Goal: Task Accomplishment & Management: Use online tool/utility

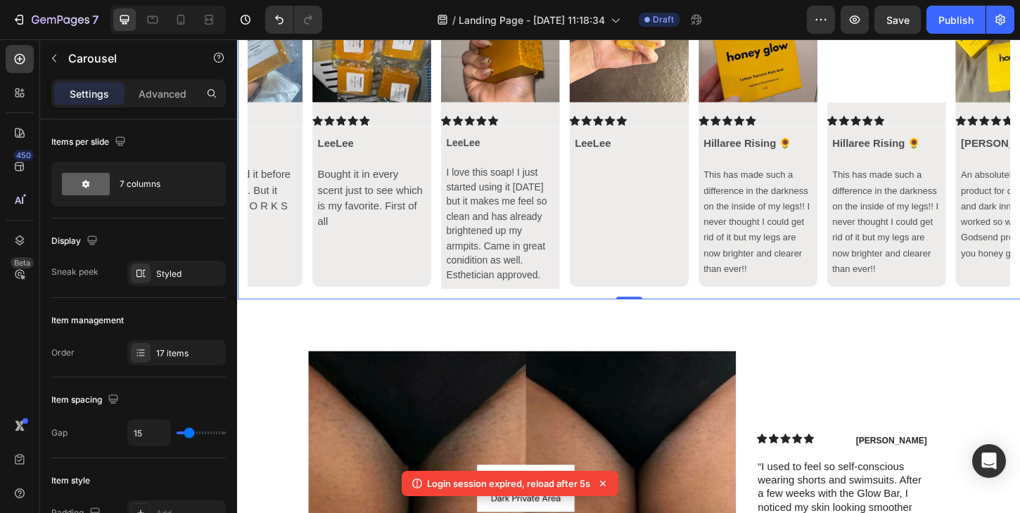
scroll to position [1, 0]
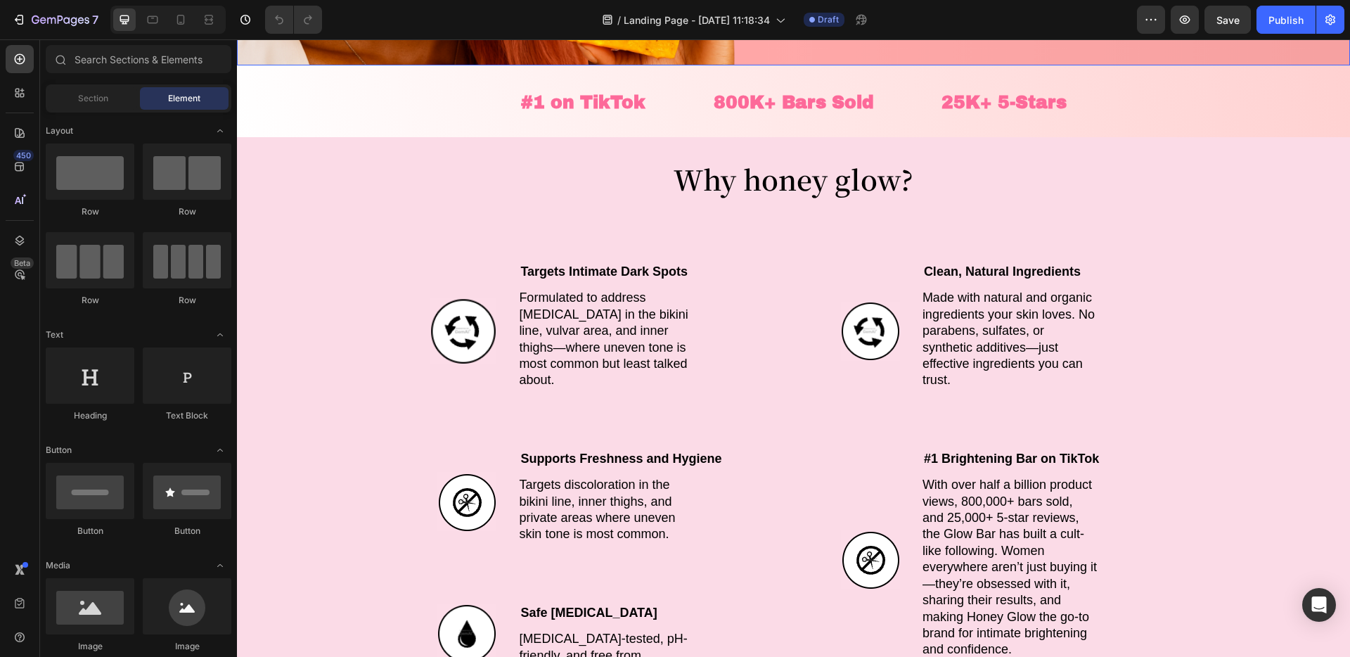
scroll to position [454, 0]
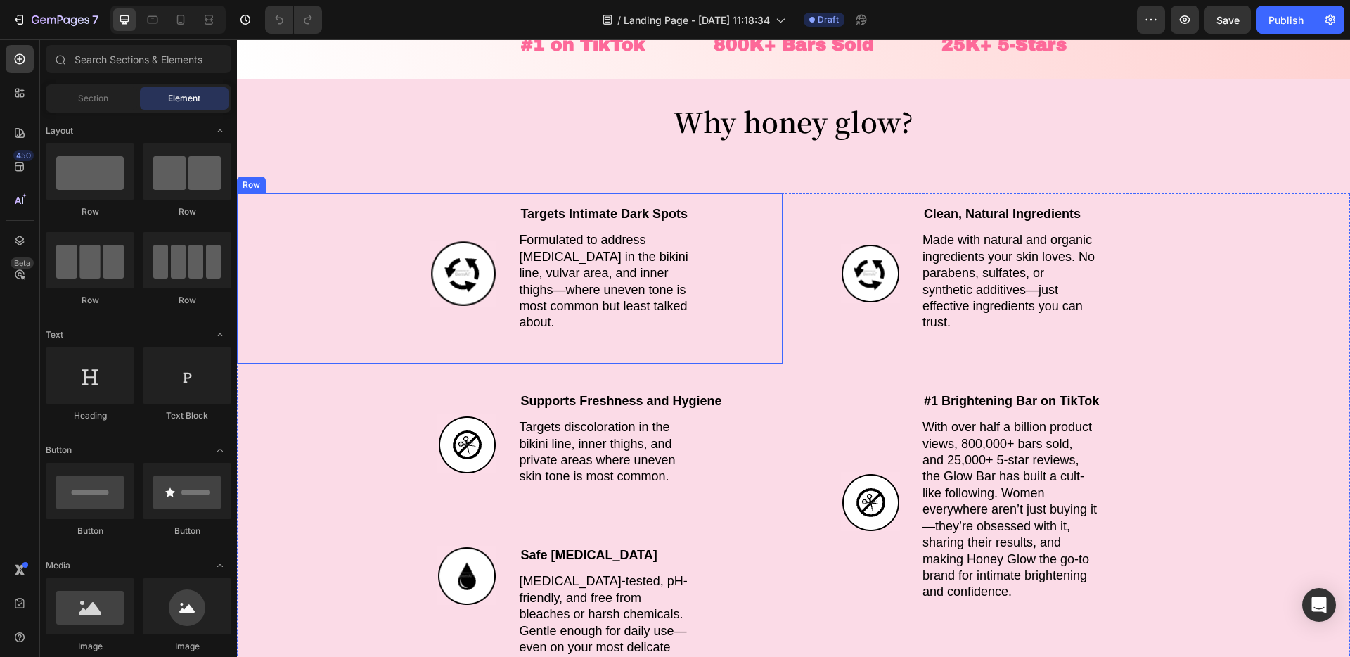
click at [564, 264] on p "Formulated to address [MEDICAL_DATA] in the bikini line, vulvar area, and inner…" at bounding box center [606, 281] width 174 height 98
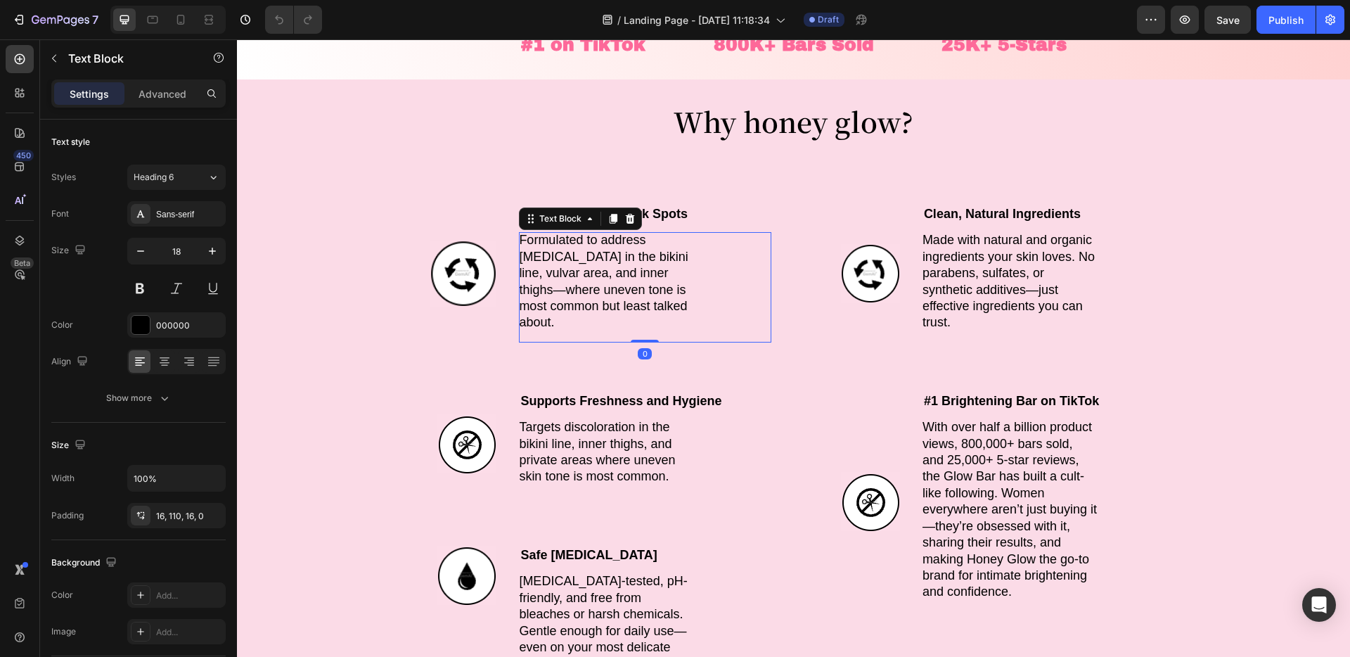
click at [564, 264] on p "Formulated to address [MEDICAL_DATA] in the bikini line, vulvar area, and inner…" at bounding box center [606, 281] width 174 height 98
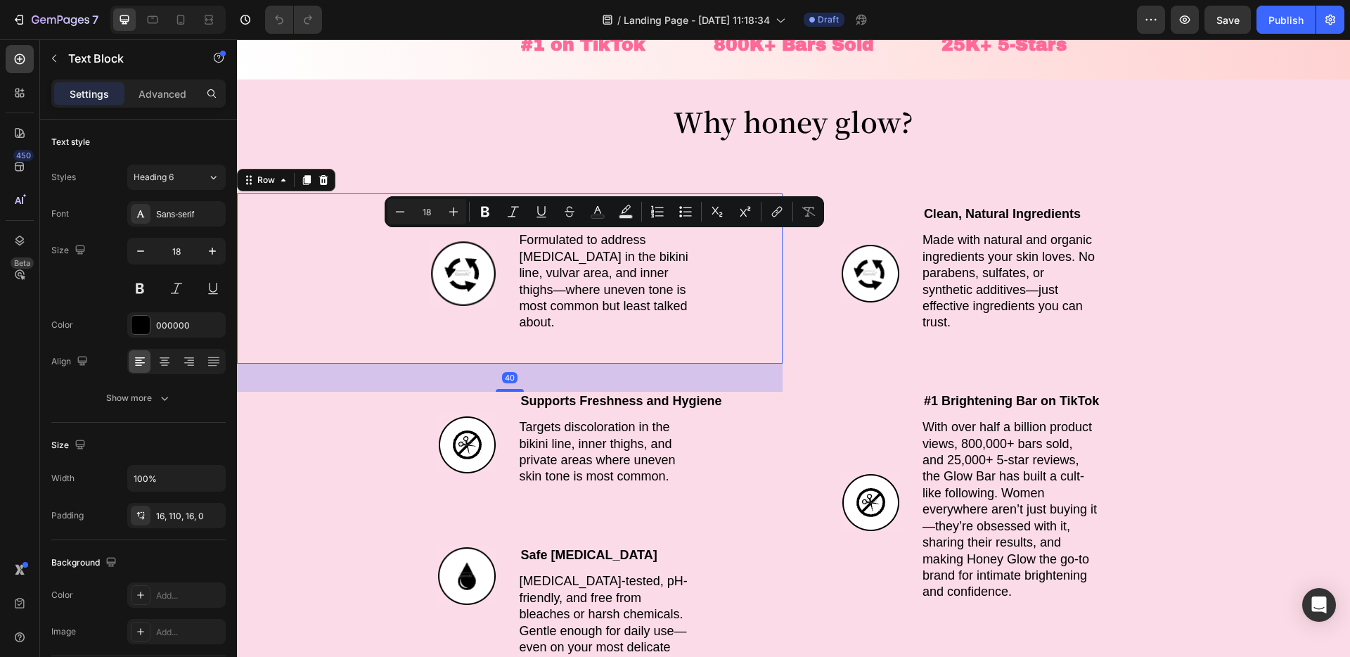
click at [444, 323] on div "Image" at bounding box center [455, 274] width 84 height 138
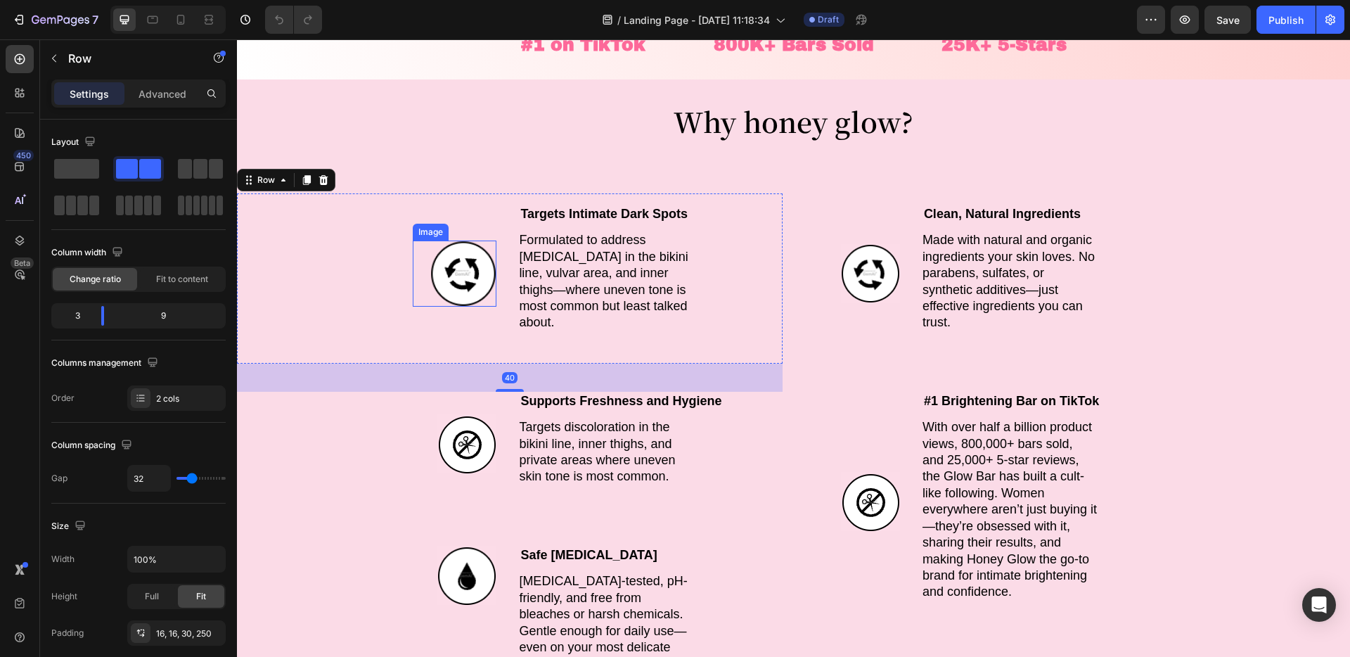
click at [465, 304] on div "Image" at bounding box center [455, 273] width 84 height 66
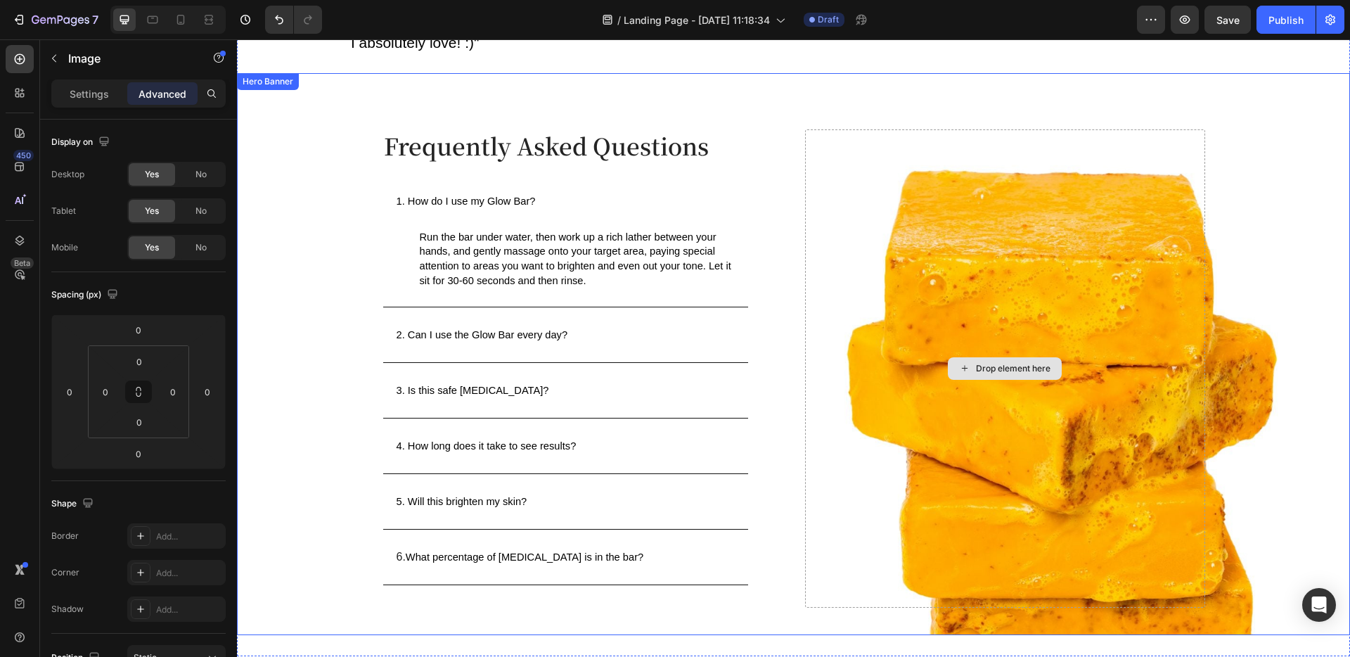
scroll to position [4596, 0]
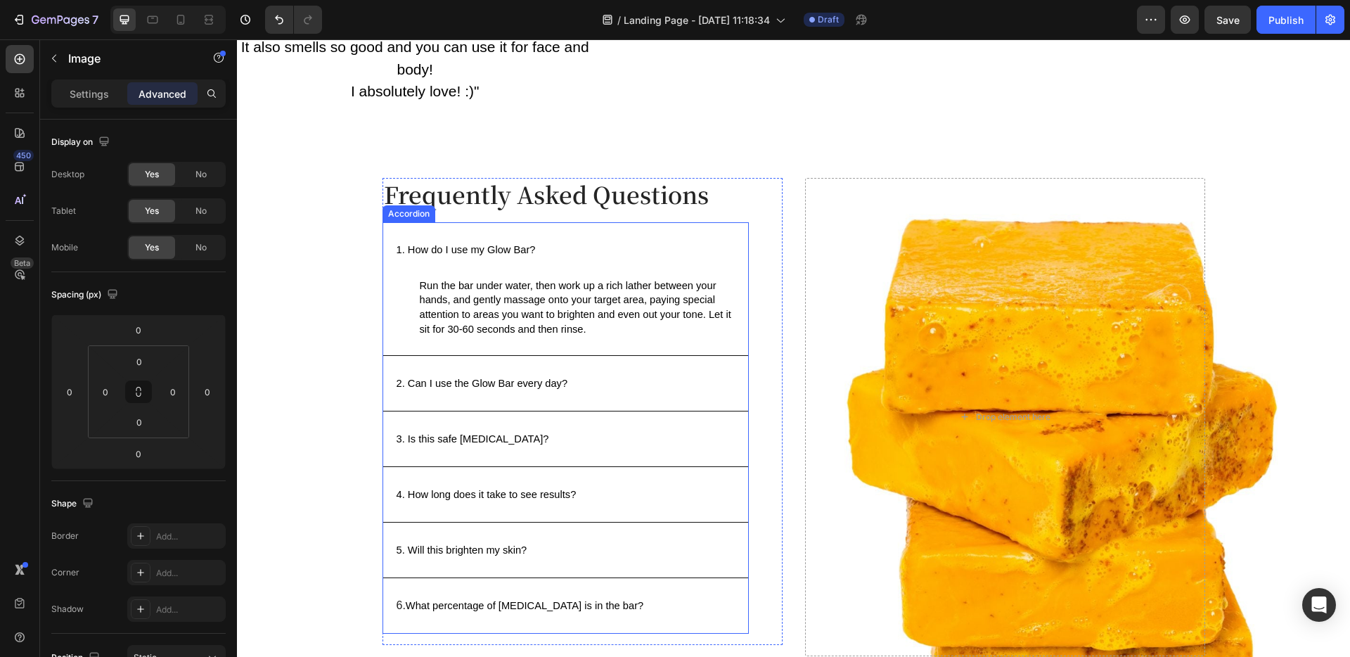
click at [747, 230] on div "1. How do I use my Glow Bar? Run the bar under water, then work up a rich lathe…" at bounding box center [566, 427] width 366 height 411
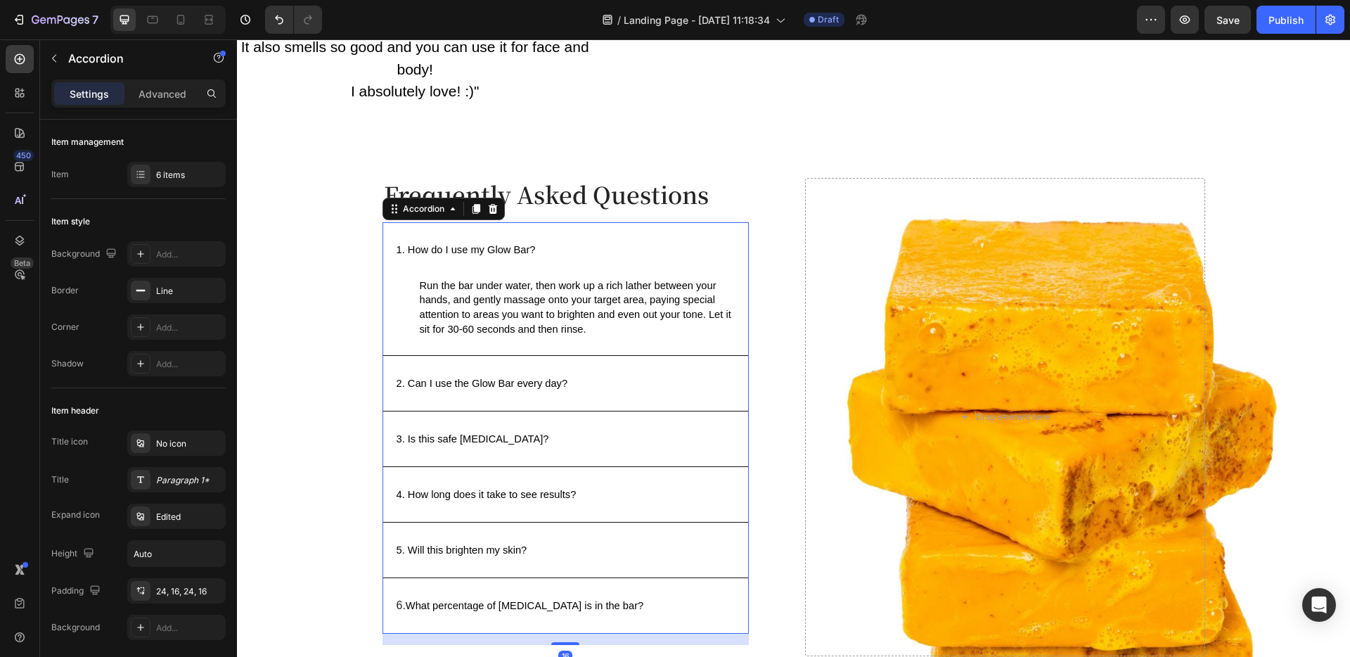
click at [740, 222] on div "1. How do I use my Glow Bar?" at bounding box center [565, 249] width 365 height 55
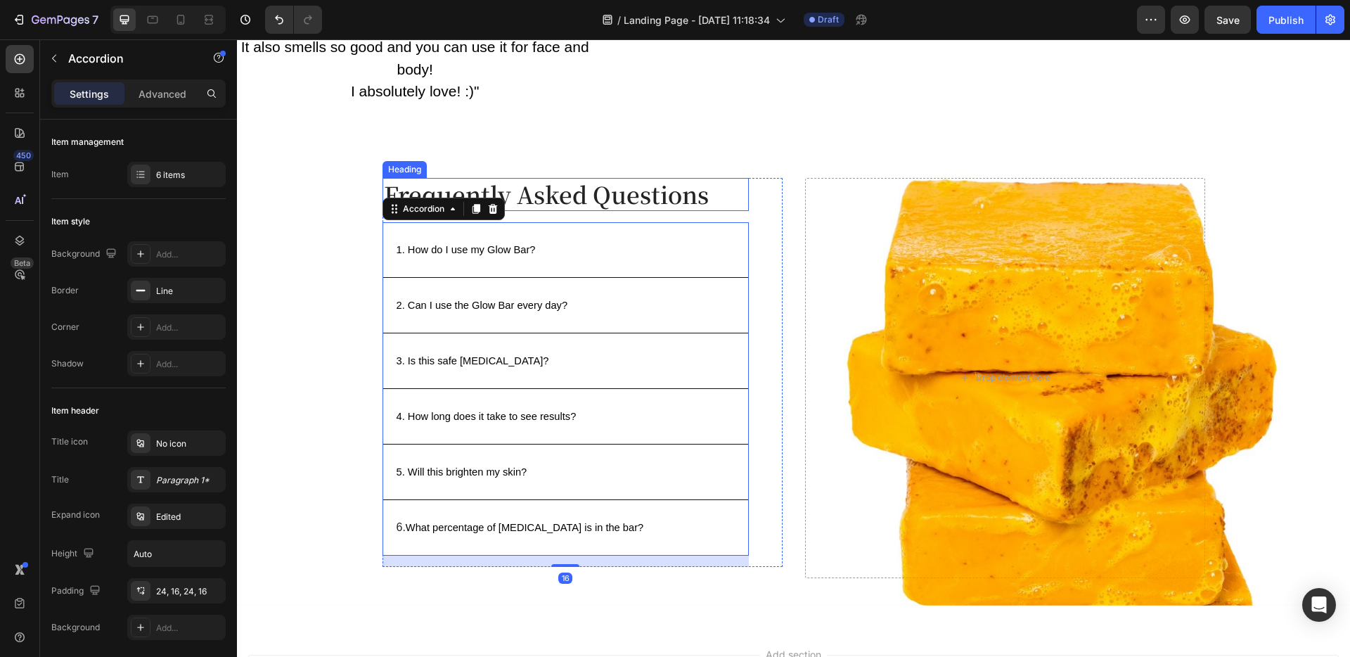
click at [740, 178] on h2 "Frequently Asked Questions" at bounding box center [566, 194] width 366 height 33
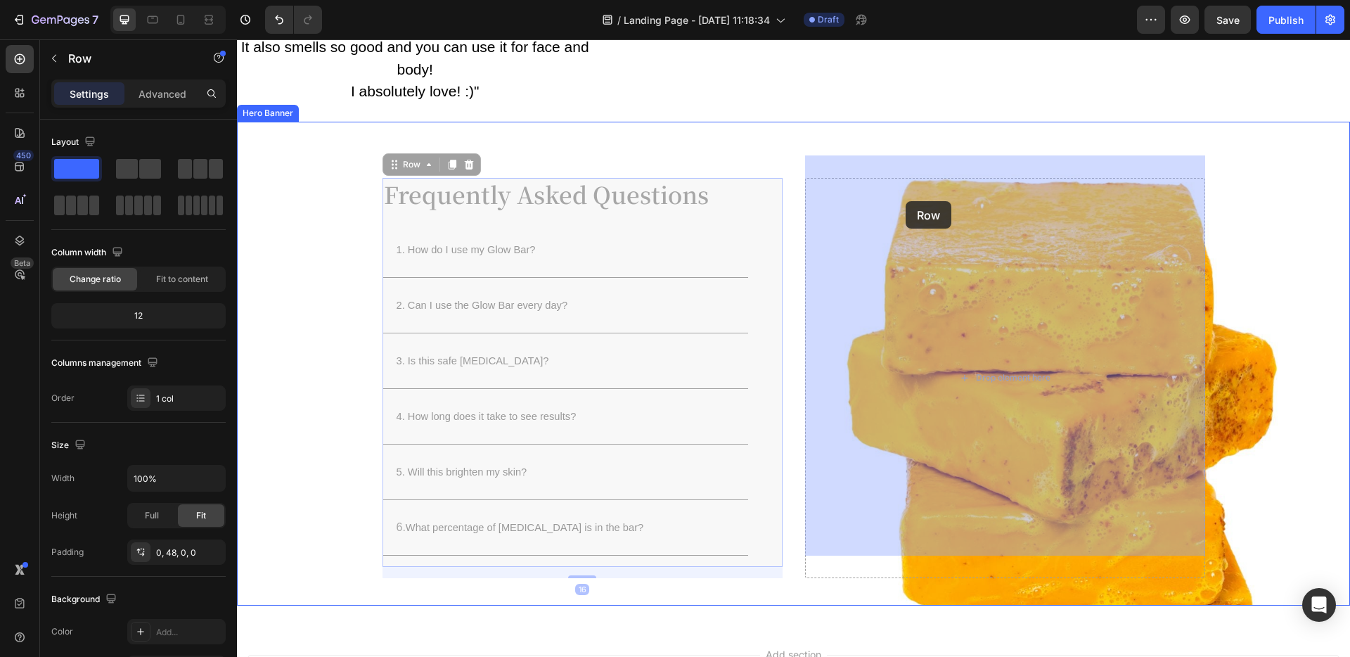
drag, startPoint x: 775, startPoint y: 190, endPoint x: 906, endPoint y: 201, distance: 131.3
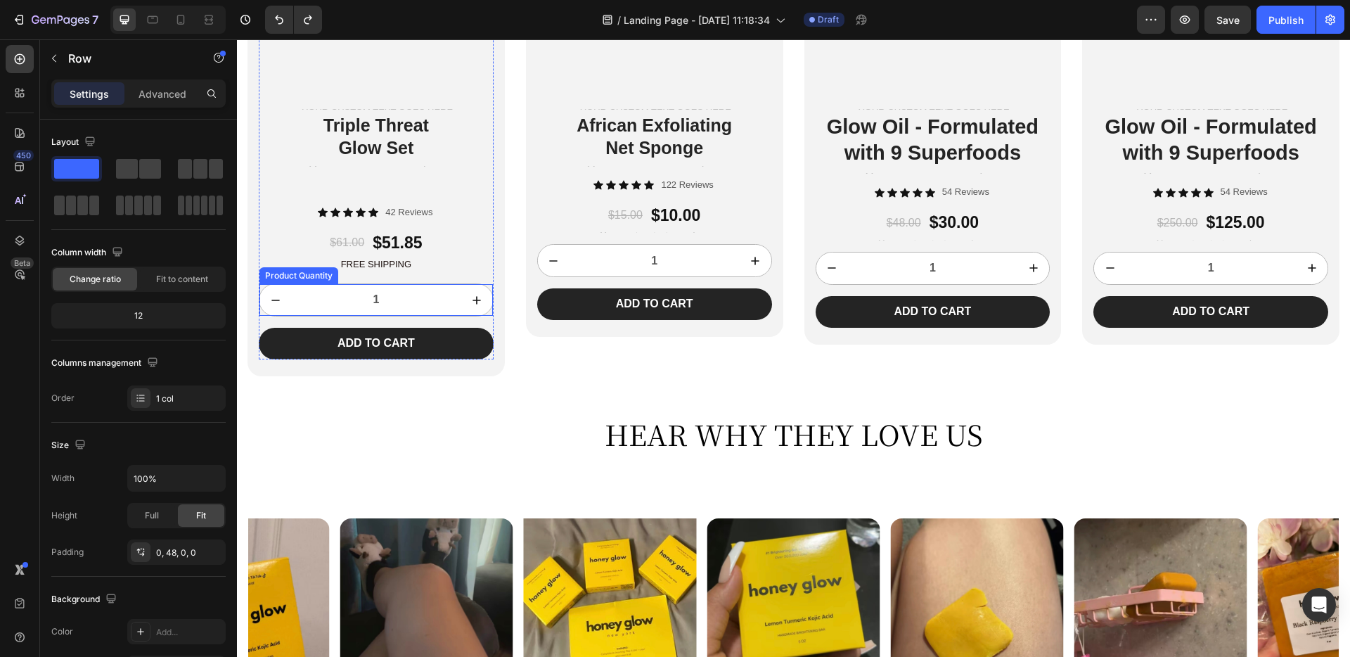
scroll to position [3744, 0]
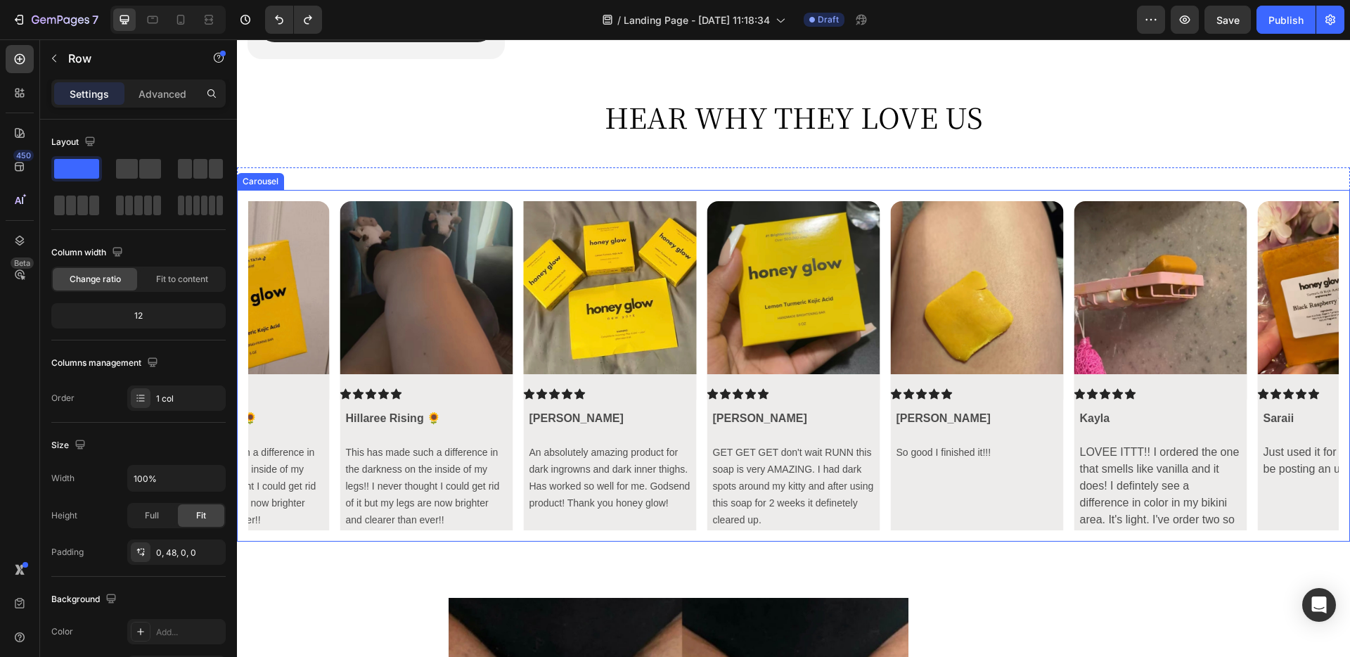
click at [275, 370] on icon "Carousel Back Arrow" at bounding box center [272, 365] width 17 height 17
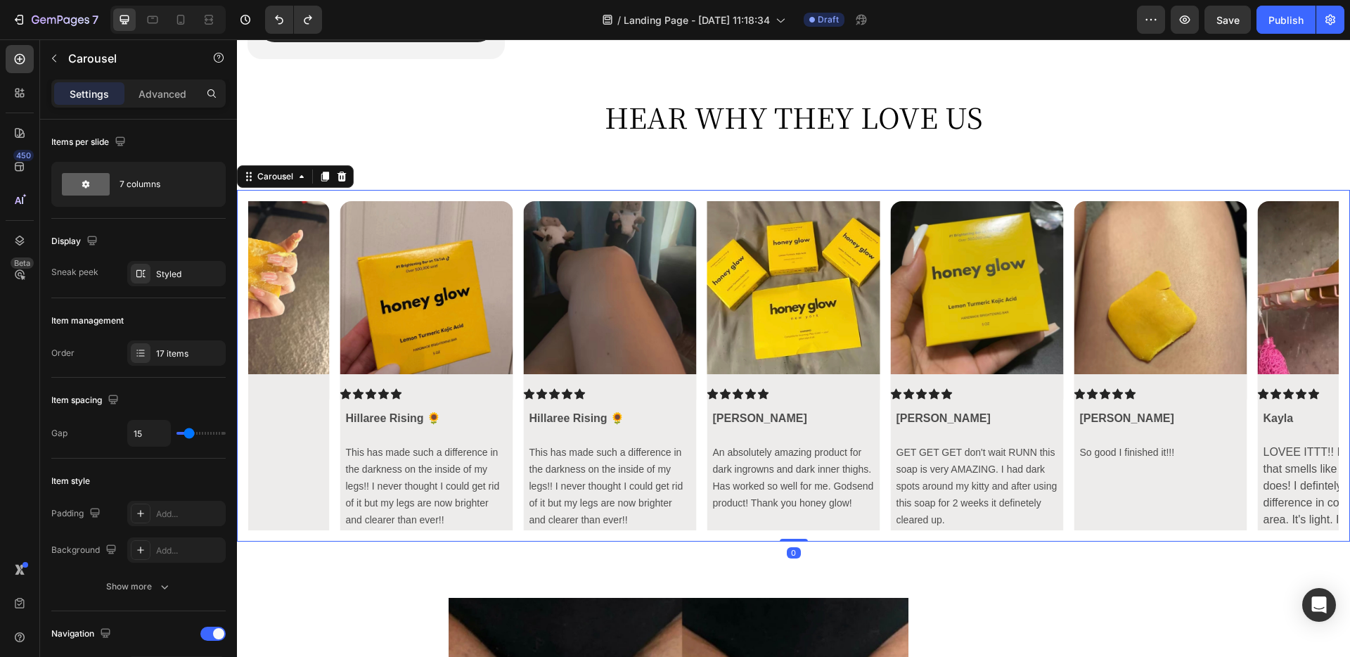
click at [275, 370] on icon "Carousel Back Arrow" at bounding box center [272, 365] width 17 height 17
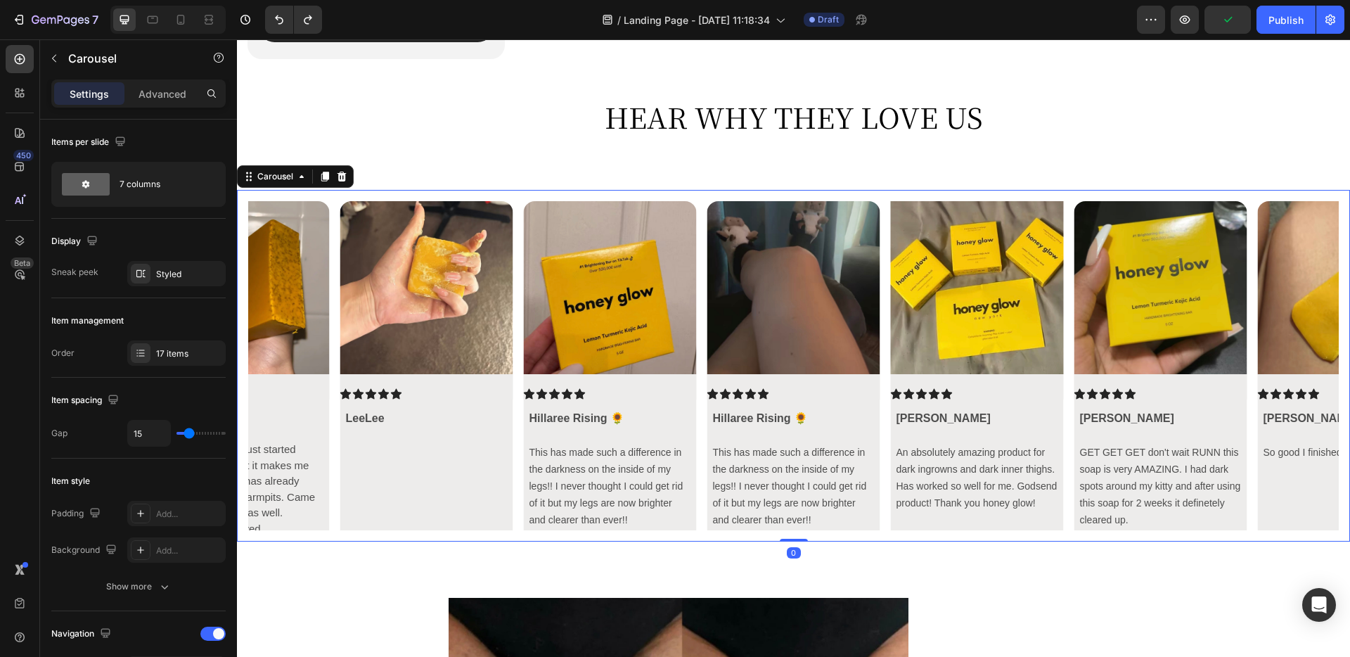
click at [275, 370] on icon "Carousel Back Arrow" at bounding box center [272, 365] width 17 height 17
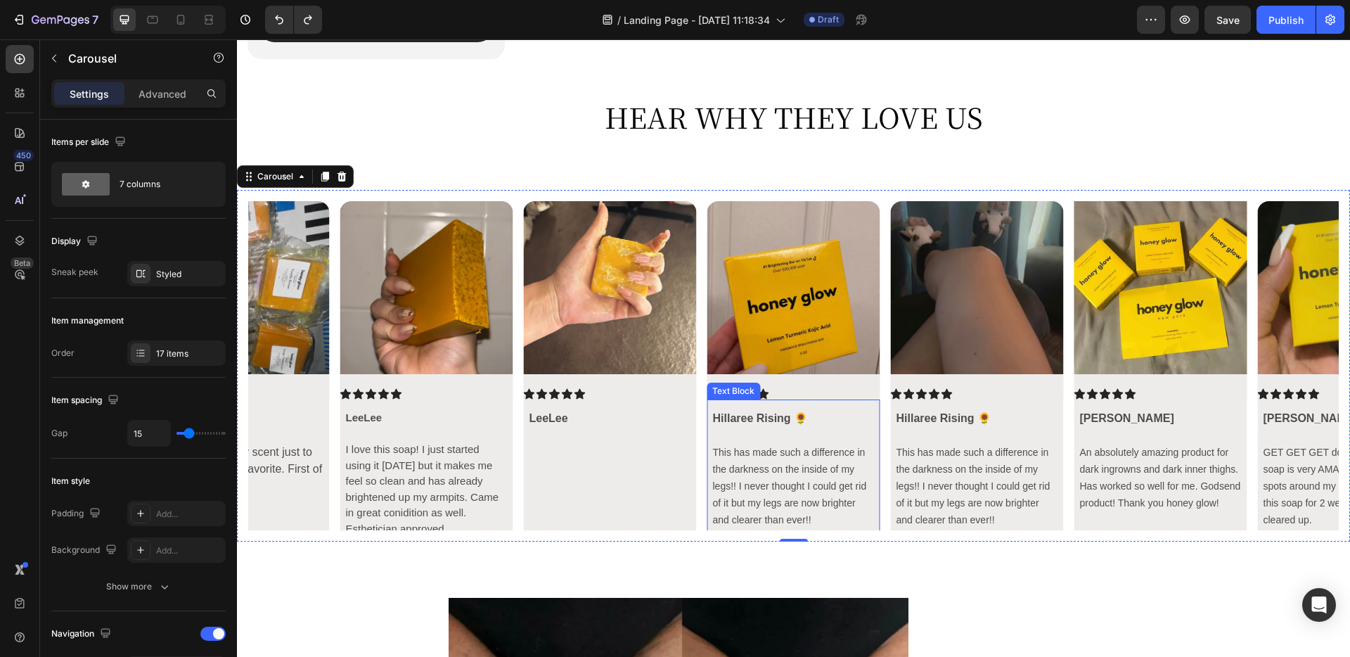
click at [713, 513] on span "This has made such a difference in the darkness on the inside of my legs!! I ne…" at bounding box center [789, 486] width 154 height 79
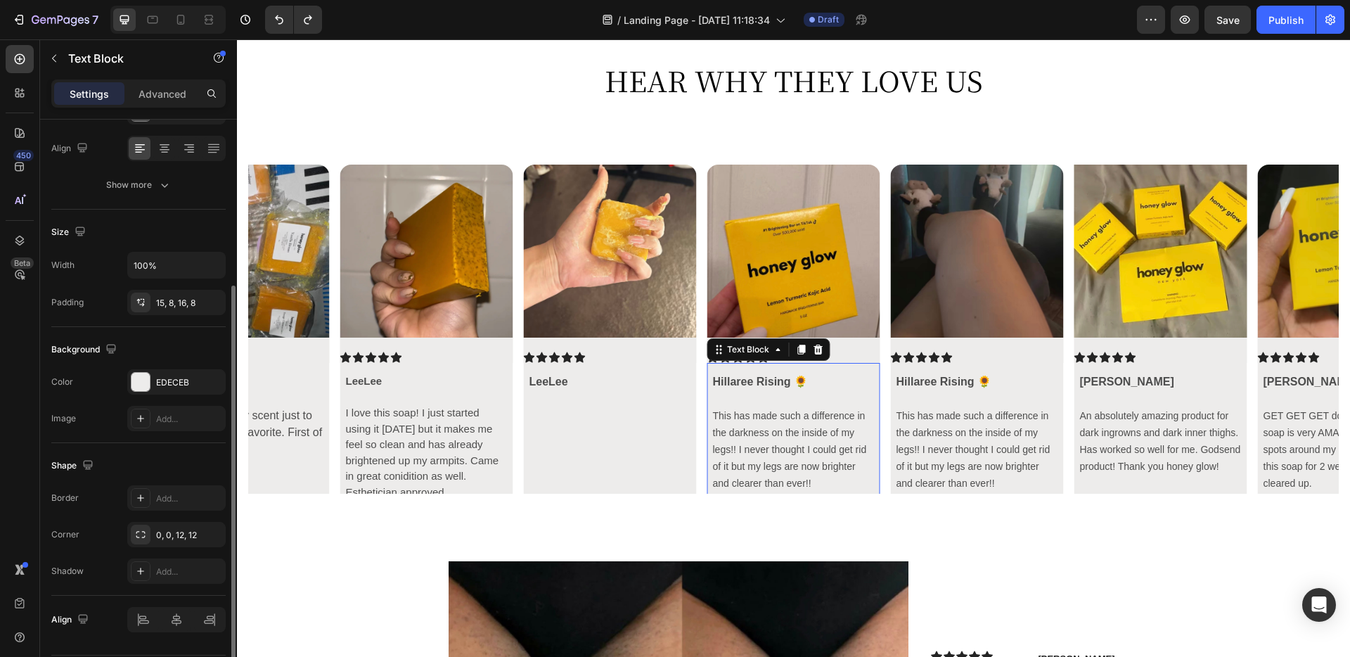
scroll to position [256, 0]
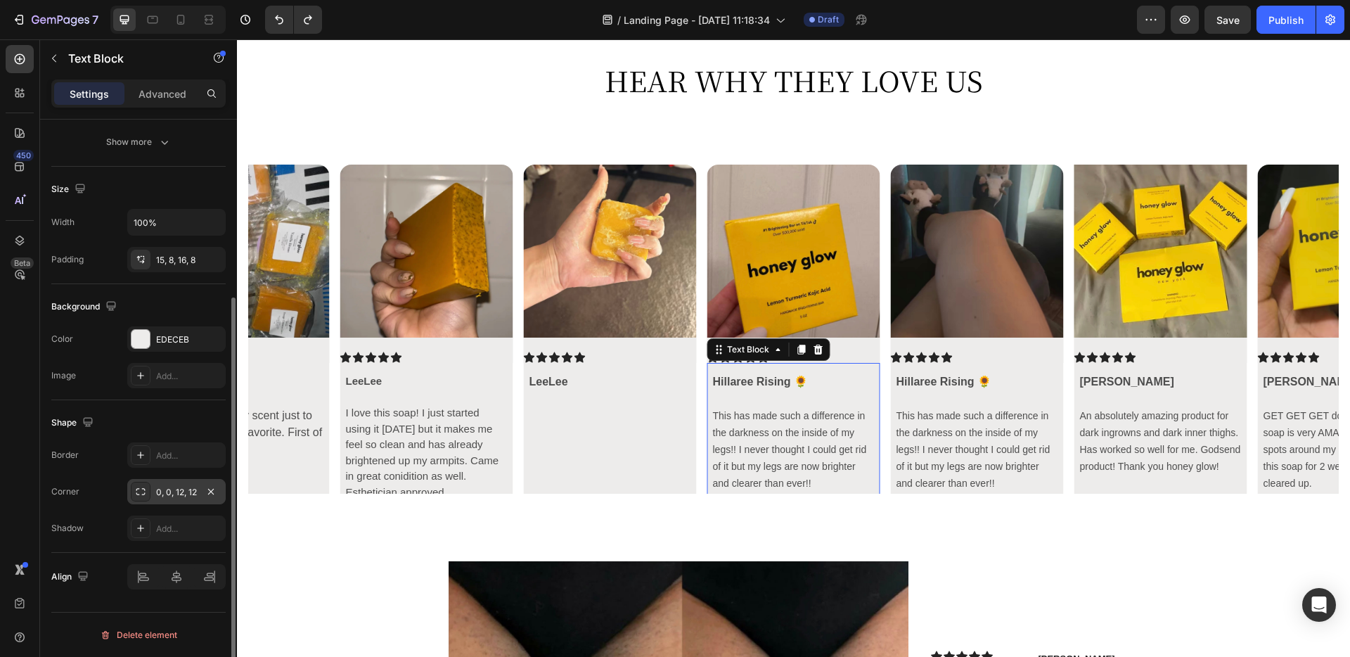
click at [169, 484] on div "0, 0, 12, 12" at bounding box center [176, 491] width 98 height 25
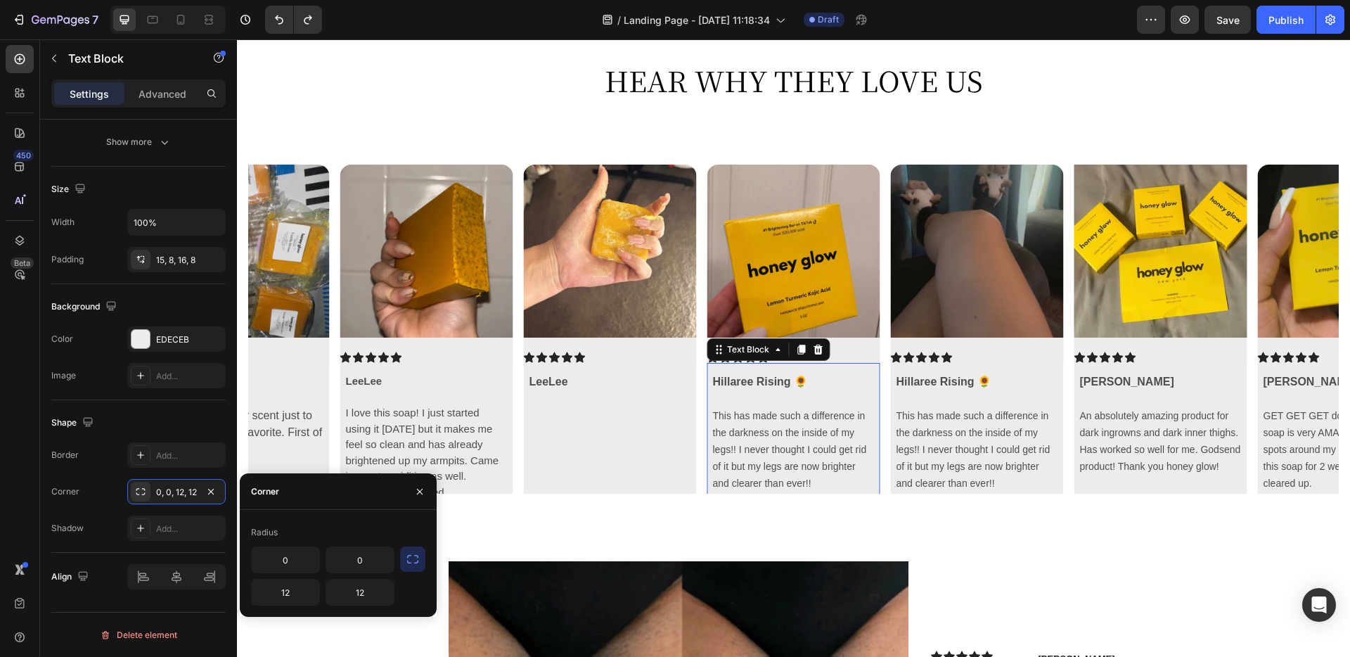
click at [754, 468] on span "This has made such a difference in the darkness on the inside of my legs!! I ne…" at bounding box center [789, 449] width 154 height 79
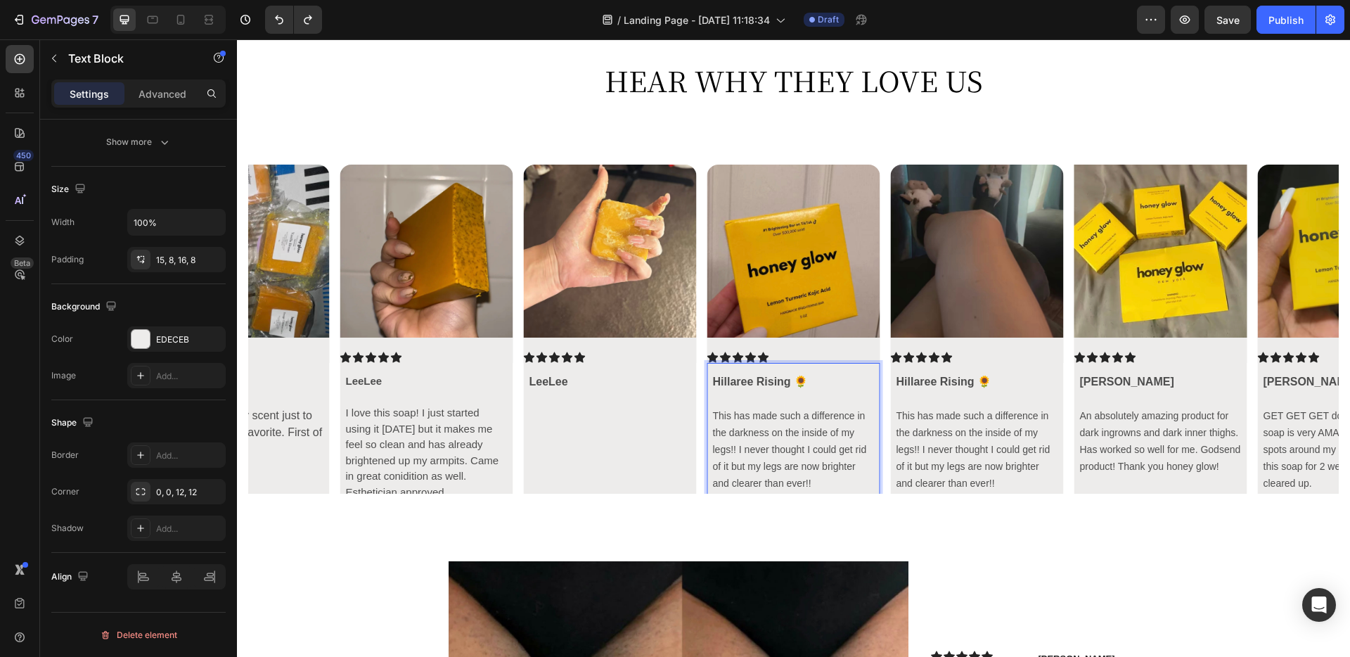
click at [812, 492] on div "Hillaree Rising 🌻 This has made such a difference in the darkness on the inside…" at bounding box center [793, 433] width 173 height 140
click at [818, 483] on p "This has made such a difference in the darkness on the inside of my legs!! I ne…" at bounding box center [793, 449] width 162 height 84
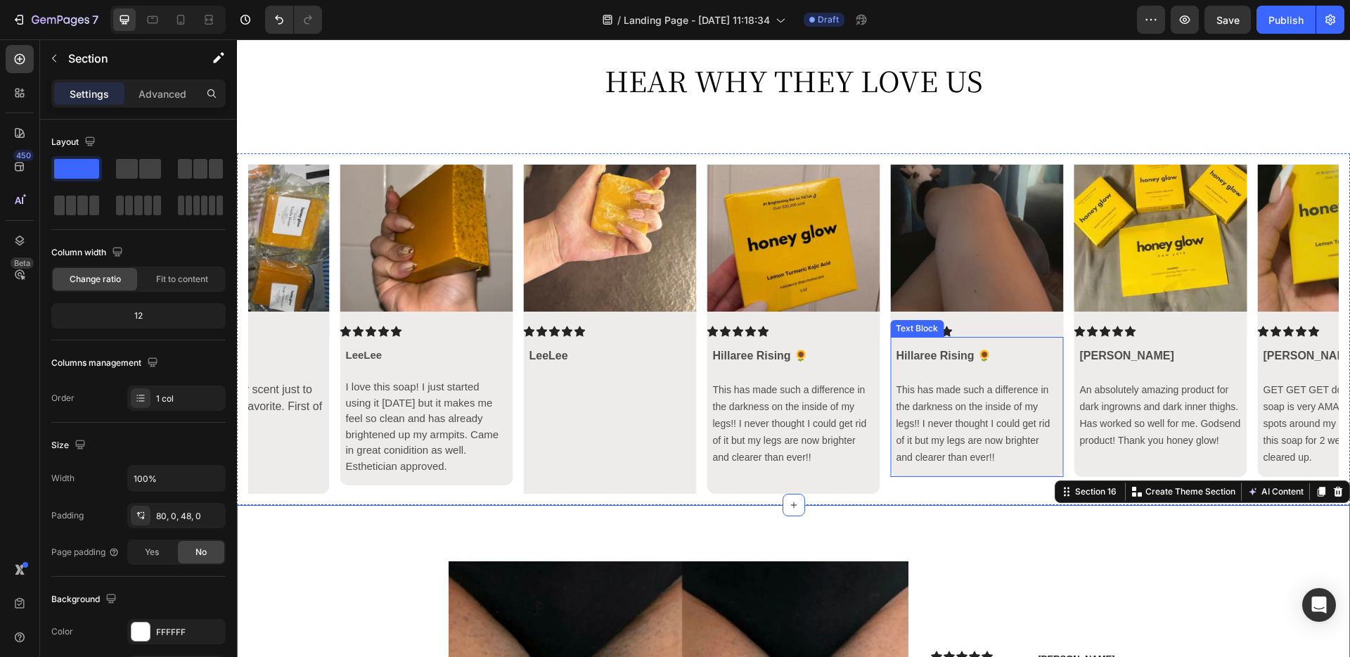
click at [944, 472] on div "Hillaree Rising 🌻 This has made such a difference in the darkness on the inside…" at bounding box center [976, 407] width 173 height 140
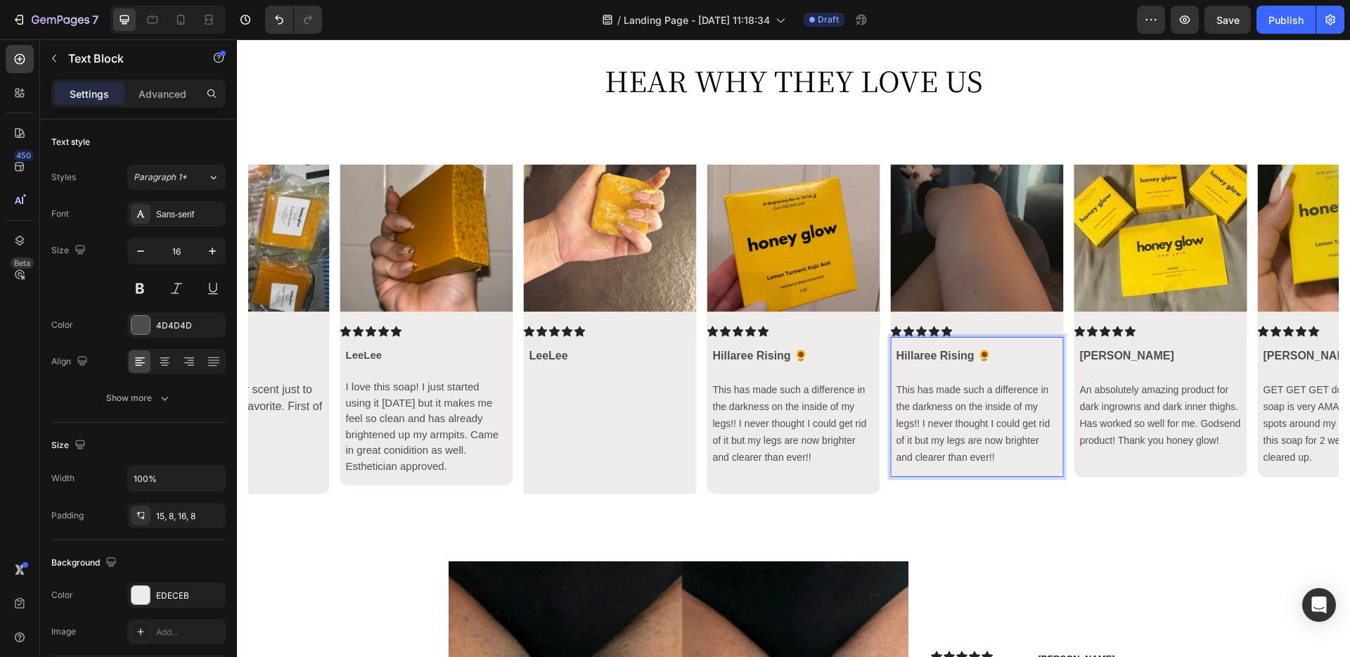
click at [1018, 454] on p "This has made such a difference in the darkness on the inside of my legs!! I ne…" at bounding box center [977, 423] width 162 height 84
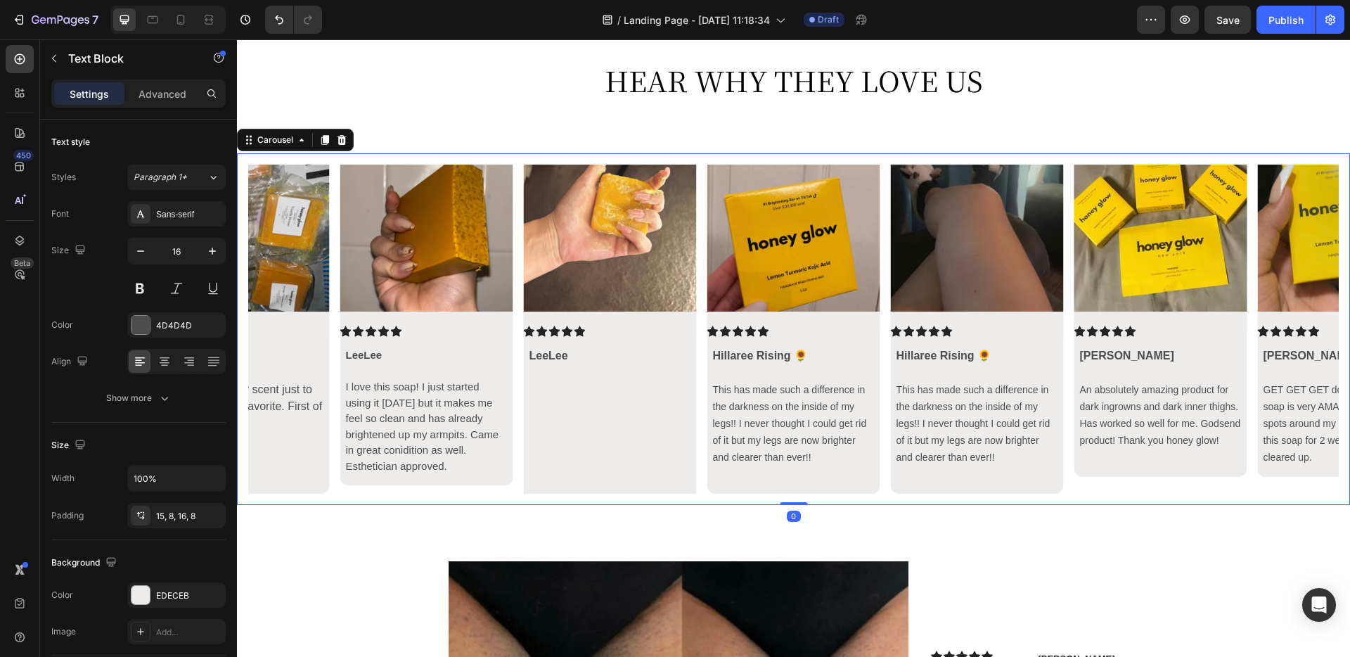
click at [519, 455] on div "Image Icon Icon Icon Icon Icon Icon List Hillaree Rising 🌻 This has made such a…" at bounding box center [793, 329] width 1091 height 329
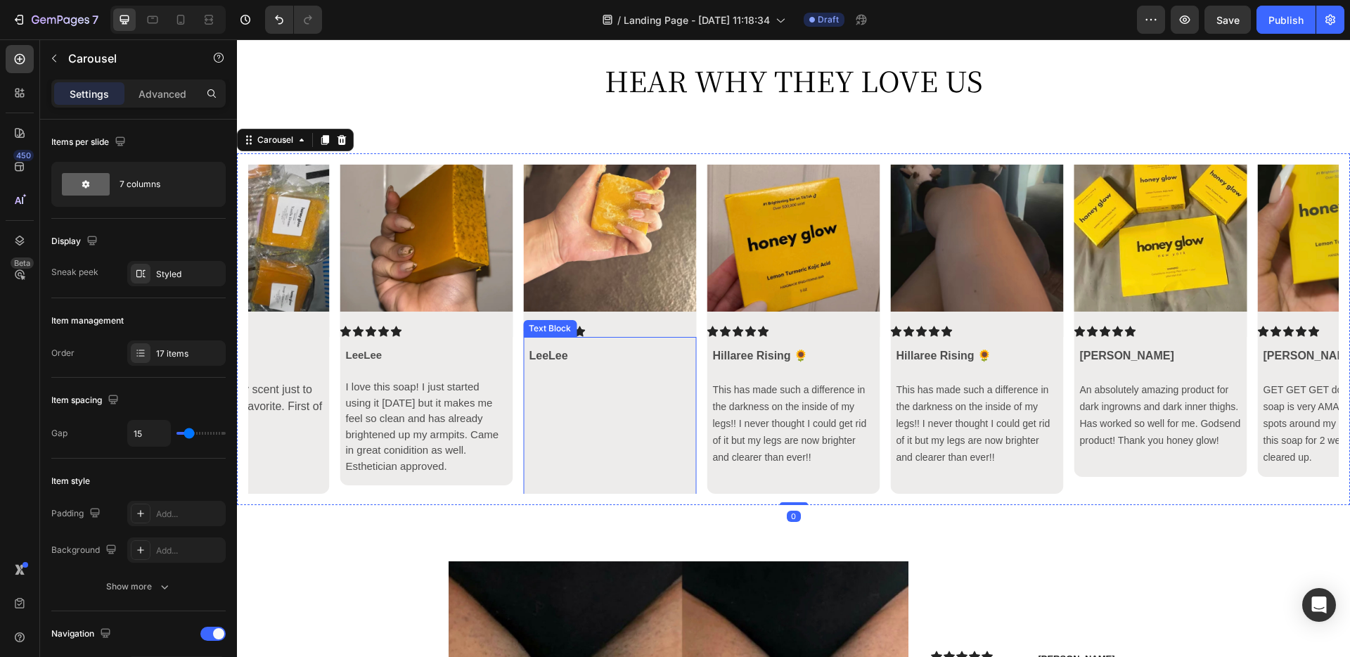
click at [570, 470] on p at bounding box center [610, 473] width 162 height 17
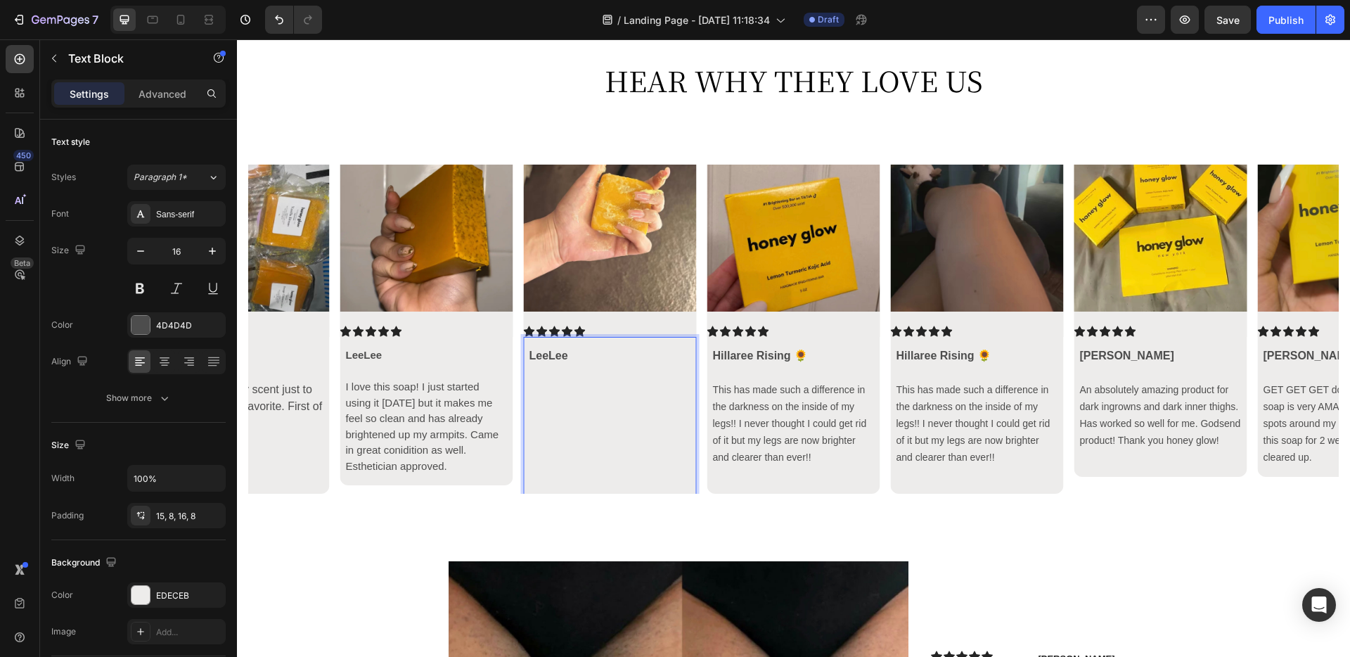
click at [551, 482] on p "Rich Text Editor. Editing area: main" at bounding box center [610, 490] width 162 height 17
click at [461, 467] on p "I love this soap! I just started using it yesterday but it makes me feel so cle…" at bounding box center [426, 426] width 162 height 95
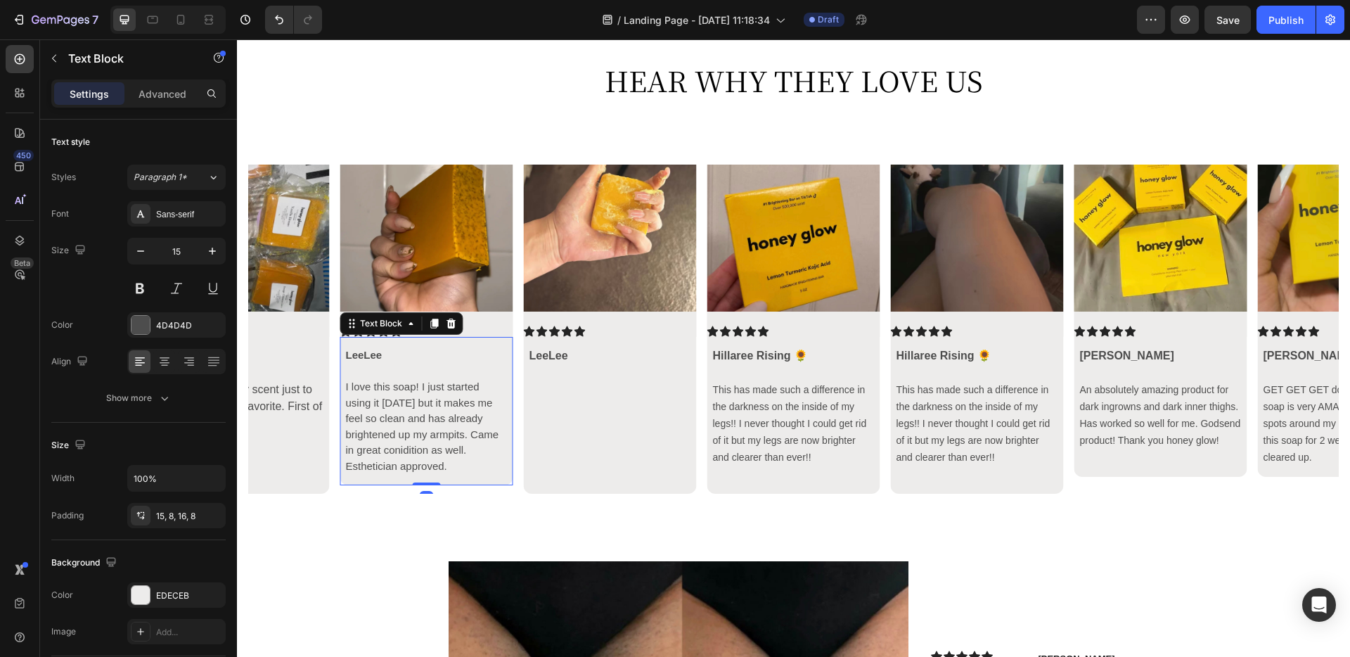
click at [475, 463] on p "I love this soap! I just started using it yesterday but it makes me feel so cle…" at bounding box center [426, 426] width 162 height 95
click at [291, 470] on p at bounding box center [243, 473] width 162 height 17
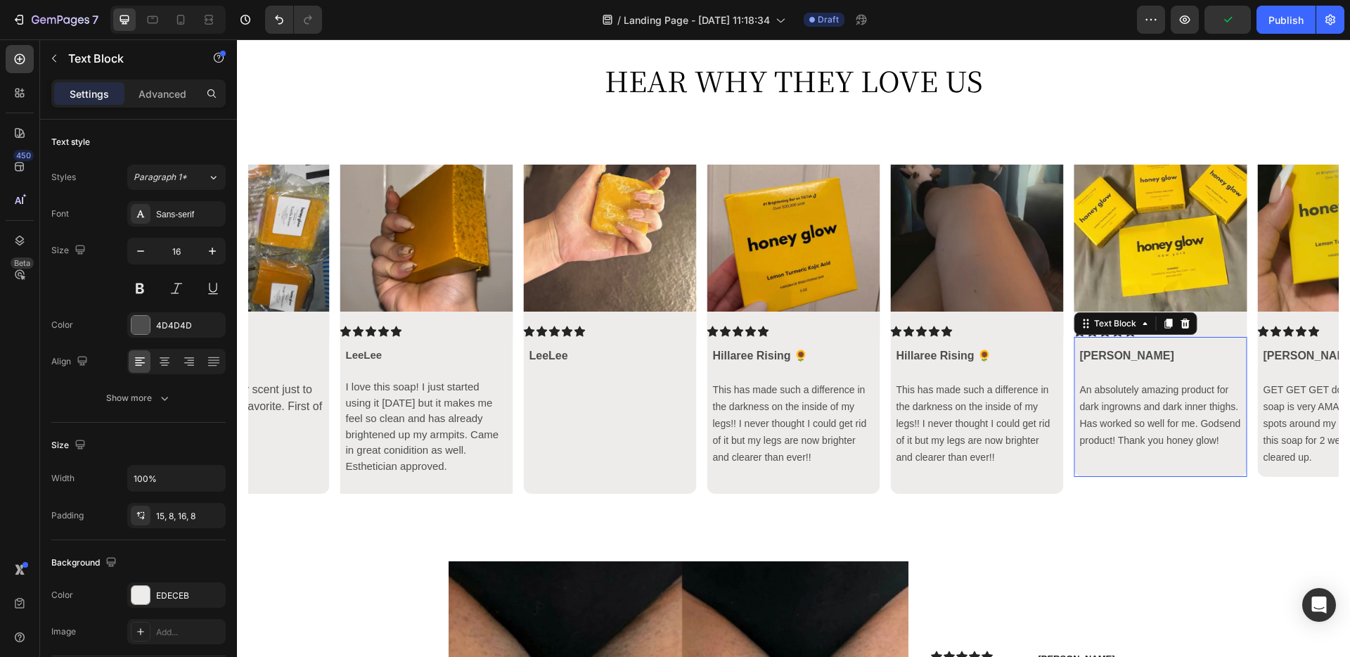
click at [1019, 463] on p at bounding box center [1160, 457] width 162 height 17
click at [1019, 463] on p "Rich Text Editor. Editing area: main" at bounding box center [1160, 457] width 162 height 17
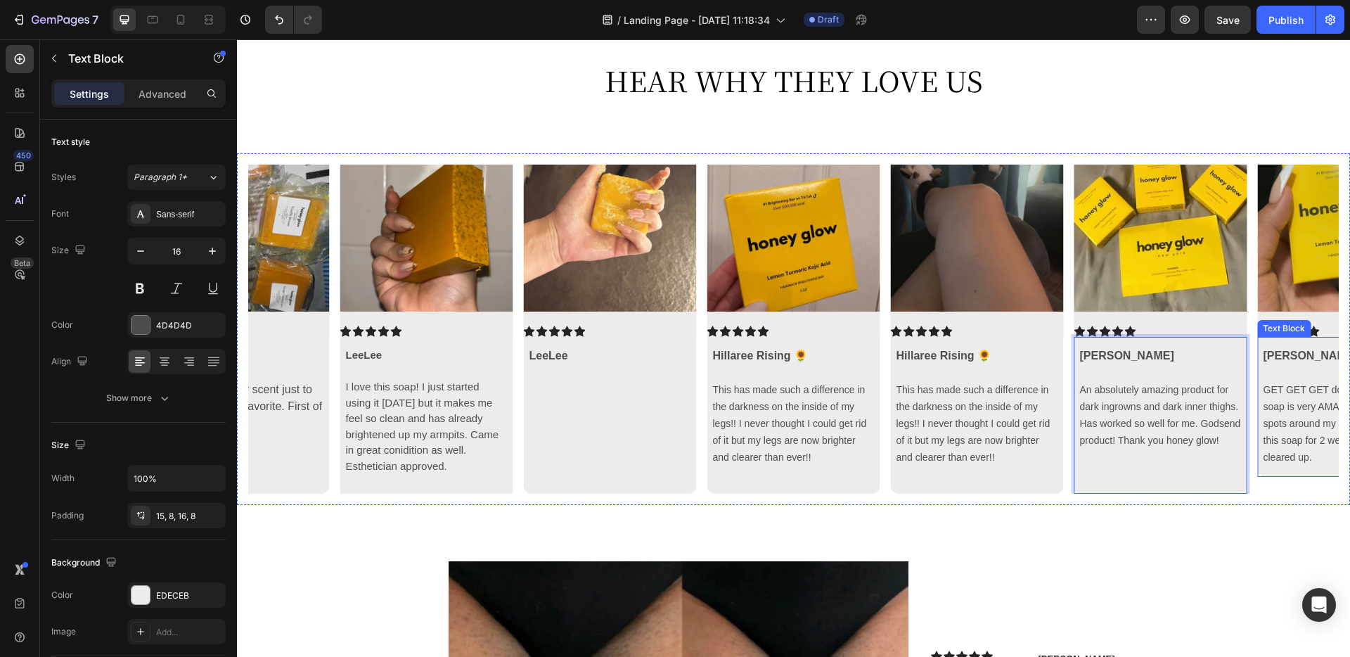
click at [1019, 454] on span "GET GET GET don't wait RUNN this soap is very AMAZING. I had dark spots around …" at bounding box center [1343, 423] width 161 height 79
click at [1019, 458] on p "GET GET GET don't wait RUNN this soap is very AMAZING. I had dark spots around …" at bounding box center [1344, 423] width 162 height 84
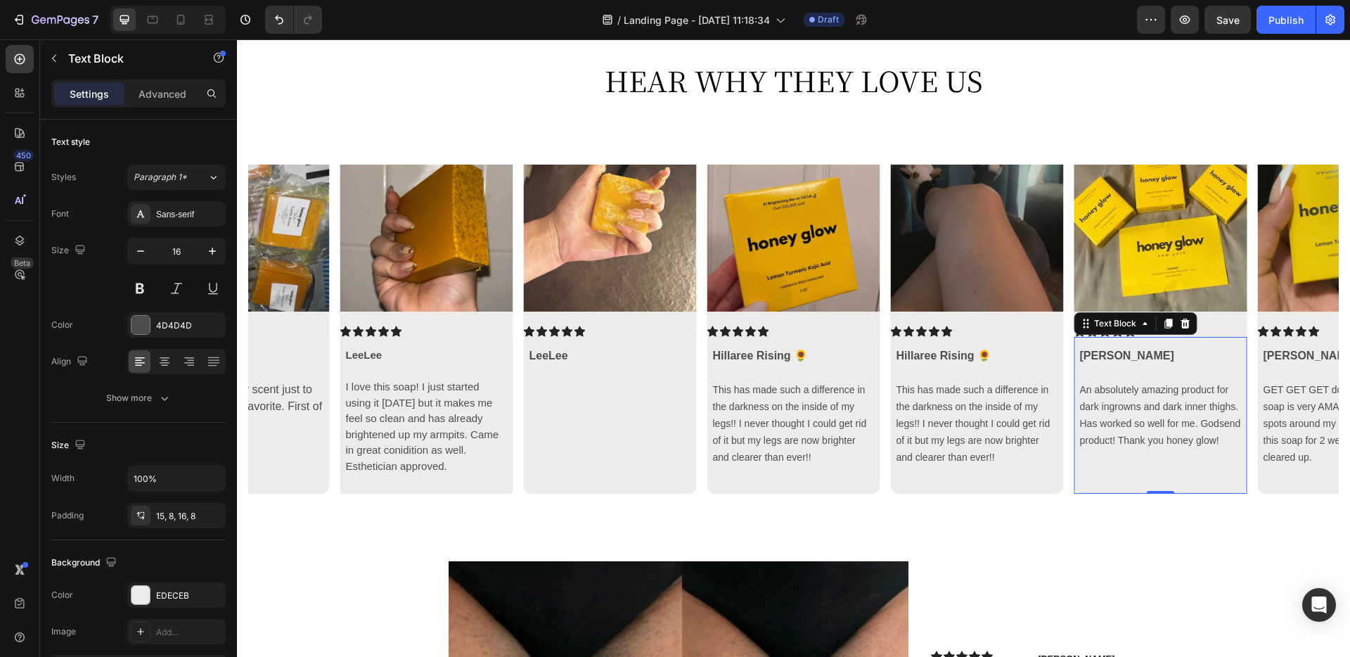
click at [1019, 453] on p "Rich Text Editor. Editing area: main" at bounding box center [1160, 457] width 162 height 17
click at [1019, 332] on icon "Carousel Next Arrow" at bounding box center [1314, 329] width 17 height 17
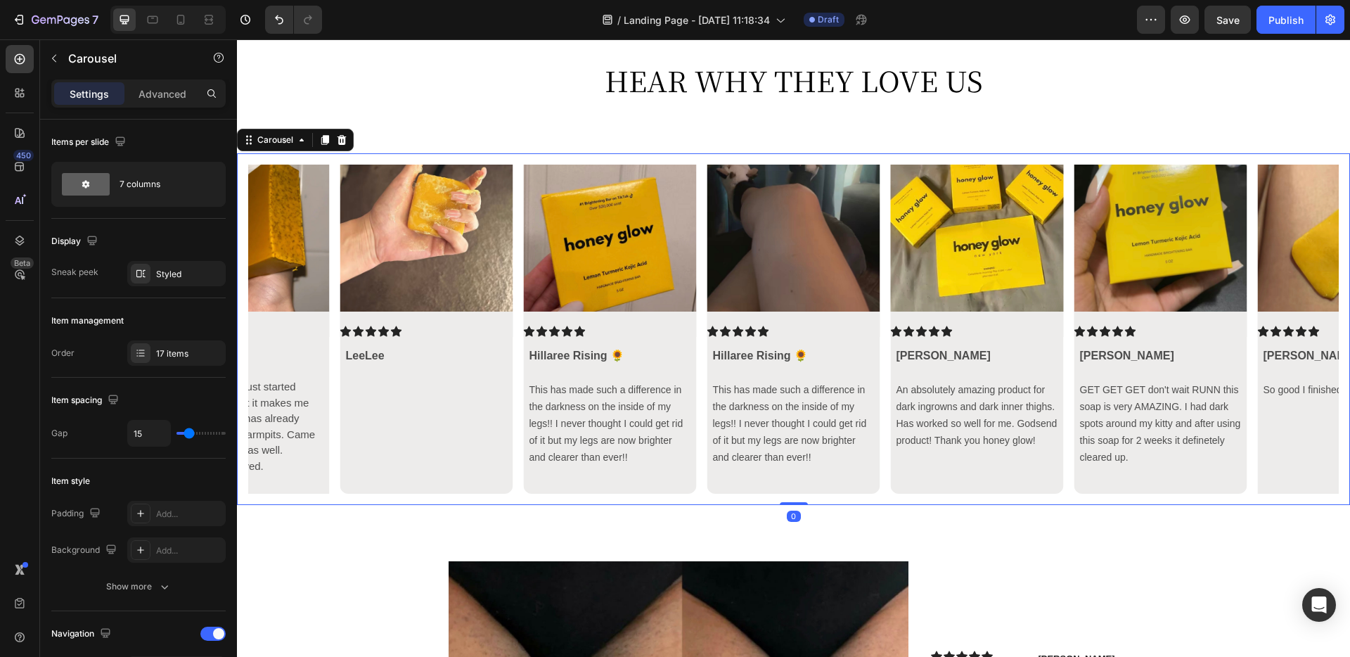
click at [1019, 332] on icon "Carousel Next Arrow" at bounding box center [1314, 329] width 17 height 17
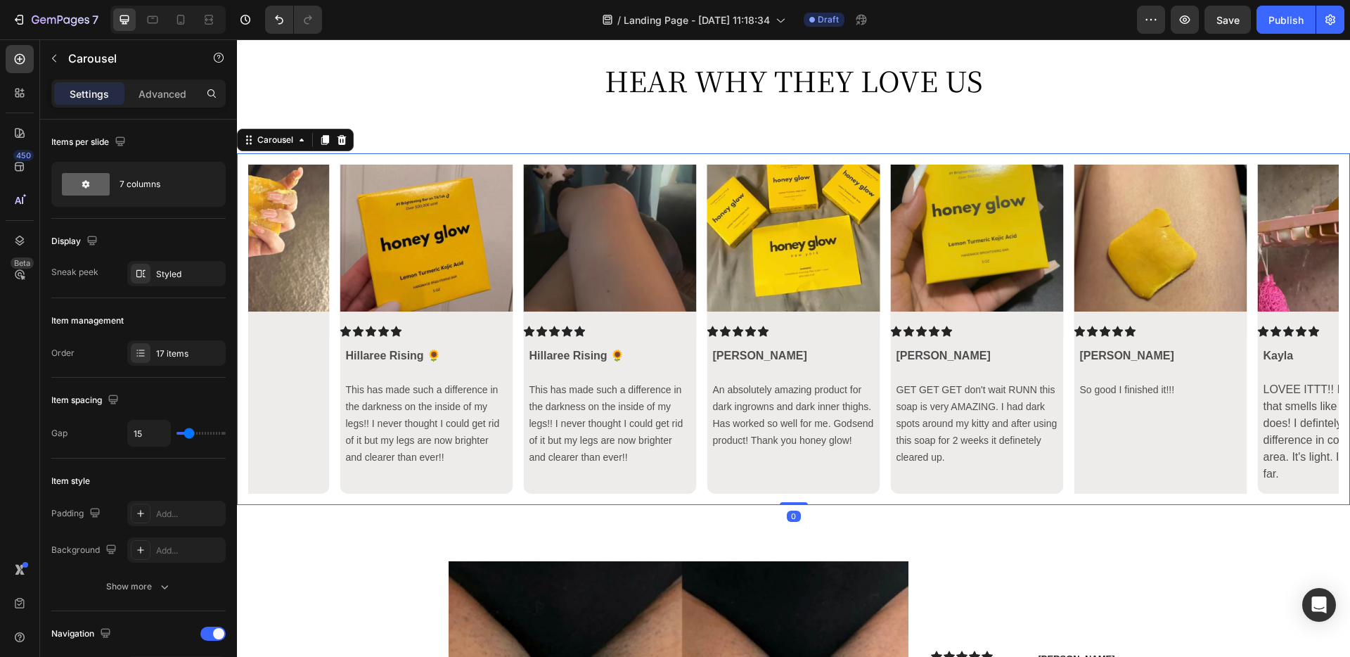
click at [1019, 332] on icon "Carousel Next Arrow" at bounding box center [1314, 329] width 17 height 17
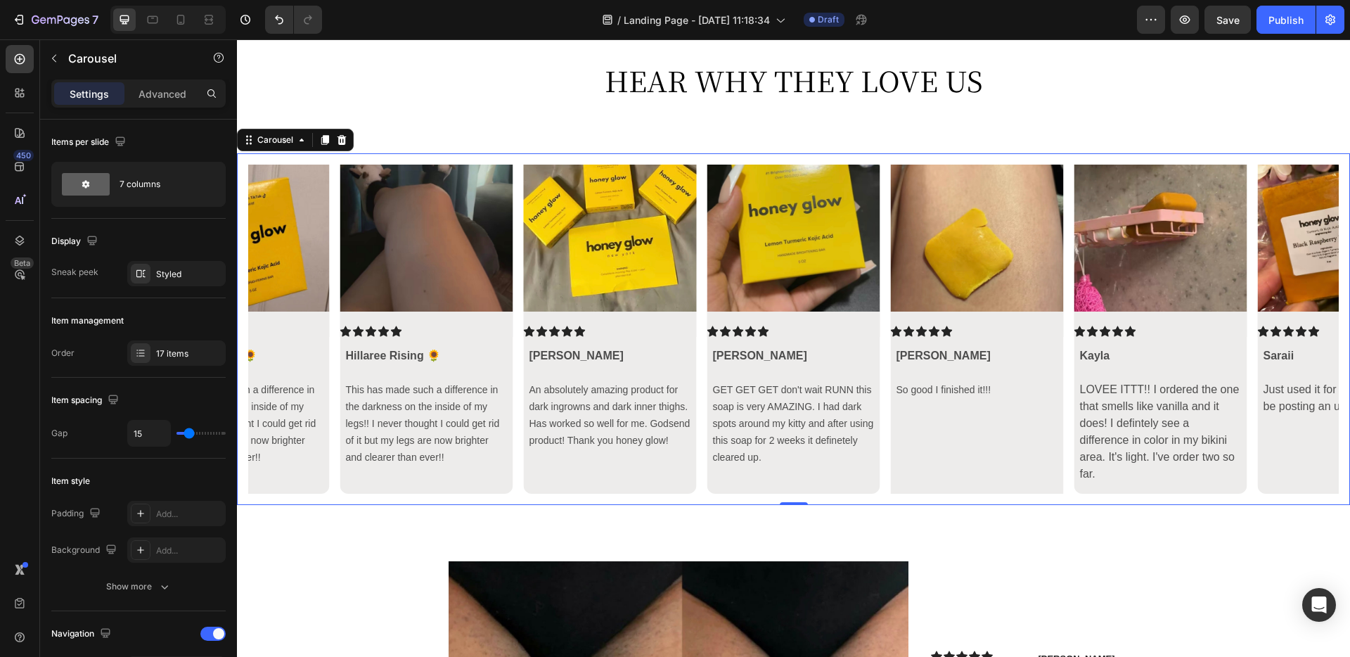
click at [1019, 476] on div "Image Icon Icon Icon Icon Icon Icon List Hillaree Rising 🌻 This has made such a…" at bounding box center [793, 329] width 1091 height 329
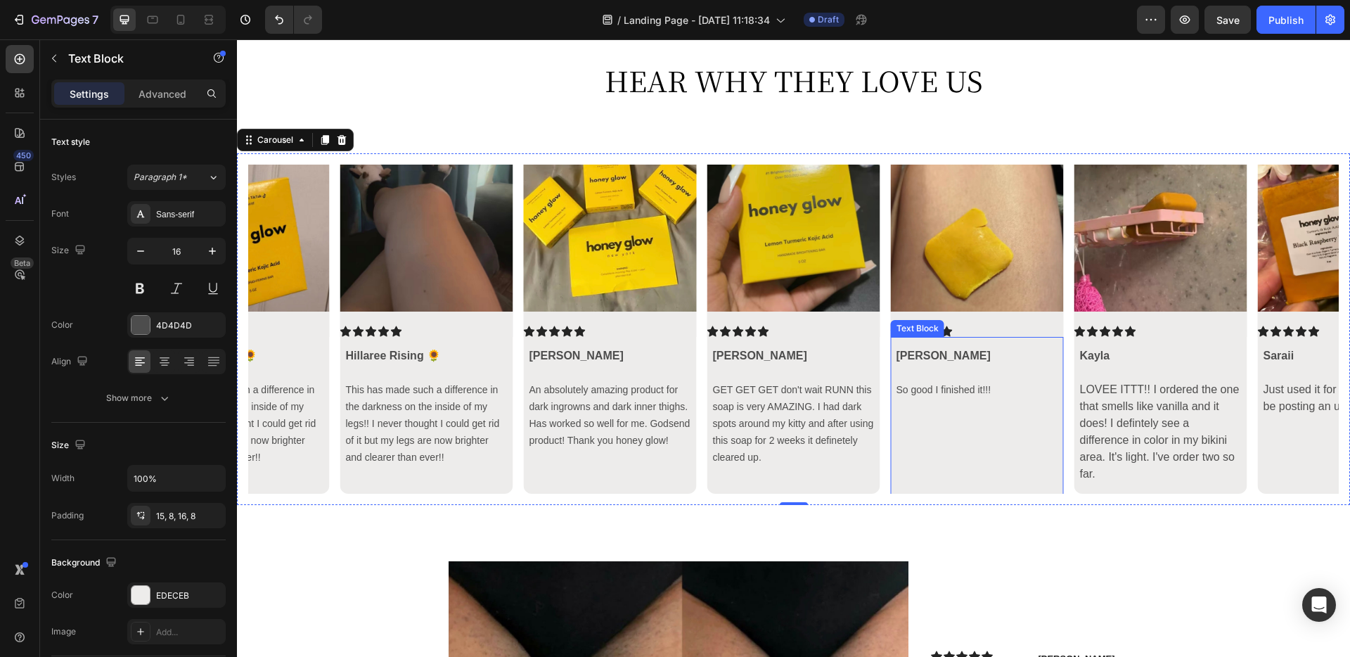
click at [1019, 477] on p at bounding box center [978, 473] width 162 height 17
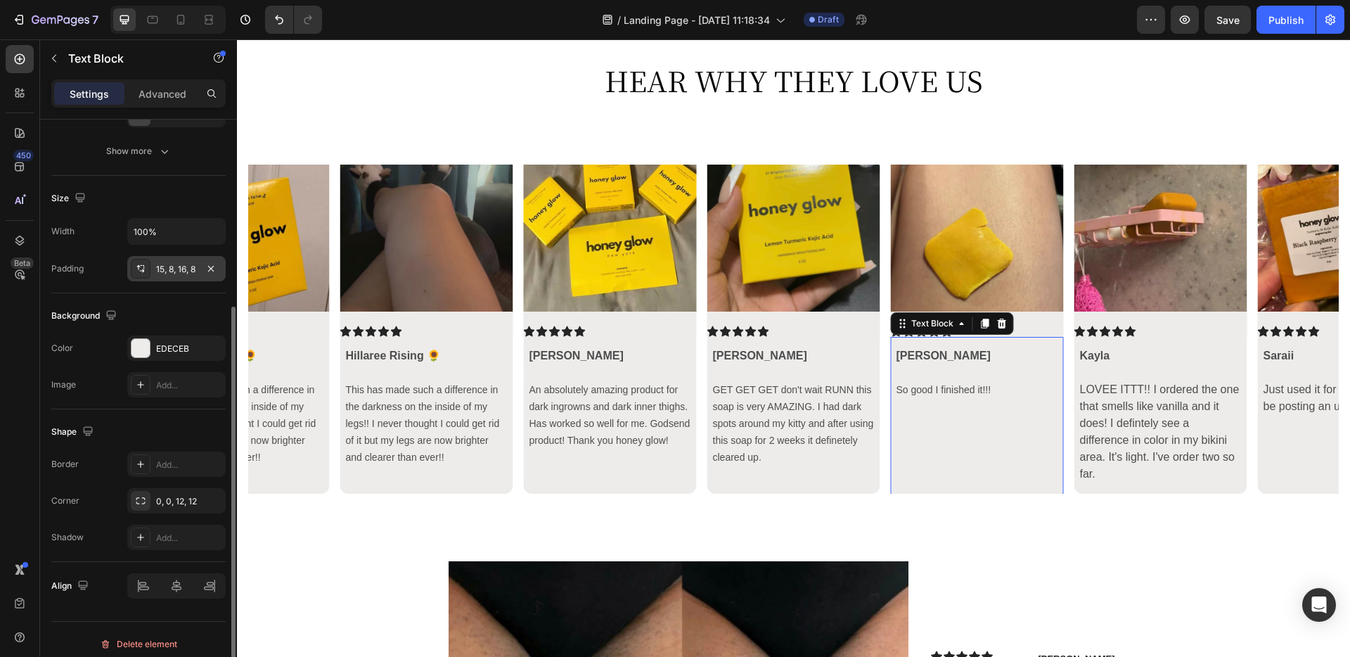
scroll to position [256, 0]
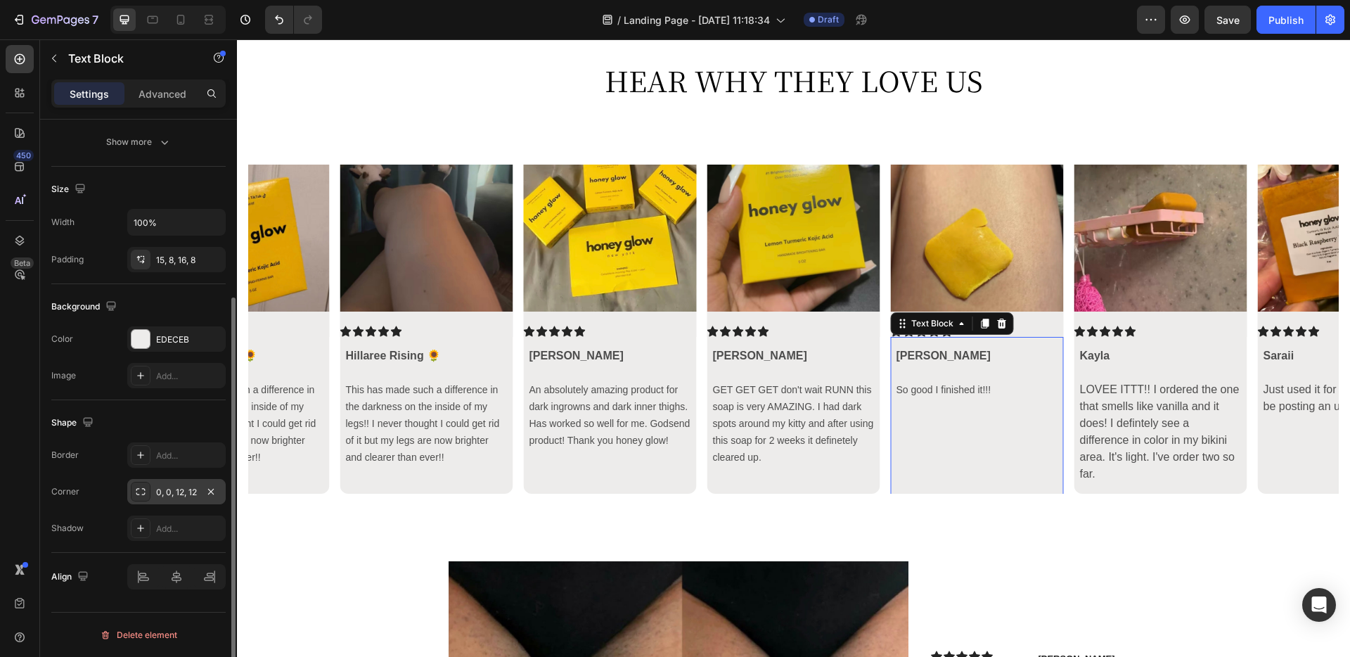
click at [181, 487] on div "0, 0, 12, 12" at bounding box center [176, 492] width 41 height 13
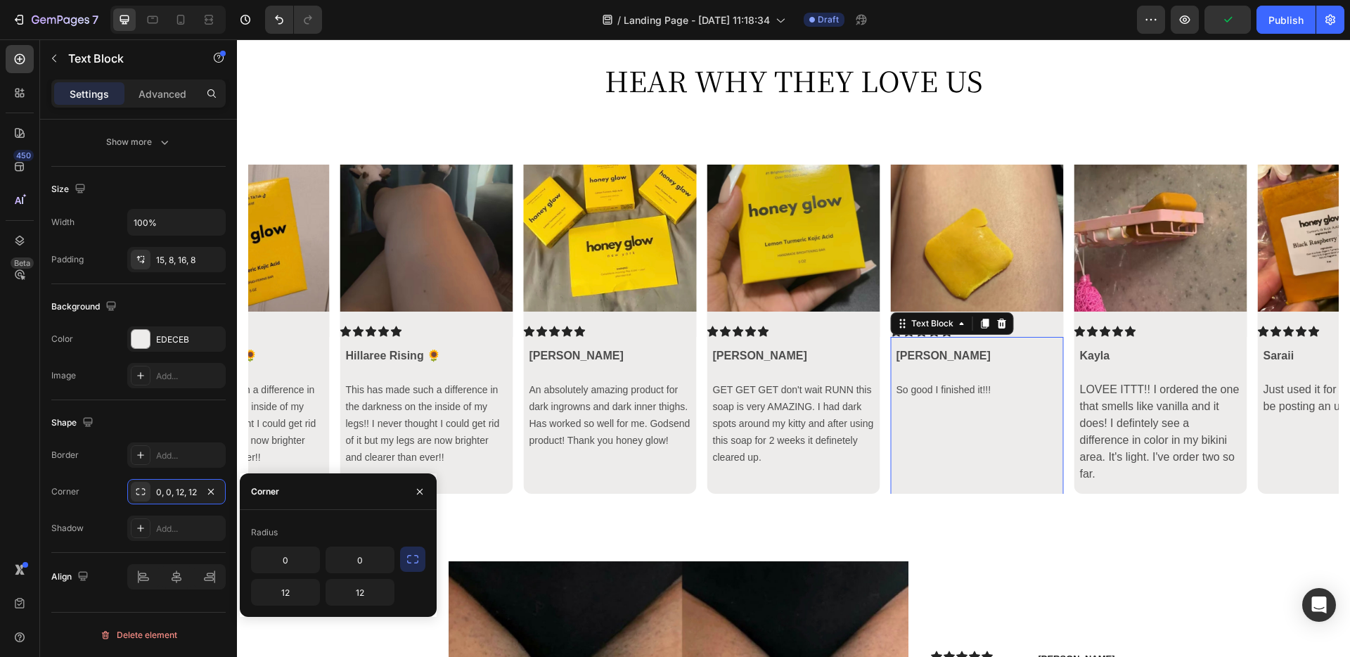
scroll to position [3780, 0]
click at [918, 444] on p "Rich Text Editor. Editing area: main" at bounding box center [978, 440] width 162 height 17
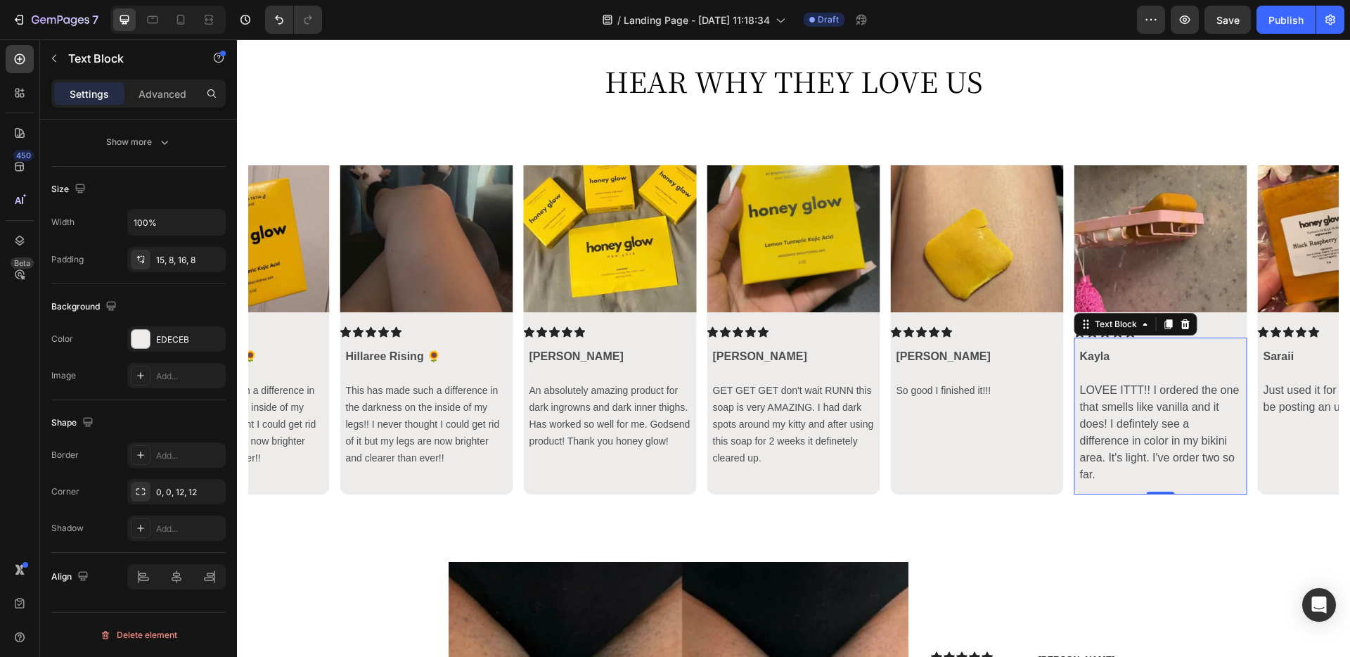
click at [1019, 486] on div "Kayla LOVEE ITTT!! I ordered the one that smells like vanilla and it does! I de…" at bounding box center [1160, 416] width 173 height 157
click at [1019, 463] on p at bounding box center [1345, 449] width 162 height 34
click at [1019, 347] on div "Saraii Just used it for the first time, will be posting an update ✨" at bounding box center [1344, 416] width 173 height 157
click at [1019, 365] on p at bounding box center [1161, 373] width 162 height 17
click at [1019, 325] on icon "Carousel Next Arrow" at bounding box center [1314, 329] width 17 height 17
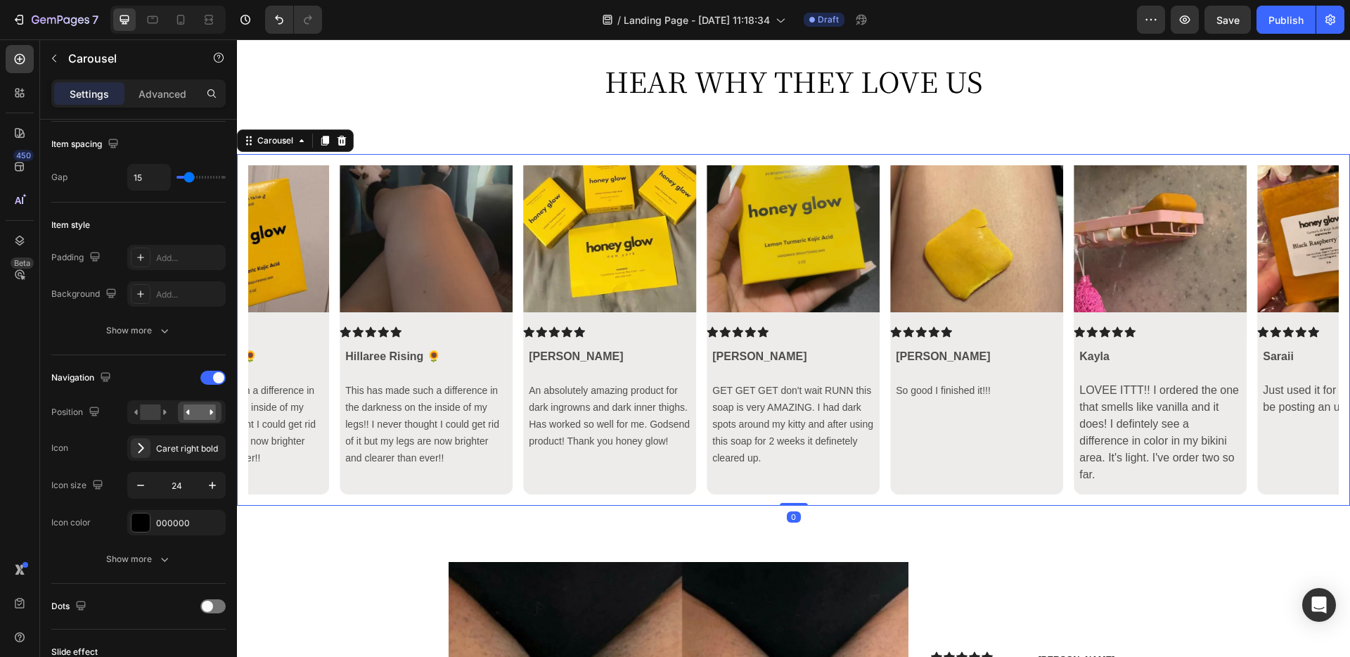
scroll to position [0, 0]
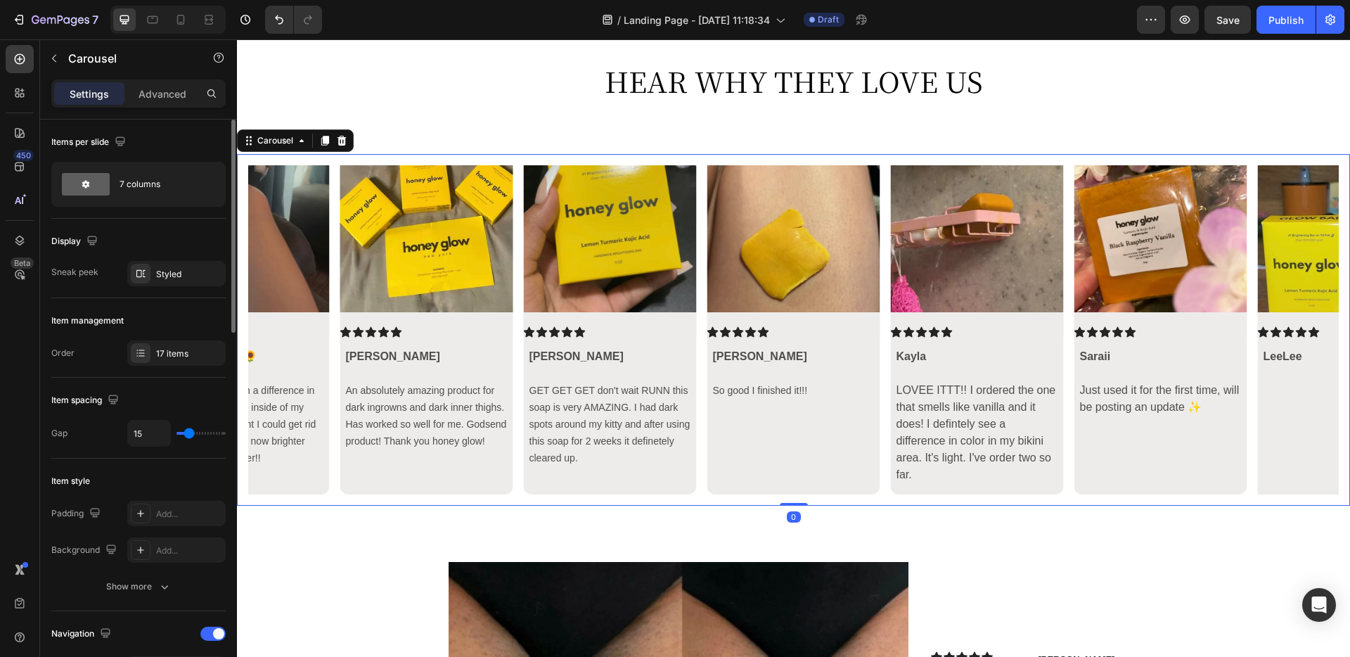
click at [1019, 325] on icon "Carousel Next Arrow" at bounding box center [1314, 329] width 17 height 17
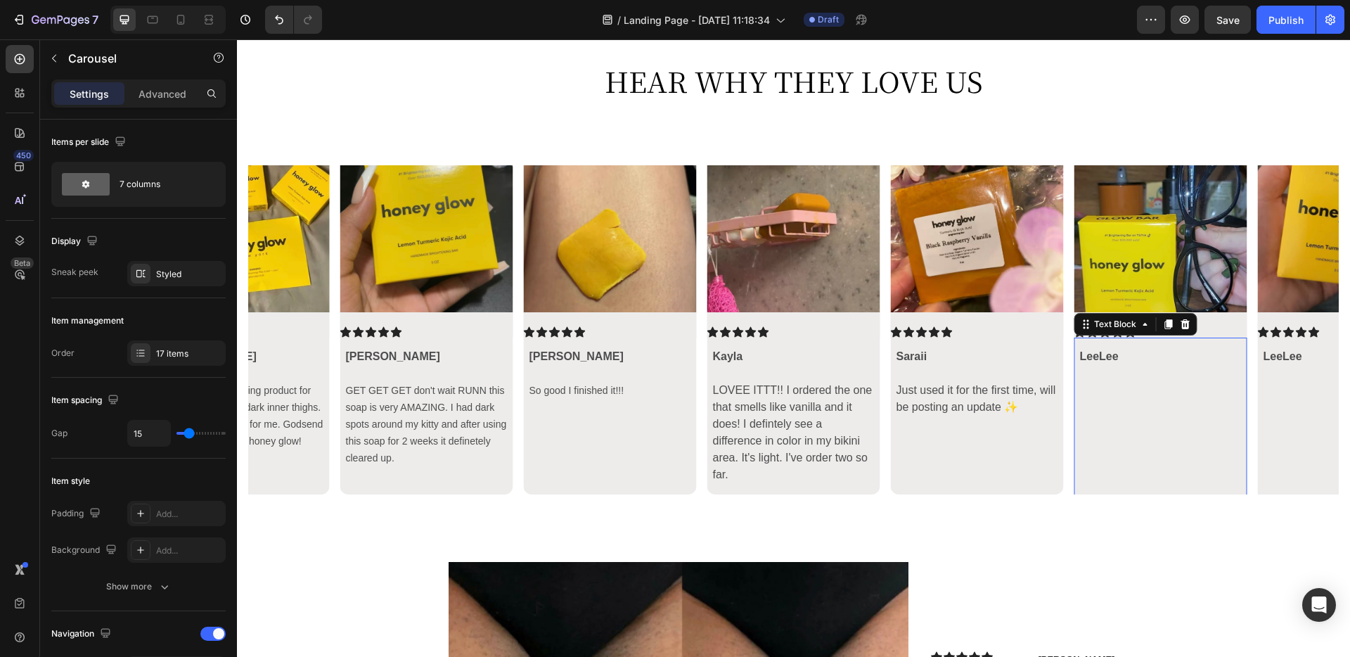
click at [1019, 423] on p at bounding box center [1160, 433] width 162 height 34
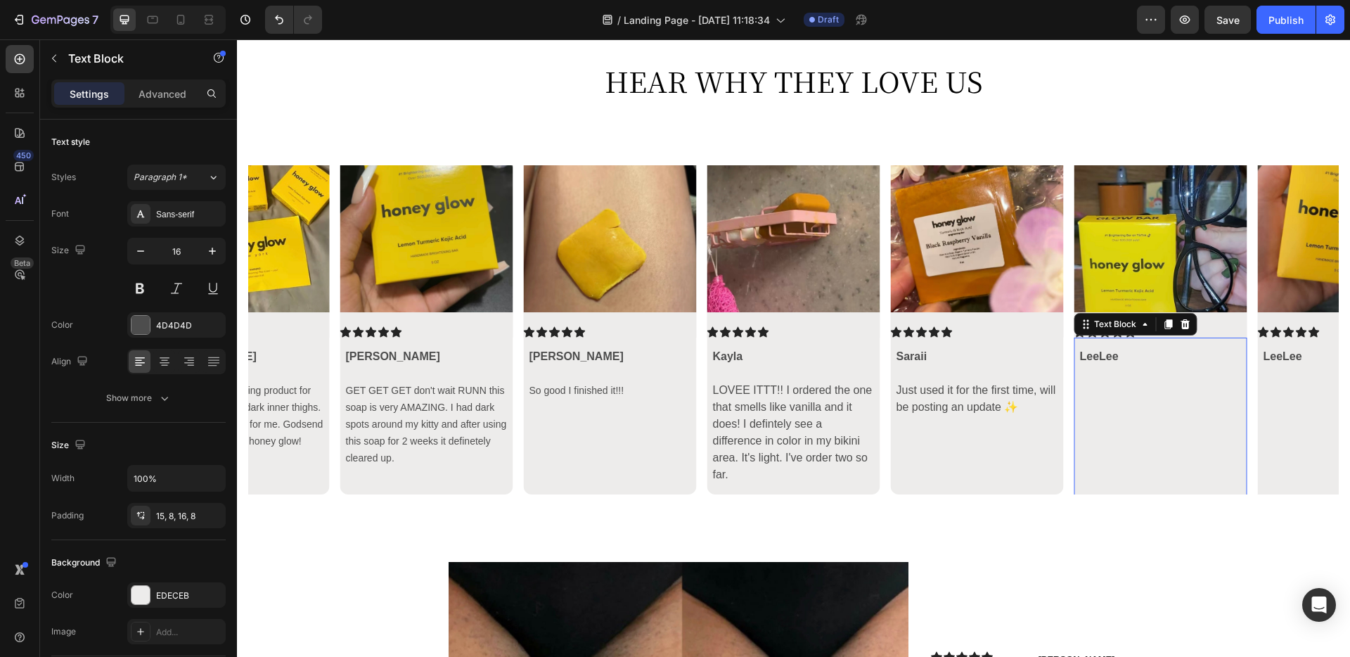
click at [1019, 454] on p at bounding box center [1160, 457] width 162 height 17
click at [1019, 461] on p "Rich Text Editor. Editing area: main" at bounding box center [1160, 457] width 162 height 17
click at [1019, 330] on icon "Carousel Next Arrow" at bounding box center [1314, 329] width 17 height 17
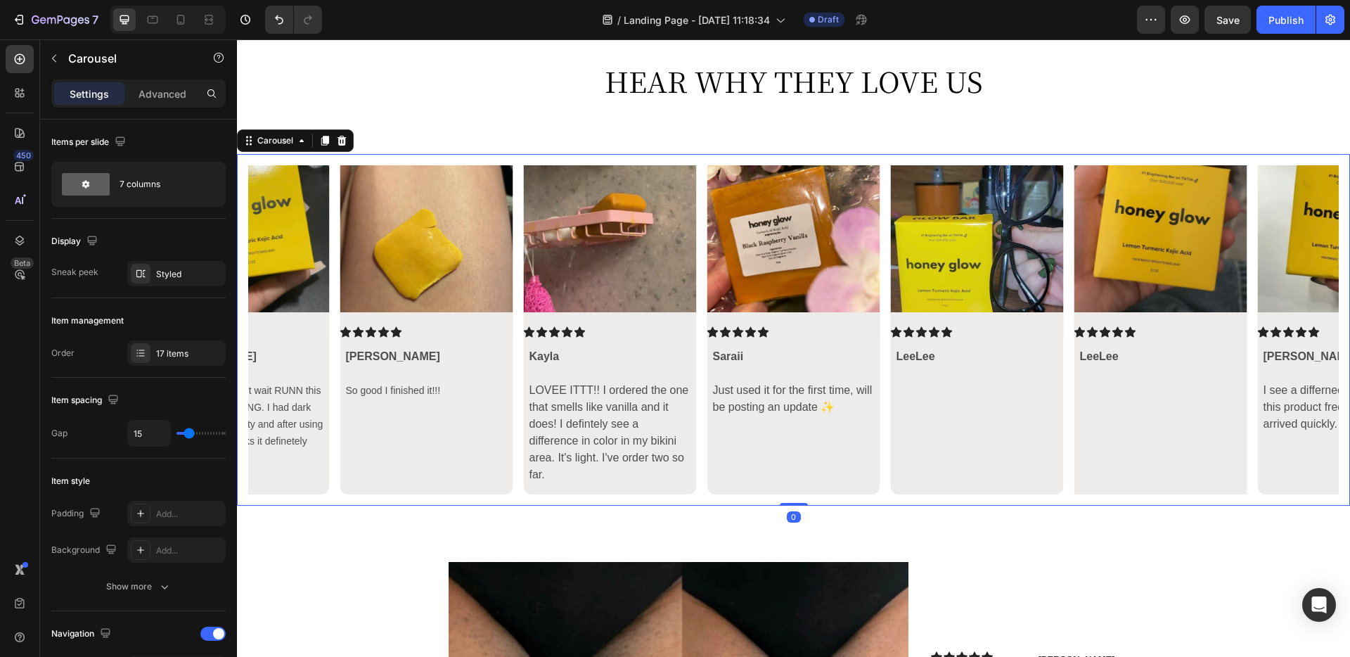
click at [1019, 421] on div "Image Icon Icon Icon Icon Icon Icon List Hillaree Rising 🌻 This has made such a…" at bounding box center [793, 329] width 1091 height 329
click at [1019, 442] on p at bounding box center [1160, 433] width 162 height 34
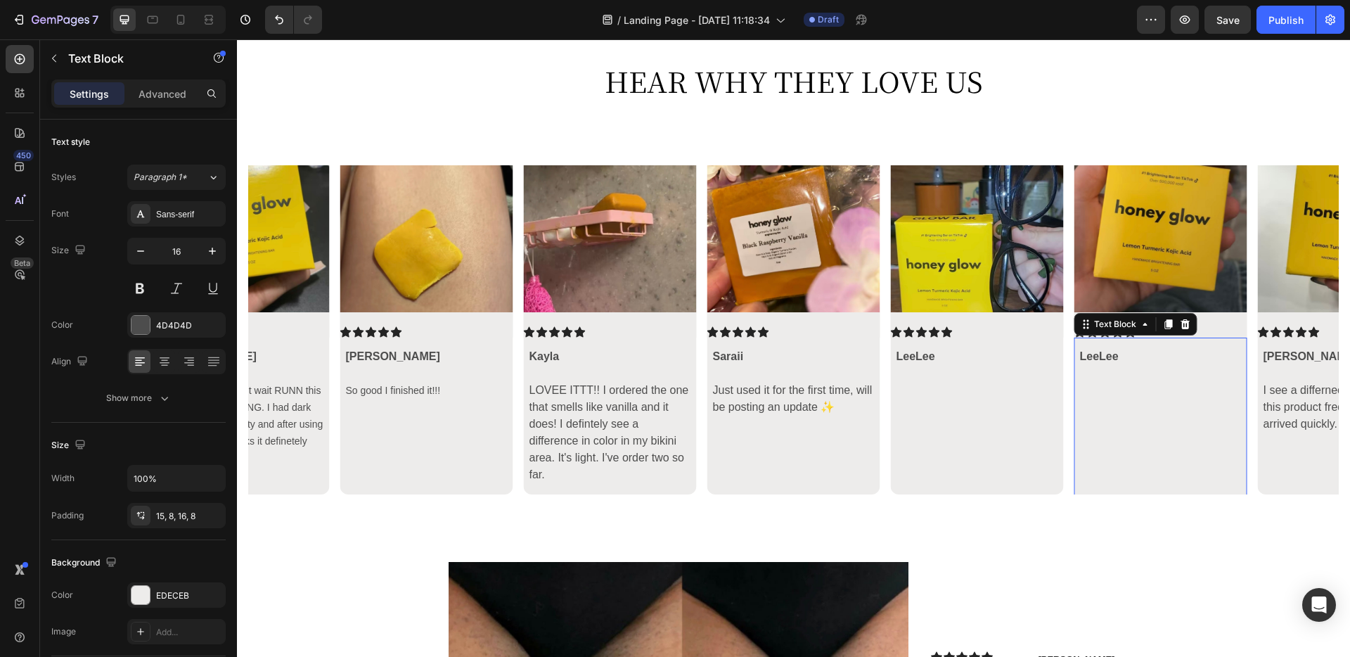
click at [1019, 456] on p at bounding box center [1160, 457] width 162 height 17
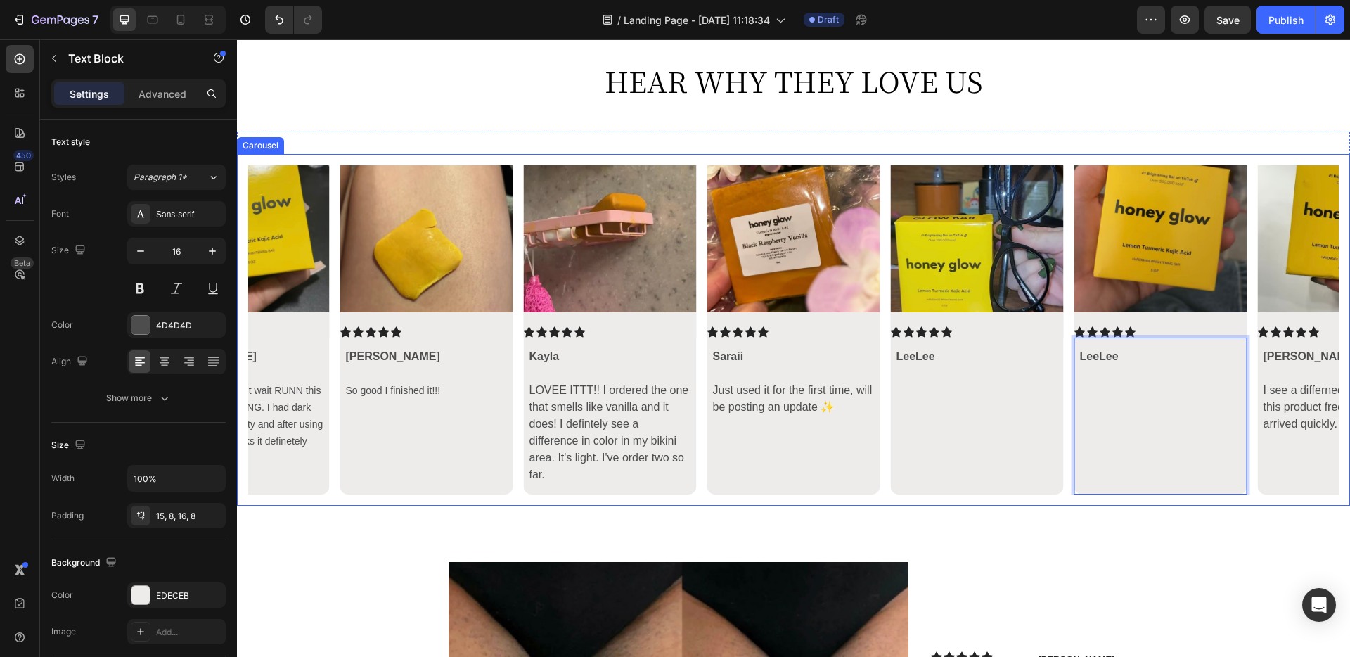
click at [1019, 321] on icon "Carousel Next Arrow" at bounding box center [1314, 329] width 17 height 17
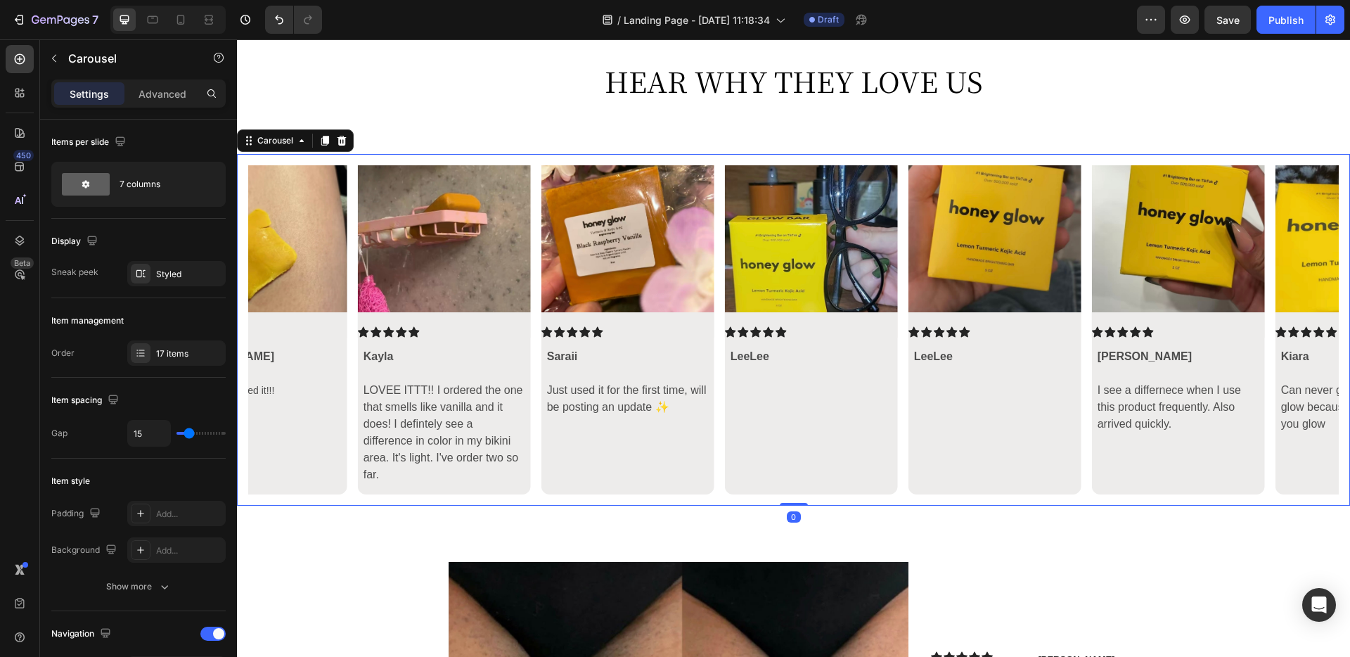
click at [1019, 321] on icon "Carousel Next Arrow" at bounding box center [1314, 329] width 17 height 17
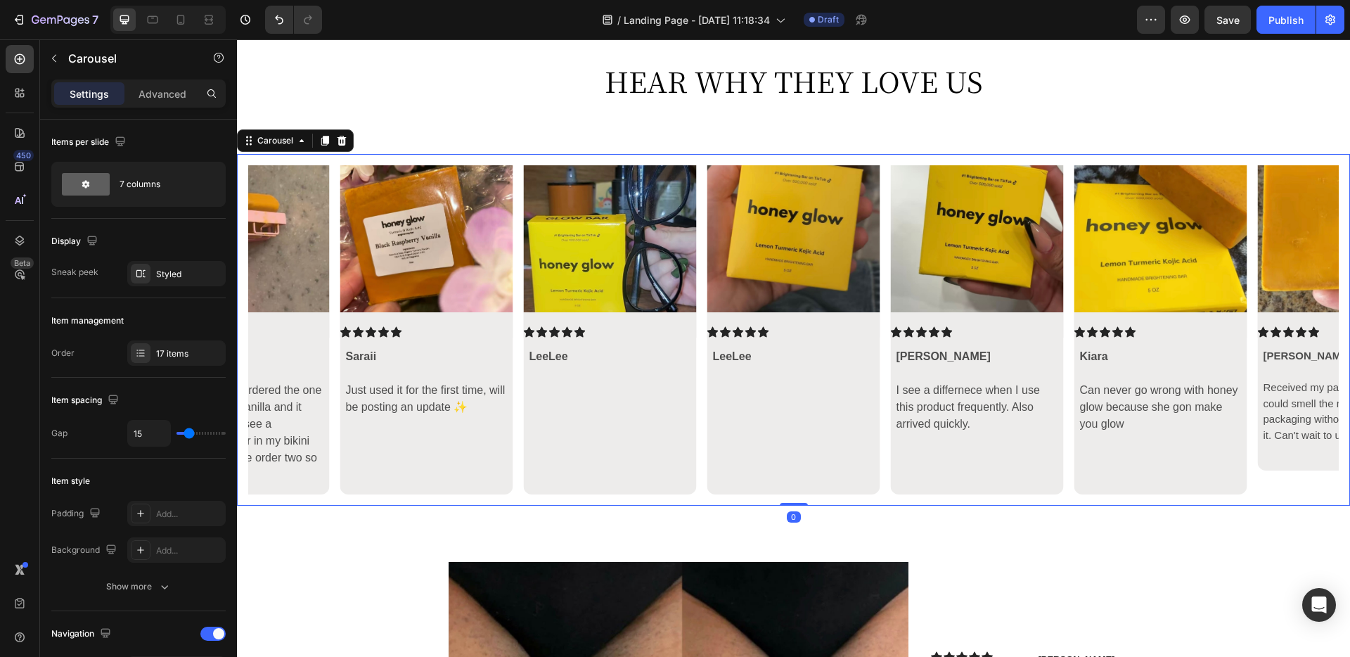
click at [1019, 321] on icon "Carousel Next Arrow" at bounding box center [1314, 329] width 17 height 17
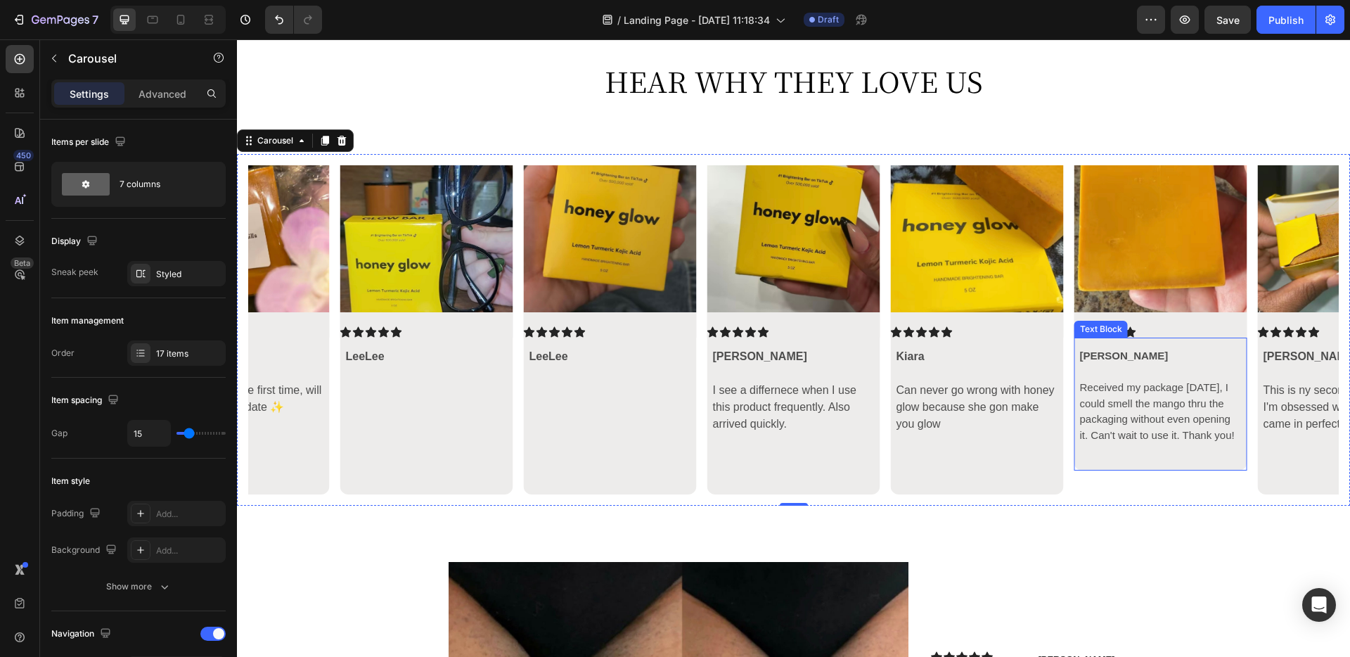
click at [1019, 443] on p at bounding box center [1161, 451] width 162 height 16
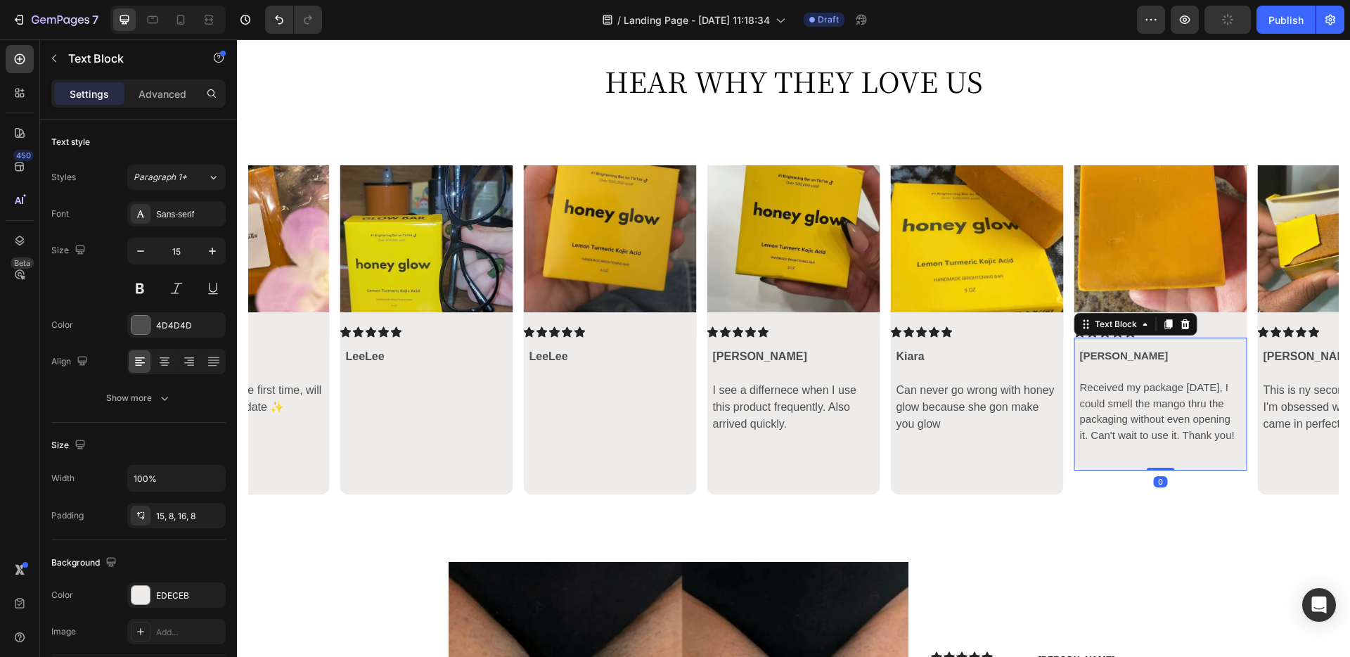
click at [1019, 457] on p at bounding box center [1161, 451] width 162 height 16
click at [1019, 385] on p "Received my package today, I could smell the mango thru the packaging without e…" at bounding box center [1161, 411] width 162 height 63
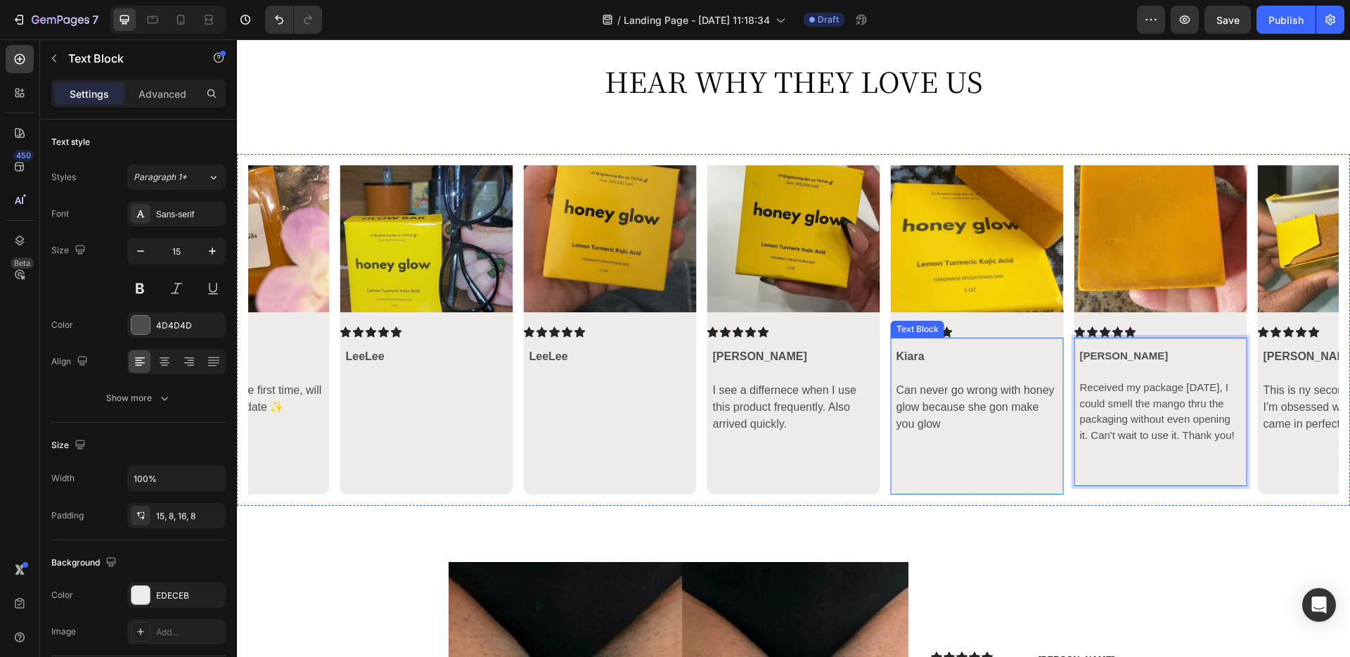
click at [992, 383] on p "Can never go wrong with honey glow because she gon make you glow" at bounding box center [978, 407] width 162 height 51
click at [1019, 381] on p "Received my package today, I could smell the mango thru the packaging without e…" at bounding box center [1161, 411] width 162 height 63
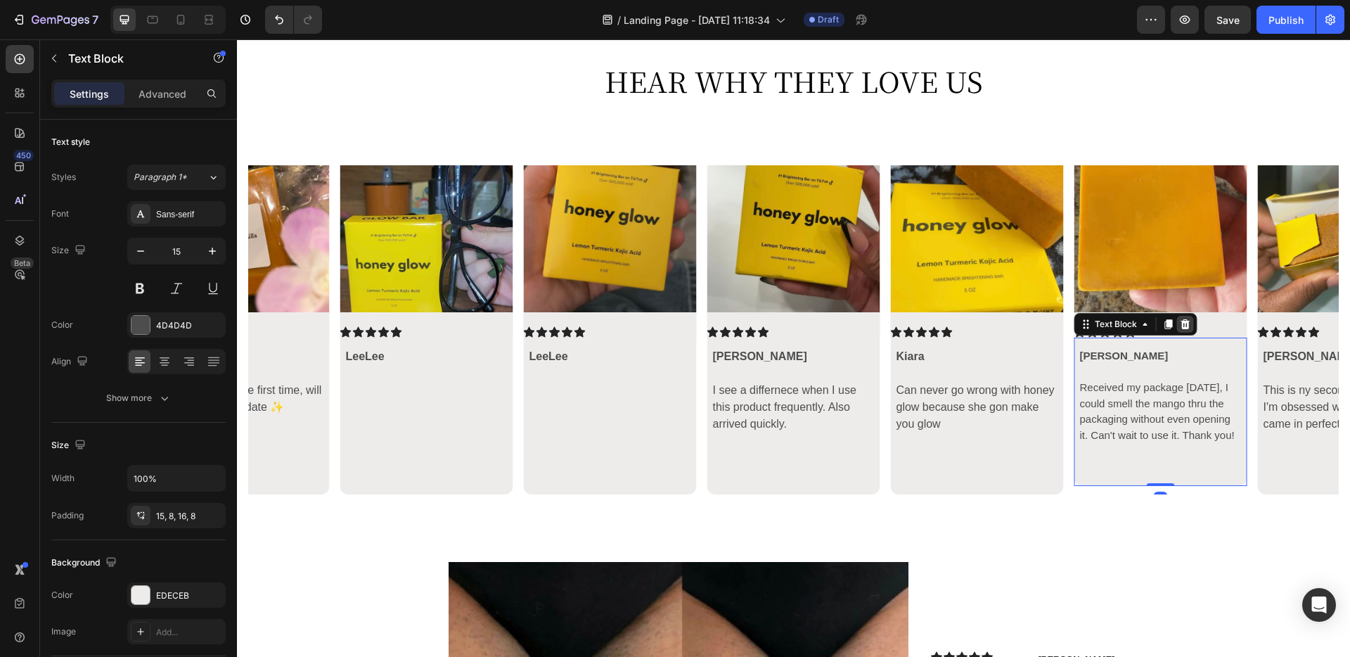
click at [1019, 320] on icon at bounding box center [1185, 324] width 11 height 11
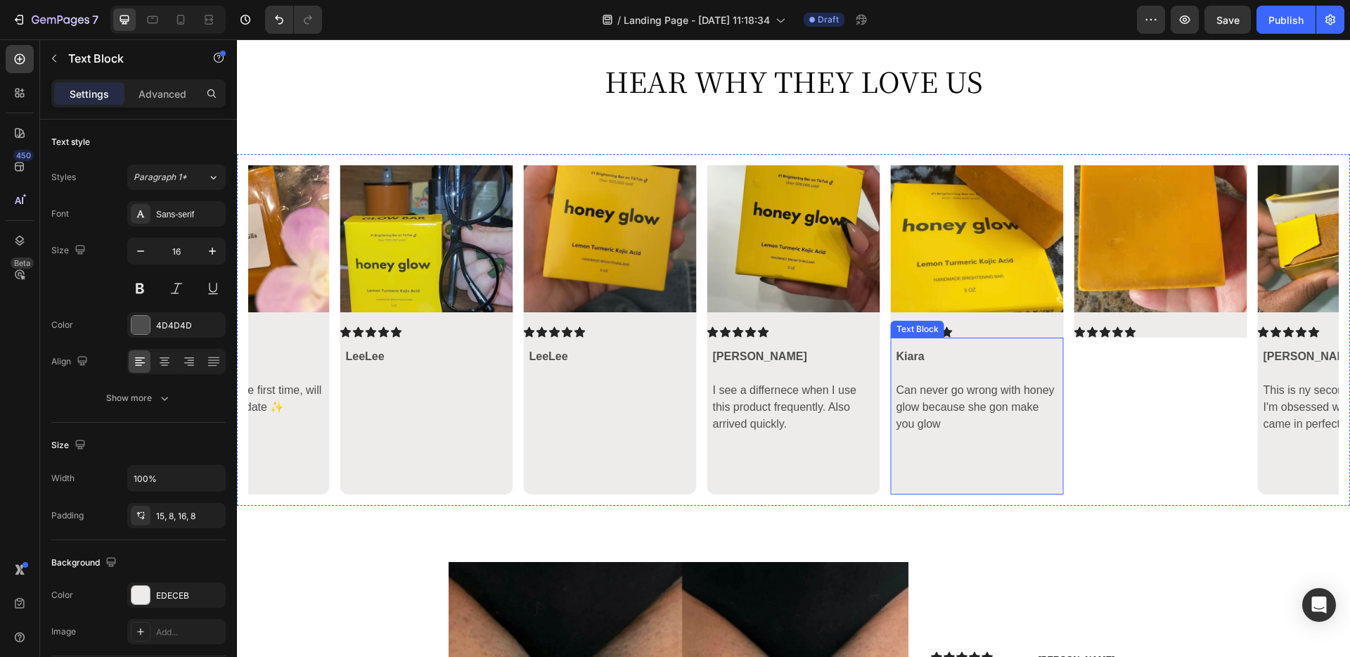
click at [1016, 391] on p "Can never go wrong with honey glow because she gon make you glow" at bounding box center [978, 407] width 162 height 51
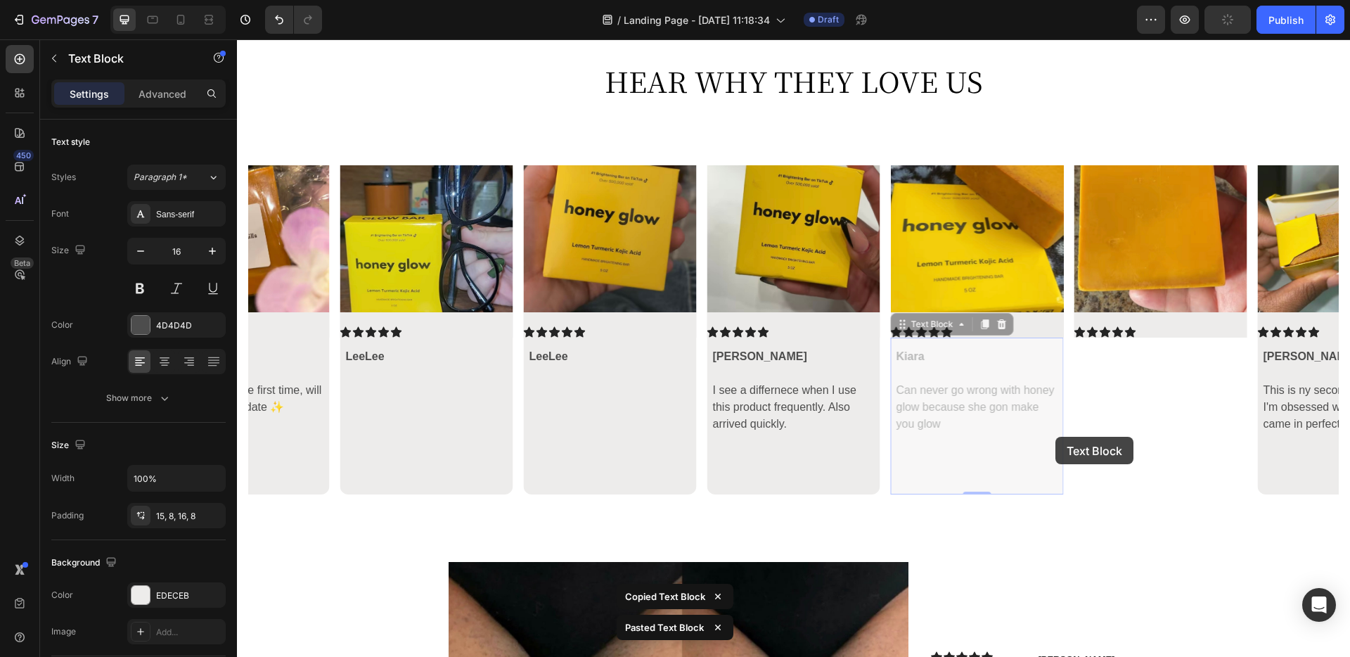
drag, startPoint x: 968, startPoint y: 437, endPoint x: 1120, endPoint y: 402, distance: 155.9
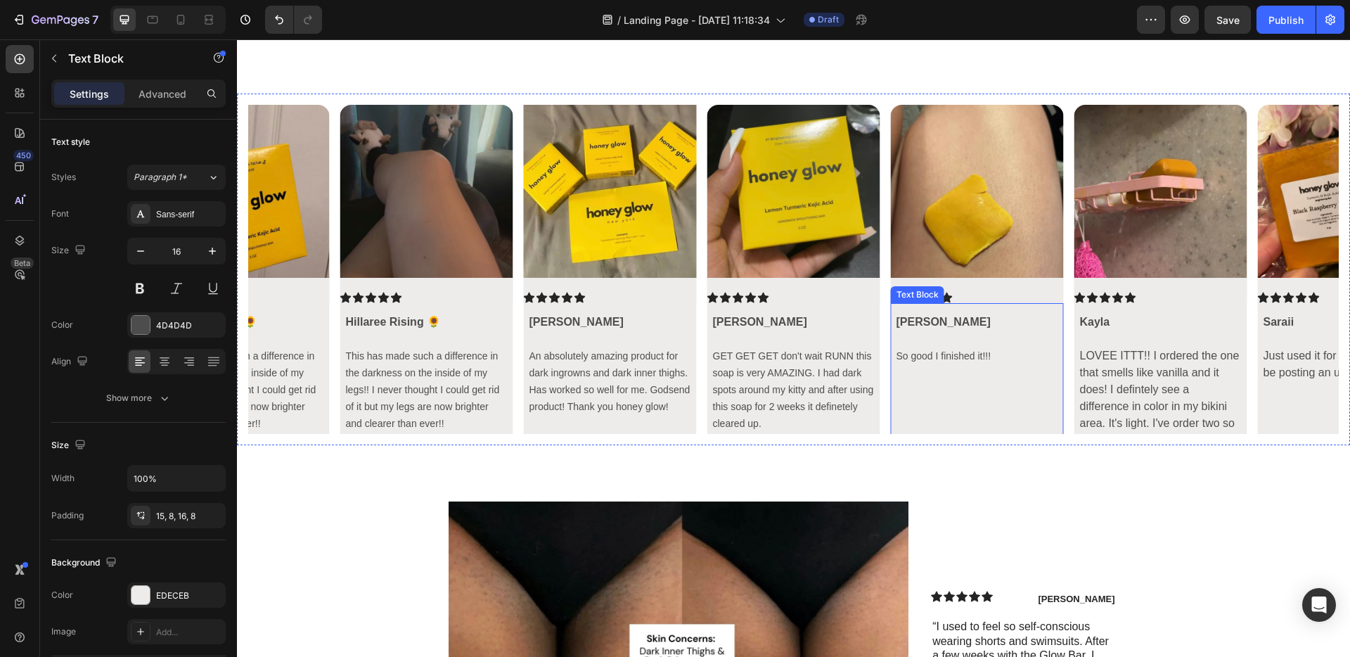
scroll to position [3844, 0]
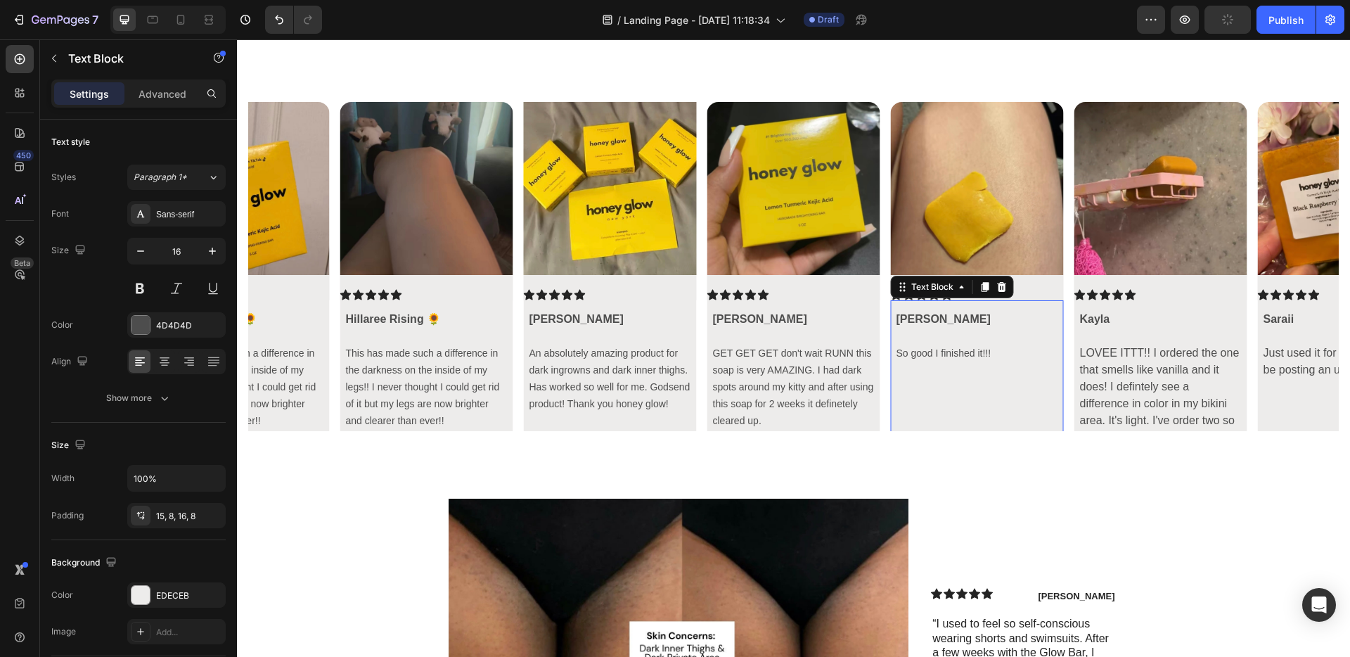
click at [1019, 429] on p at bounding box center [978, 437] width 162 height 17
click at [1019, 410] on p at bounding box center [978, 403] width 162 height 17
click at [982, 423] on p "Rich Text Editor. Editing area: main" at bounding box center [978, 420] width 162 height 17
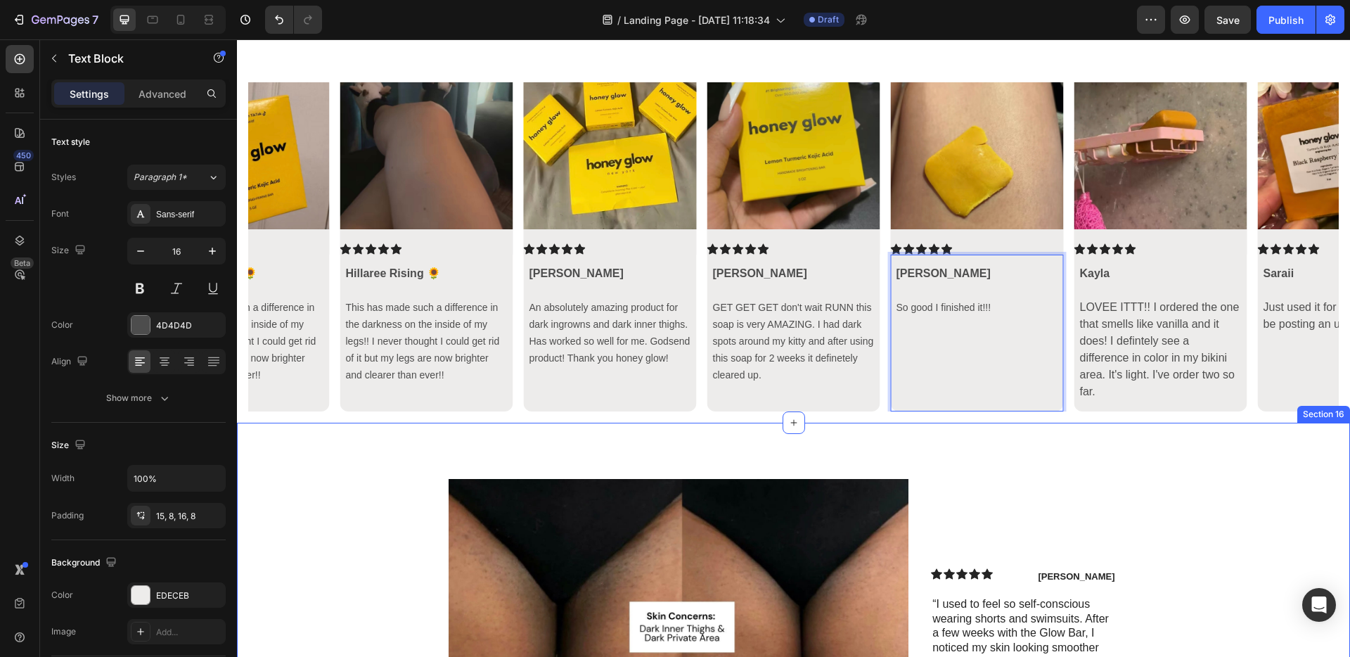
scroll to position [26, 0]
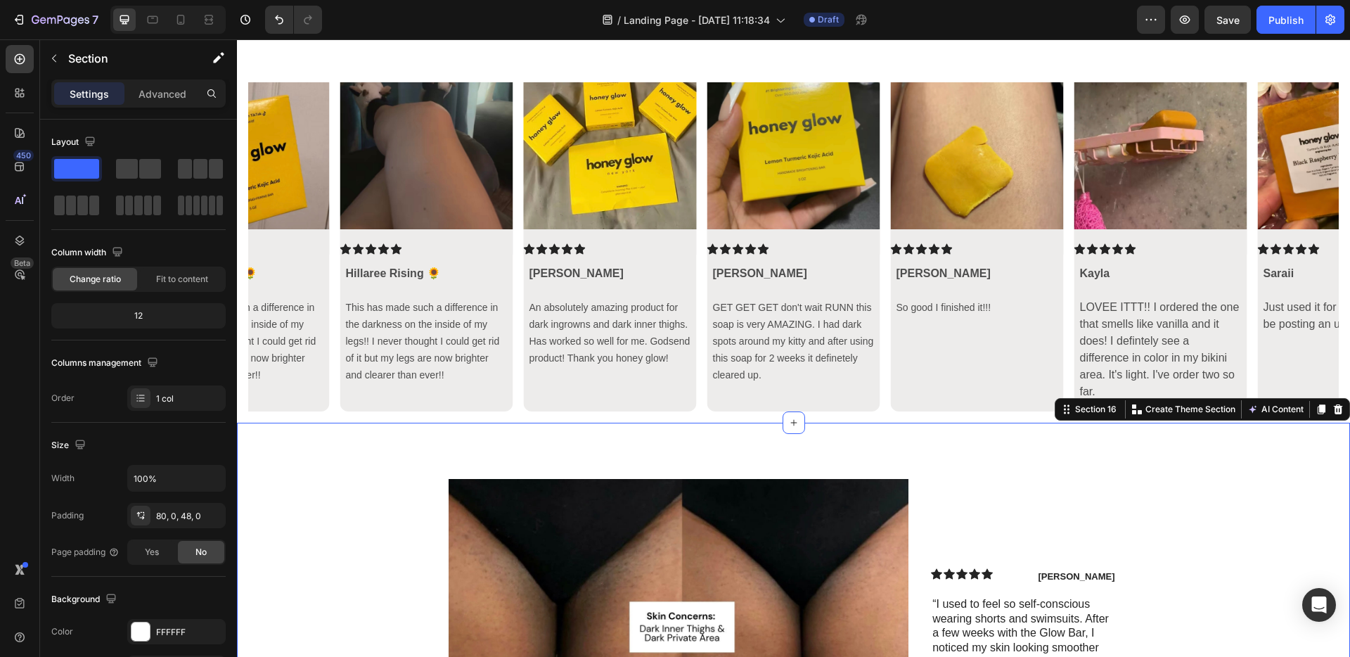
click at [1019, 469] on div "Image Icon Icon Icon Icon Icon Icon List Danielle Text Block Row “I used to fee…" at bounding box center [793, 661] width 1113 height 477
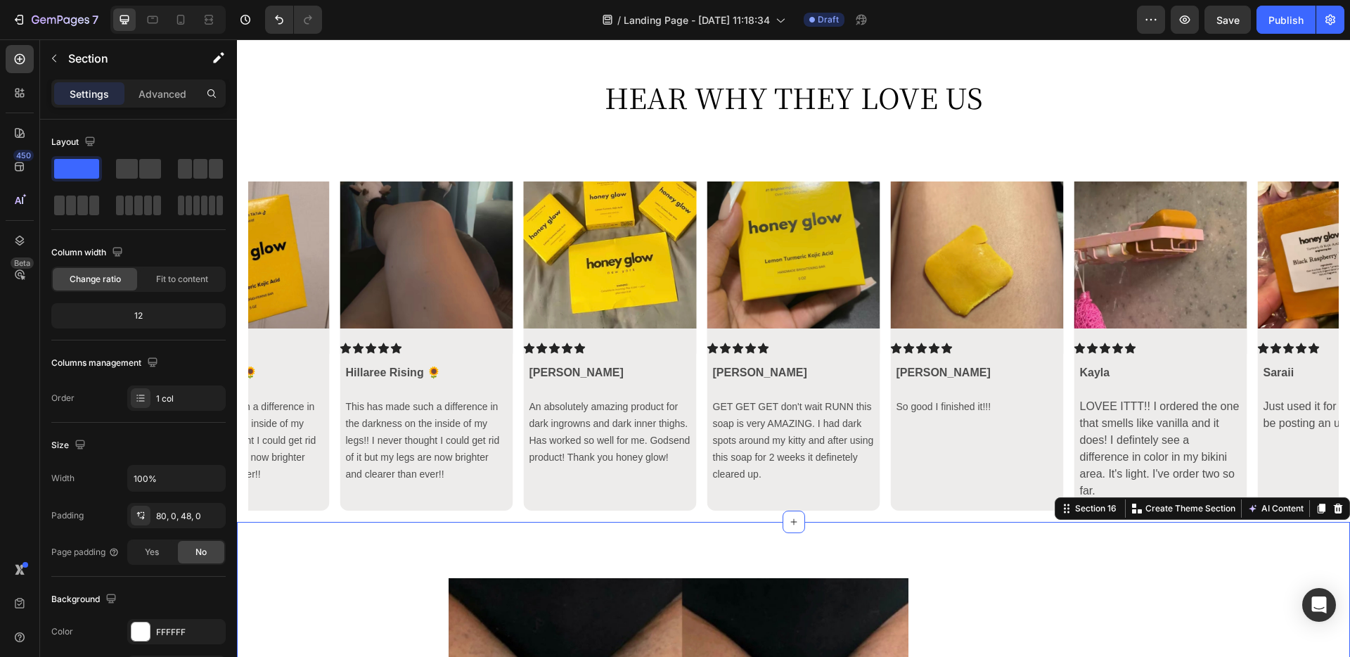
scroll to position [3760, 0]
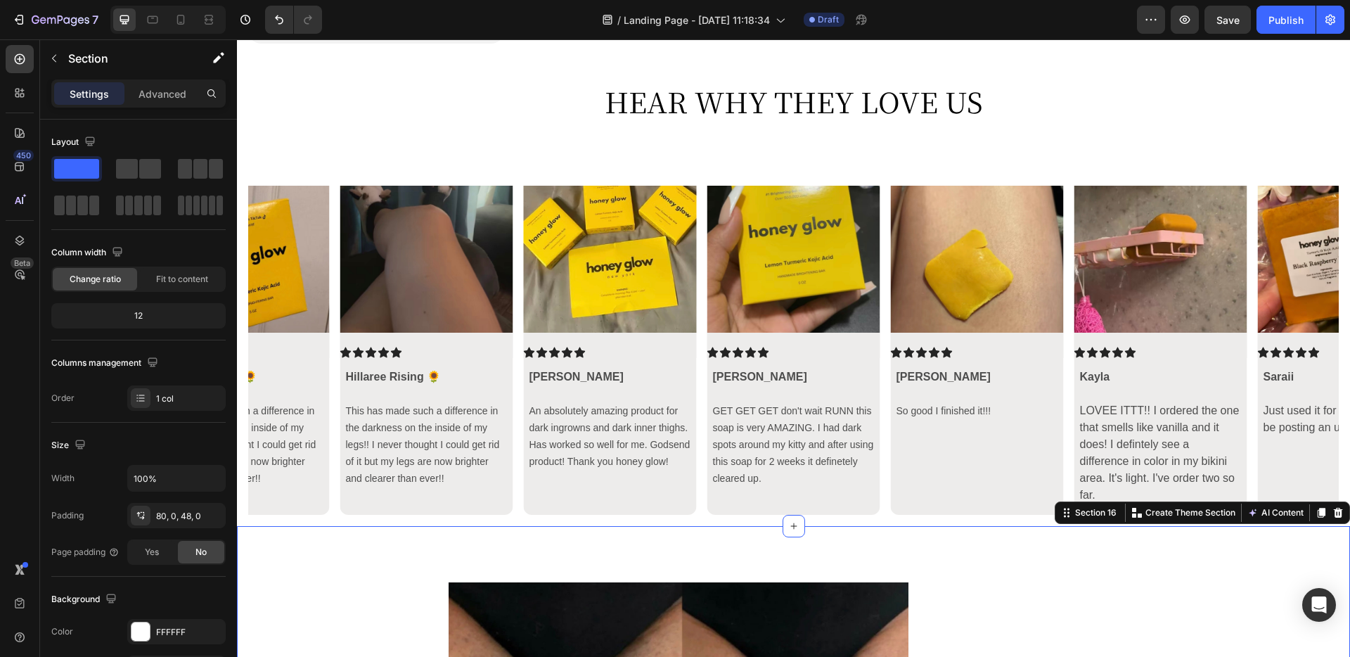
click at [849, 513] on div "Image Icon Icon Icon Icon Icon Icon List Hillaree Rising 🌻 This has made such a…" at bounding box center [793, 350] width 1113 height 352
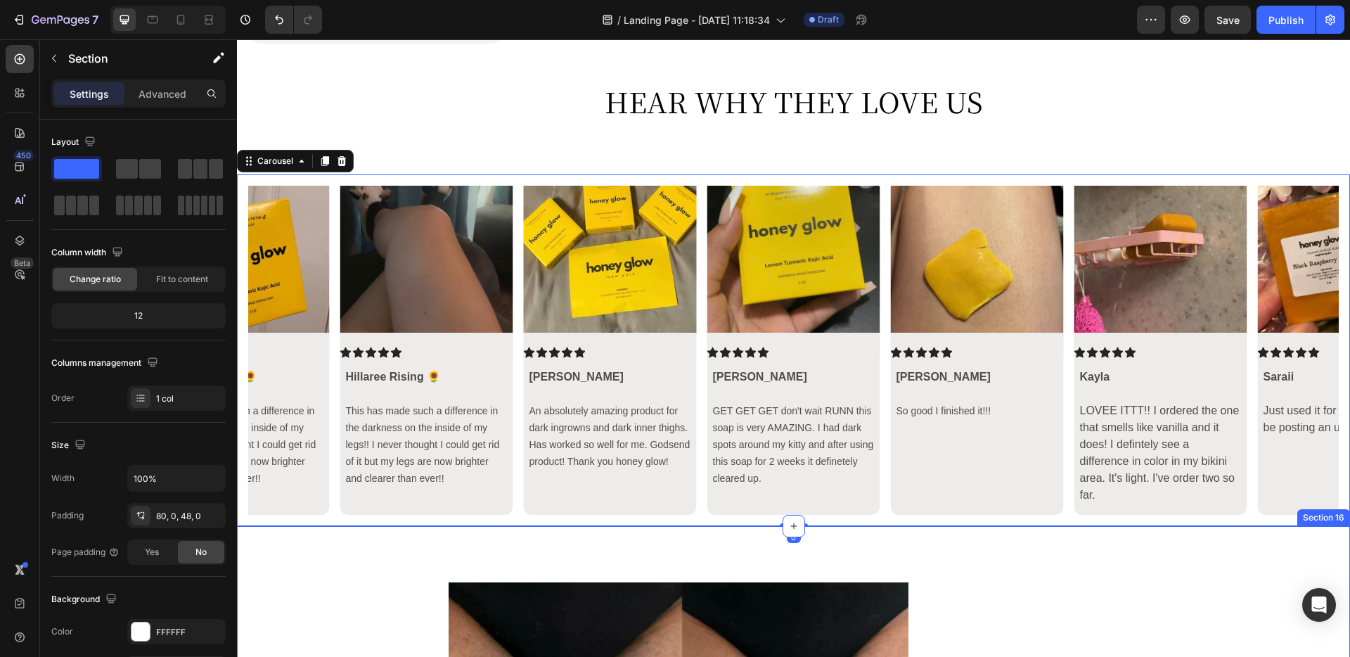
click at [923, 513] on div "Image Icon Icon Icon Icon Icon Icon List Hillaree Rising 🌻 This has made such a…" at bounding box center [793, 350] width 1113 height 352
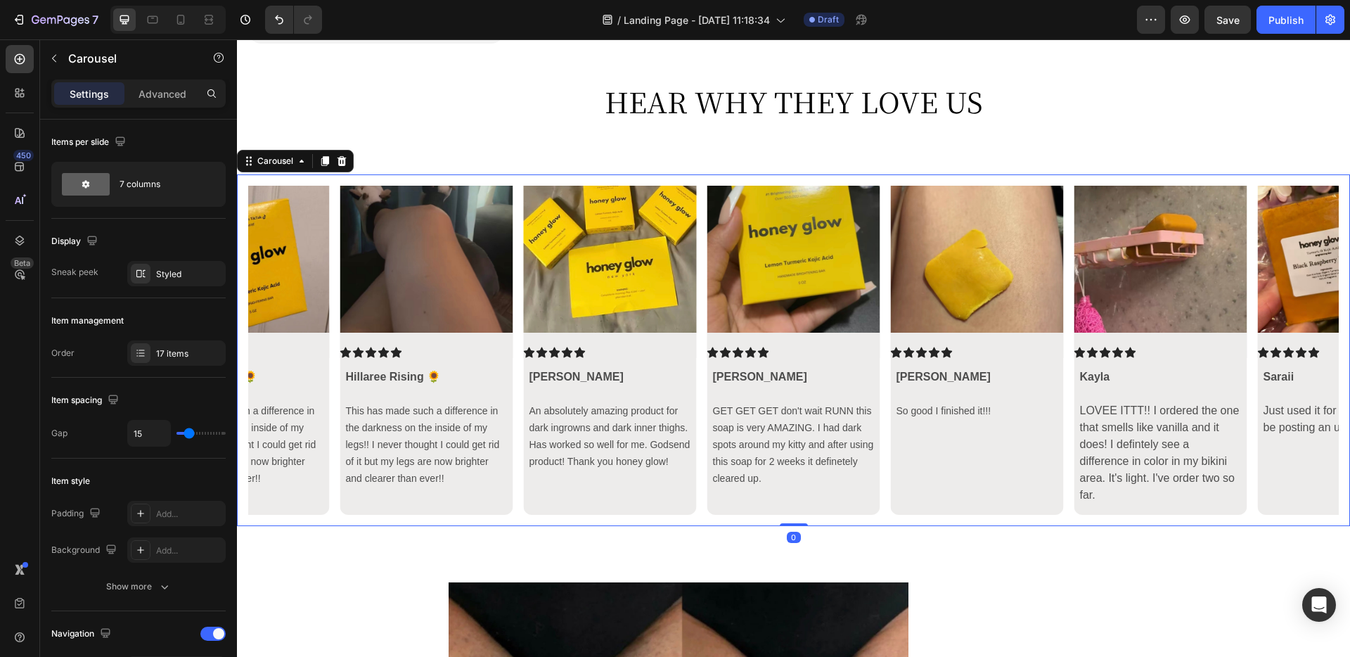
click at [1019, 348] on icon "Carousel Next Arrow" at bounding box center [1314, 350] width 17 height 17
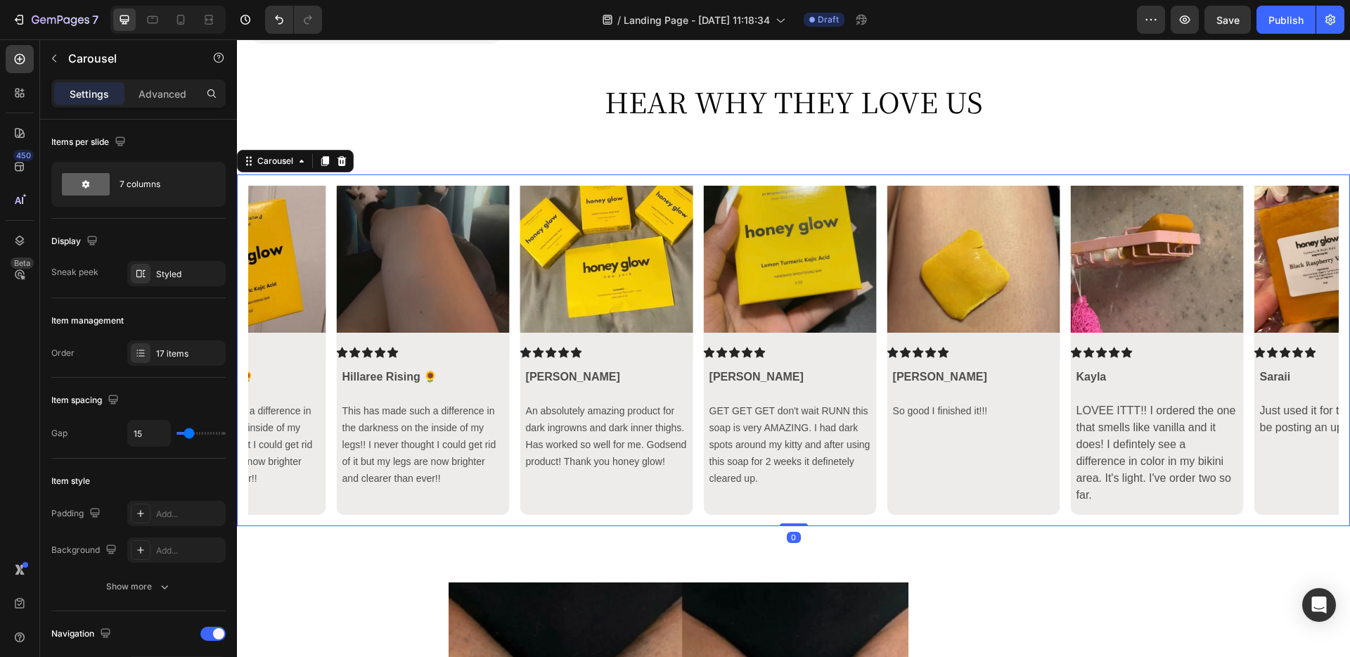
click at [1019, 348] on icon "Carousel Next Arrow" at bounding box center [1314, 350] width 17 height 17
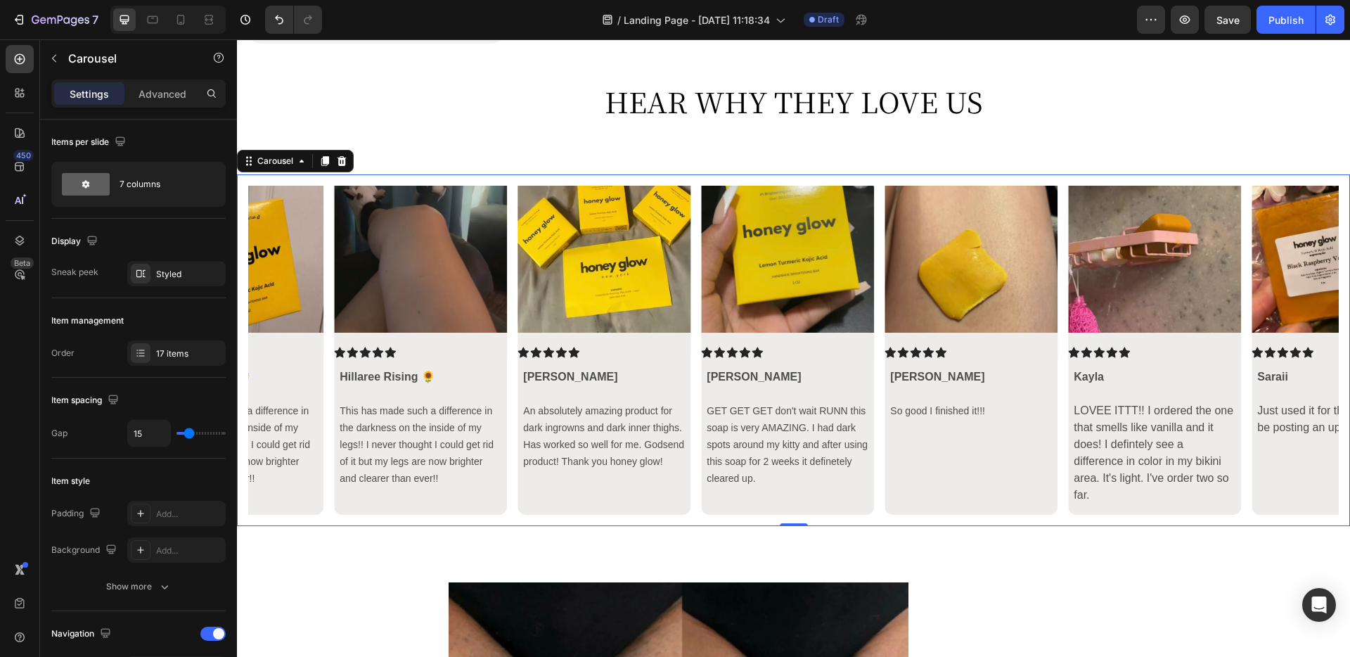
click at [1019, 348] on icon "Carousel Next Arrow" at bounding box center [1314, 350] width 17 height 17
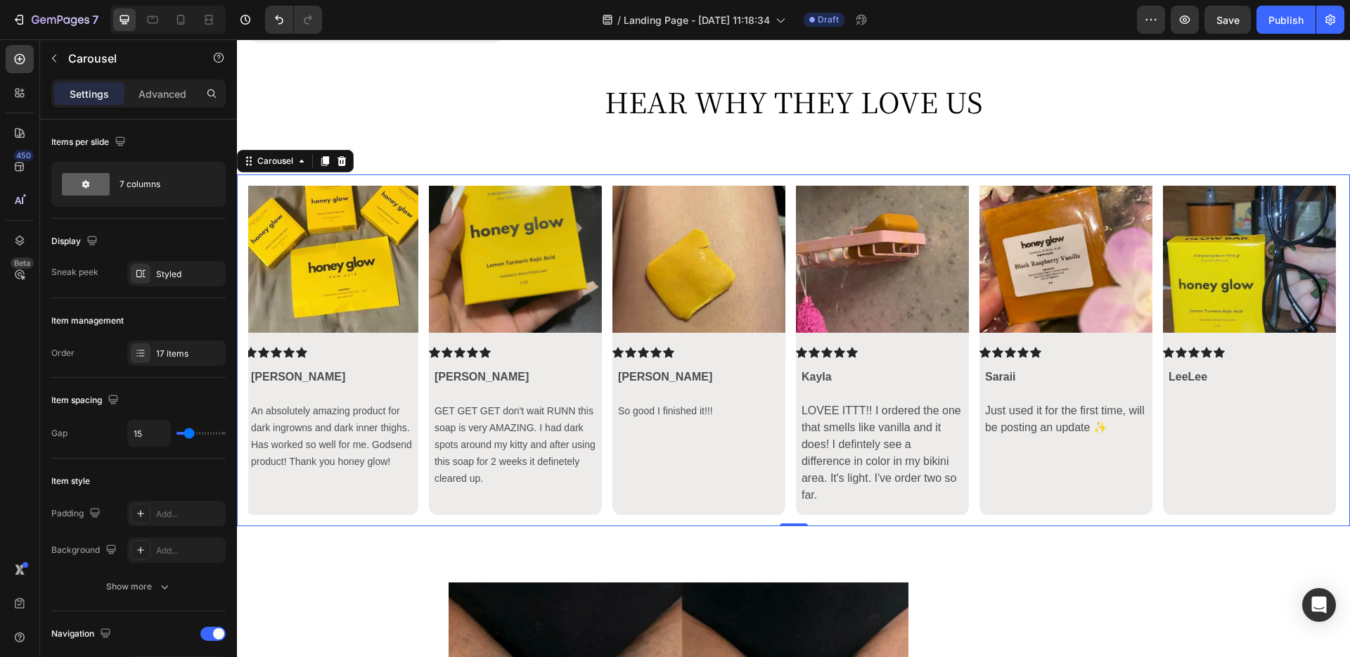
click at [1019, 348] on icon "Carousel Next Arrow" at bounding box center [1314, 350] width 17 height 17
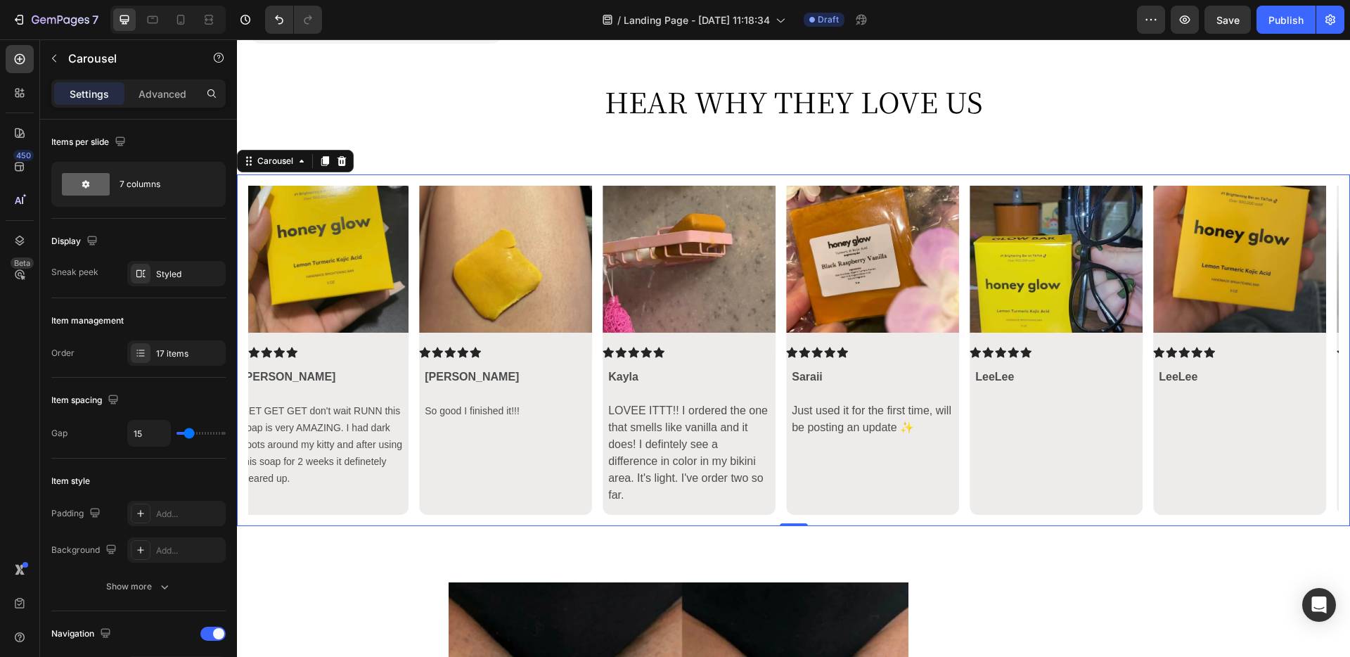
click at [1019, 348] on icon "Carousel Next Arrow" at bounding box center [1314, 350] width 17 height 17
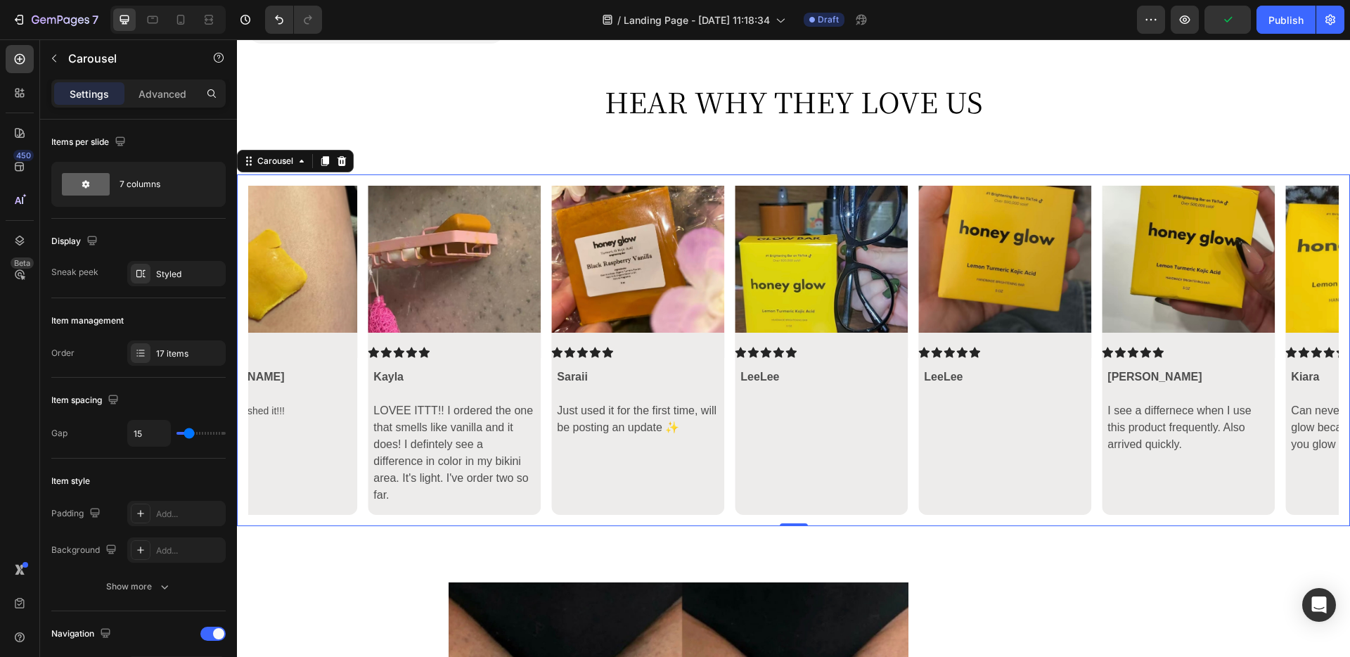
click at [1019, 348] on icon "Carousel Next Arrow" at bounding box center [1314, 350] width 17 height 17
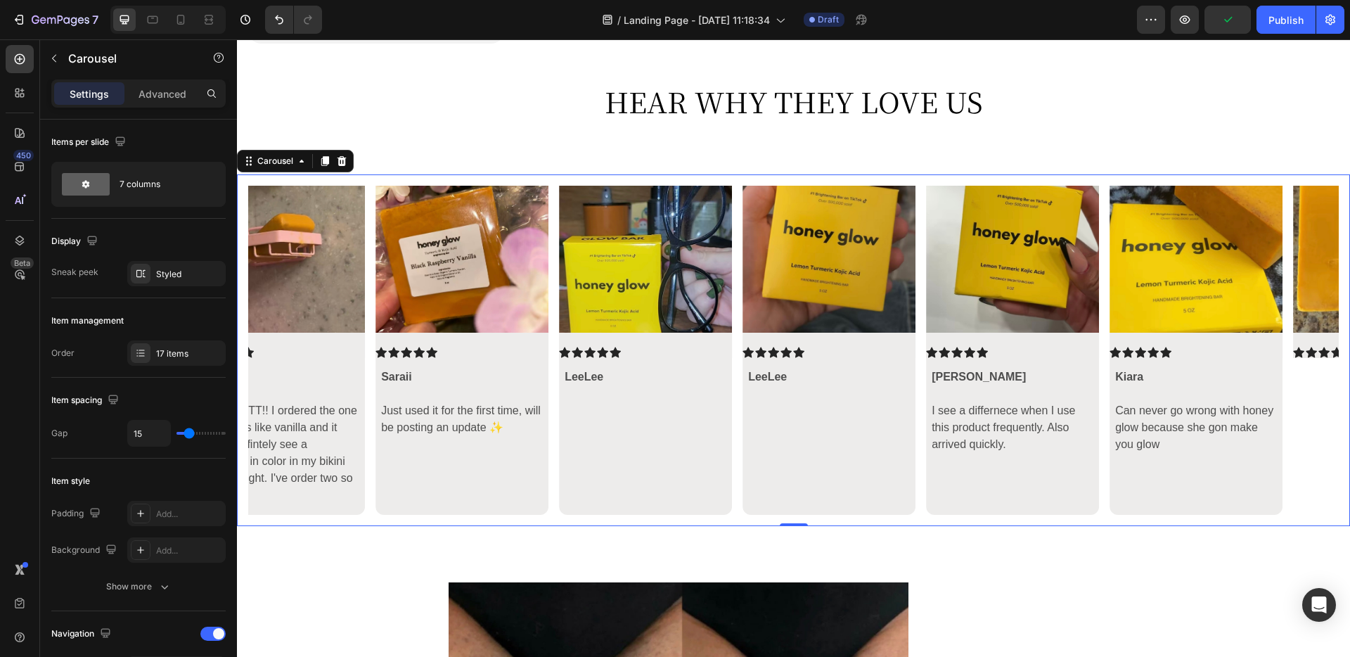
click at [1019, 348] on icon "Carousel Next Arrow" at bounding box center [1314, 350] width 17 height 17
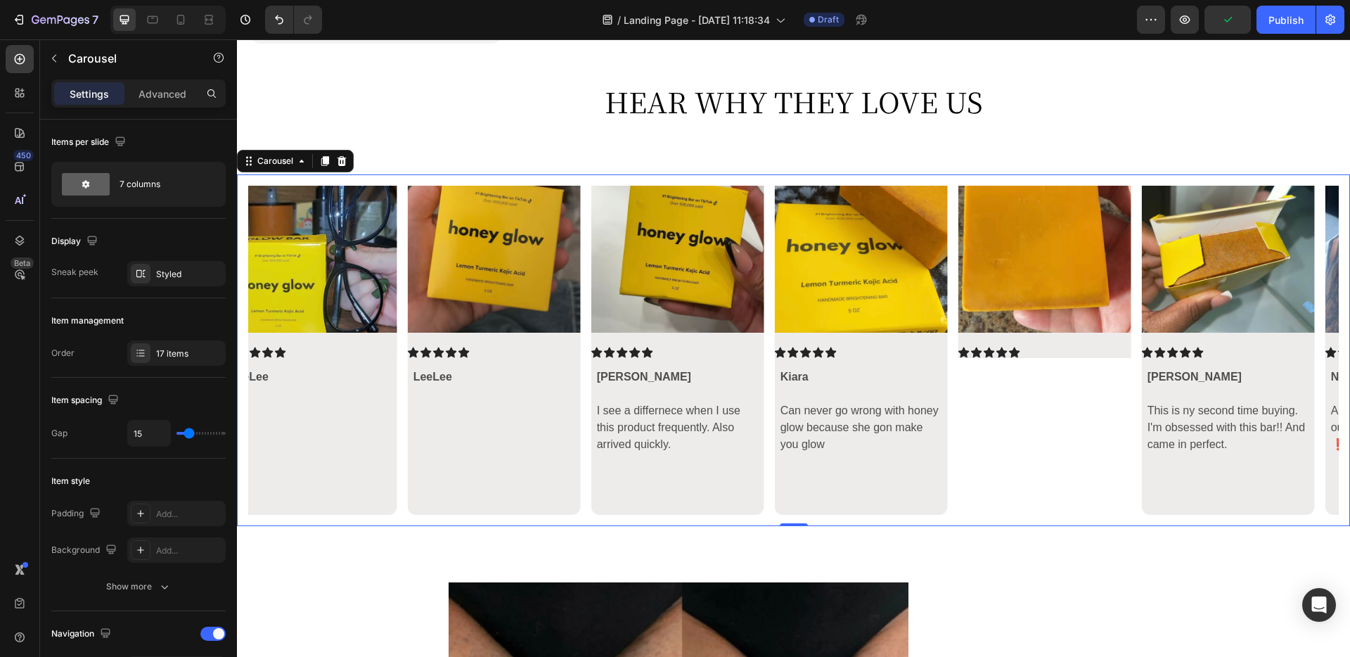
click at [1019, 348] on icon "Carousel Next Arrow" at bounding box center [1314, 350] width 17 height 17
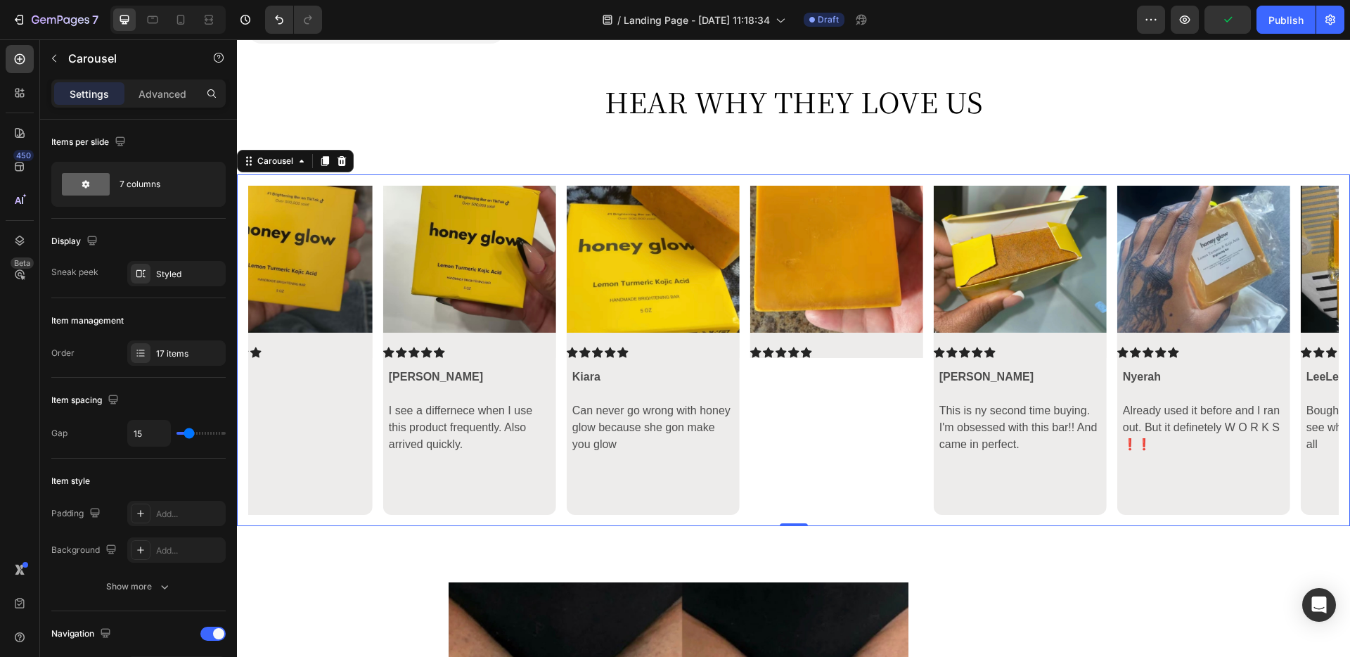
click at [1019, 348] on icon "Carousel Next Arrow" at bounding box center [1314, 350] width 17 height 17
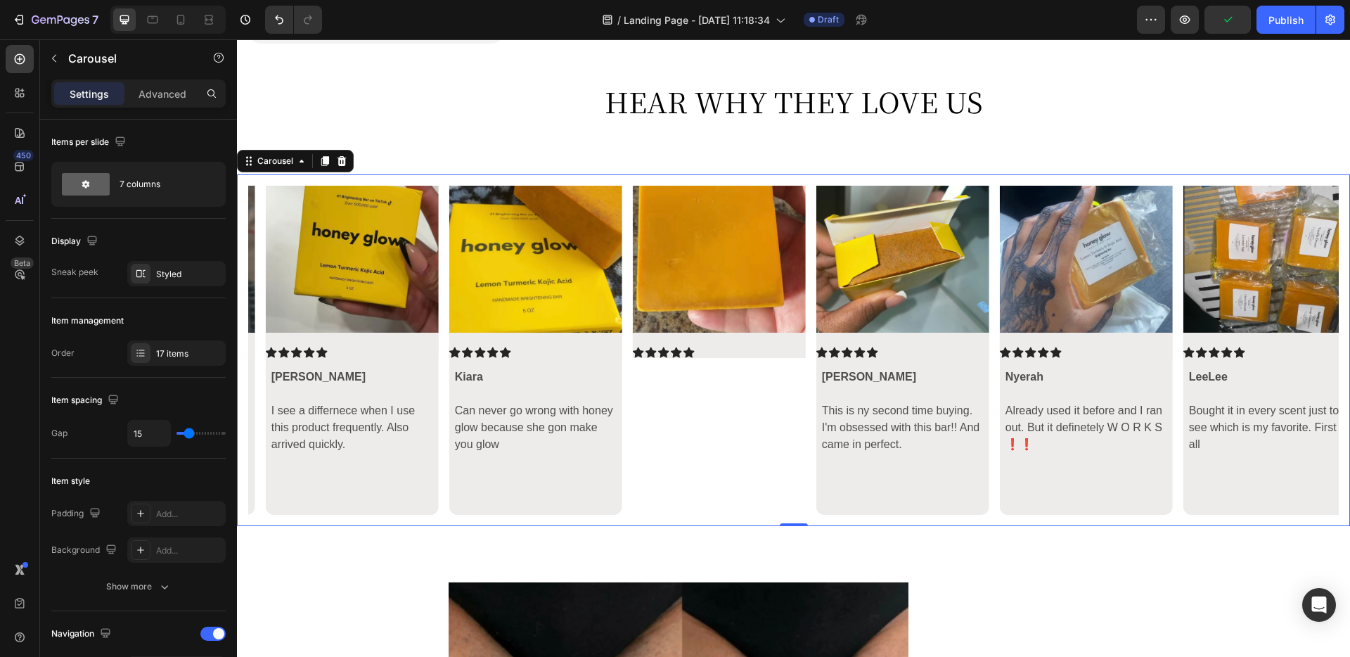
click at [1019, 348] on icon "Carousel Next Arrow" at bounding box center [1314, 350] width 17 height 17
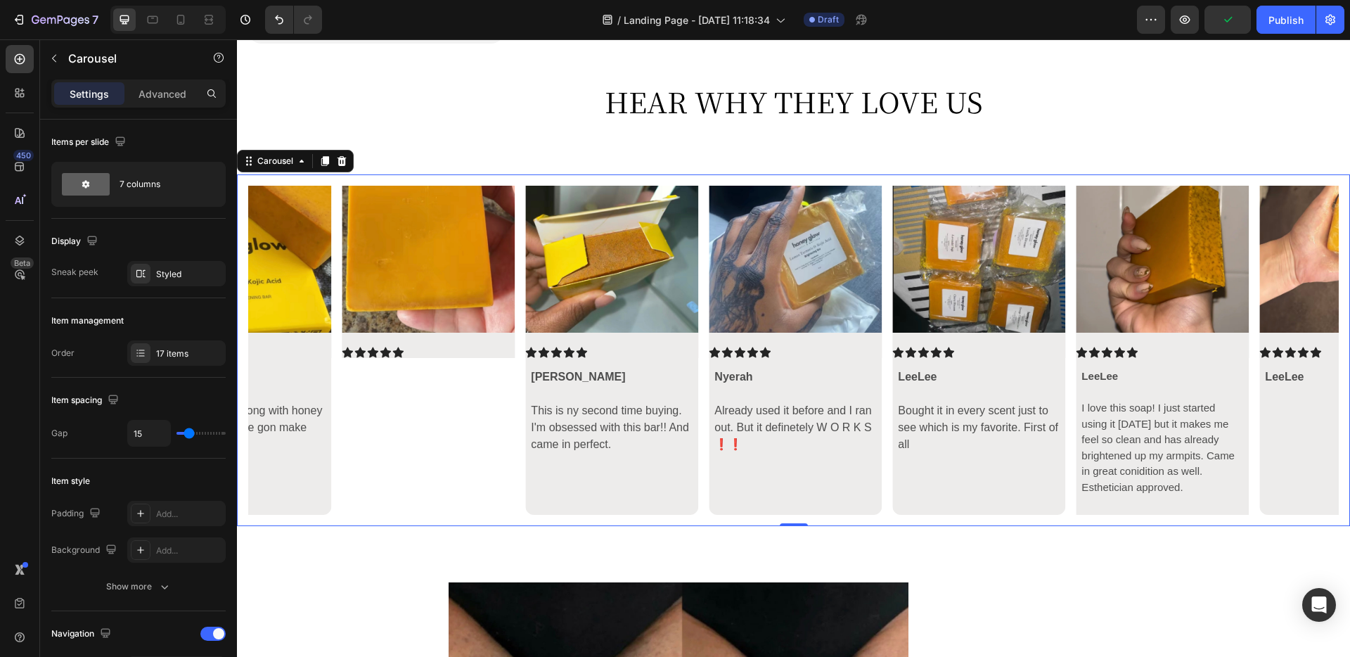
click at [1019, 348] on icon "Carousel Next Arrow" at bounding box center [1314, 350] width 17 height 17
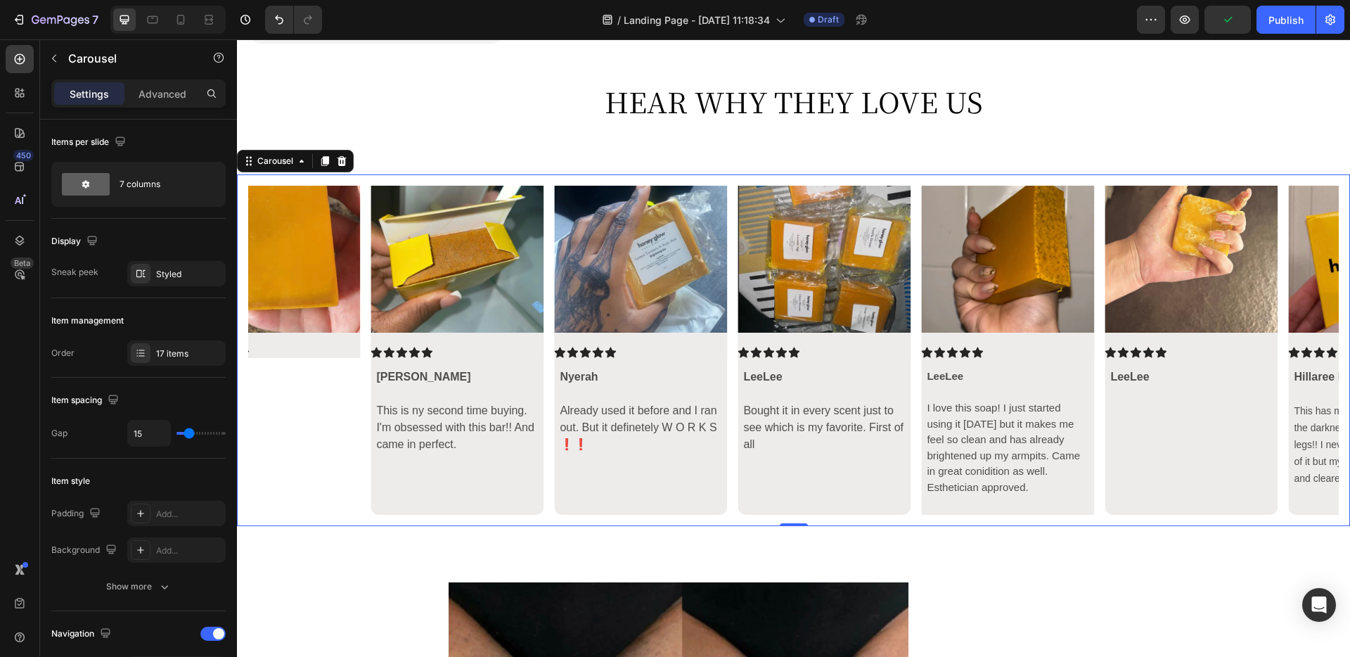
click at [1019, 348] on icon "Carousel Next Arrow" at bounding box center [1314, 350] width 17 height 17
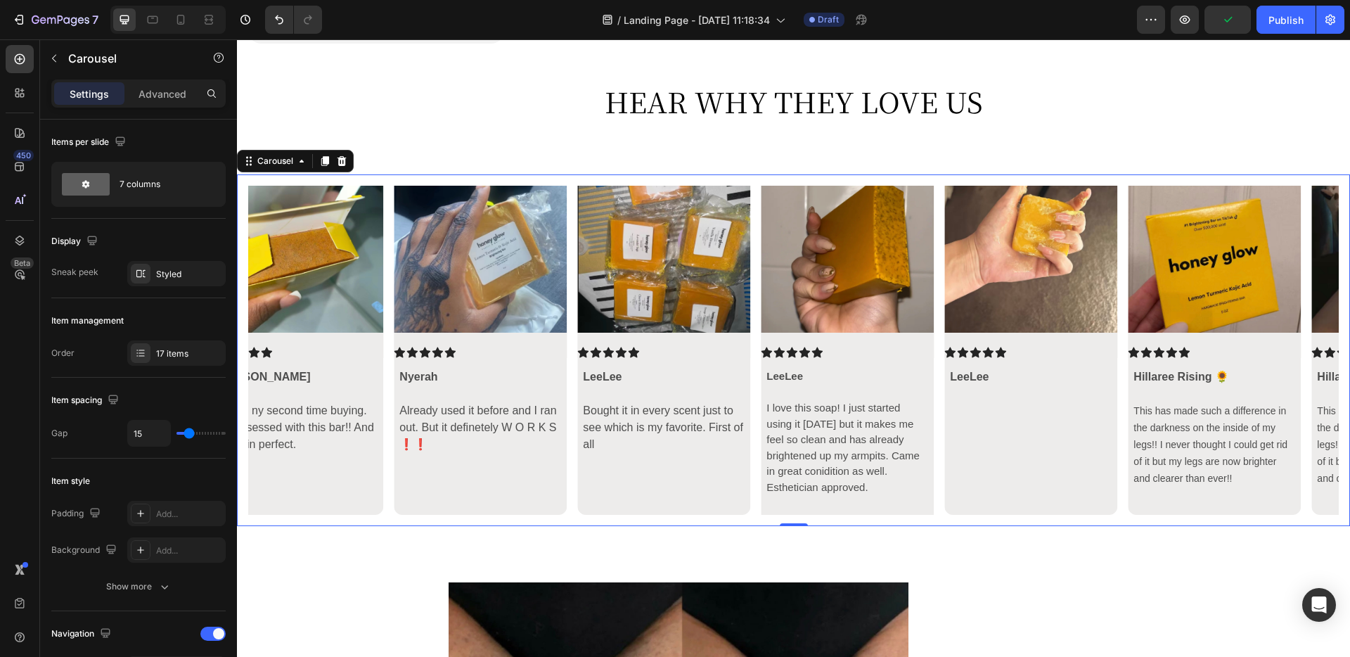
click at [1019, 348] on icon "Carousel Next Arrow" at bounding box center [1314, 350] width 17 height 17
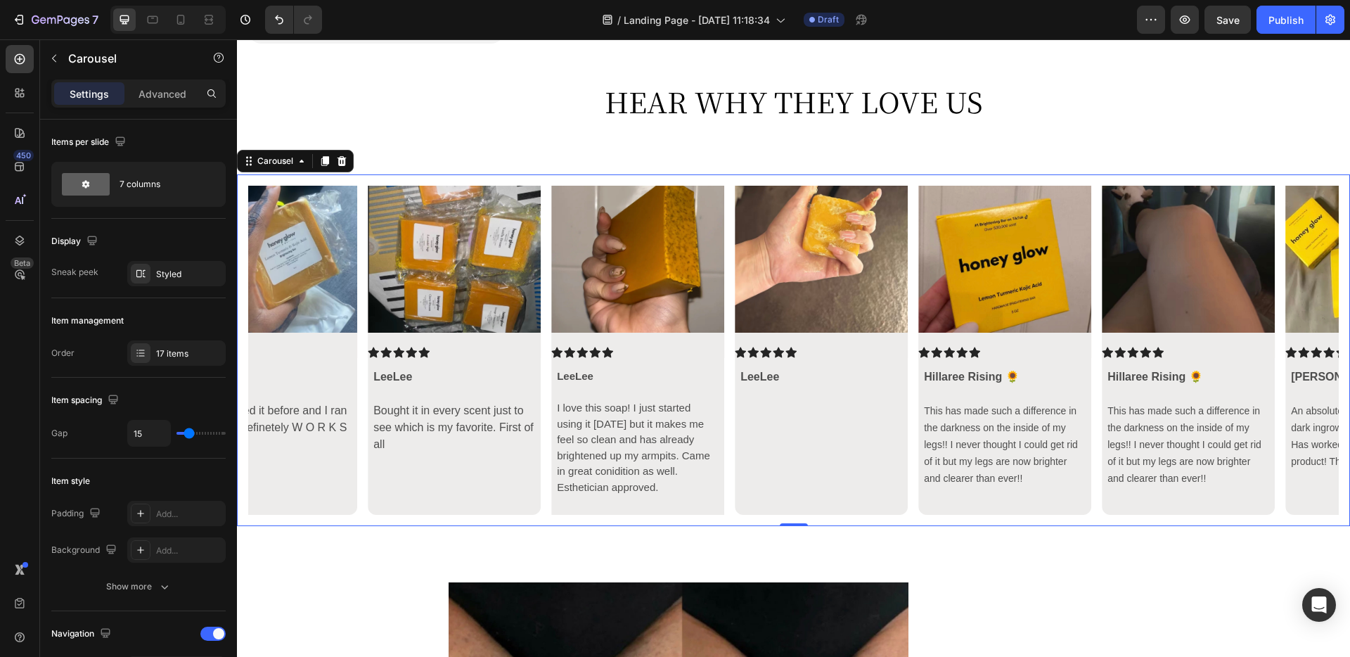
click at [1019, 348] on icon "Carousel Next Arrow" at bounding box center [1314, 350] width 17 height 17
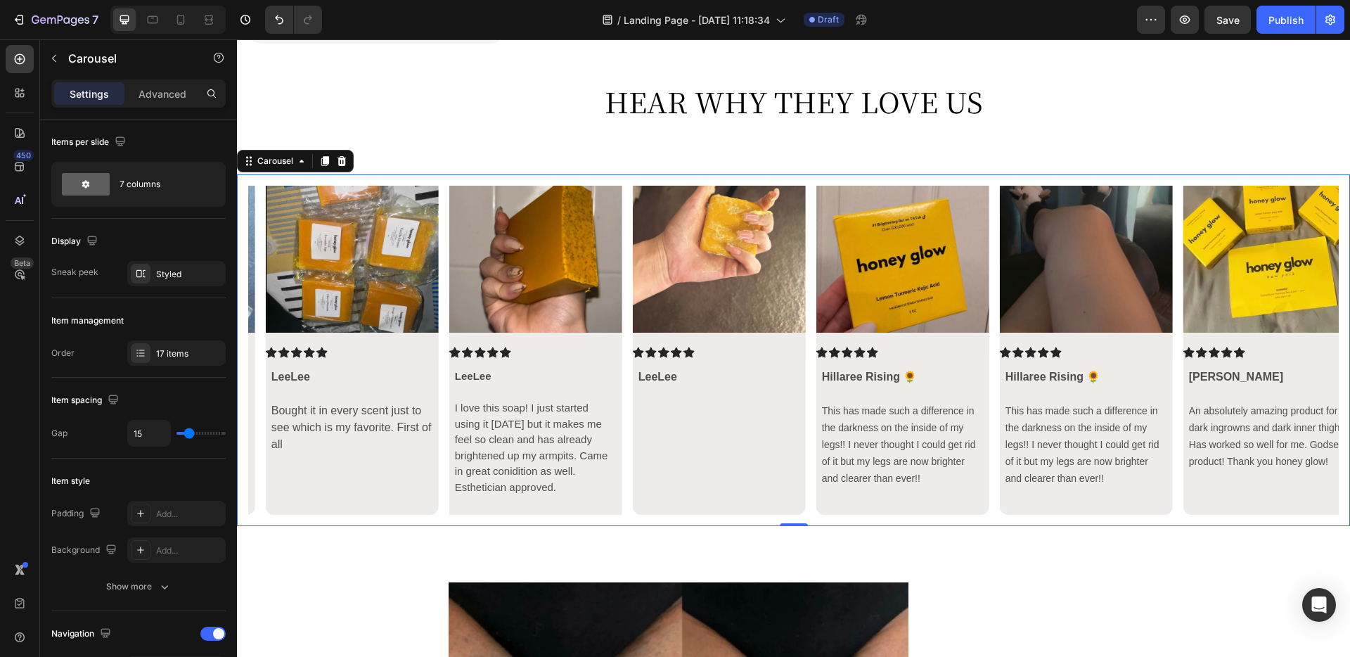
click at [1019, 348] on icon "Carousel Next Arrow" at bounding box center [1314, 350] width 17 height 17
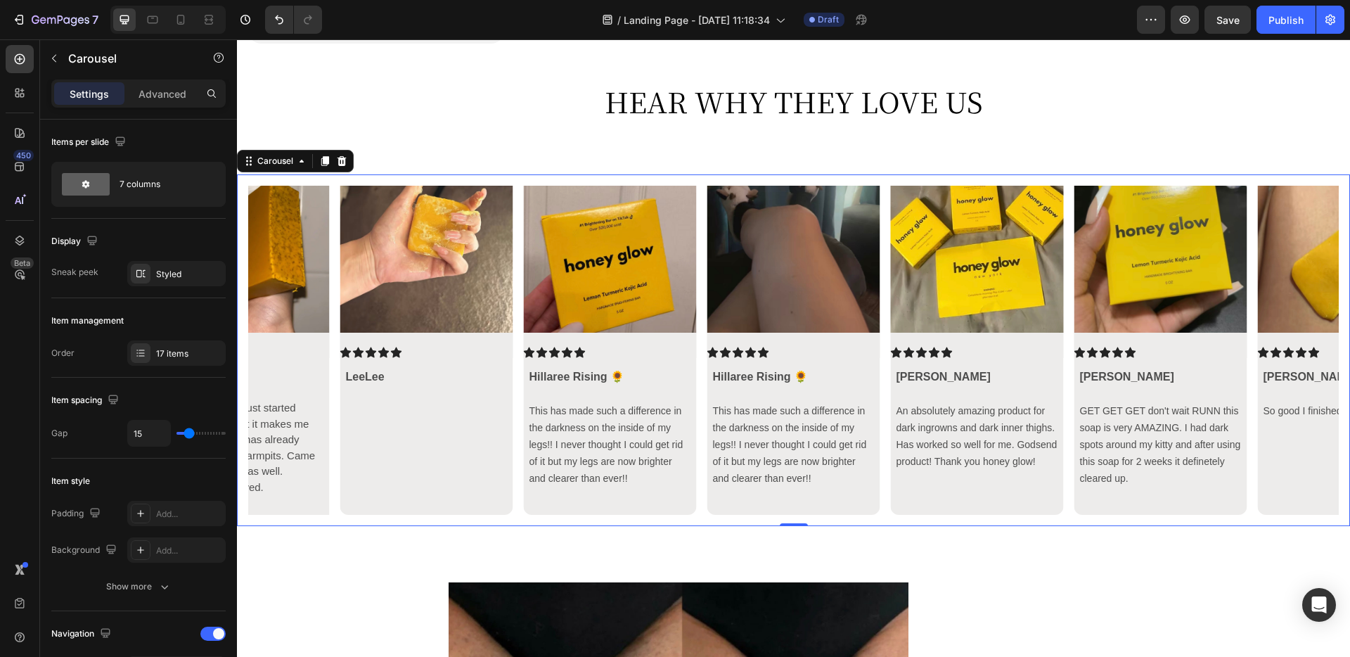
click at [1019, 348] on icon "Carousel Next Arrow" at bounding box center [1314, 350] width 17 height 17
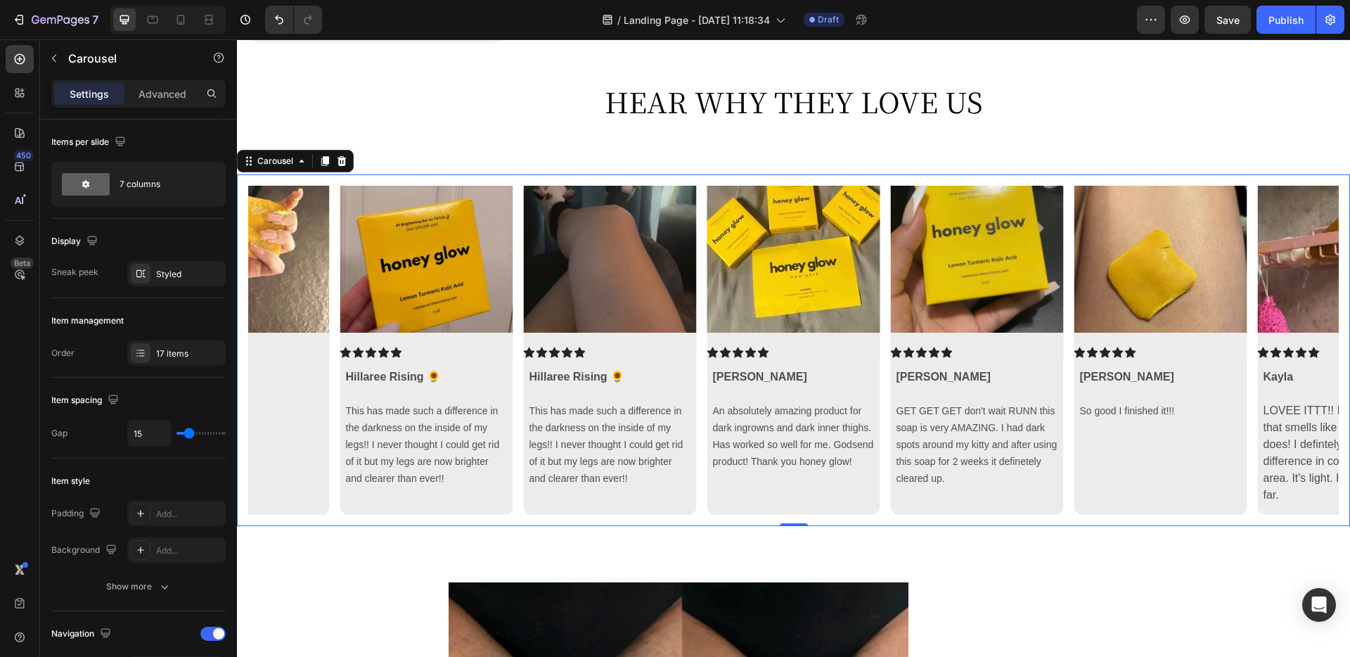
click at [1019, 348] on icon "Carousel Next Arrow" at bounding box center [1314, 350] width 17 height 17
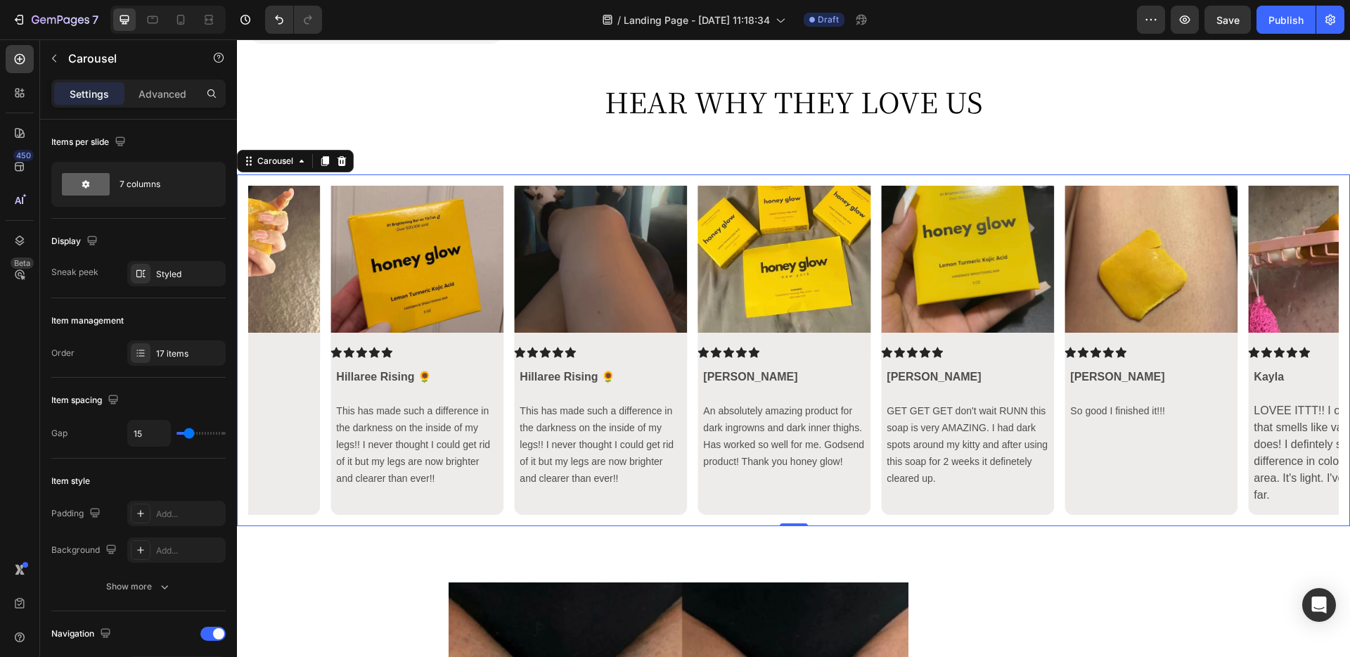
click at [1019, 348] on icon "Carousel Next Arrow" at bounding box center [1314, 350] width 17 height 17
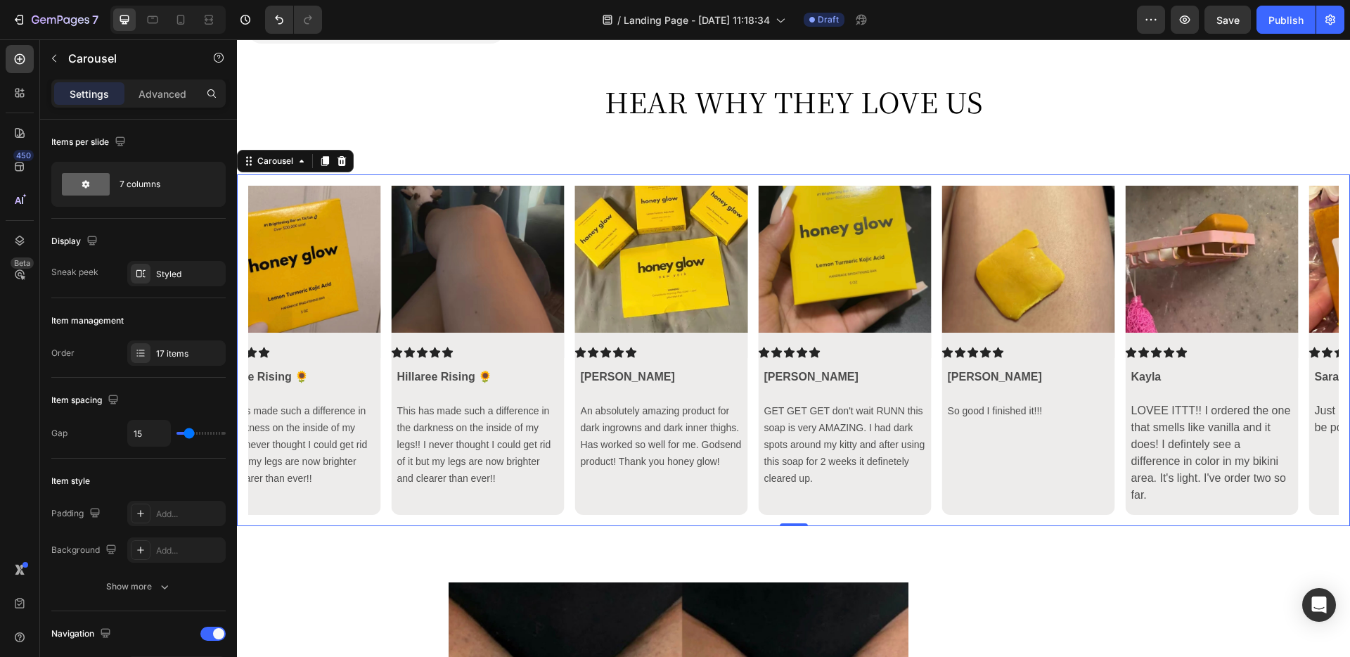
click at [1019, 348] on icon "Carousel Next Arrow" at bounding box center [1314, 350] width 17 height 17
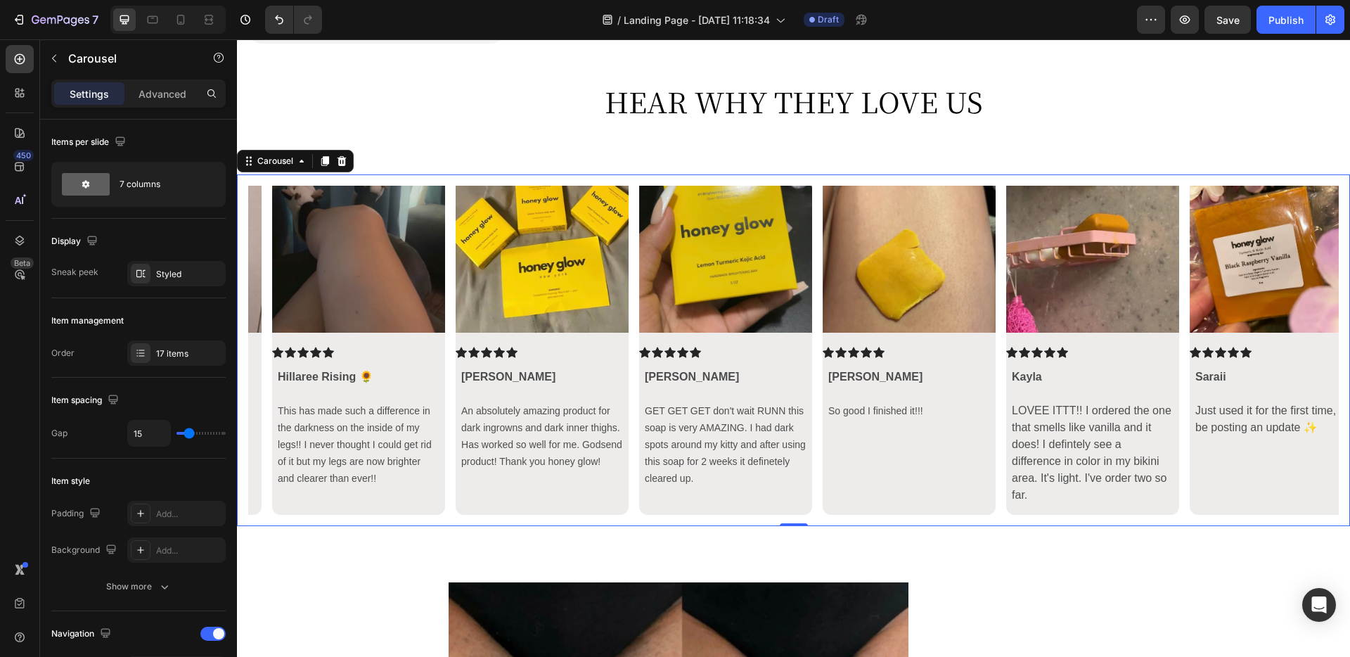
click at [1019, 348] on icon "Carousel Next Arrow" at bounding box center [1314, 350] width 17 height 17
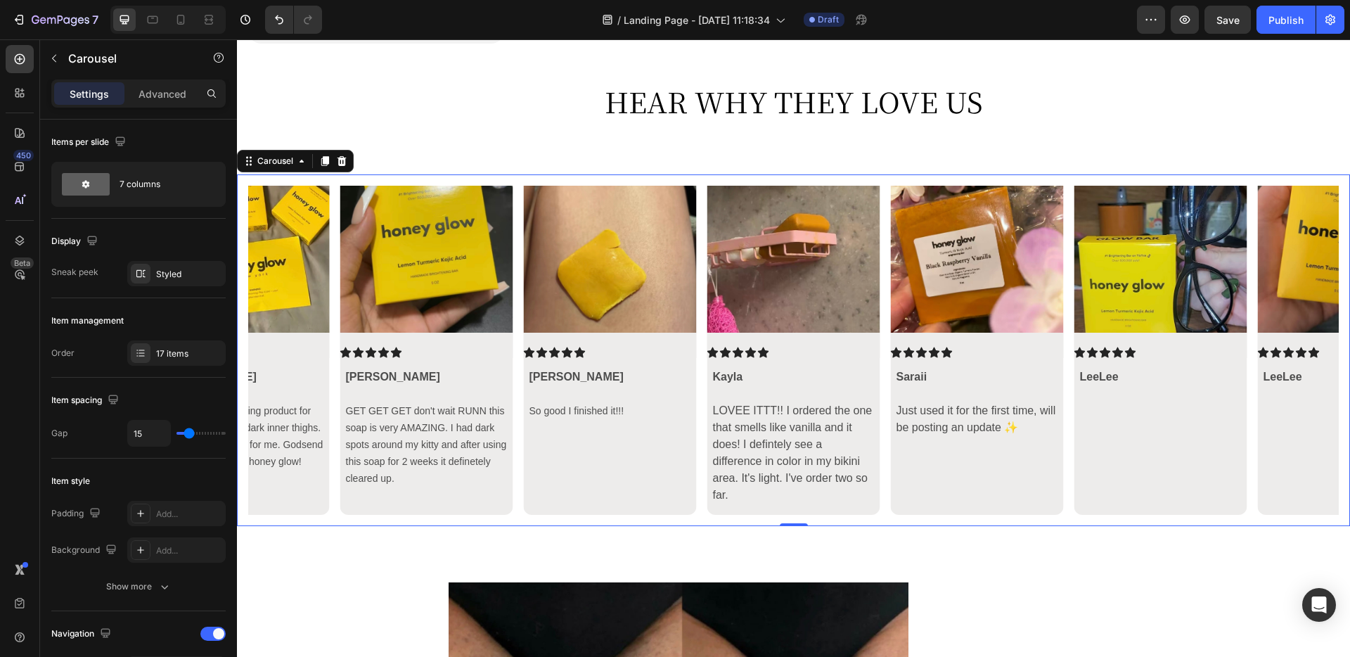
click at [743, 513] on div "Image Icon Icon Icon Icon Icon Icon List Hillaree Rising 🌻 This has made such a…" at bounding box center [793, 350] width 1113 height 352
click at [731, 503] on div "Kayla LOVEE ITTT!! I ordered the one that smells like vanilla and it does! I de…" at bounding box center [793, 436] width 173 height 157
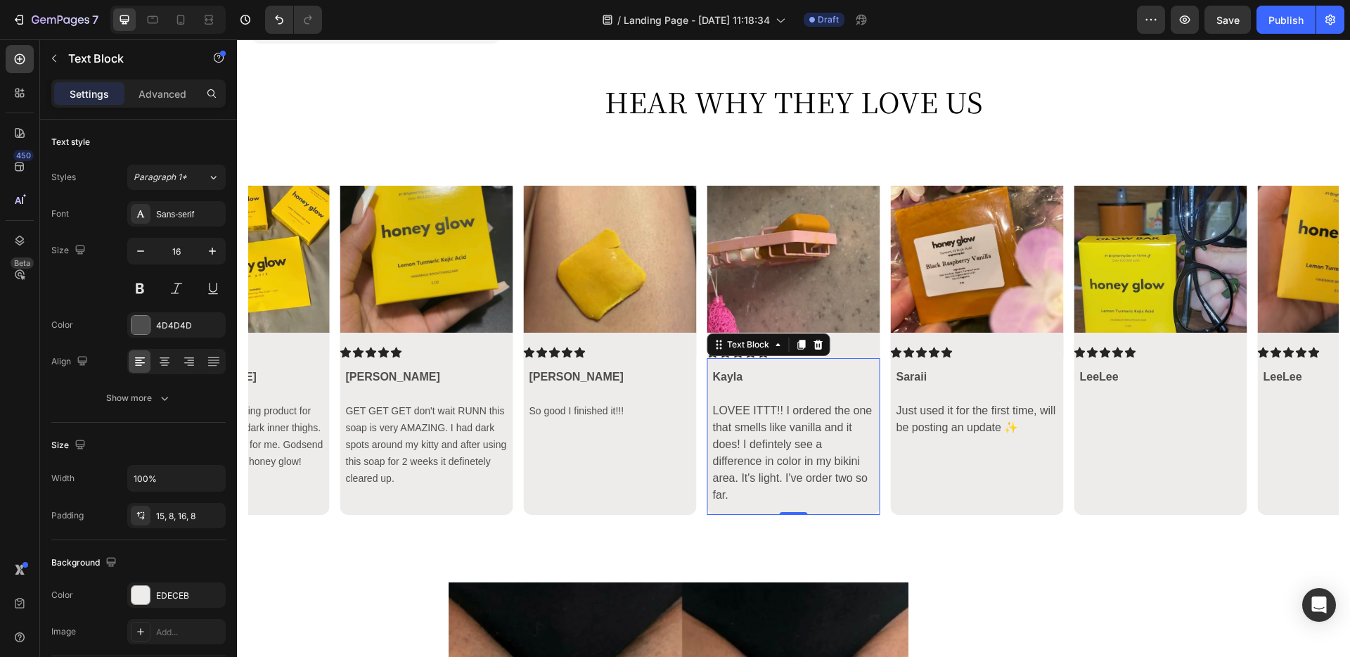
click at [731, 503] on div "Kayla LOVEE ITTT!! I ordered the one that smells like vanilla and it does! I de…" at bounding box center [793, 436] width 173 height 157
click at [720, 503] on p "LOVEE ITTT!! I ordered the one that smells like vanilla and it does! I defintel…" at bounding box center [793, 452] width 162 height 101
click at [976, 465] on p at bounding box center [977, 470] width 162 height 34
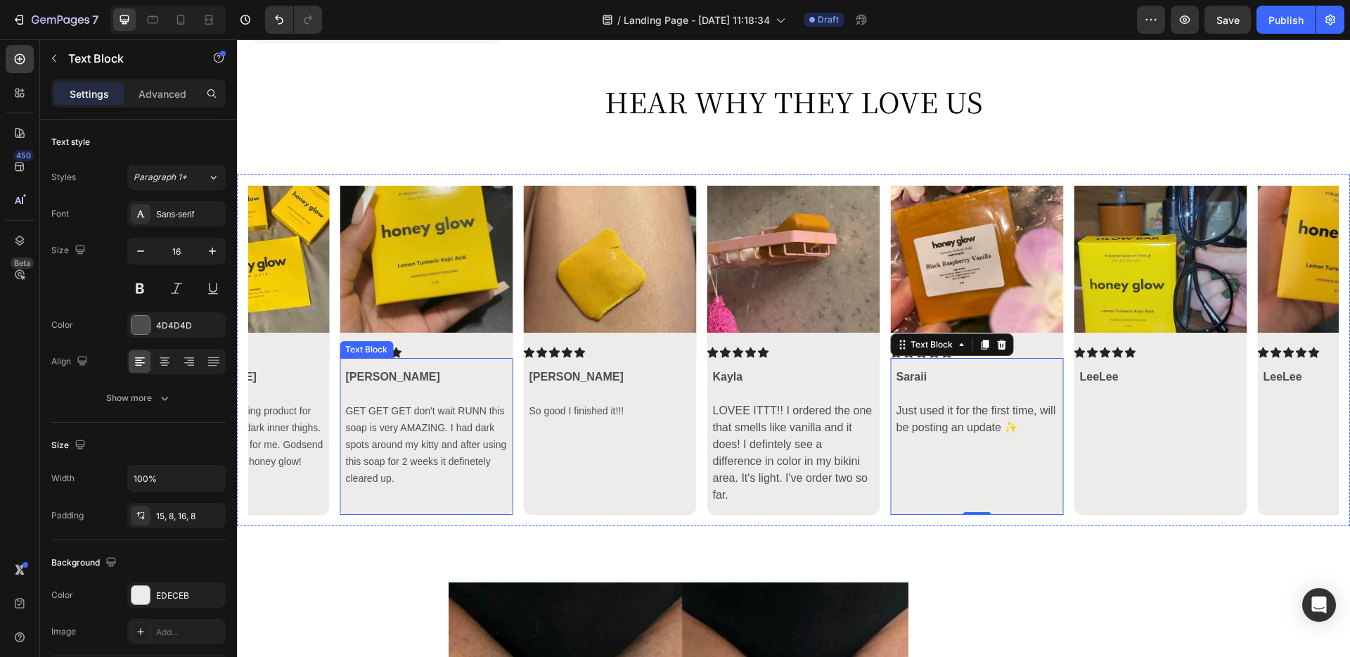
click at [426, 505] on div "Jerrica GET GET GET don't wait RUNN this soap is very AMAZING. I had dark spots…" at bounding box center [426, 436] width 173 height 157
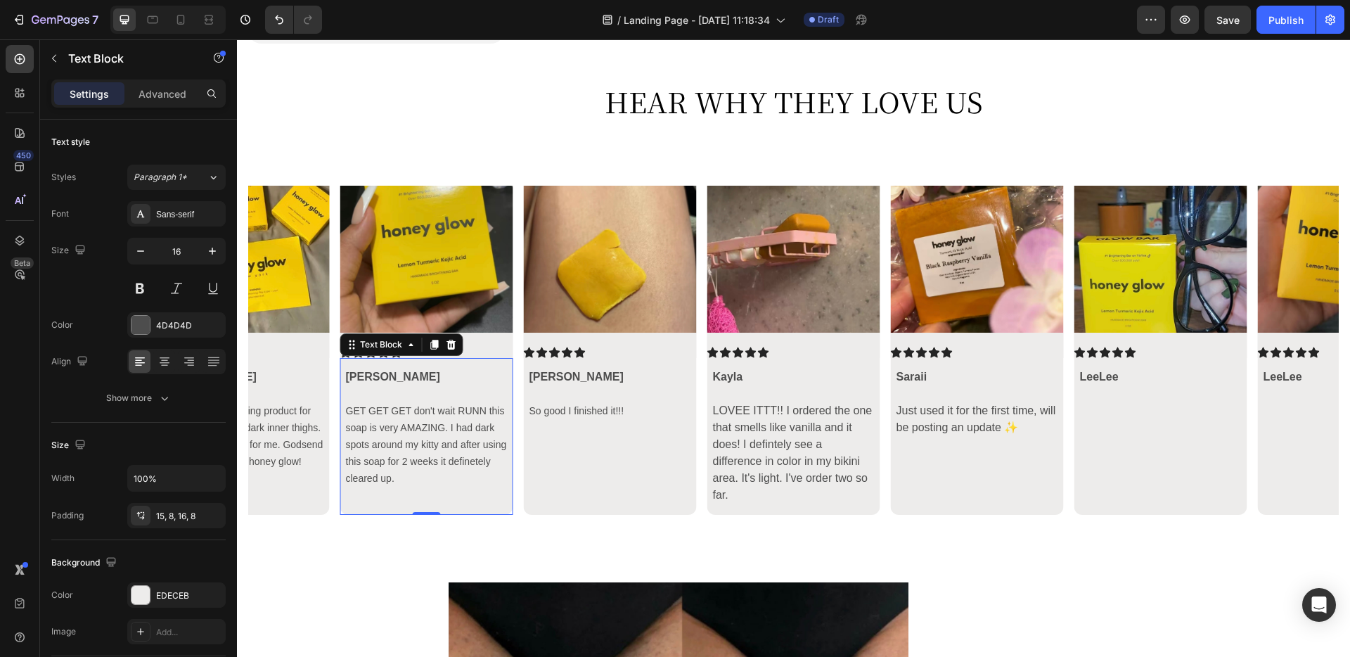
click at [401, 493] on p "Rich Text Editor. Editing area: main" at bounding box center [426, 495] width 162 height 17
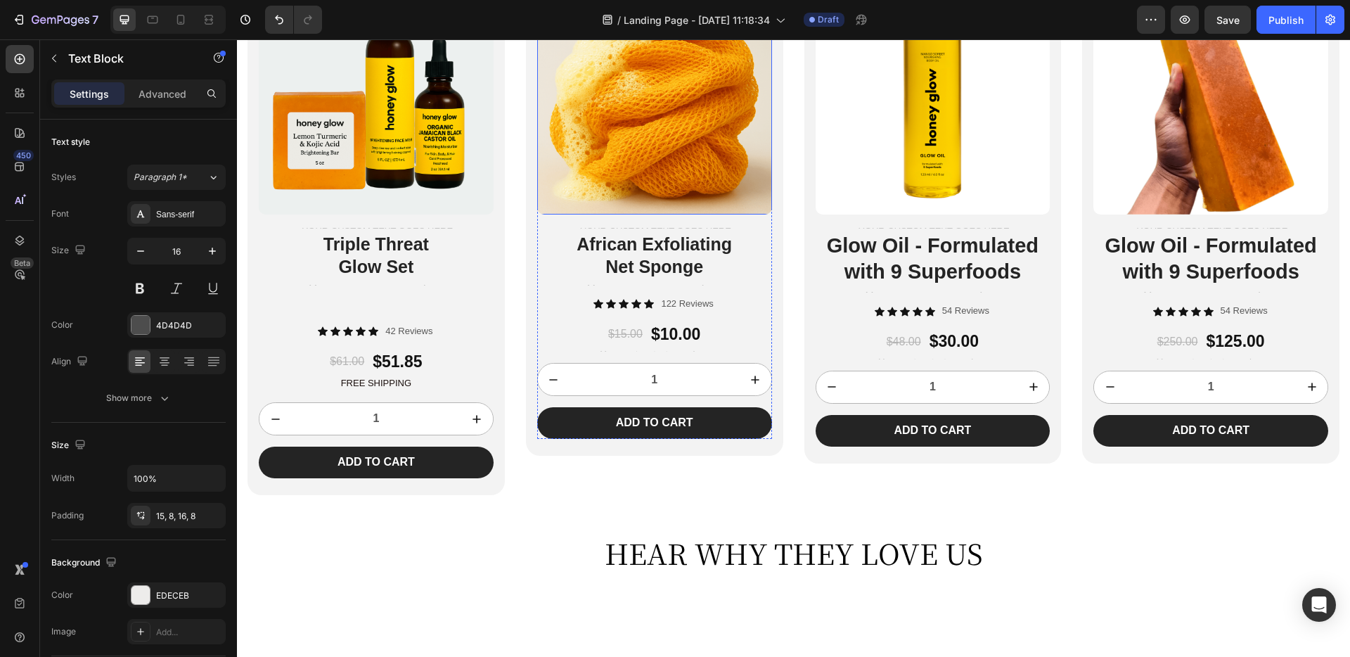
scroll to position [3175, 0]
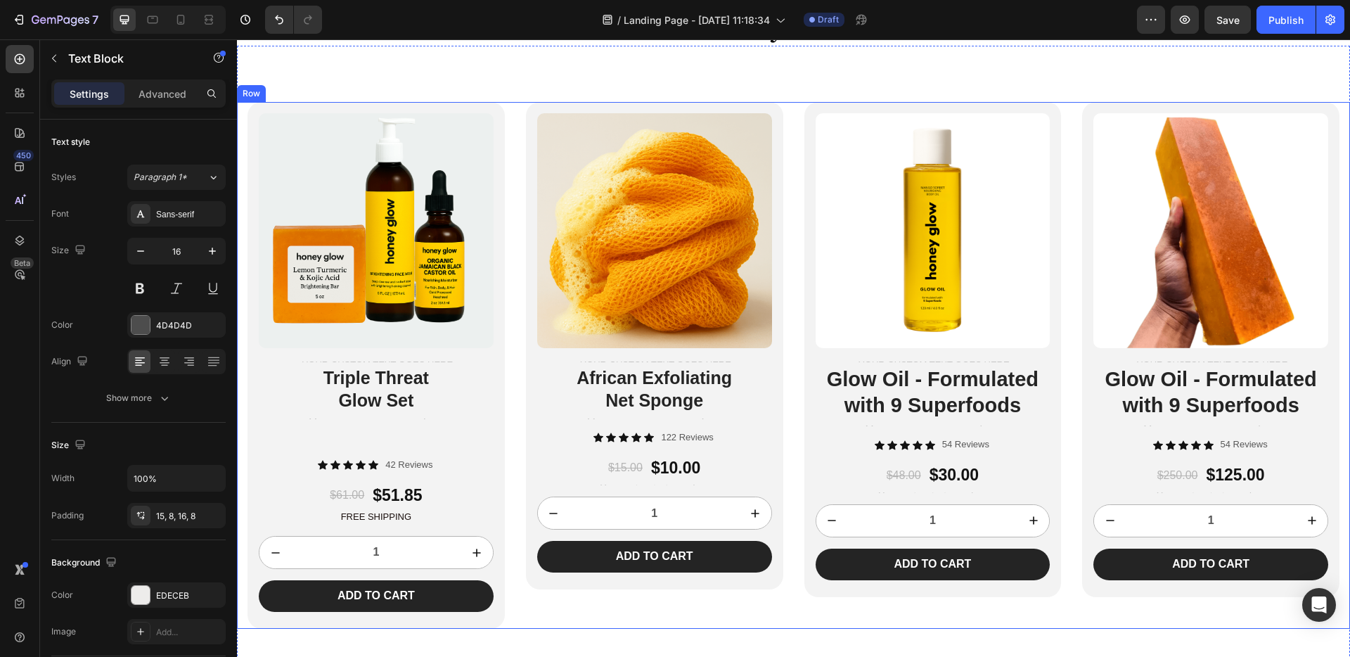
click at [790, 284] on div "Product Images Text Block Triple Threat Glow Set Heading Text Block Icon Icon I…" at bounding box center [793, 365] width 1113 height 527
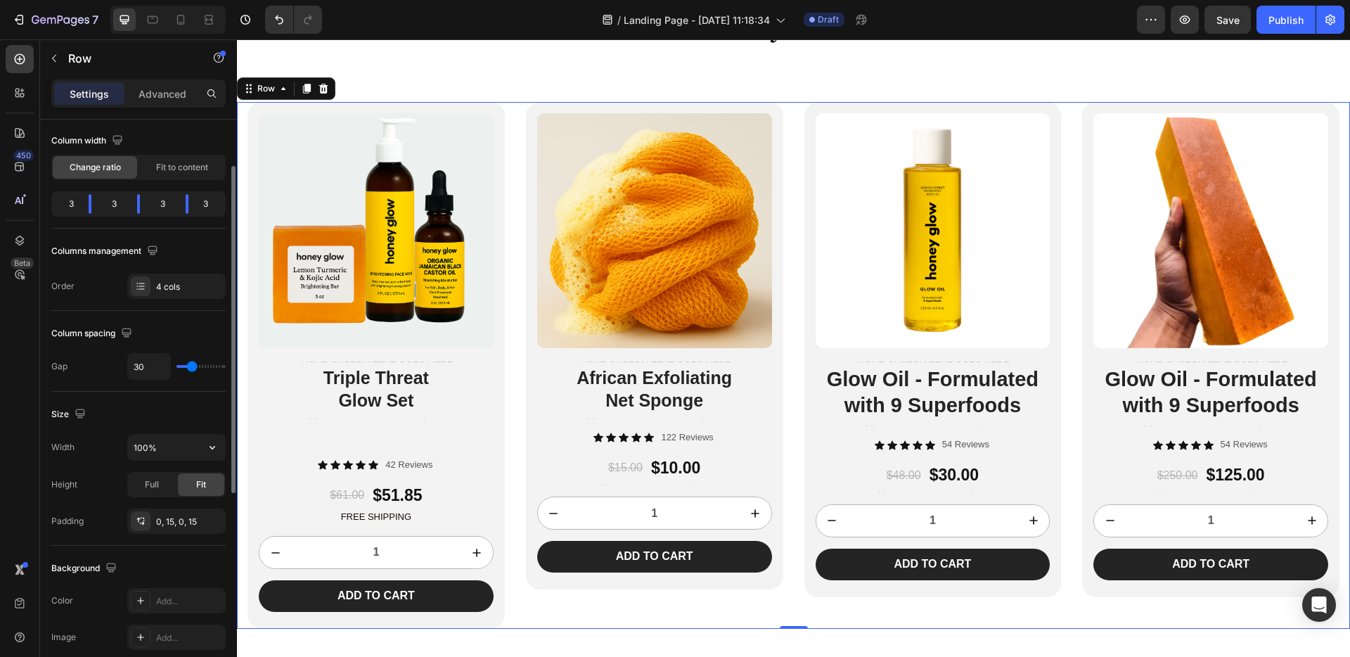
scroll to position [122, 0]
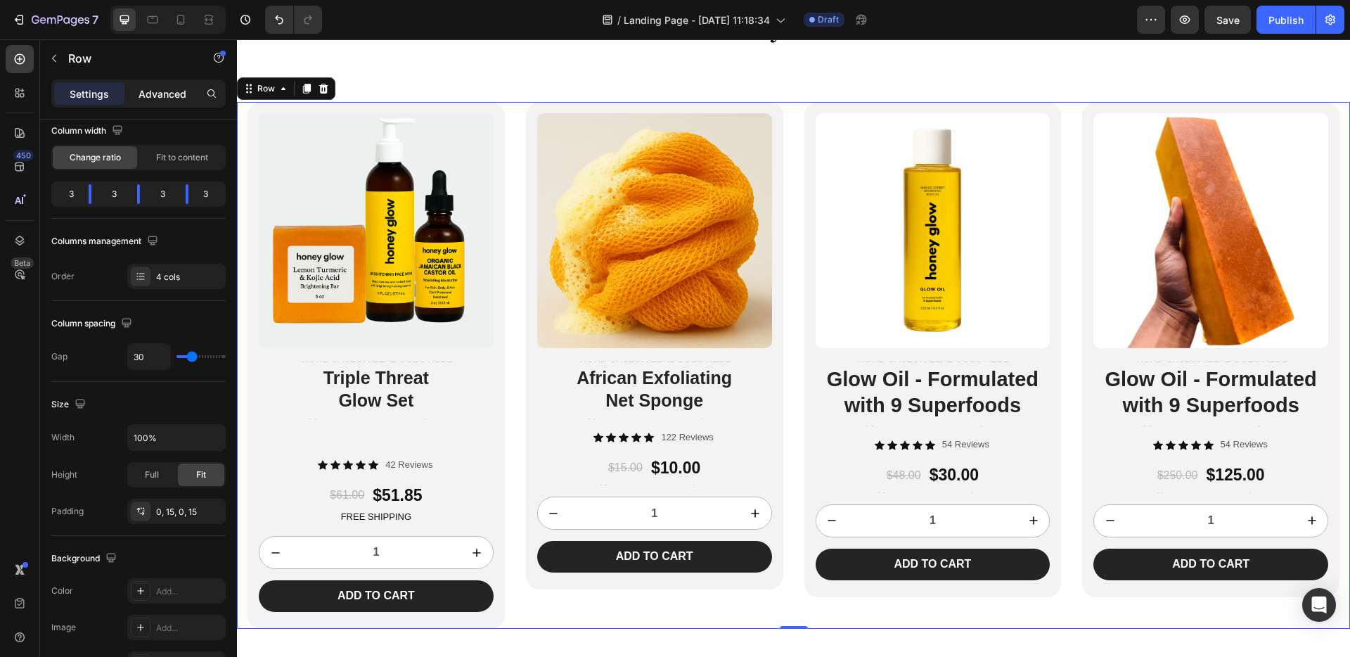
click at [167, 94] on p "Advanced" at bounding box center [163, 93] width 48 height 15
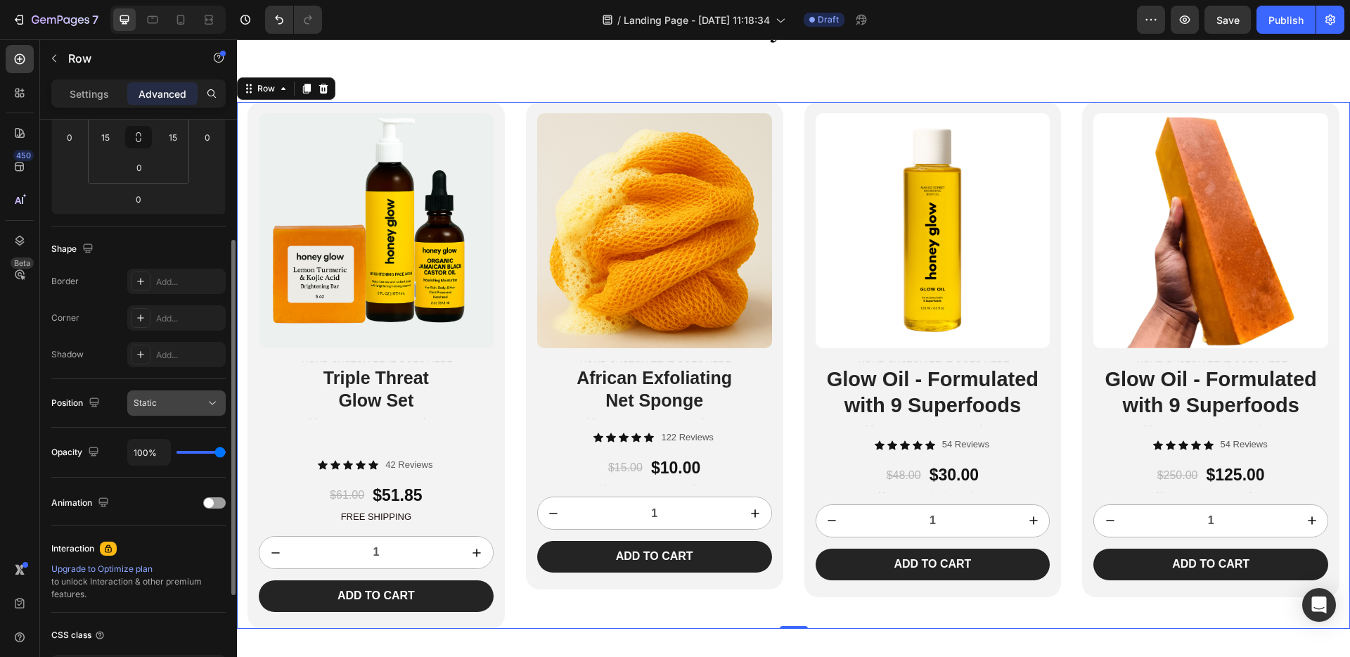
scroll to position [0, 0]
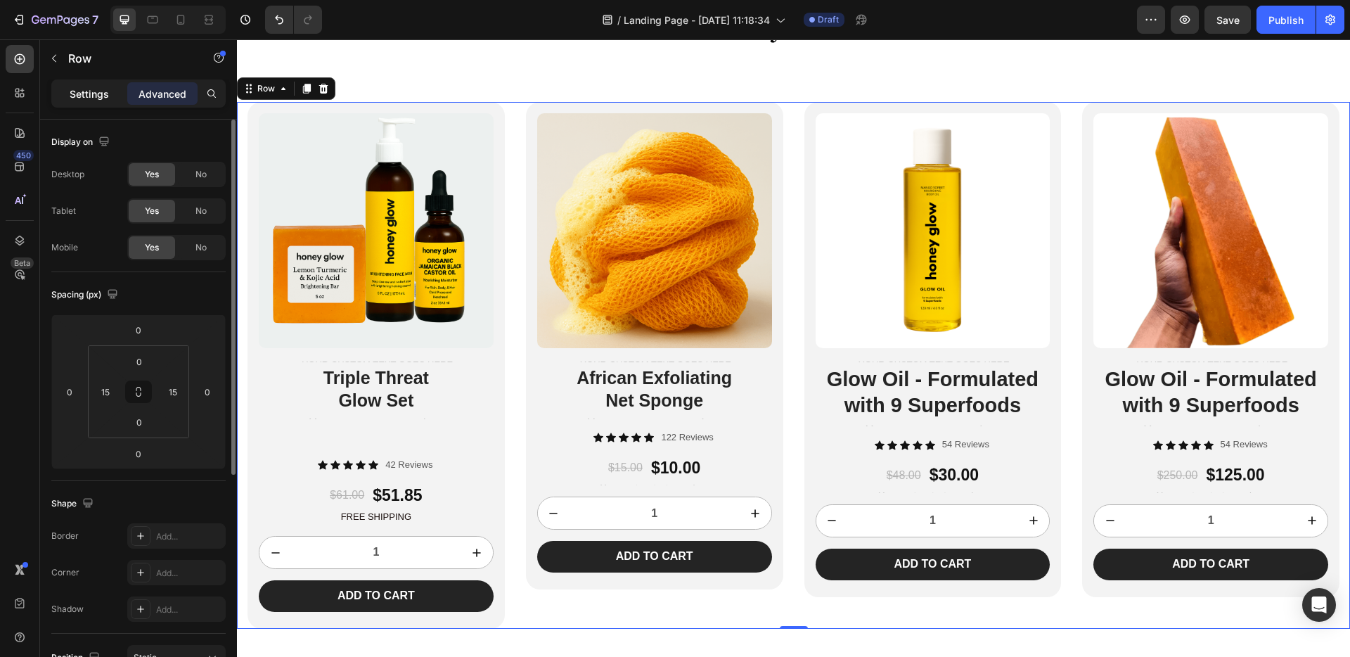
click at [93, 94] on p "Settings" at bounding box center [89, 93] width 39 height 15
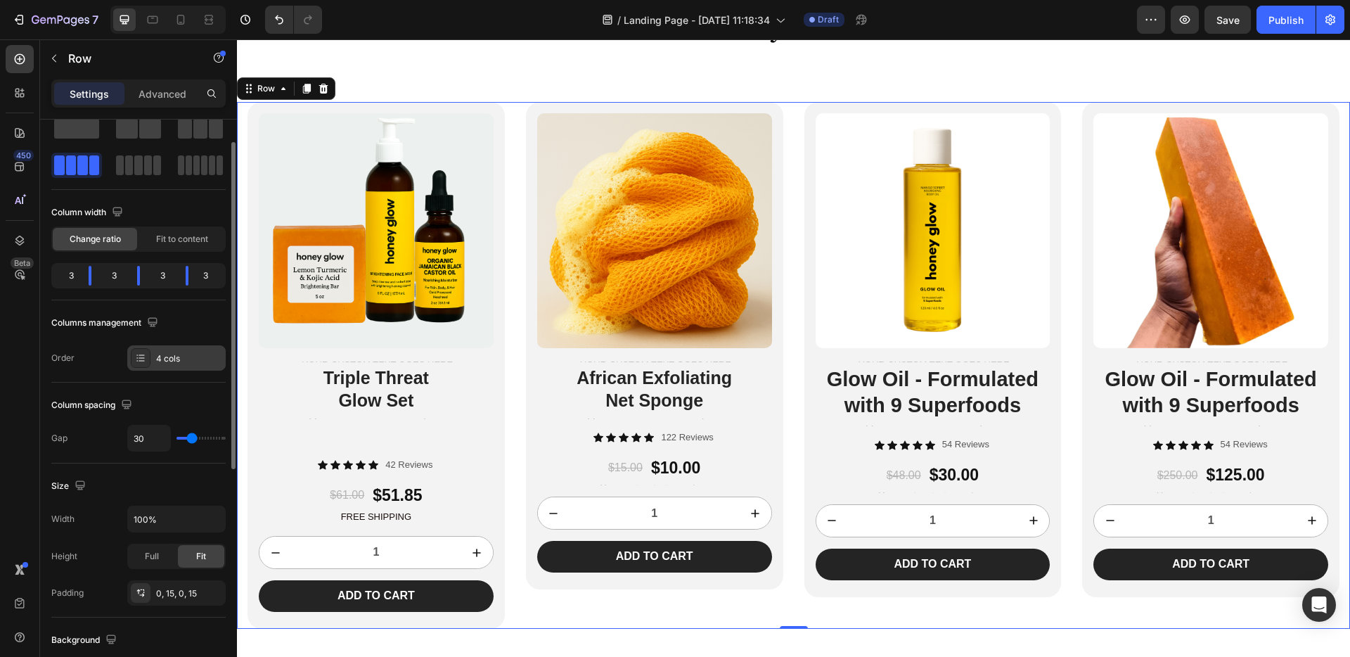
scroll to position [96, 0]
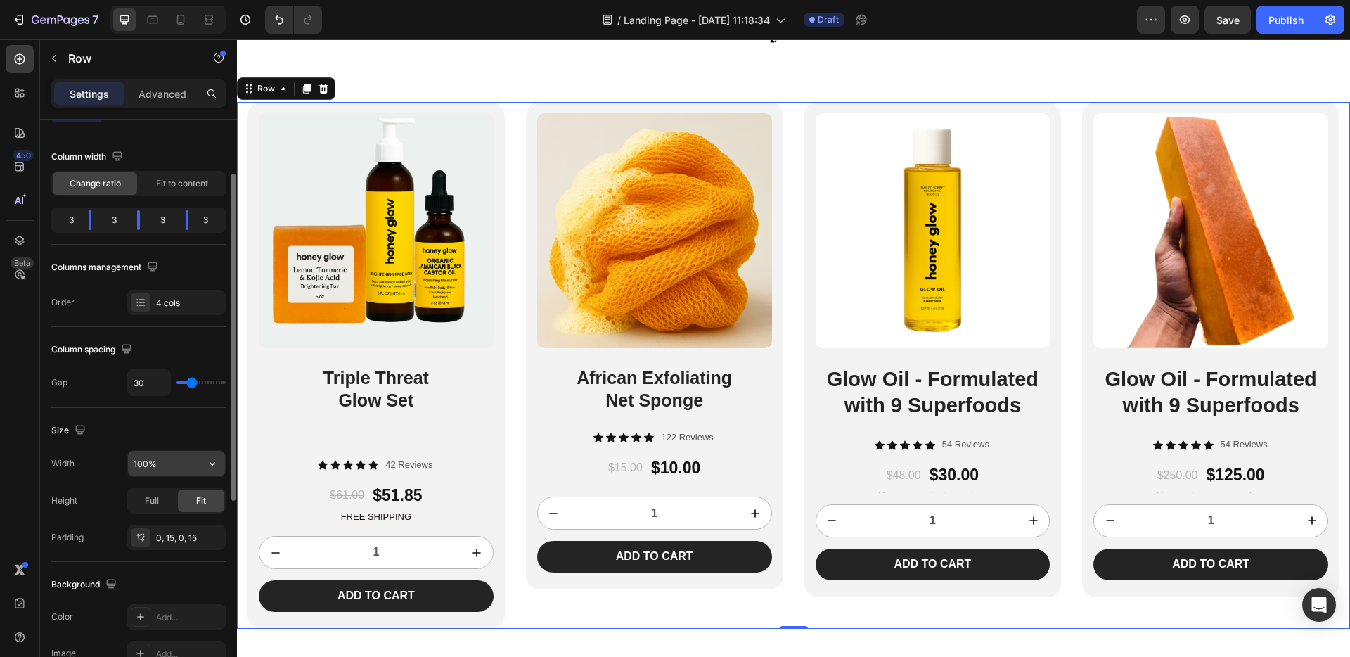
click at [165, 458] on input "100%" at bounding box center [176, 463] width 97 height 25
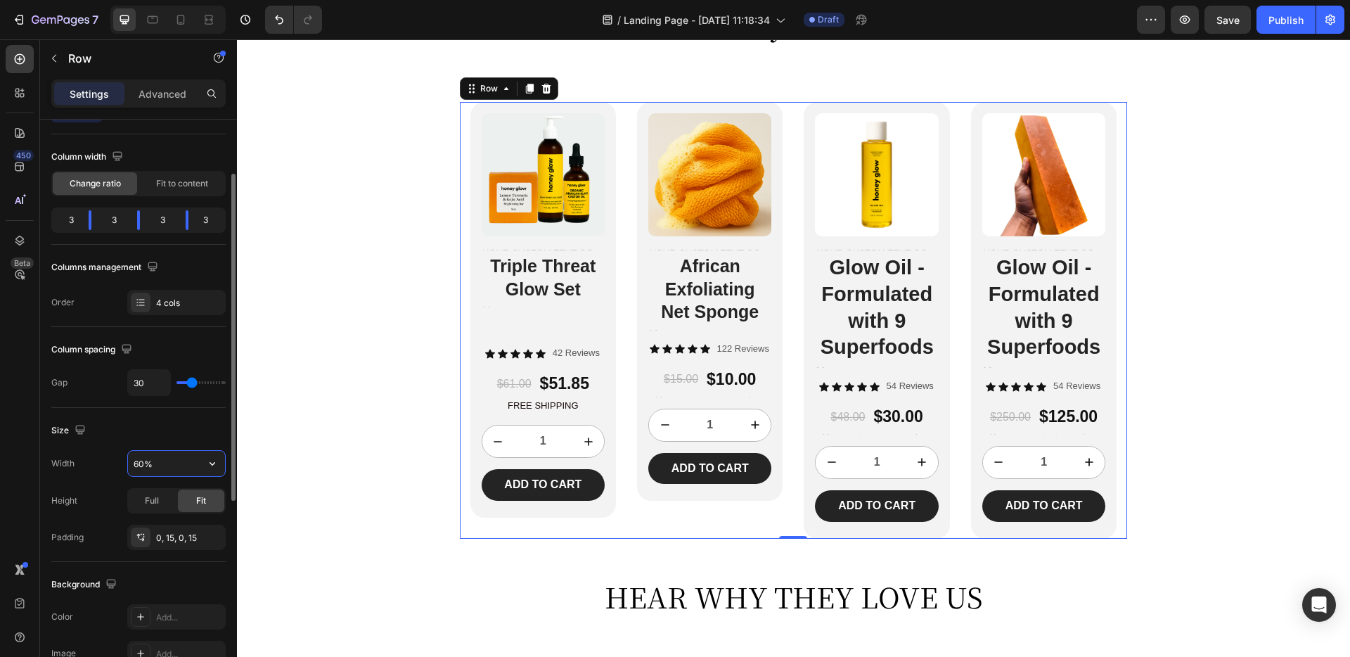
click at [136, 461] on input "60%" at bounding box center [176, 463] width 97 height 25
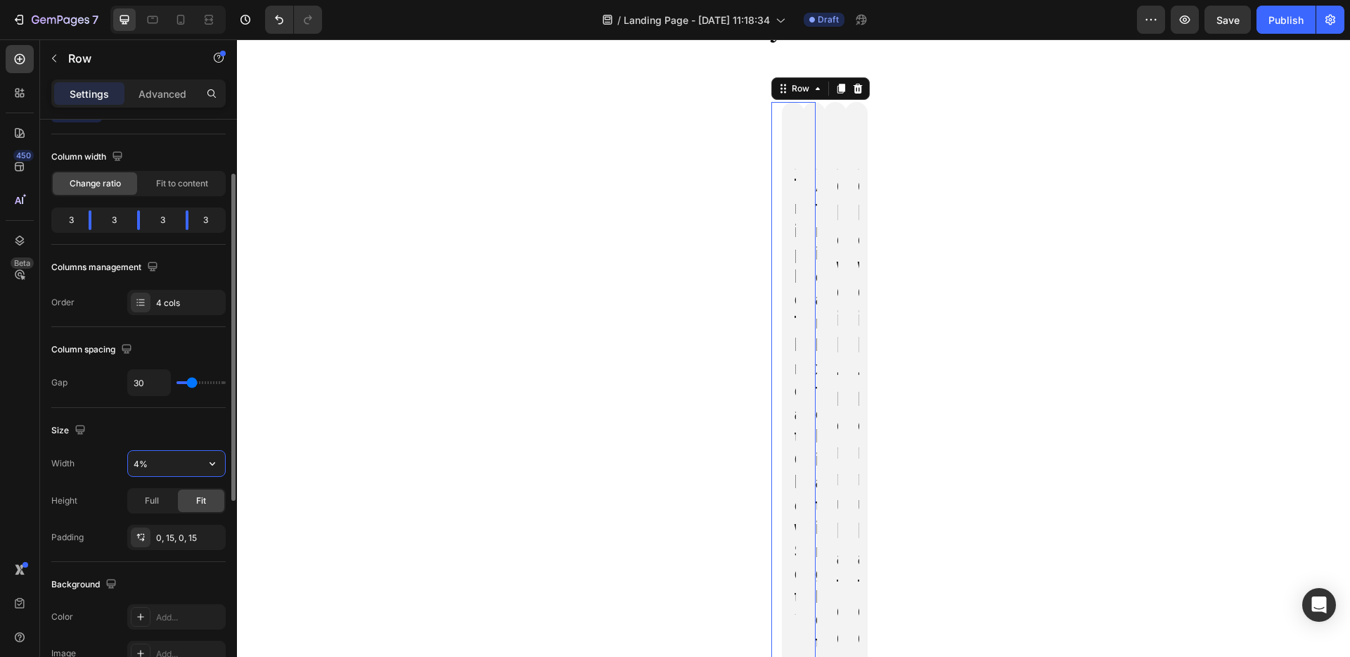
click at [170, 461] on input "4%" at bounding box center [176, 463] width 97 height 25
click at [136, 462] on input "4%" at bounding box center [176, 463] width 97 height 25
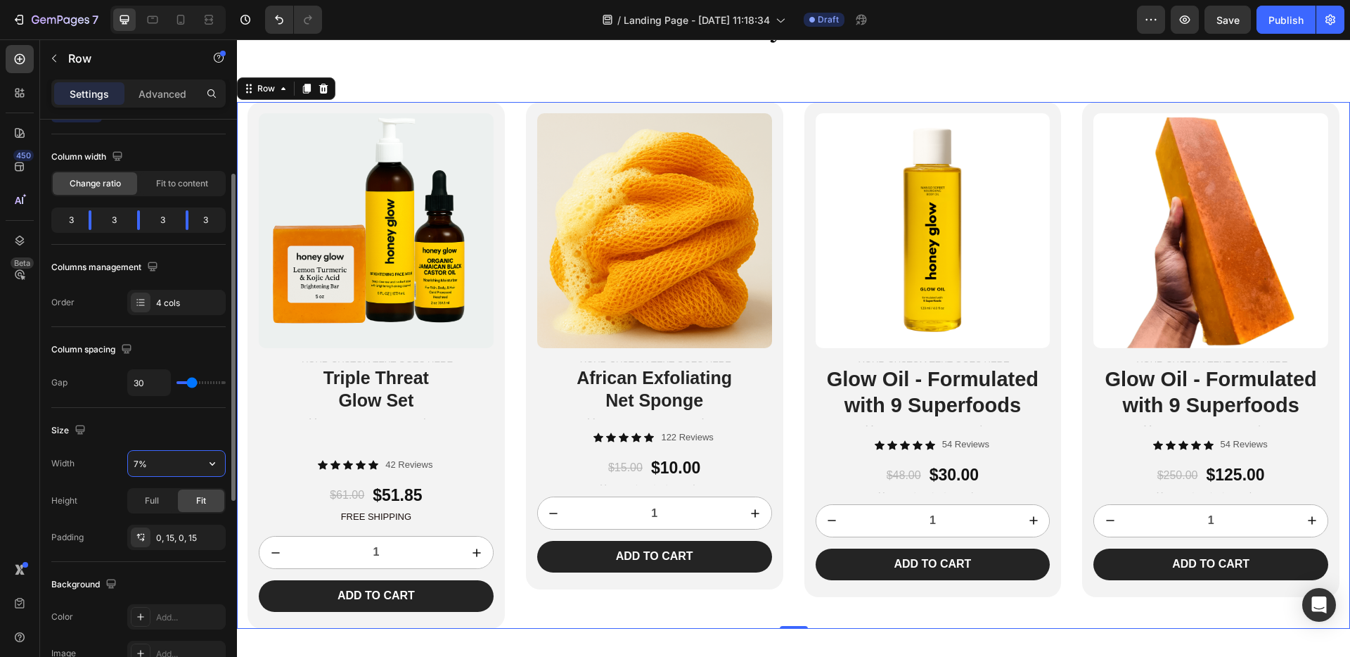
type input "70%"
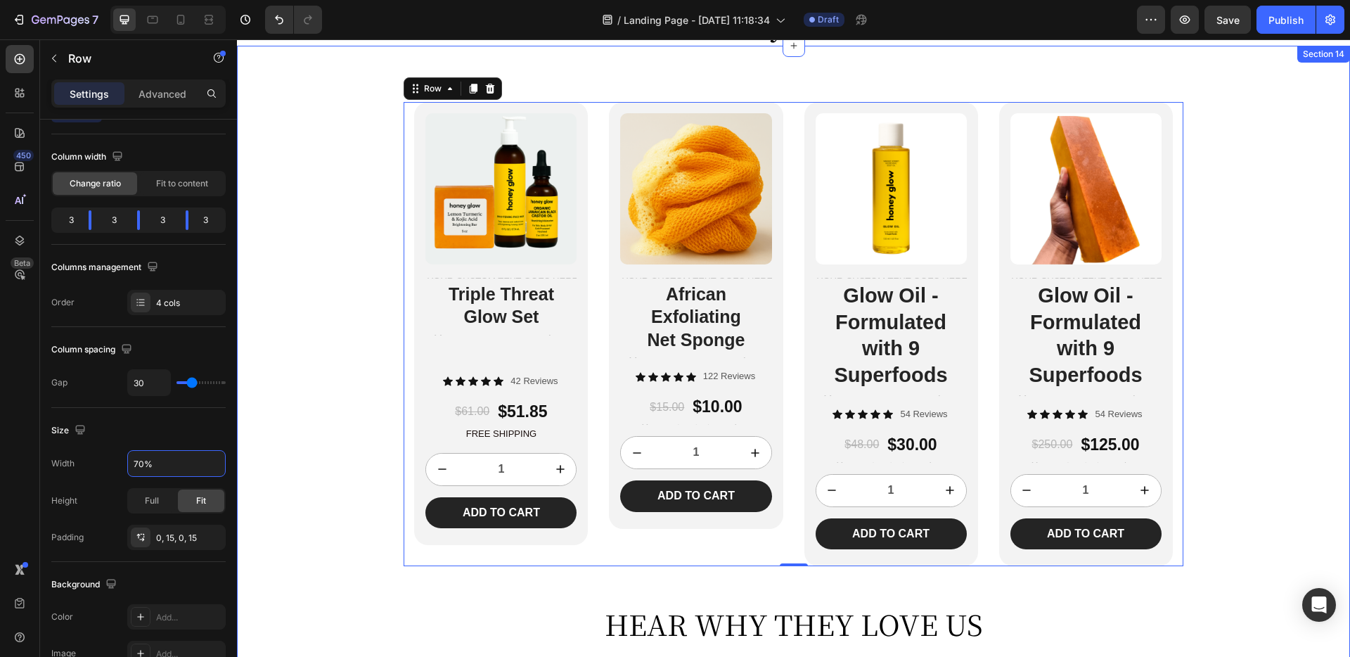
click at [272, 398] on div "Product Images Text Block Triple Threat Glow Set Heading Text Block Icon Icon I…" at bounding box center [793, 374] width 1113 height 544
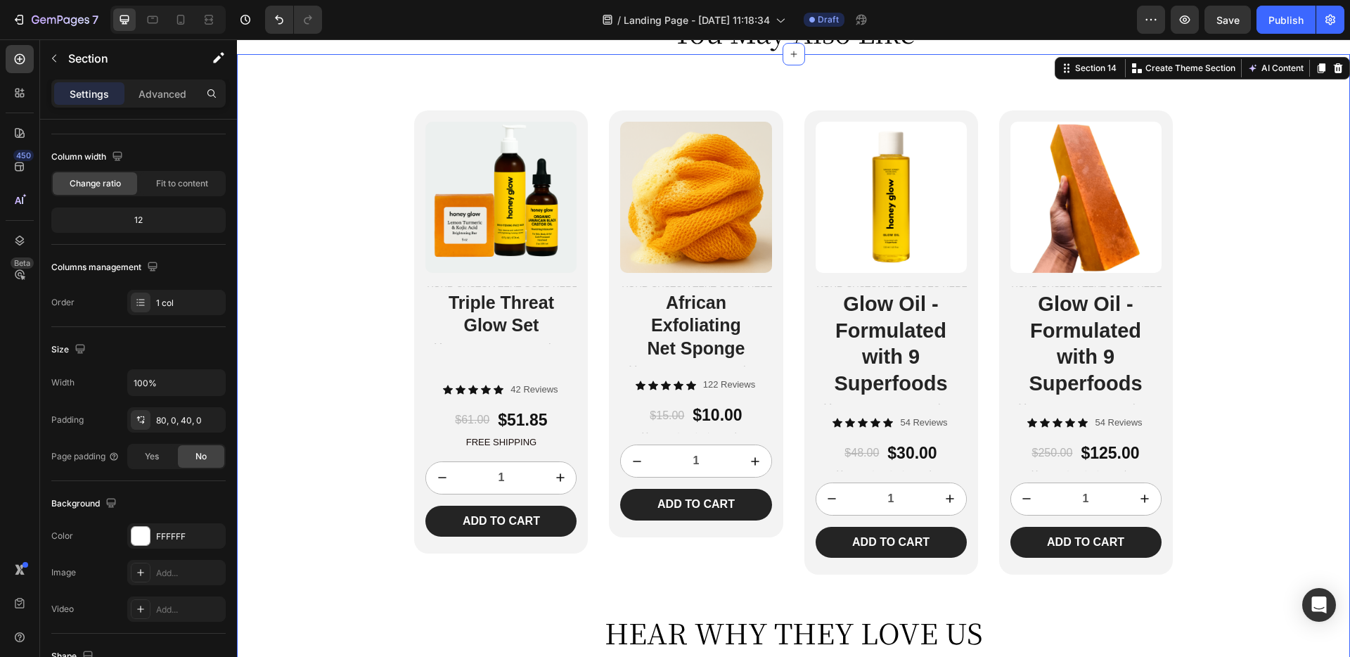
scroll to position [0, 0]
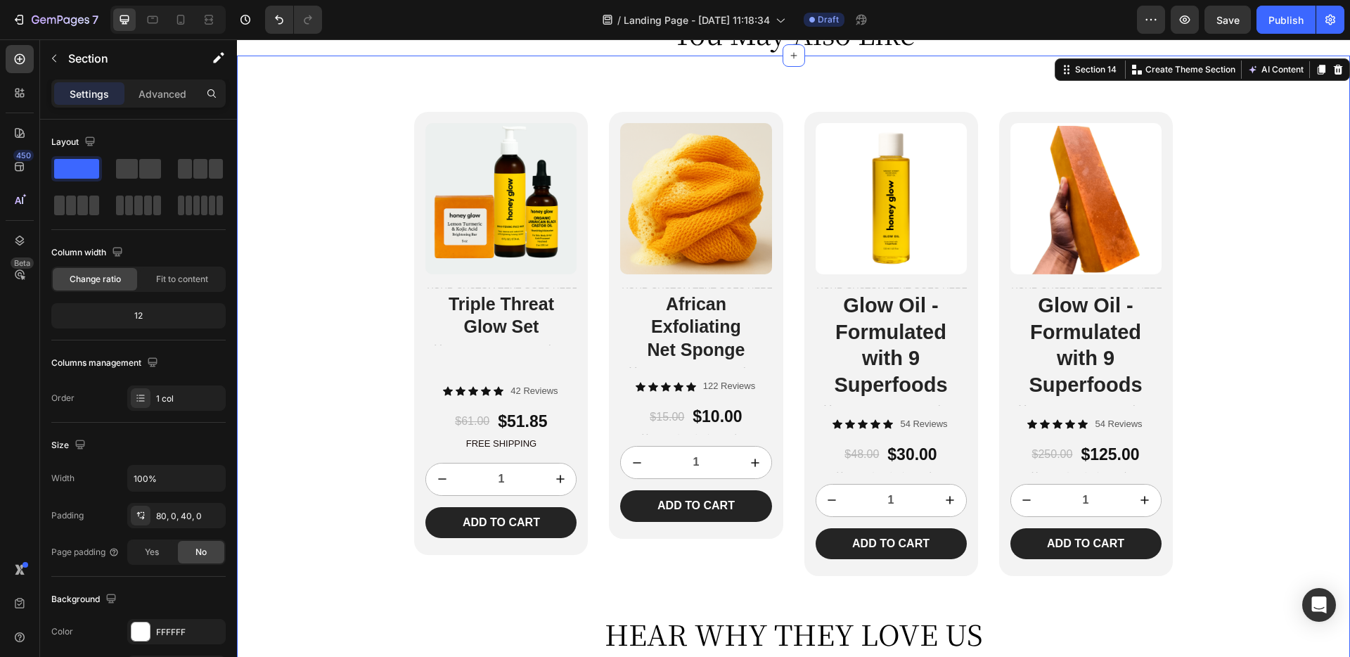
click at [293, 322] on div "Product Images Text Block Triple Threat Glow Set Heading Text Block Icon Icon I…" at bounding box center [793, 384] width 1113 height 544
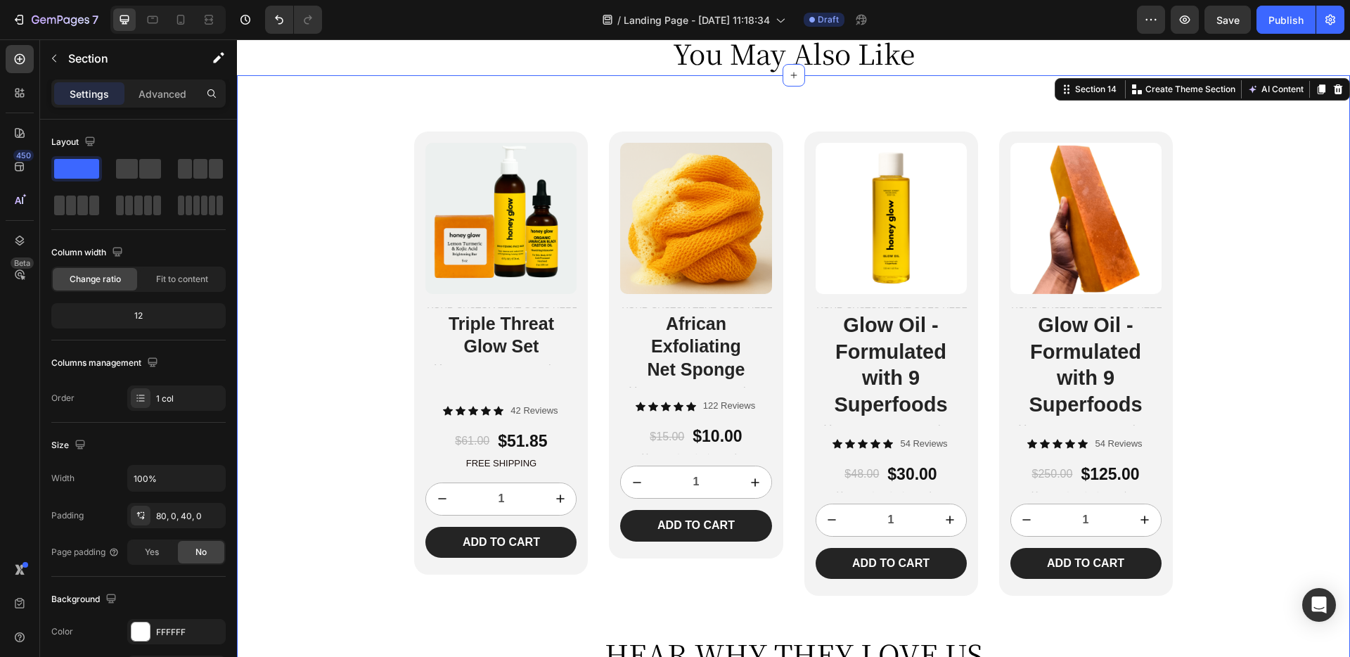
click at [406, 111] on div "Product Images Text Block Triple Threat Glow Set Heading Text Block Icon Icon I…" at bounding box center [793, 389] width 1113 height 629
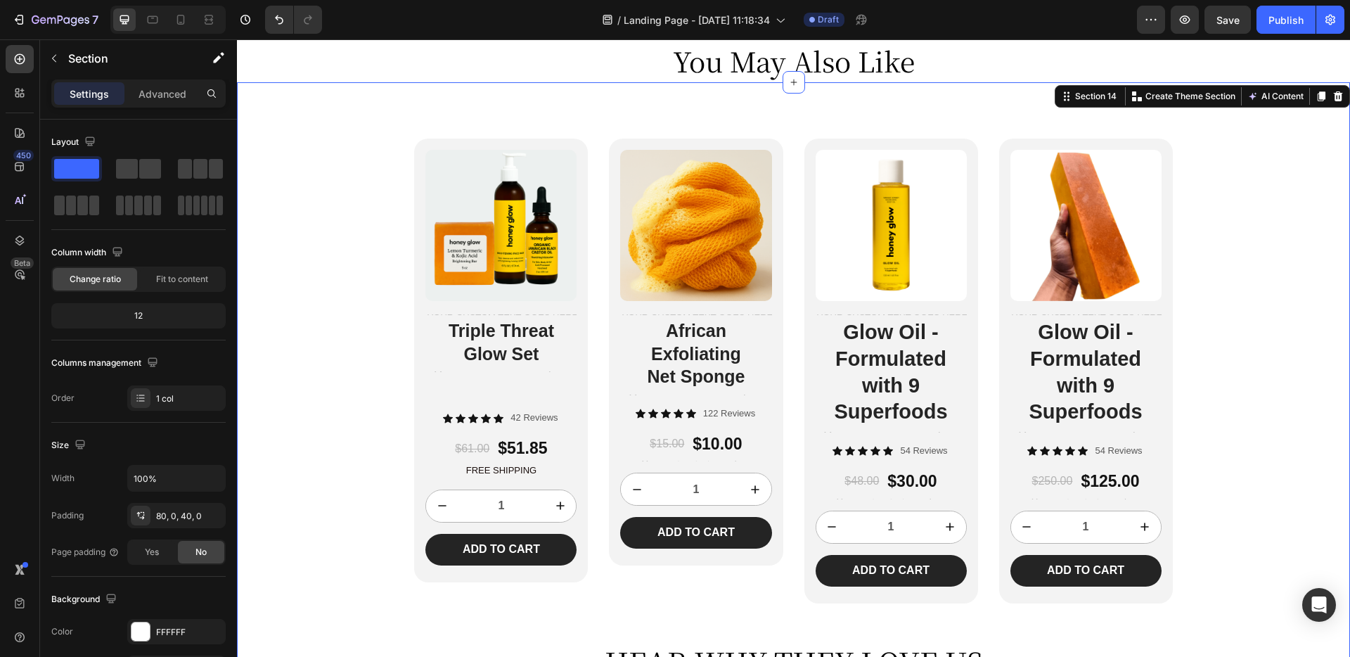
scroll to position [3329, 0]
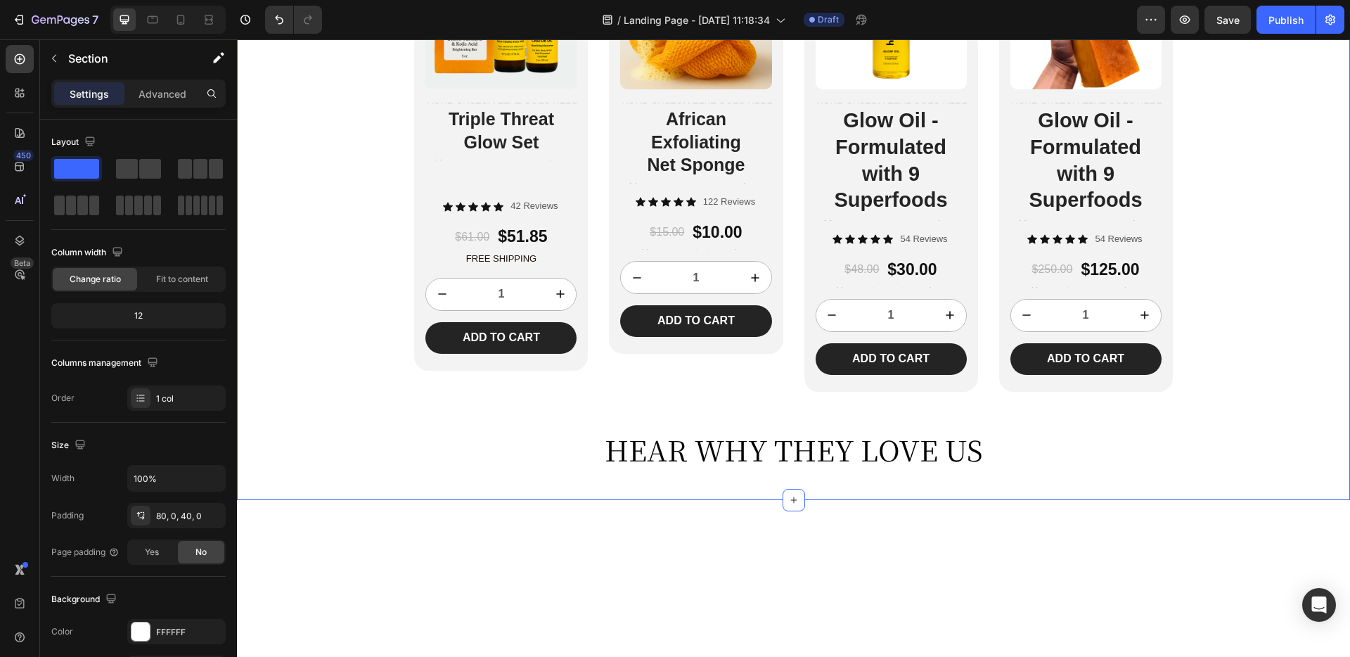
click at [407, 336] on div "Product Images Text Block Triple Threat Glow Set Heading Text Block Icon Icon I…" at bounding box center [793, 159] width 779 height 464
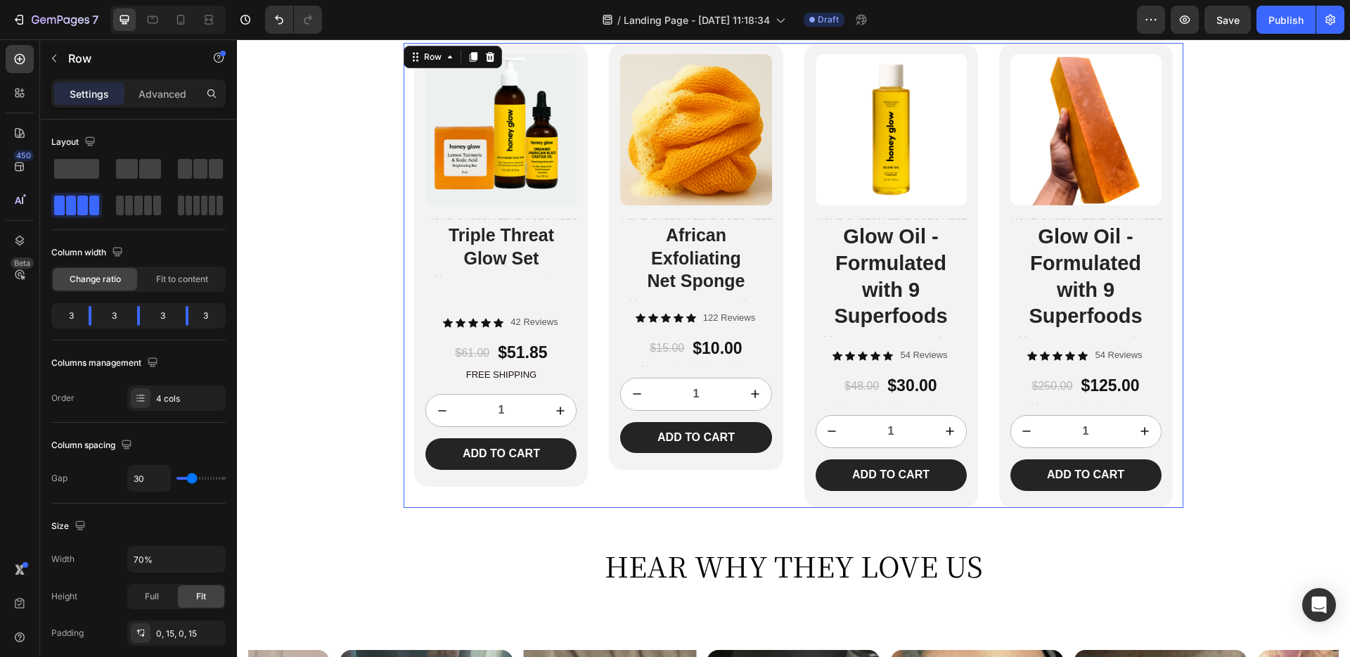
click at [607, 338] on div "Product Images Text Block Triple Threat Glow Set Heading Text Block Icon Icon I…" at bounding box center [793, 275] width 779 height 464
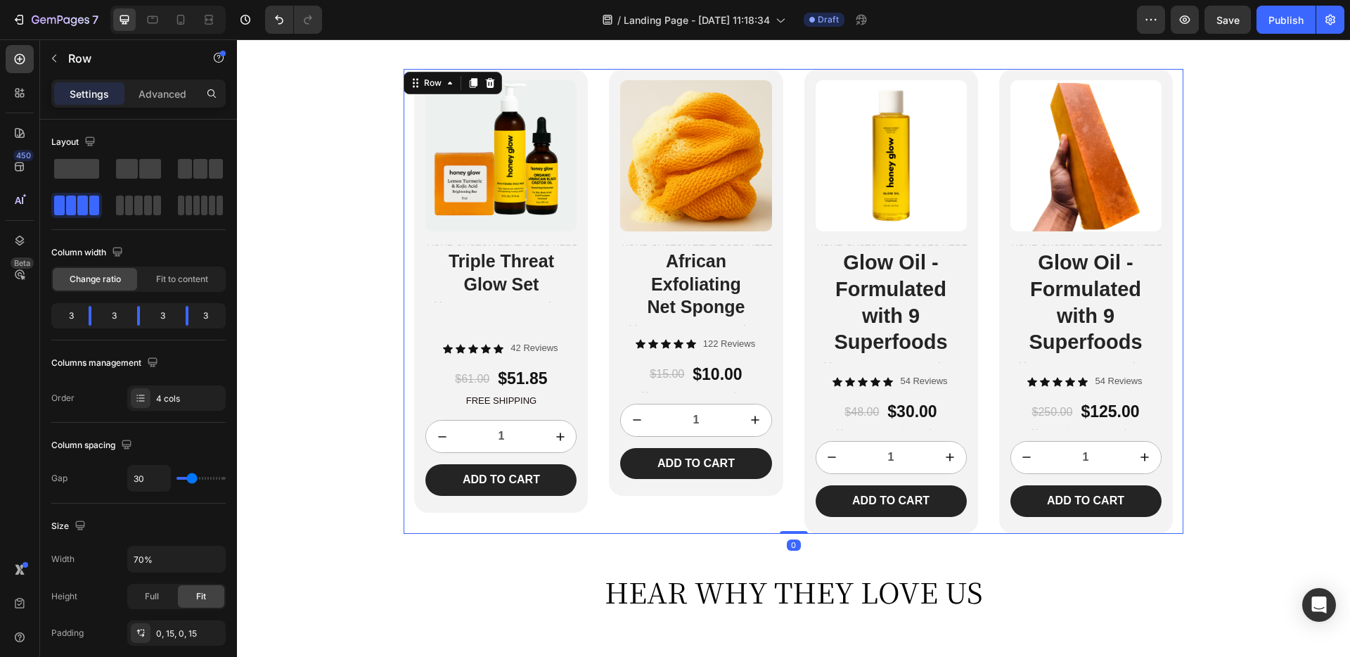
scroll to position [3352, 0]
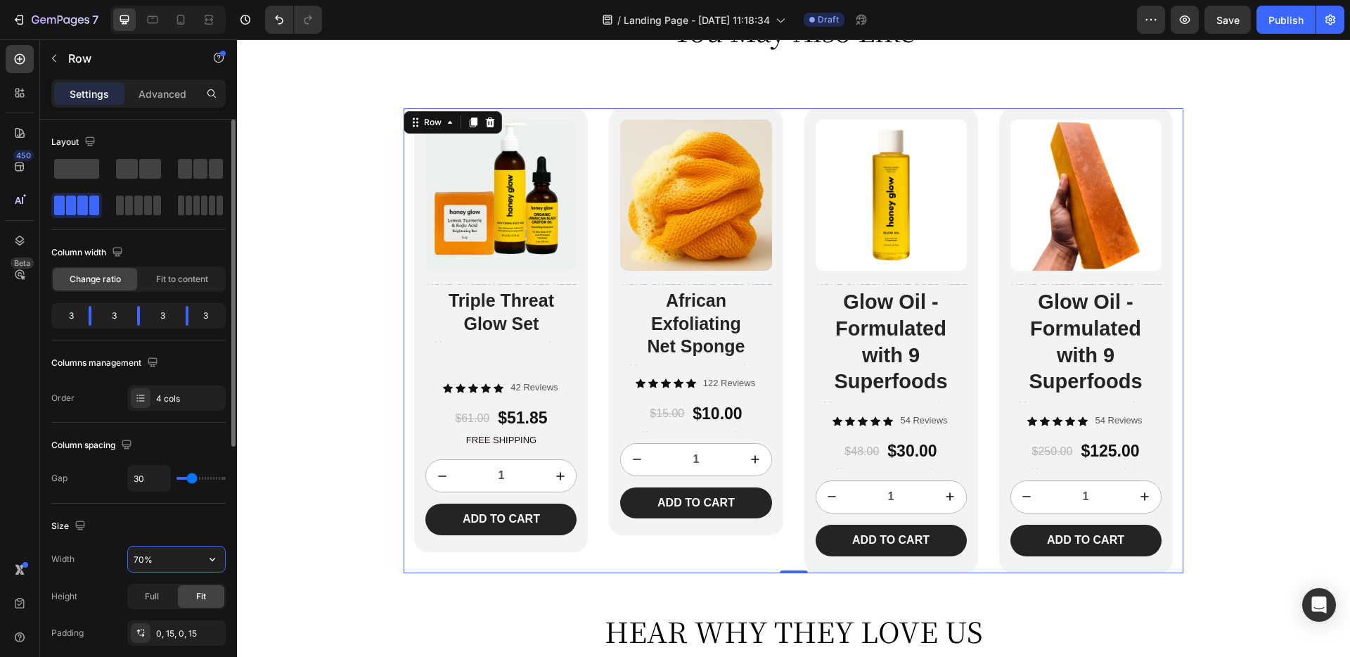
click at [155, 560] on input "70%" at bounding box center [176, 558] width 97 height 25
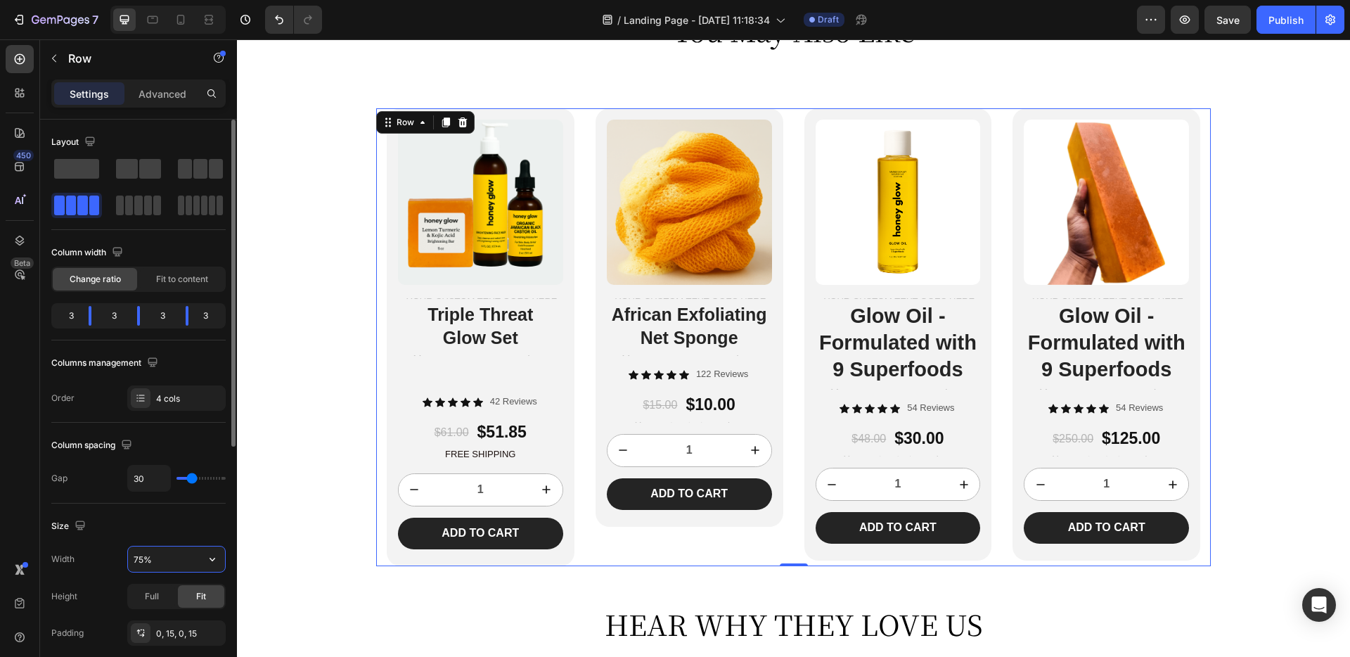
click at [155, 560] on input "75%" at bounding box center [176, 558] width 97 height 25
click at [139, 560] on input "75%" at bounding box center [176, 558] width 97 height 25
type input "80%"
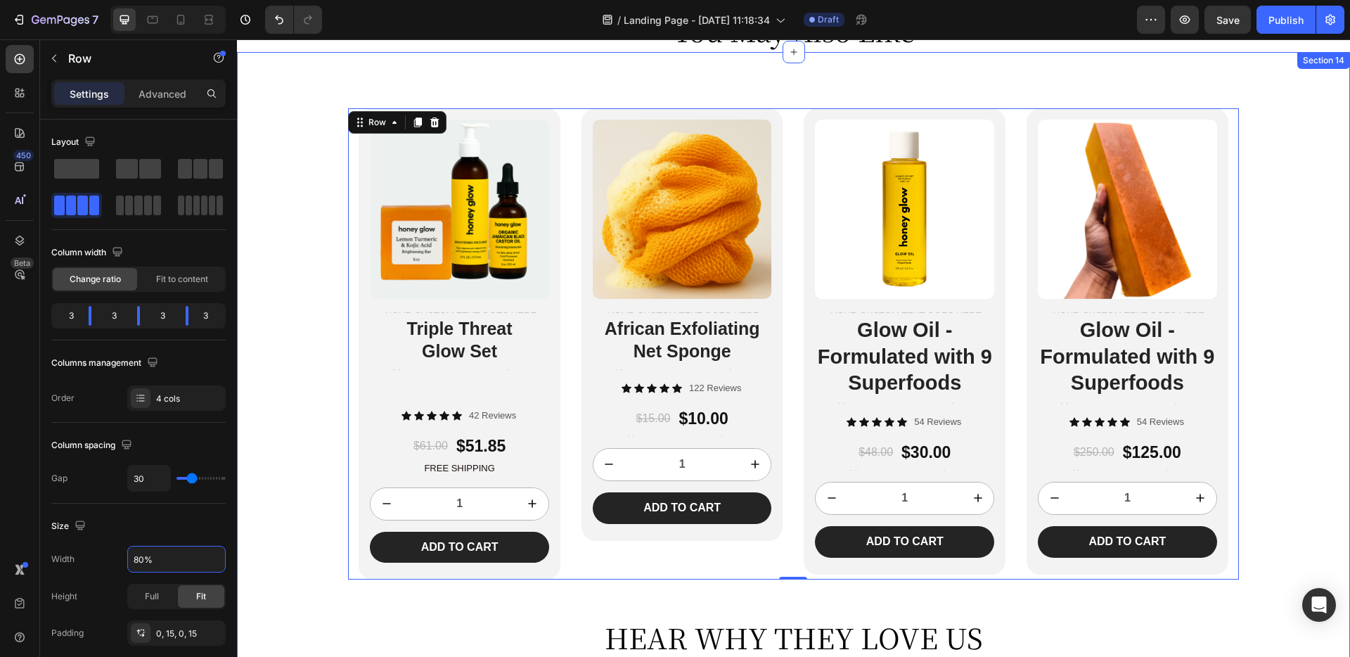
click at [307, 525] on div "Product Images Text Block Triple Threat Glow Set Heading Text Block Icon Icon I…" at bounding box center [793, 383] width 1113 height 551
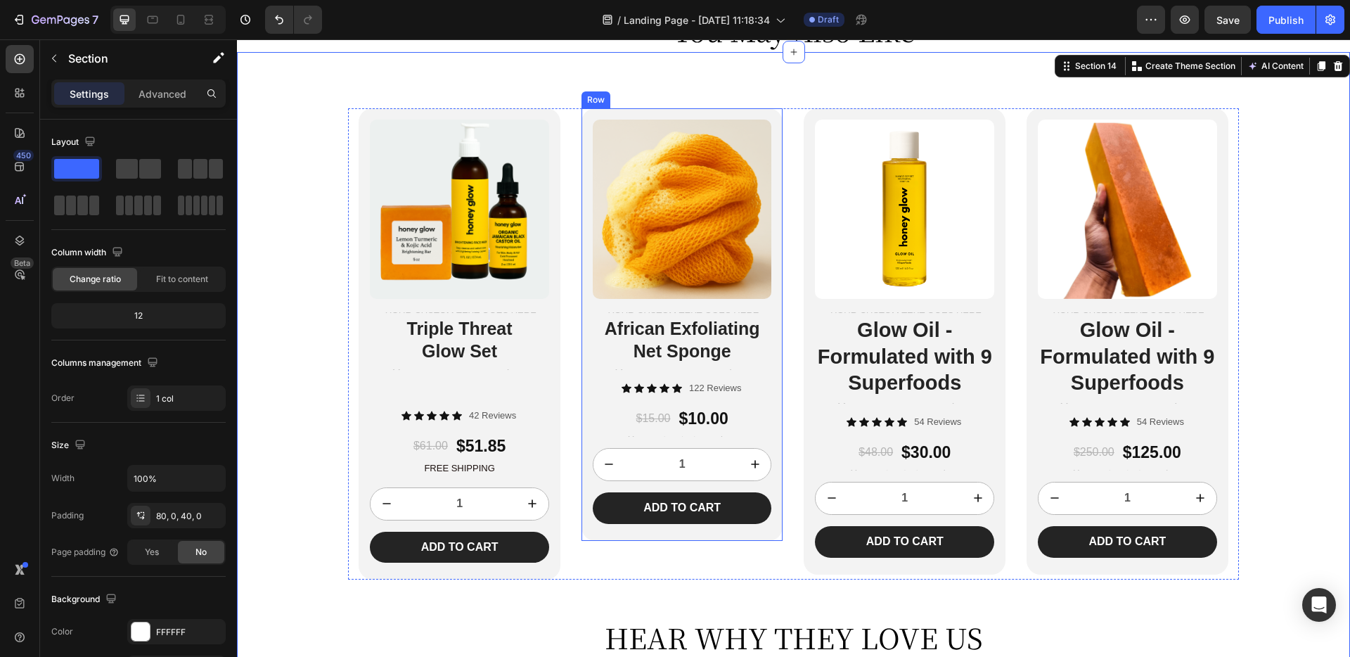
click at [624, 548] on div "Product Images Text Block African Exfoliating Net Sponge Heading Text Block Ico…" at bounding box center [683, 343] width 202 height 471
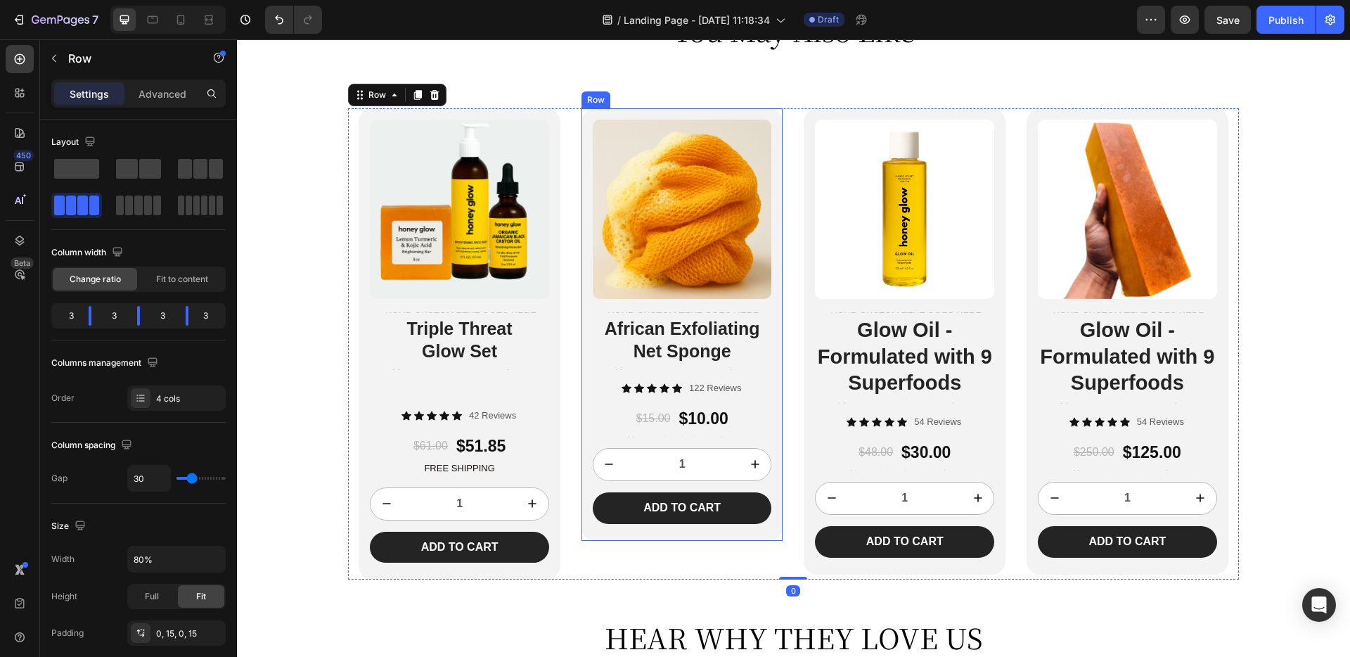
click at [619, 527] on div "Product Images Text Block African Exfoliating Net Sponge Heading Text Block Ico…" at bounding box center [683, 324] width 202 height 432
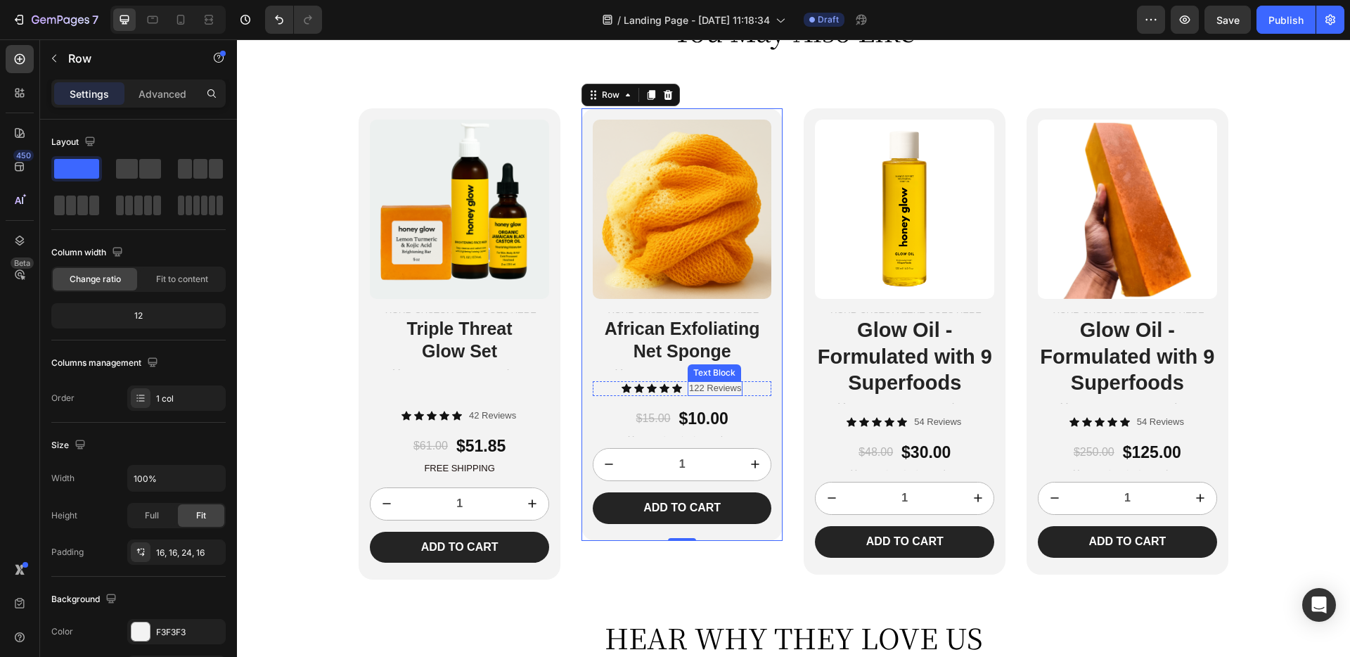
click at [701, 367] on div "Text Block" at bounding box center [715, 372] width 48 height 13
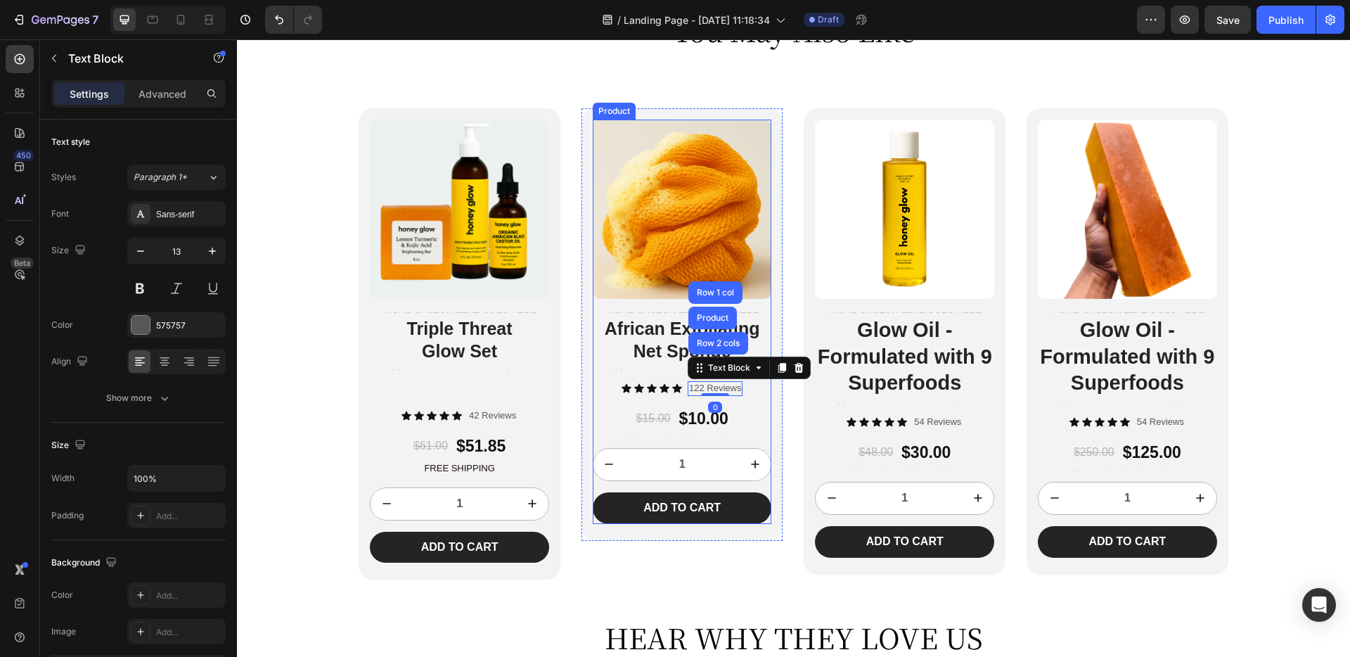
click at [674, 373] on div "Product Images Text Block African Exfoliating Net Sponge Heading Text Block" at bounding box center [682, 251] width 179 height 262
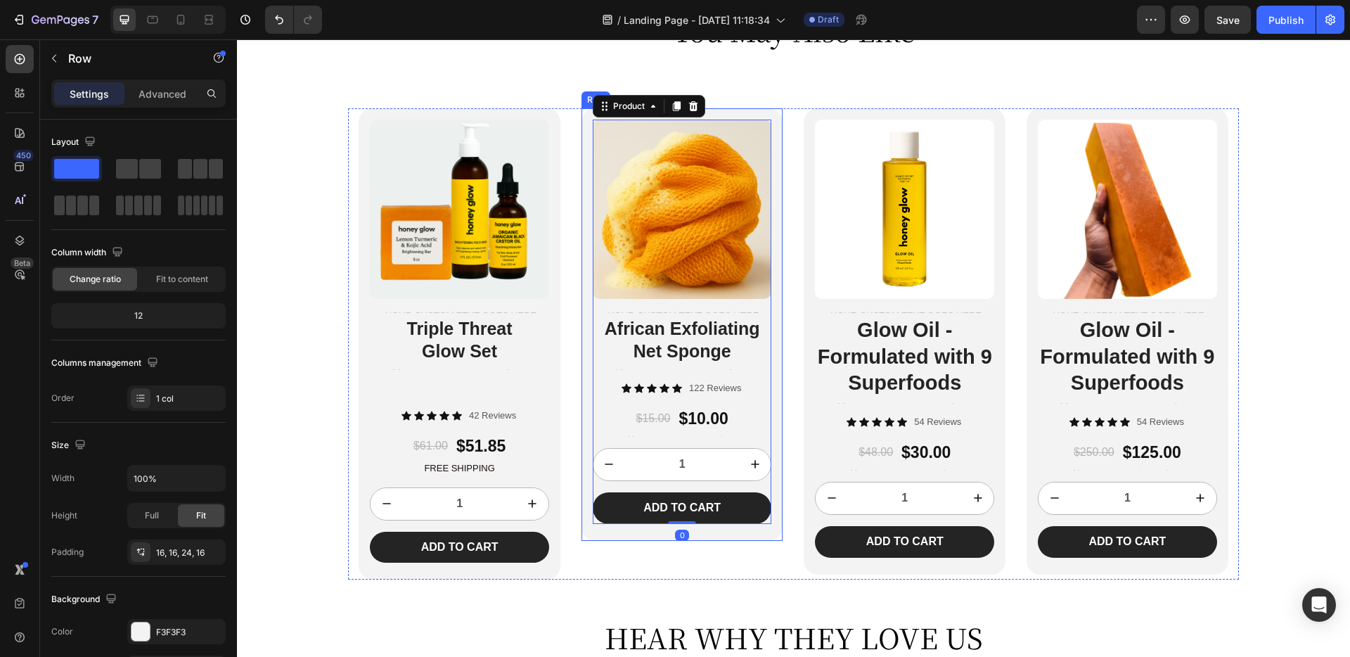
click at [774, 351] on div "Product Images Text Block African Exfoliating Net Sponge Heading Text Block Ico…" at bounding box center [683, 324] width 202 height 432
click at [733, 351] on h2 "African Exfoliating Net Sponge" at bounding box center [682, 340] width 179 height 49
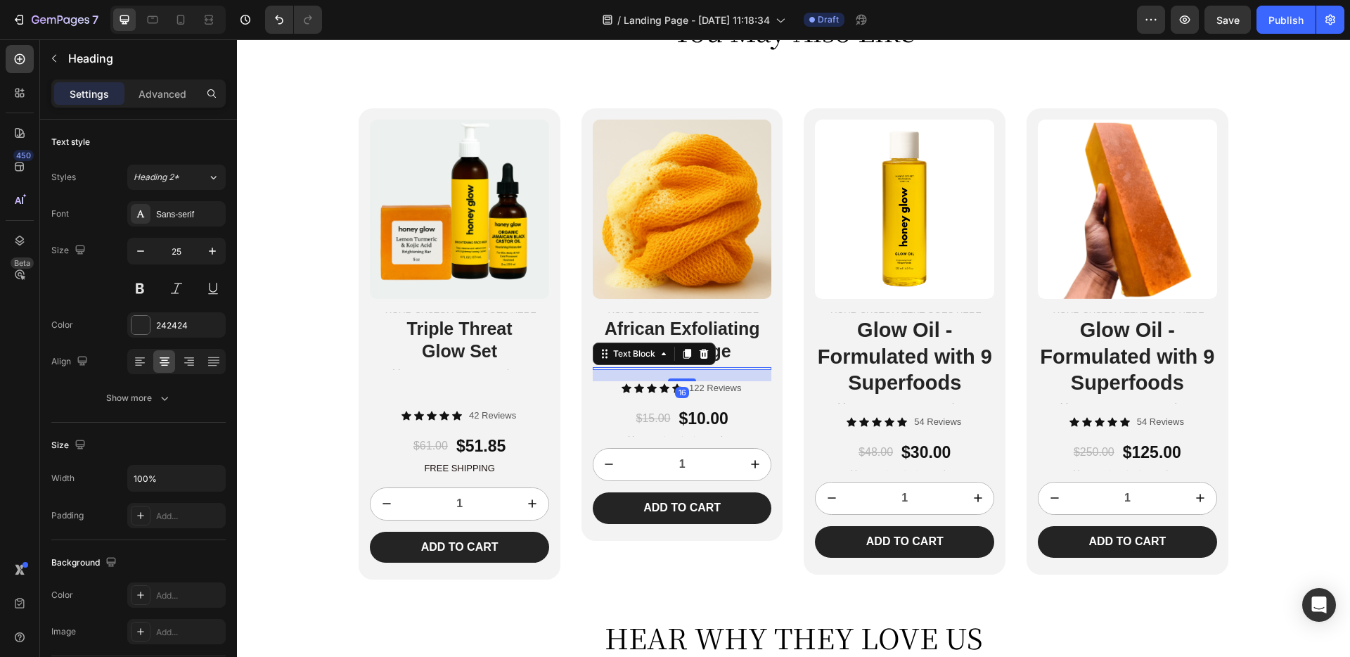
click at [731, 368] on div "Text Block 16" at bounding box center [682, 368] width 179 height 3
click at [724, 373] on div "16" at bounding box center [682, 375] width 179 height 11
click at [731, 387] on p "122 Reviews" at bounding box center [715, 389] width 52 height 12
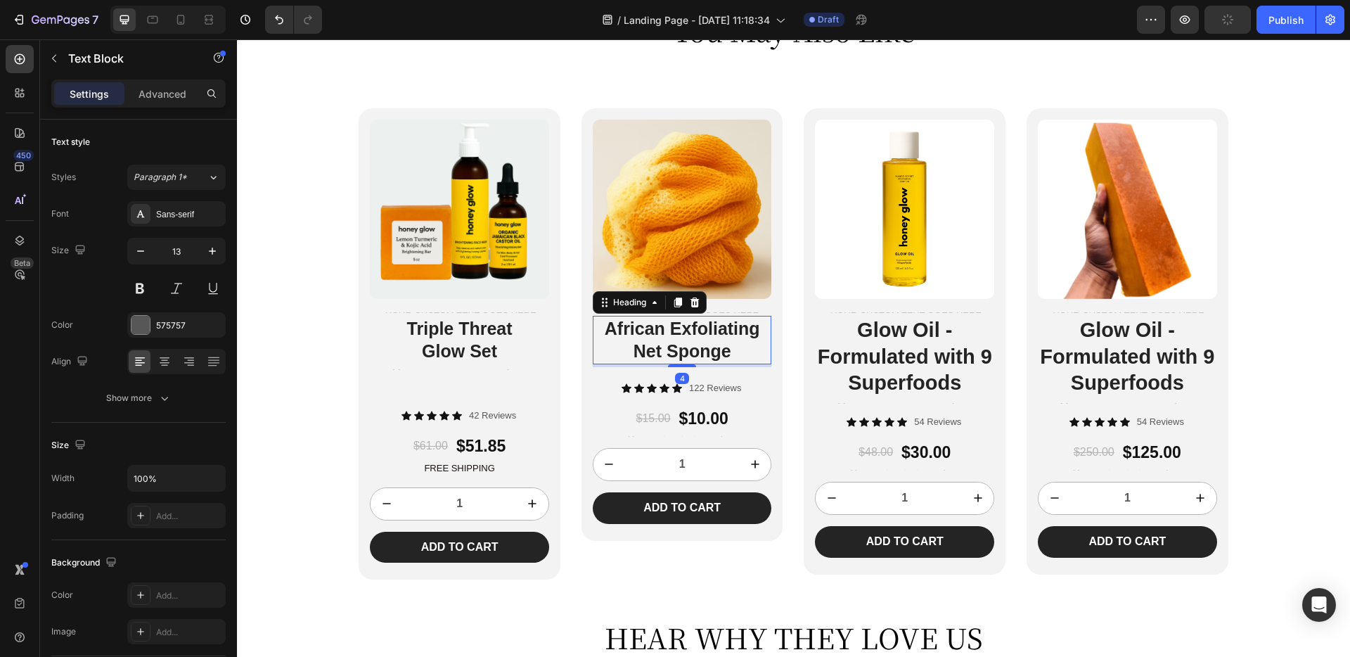
click at [738, 333] on h2 "African Exfoliating Net Sponge" at bounding box center [682, 340] width 179 height 49
click at [736, 346] on h2 "African Exfoliating Net Sponge" at bounding box center [682, 340] width 179 height 49
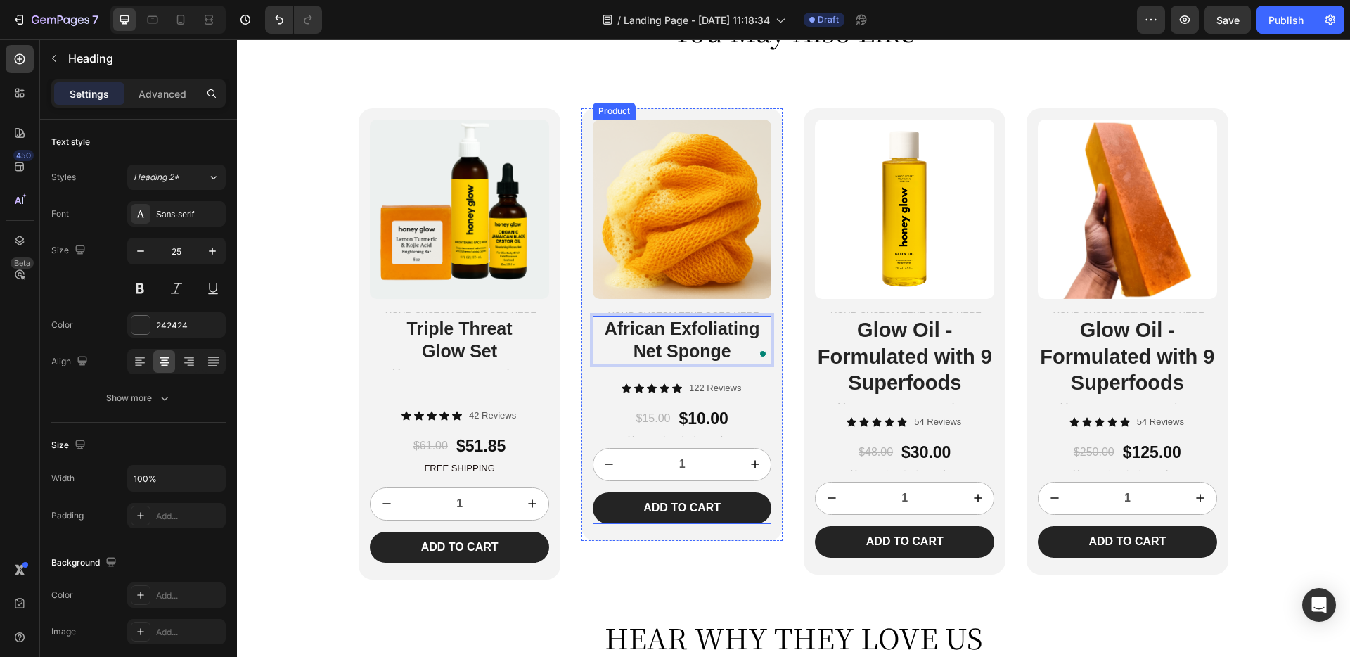
click at [727, 404] on div "Icon Icon Icon Icon Icon Icon List 122 Reviews Text Block Row $15.00 Product Pr…" at bounding box center [682, 452] width 179 height 143
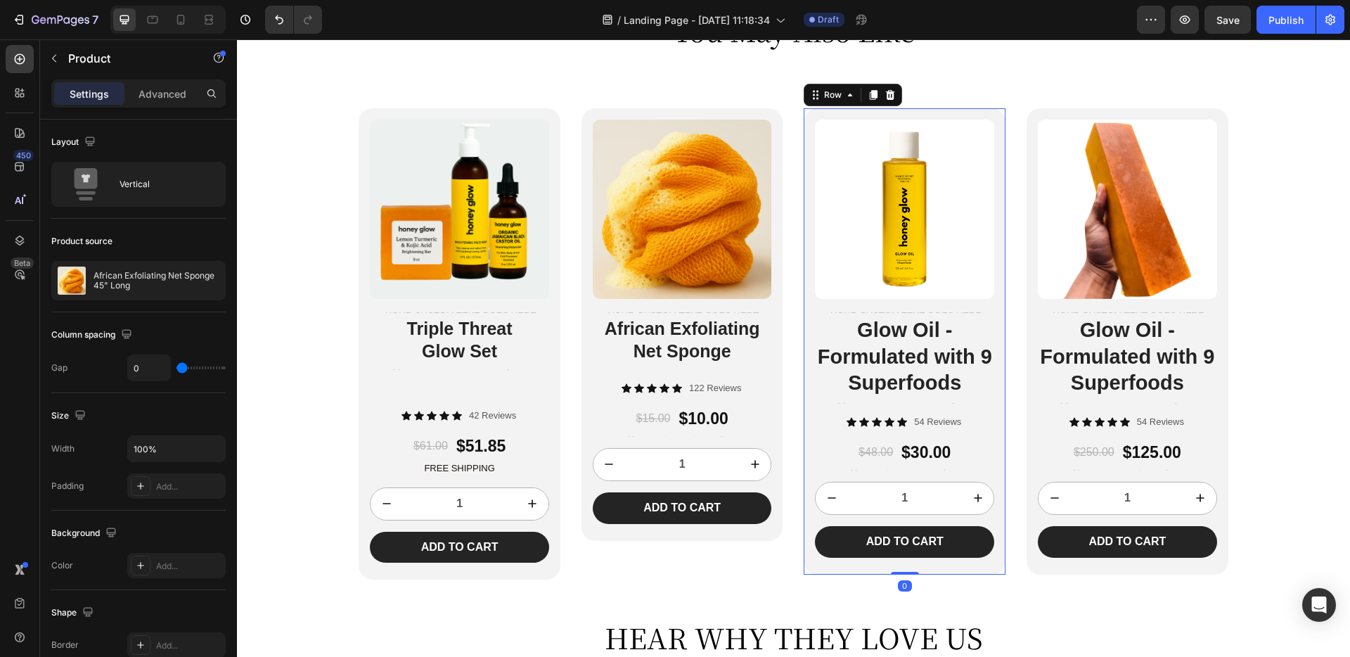
click at [812, 556] on div "Product Images Text Block Glow Oil - Formulated with 9 Superfoods Heading Text …" at bounding box center [905, 340] width 202 height 465
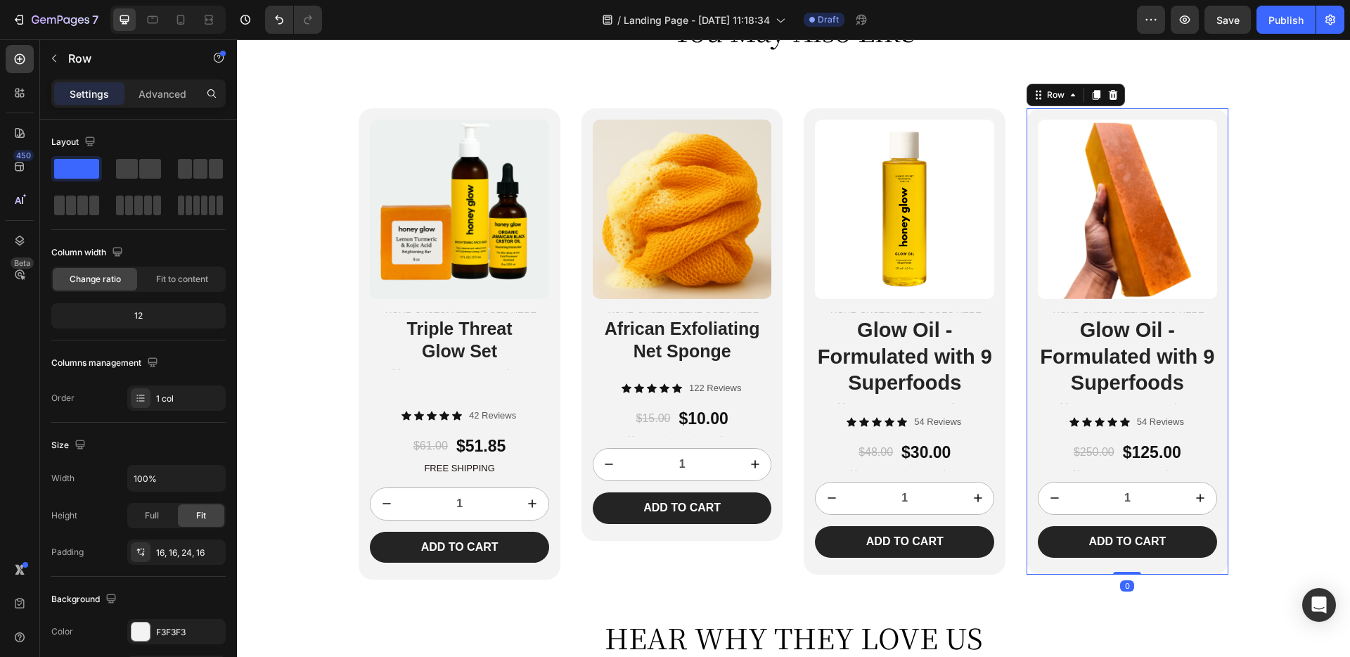
click at [1097, 566] on div "Product Images Text Block Glow Oil - Formulated with 9 Superfoods Heading Text …" at bounding box center [1128, 340] width 202 height 465
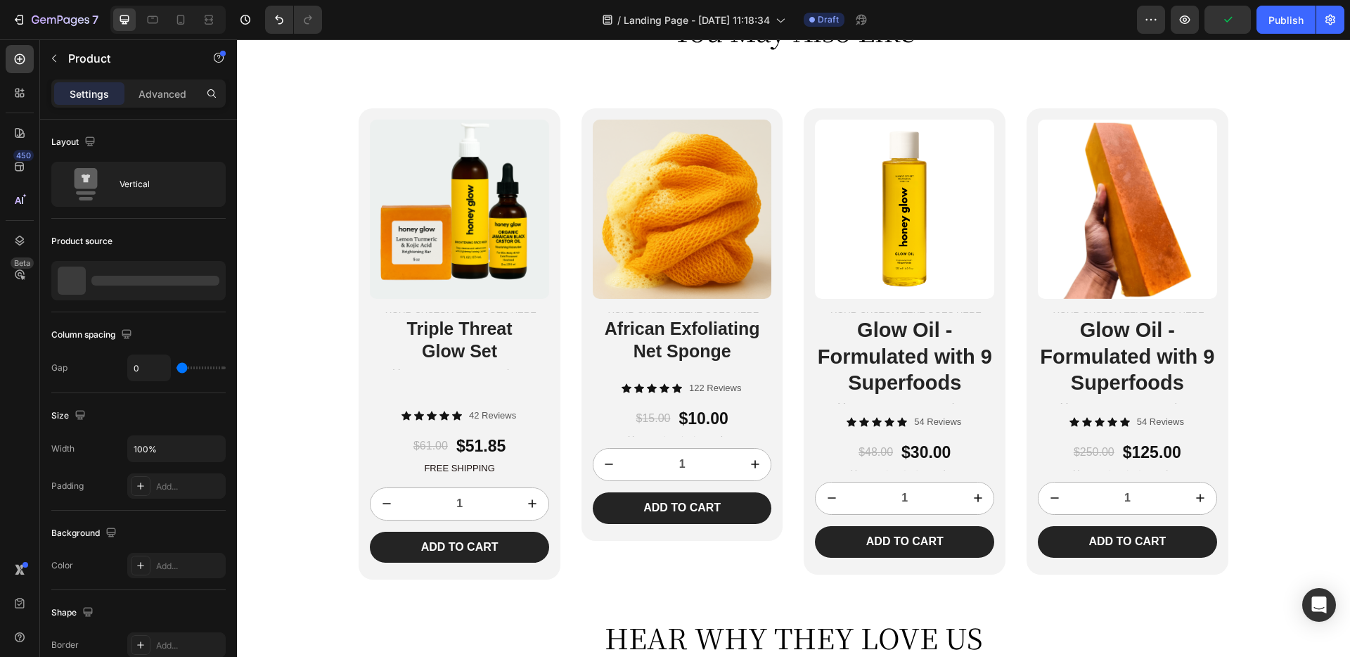
click at [463, 375] on div "Product Images Text Block Triple Threat Glow Set Heading Text Block" at bounding box center [459, 264] width 179 height 289
click at [469, 359] on h2 "Triple Threat Glow Set" at bounding box center [459, 340] width 179 height 49
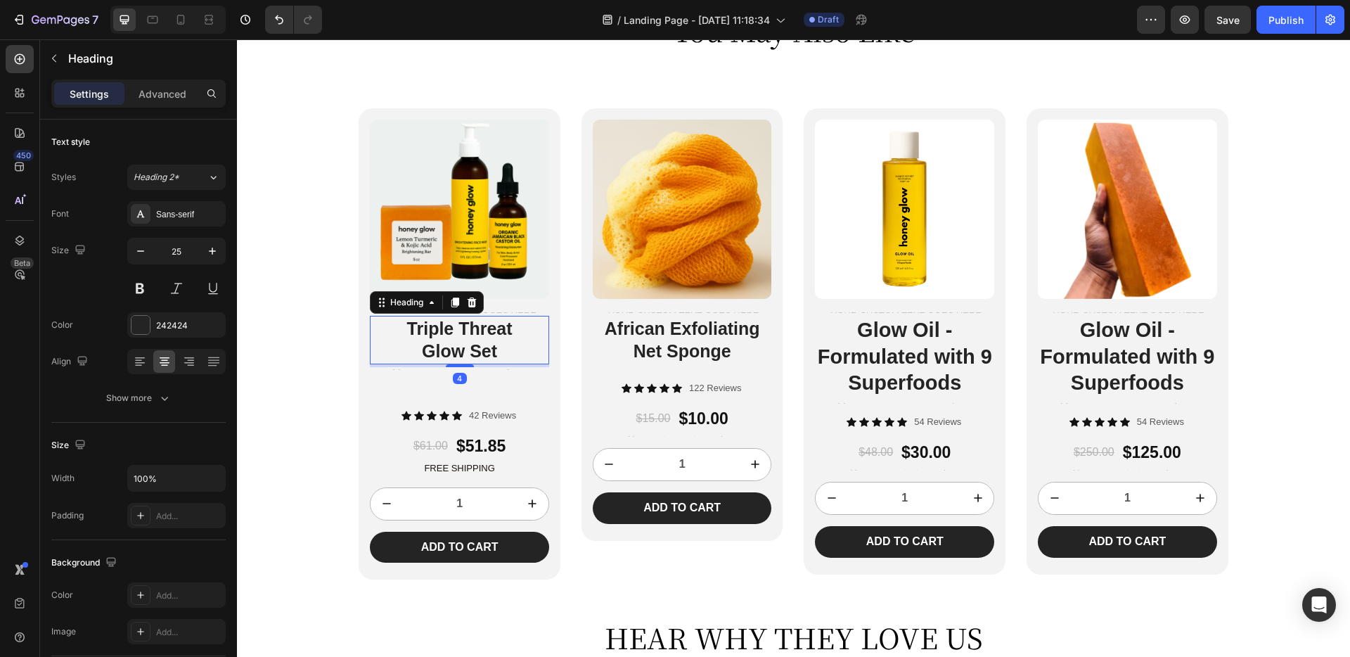
click at [520, 344] on h2 "Triple Threat Glow Set" at bounding box center [459, 340] width 179 height 49
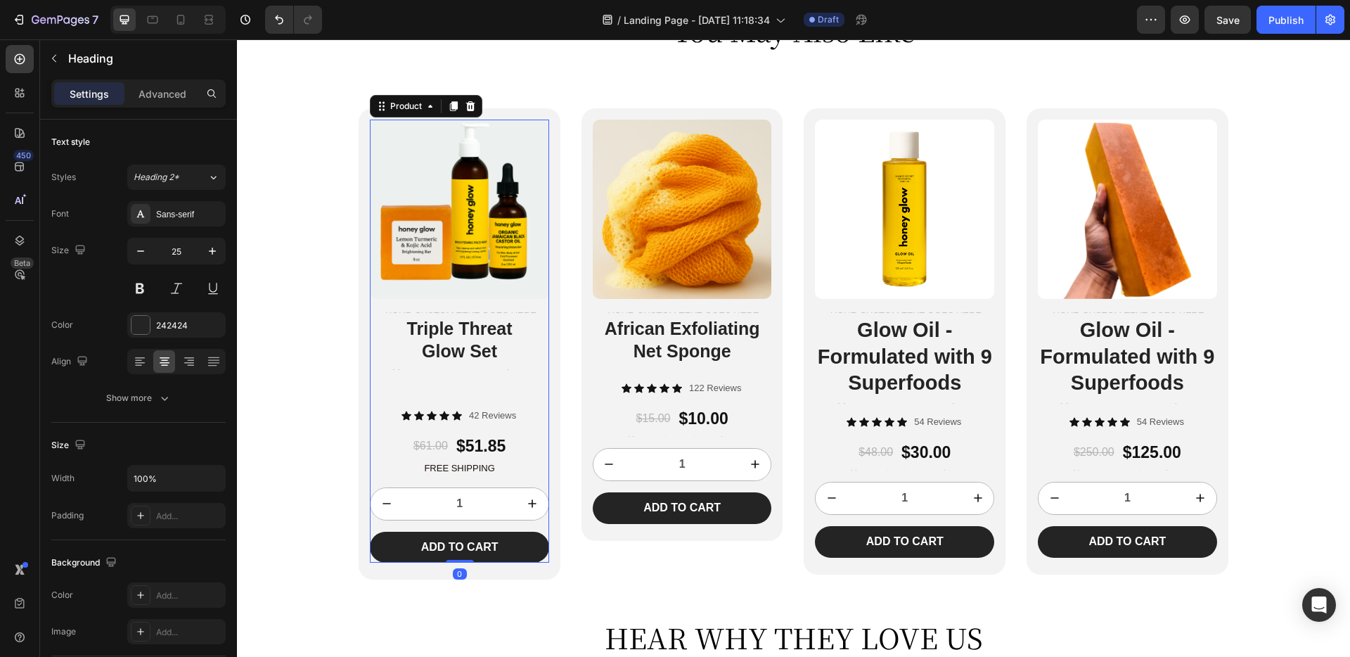
click at [454, 384] on div "Product Images Text Block Triple Threat Glow Set Heading Text Block" at bounding box center [459, 264] width 179 height 289
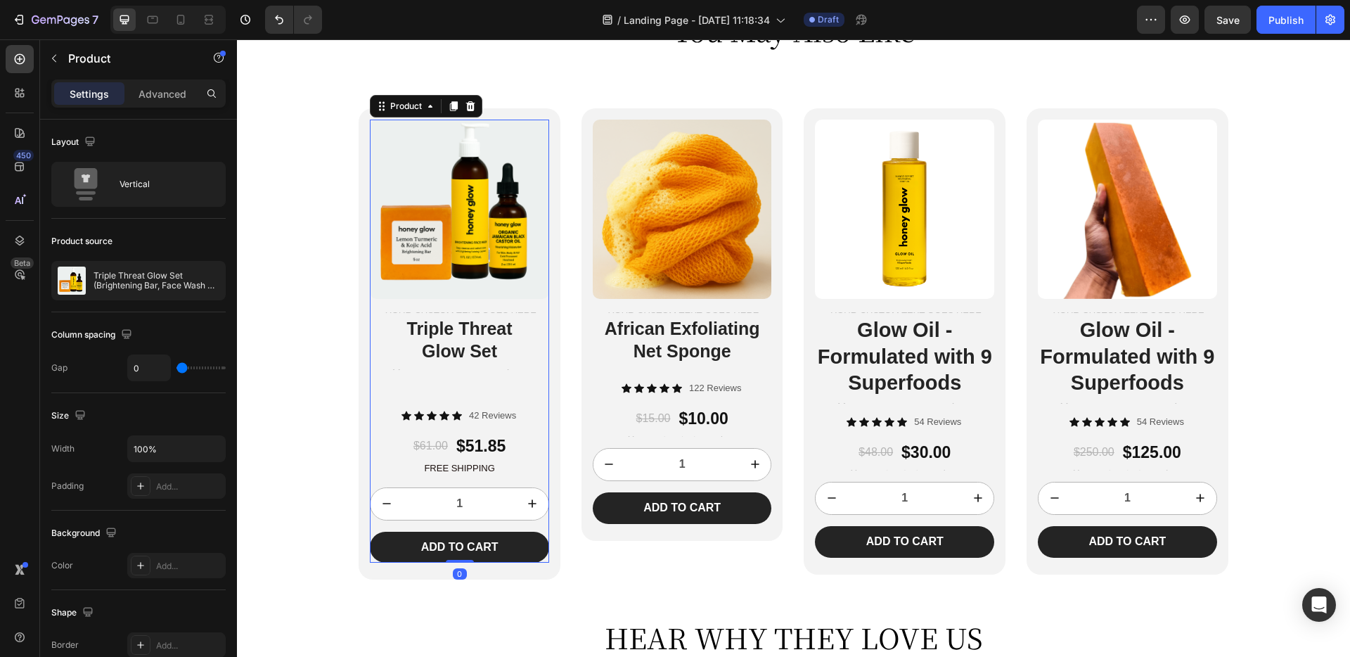
click at [454, 384] on div "Product Images Text Block Triple Threat Glow Set Heading Text Block" at bounding box center [459, 264] width 179 height 289
click at [683, 379] on div "Product Images Text Block African Exfoliating Net Sponge Heading Text Block" at bounding box center [682, 251] width 179 height 262
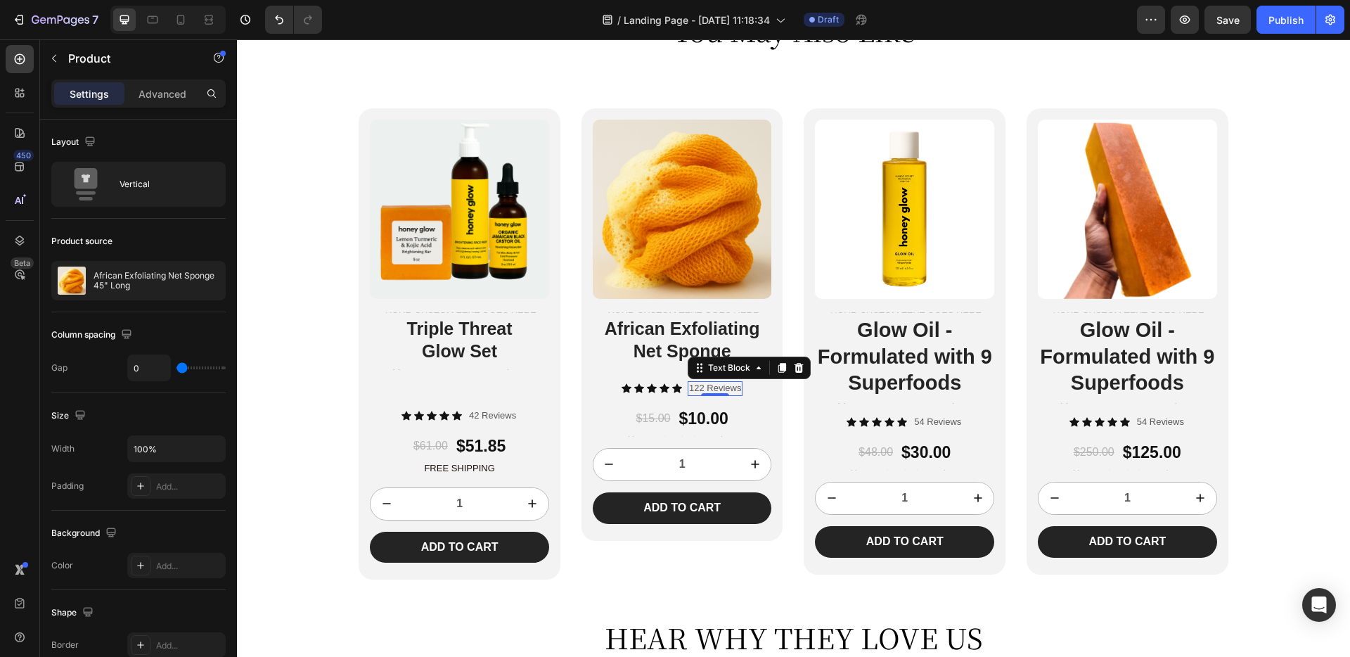
click at [715, 390] on p "122 Reviews" at bounding box center [715, 389] width 52 height 12
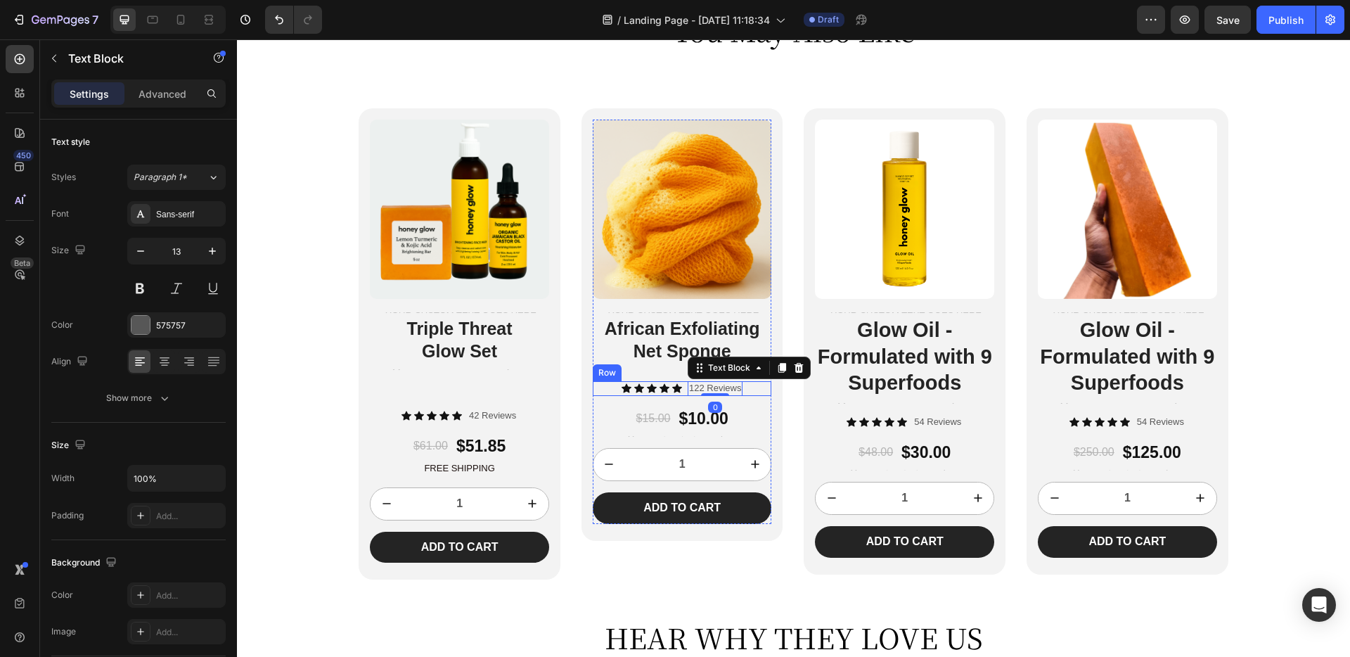
click at [762, 389] on div "Icon Icon Icon Icon Icon Icon List 122 Reviews Text Block 0 Row" at bounding box center [682, 388] width 179 height 15
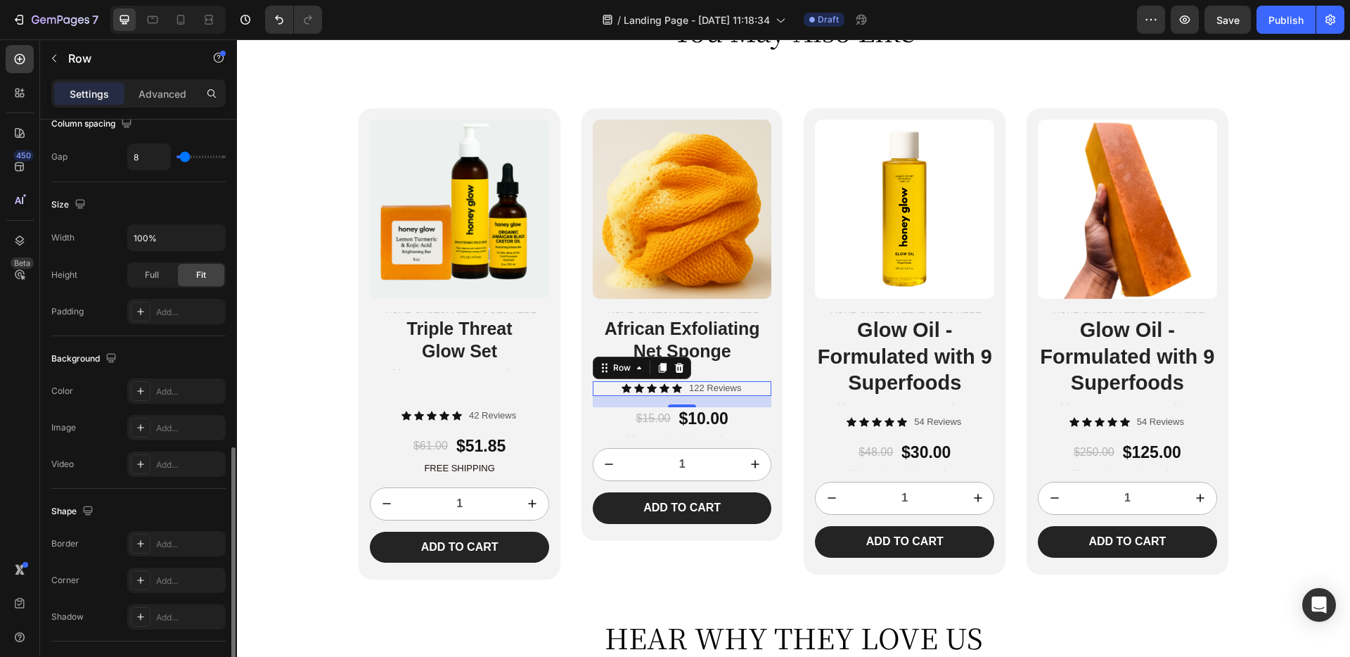
scroll to position [437, 0]
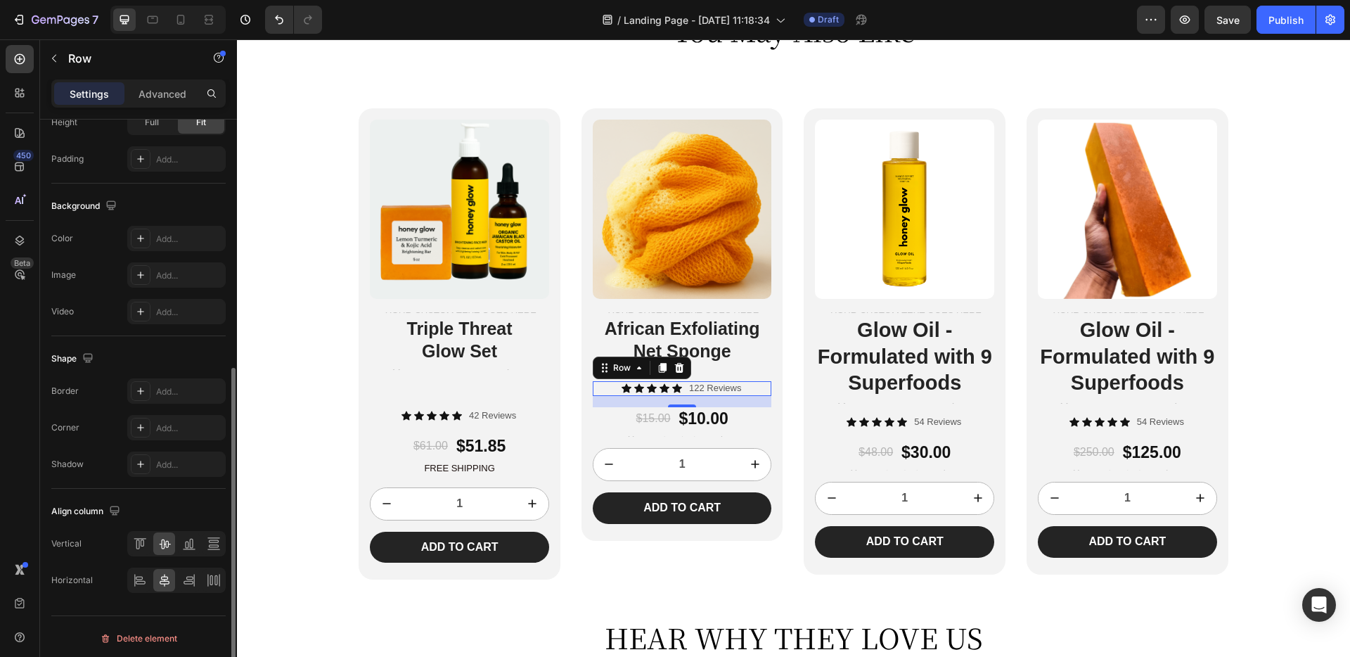
click at [188, 107] on div "Settings Advanced" at bounding box center [138, 93] width 174 height 28
click at [179, 104] on div "Advanced" at bounding box center [162, 93] width 70 height 23
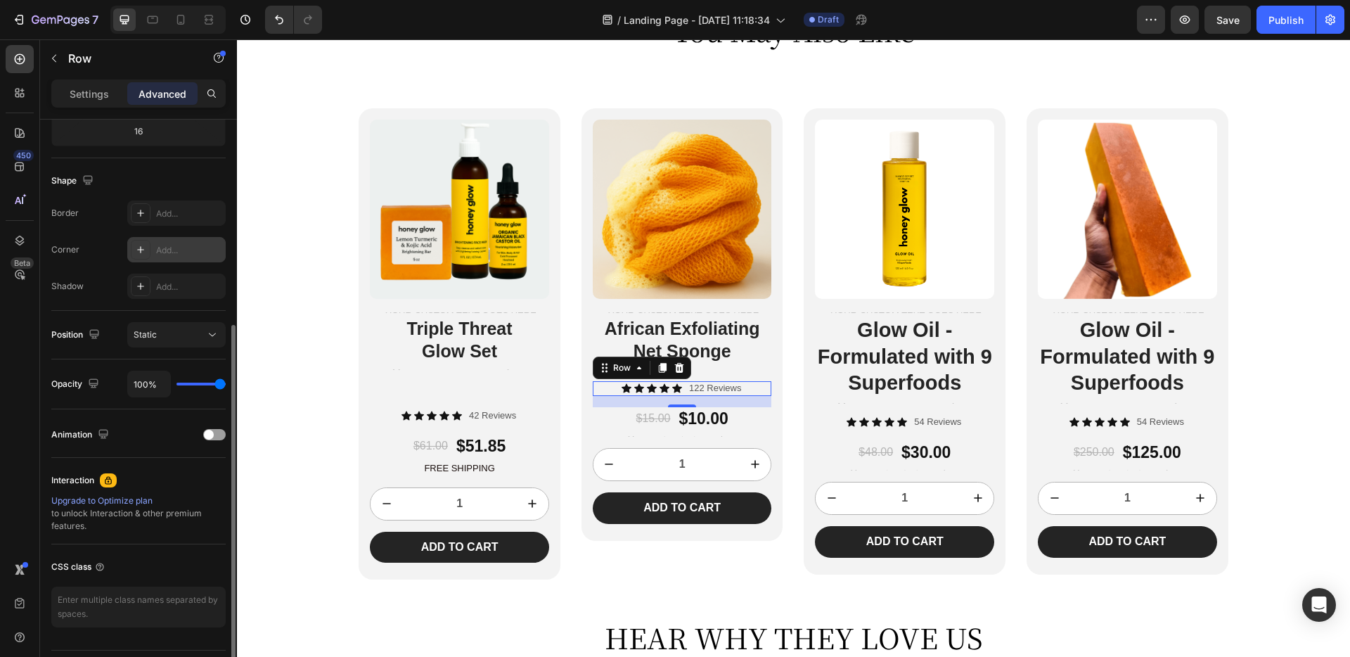
scroll to position [0, 0]
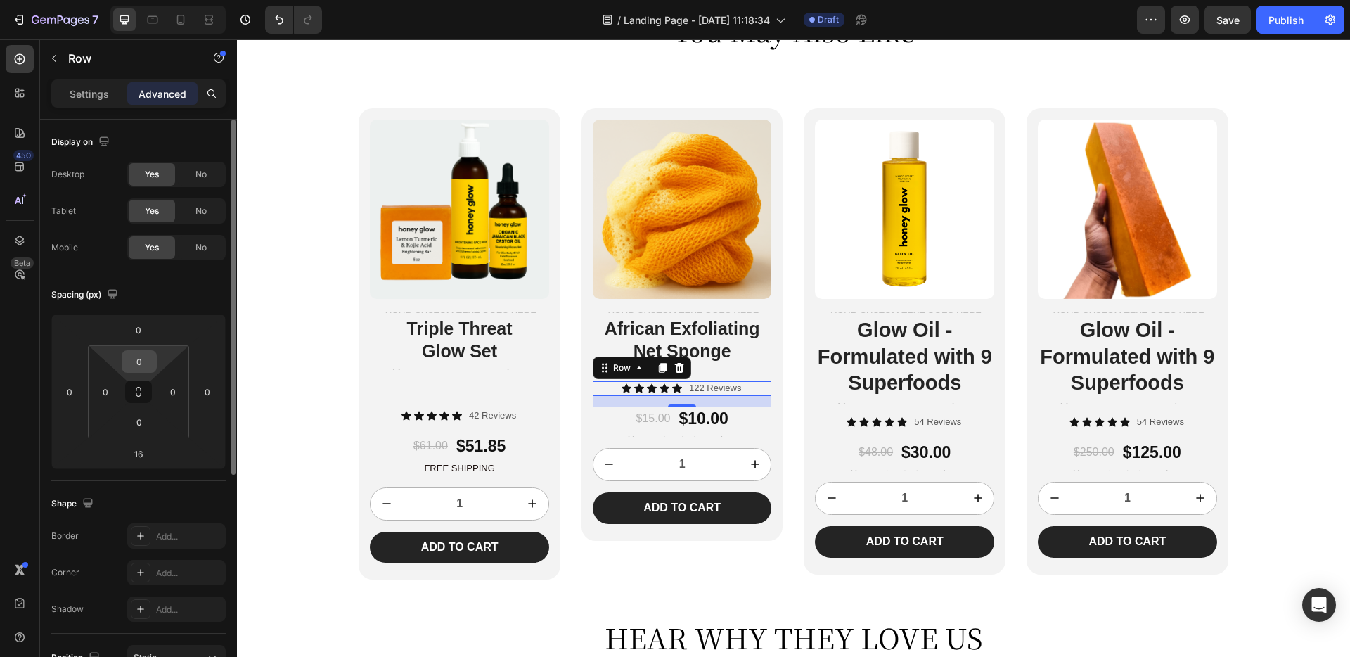
click at [144, 354] on input "0" at bounding box center [139, 361] width 28 height 21
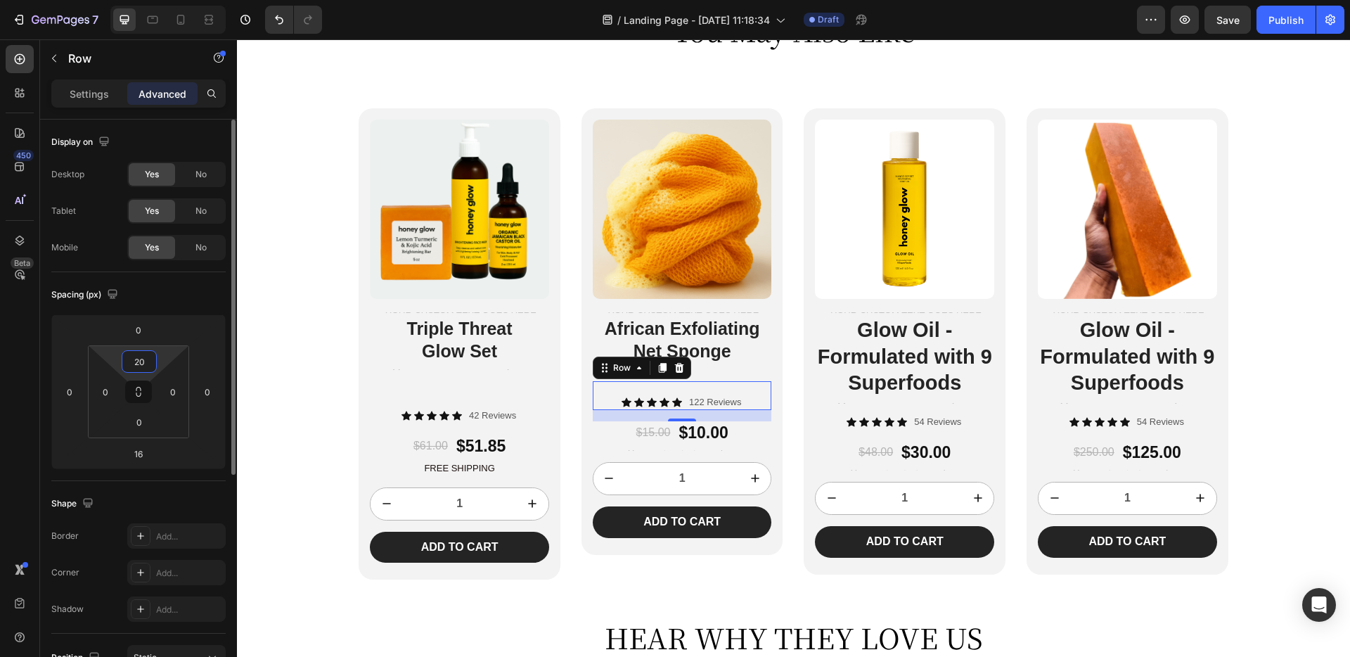
type input "2"
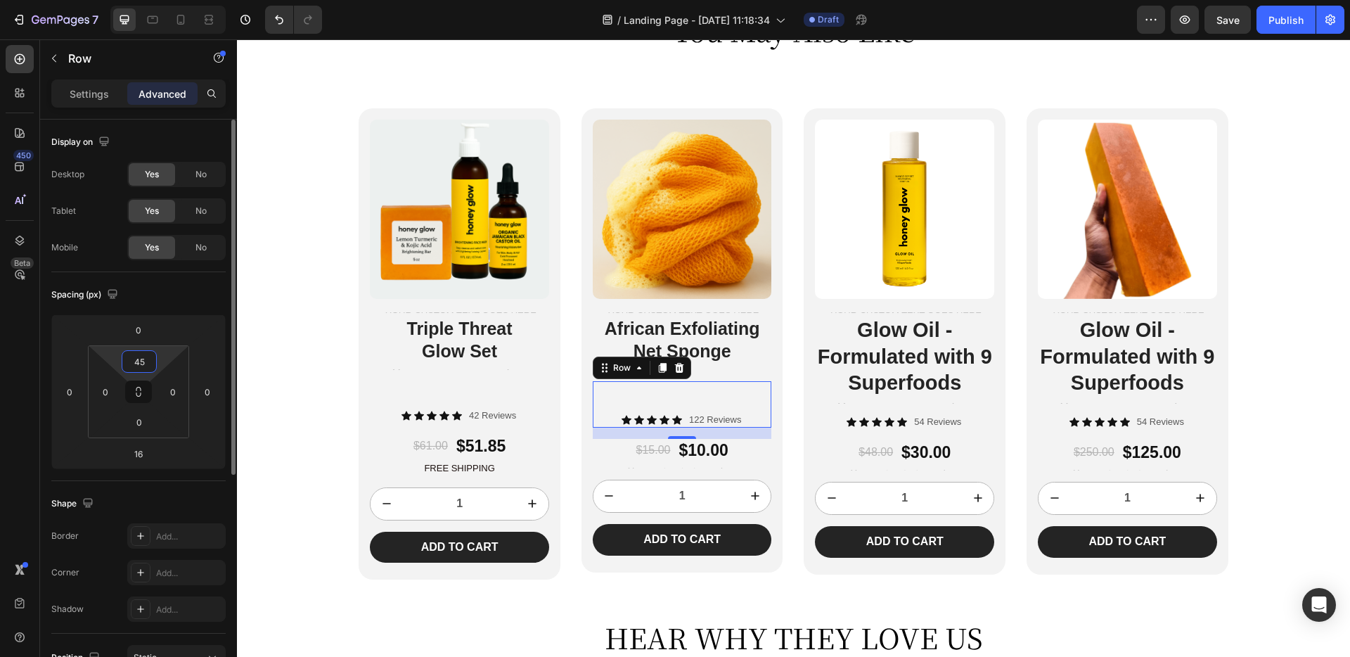
type input "4"
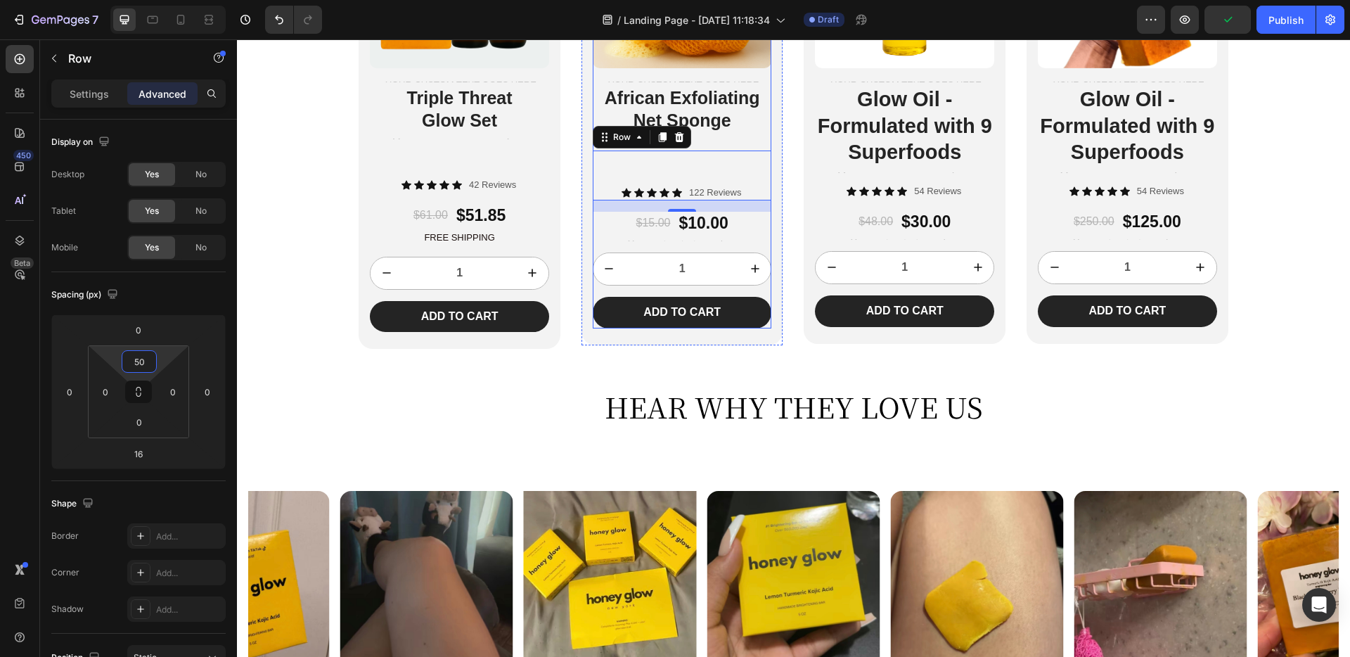
scroll to position [3492, 0]
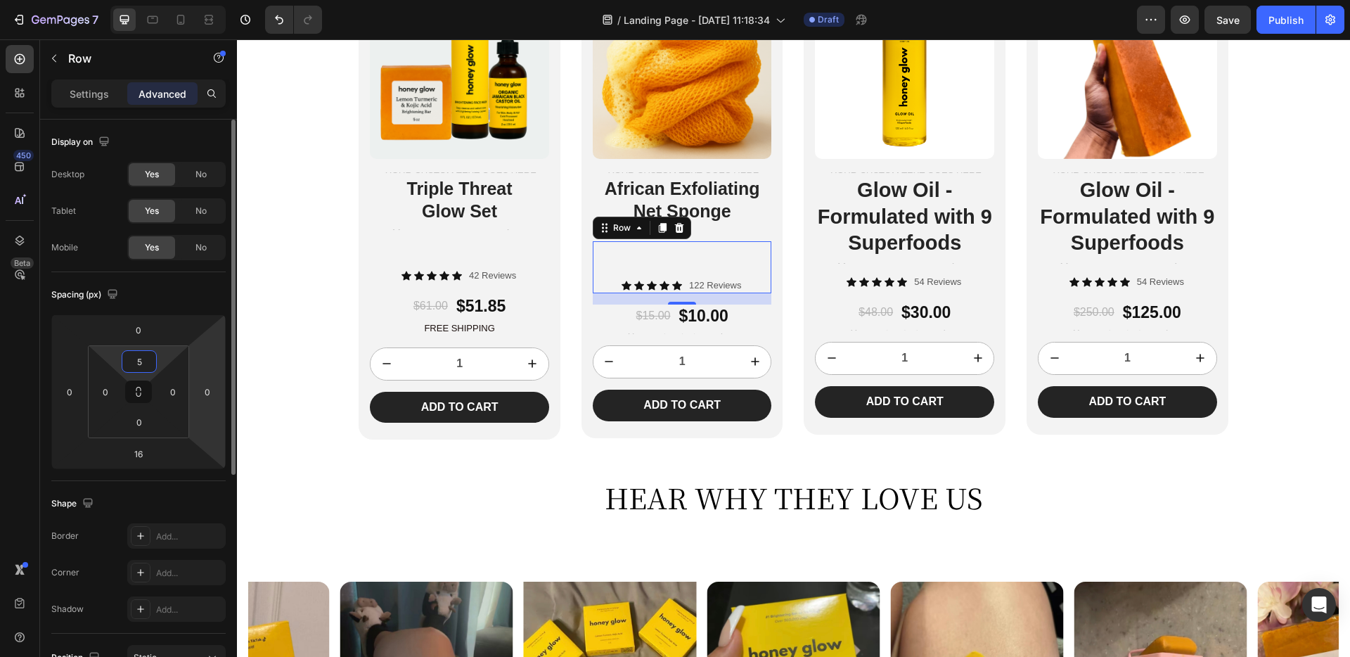
type input "55"
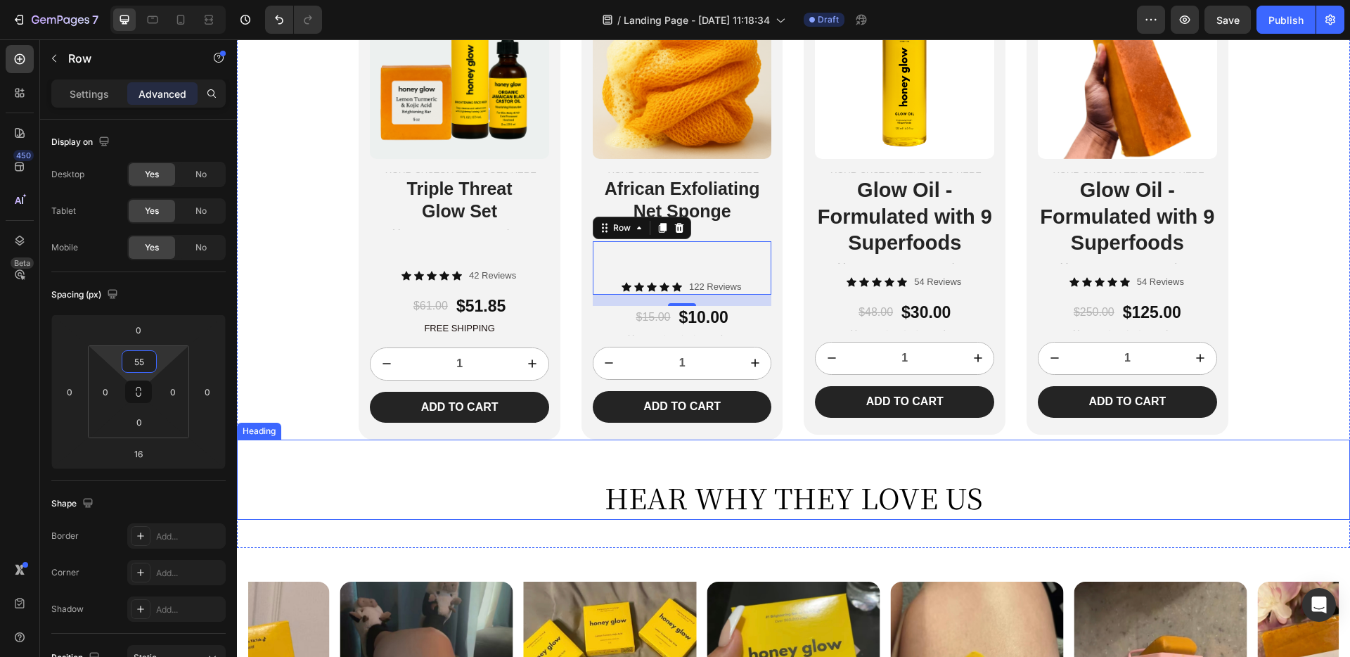
click at [586, 458] on div "HEAR WHY THEY LOVE US Heading" at bounding box center [793, 479] width 1113 height 80
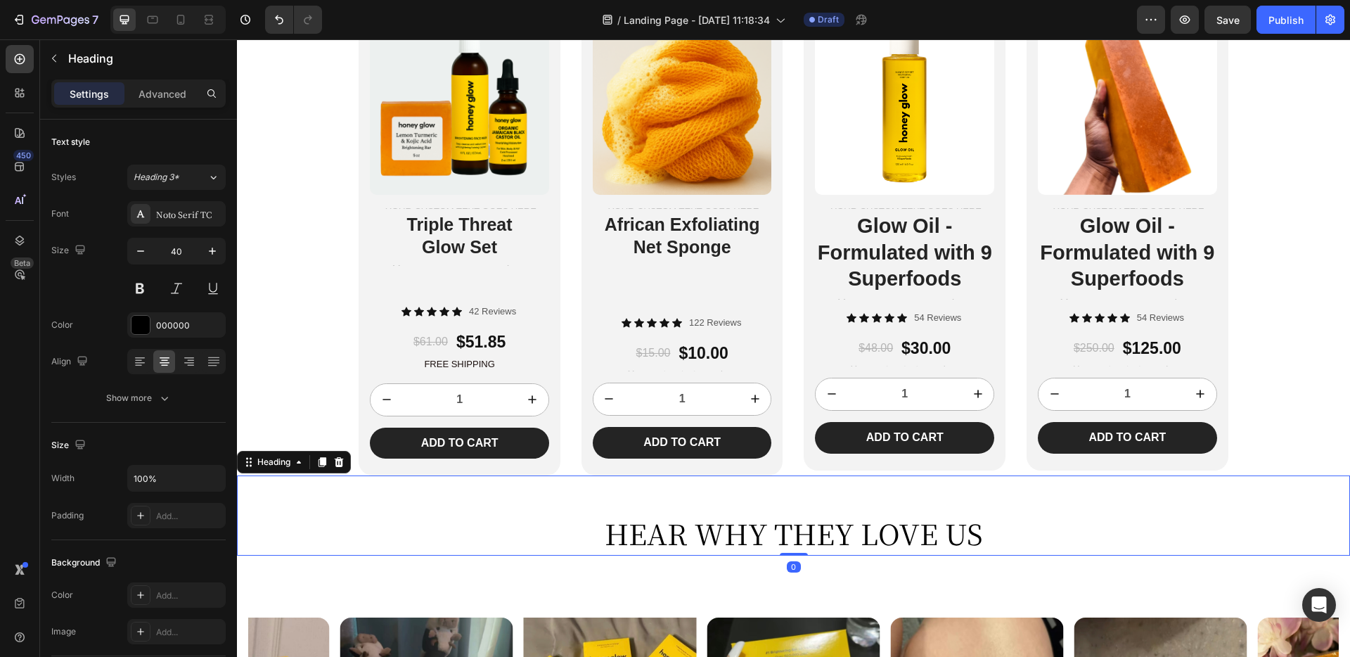
scroll to position [3382, 0]
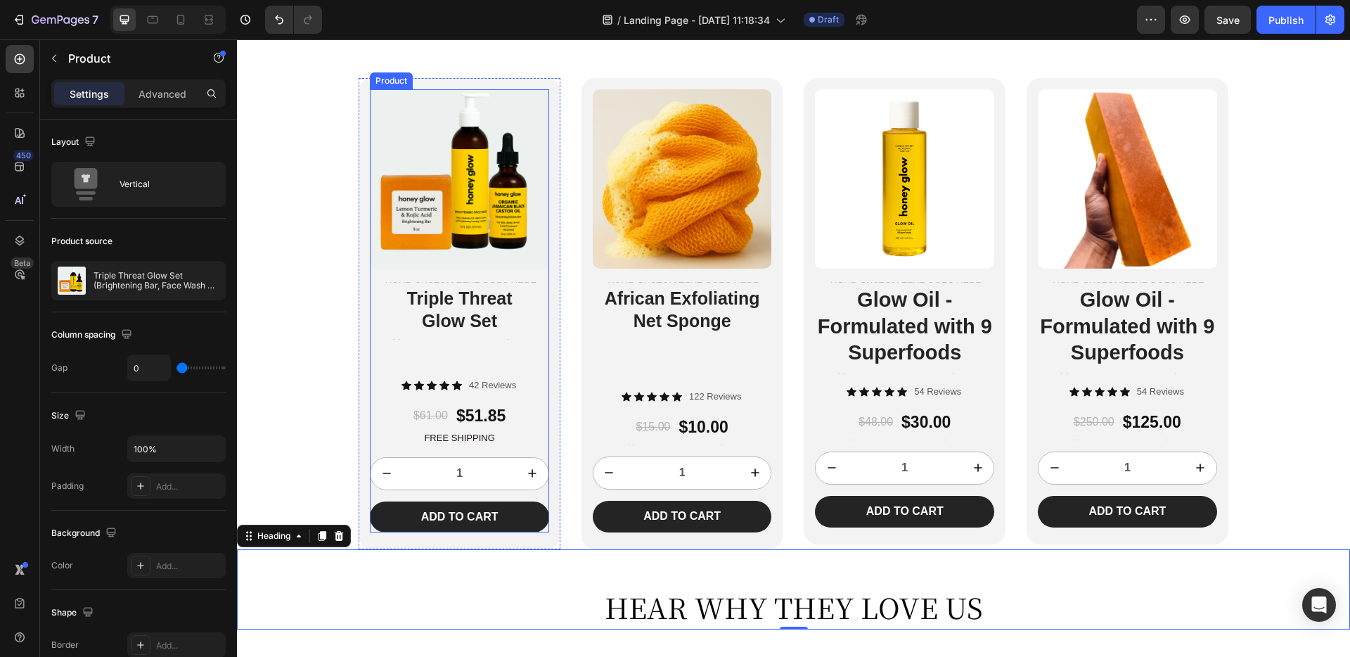
click at [453, 369] on div "Product Images Text Block Triple Threat Glow Set Heading Text Block" at bounding box center [459, 233] width 179 height 289
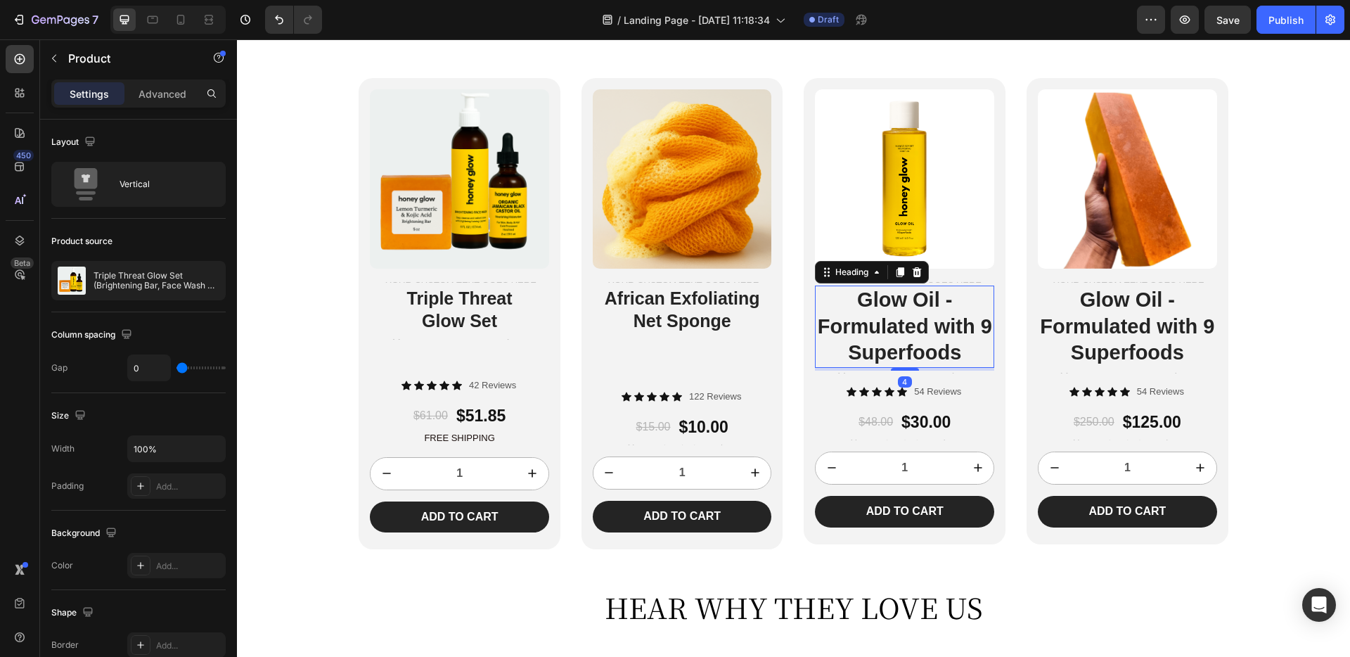
click at [949, 340] on h2 "Glow Oil - Formulated with 9 Superfoods" at bounding box center [904, 326] width 179 height 82
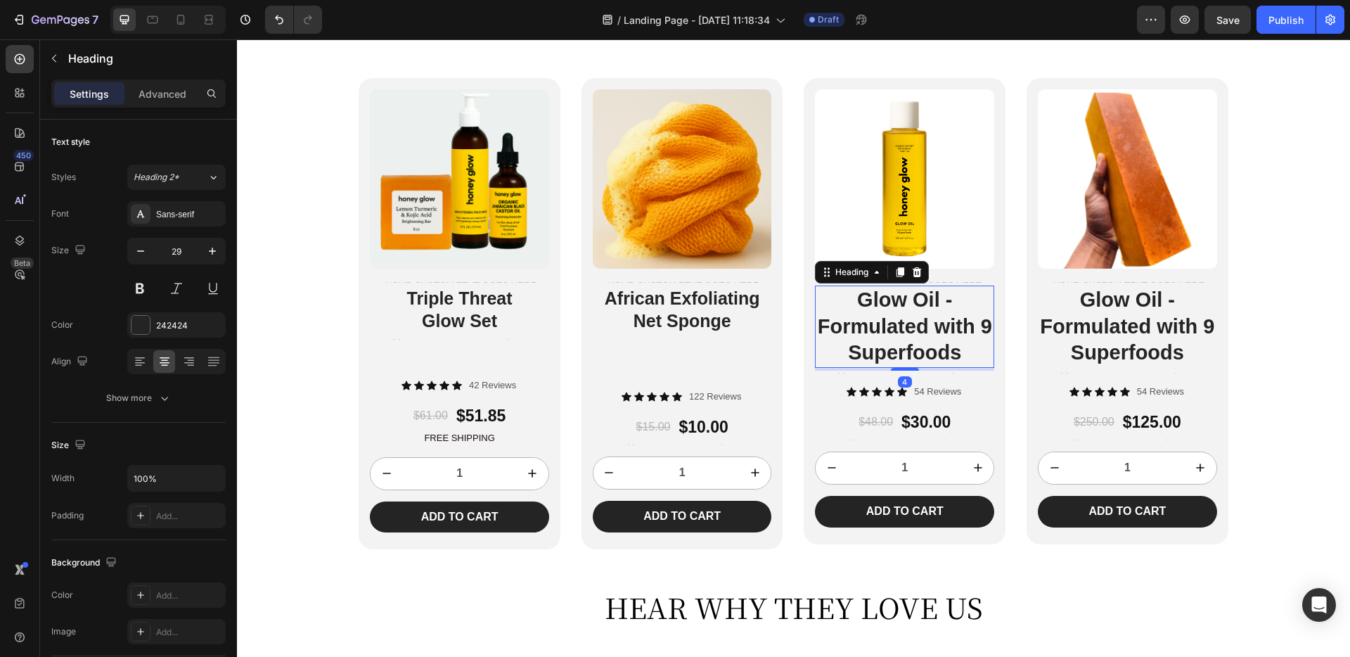
click at [937, 330] on h2 "Glow Oil - Formulated with 9 Superfoods" at bounding box center [904, 326] width 179 height 82
click at [937, 330] on p "Glow Oil - Formulated with 9 Superfoods" at bounding box center [904, 326] width 176 height 79
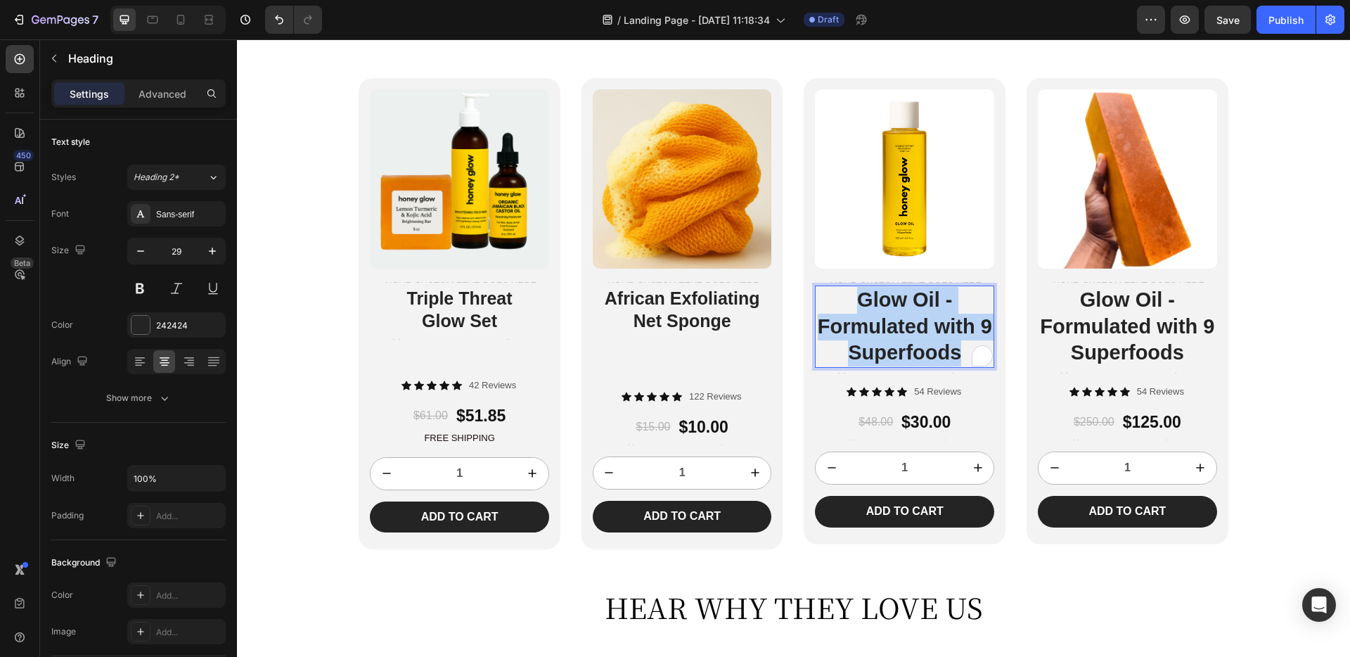
click at [937, 330] on p "Glow Oil - Formulated with 9 Superfoods" at bounding box center [904, 326] width 176 height 79
click at [1124, 300] on h2 "Glow Oil - Formulated with 9 Superfoods" at bounding box center [1127, 326] width 179 height 82
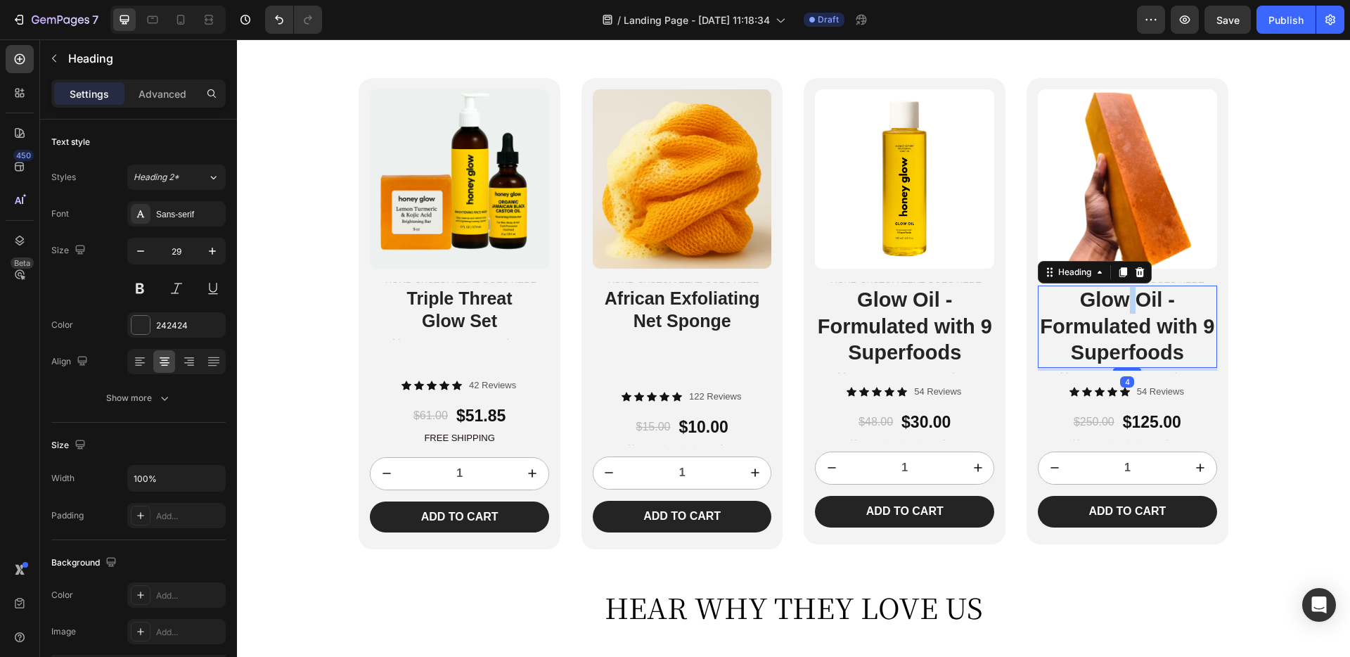
click at [1124, 300] on h2 "Glow Oil - Formulated with 9 Superfoods" at bounding box center [1127, 326] width 179 height 82
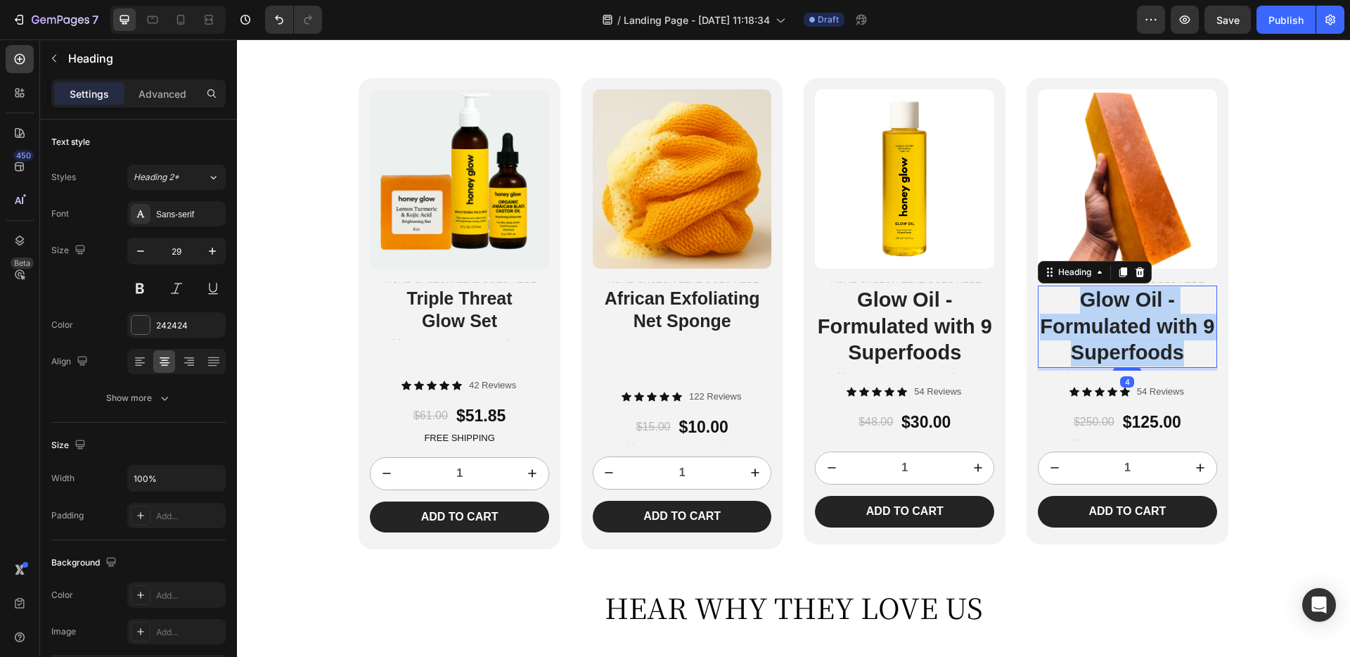
click at [1124, 300] on p "Glow Oil - Formulated with 9 Superfoods" at bounding box center [1127, 326] width 176 height 79
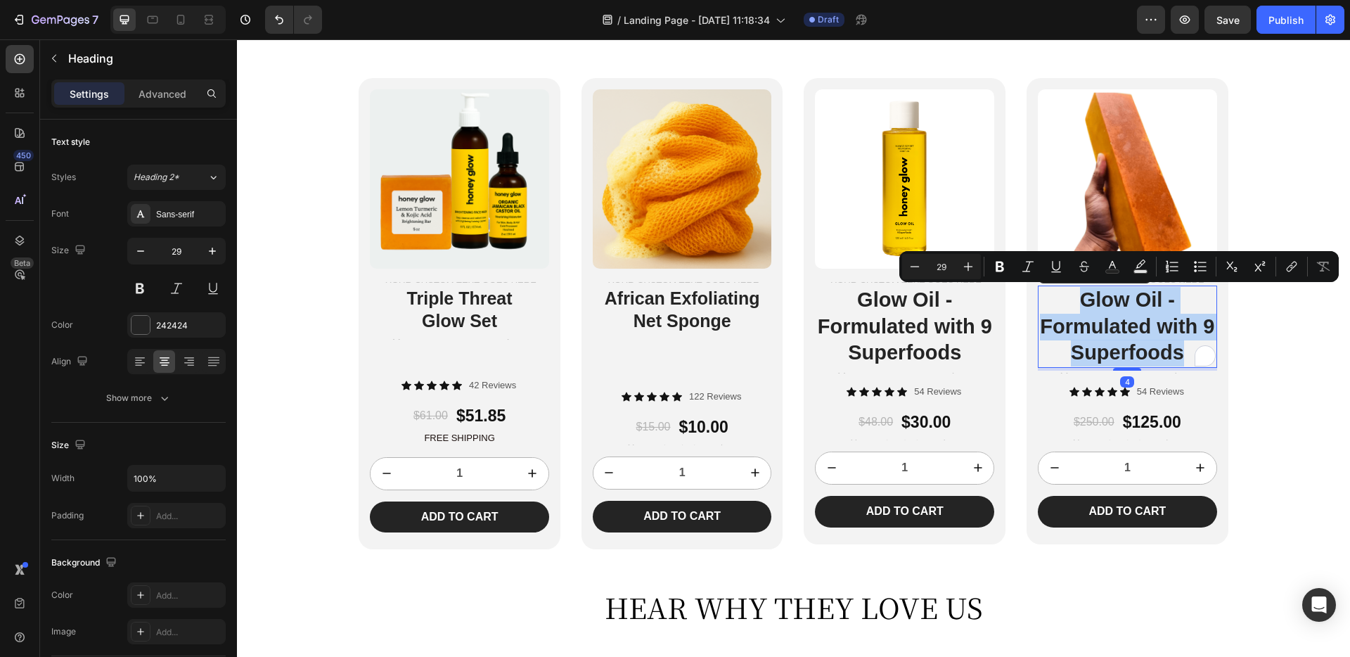
click at [1295, 336] on div "Product Images Text Block Triple Threat Glow Set Heading Text Block Icon Icon I…" at bounding box center [793, 353] width 1113 height 551
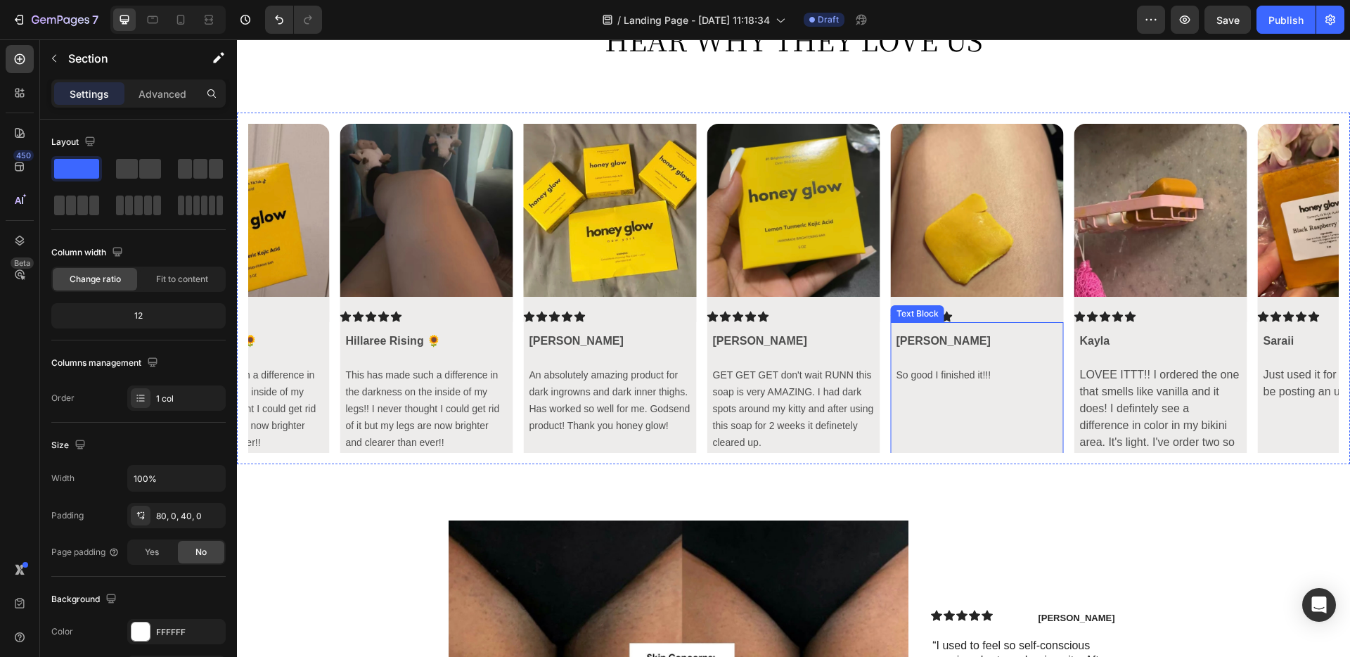
scroll to position [3948, 0]
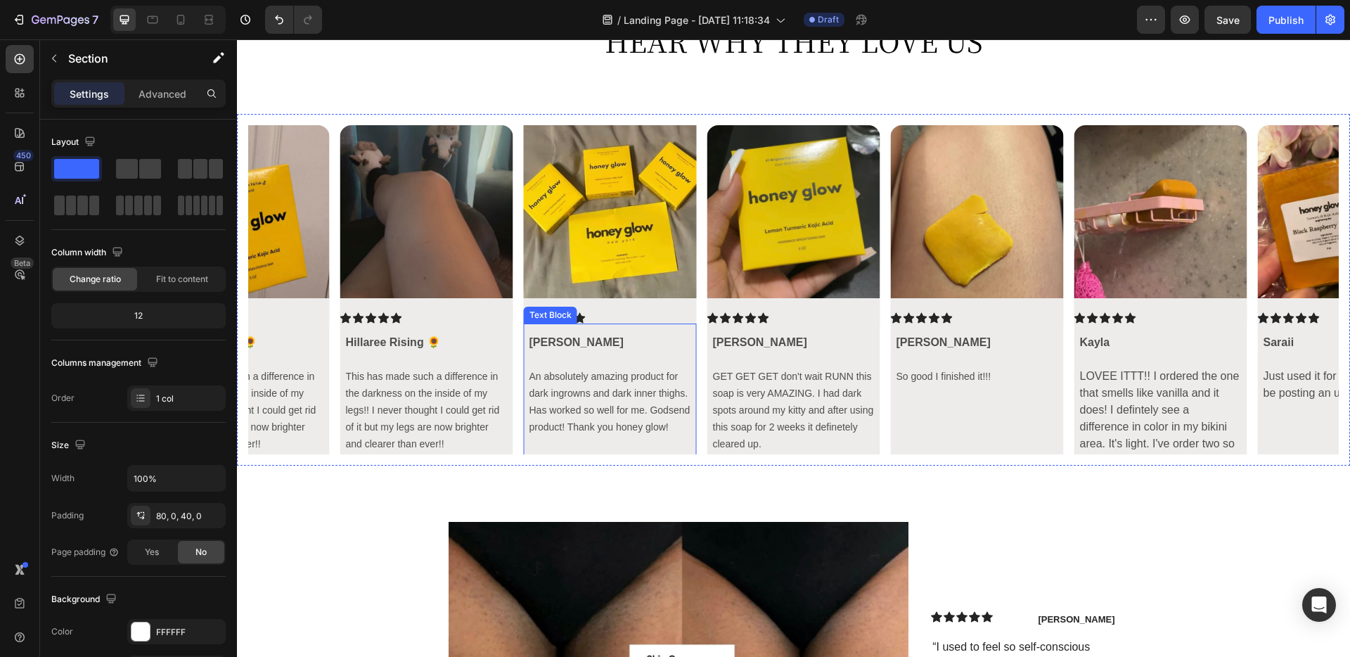
click at [614, 445] on p at bounding box center [610, 443] width 162 height 17
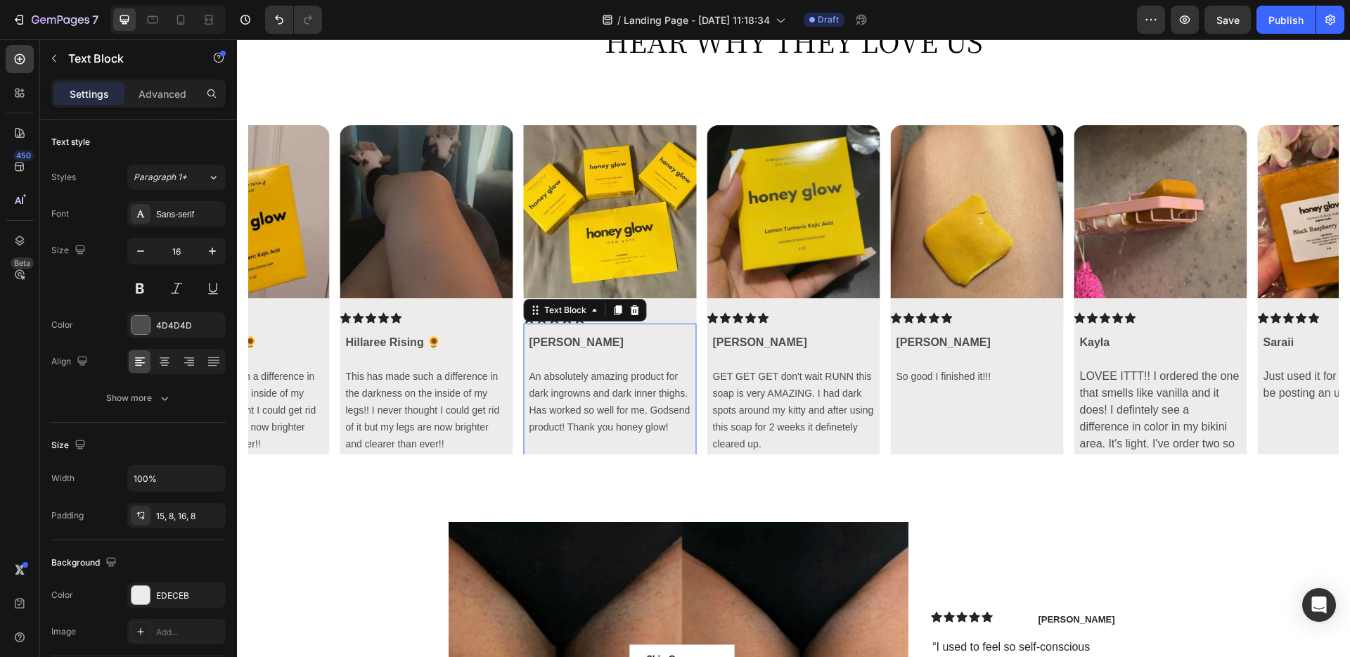
click at [591, 451] on p at bounding box center [610, 443] width 162 height 17
click at [584, 436] on p "Rich Text Editor. Editing area: main" at bounding box center [610, 443] width 162 height 17
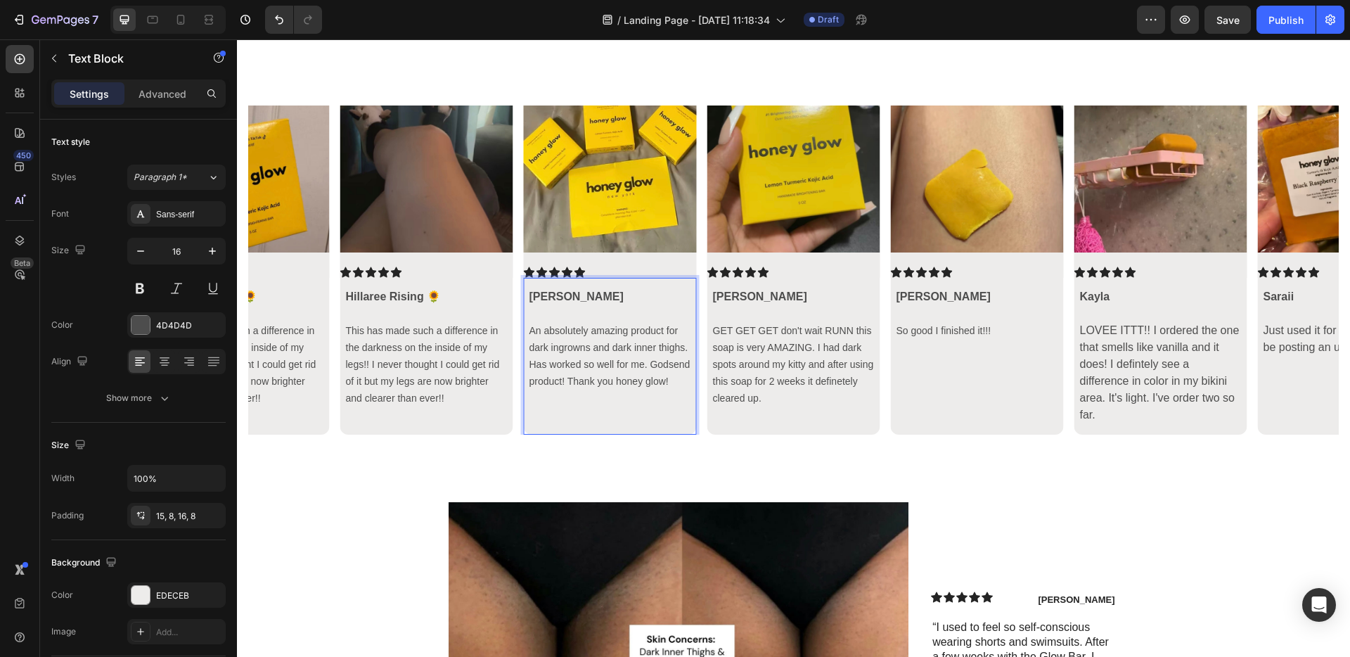
scroll to position [26, 0]
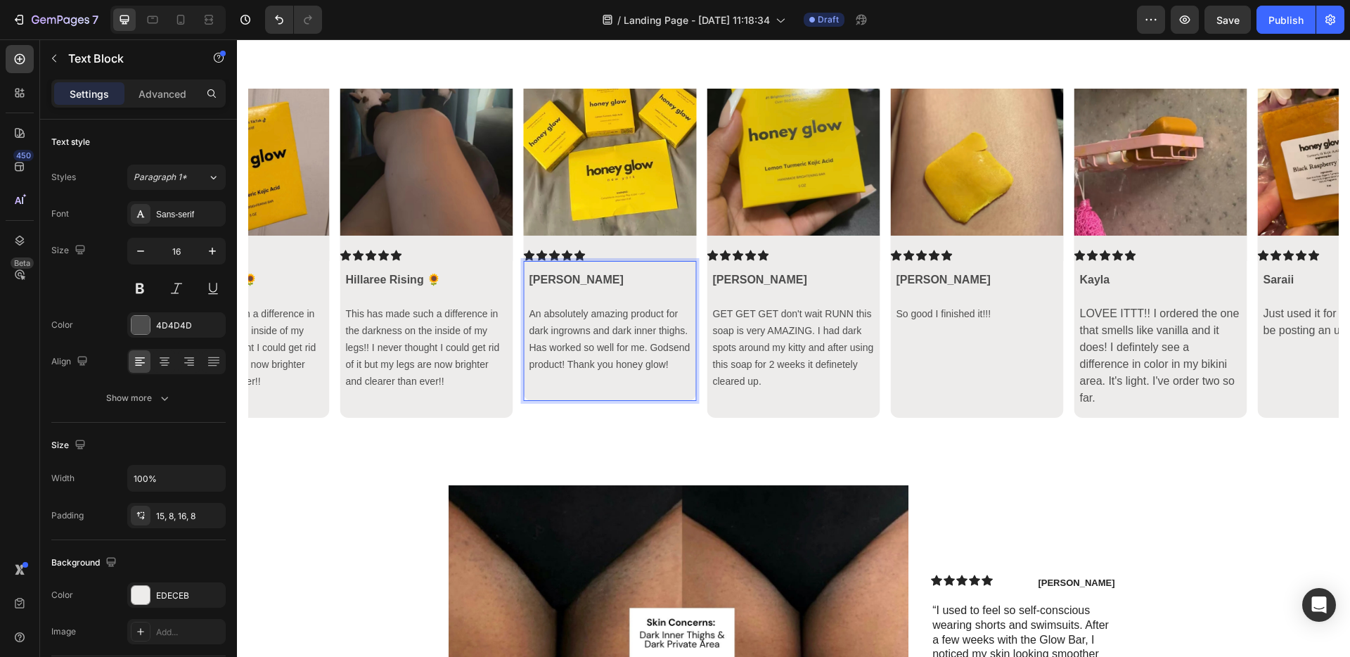
click at [562, 394] on div "Jerrica An absolutely amazing product for dark ingrowns and dark inner thighs. …" at bounding box center [610, 331] width 173 height 140
click at [616, 405] on div "Image Icon Icon Icon Icon Icon Icon List Hillaree Rising 🌻 This has made such a…" at bounding box center [793, 253] width 1091 height 329
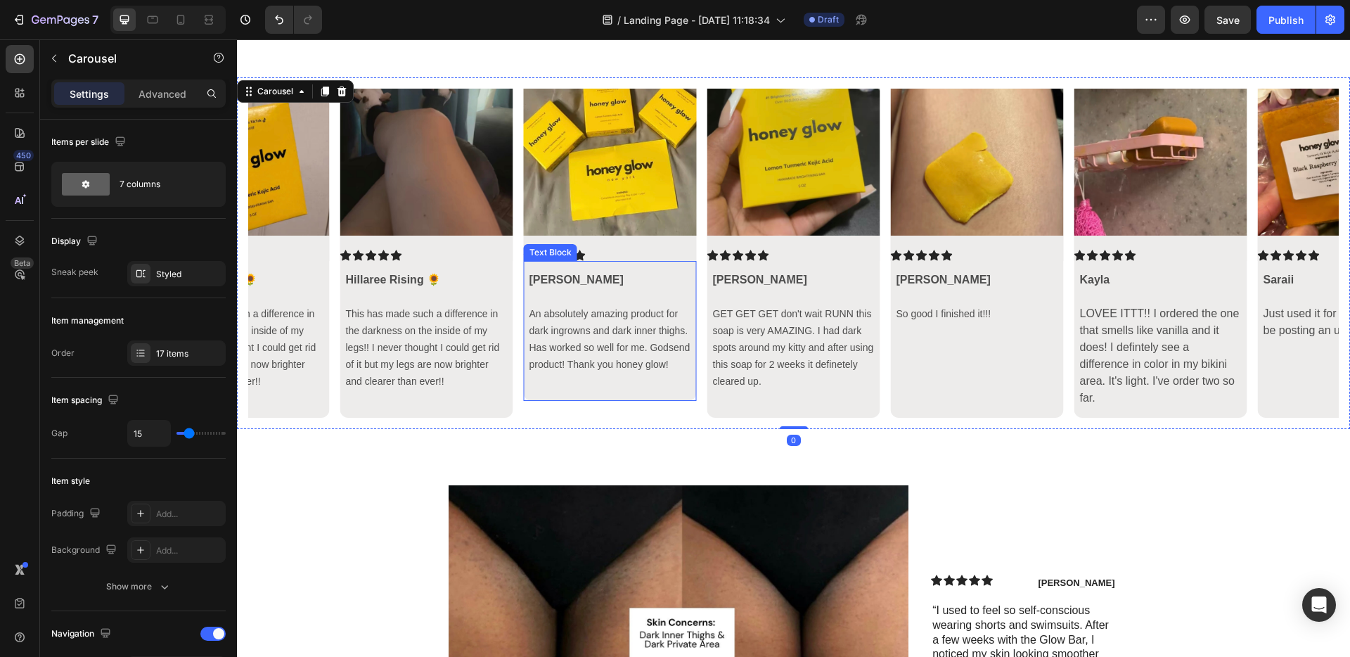
click at [586, 387] on p "Rich Text Editor. Editing area: main" at bounding box center [610, 381] width 162 height 17
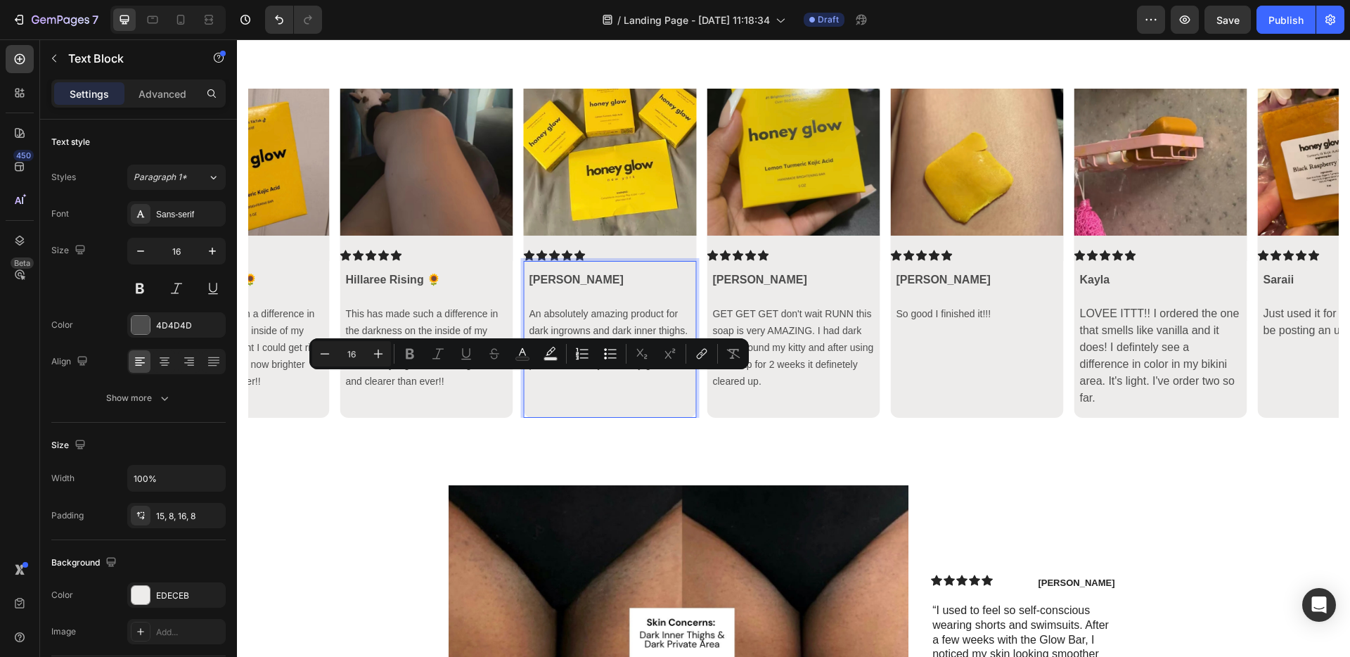
click at [578, 405] on p "Rich Text Editor. Editing area: main" at bounding box center [610, 390] width 162 height 34
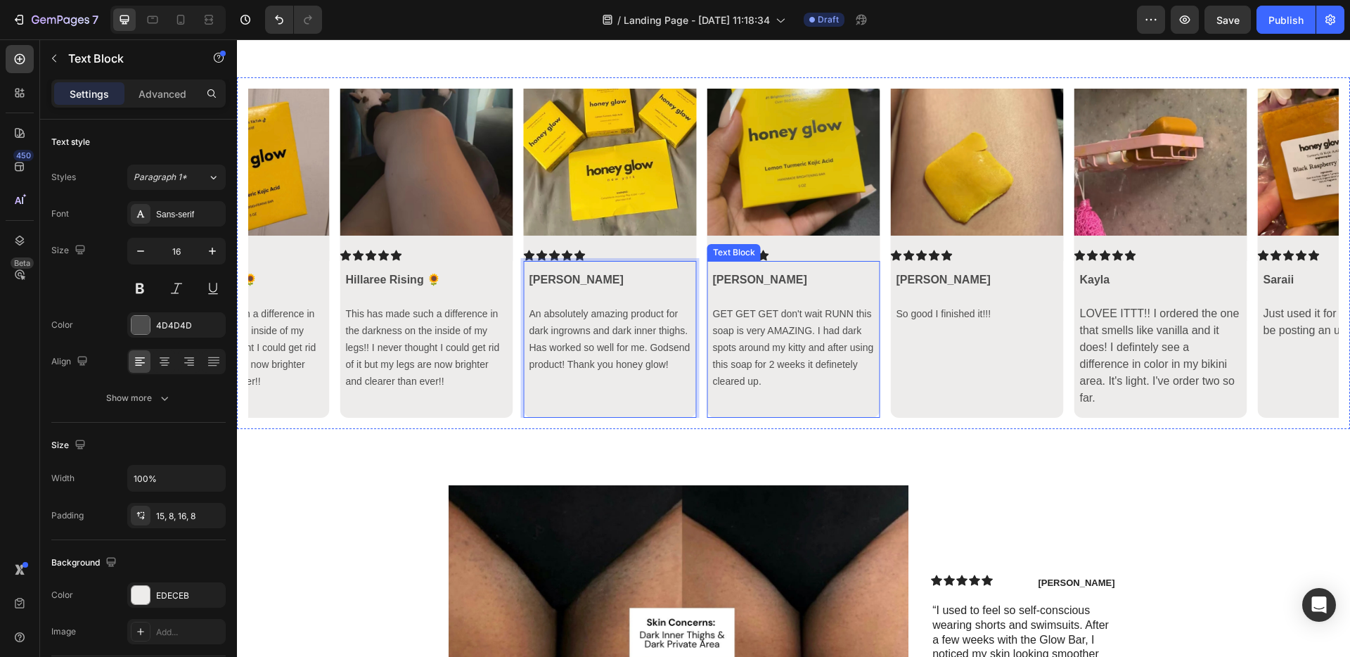
click at [744, 413] on div "Jerrica GET GET GET don't wait RUNN this soap is very AMAZING. I had dark spots…" at bounding box center [793, 339] width 173 height 157
click at [651, 396] on p "Rich Text Editor. Editing area: main" at bounding box center [610, 390] width 162 height 34
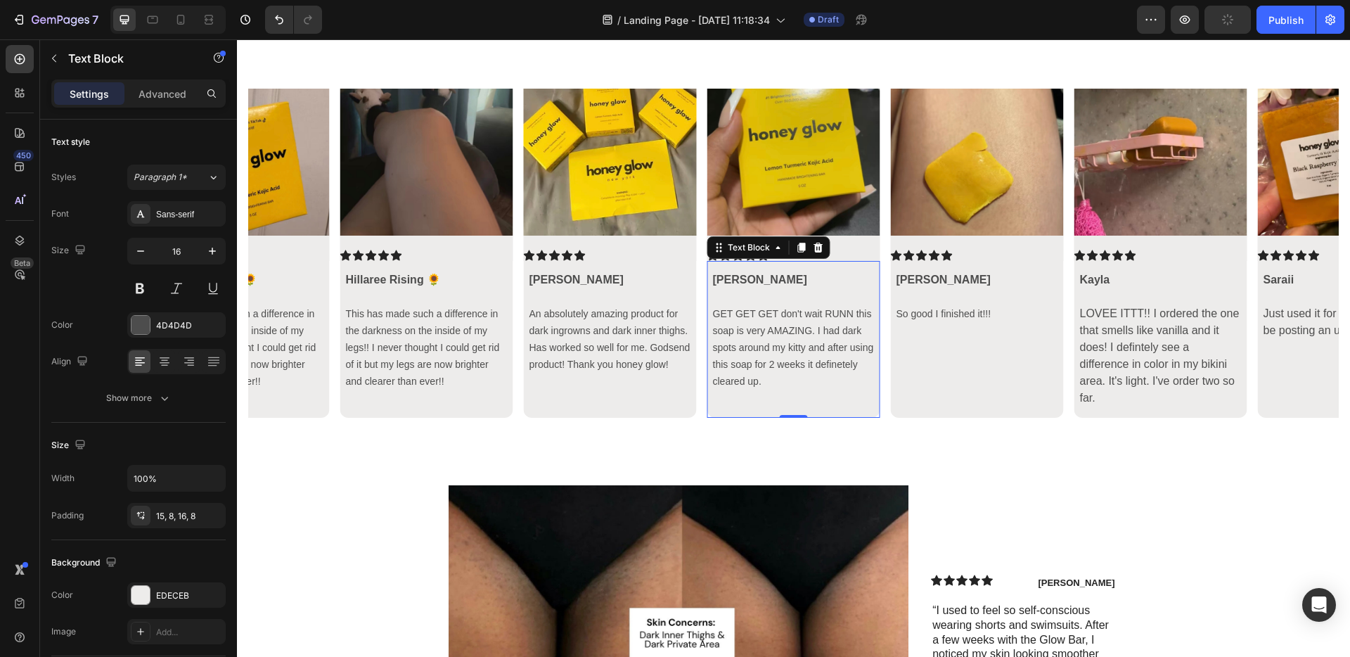
click at [762, 402] on p at bounding box center [794, 398] width 162 height 17
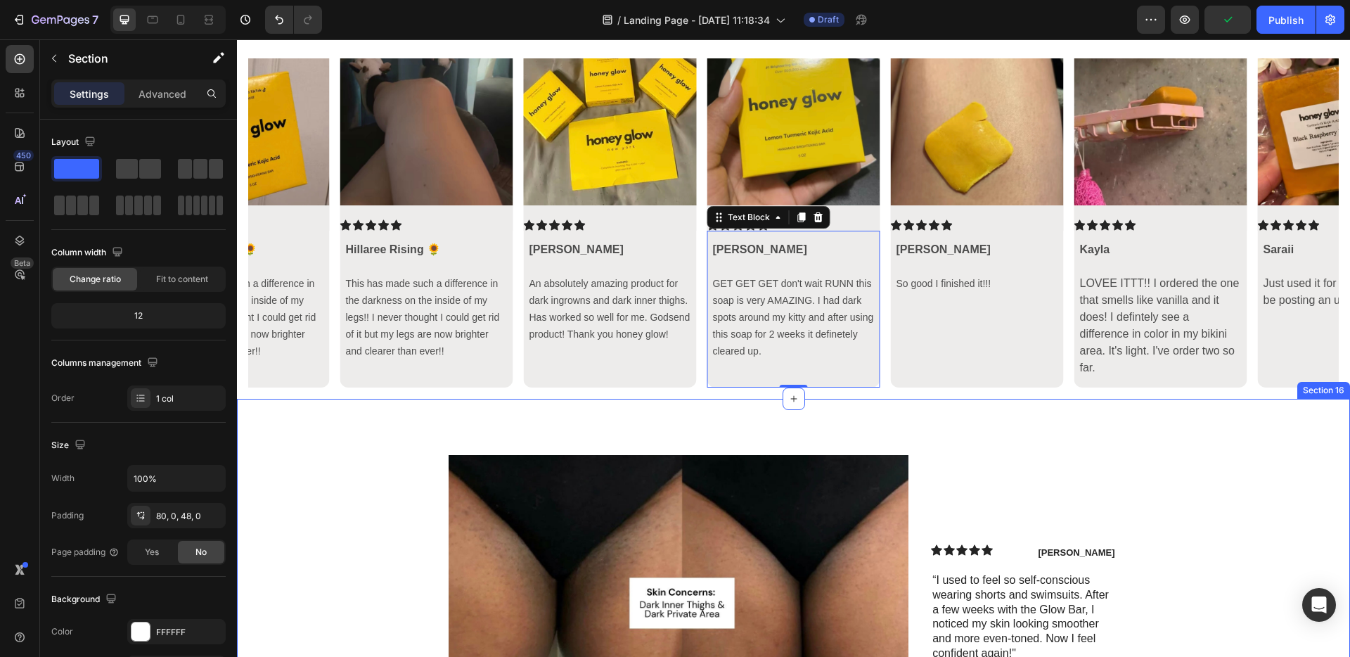
click at [823, 406] on div "Image Icon Icon Icon Icon Icon Icon List Danielle Text Block Row “I used to fee…" at bounding box center [793, 637] width 1113 height 477
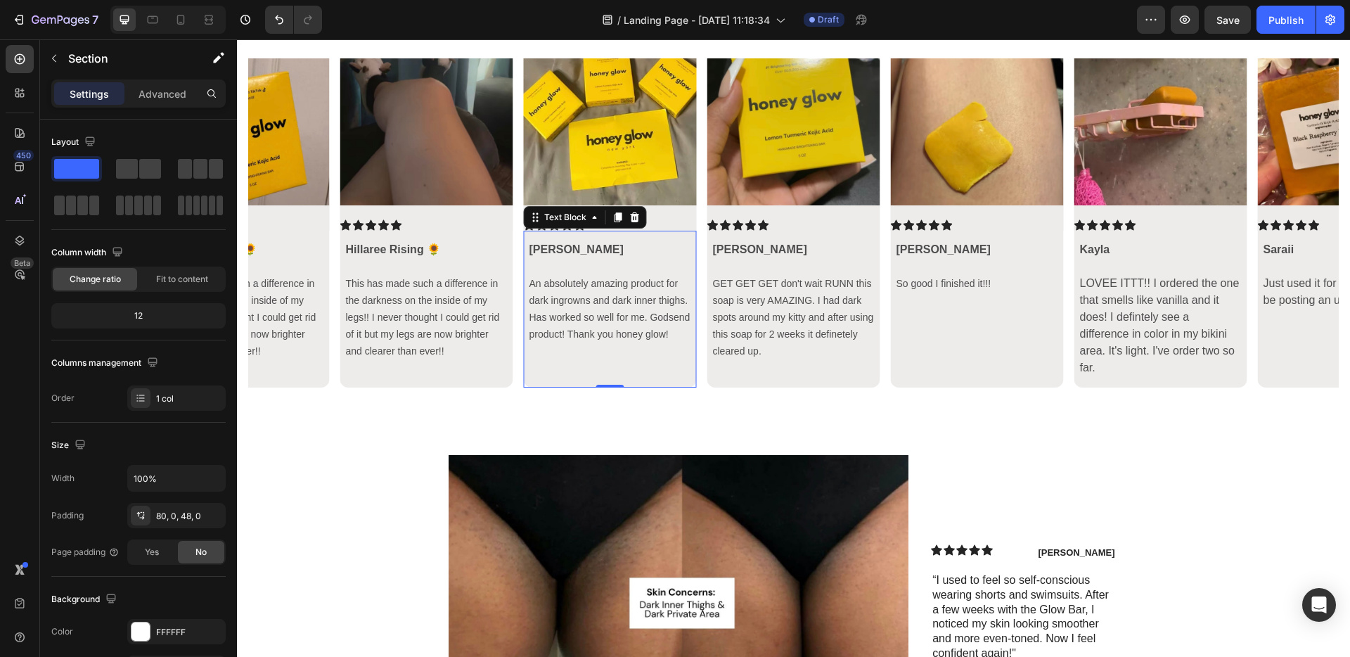
click at [653, 371] on p "Rich Text Editor. Editing area: main" at bounding box center [610, 359] width 162 height 34
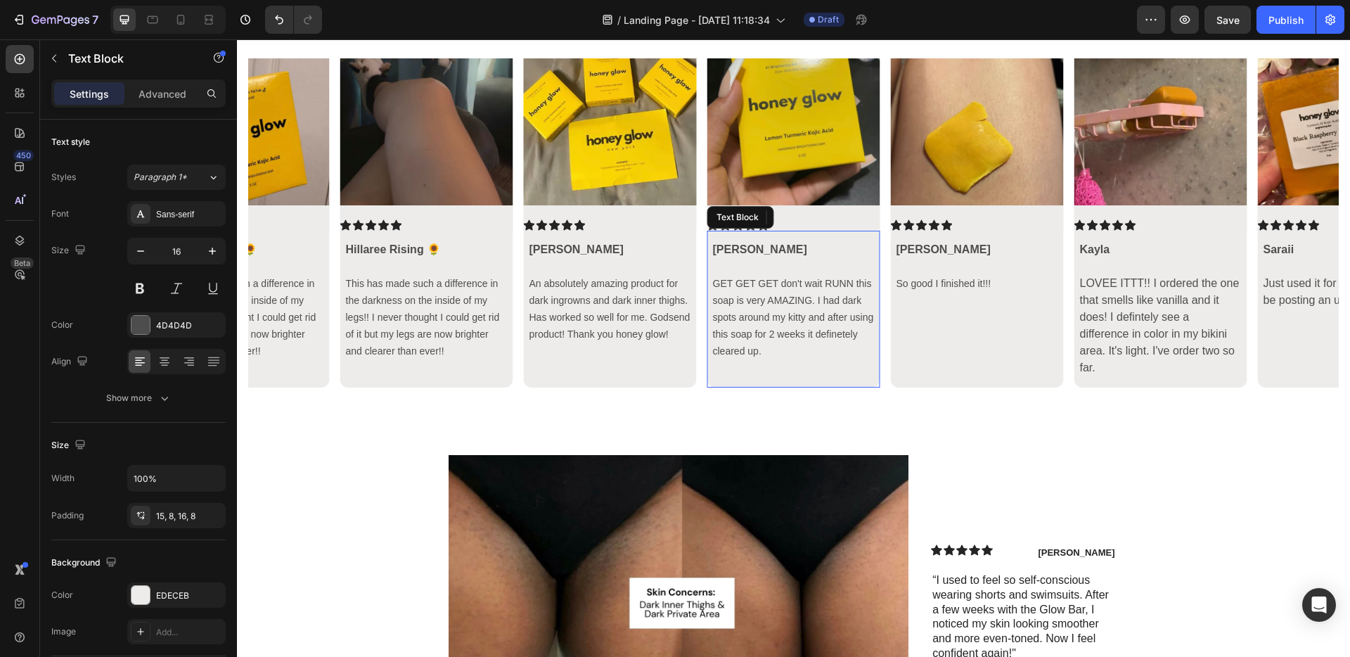
scroll to position [3967, 0]
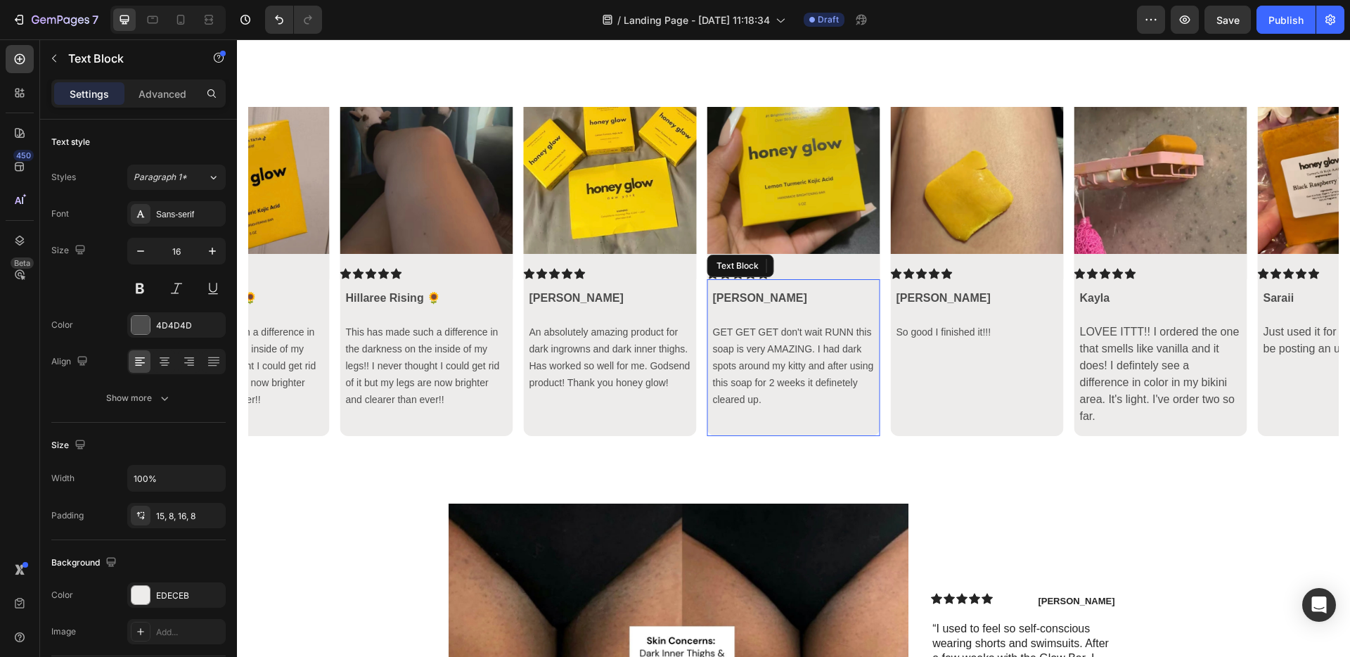
click at [795, 380] on span "GET GET GET don't wait RUNN this soap is very AMAZING. I had dark spots around …" at bounding box center [793, 365] width 161 height 79
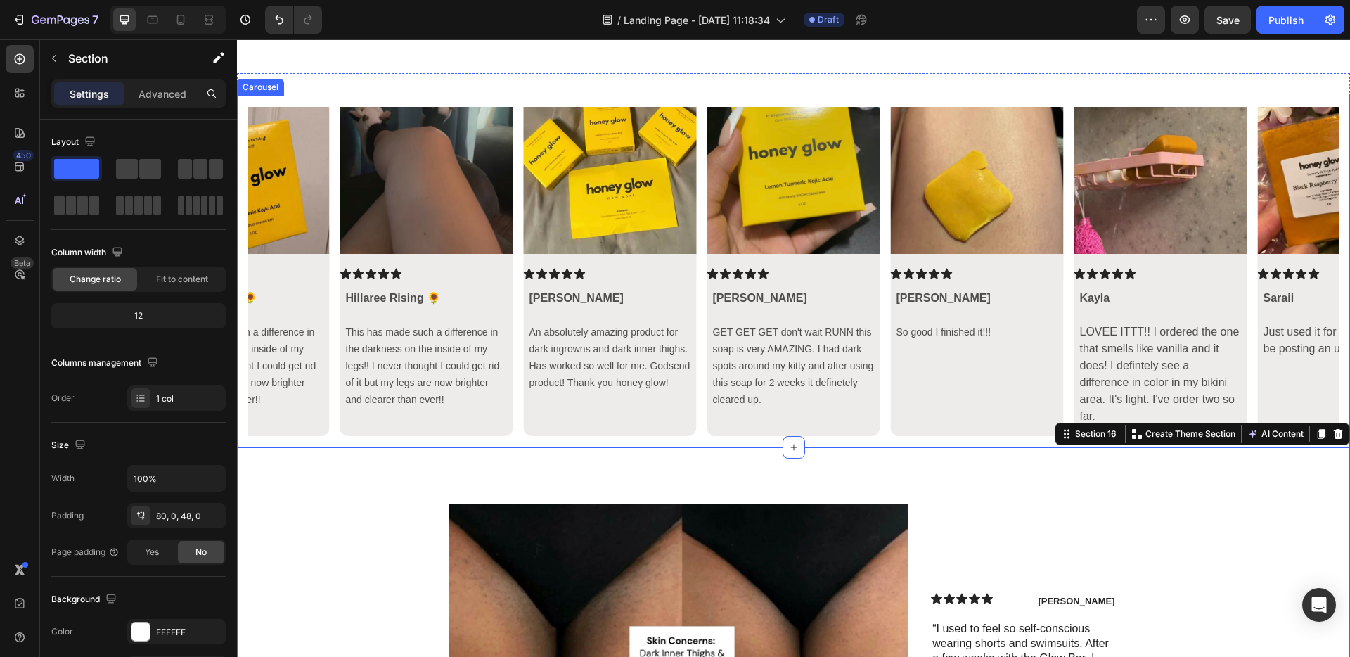
click at [277, 271] on icon "Carousel Back Arrow" at bounding box center [272, 271] width 17 height 17
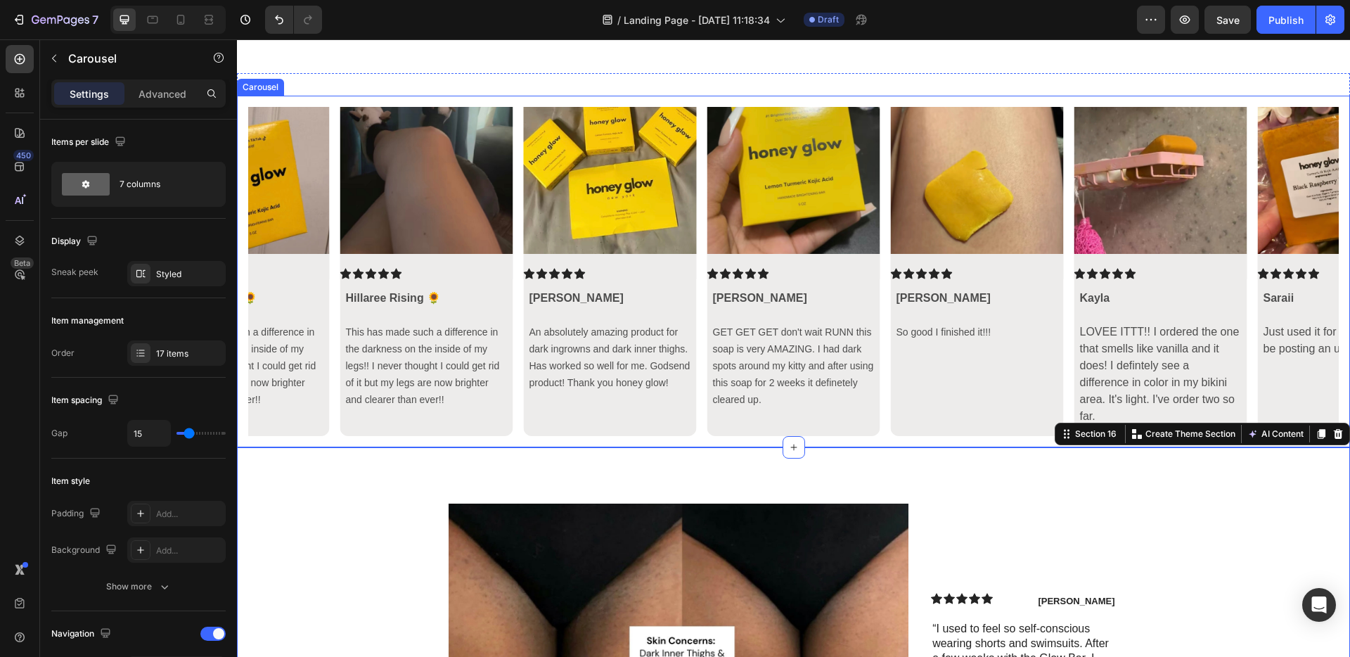
click at [277, 271] on icon "Carousel Back Arrow" at bounding box center [272, 271] width 17 height 17
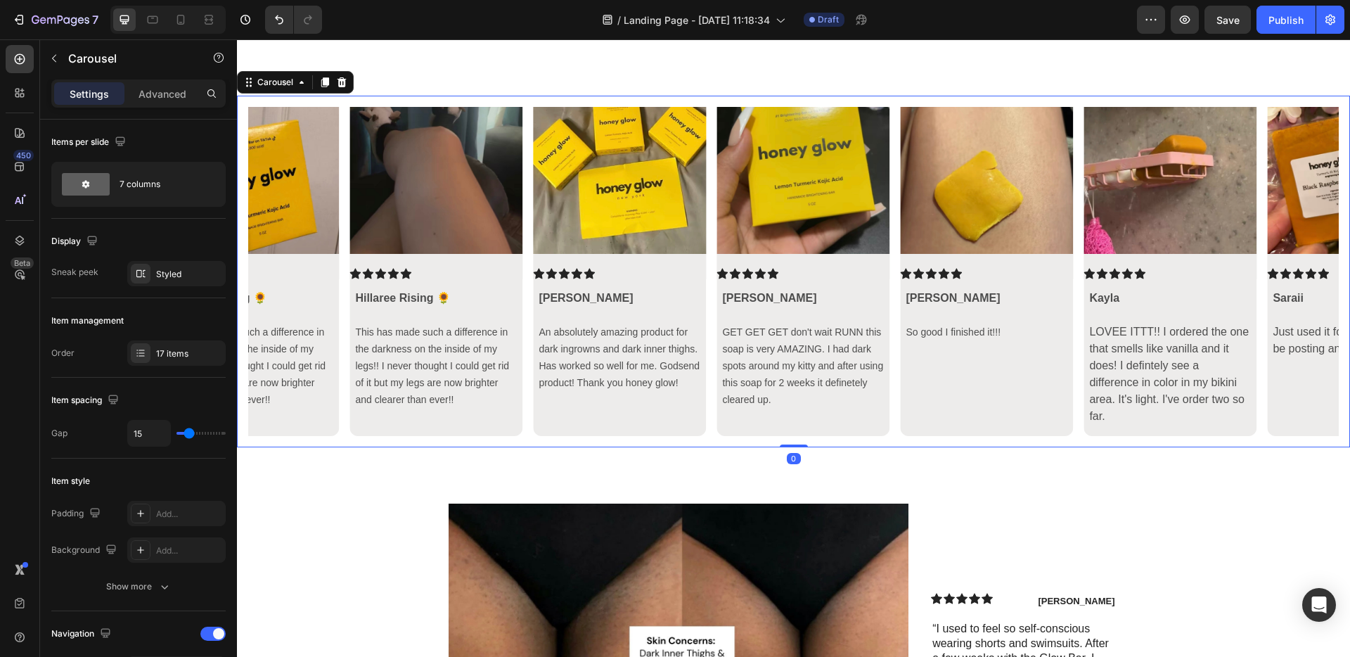
click at [277, 271] on icon "Carousel Back Arrow" at bounding box center [272, 271] width 17 height 17
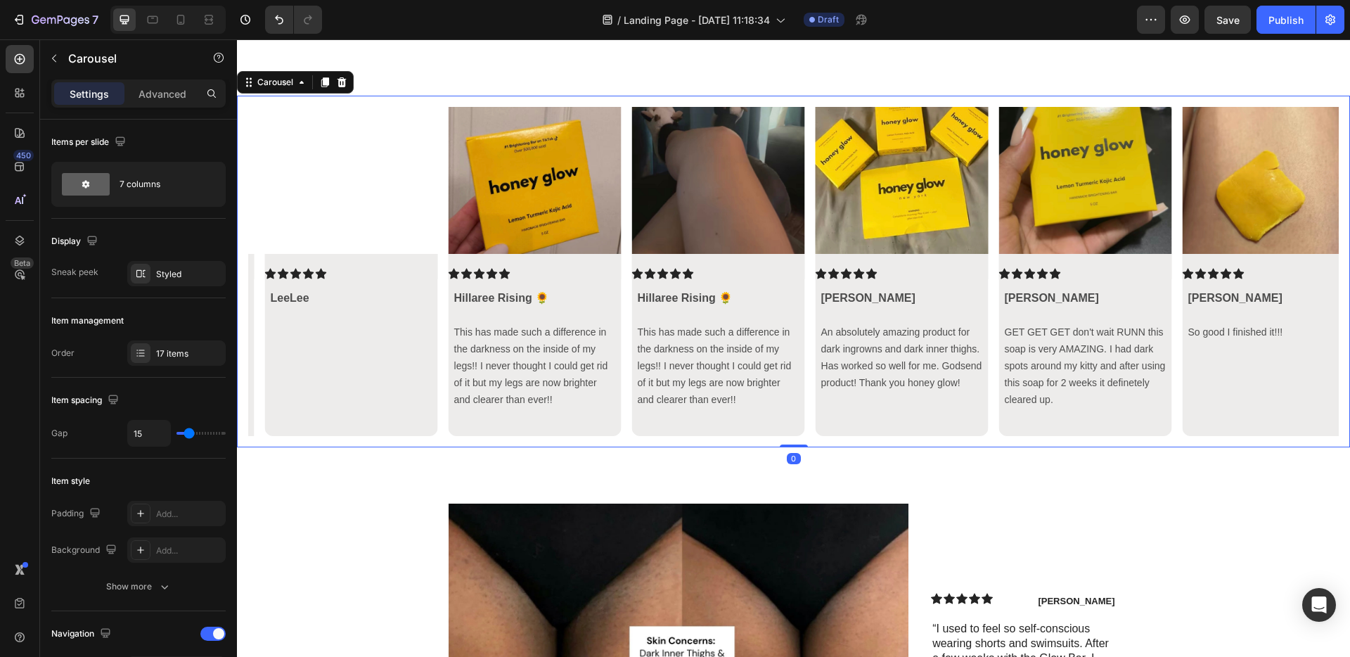
click at [277, 271] on icon "Carousel Back Arrow" at bounding box center [272, 271] width 17 height 17
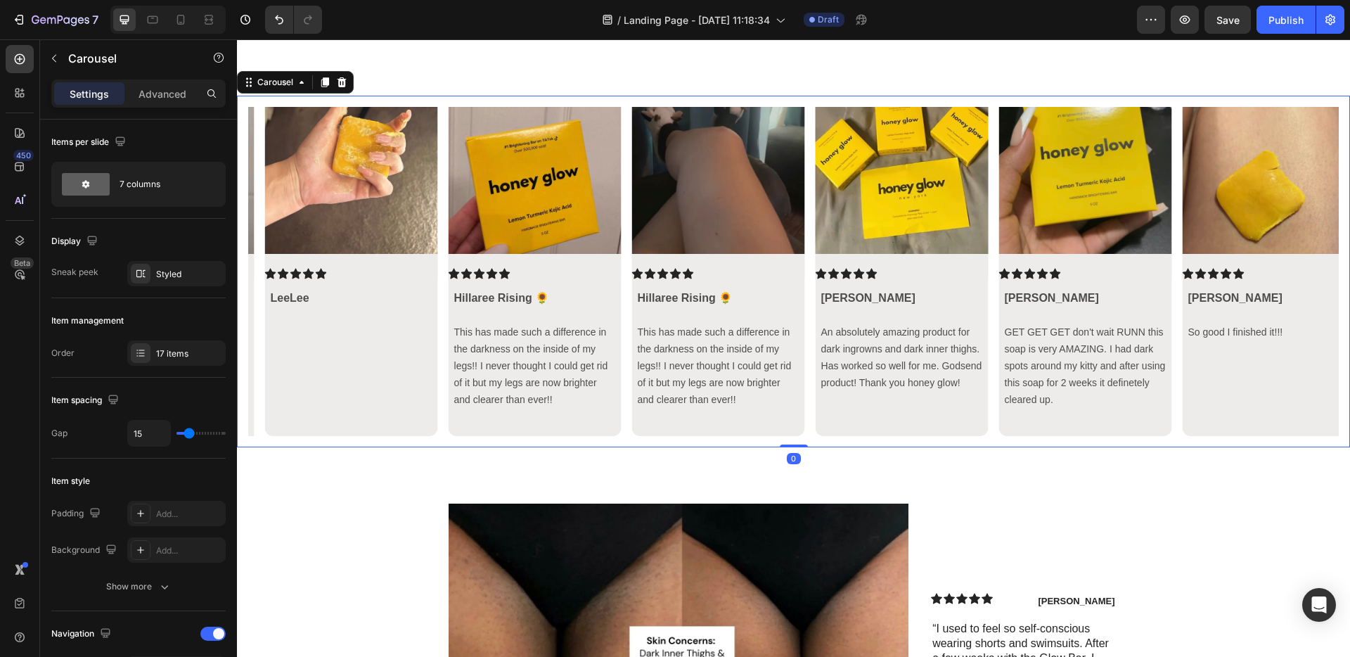
click at [277, 271] on icon "Carousel Back Arrow" at bounding box center [272, 271] width 17 height 17
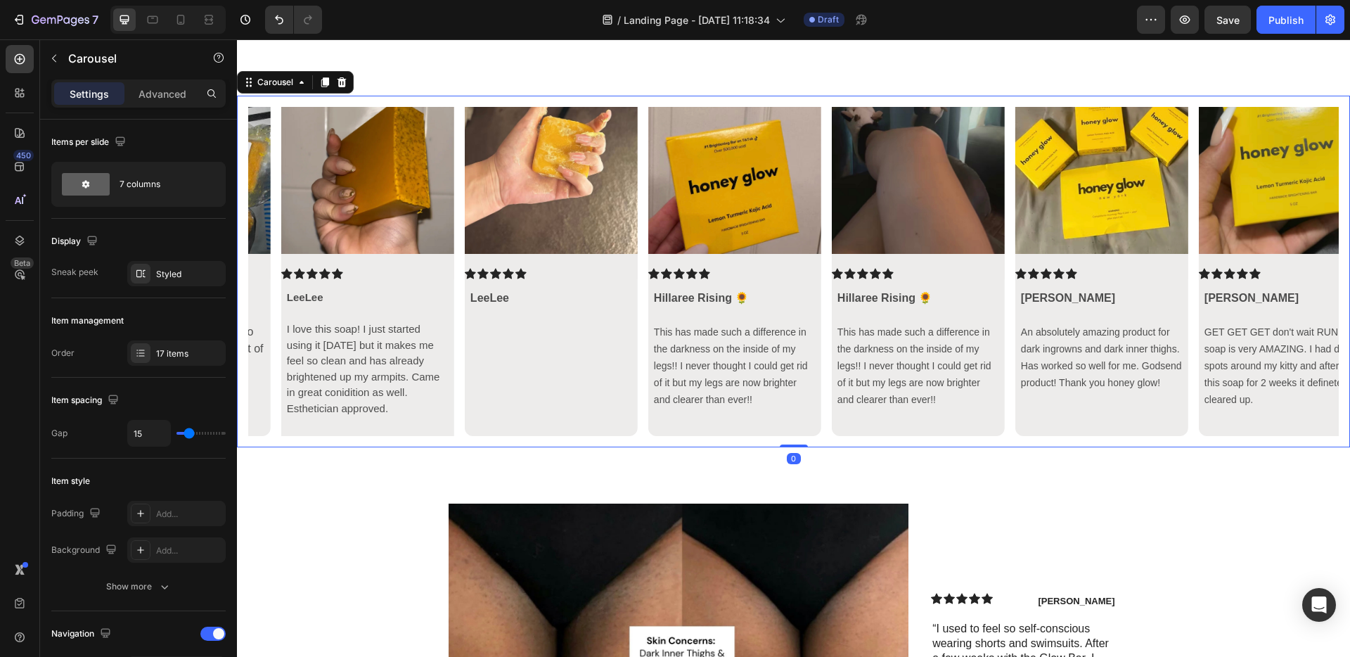
click at [277, 271] on icon "Carousel Back Arrow" at bounding box center [272, 271] width 17 height 17
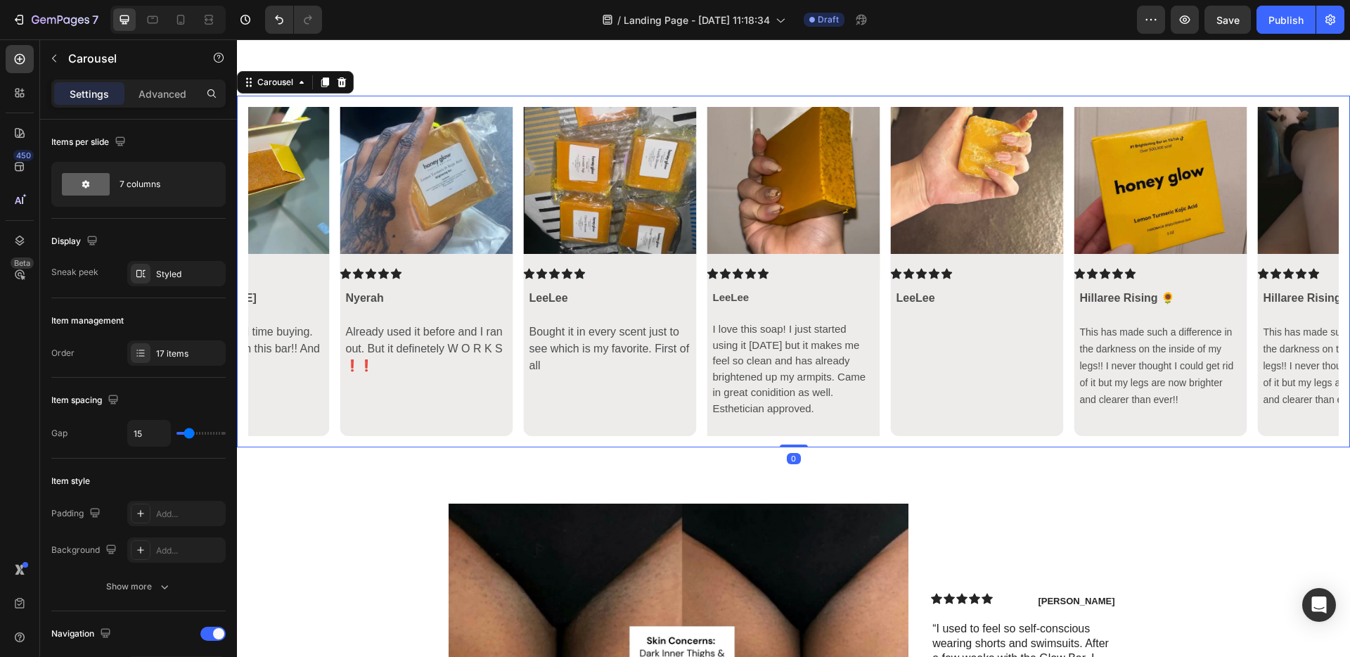
click at [277, 271] on icon "Carousel Back Arrow" at bounding box center [272, 271] width 17 height 17
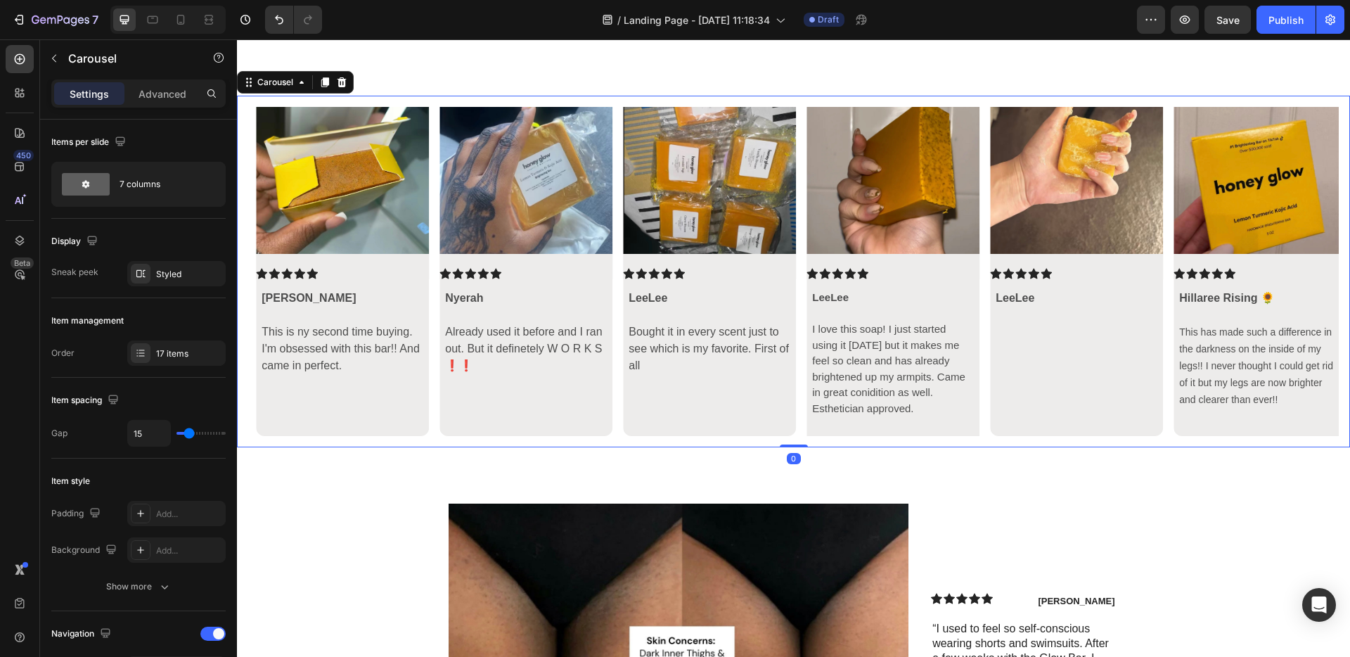
click at [277, 271] on icon "Carousel Back Arrow" at bounding box center [272, 271] width 17 height 17
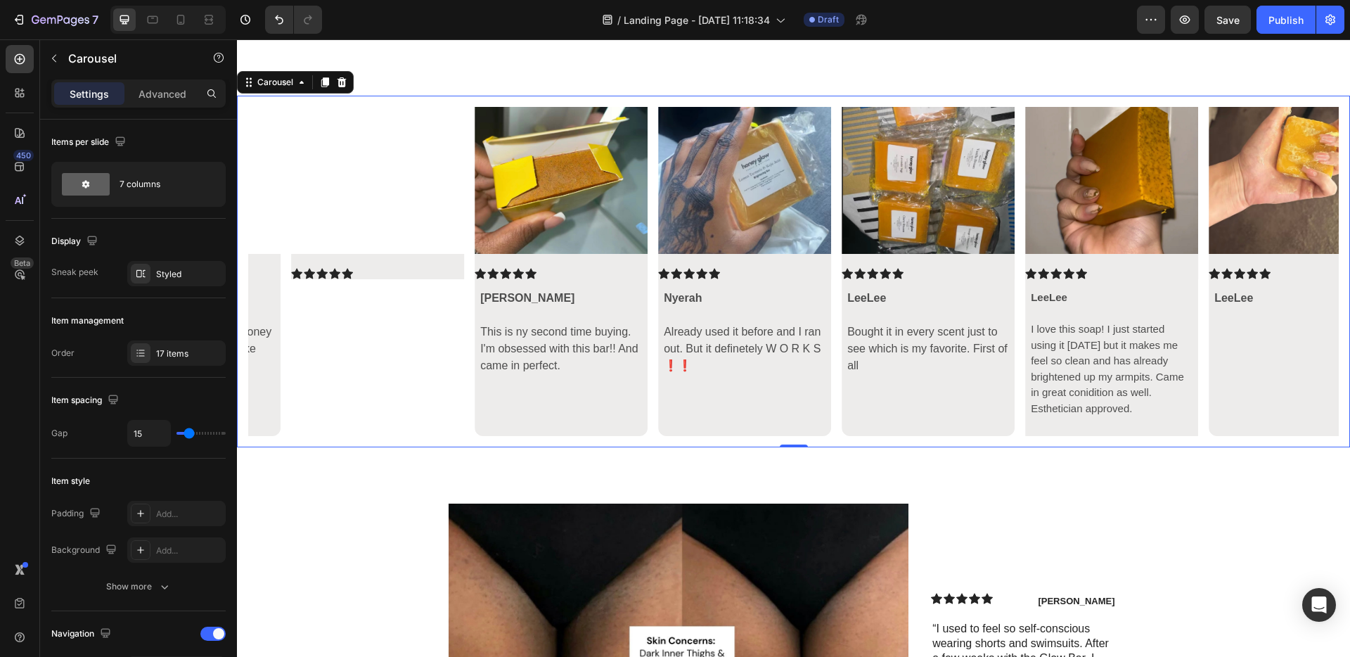
click at [277, 271] on icon "Carousel Back Arrow" at bounding box center [272, 271] width 17 height 17
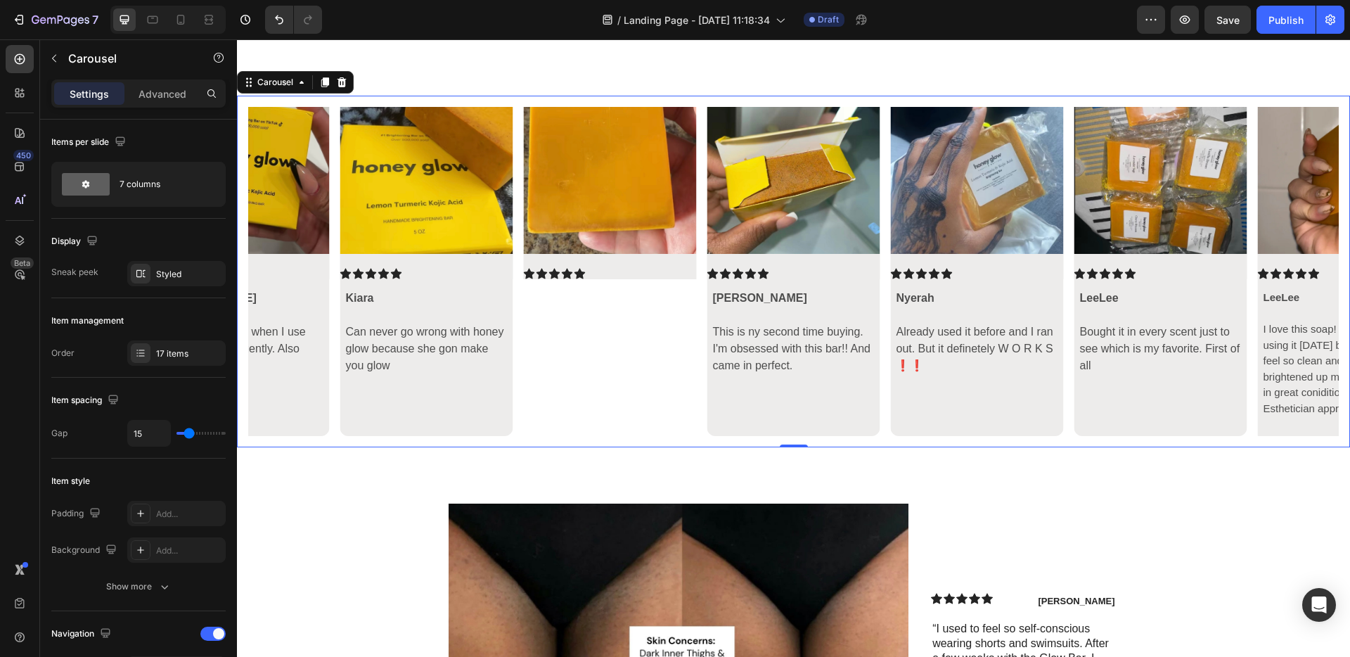
click at [277, 271] on icon "Carousel Back Arrow" at bounding box center [272, 271] width 17 height 17
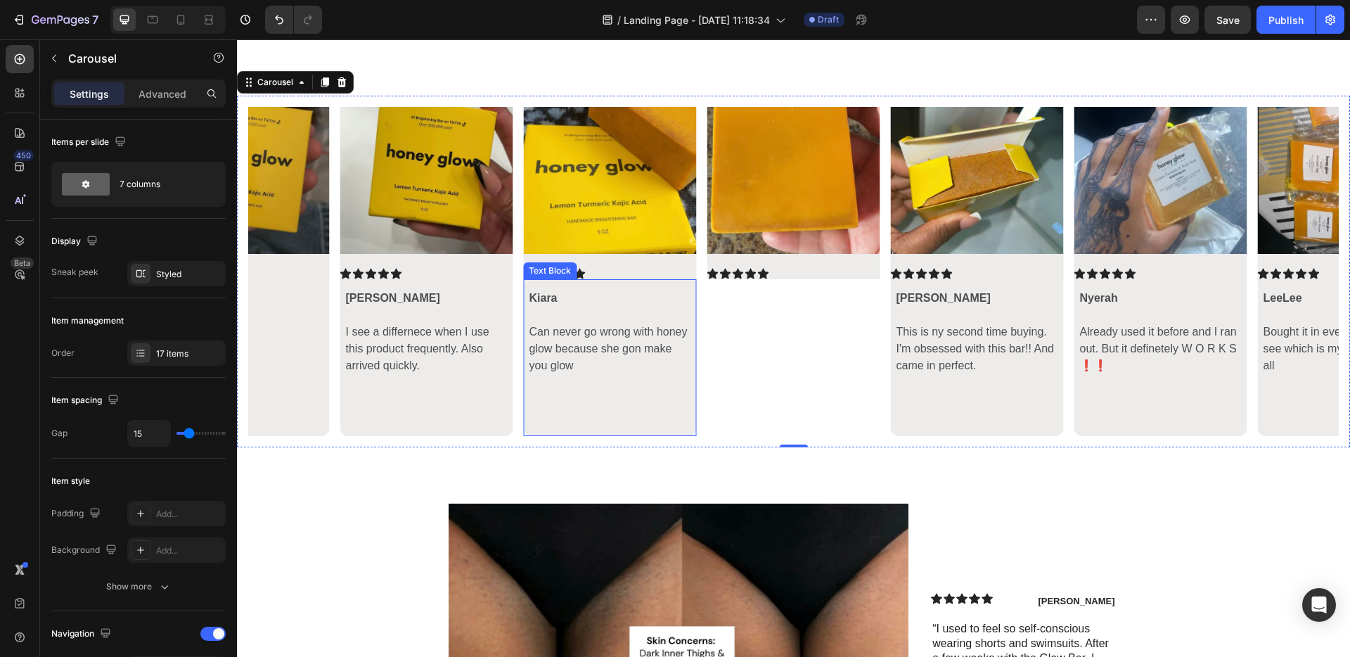
click at [675, 372] on p "Can never go wrong with honey glow because she gon make you glow" at bounding box center [610, 348] width 162 height 51
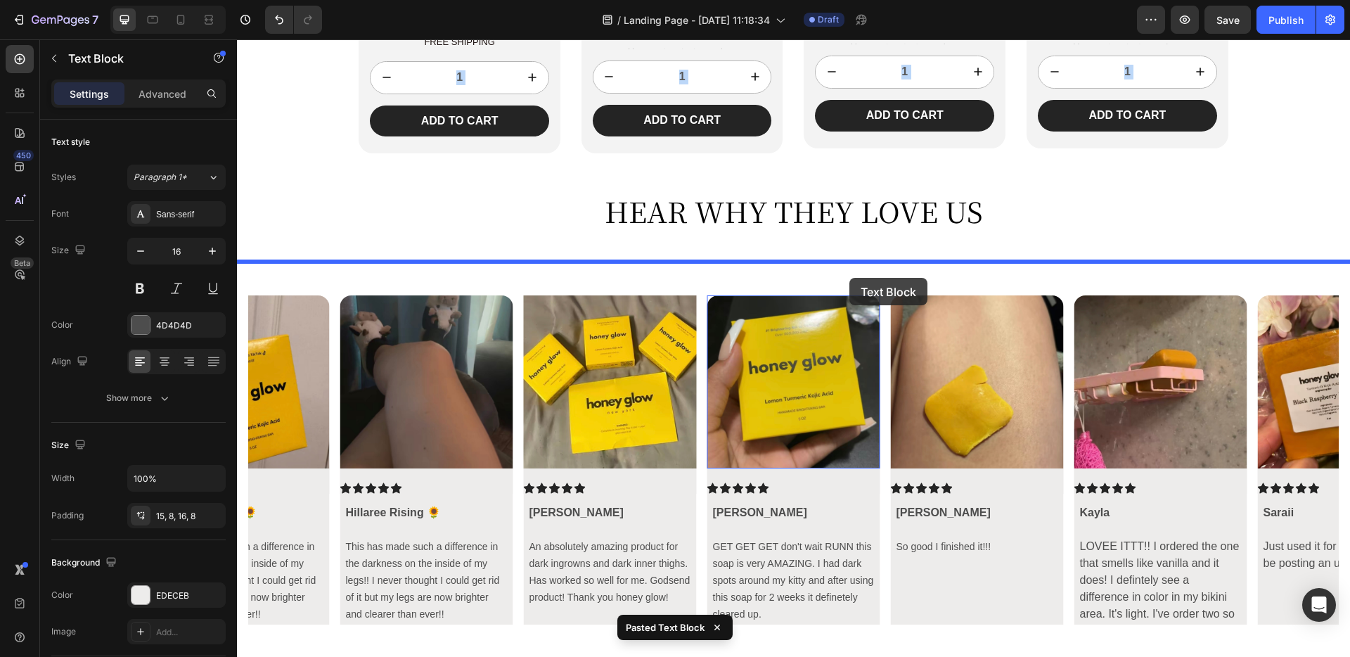
scroll to position [3763, 0]
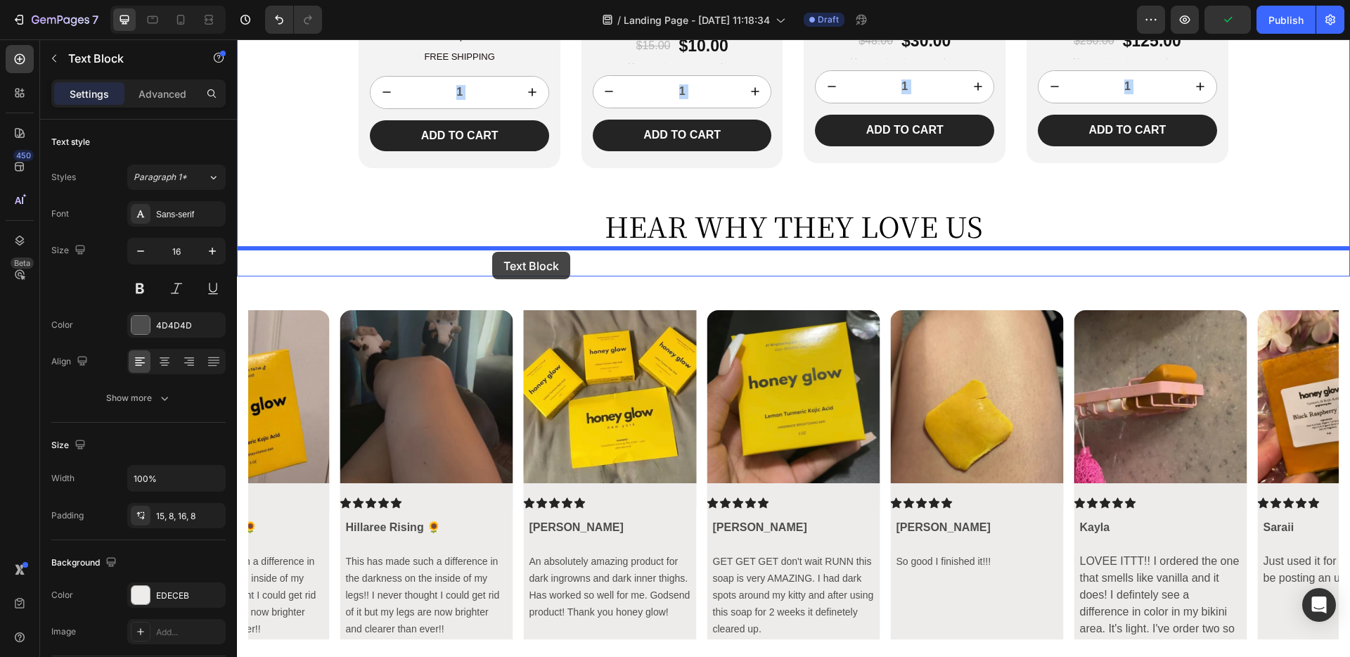
drag, startPoint x: 685, startPoint y: 444, endPoint x: 492, endPoint y: 252, distance: 272.0
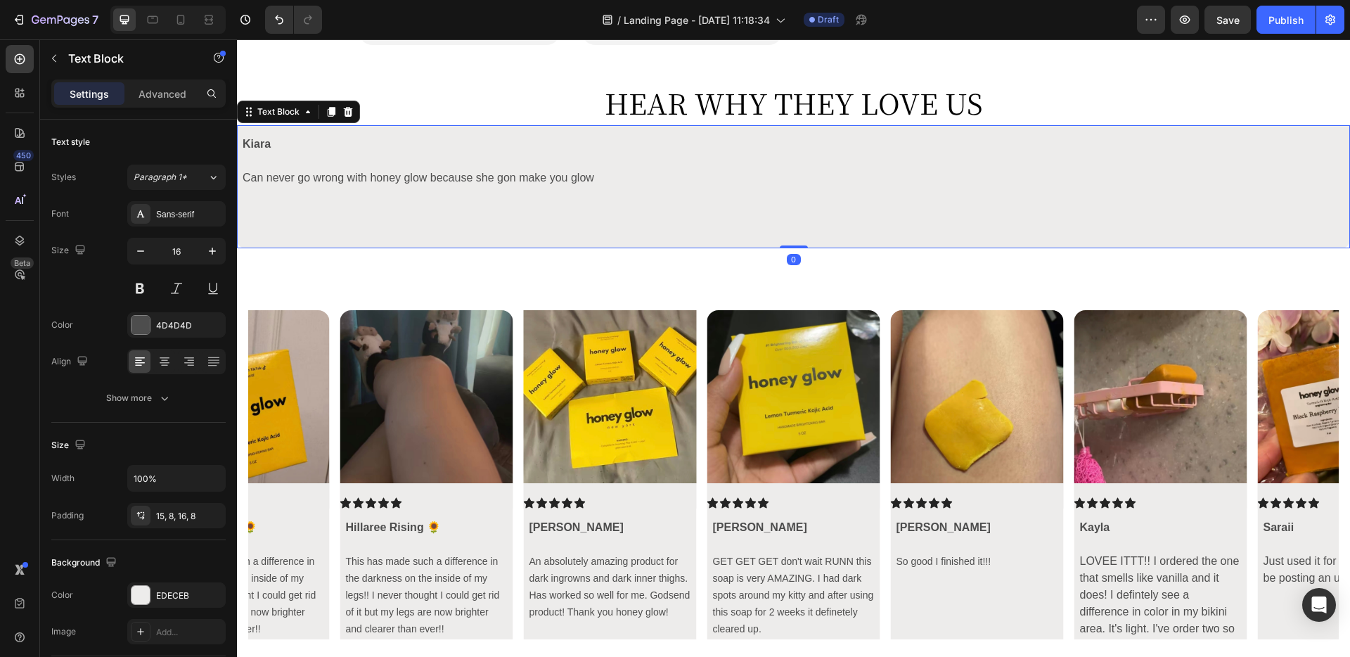
scroll to position [3988, 0]
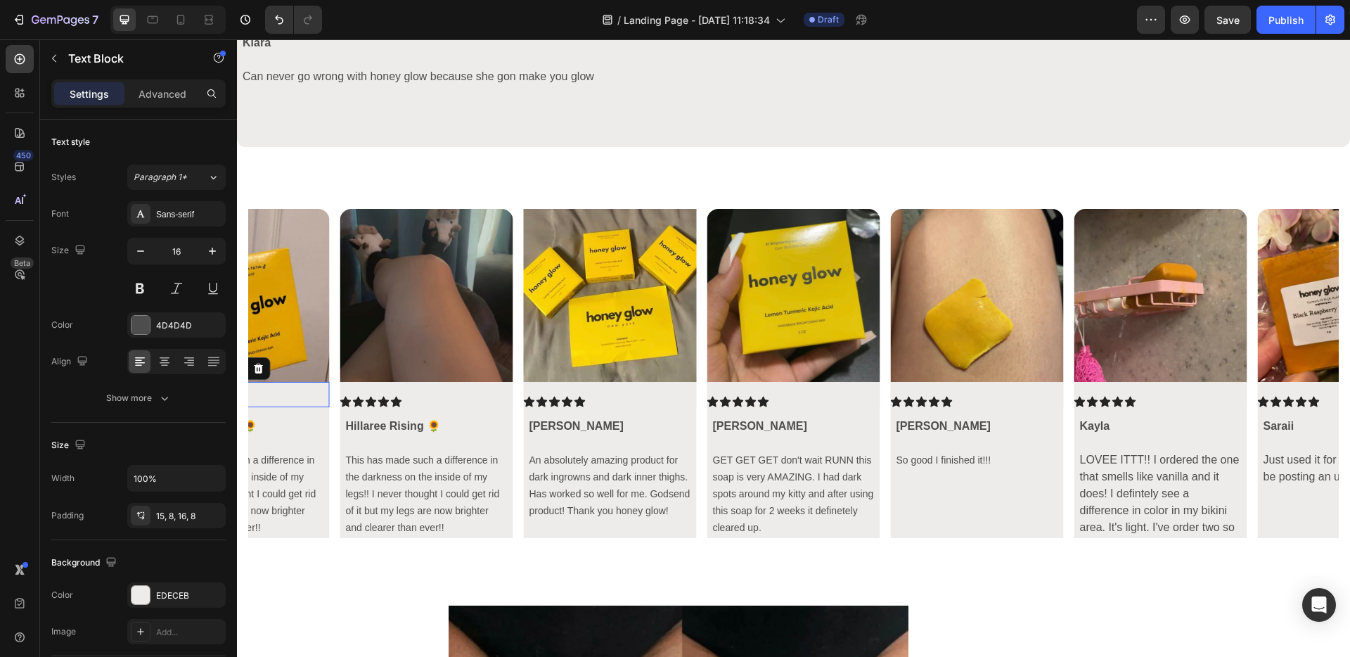
click at [248, 383] on div "Icon Icon Icon Icon Icon Icon List 0" at bounding box center [243, 394] width 173 height 25
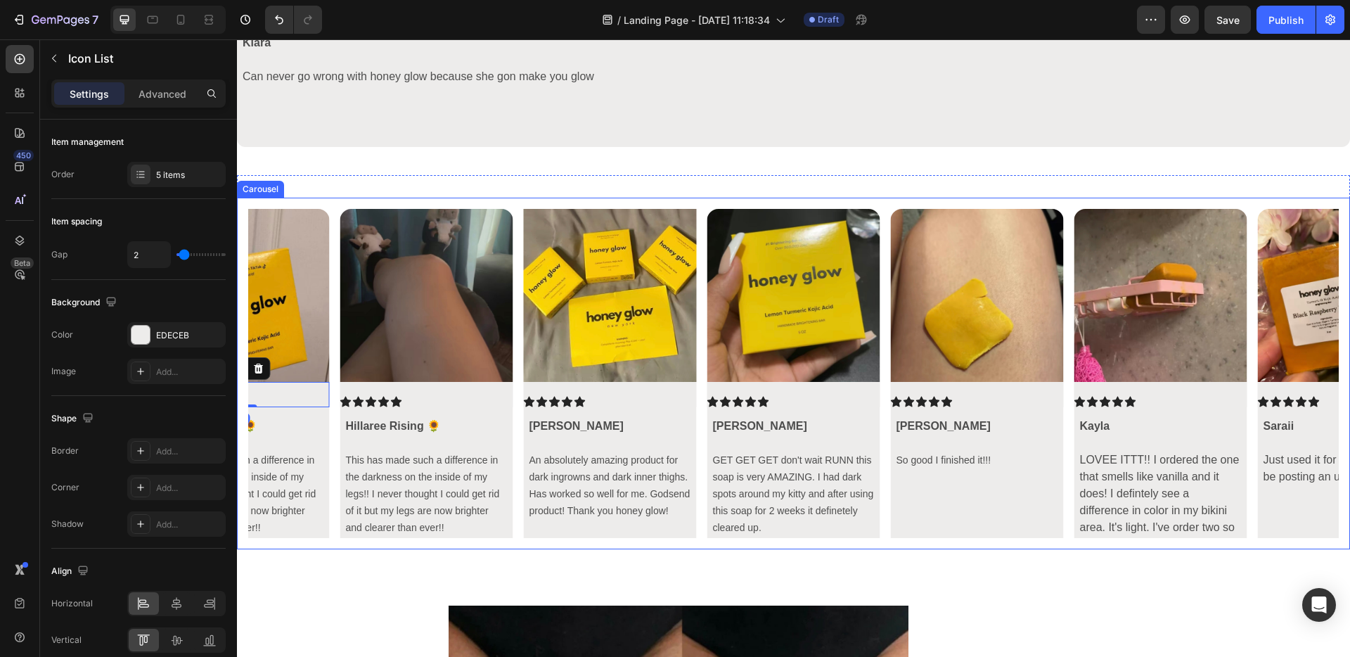
click at [269, 377] on icon "Carousel Back Arrow" at bounding box center [272, 373] width 17 height 17
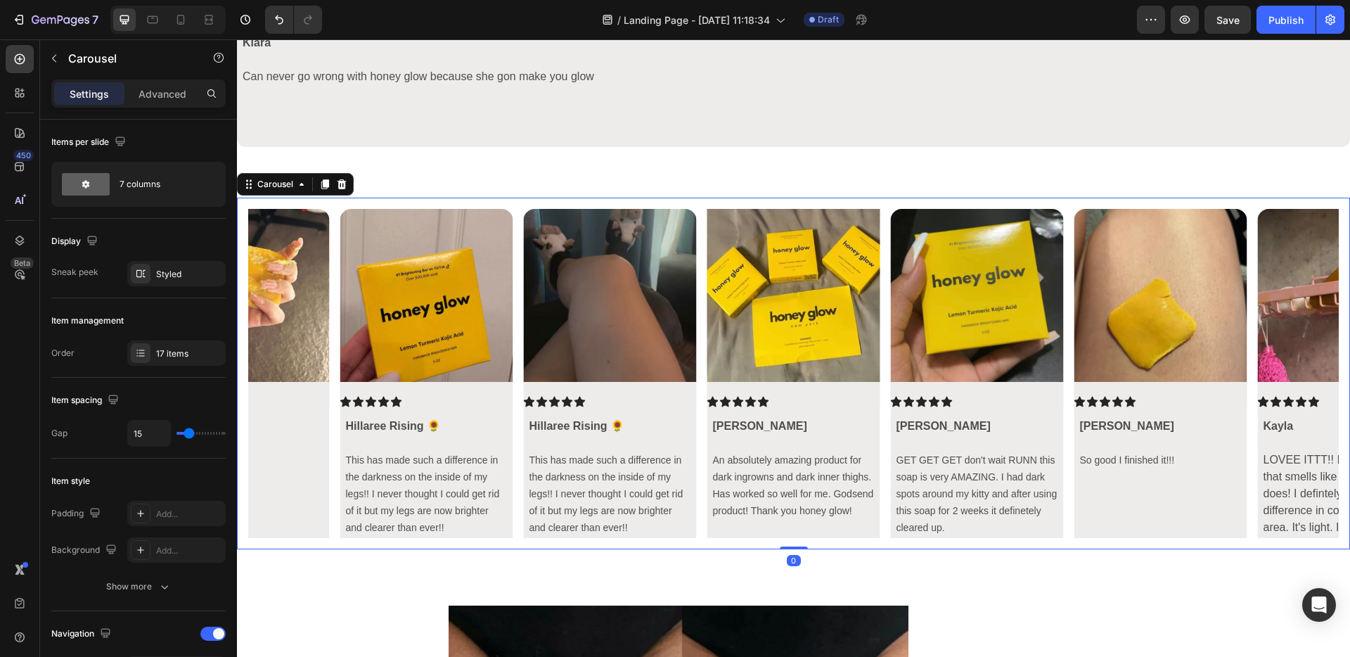
click at [278, 378] on icon "Carousel Back Arrow" at bounding box center [272, 373] width 17 height 17
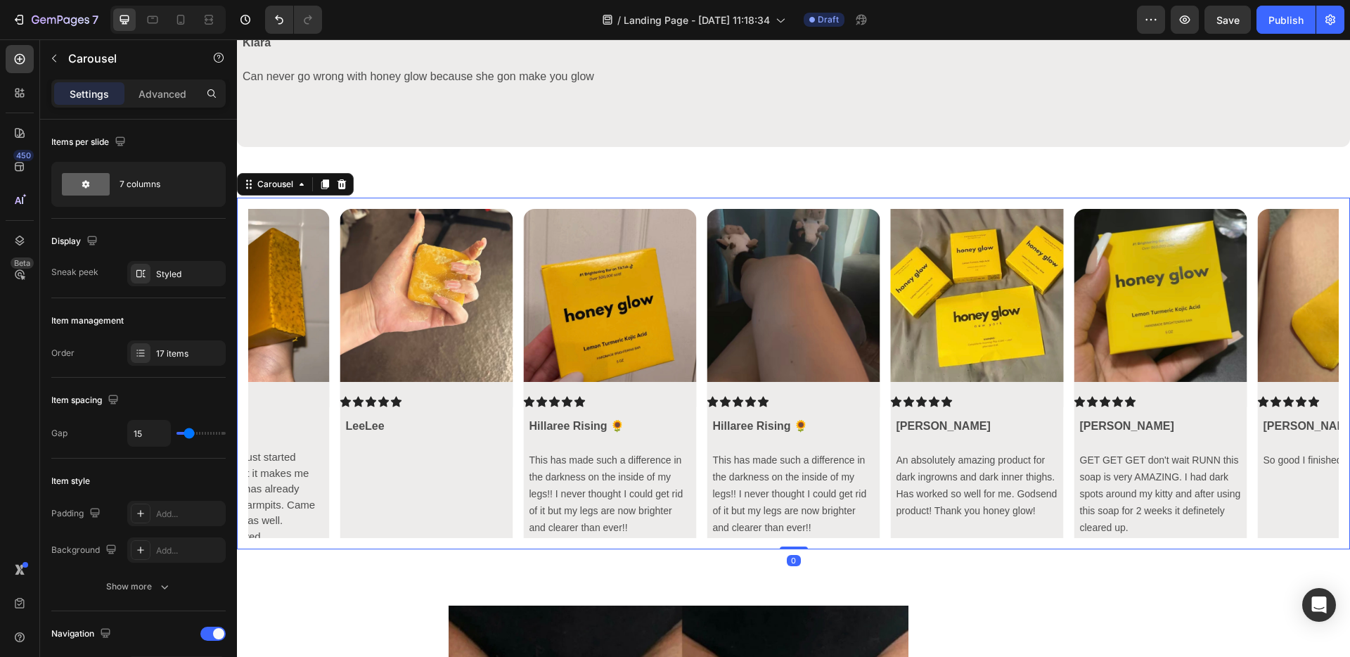
click at [278, 378] on icon "Carousel Back Arrow" at bounding box center [272, 373] width 17 height 17
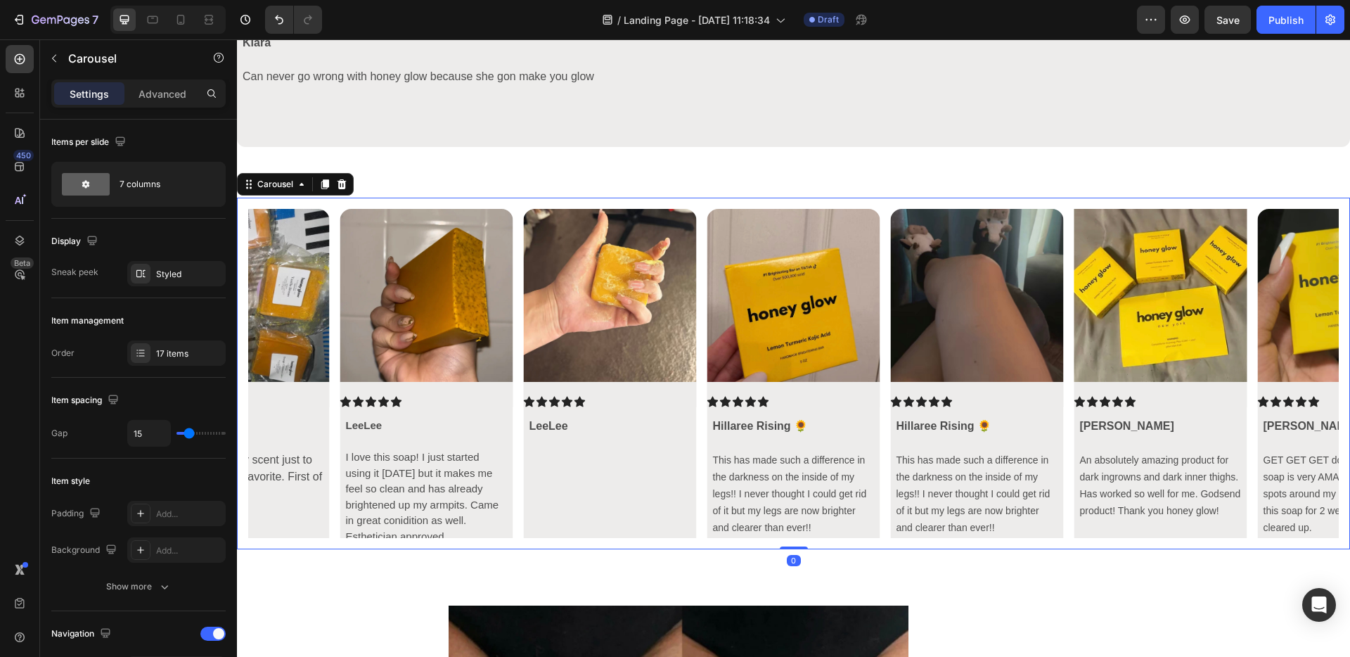
click at [278, 378] on icon "Carousel Back Arrow" at bounding box center [272, 373] width 17 height 17
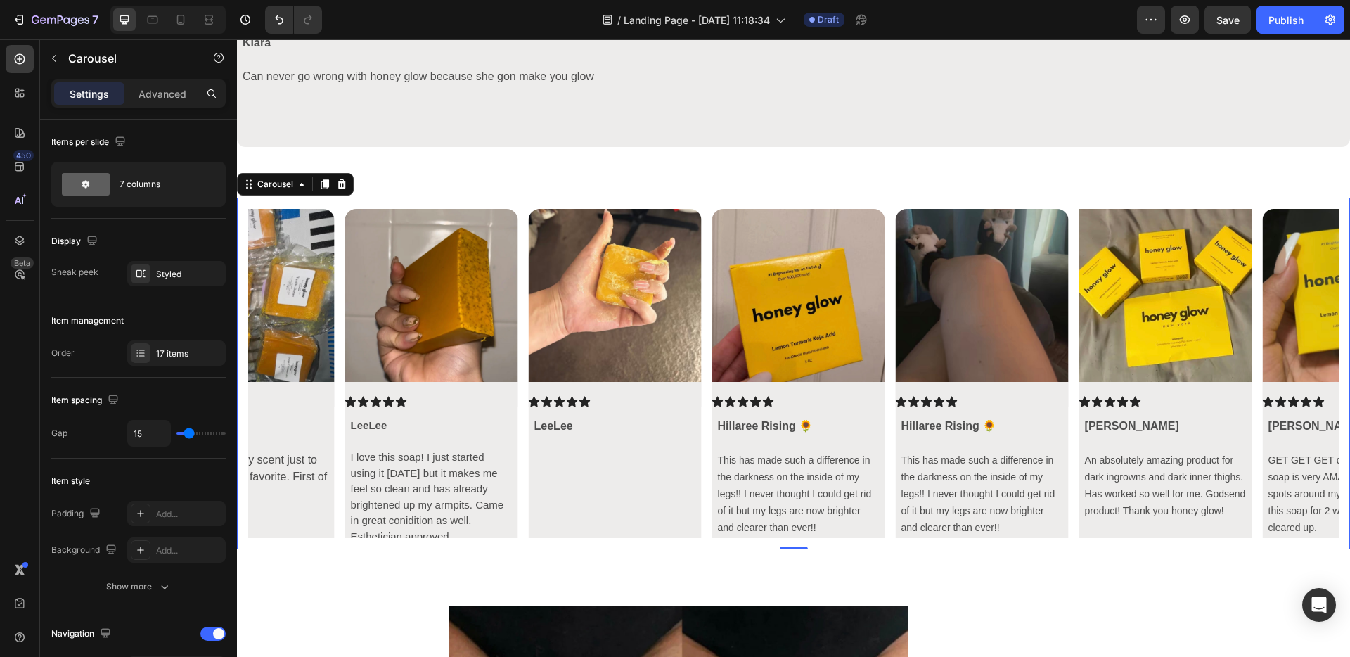
click at [278, 378] on icon "Carousel Back Arrow" at bounding box center [272, 373] width 17 height 17
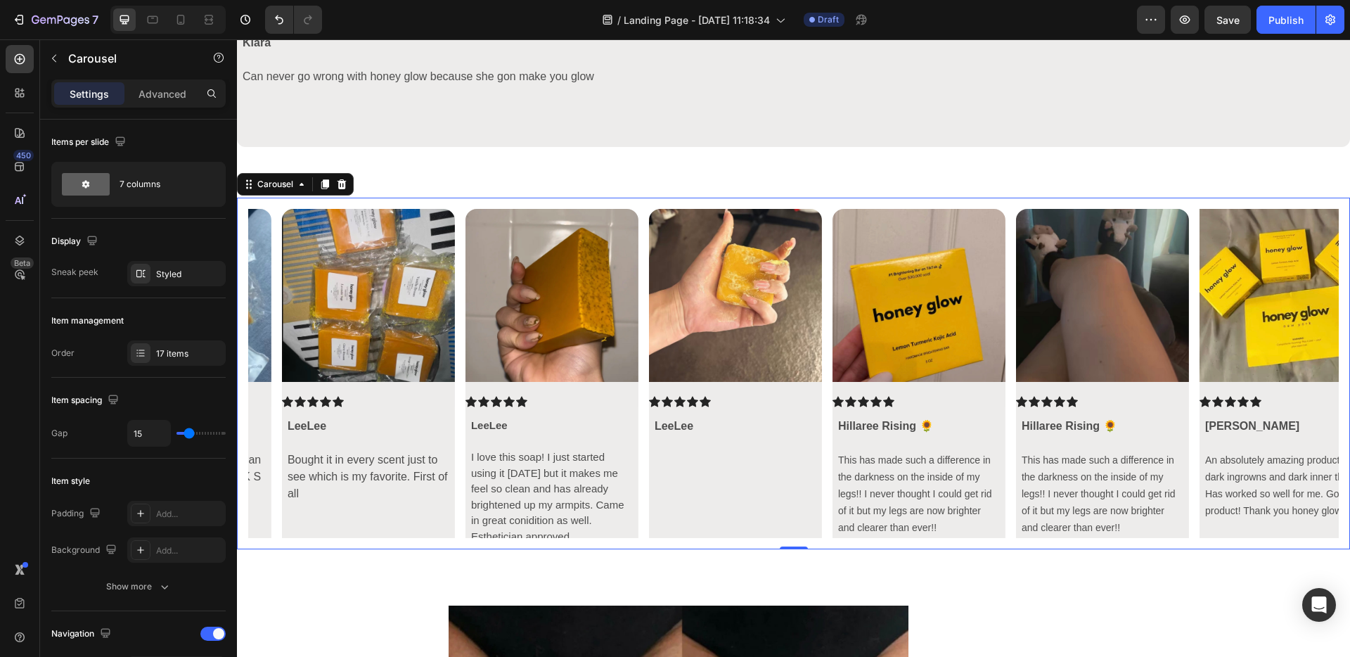
click at [278, 378] on icon "Carousel Back Arrow" at bounding box center [272, 373] width 17 height 17
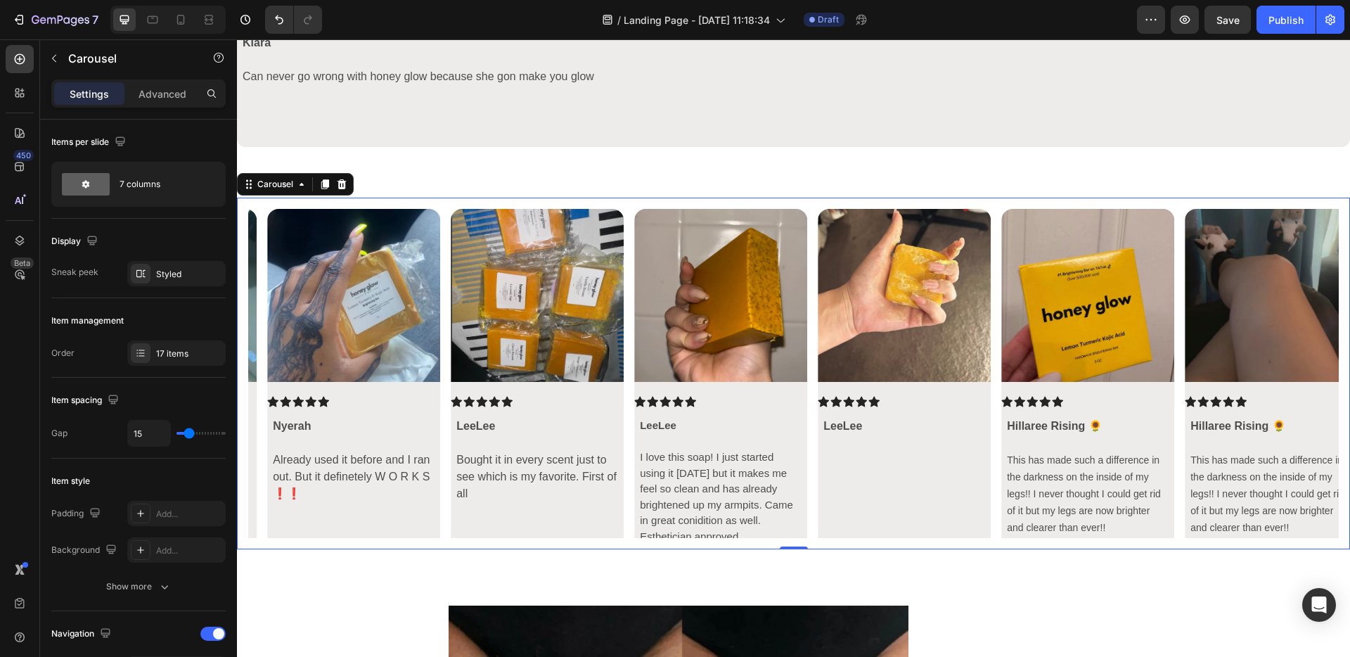
click at [278, 378] on icon "Carousel Back Arrow" at bounding box center [272, 373] width 17 height 17
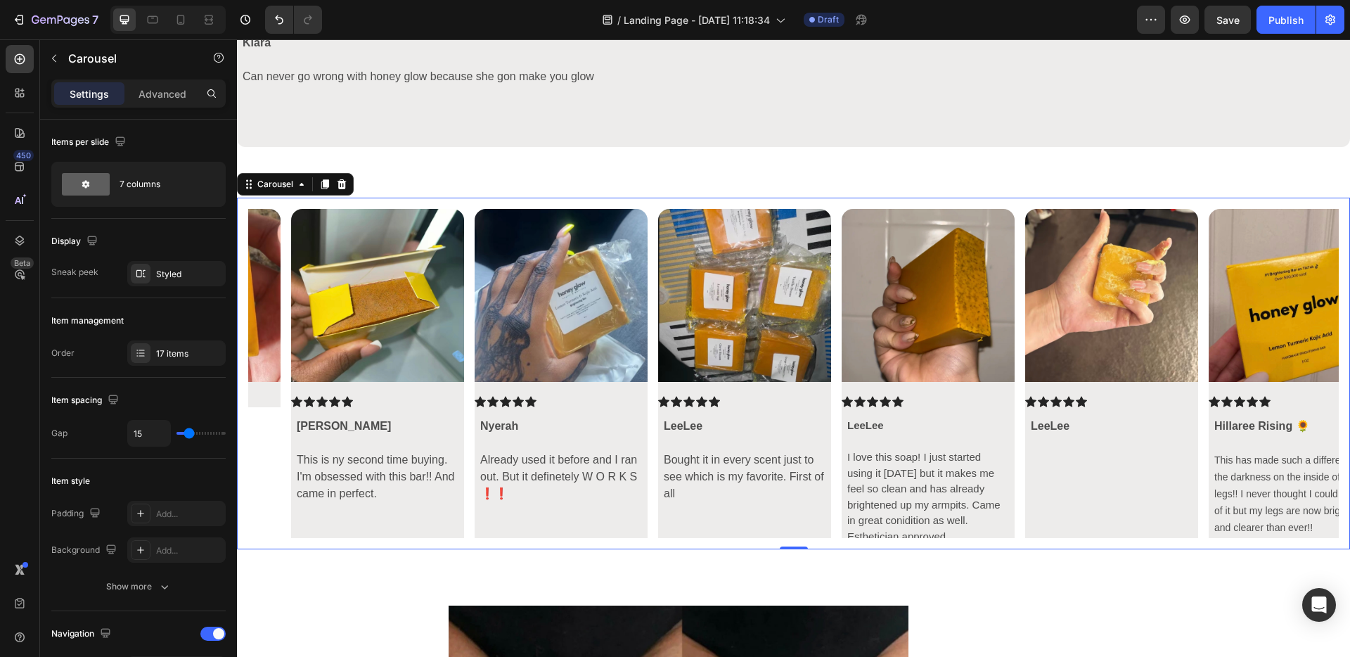
click at [278, 378] on icon "Carousel Back Arrow" at bounding box center [272, 373] width 17 height 17
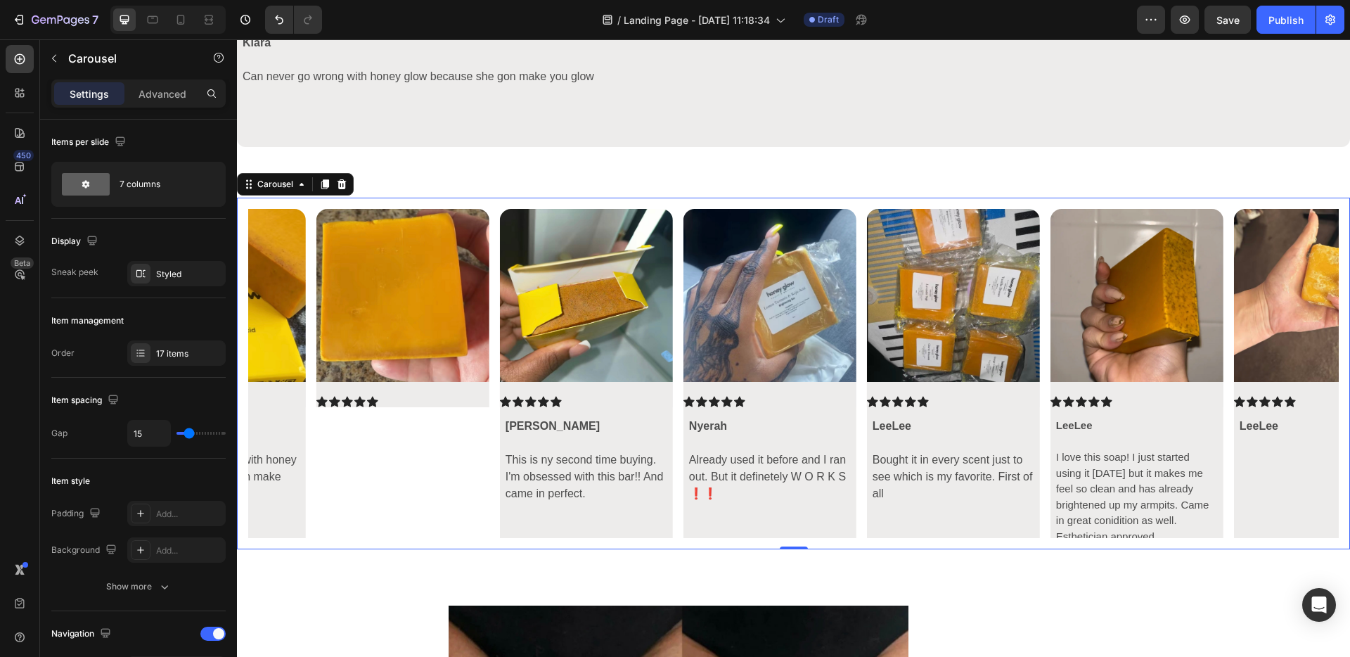
click at [278, 378] on icon "Carousel Back Arrow" at bounding box center [272, 373] width 17 height 17
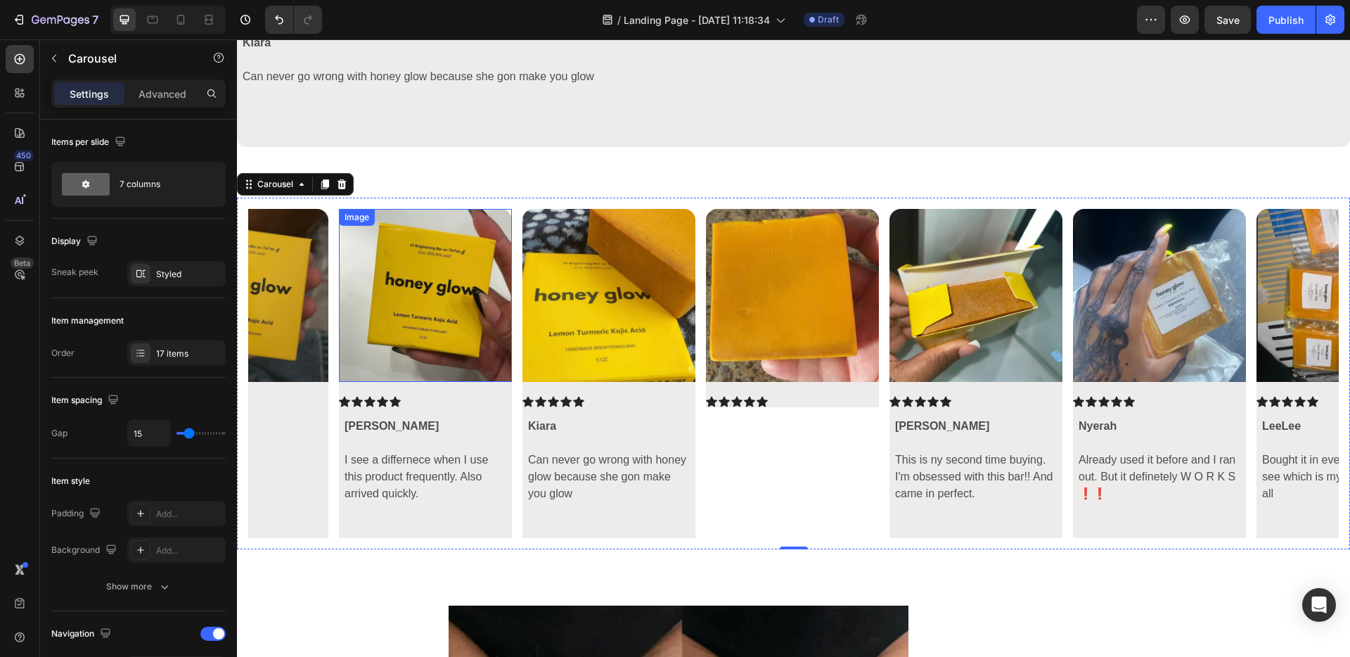
scroll to position [3919, 0]
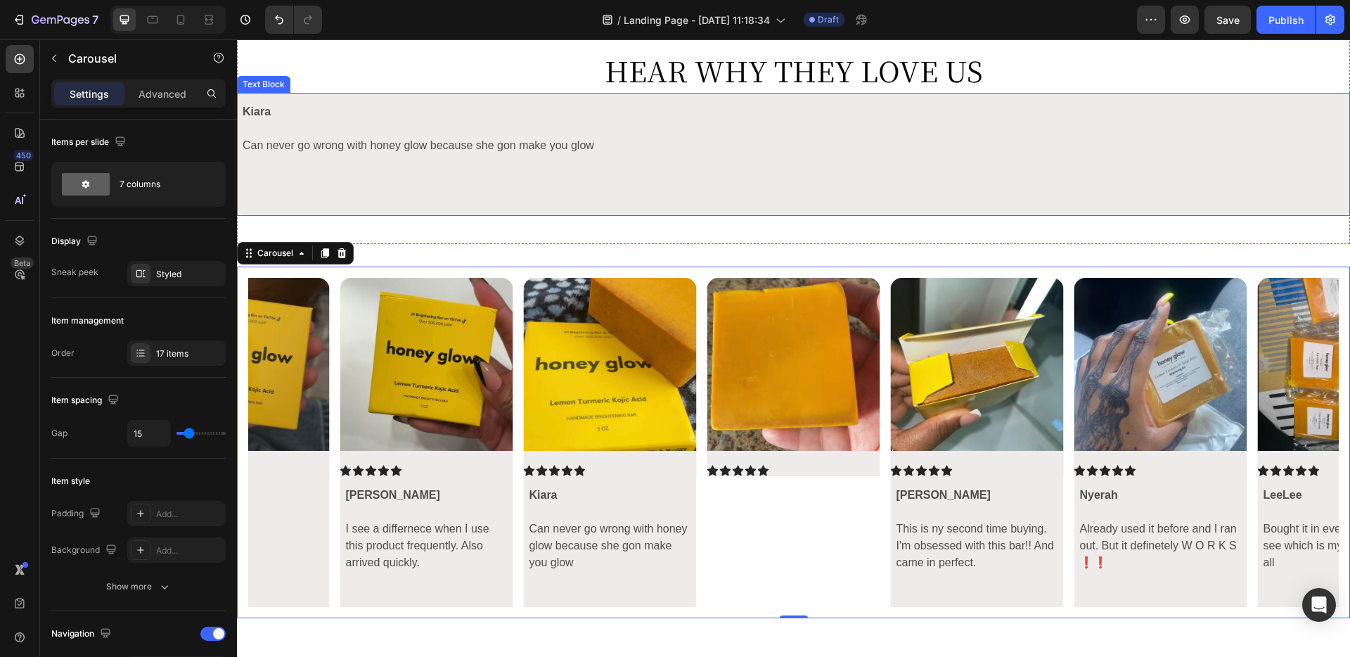
click at [381, 177] on p at bounding box center [794, 179] width 1102 height 17
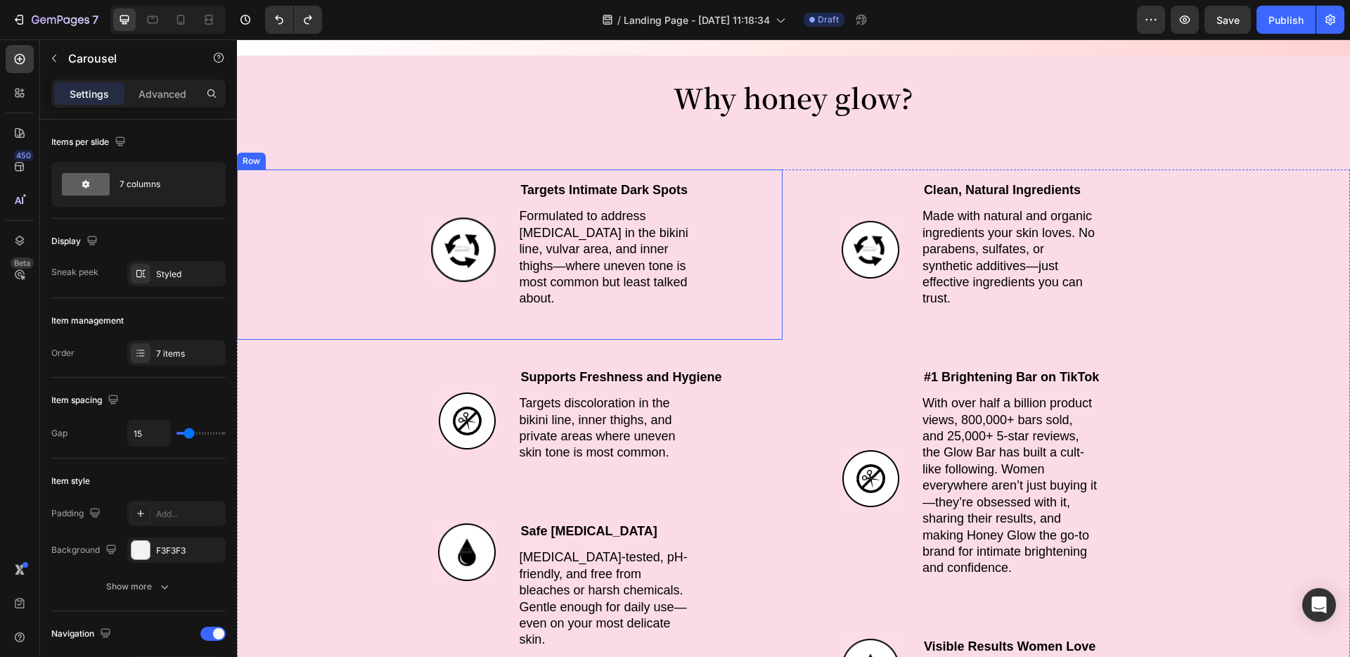
scroll to position [309, 0]
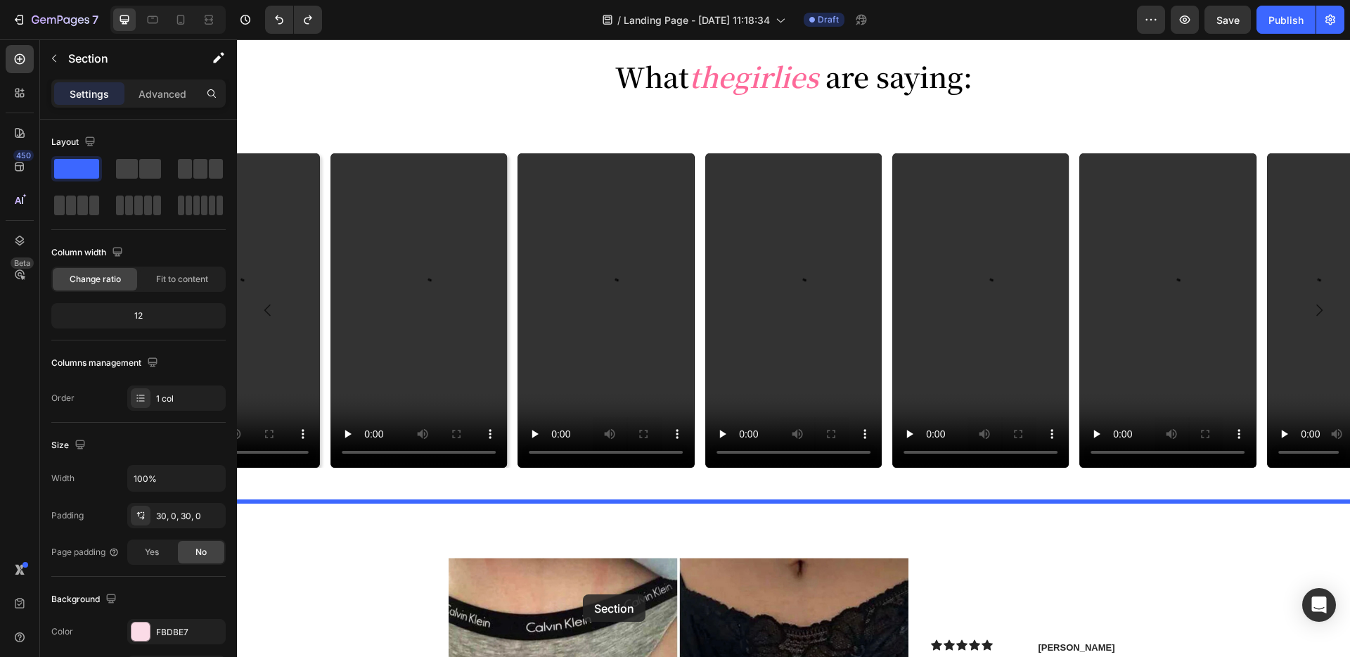
scroll to position [1464, 0]
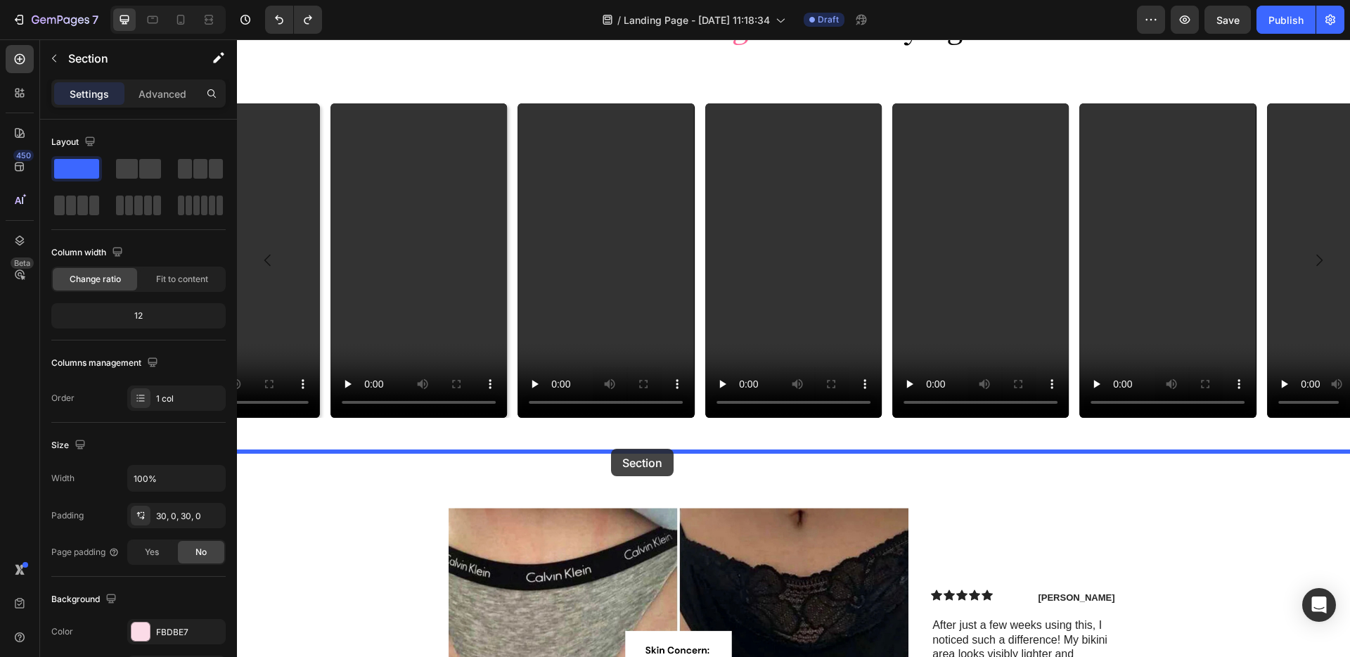
drag, startPoint x: 561, startPoint y: 229, endPoint x: 613, endPoint y: 441, distance: 218.6
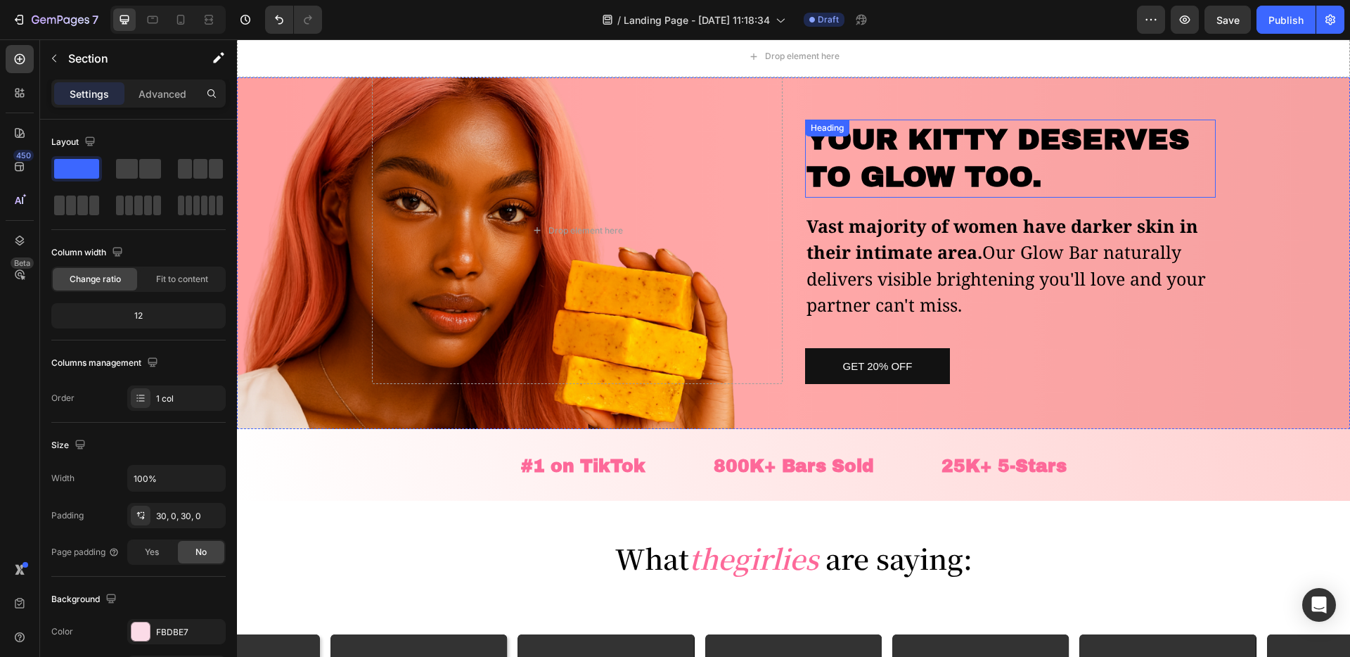
scroll to position [0, 0]
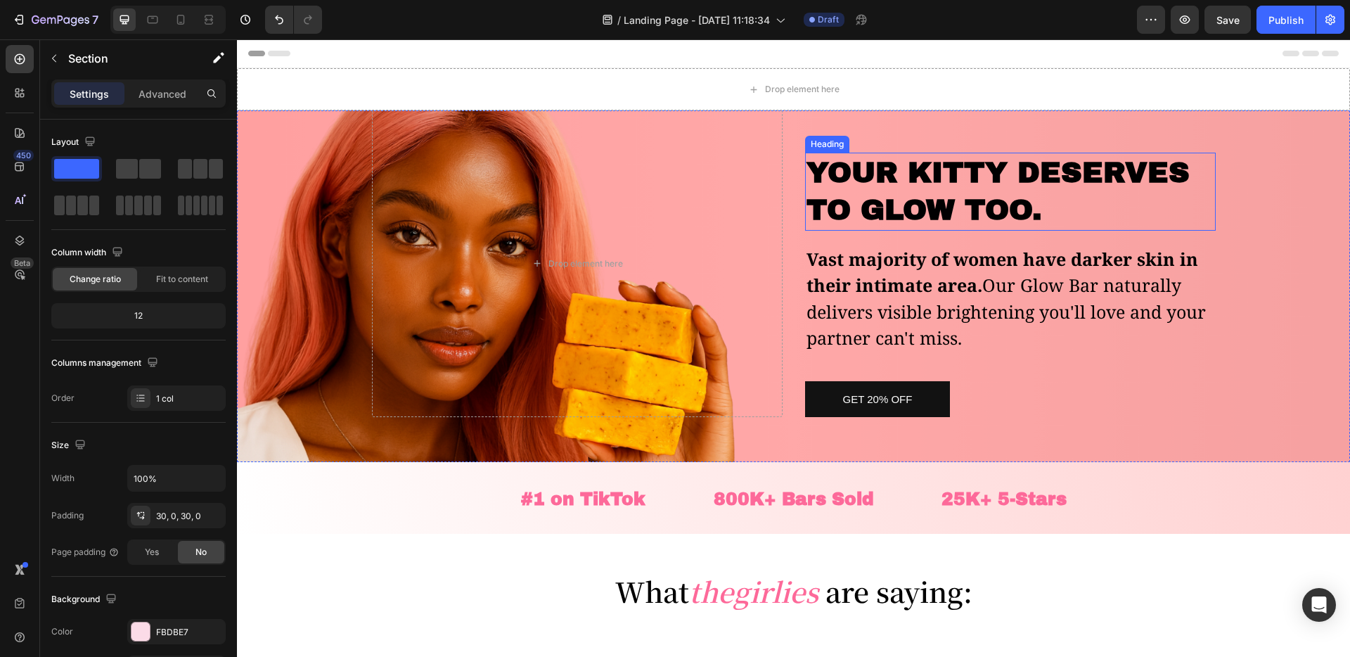
click at [920, 148] on div "YOUR KITTY DESERVES TO GLOW TOO. Heading Vast majority of women have darker ski…" at bounding box center [1010, 263] width 411 height 307
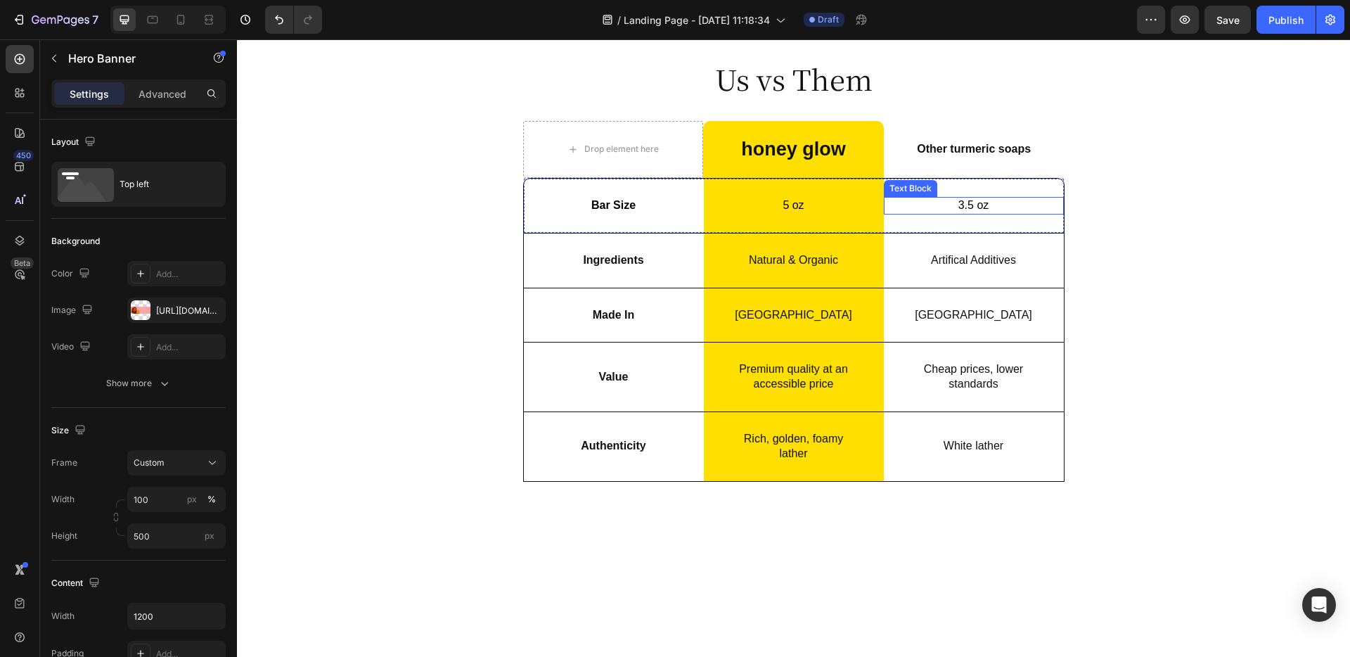
scroll to position [2032, 0]
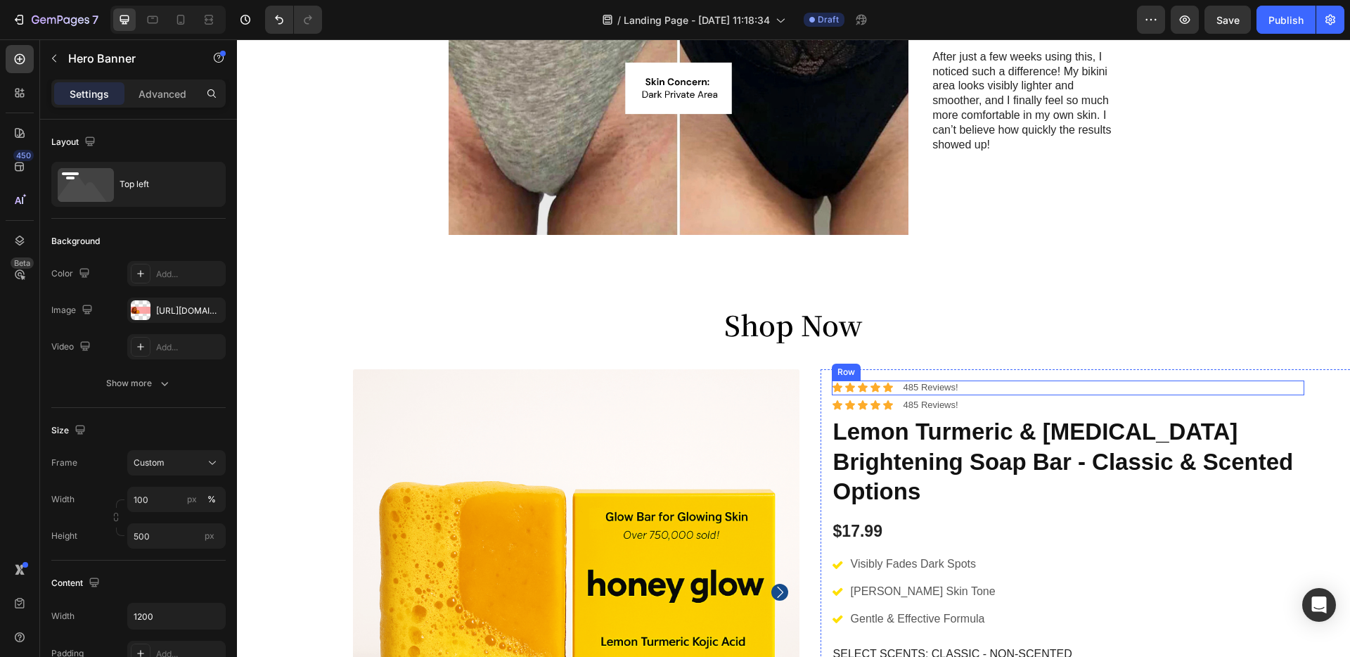
click at [963, 388] on div "Icon Icon Icon Icon Icon Icon List 485 Reviews! Text Block Row" at bounding box center [1068, 387] width 473 height 15
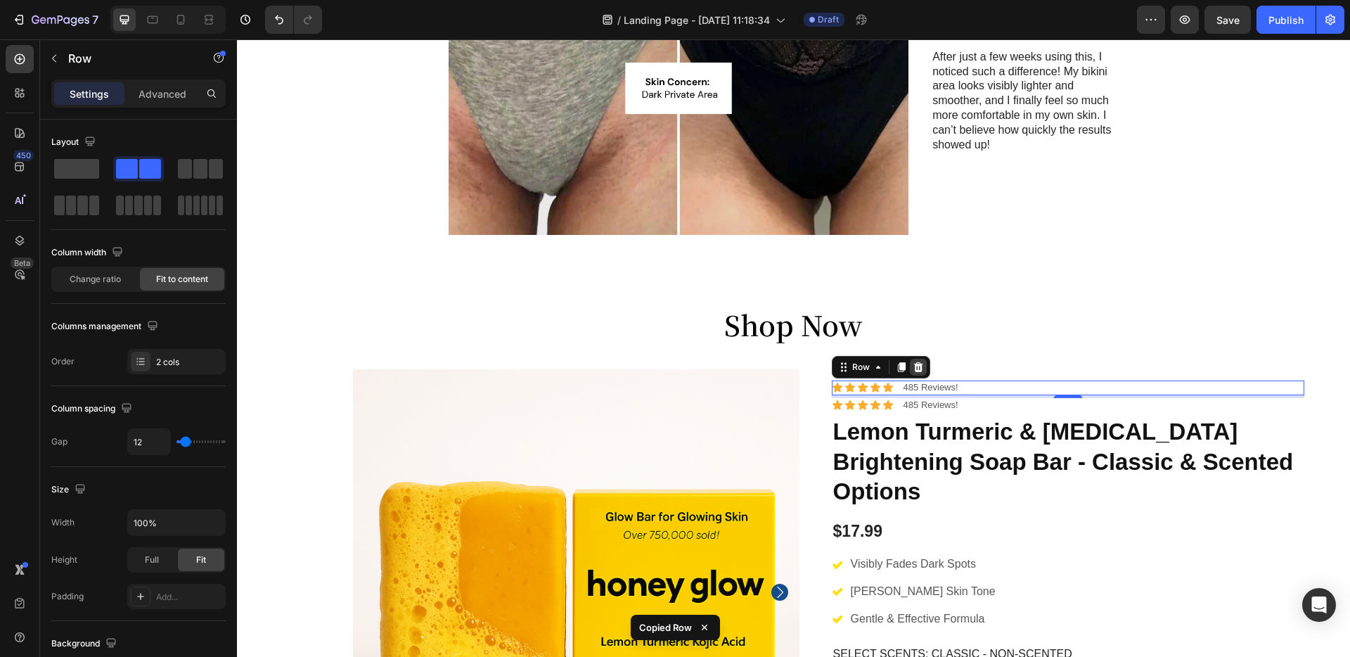
click at [919, 368] on icon at bounding box center [918, 366] width 11 height 11
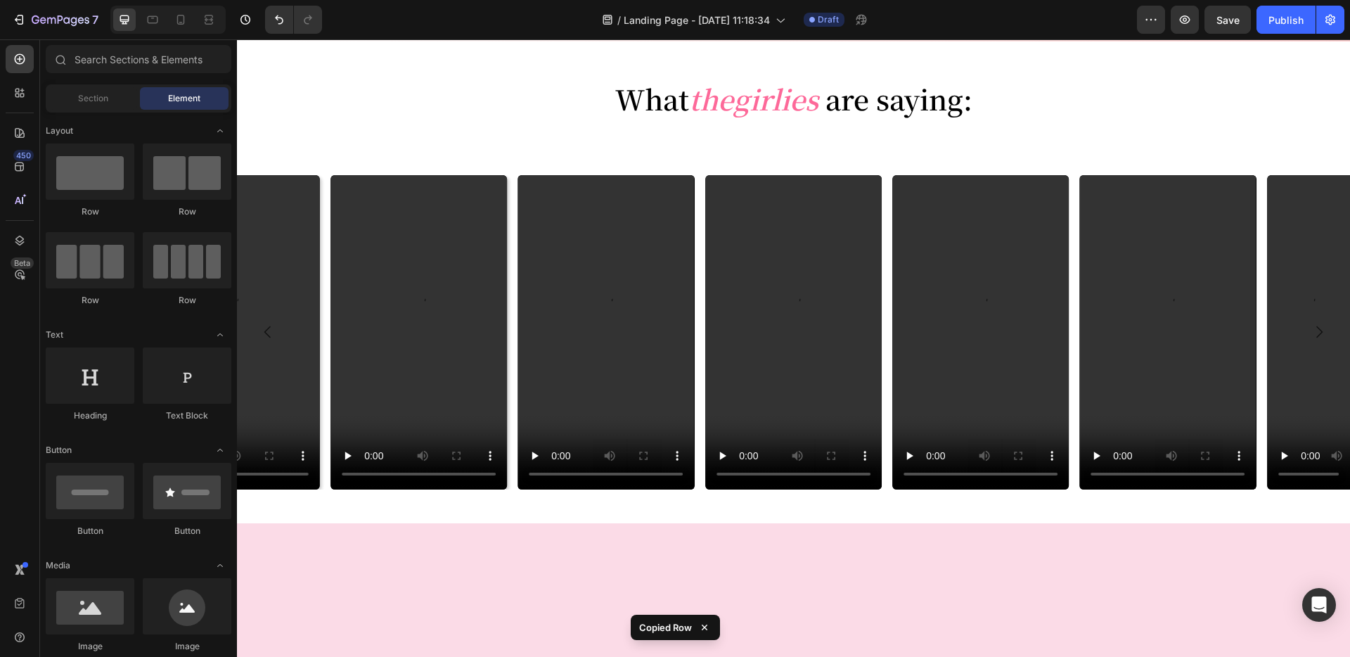
scroll to position [0, 0]
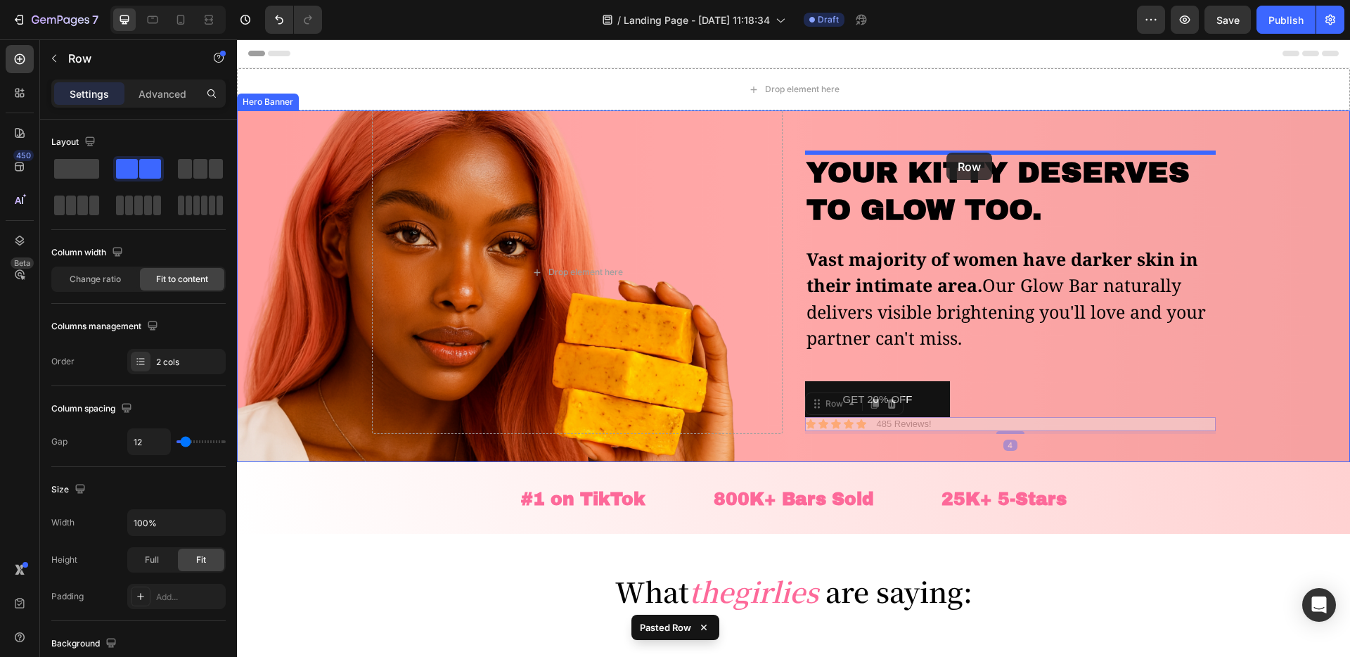
drag, startPoint x: 943, startPoint y: 425, endPoint x: 946, endPoint y: 153, distance: 272.1
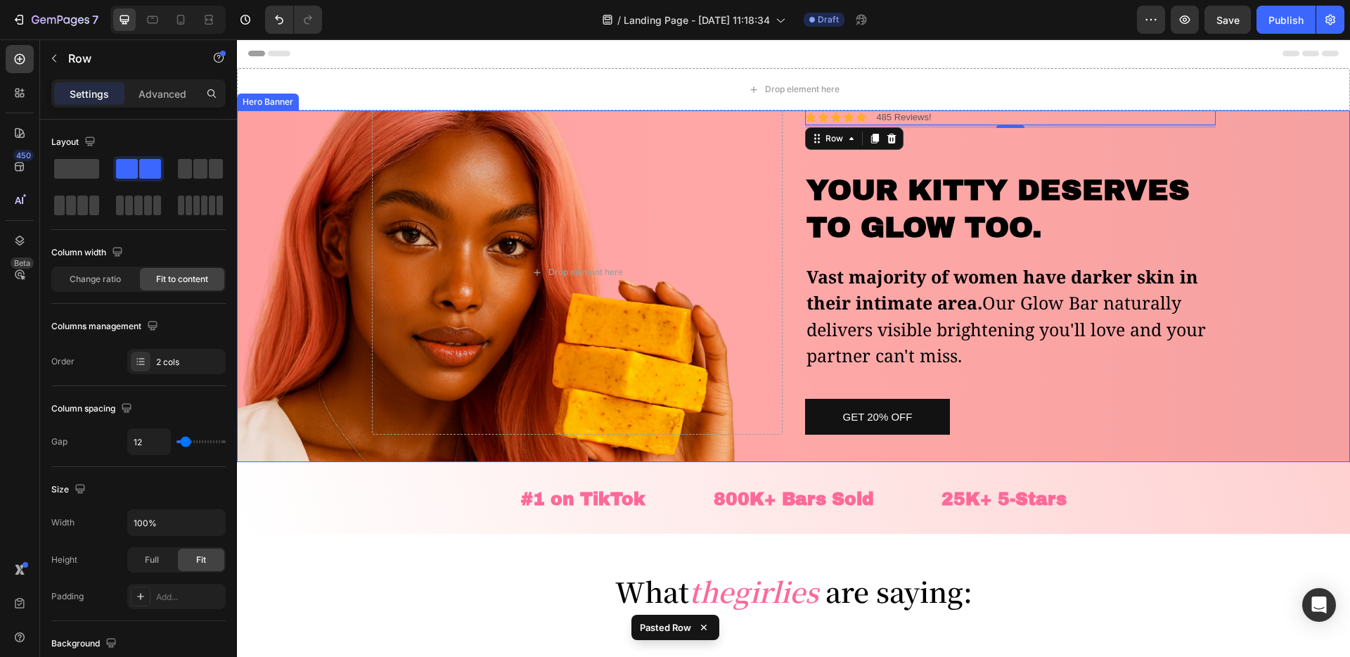
click at [930, 146] on div "Icon Icon Icon Icon Icon Icon List 485 Reviews! Text Block Row 4 YOUR KITTY DES…" at bounding box center [1010, 272] width 411 height 324
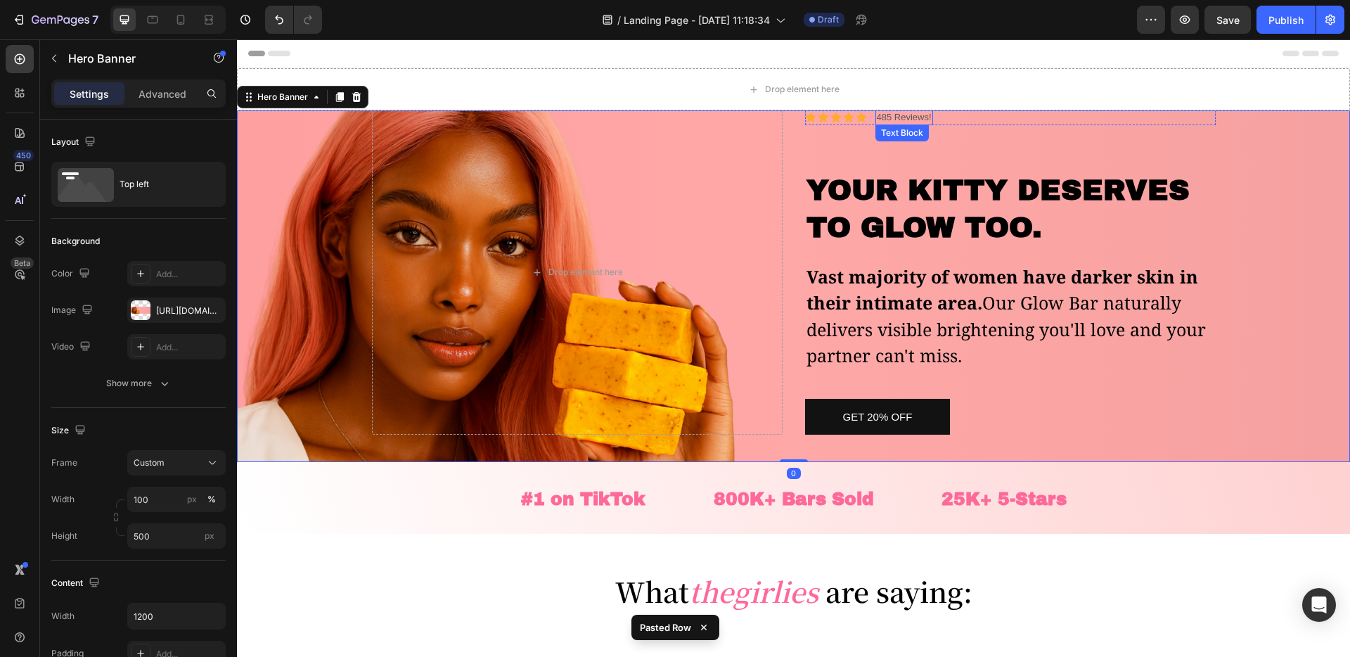
click at [926, 115] on p "485 Reviews!" at bounding box center [904, 118] width 55 height 12
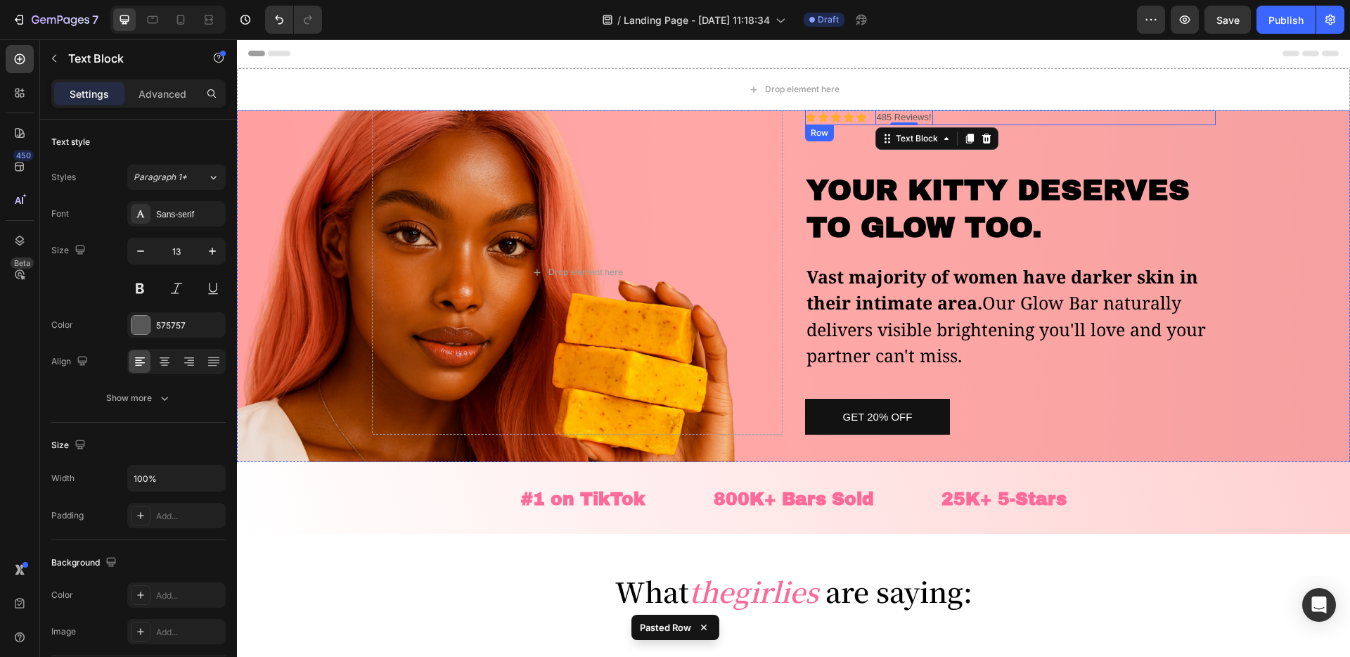
click at [950, 119] on div "Icon Icon Icon Icon Icon Icon List 485 Reviews! Text Block 0 Row" at bounding box center [1010, 117] width 411 height 15
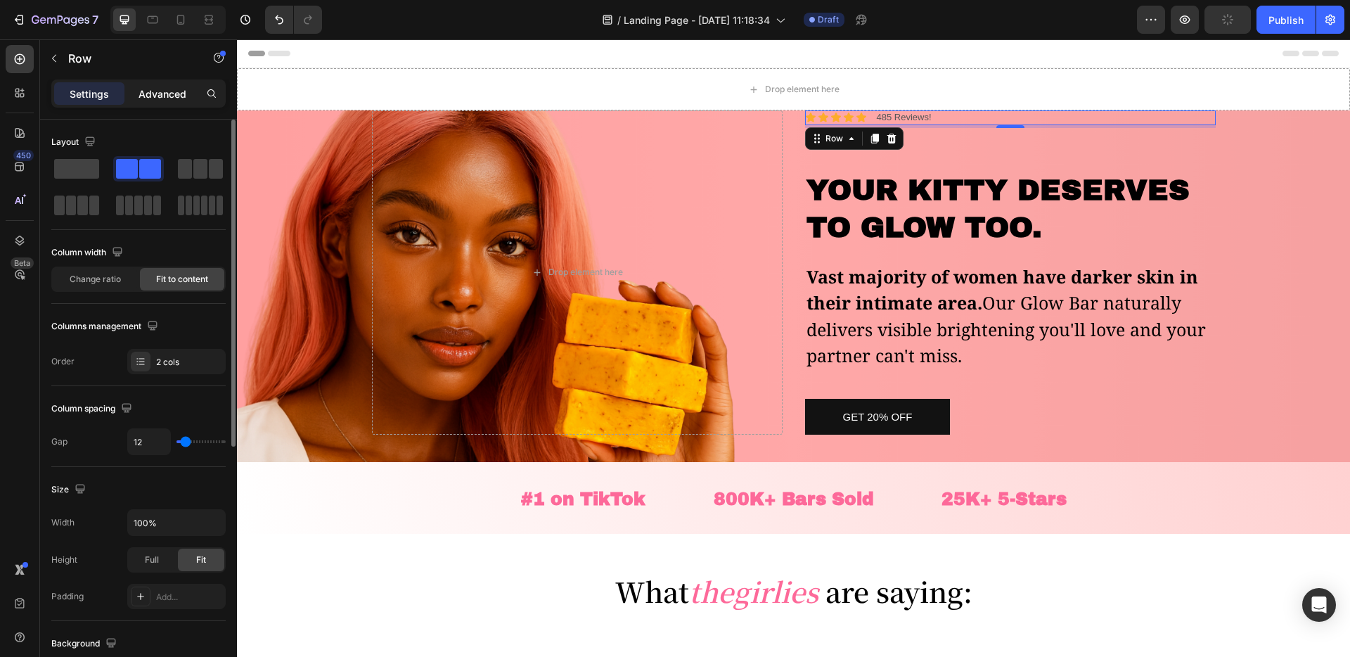
click at [162, 97] on p "Advanced" at bounding box center [163, 93] width 48 height 15
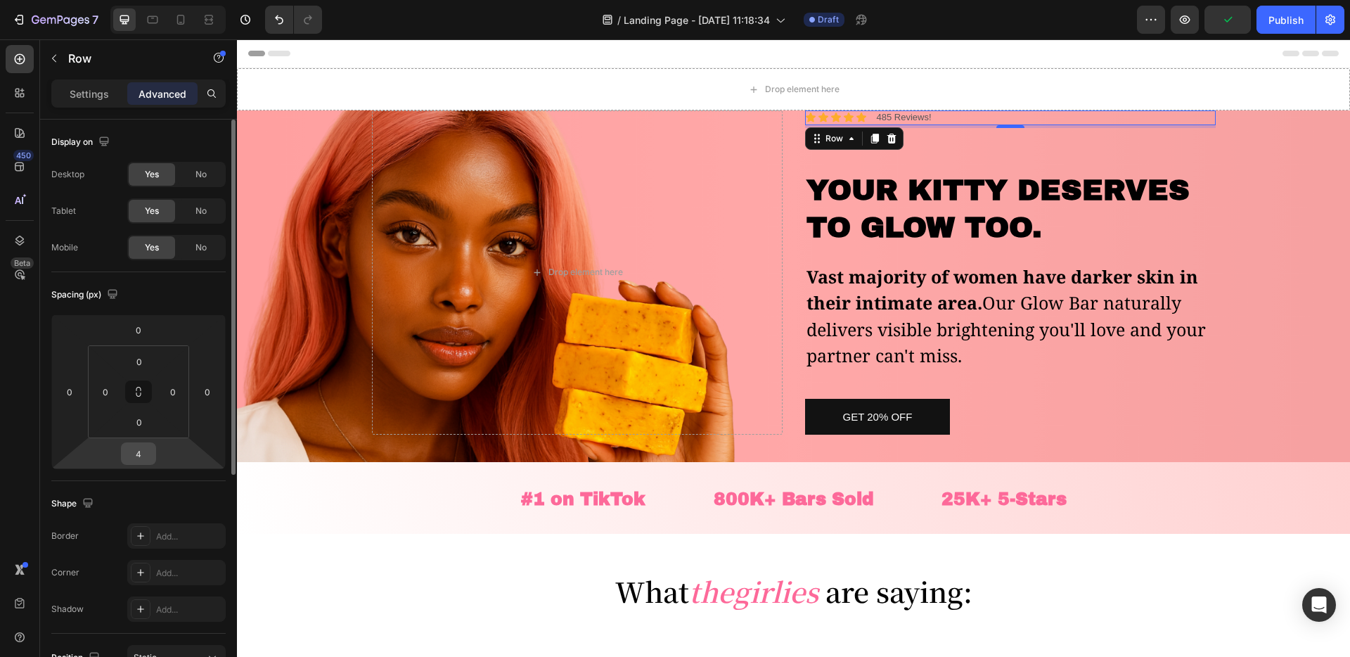
click at [143, 297] on html "Text to Speech ▶ ⏪ ⏩ ⚙ Voice options Rate: 1 Pitch: 1 Voice: 🇺🇸 Aaron 🇺🇸 Albert…" at bounding box center [675, 148] width 1350 height 297
click at [141, 454] on input "4" at bounding box center [138, 453] width 28 height 21
type input "0"
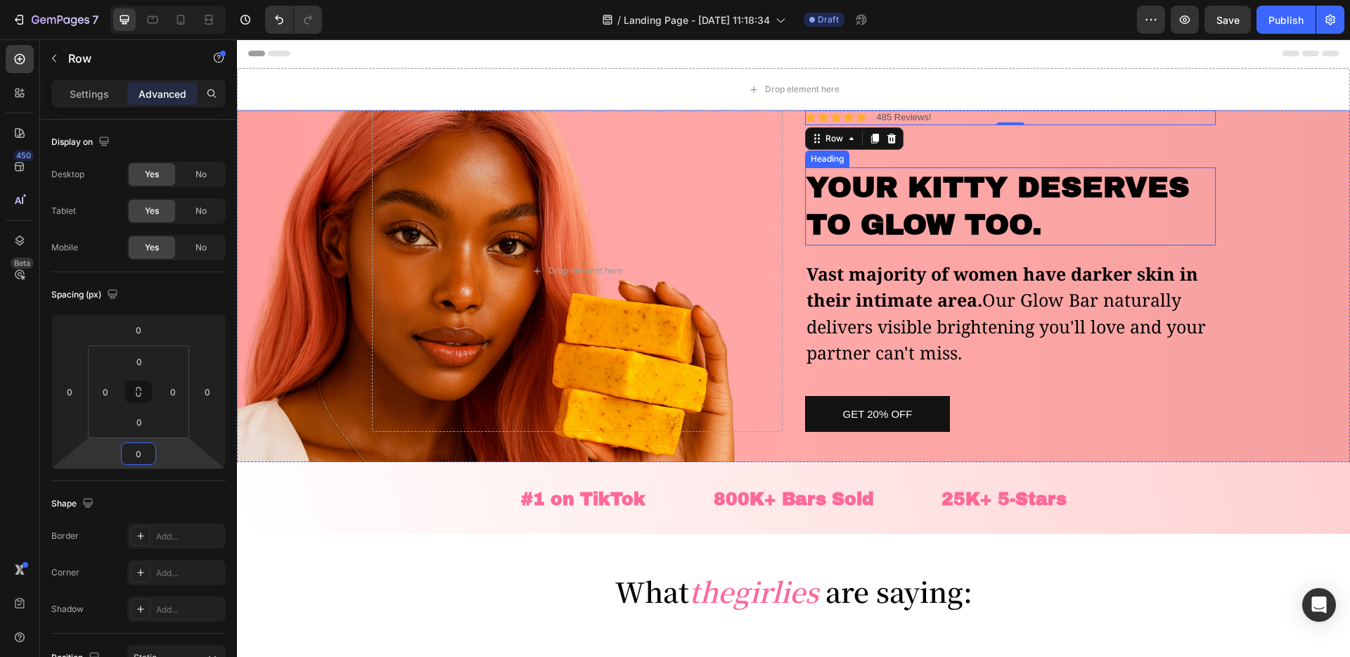
click at [889, 186] on strong "YOUR KITTY DESERVES TO GLOW TOO." at bounding box center [998, 206] width 383 height 69
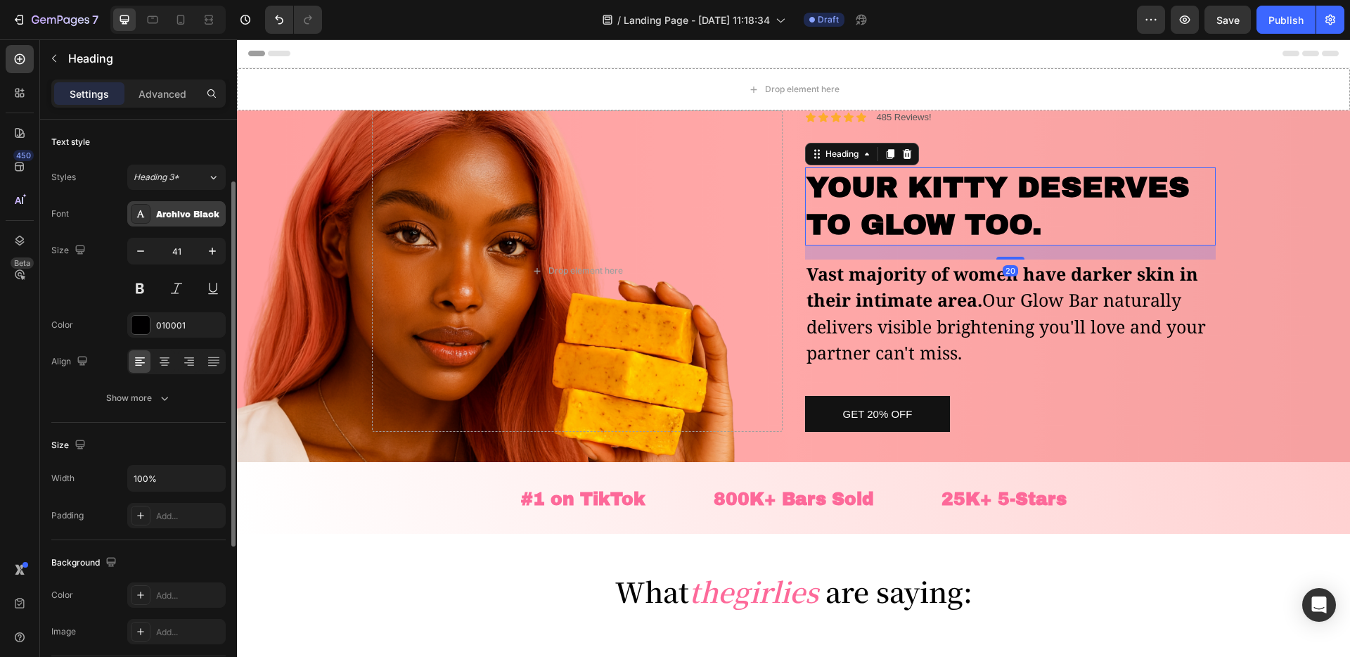
scroll to position [229, 0]
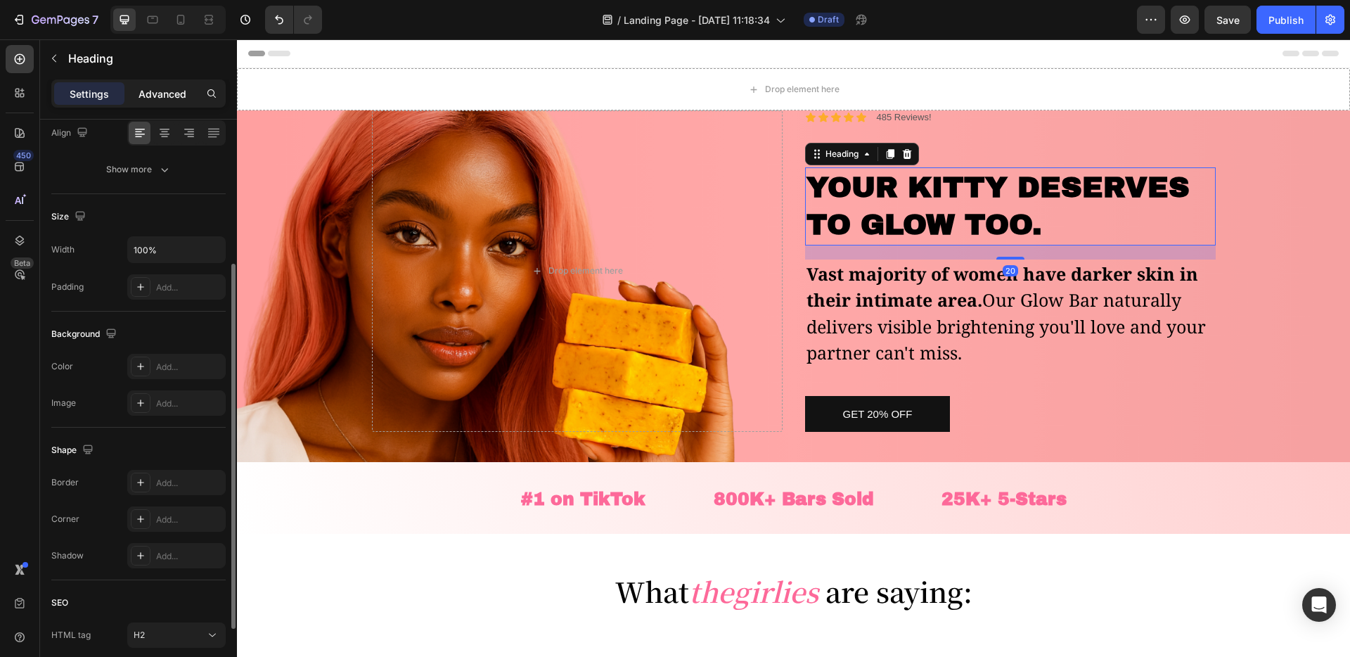
click at [170, 97] on p "Advanced" at bounding box center [163, 93] width 48 height 15
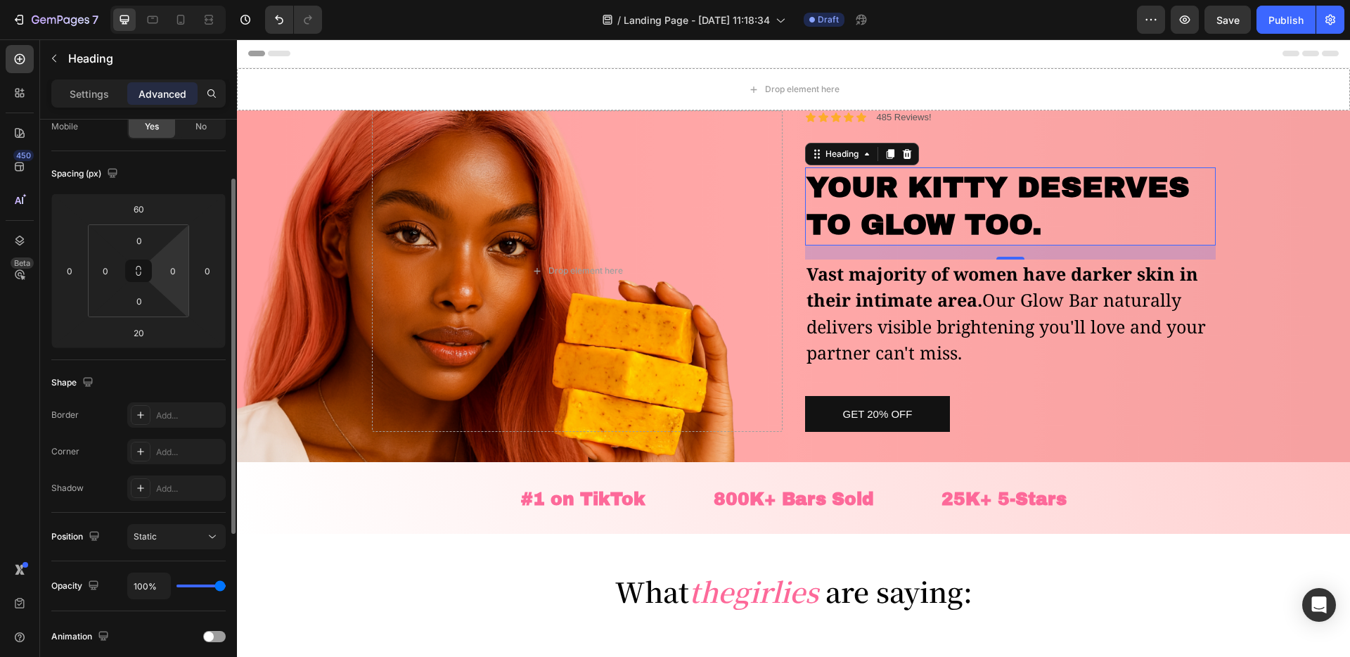
scroll to position [112, 0]
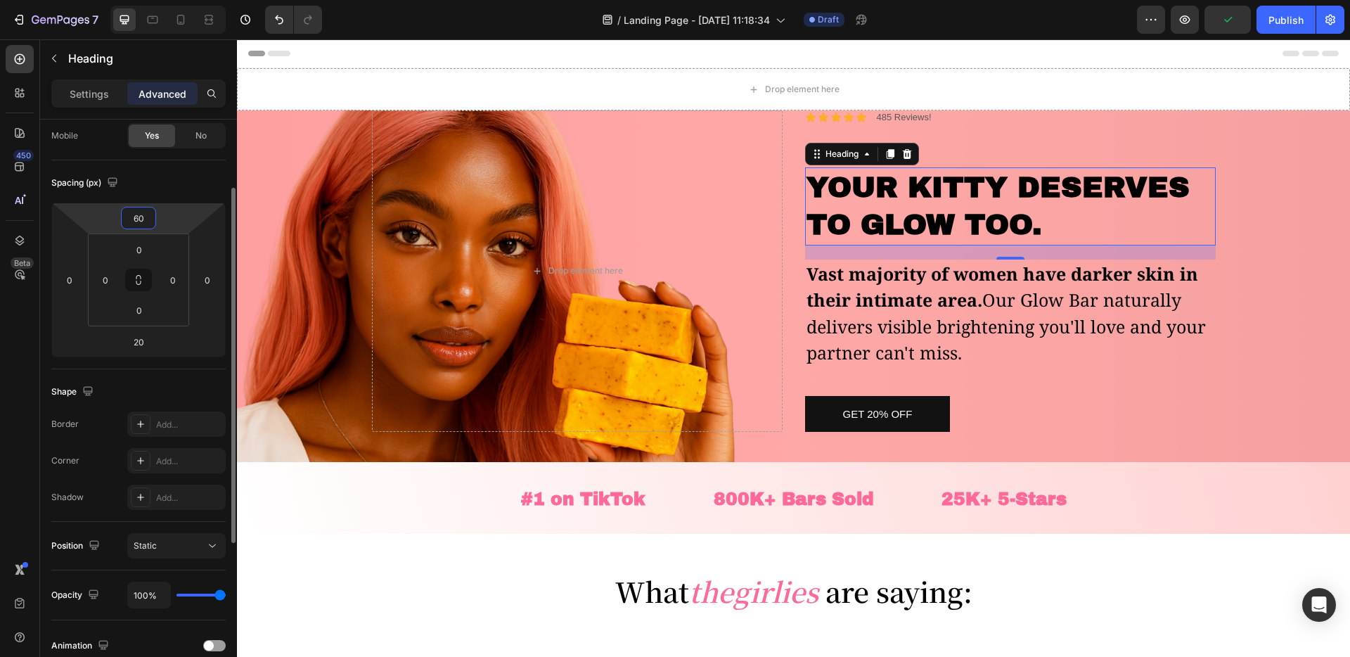
click at [135, 224] on input "60" at bounding box center [138, 217] width 28 height 21
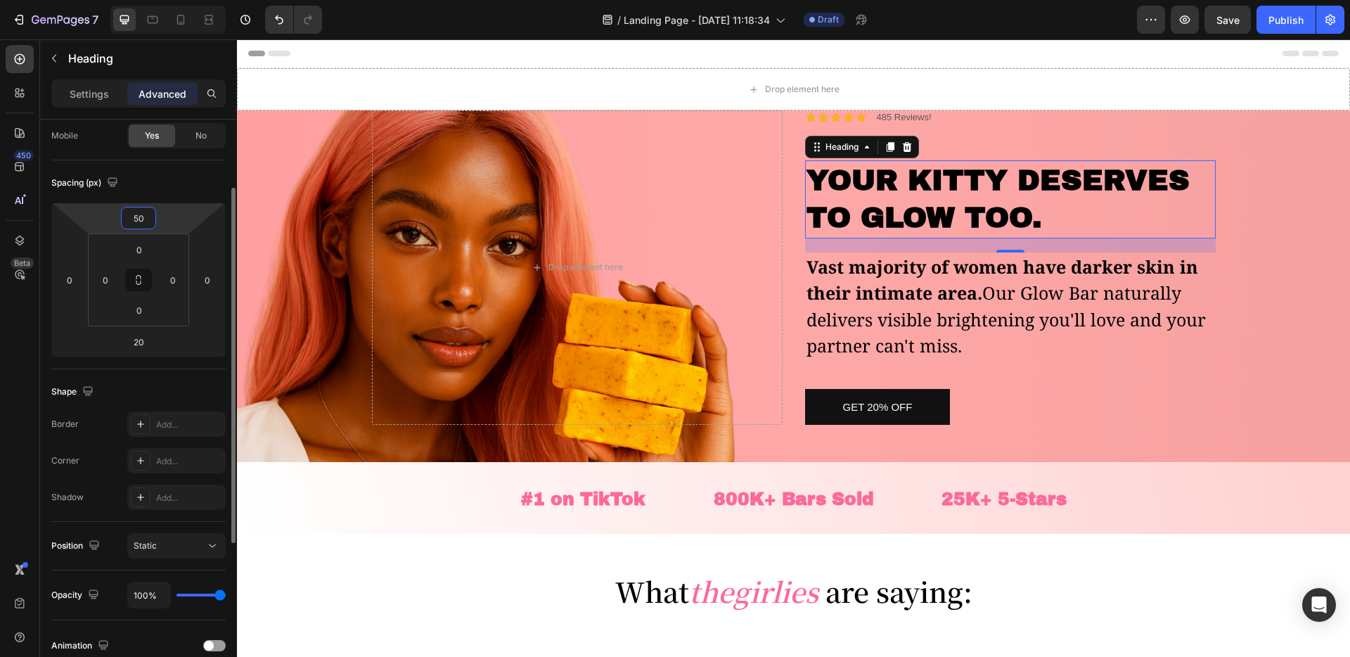
click at [143, 219] on input "50" at bounding box center [138, 217] width 28 height 21
click at [131, 226] on input "50" at bounding box center [138, 217] width 28 height 21
click at [143, 217] on input "50" at bounding box center [138, 217] width 28 height 21
type input "10"
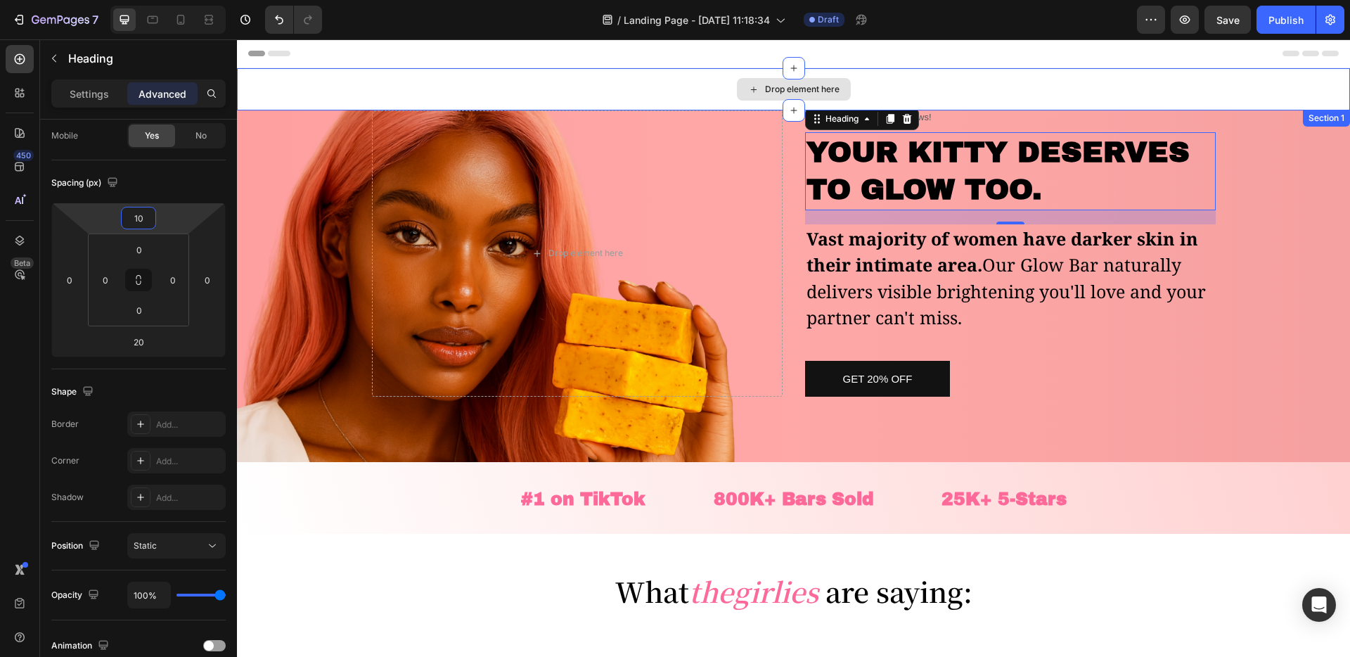
click at [942, 110] on div "Icon Icon Icon Icon Icon Icon List 485 Reviews! Text Block Row" at bounding box center [1010, 117] width 411 height 15
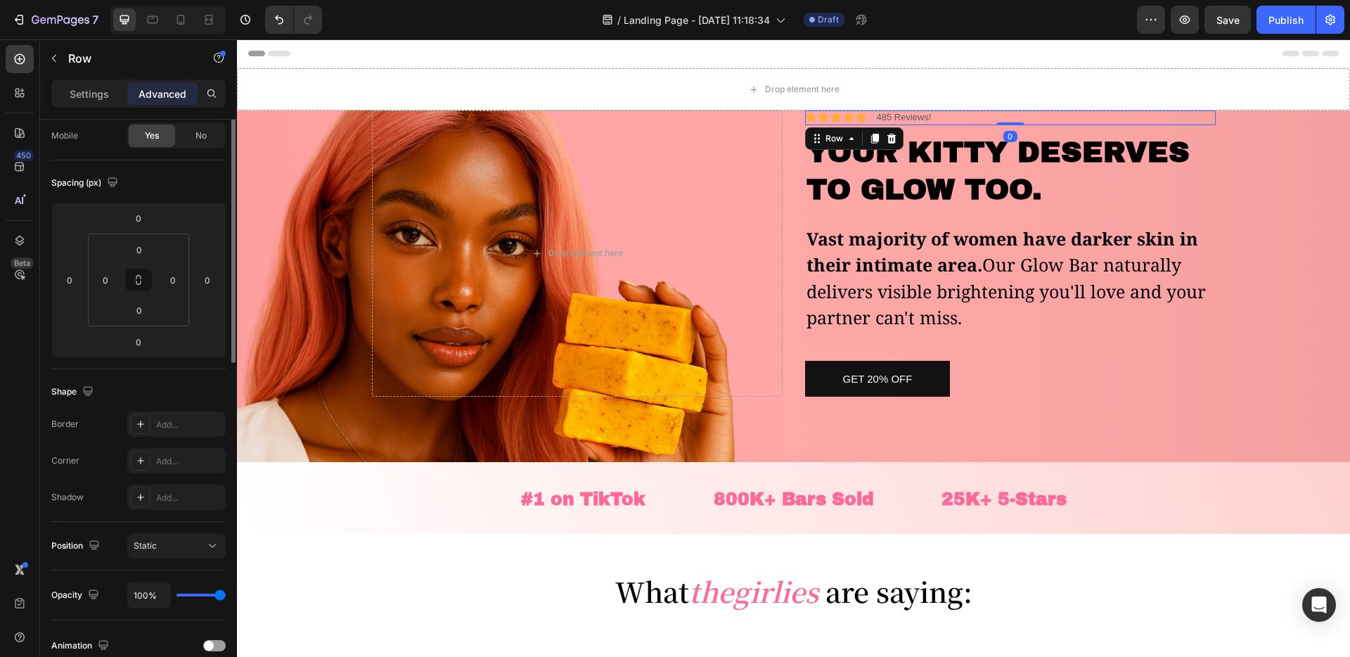
scroll to position [0, 0]
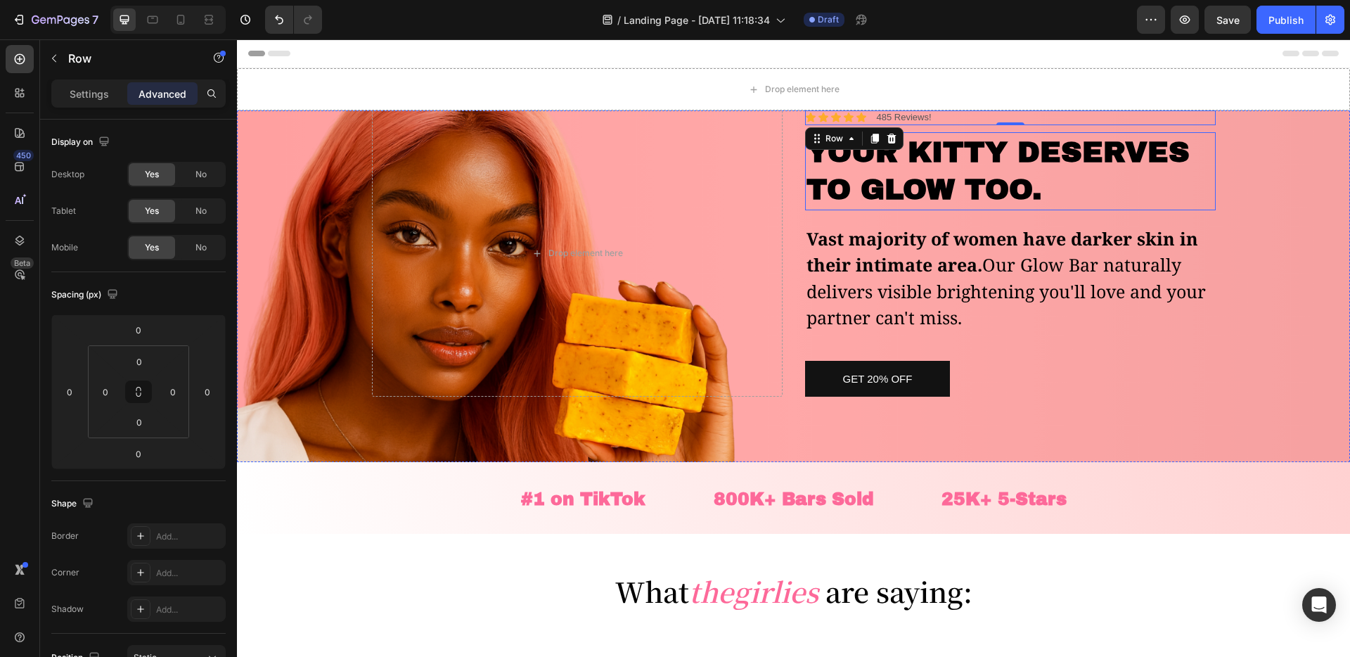
click at [951, 136] on strong "YOUR KITTY DESERVES TO GLOW TOO." at bounding box center [998, 170] width 383 height 69
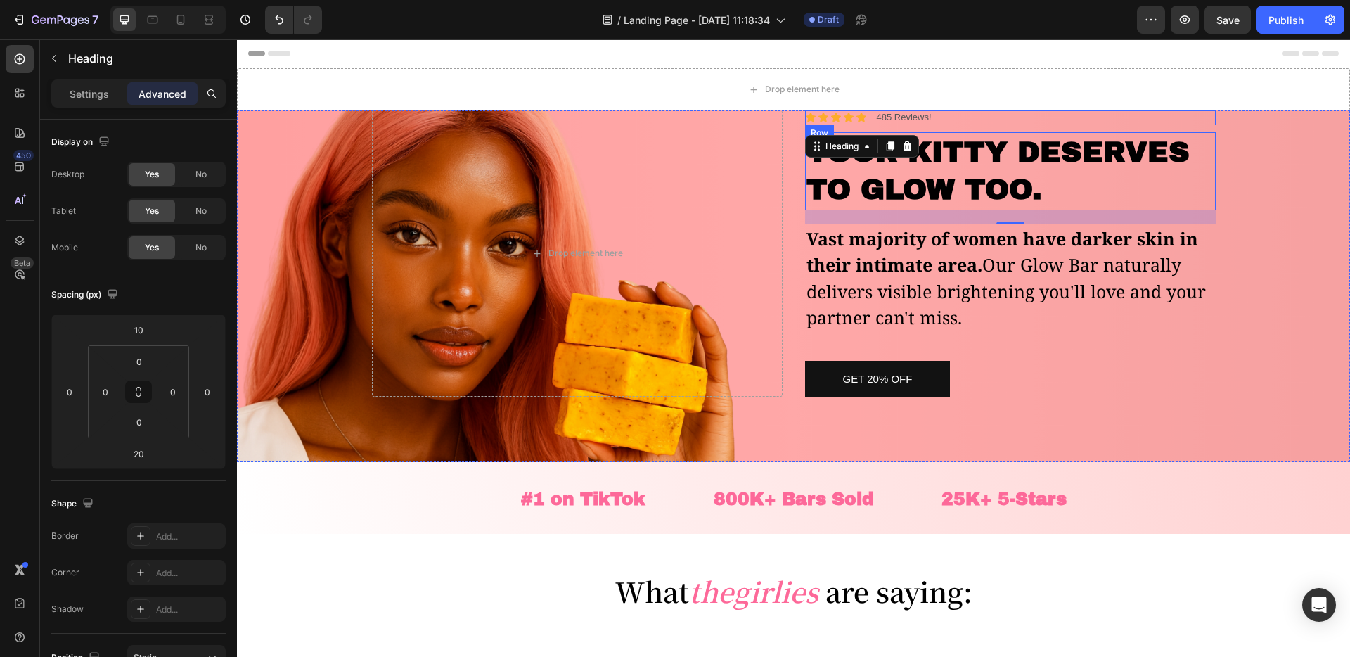
click at [942, 121] on div "Icon Icon Icon Icon Icon Icon List 485 Reviews! Text Block Row" at bounding box center [1010, 117] width 411 height 15
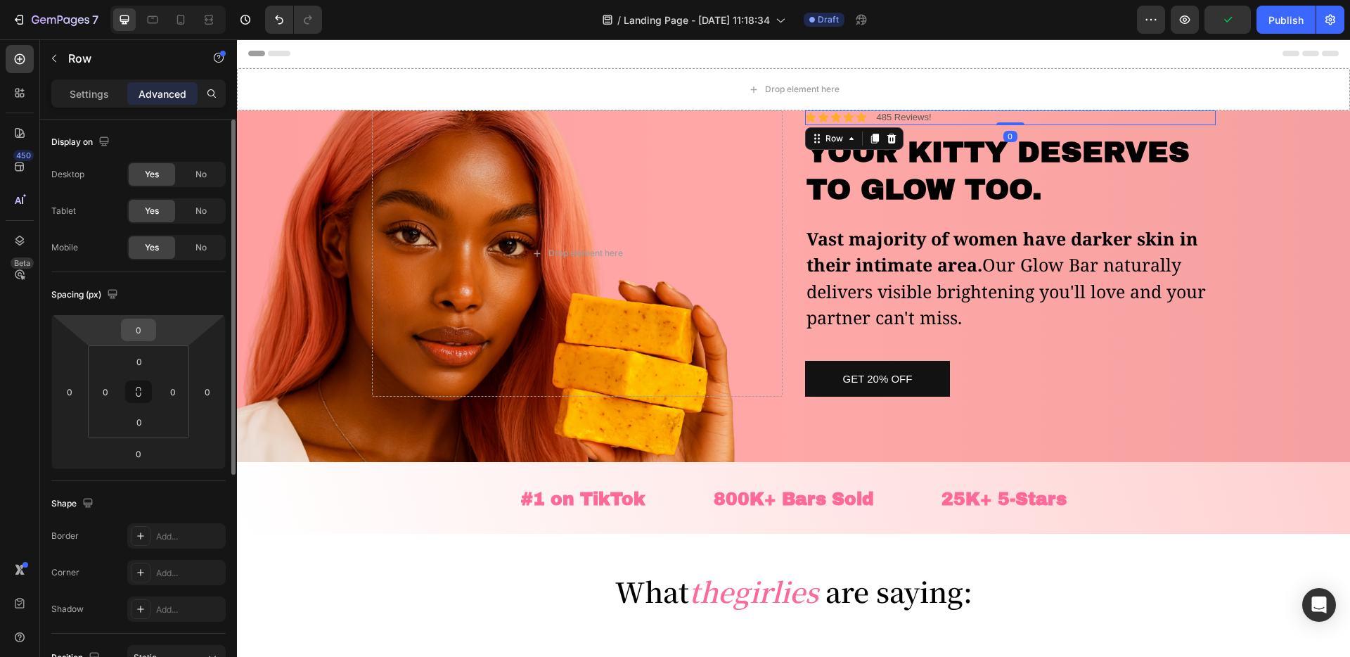
click at [139, 326] on input "0" at bounding box center [138, 329] width 28 height 21
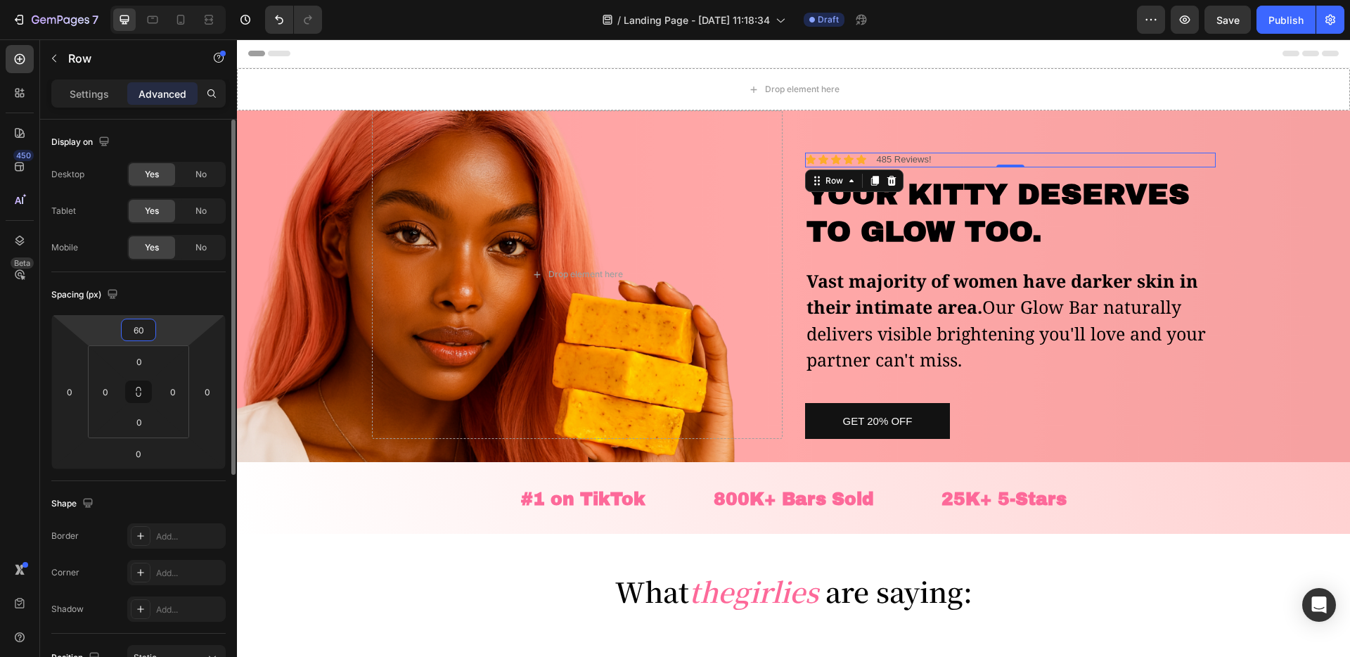
click at [134, 335] on input "60" at bounding box center [138, 329] width 28 height 21
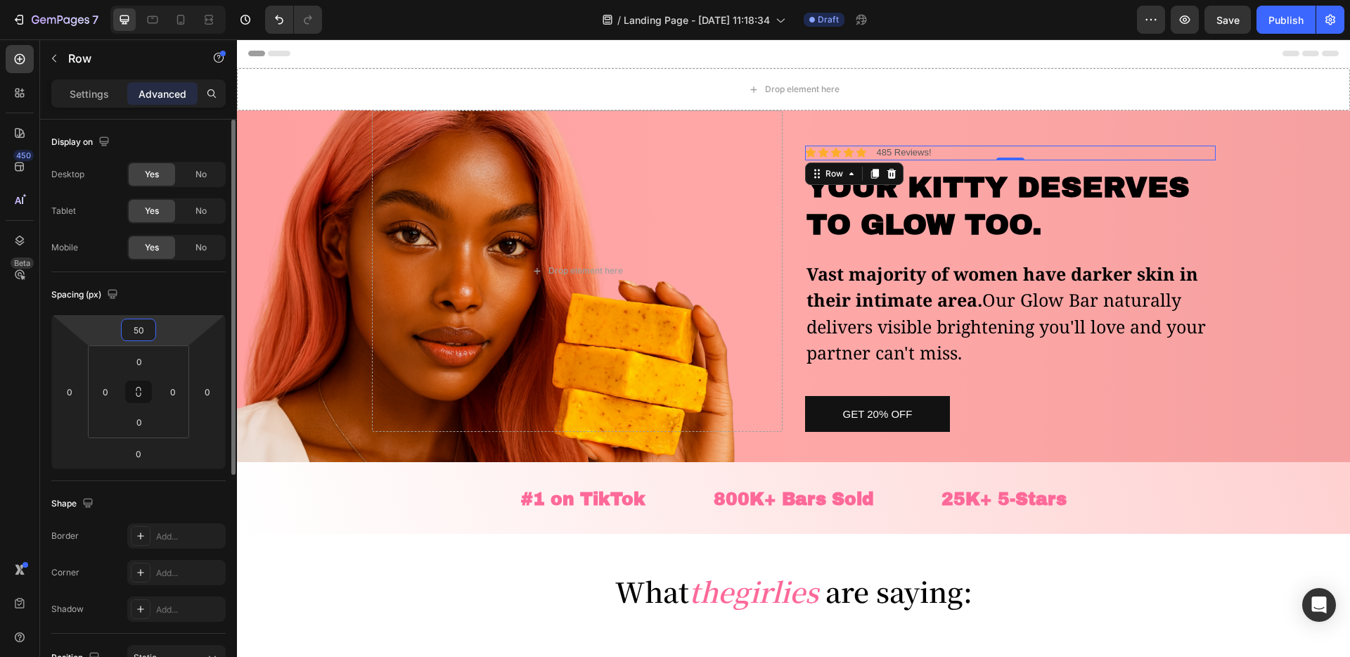
click at [134, 335] on input "50" at bounding box center [138, 329] width 28 height 21
type input "5"
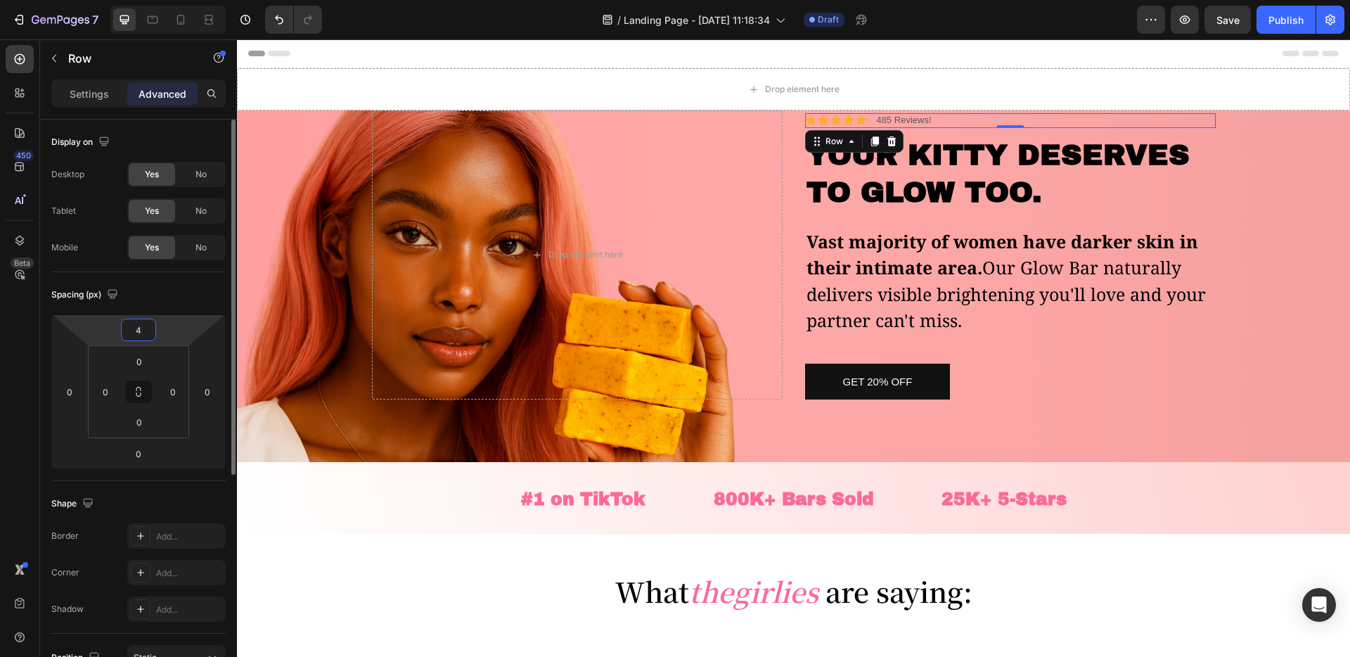
type input "40"
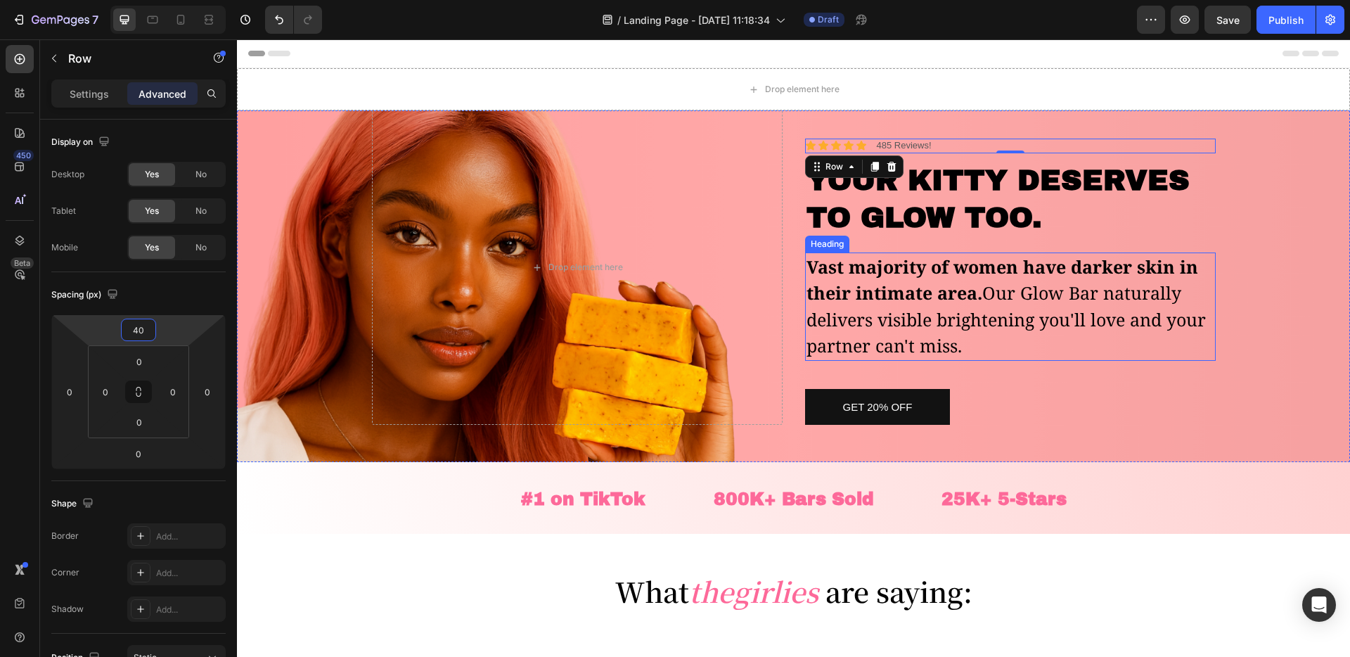
click at [1129, 269] on strong "Vast majority of women have darker skin in their intimate area." at bounding box center [1003, 280] width 392 height 51
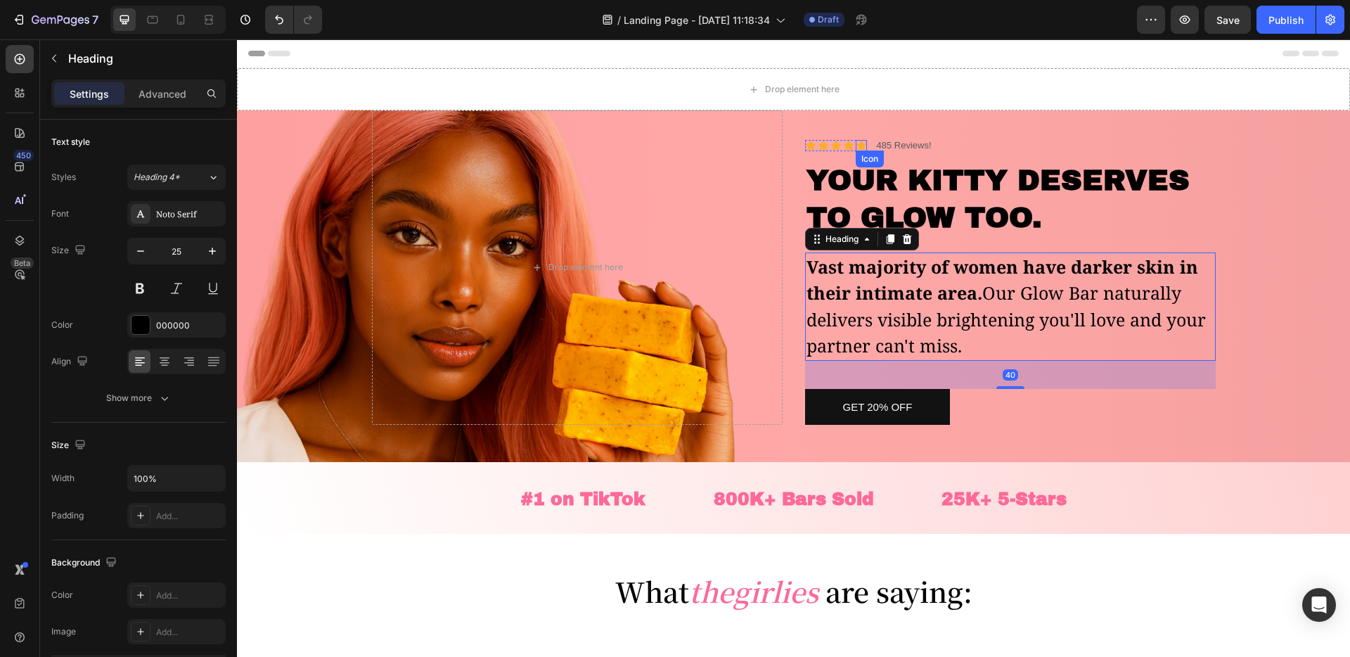
click at [860, 148] on div "Icon" at bounding box center [861, 145] width 11 height 11
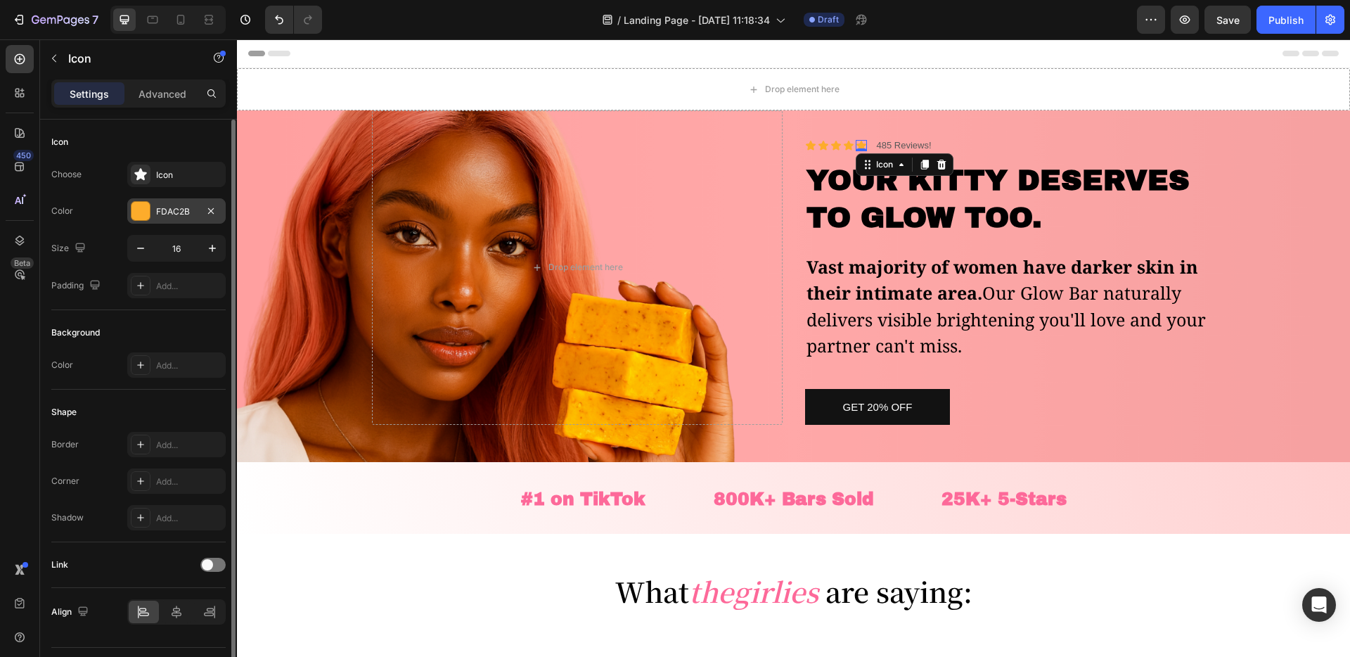
click at [146, 214] on div at bounding box center [140, 211] width 18 height 18
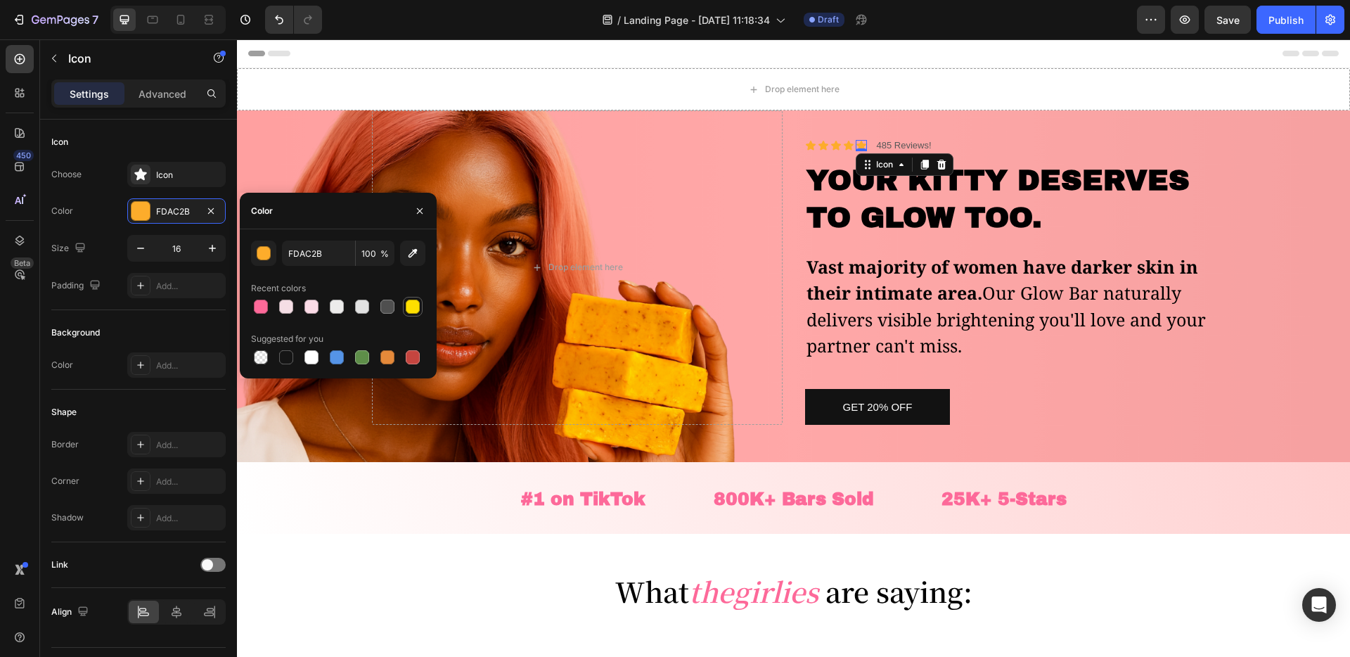
click at [418, 308] on div at bounding box center [413, 307] width 14 height 14
type input "FEDF00"
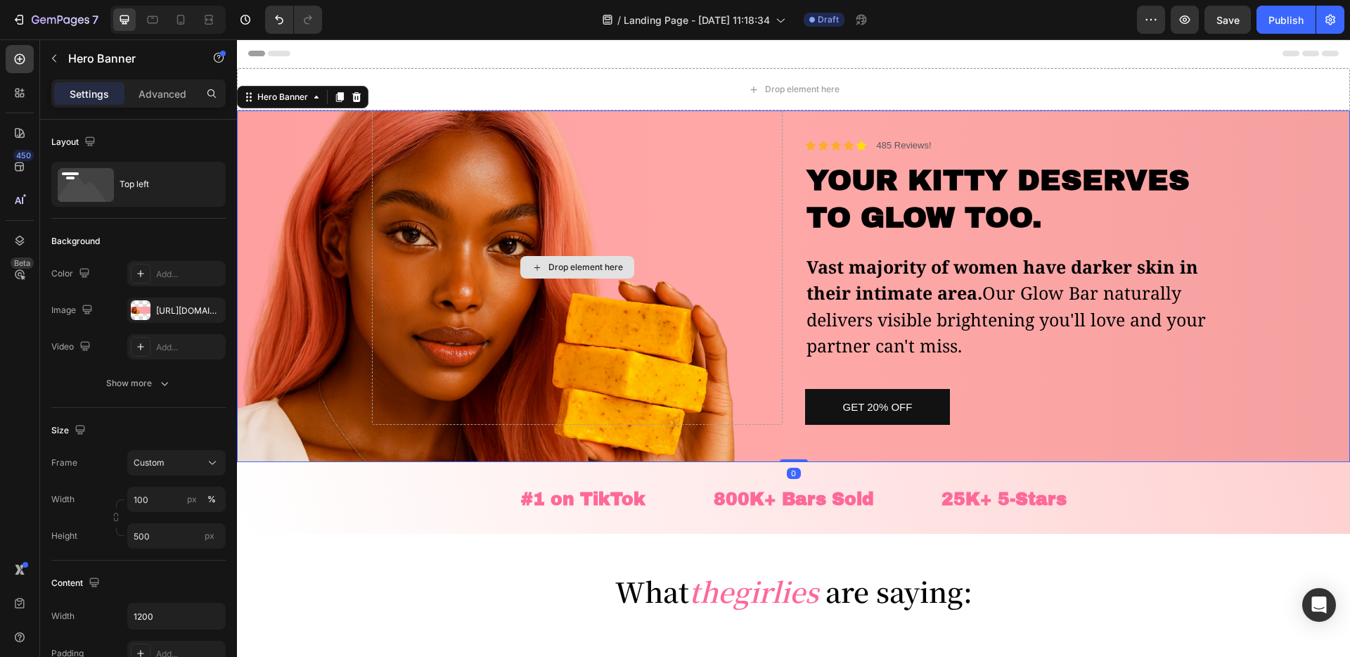
click at [774, 258] on div "Drop element here" at bounding box center [577, 267] width 411 height 314
click at [851, 146] on div "Icon" at bounding box center [848, 145] width 11 height 11
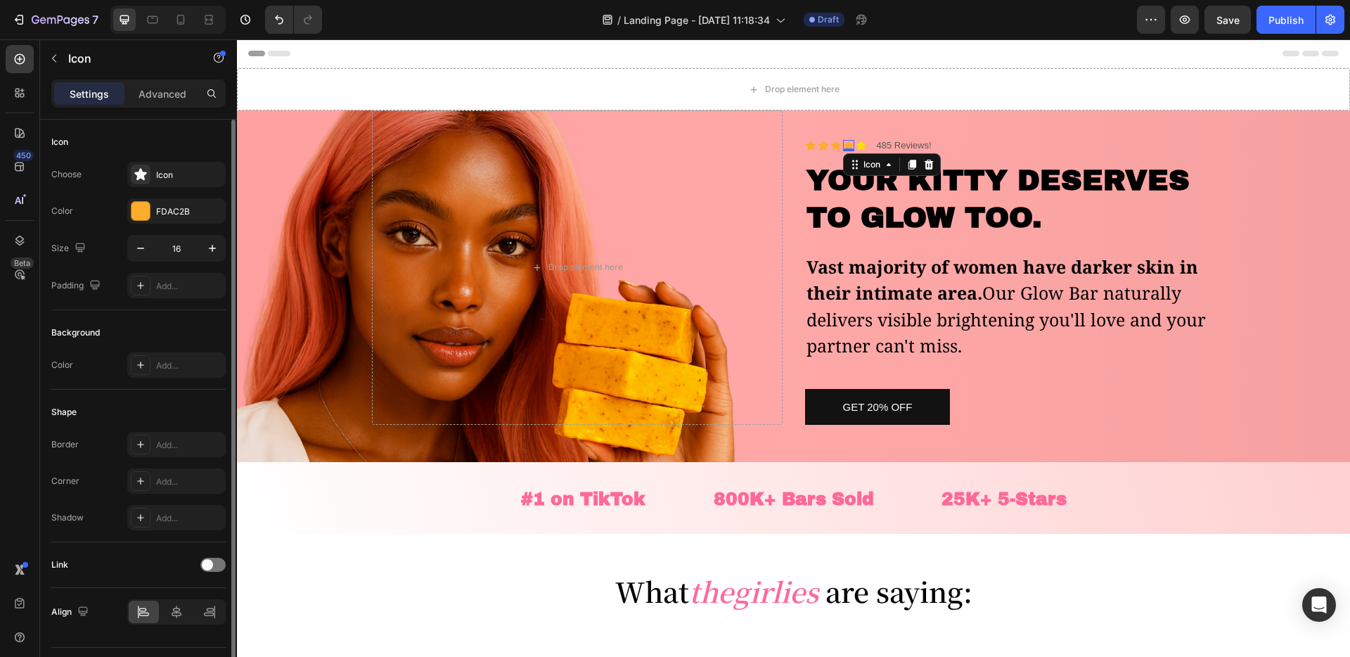
click at [198, 227] on div "Choose Icon Color FDAC2B Size 16 Padding Add..." at bounding box center [138, 230] width 174 height 136
click at [183, 212] on div "FDAC2B" at bounding box center [176, 211] width 41 height 13
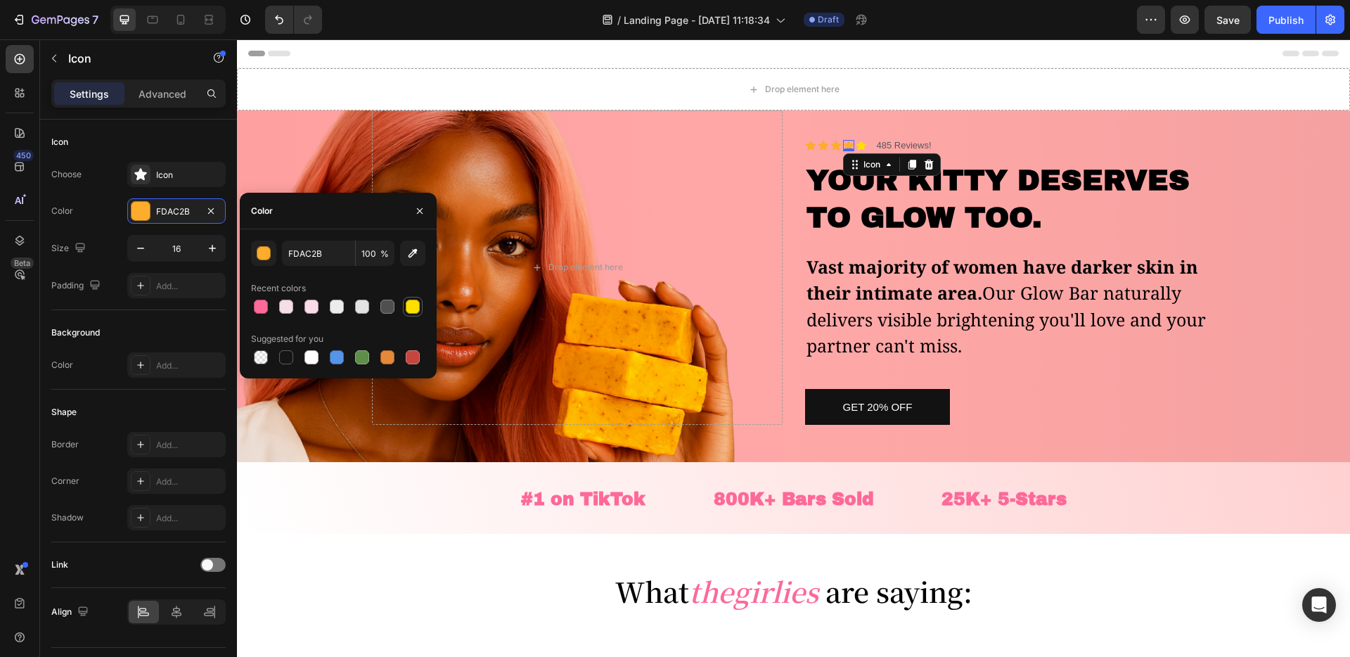
click at [415, 307] on div at bounding box center [413, 307] width 14 height 14
click at [316, 257] on input "FEDF00" at bounding box center [318, 252] width 73 height 25
type input "xf"
click at [835, 147] on icon at bounding box center [836, 145] width 10 height 9
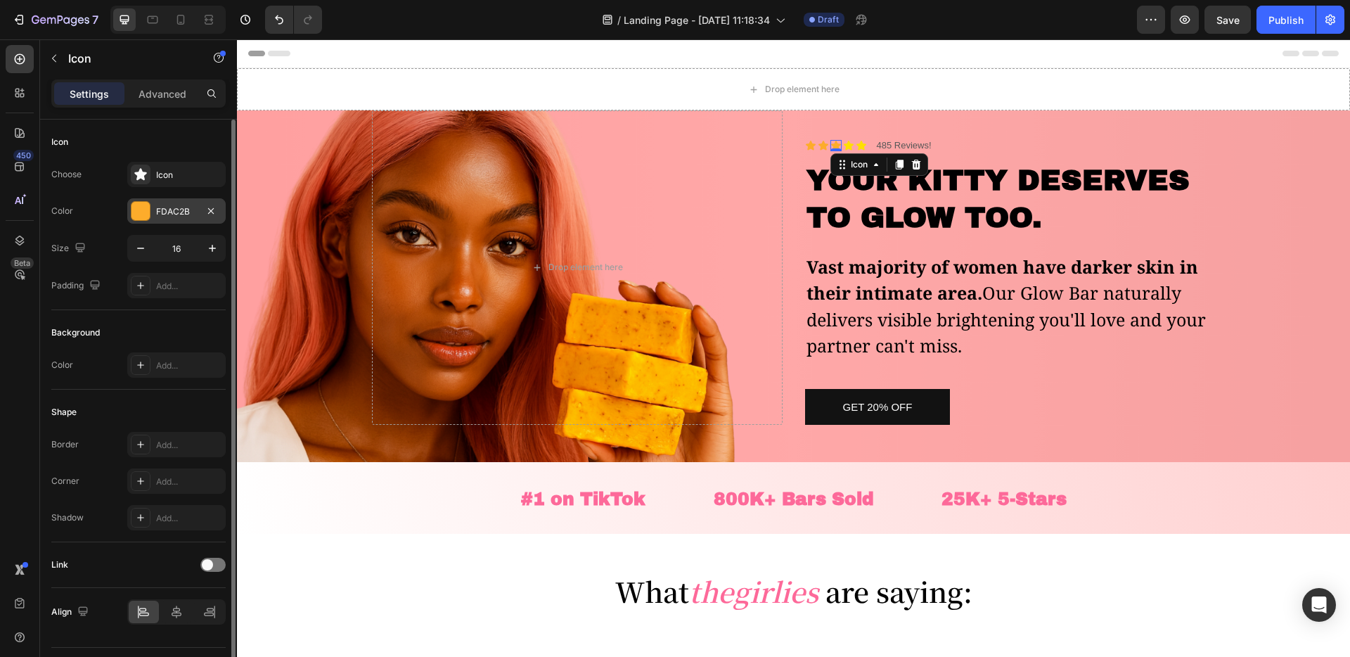
click at [148, 217] on div at bounding box center [140, 211] width 18 height 18
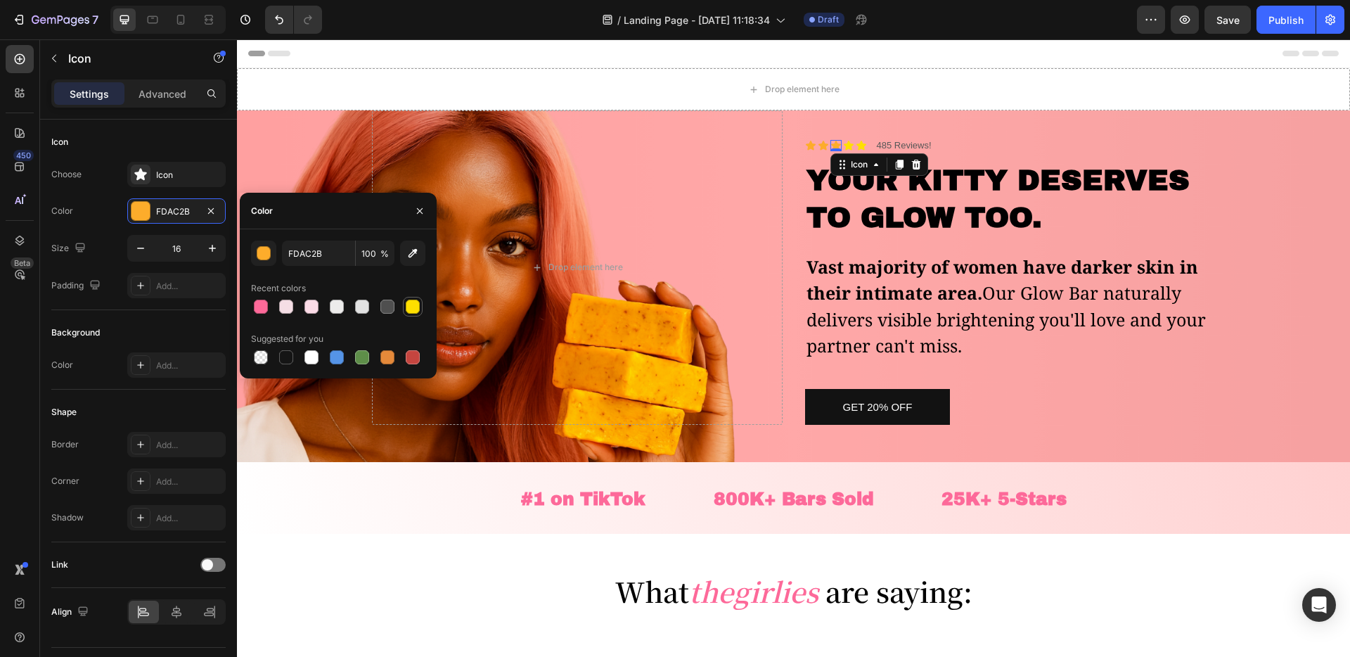
click at [420, 307] on div at bounding box center [412, 306] width 17 height 17
type input "FEDF00"
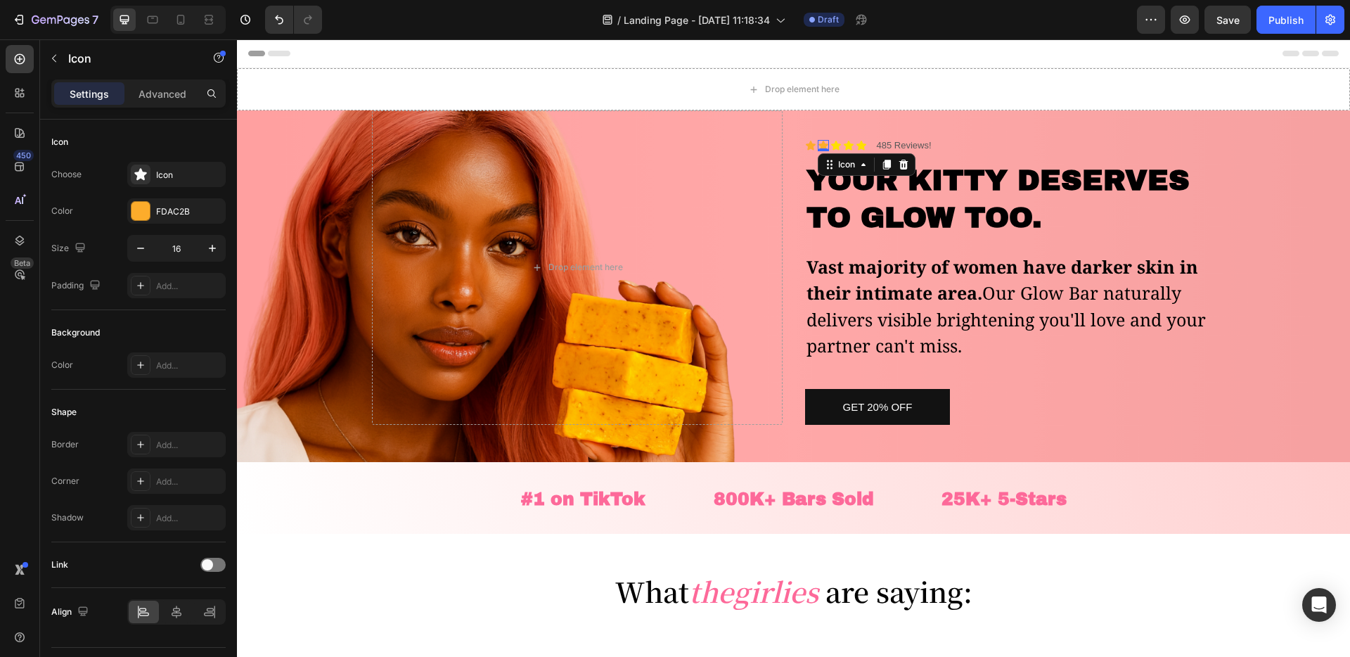
click at [823, 146] on div "Icon 0" at bounding box center [823, 145] width 11 height 11
click at [181, 205] on div "FDAC2B" at bounding box center [176, 211] width 41 height 13
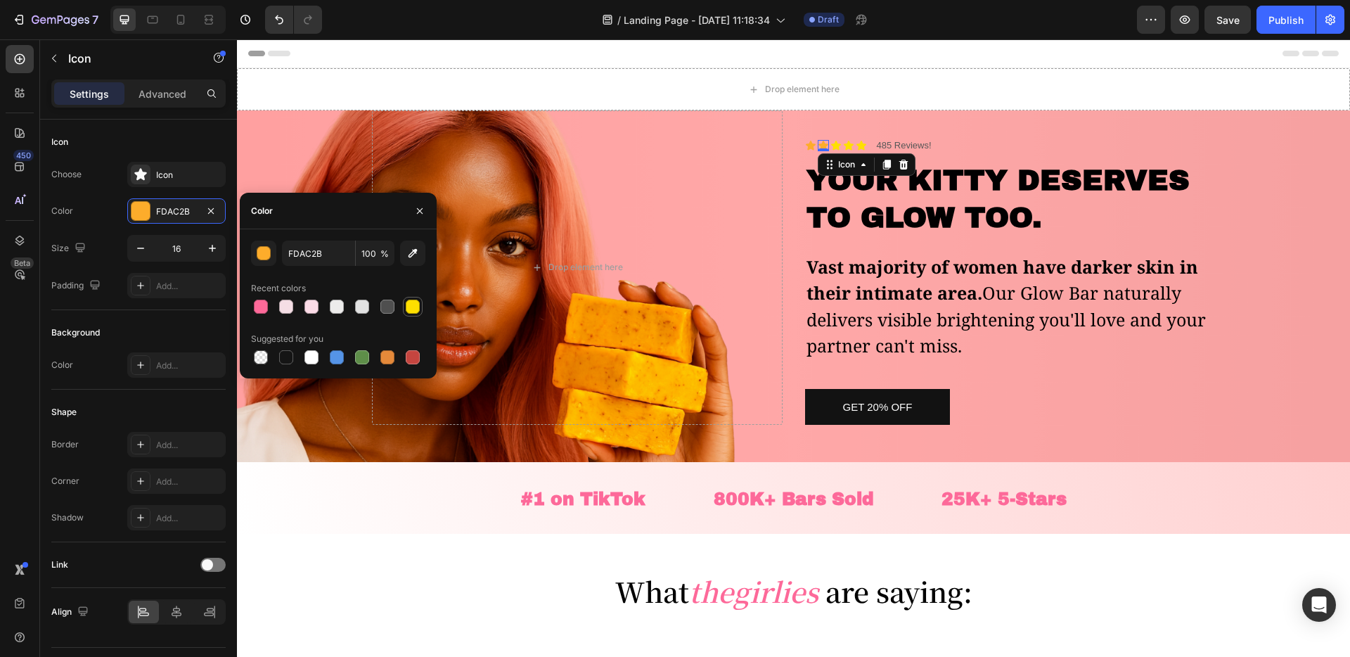
click at [412, 302] on div at bounding box center [413, 307] width 14 height 14
type input "FEDF00"
click at [813, 145] on div "Icon" at bounding box center [810, 145] width 11 height 11
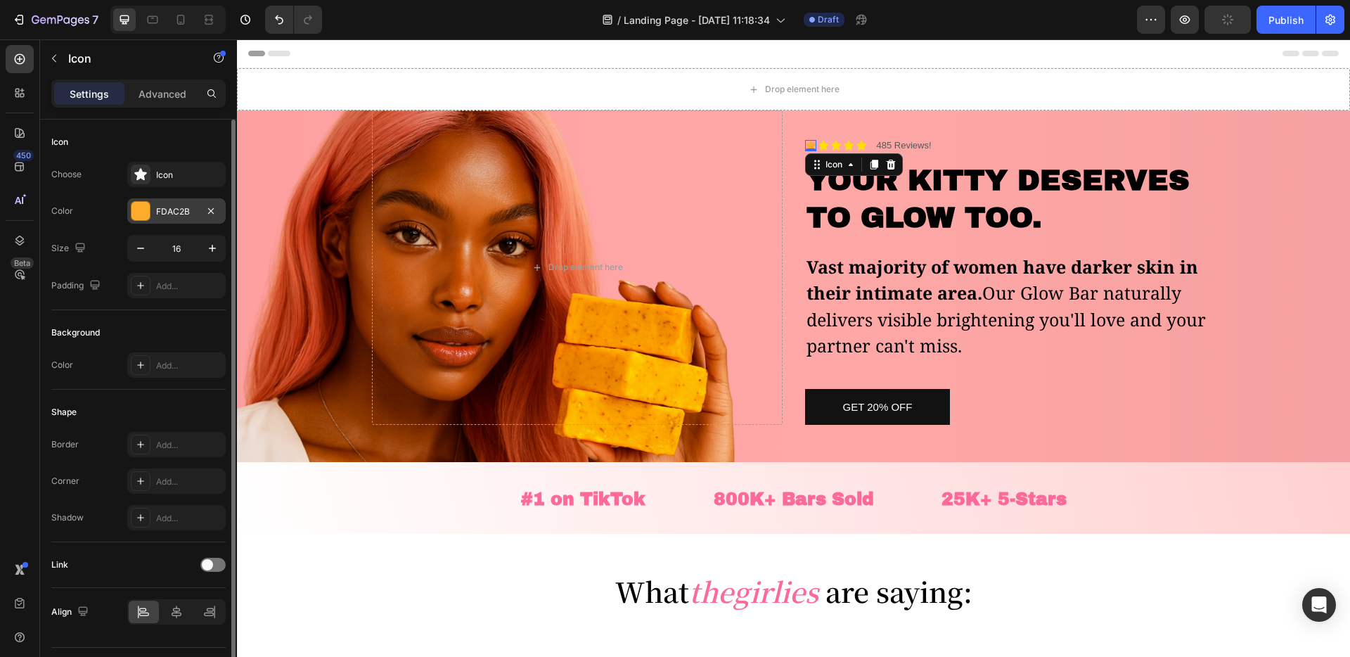
click at [190, 216] on div "FDAC2B" at bounding box center [176, 211] width 41 height 13
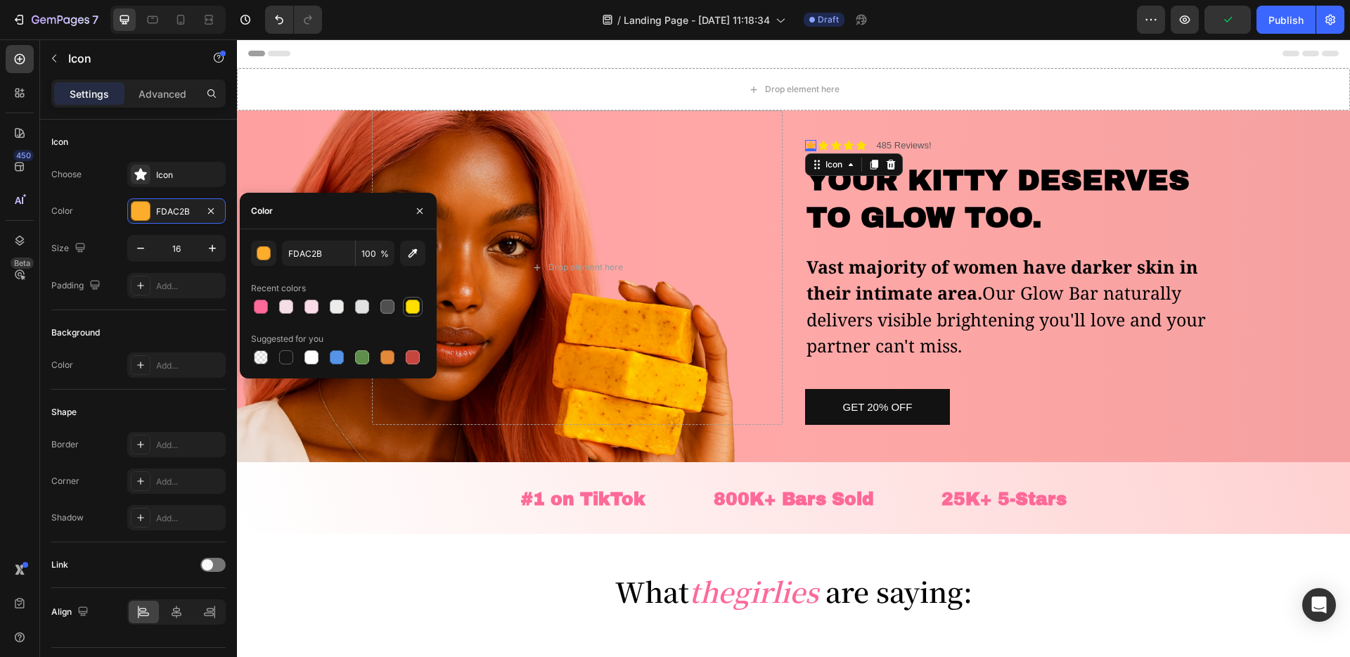
drag, startPoint x: 411, startPoint y: 310, endPoint x: 264, endPoint y: 258, distance: 156.6
click at [411, 310] on div at bounding box center [413, 307] width 14 height 14
type input "FEDF00"
click at [733, 293] on div "Drop element here" at bounding box center [577, 267] width 411 height 314
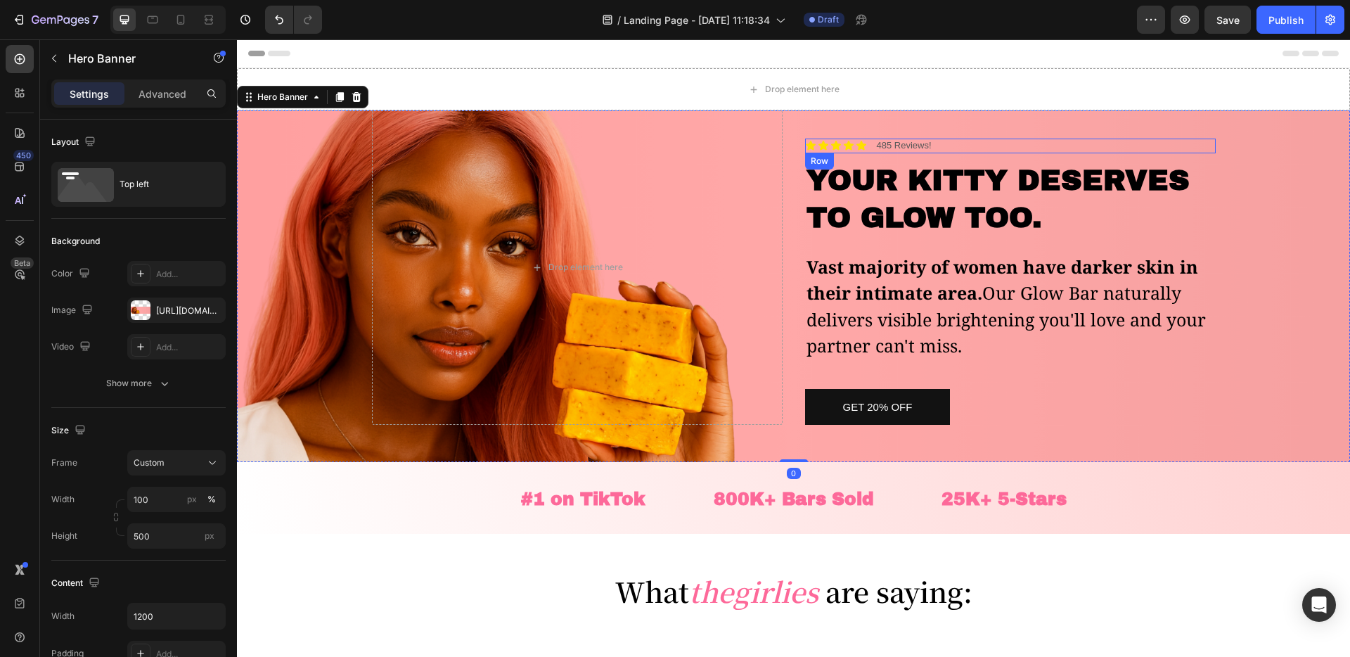
click at [867, 150] on div "Icon Icon Icon Icon Icon Icon List 485 Reviews! Text Block Row" at bounding box center [1010, 146] width 411 height 15
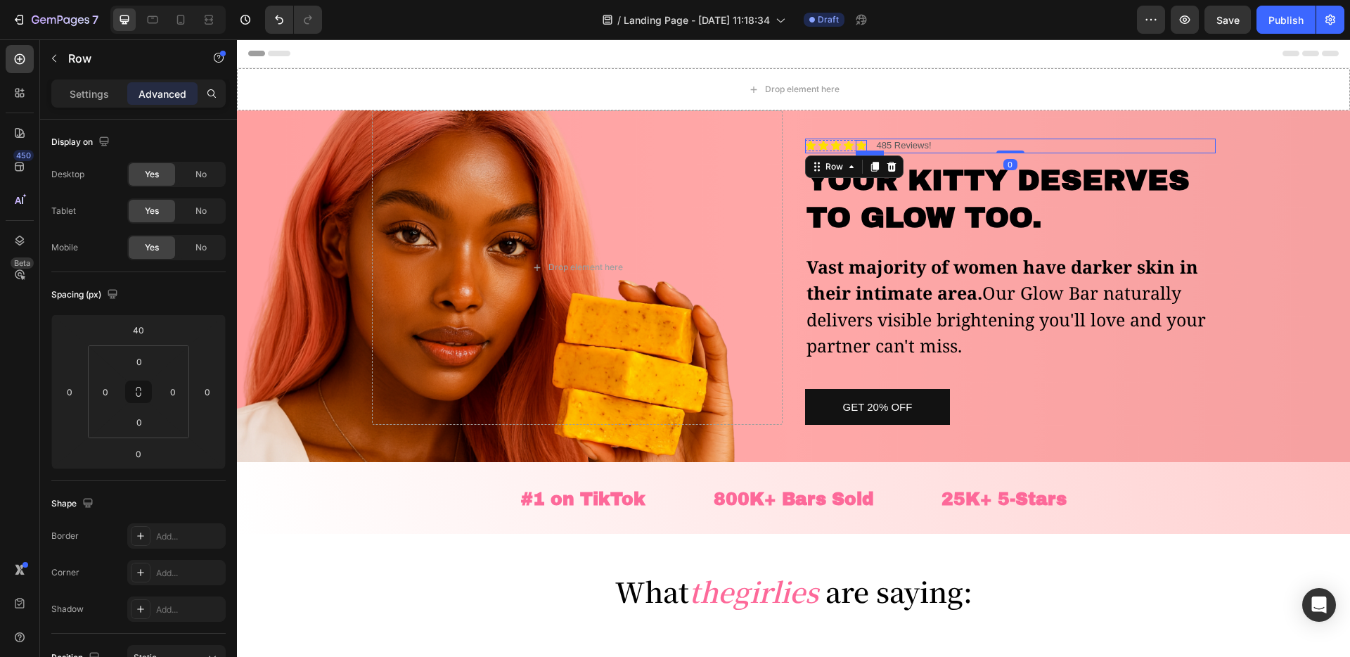
click at [862, 147] on div "Icon" at bounding box center [861, 145] width 11 height 11
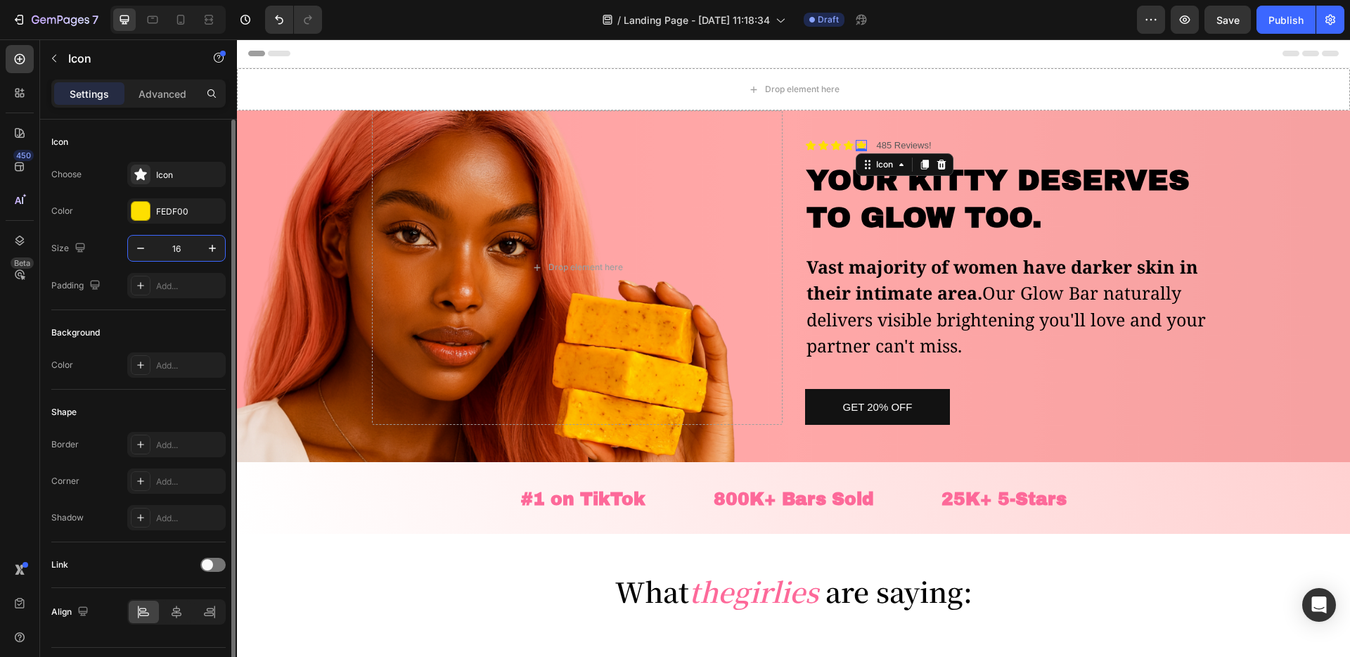
drag, startPoint x: 176, startPoint y: 254, endPoint x: 15, endPoint y: 196, distance: 171.7
click at [176, 254] on input "16" at bounding box center [176, 248] width 46 height 25
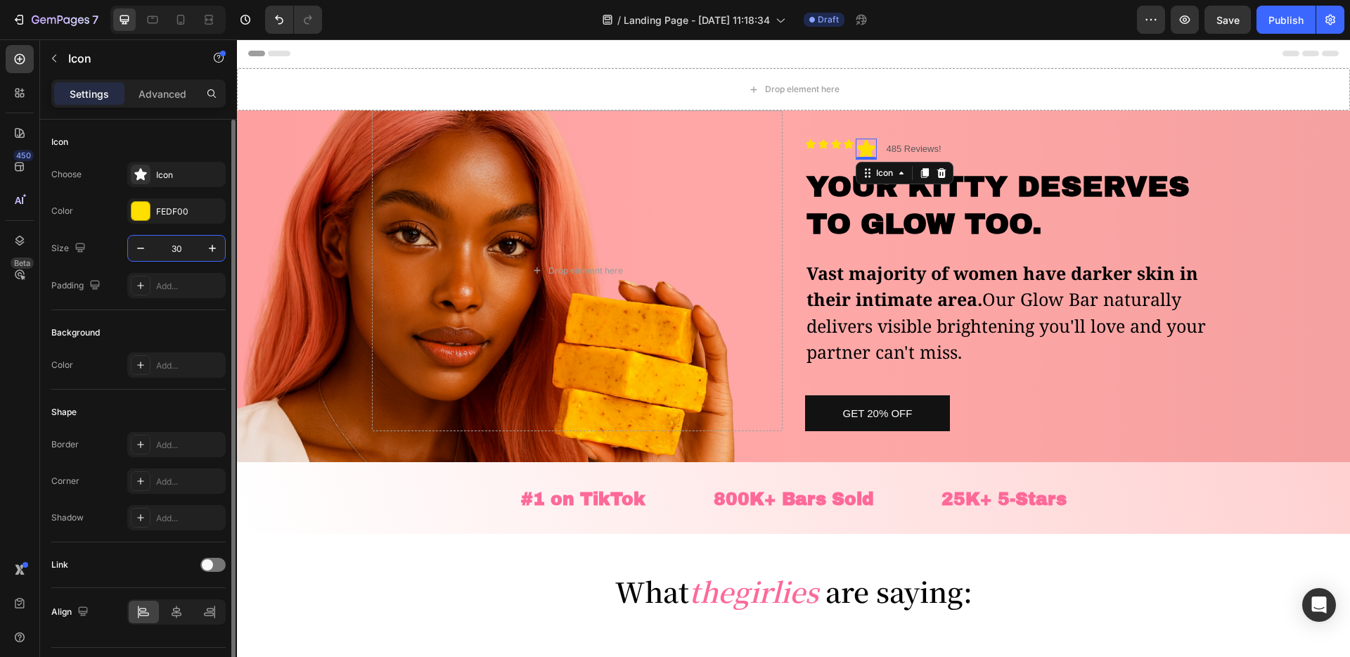
click at [181, 244] on input "30" at bounding box center [176, 248] width 46 height 25
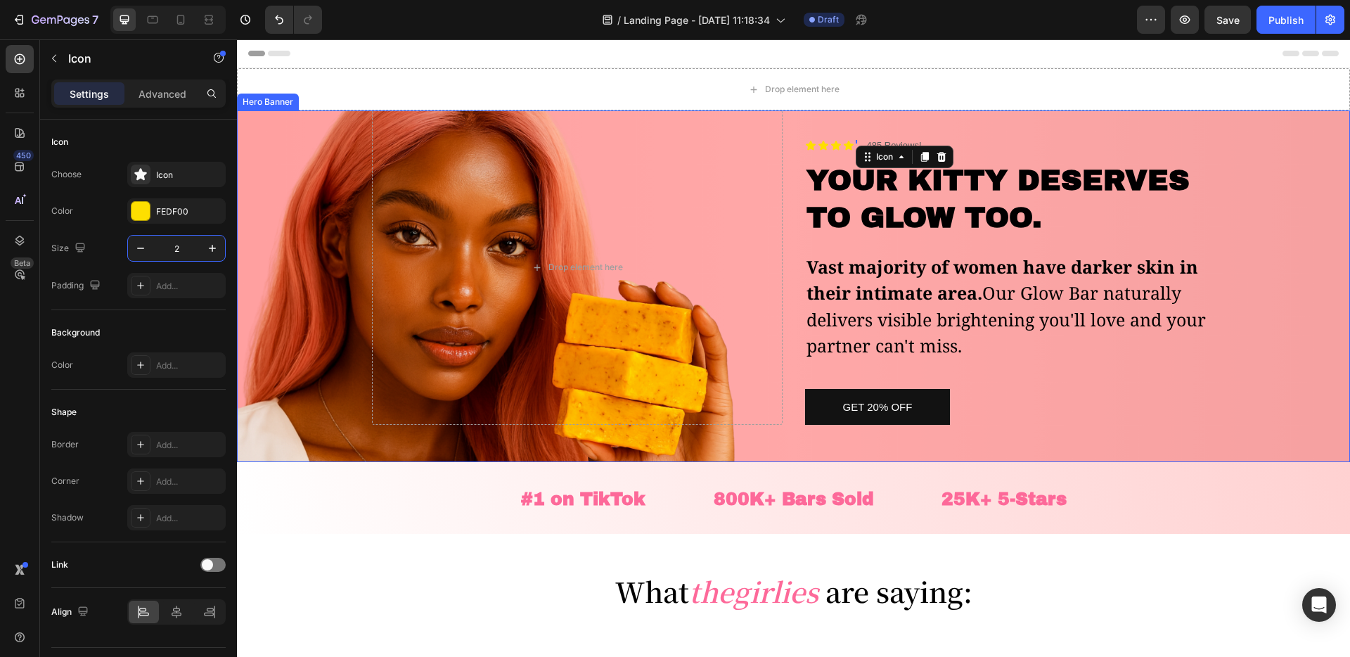
type input "25"
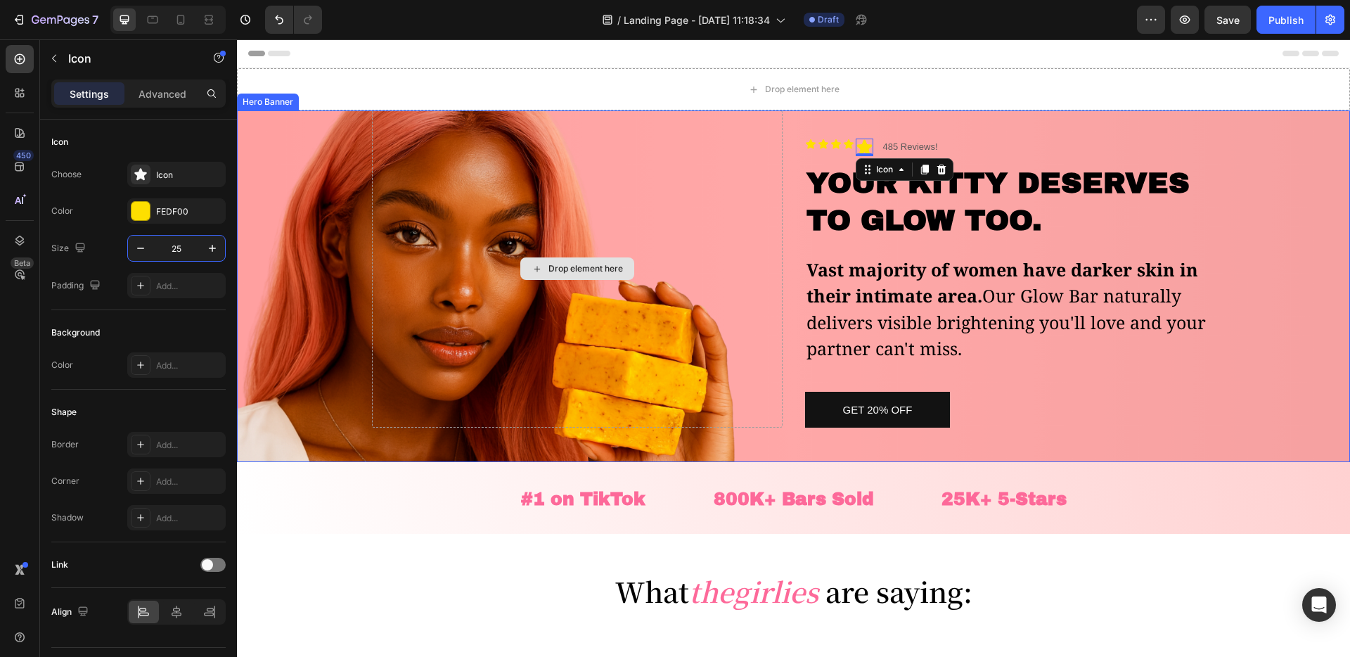
click at [911, 237] on h2 "YOUR KITTY DESERVES TO GLOW TOO." at bounding box center [1010, 202] width 411 height 78
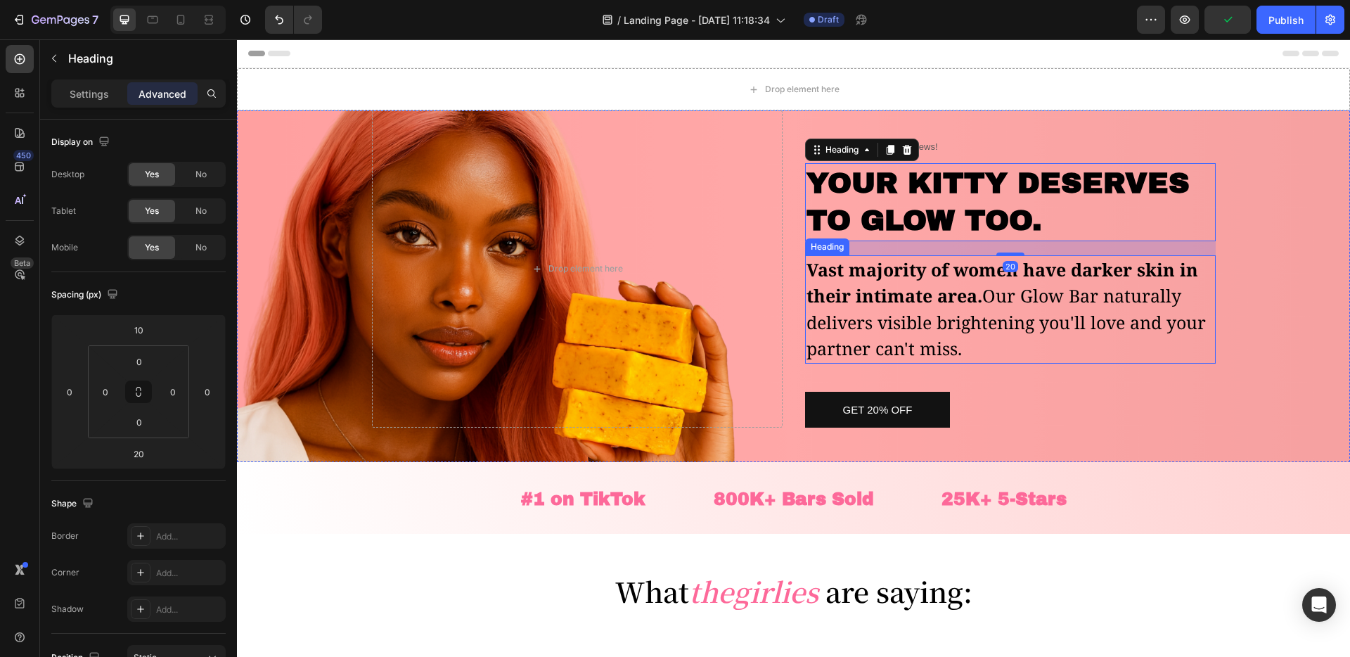
click at [790, 372] on div "Drop element here Icon Icon Icon Icon Icon Icon List 485 Reviews! Text Block Ro…" at bounding box center [794, 268] width 844 height 317
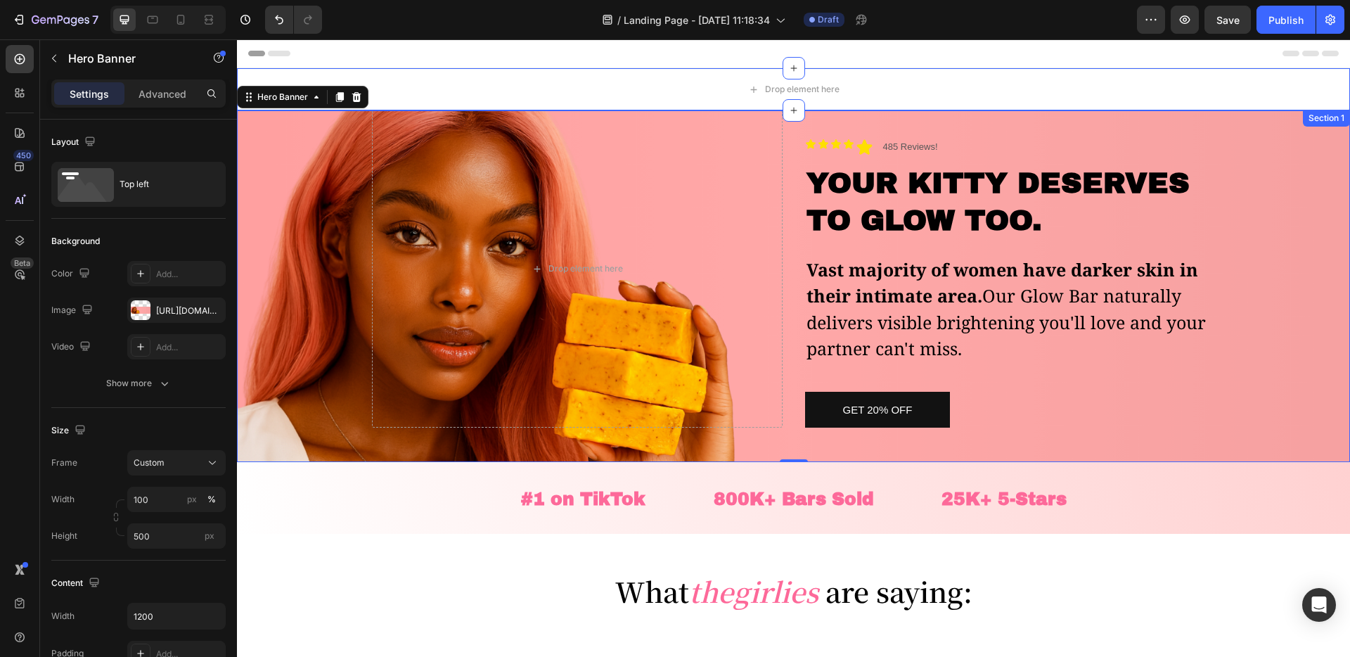
click at [852, 149] on div "Icon" at bounding box center [848, 144] width 11 height 11
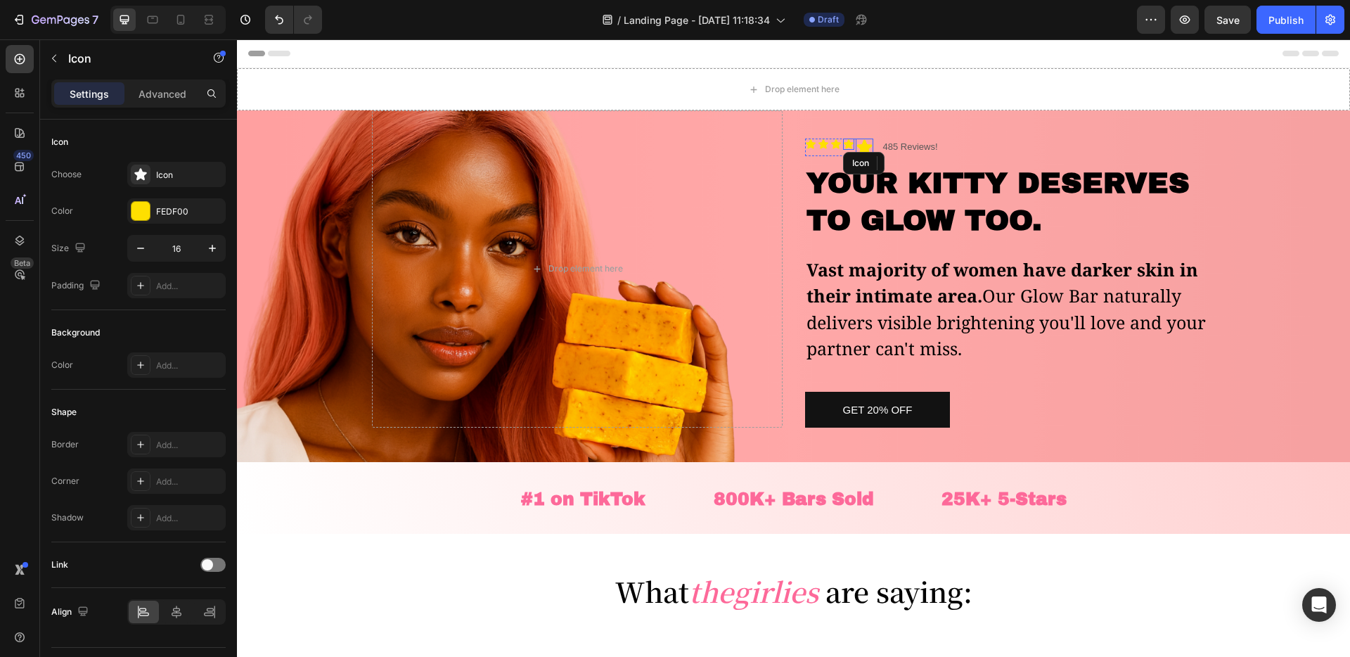
click at [871, 149] on icon at bounding box center [865, 148] width 18 height 18
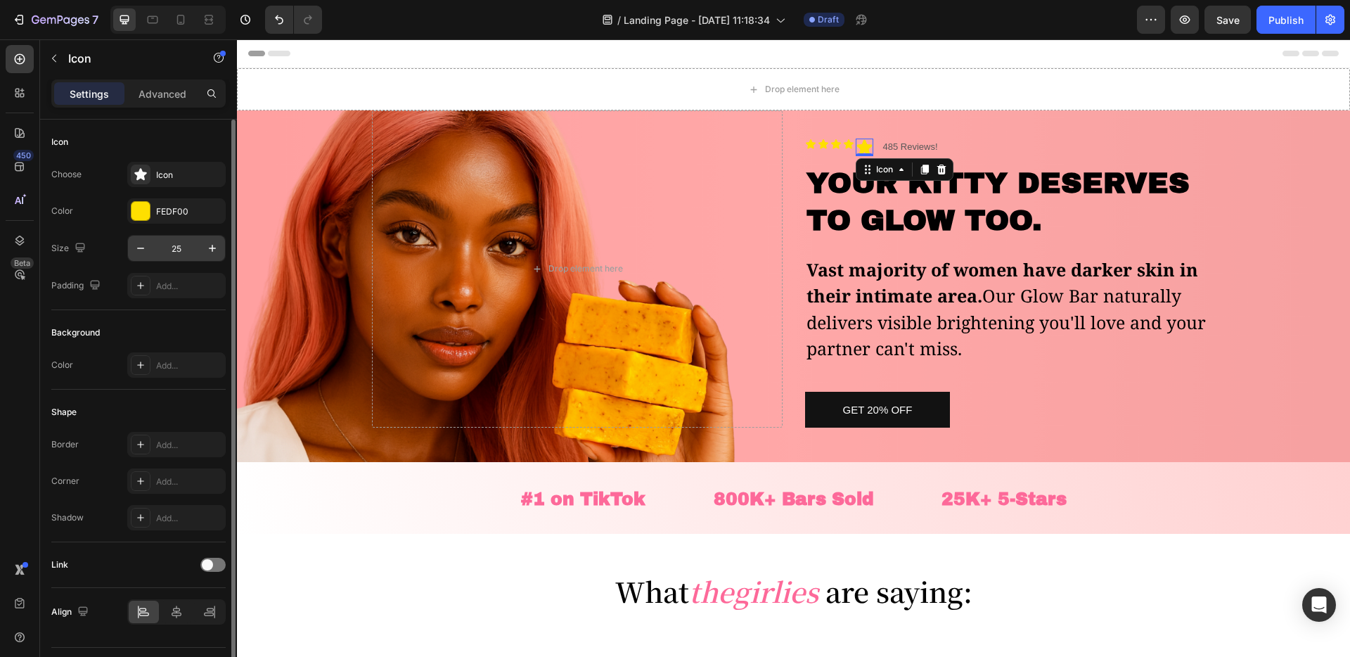
click at [183, 240] on input "25" at bounding box center [176, 248] width 46 height 25
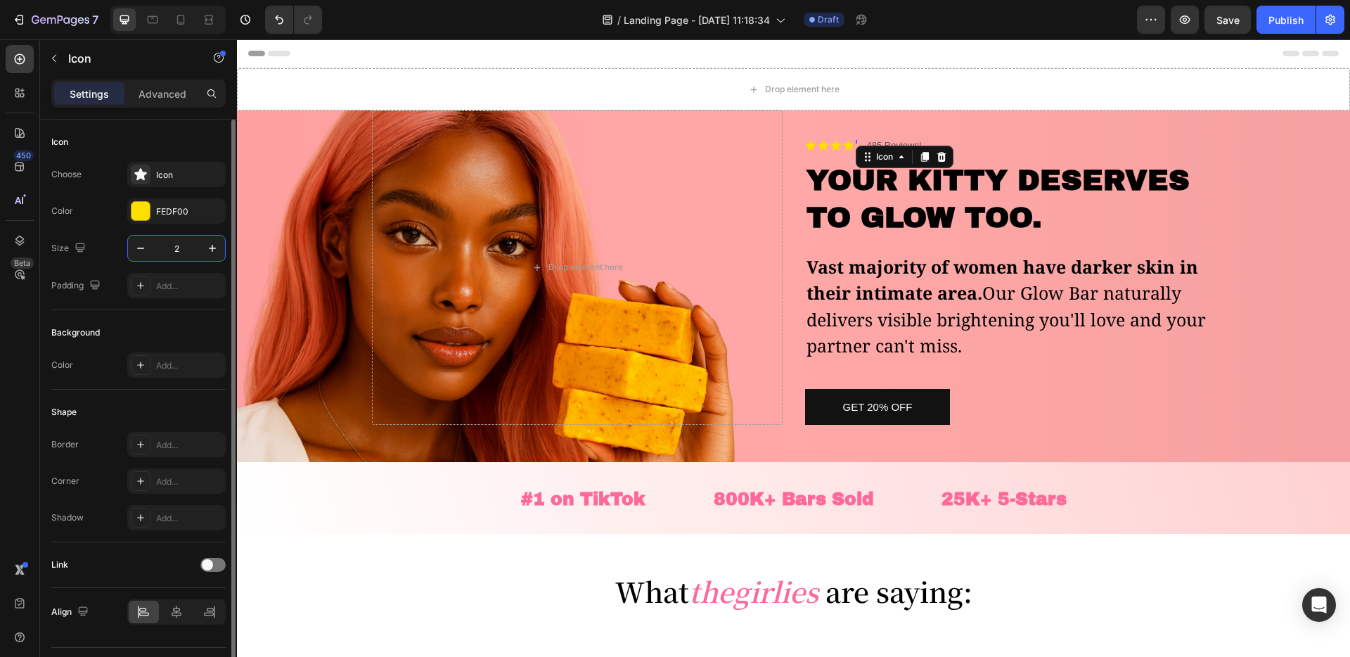
type input "23"
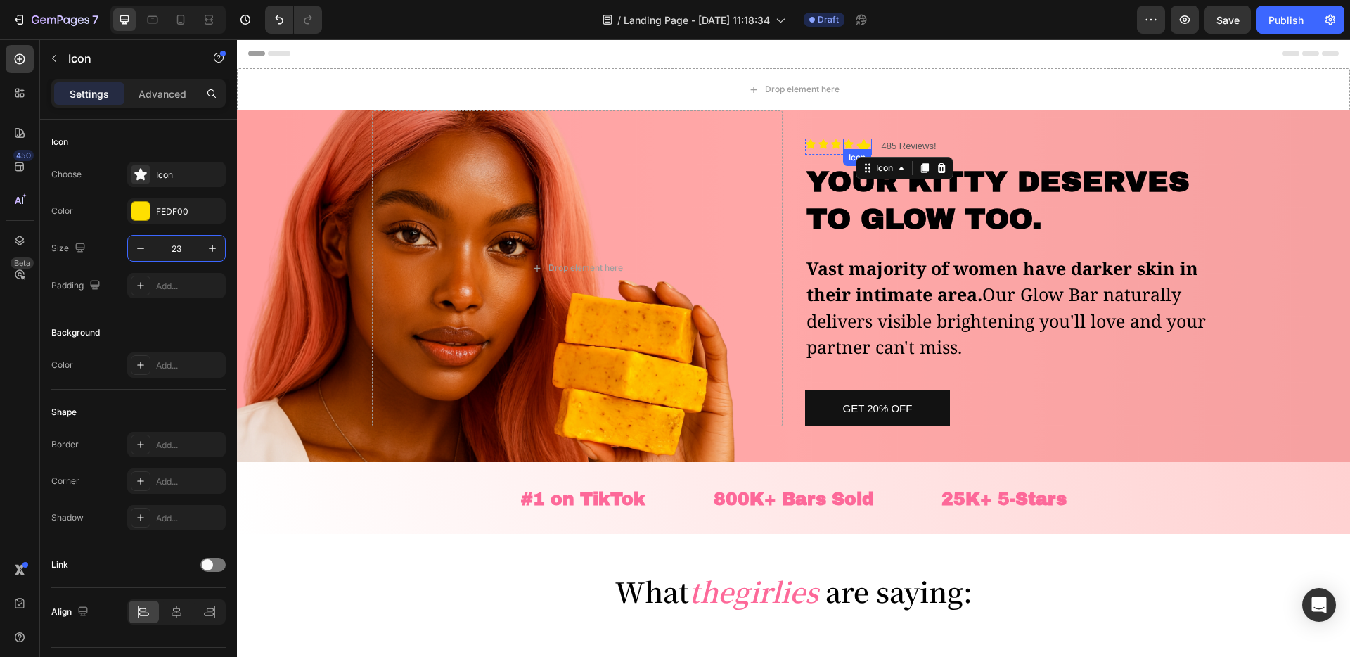
click at [846, 145] on icon at bounding box center [849, 143] width 10 height 9
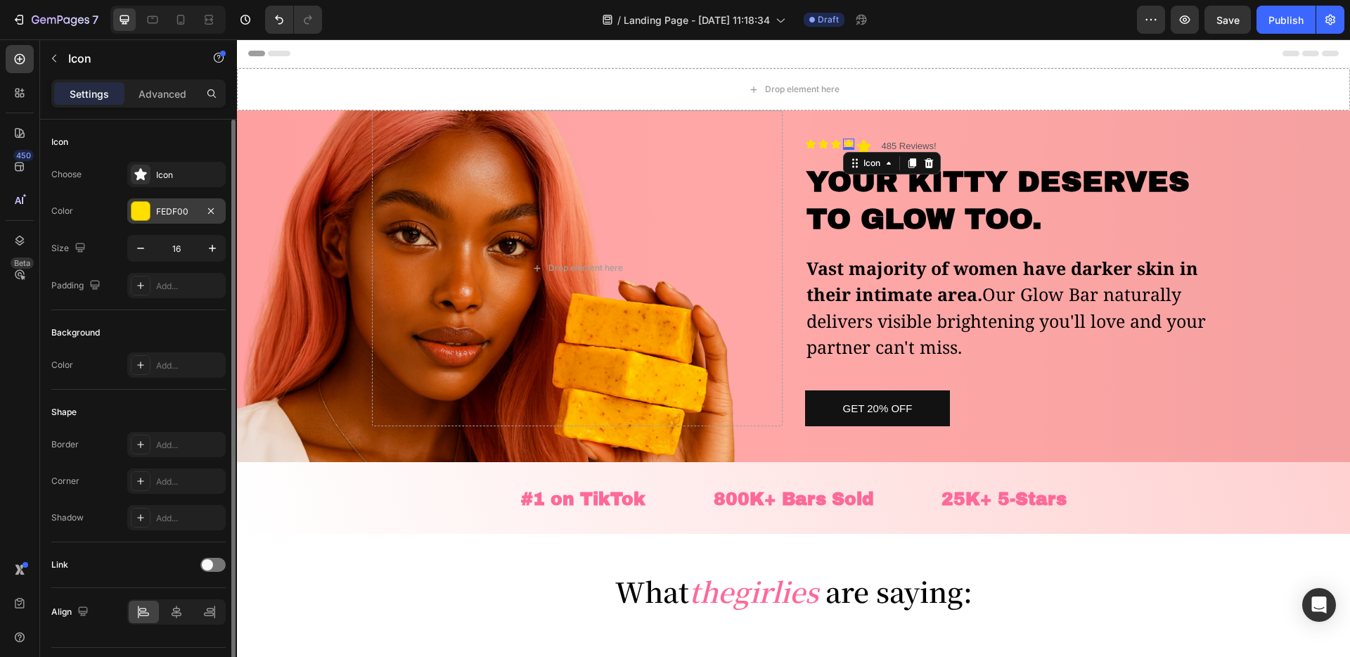
click at [191, 220] on div "FEDF00" at bounding box center [176, 210] width 98 height 25
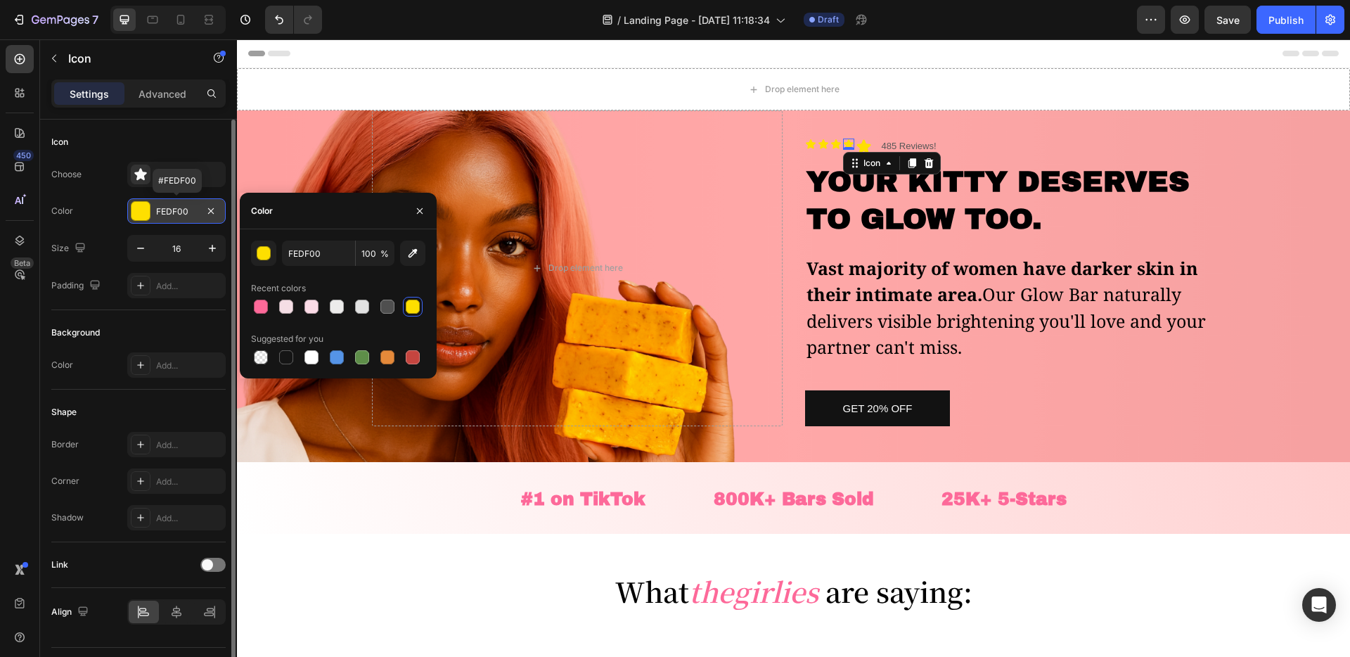
click at [186, 208] on div "FEDF00" at bounding box center [176, 211] width 41 height 13
click at [174, 214] on div "FEDF00" at bounding box center [176, 211] width 41 height 13
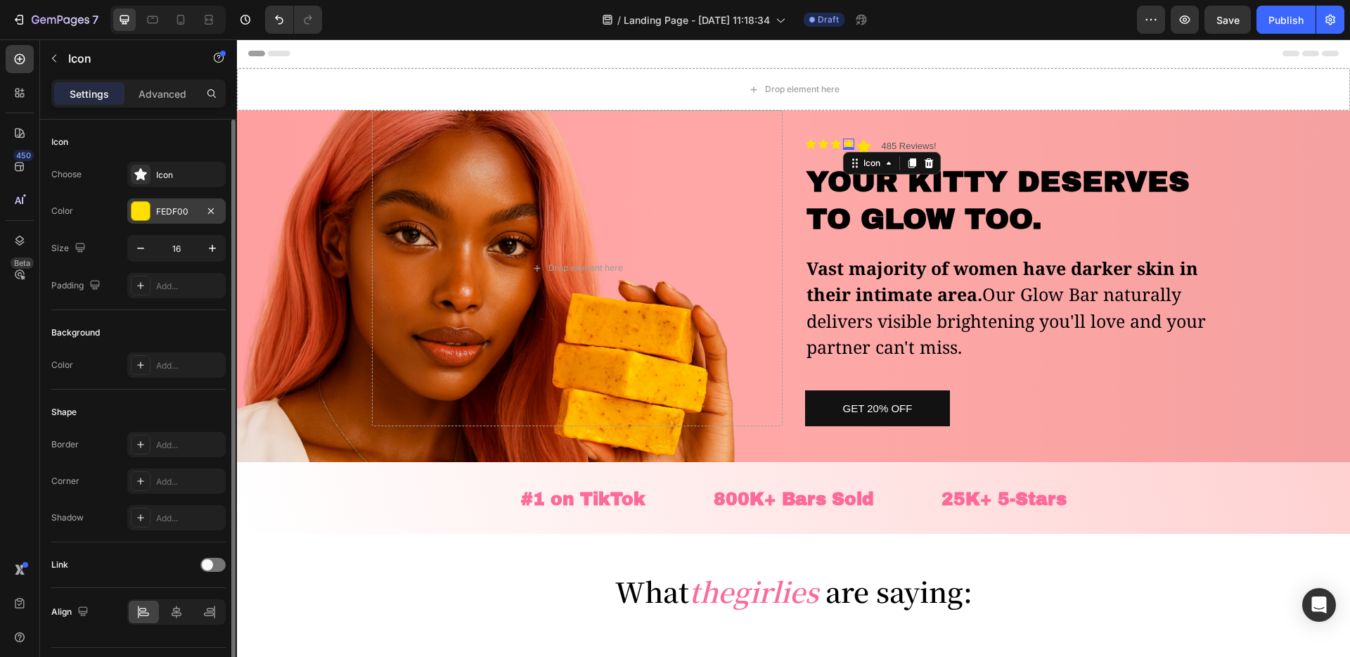
click at [195, 209] on div "FEDF00" at bounding box center [176, 211] width 41 height 13
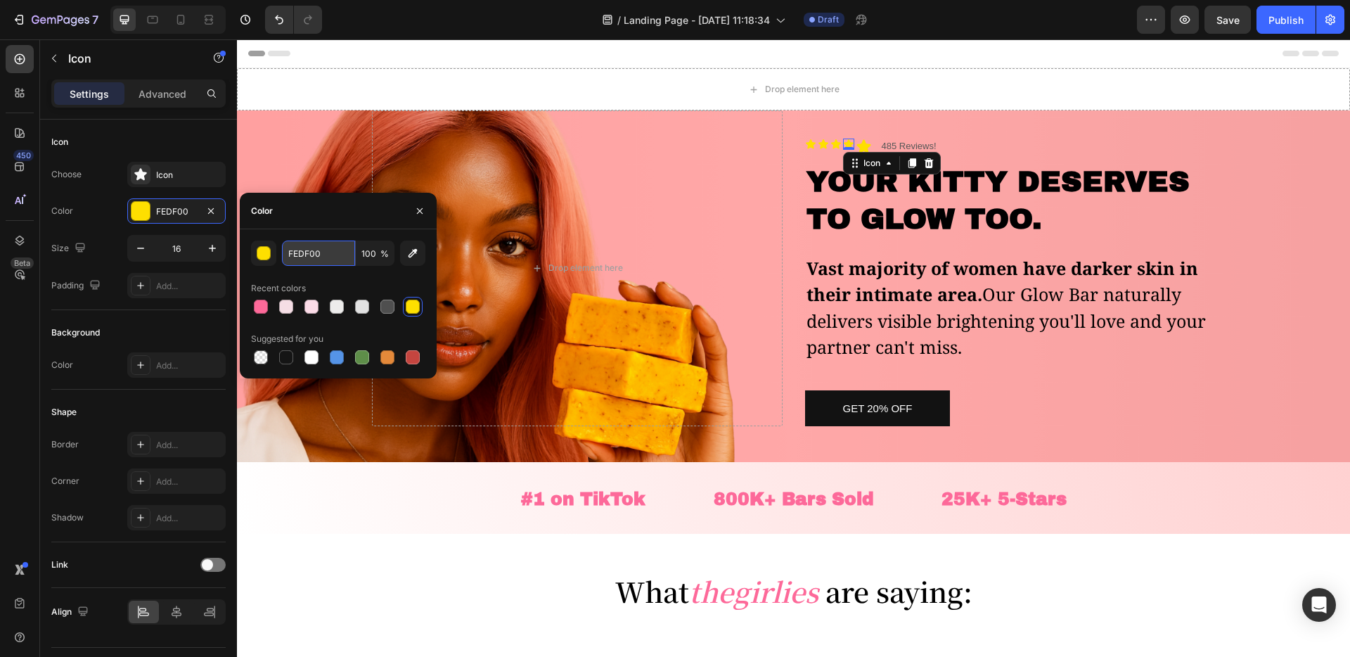
click at [327, 259] on input "FEDF00" at bounding box center [318, 252] width 73 height 25
paste input "#fedf"
click at [288, 252] on input "#fedf00" at bounding box center [318, 252] width 73 height 25
click at [331, 260] on input "fedf00" at bounding box center [318, 252] width 73 height 25
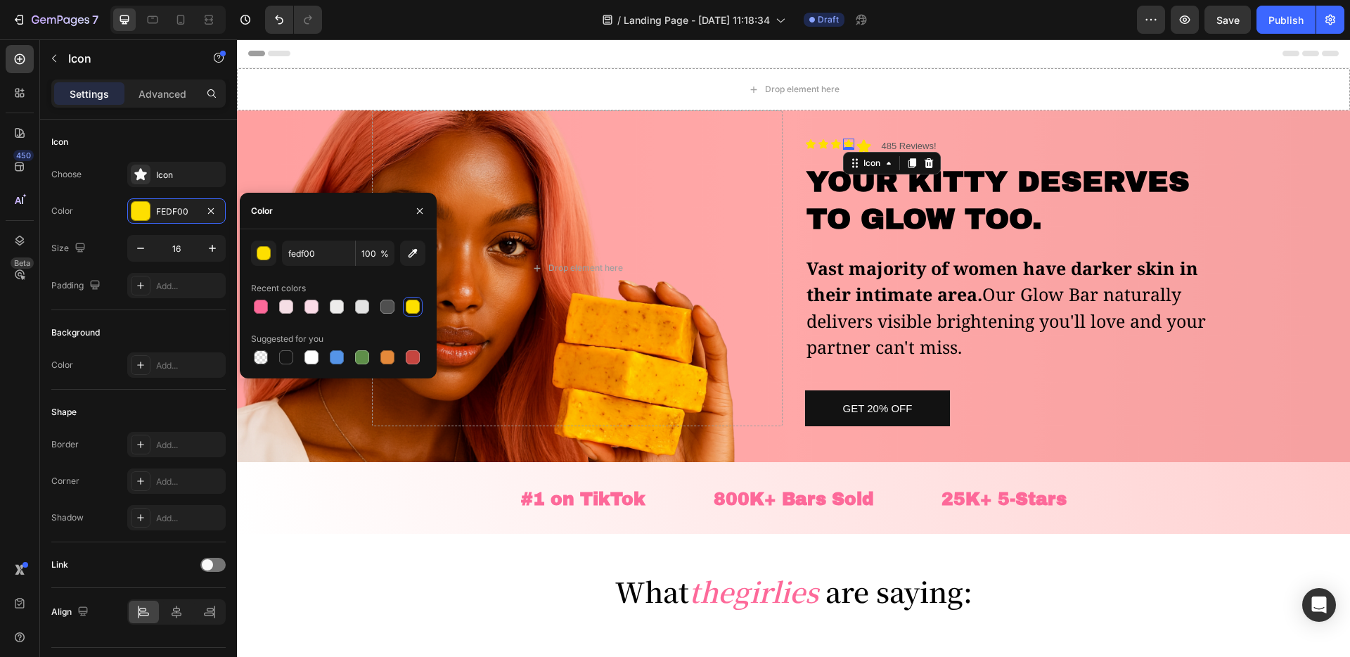
type input "FEDF00"
click at [347, 281] on div "Recent colors" at bounding box center [338, 288] width 174 height 23
click at [303, 259] on input "FEDF00" at bounding box center [318, 252] width 73 height 25
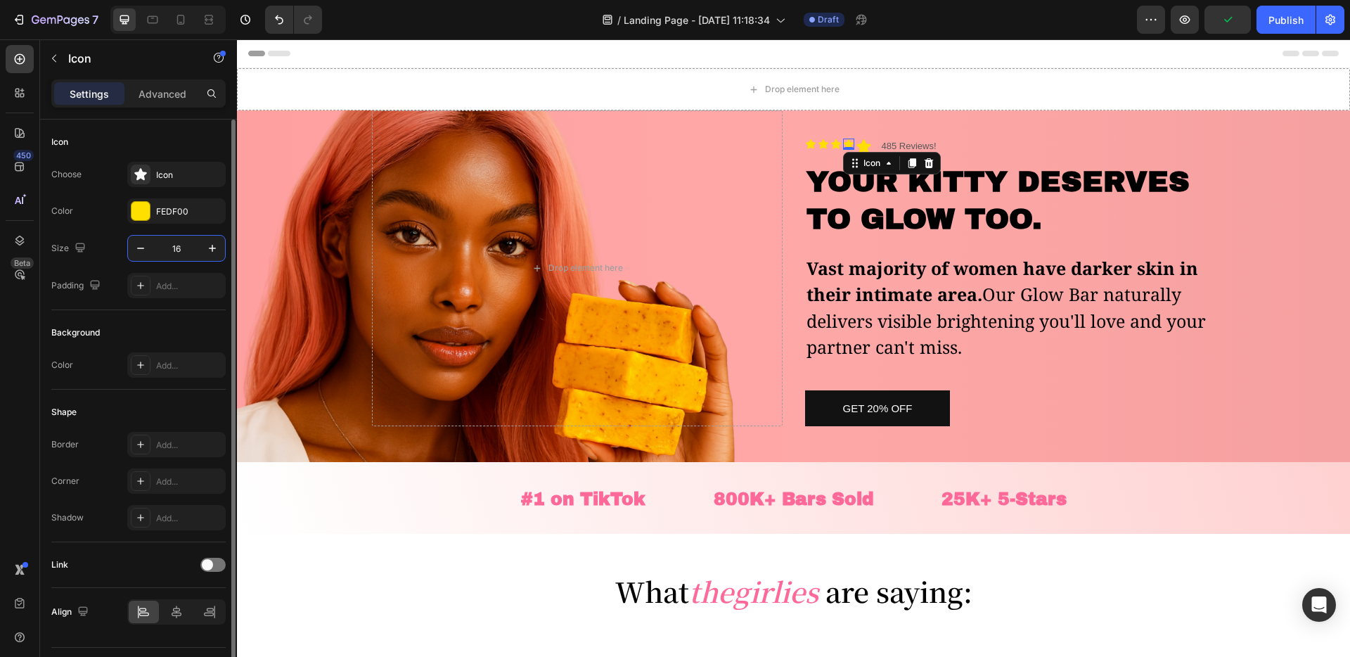
click at [172, 244] on input "16" at bounding box center [176, 248] width 46 height 25
type input "23"
click at [871, 148] on icon at bounding box center [868, 145] width 14 height 13
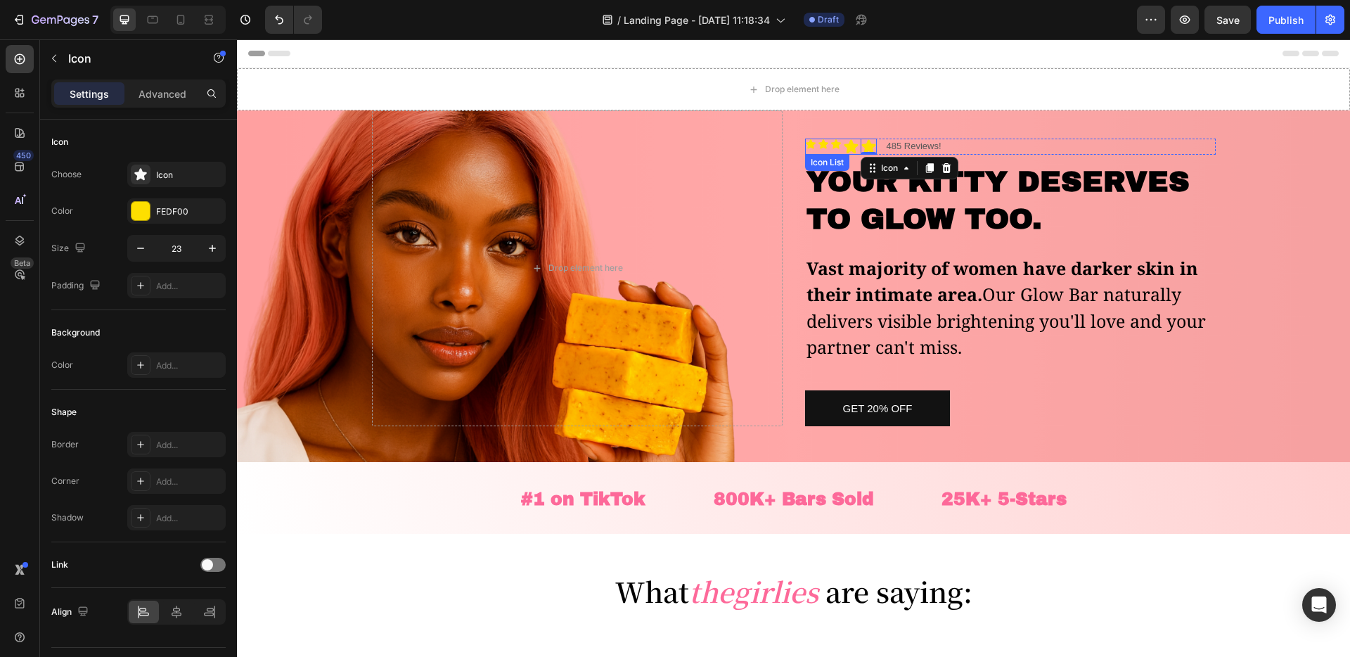
click at [834, 152] on div "Icon Icon Icon Icon Icon 0 Icon List" at bounding box center [841, 147] width 72 height 16
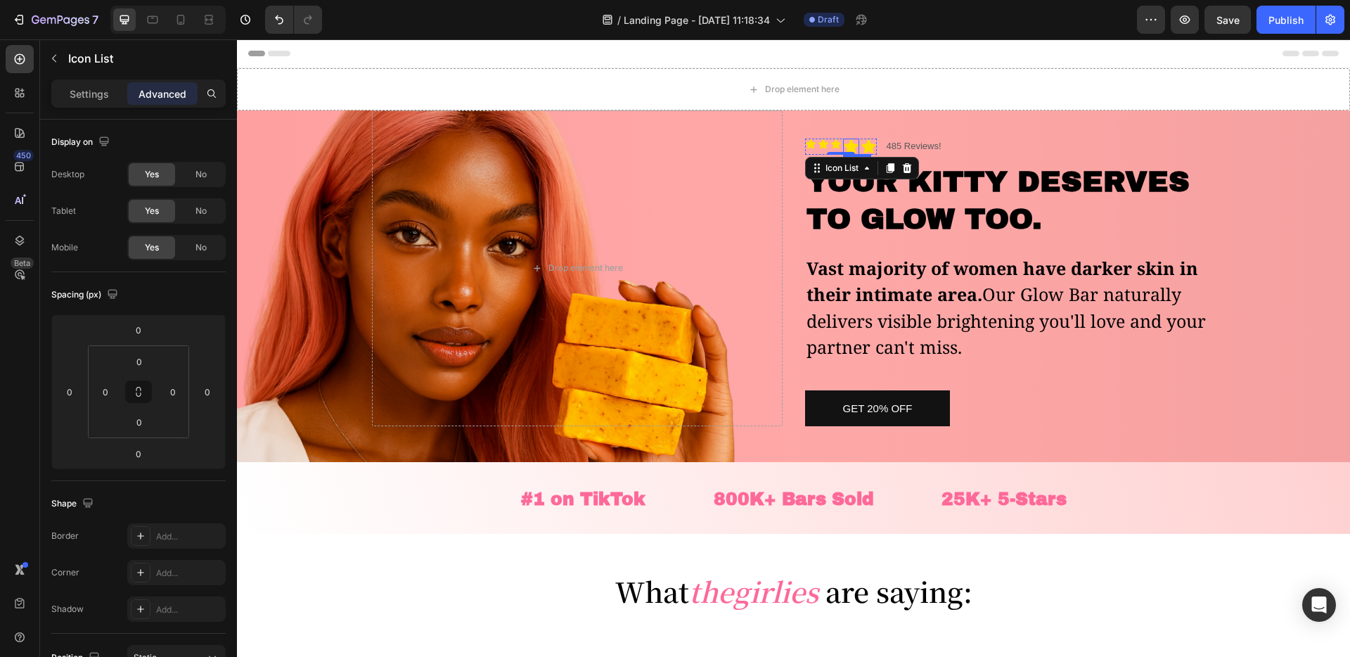
click at [862, 149] on div "Icon" at bounding box center [869, 147] width 16 height 16
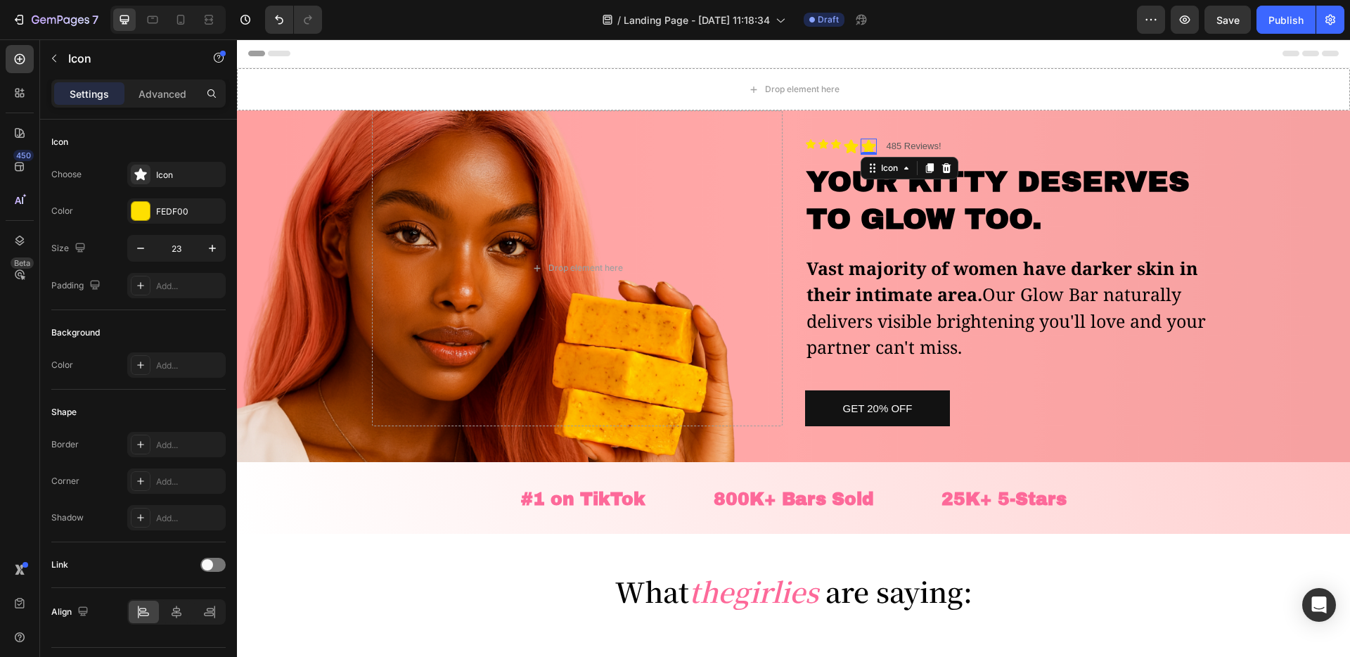
click at [861, 147] on icon at bounding box center [869, 147] width 16 height 16
click at [852, 146] on icon at bounding box center [851, 145] width 14 height 13
click at [834, 149] on div "Icon 0" at bounding box center [835, 144] width 11 height 11
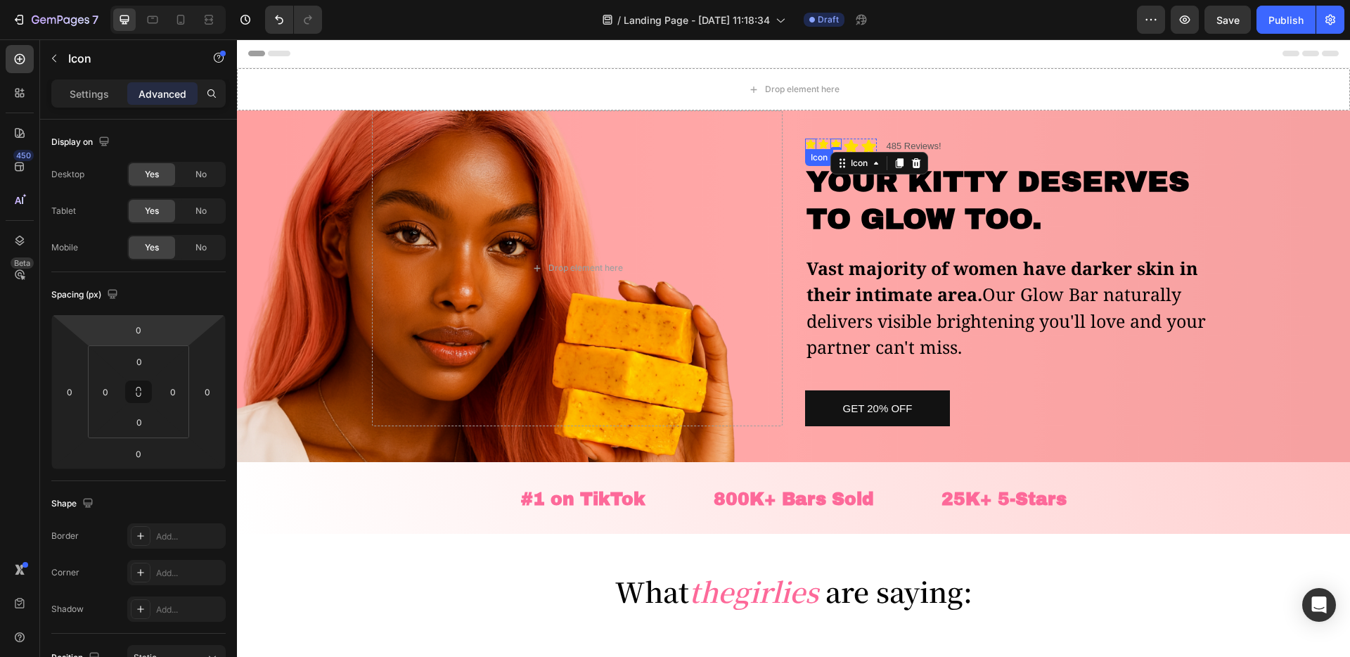
click at [815, 141] on icon at bounding box center [810, 144] width 11 height 11
click at [837, 144] on icon at bounding box center [836, 143] width 10 height 9
click at [81, 91] on p "Settings" at bounding box center [89, 93] width 39 height 15
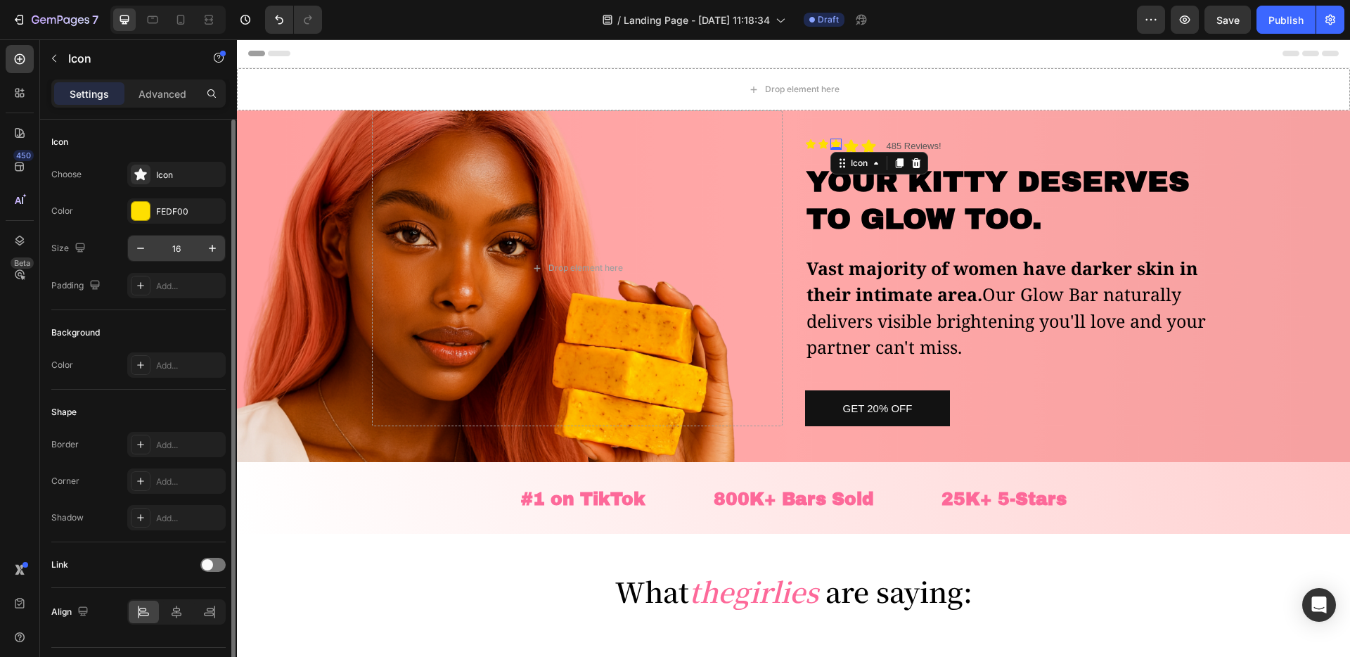
click at [183, 241] on input "16" at bounding box center [176, 248] width 46 height 25
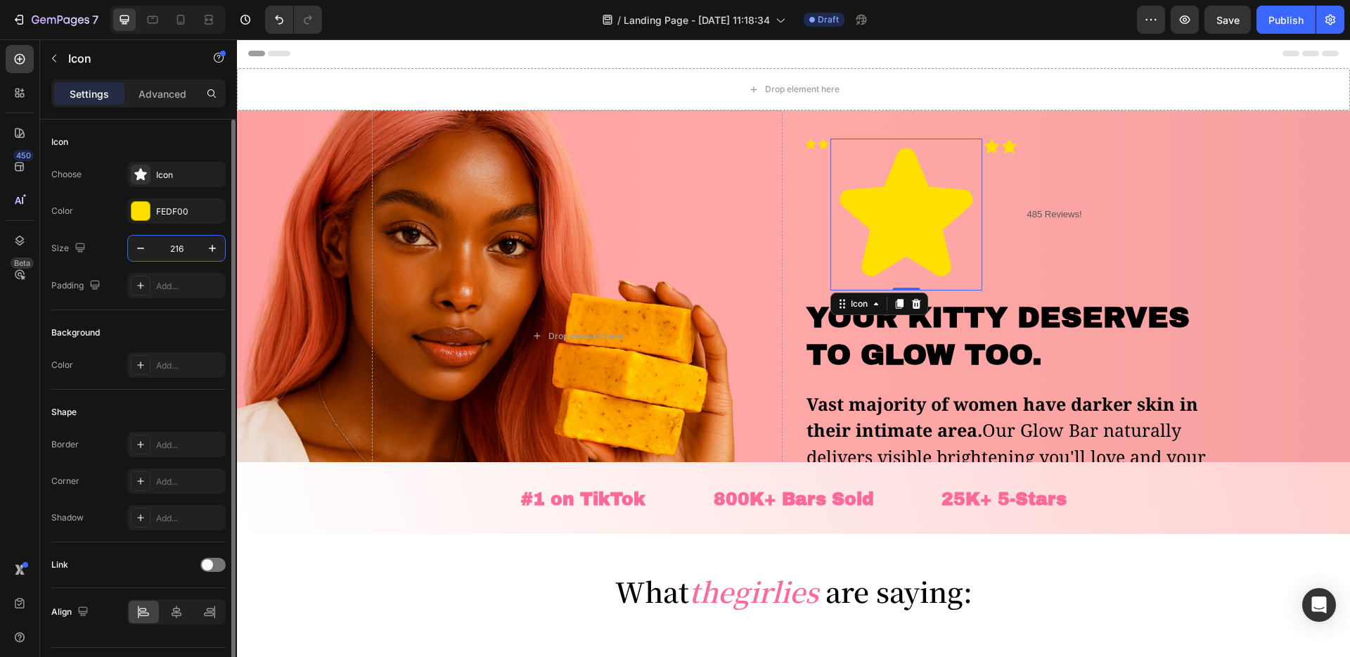
click at [177, 243] on input "216" at bounding box center [176, 248] width 46 height 25
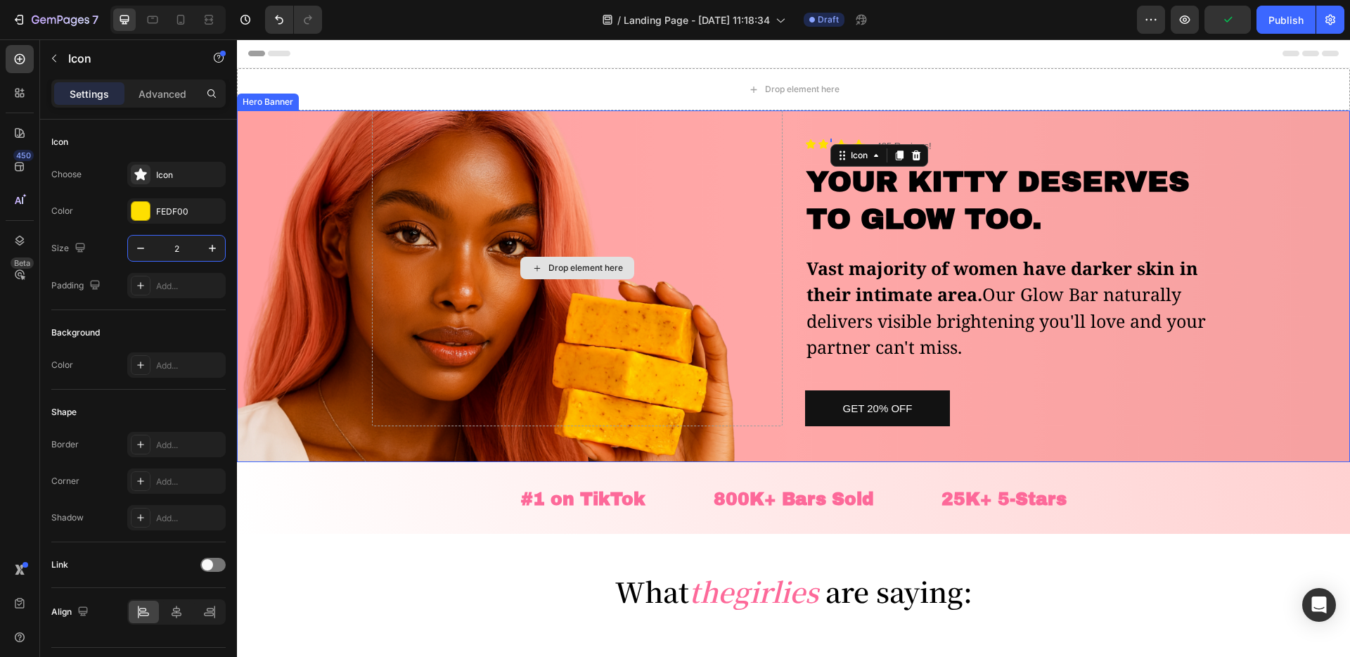
type input "23"
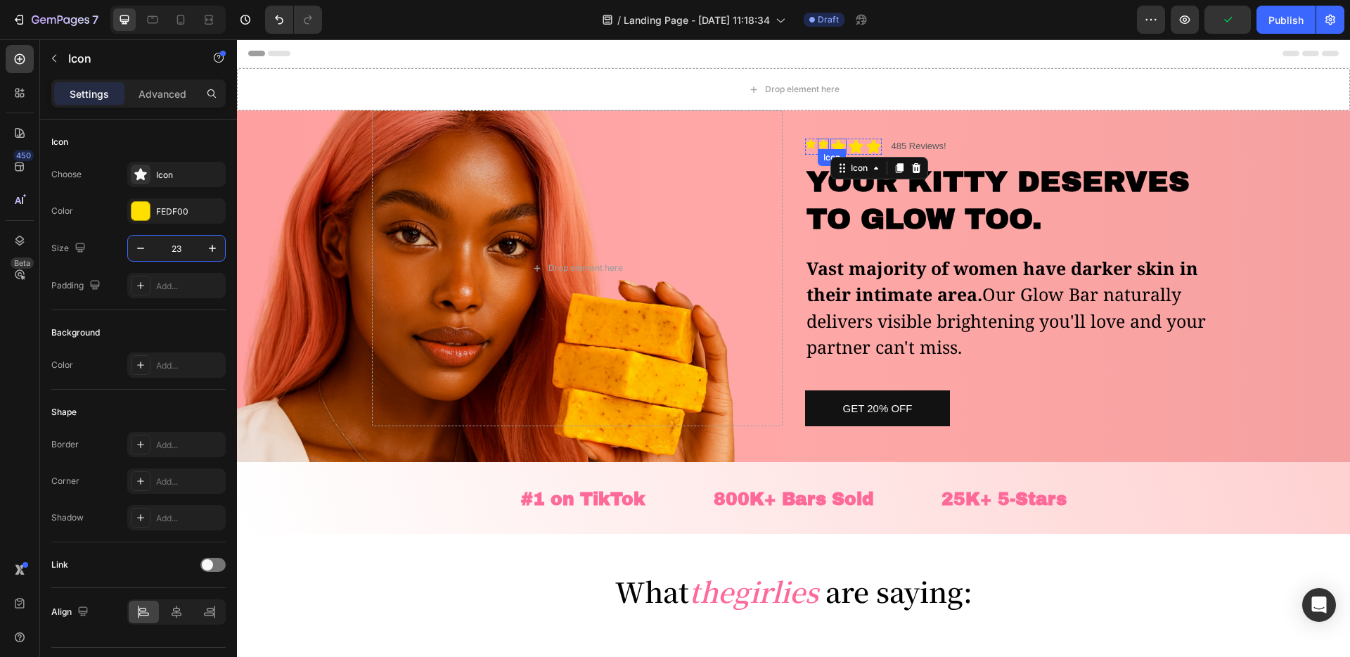
click at [824, 144] on icon at bounding box center [823, 143] width 10 height 9
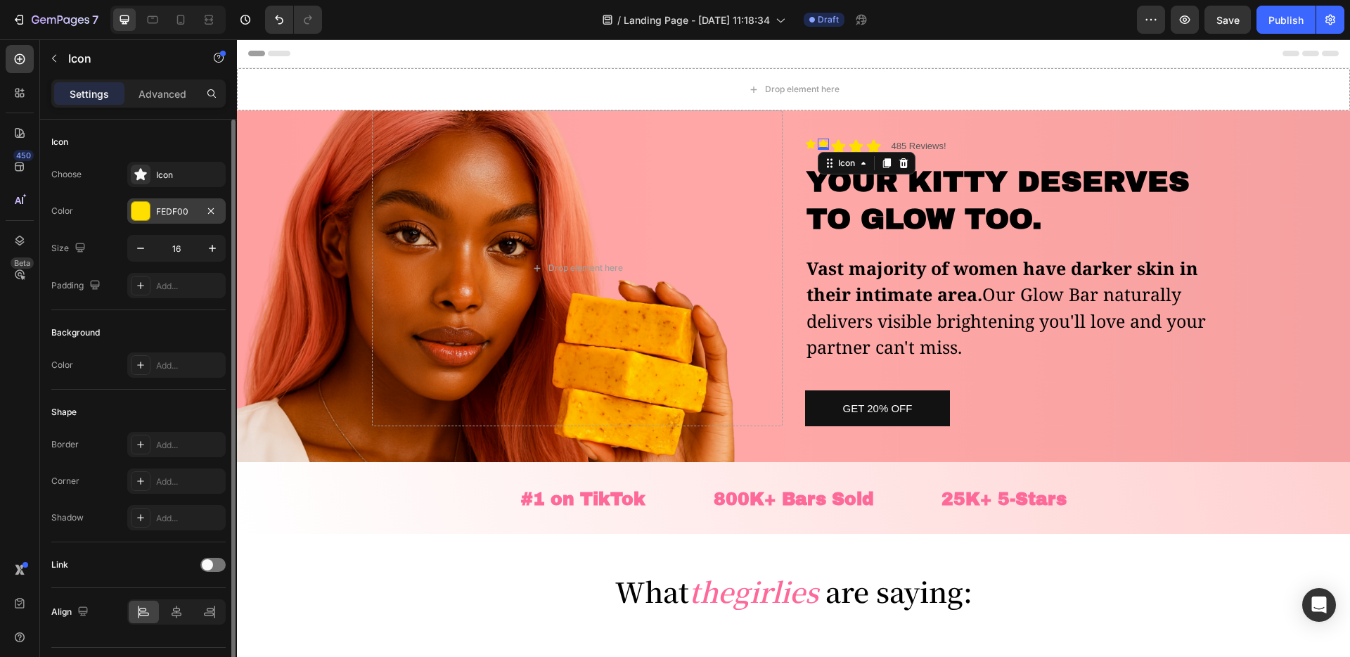
click at [181, 216] on div "FEDF00" at bounding box center [176, 211] width 41 height 13
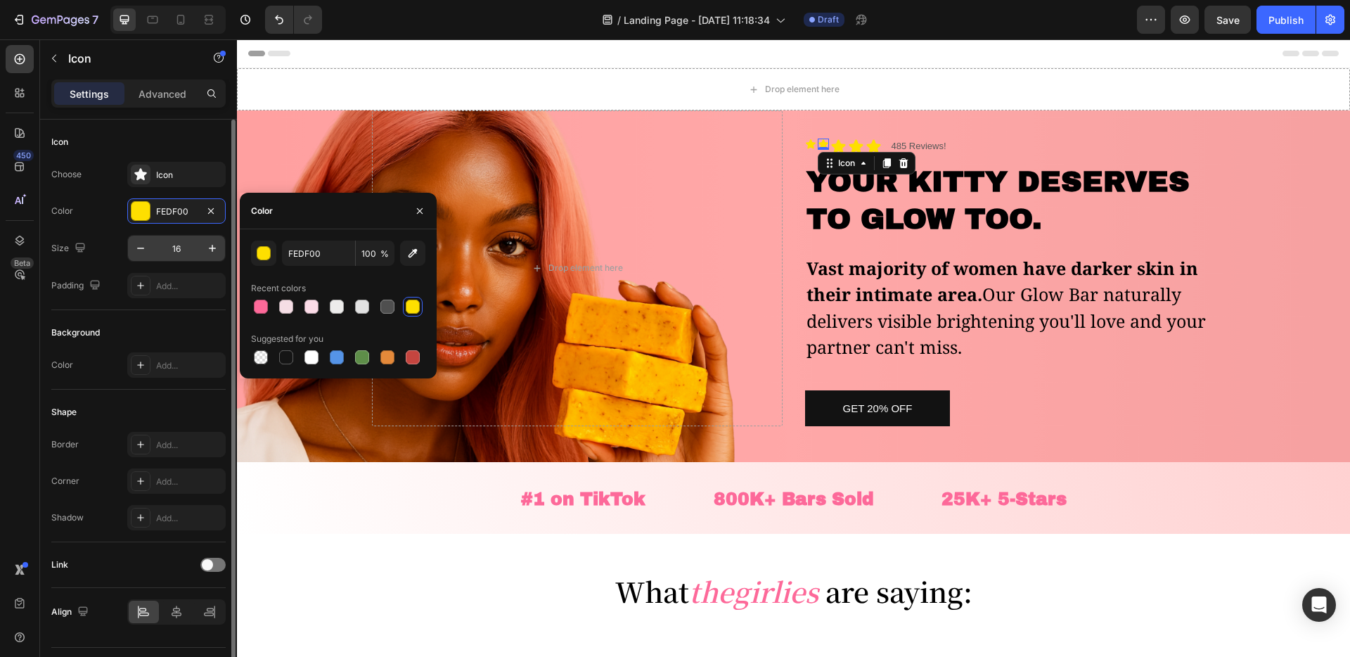
click at [184, 245] on input "16" at bounding box center [176, 248] width 46 height 25
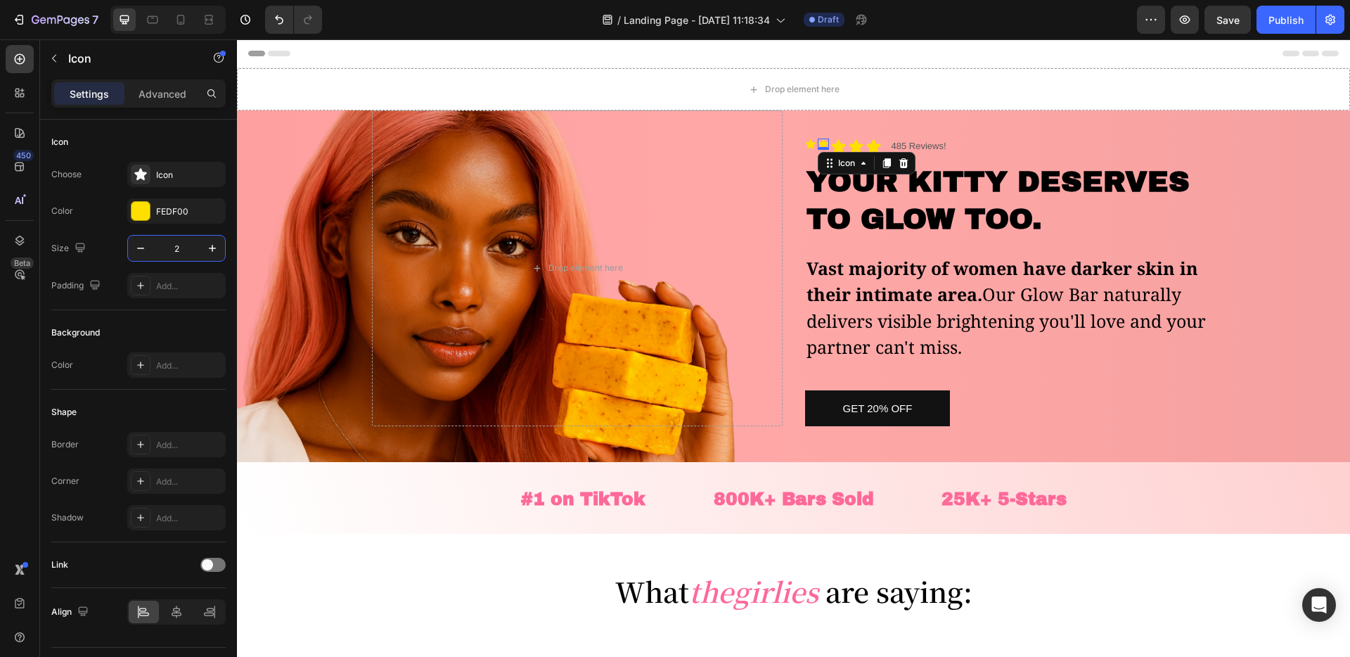
type input "23"
click at [809, 148] on div "Icon" at bounding box center [810, 144] width 11 height 11
click at [180, 255] on input "16" at bounding box center [176, 248] width 46 height 25
type input "23"
click at [938, 144] on p "485 Reviews!" at bounding box center [928, 147] width 55 height 12
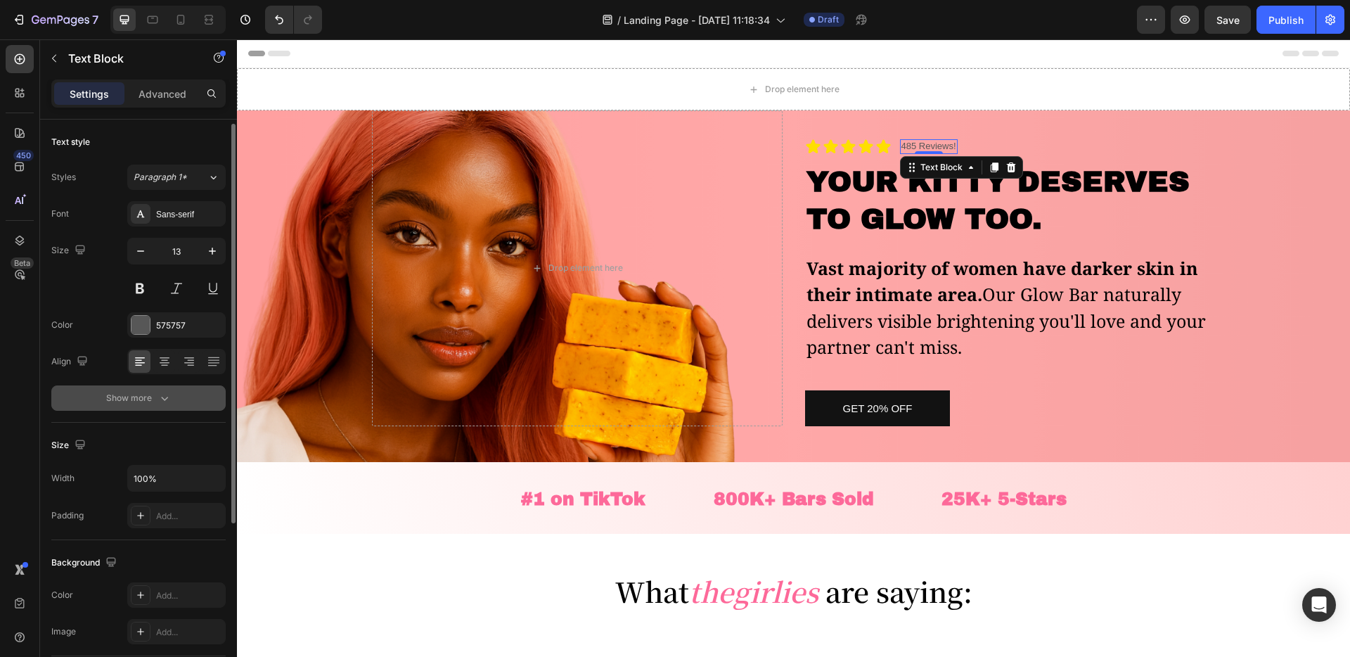
scroll to position [22, 0]
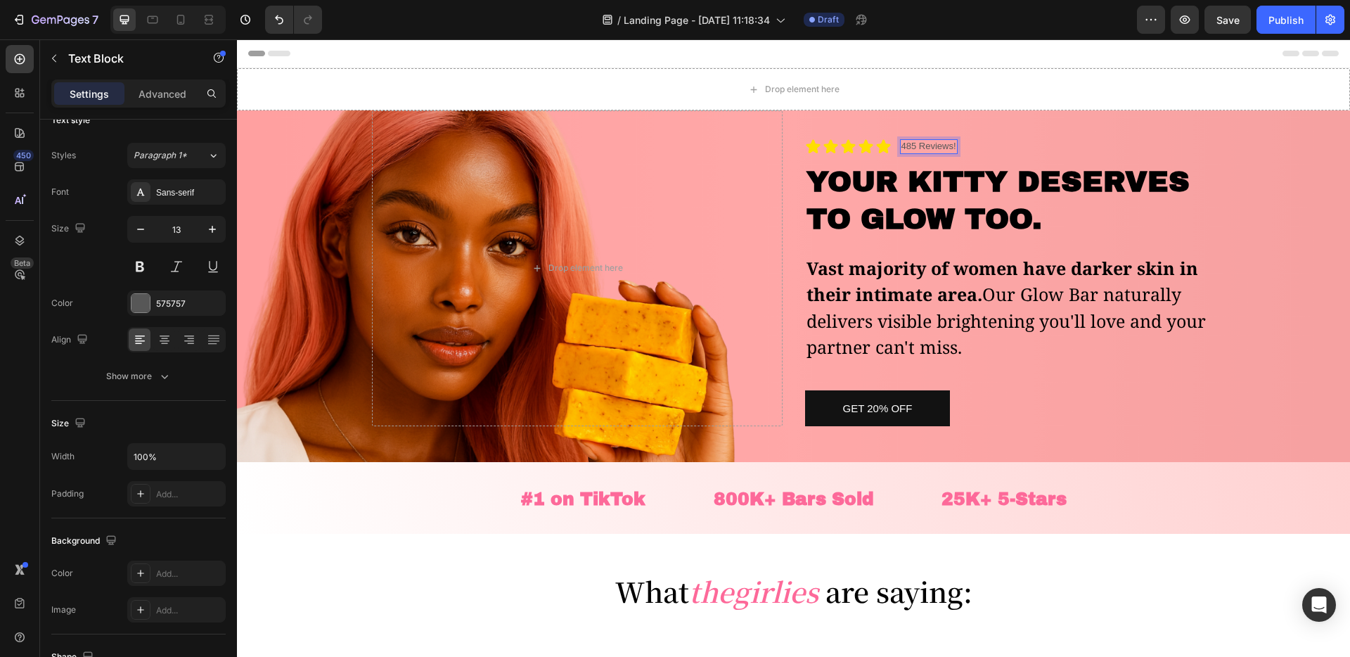
click at [909, 146] on p "485 Reviews!" at bounding box center [928, 147] width 55 height 12
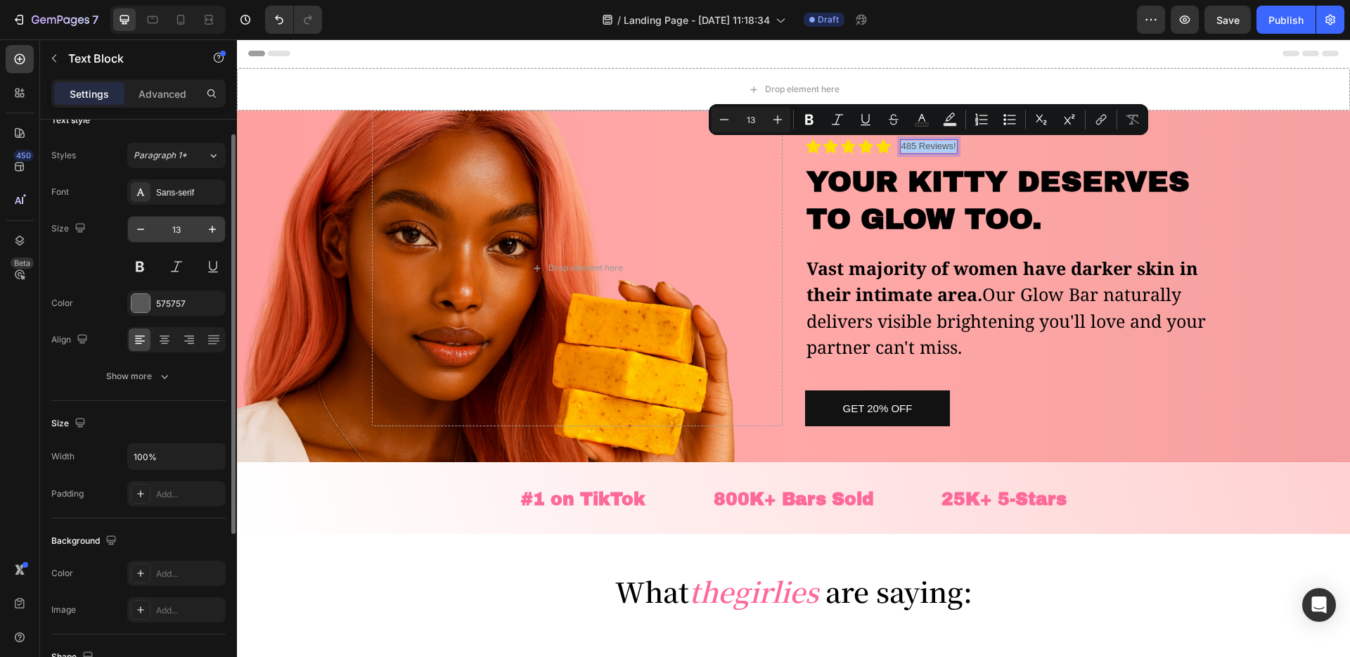
click at [176, 228] on input "13" at bounding box center [176, 229] width 46 height 25
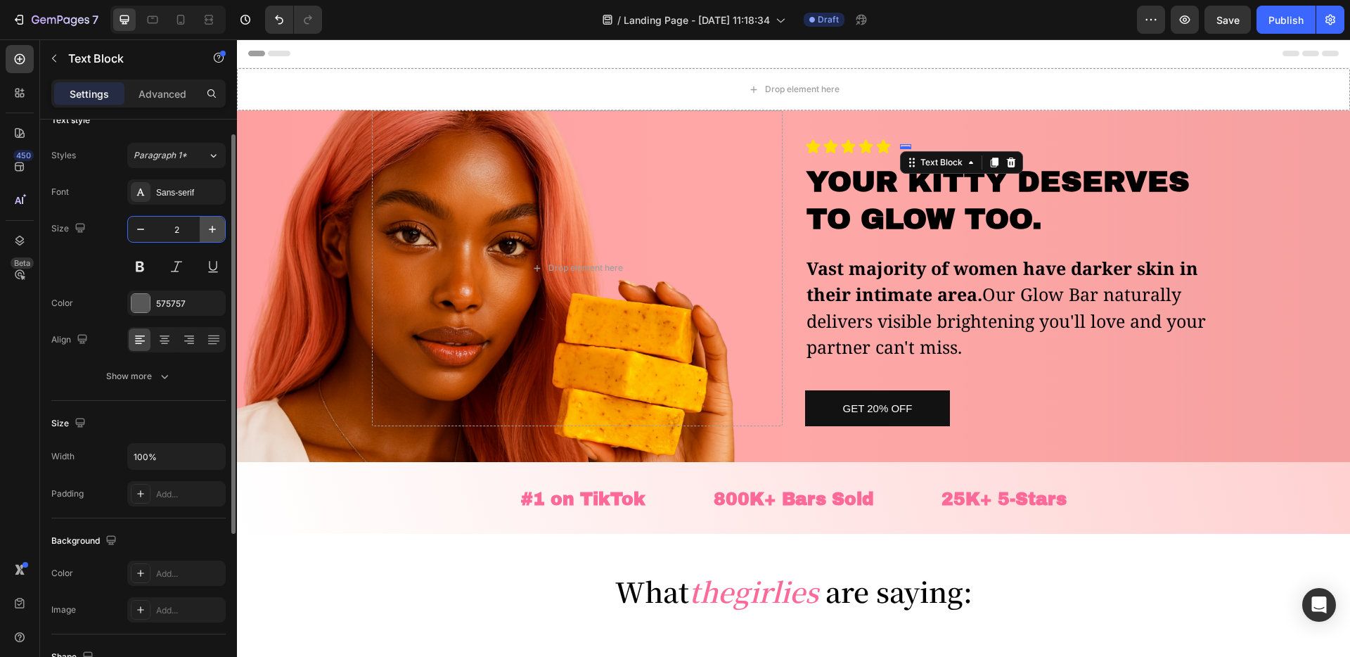
type input "25"
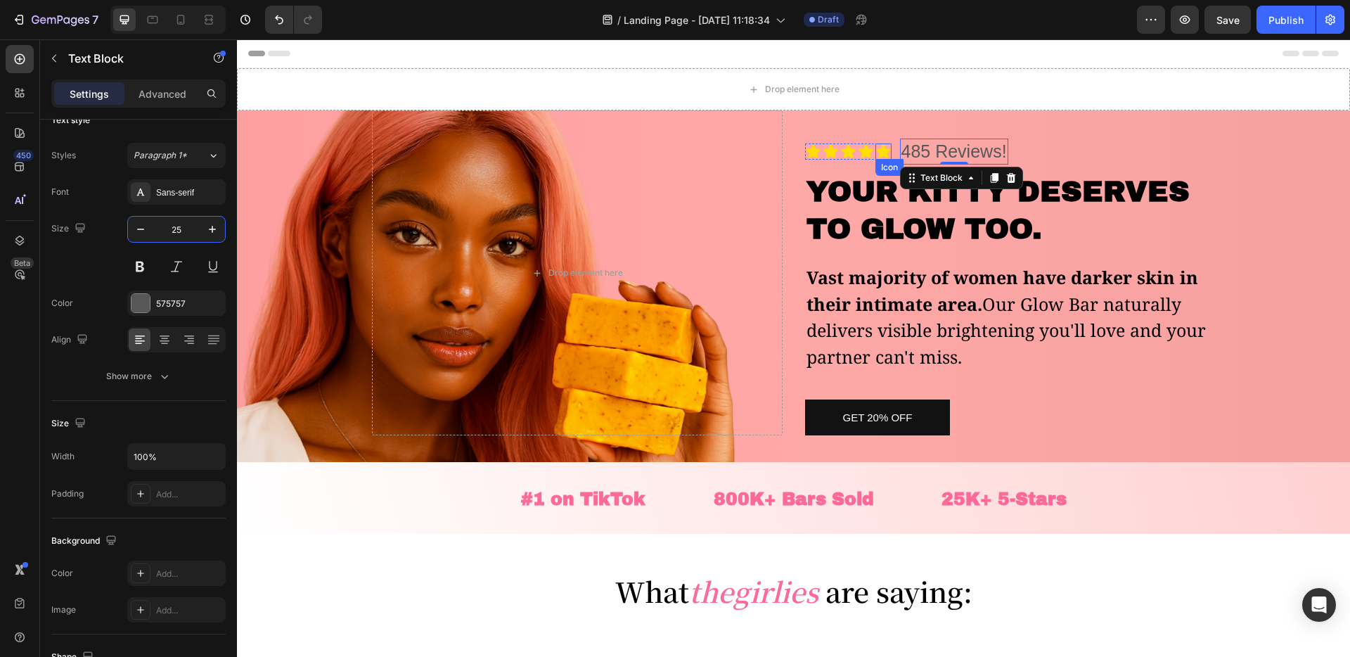
click at [872, 153] on icon at bounding box center [866, 151] width 16 height 16
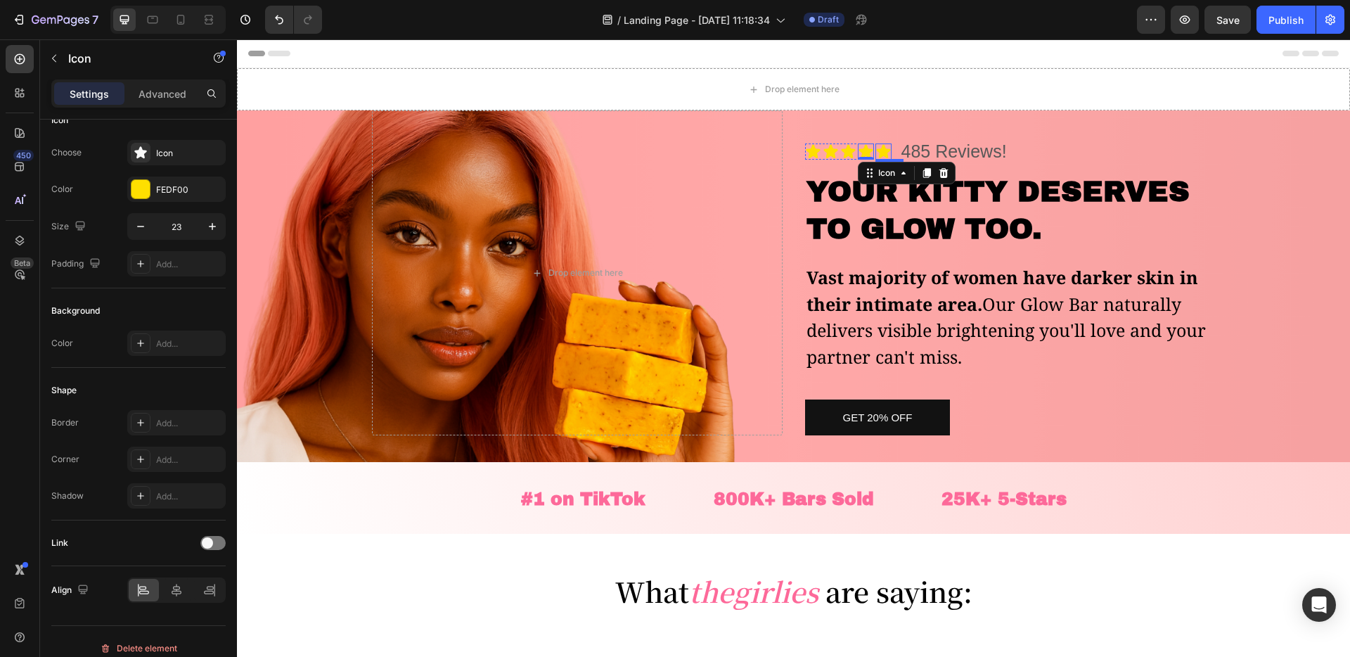
scroll to position [0, 0]
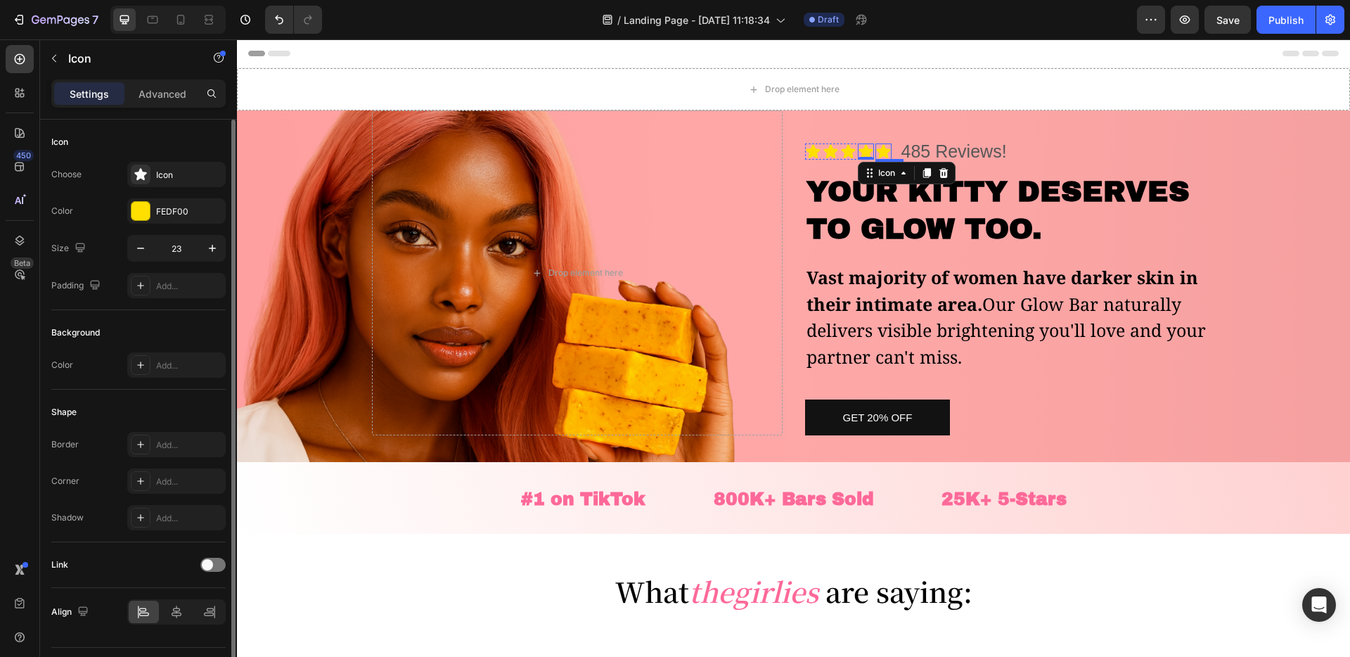
click at [884, 152] on icon at bounding box center [883, 150] width 14 height 13
click at [955, 149] on p "485 Reviews!" at bounding box center [953, 151] width 105 height 23
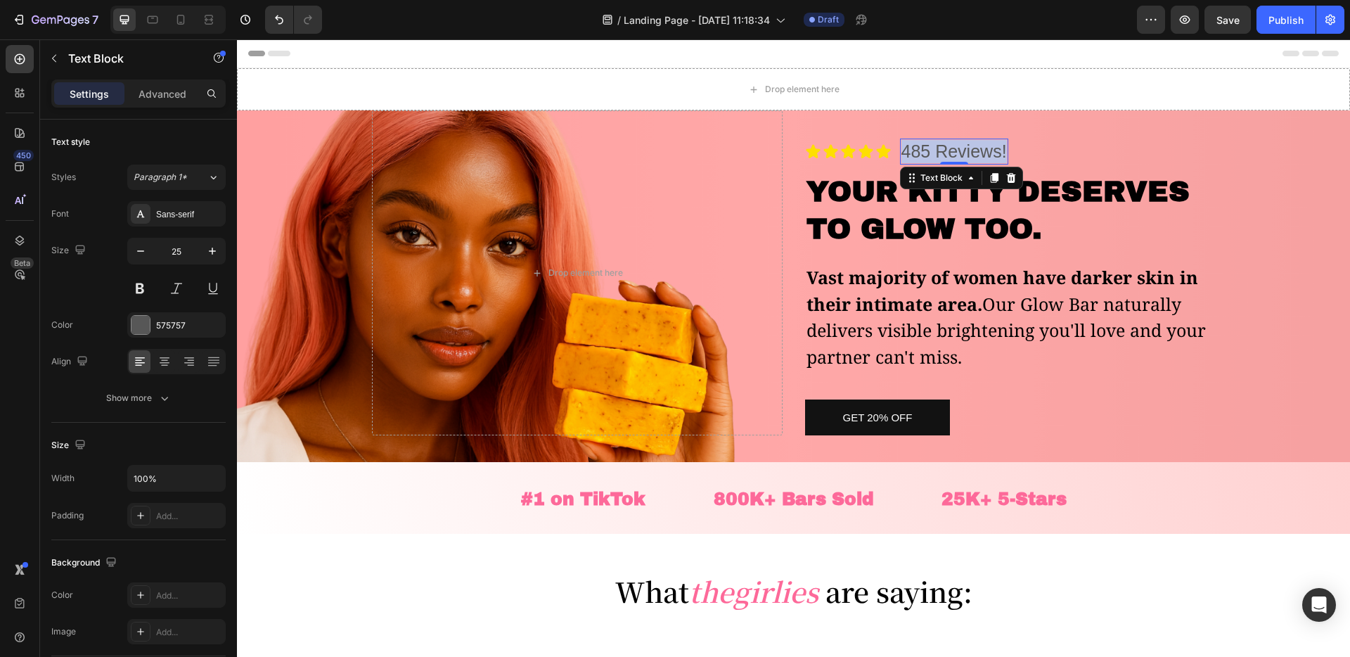
click at [955, 149] on p "485 Reviews!" at bounding box center [953, 151] width 105 height 23
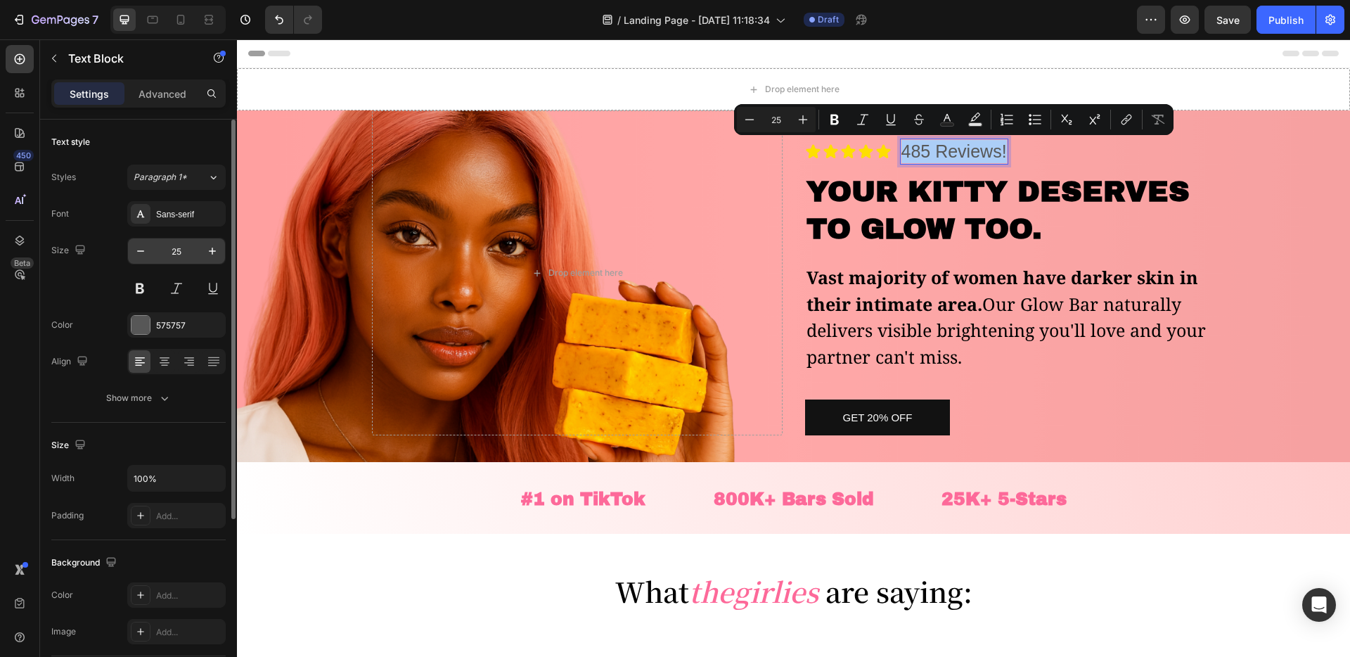
click at [171, 250] on input "25" at bounding box center [176, 250] width 46 height 25
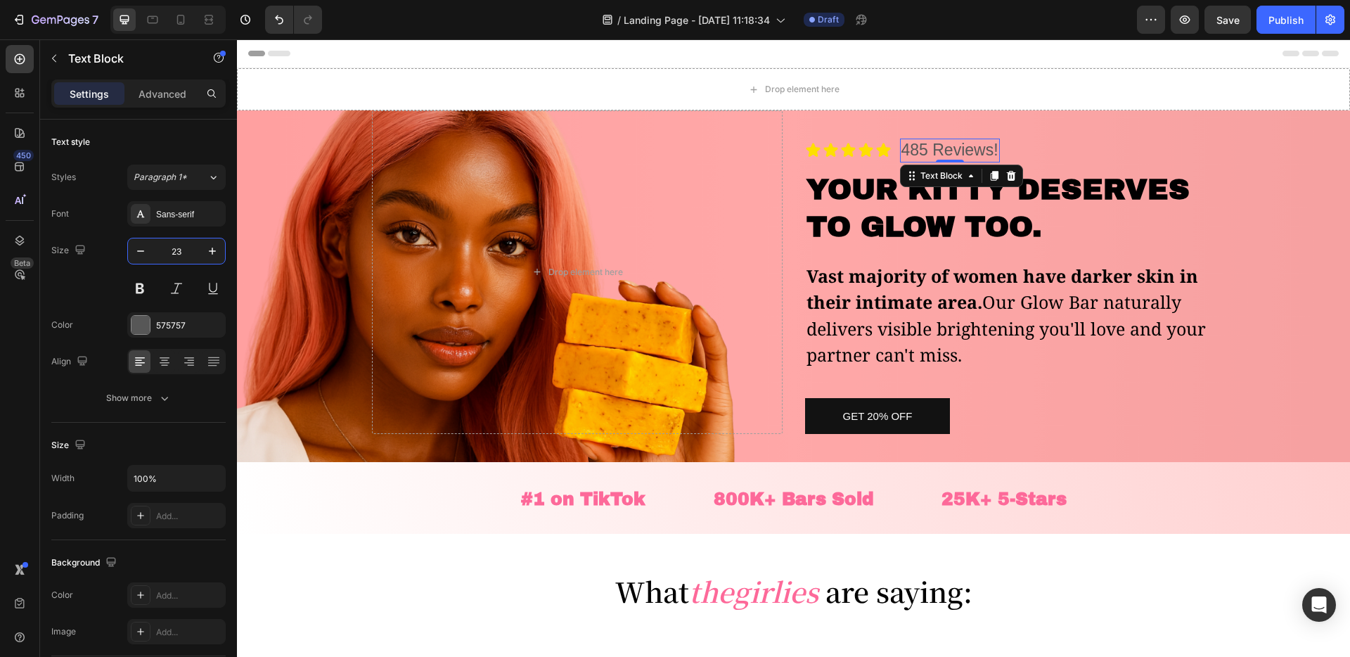
type input "23"
click at [932, 141] on p "485 Reviews!" at bounding box center [949, 150] width 97 height 21
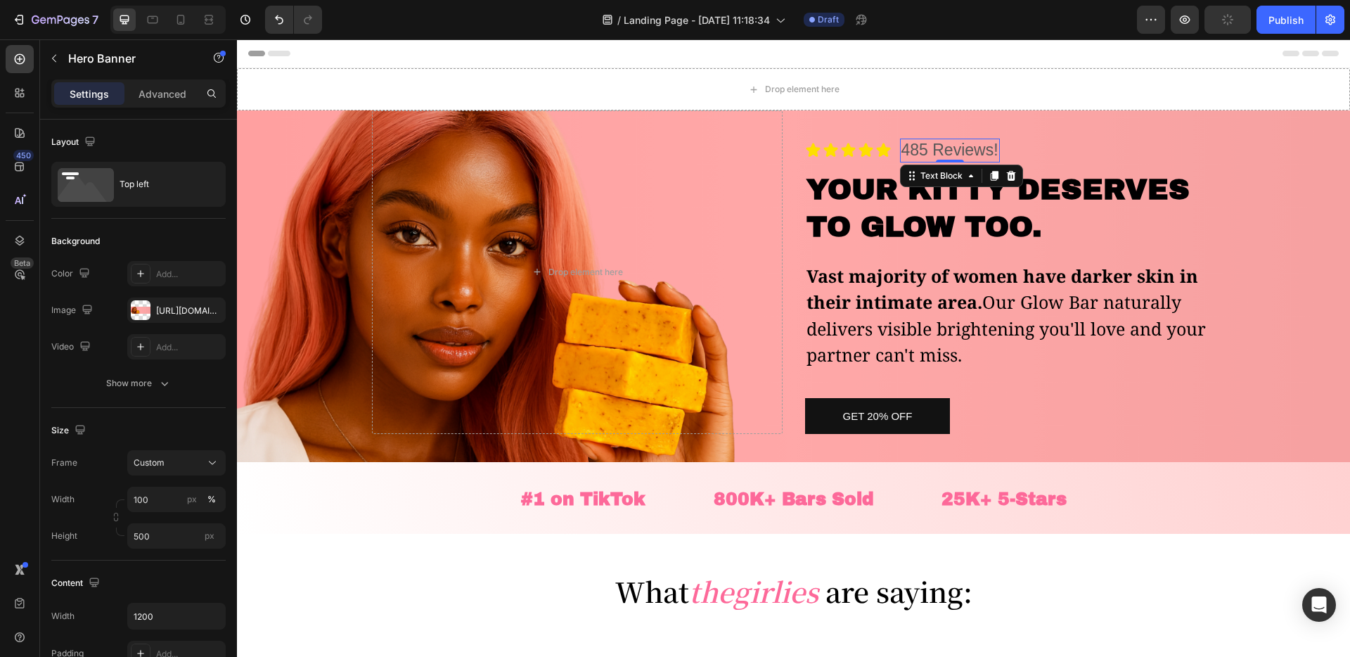
click at [649, 414] on div "Drop element here" at bounding box center [577, 271] width 411 height 323
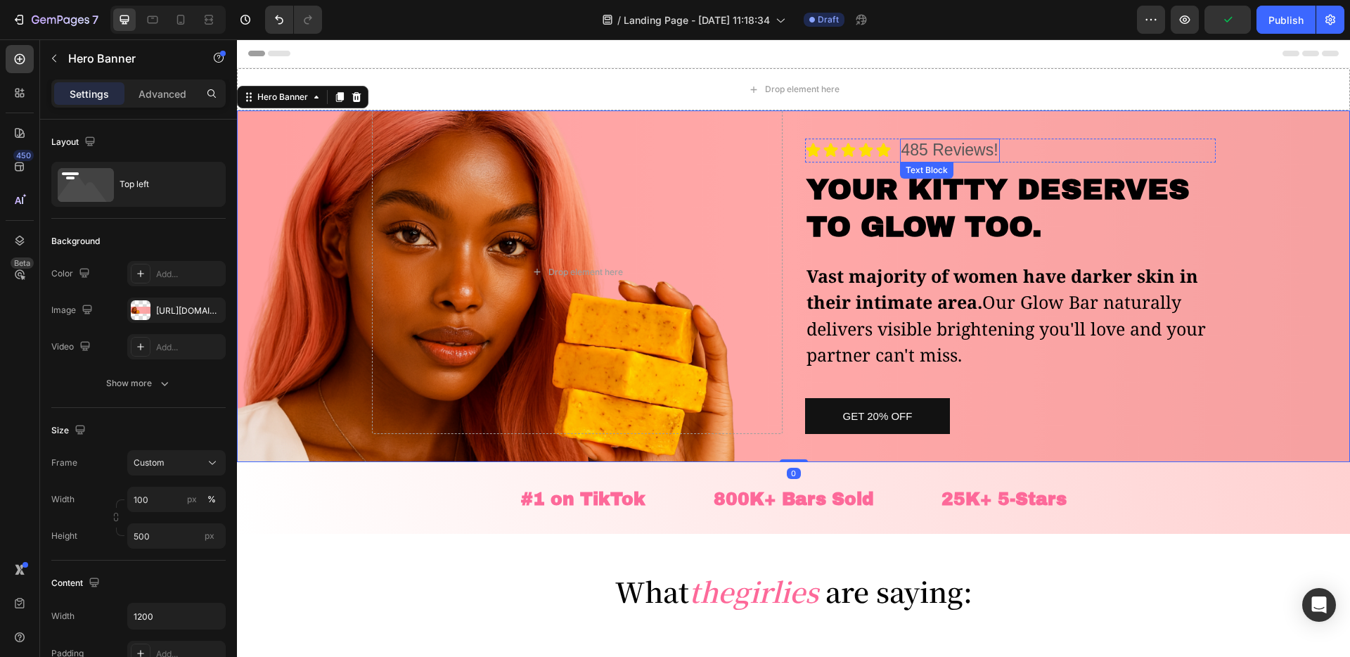
click at [917, 155] on p "485 Reviews!" at bounding box center [949, 150] width 97 height 21
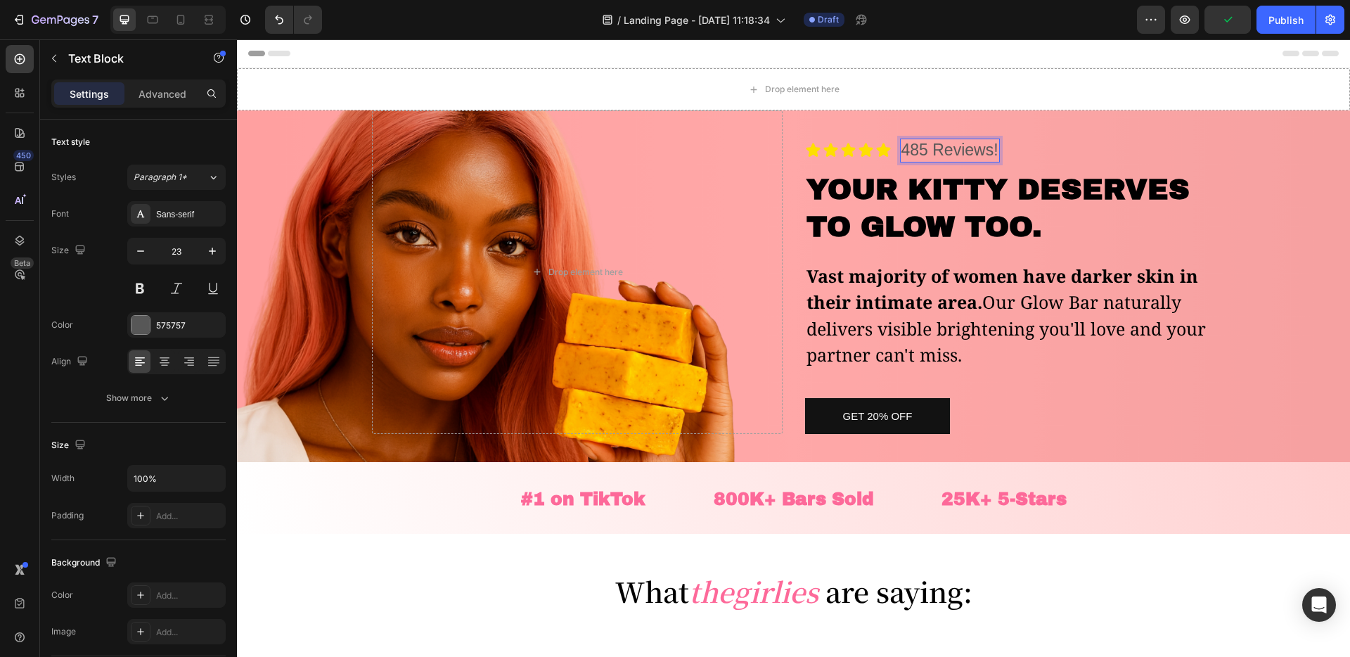
click at [917, 155] on p "485 Reviews!" at bounding box center [949, 150] width 97 height 21
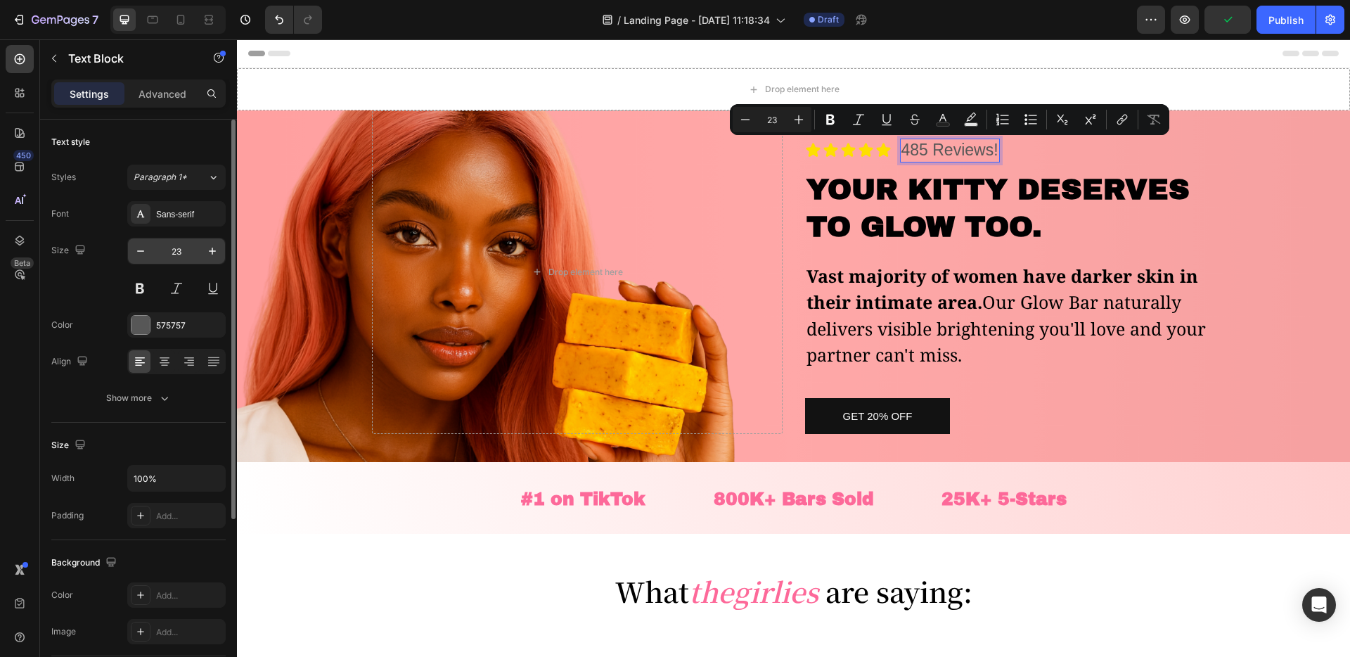
click at [173, 244] on input "23" at bounding box center [176, 250] width 46 height 25
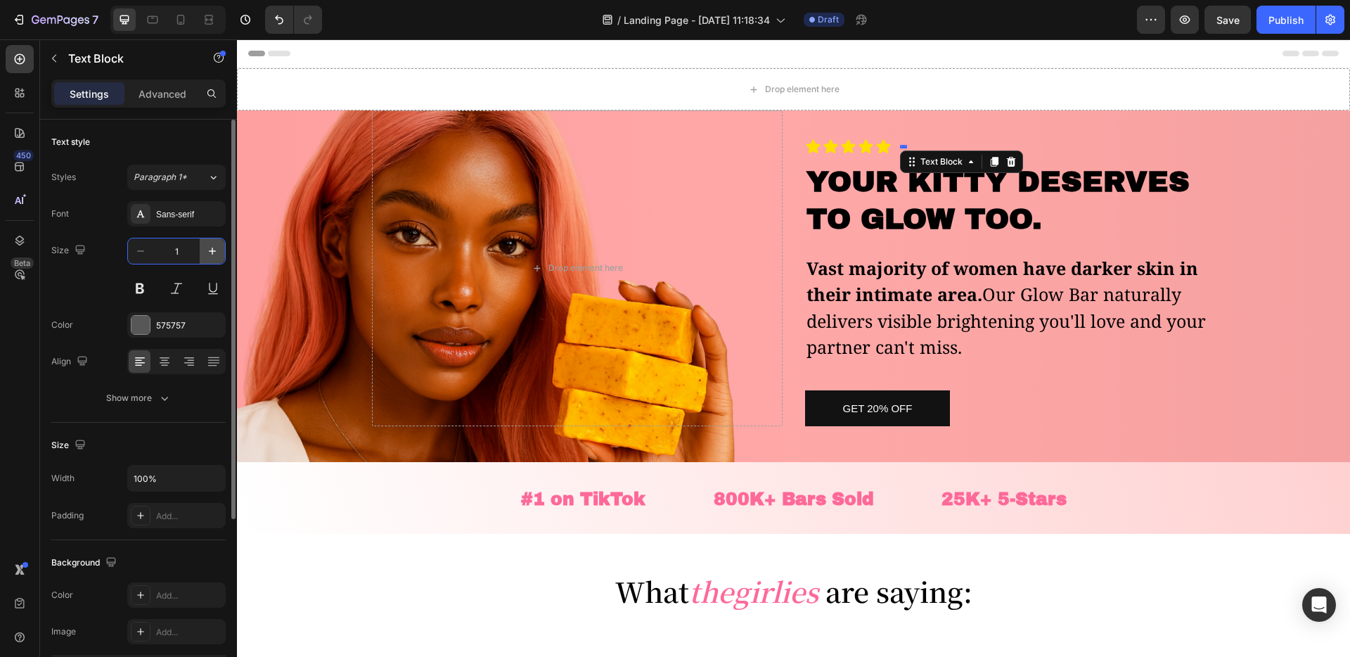
type input "16"
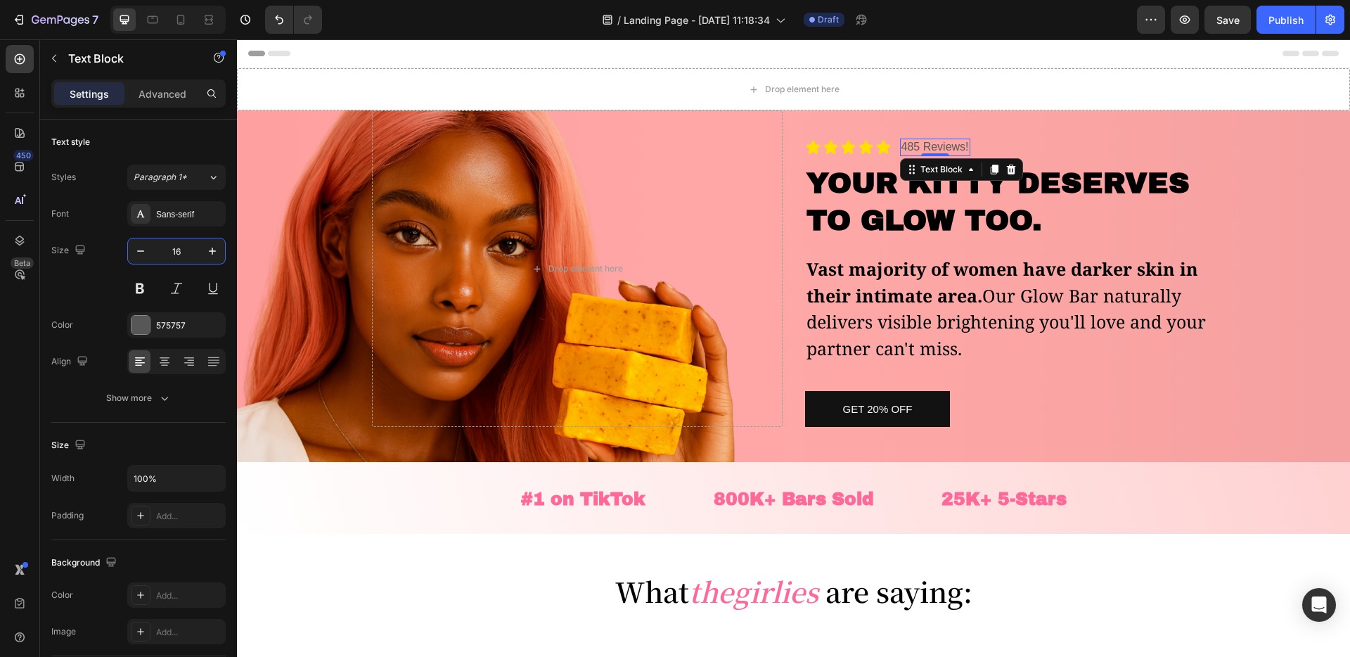
click at [979, 139] on div "Icon Icon Icon Icon Icon Icon List 485 Reviews! Text Block 0 Row" at bounding box center [1010, 148] width 411 height 18
click at [919, 146] on p "485 Reviews!" at bounding box center [935, 147] width 68 height 15
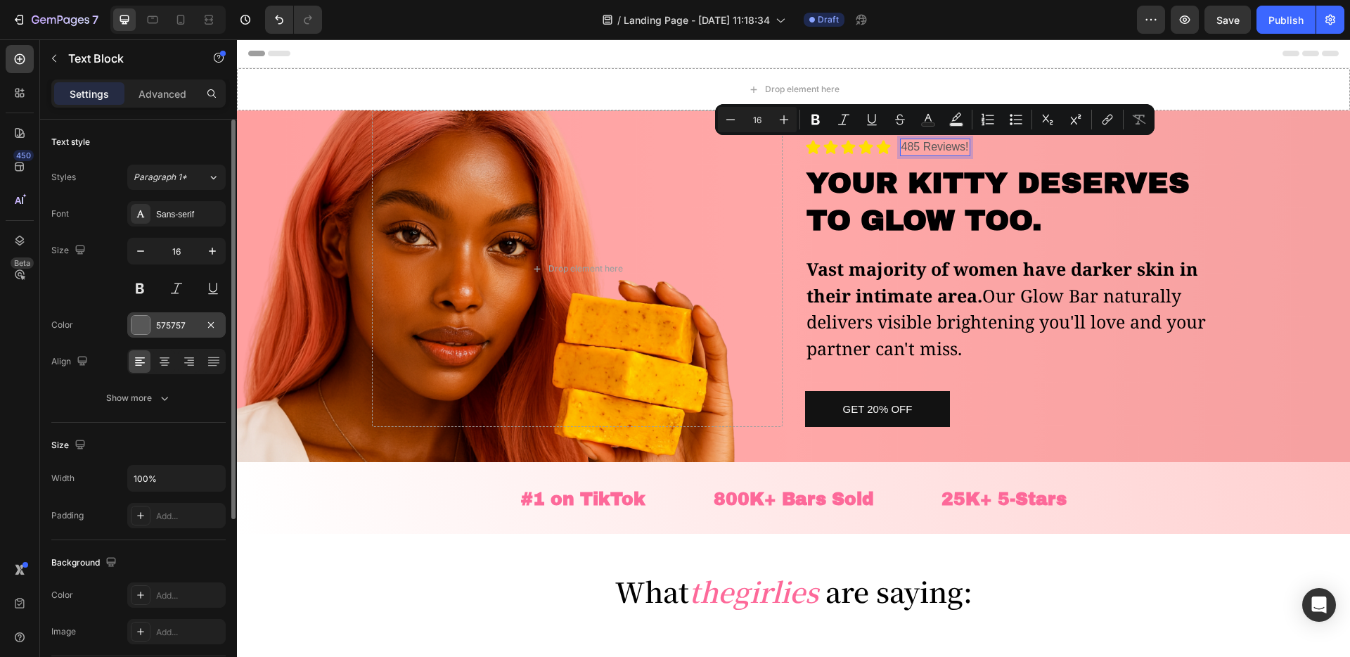
click at [140, 329] on div at bounding box center [140, 325] width 18 height 18
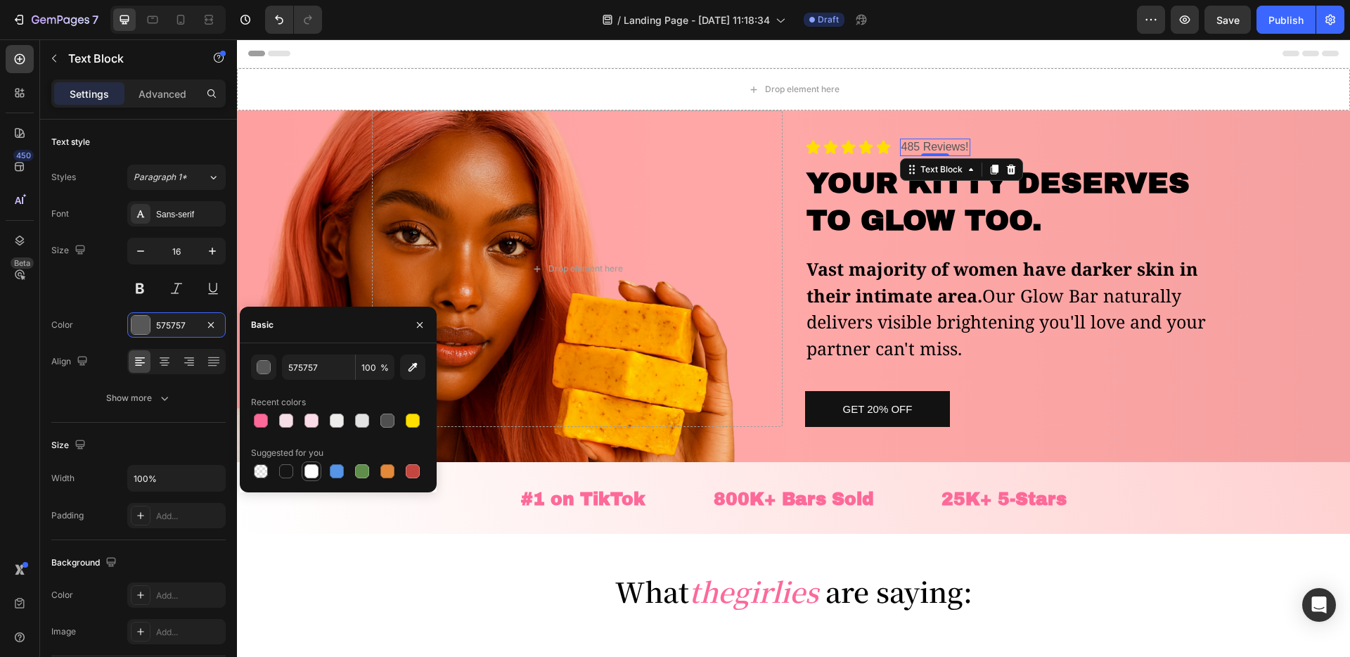
click at [310, 471] on div at bounding box center [311, 471] width 14 height 14
type input "FFFFFF"
click at [816, 266] on strong "Vast majority of women have darker skin in their intimate area." at bounding box center [1003, 282] width 392 height 51
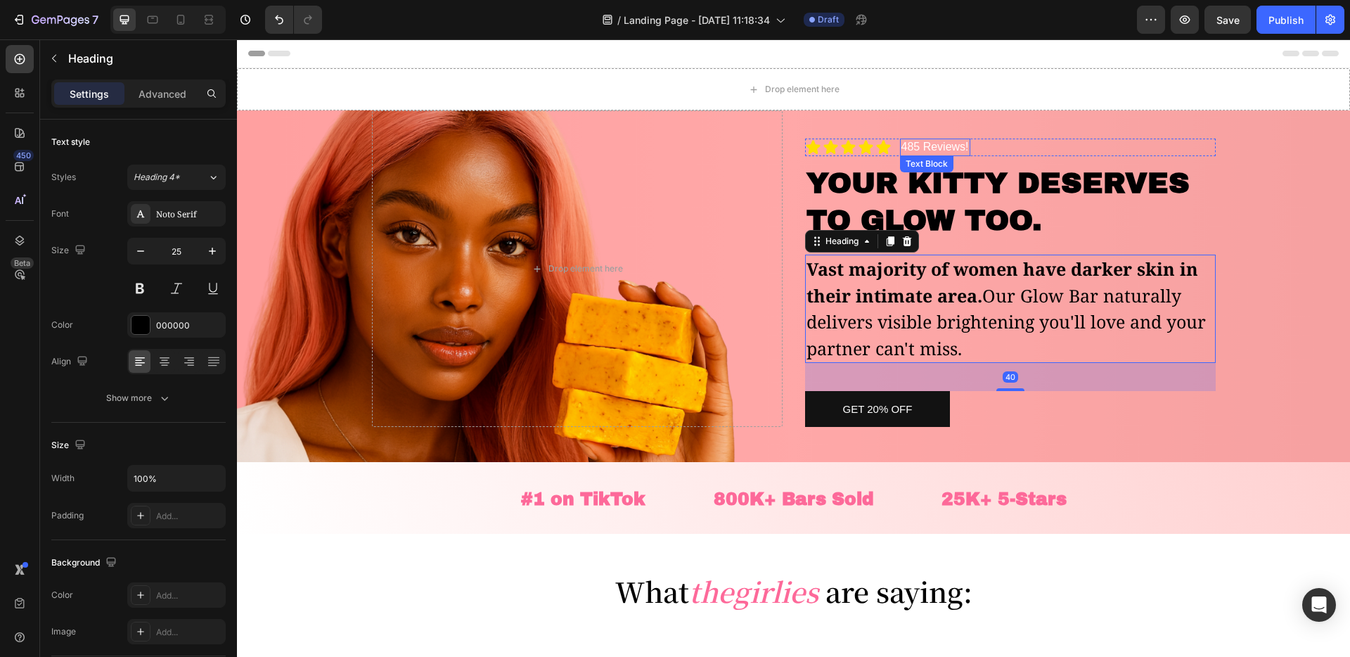
click at [952, 145] on p "485 Reviews!" at bounding box center [935, 147] width 68 height 15
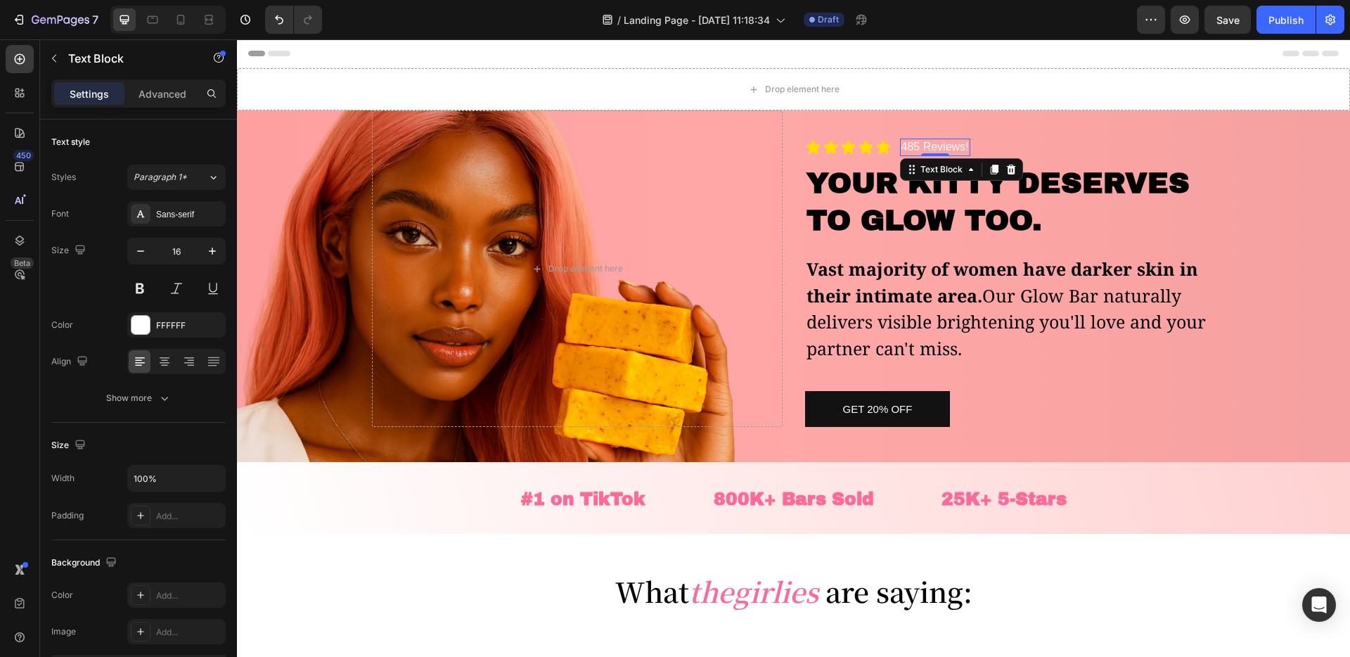
click at [952, 145] on p "485 Reviews!" at bounding box center [935, 147] width 68 height 15
click at [923, 153] on p "4.9 Rating" at bounding box center [926, 147] width 51 height 15
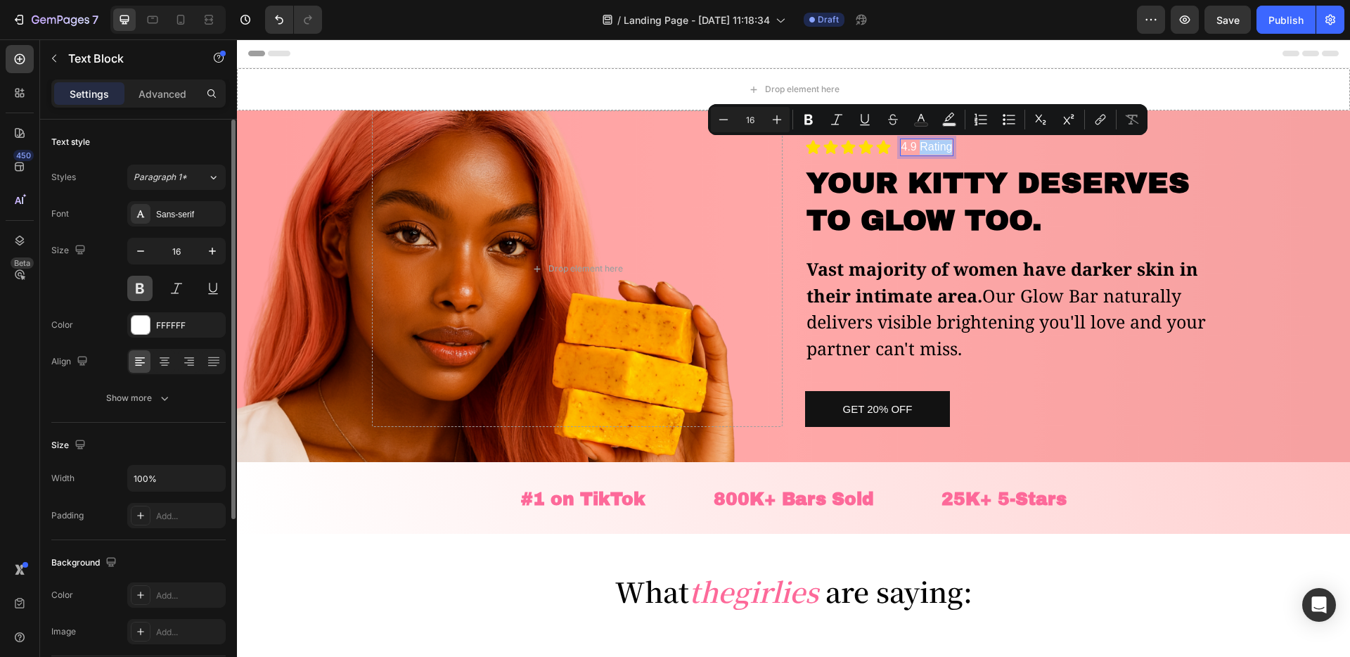
drag, startPoint x: 144, startPoint y: 285, endPoint x: 447, endPoint y: 99, distance: 355.8
click at [144, 285] on button at bounding box center [139, 288] width 25 height 25
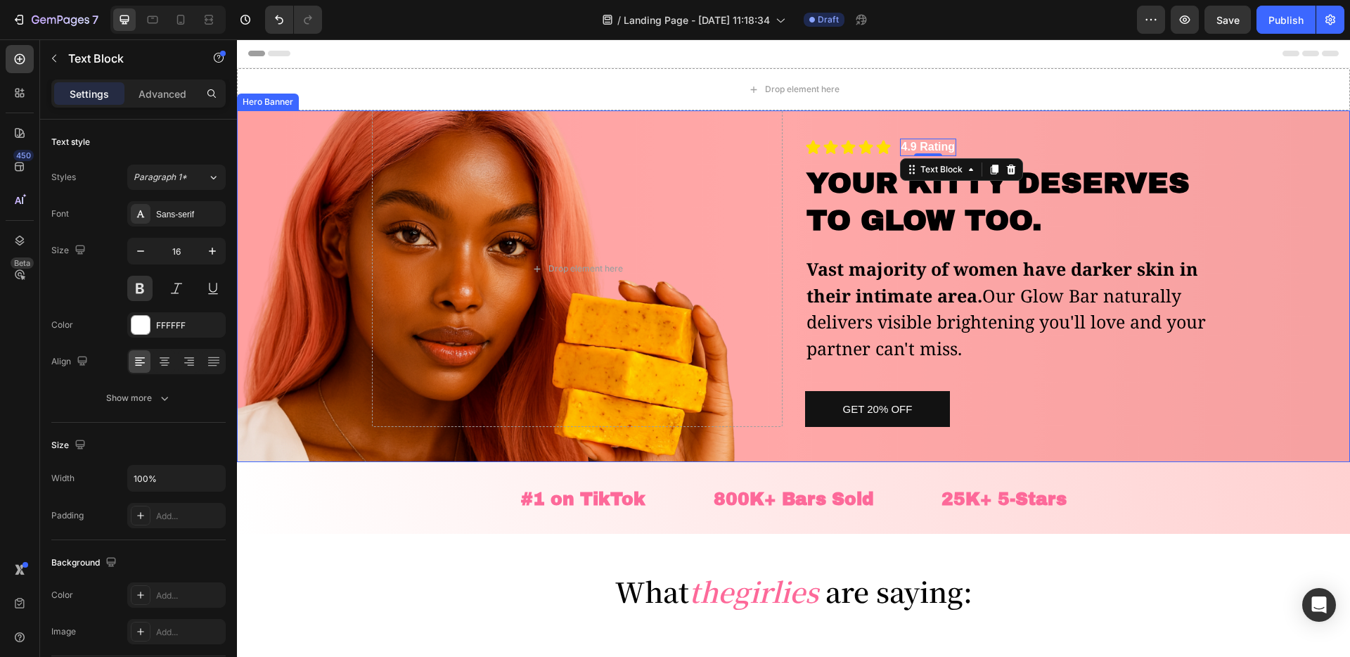
click at [990, 139] on div "Icon Icon Icon Icon Icon Icon List 4.9 Rating Text Block 0 Row" at bounding box center [1010, 148] width 411 height 18
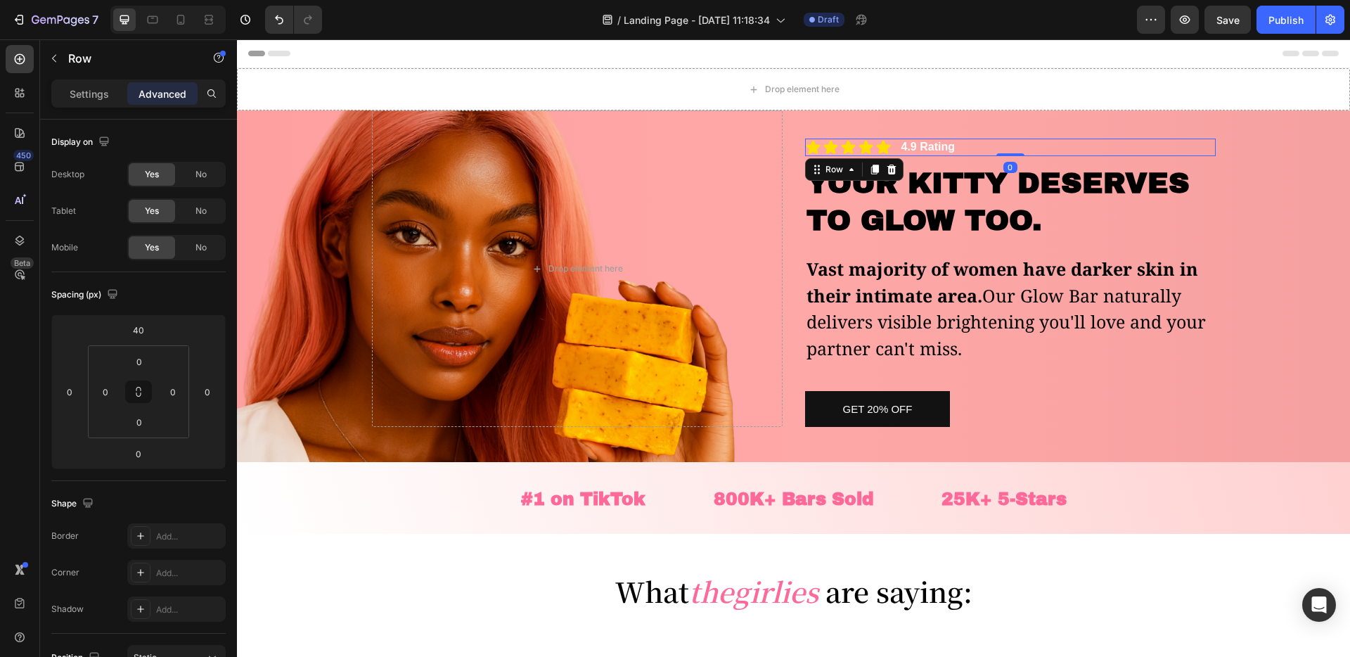
click at [974, 146] on div "Icon Icon Icon Icon Icon Icon List 4.9 Rating Text Block Row 0" at bounding box center [1010, 148] width 411 height 18
click at [961, 147] on div "Icon Icon Icon Icon Icon Icon List 4.9 Rating Text Block Row 0" at bounding box center [1010, 148] width 411 height 18
click at [947, 147] on p "4.9 Rating" at bounding box center [927, 147] width 53 height 15
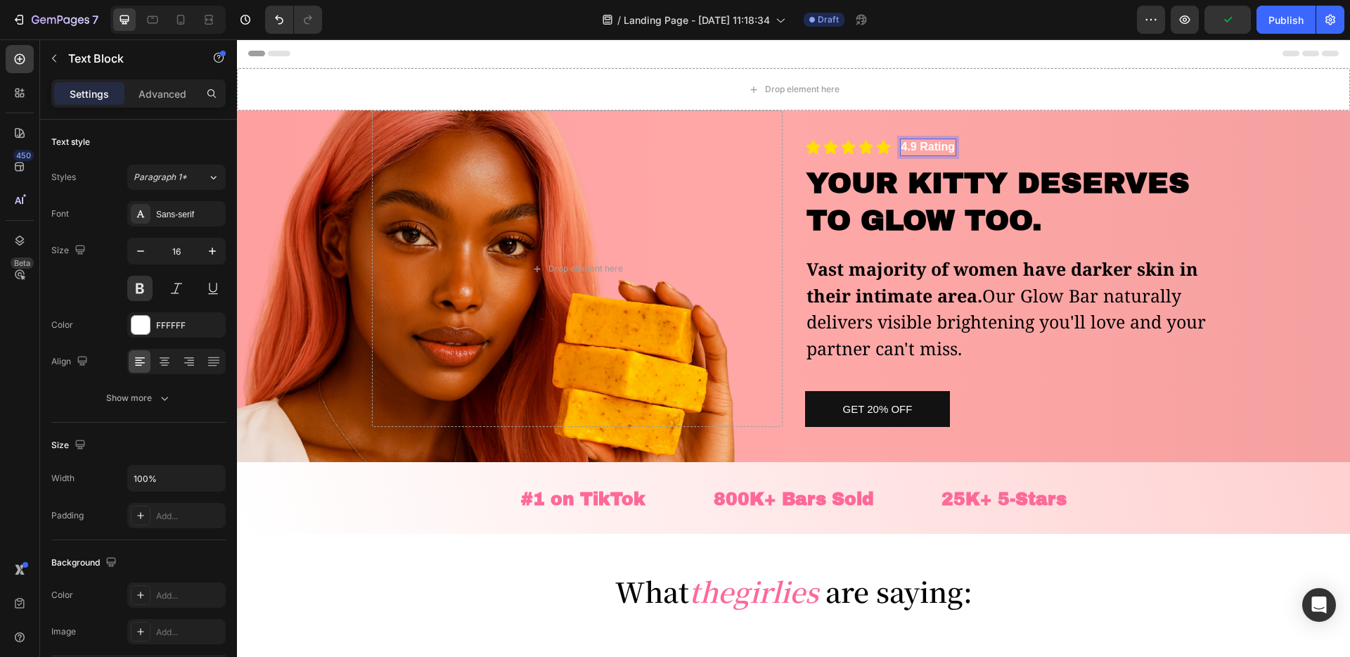
click at [946, 146] on p "4.9 Rating" at bounding box center [927, 147] width 53 height 15
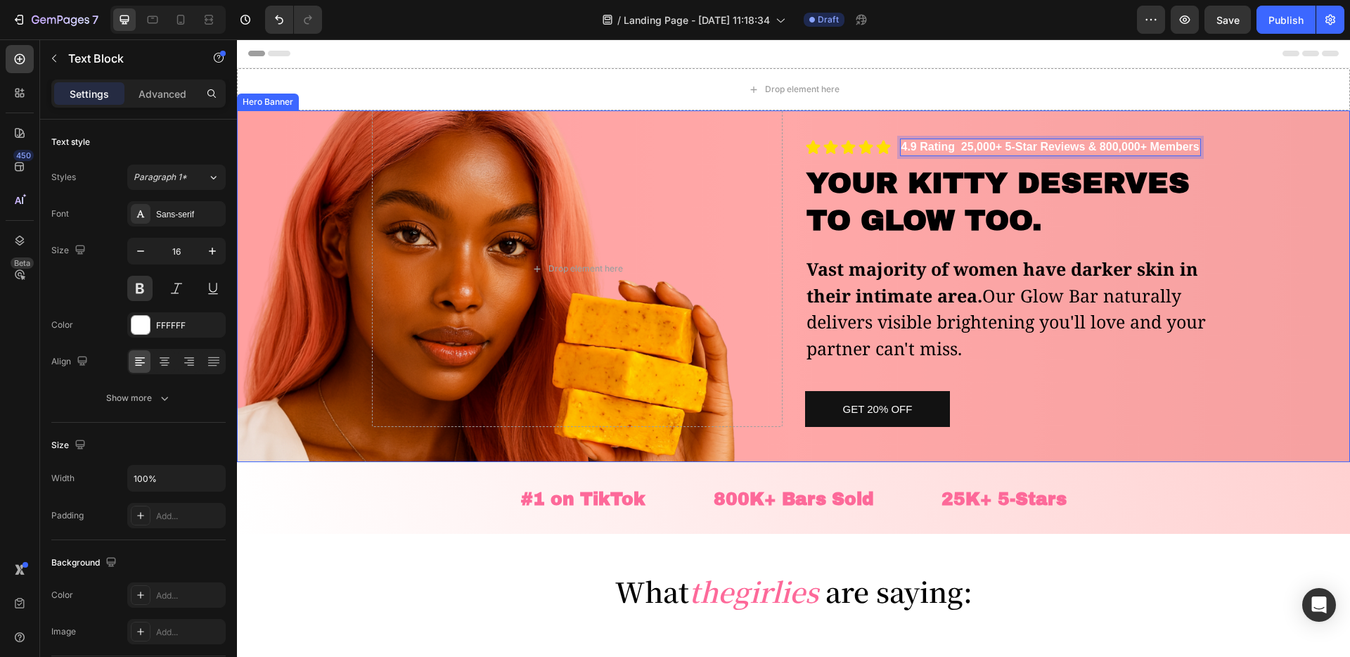
click at [1238, 162] on div "Overlay" at bounding box center [793, 286] width 1113 height 352
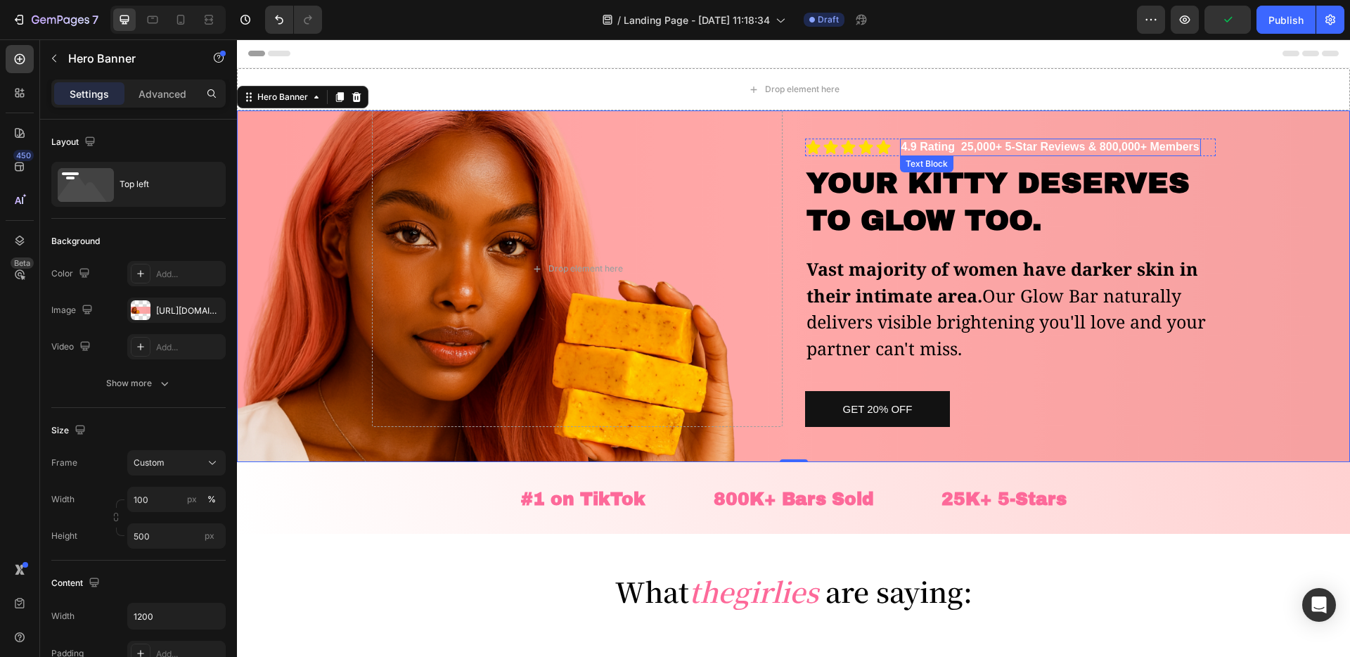
click at [1189, 149] on p "4.9 Rating 25,000+ 5-Star Reviews & 800,000+ Members" at bounding box center [1050, 147] width 298 height 15
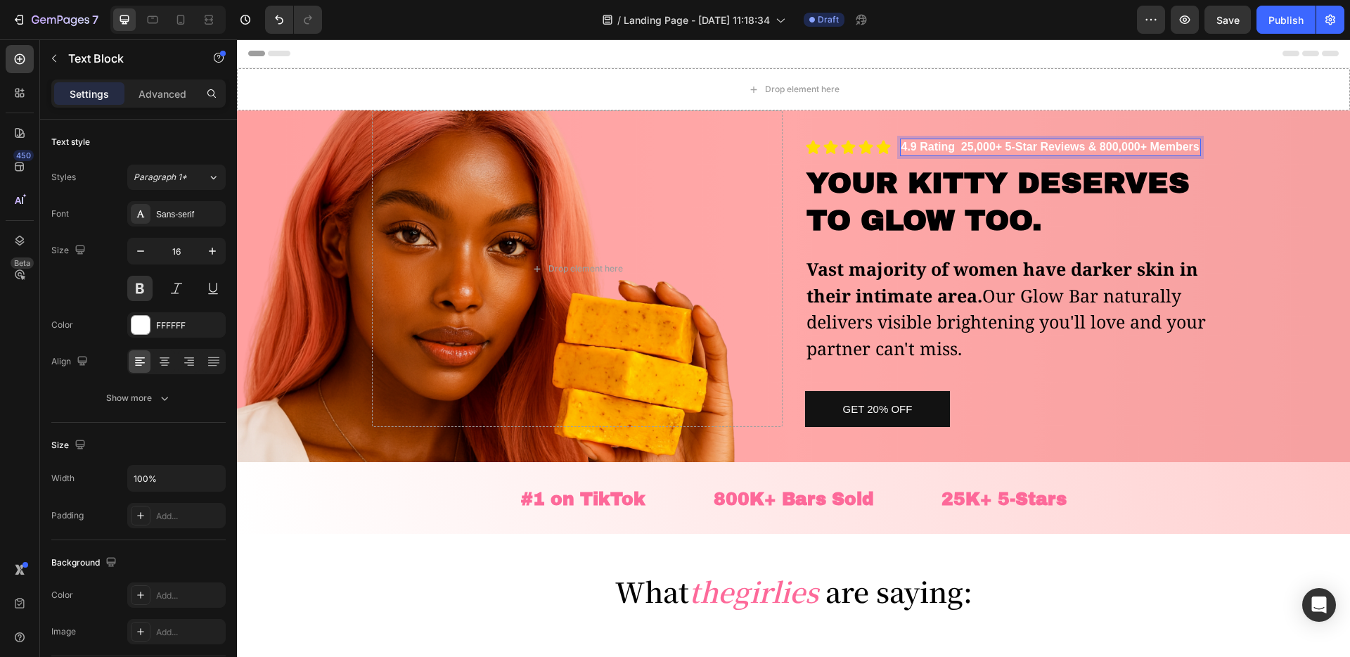
click at [1189, 149] on p "4.9 Rating 25,000+ 5-Star Reviews & 800,000+ Members" at bounding box center [1050, 147] width 298 height 15
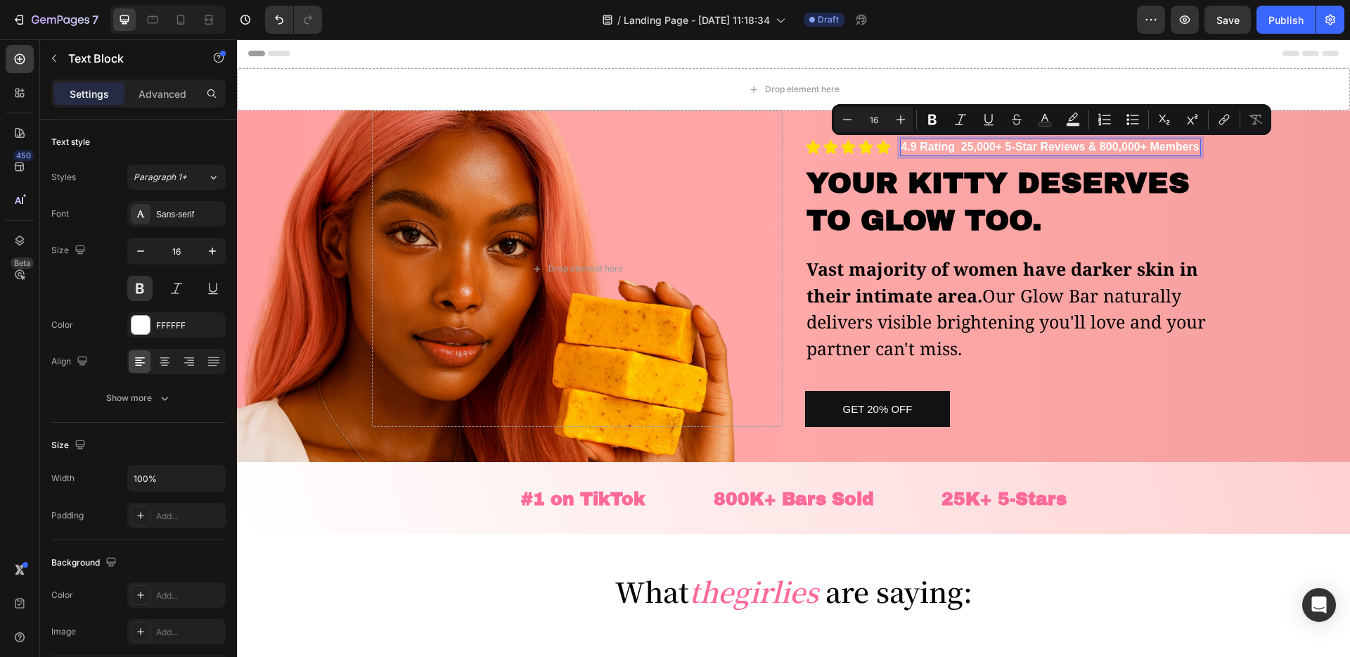
click at [1151, 140] on p "4.9 Rating 25,000+ 5-Star Reviews & 800,000+ Members" at bounding box center [1050, 147] width 298 height 15
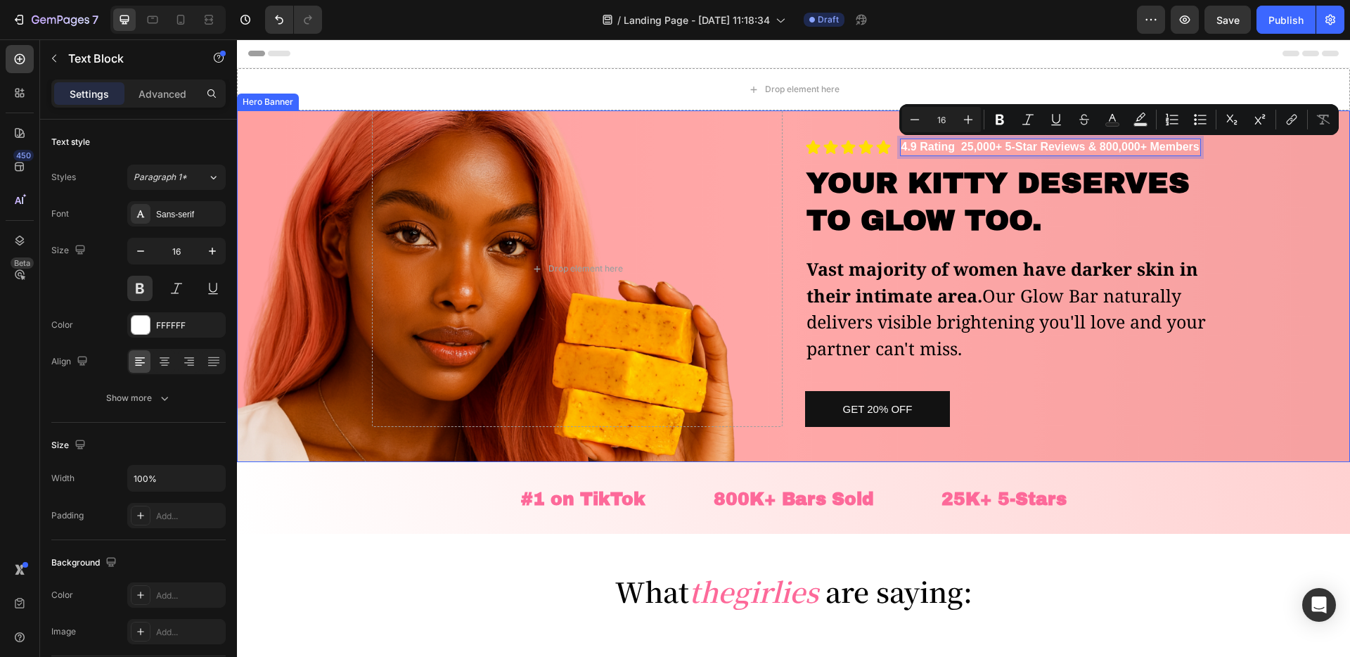
drag, startPoint x: 1085, startPoint y: 147, endPoint x: 1243, endPoint y: 146, distance: 158.2
click at [1243, 146] on div "Drop element here Icon Icon Icon Icon Icon Icon List 4.9 Rating 25,000+ 5-Star …" at bounding box center [793, 286] width 1113 height 352
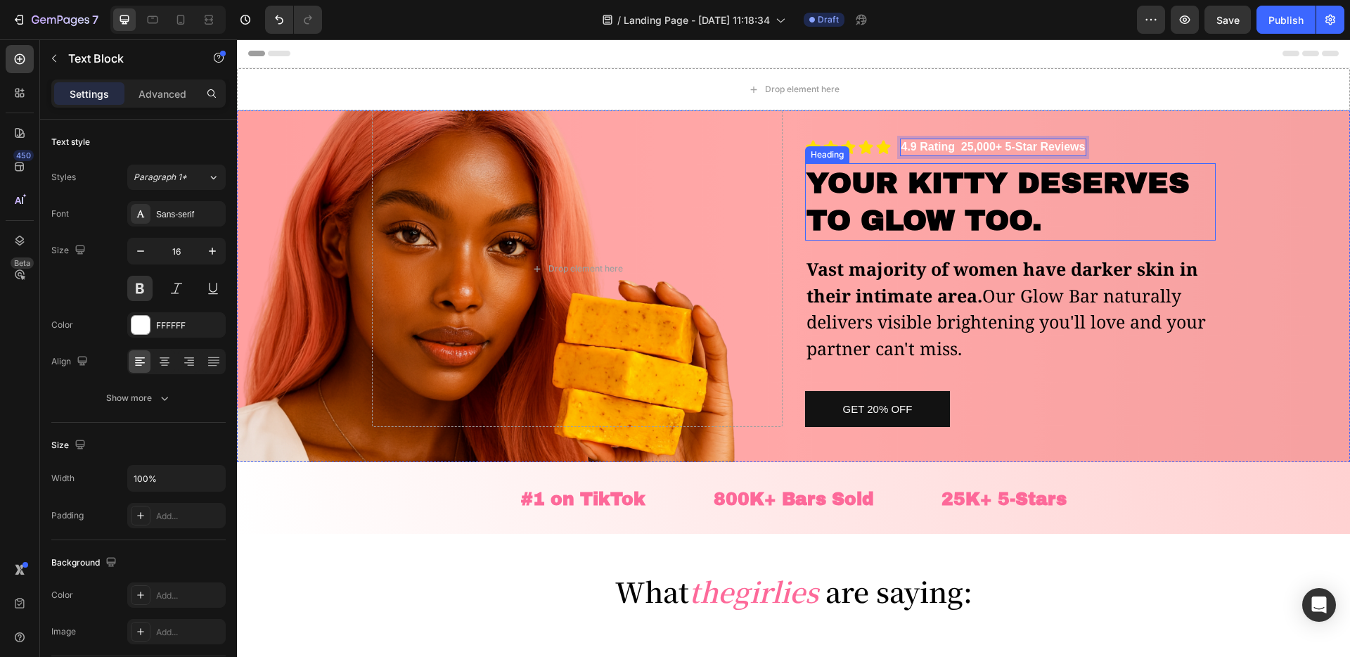
click at [1160, 165] on h2 "YOUR KITTY DESERVES TO GLOW TOO." at bounding box center [1010, 202] width 411 height 78
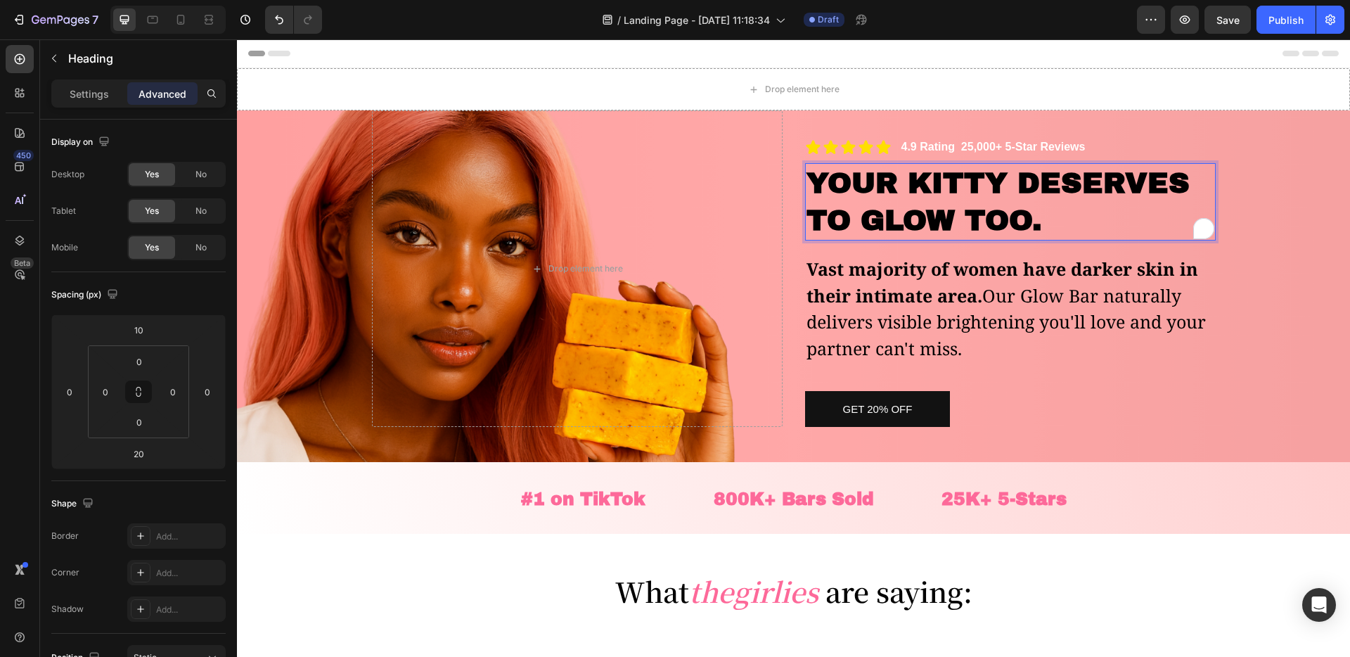
click at [1055, 148] on p "4.9 Rating 25,000+ 5-Star Reviews" at bounding box center [993, 147] width 184 height 15
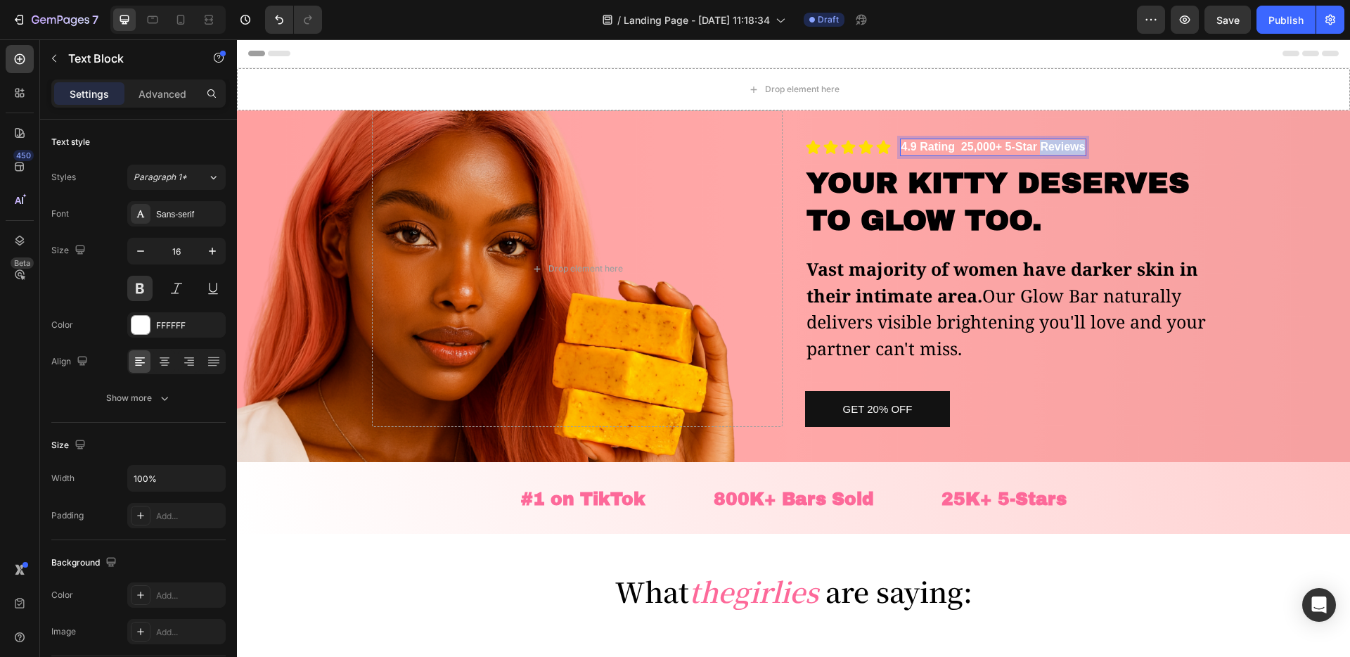
click at [1062, 148] on p "4.9 Rating 25,000+ 5-Star Reviews" at bounding box center [993, 147] width 184 height 15
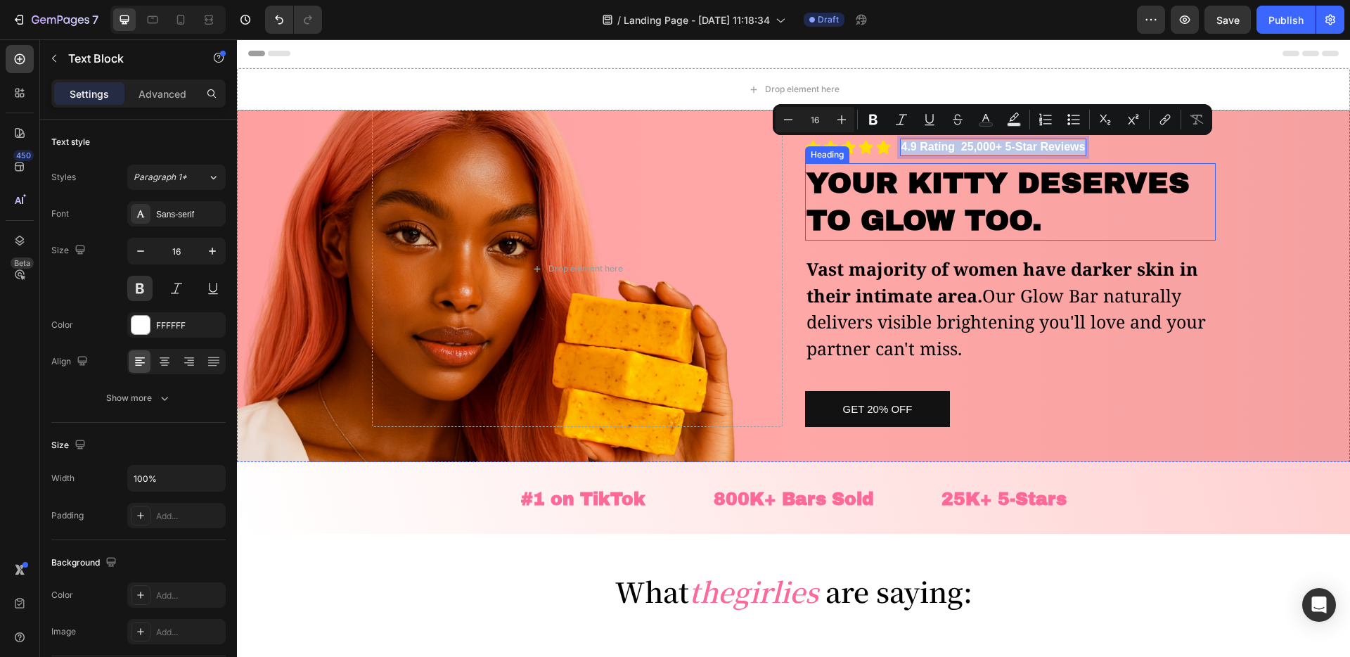
click at [1117, 178] on strong "YOUR KITTY DESERVES TO GLOW TOO." at bounding box center [998, 201] width 383 height 69
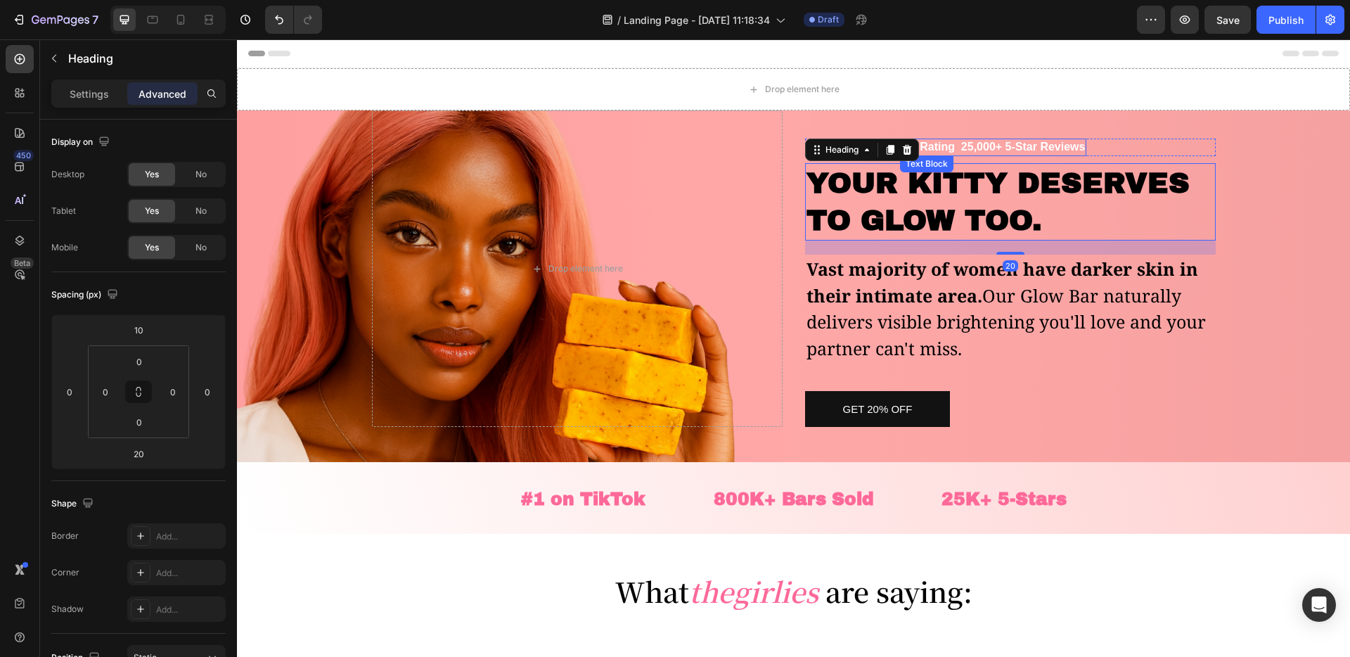
click at [1043, 148] on p "4.9 Rating 25,000+ 5-Star Reviews" at bounding box center [993, 147] width 184 height 15
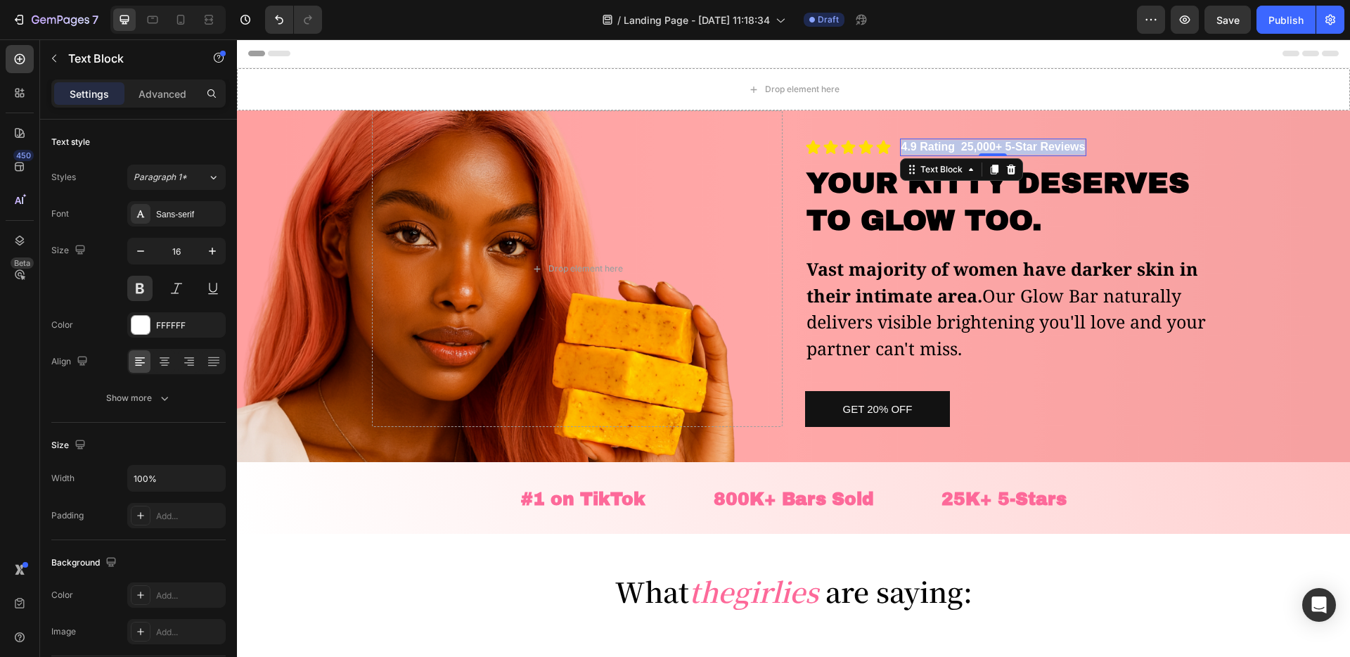
click at [1043, 148] on p "4.9 Rating 25,000+ 5-Star Reviews" at bounding box center [993, 147] width 184 height 15
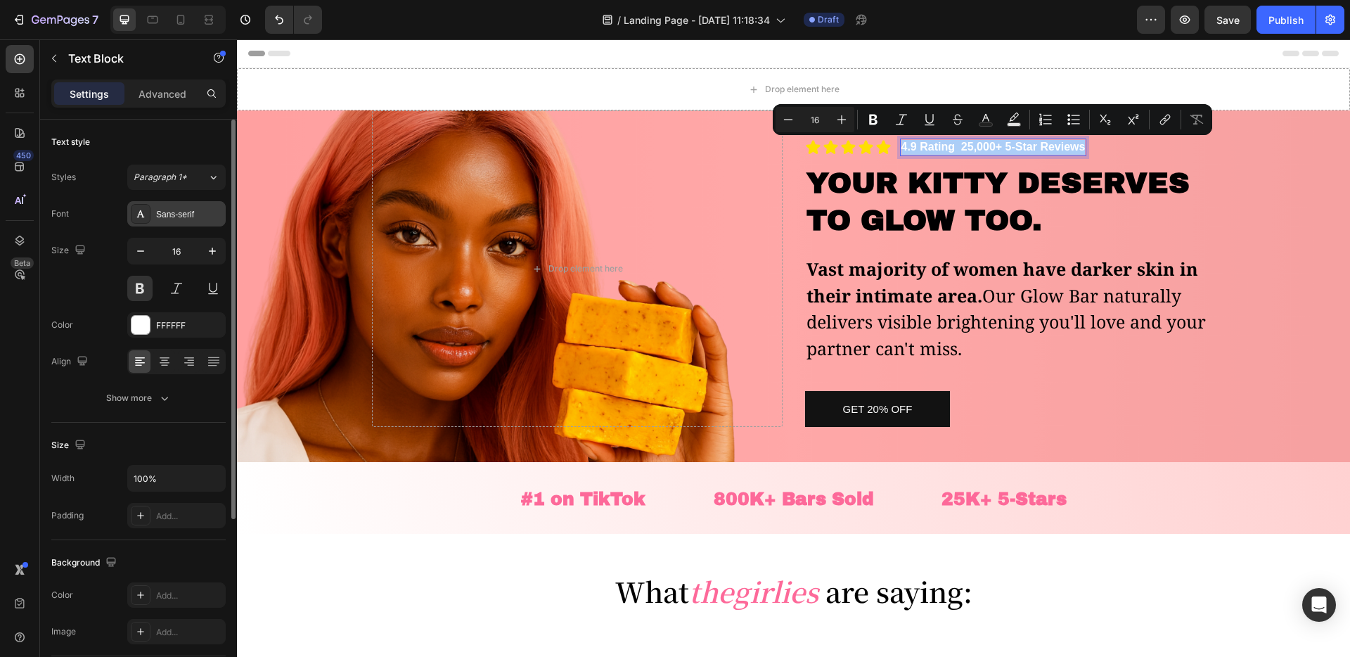
click at [191, 209] on div "Sans-serif" at bounding box center [189, 214] width 66 height 13
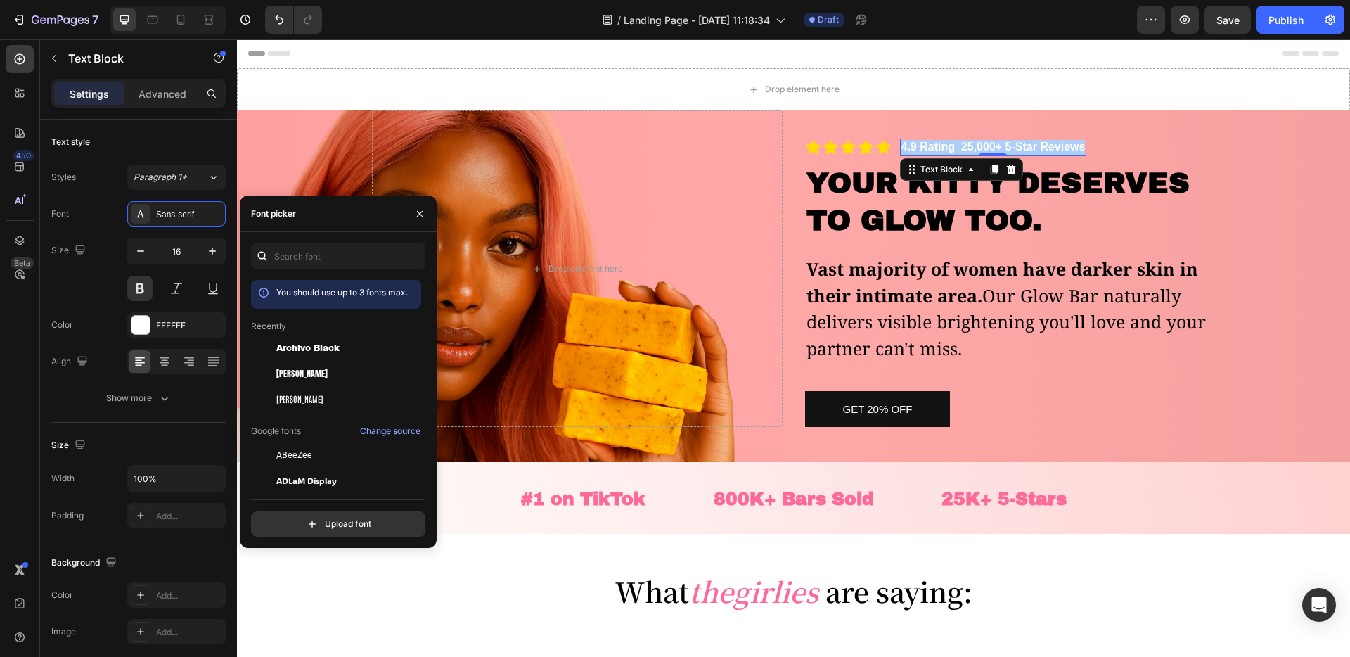
scroll to position [60, 0]
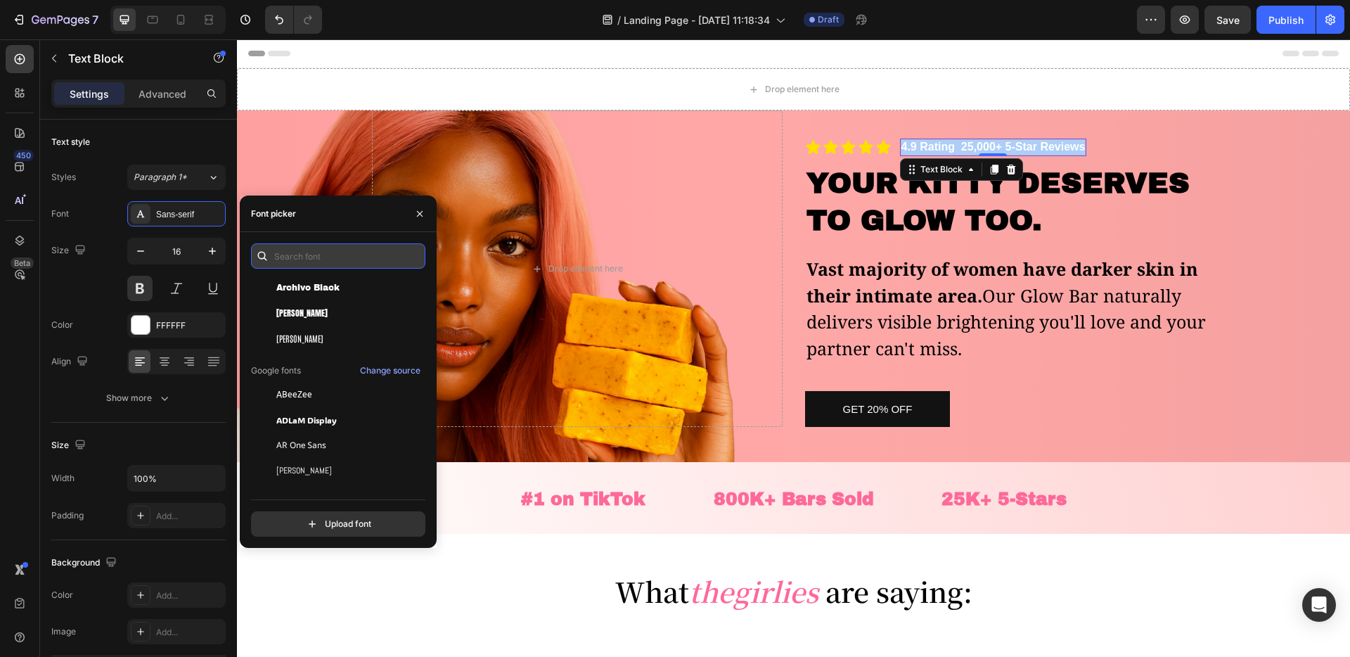
click at [290, 259] on input "text" at bounding box center [338, 255] width 174 height 25
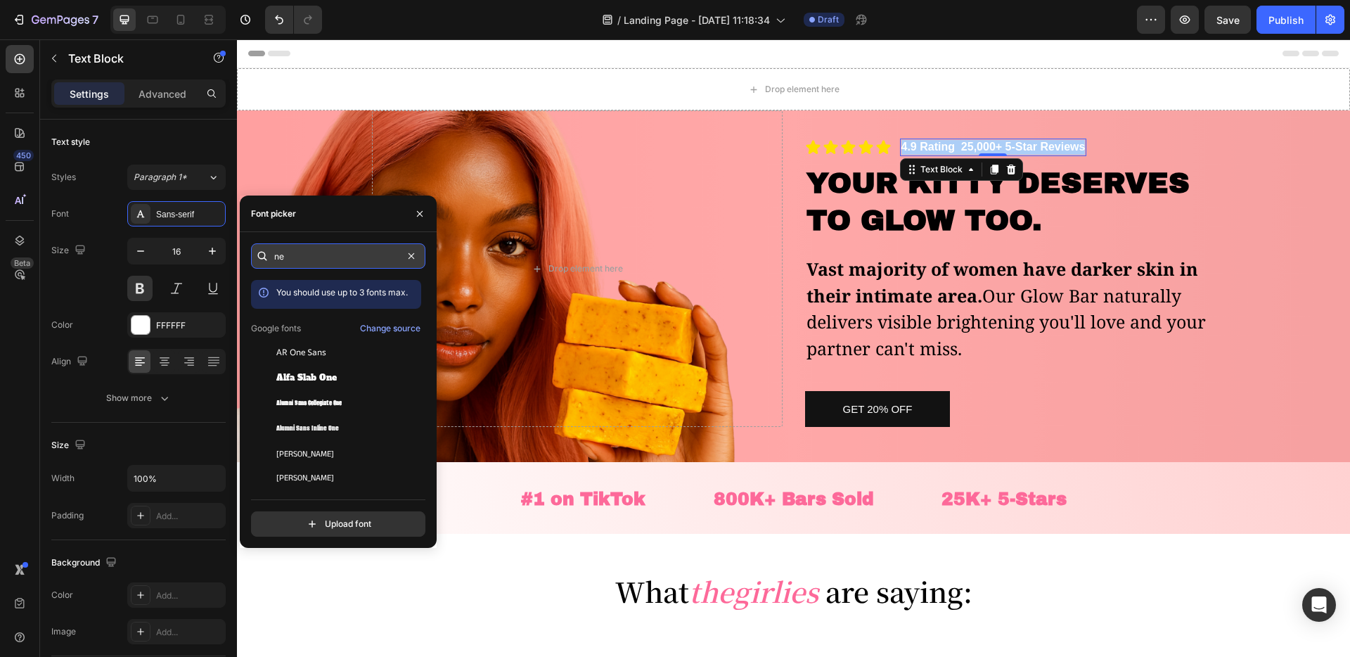
click at [316, 261] on input "ne" at bounding box center [338, 255] width 174 height 25
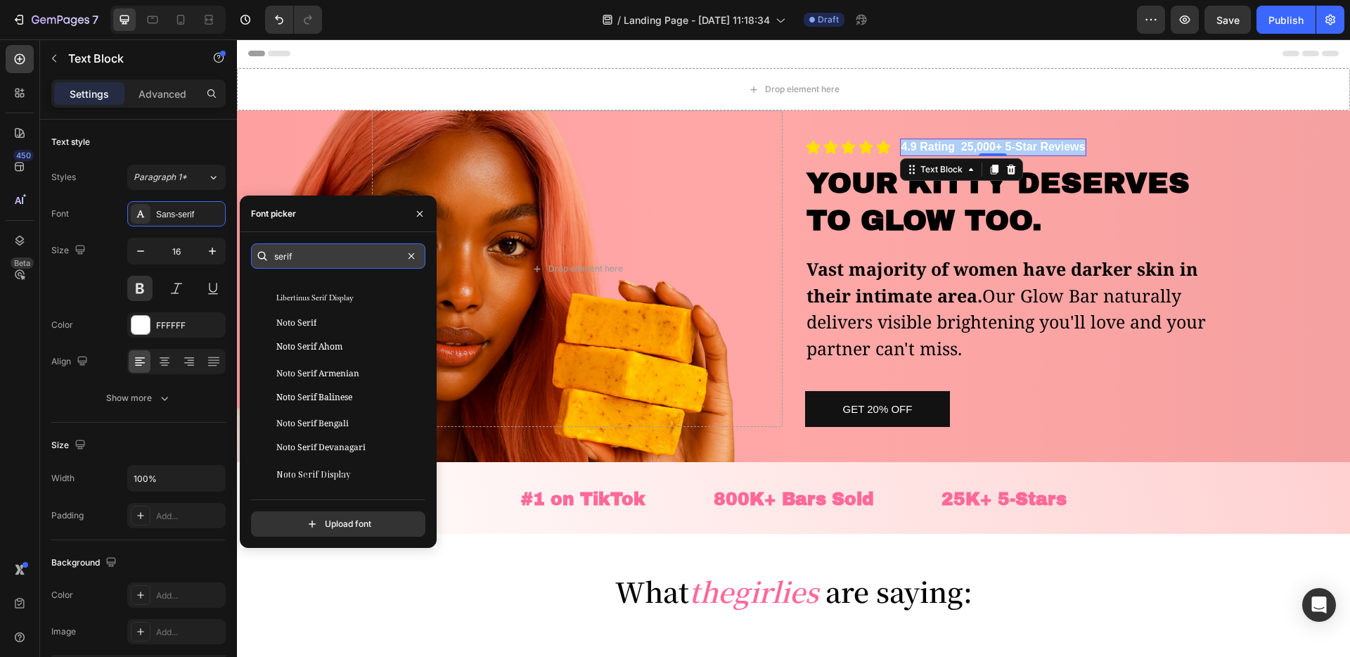
click at [279, 252] on input "serif" at bounding box center [338, 255] width 174 height 25
type input "serif"
click at [315, 327] on span "Noto Serif" at bounding box center [296, 322] width 40 height 13
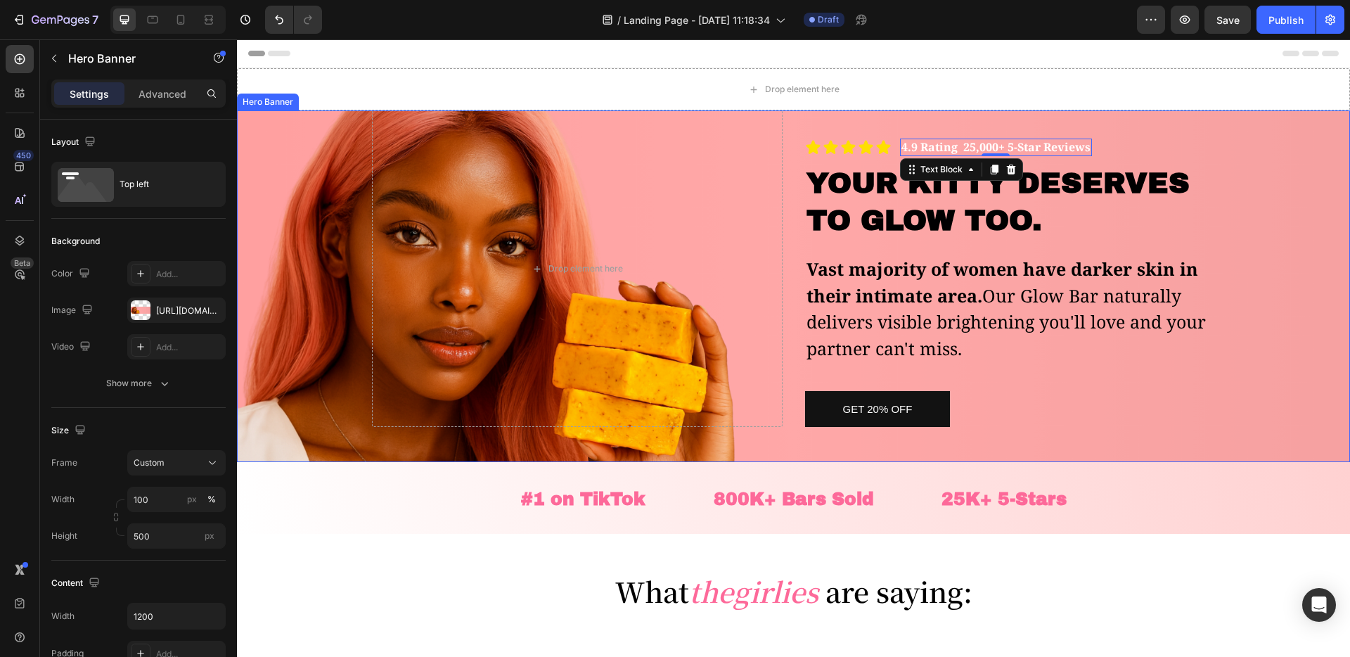
click at [1318, 197] on div "Overlay" at bounding box center [793, 286] width 1113 height 352
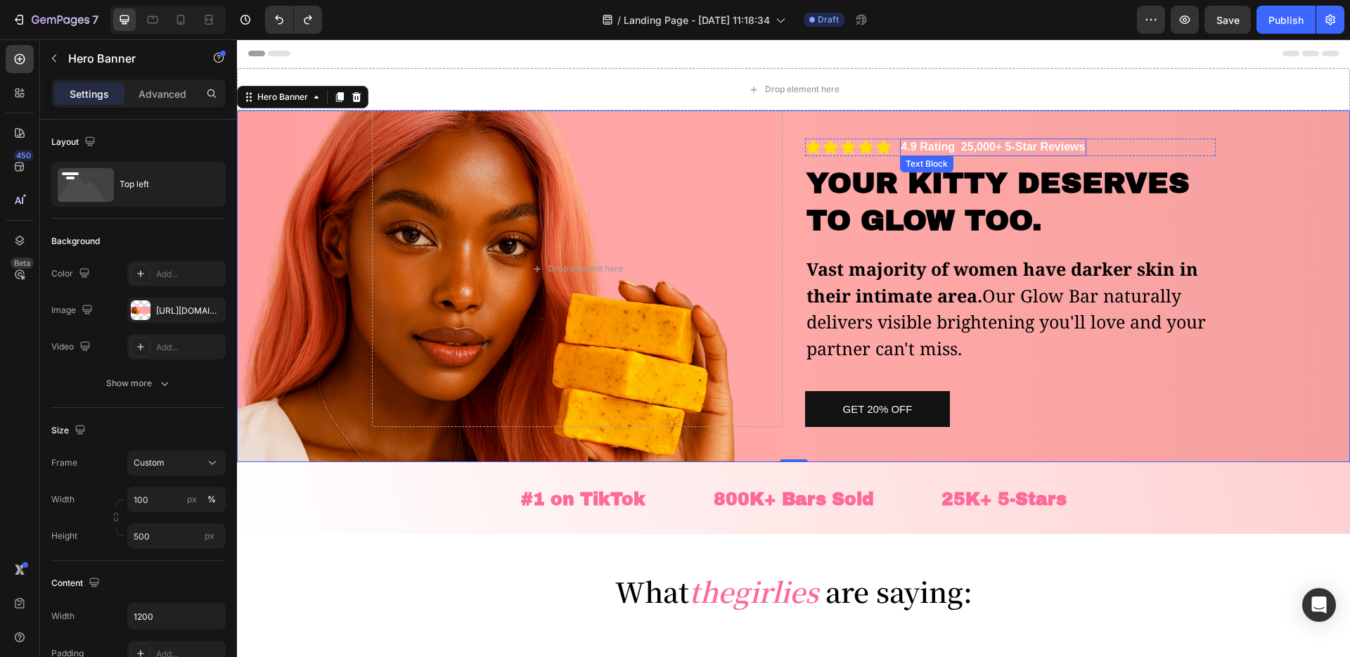
click at [925, 144] on p "4.9 Rating 25,000+ 5-Star Reviews" at bounding box center [993, 147] width 184 height 15
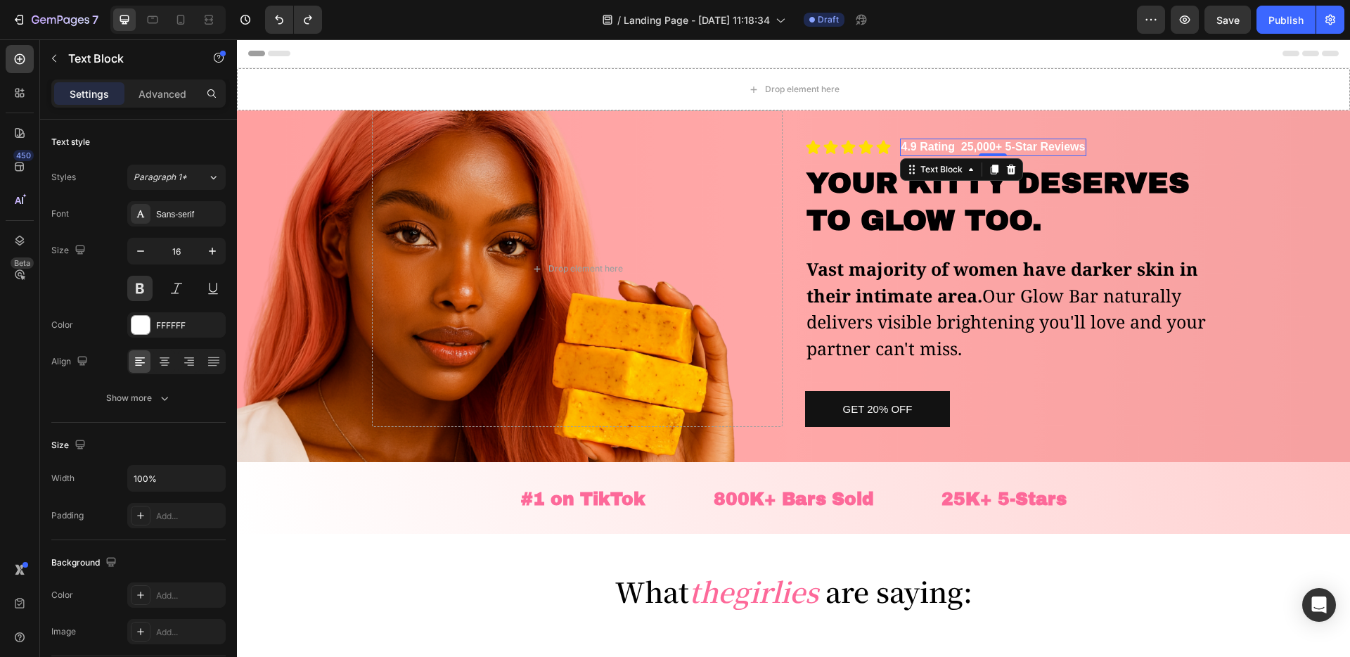
click at [925, 144] on p "4.9 Rating 25,000+ 5-Star Reviews" at bounding box center [993, 147] width 184 height 15
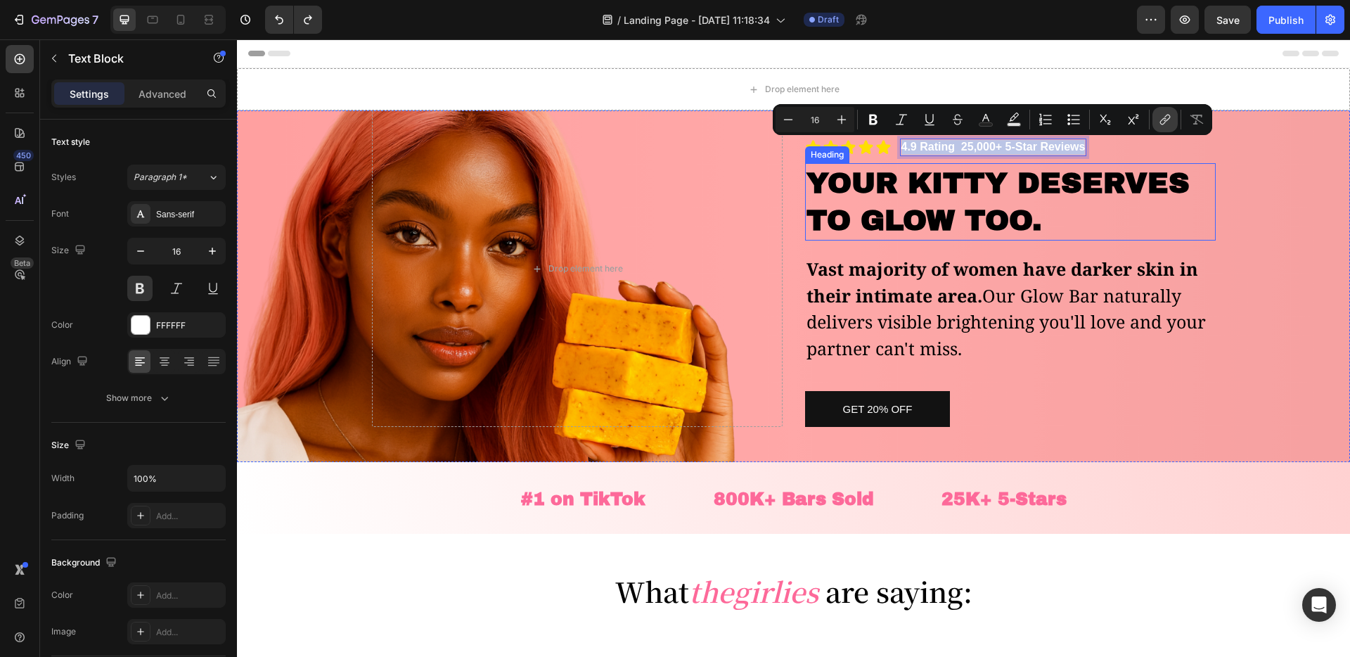
click at [1206, 182] on p "⁠⁠⁠⁠⁠⁠⁠ YOUR KITTY DESERVES TO GLOW TOO." at bounding box center [1011, 202] width 408 height 75
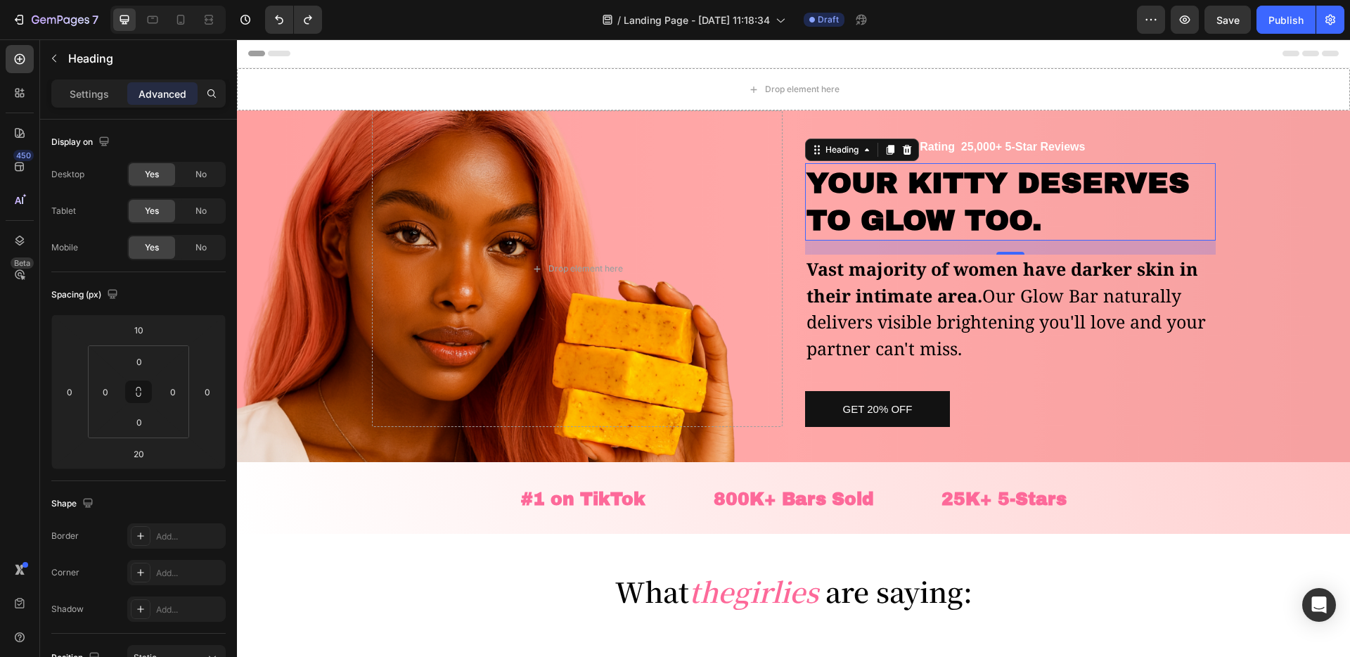
click at [1240, 214] on div "Overlay" at bounding box center [793, 286] width 1113 height 352
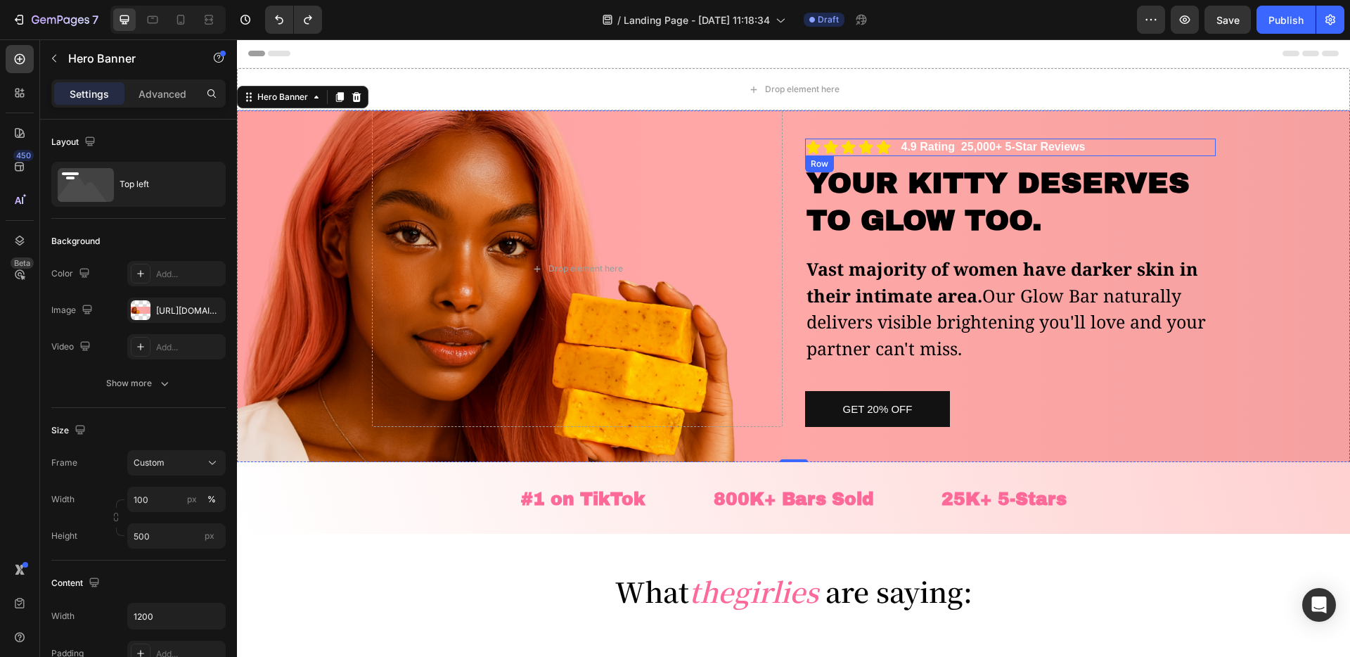
click at [1109, 146] on div "Icon Icon Icon Icon Icon Icon List 4.9 Rating 25,000+ 5-Star Reviews Text Block…" at bounding box center [1010, 148] width 411 height 18
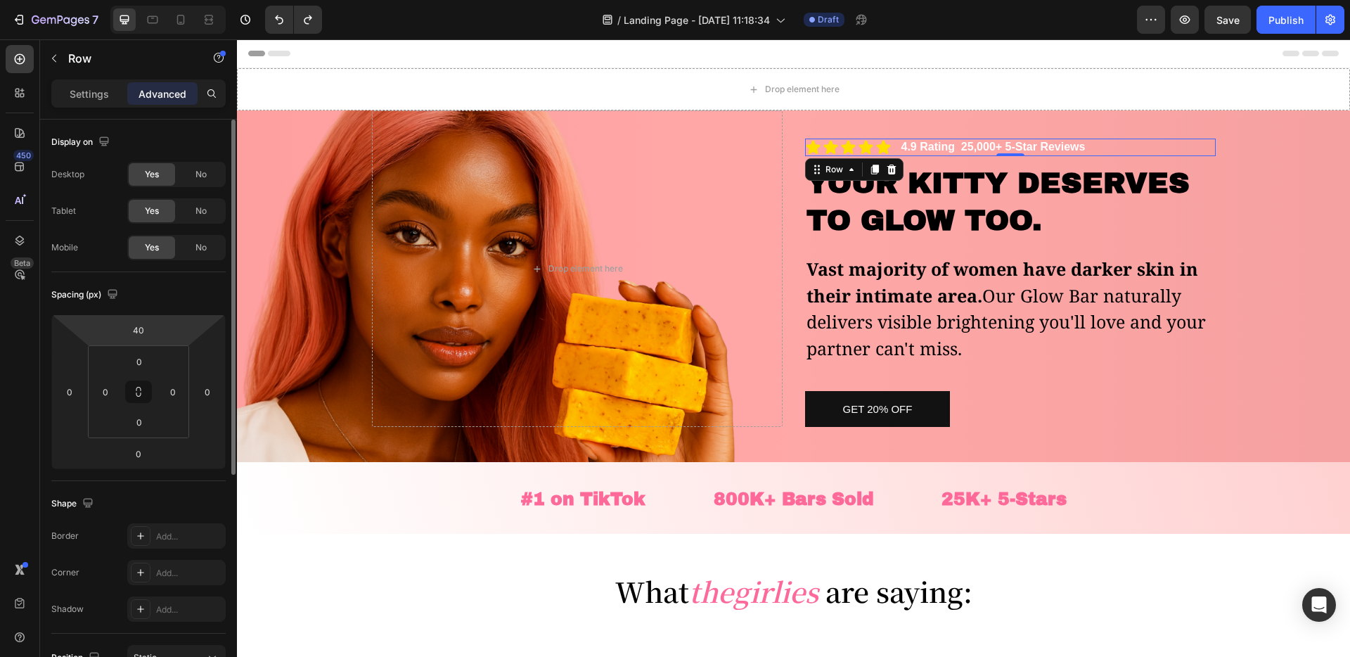
click at [158, 297] on html "Text to Speech ▶ ⏪ ⏩ ⚙ Voice options Rate: 1 Pitch: 1 Voice: 🇺🇸 Aaron 🇺🇸 Albert…" at bounding box center [675, 148] width 1350 height 297
click at [136, 333] on input "40" at bounding box center [138, 329] width 28 height 21
click at [141, 331] on input "40" at bounding box center [138, 329] width 28 height 21
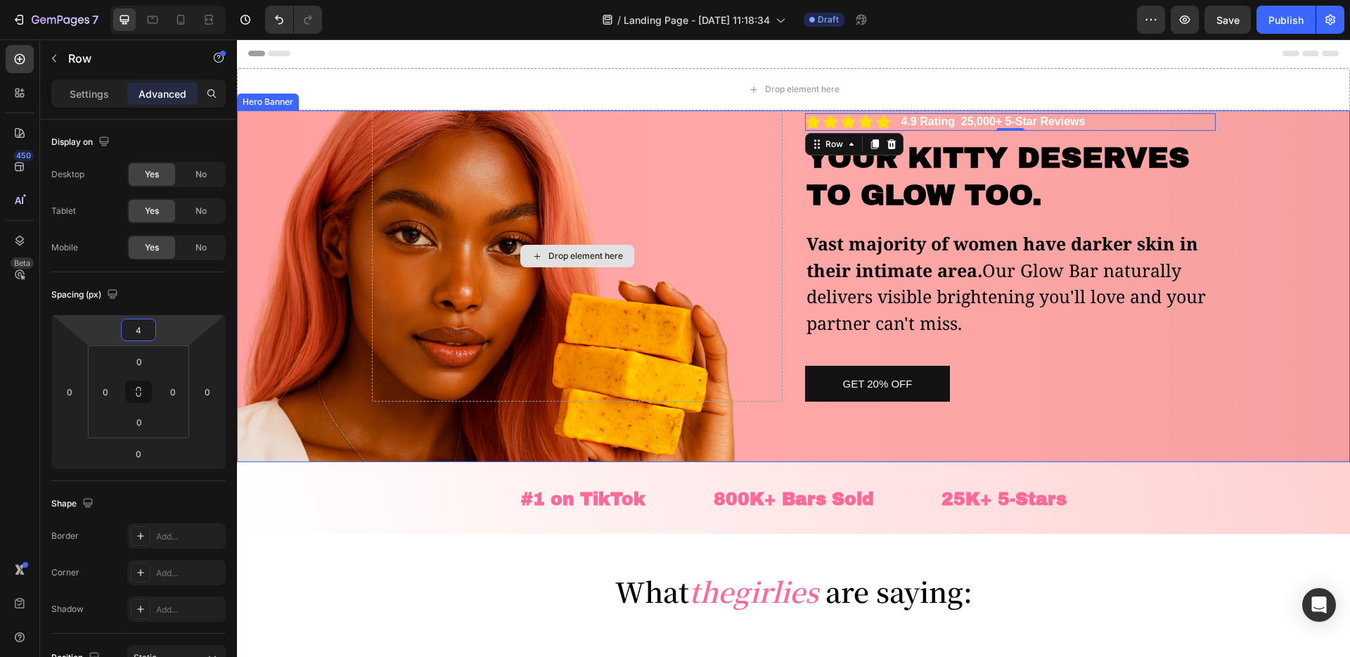
type input "45"
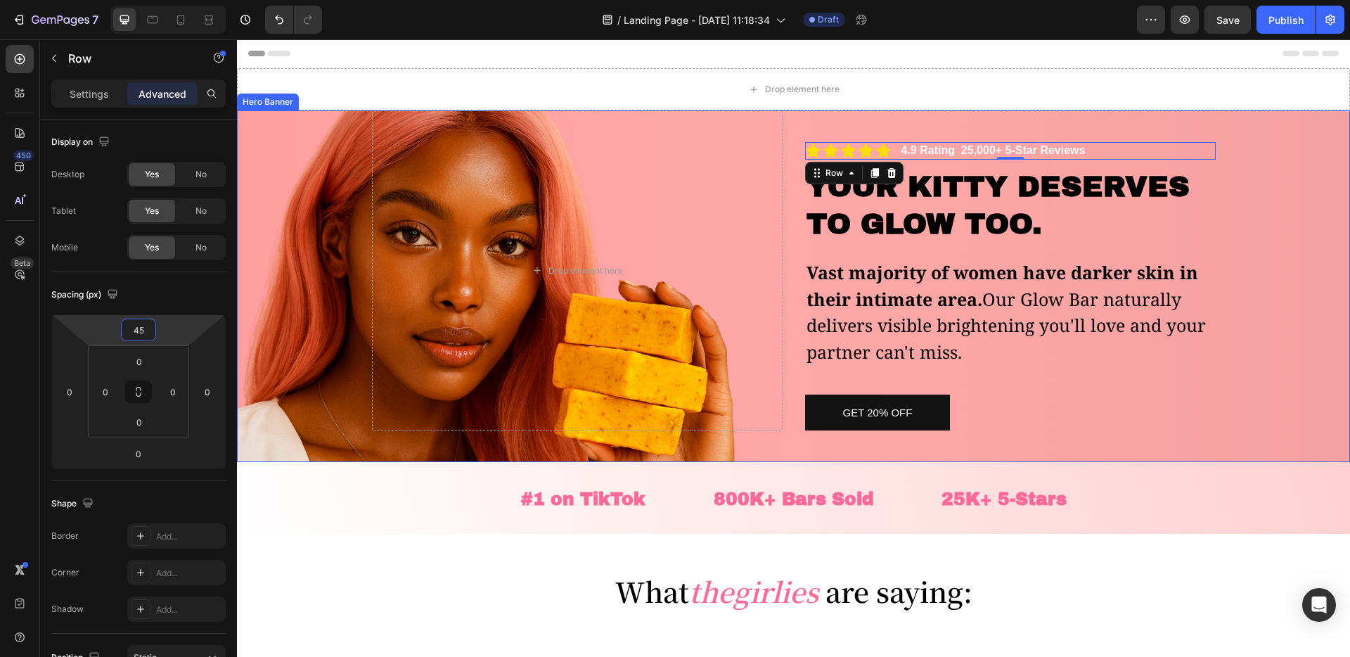
click at [1068, 397] on div "Get 20% OFF Button" at bounding box center [1010, 412] width 411 height 36
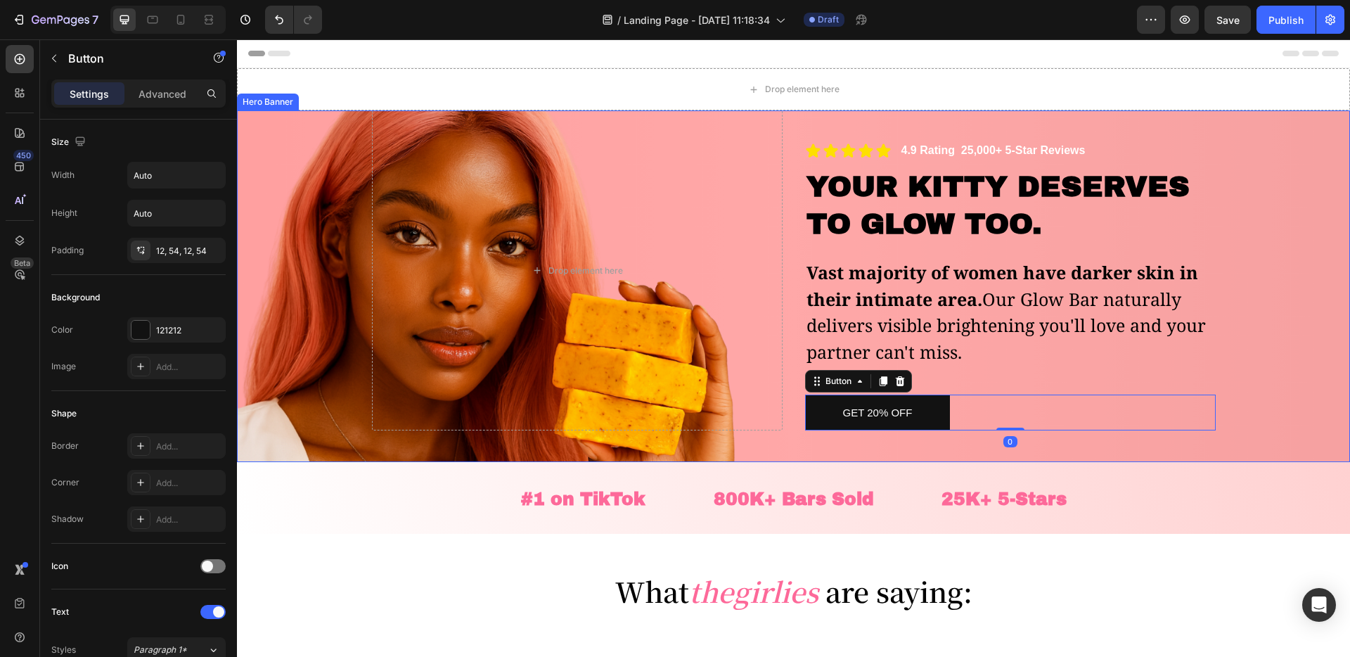
click at [1257, 383] on div "Overlay" at bounding box center [793, 286] width 1113 height 352
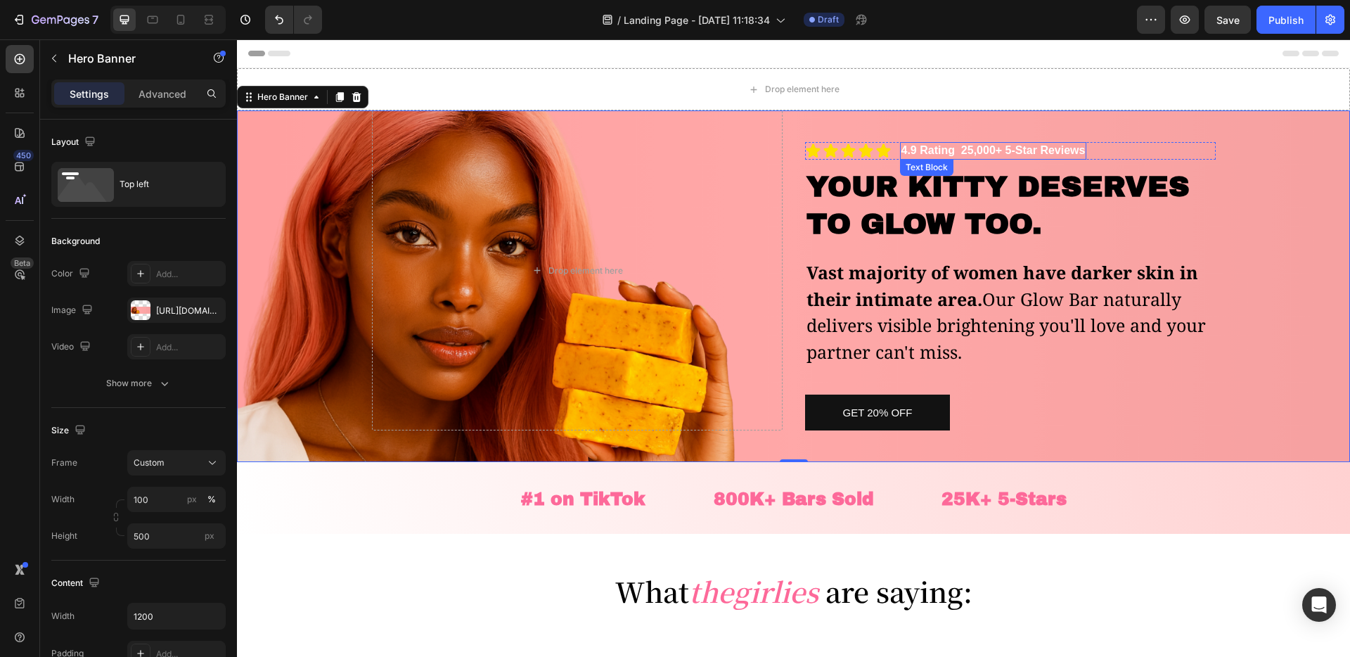
click at [971, 158] on div "4.9 Rating 25,000+ 5-Star Reviews" at bounding box center [993, 151] width 187 height 18
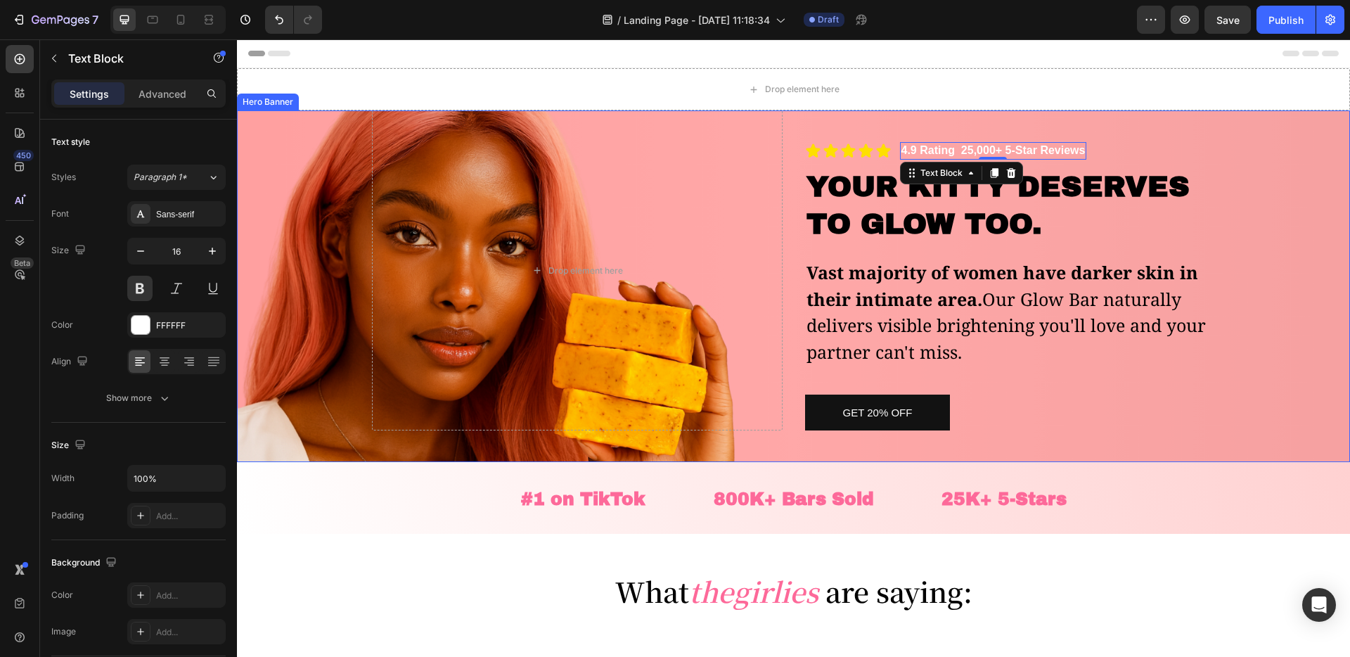
click at [801, 147] on div "Drop element here Icon Icon Icon Icon Icon Icon List 4.9 Rating 25,000+ 5-Star …" at bounding box center [794, 270] width 844 height 320
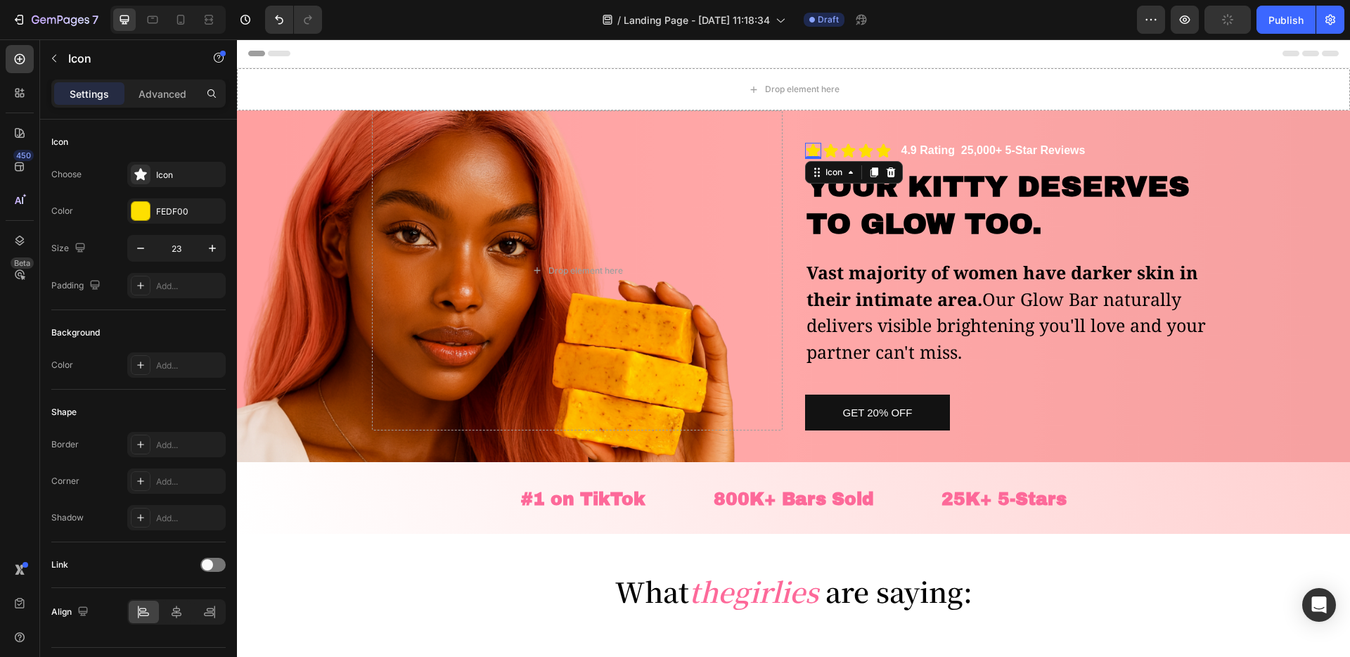
click at [807, 150] on icon at bounding box center [813, 149] width 14 height 13
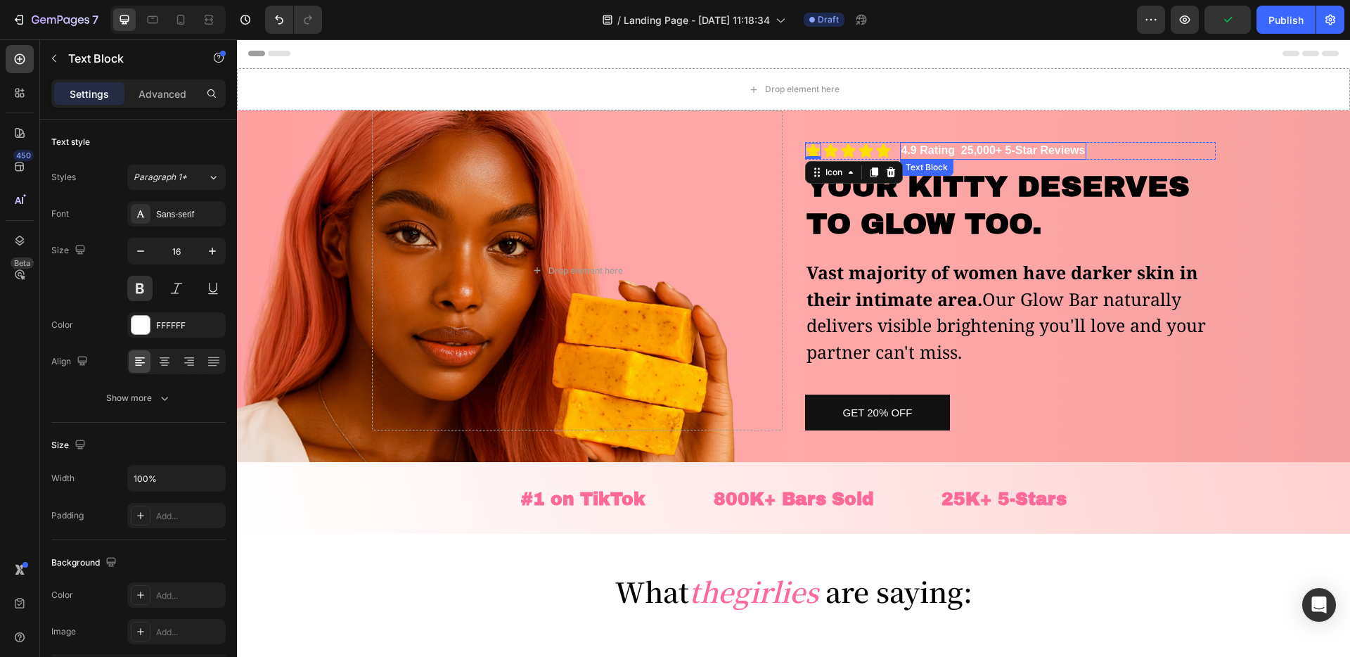
click at [965, 148] on p "4.9 Rating 25,000+ 5-Star Reviews" at bounding box center [993, 150] width 184 height 15
click at [897, 150] on div "Icon Icon Icon Icon Icon Icon List 4.9 Rating 25,000+ 5-Star Reviews Text Block…" at bounding box center [1010, 151] width 411 height 18
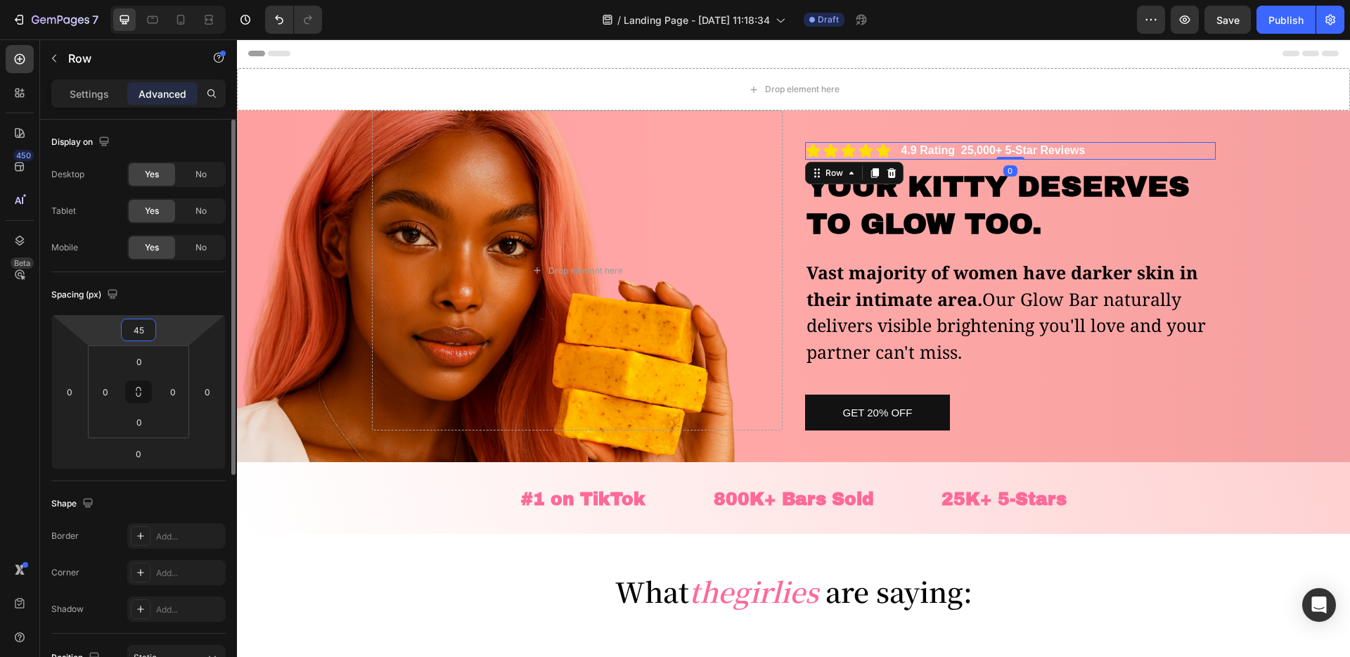
click at [140, 331] on input "45" at bounding box center [138, 329] width 28 height 21
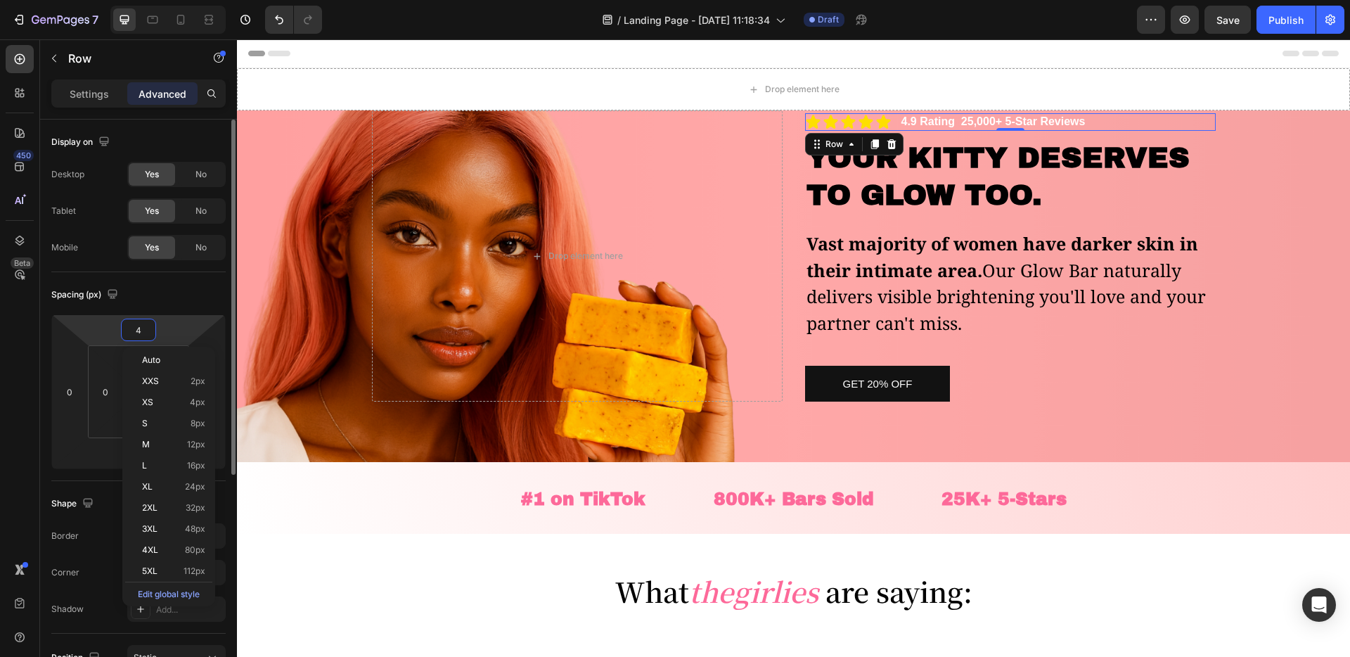
type input "40"
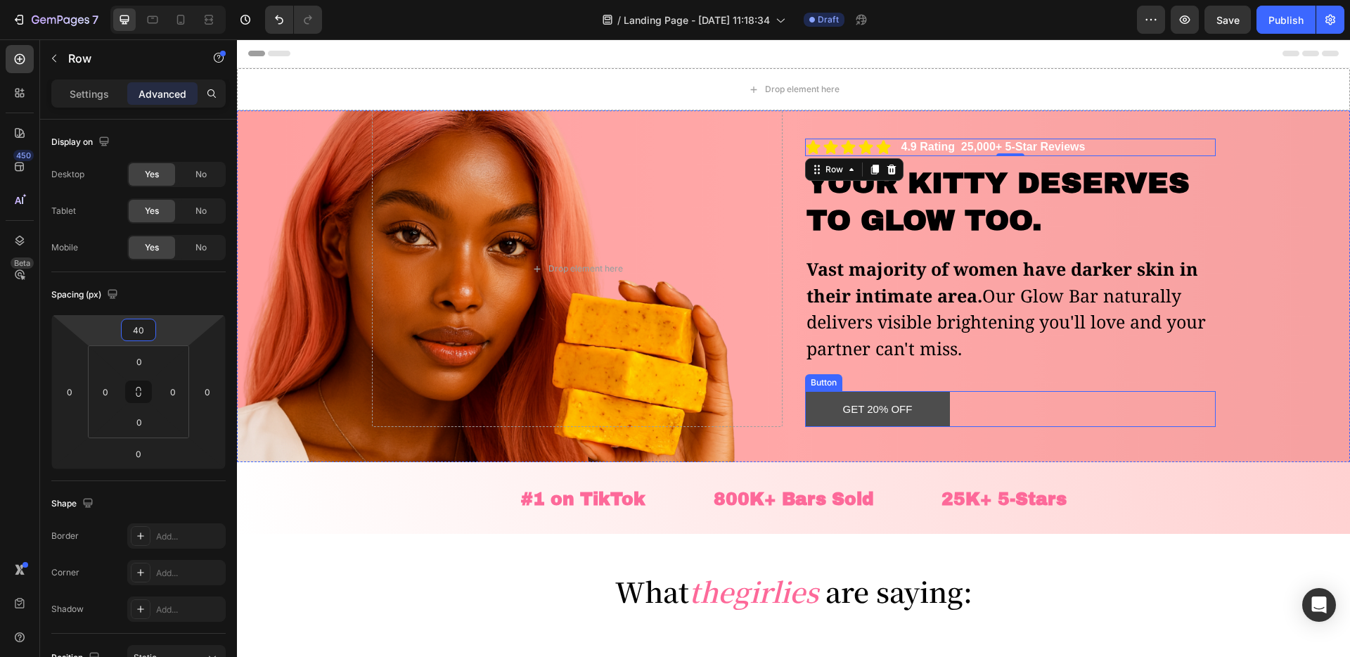
click at [861, 425] on button "Get 20% OFF" at bounding box center [878, 409] width 146 height 36
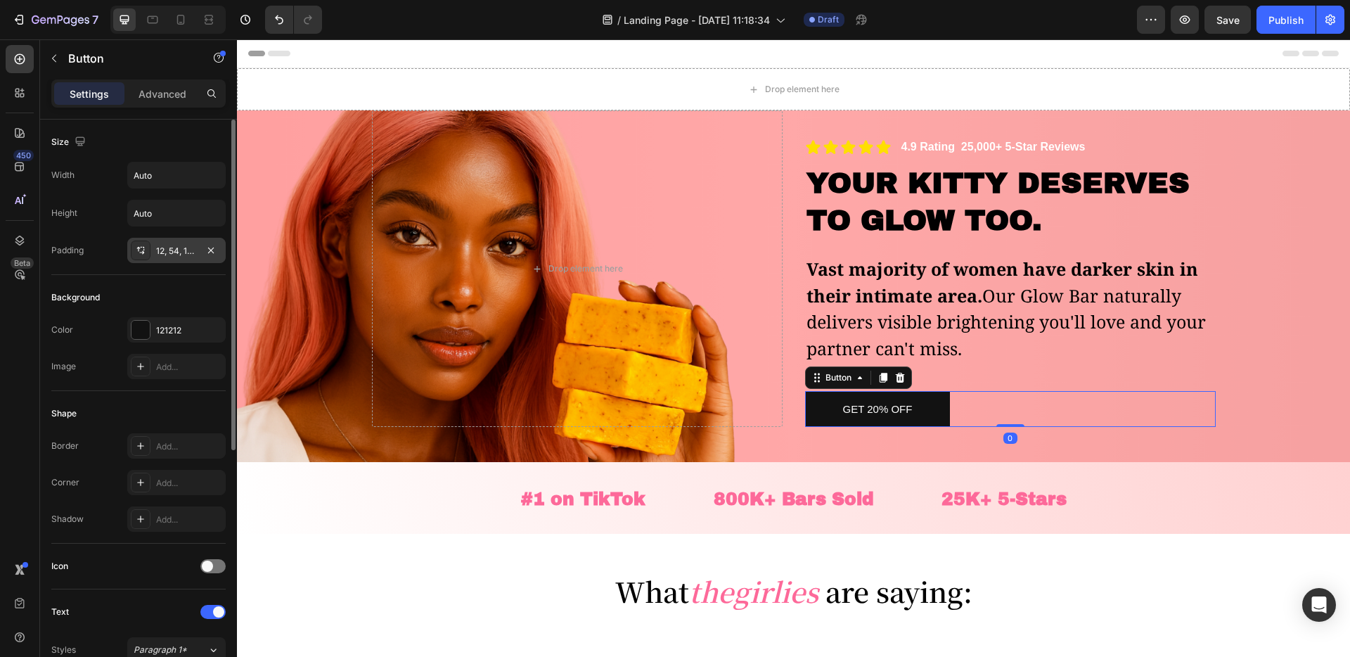
click at [161, 245] on div "12, 54, 12, 54" at bounding box center [176, 251] width 41 height 13
click at [155, 97] on p "Advanced" at bounding box center [163, 93] width 48 height 15
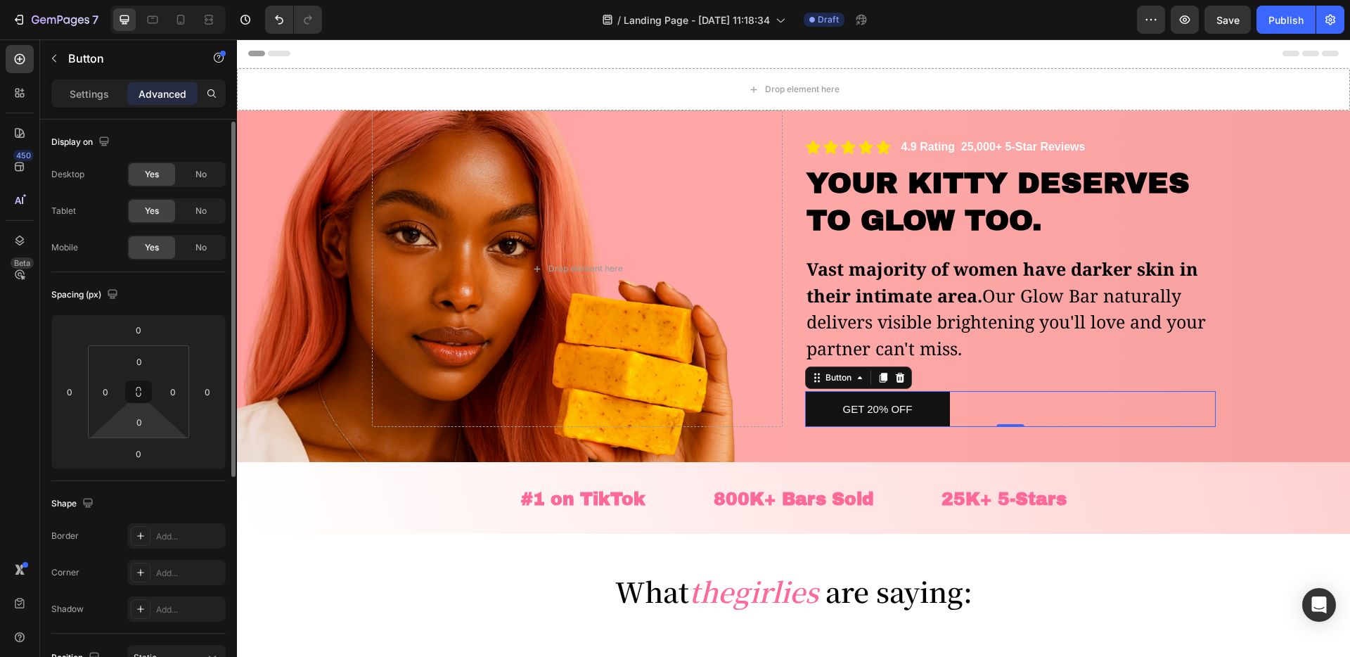
scroll to position [8, 0]
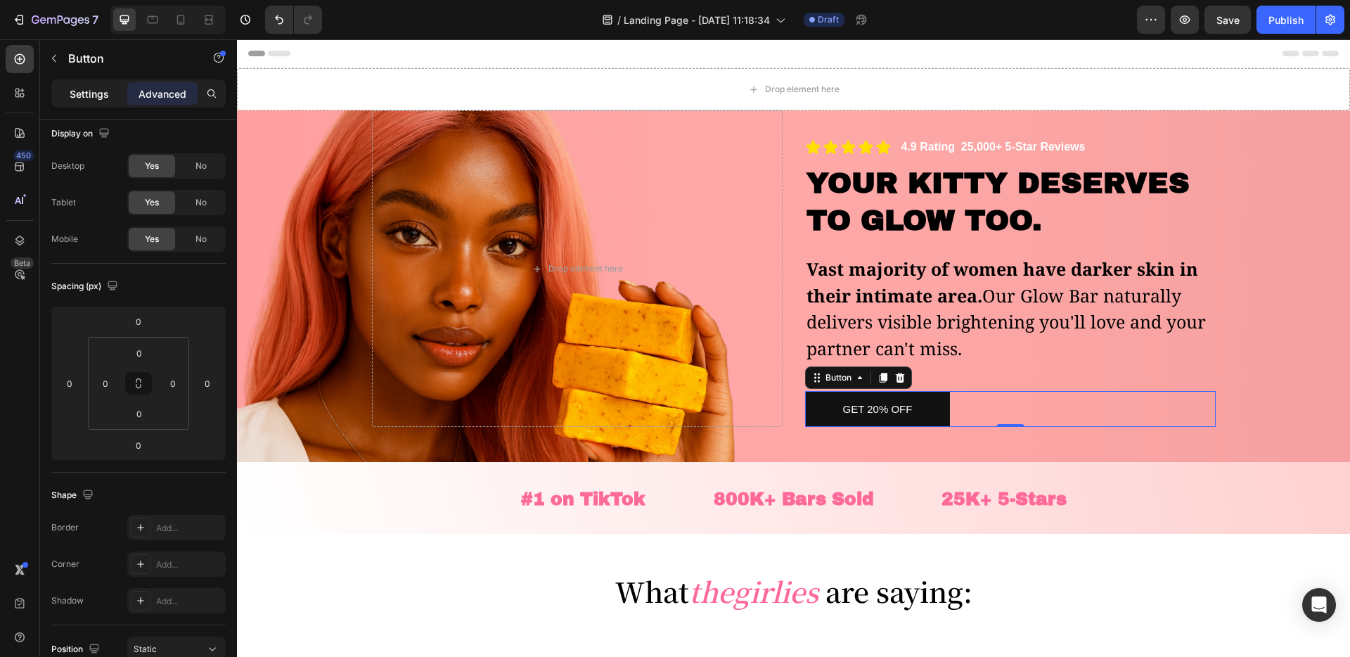
click at [108, 101] on div "Settings" at bounding box center [89, 93] width 70 height 23
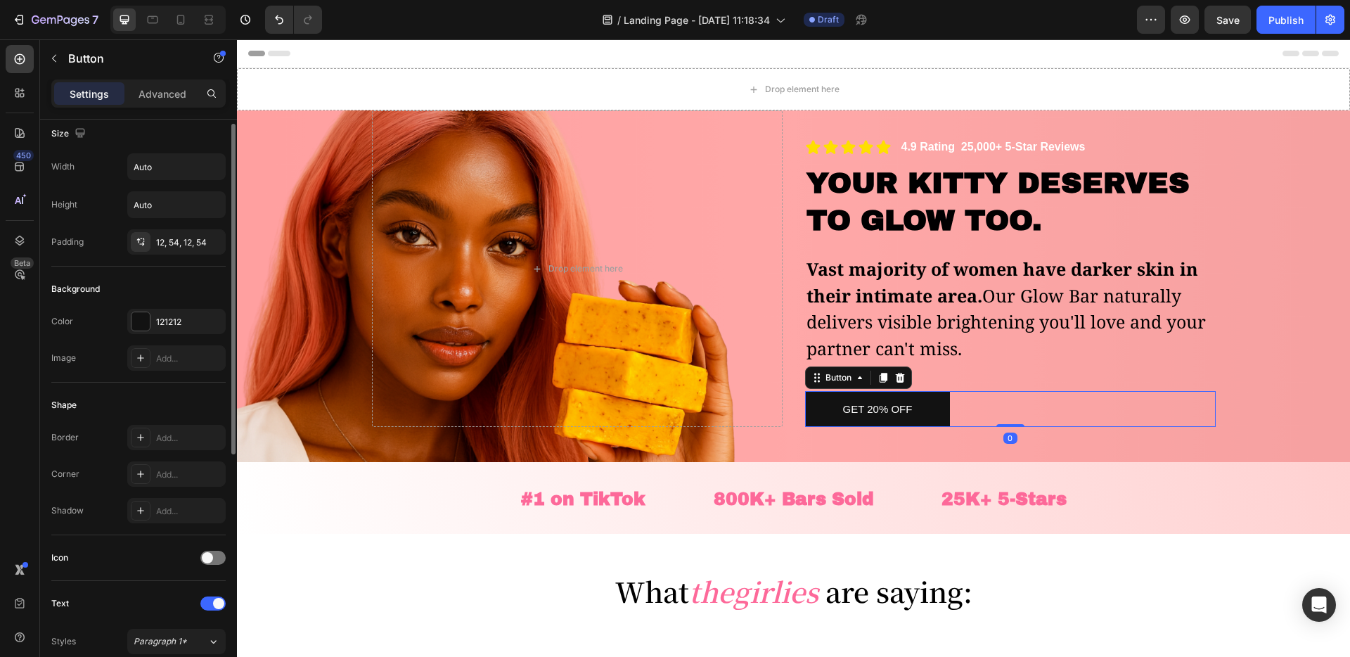
scroll to position [0, 0]
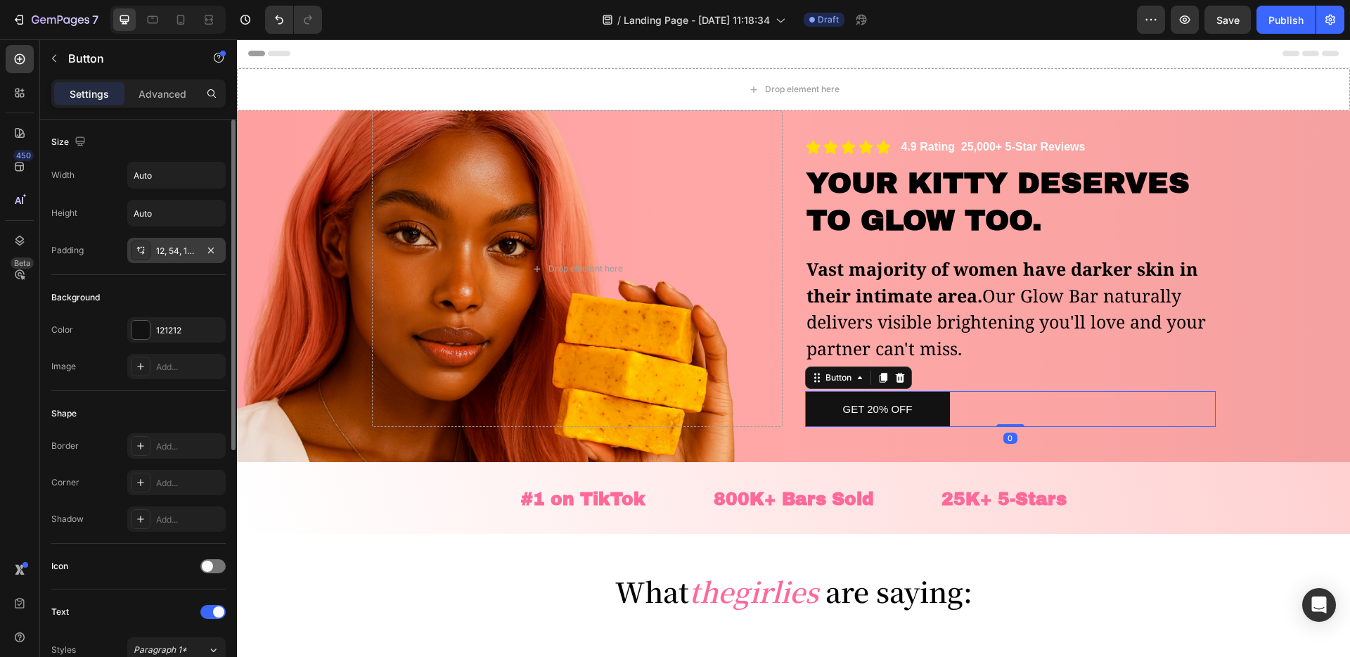
click at [174, 254] on div "12, 54, 12, 54" at bounding box center [176, 251] width 41 height 13
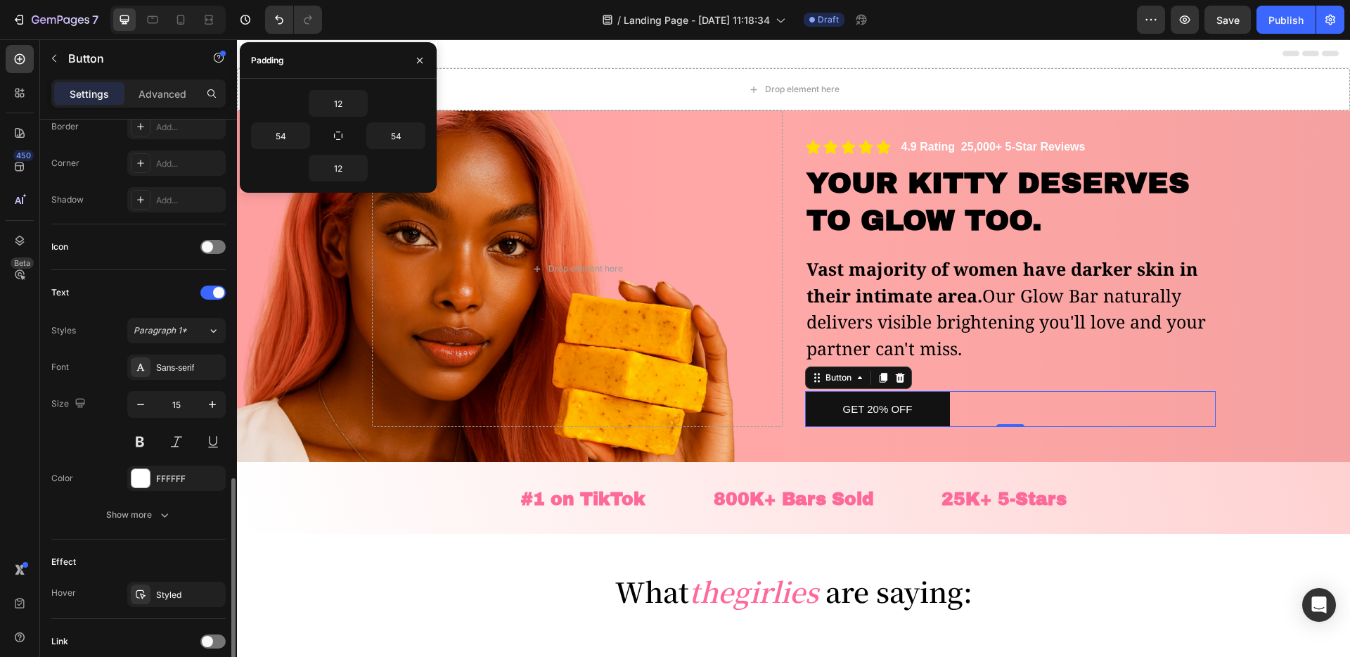
scroll to position [431, 0]
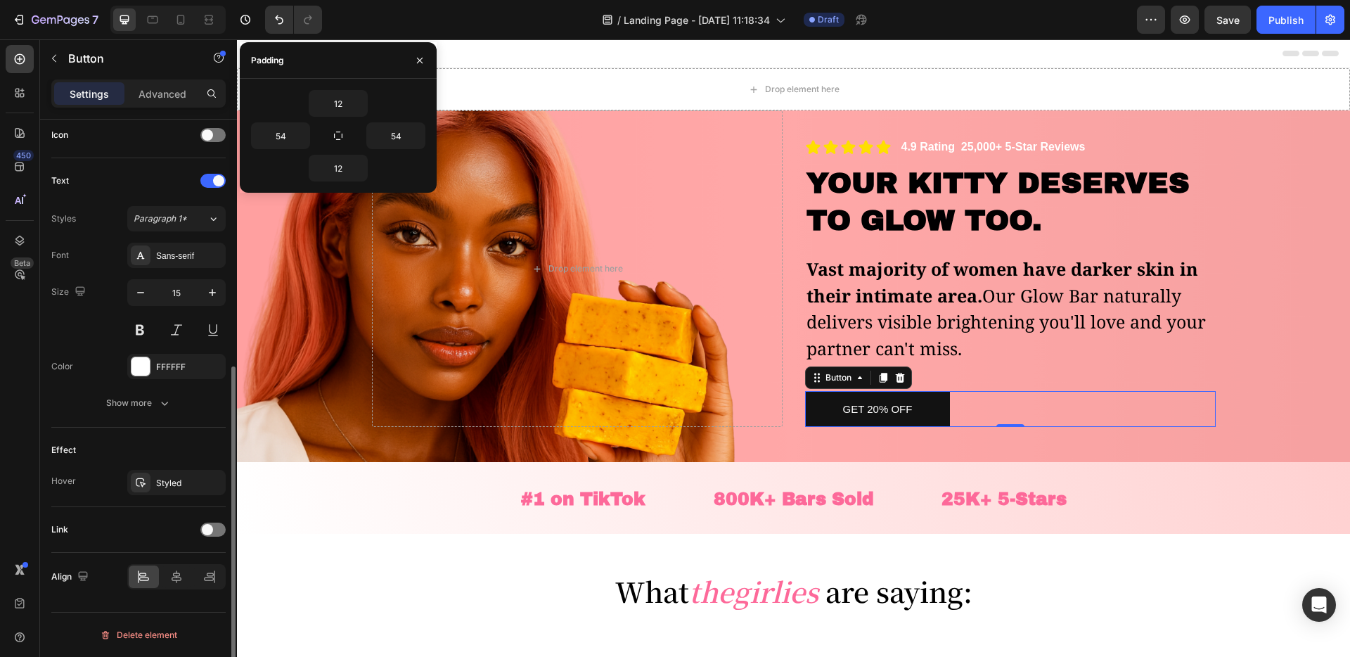
click at [1031, 420] on div "Get 20% OFF Button 0" at bounding box center [1010, 409] width 411 height 36
click at [1054, 423] on div "Get 20% OFF Button 0" at bounding box center [1010, 409] width 411 height 36
click at [1036, 444] on div "Overlay" at bounding box center [793, 286] width 1113 height 352
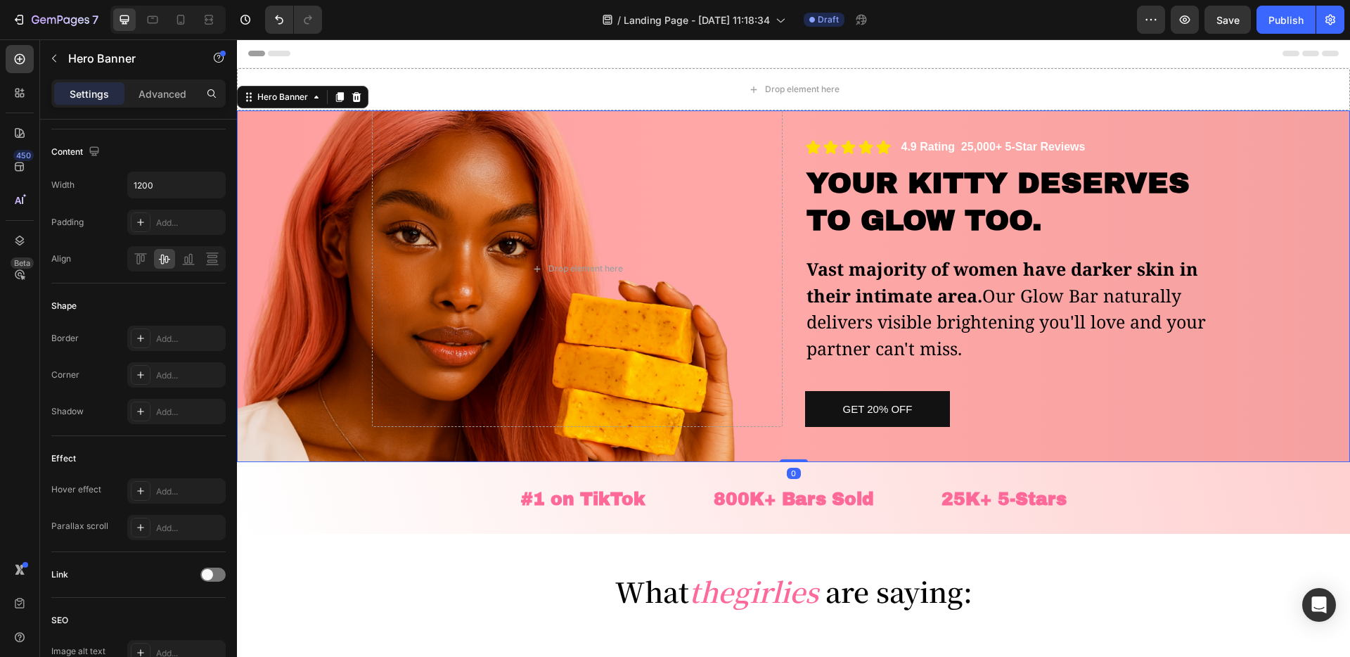
scroll to position [0, 0]
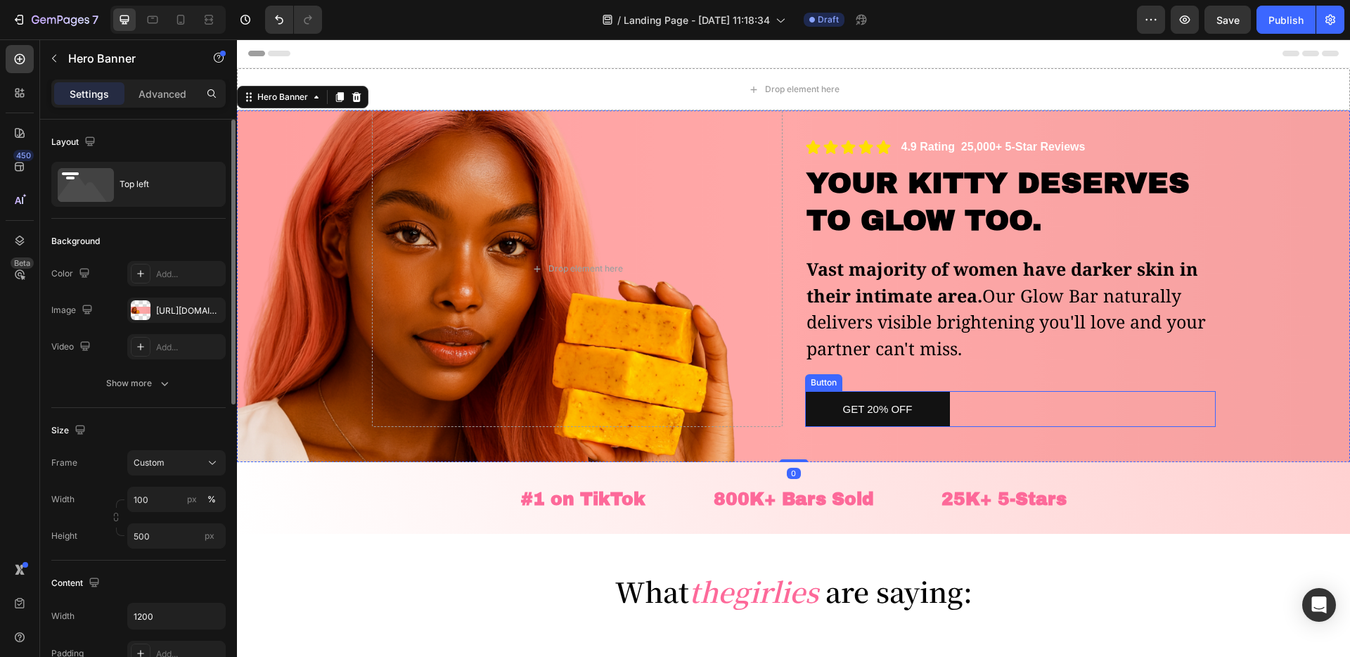
click at [1059, 426] on div "Get 20% OFF Button" at bounding box center [1010, 409] width 411 height 36
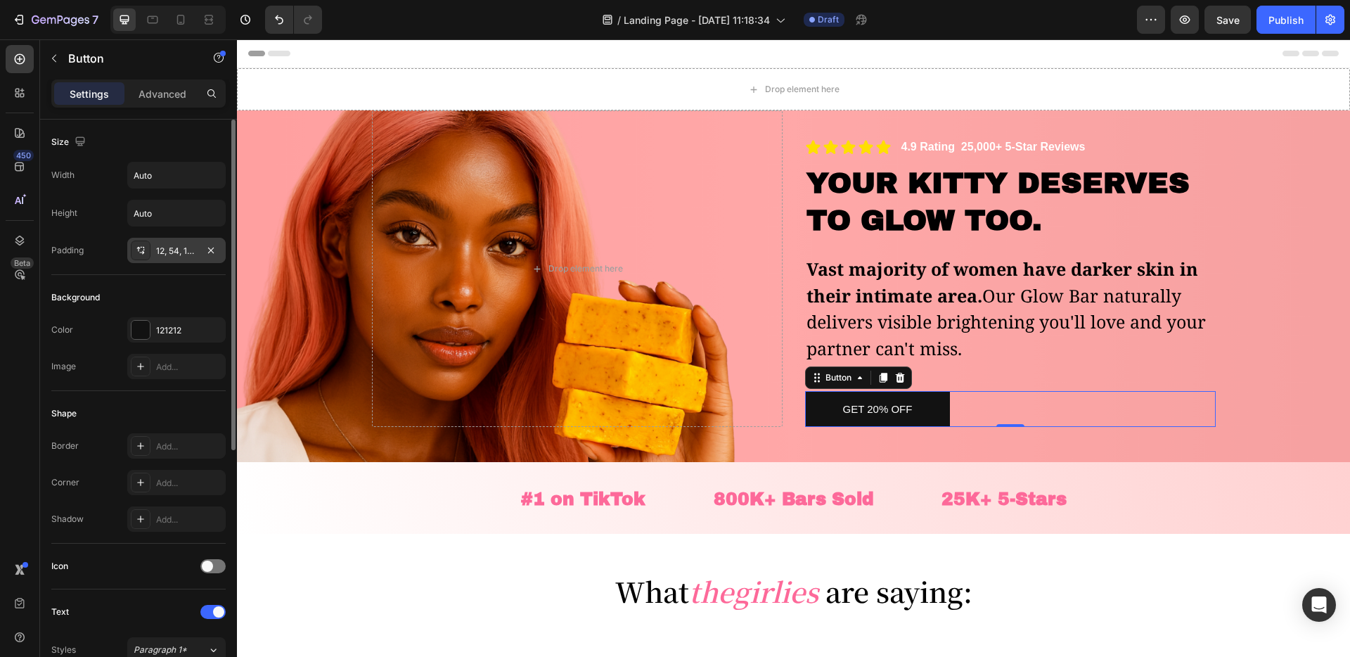
click at [183, 254] on div "12, 54, 12, 54" at bounding box center [176, 251] width 41 height 13
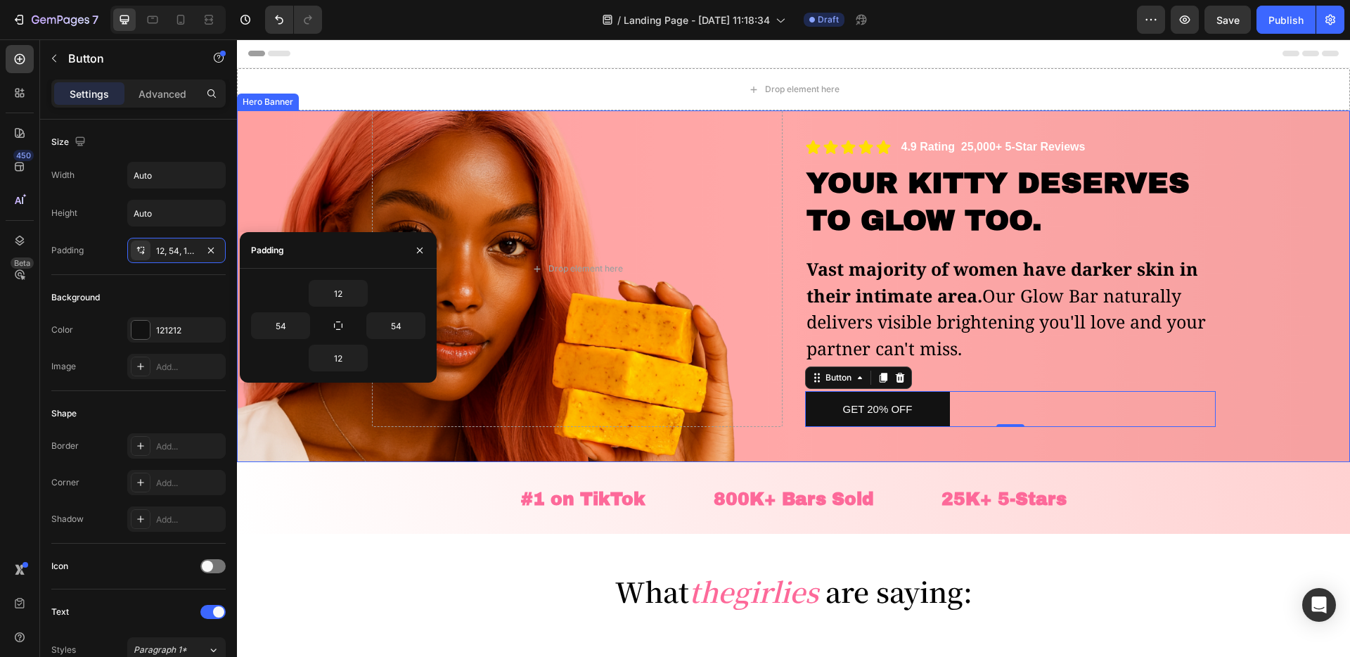
click at [925, 446] on div "Overlay" at bounding box center [793, 286] width 1113 height 352
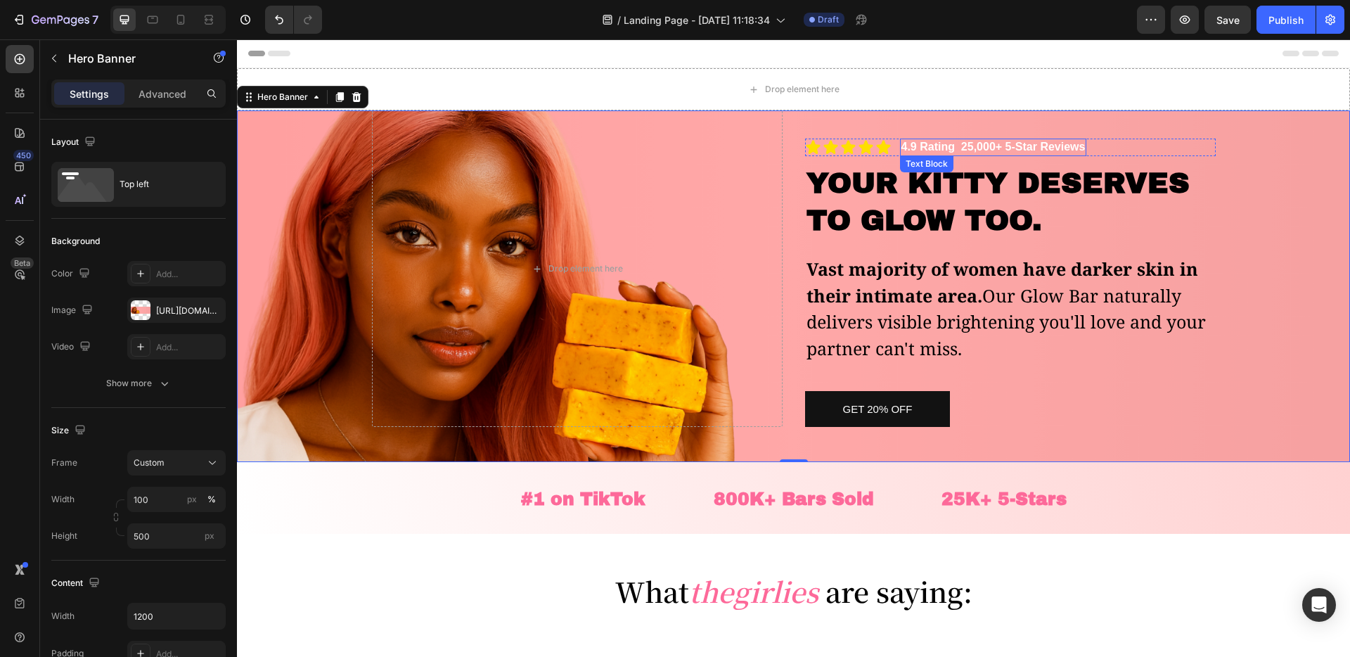
click at [1020, 146] on p "4.9 Rating 25,000+ 5-Star Reviews" at bounding box center [993, 147] width 184 height 15
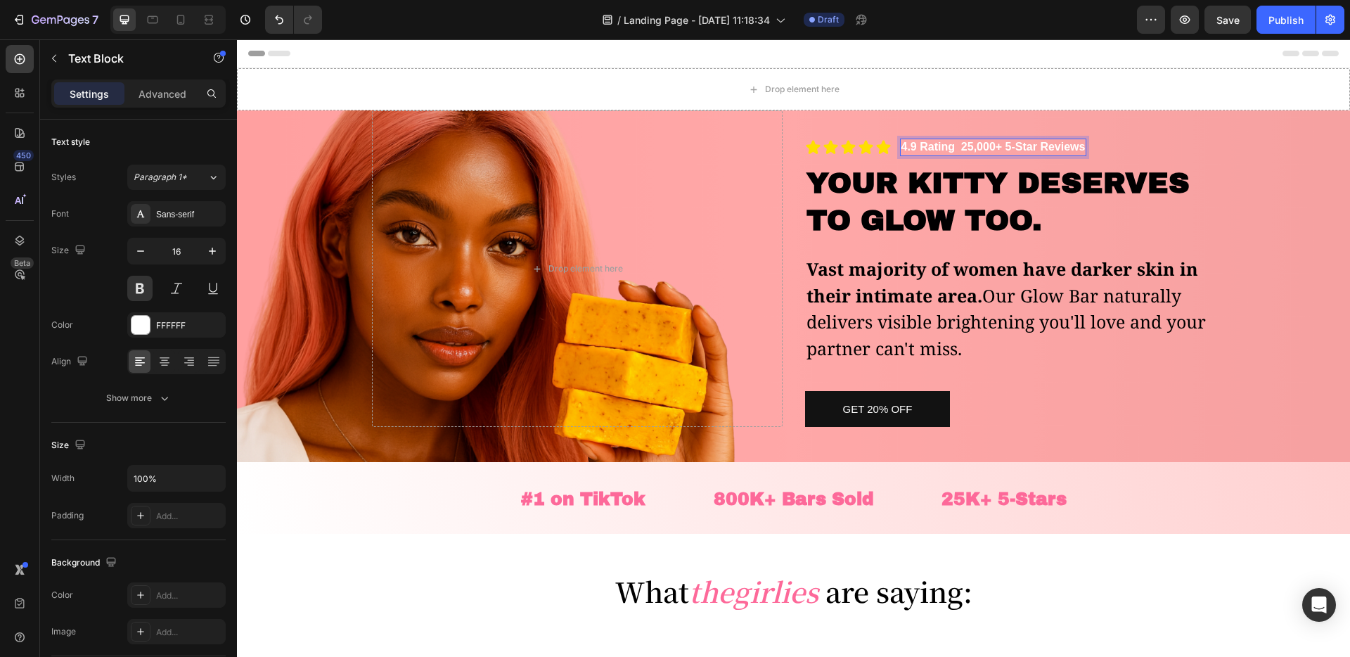
click at [1020, 146] on p "4.9 Rating 25,000+ 5-Star Reviews" at bounding box center [993, 147] width 184 height 15
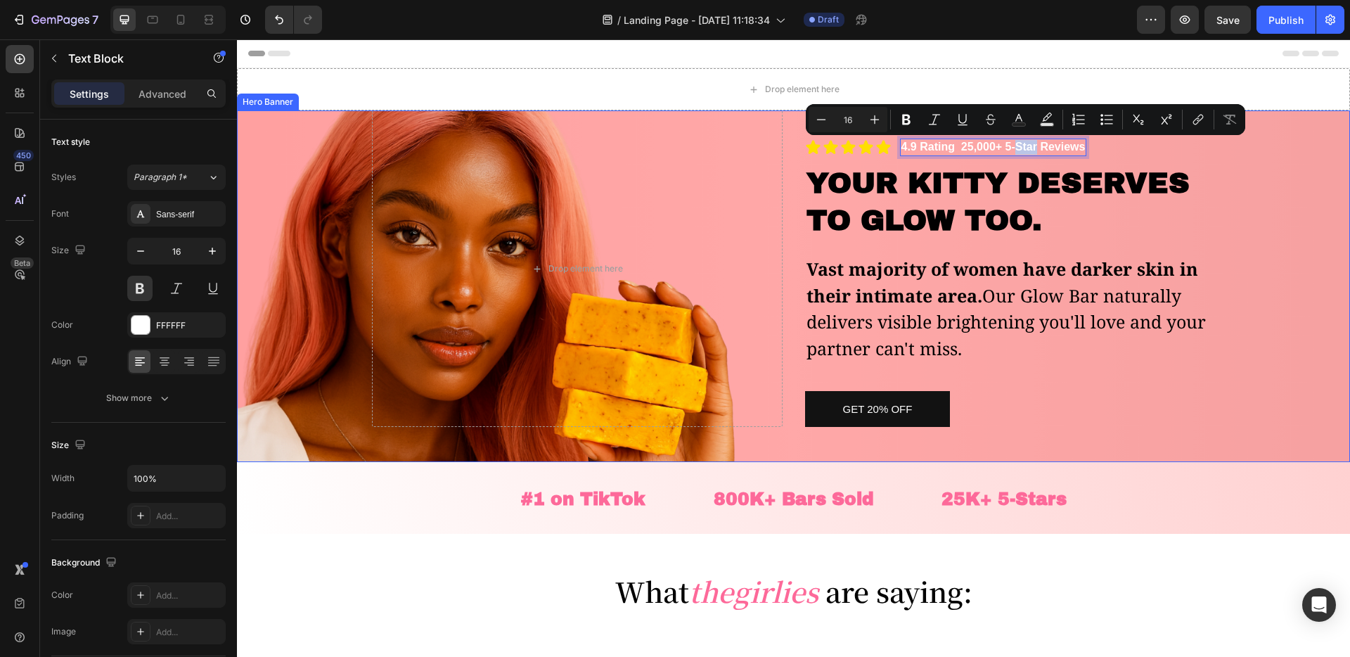
click at [1038, 158] on div "Icon Icon Icon Icon Icon Icon List 4.9 Rating 25,000+ 5-Star Reviews Text Block…" at bounding box center [1010, 268] width 411 height 316
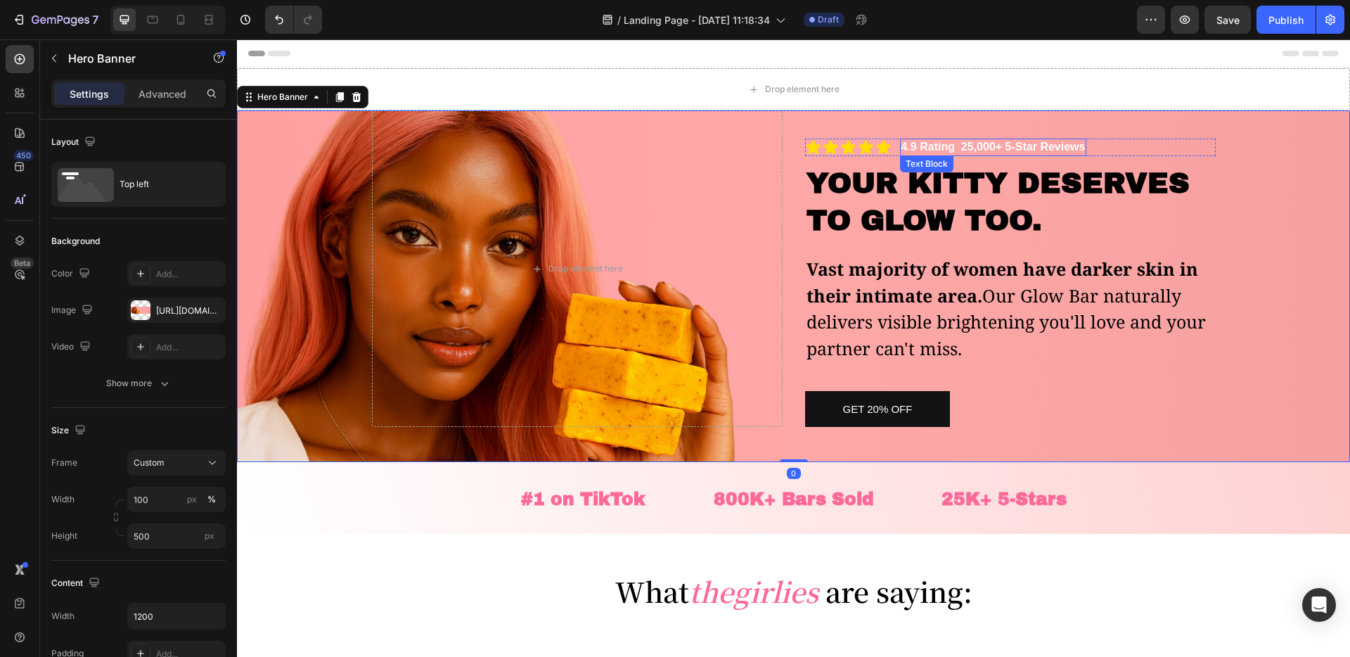
click at [1038, 144] on p "4.9 Rating 25,000+ 5-Star Reviews" at bounding box center [993, 147] width 184 height 15
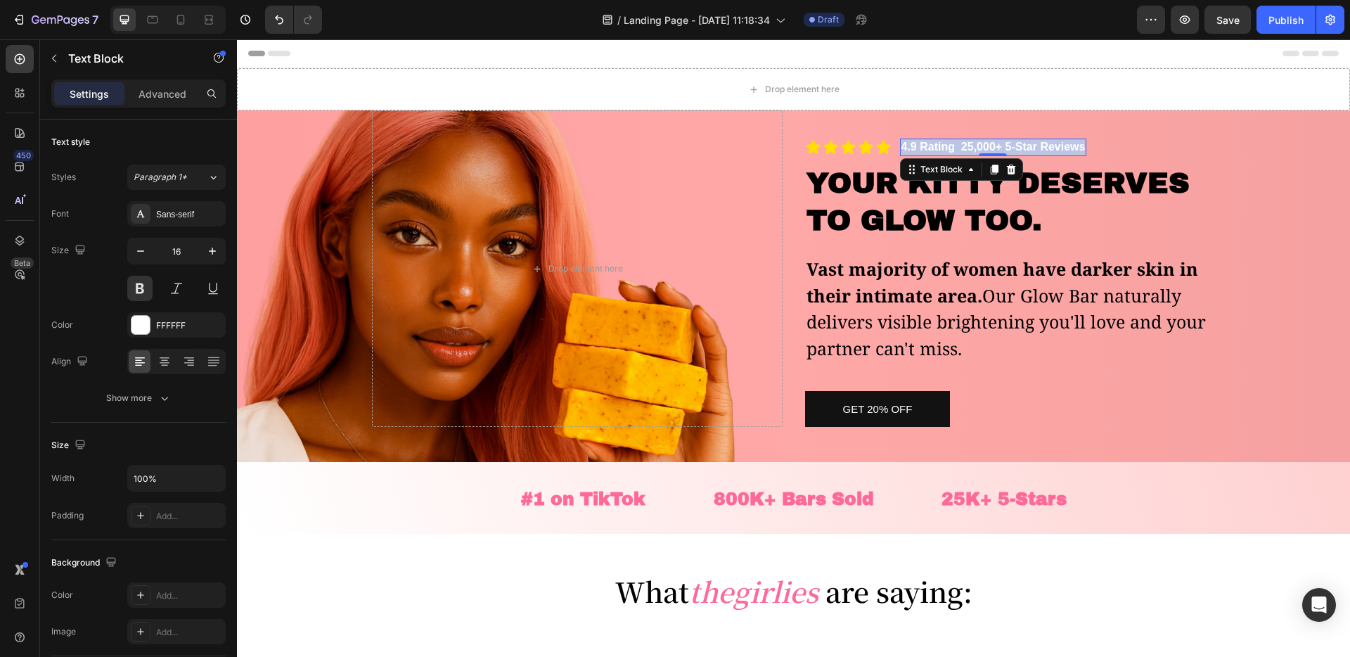
click at [1038, 144] on p "4.9 Rating 25,000+ 5-Star Reviews" at bounding box center [993, 147] width 184 height 15
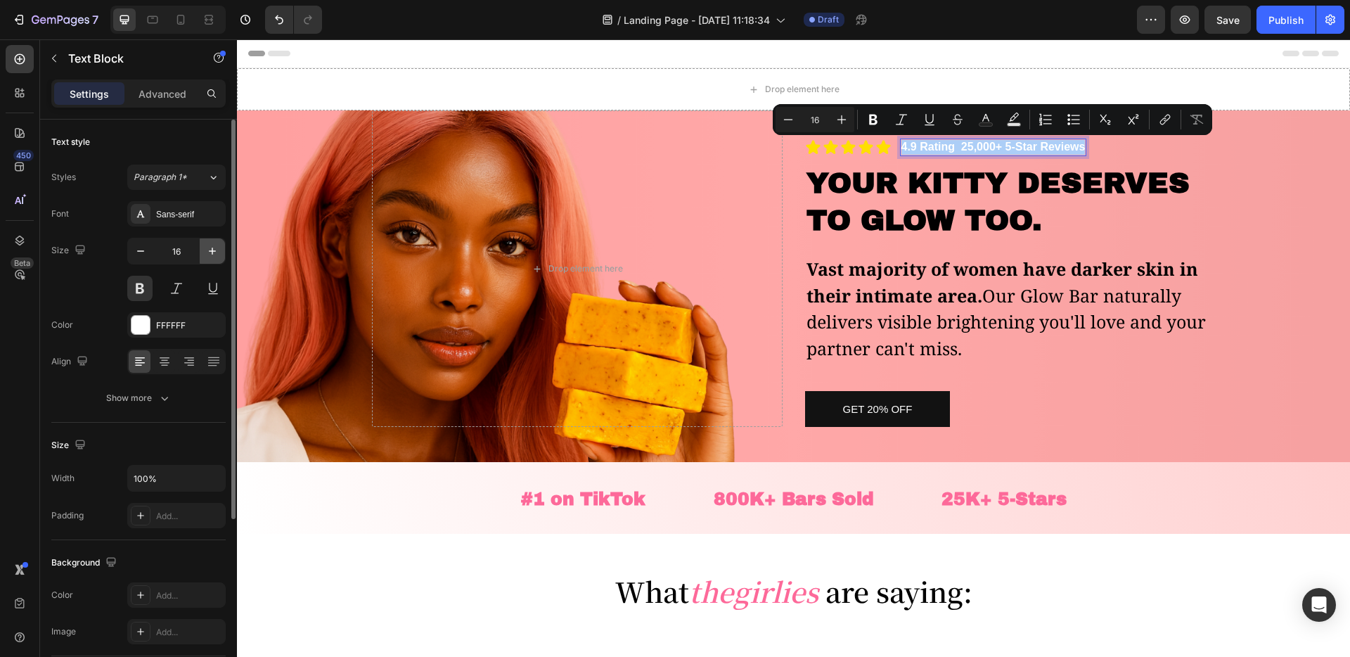
click at [212, 253] on icon "button" at bounding box center [212, 251] width 14 height 14
type input "17"
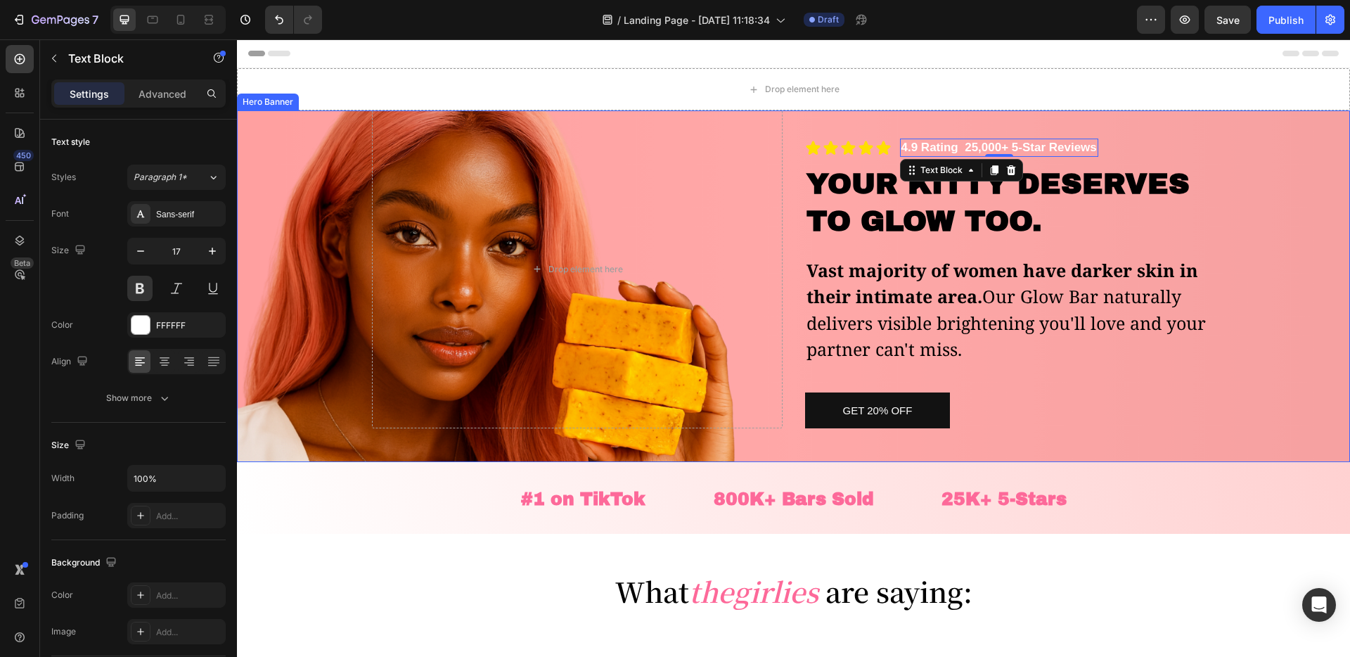
click at [799, 302] on div "Drop element here Icon Icon Icon Icon Icon Icon List 4.9 Rating 25,000+ 5-Star …" at bounding box center [794, 269] width 844 height 318
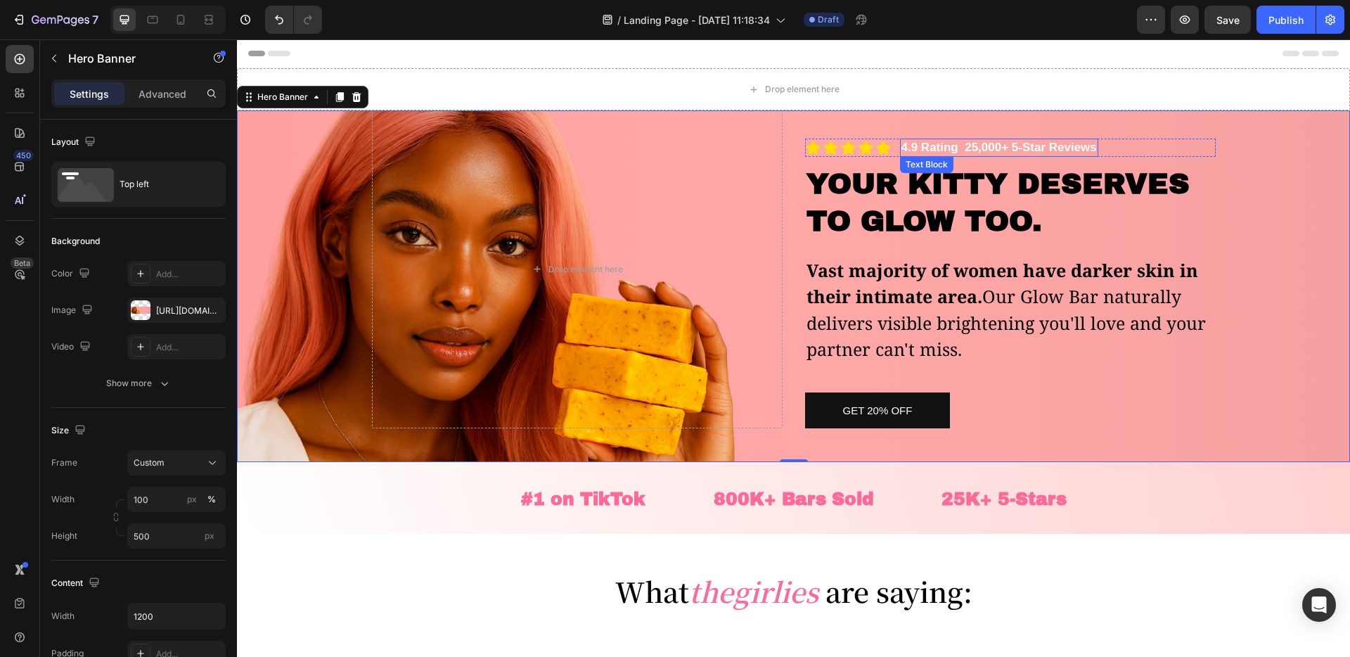
click at [922, 144] on p "4.9 Rating 25,000+ 5-Star Reviews" at bounding box center [998, 147] width 195 height 15
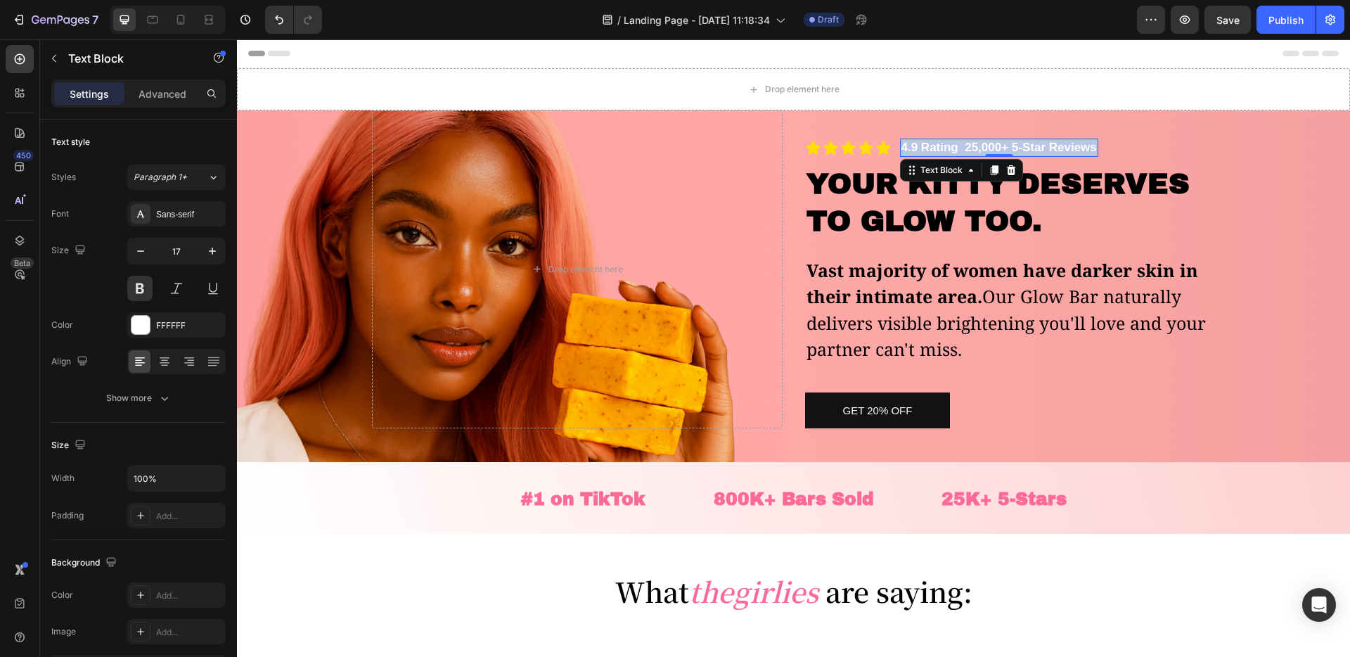
click at [922, 144] on p "4.9 Rating 25,000+ 5-Star Reviews" at bounding box center [998, 147] width 195 height 15
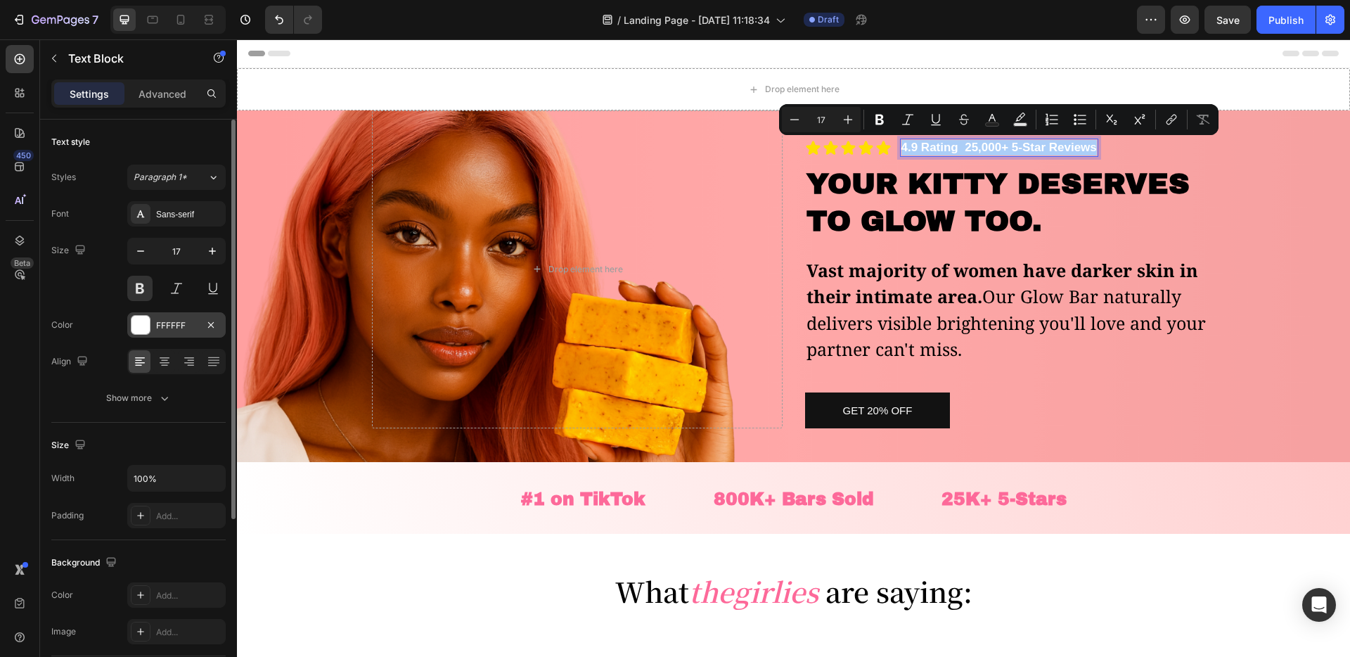
click at [147, 326] on div at bounding box center [140, 325] width 18 height 18
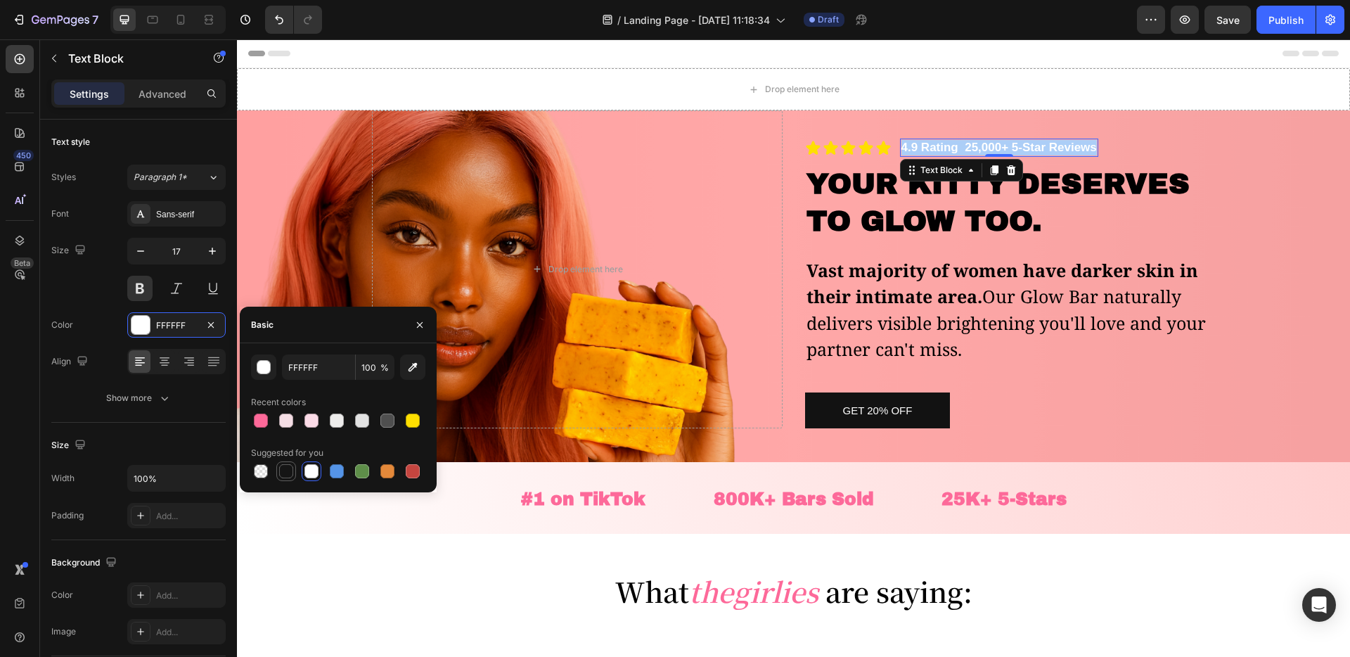
click at [282, 474] on div at bounding box center [286, 471] width 14 height 14
type input "151515"
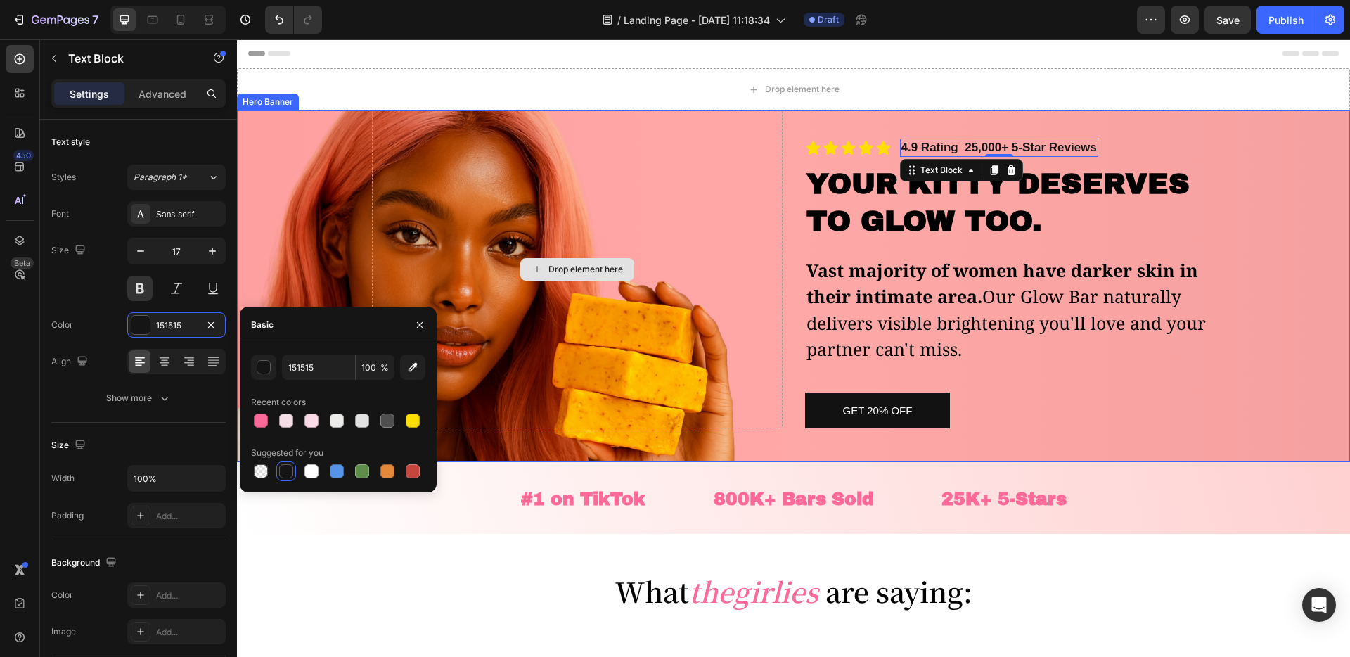
click at [692, 390] on div "Drop element here" at bounding box center [577, 269] width 411 height 318
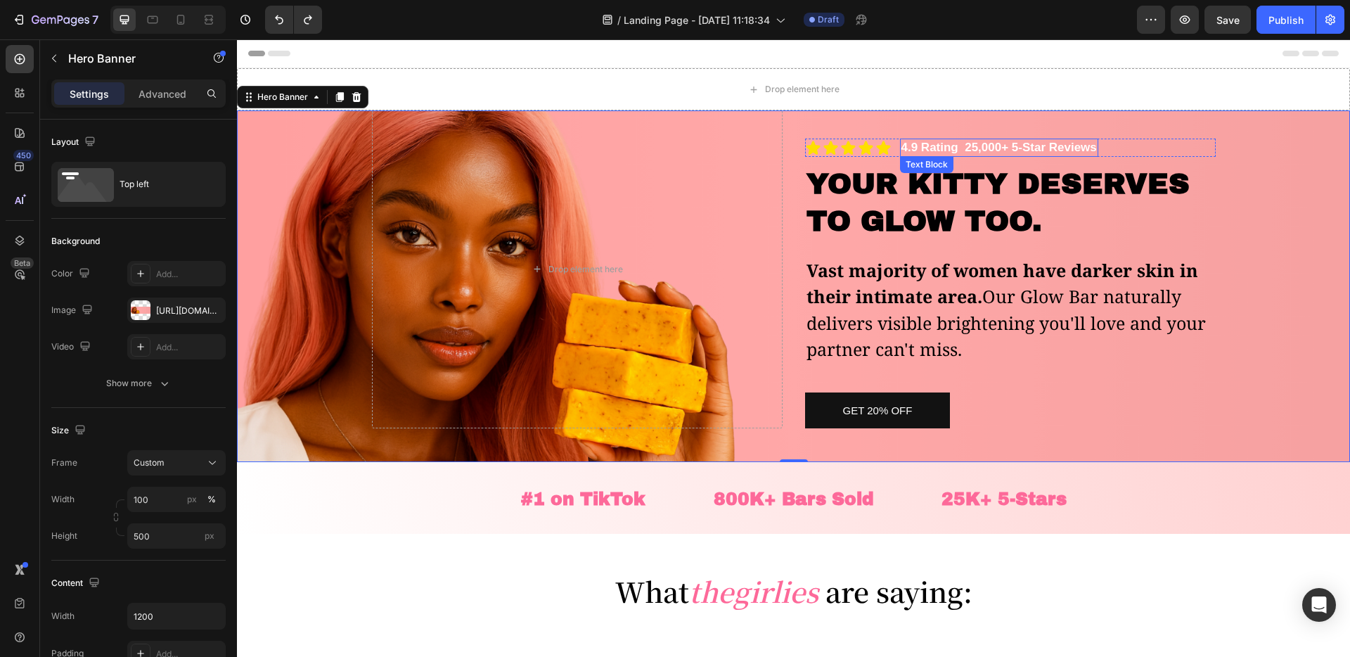
click at [1037, 147] on p "4.9 Rating 25,000+ 5-Star Reviews" at bounding box center [998, 147] width 195 height 15
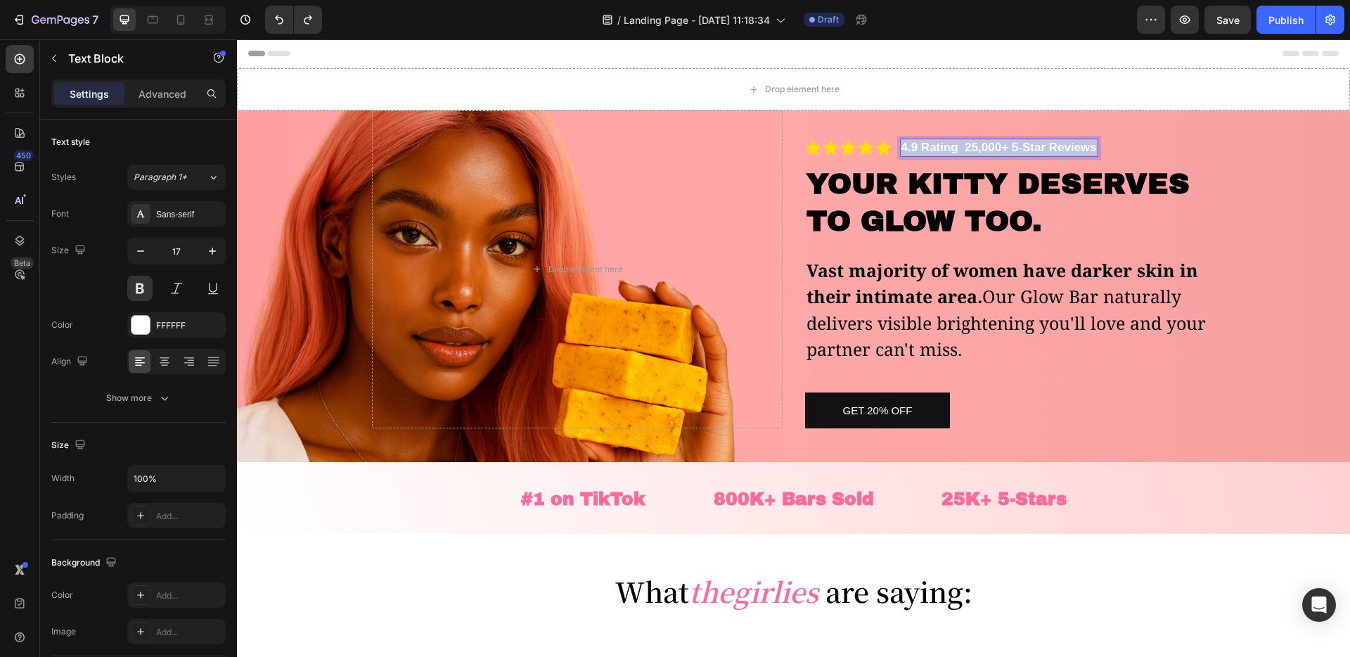
click at [1037, 147] on p "4.9 Rating 25,000+ 5-Star Reviews" at bounding box center [998, 147] width 195 height 15
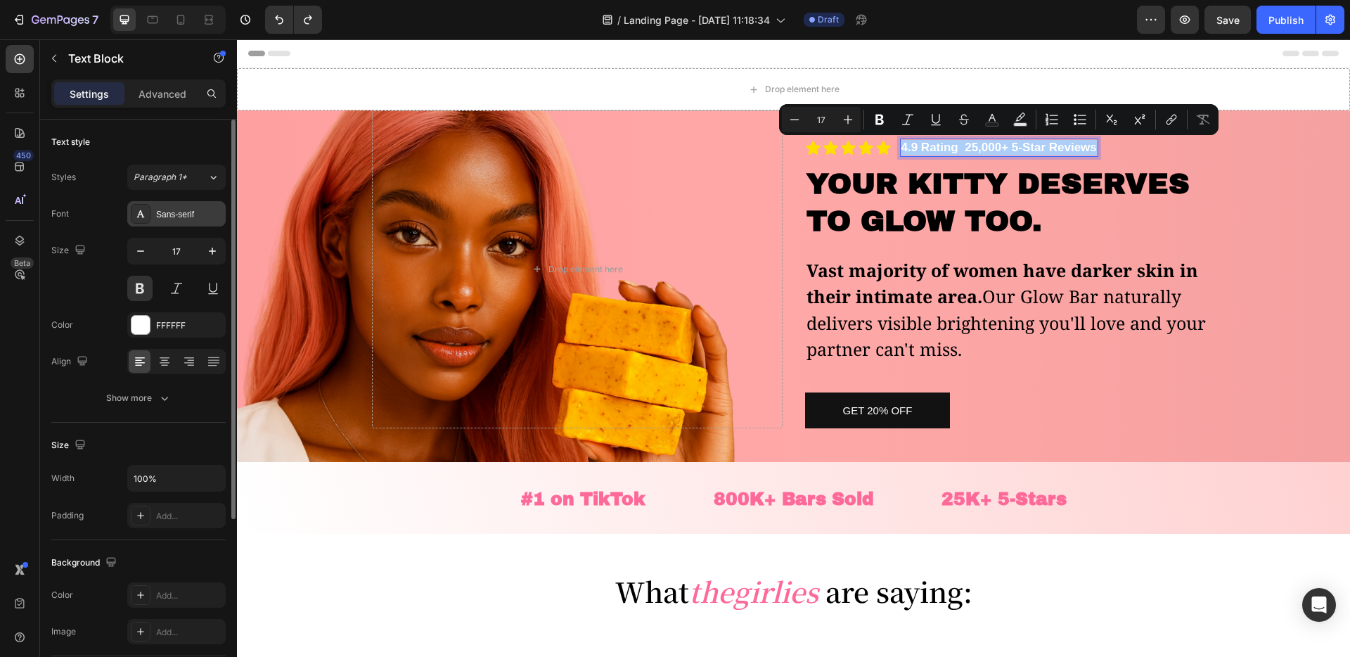
click at [178, 212] on div "Sans-serif" at bounding box center [189, 214] width 66 height 13
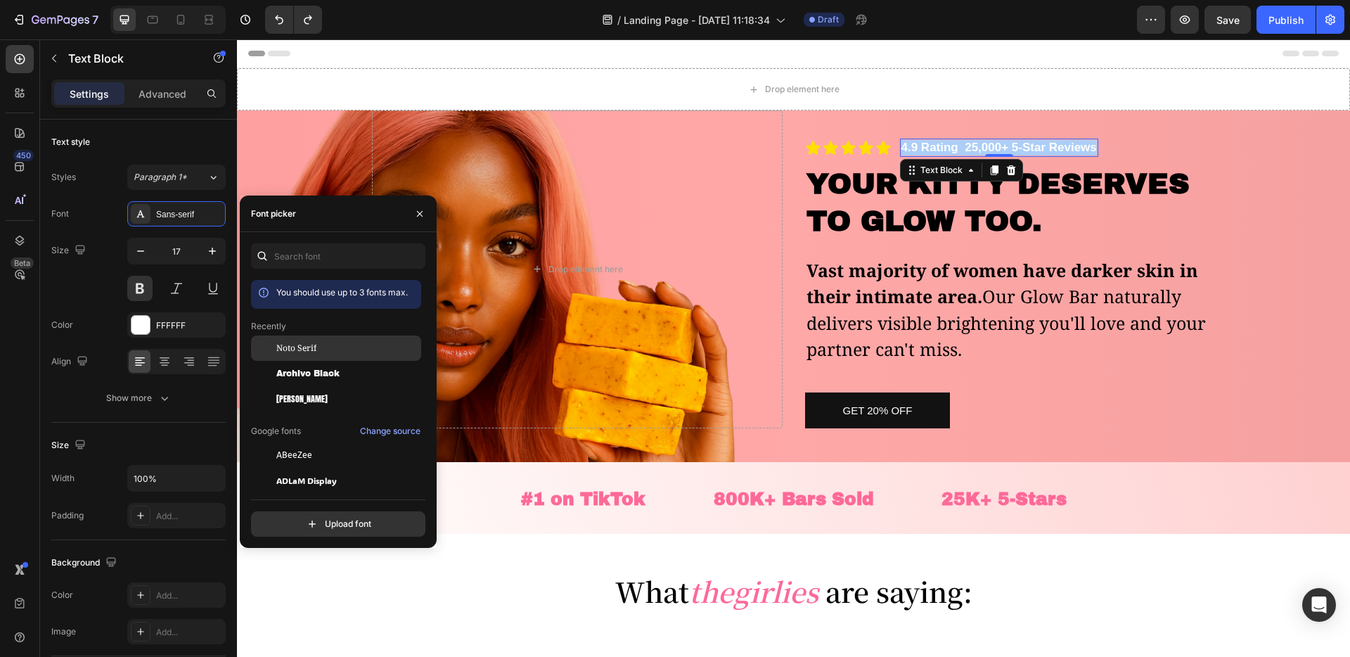
click at [307, 347] on span "Noto Serif" at bounding box center [296, 348] width 40 height 13
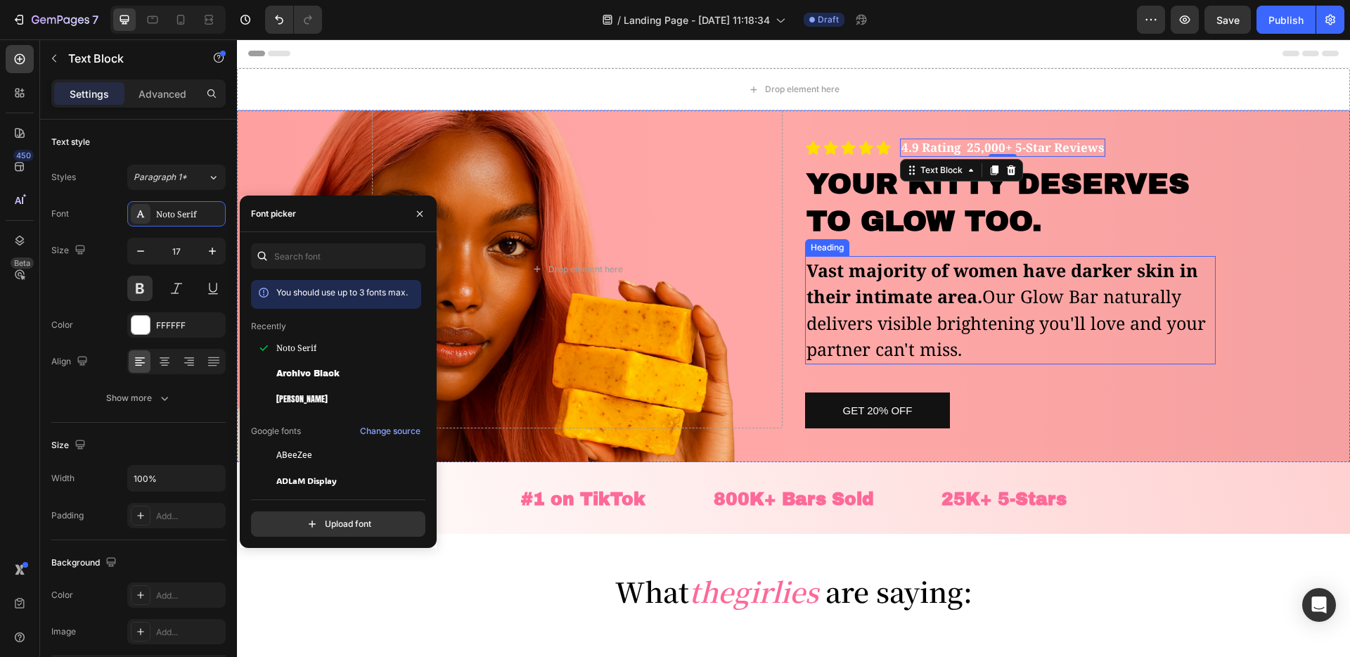
click at [1000, 324] on h2 "Vast majority of women have darker skin in their intimate area. Our Glow Bar na…" at bounding box center [1010, 310] width 411 height 108
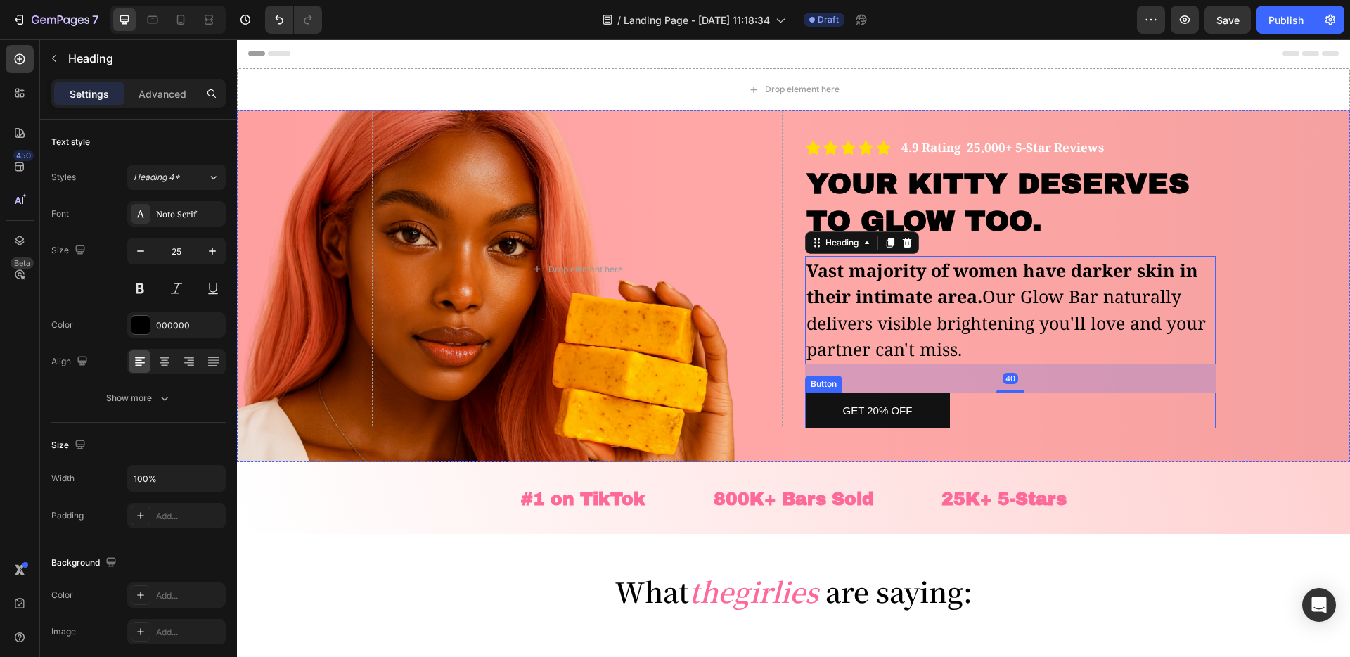
click at [1131, 397] on div "Get 20% OFF Button" at bounding box center [1010, 410] width 411 height 36
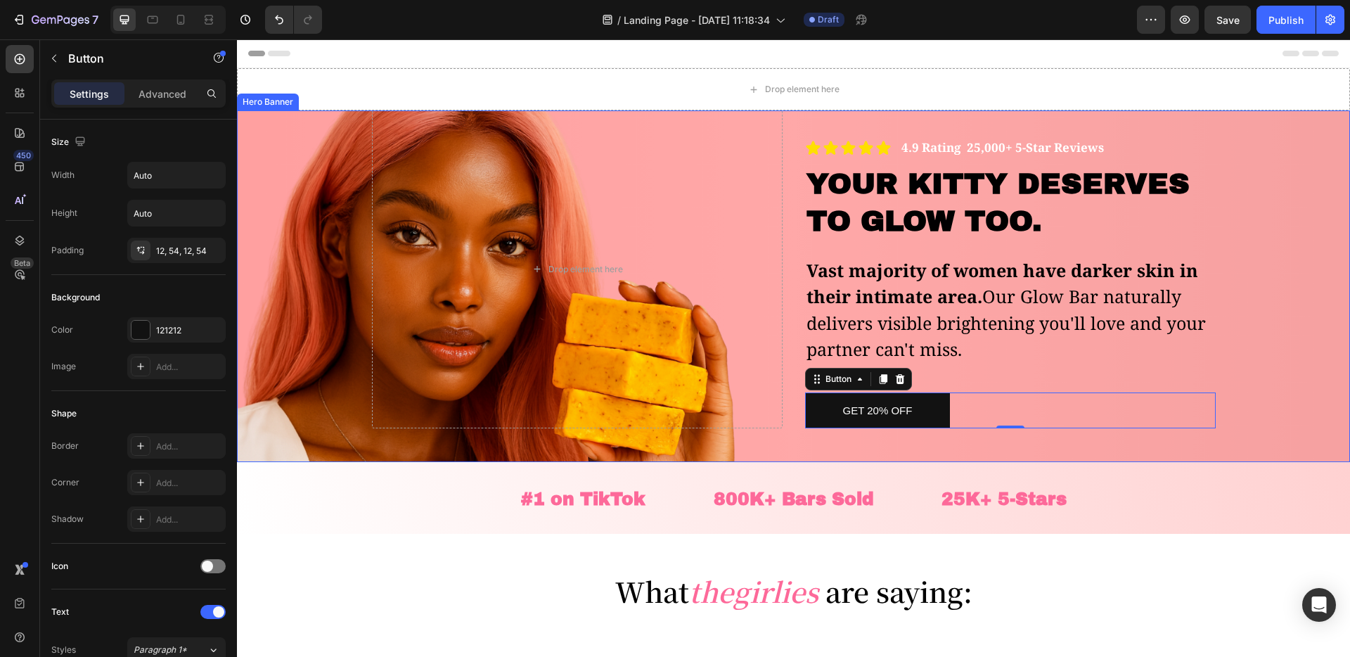
click at [797, 189] on div "Drop element here Icon Icon Icon Icon Icon Icon List 4.9 Rating 25,000+ 5-Star …" at bounding box center [794, 269] width 844 height 318
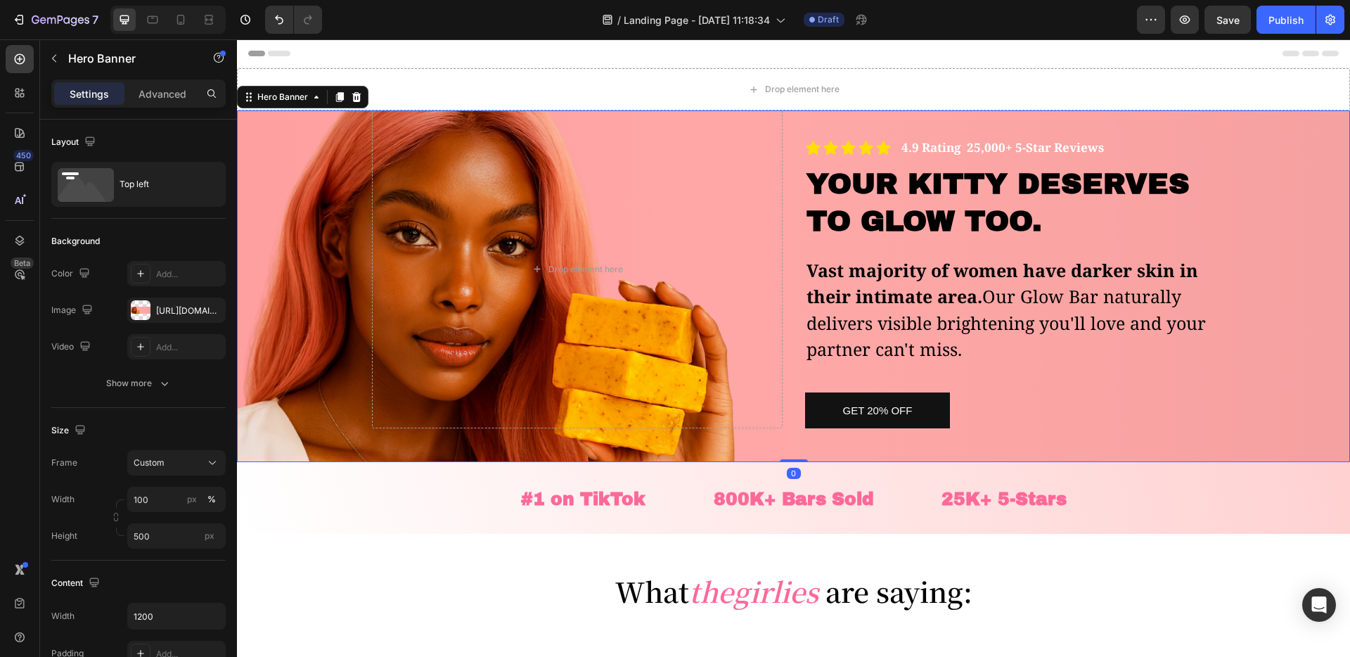
scroll to position [245, 0]
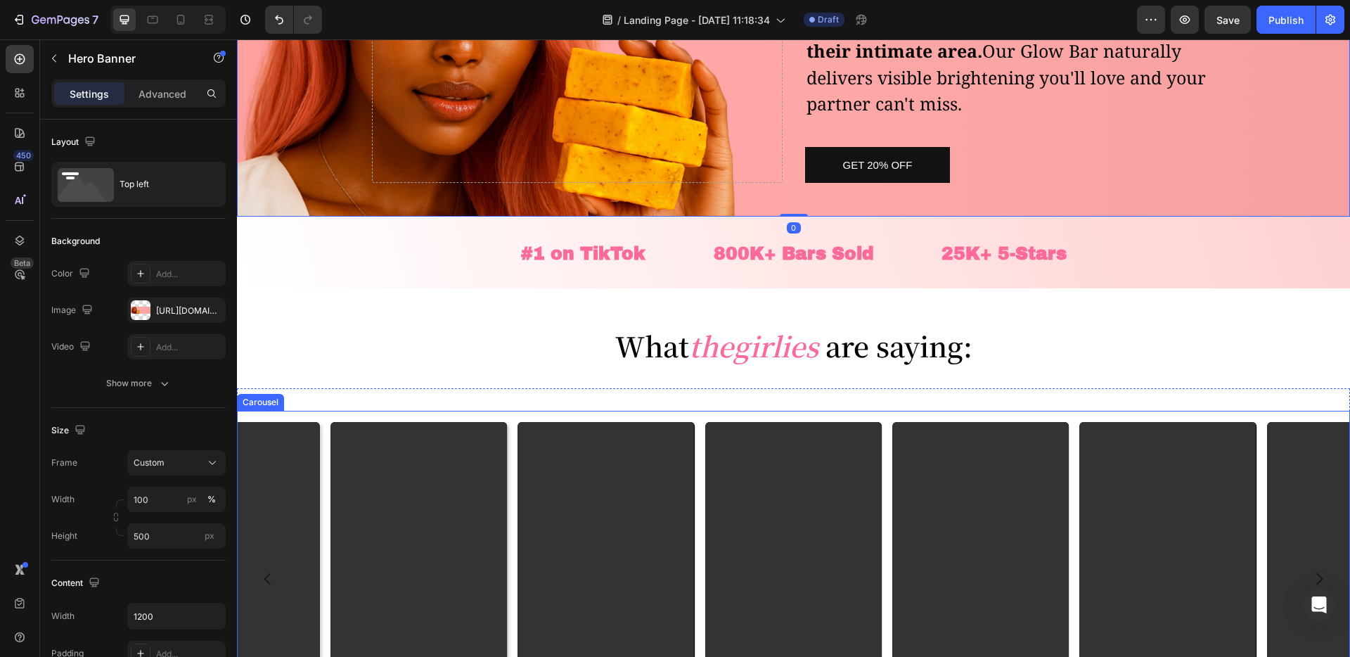
click at [409, 355] on h2 "What the girlies are saying:" at bounding box center [793, 345] width 1113 height 41
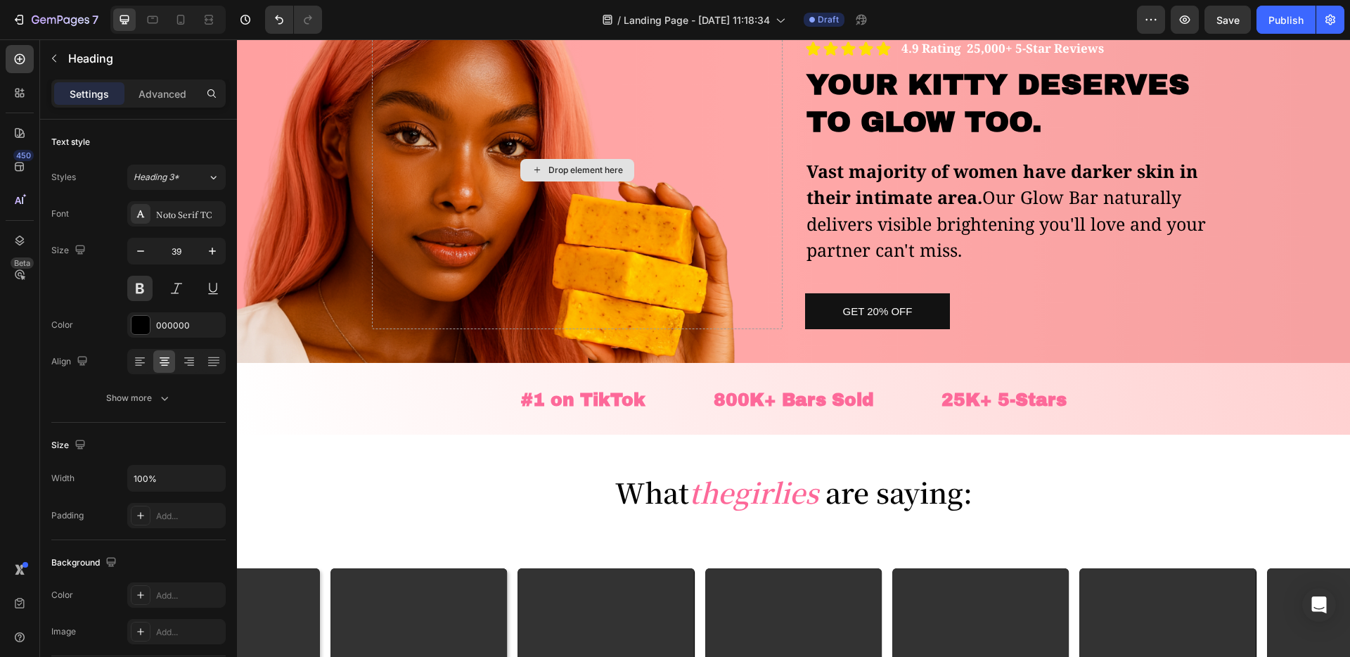
scroll to position [0, 0]
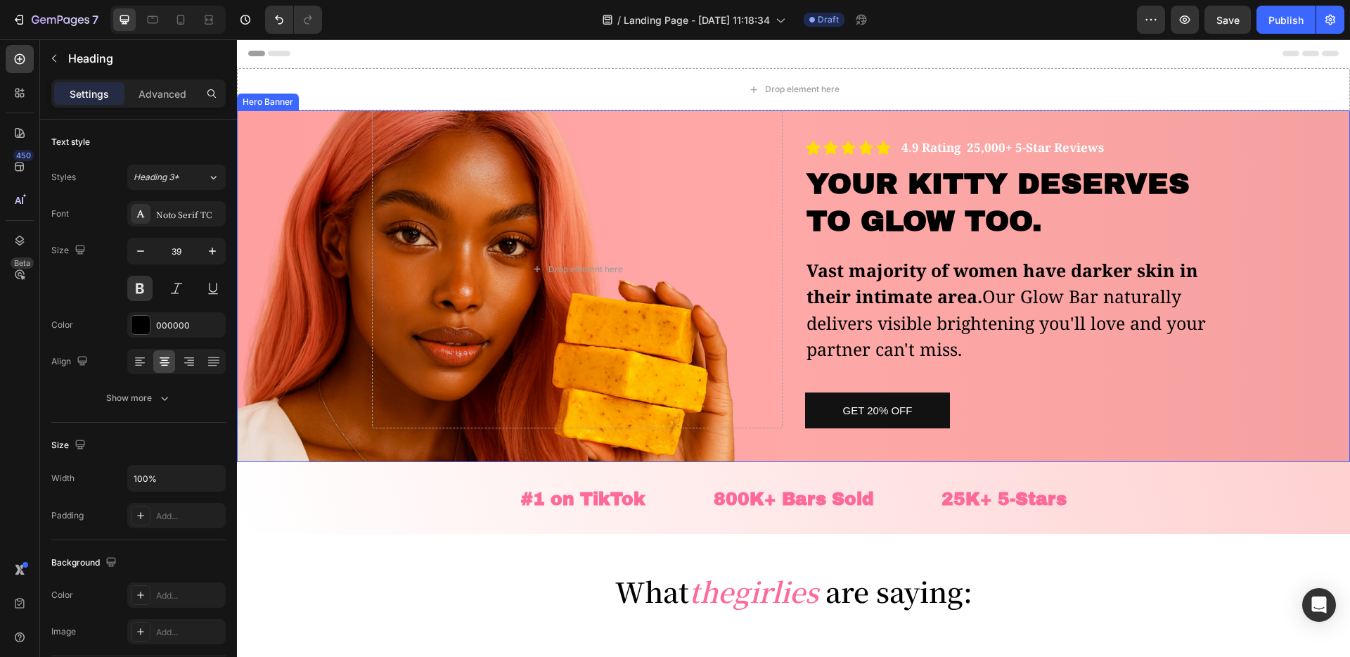
click at [799, 229] on div "Drop element here Icon Icon Icon Icon Icon Icon List 4.9 Rating 25,000+ 5-Star …" at bounding box center [794, 269] width 844 height 318
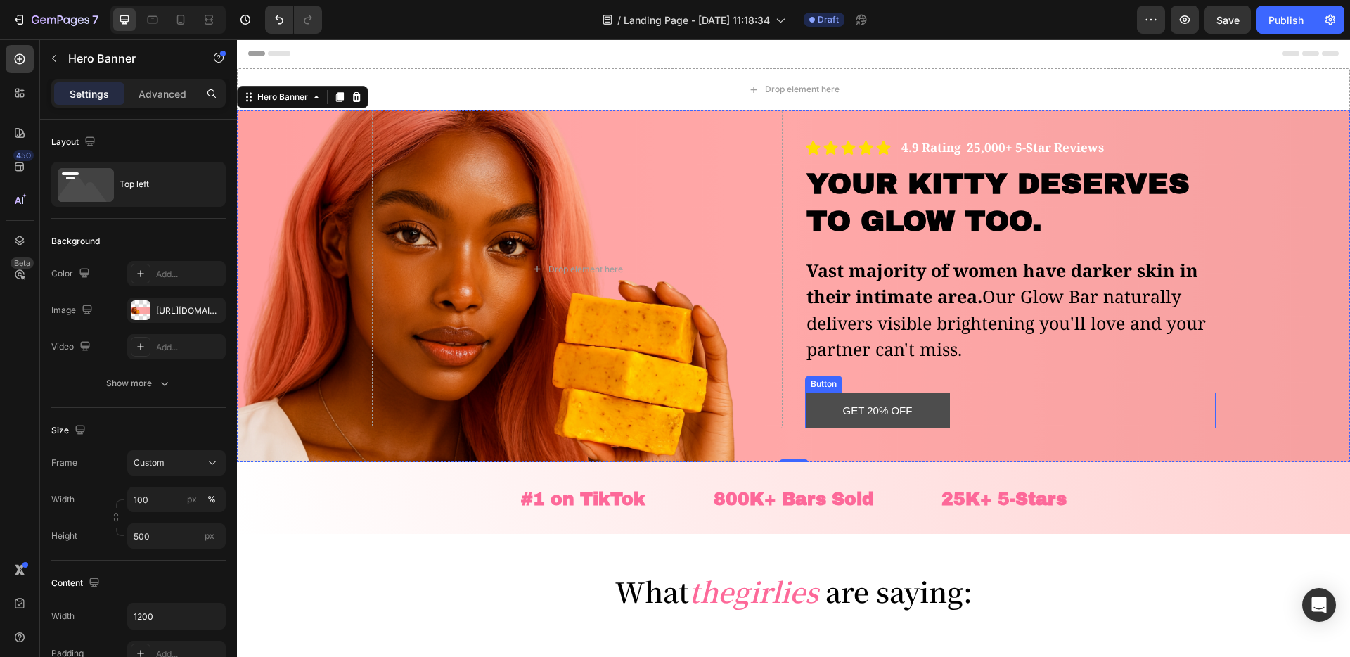
click at [814, 428] on button "Get 20% OFF" at bounding box center [878, 410] width 146 height 36
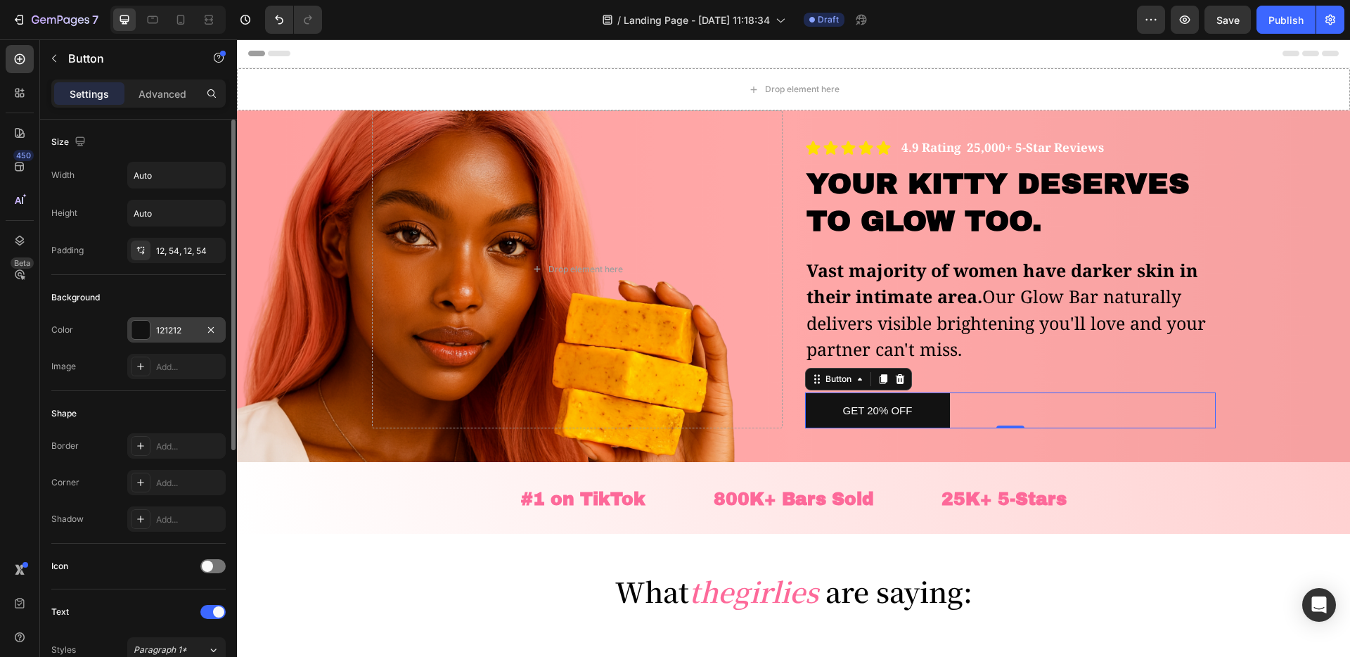
click at [140, 329] on div at bounding box center [140, 330] width 18 height 18
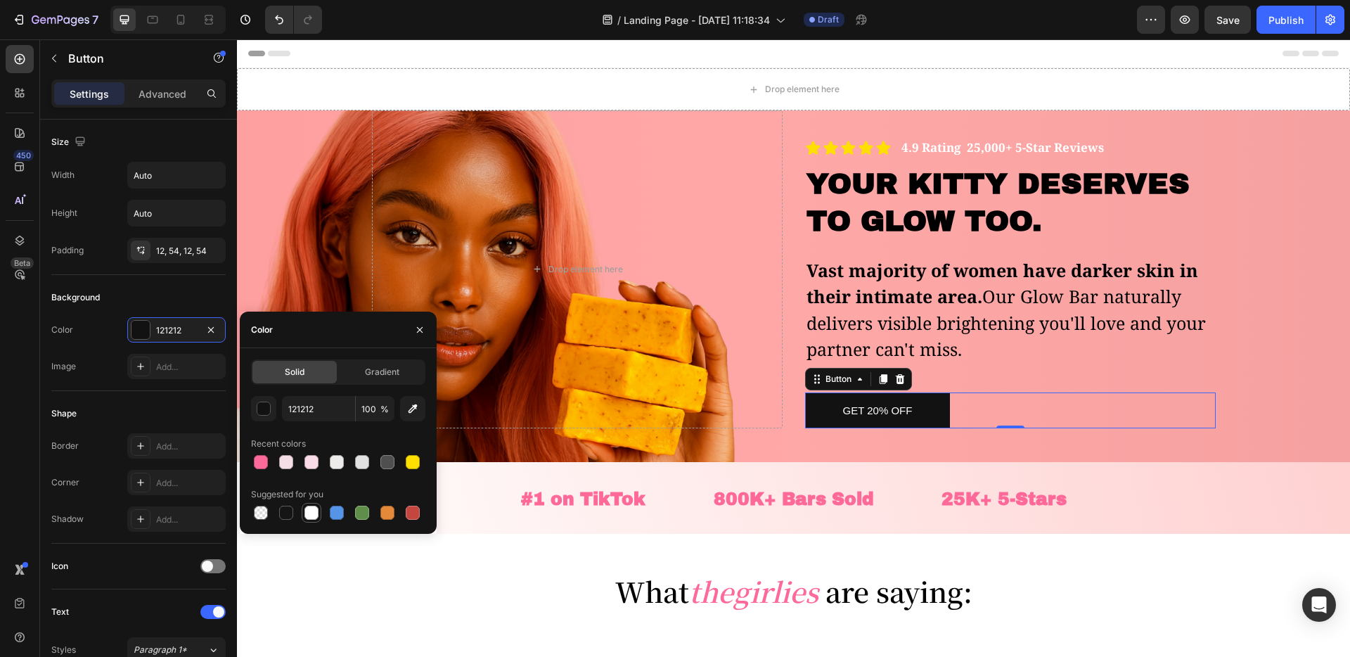
click at [319, 513] on div at bounding box center [311, 512] width 17 height 17
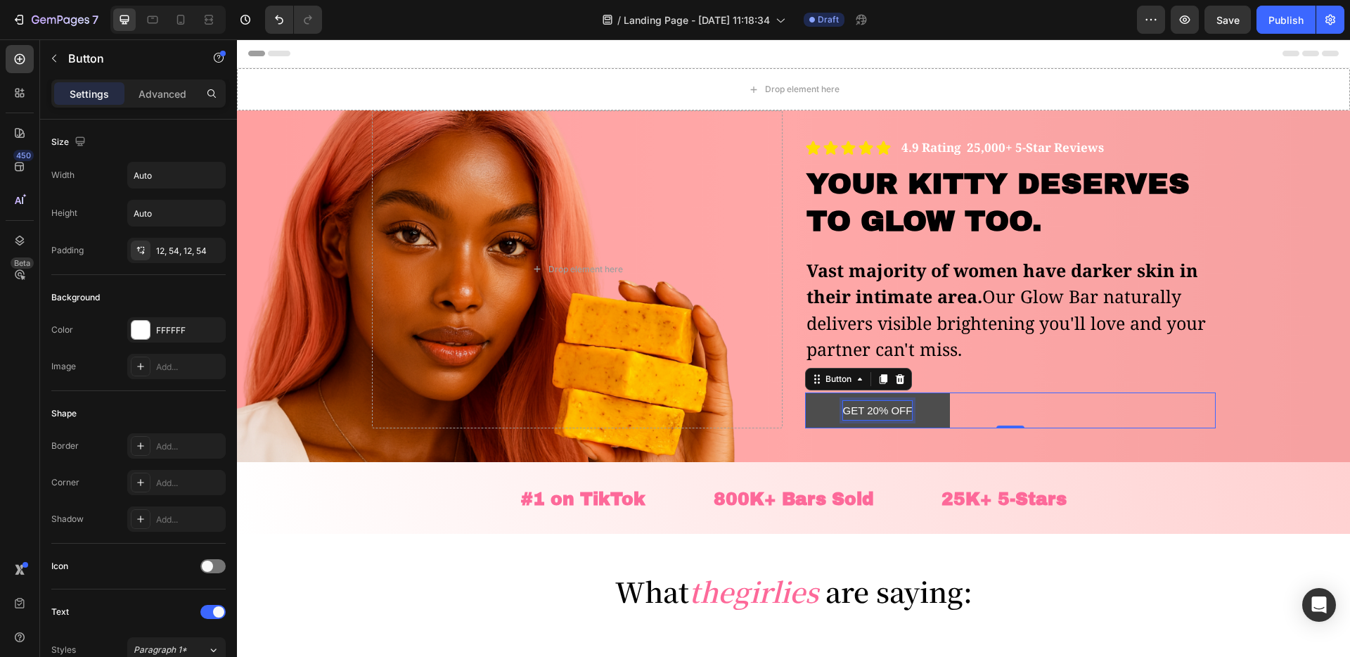
click at [845, 415] on p "Get 20% OFF" at bounding box center [878, 410] width 70 height 19
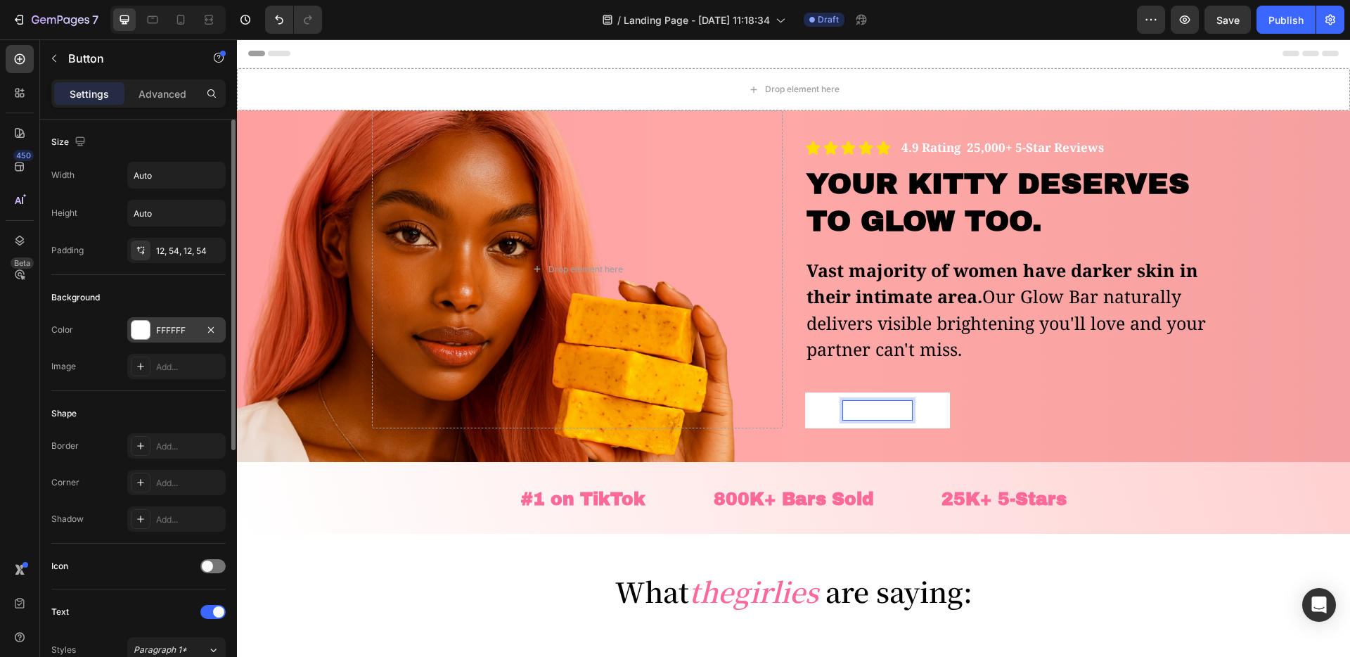
click at [141, 332] on div at bounding box center [140, 330] width 18 height 18
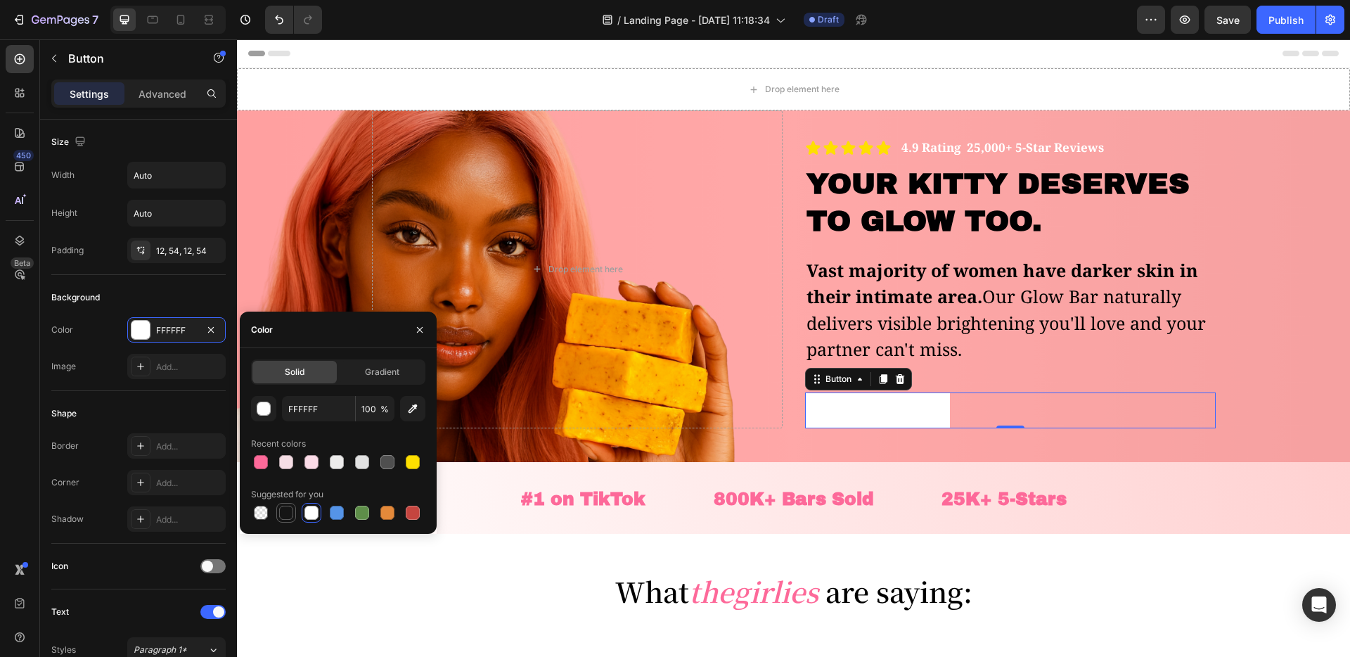
click at [288, 508] on div at bounding box center [286, 513] width 14 height 14
drag, startPoint x: 311, startPoint y: 518, endPoint x: 420, endPoint y: 336, distance: 212.6
click at [311, 518] on div at bounding box center [311, 513] width 14 height 14
type input "FFFFFF"
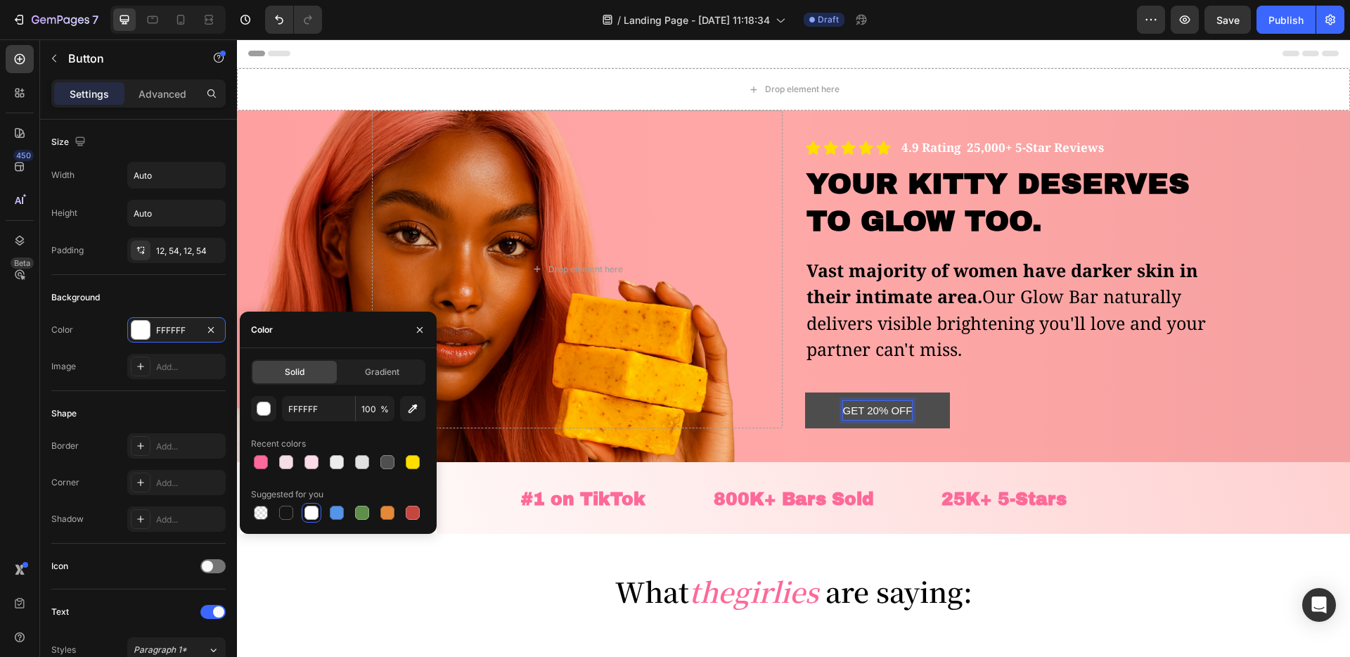
click at [878, 417] on p "Get 20% OFF" at bounding box center [878, 410] width 70 height 19
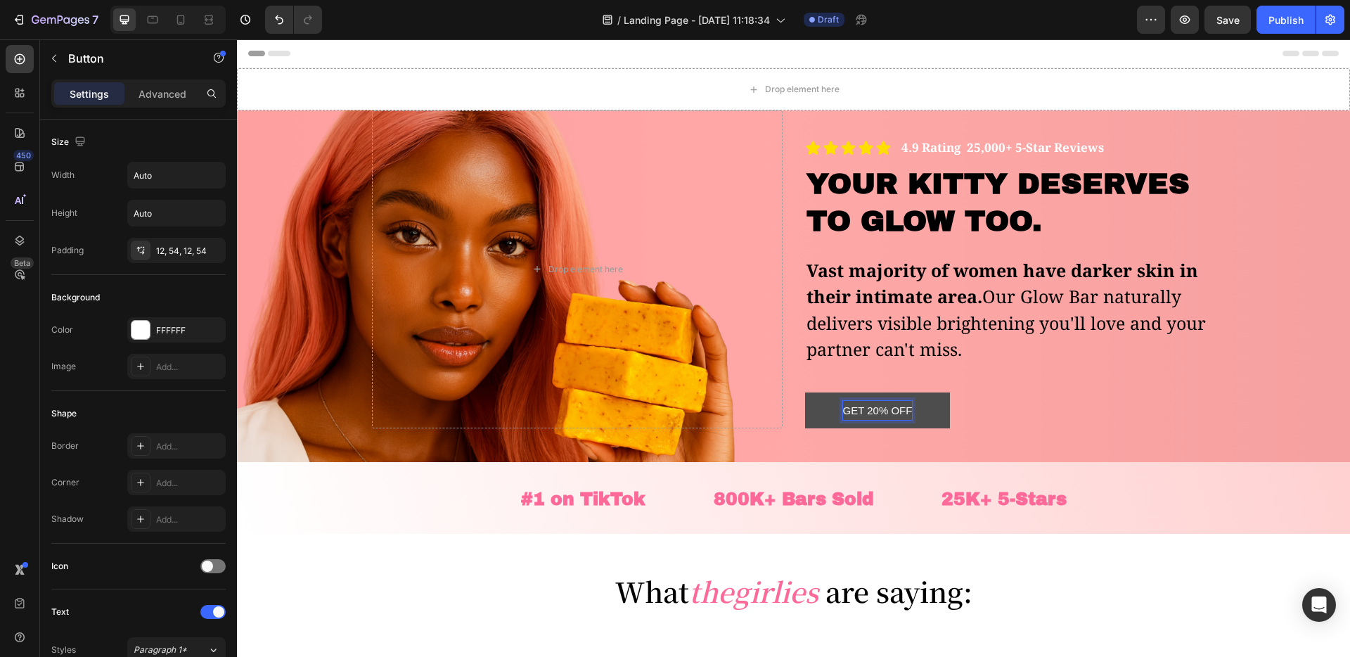
click at [872, 413] on p "Get 20% OFF" at bounding box center [878, 410] width 70 height 19
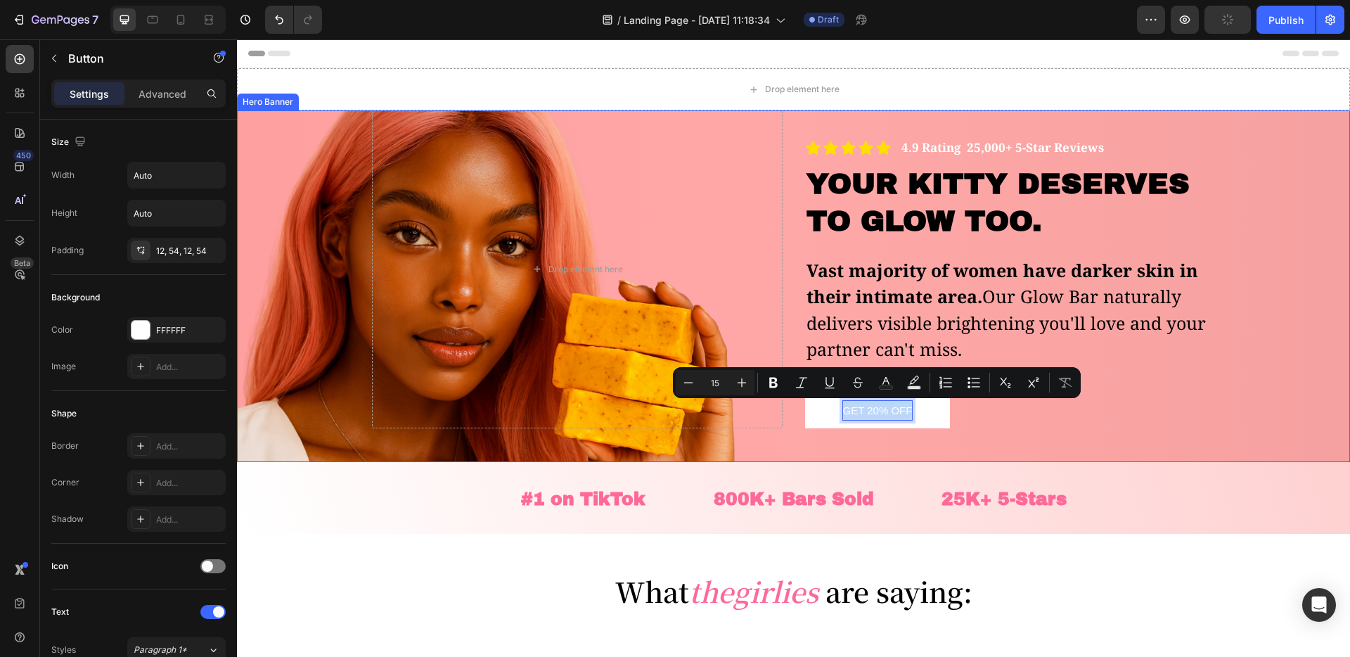
click at [790, 444] on div "Overlay" at bounding box center [793, 286] width 1113 height 352
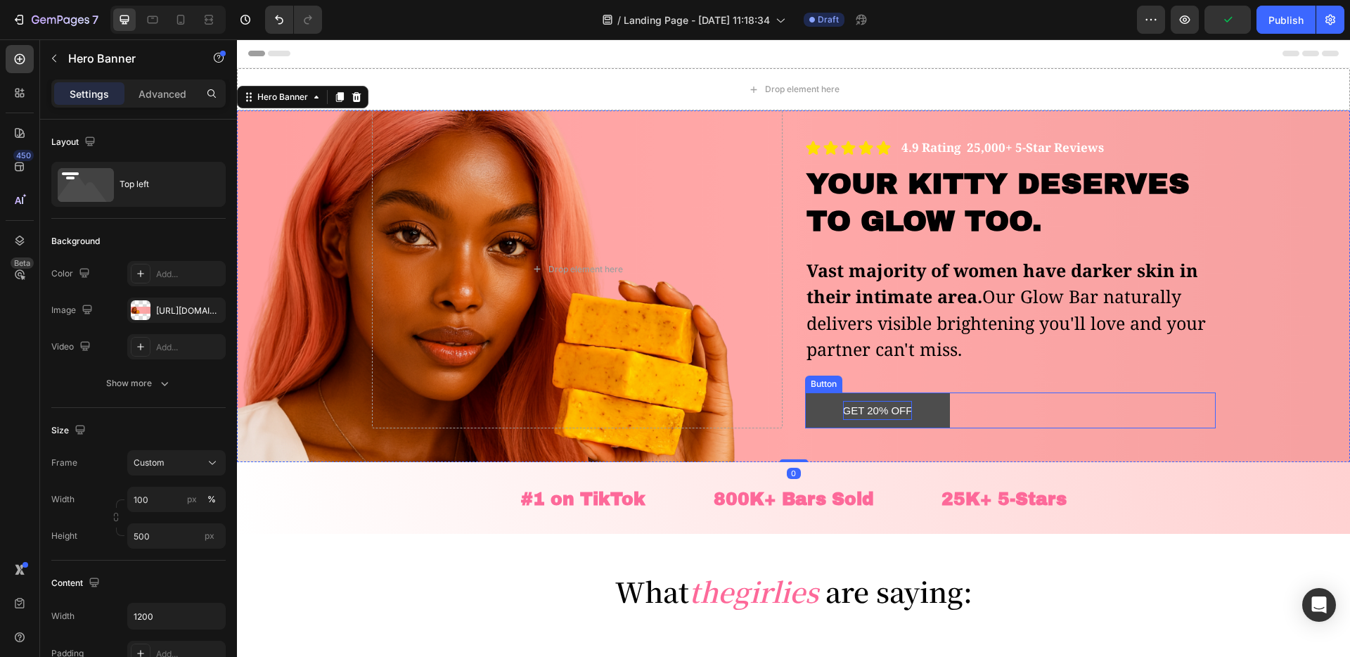
click at [875, 406] on p "Get 20% OFF" at bounding box center [878, 410] width 70 height 19
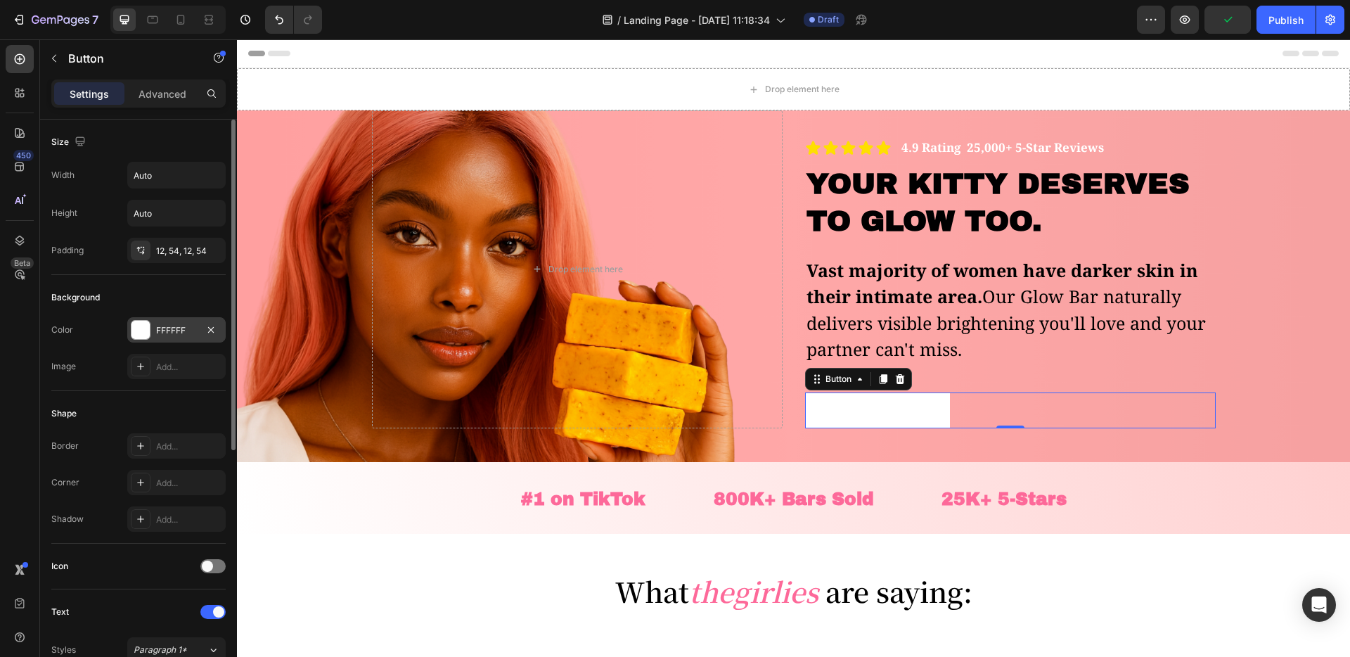
click at [138, 333] on div at bounding box center [140, 330] width 18 height 18
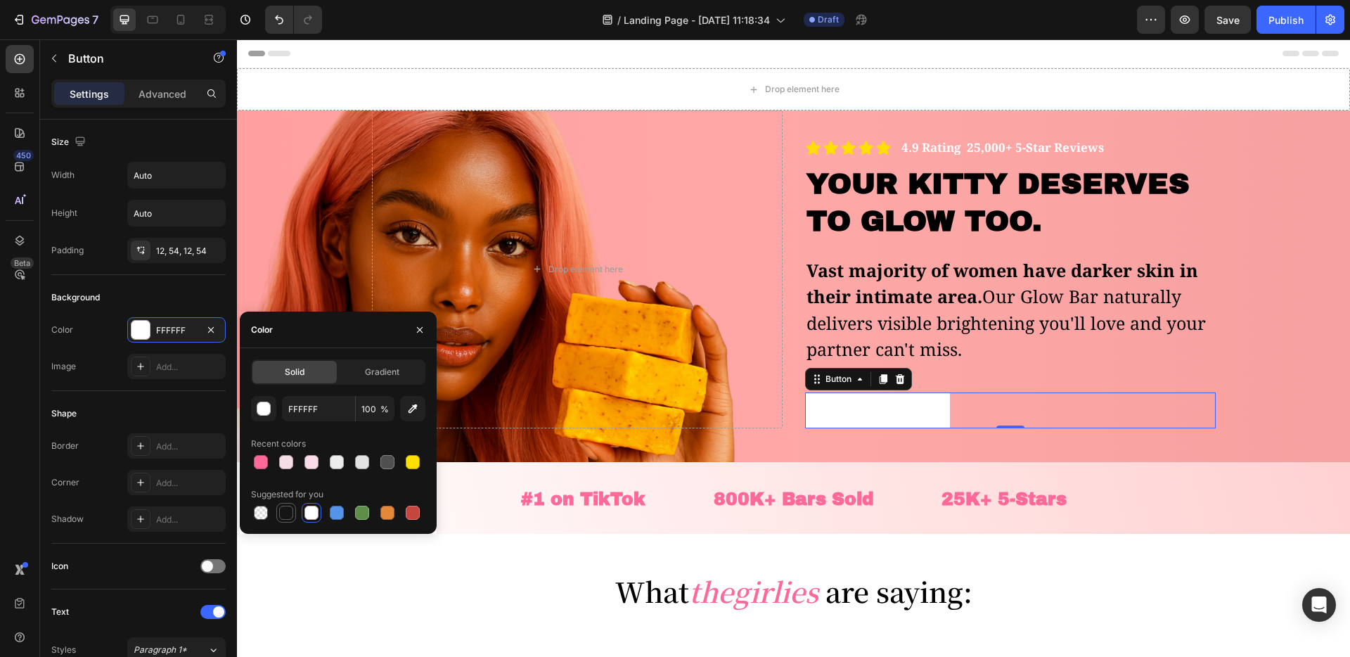
click at [290, 508] on div at bounding box center [286, 513] width 14 height 14
type input "151515"
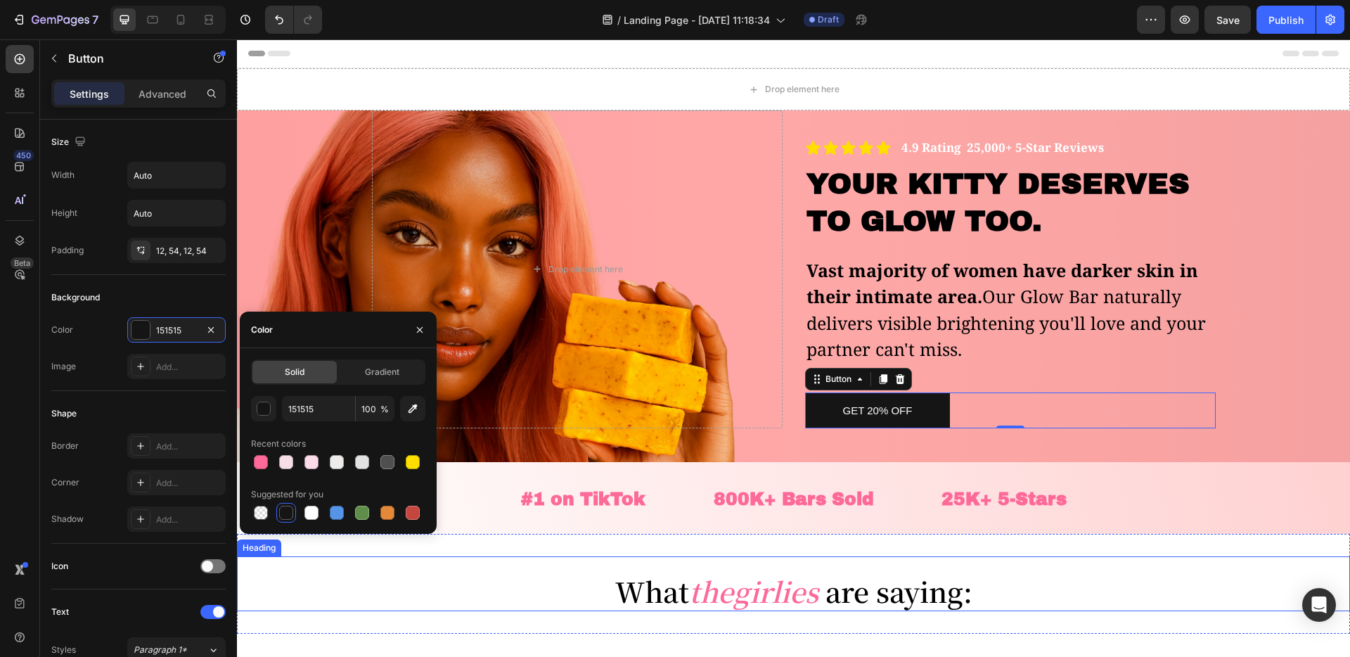
click at [428, 566] on div "What the girlies are saying: Heading" at bounding box center [793, 584] width 1113 height 56
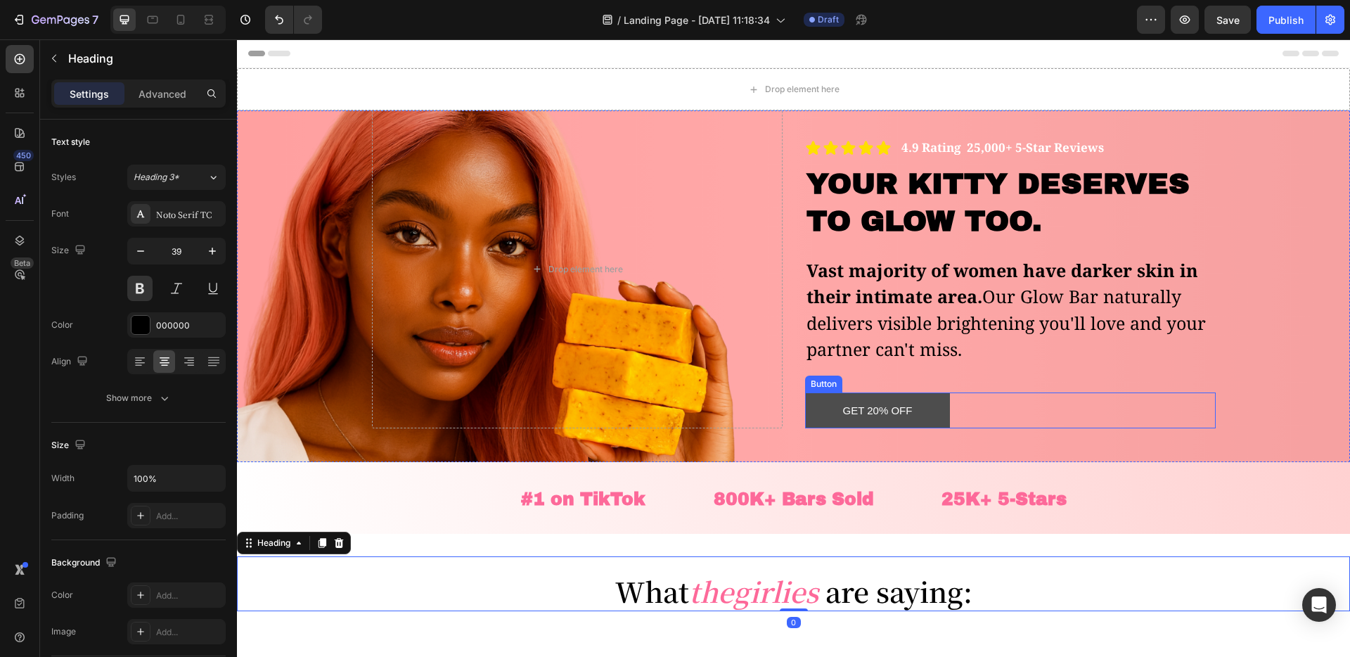
click at [833, 418] on button "Get 20% OFF" at bounding box center [878, 410] width 146 height 36
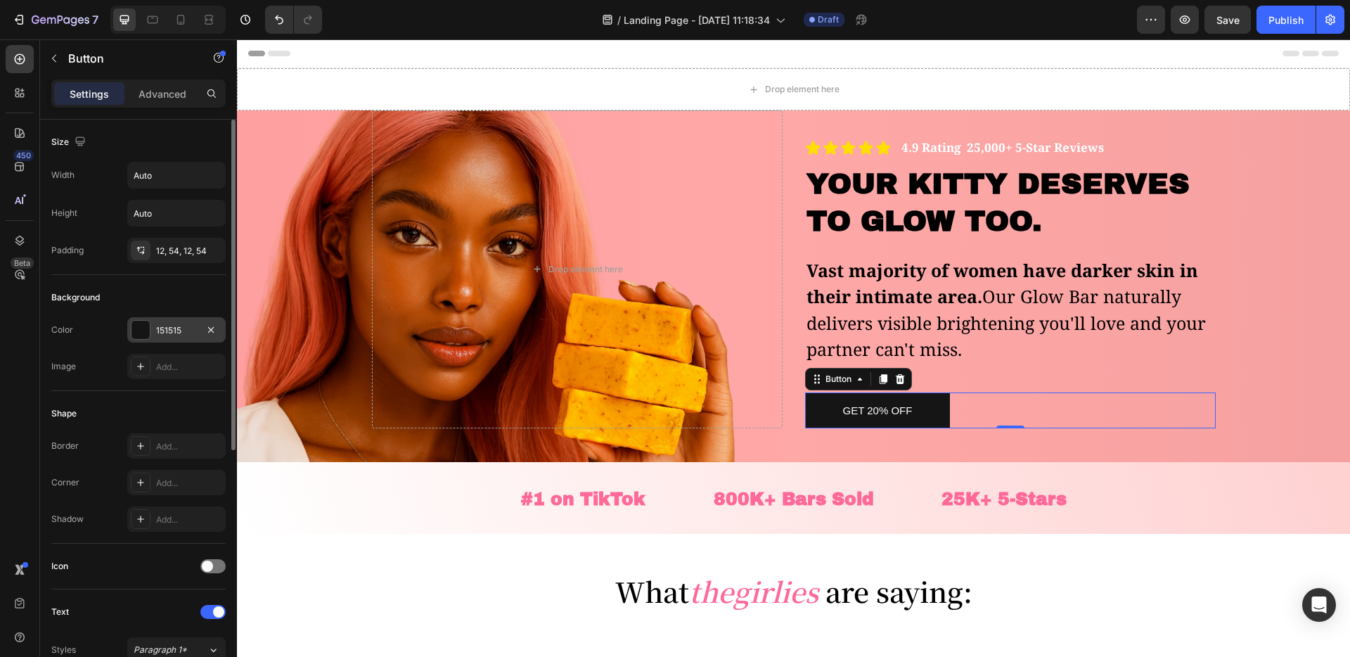
click at [176, 336] on div "151515" at bounding box center [176, 329] width 98 height 25
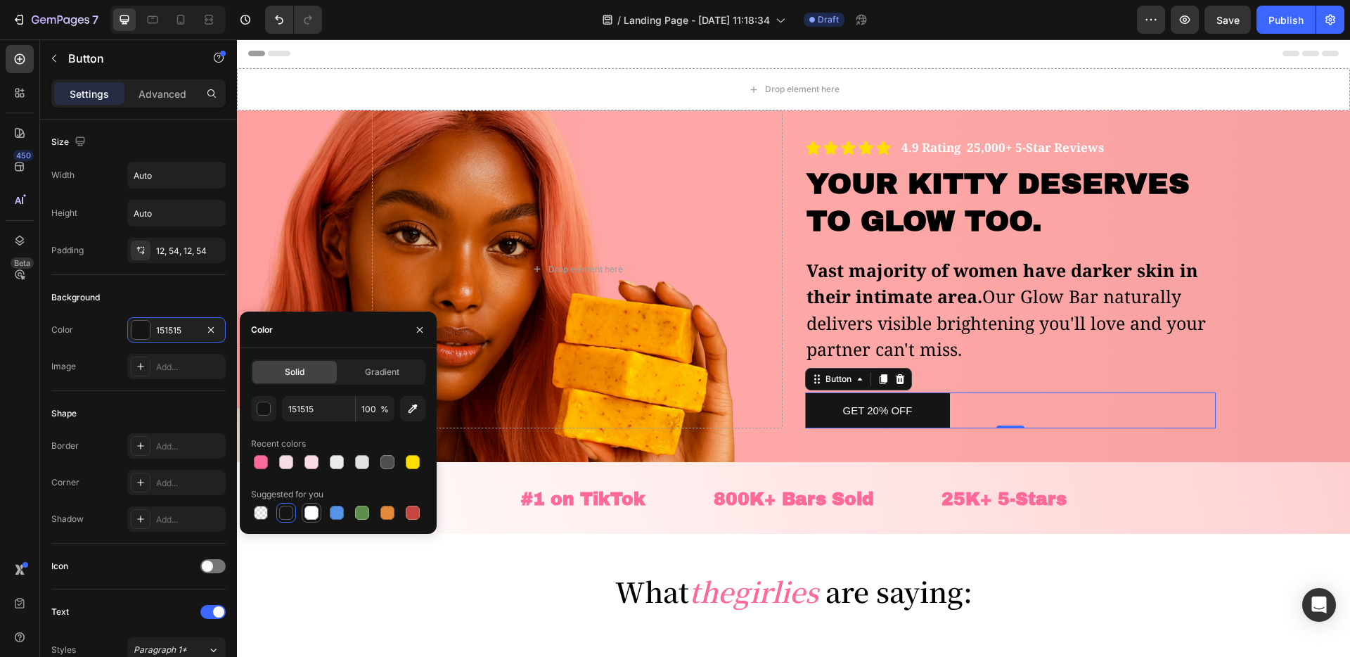
click at [304, 517] on div at bounding box center [311, 513] width 14 height 14
type input "FFFFFF"
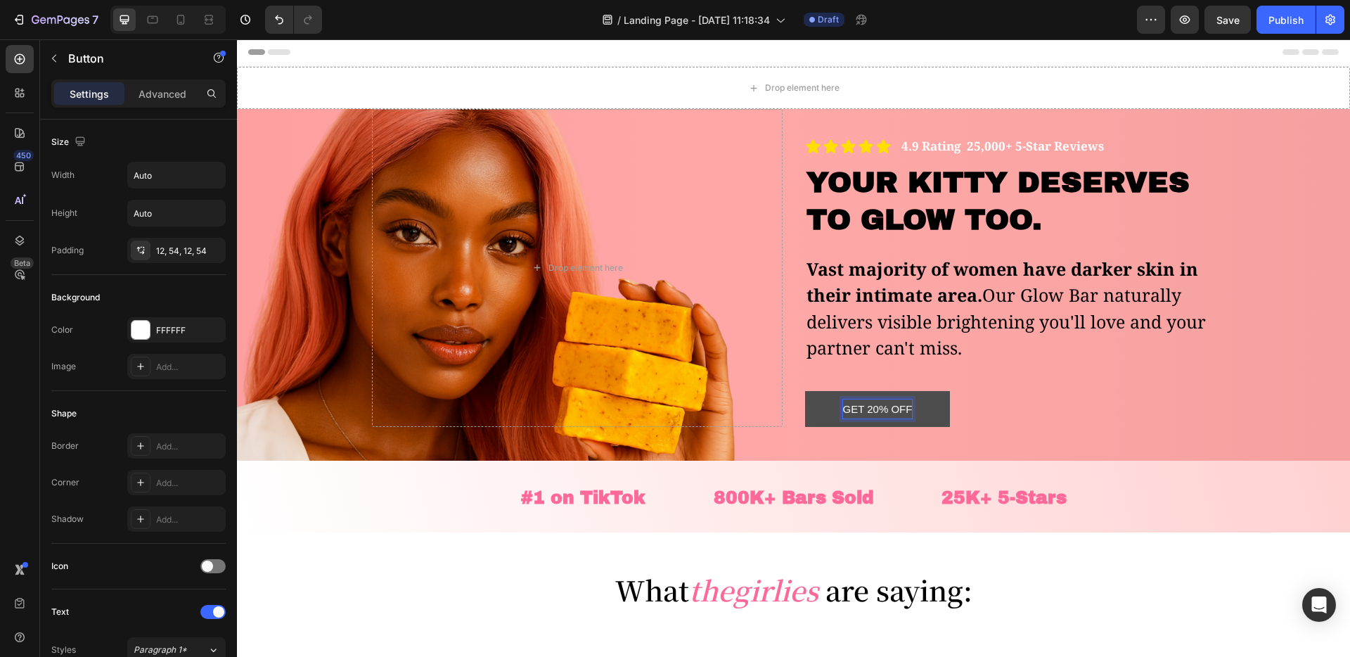
click at [875, 410] on p "Get 20% OFF" at bounding box center [878, 408] width 70 height 19
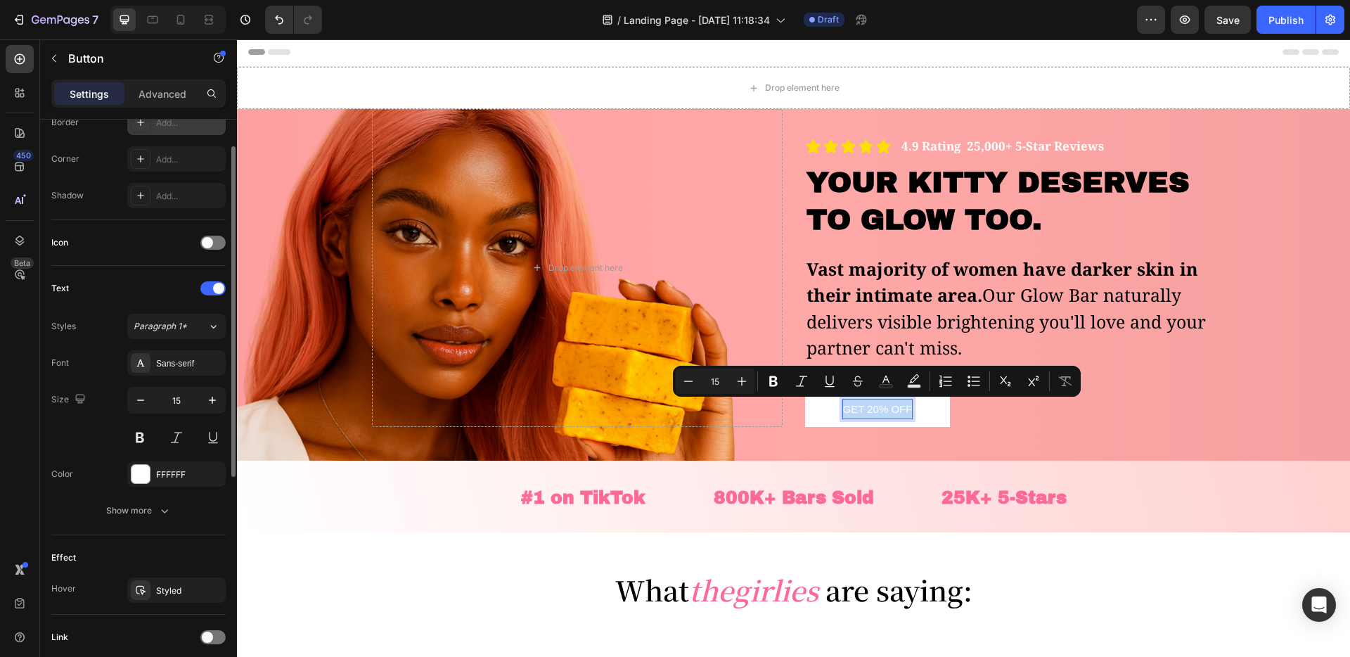
scroll to position [431, 0]
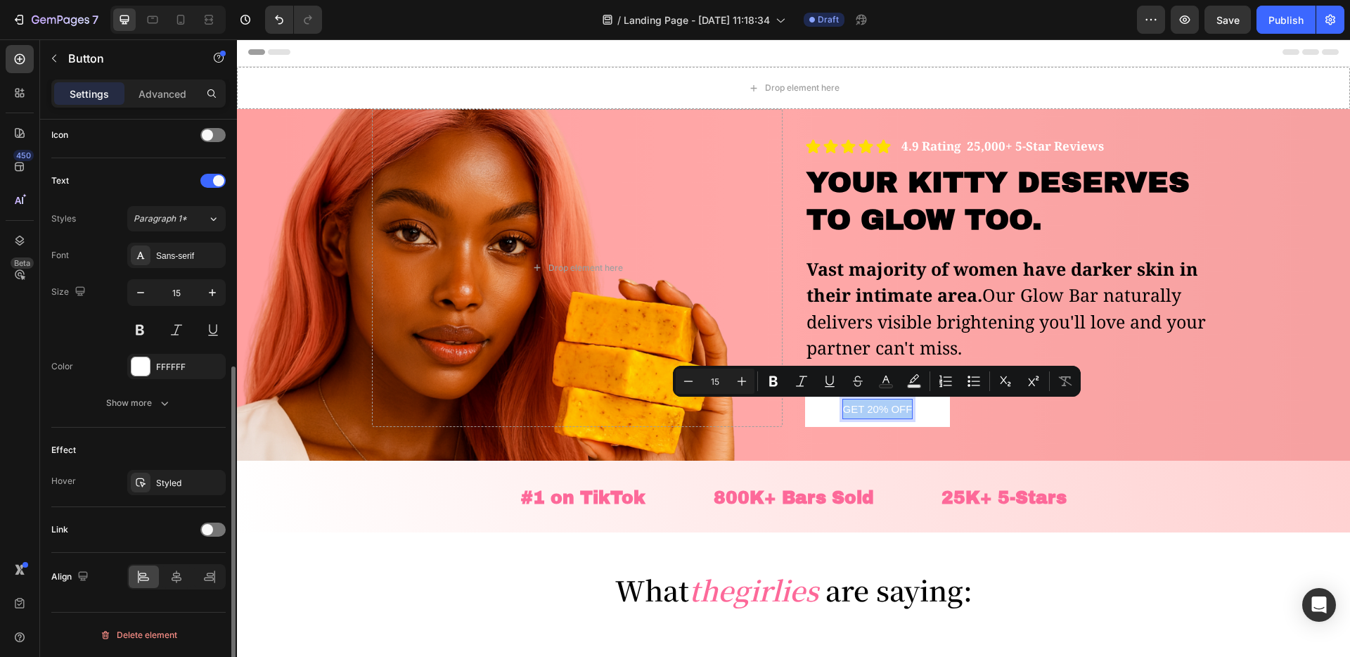
click at [152, 349] on div "Font Sans-serif Size 15 Color FFFFFF Show more" at bounding box center [138, 329] width 174 height 173
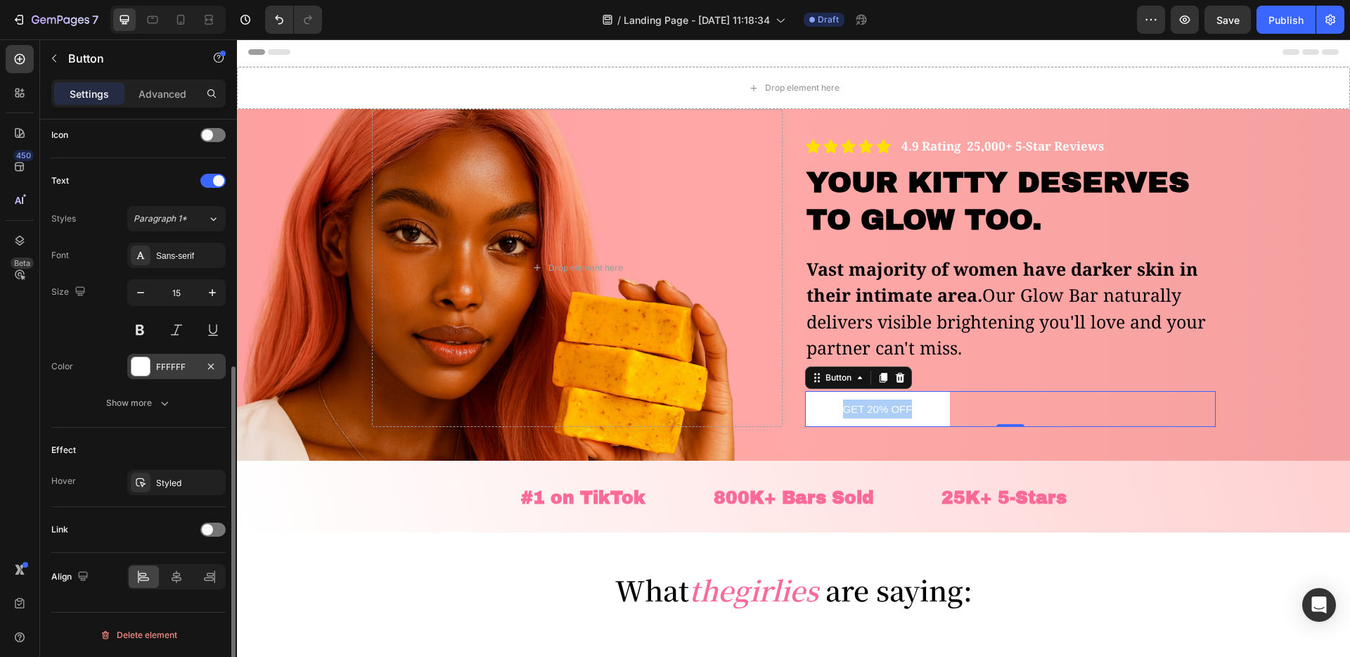
click at [145, 367] on div at bounding box center [140, 366] width 18 height 18
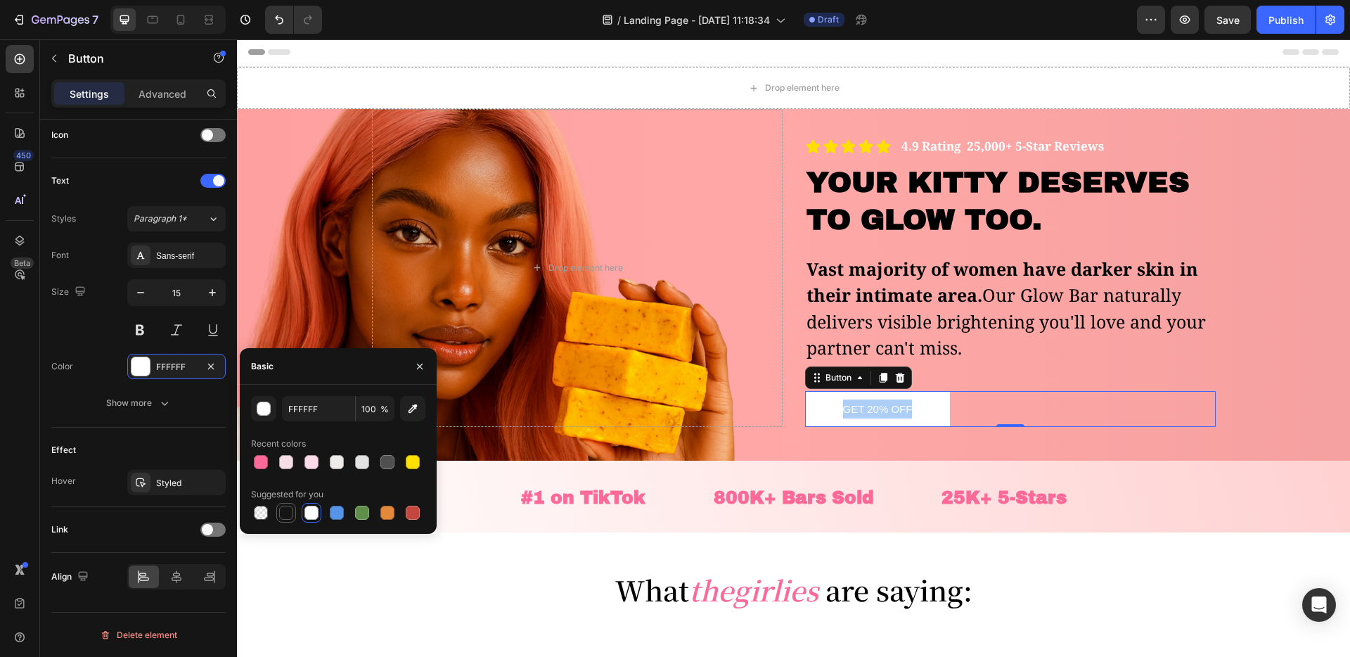
click at [288, 513] on div at bounding box center [286, 513] width 14 height 14
type input "151515"
click at [510, 544] on div "What the girlies are saying: Heading Section 4" at bounding box center [793, 582] width 1113 height 101
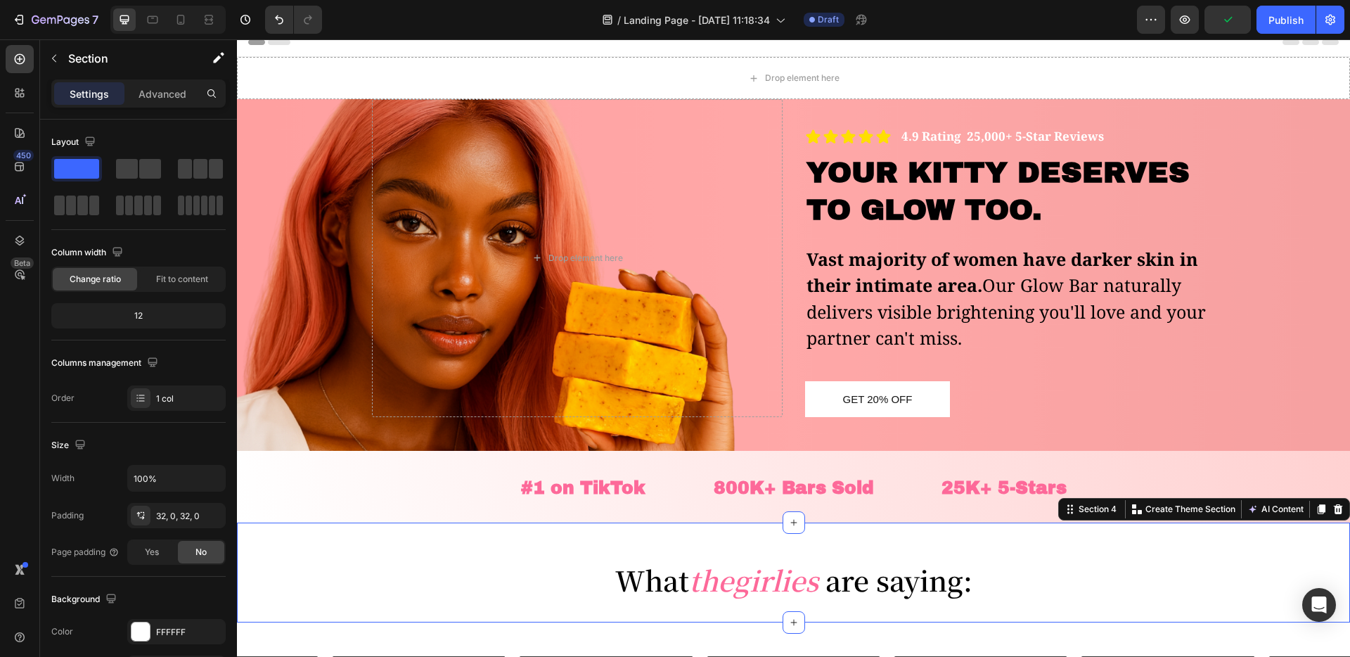
scroll to position [0, 0]
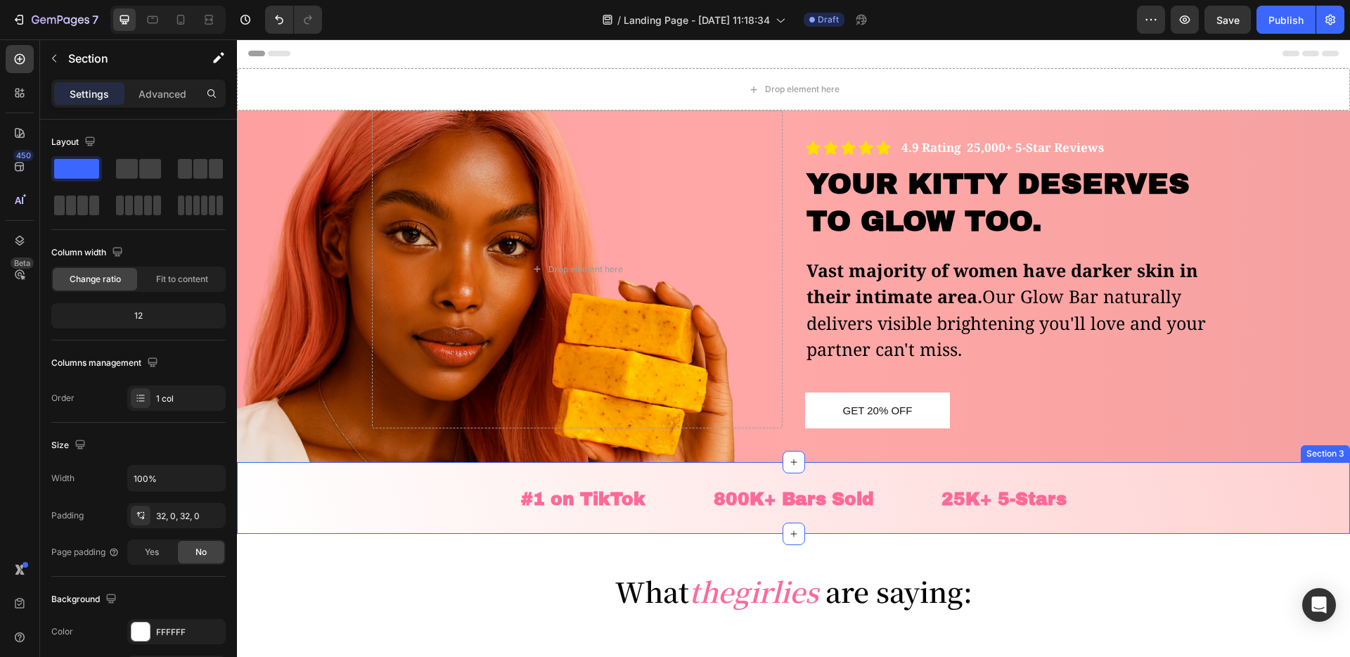
click at [397, 485] on div "#1 on TikTok Heading 800K+ Bars Sold Heading 25K+ 5-Stars Heading Row" at bounding box center [793, 499] width 1113 height 30
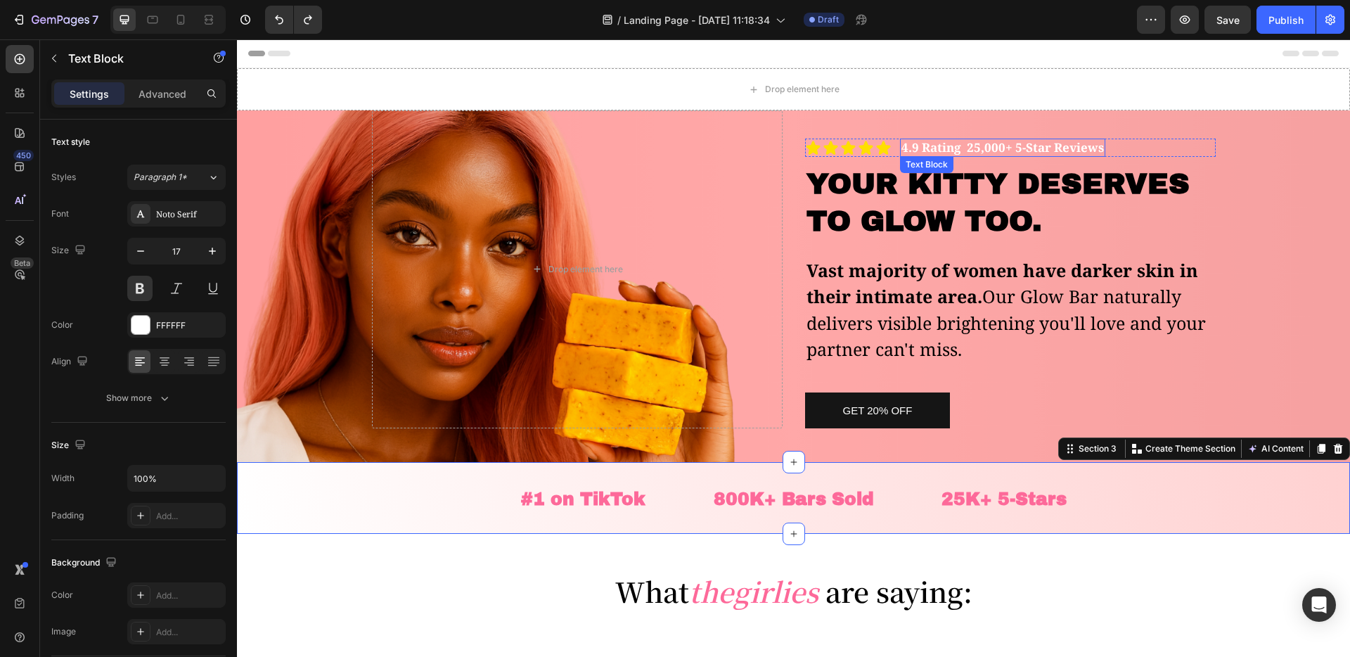
click at [1040, 148] on p "4.9 Rating 25,000+ 5-Star Reviews" at bounding box center [1002, 147] width 203 height 15
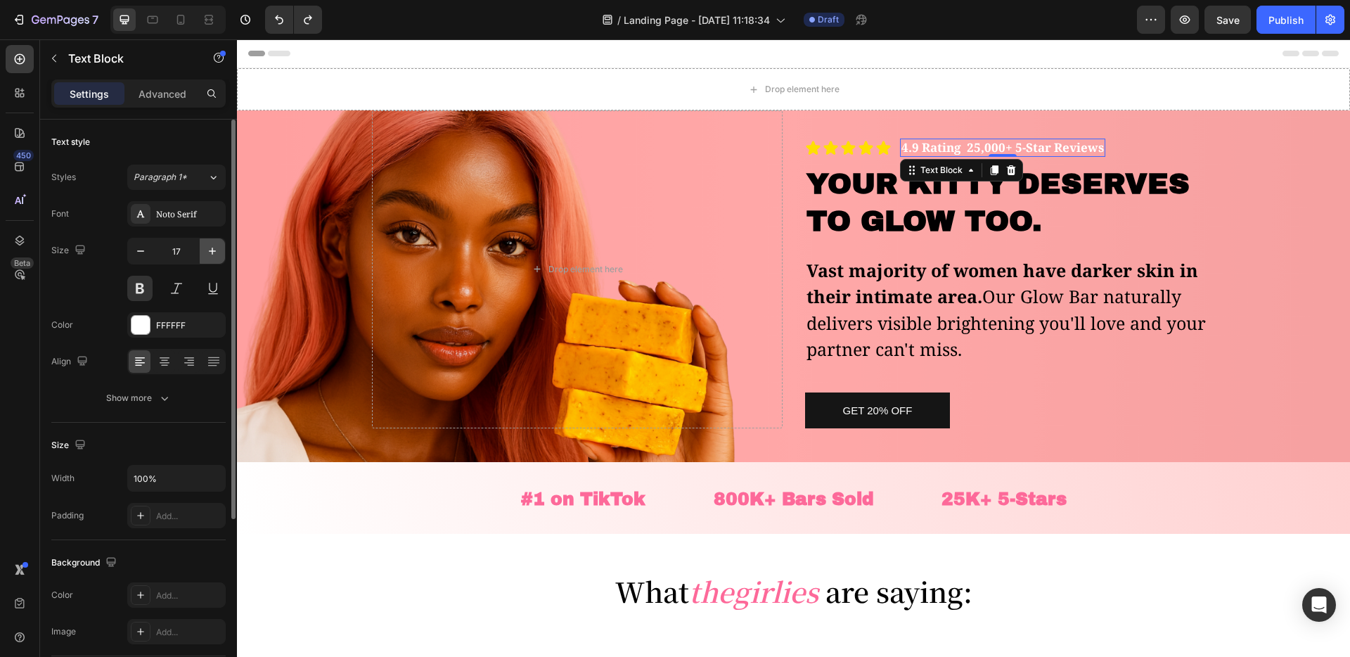
click at [223, 254] on button "button" at bounding box center [212, 250] width 25 height 25
type input "18"
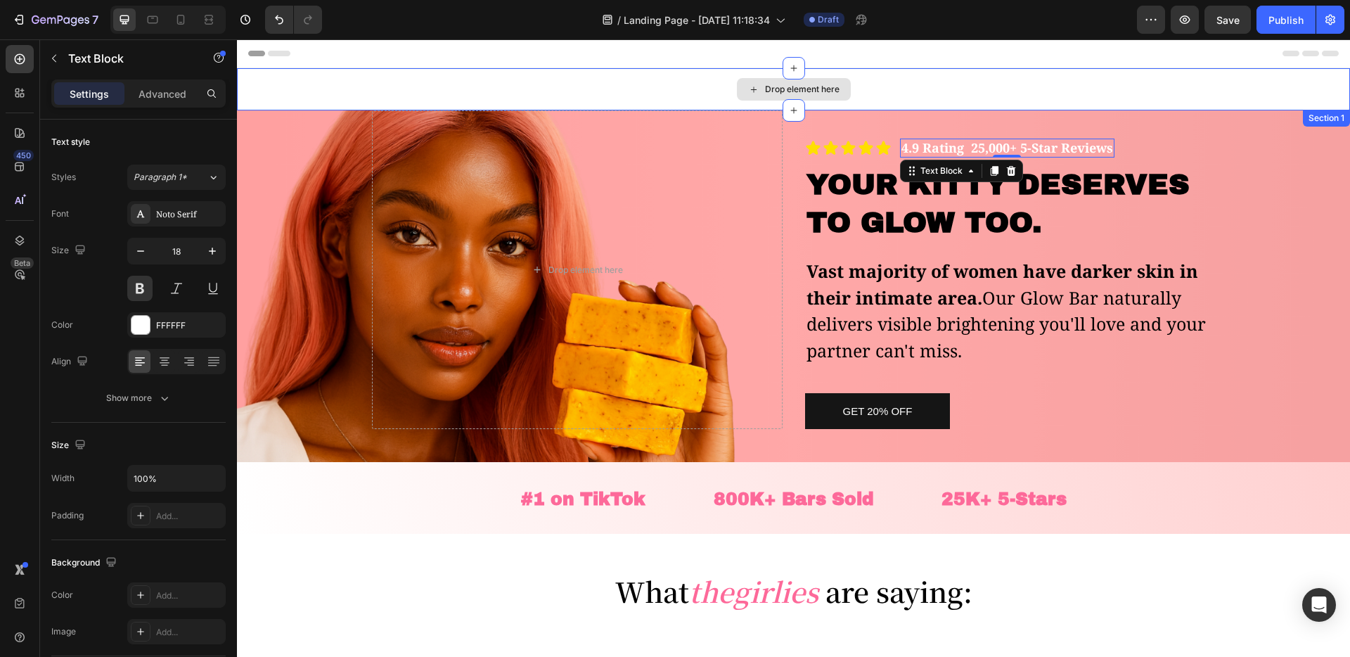
click at [824, 97] on div "Drop element here" at bounding box center [794, 89] width 114 height 23
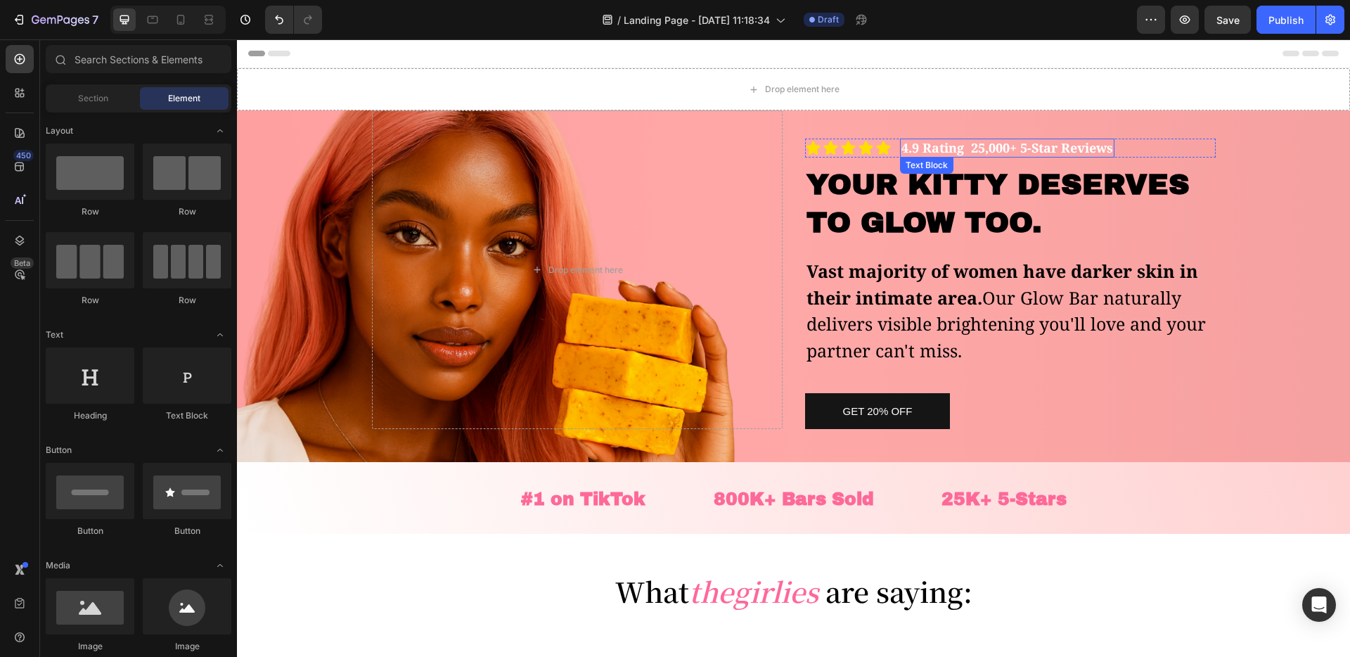
click at [962, 148] on p "4.9 Rating 25,000+ 5-Star Reviews" at bounding box center [1007, 148] width 212 height 16
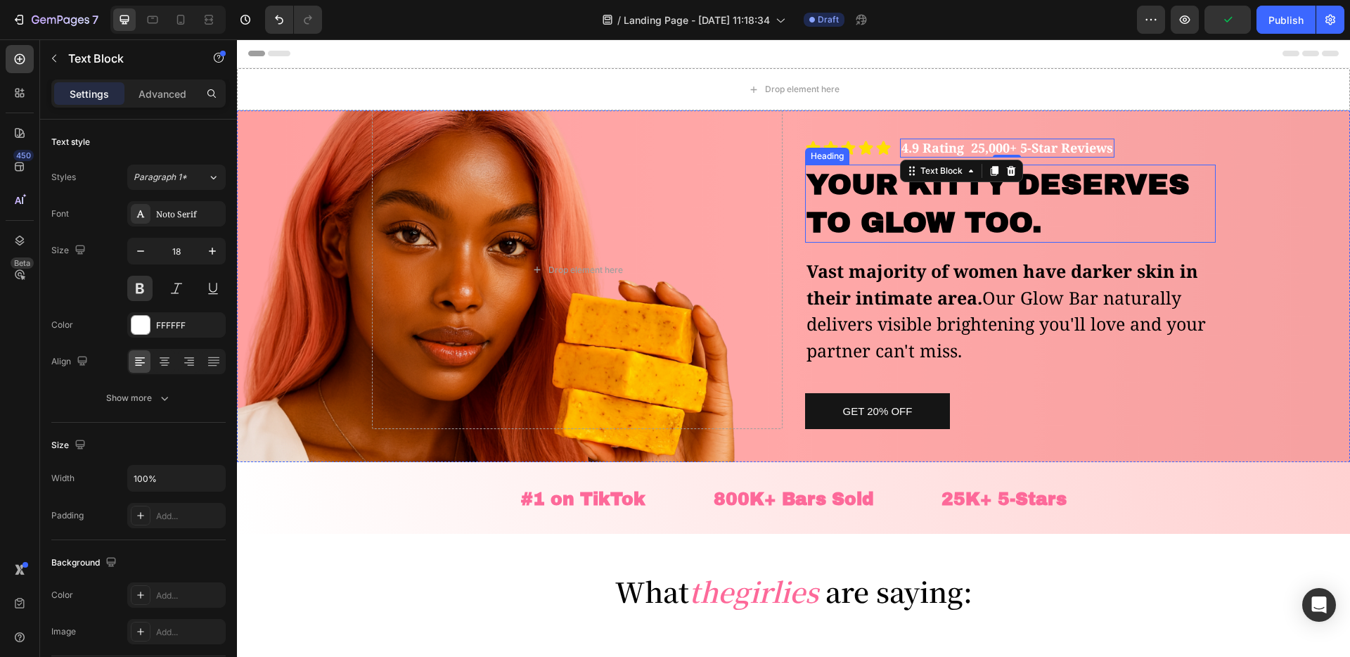
click at [788, 231] on div "Drop element here Icon Icon Icon Icon Icon Icon List 4.9 Rating 25,000+ 5-Star …" at bounding box center [794, 269] width 844 height 319
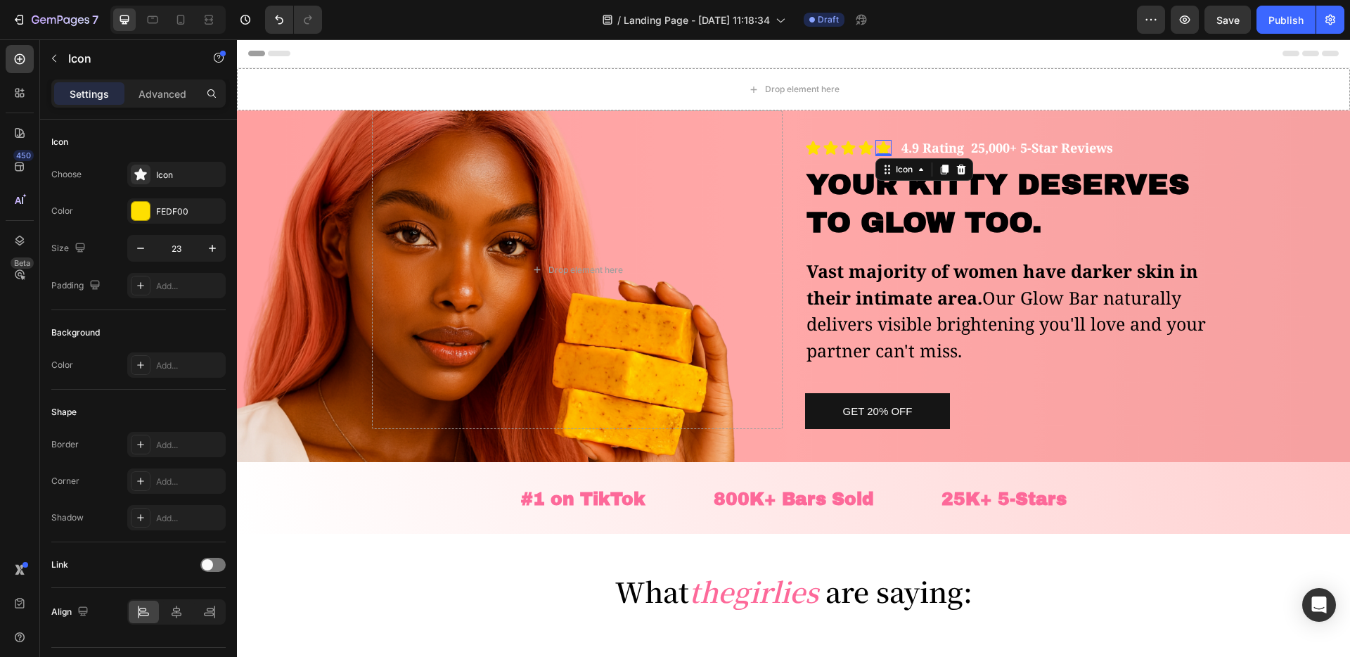
click at [890, 148] on icon at bounding box center [883, 148] width 16 height 16
click at [783, 168] on div "Drop element here Icon Icon Icon Icon Icon 0 Icon List 4.9 Rating 25,000+ 5-Sta…" at bounding box center [794, 269] width 844 height 319
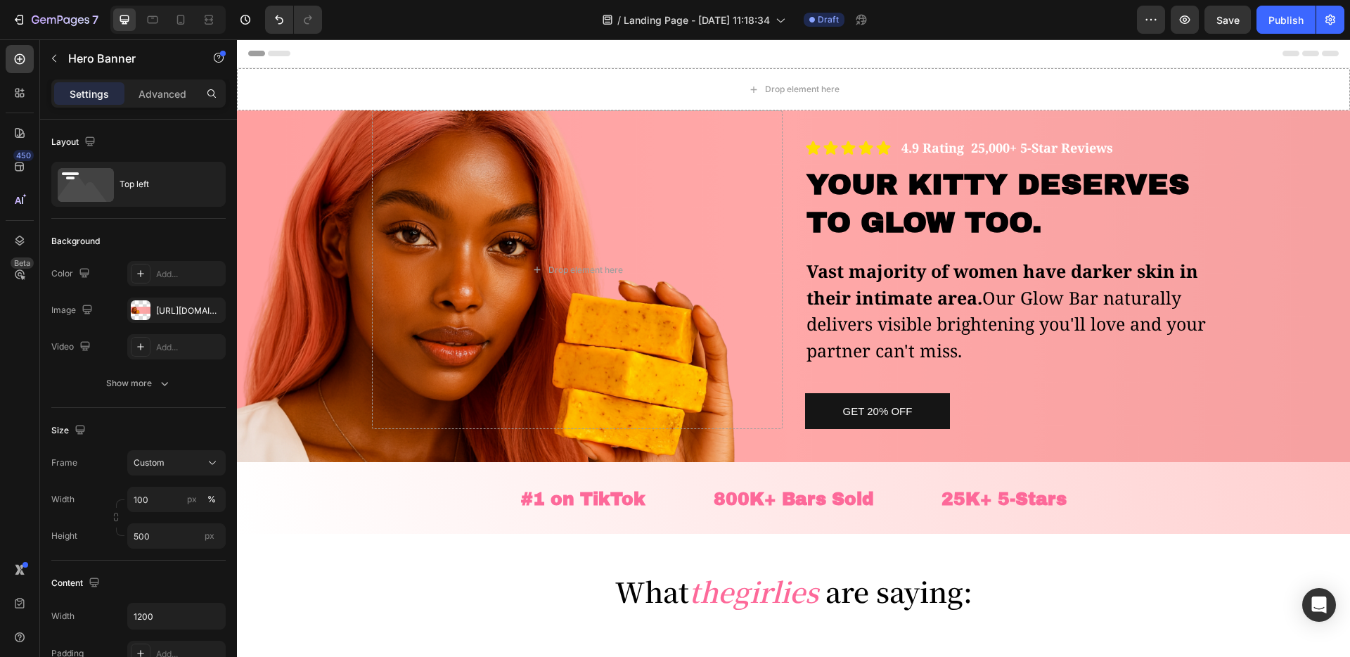
click at [287, 171] on div "Overlay" at bounding box center [793, 286] width 1113 height 352
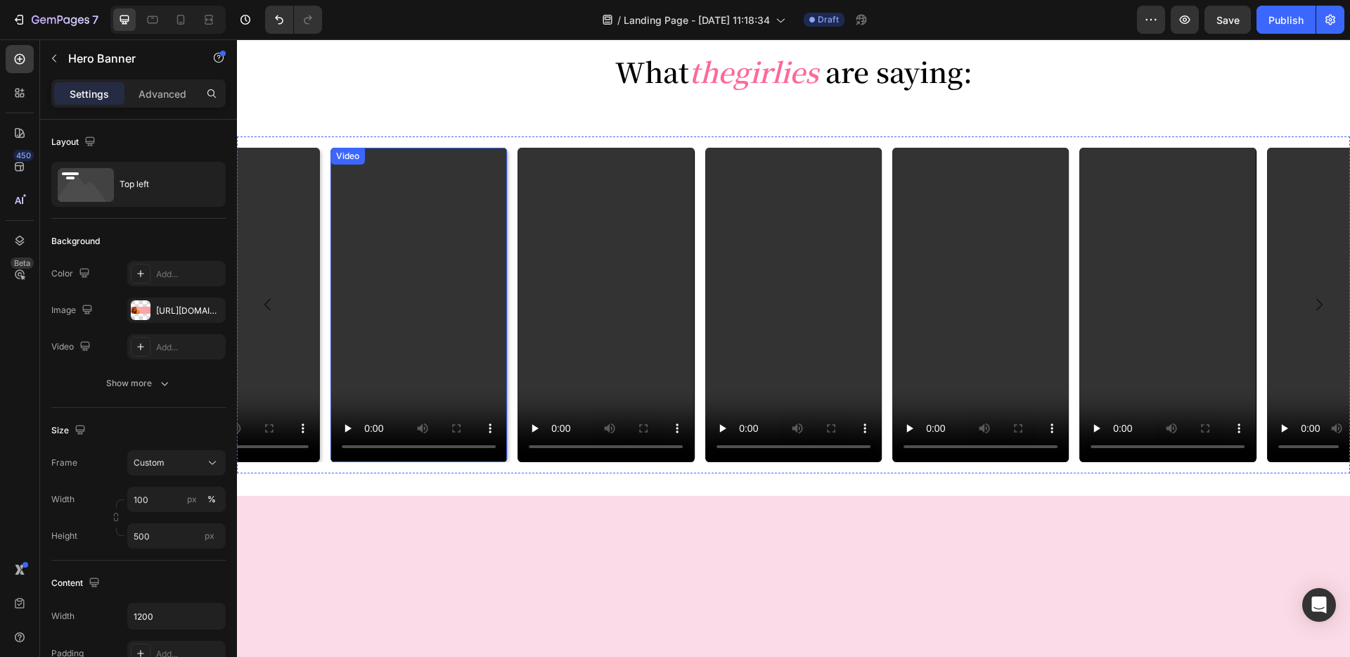
scroll to position [343, 0]
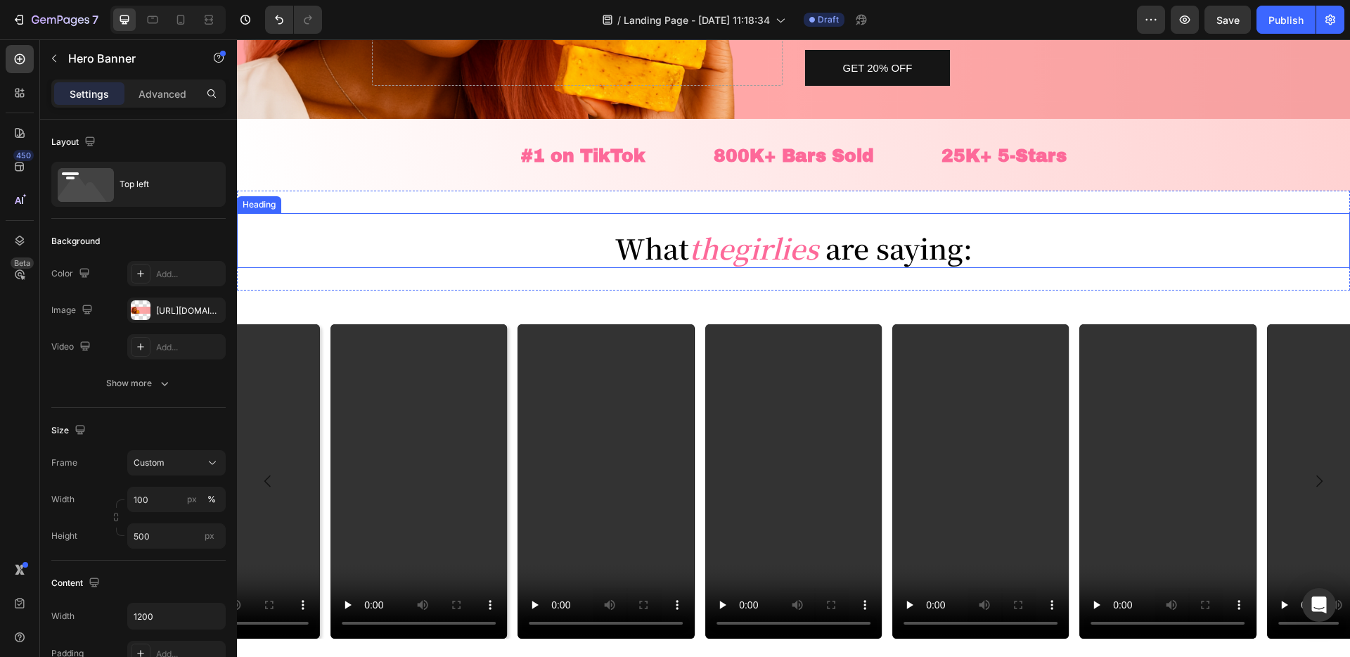
click at [608, 247] on h2 "What the girlies are saying:" at bounding box center [793, 247] width 1113 height 41
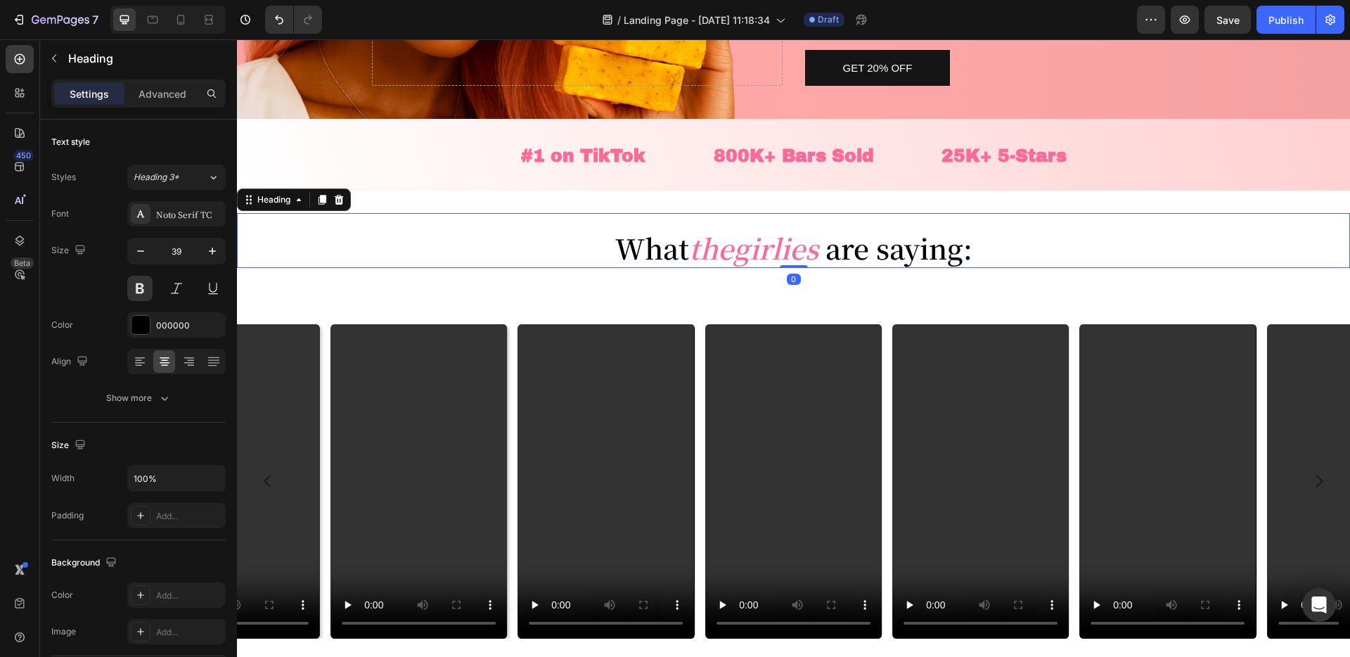
click at [615, 247] on h2 "What the girlies are saying:" at bounding box center [793, 247] width 1113 height 41
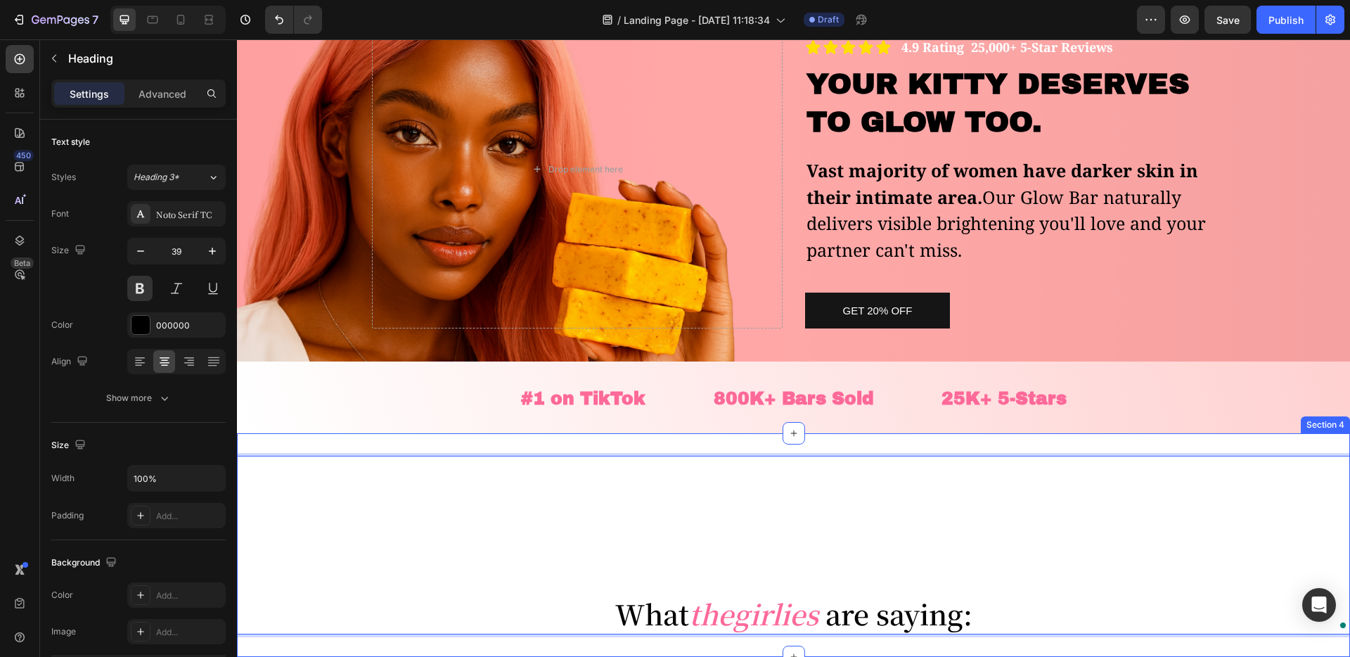
scroll to position [0, 0]
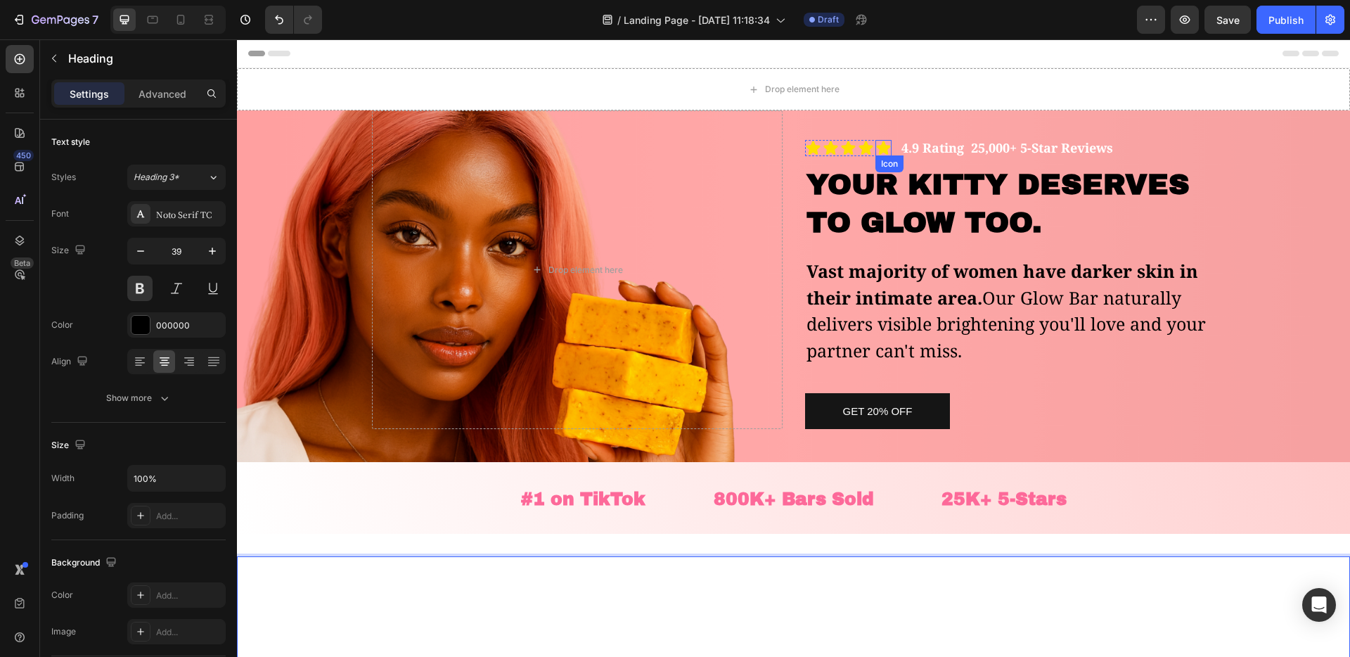
click at [891, 153] on icon at bounding box center [883, 148] width 16 height 16
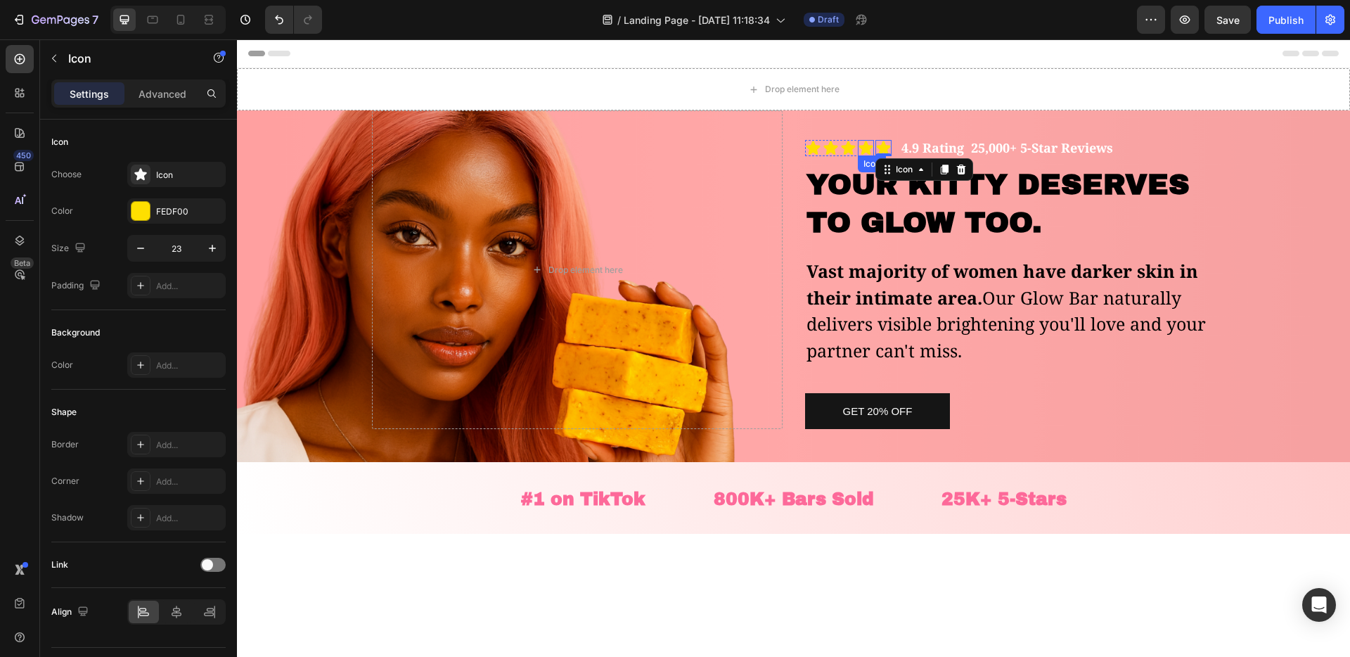
click at [866, 156] on div "Icon" at bounding box center [866, 148] width 16 height 16
click at [805, 150] on icon at bounding box center [813, 148] width 16 height 16
click at [900, 148] on div "4.9 Rating 25,000+ 5-Star Reviews" at bounding box center [1007, 148] width 214 height 19
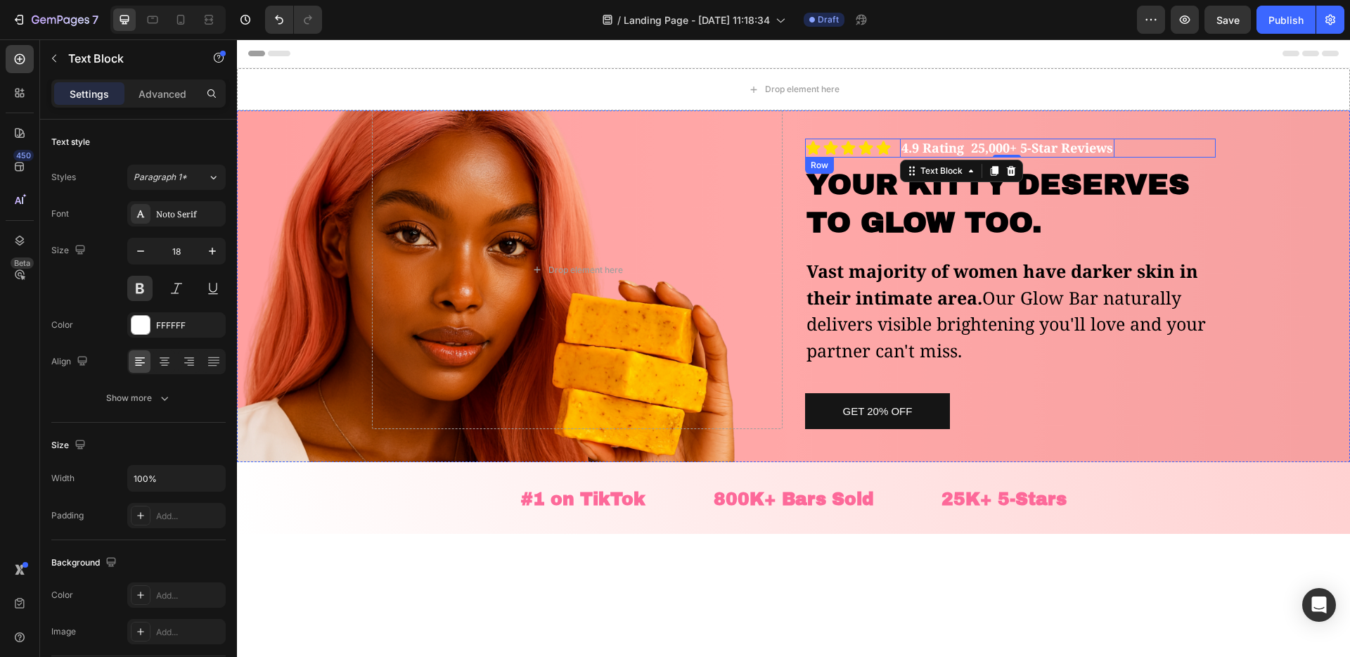
click at [895, 153] on div "Icon Icon Icon Icon Icon Icon List 4.9 Rating 25,000+ 5-Star Reviews Text Block…" at bounding box center [1010, 148] width 411 height 19
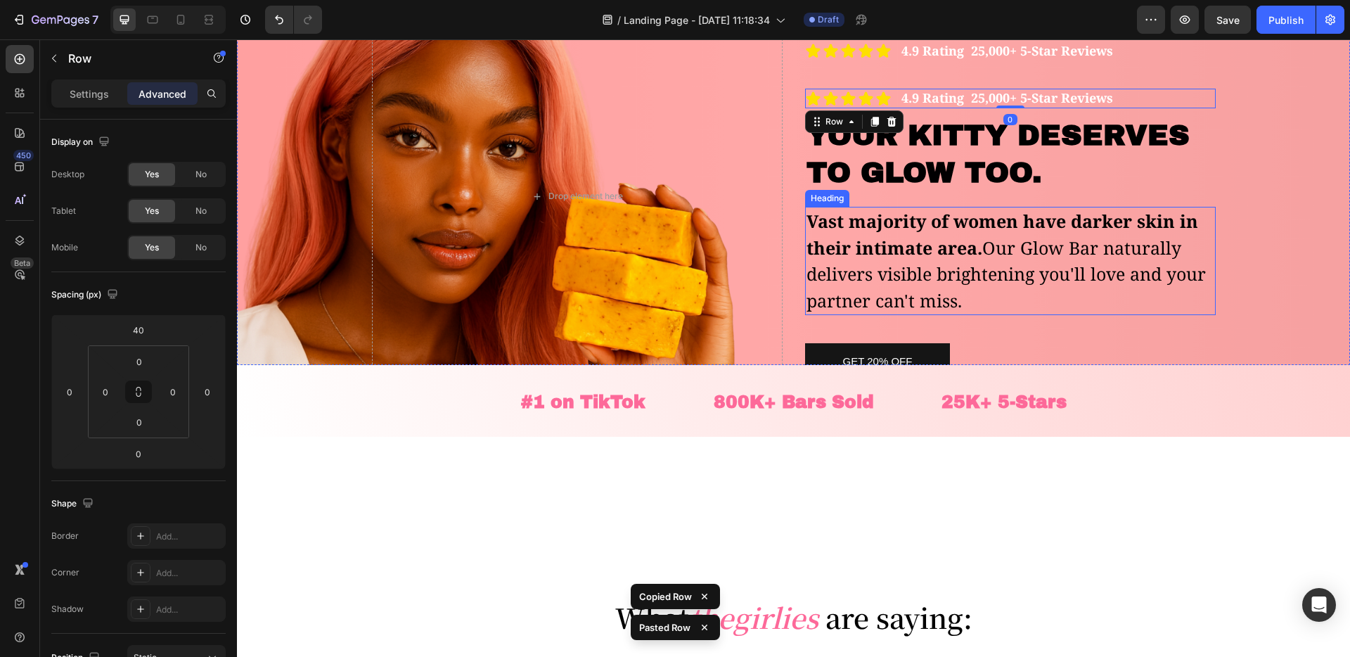
scroll to position [110, 0]
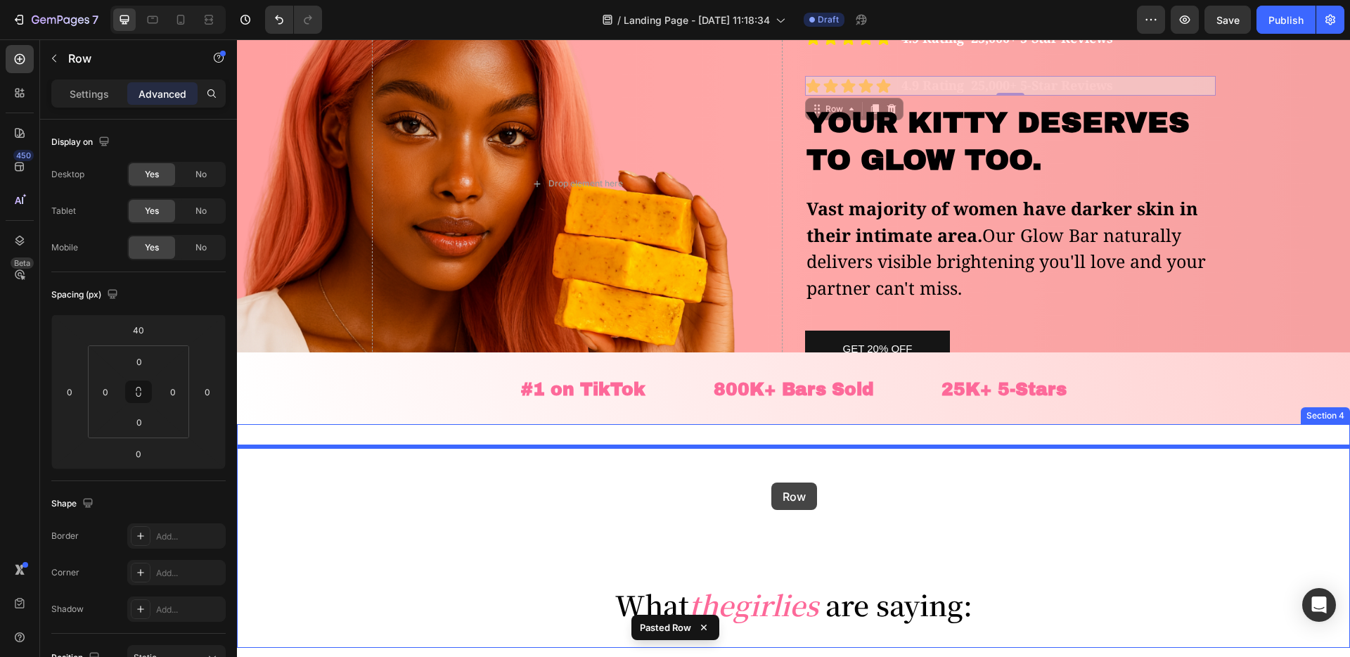
drag, startPoint x: 899, startPoint y: 93, endPoint x: 771, endPoint y: 482, distance: 409.8
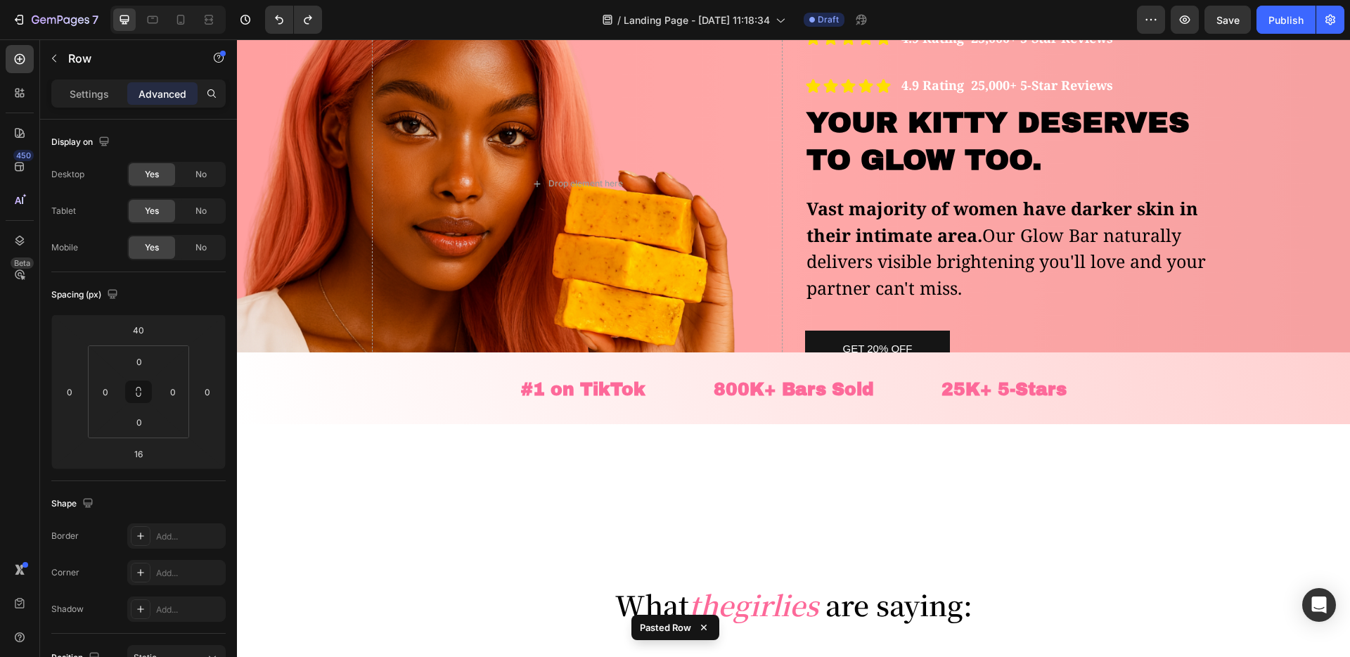
type input "0"
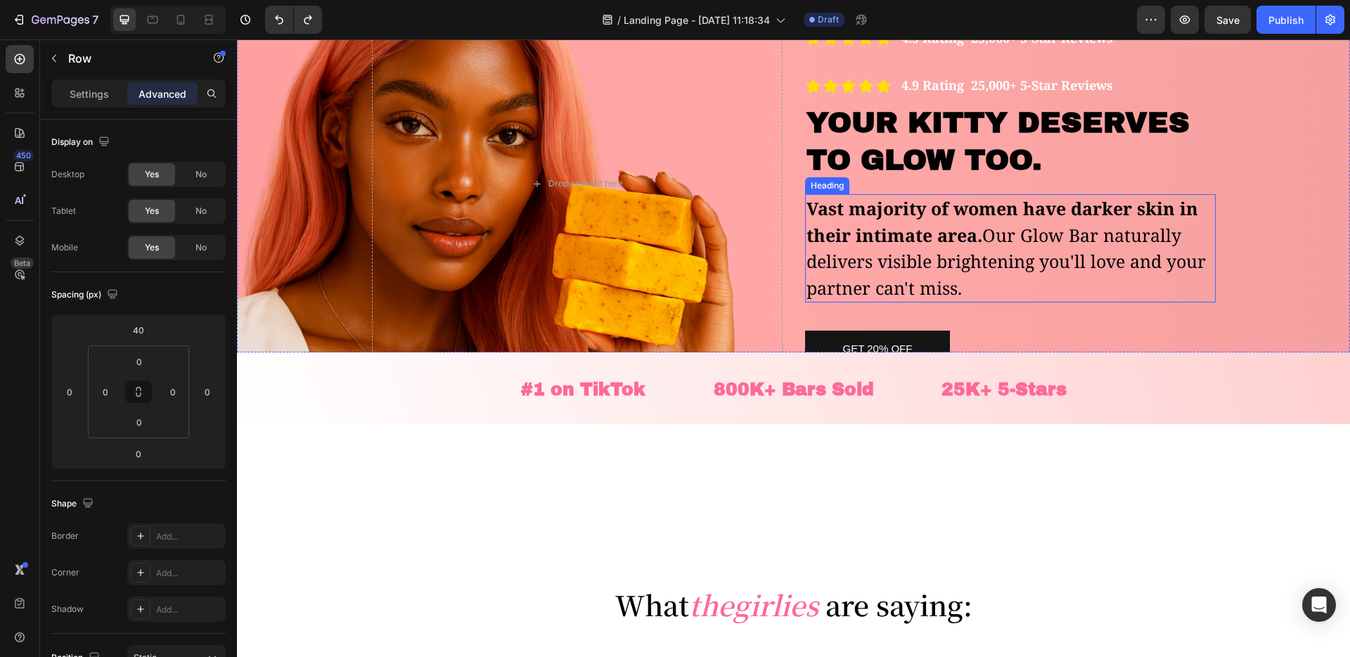
scroll to position [7, 0]
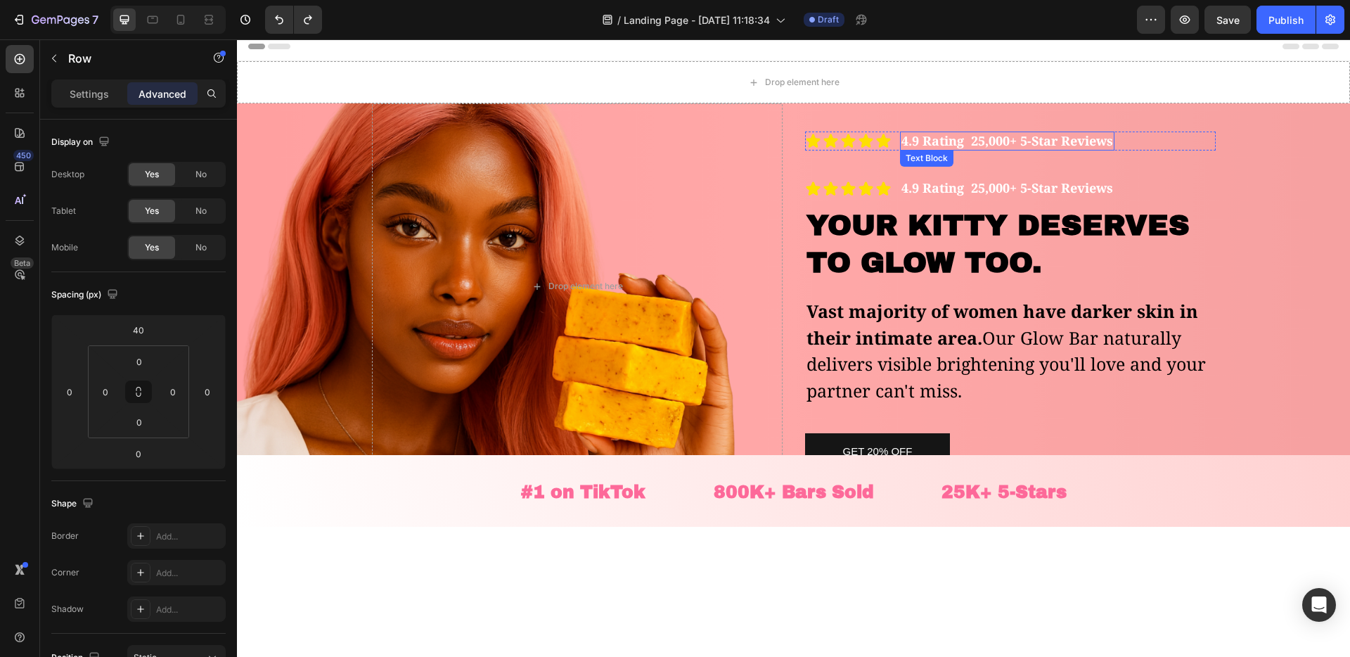
click at [902, 155] on div "Text Block" at bounding box center [926, 158] width 53 height 17
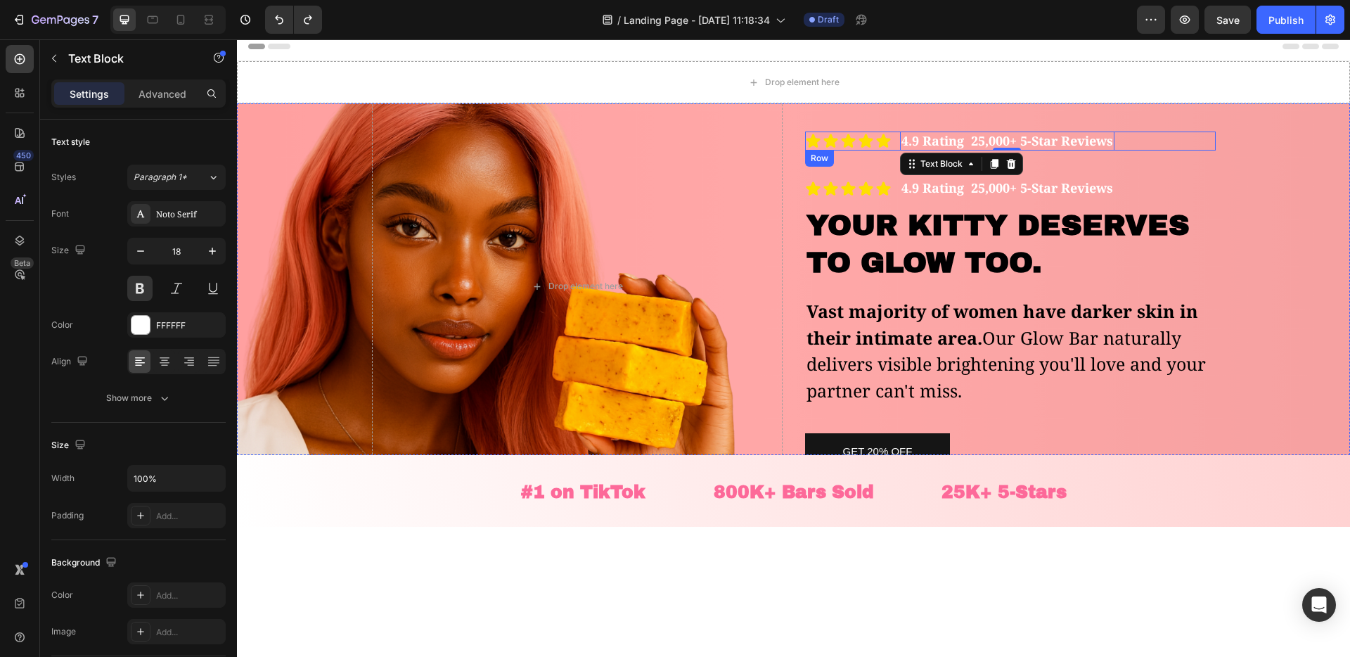
click at [898, 148] on div "Icon Icon Icon Icon Icon Icon List 4.9 Rating 25,000+ 5-Star Reviews Text Block…" at bounding box center [1010, 140] width 411 height 19
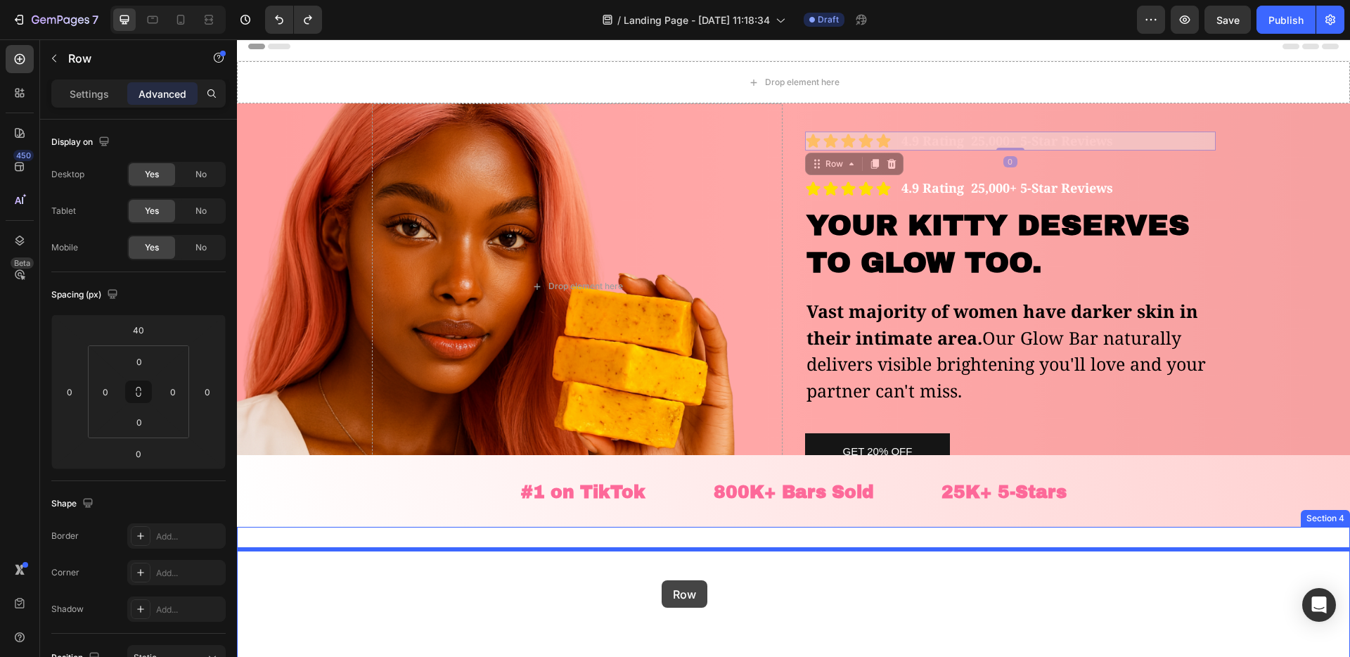
drag, startPoint x: 898, startPoint y: 148, endPoint x: 662, endPoint y: 585, distance: 496.5
type input "16"
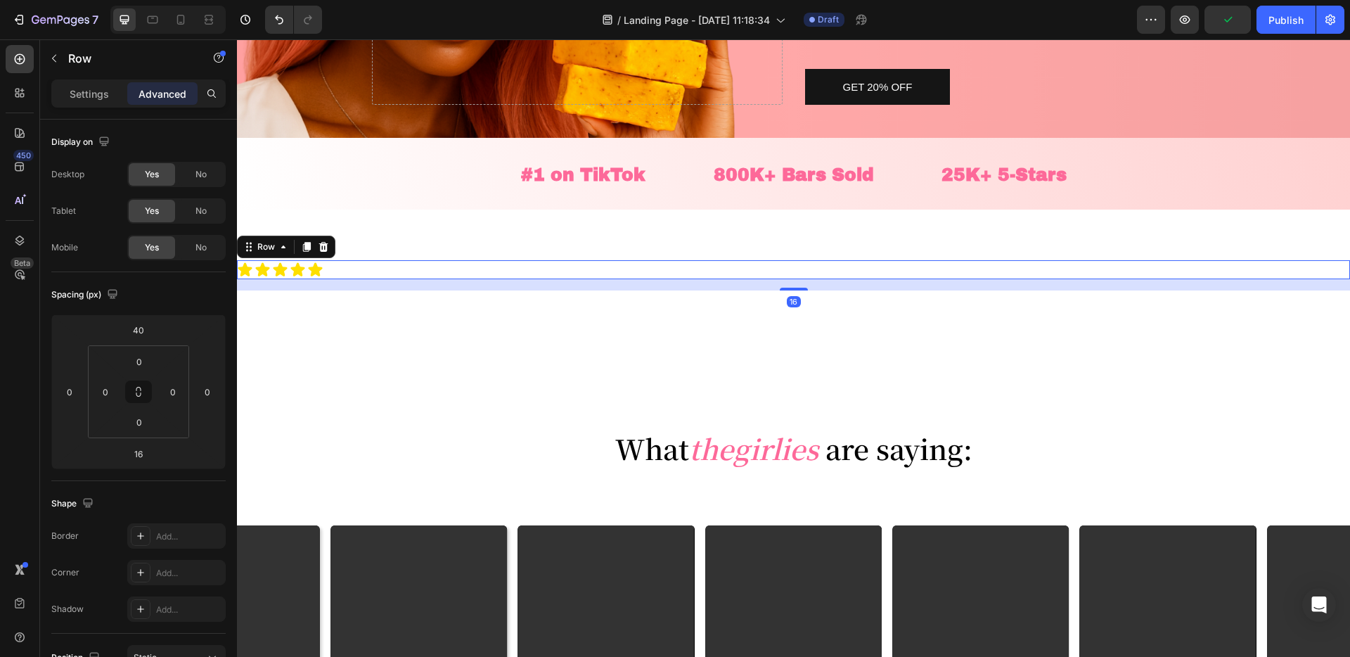
scroll to position [364, 0]
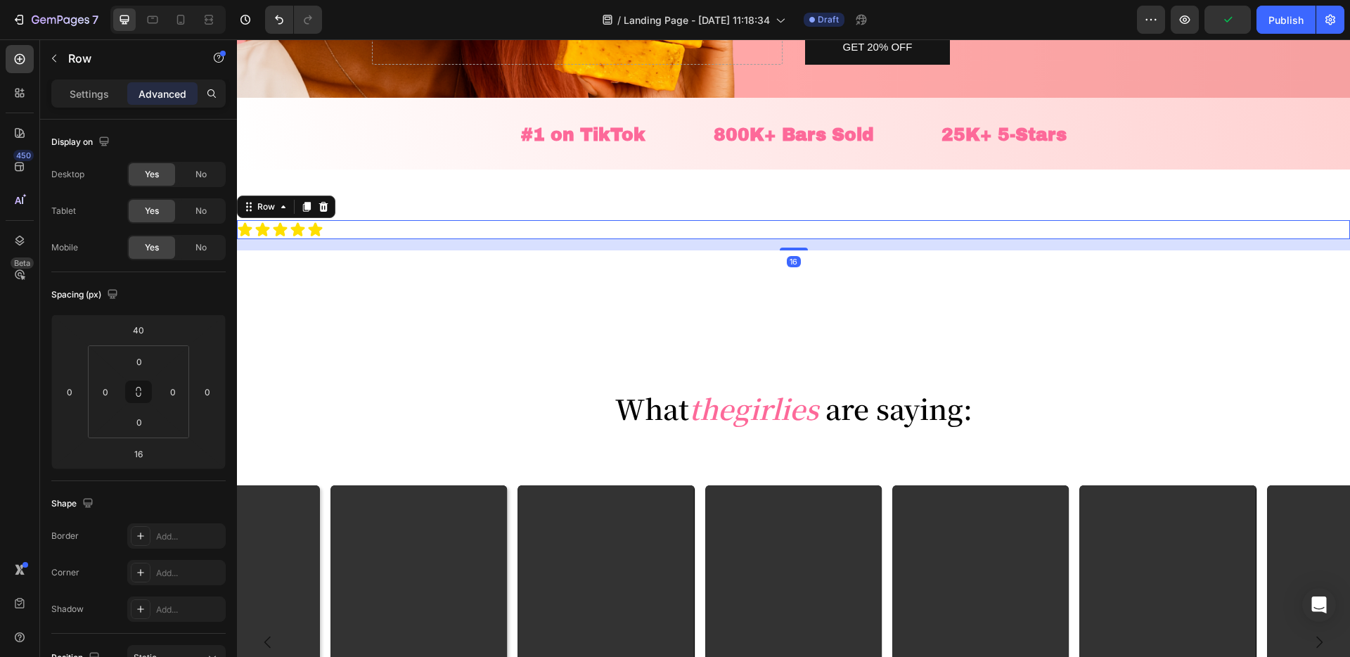
click at [707, 236] on div "Icon Icon Icon Icon Icon Icon List 4.9 Rating 25,000+ 5-Star Reviews Text Block…" at bounding box center [793, 229] width 1113 height 19
click at [584, 246] on div "16" at bounding box center [793, 244] width 1113 height 11
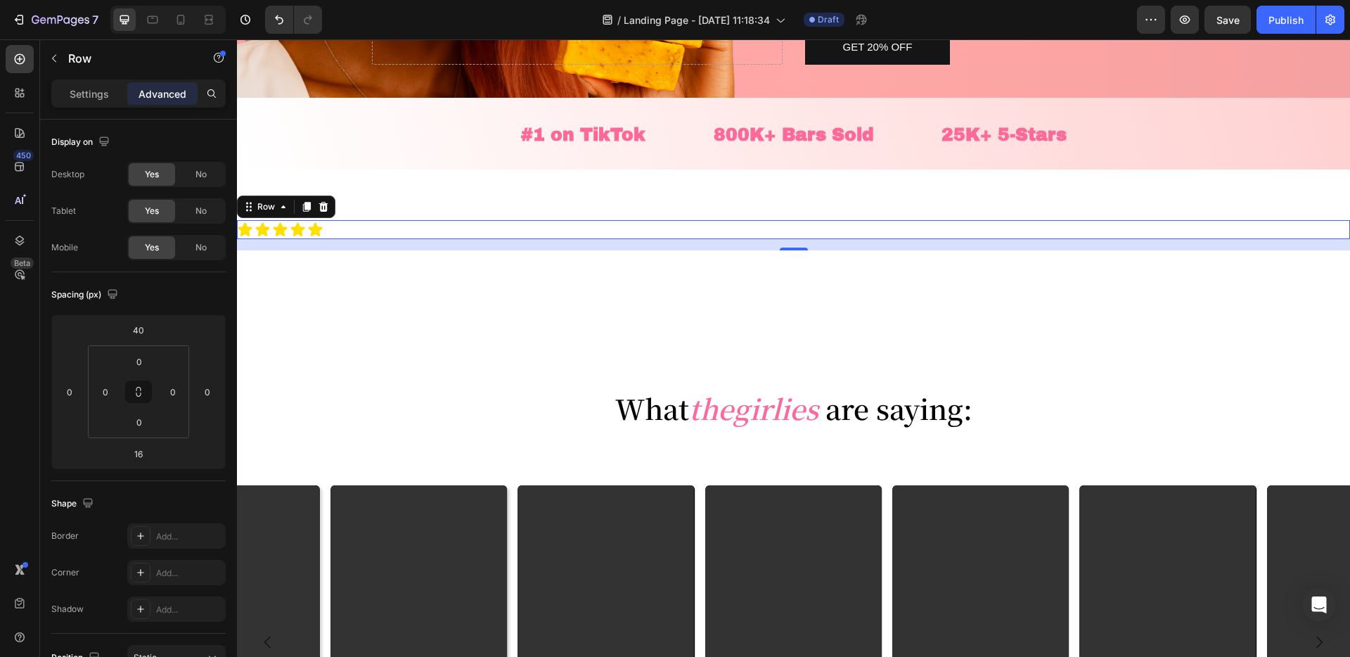
click at [584, 246] on div "16" at bounding box center [793, 244] width 1113 height 11
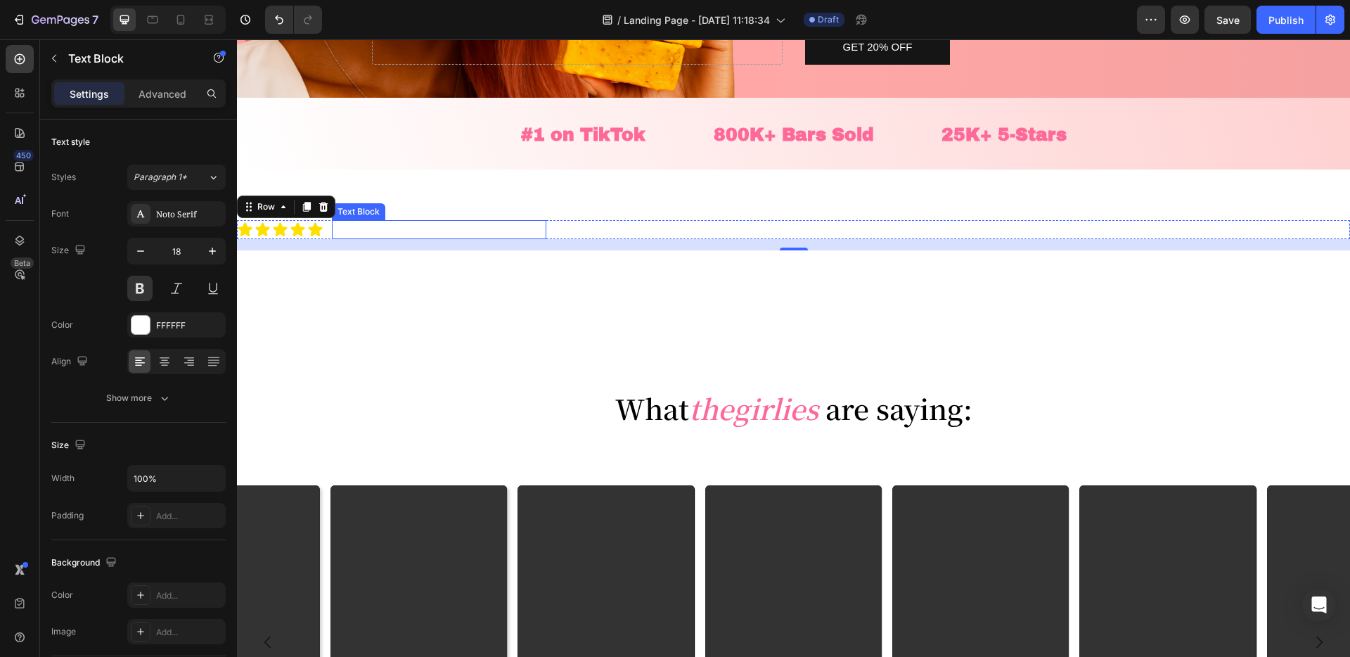
click at [428, 231] on p "4.9 Rating 25,000+ 5-Star Reviews" at bounding box center [439, 229] width 212 height 16
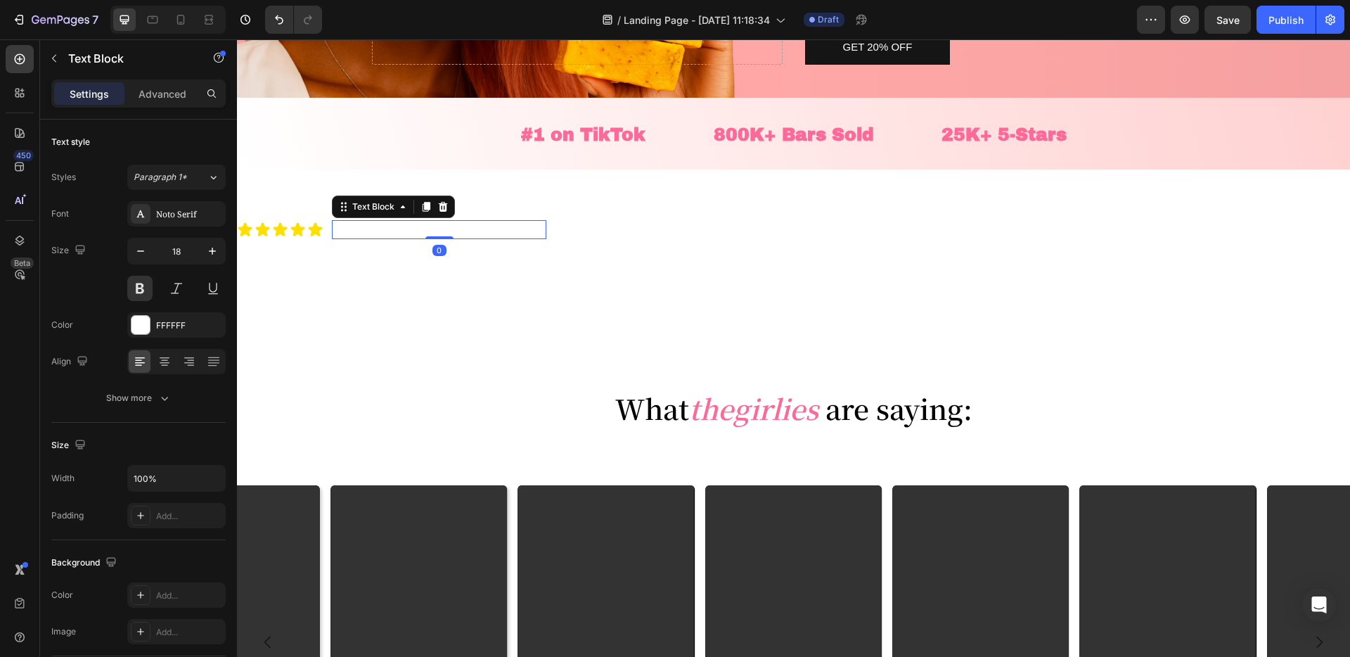
click at [428, 231] on p "4.9 Rating 25,000+ 5-Star Reviews" at bounding box center [439, 229] width 212 height 16
click at [482, 226] on p "4.9 Rating 25,000+ 5-Star Reviews" at bounding box center [439, 229] width 212 height 16
click at [508, 280] on p "⁠⁠⁠⁠⁠⁠⁠ What the girlies are saying:" at bounding box center [793, 346] width 1113 height 165
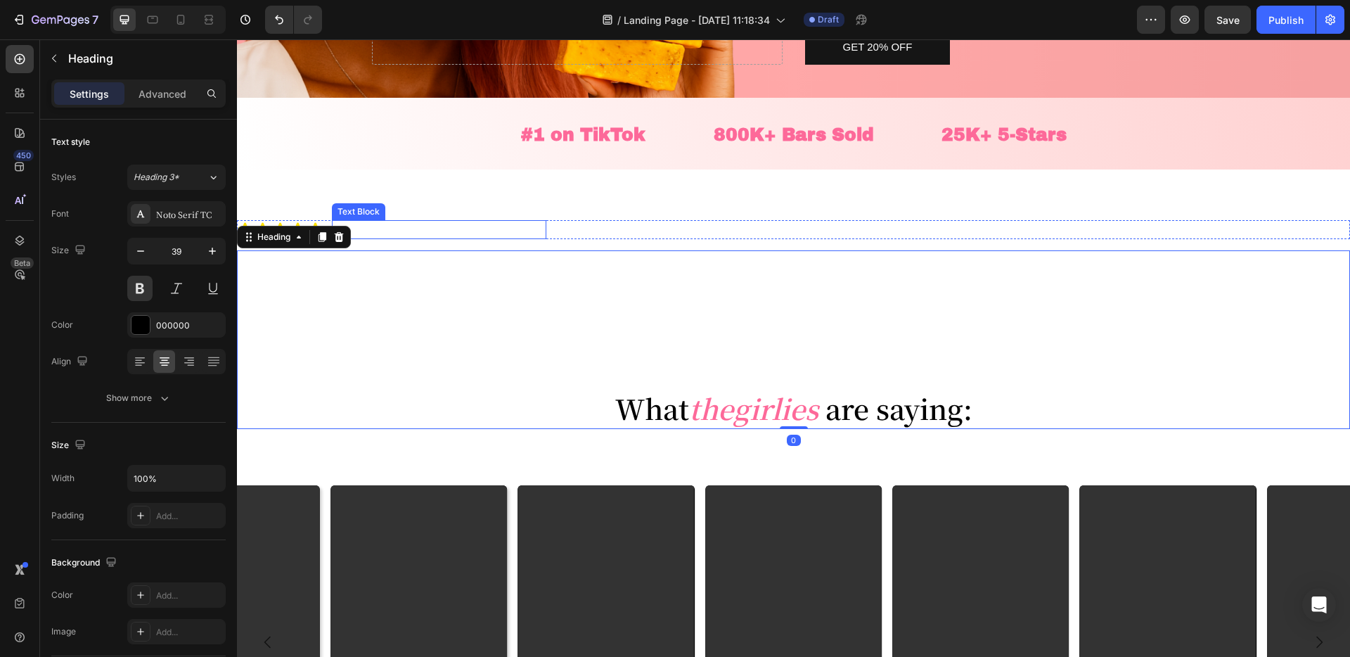
click at [477, 229] on p "4.9 Rating 25,000+ 5-Star Reviews" at bounding box center [439, 229] width 212 height 16
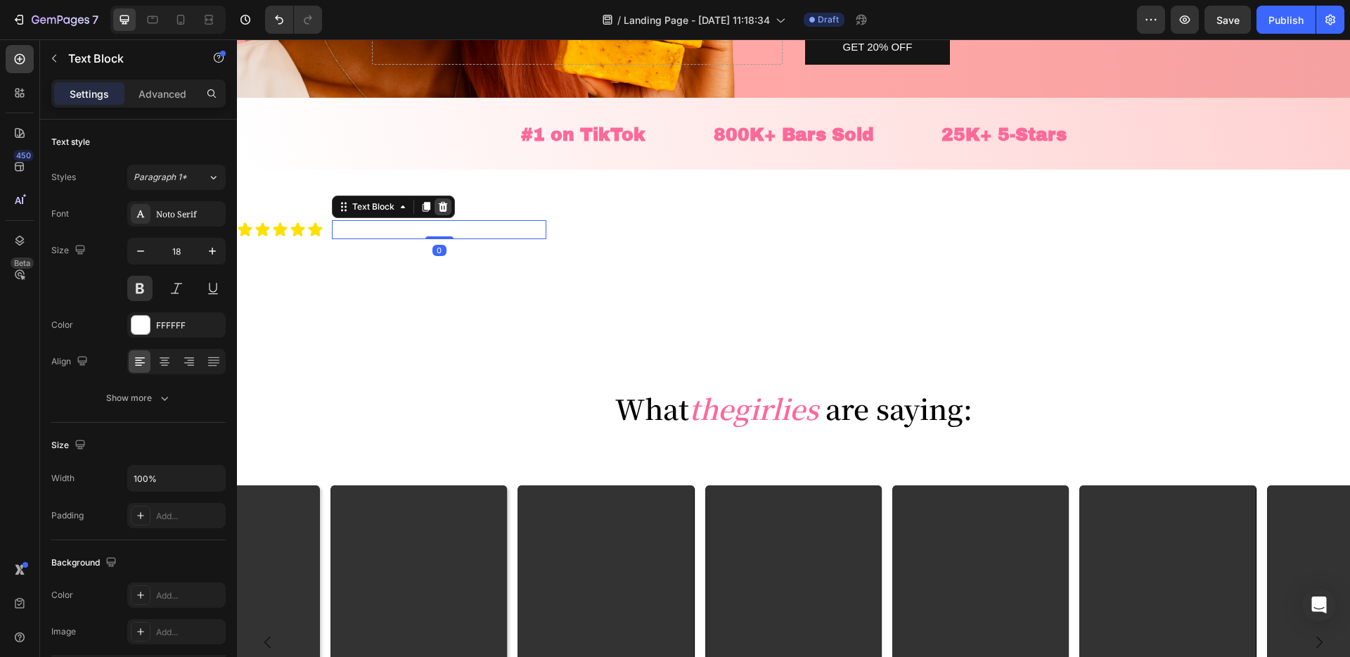
click at [450, 206] on div at bounding box center [443, 206] width 17 height 17
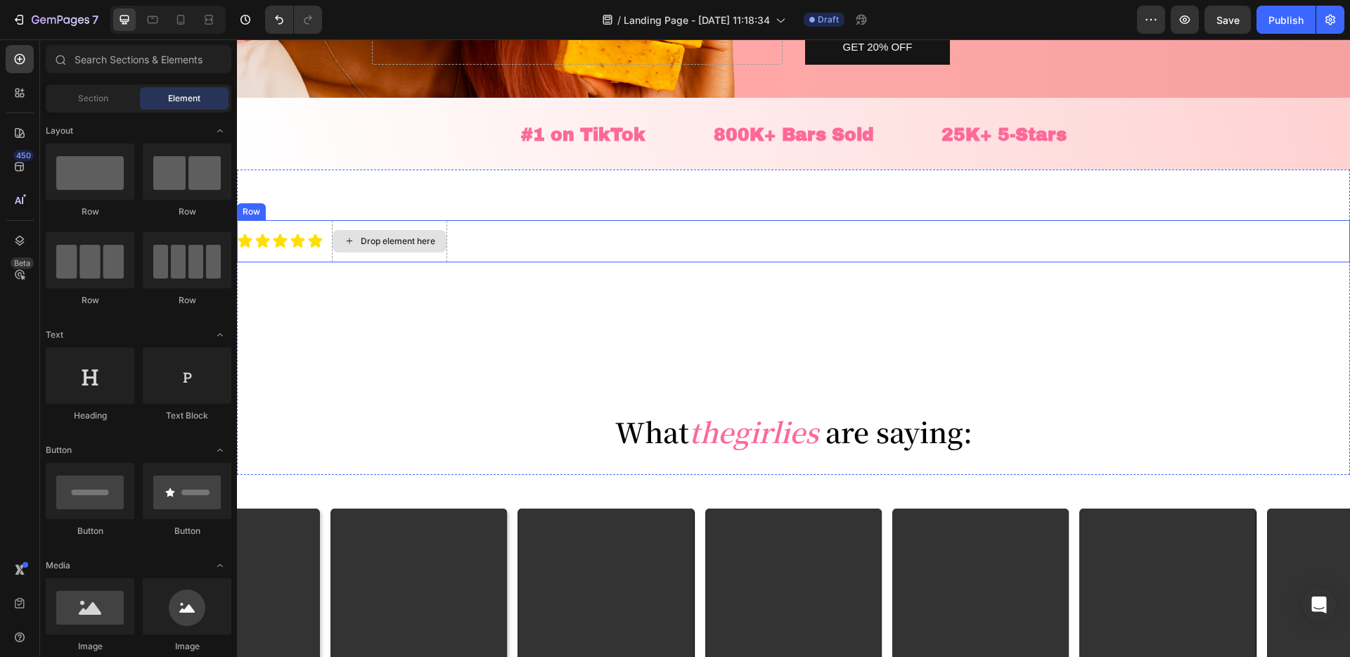
click at [409, 260] on div "Drop element here" at bounding box center [389, 241] width 115 height 42
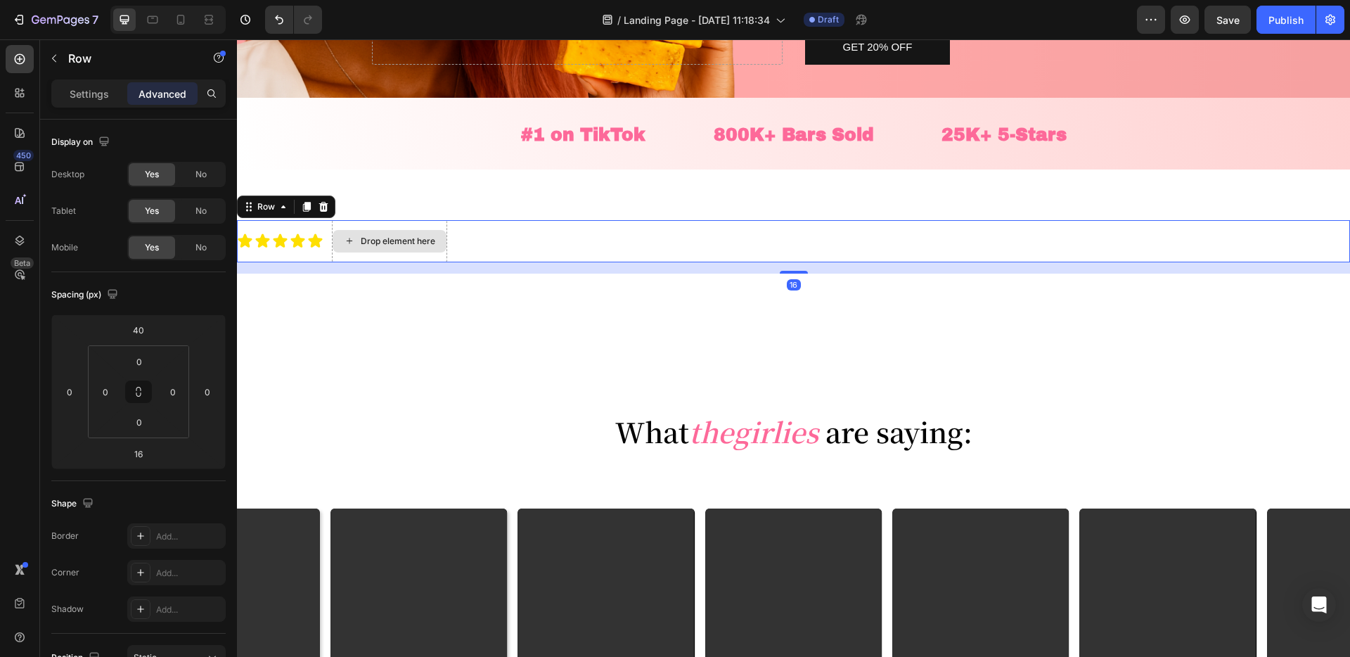
click at [422, 254] on div "Drop element here" at bounding box center [389, 241] width 115 height 42
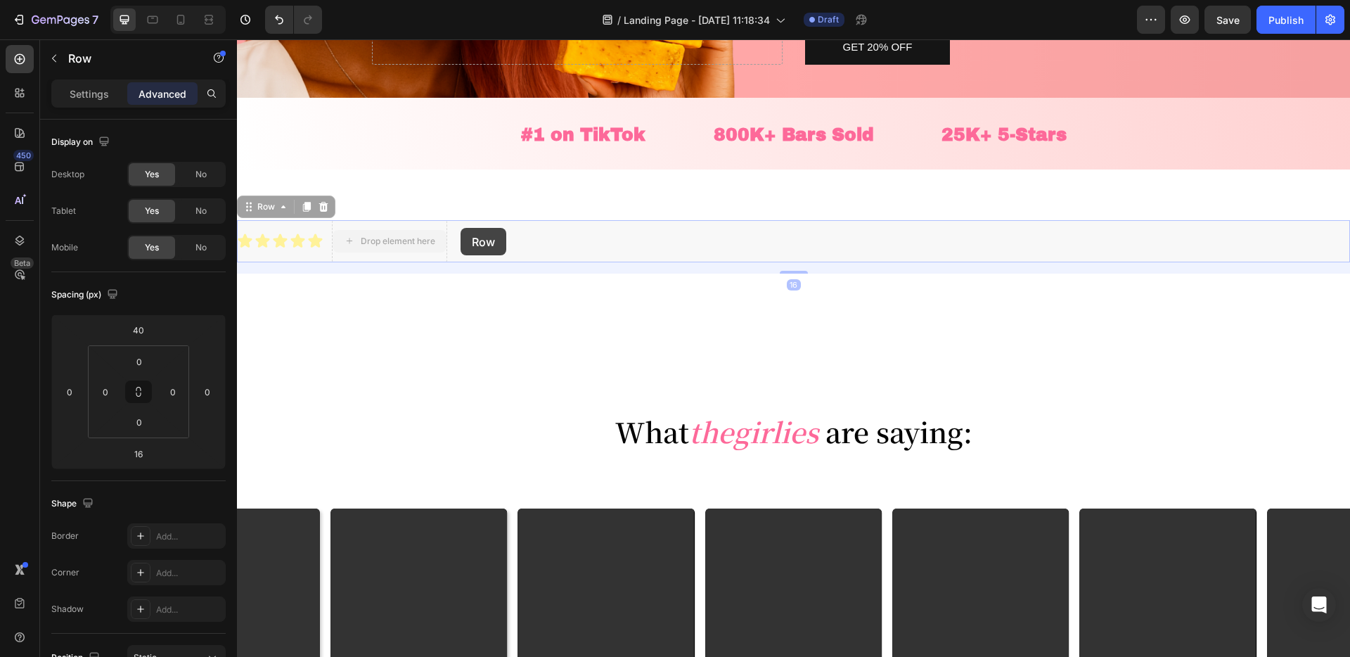
drag, startPoint x: 428, startPoint y: 228, endPoint x: 438, endPoint y: 226, distance: 10.1
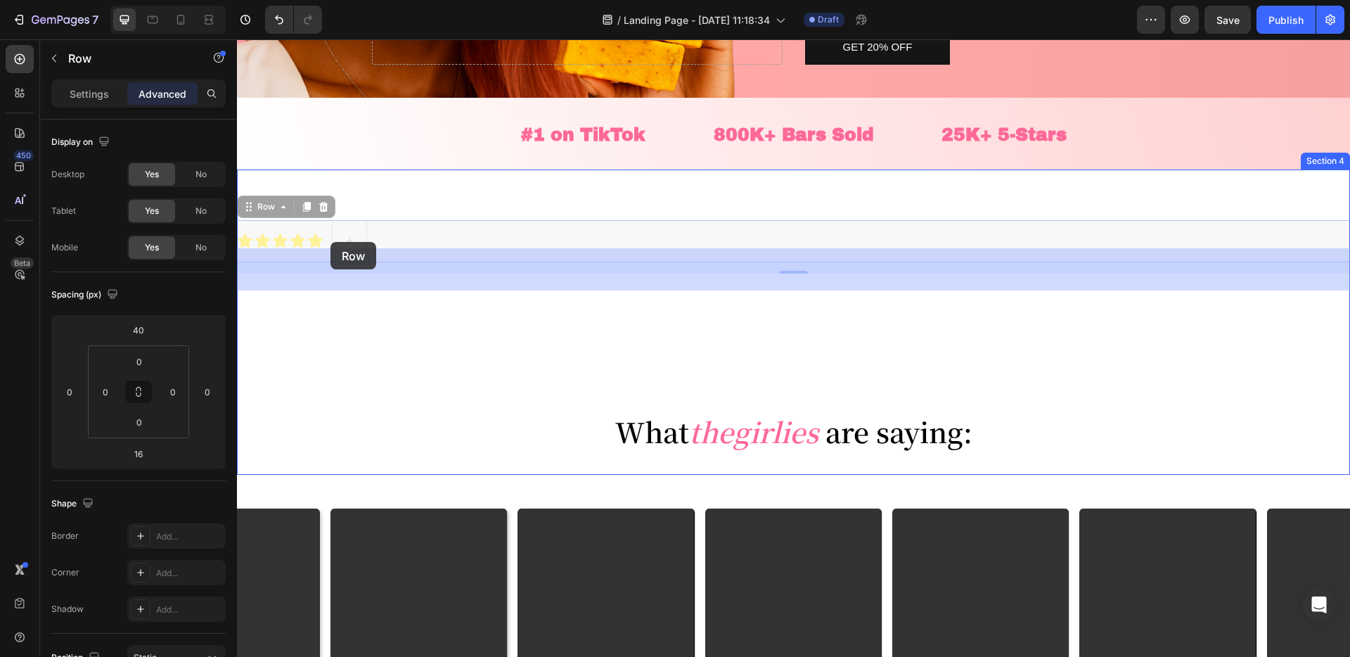
drag, startPoint x: 299, startPoint y: 260, endPoint x: 328, endPoint y: 249, distance: 31.6
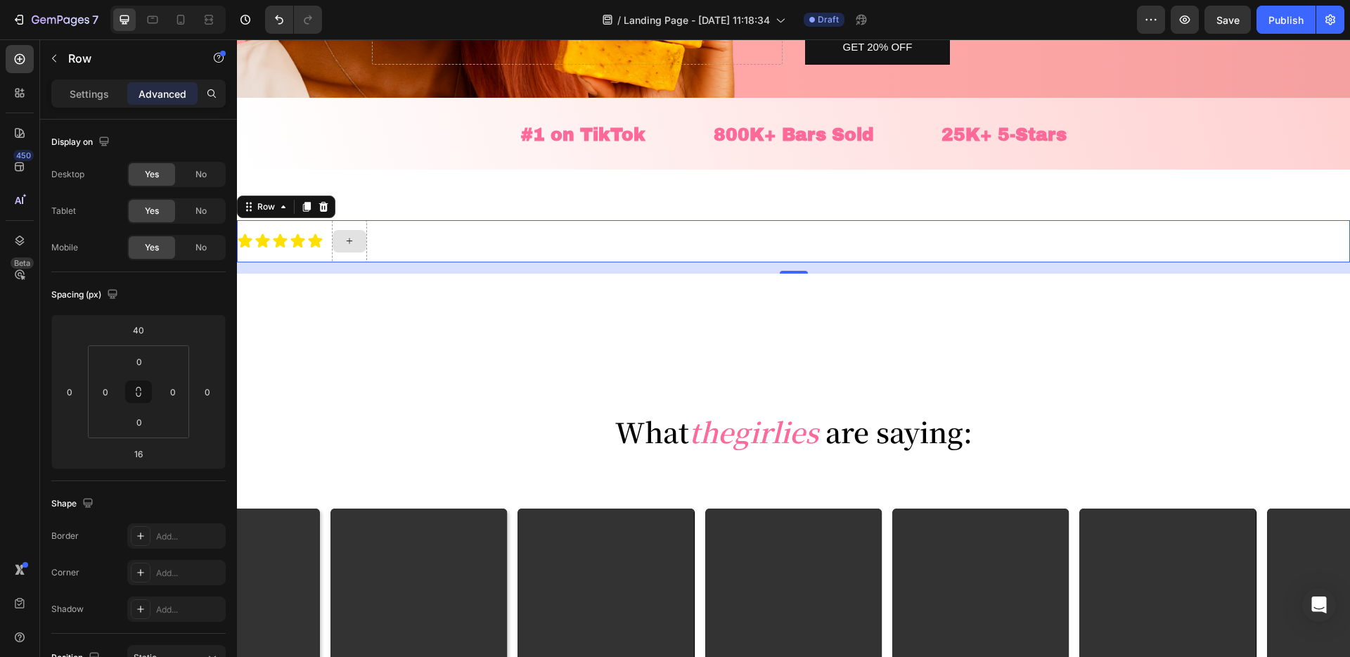
click at [360, 227] on div at bounding box center [349, 241] width 35 height 42
click at [330, 211] on div at bounding box center [323, 206] width 17 height 17
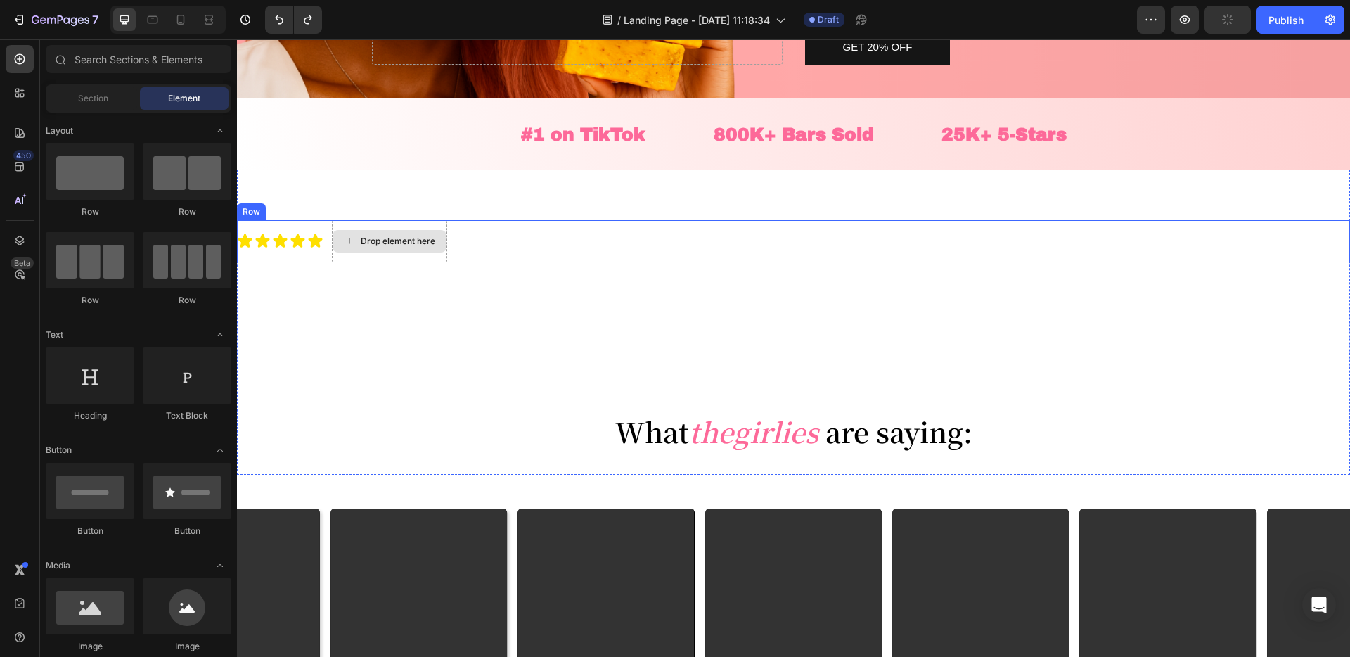
click at [364, 255] on div "Drop element here" at bounding box center [389, 241] width 115 height 42
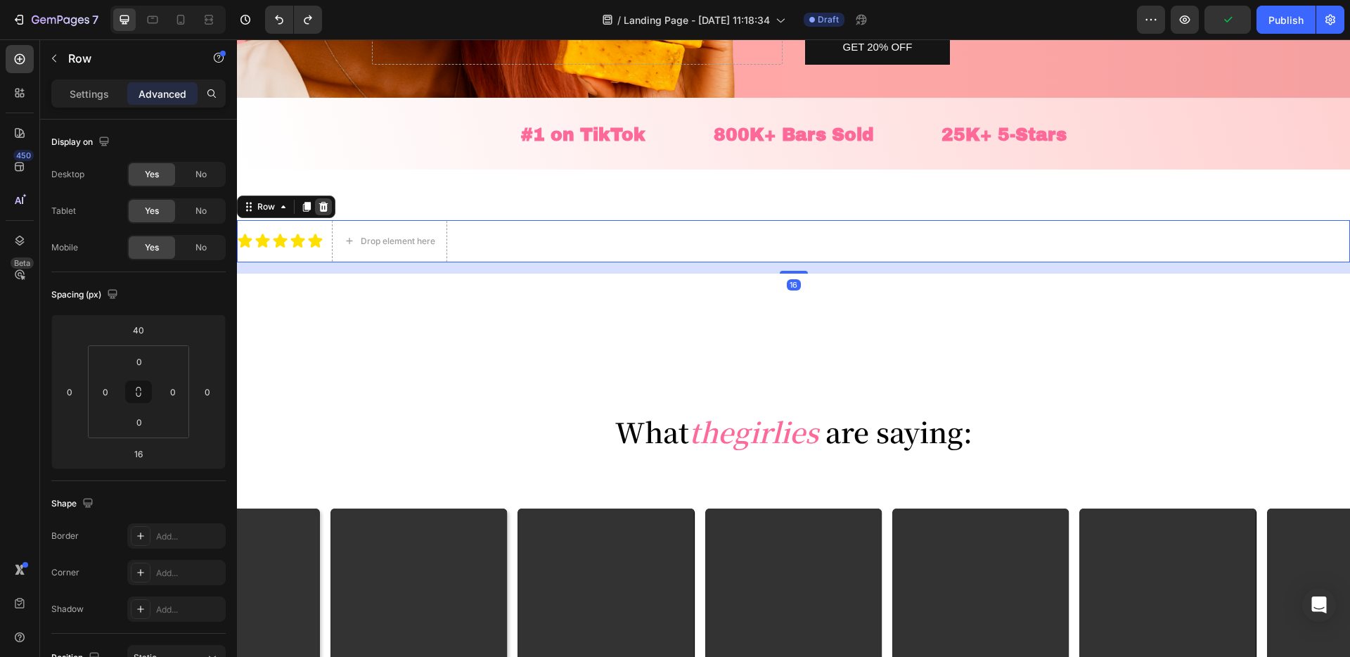
click at [326, 207] on icon at bounding box center [323, 206] width 11 height 11
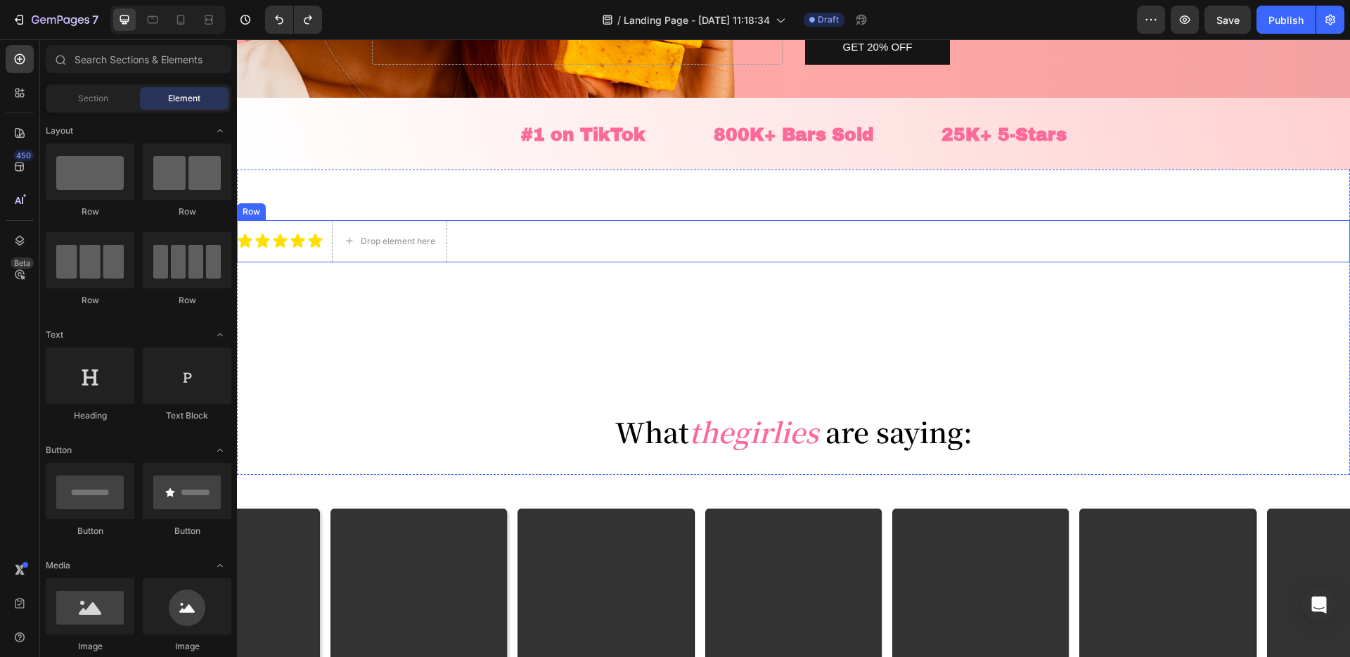
click at [461, 244] on div "Icon Icon Icon Icon Icon Icon List Drop element here Row" at bounding box center [793, 241] width 1113 height 42
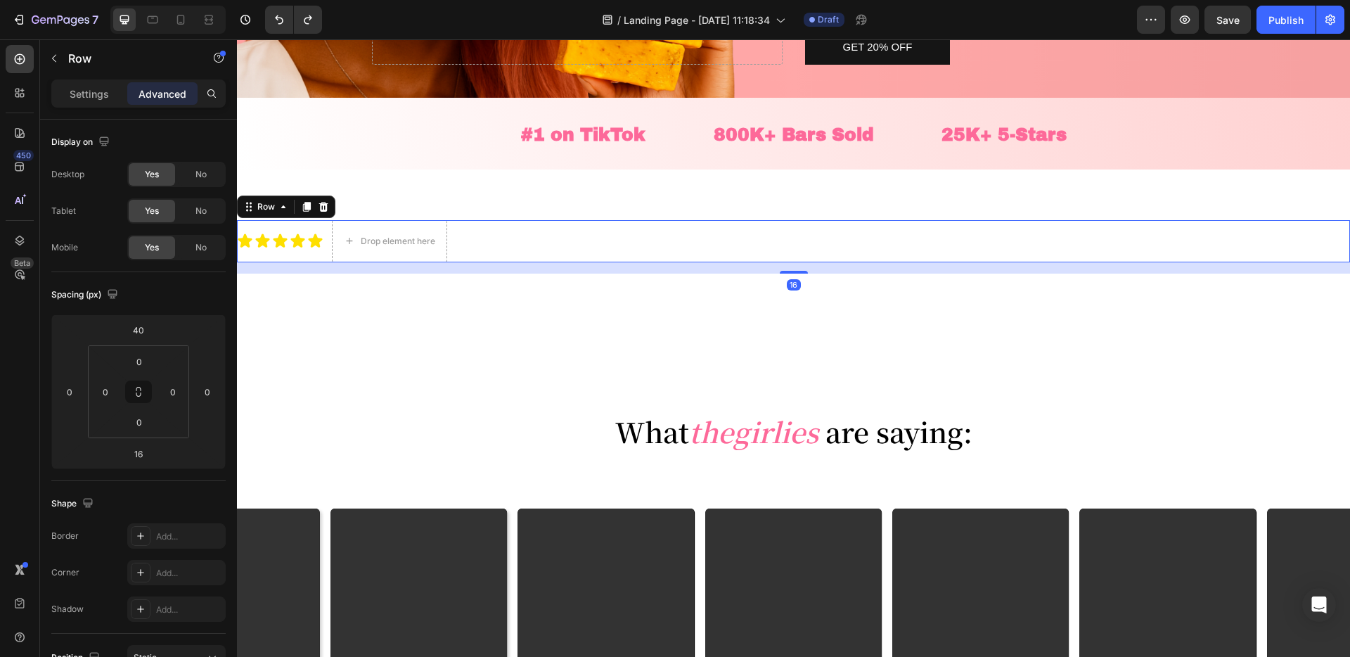
click at [302, 255] on div "Icon Icon Icon Icon Icon Icon List" at bounding box center [280, 241] width 86 height 42
click at [302, 252] on div "Icon Icon Icon Icon Icon Icon List" at bounding box center [280, 241] width 86 height 42
click at [353, 252] on div "Drop element here" at bounding box center [389, 241] width 115 height 42
click at [359, 257] on div "Drop element here" at bounding box center [389, 241] width 115 height 42
click at [302, 243] on div "Icon" at bounding box center [298, 241] width 16 height 16
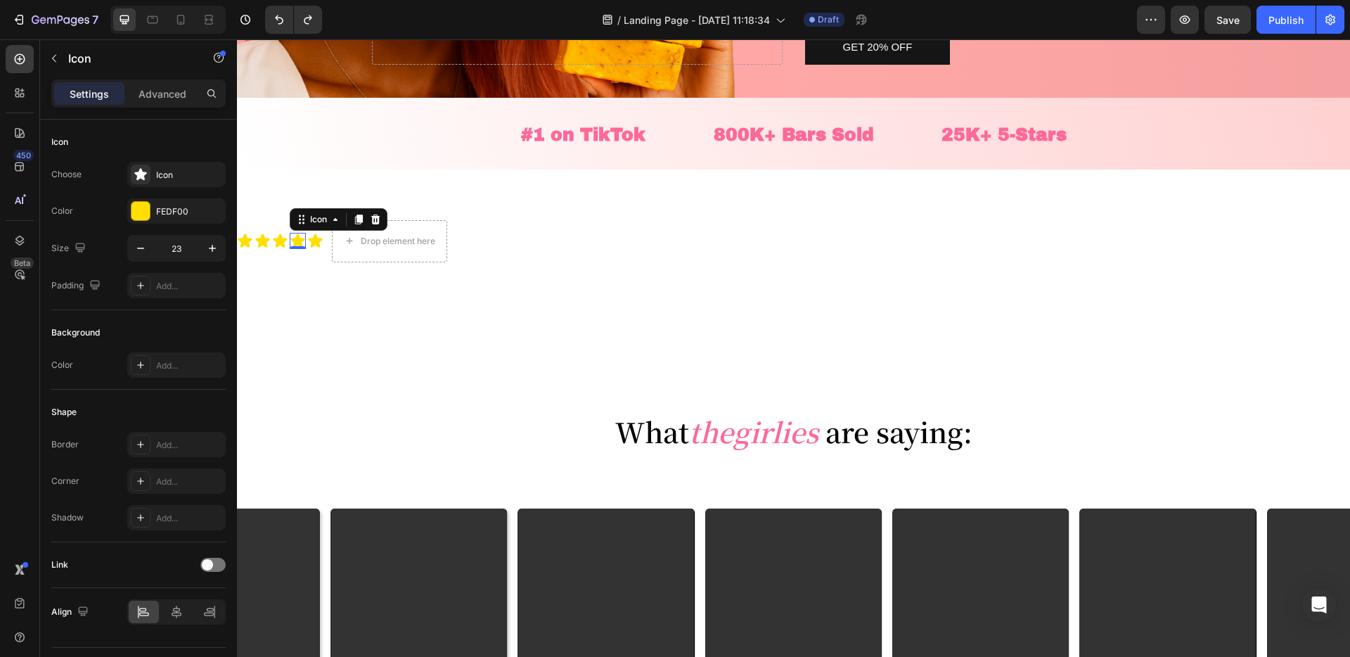
click at [292, 250] on div "0" at bounding box center [298, 248] width 14 height 11
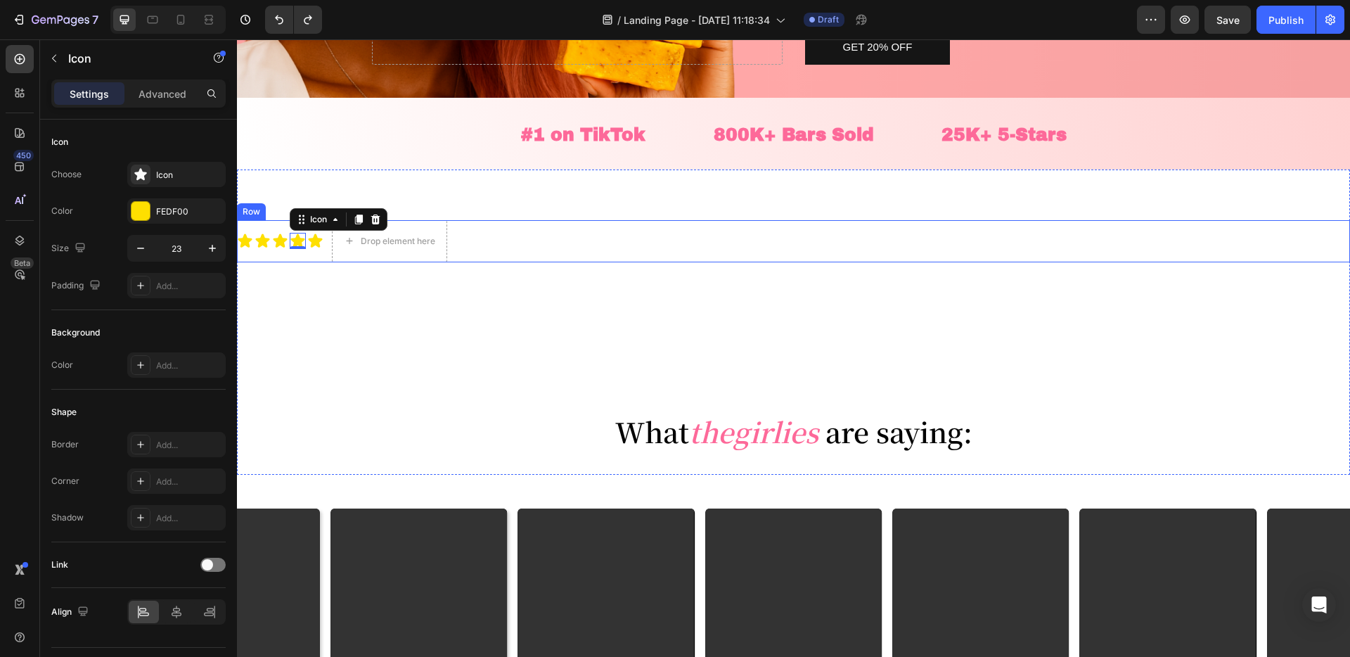
click at [300, 255] on div "Icon Icon Icon Icon 0 Icon Icon List" at bounding box center [280, 241] width 86 height 42
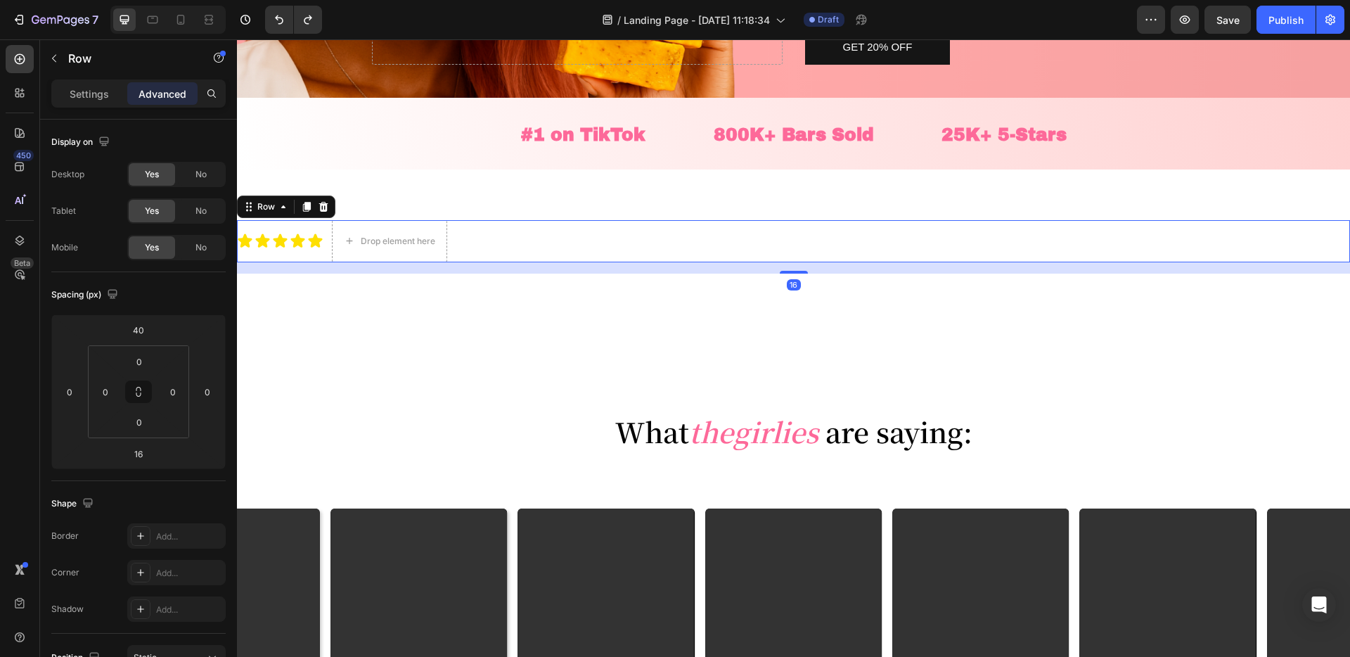
click at [358, 262] on div "16" at bounding box center [793, 267] width 1113 height 11
click at [355, 252] on div "Drop element here" at bounding box center [389, 241] width 115 height 42
click at [355, 225] on div "Drop element here" at bounding box center [389, 241] width 115 height 42
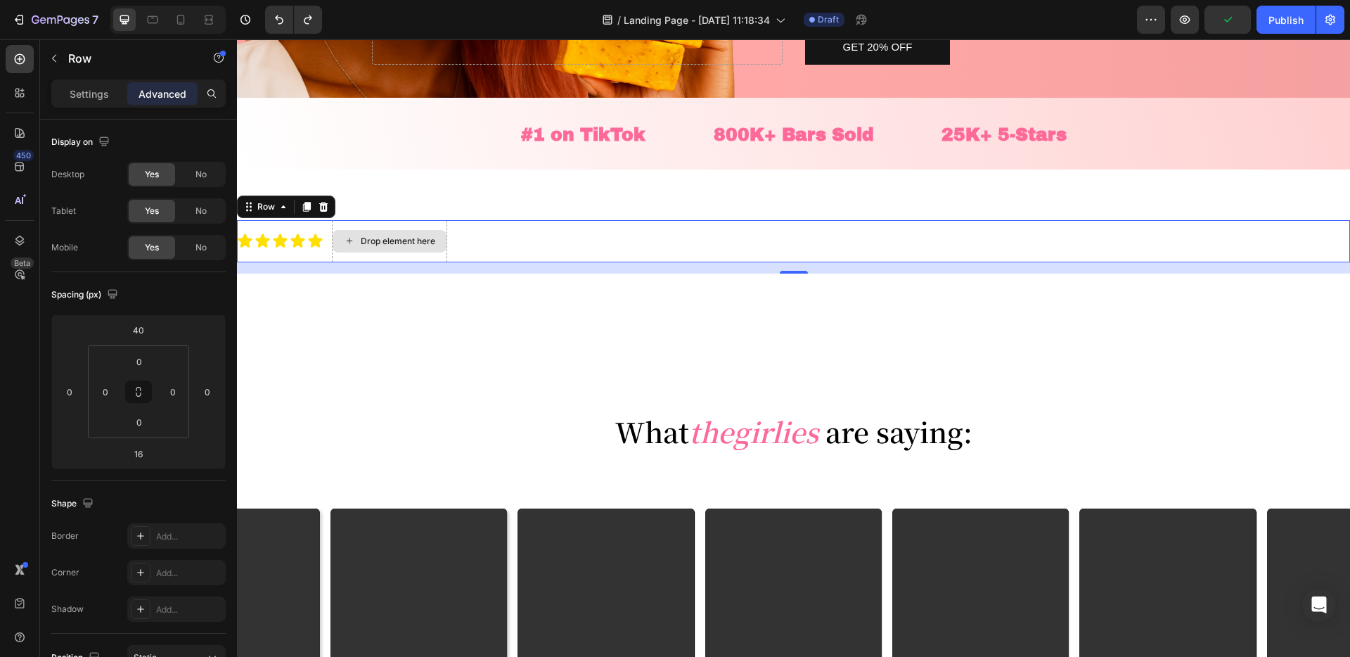
click at [355, 225] on div "Drop element here" at bounding box center [389, 241] width 115 height 42
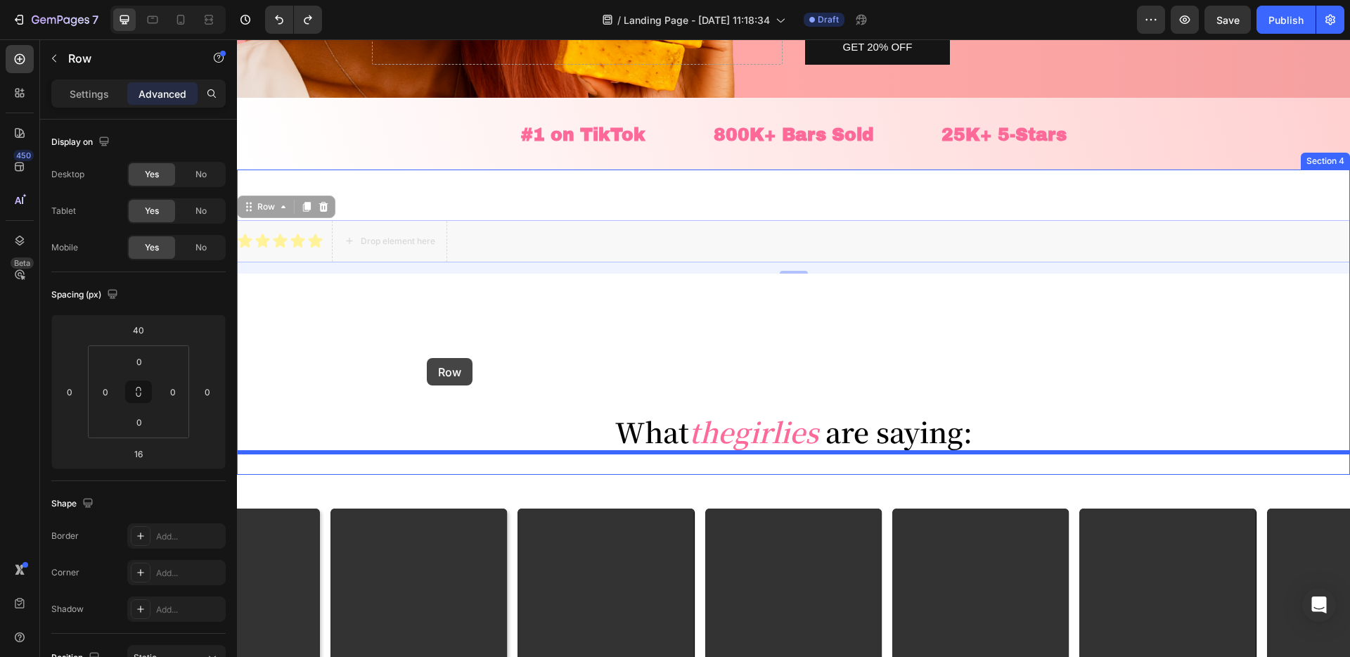
drag, startPoint x: 345, startPoint y: 222, endPoint x: 426, endPoint y: 359, distance: 158.9
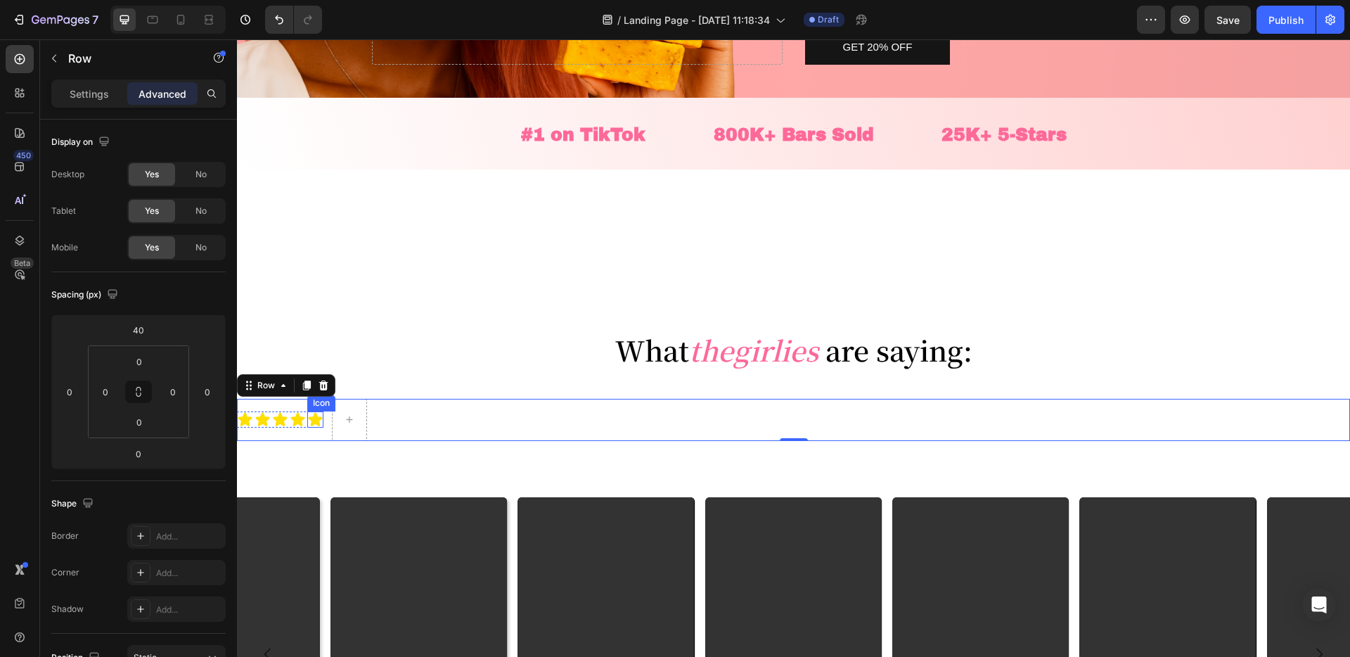
type input "16"
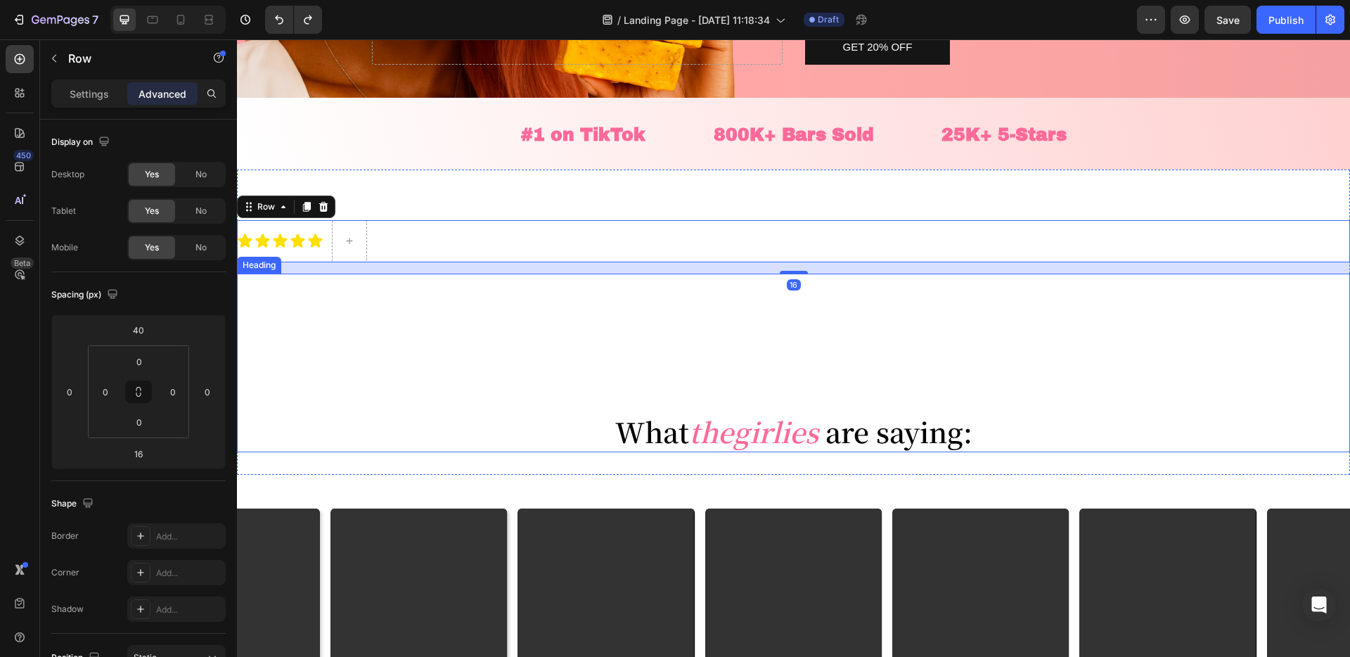
click at [529, 335] on p "⁠⁠⁠⁠⁠⁠⁠ What the girlies are saying:" at bounding box center [793, 370] width 1113 height 165
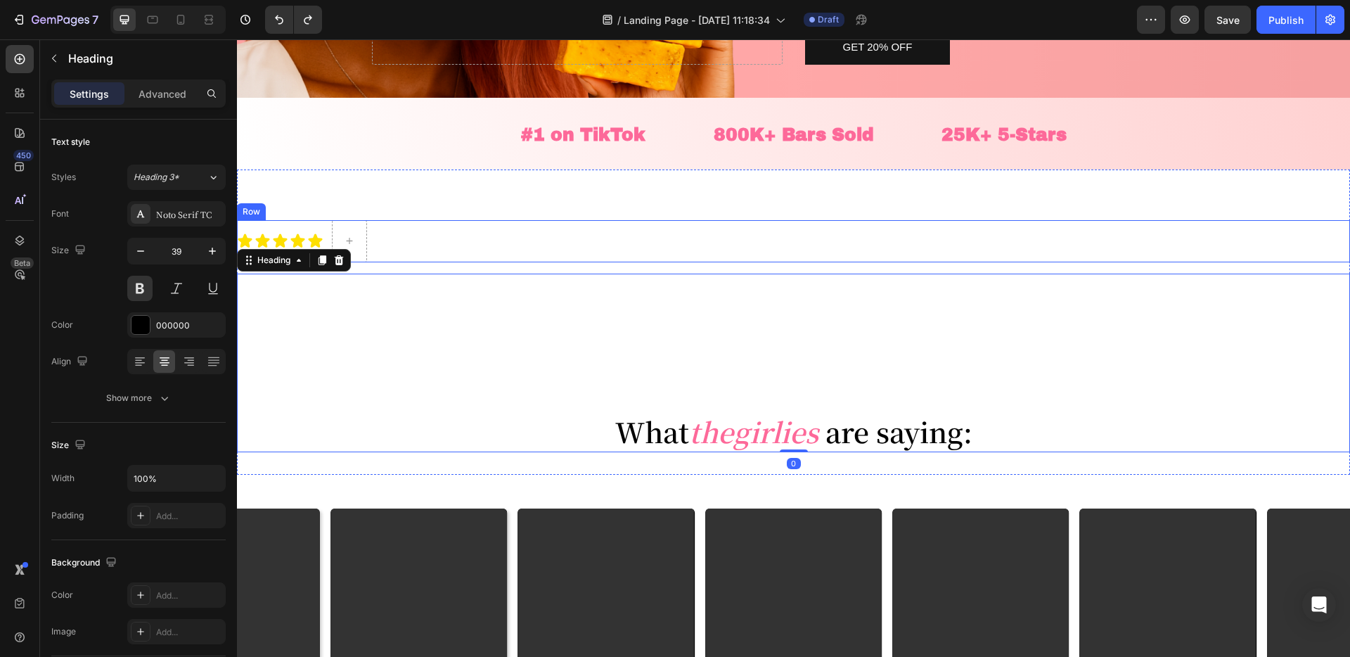
click at [485, 245] on div "Icon Icon Icon Icon Icon Icon List Row" at bounding box center [793, 241] width 1113 height 42
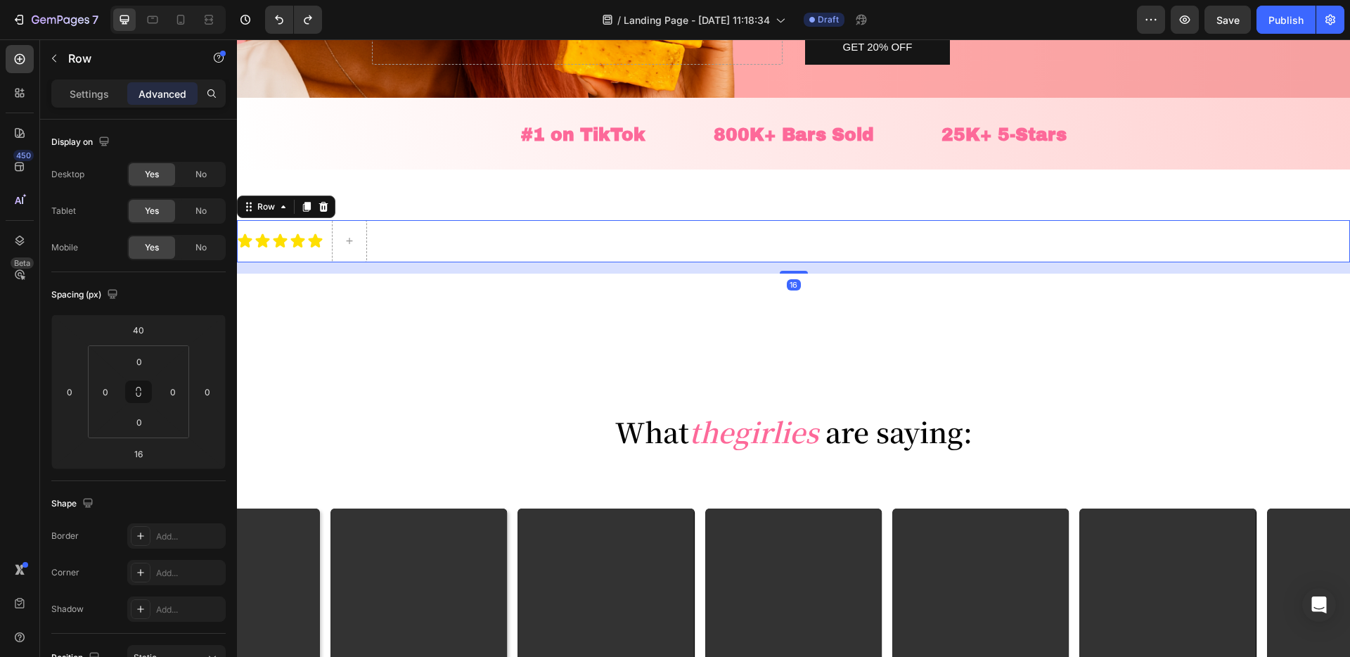
click at [485, 245] on div "Icon Icon Icon Icon Icon Icon List Row 16" at bounding box center [793, 241] width 1113 height 42
click at [78, 86] on p "Settings" at bounding box center [89, 93] width 39 height 15
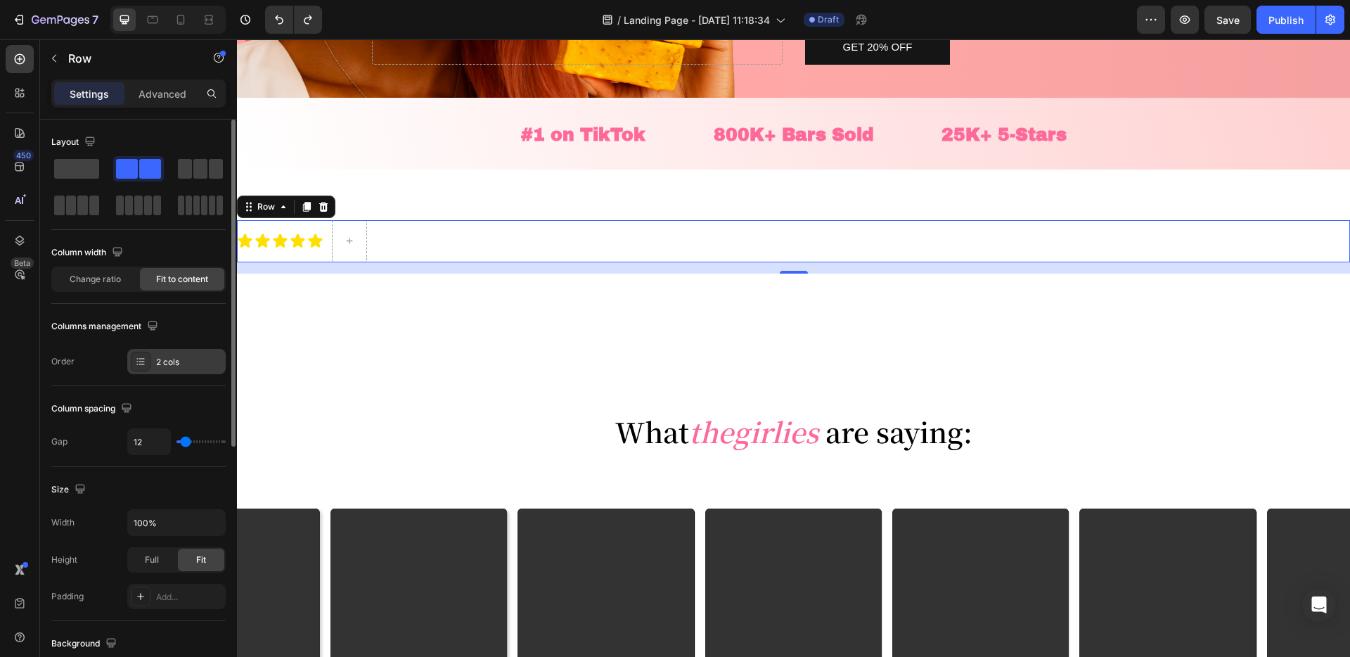
click at [169, 356] on div "2 cols" at bounding box center [189, 362] width 66 height 13
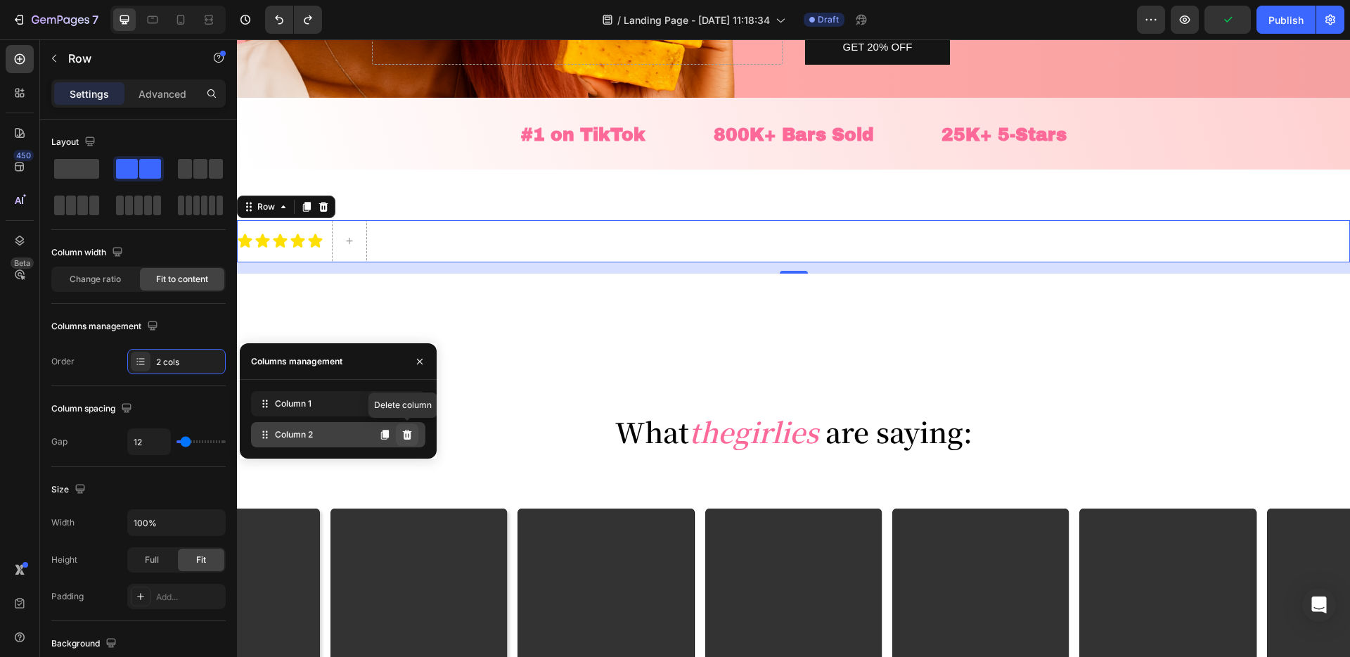
click at [409, 433] on icon at bounding box center [407, 435] width 9 height 10
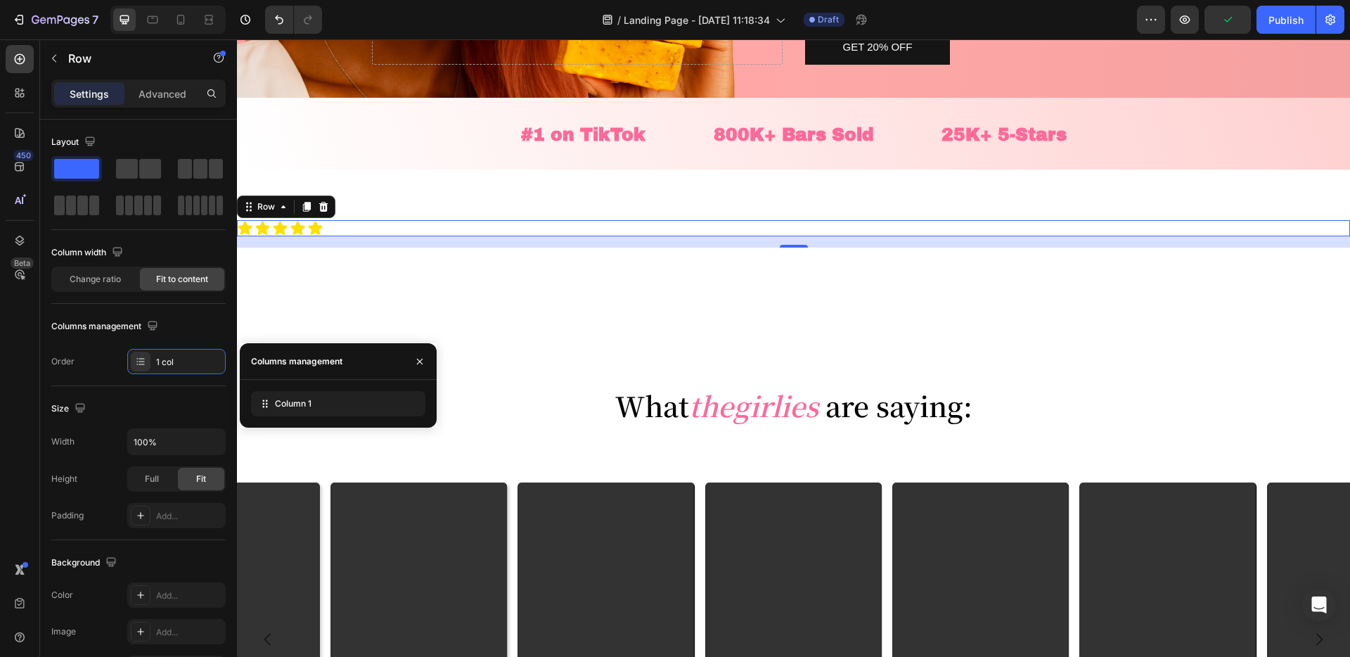
click at [401, 242] on div "16" at bounding box center [793, 241] width 1113 height 11
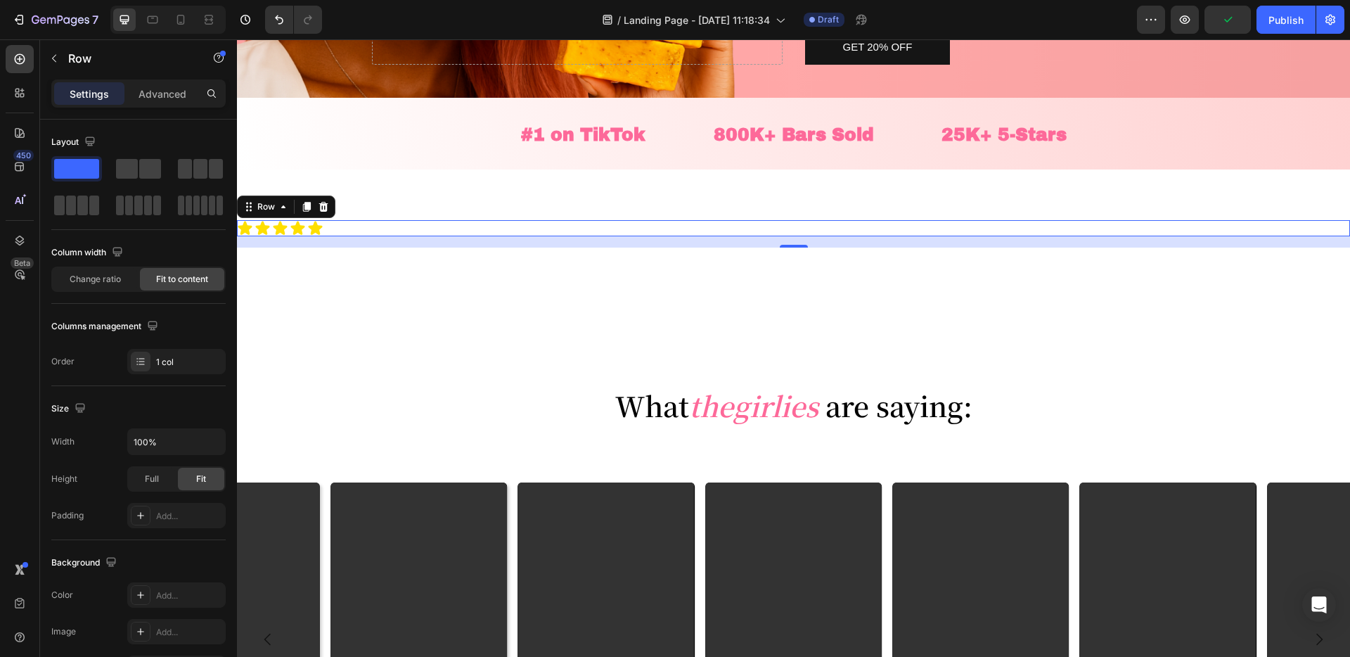
click at [359, 225] on div "Icon Icon Icon Icon Icon Icon List Row 16" at bounding box center [793, 228] width 1113 height 16
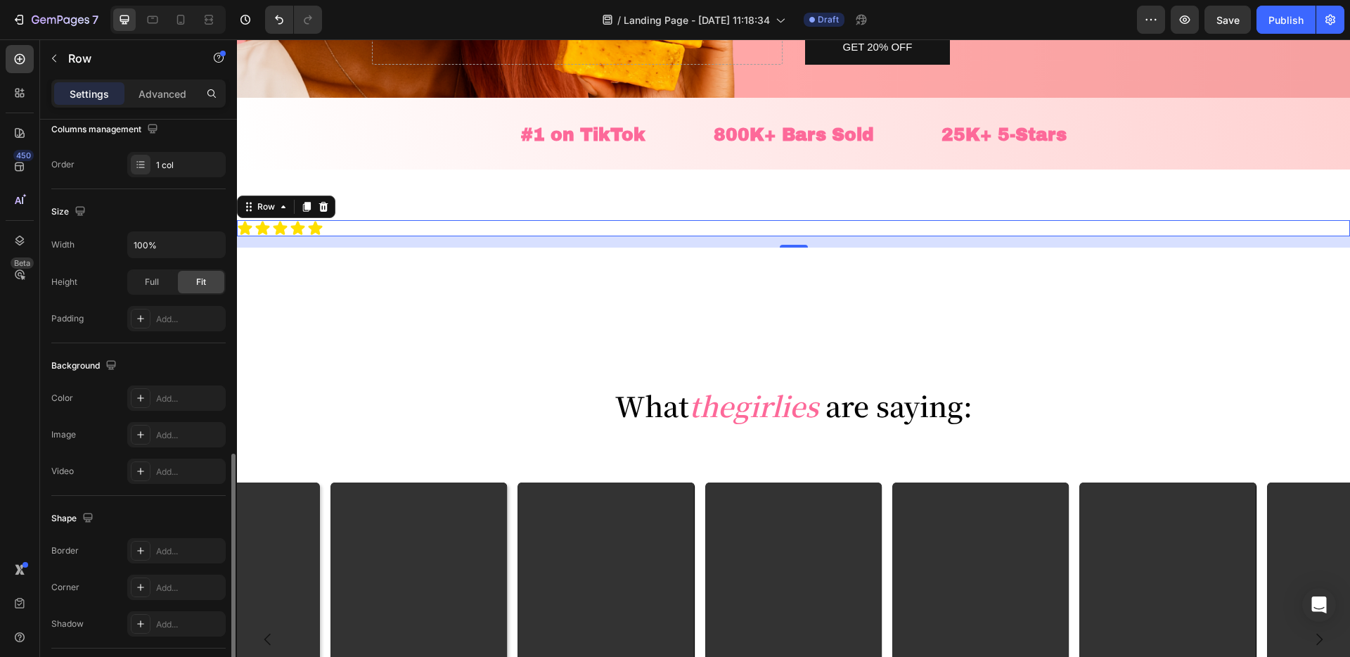
scroll to position [323, 0]
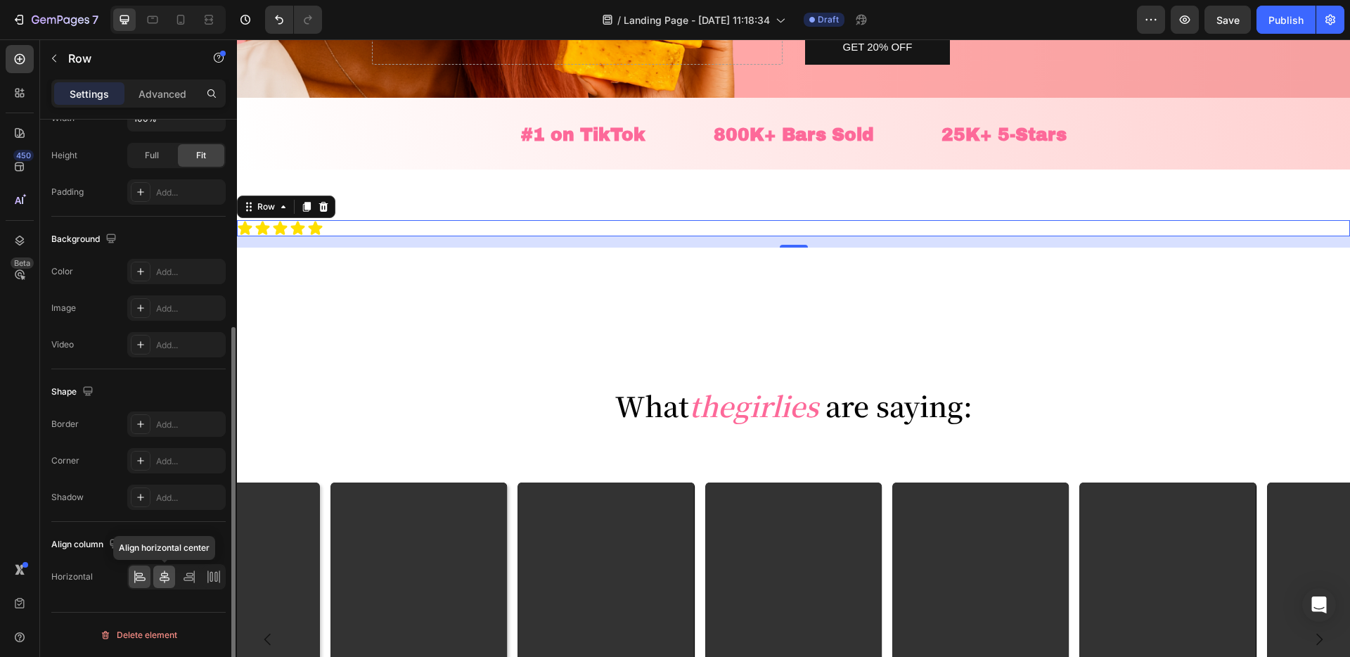
click at [167, 570] on icon at bounding box center [165, 577] width 14 height 14
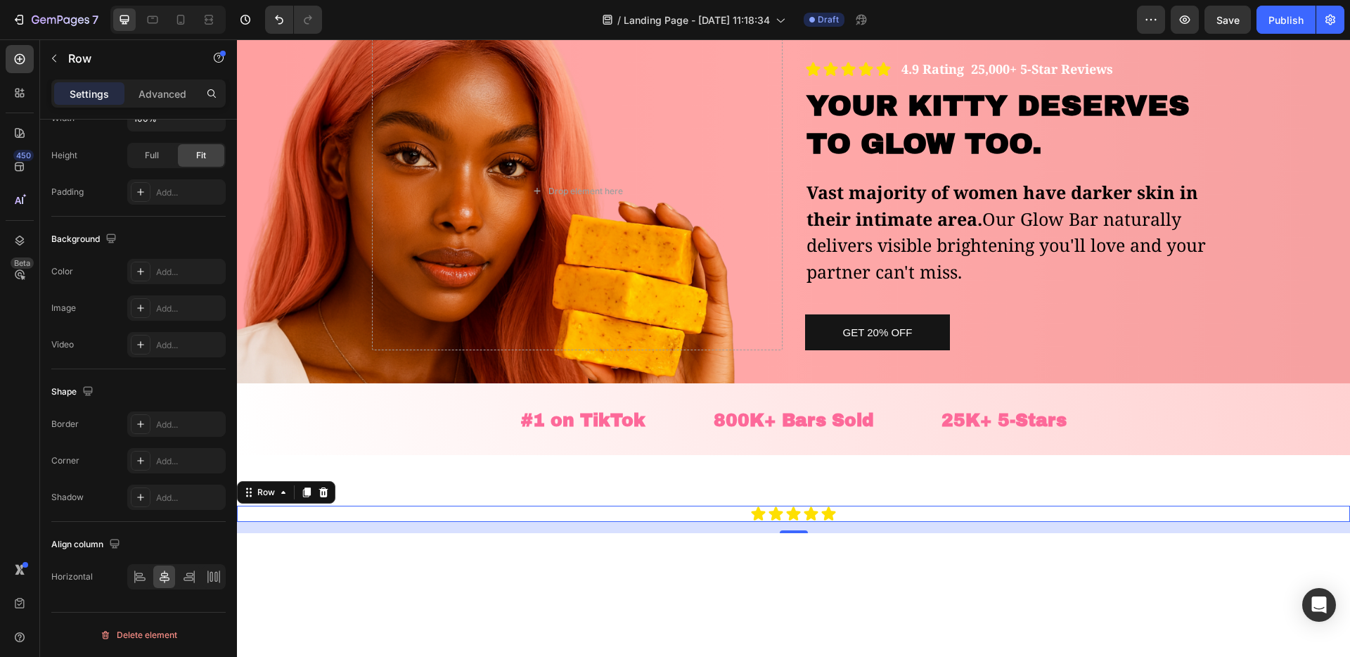
scroll to position [203, 0]
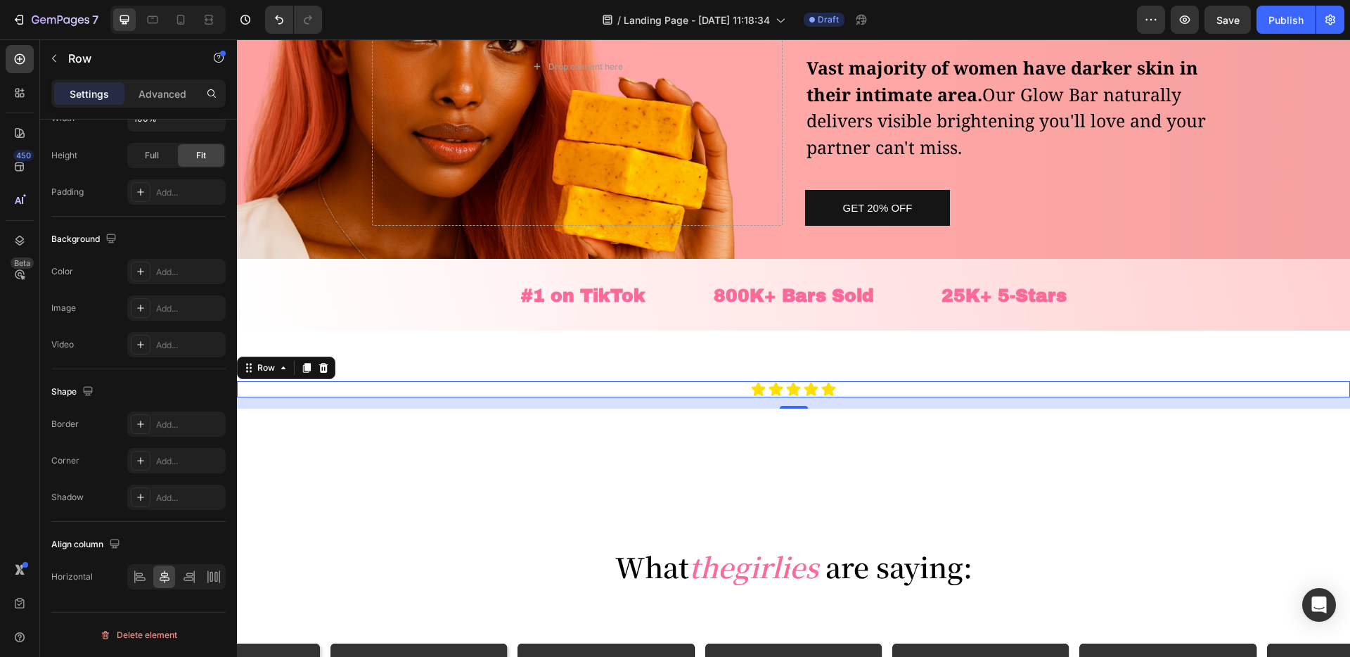
click at [823, 407] on div "16" at bounding box center [793, 402] width 1113 height 11
click at [843, 392] on div "Icon Icon Icon Icon Icon Icon List Row 16" at bounding box center [793, 389] width 1113 height 16
click at [835, 403] on div "16" at bounding box center [793, 402] width 1113 height 11
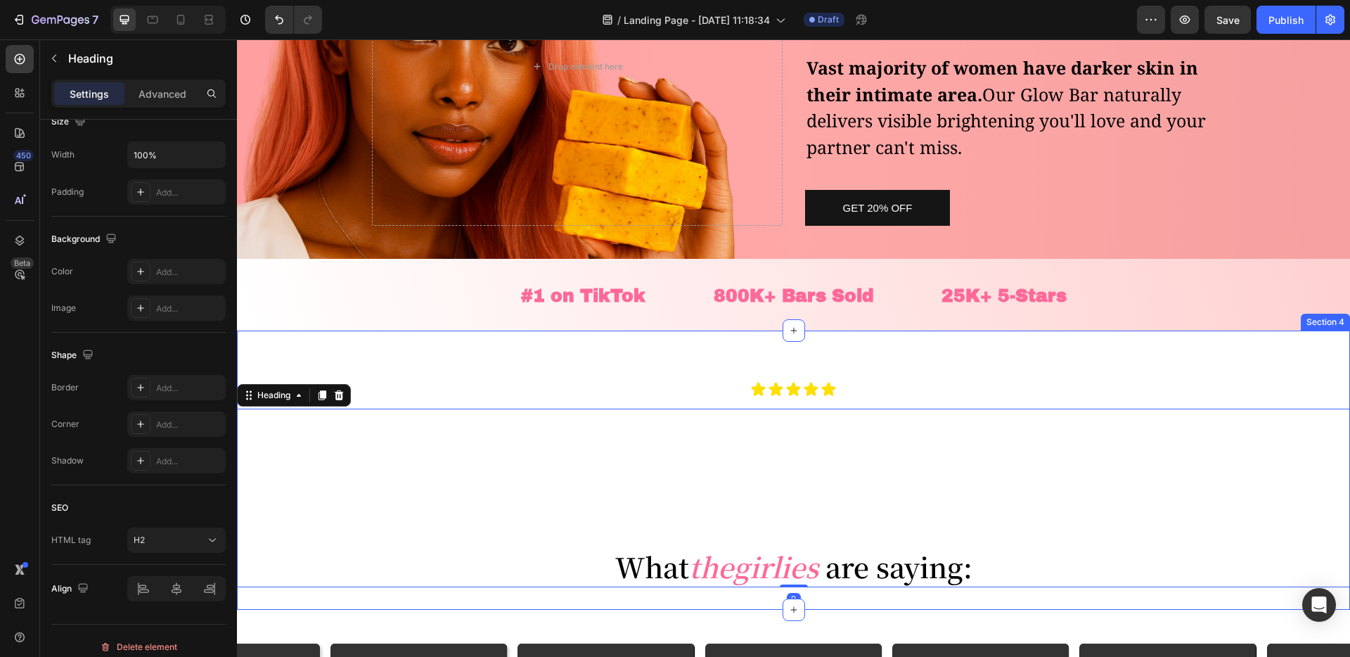
click at [802, 402] on div "Icon Icon Icon Icon Icon Icon List Row ⁠⁠⁠⁠⁠⁠⁠ What the girlies are saying: Hea…" at bounding box center [793, 470] width 1113 height 234
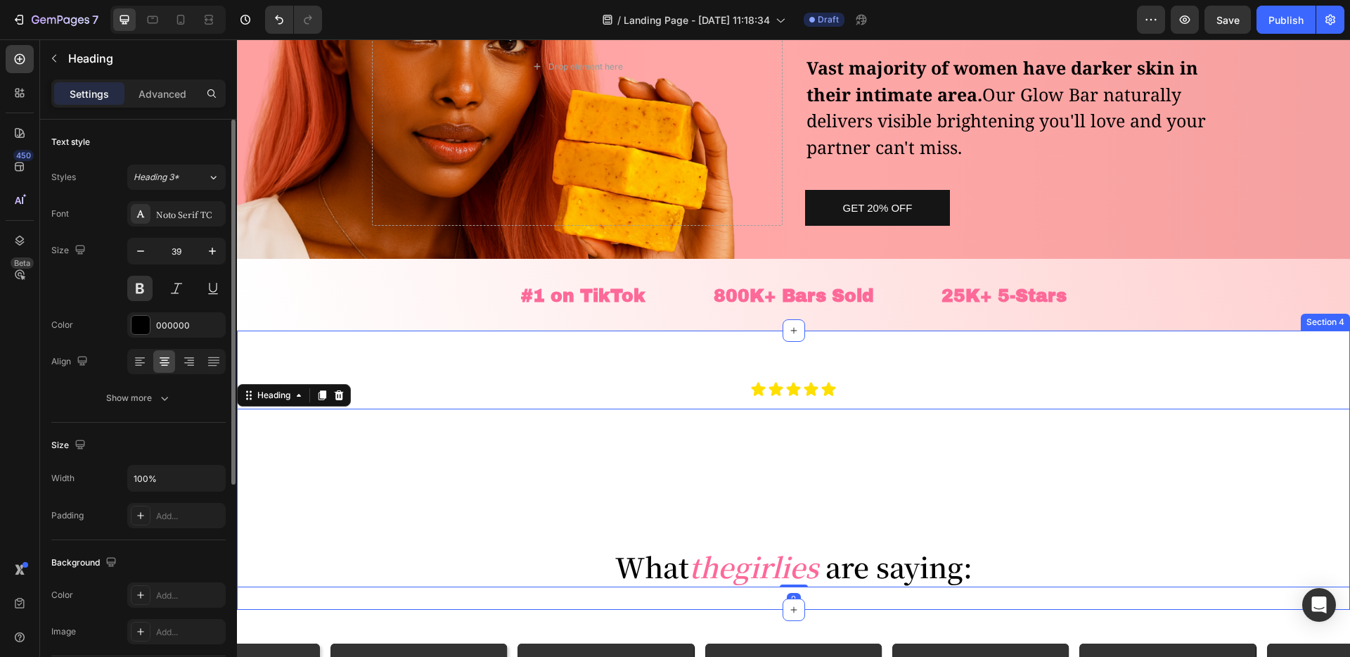
click at [797, 399] on div "Icon Icon Icon Icon Icon Icon List Row ⁠⁠⁠⁠⁠⁠⁠ What the girlies are saying: Hea…" at bounding box center [793, 470] width 1113 height 234
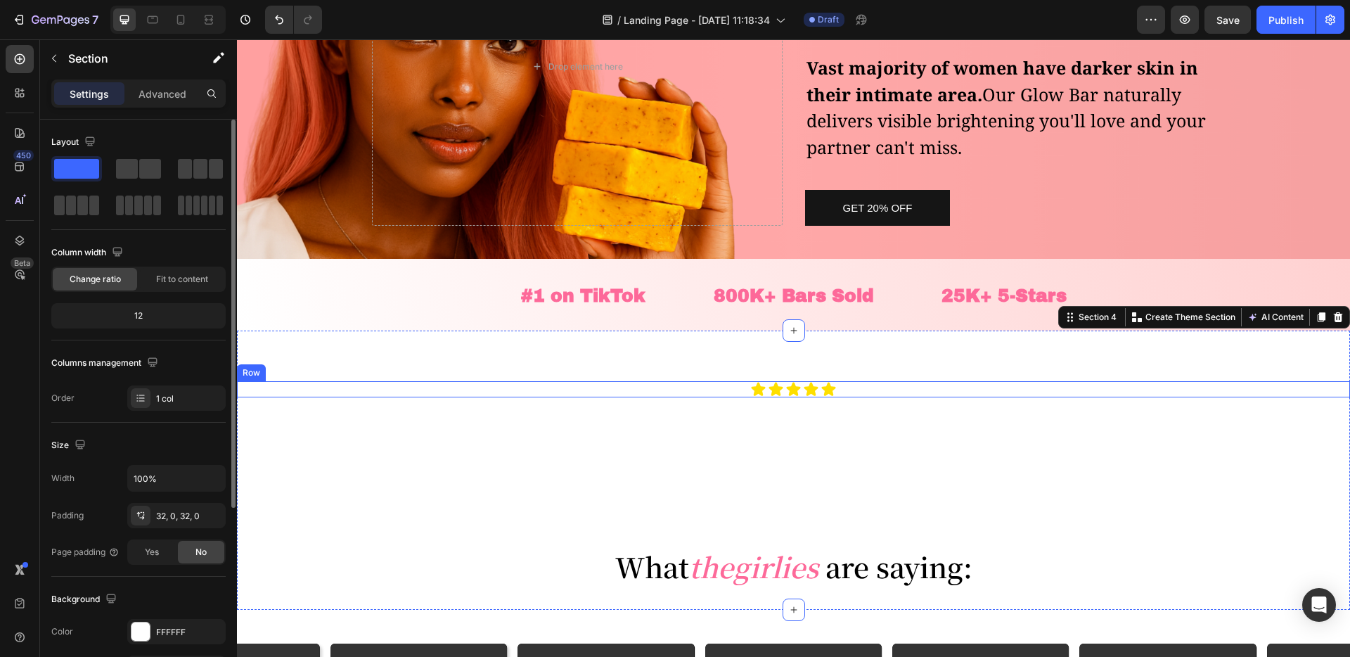
click at [854, 388] on div "Icon Icon Icon Icon Icon Icon List Row" at bounding box center [793, 389] width 1113 height 16
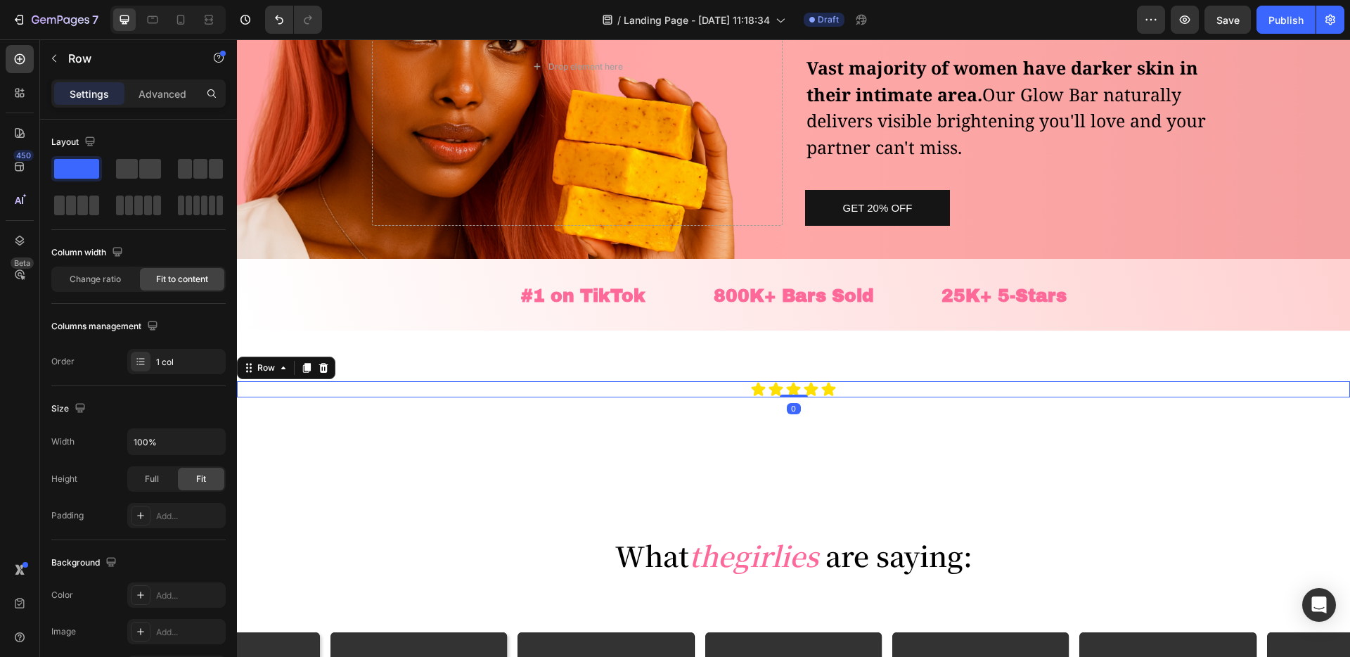
drag, startPoint x: 794, startPoint y: 407, endPoint x: 794, endPoint y: 391, distance: 16.2
click at [794, 391] on div "Icon Icon Icon Icon Icon Icon List Row 0" at bounding box center [793, 389] width 1113 height 16
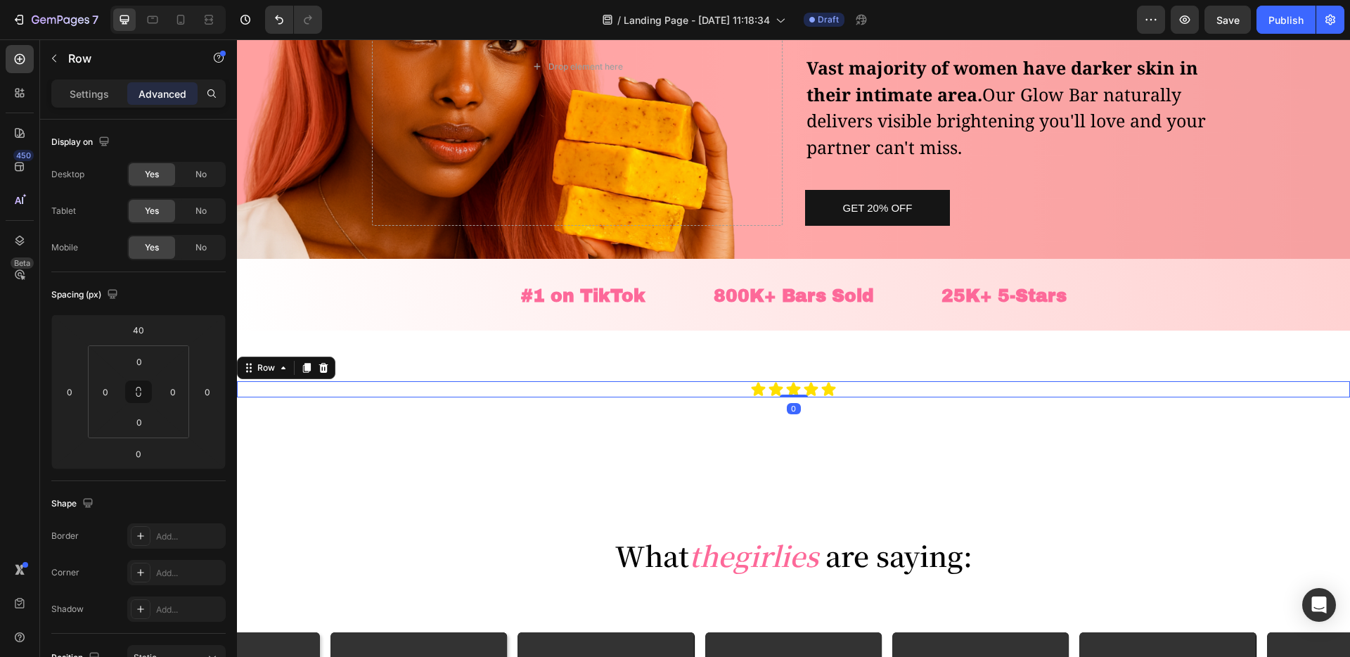
click at [873, 390] on div "Icon Icon Icon Icon Icon Icon List Row 0" at bounding box center [793, 389] width 1113 height 16
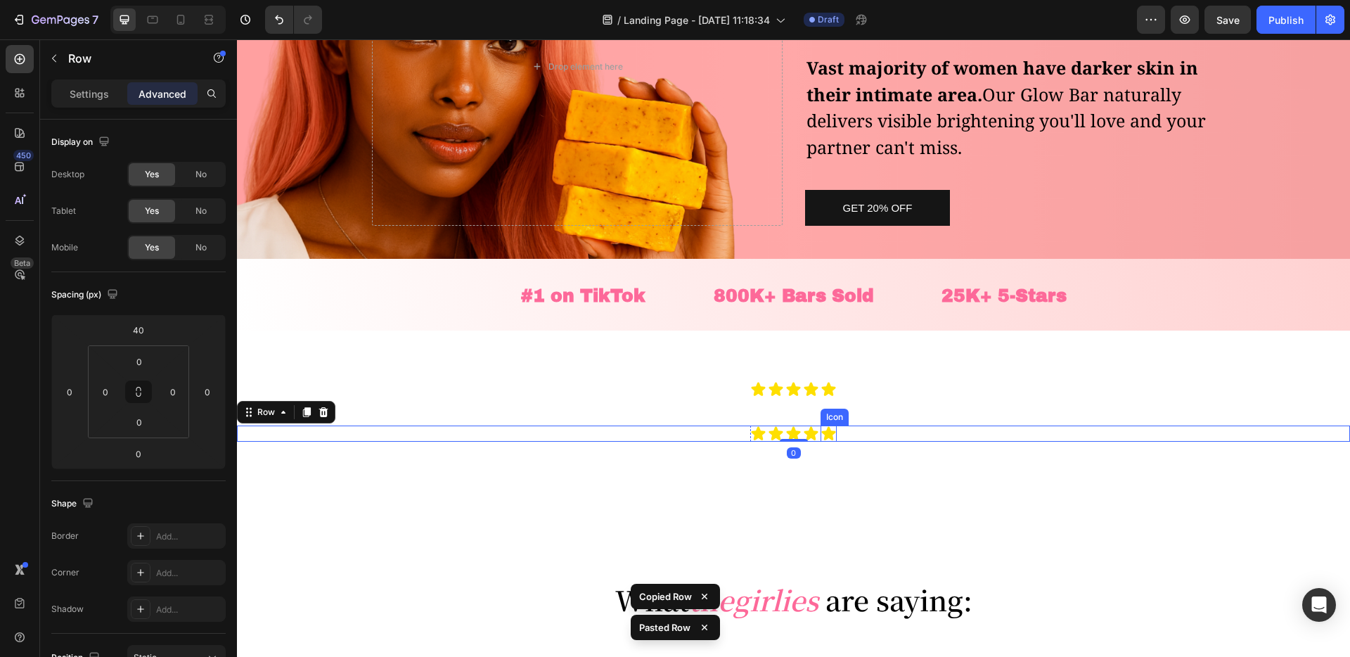
click at [816, 409] on div "Icon Icon Icon Icon Icon Icon List Row Icon Icon Icon Icon Icon Icon List Row 0…" at bounding box center [793, 486] width 1113 height 267
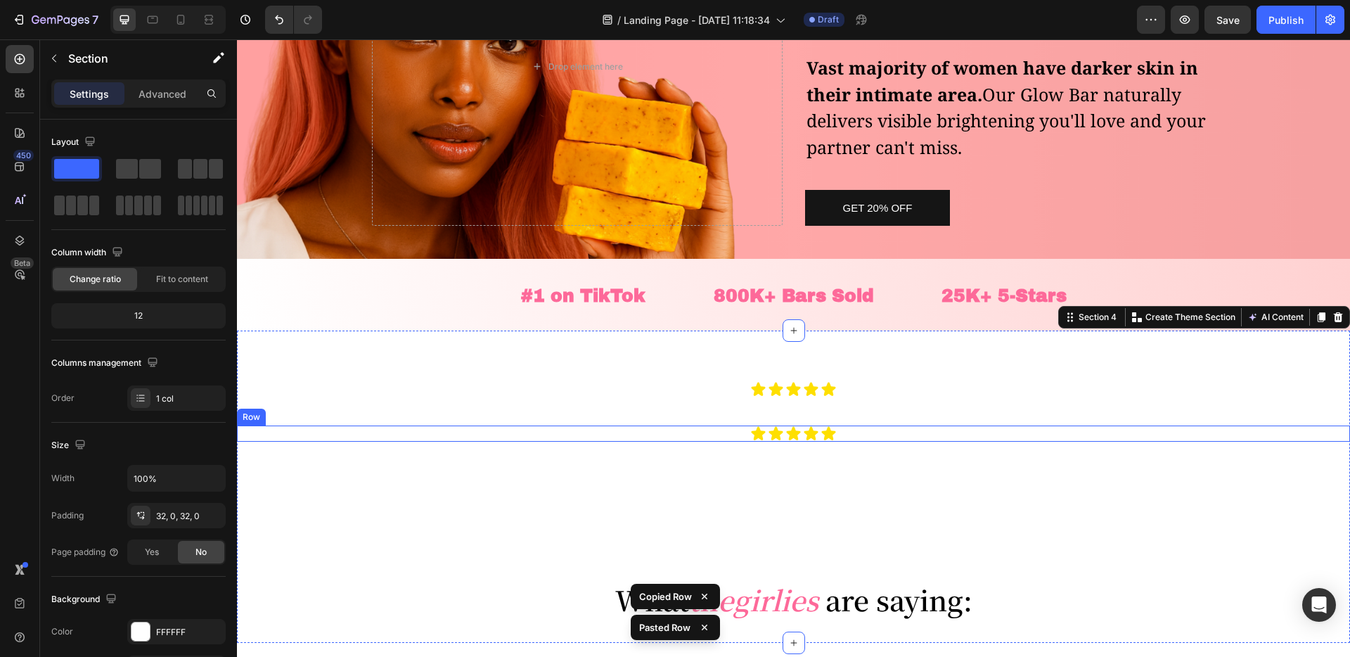
click at [712, 432] on div "Icon Icon Icon Icon Icon Icon List Row" at bounding box center [793, 433] width 1113 height 16
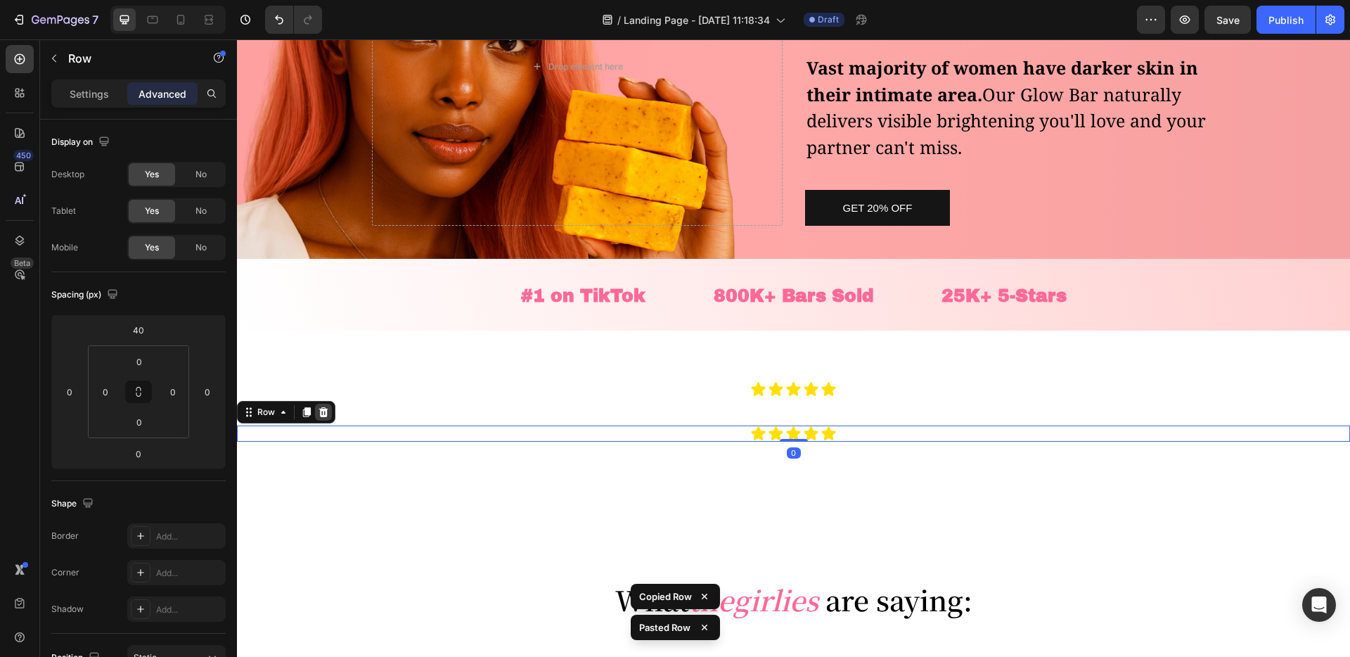
click at [322, 405] on div at bounding box center [323, 412] width 17 height 17
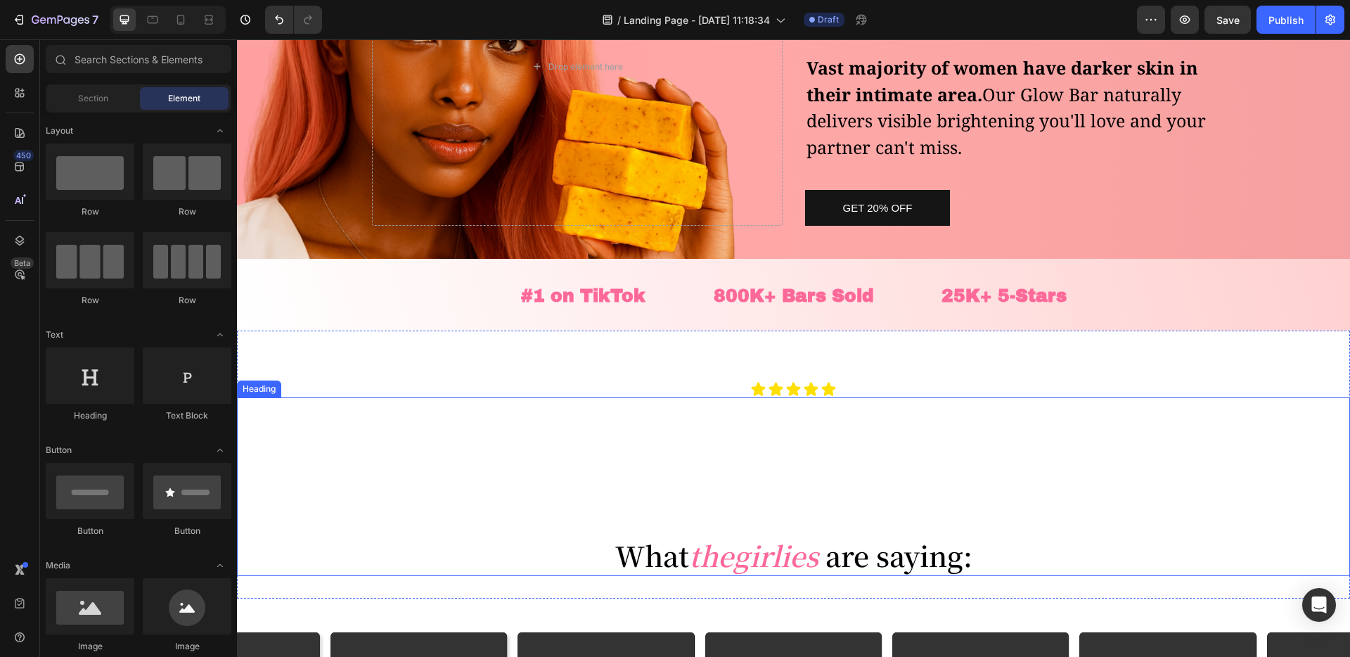
click at [515, 481] on p "⁠⁠⁠⁠⁠⁠⁠ What the girlies are saying:" at bounding box center [793, 493] width 1113 height 165
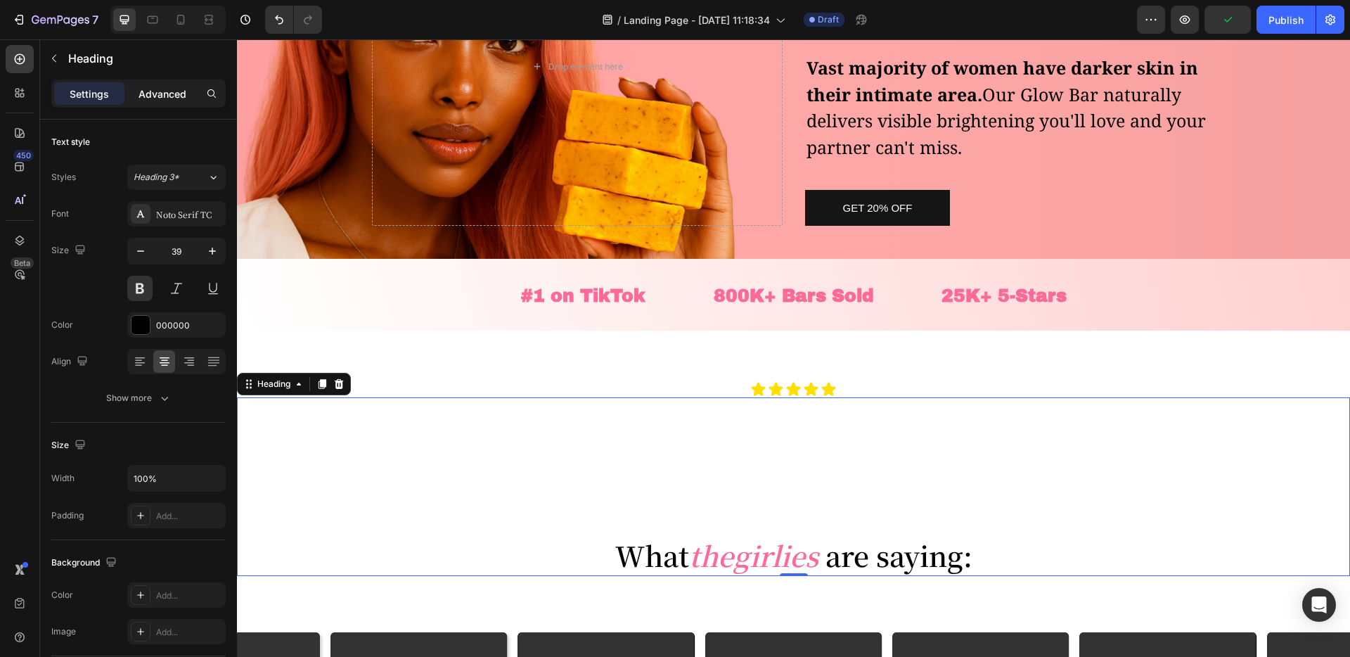
click at [174, 93] on p "Advanced" at bounding box center [163, 93] width 48 height 15
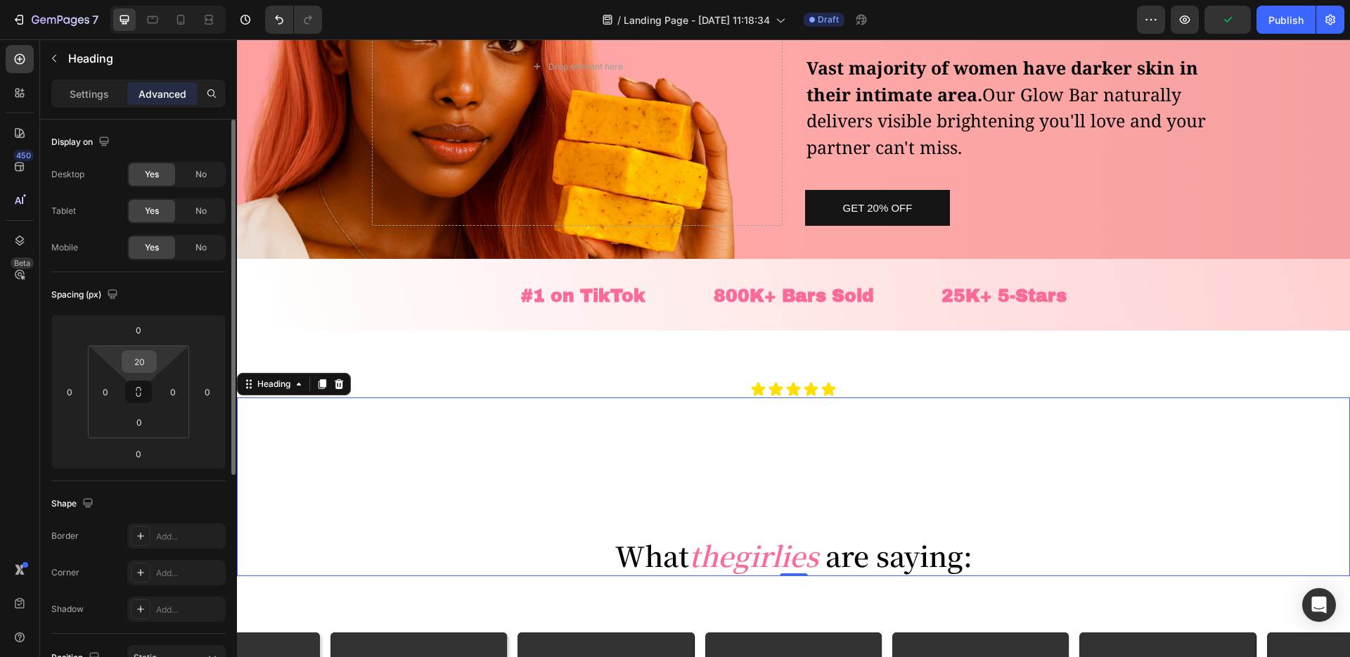
click at [142, 361] on input "20" at bounding box center [139, 361] width 28 height 21
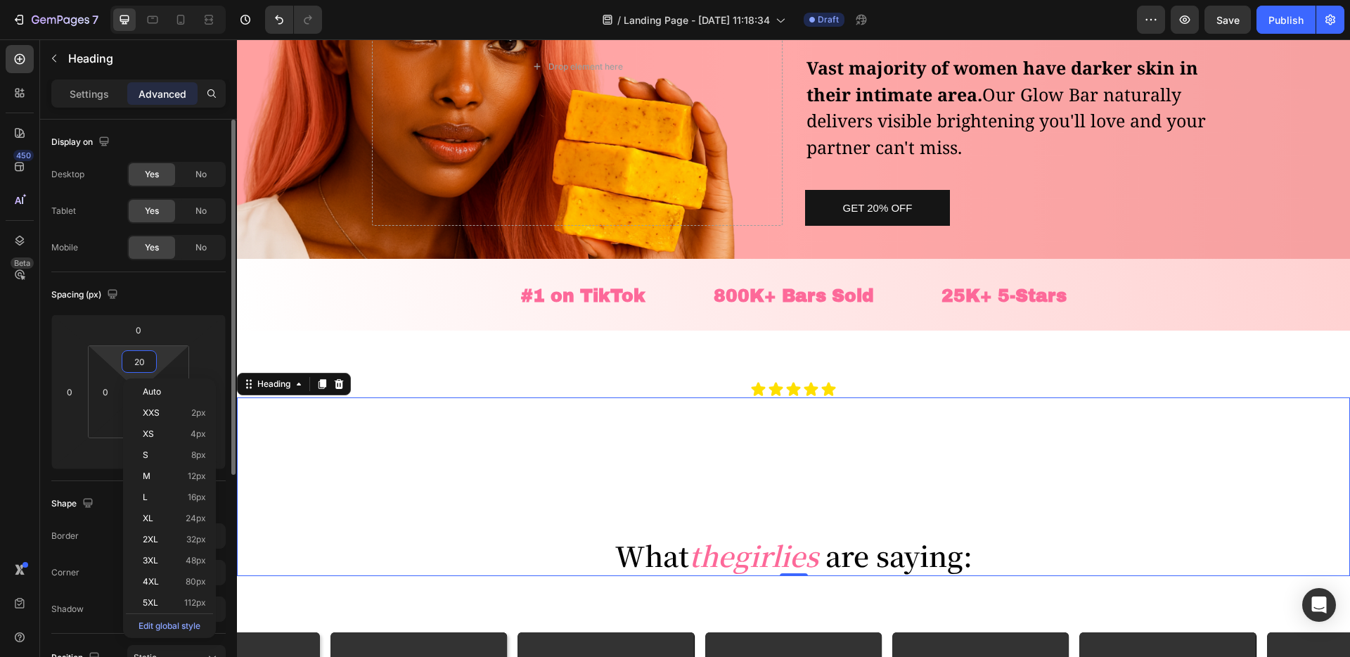
type input "0"
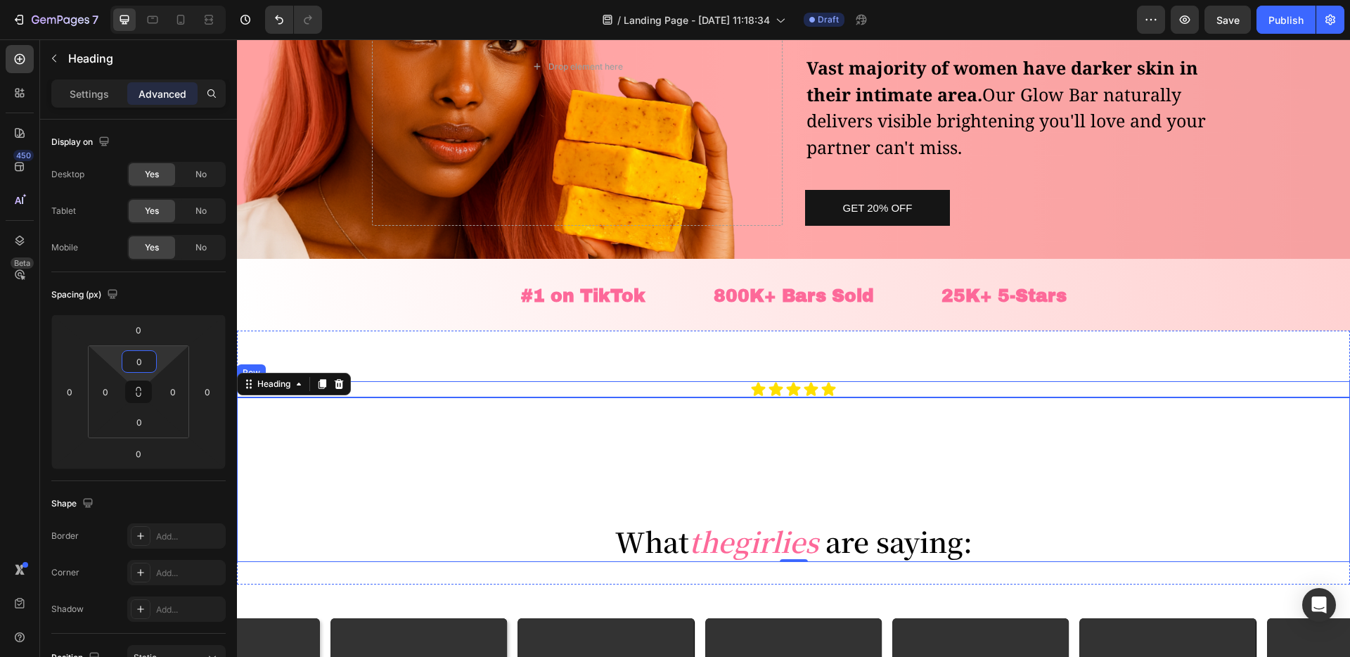
click at [693, 394] on div "Icon Icon Icon Icon Icon Icon List Row" at bounding box center [793, 389] width 1113 height 16
click at [529, 494] on p "⁠⁠⁠⁠⁠⁠⁠ What the girlies are saying:" at bounding box center [793, 479] width 1113 height 165
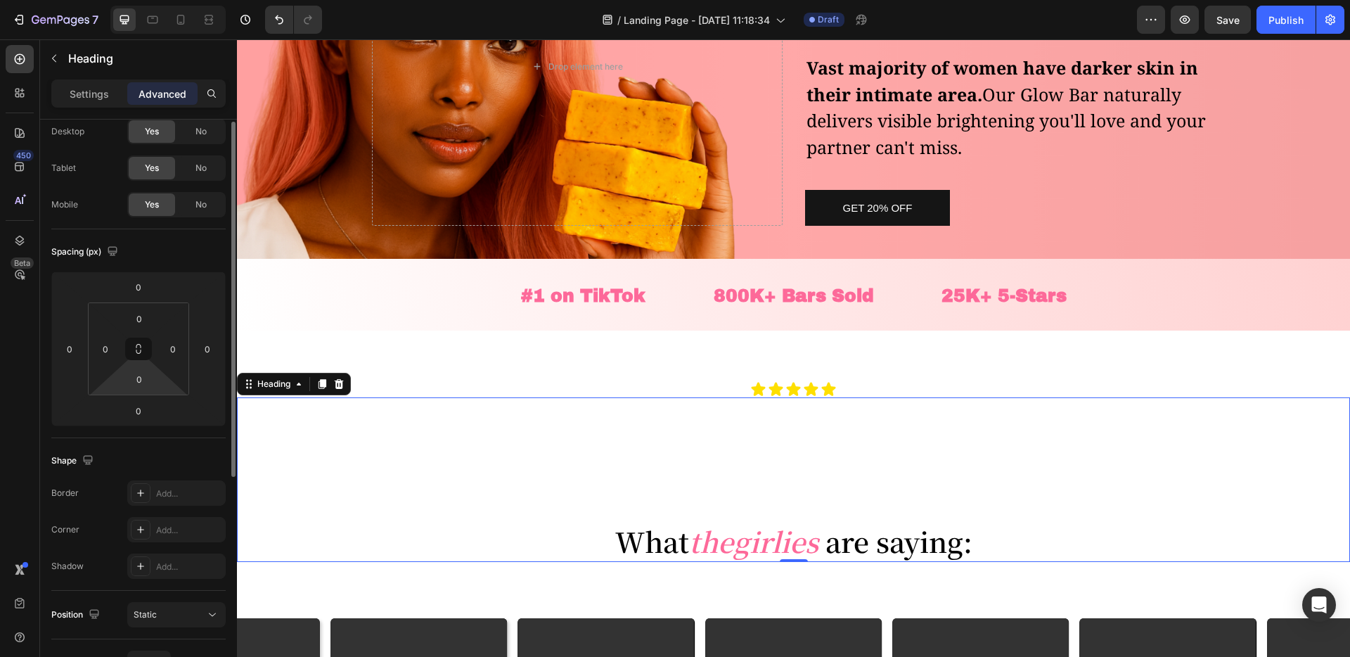
scroll to position [53, 0]
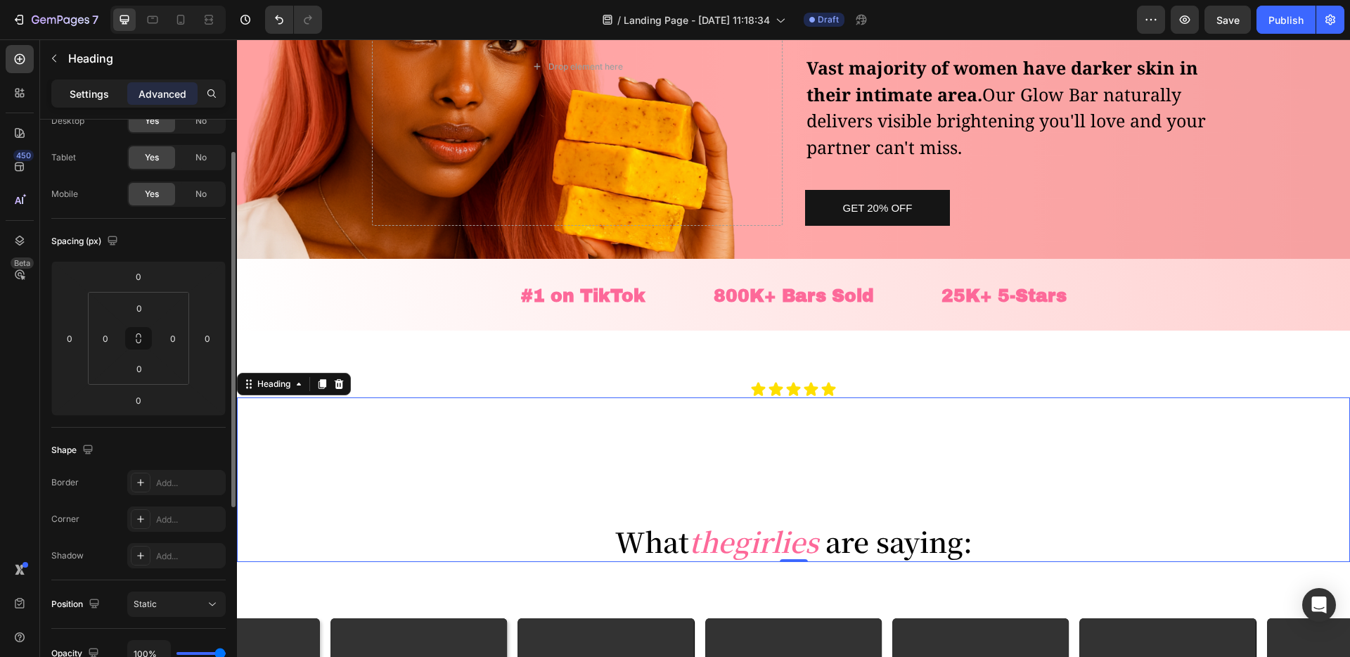
click at [105, 89] on p "Settings" at bounding box center [89, 93] width 39 height 15
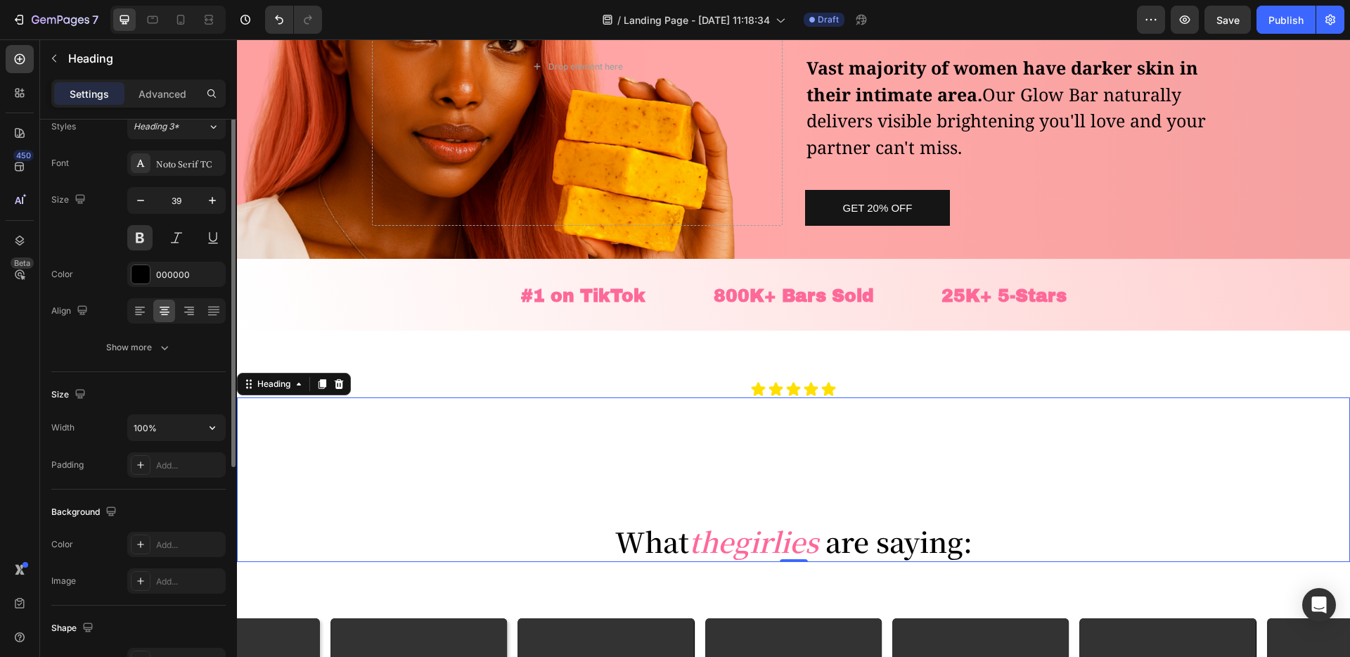
scroll to position [0, 0]
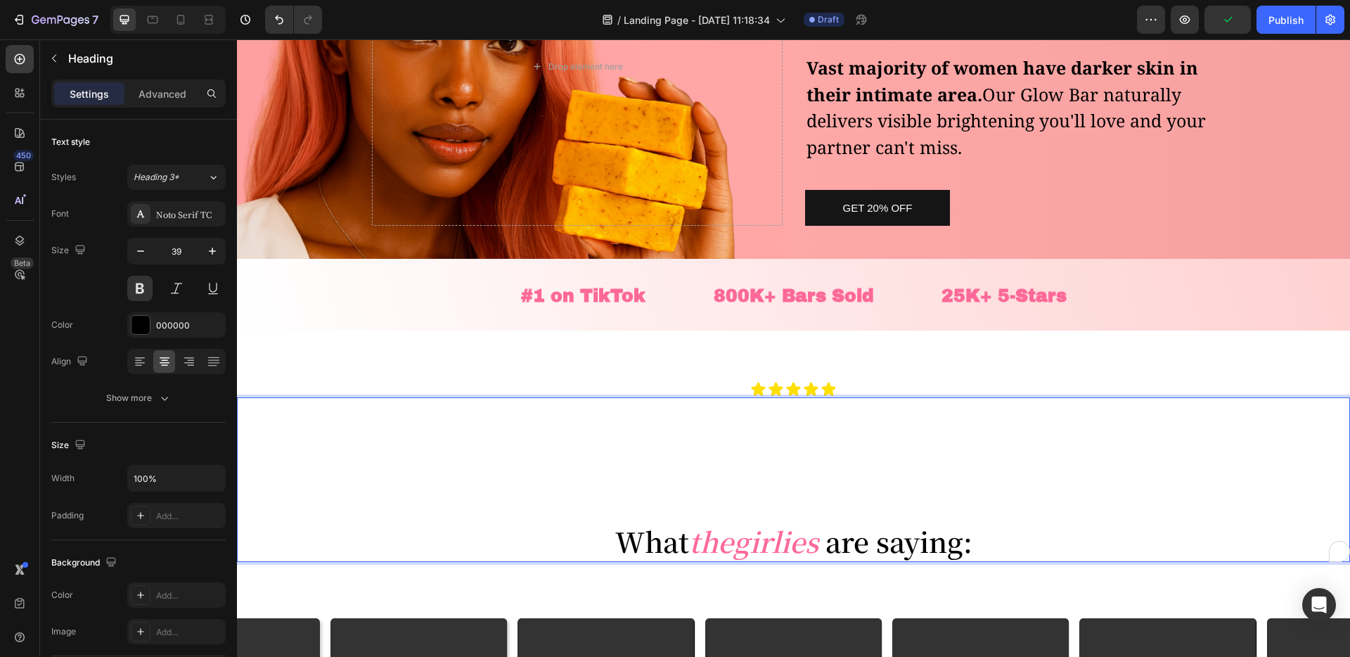
click at [540, 506] on p "⁠⁠⁠⁠⁠⁠⁠ What the girlies are saying:" at bounding box center [793, 479] width 1113 height 165
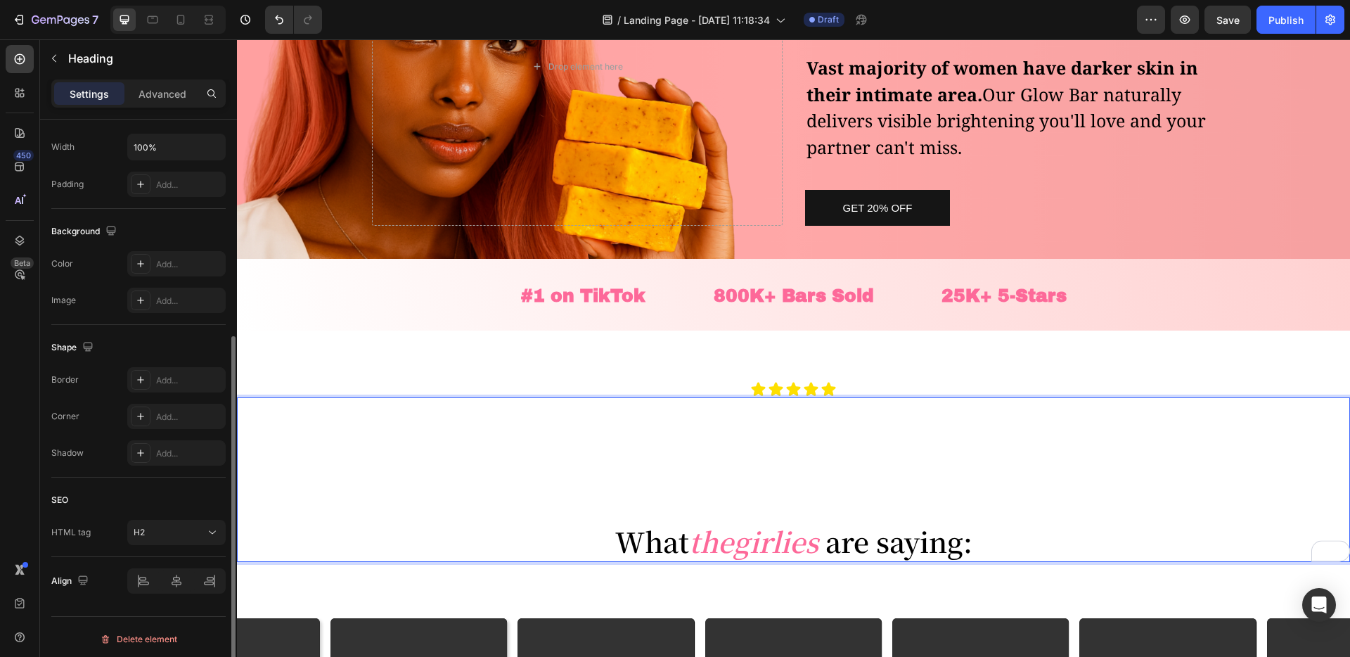
scroll to position [335, 0]
click at [171, 106] on div "Settings Advanced" at bounding box center [138, 93] width 174 height 28
click at [169, 104] on div "Advanced" at bounding box center [162, 93] width 70 height 23
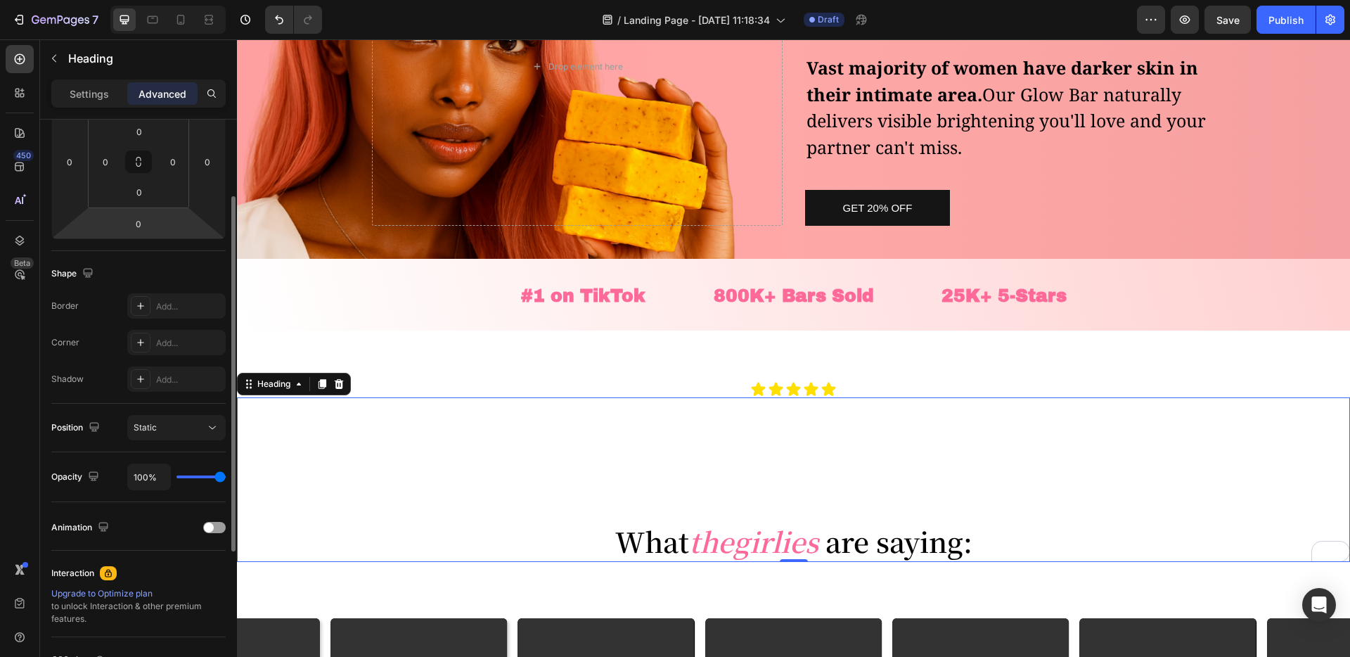
scroll to position [0, 0]
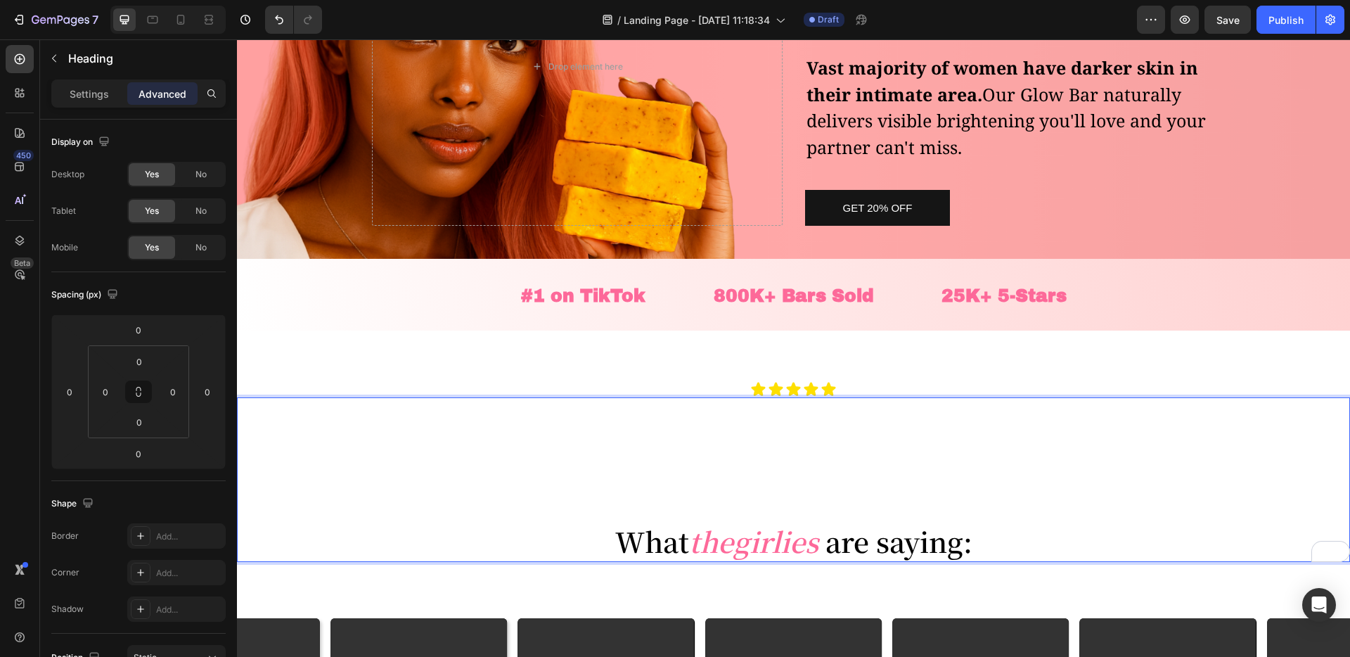
click at [494, 456] on p "⁠⁠⁠⁠⁠⁠⁠ What the girlies are saying:" at bounding box center [793, 479] width 1113 height 165
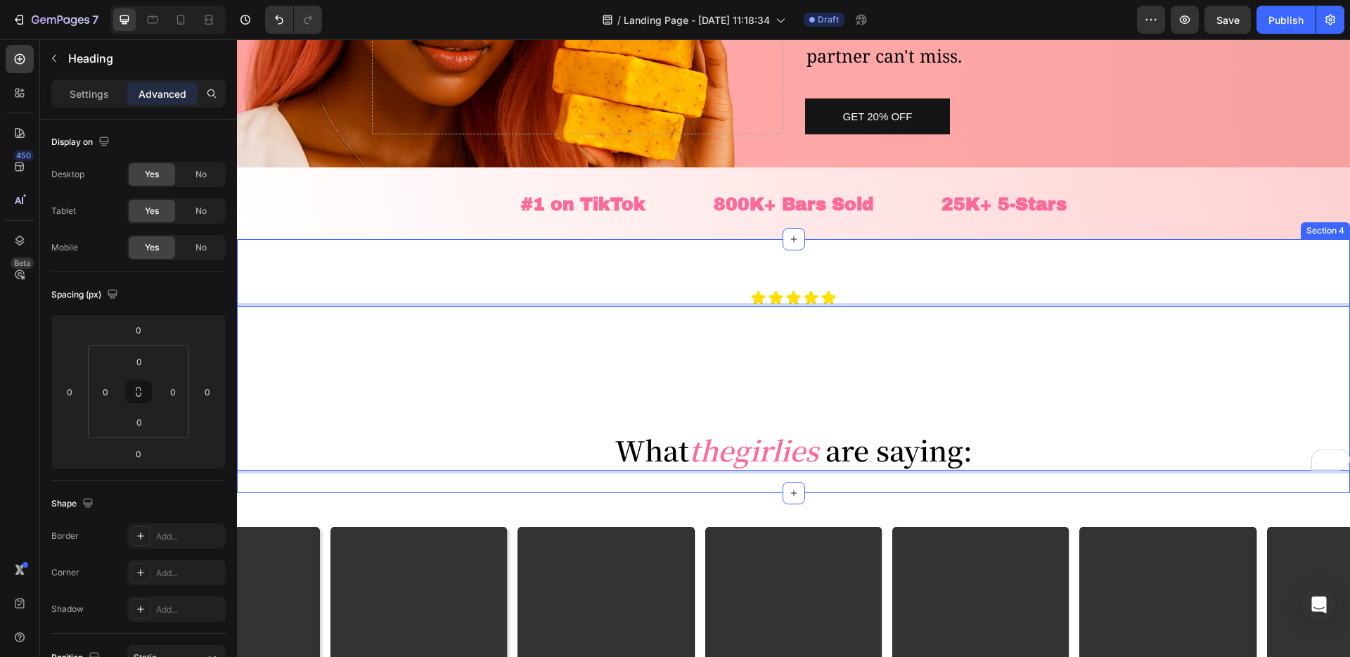
click at [499, 492] on div "Icon Icon Icon Icon Icon Icon List Row ⁠⁠⁠⁠⁠⁠⁠ What the girlies are saying: Hea…" at bounding box center [793, 366] width 1113 height 254
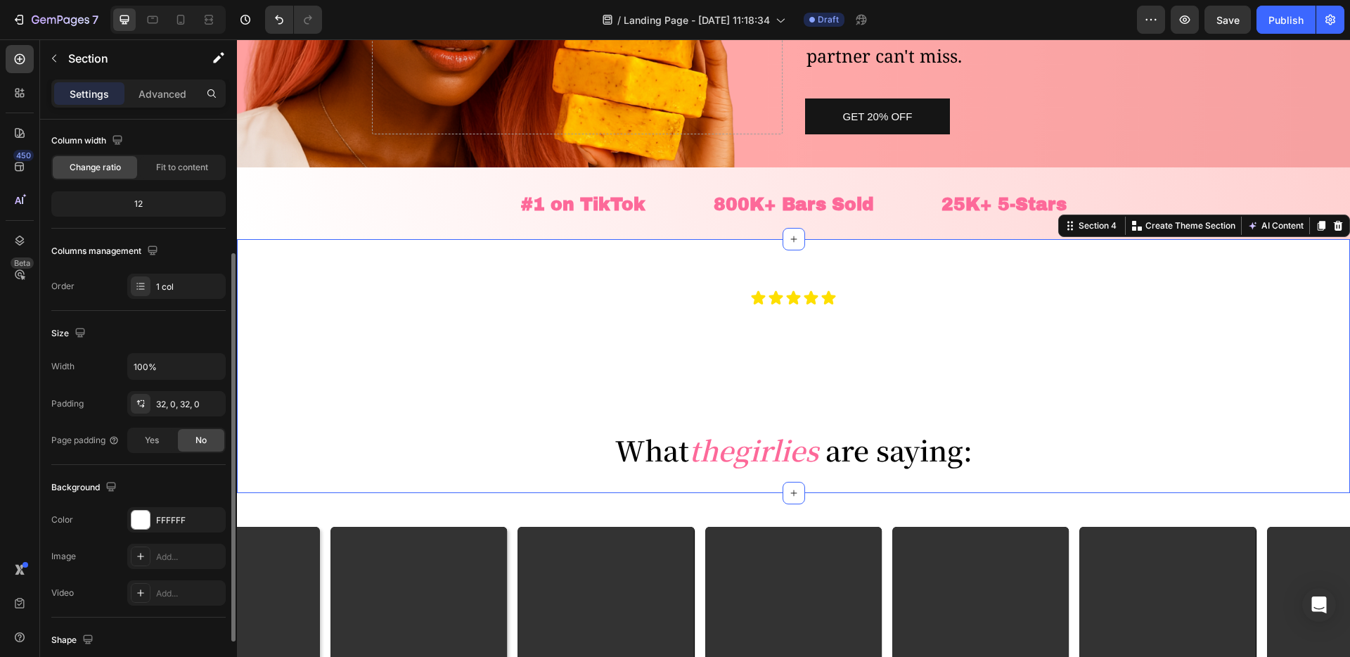
scroll to position [147, 0]
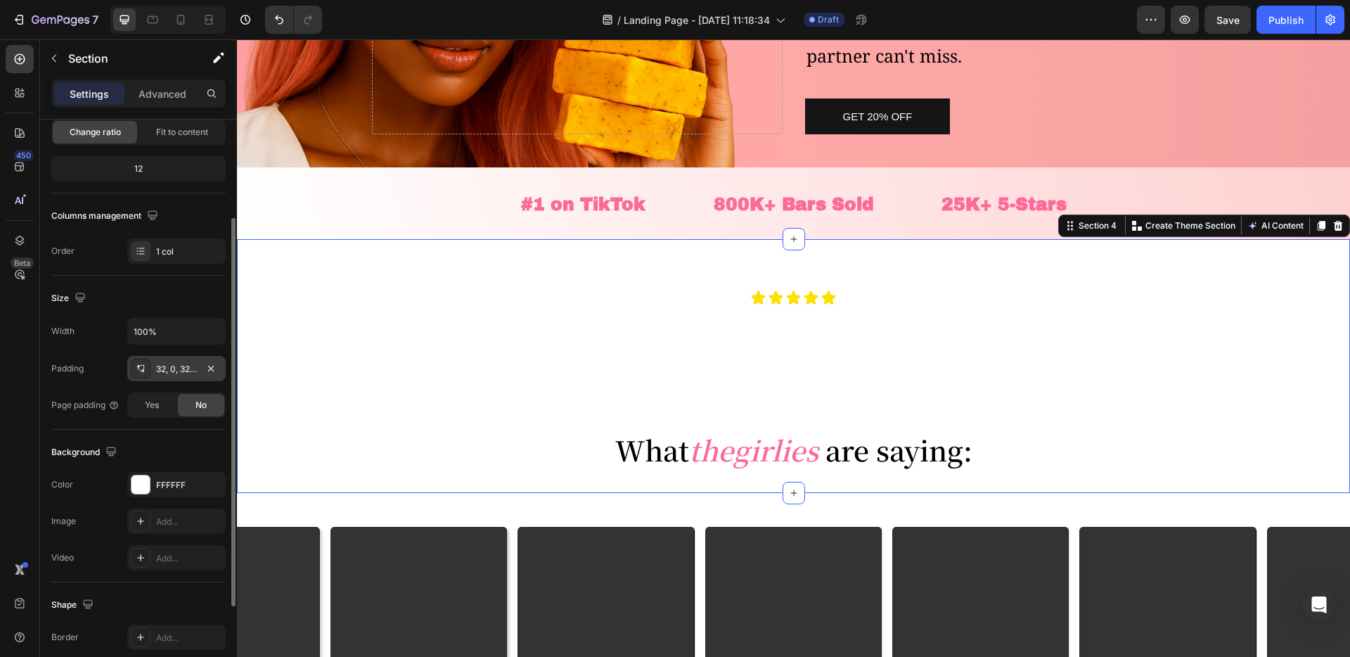
click at [172, 371] on div "32, 0, 32, 0" at bounding box center [176, 369] width 41 height 13
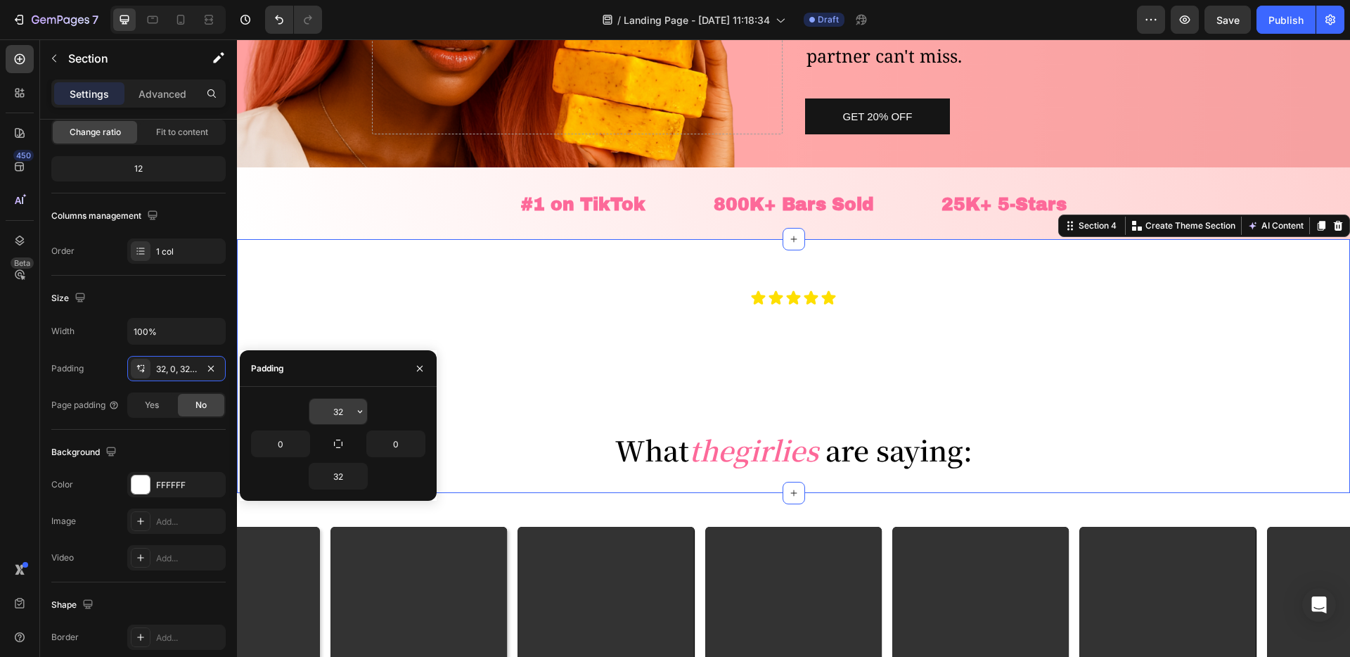
click at [344, 404] on input "32" at bounding box center [338, 411] width 58 height 25
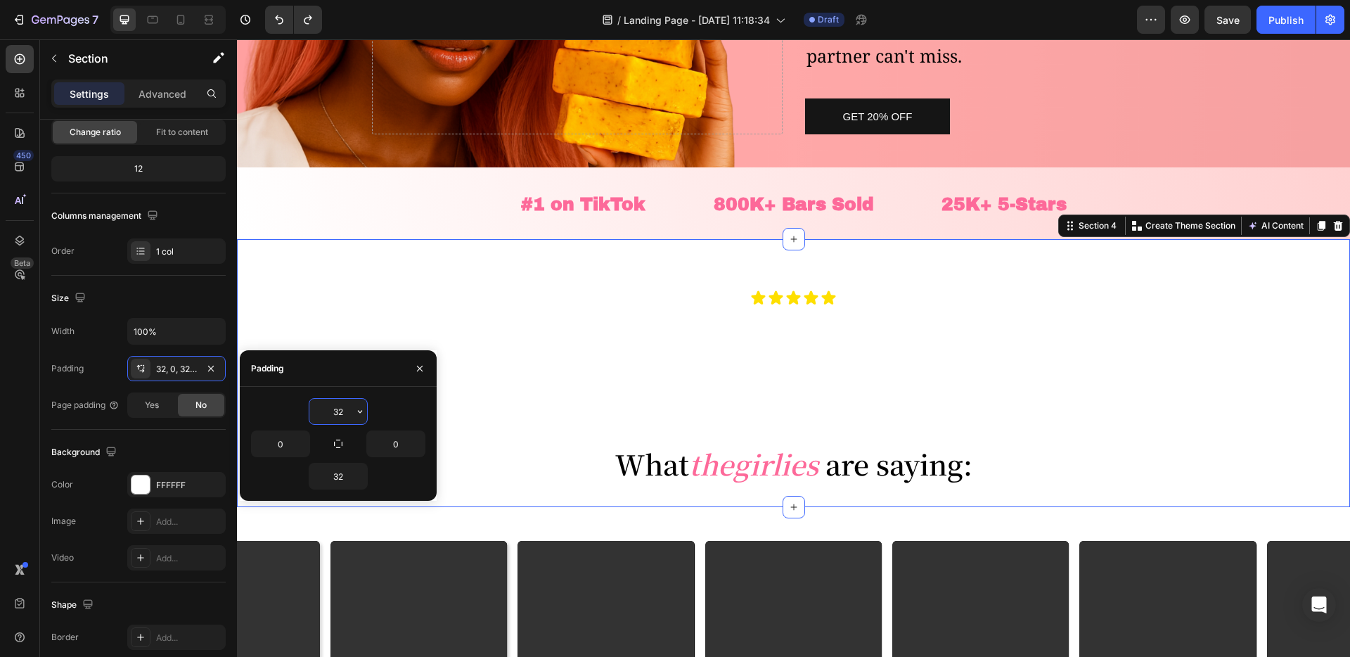
type input "0"
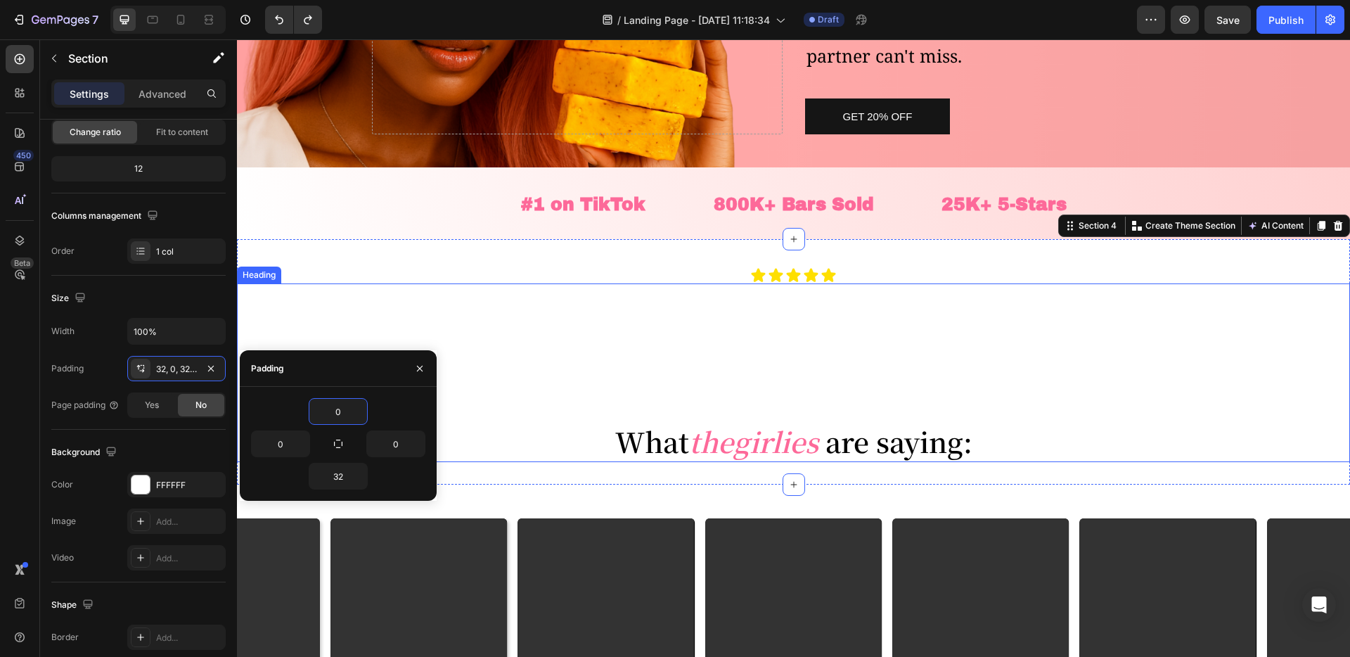
click at [682, 409] on p "⁠⁠⁠⁠⁠⁠⁠ What the girlies are saying:" at bounding box center [793, 379] width 1113 height 165
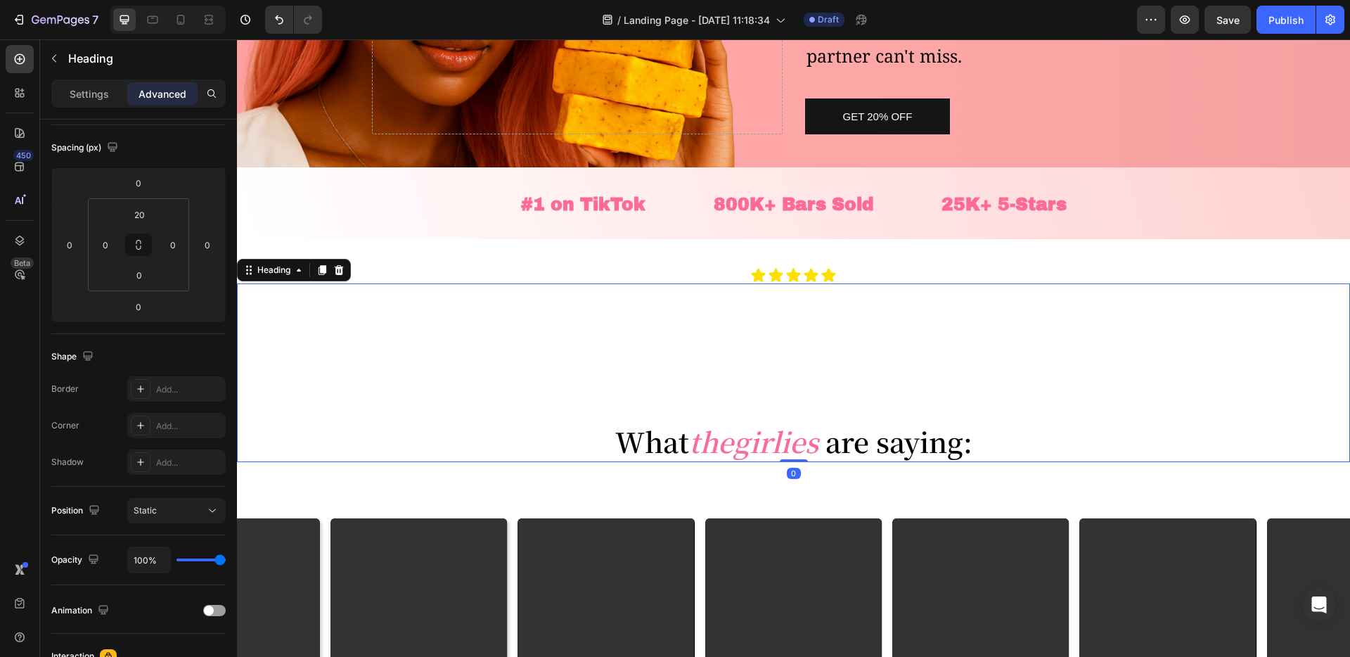
scroll to position [0, 0]
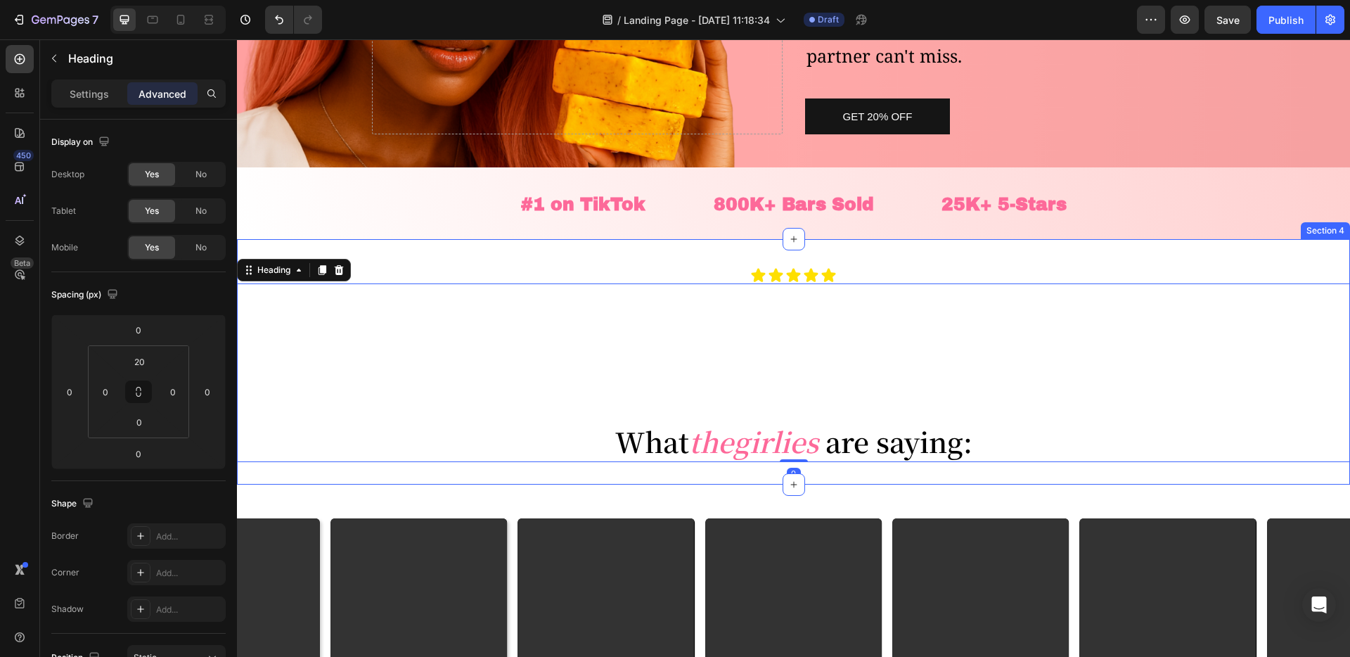
click at [550, 480] on div "Icon Icon Icon Icon Icon Icon List Row ⁠⁠⁠⁠⁠⁠⁠ What the girlies are saying: Hea…" at bounding box center [793, 361] width 1113 height 245
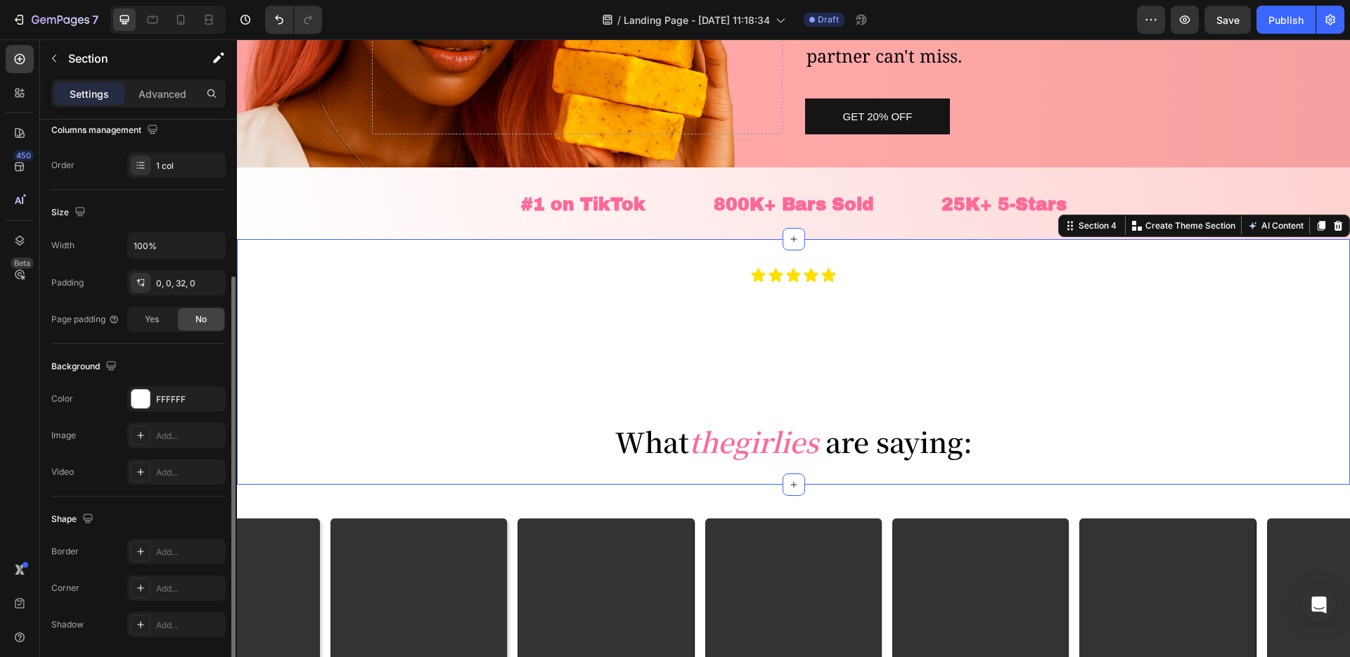
scroll to position [281, 0]
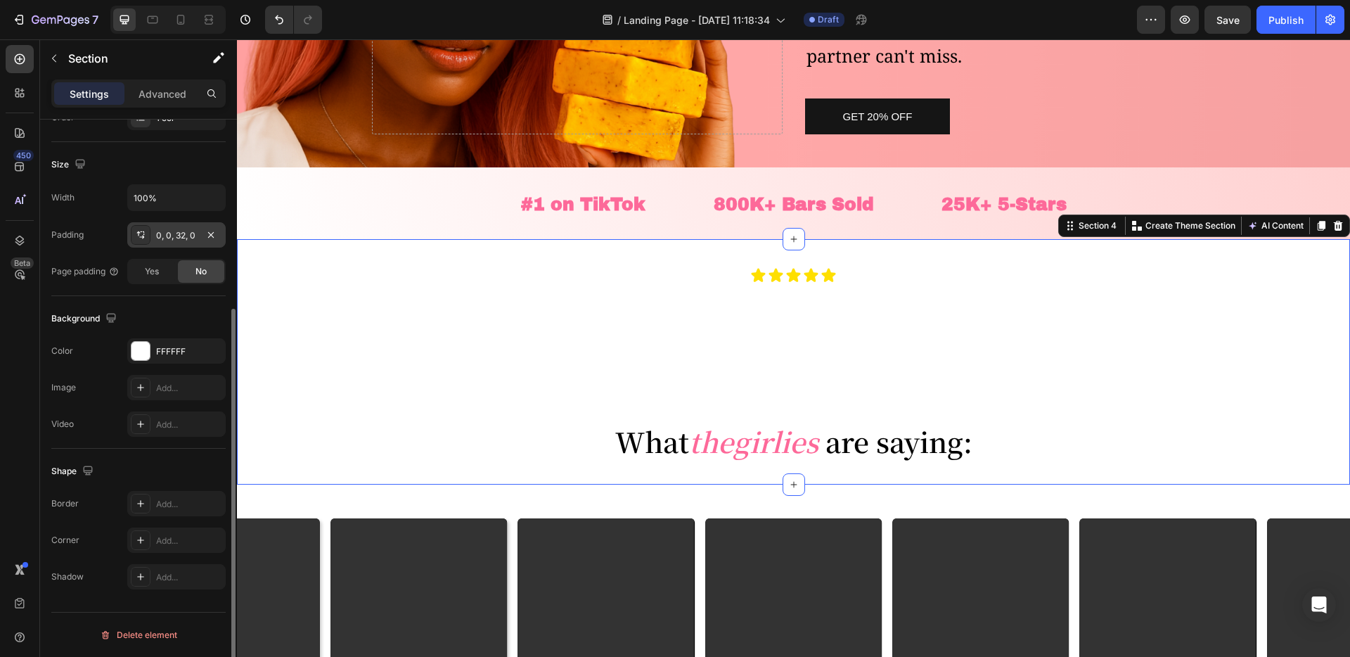
click at [173, 239] on div "0, 0, 32, 0" at bounding box center [176, 235] width 41 height 13
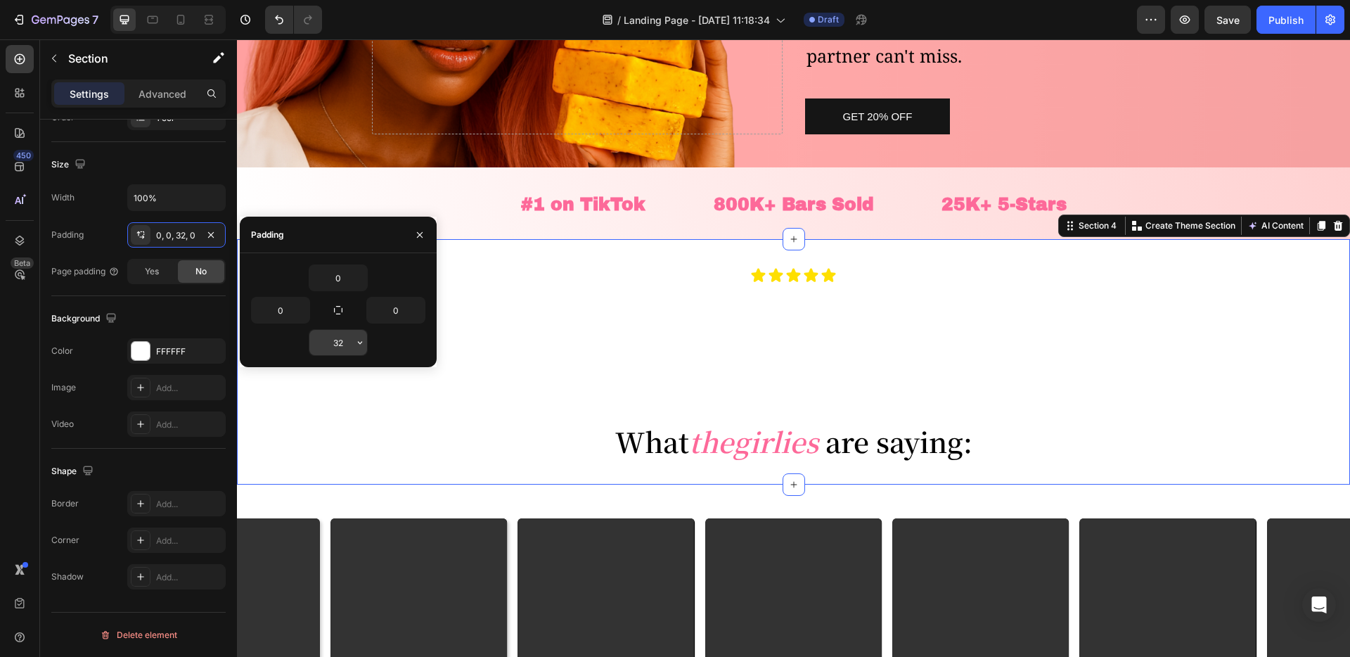
click at [345, 333] on input "32" at bounding box center [338, 342] width 58 height 25
type input "0"
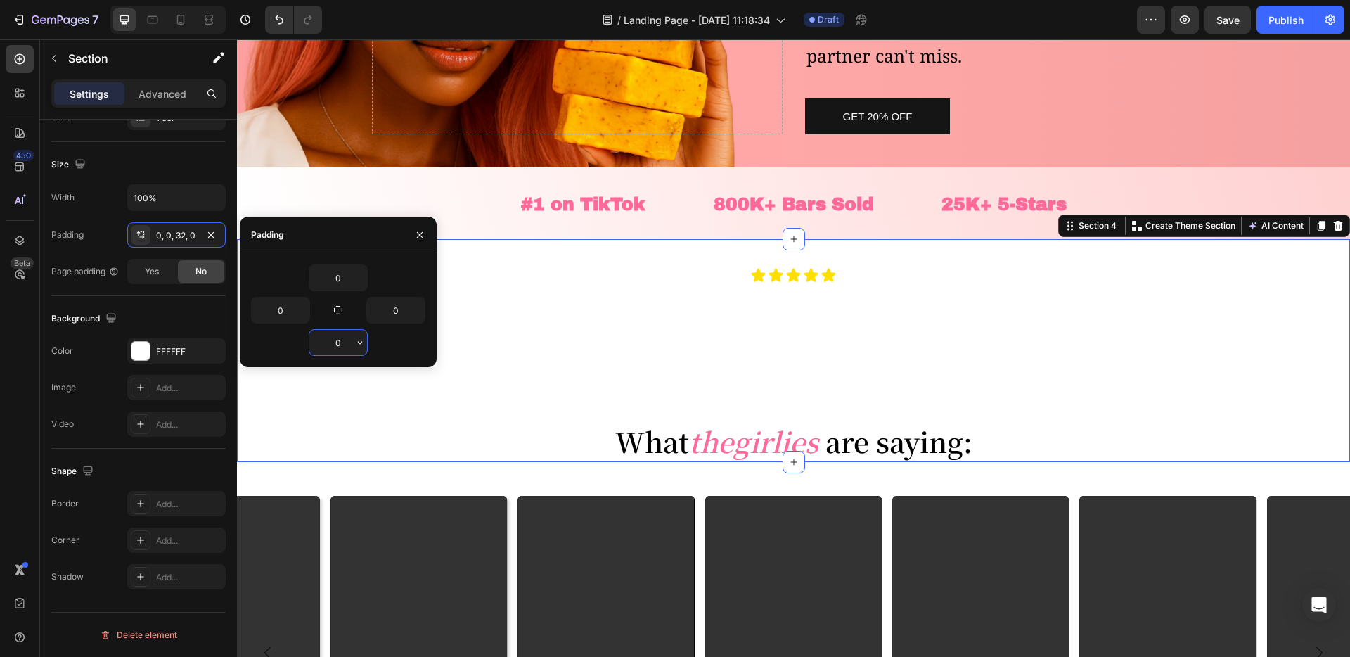
type input "32"
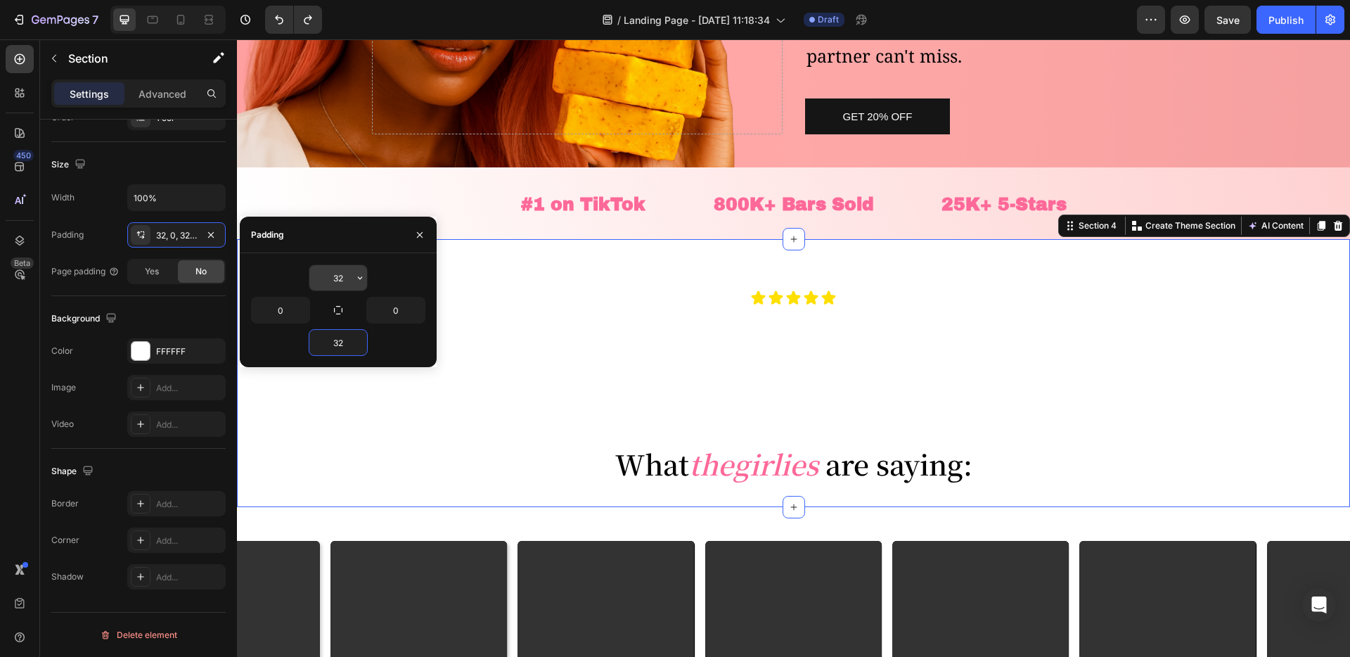
click at [336, 275] on input "32" at bounding box center [338, 277] width 58 height 25
type input "0"
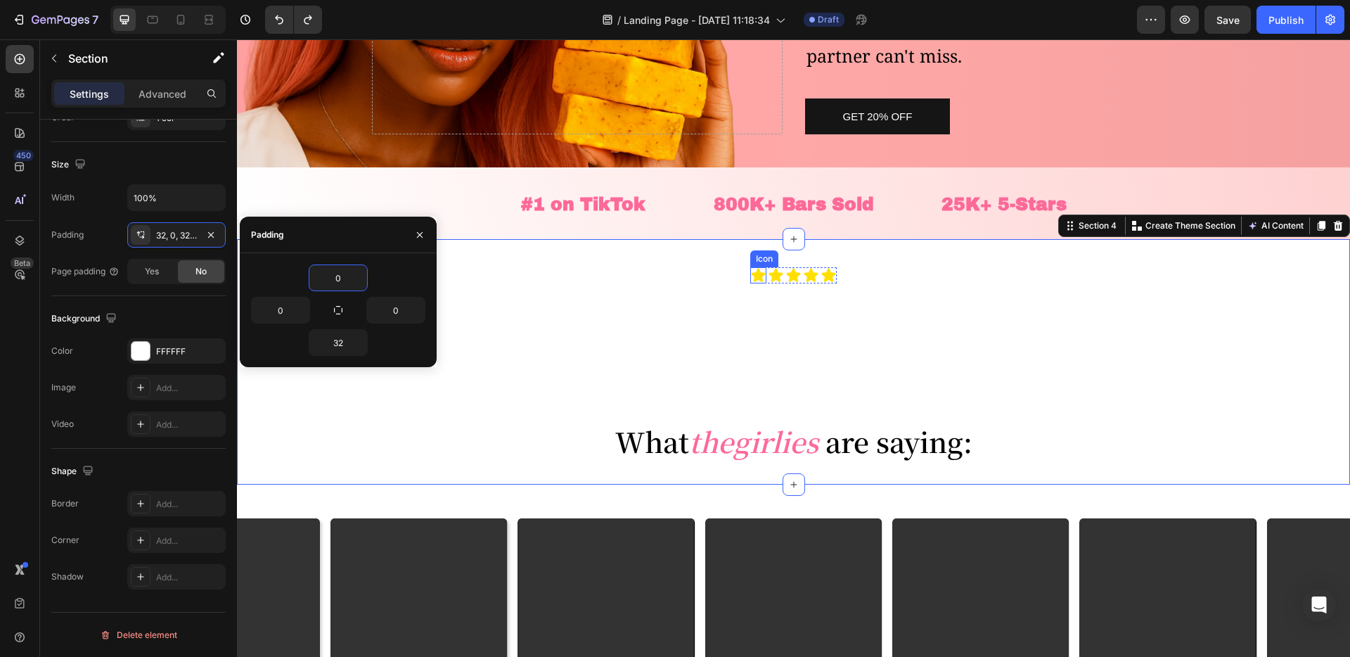
click at [721, 284] on div "⁠⁠⁠⁠⁠⁠⁠ What the girlies are saying: Heading" at bounding box center [793, 372] width 1113 height 179
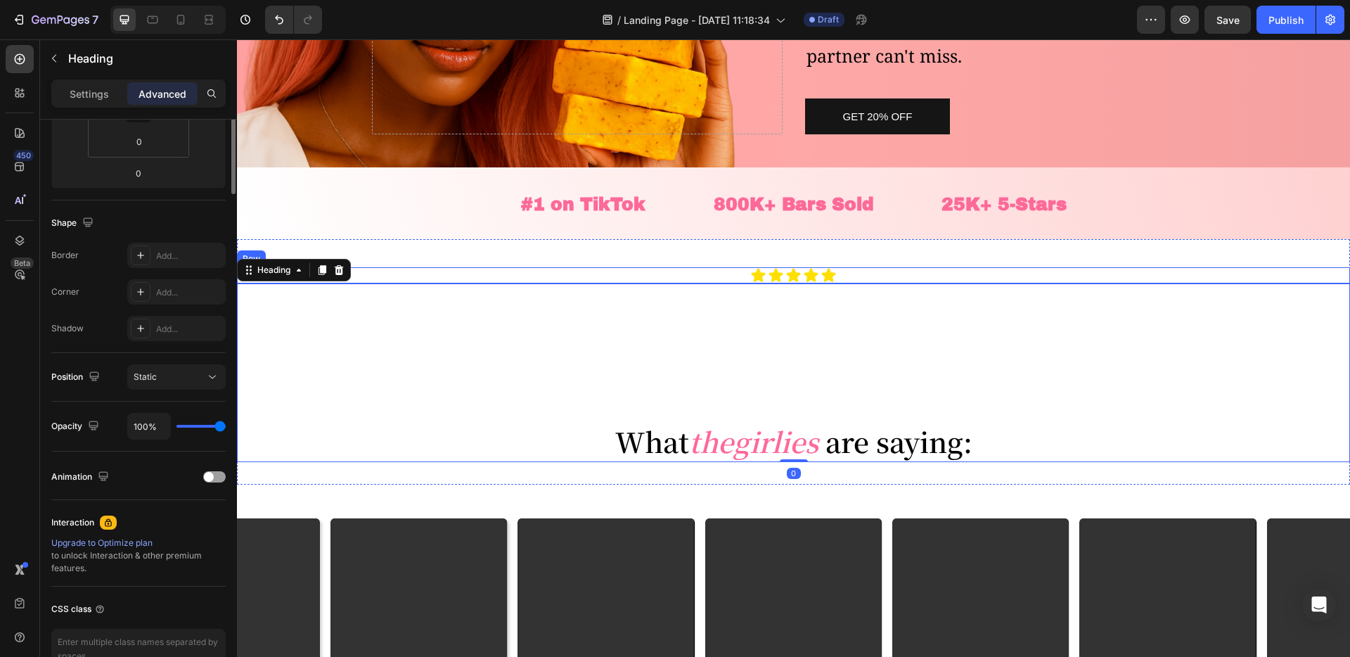
scroll to position [0, 0]
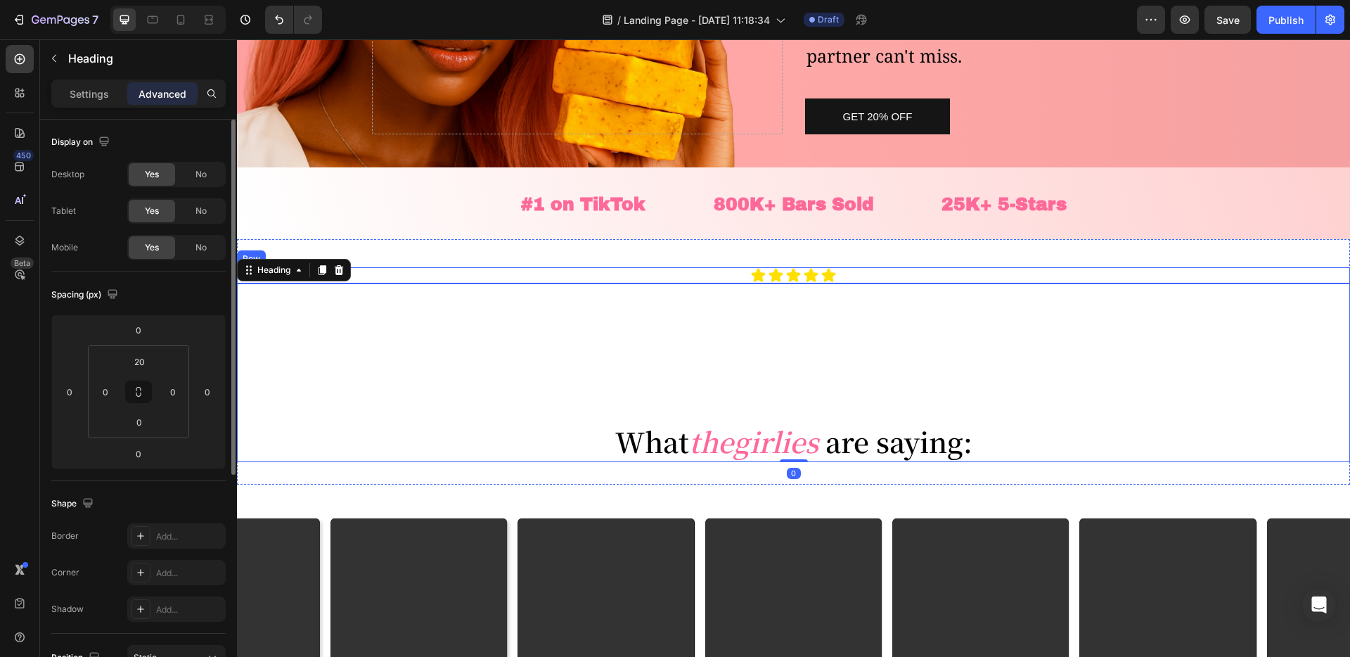
click at [717, 274] on div "Icon Icon Icon Icon Icon Icon List Row" at bounding box center [793, 275] width 1113 height 16
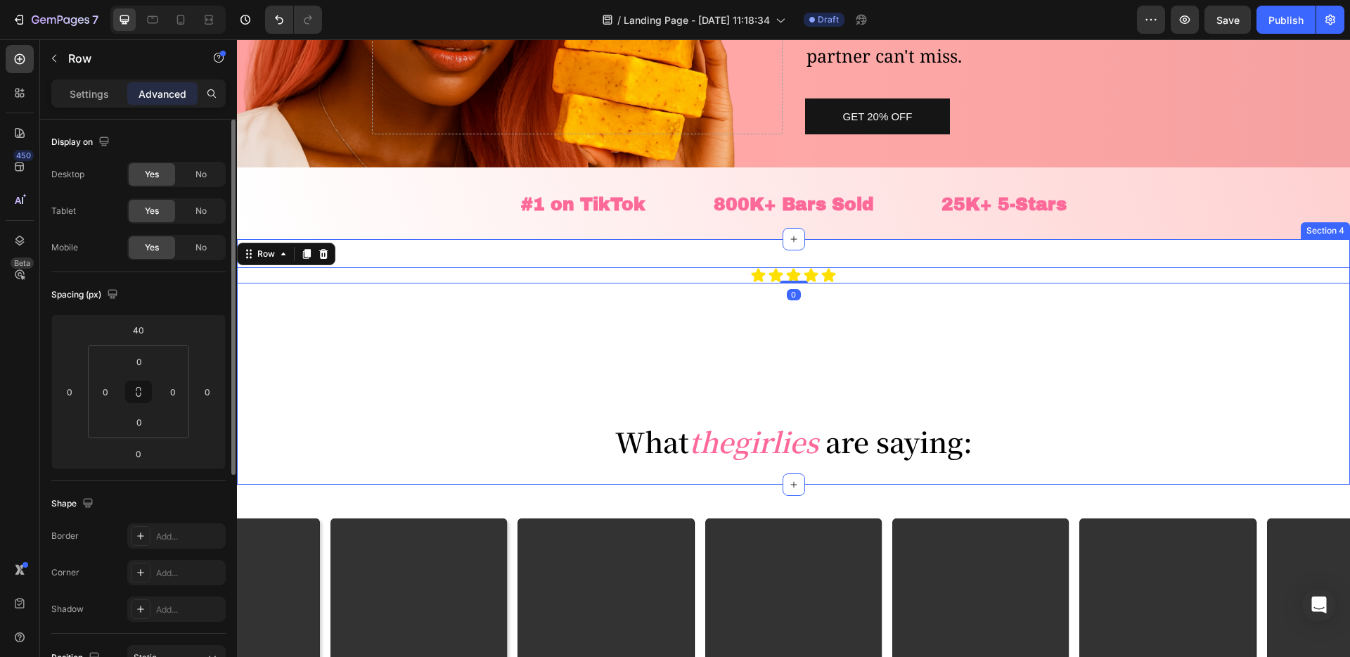
click at [714, 246] on div "Icon Icon Icon Icon Icon Icon List Row 0 ⁠⁠⁠⁠⁠⁠⁠ What the girlies are saying: H…" at bounding box center [793, 350] width 1113 height 223
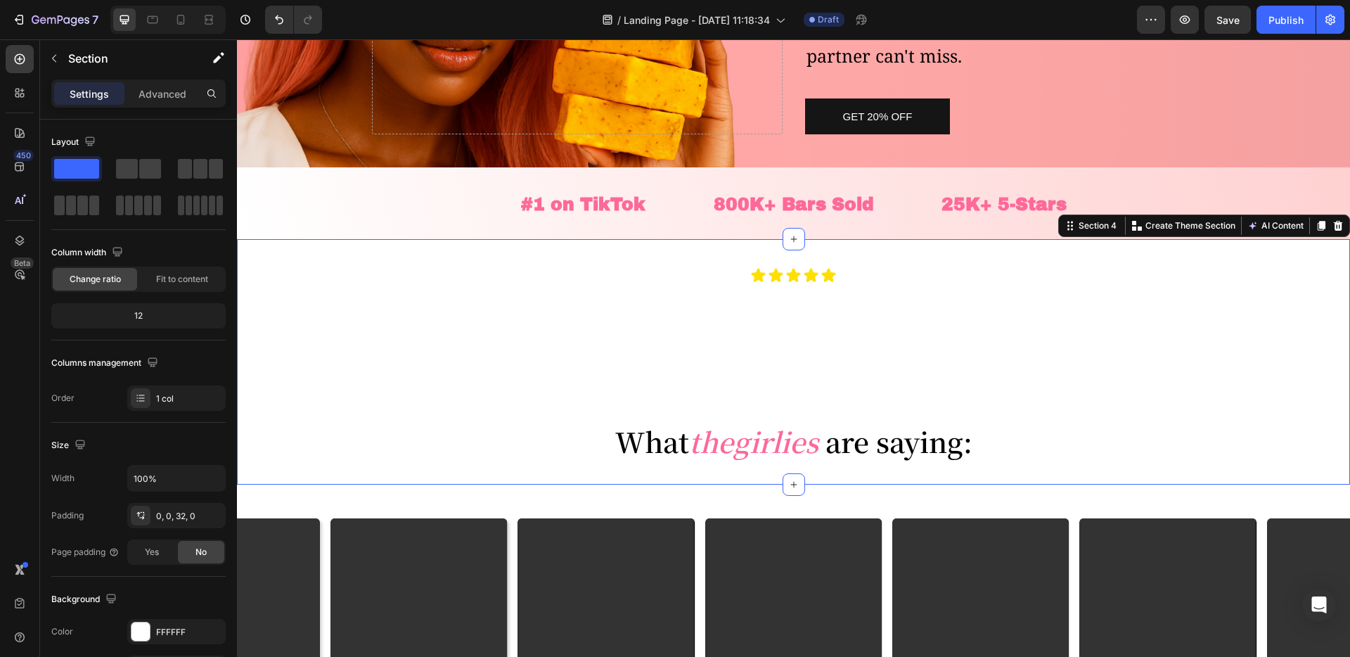
click at [707, 255] on div "Icon Icon Icon Icon Icon Icon List Row ⁠⁠⁠⁠⁠⁠⁠ What the girlies are saying: Hea…" at bounding box center [793, 350] width 1113 height 223
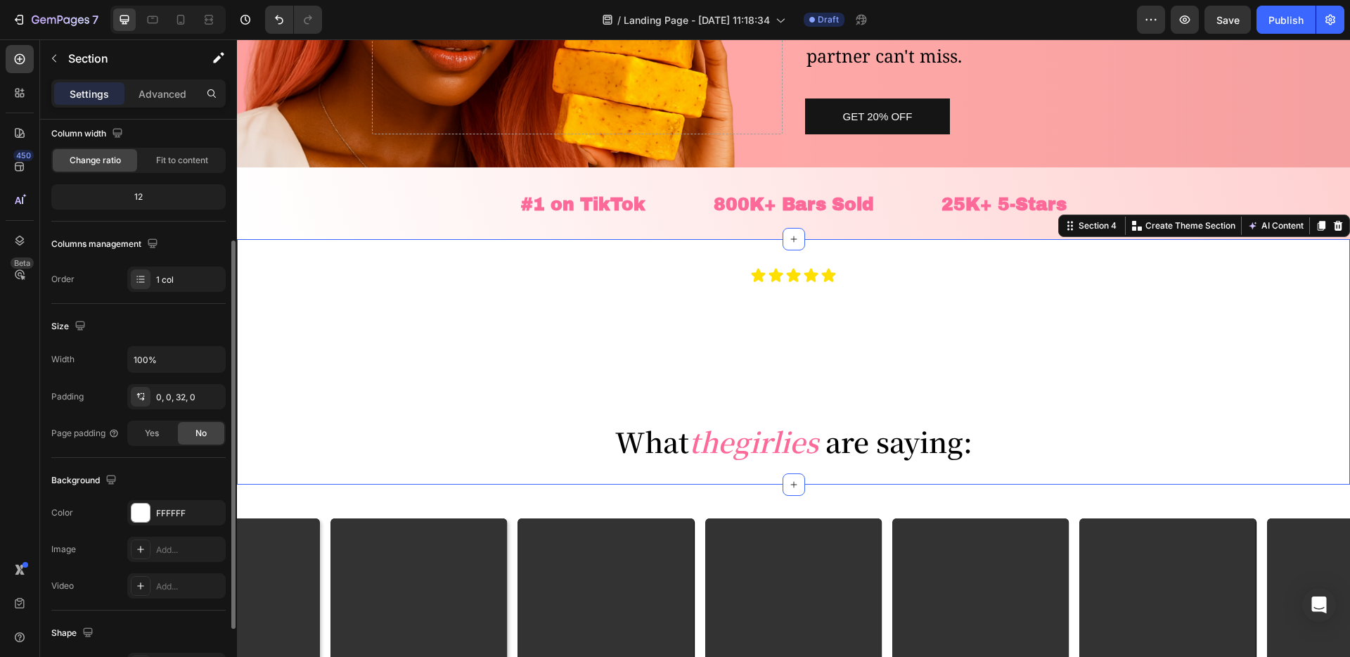
scroll to position [143, 0]
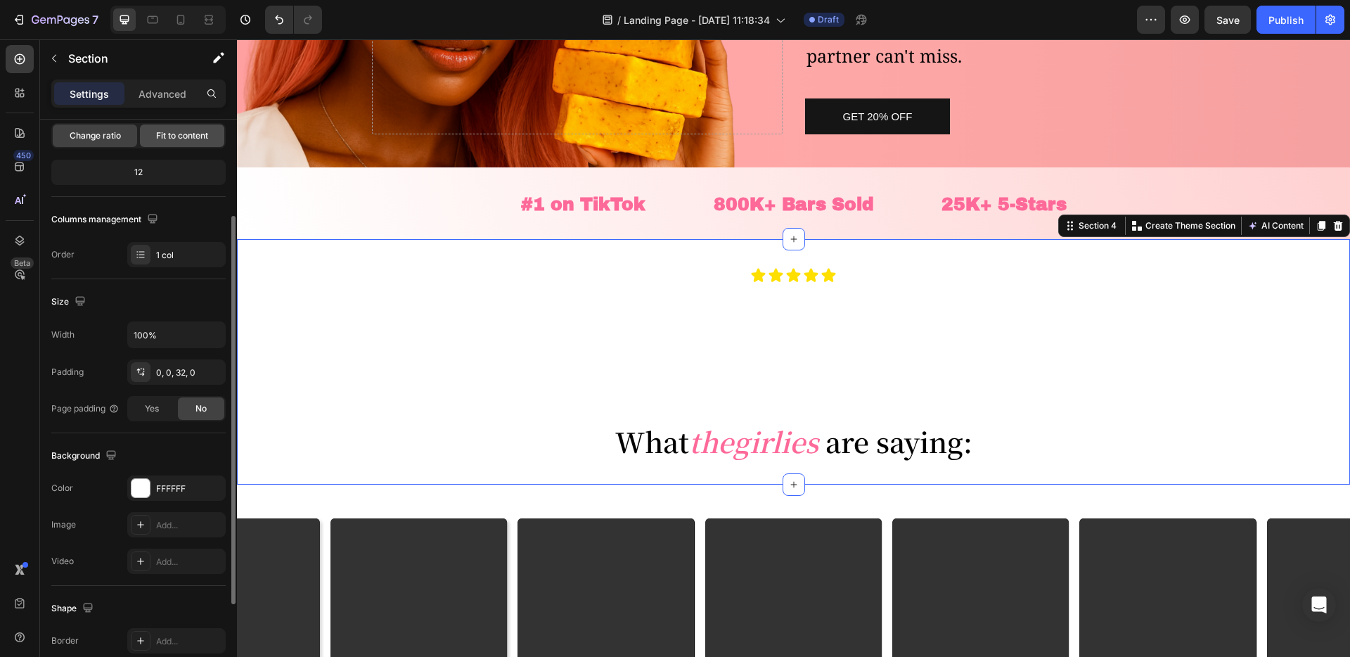
click at [168, 131] on span "Fit to content" at bounding box center [182, 135] width 52 height 13
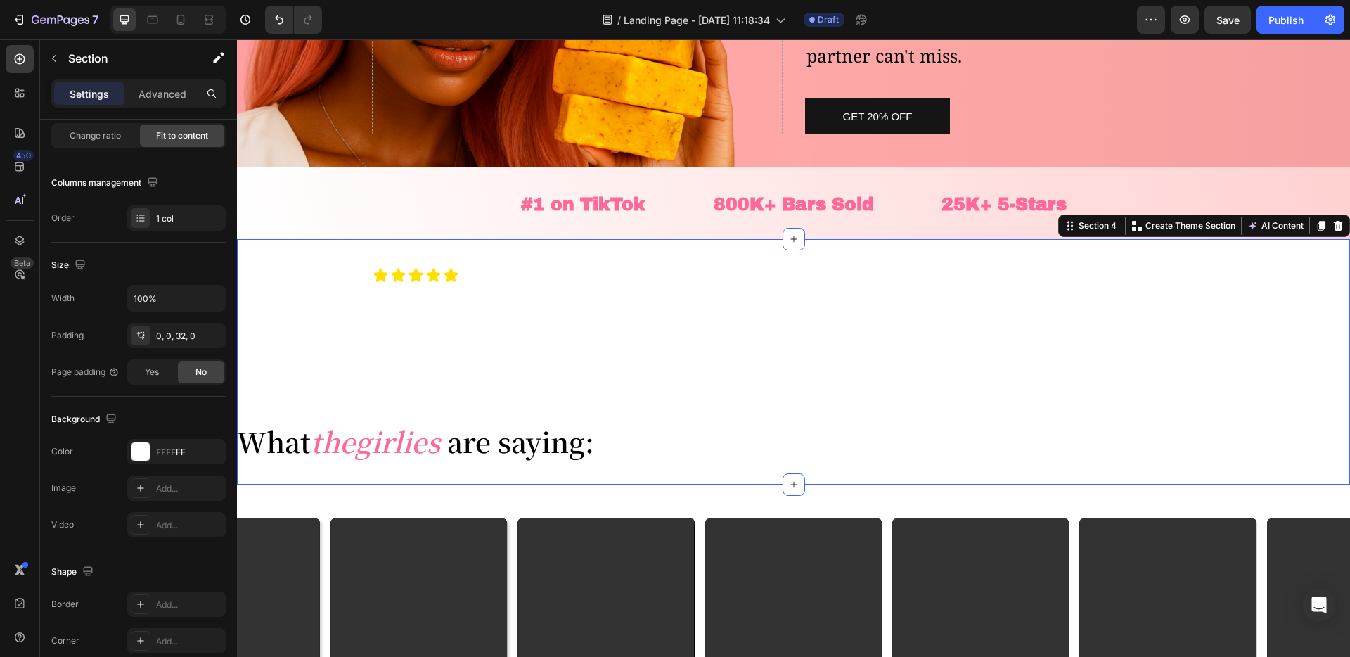
click at [684, 266] on div "Icon Icon Icon Icon Icon Icon List Row ⁠⁠⁠⁠⁠⁠⁠ What the girlies are saying: Hea…" at bounding box center [793, 361] width 1113 height 245
click at [566, 271] on div "Icon Icon Icon Icon Icon Icon List Row" at bounding box center [415, 275] width 357 height 16
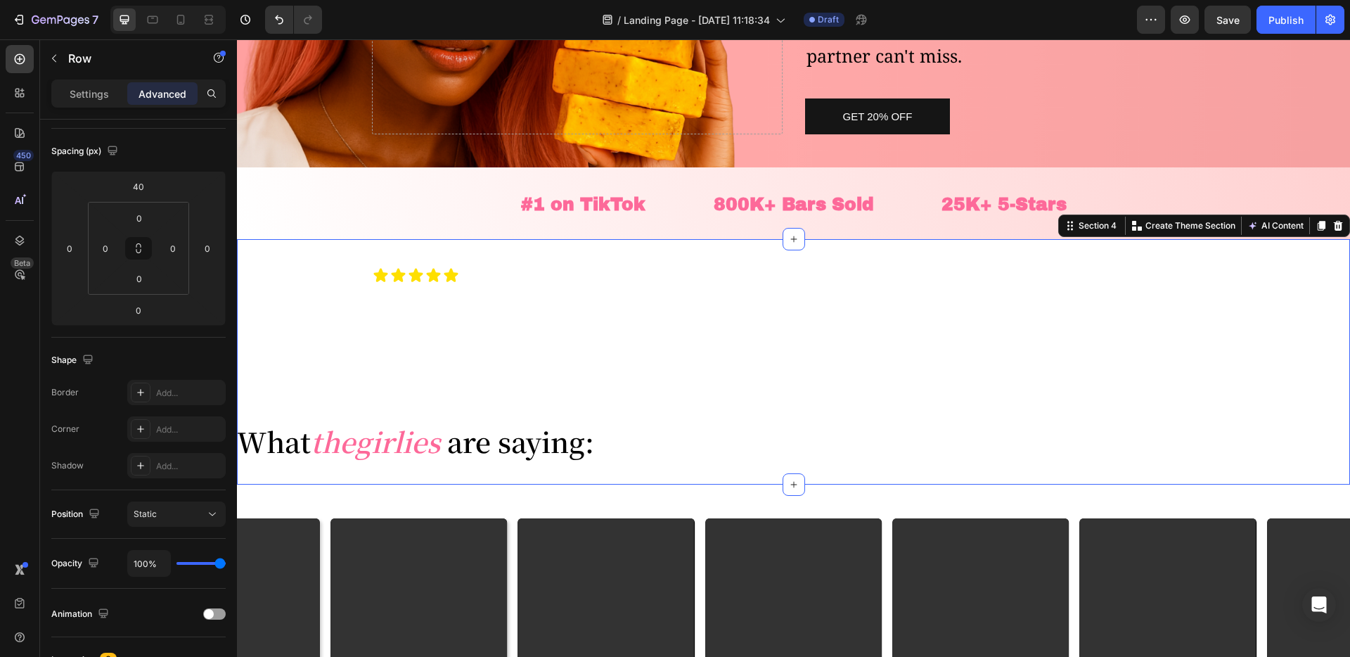
click at [492, 281] on div "Icon Icon Icon Icon Icon Icon List Row" at bounding box center [415, 275] width 357 height 16
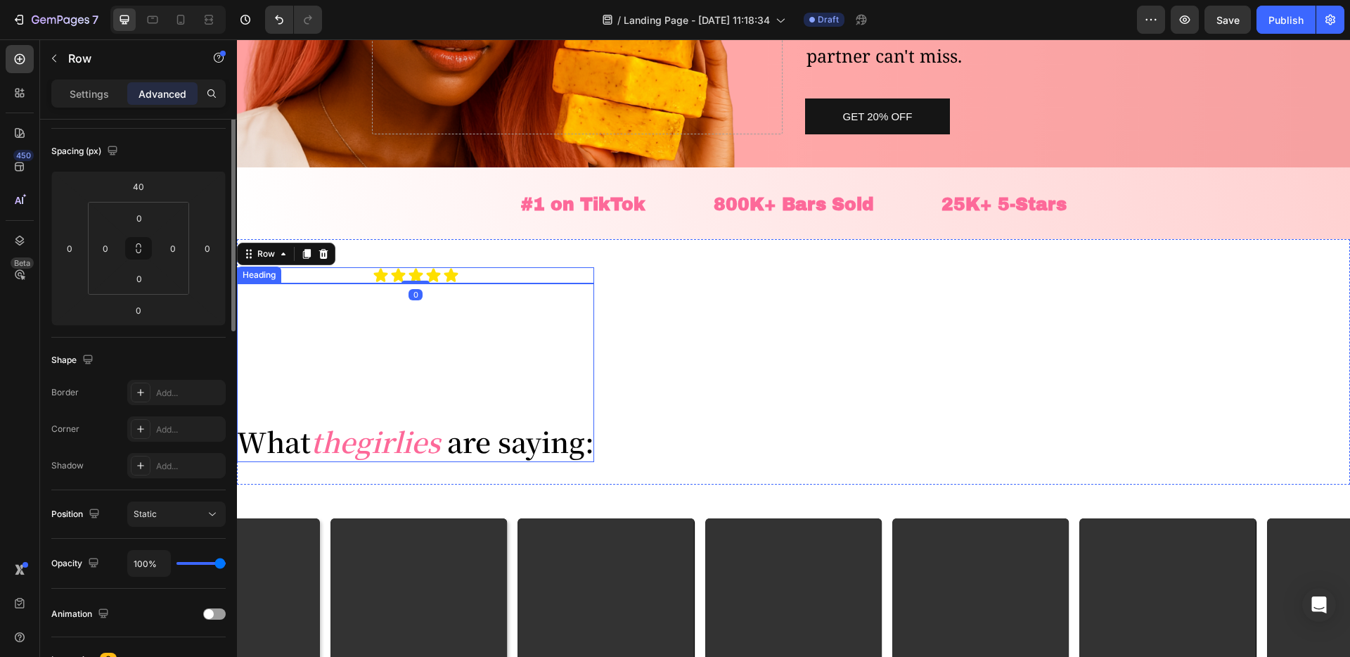
scroll to position [0, 0]
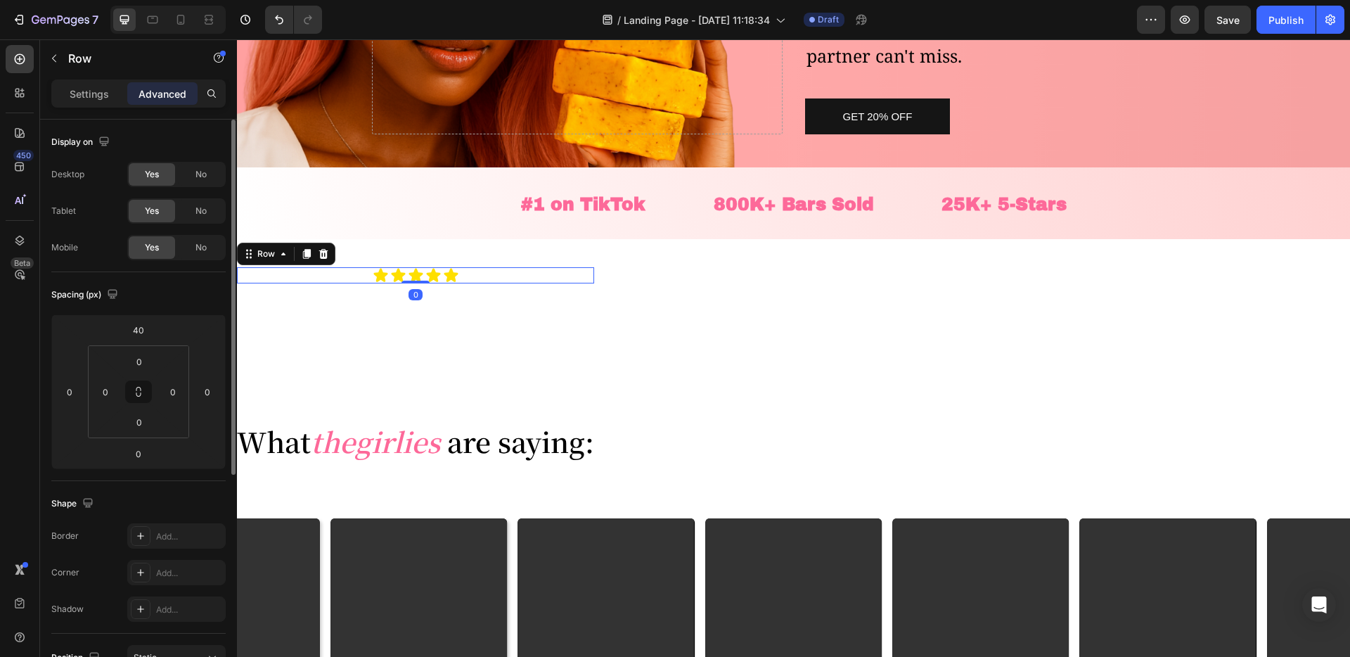
drag, startPoint x: 510, startPoint y: 271, endPoint x: 776, endPoint y: 271, distance: 266.5
click at [637, 271] on div "Icon Icon Icon Icon Icon Icon List Row 0 ⁠⁠⁠⁠⁠⁠⁠ What the girlies are saying: H…" at bounding box center [793, 361] width 1113 height 245
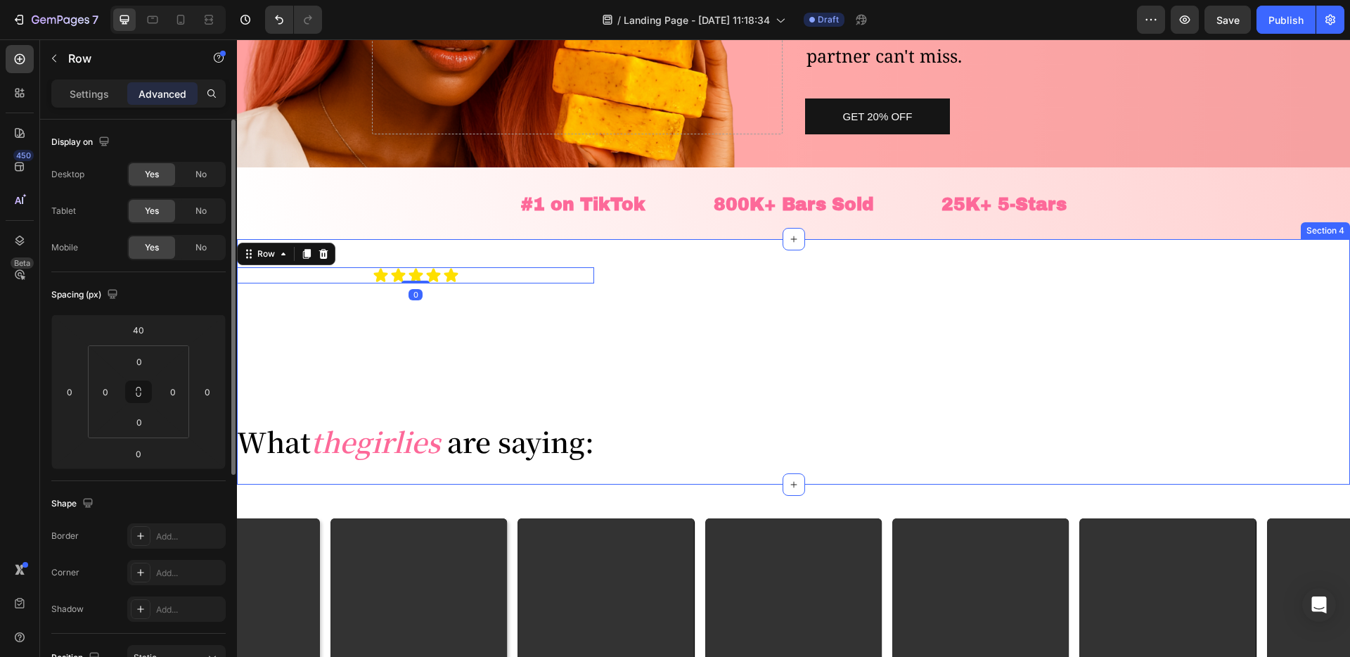
click at [776, 271] on div "Icon Icon Icon Icon Icon Icon List Row 0 ⁠⁠⁠⁠⁠⁠⁠ What the girlies are saying: H…" at bounding box center [793, 361] width 1113 height 245
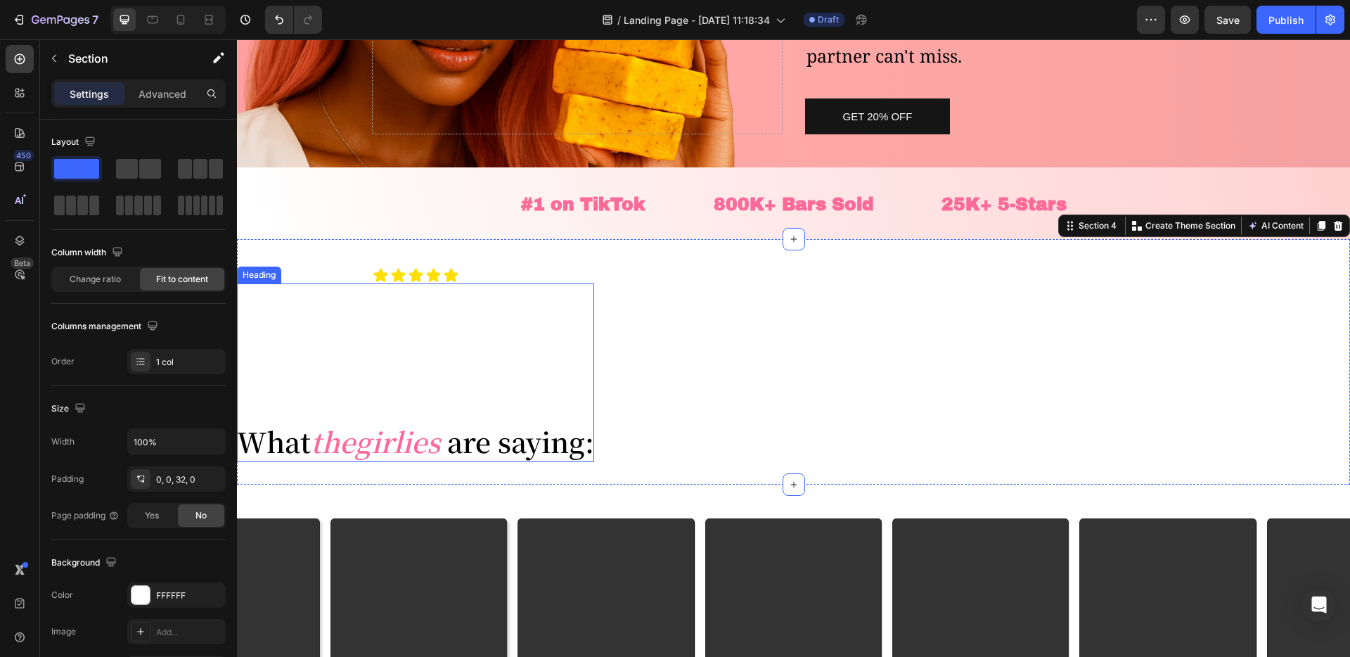
click at [511, 316] on p "⁠⁠⁠⁠⁠⁠⁠ What the girlies are saying:" at bounding box center [415, 379] width 357 height 165
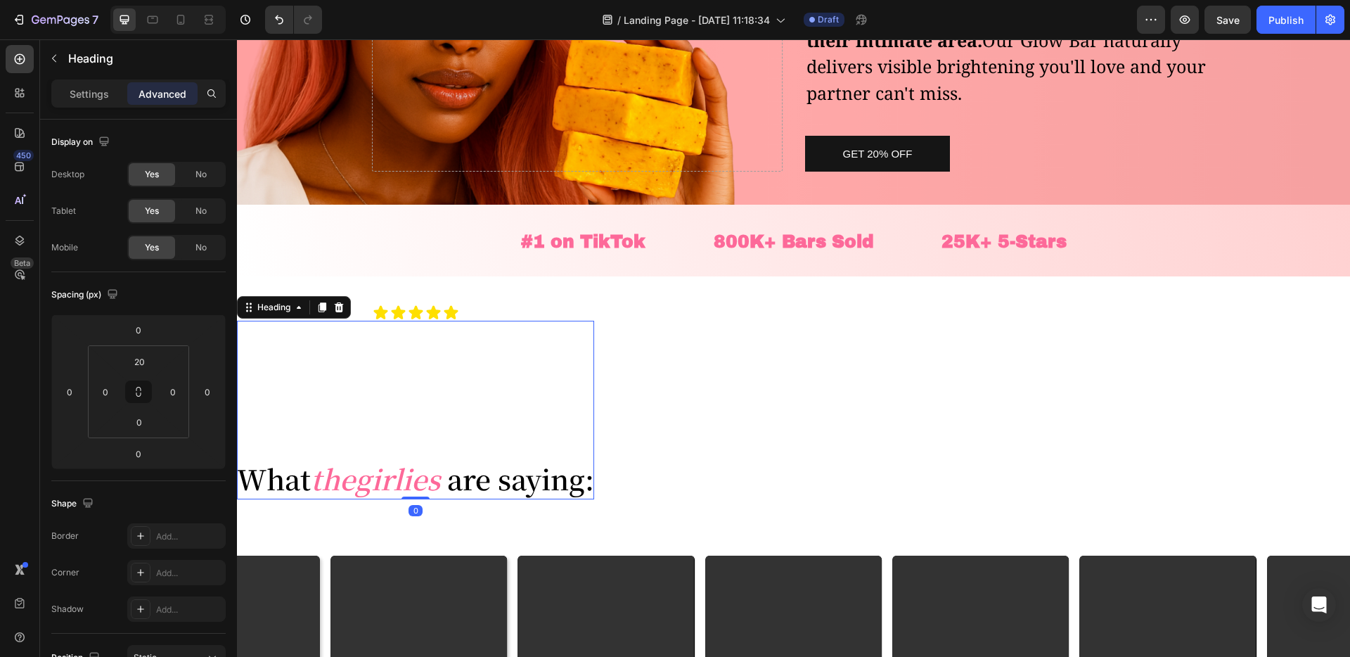
scroll to position [254, 0]
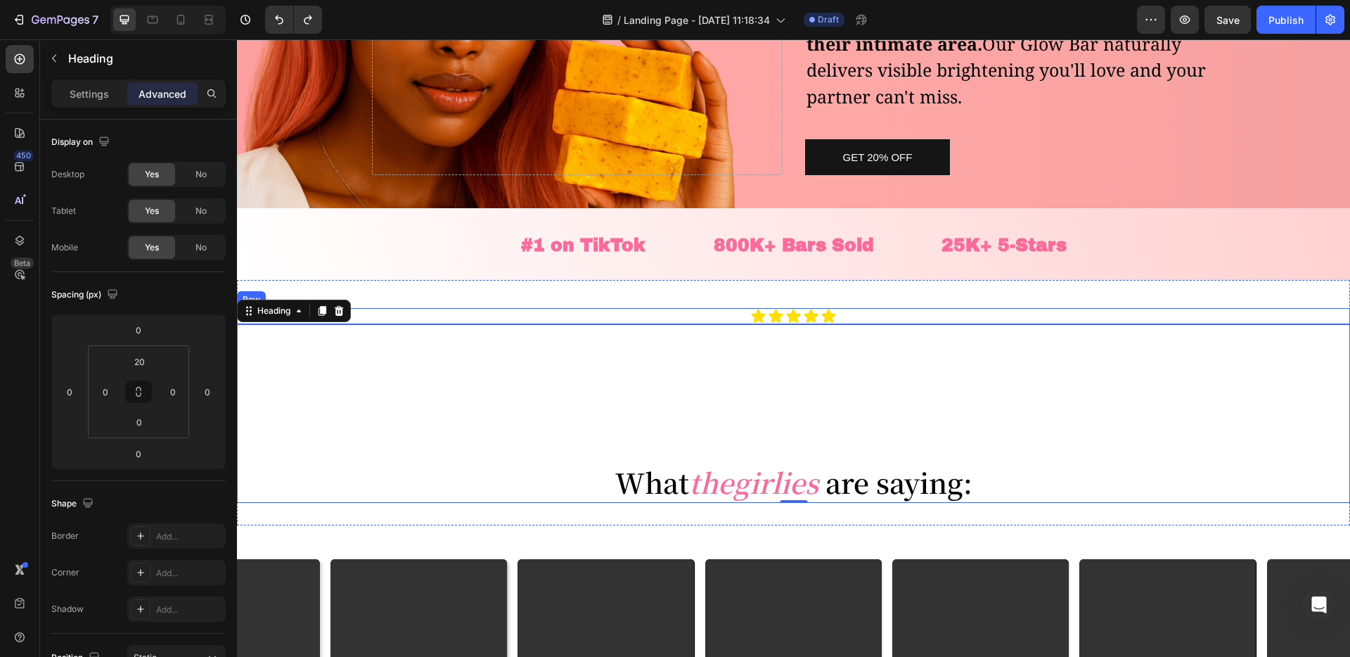
click at [721, 317] on div "Icon Icon Icon Icon Icon Icon List Row" at bounding box center [793, 316] width 1113 height 16
click at [465, 390] on p "⁠⁠⁠⁠⁠⁠⁠ What the girlies are saying:" at bounding box center [793, 420] width 1113 height 165
click at [137, 361] on input "20" at bounding box center [139, 361] width 28 height 21
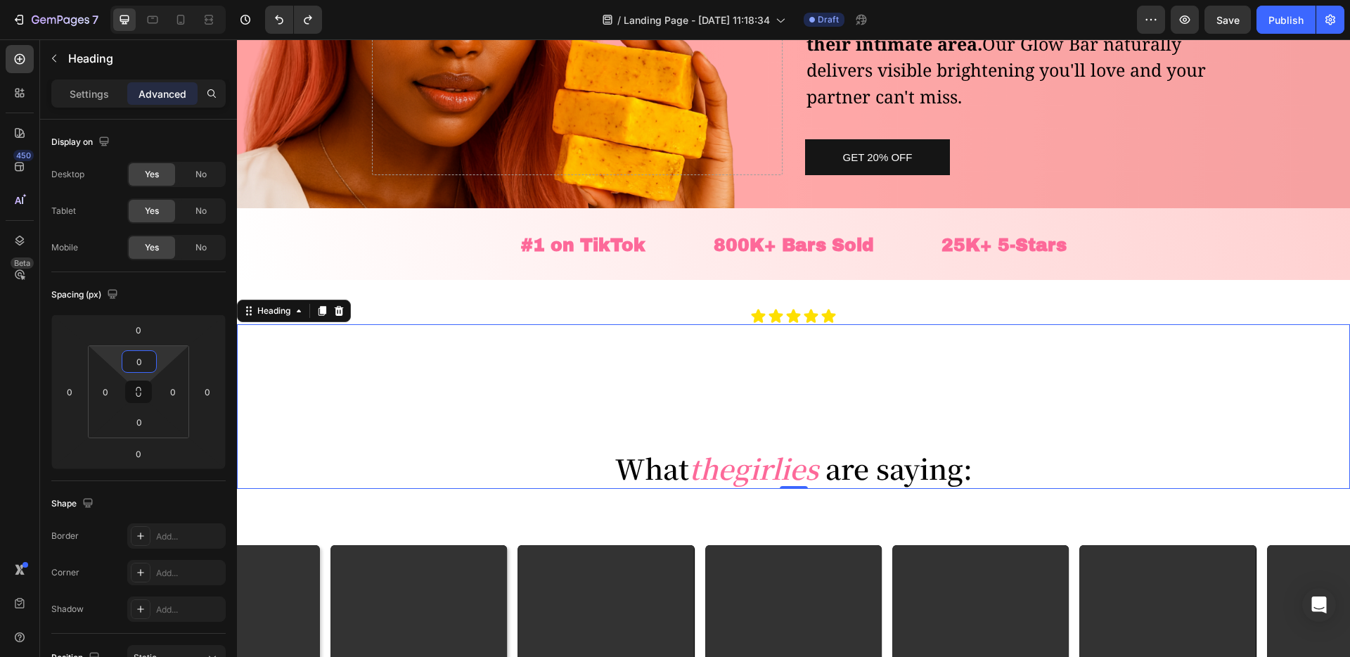
type input "0"
click at [577, 402] on p "⁠⁠⁠⁠⁠⁠⁠ What the girlies are saying:" at bounding box center [793, 406] width 1113 height 165
click at [769, 437] on p "⁠⁠⁠⁠⁠⁠⁠ What the girlies are saying:" at bounding box center [793, 406] width 1113 height 165
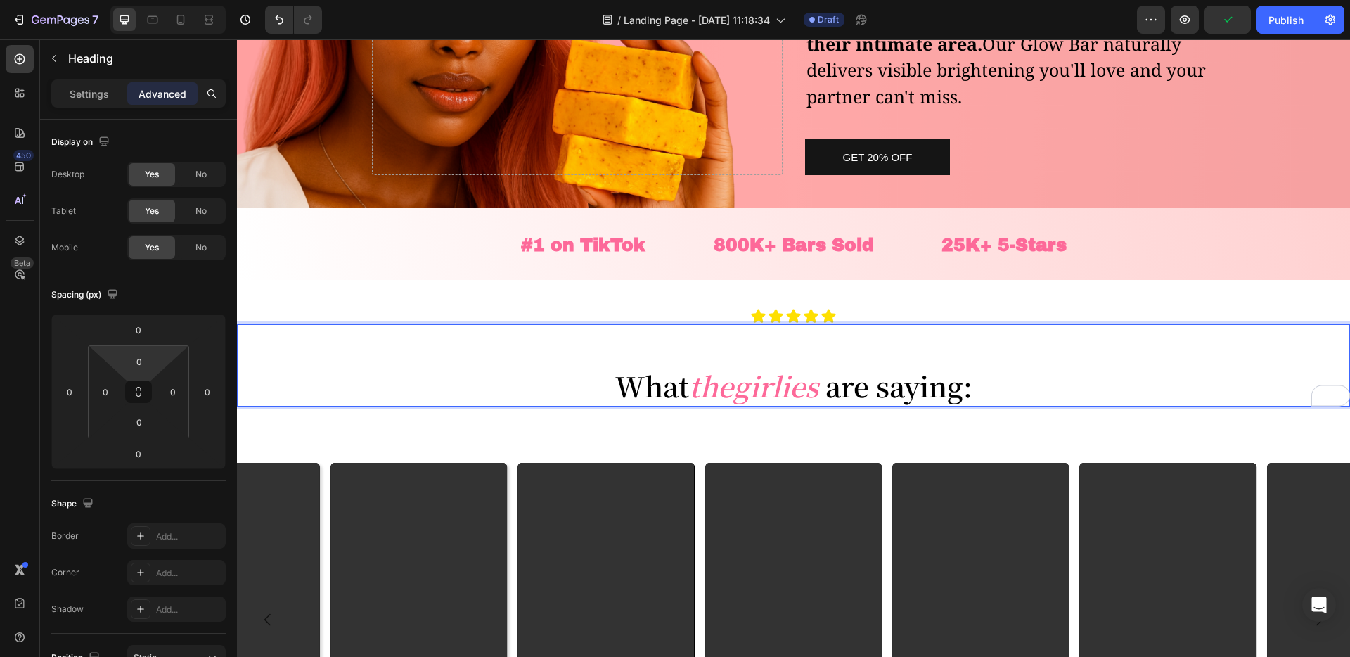
click at [621, 387] on p "⁠⁠⁠⁠⁠⁠⁠ What the girlies are saying:" at bounding box center [793, 365] width 1113 height 82
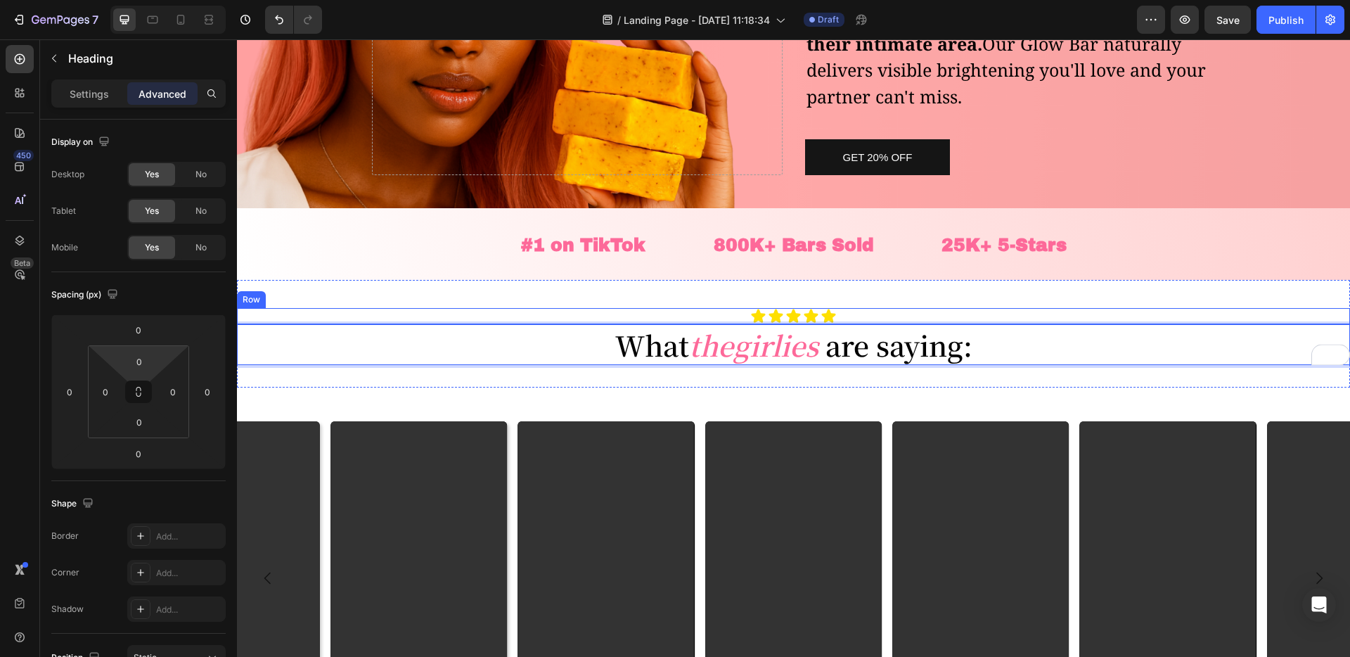
click at [851, 315] on div "Icon Icon Icon Icon Icon Icon List Row" at bounding box center [793, 316] width 1113 height 16
click at [576, 353] on p "What the girlies are saying:" at bounding box center [793, 344] width 1113 height 41
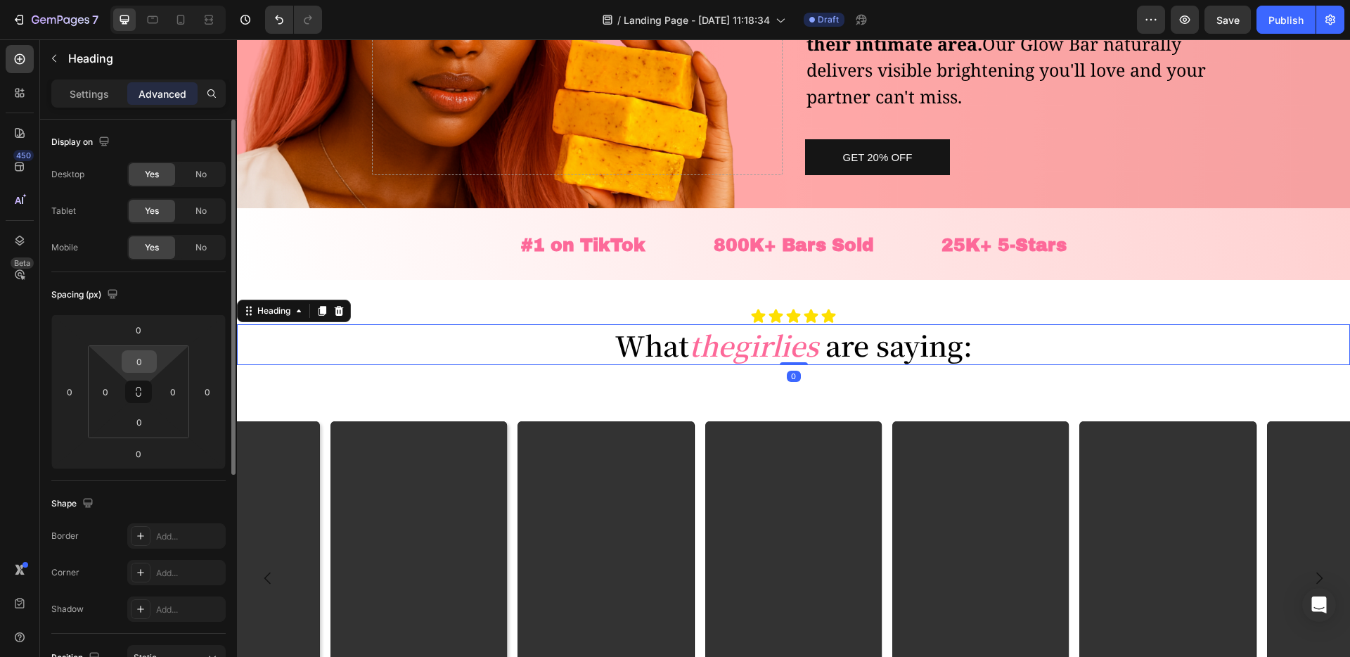
click at [136, 361] on input "0" at bounding box center [139, 361] width 28 height 21
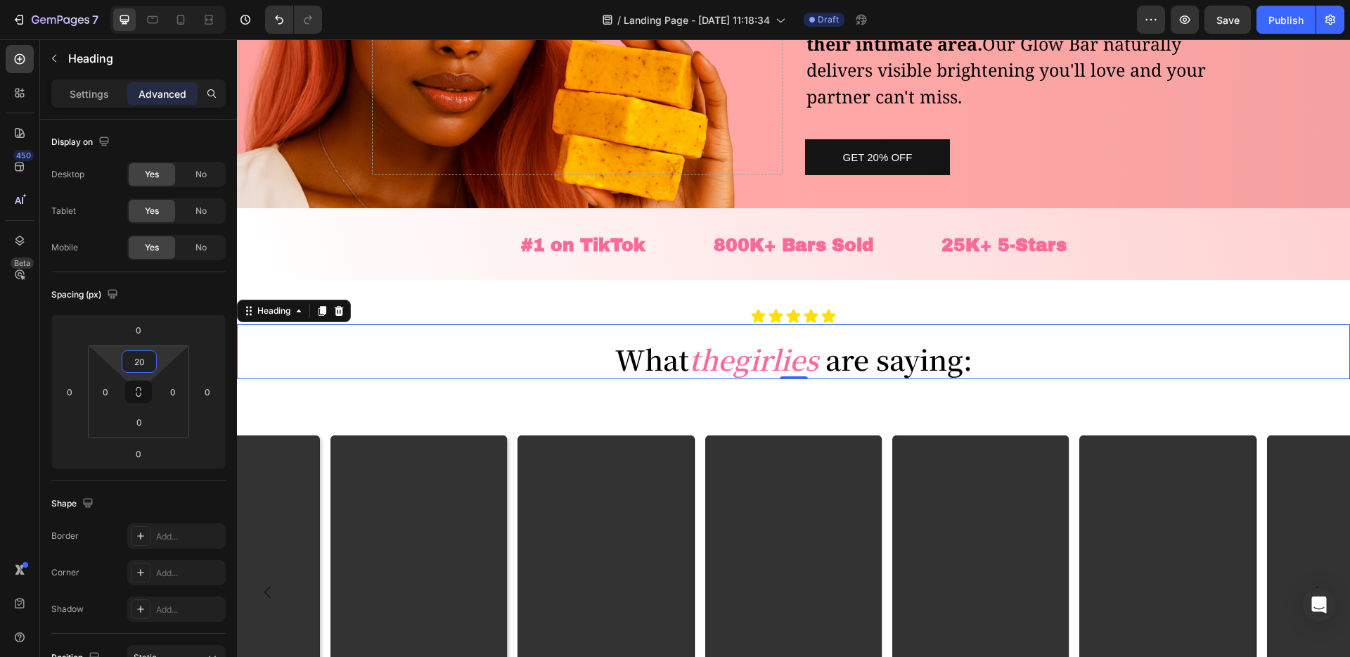
type input "20"
click at [864, 331] on div "What the girlies are saying: Heading 0" at bounding box center [793, 352] width 1113 height 56
click at [845, 312] on div "Icon Icon Icon Icon Icon Icon List Row" at bounding box center [793, 316] width 1113 height 16
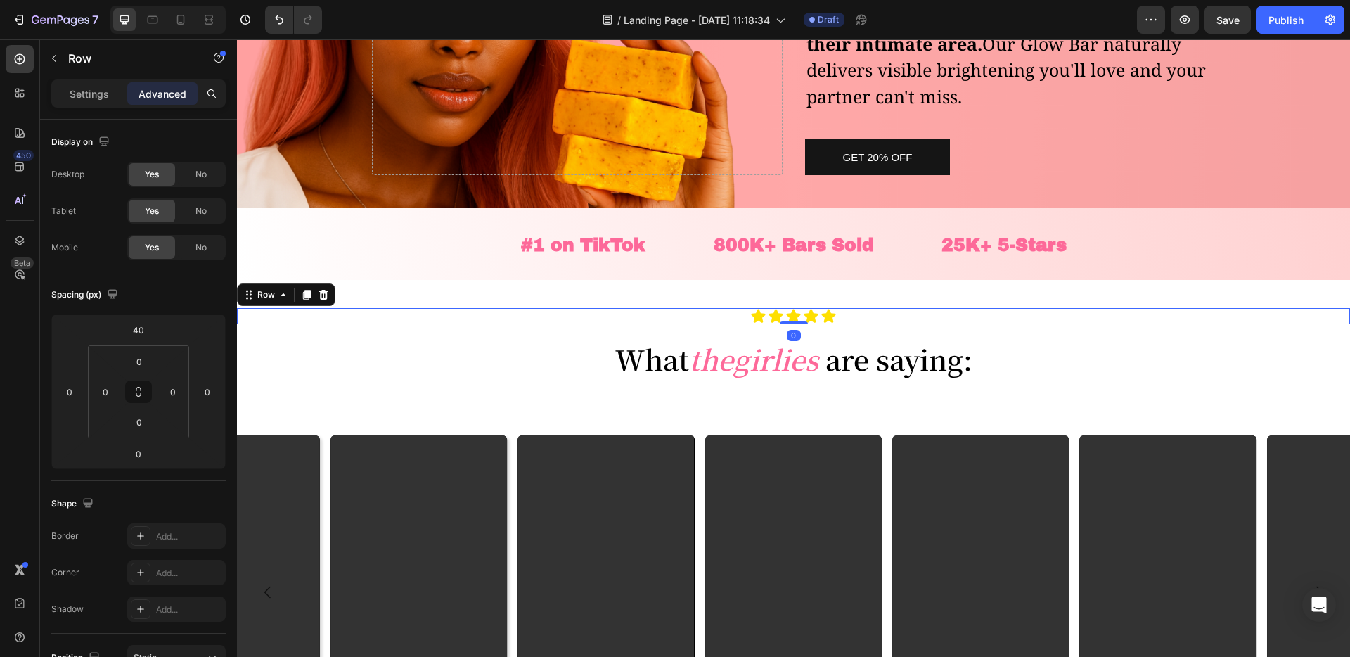
click at [842, 318] on div "Icon Icon Icon Icon Icon Icon List Row 0" at bounding box center [793, 316] width 1113 height 16
click at [832, 334] on div "What the girlies are saying: Heading" at bounding box center [793, 352] width 1113 height 56
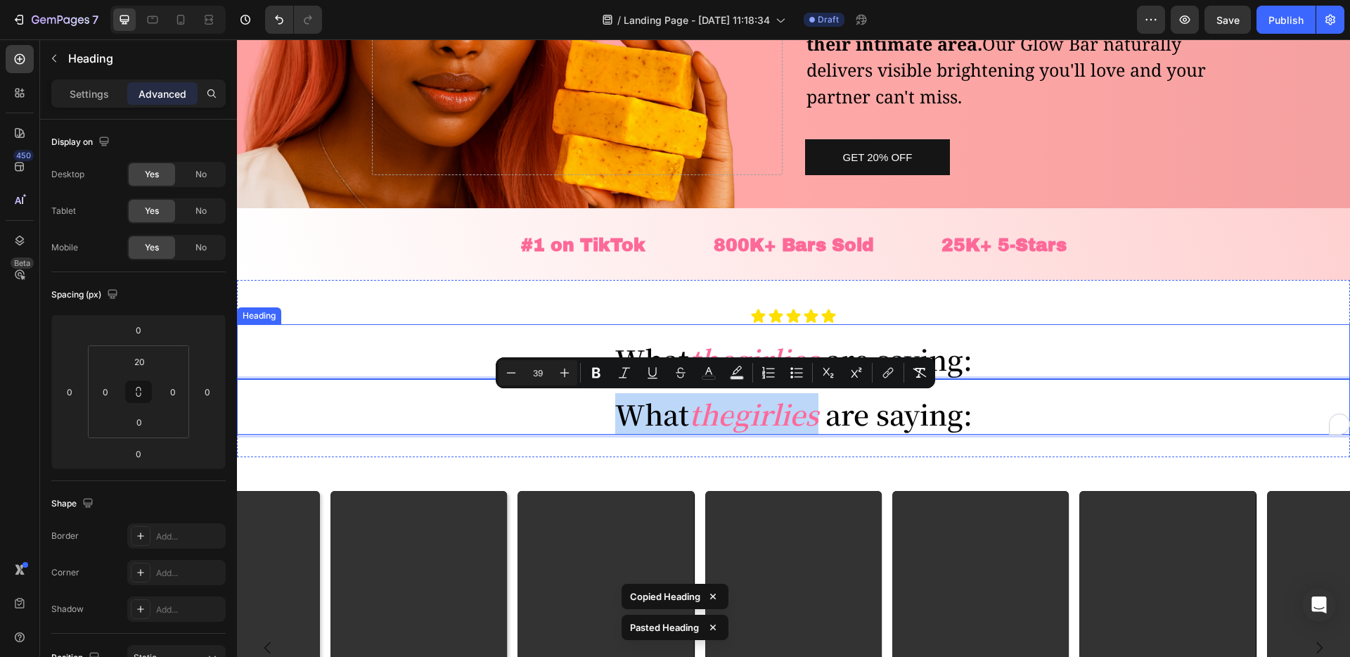
drag, startPoint x: 821, startPoint y: 394, endPoint x: 818, endPoint y: 325, distance: 69.7
click at [816, 333] on div "What the girlies are saying: Heading" at bounding box center [793, 352] width 1113 height 56
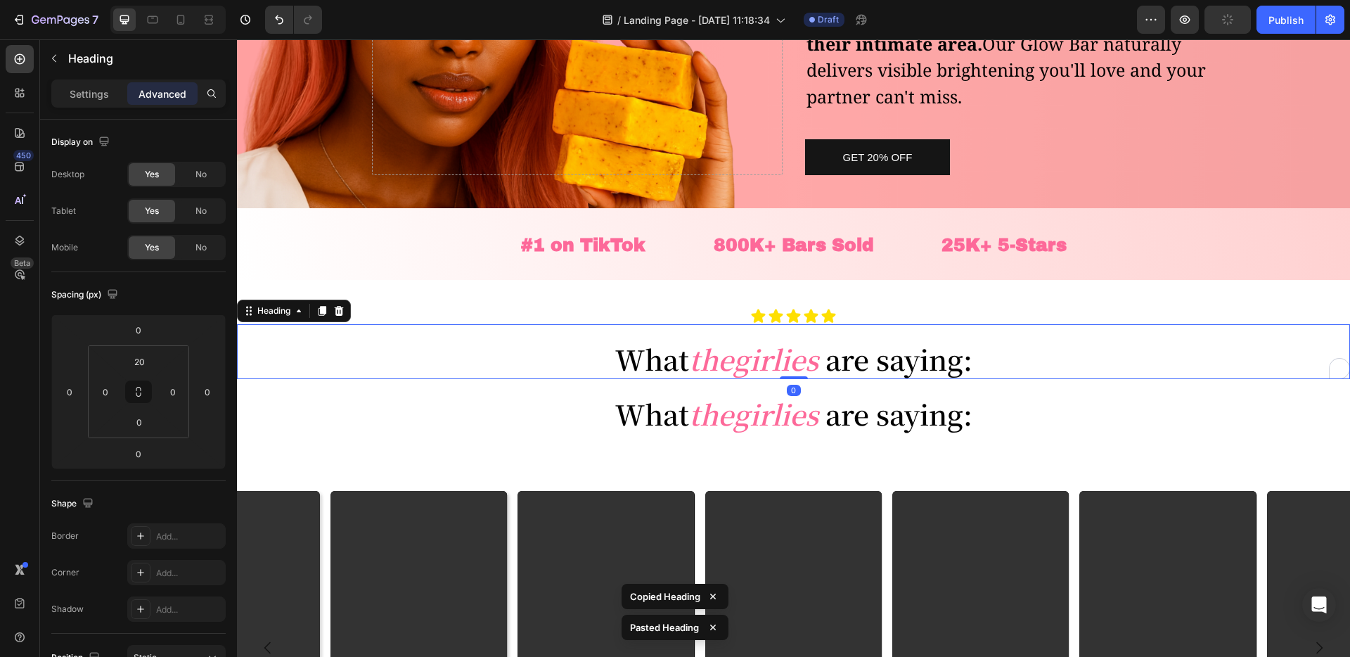
click at [816, 345] on strong "girlies" at bounding box center [775, 358] width 85 height 39
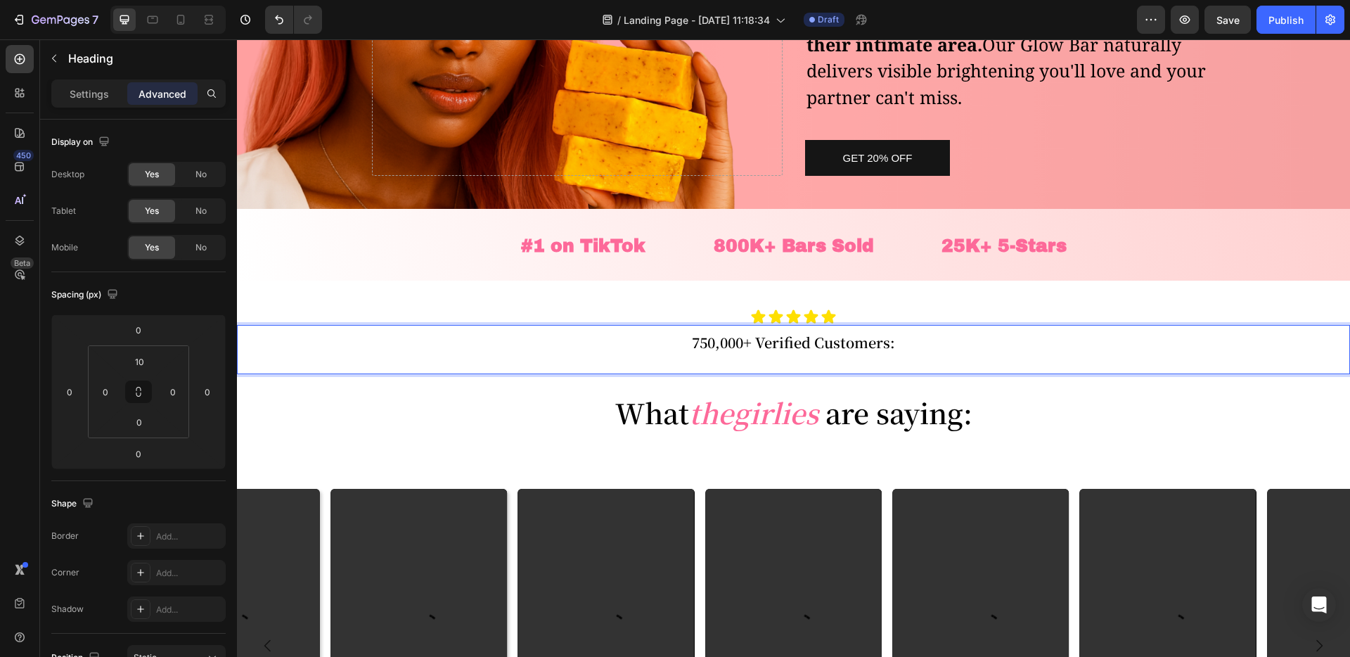
scroll to position [289, 0]
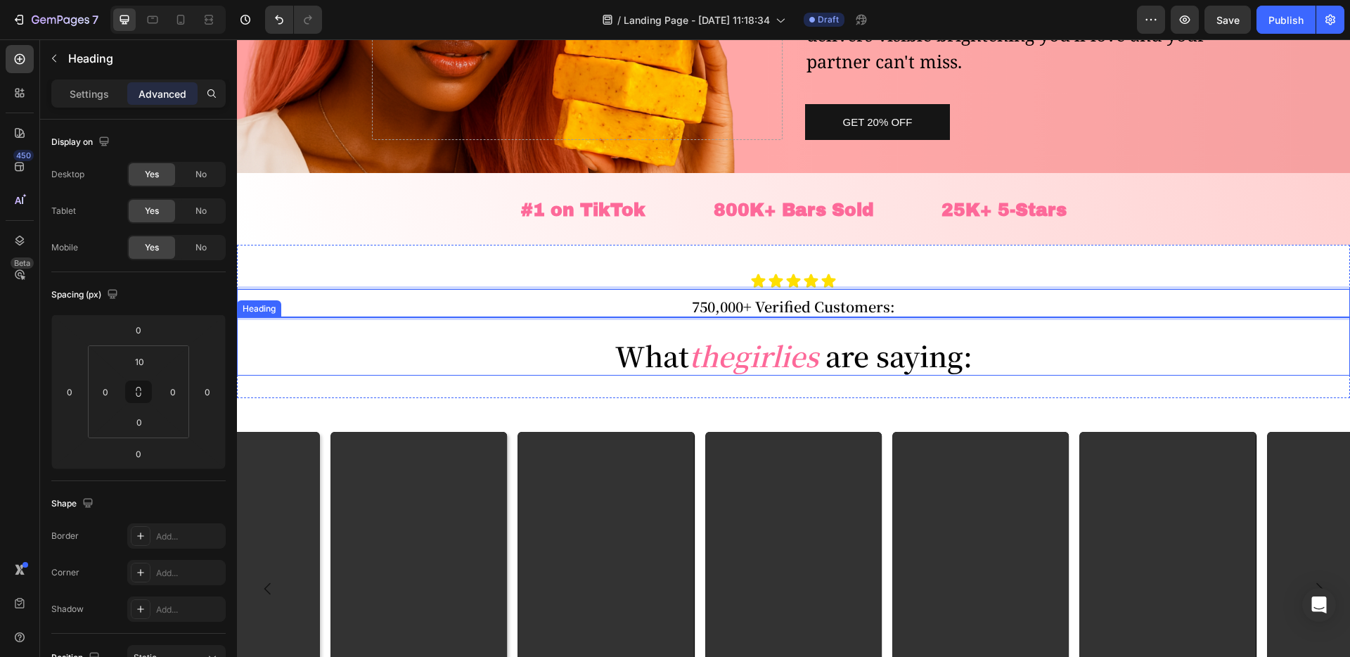
click at [1081, 382] on div "Icon Icon Icon Icon Icon Icon List Row 750,000+ Verified Customers: Heading 0 W…" at bounding box center [793, 322] width 1113 height 154
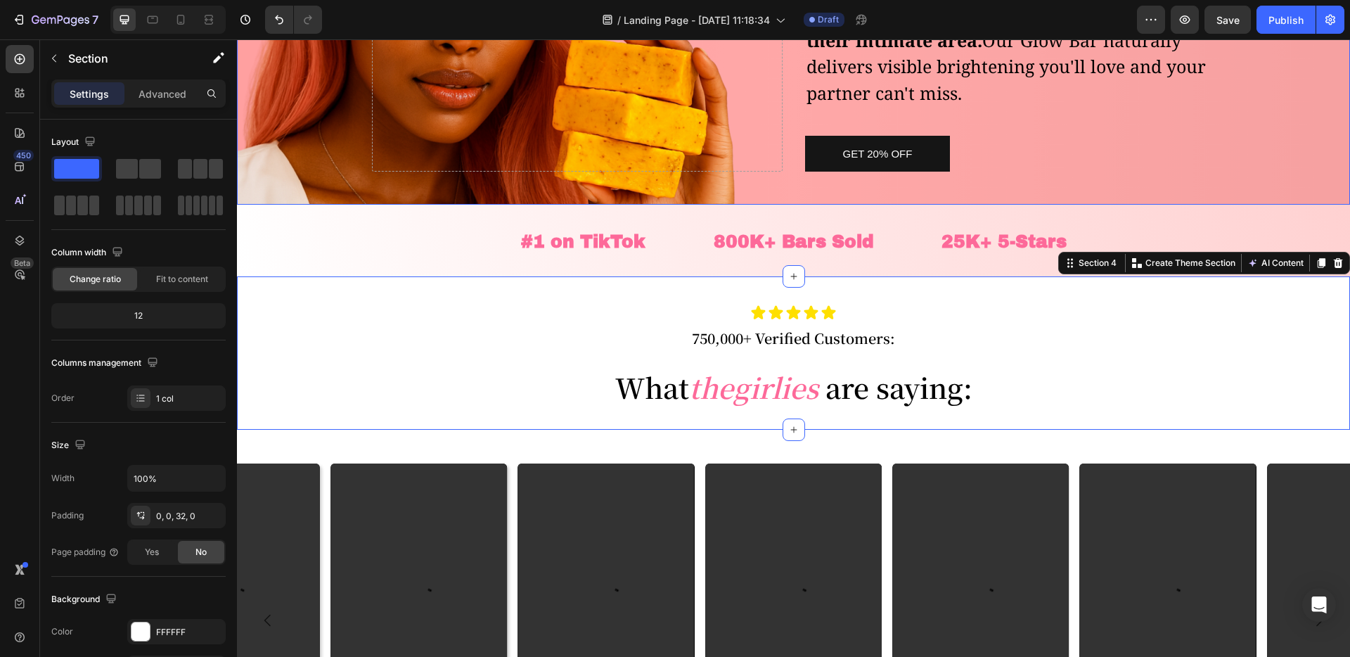
scroll to position [278, 0]
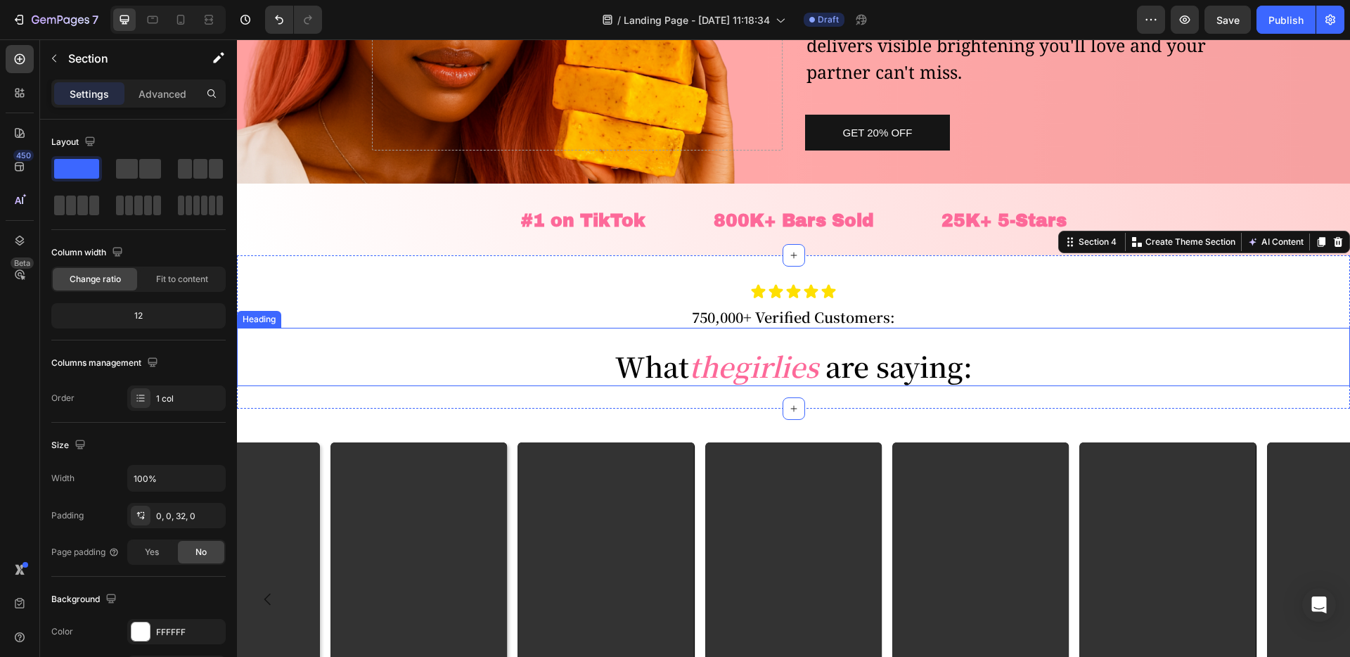
click at [845, 348] on p "What the girlies are saying:" at bounding box center [793, 365] width 1113 height 41
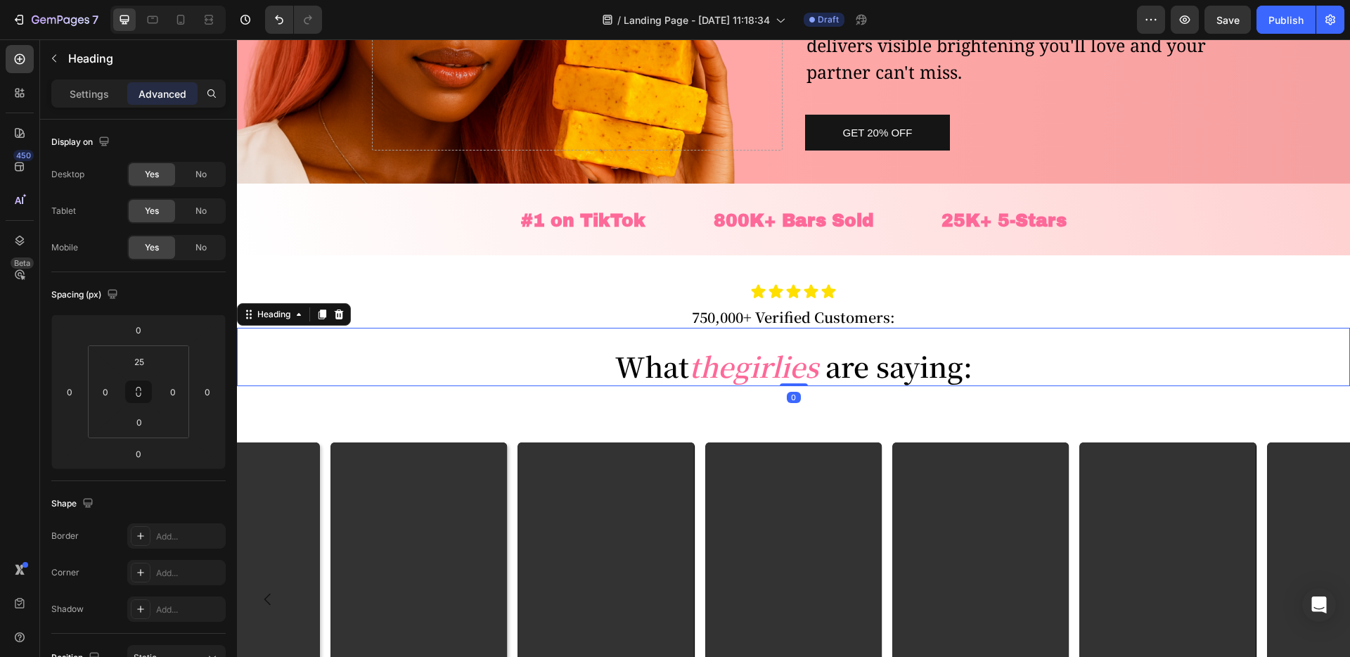
click at [845, 348] on p "What the girlies are saying:" at bounding box center [793, 365] width 1113 height 41
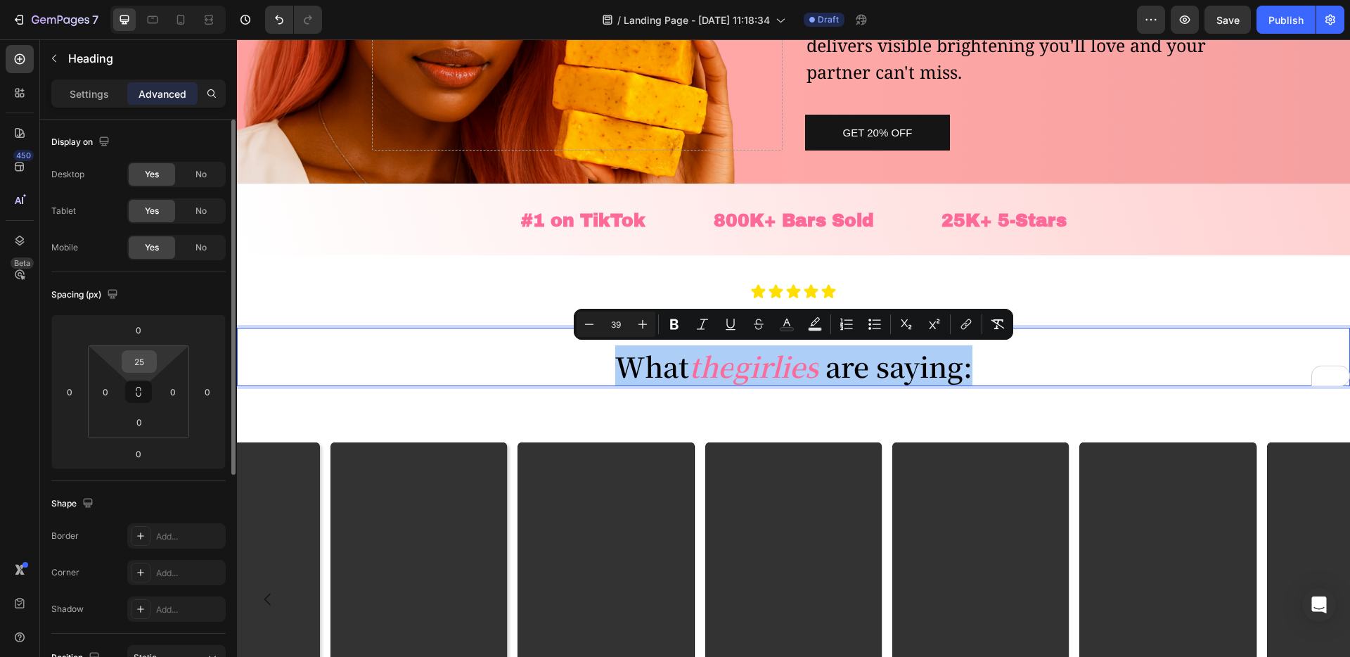
click at [153, 356] on div "25" at bounding box center [139, 361] width 35 height 23
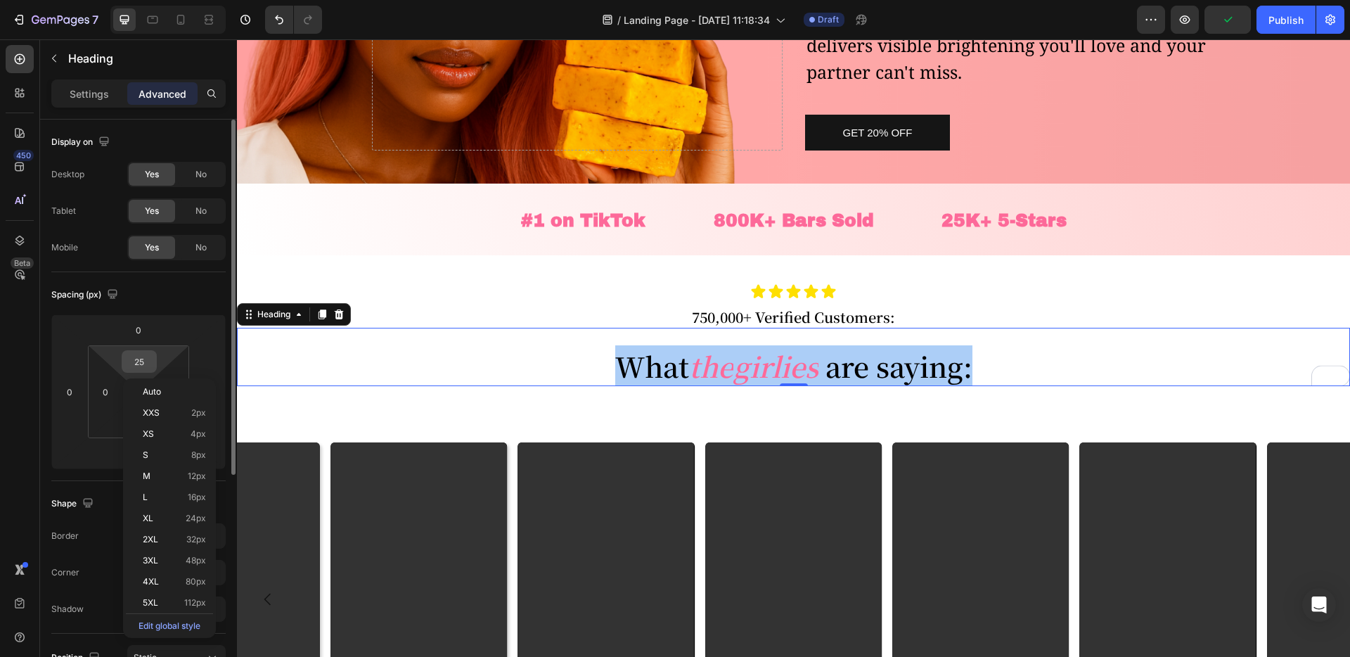
click at [141, 358] on input "25" at bounding box center [139, 361] width 28 height 21
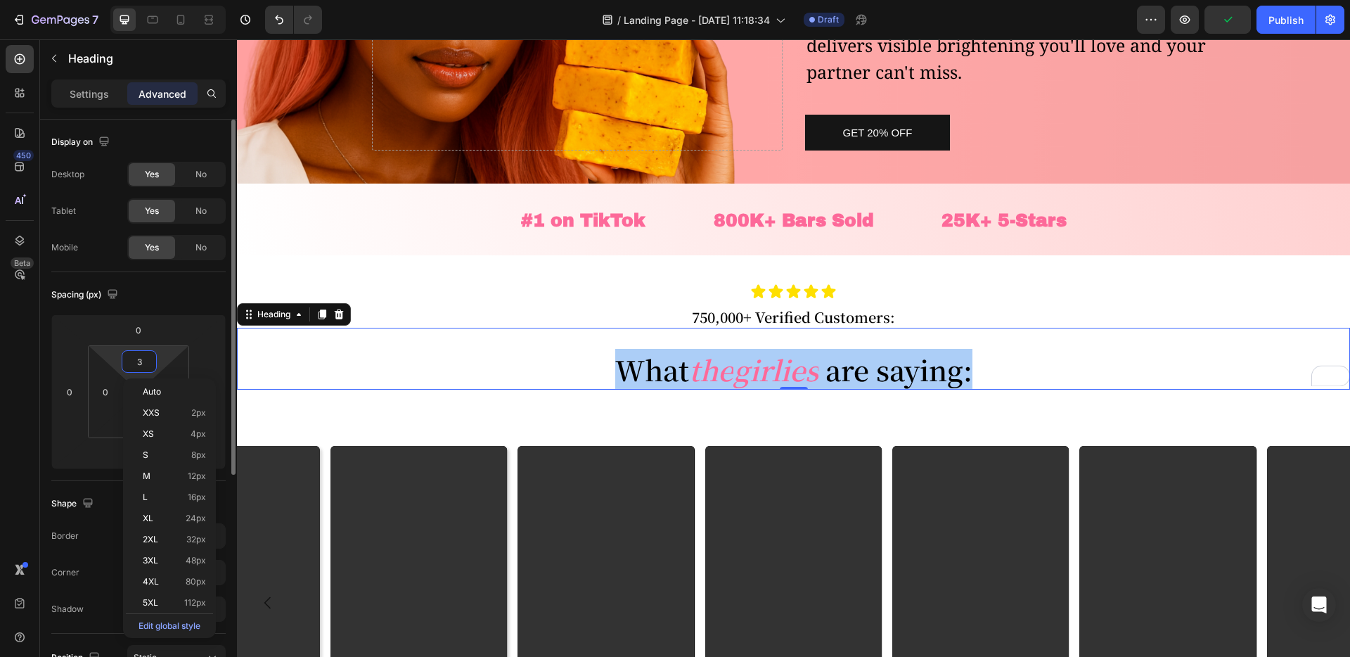
type input "30"
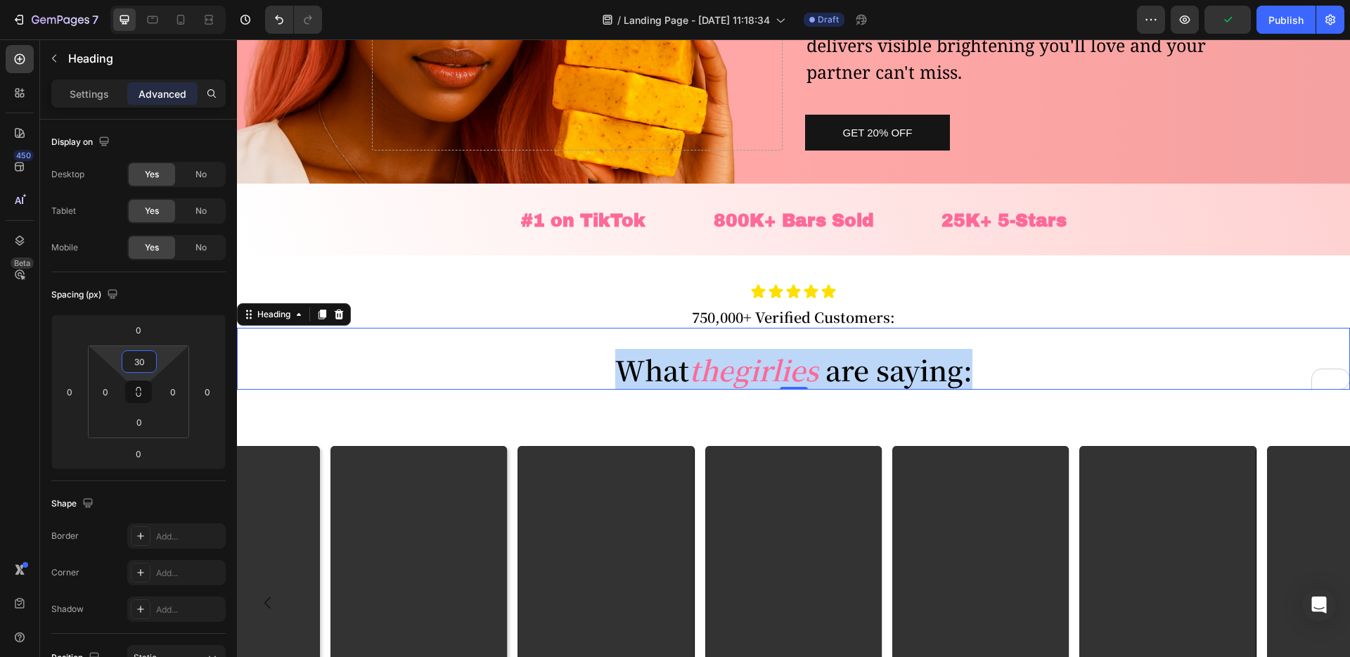
click at [441, 407] on div "Icon Icon Icon Icon Icon Icon List Row 750,000+ Verified Customers: Heading Wha…" at bounding box center [793, 334] width 1113 height 158
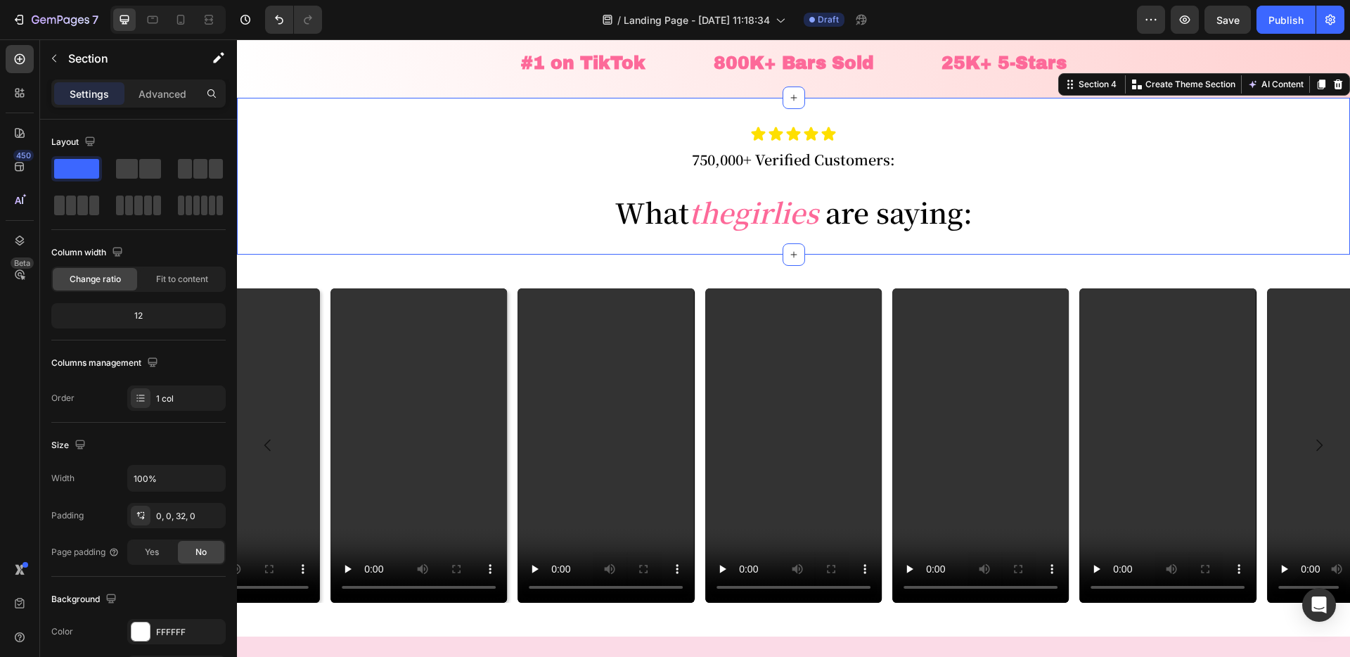
scroll to position [400, 0]
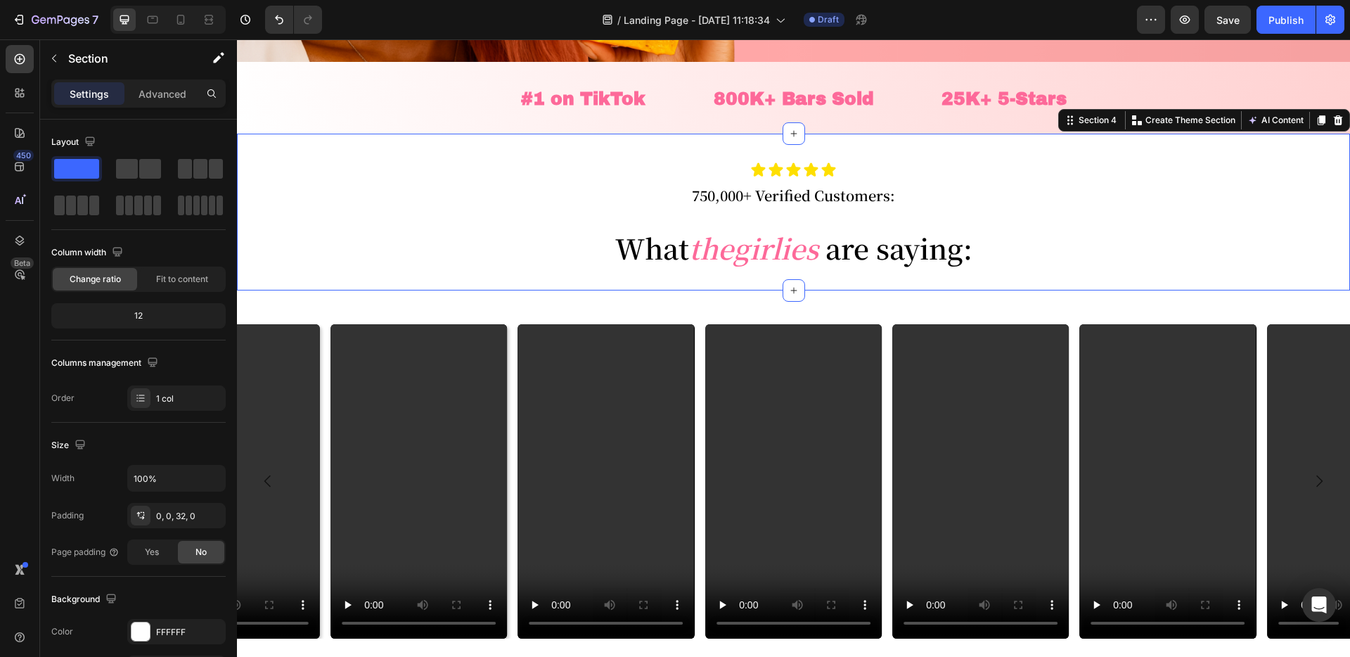
click at [311, 134] on div "Icon Icon Icon Icon Icon Icon List Row 750,000+ Verified Customers: Heading Wha…" at bounding box center [793, 201] width 1113 height 135
click at [297, 105] on div "#1 on TikTok Heading 800K+ Bars Sold Heading 25K+ 5-Stars Heading Row" at bounding box center [793, 99] width 1113 height 30
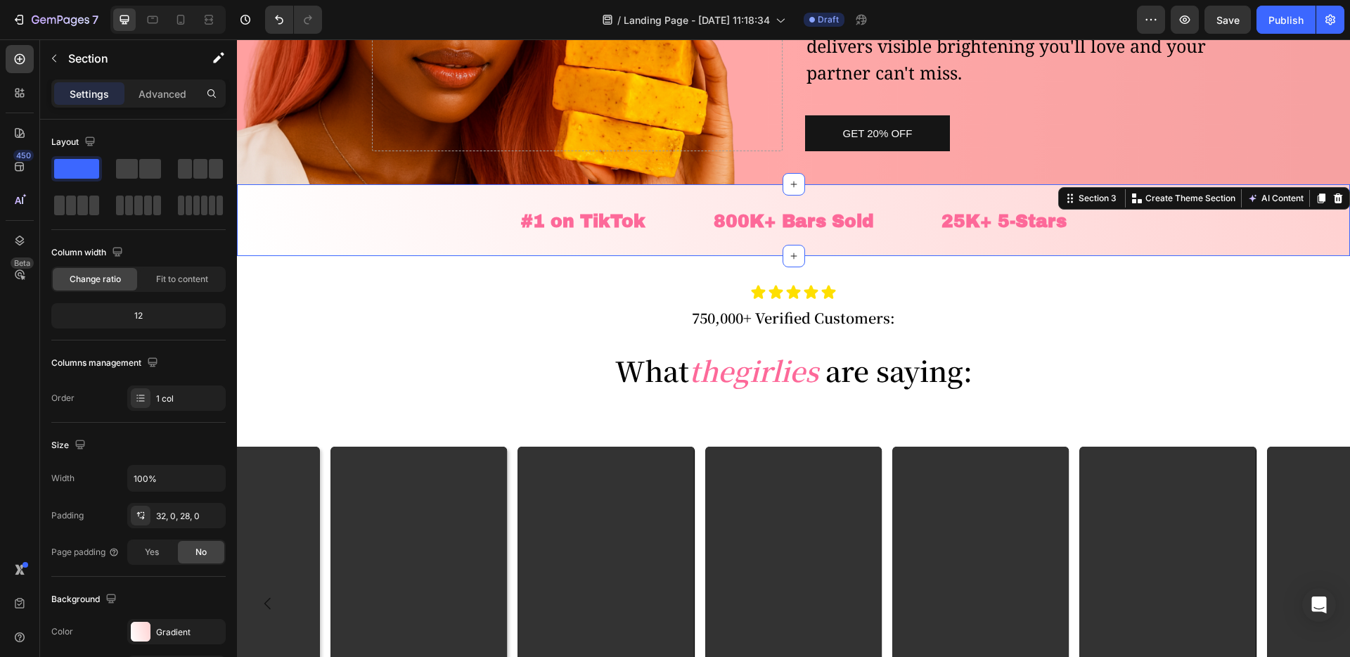
scroll to position [272, 0]
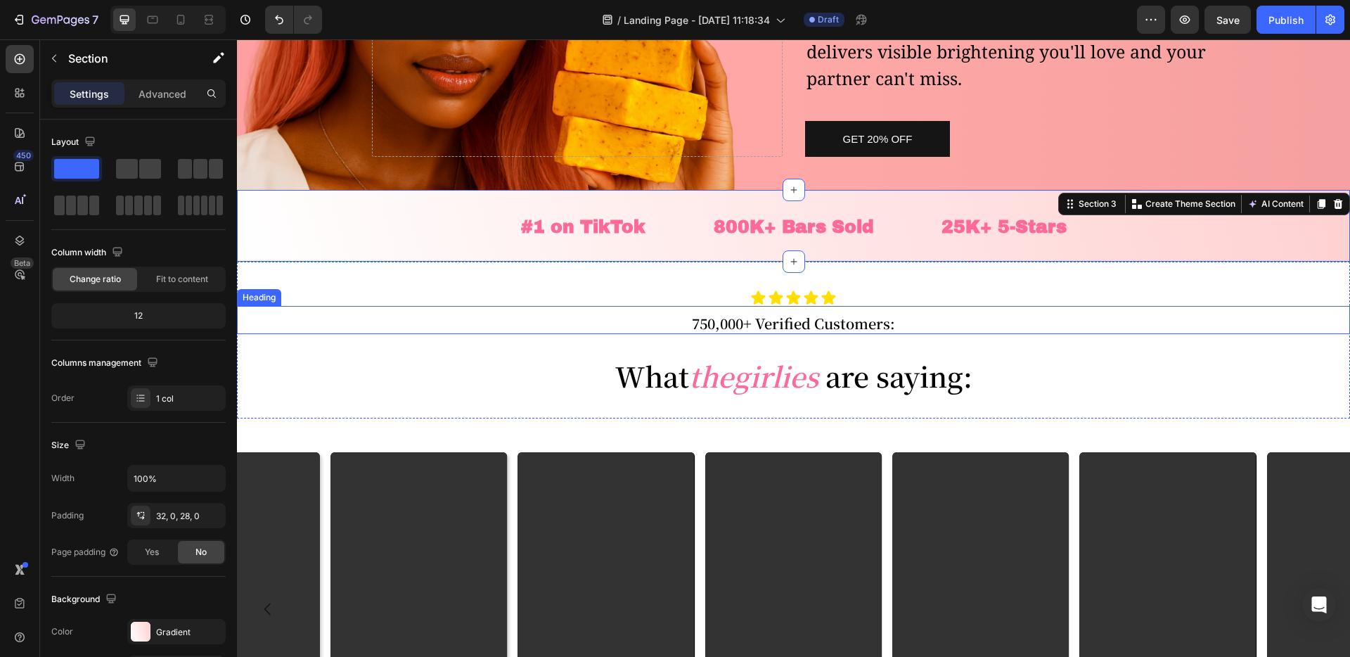
click at [892, 328] on p "750,000+ Verified Customers:" at bounding box center [793, 323] width 1113 height 21
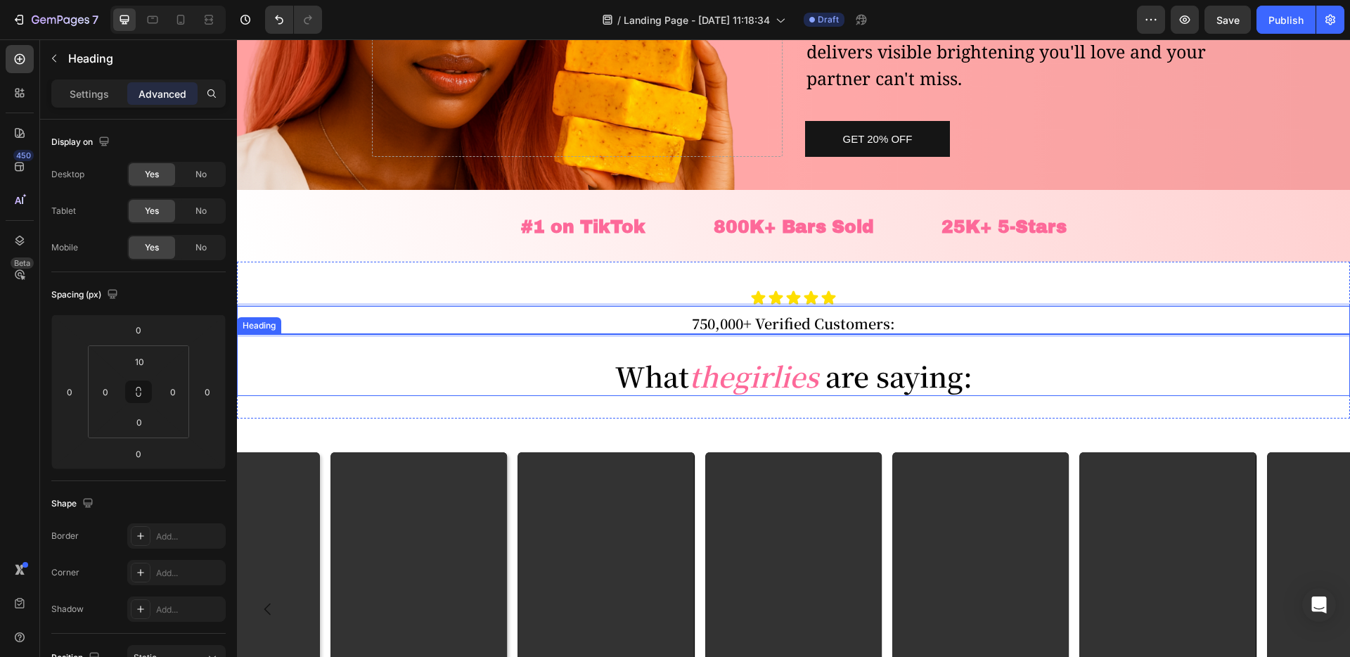
click at [968, 380] on p "What the girlies are saying:" at bounding box center [793, 375] width 1113 height 41
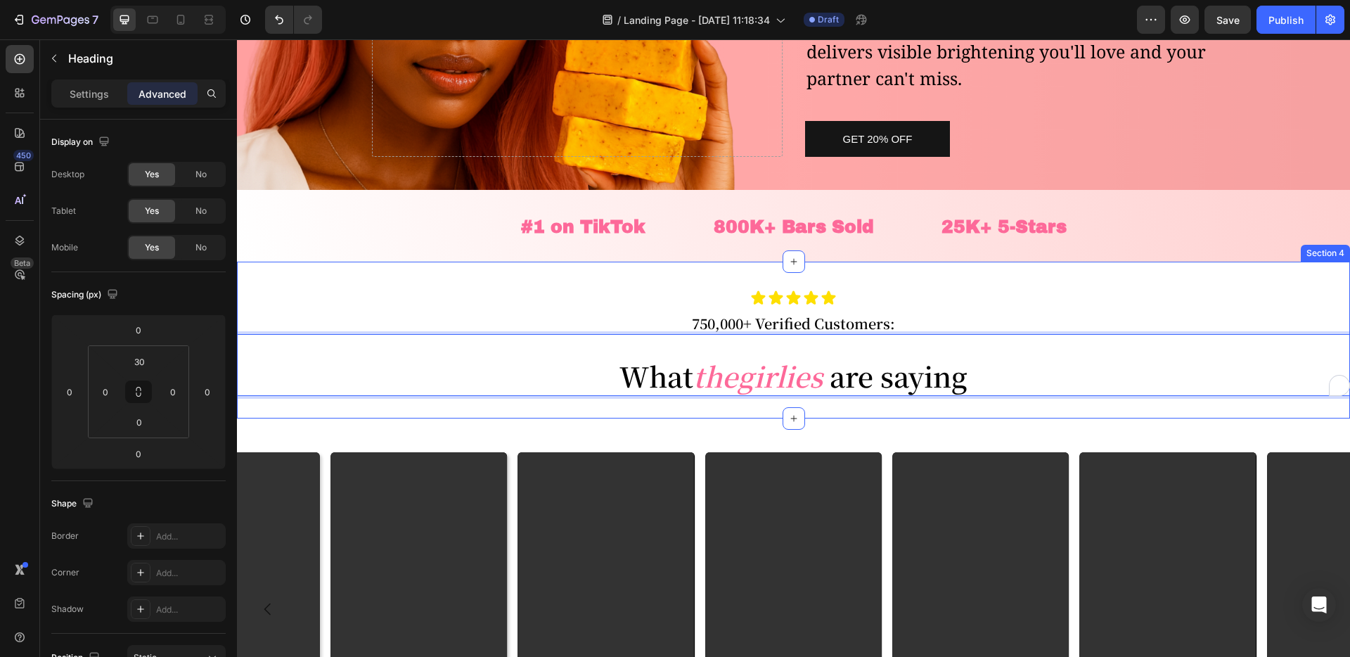
click at [938, 402] on div "Icon Icon Icon Icon Icon Icon List Row 750,000+ Verified Customers: Heading Wha…" at bounding box center [793, 341] width 1113 height 158
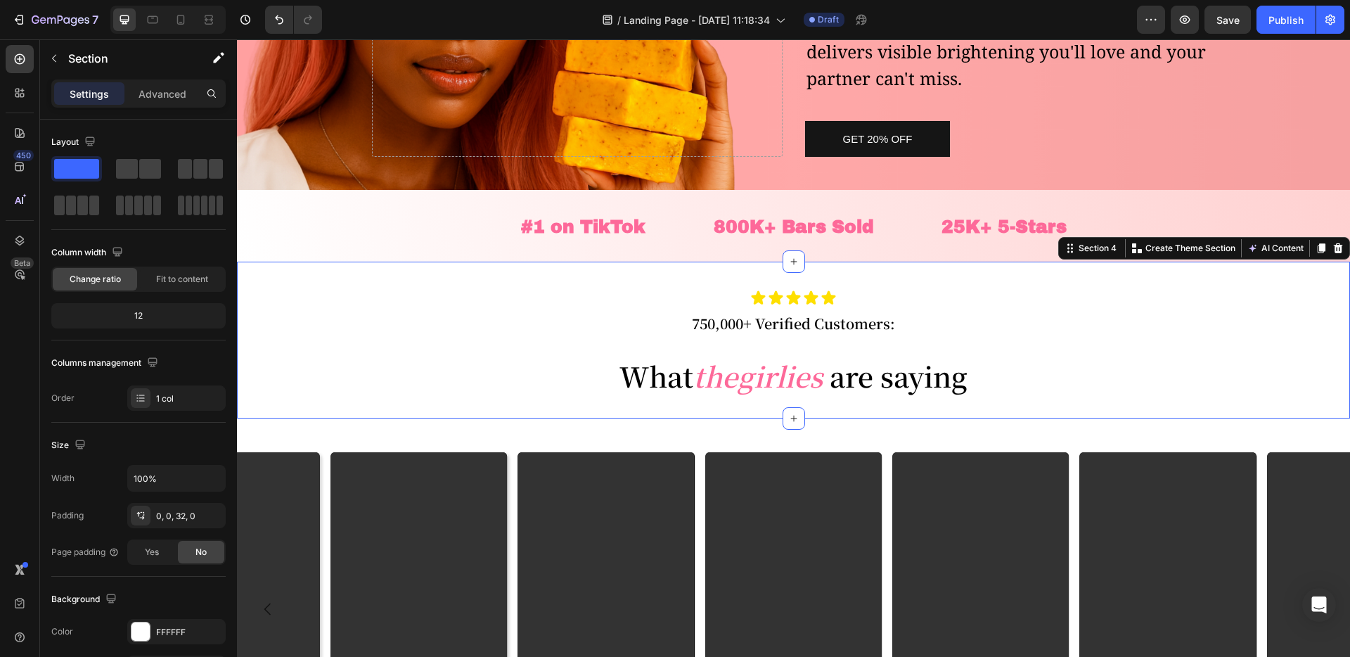
scroll to position [313, 0]
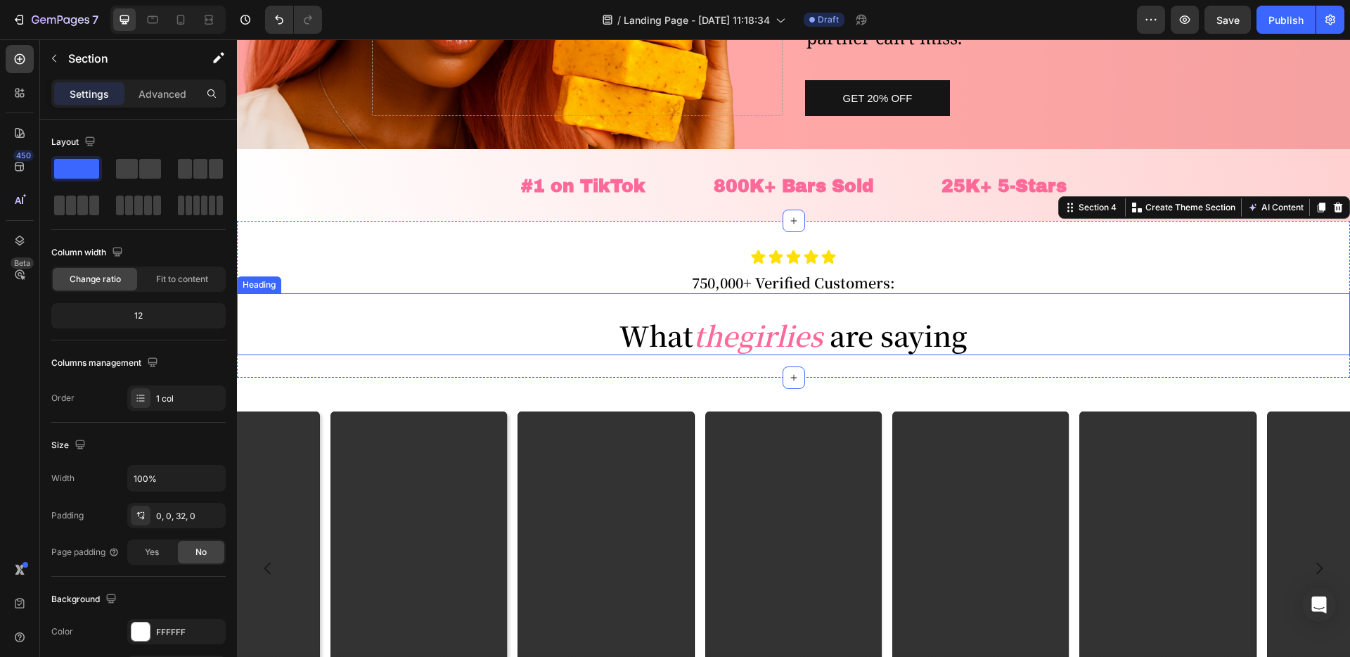
click at [667, 335] on p "What the girlies are saying" at bounding box center [793, 334] width 1113 height 41
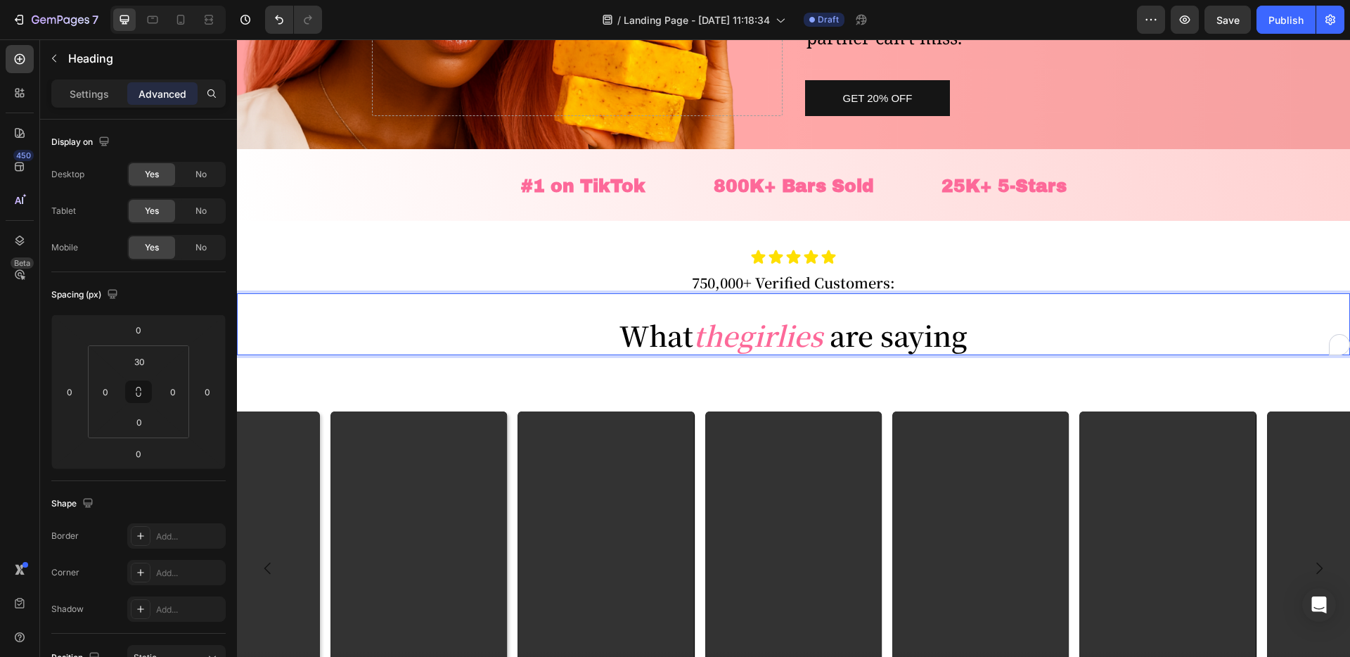
click at [651, 334] on p "What the girlies are saying" at bounding box center [793, 334] width 1113 height 41
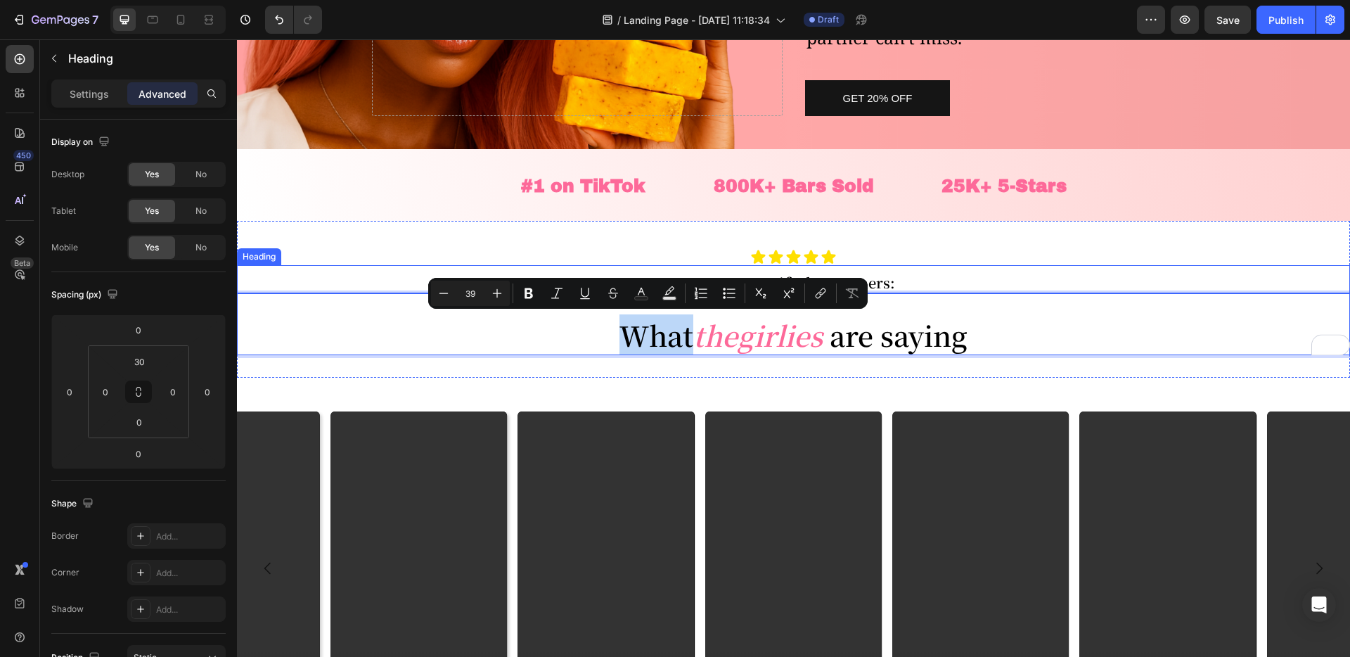
click at [916, 283] on p "750,000+ Verified Customers:" at bounding box center [793, 282] width 1113 height 21
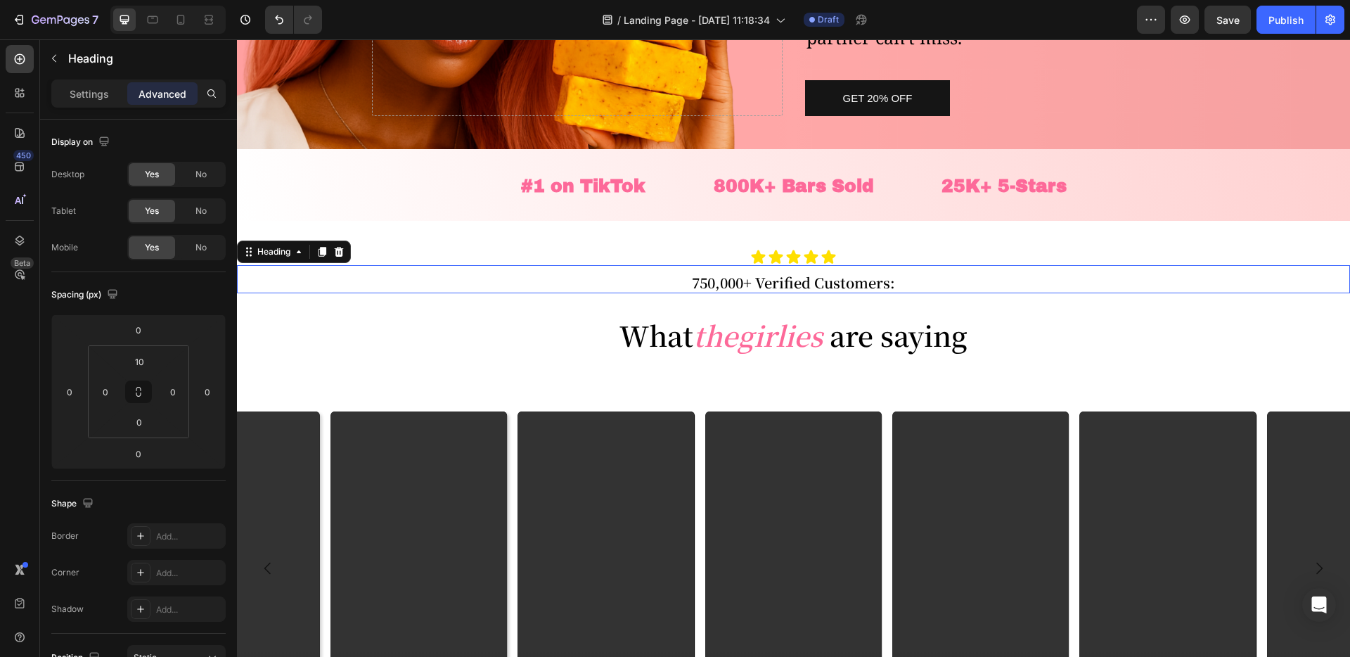
click at [897, 281] on p "750,000+ Verified Customers:" at bounding box center [793, 282] width 1113 height 21
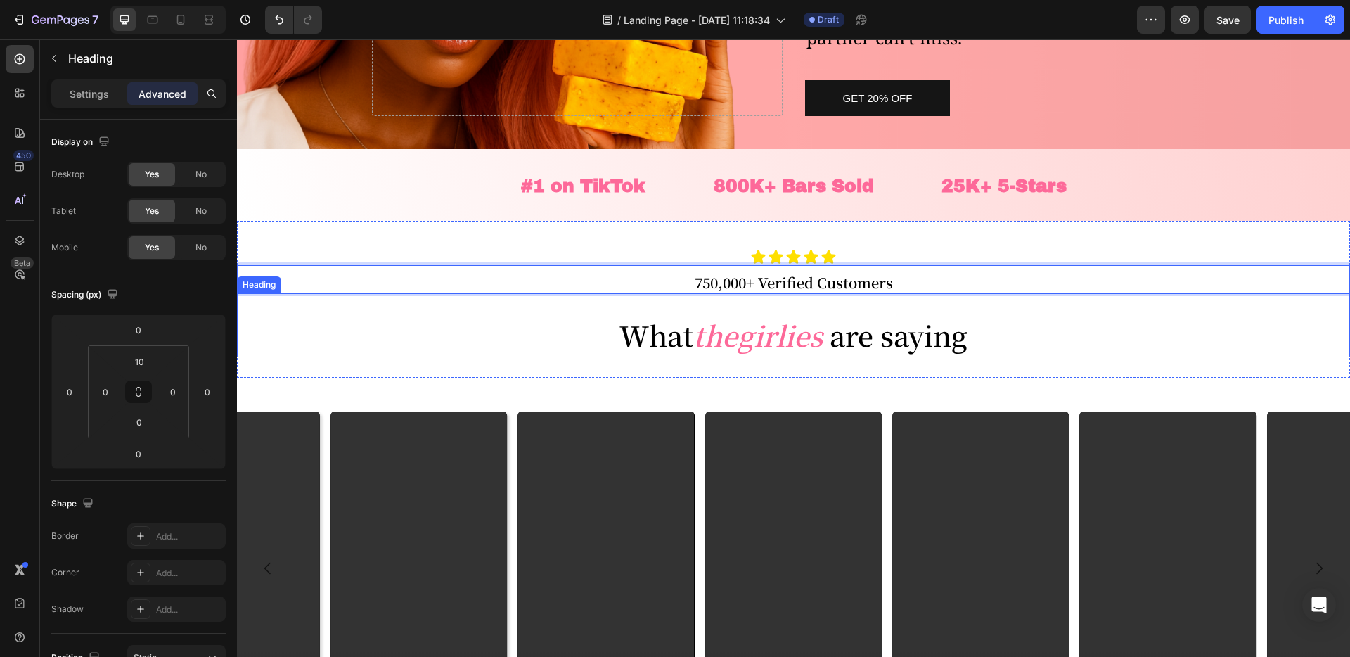
click at [632, 347] on p "What the girlies are saying" at bounding box center [793, 334] width 1113 height 41
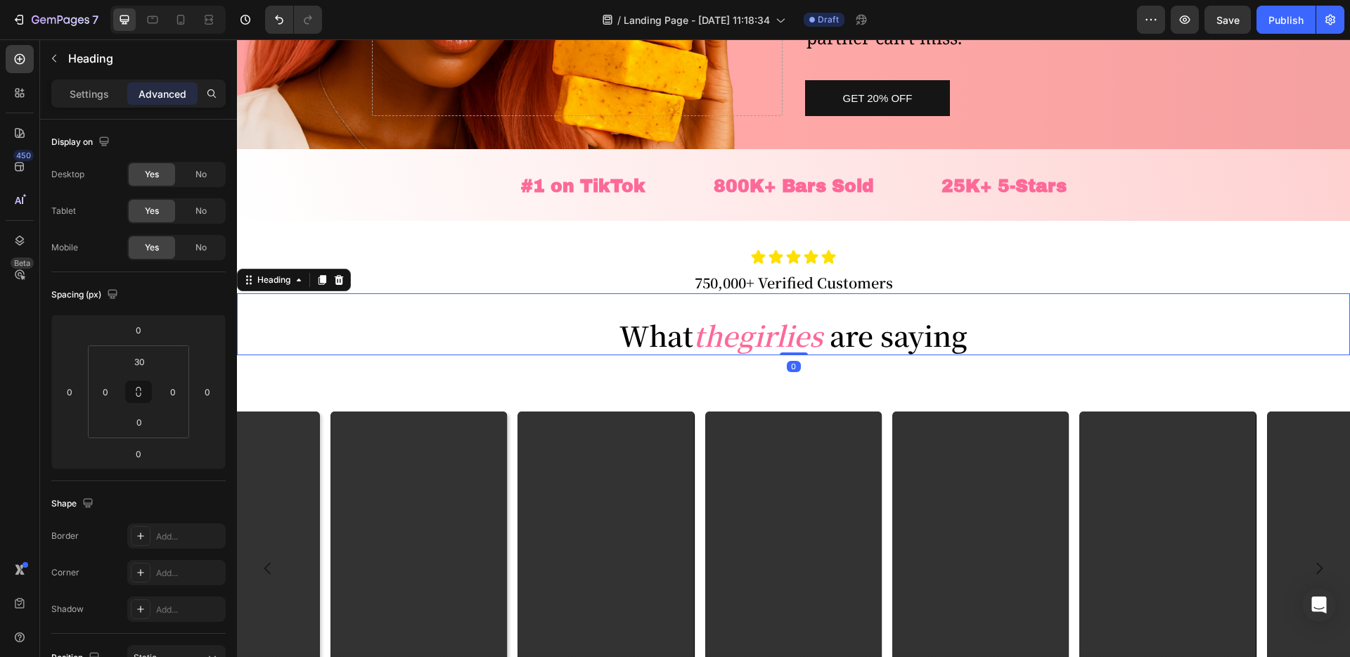
click at [631, 337] on p "What the girlies are saying" at bounding box center [793, 334] width 1113 height 41
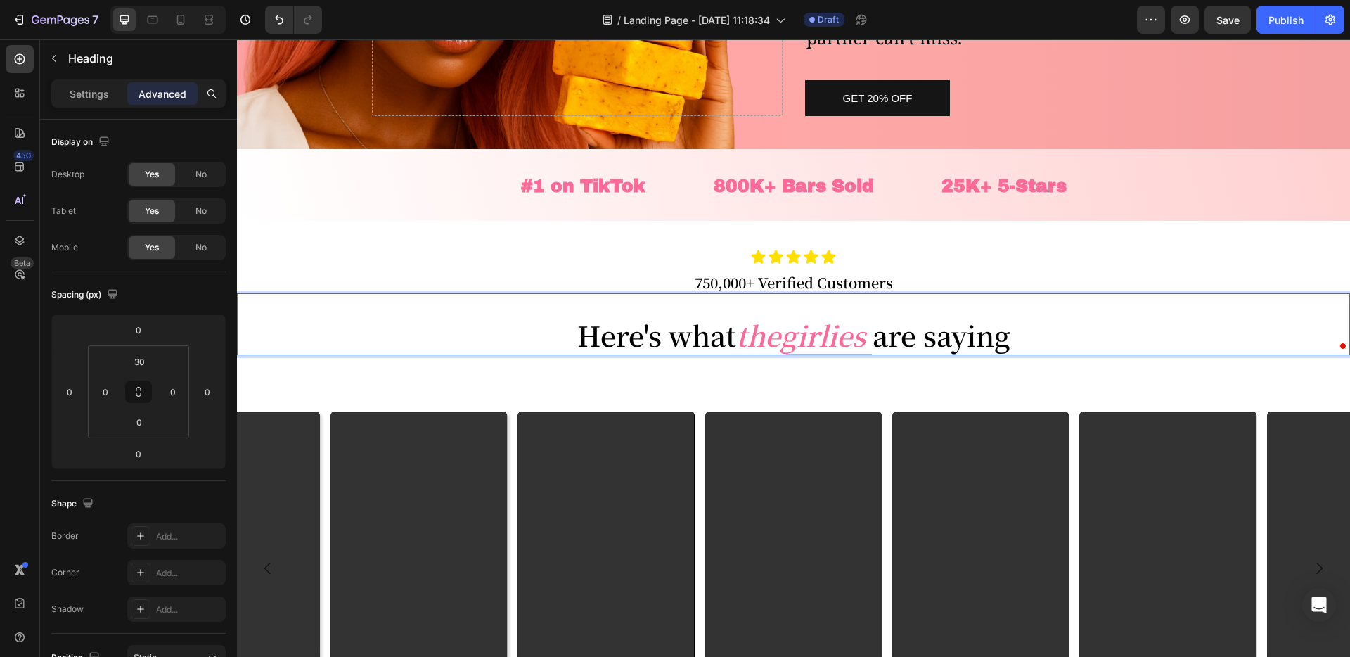
click at [1092, 348] on p "Here's what the girlies are saying" at bounding box center [793, 334] width 1113 height 41
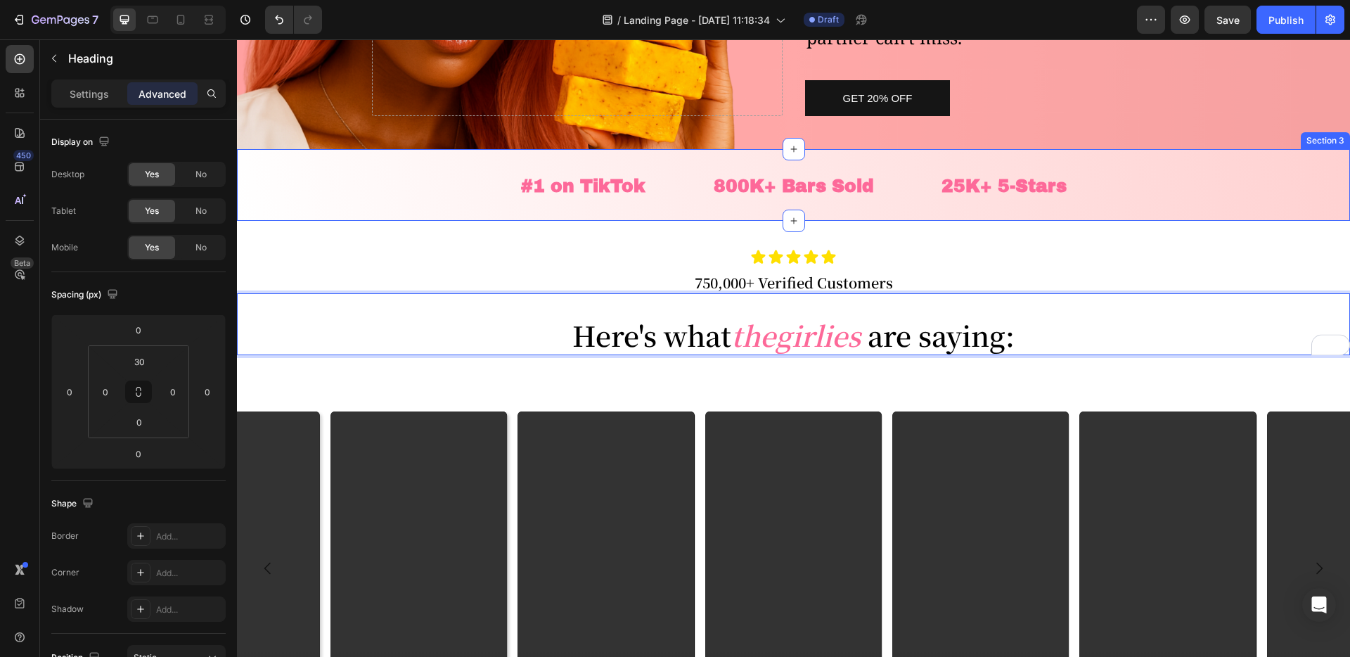
click at [1062, 219] on div "#1 on TikTok Heading 800K+ Bars Sold Heading 25K+ 5-Stars Heading Row Section 3" at bounding box center [793, 185] width 1113 height 72
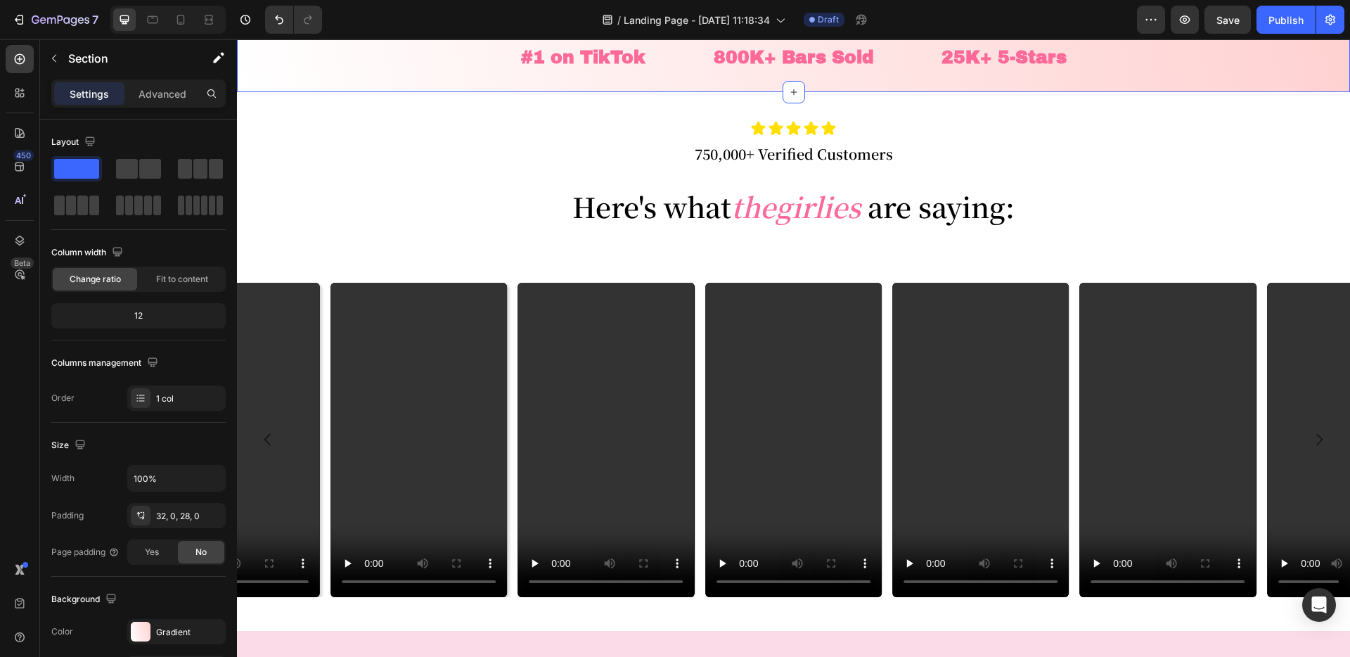
scroll to position [447, 0]
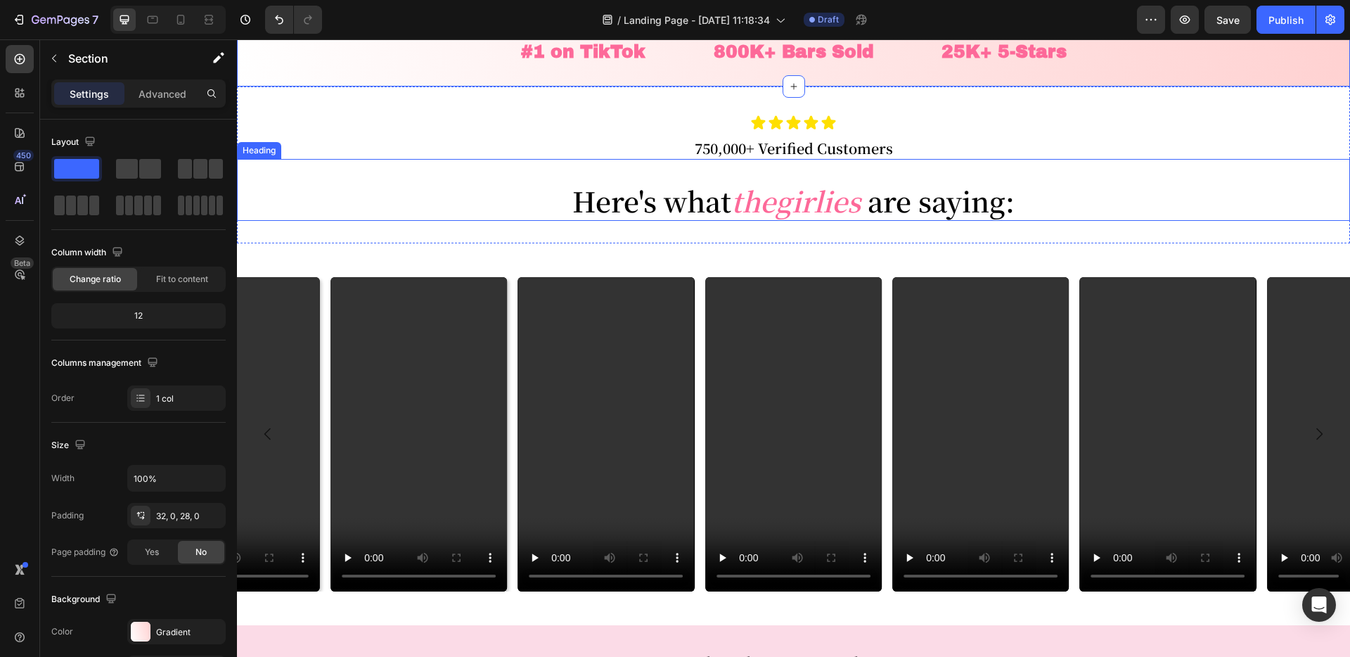
click at [617, 200] on p "Here's what the girlies are saying:" at bounding box center [793, 200] width 1113 height 41
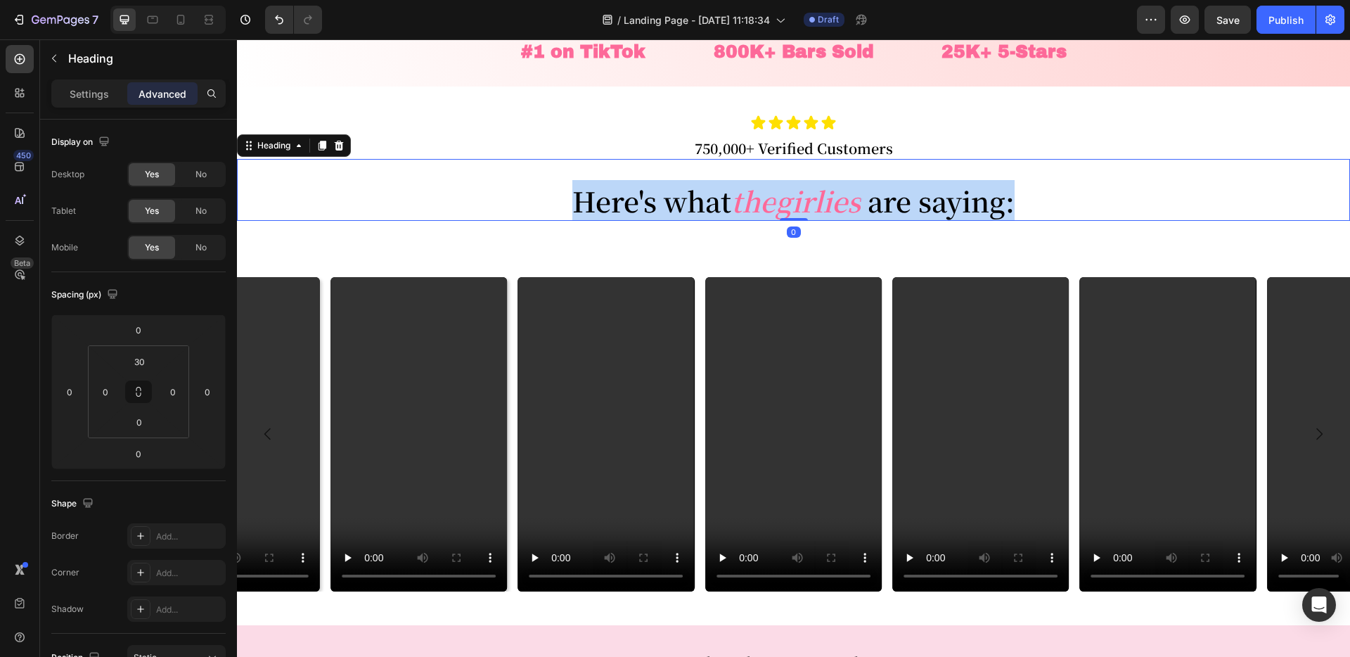
click at [617, 200] on p "Here's what the girlies are saying:" at bounding box center [793, 200] width 1113 height 41
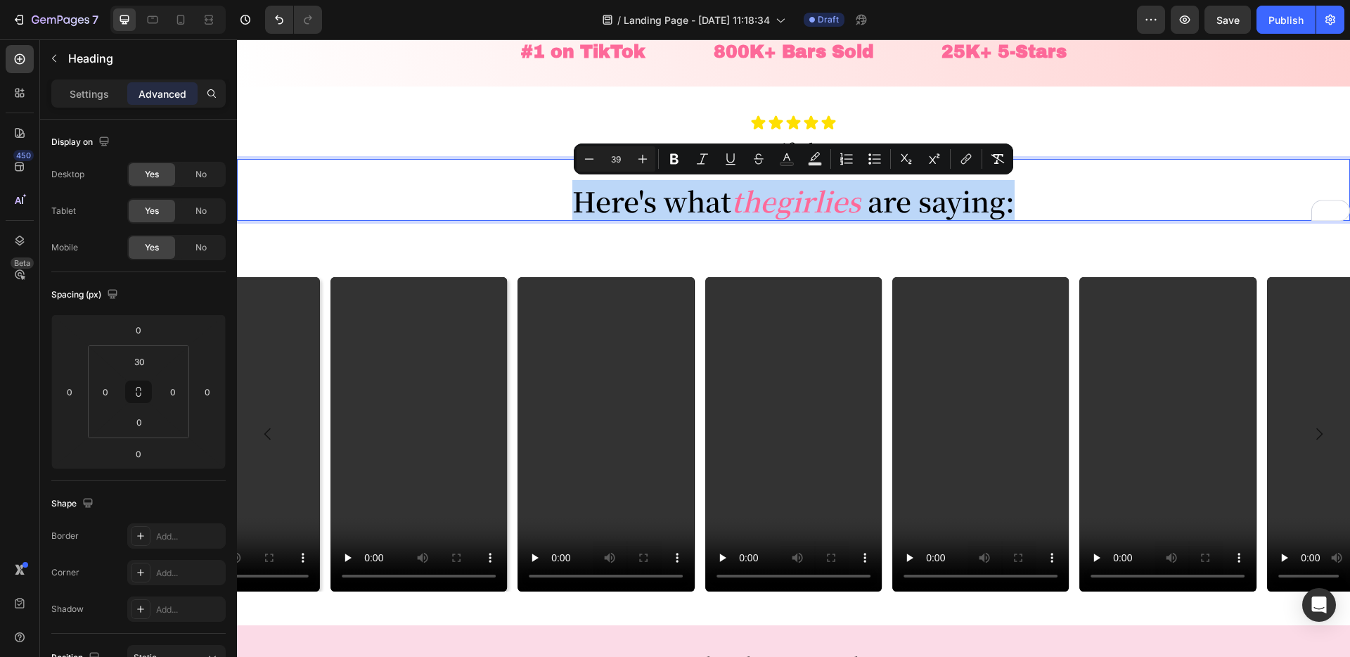
click at [685, 197] on p "Here's what the girlies are saying:" at bounding box center [793, 200] width 1113 height 41
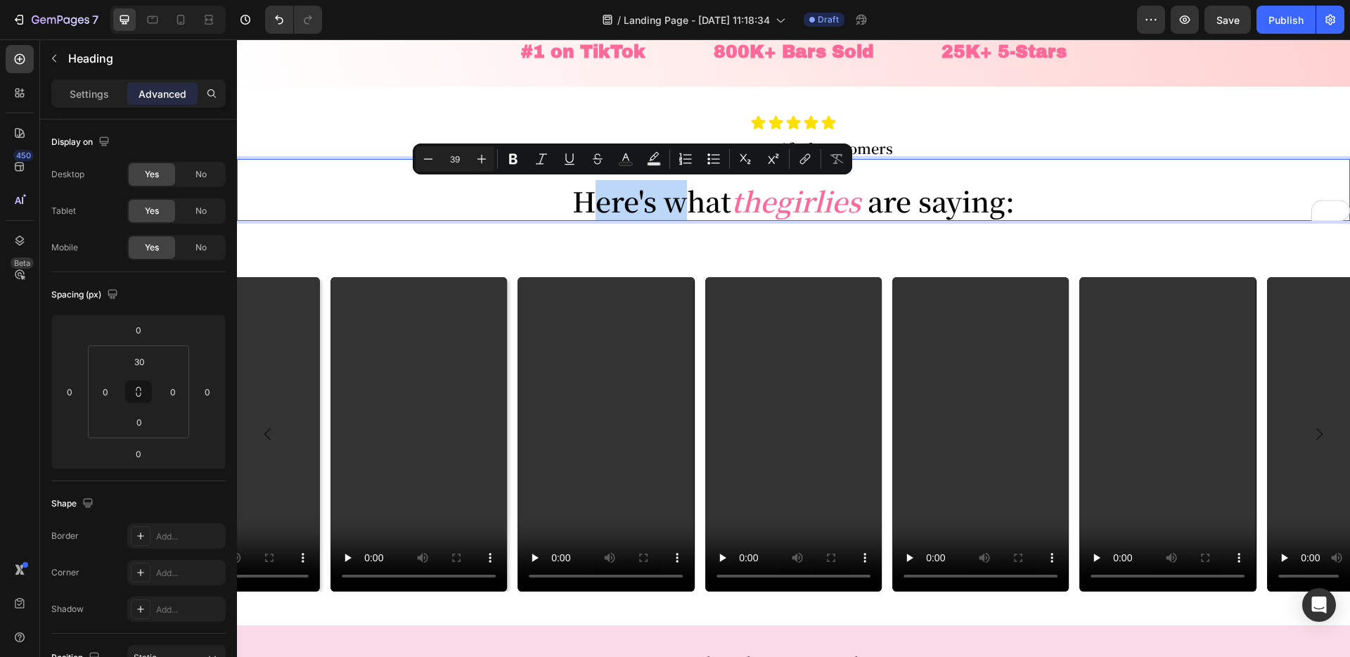
drag, startPoint x: 680, startPoint y: 200, endPoint x: 578, endPoint y: 195, distance: 102.0
click at [578, 195] on p "Here's what the girlies are saying:" at bounding box center [793, 200] width 1113 height 41
click at [564, 200] on p "Here's what the girlies are saying:" at bounding box center [793, 200] width 1113 height 41
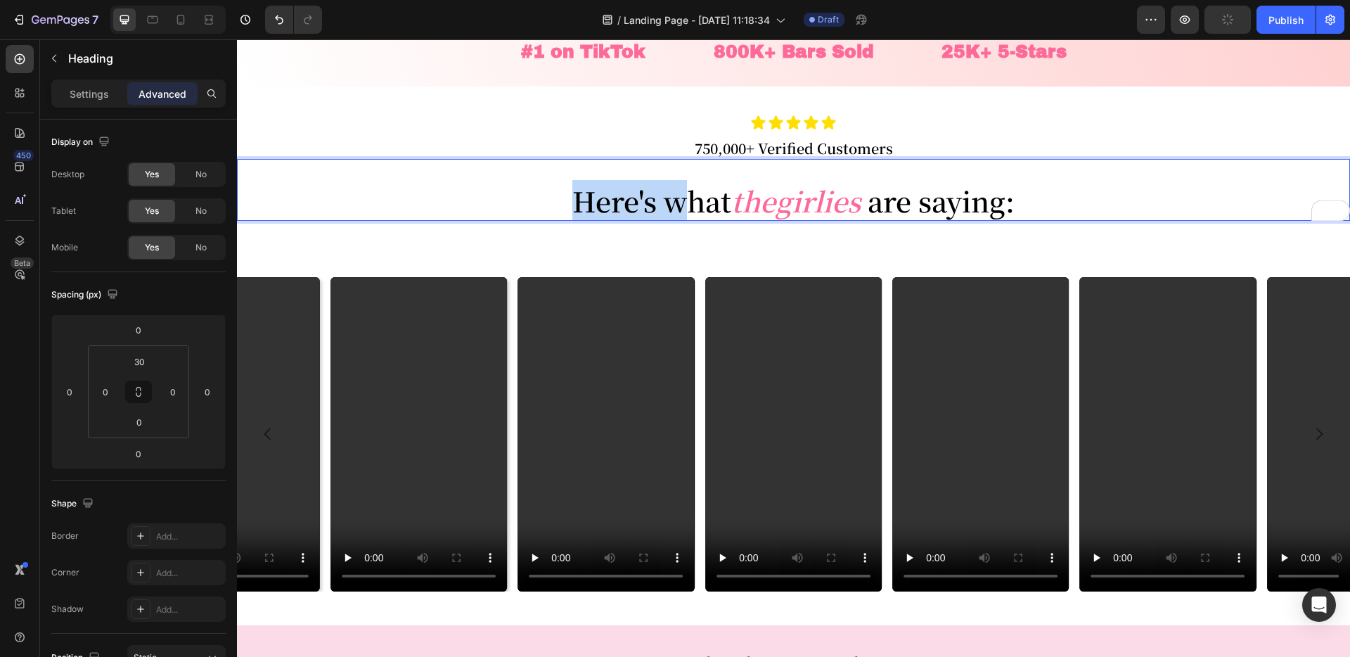
drag, startPoint x: 570, startPoint y: 200, endPoint x: 683, endPoint y: 203, distance: 112.5
click at [682, 203] on p "Here's what the girlies are saying:" at bounding box center [793, 200] width 1113 height 41
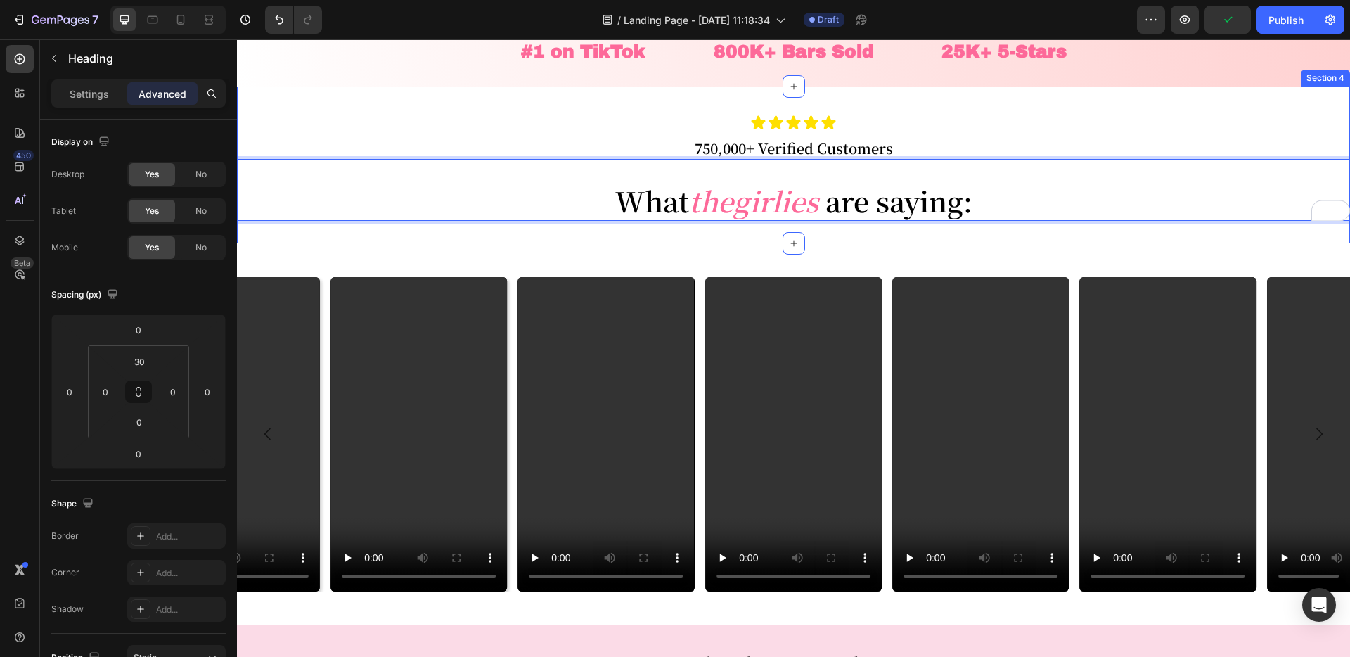
click at [753, 232] on div "Icon Icon Icon Icon Icon Icon List Row 750,000+ Verified Customers Heading What…" at bounding box center [793, 165] width 1113 height 158
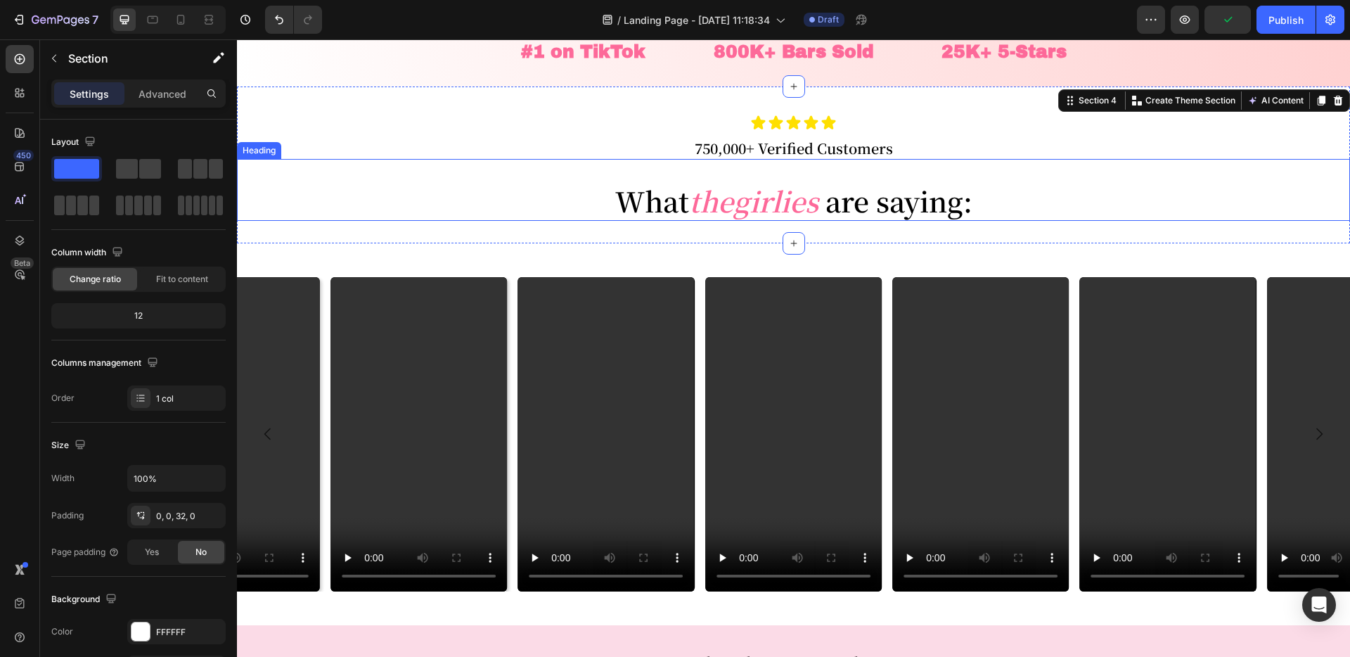
click at [981, 197] on p "What the girlies are saying:" at bounding box center [793, 200] width 1113 height 41
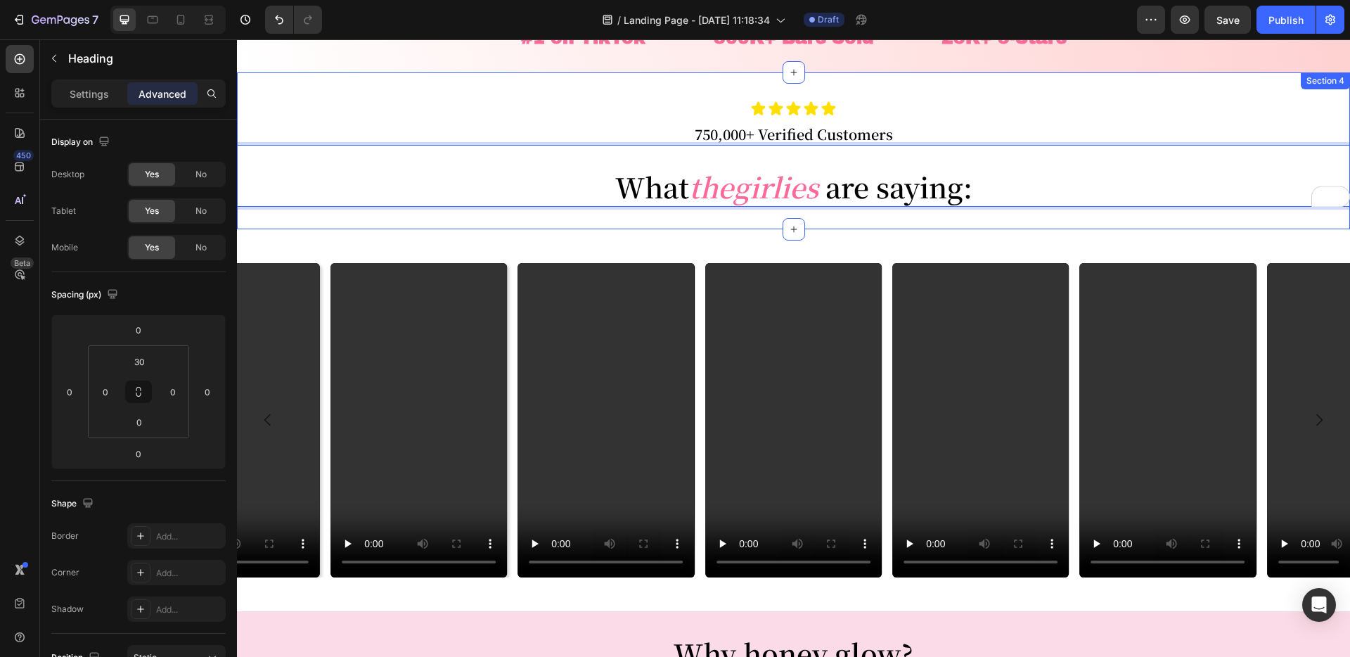
scroll to position [495, 0]
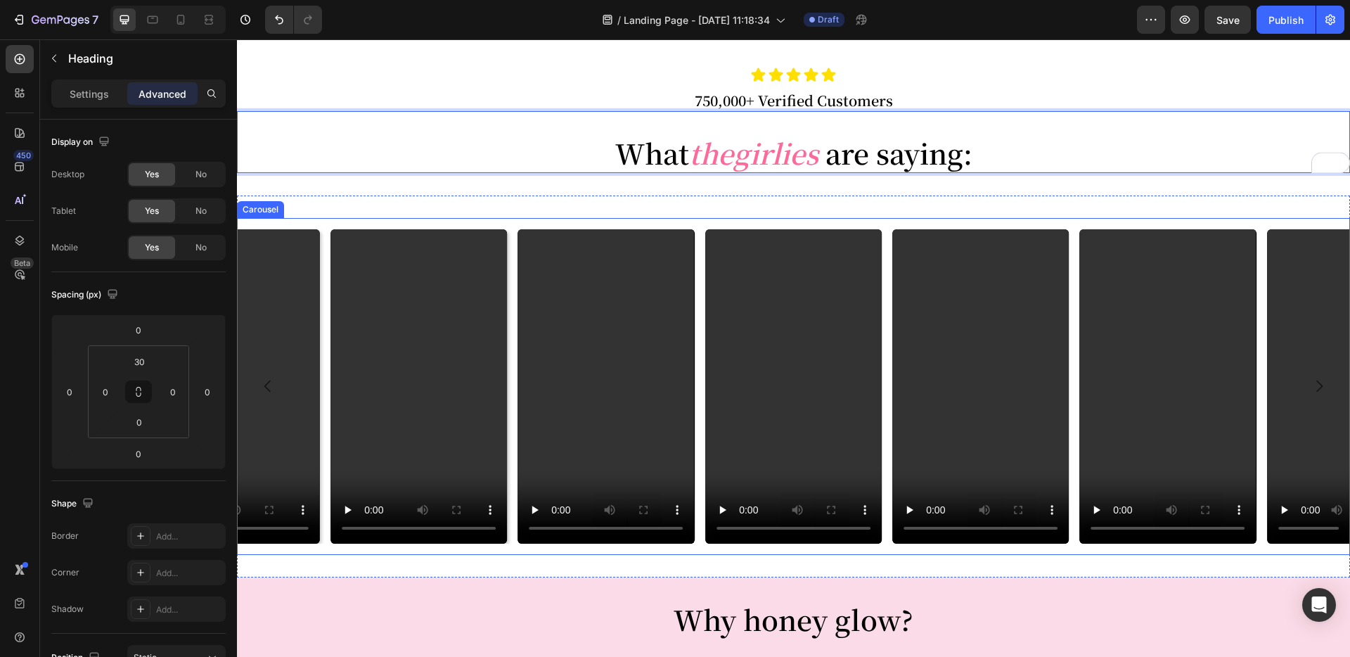
click at [884, 224] on div "Video Video Video Video Video Video Video [GEOGRAPHIC_DATA]" at bounding box center [793, 386] width 1113 height 337
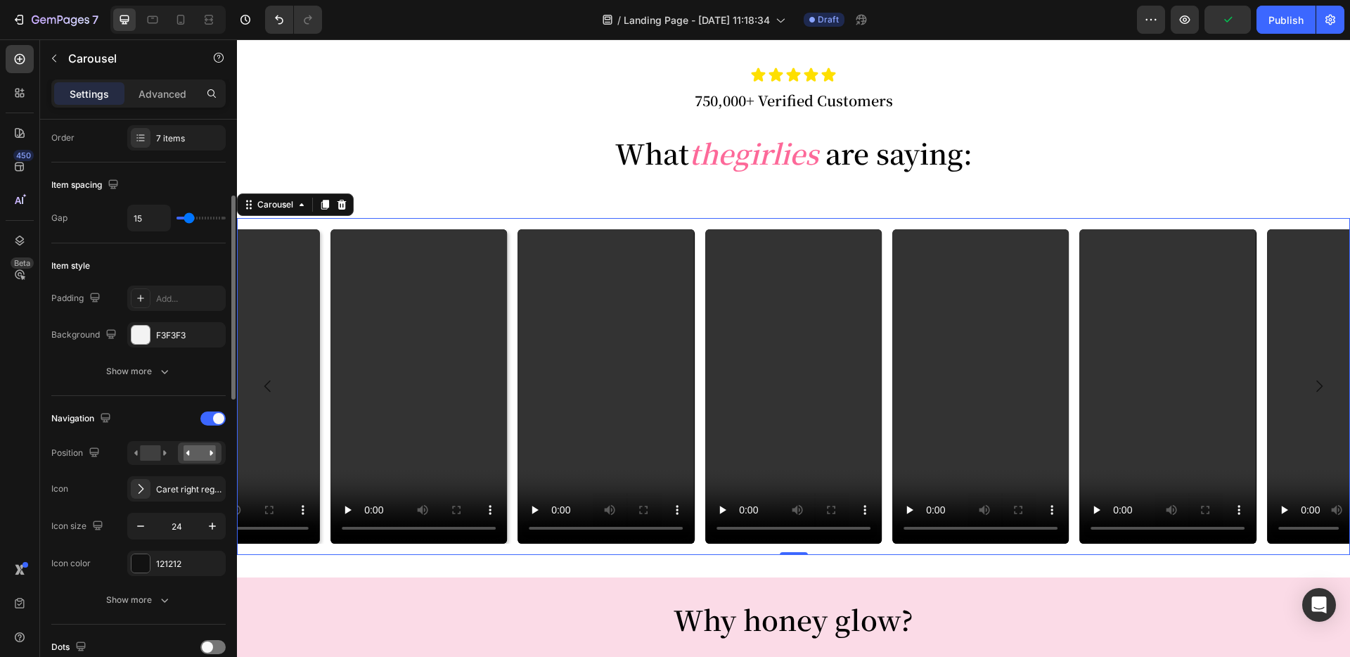
scroll to position [251, 0]
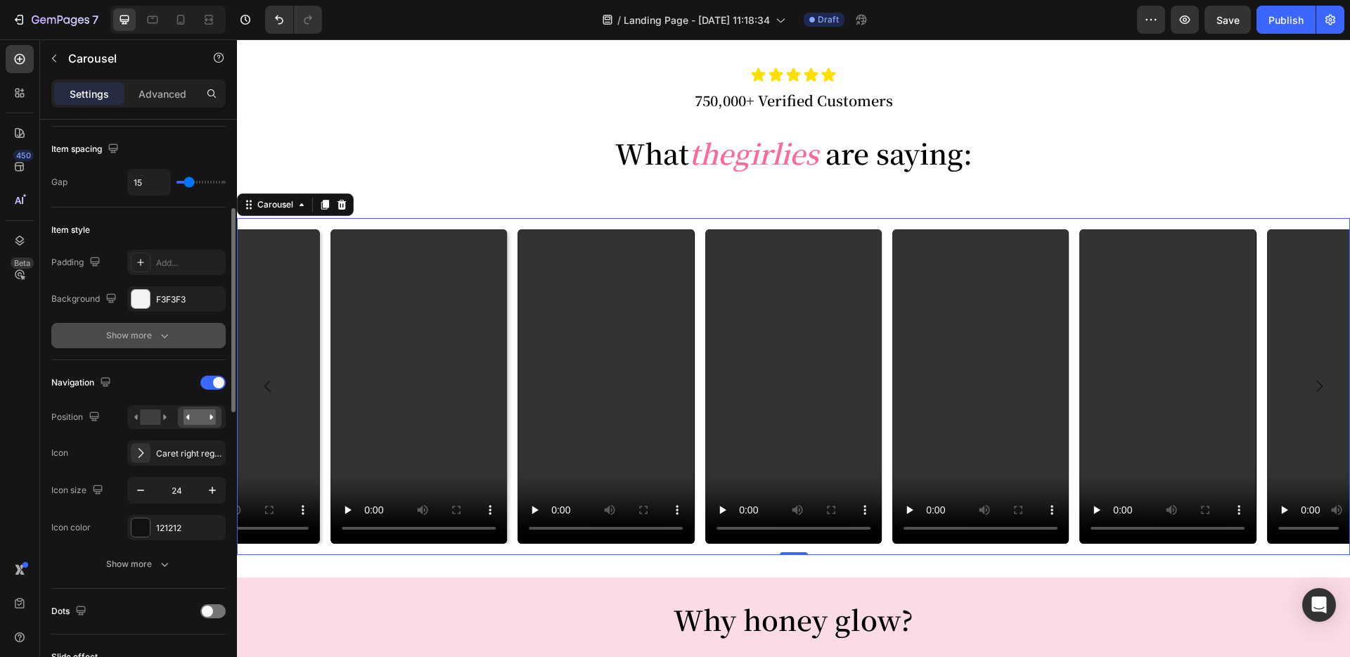
click at [151, 344] on button "Show more" at bounding box center [138, 335] width 174 height 25
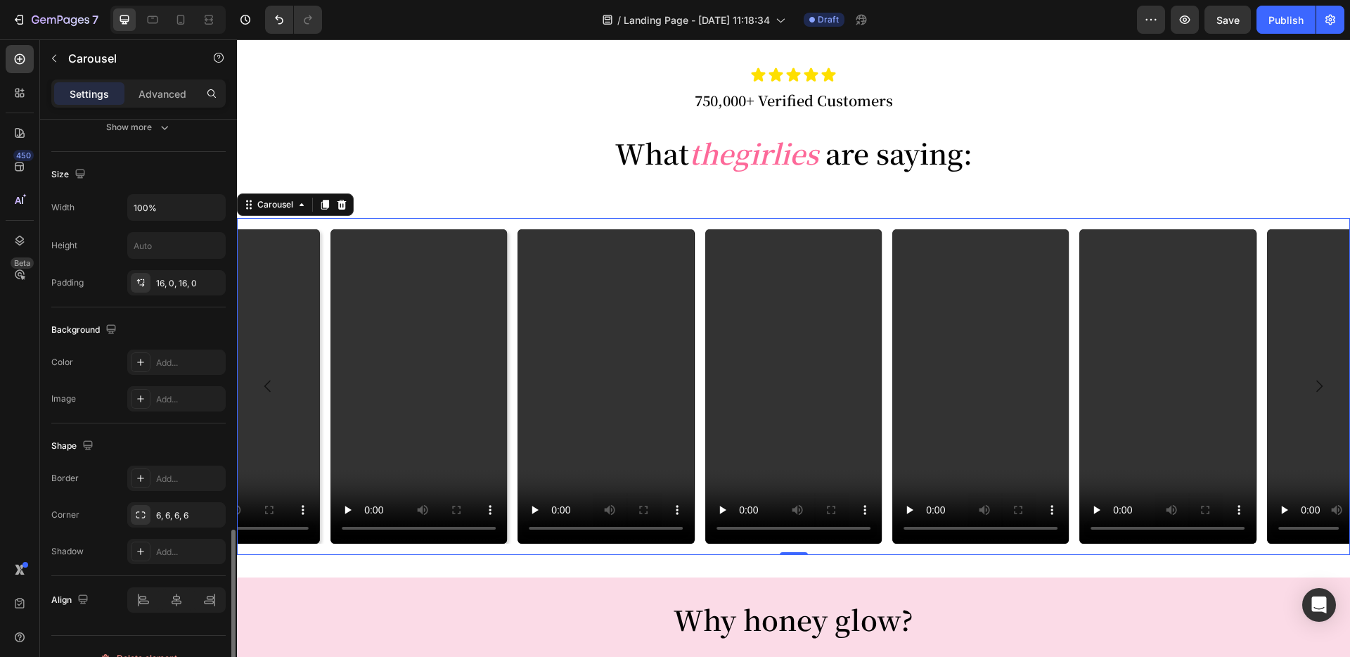
scroll to position [1167, 0]
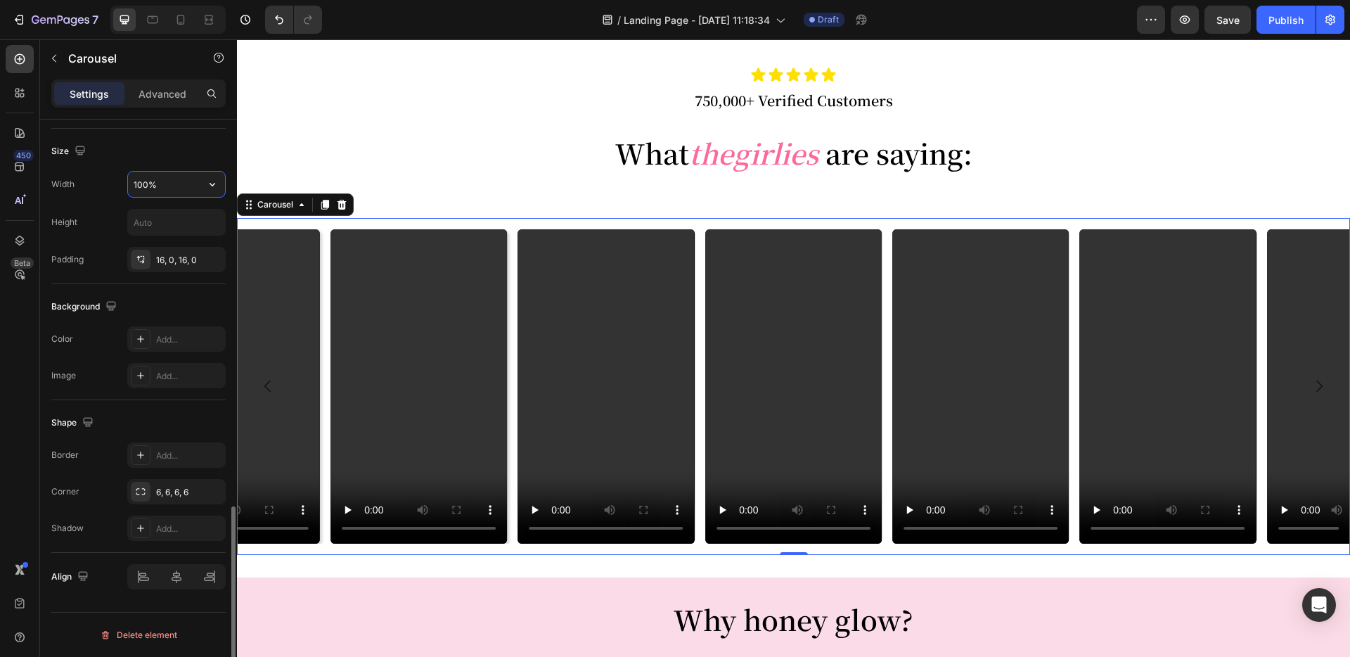
click at [131, 182] on input "100%" at bounding box center [176, 184] width 97 height 25
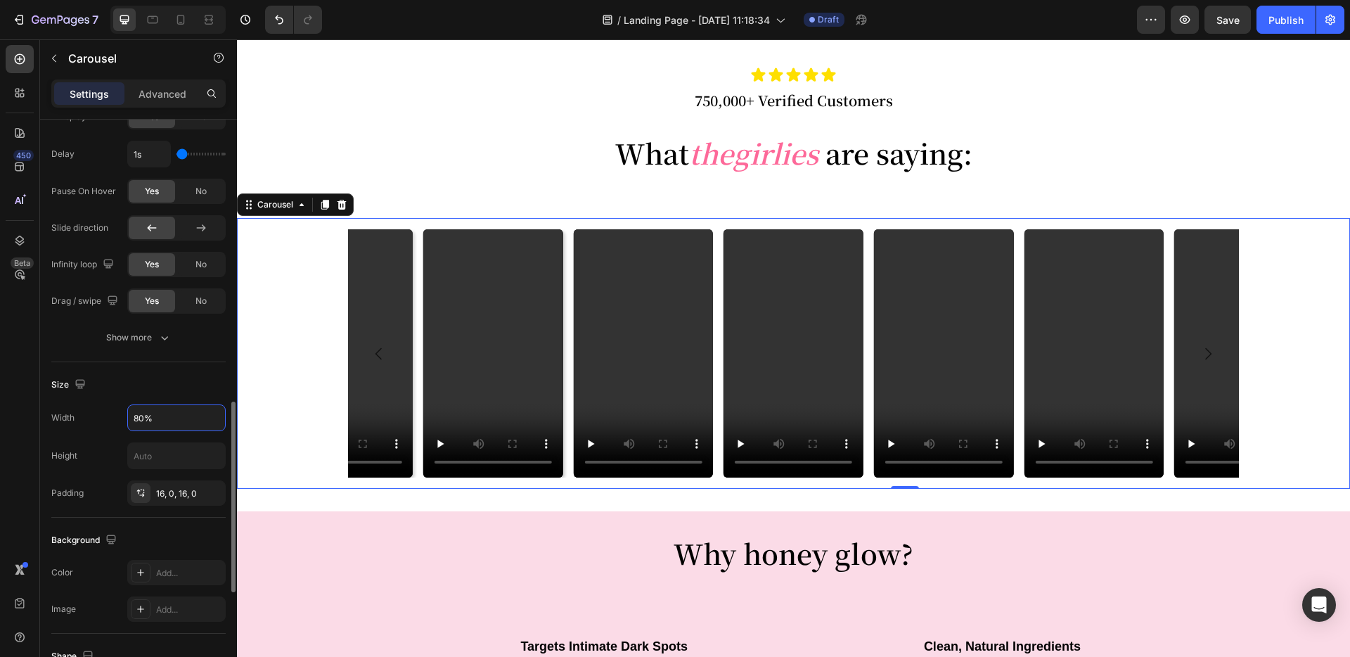
scroll to position [852, 0]
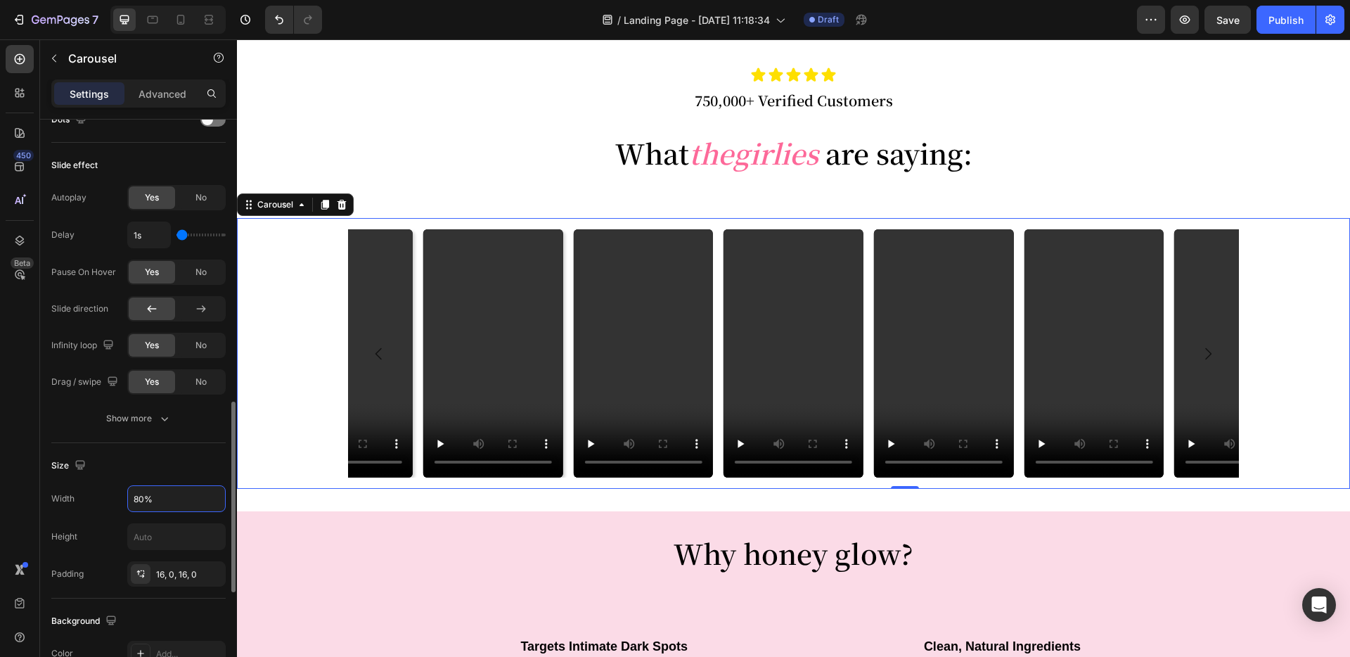
type input "80%"
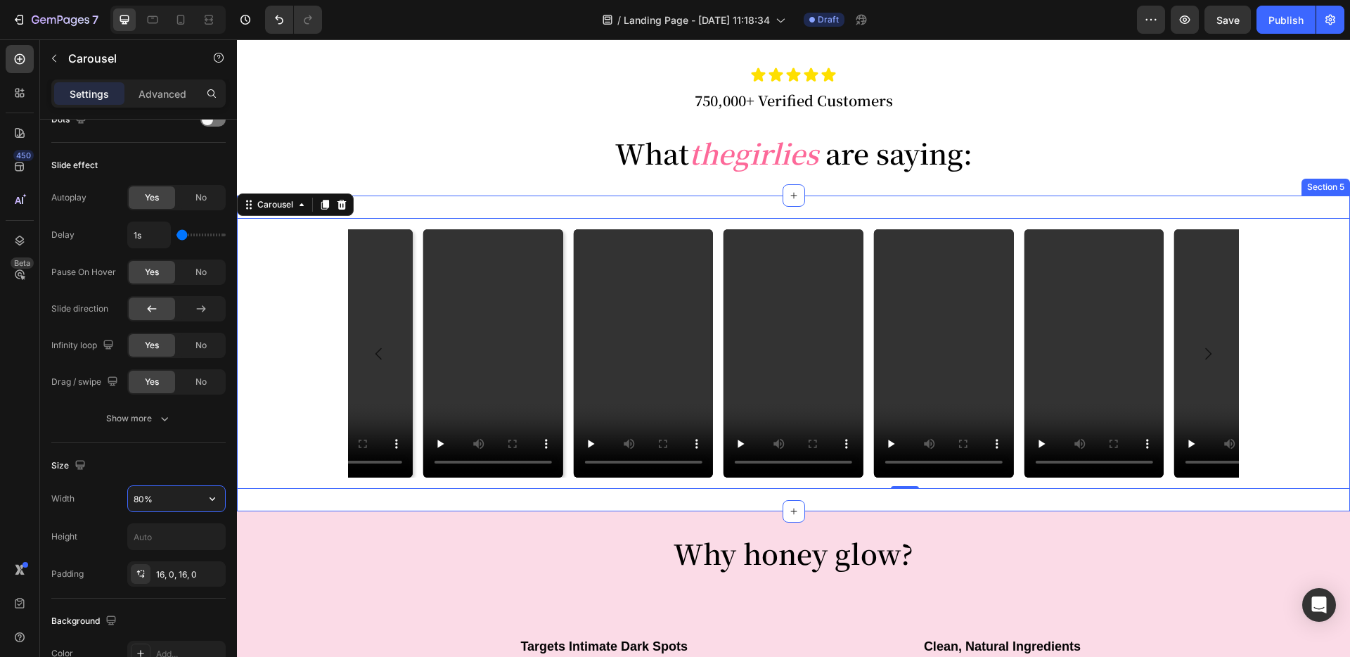
click at [303, 325] on div "Video Video Video Video Video Video Video Carousel 0" at bounding box center [793, 353] width 1113 height 271
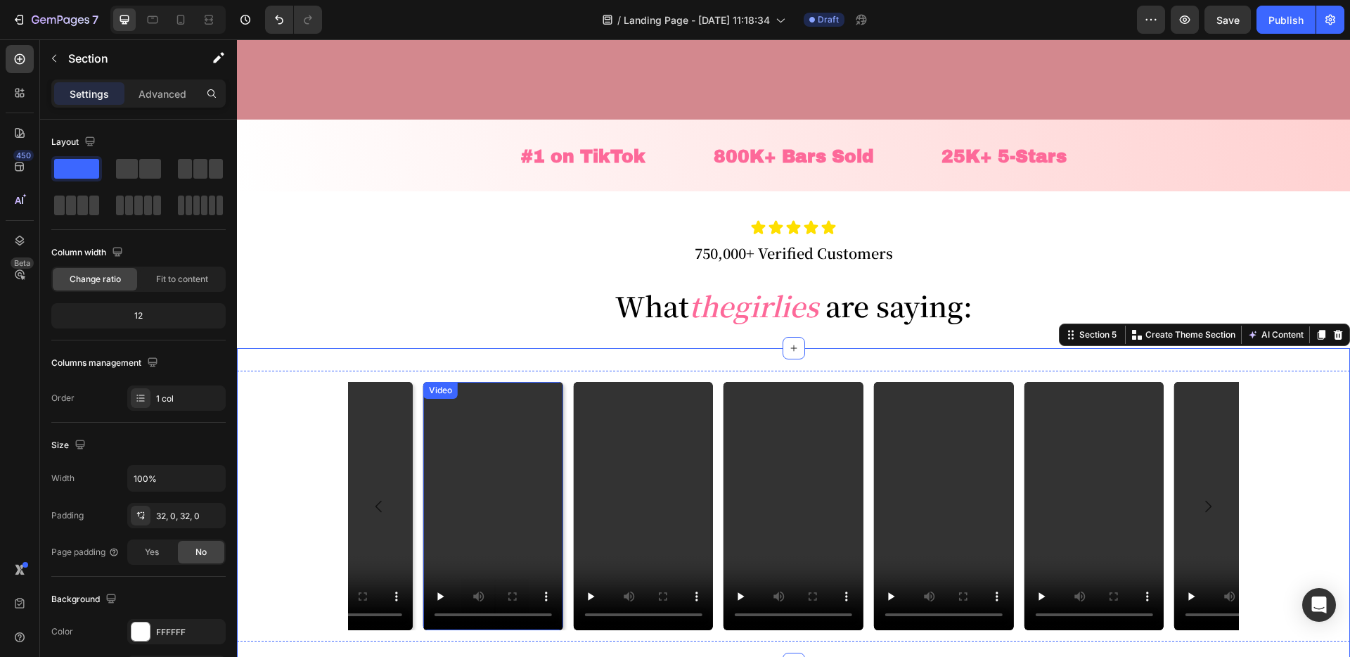
scroll to position [471, 0]
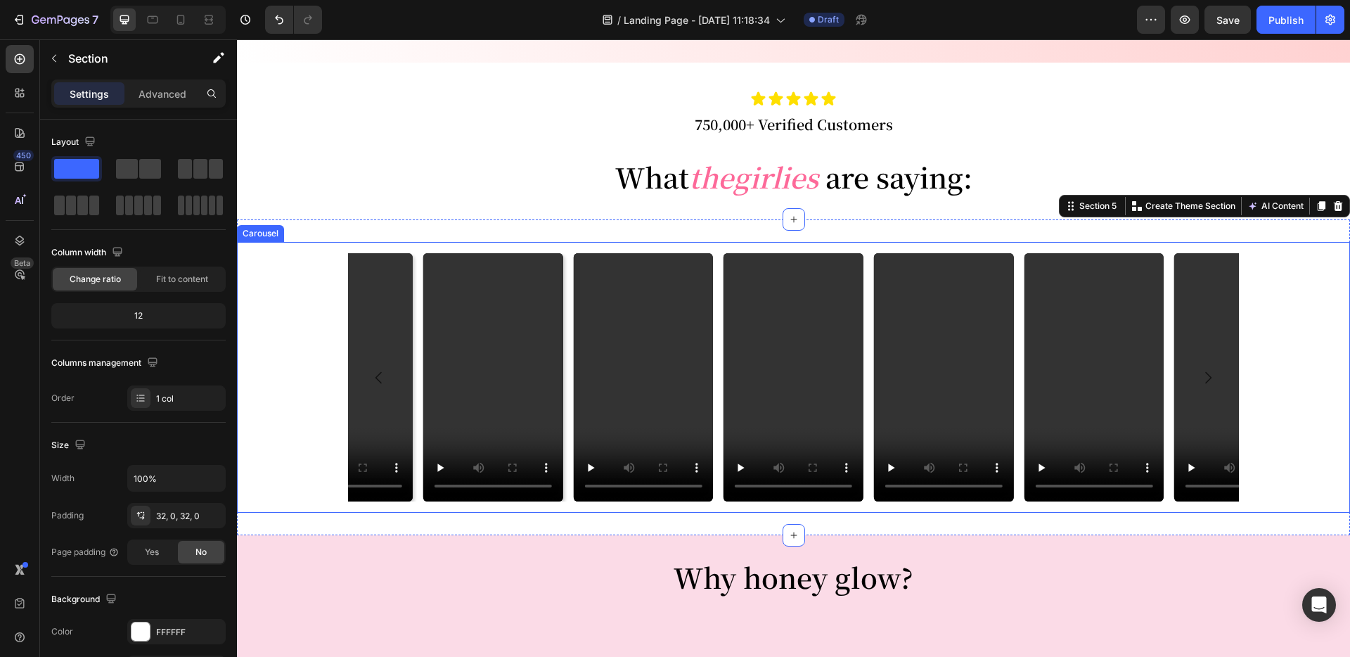
click at [418, 438] on div "Video Video Video Video Video Video Video" at bounding box center [793, 377] width 890 height 248
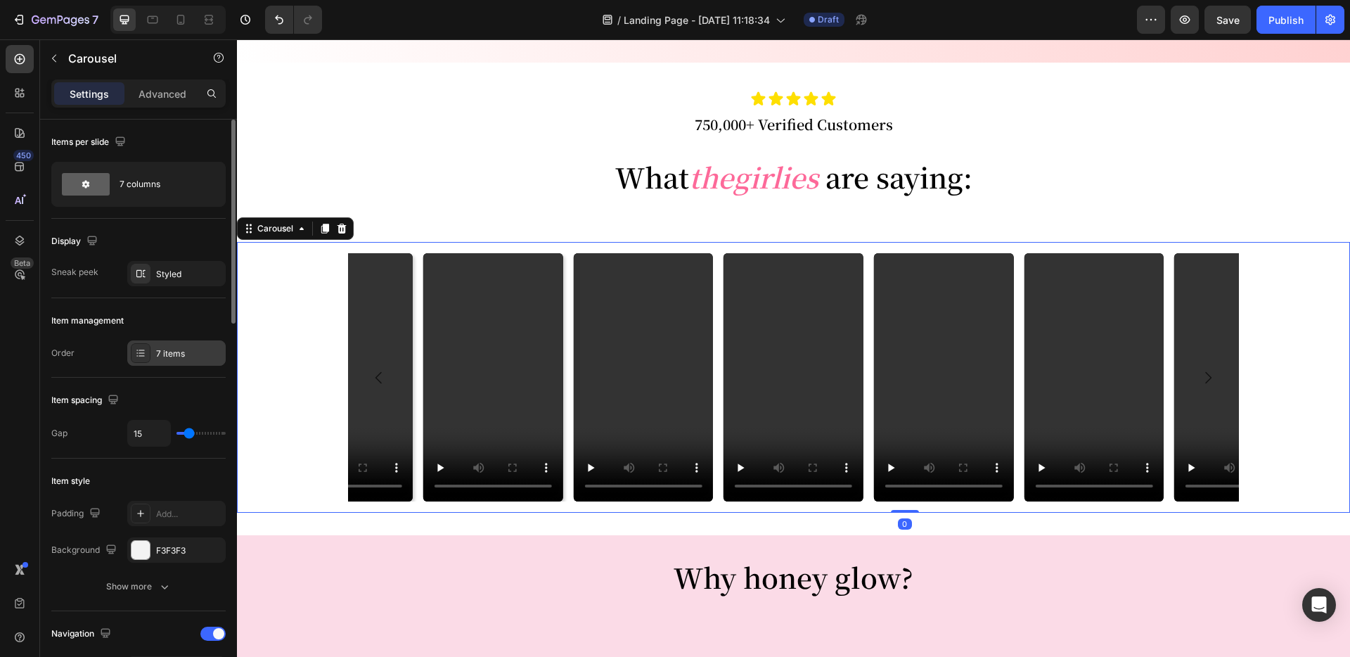
click at [146, 345] on div at bounding box center [141, 353] width 20 height 20
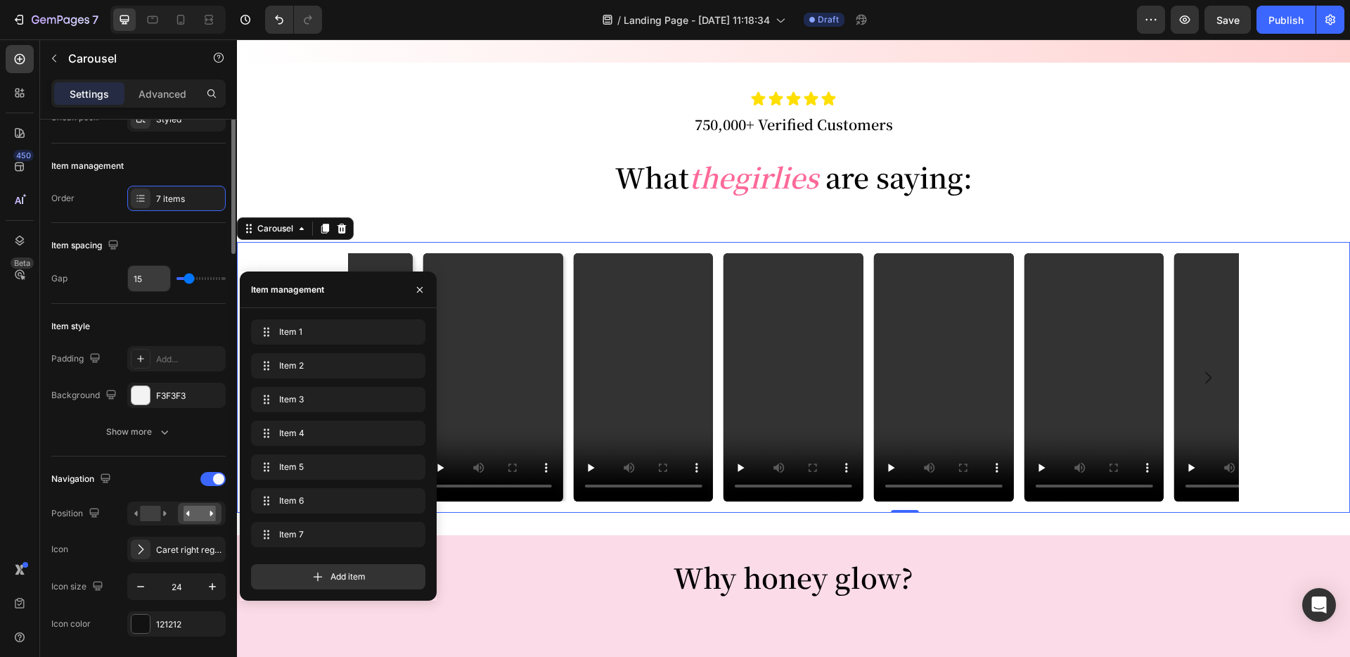
scroll to position [186, 0]
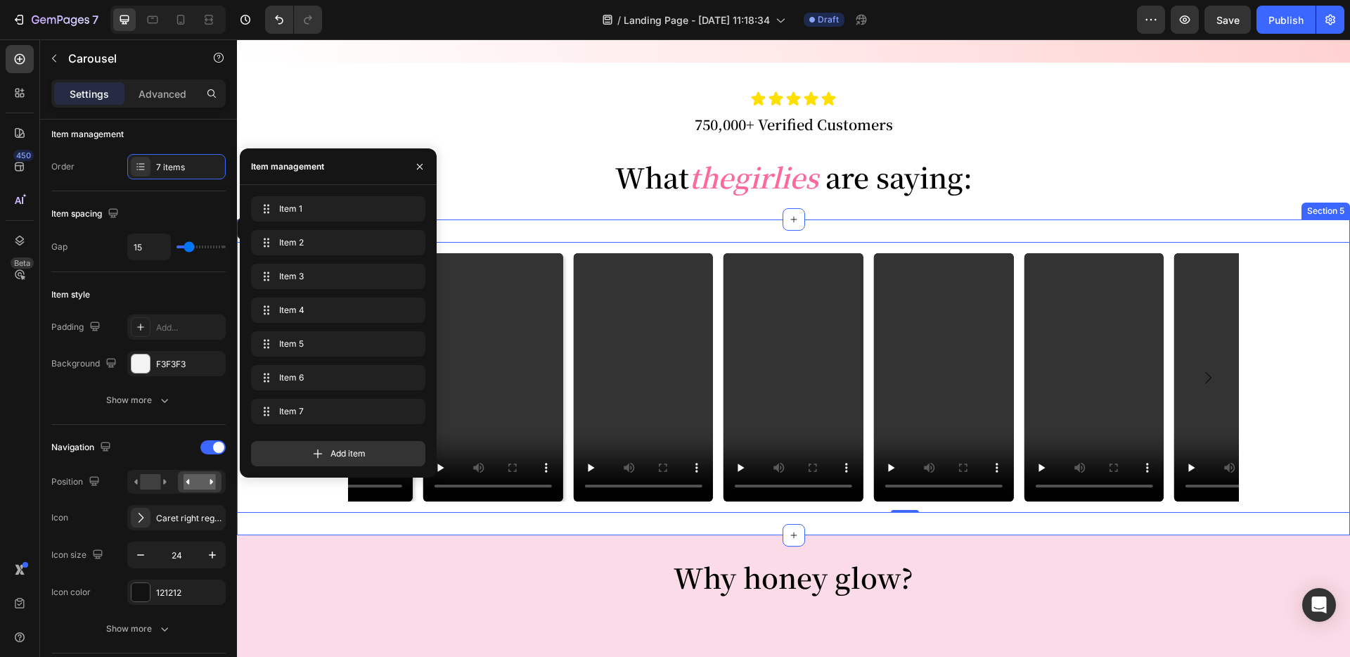
click at [629, 236] on div "Video Video Video Video Video Video Video Carousel 0 Section 5" at bounding box center [793, 377] width 1113 height 316
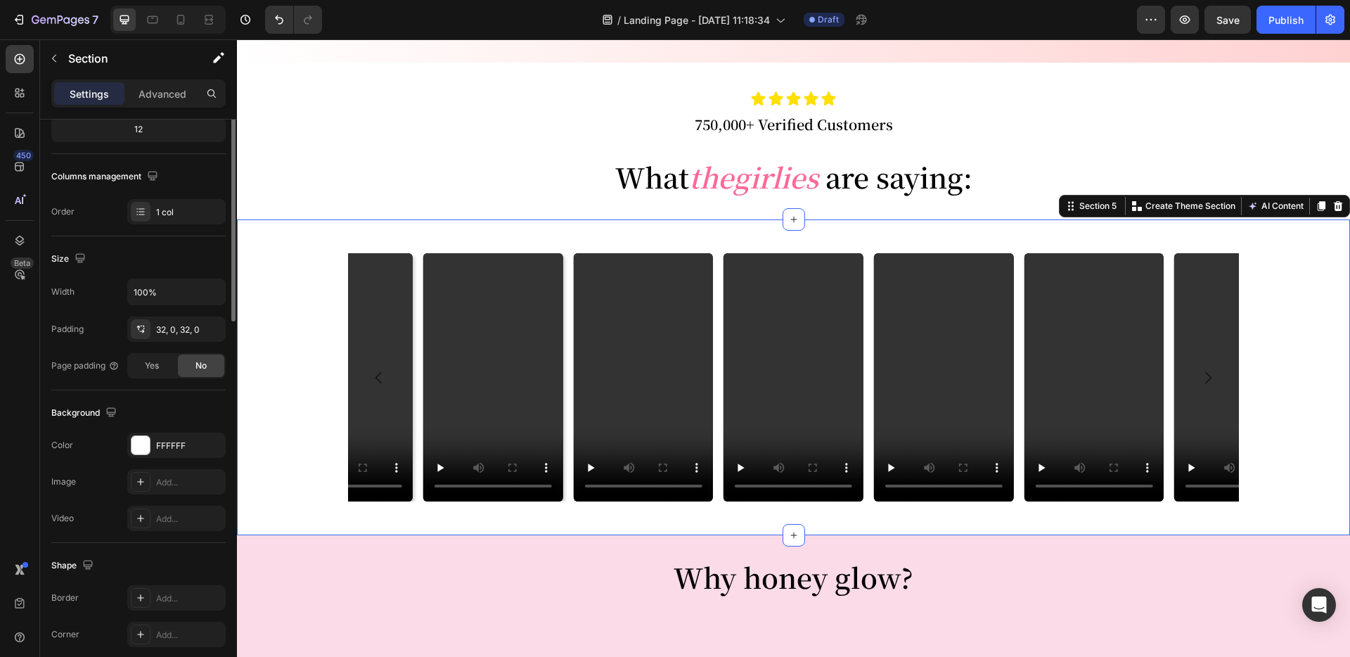
scroll to position [0, 0]
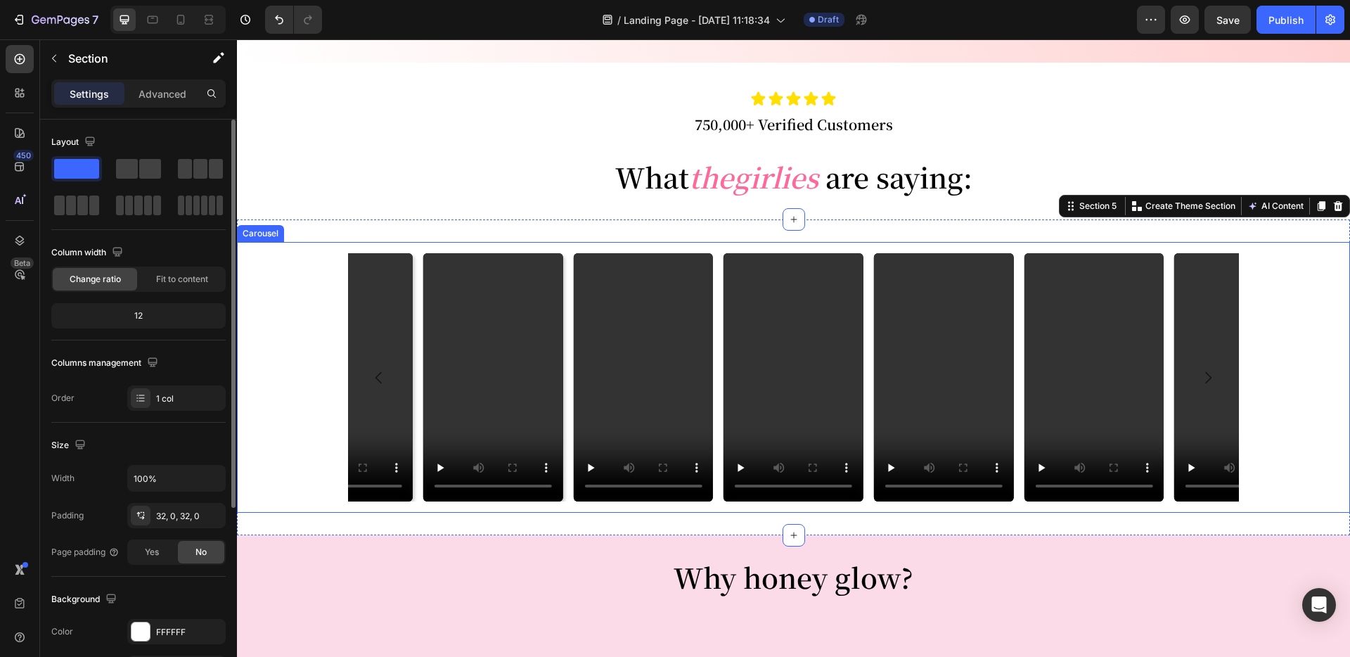
click at [638, 250] on div "Video Video Video Video Video Video Video [GEOGRAPHIC_DATA]" at bounding box center [793, 377] width 890 height 271
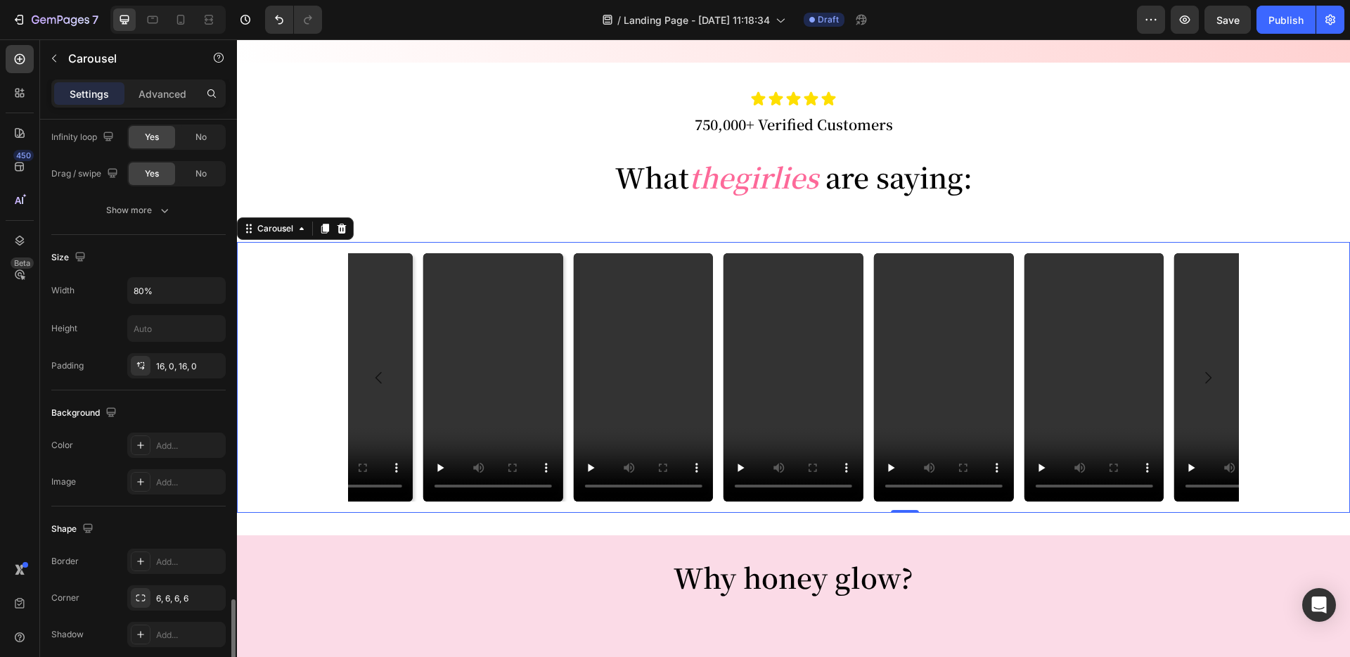
scroll to position [1057, 0]
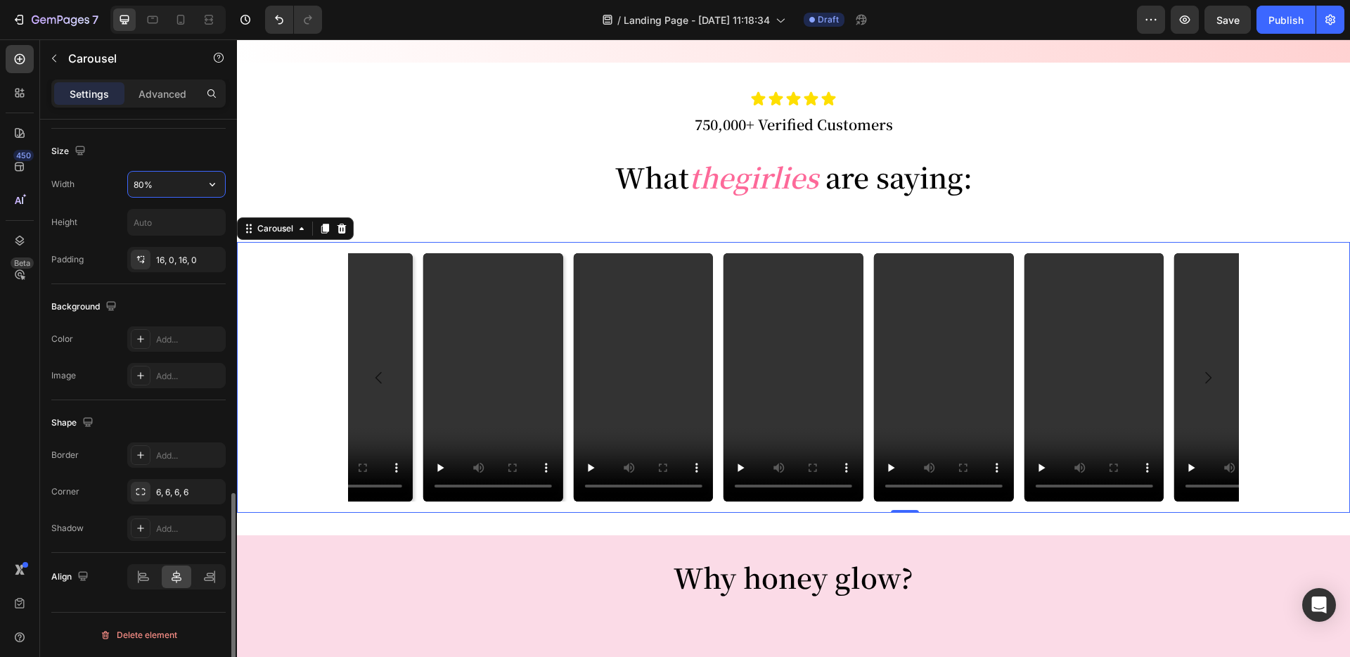
click at [143, 183] on input "80%" at bounding box center [176, 184] width 97 height 25
type input "85%"
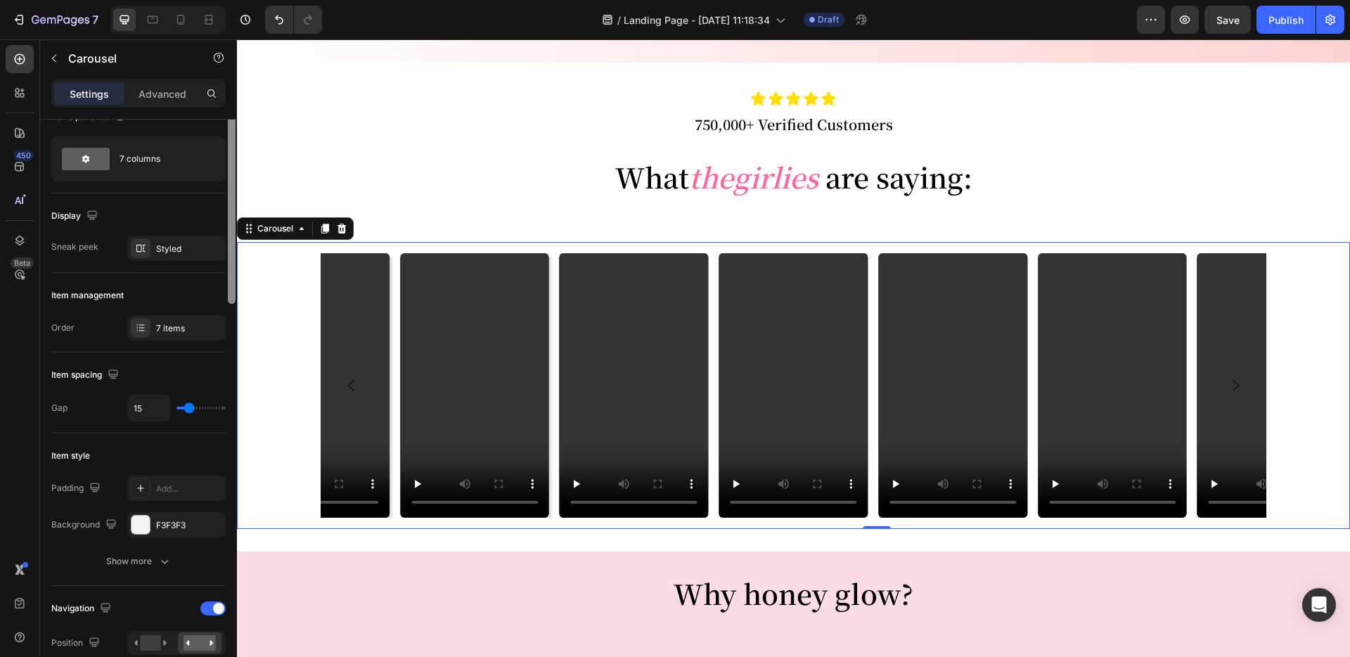
scroll to position [0, 0]
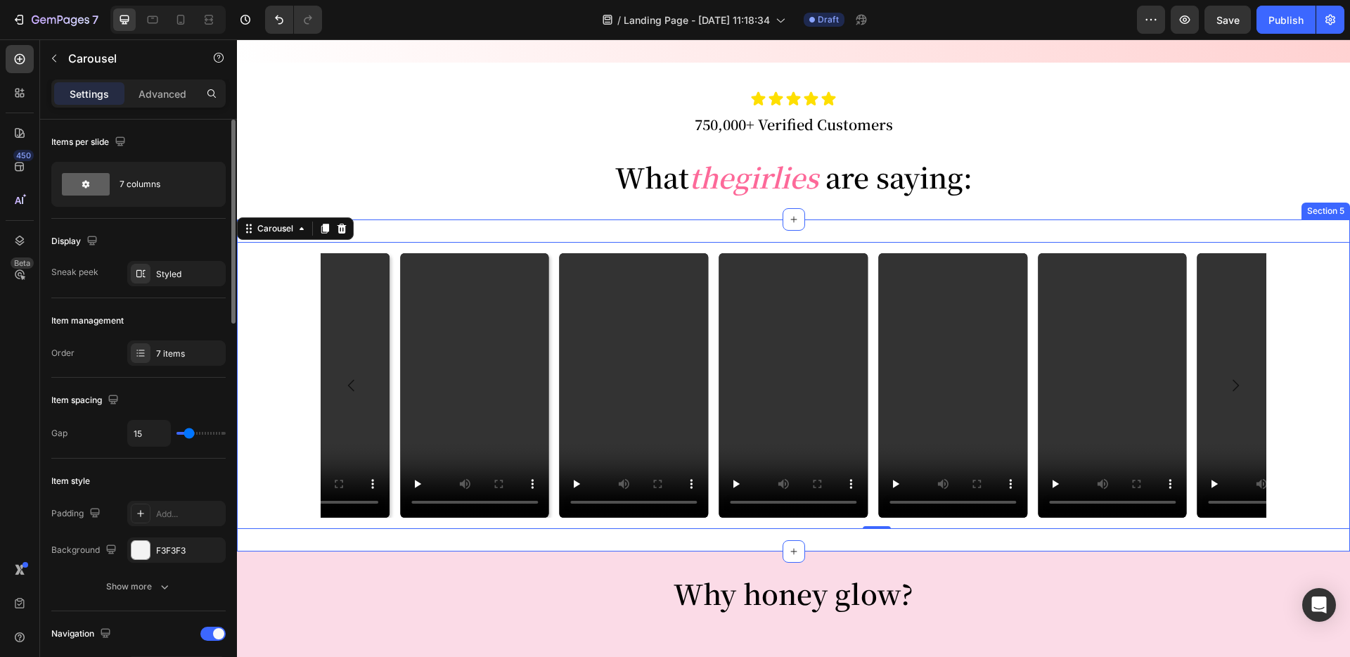
click at [291, 319] on div "Video Video Video Video Video Video Video Carousel 0" at bounding box center [793, 385] width 1113 height 287
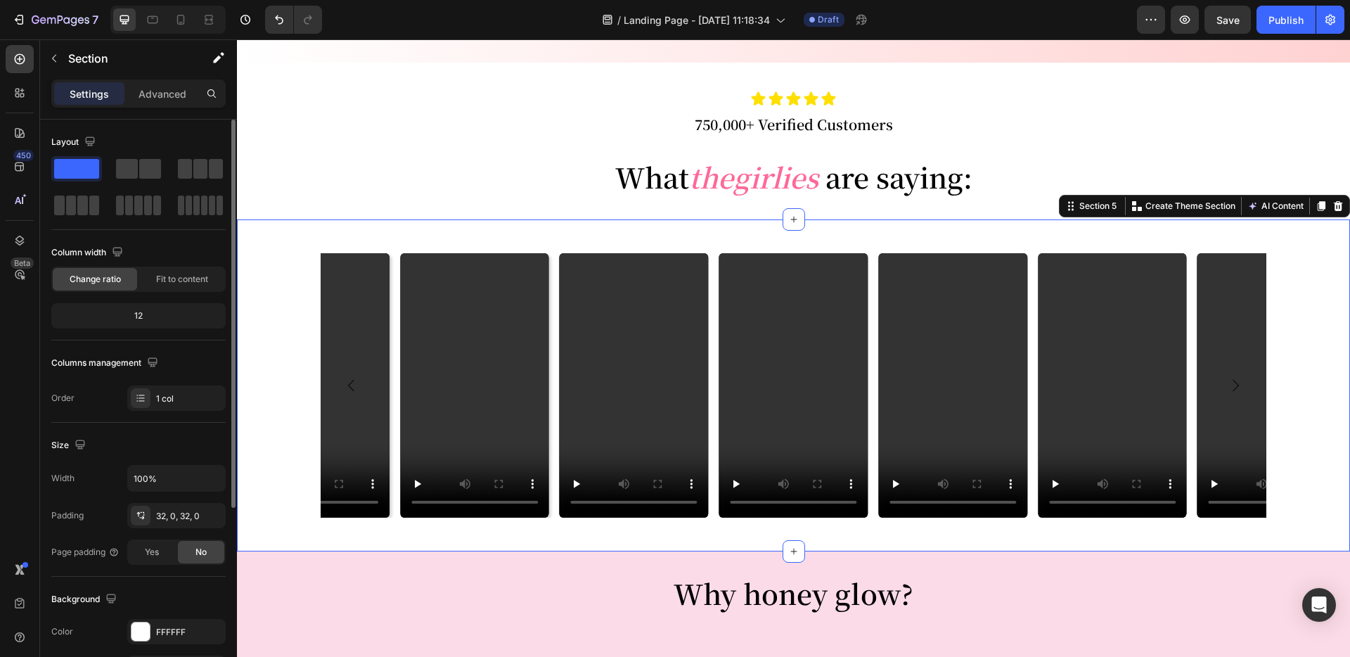
click at [132, 318] on div "12" at bounding box center [138, 316] width 169 height 20
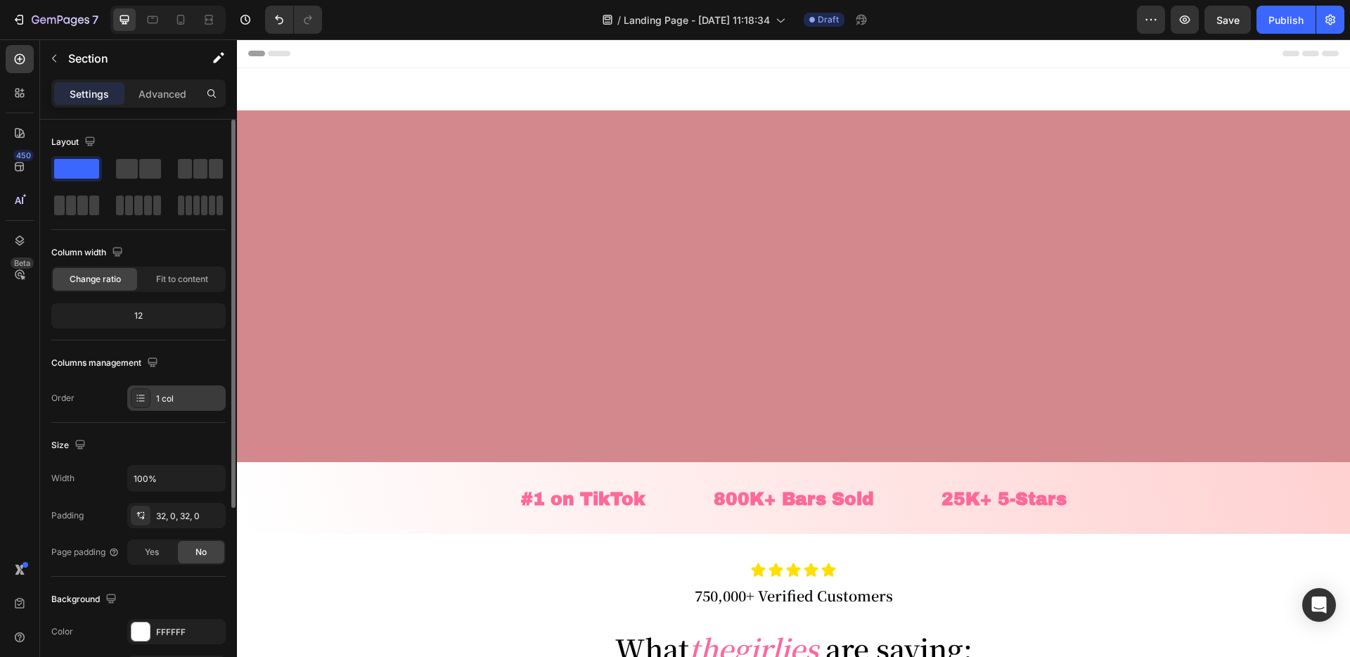
scroll to position [471, 0]
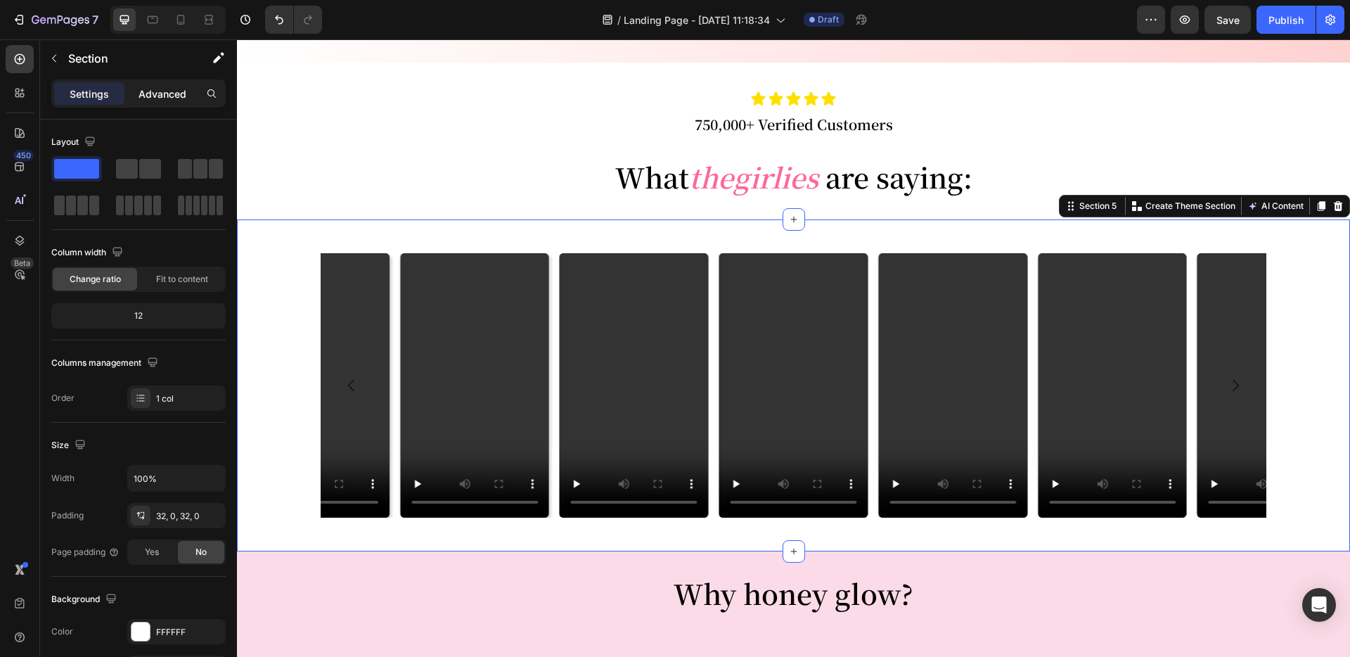
click at [149, 88] on p "Advanced" at bounding box center [163, 93] width 48 height 15
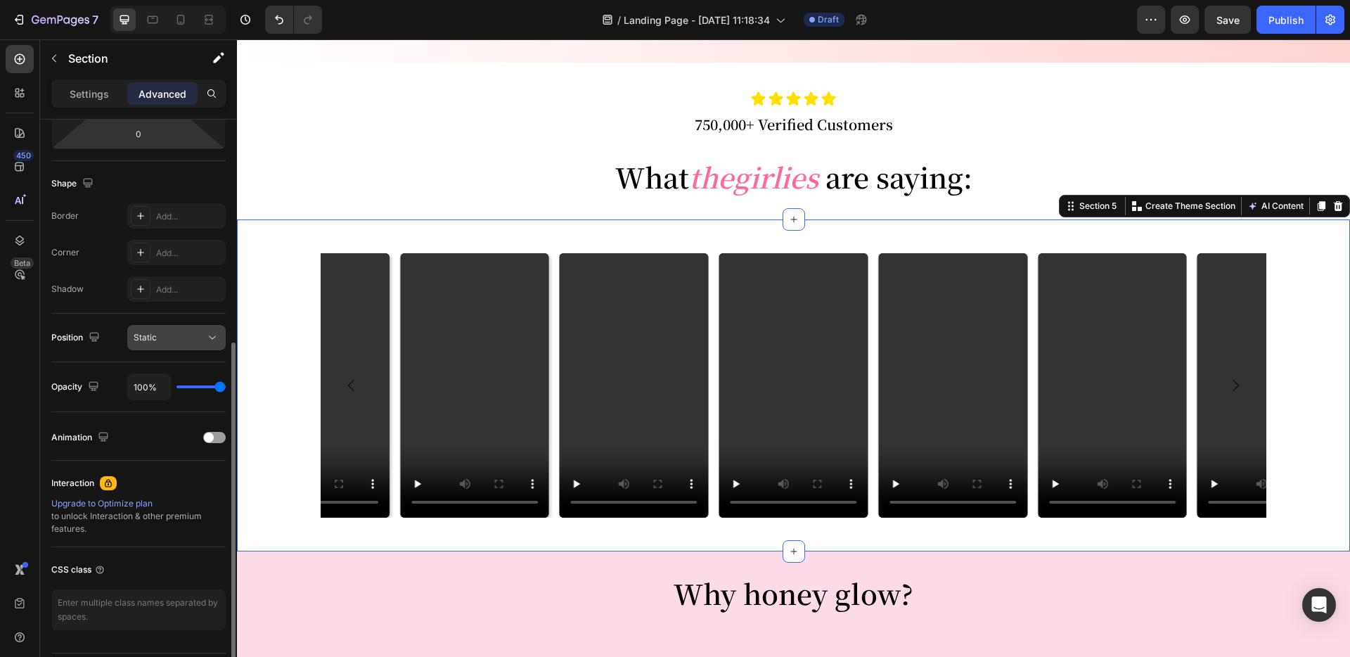
scroll to position [361, 0]
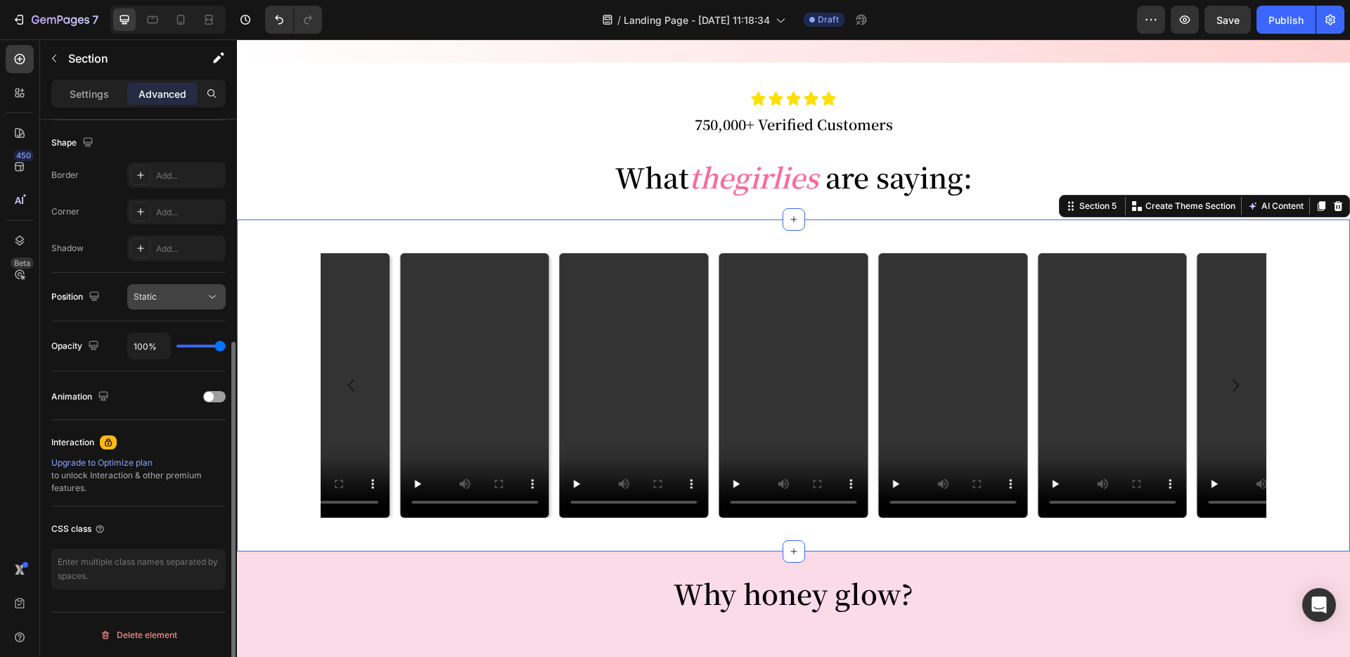
click at [169, 302] on div "Static" at bounding box center [170, 296] width 72 height 13
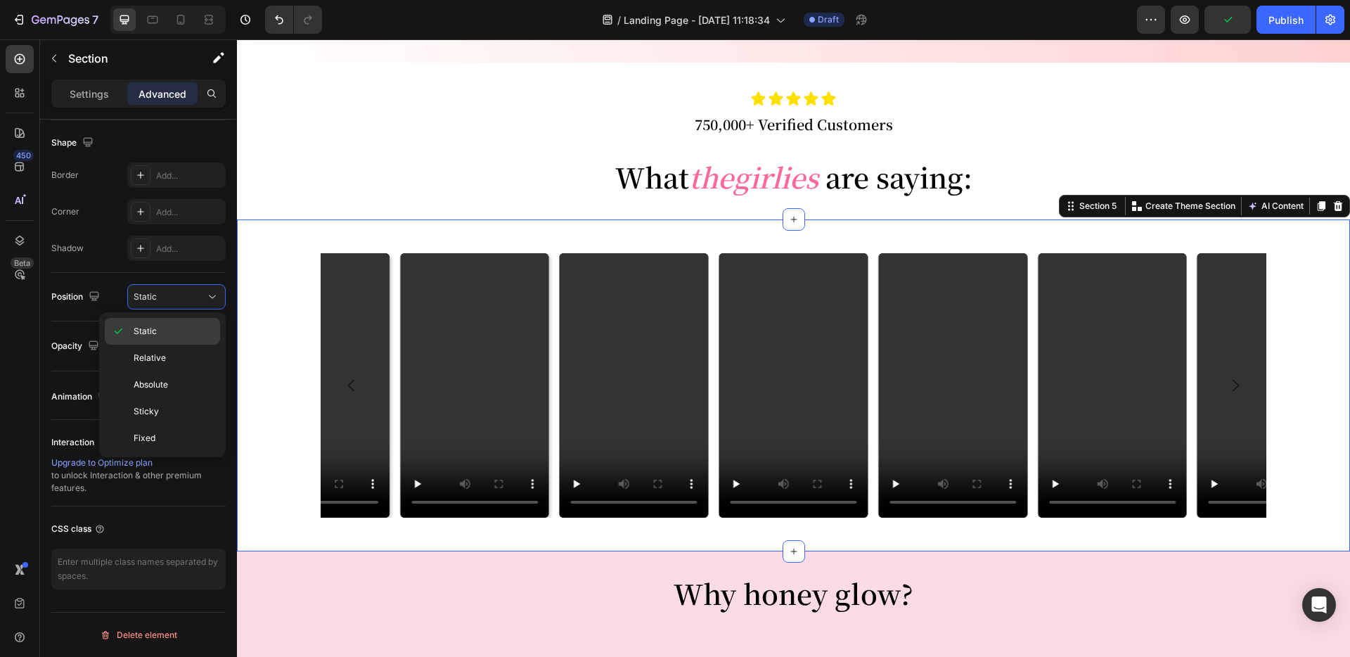
drag, startPoint x: 165, startPoint y: 349, endPoint x: 174, endPoint y: 327, distance: 24.3
click at [165, 349] on div "Relative" at bounding box center [162, 358] width 115 height 27
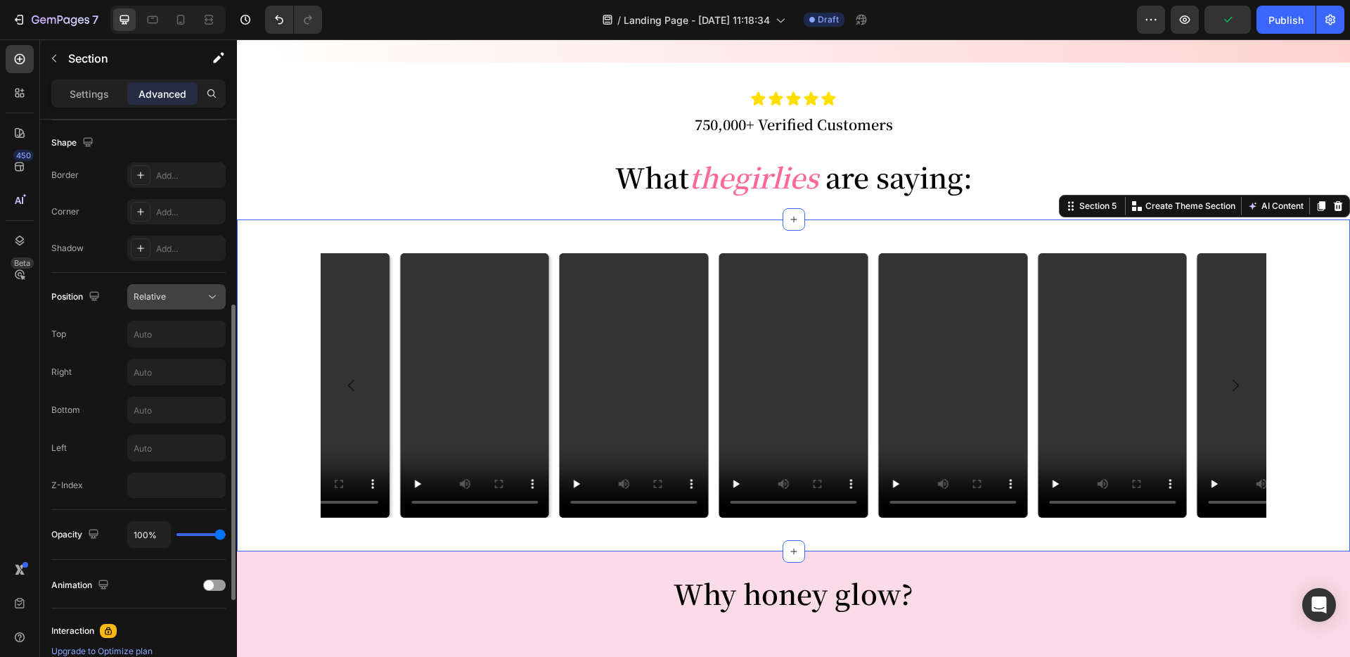
click at [183, 301] on div "Relative" at bounding box center [170, 296] width 72 height 13
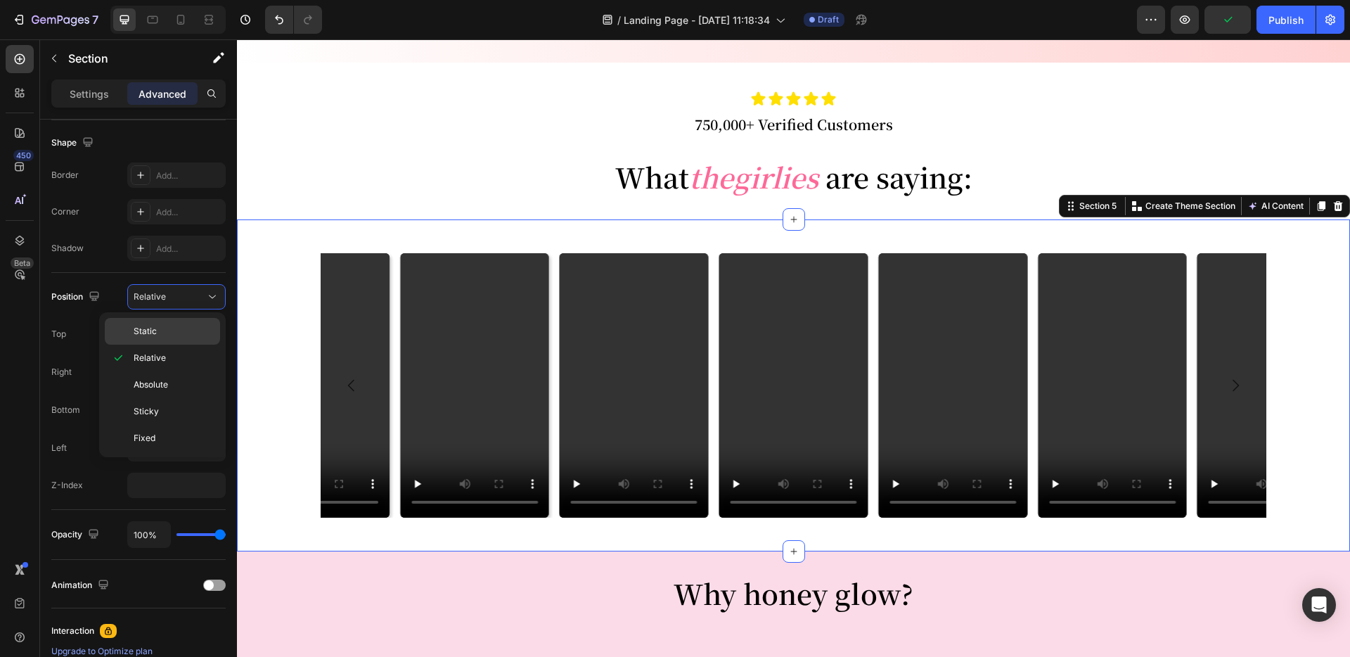
click at [172, 331] on p "Static" at bounding box center [174, 331] width 80 height 13
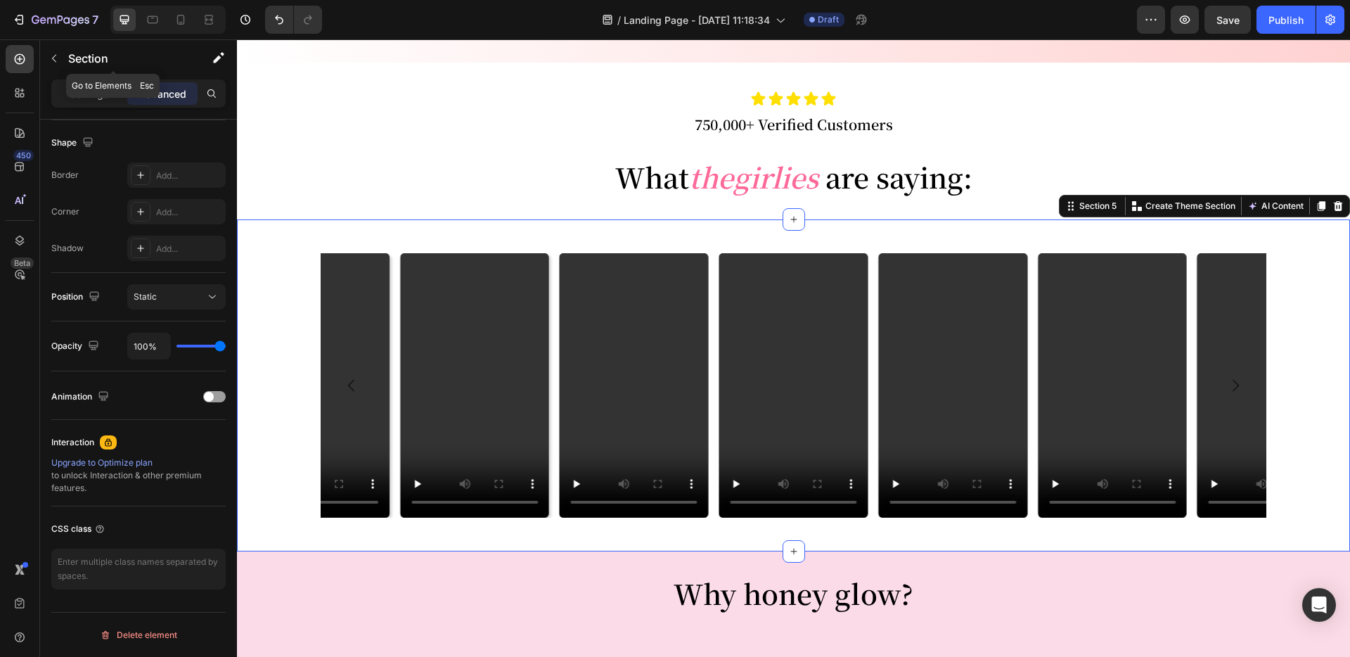
click at [94, 77] on div "Section" at bounding box center [113, 59] width 146 height 40
click at [89, 71] on div "Section" at bounding box center [113, 58] width 146 height 37
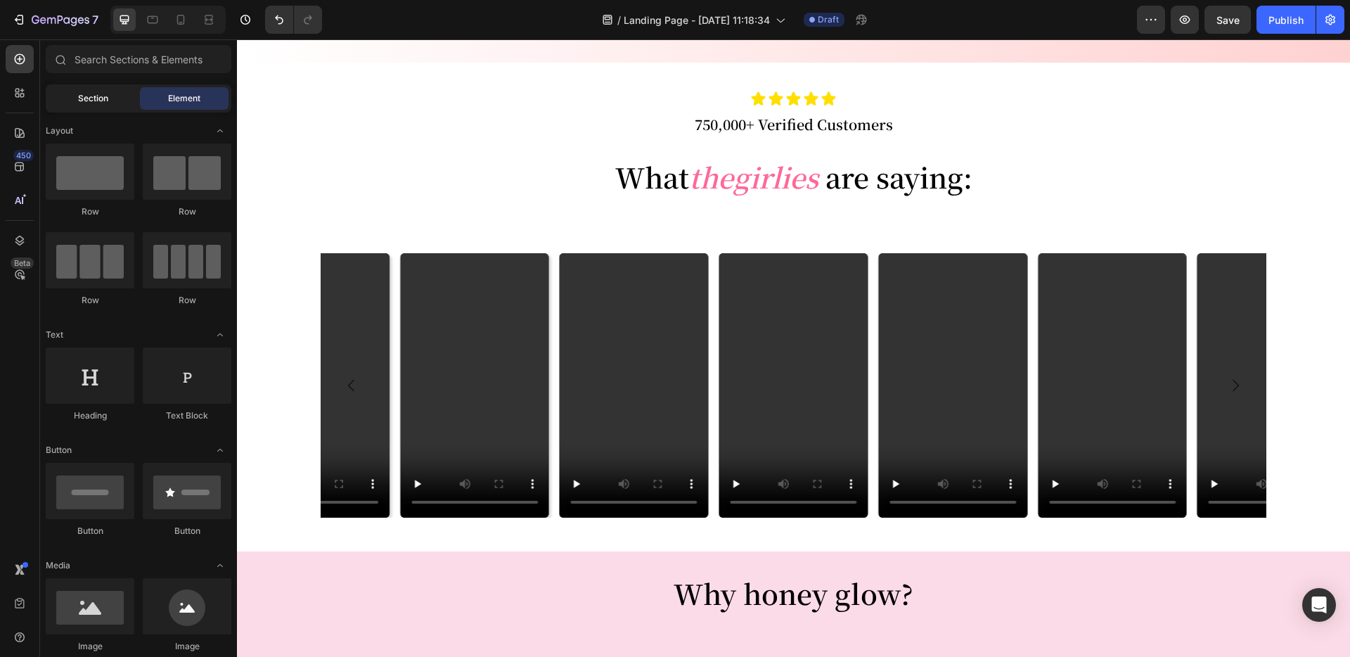
click at [78, 98] on span "Section" at bounding box center [93, 98] width 30 height 13
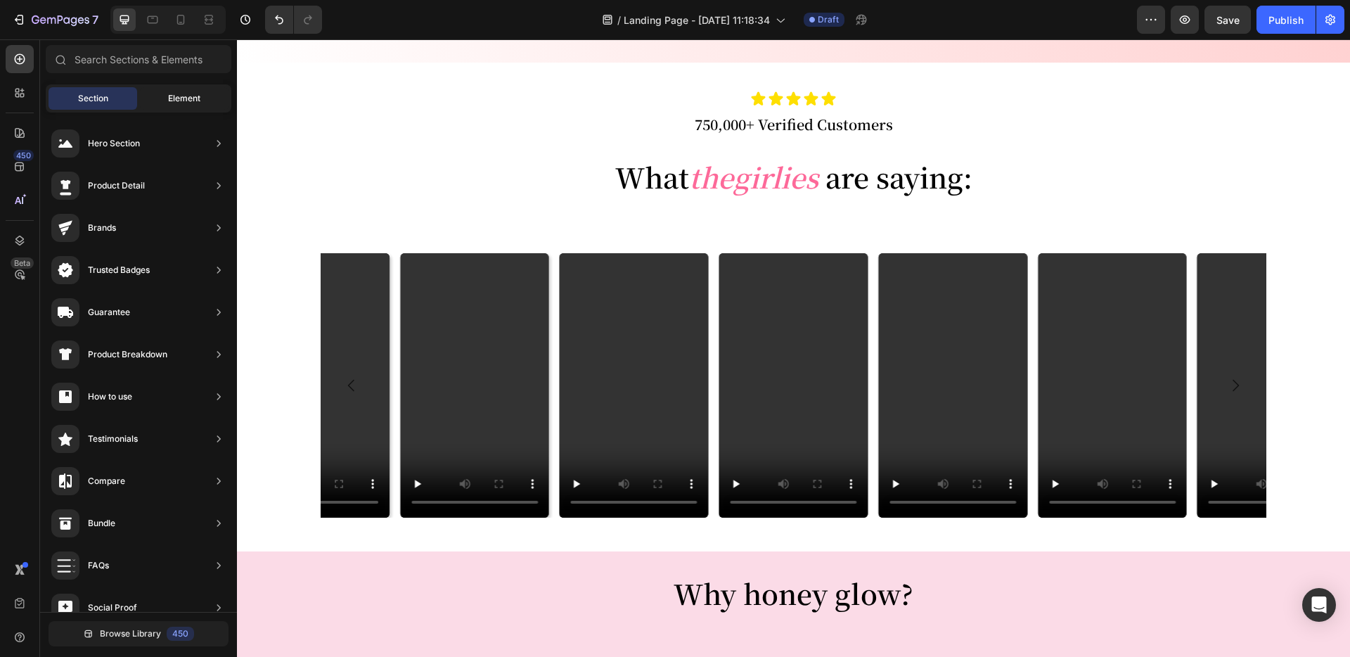
click at [158, 96] on div "Element" at bounding box center [184, 98] width 89 height 23
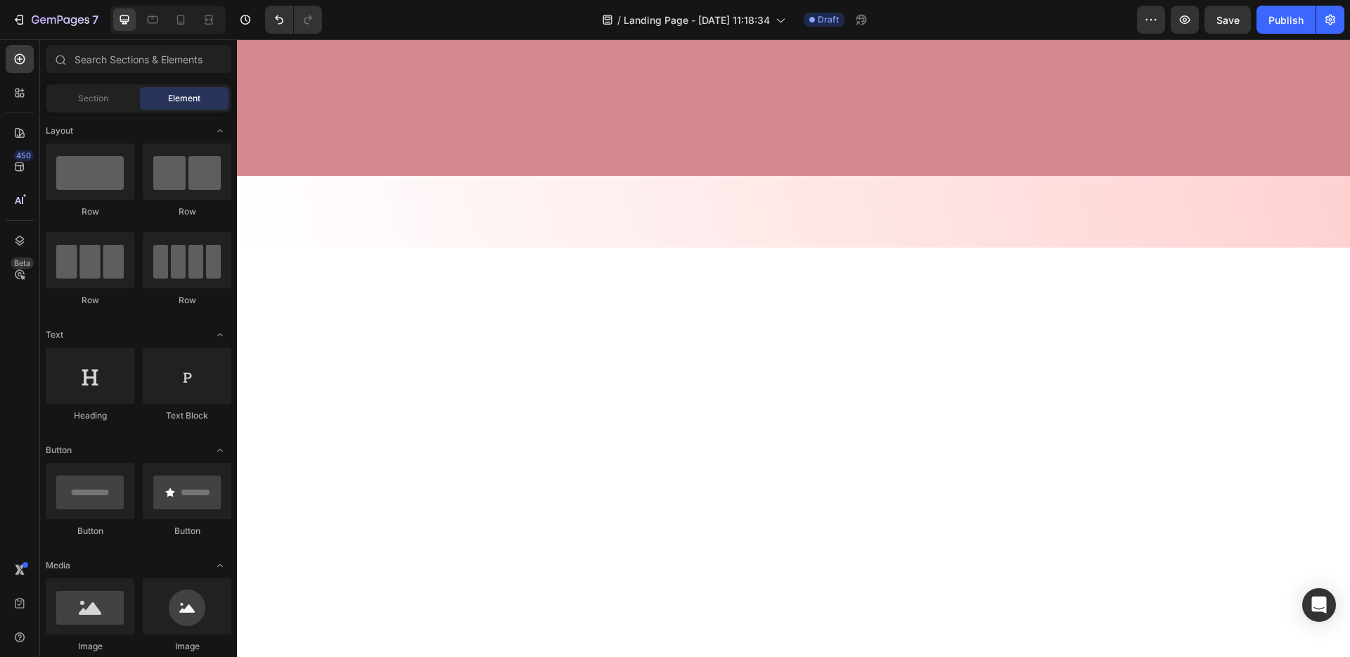
scroll to position [3552, 0]
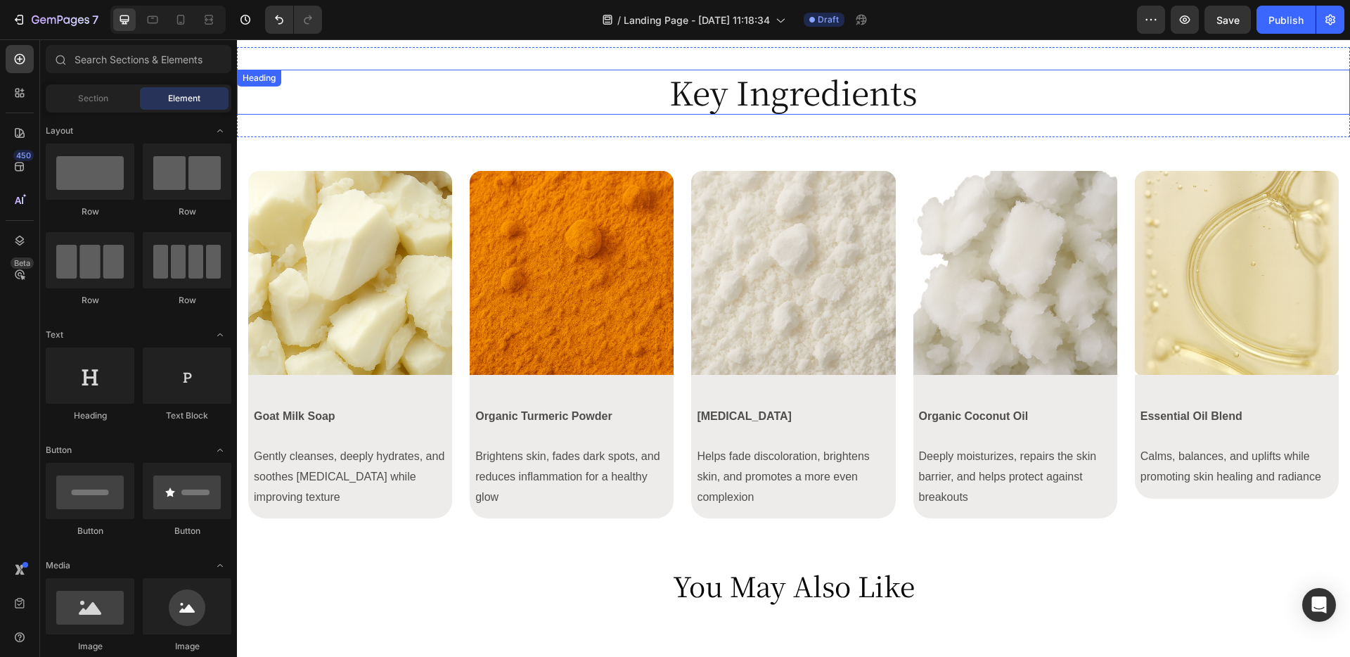
click at [940, 96] on h2 "Key Ingredients" at bounding box center [793, 92] width 1113 height 45
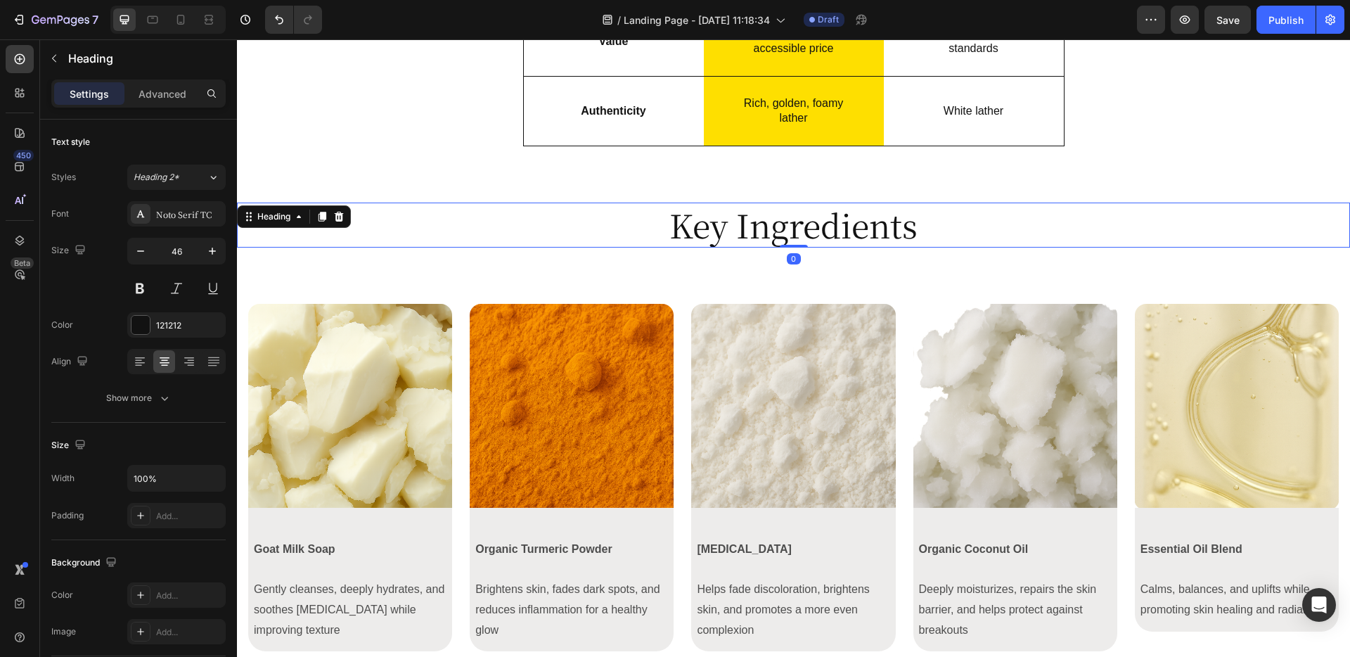
scroll to position [3389, 0]
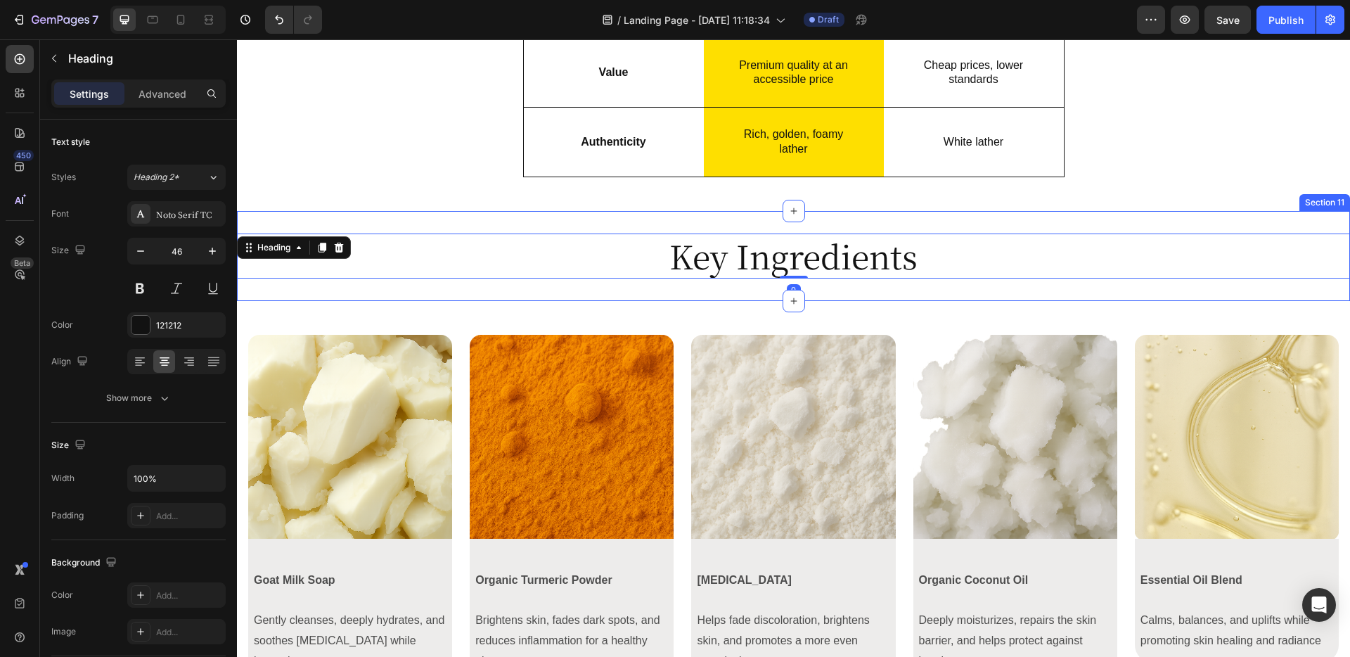
click at [991, 217] on div "Key Ingredients Heading 0 Section 11" at bounding box center [793, 256] width 1113 height 90
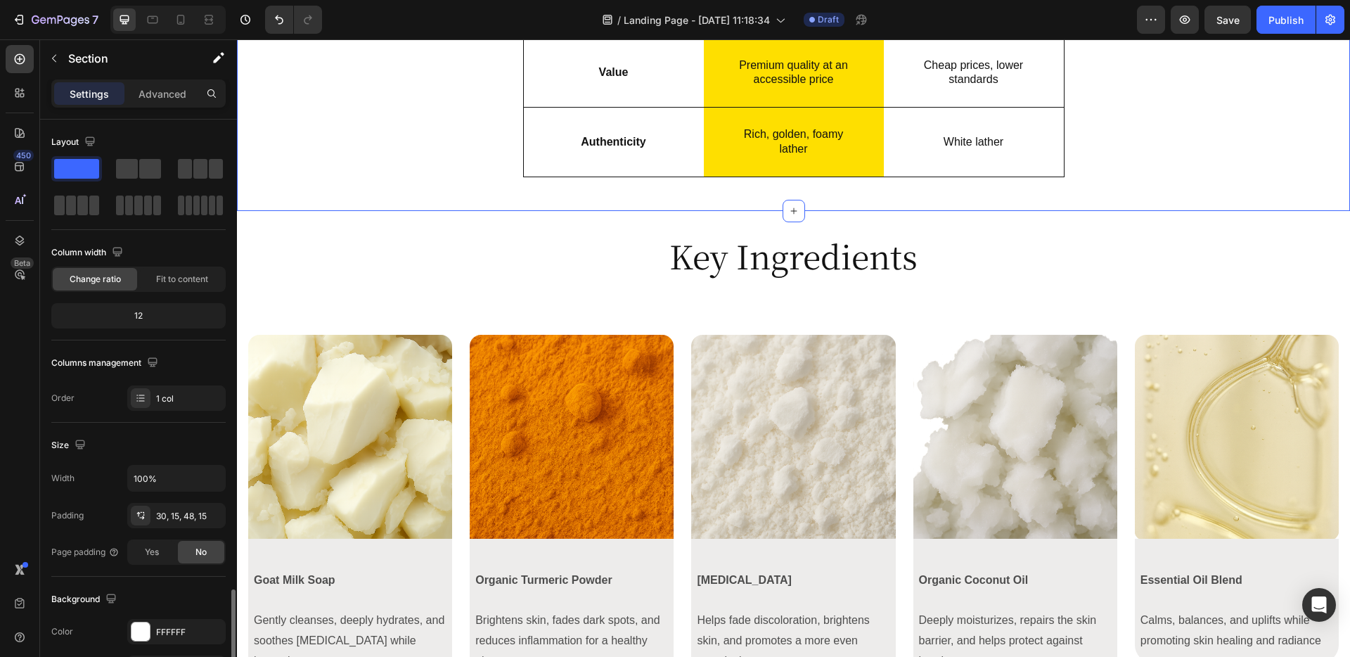
scroll to position [281, 0]
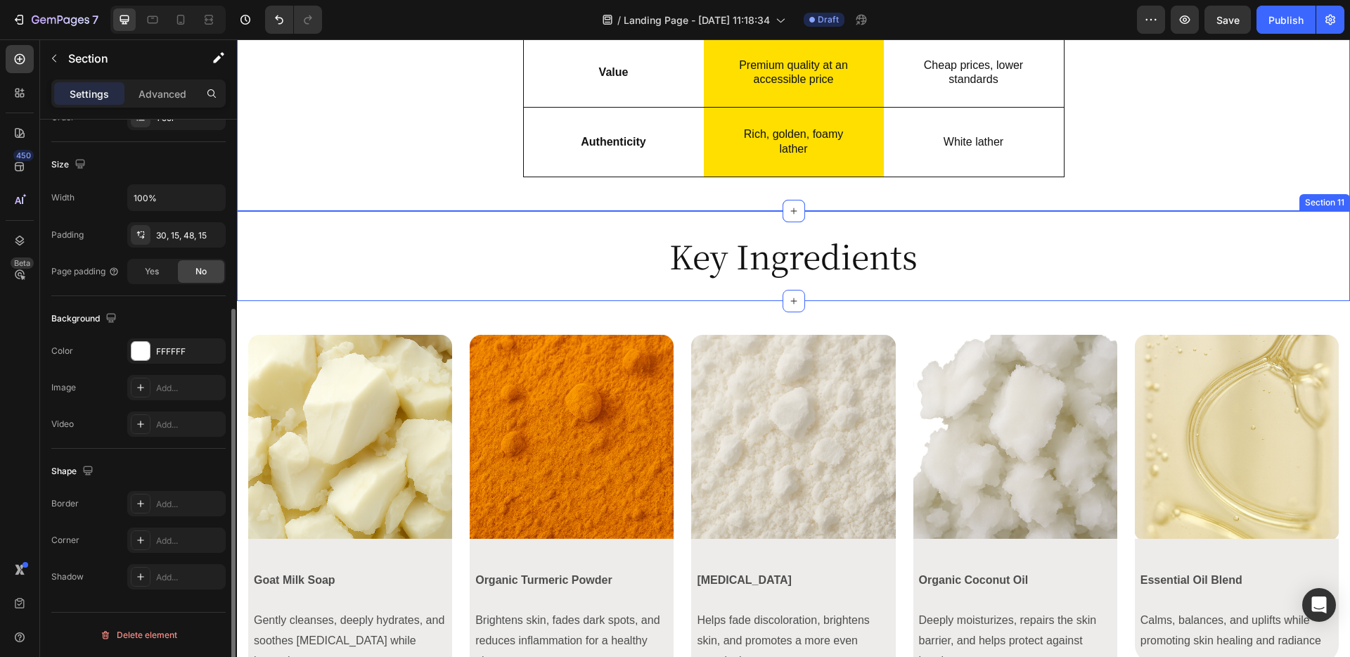
click at [443, 243] on h2 "Key Ingredients" at bounding box center [793, 255] width 1113 height 45
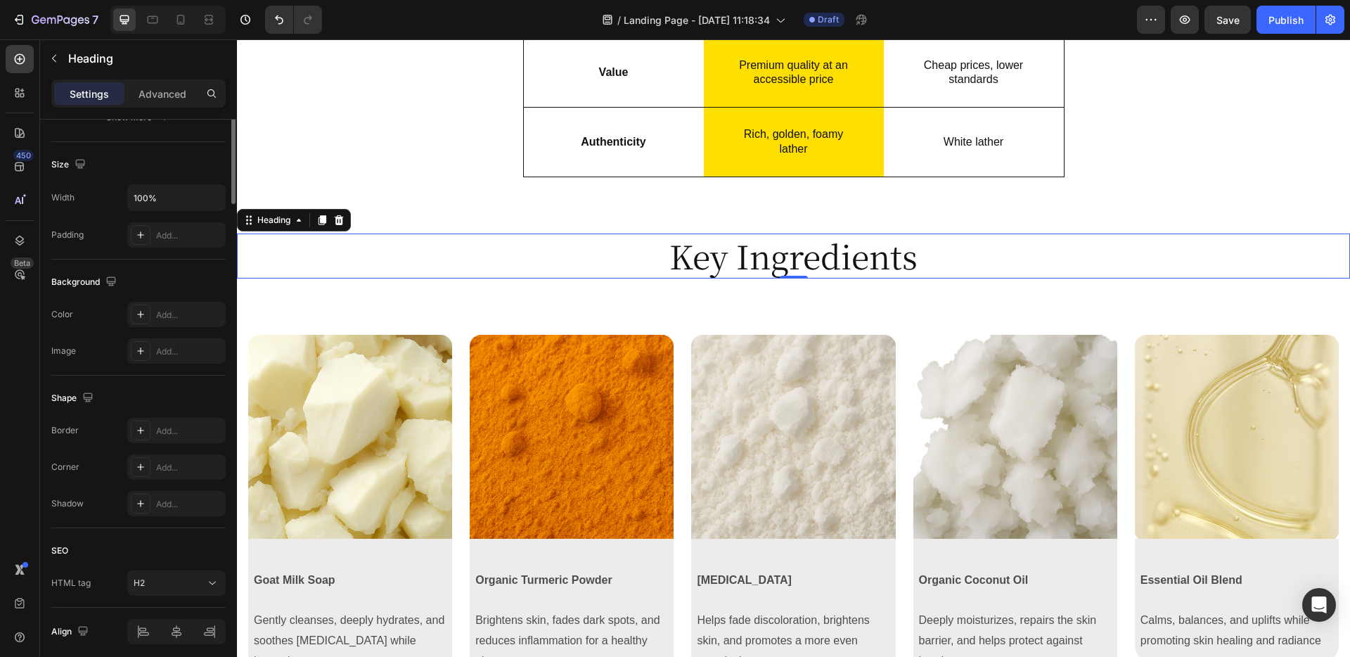
scroll to position [0, 0]
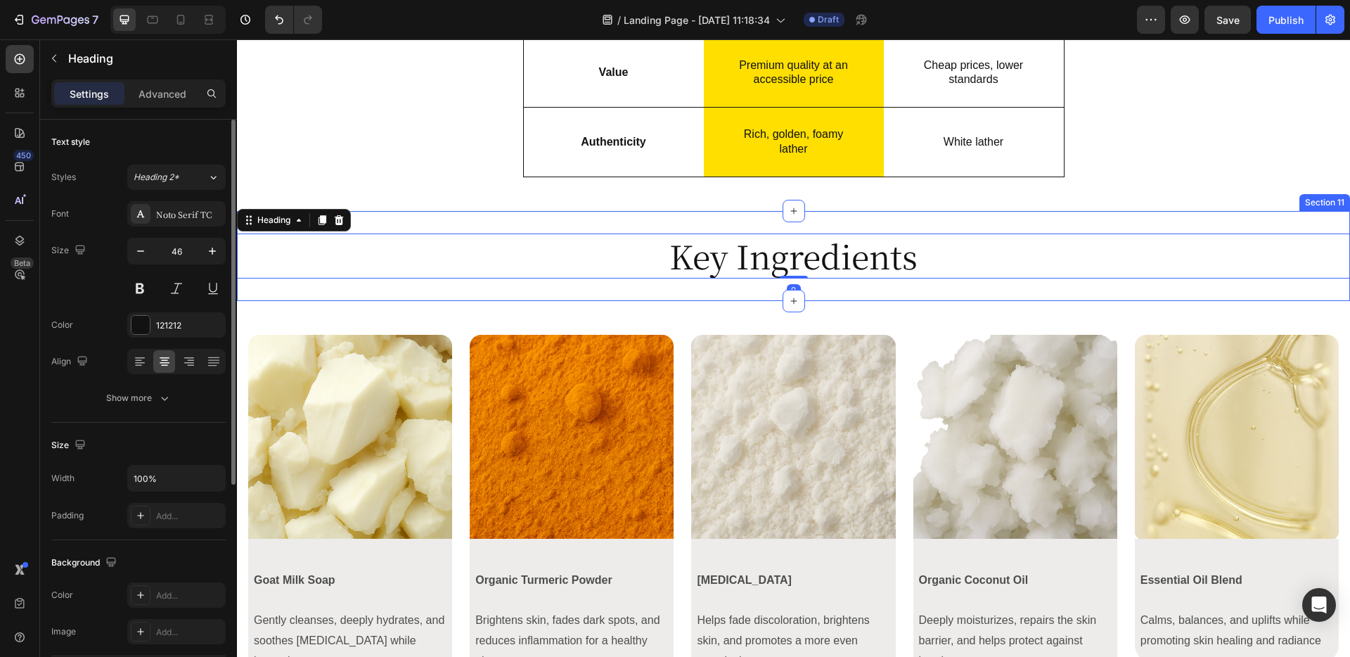
click at [432, 221] on div "Key Ingredients Heading 0 Section 11" at bounding box center [793, 256] width 1113 height 90
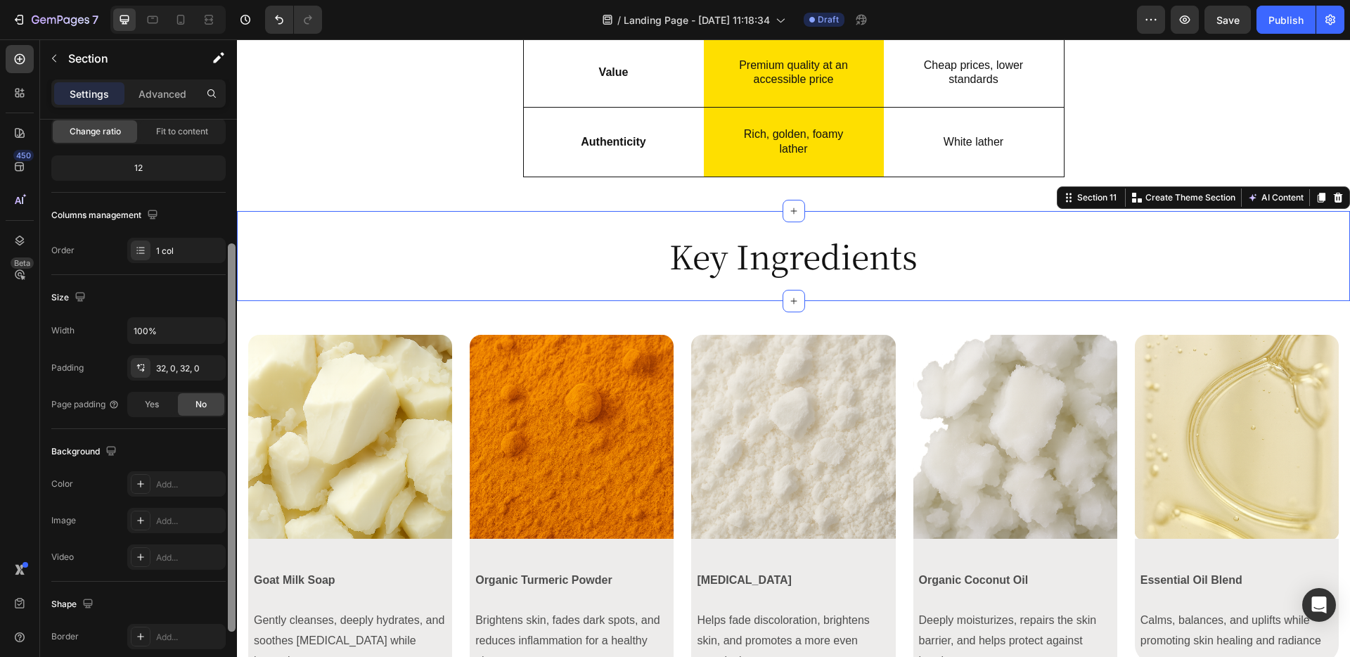
scroll to position [162, 0]
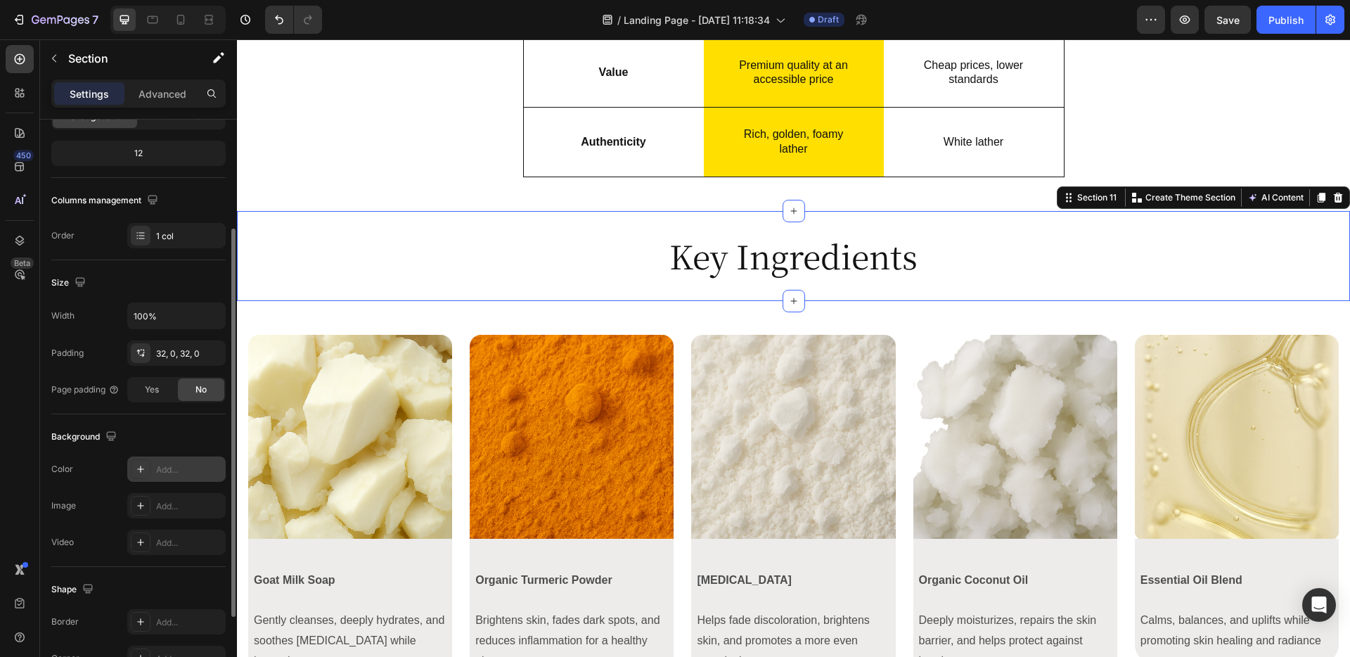
click at [176, 464] on div "Add..." at bounding box center [189, 469] width 66 height 13
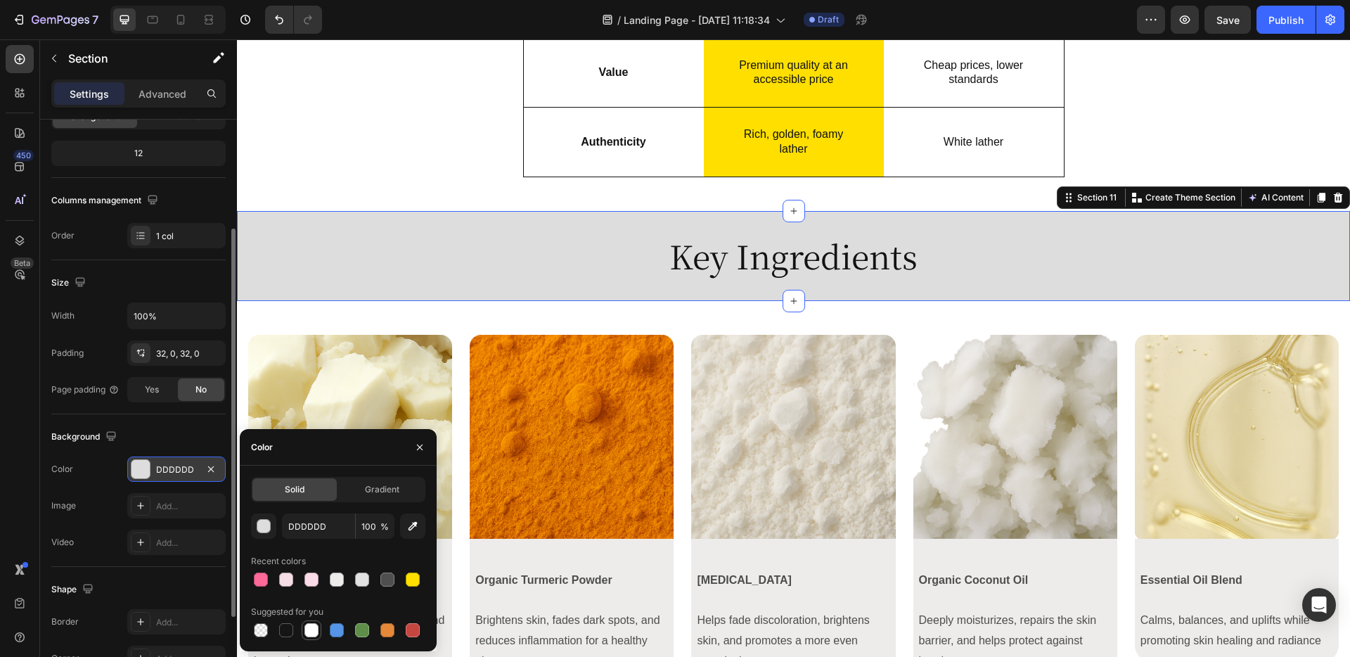
click at [309, 632] on div at bounding box center [311, 630] width 14 height 14
type input "FFFFFF"
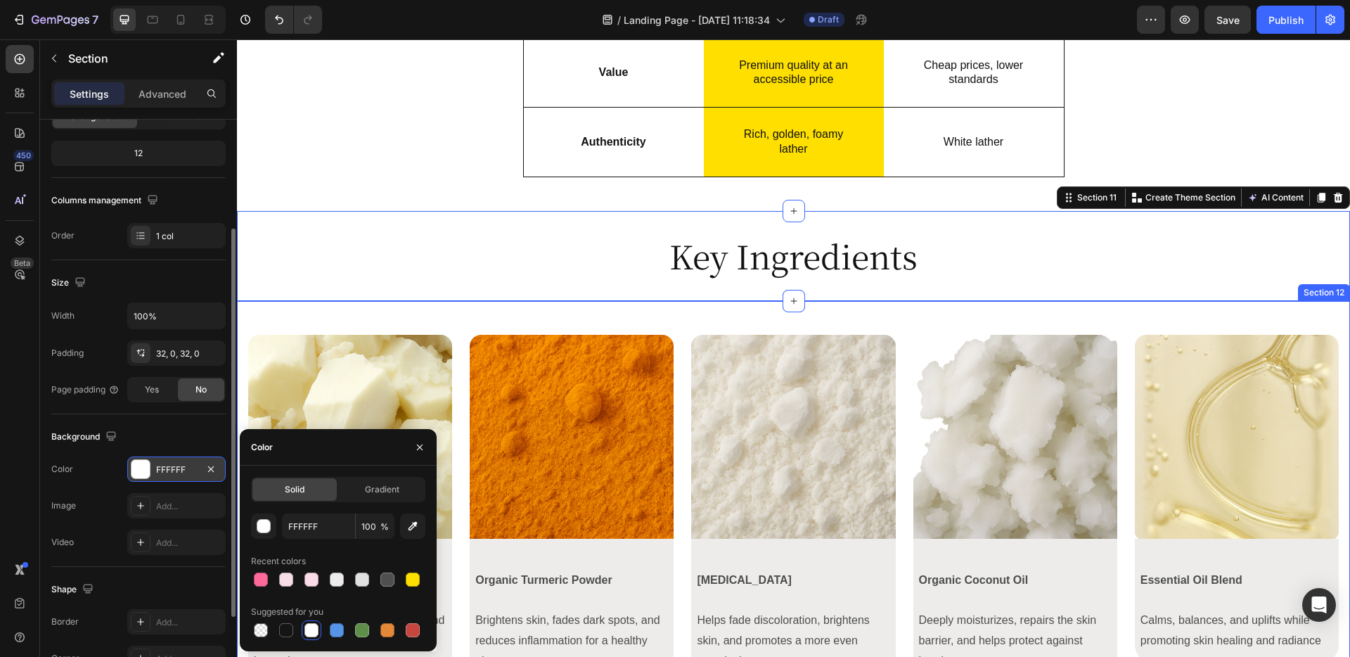
click at [464, 309] on div "Image Row Goat Milk Soap Gently cleanses, deeply hydrates, and soothes [MEDICAL…" at bounding box center [793, 514] width 1113 height 427
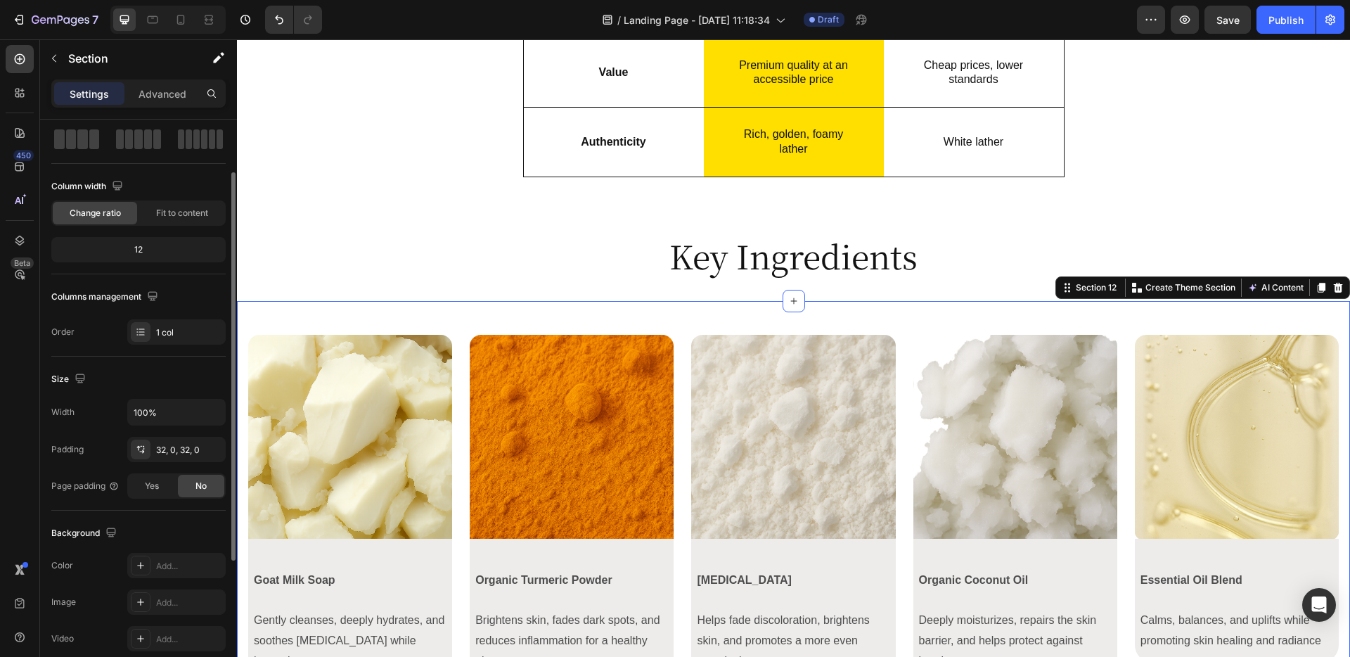
scroll to position [71, 0]
click at [315, 312] on div "Image Row Goat Milk Soap Gently cleanses, deeply hydrates, and soothes [MEDICAL…" at bounding box center [793, 514] width 1113 height 427
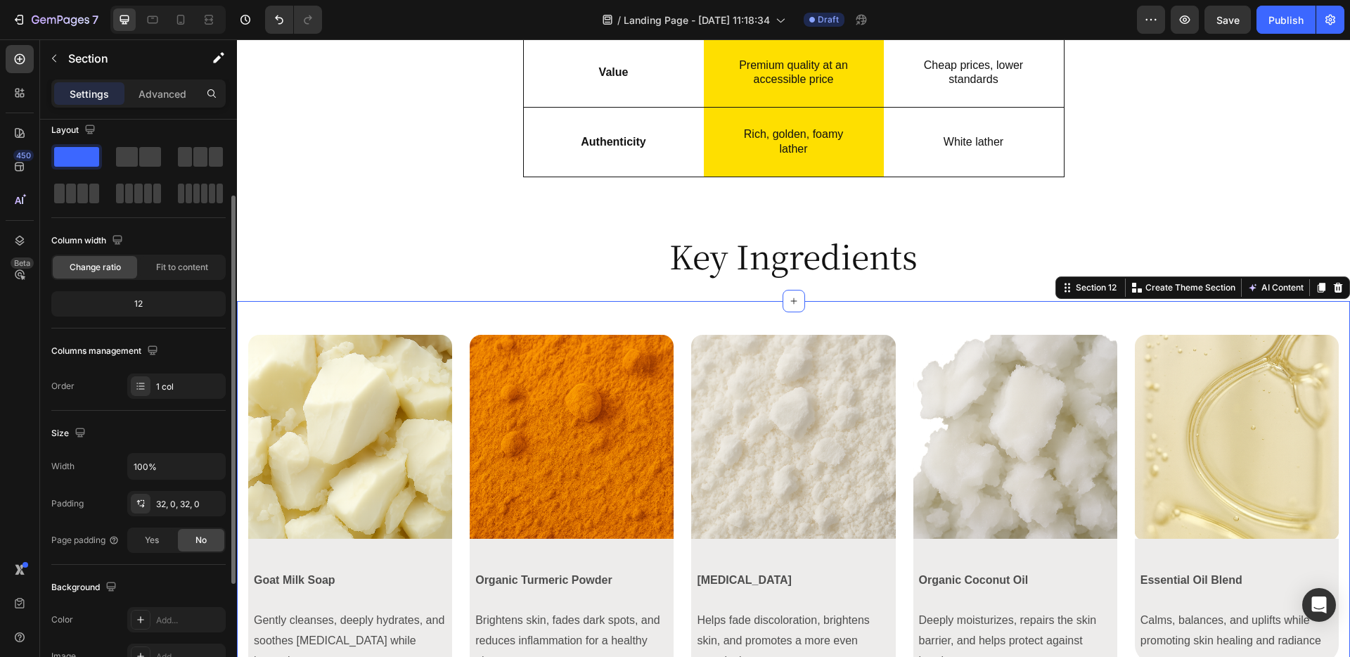
scroll to position [0, 0]
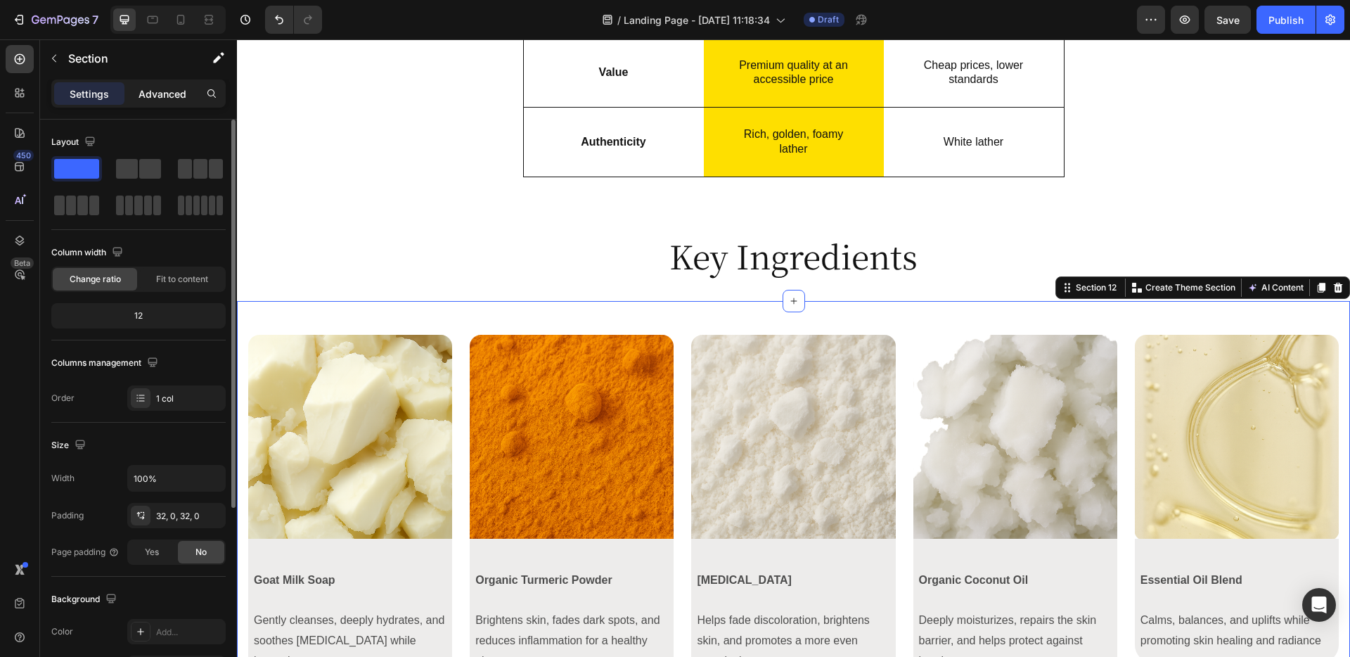
click at [153, 87] on p "Advanced" at bounding box center [163, 93] width 48 height 15
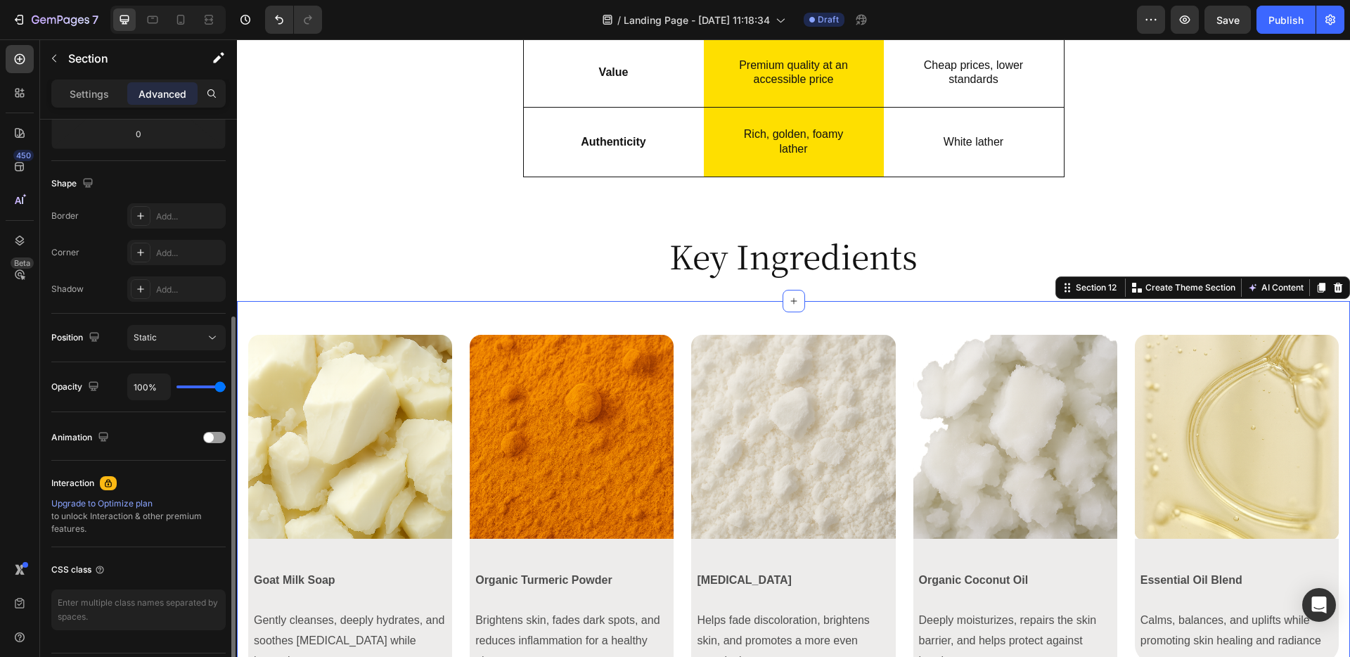
scroll to position [361, 0]
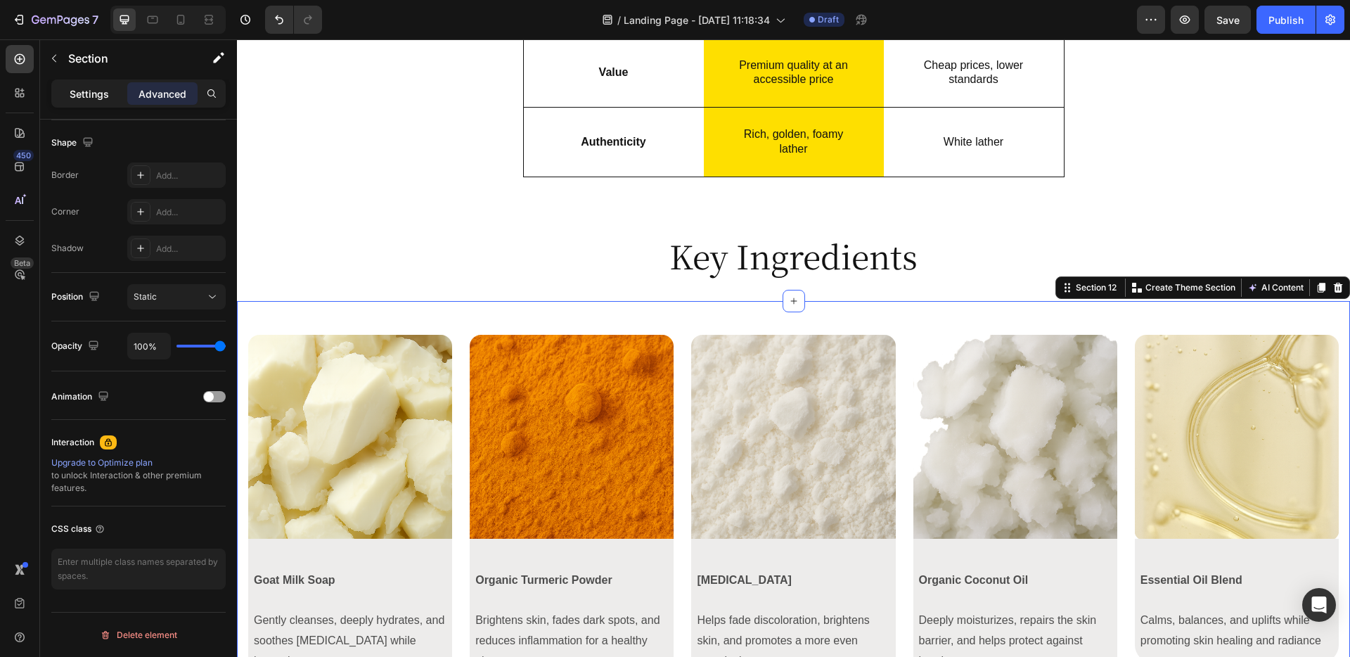
click at [86, 100] on p "Settings" at bounding box center [89, 93] width 39 height 15
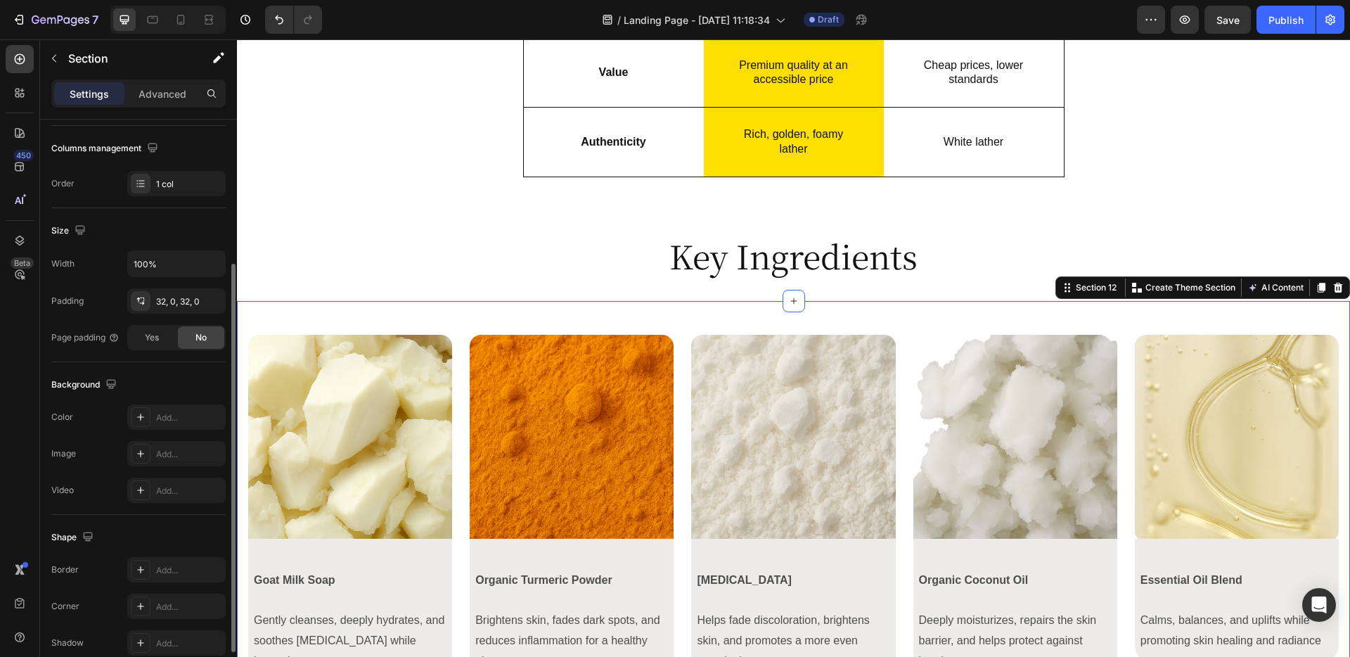
scroll to position [226, 0]
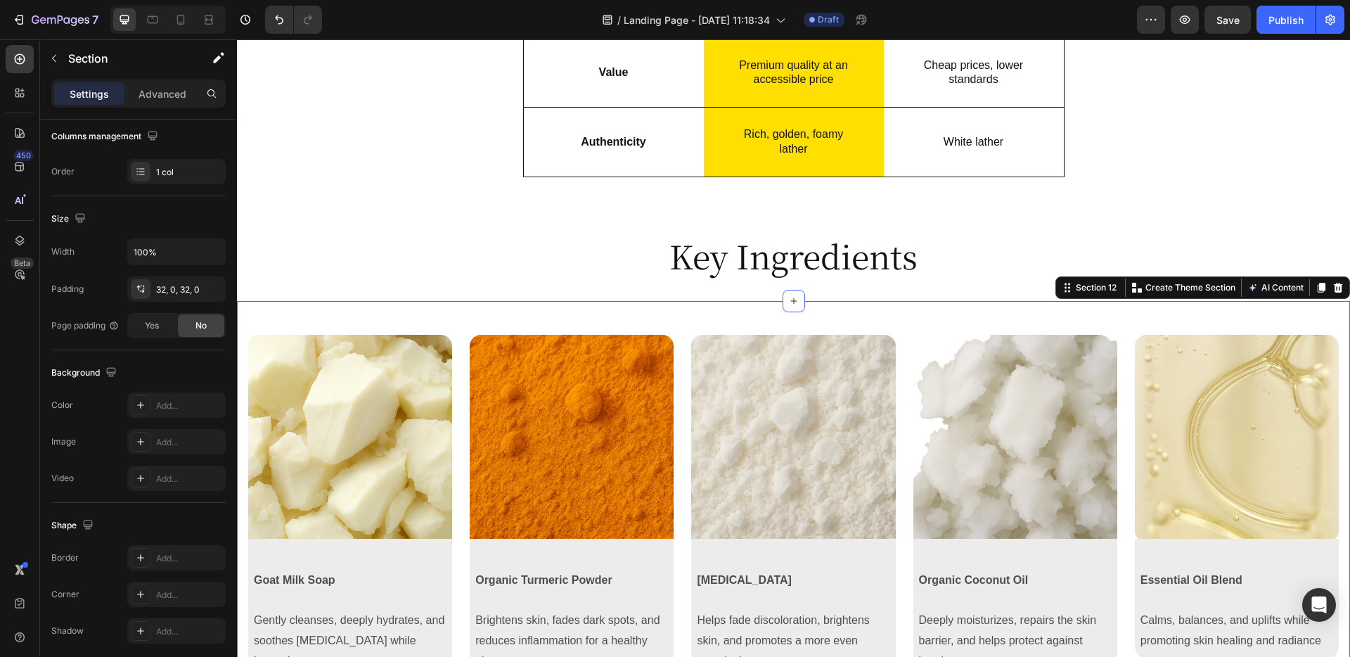
click at [316, 314] on div "Image Row Goat Milk Soap Gently cleanses, deeply hydrates, and soothes [MEDICAL…" at bounding box center [793, 514] width 1113 height 427
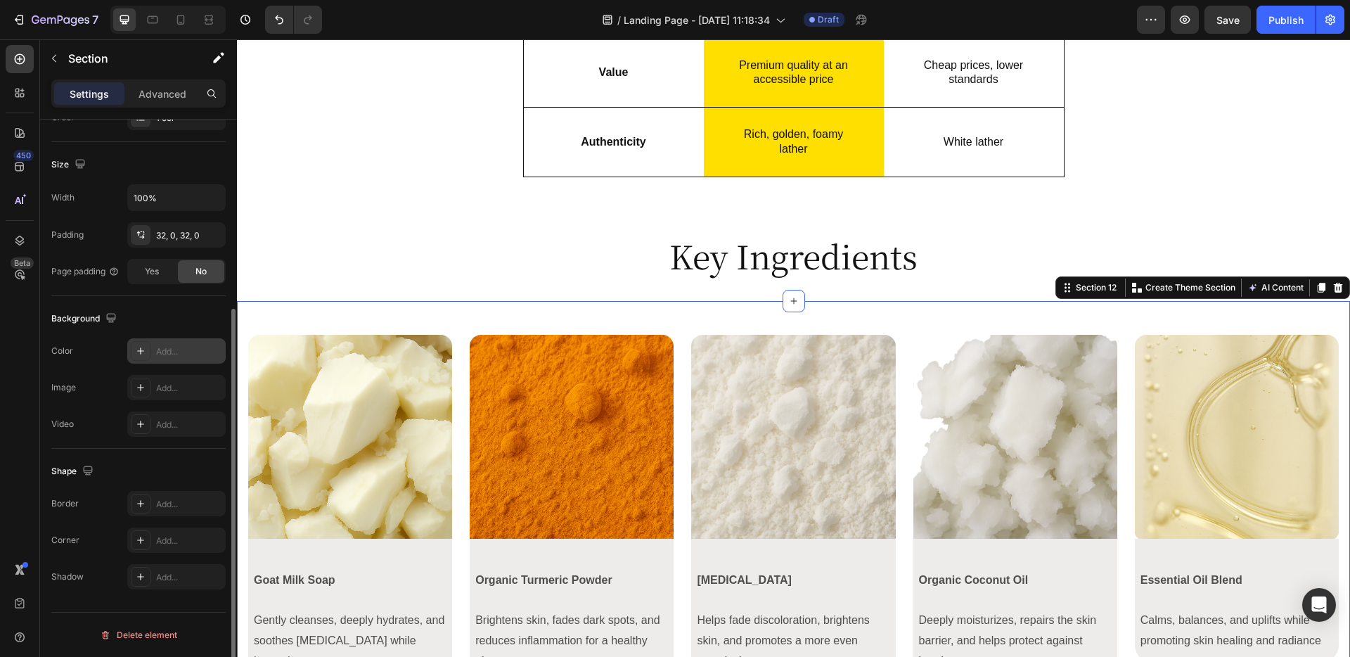
click at [160, 354] on div "Add..." at bounding box center [189, 351] width 66 height 13
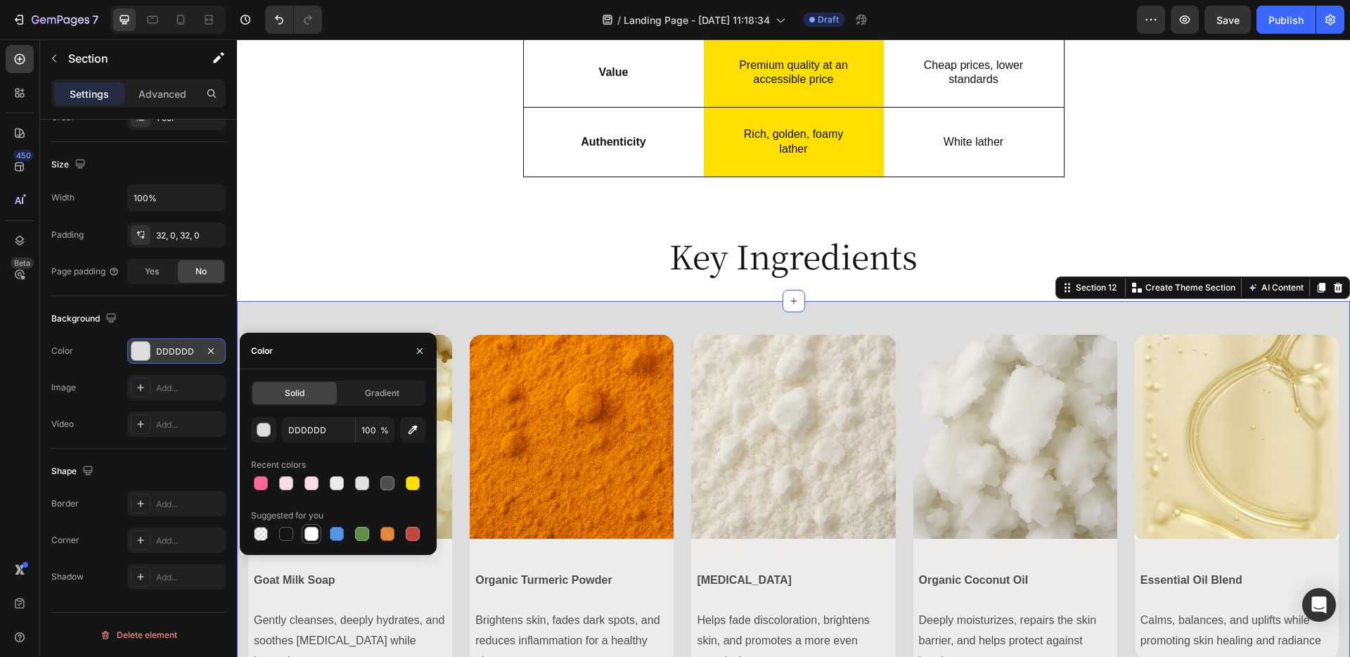
click at [313, 537] on div at bounding box center [311, 534] width 14 height 14
type input "FFFFFF"
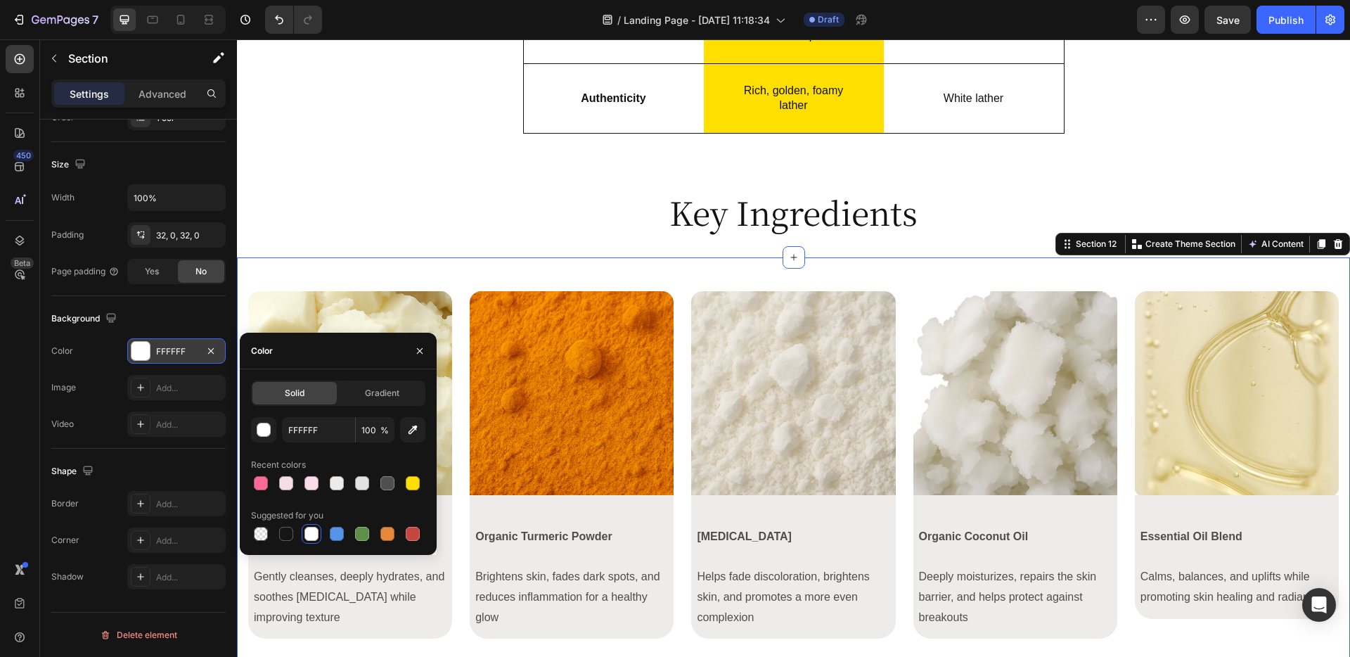
scroll to position [3752, 0]
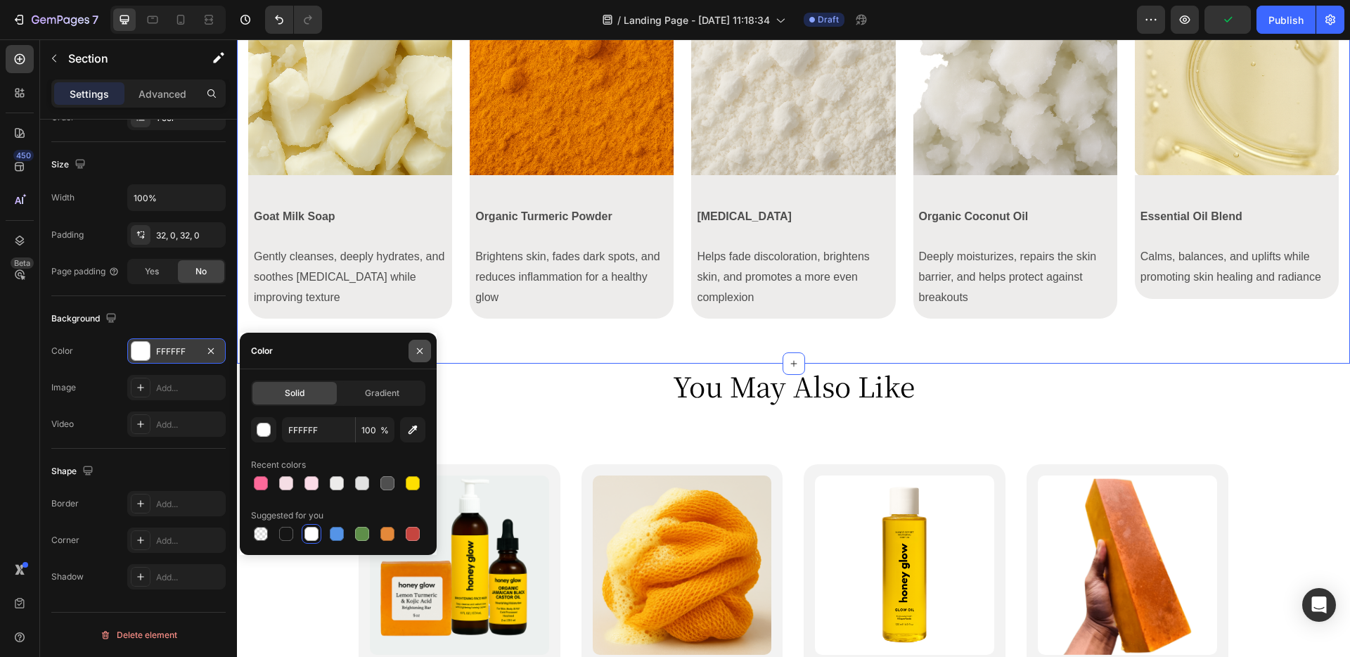
click at [420, 352] on icon "button" at bounding box center [420, 350] width 6 height 6
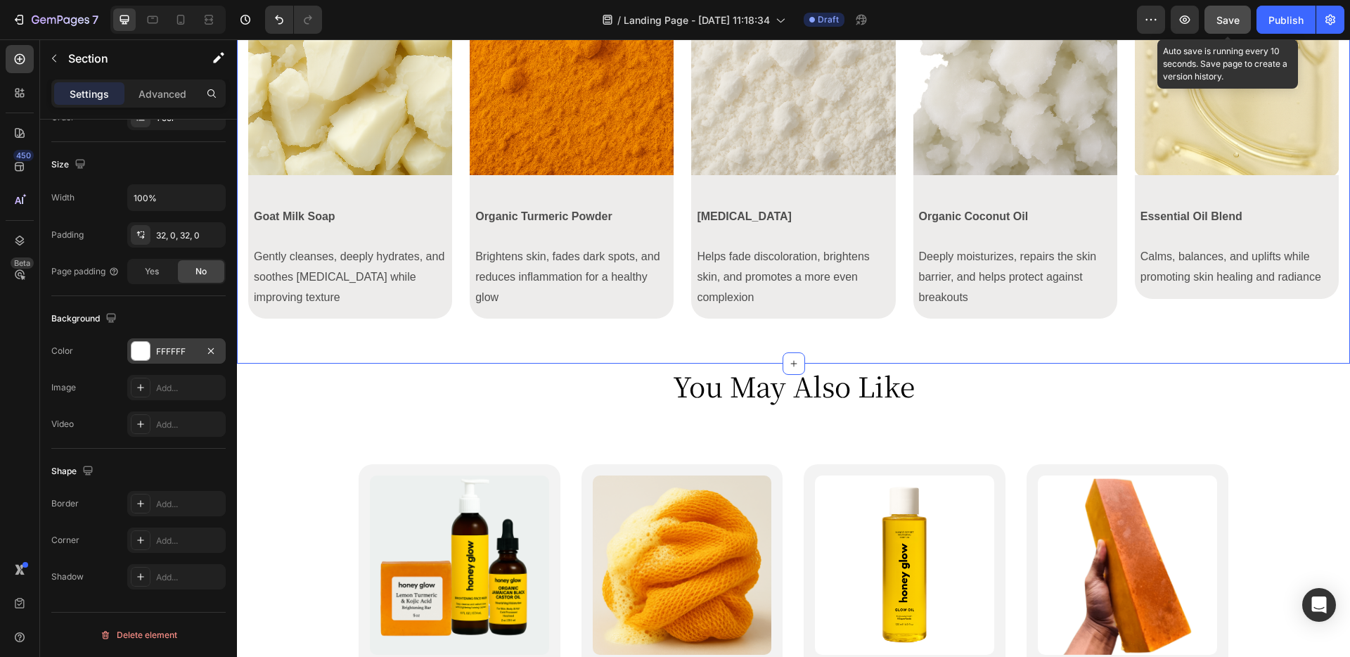
click at [1219, 21] on span "Save" at bounding box center [1227, 20] width 23 height 12
click at [1190, 156] on img at bounding box center [1237, 73] width 204 height 204
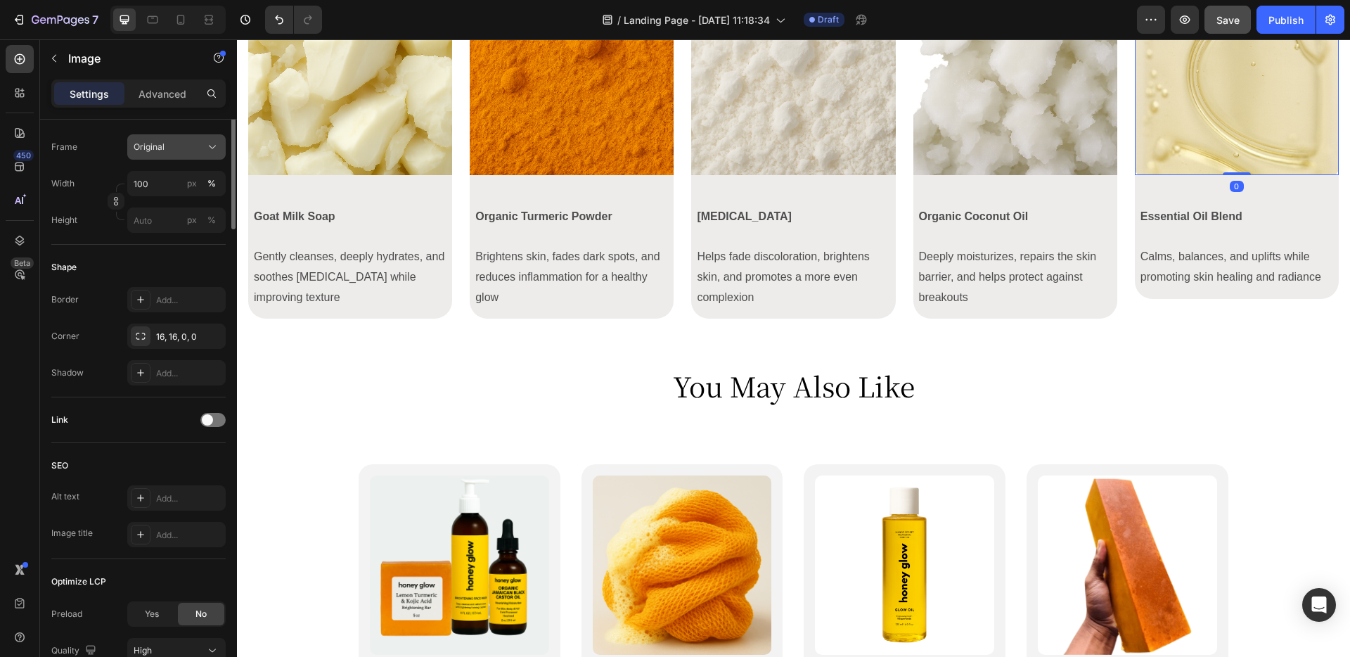
scroll to position [484, 0]
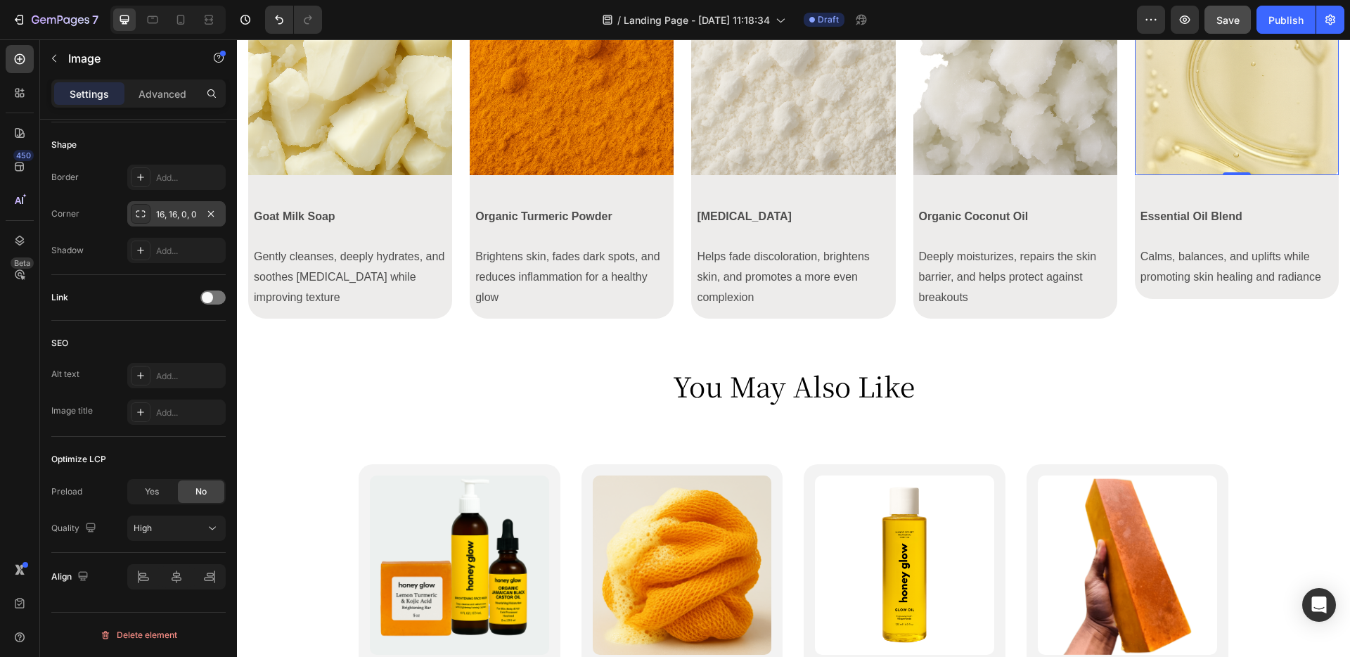
click at [185, 212] on div "16, 16, 0, 0" at bounding box center [176, 214] width 41 height 13
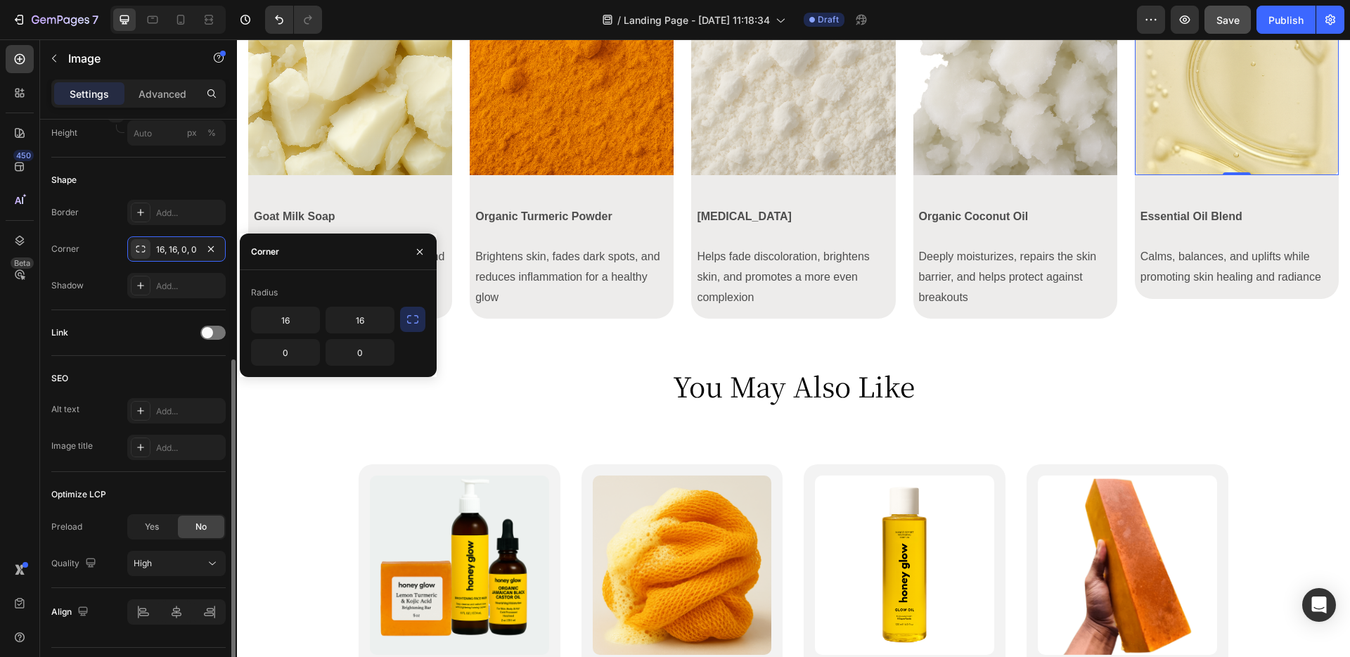
scroll to position [447, 0]
click at [288, 349] on input "0" at bounding box center [286, 352] width 68 height 25
type input "6"
type input "0"
click at [952, 160] on img at bounding box center [1015, 73] width 204 height 204
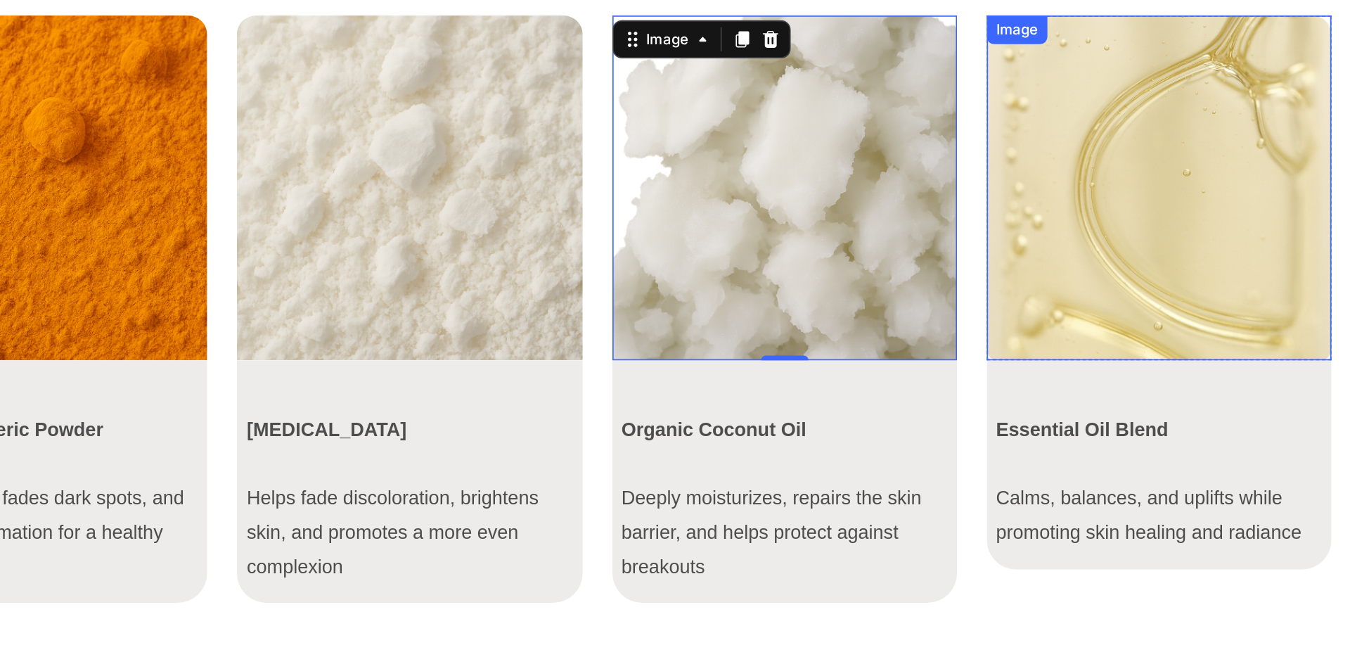
scroll to position [3645, 0]
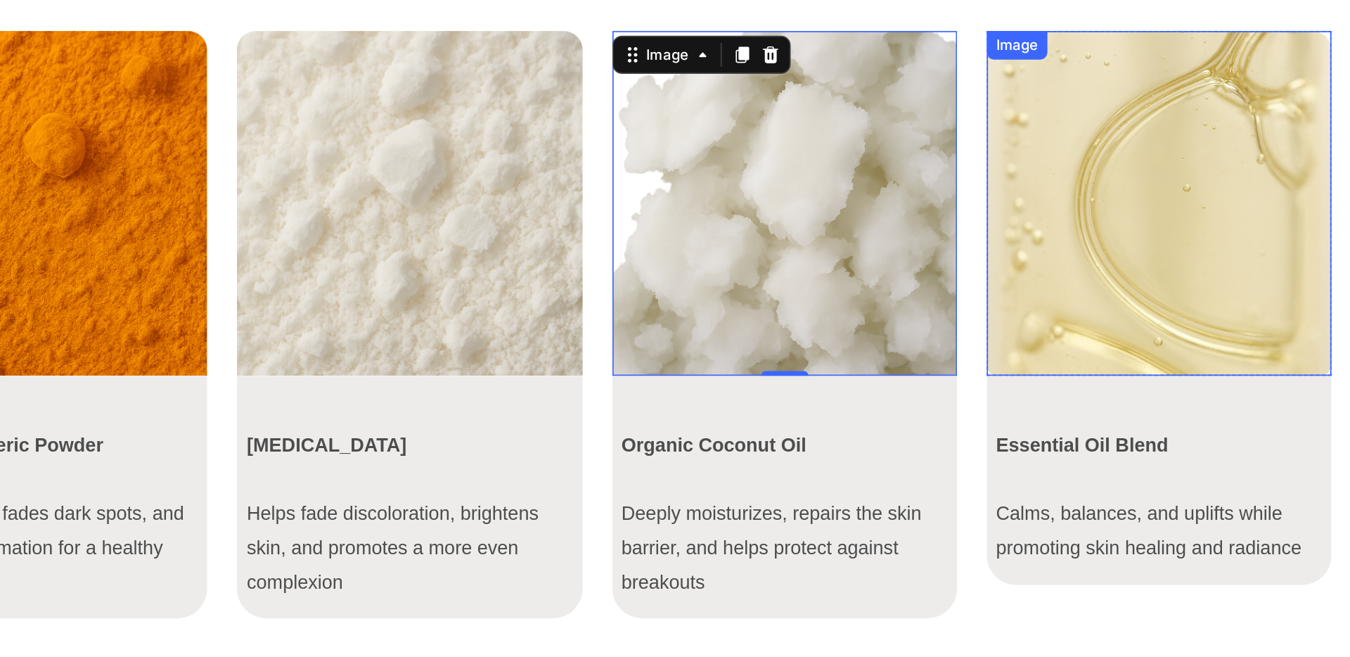
click at [377, 103] on img at bounding box center [469, 106] width 204 height 204
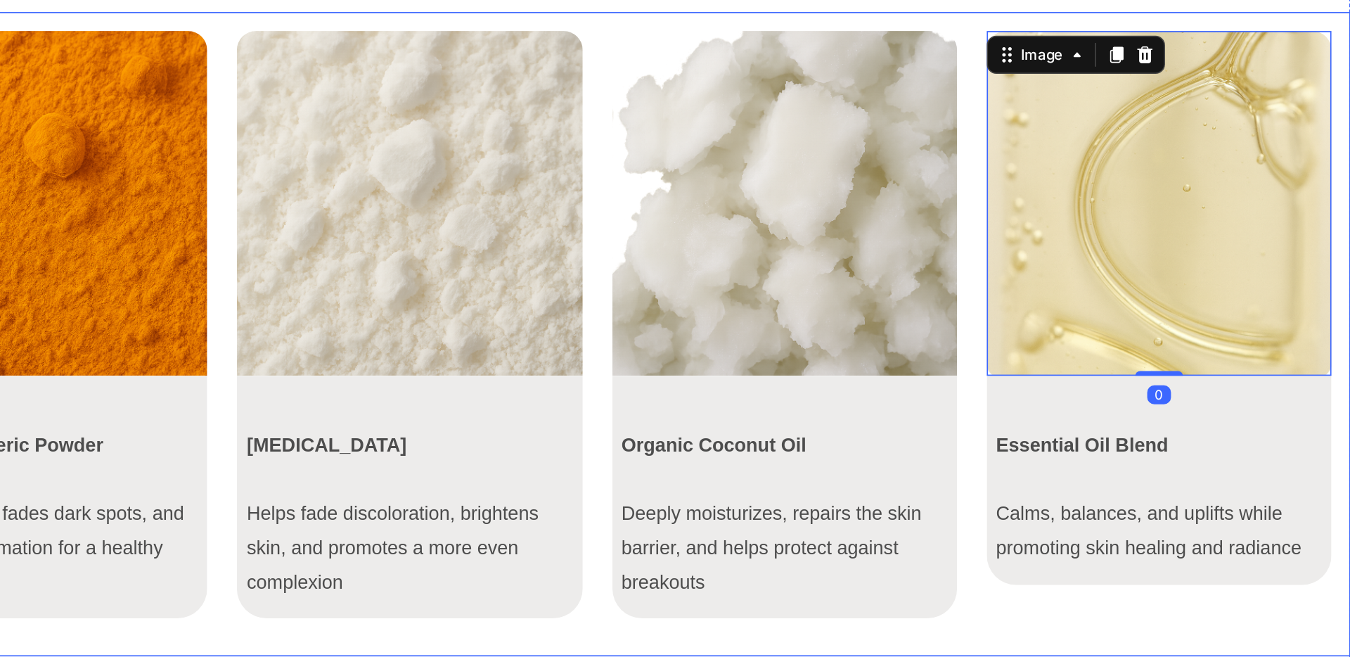
click at [360, 137] on div "Image Row Goat Milk Soap Gently cleanses, deeply hydrates, and soothes [MEDICAL…" at bounding box center [25, 183] width 1091 height 359
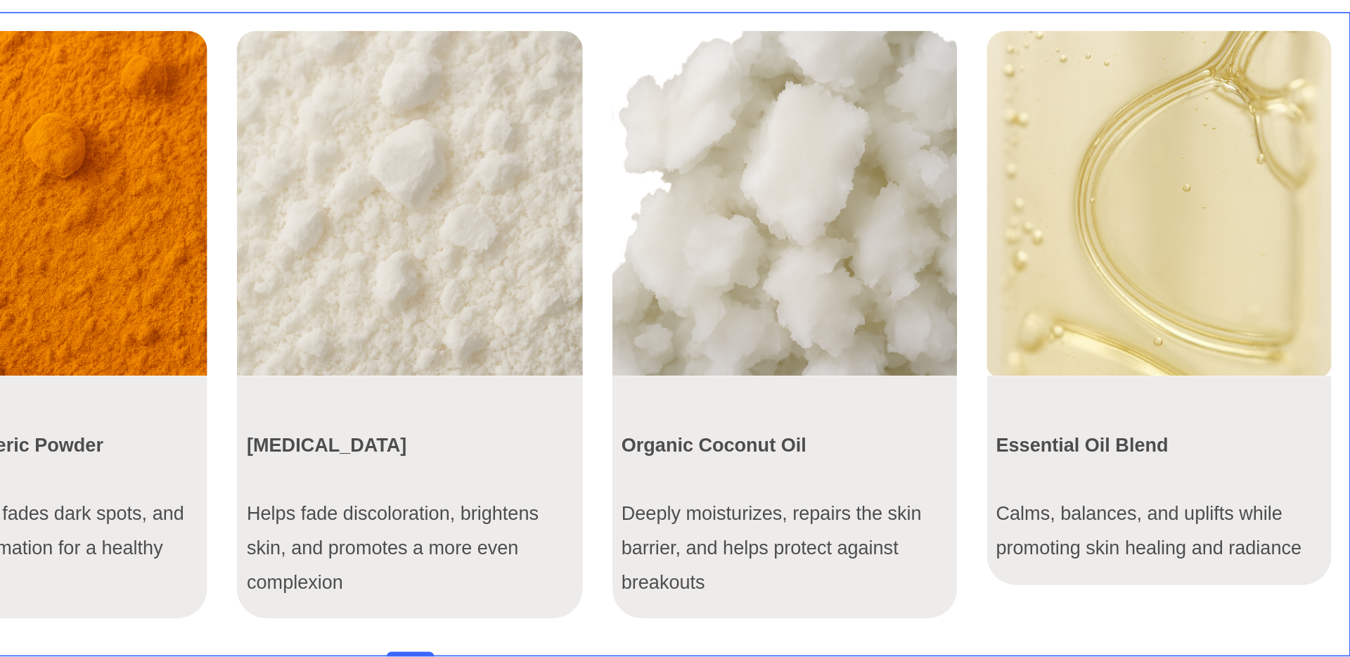
scroll to position [0, 0]
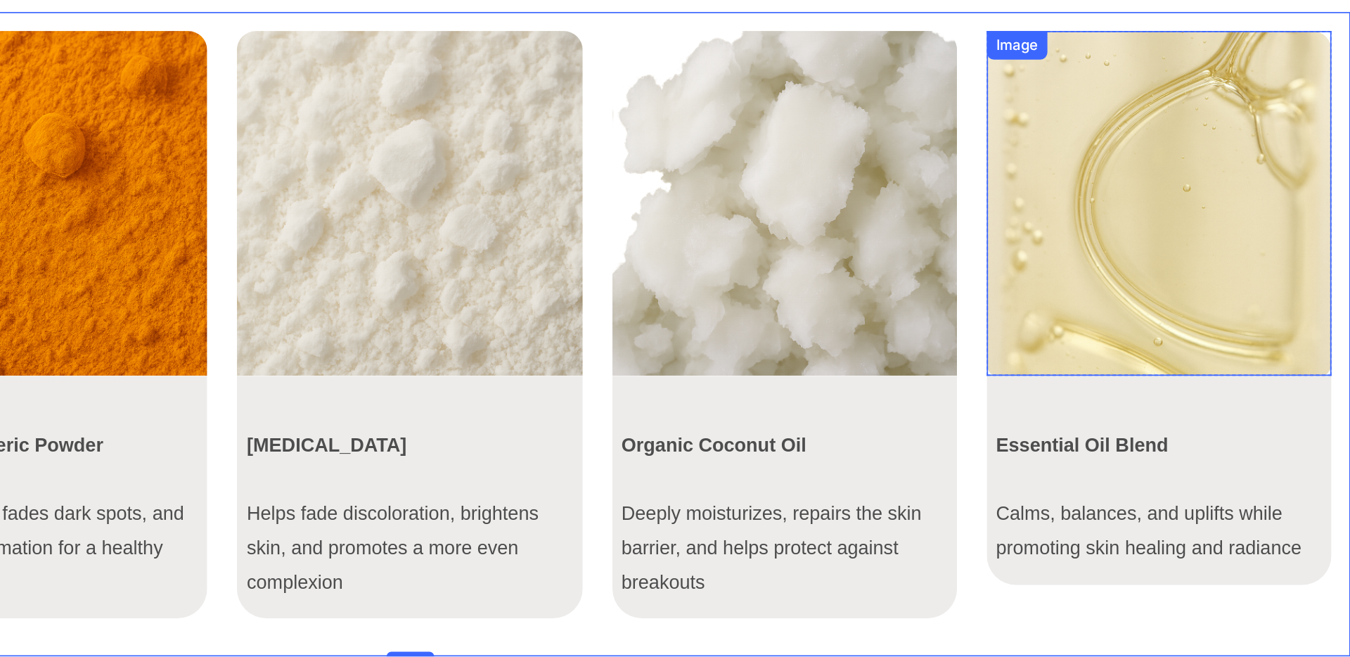
click at [371, 140] on img at bounding box center [469, 106] width 204 height 204
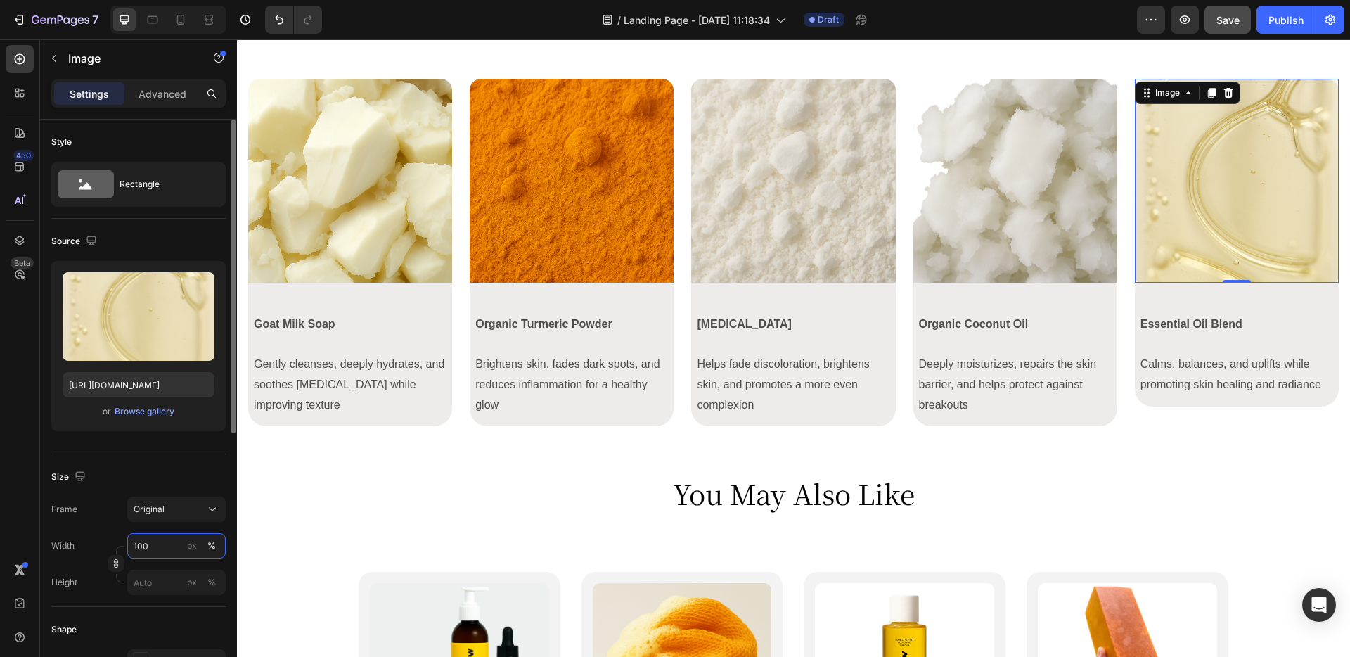
click at [158, 551] on input "100" at bounding box center [176, 545] width 98 height 25
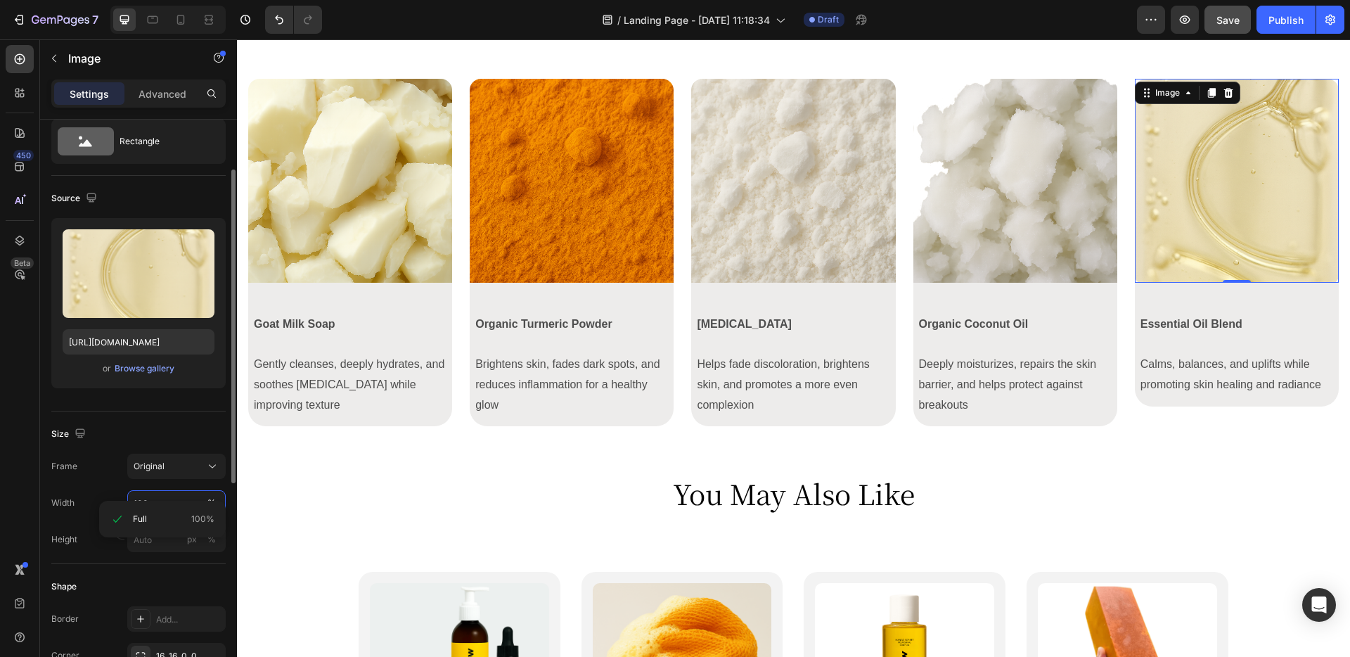
scroll to position [68, 0]
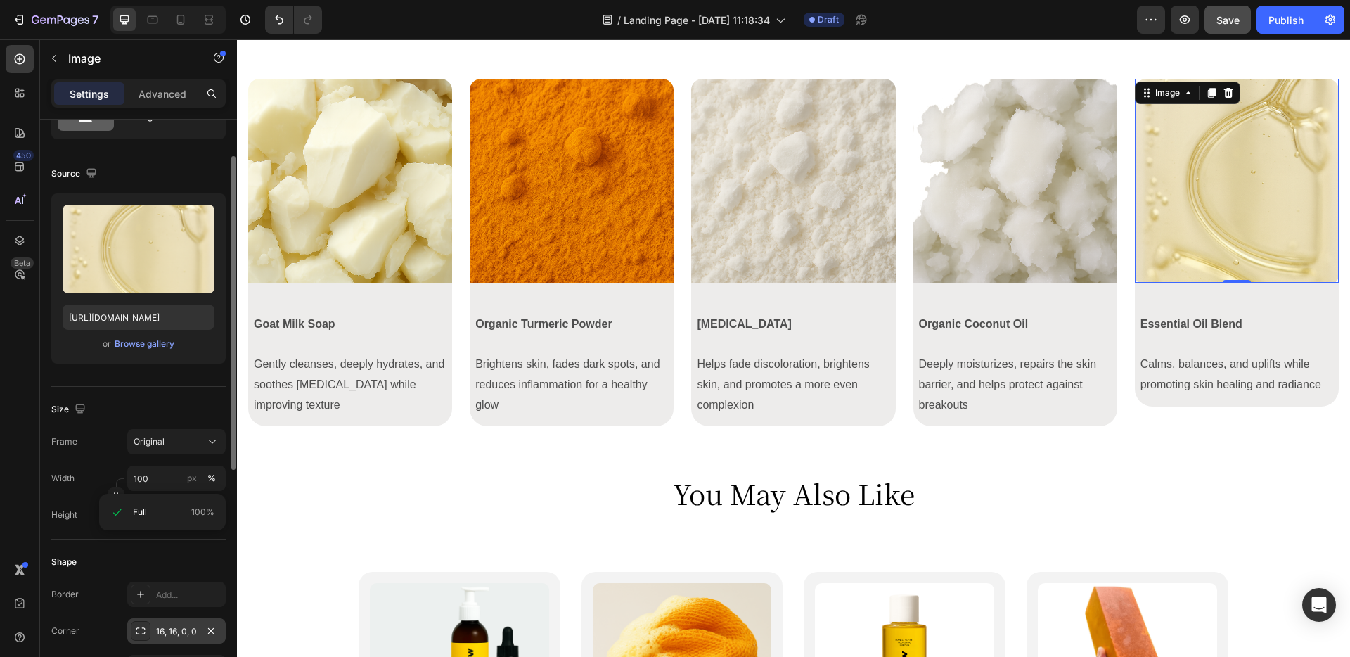
click at [174, 636] on div "16, 16, 0, 0" at bounding box center [176, 631] width 41 height 13
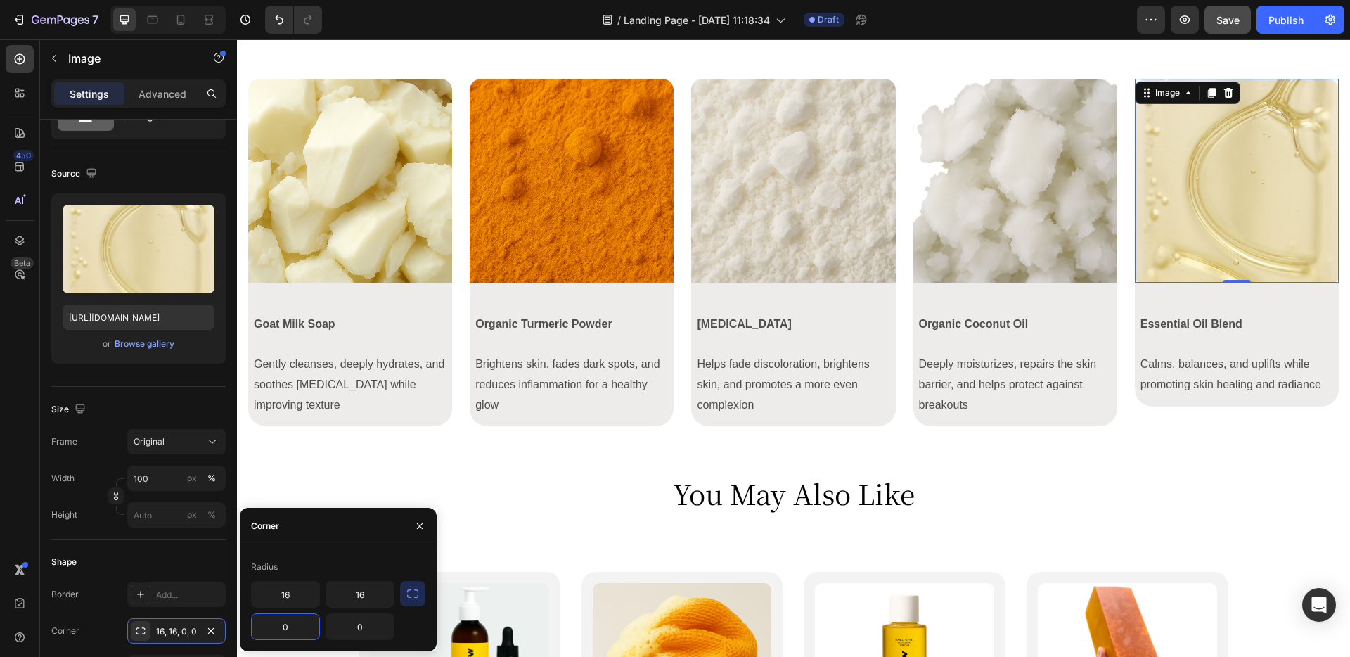
click at [307, 621] on input "0" at bounding box center [286, 626] width 68 height 25
type input "16"
click at [358, 624] on input "0" at bounding box center [360, 626] width 68 height 25
type input "1"
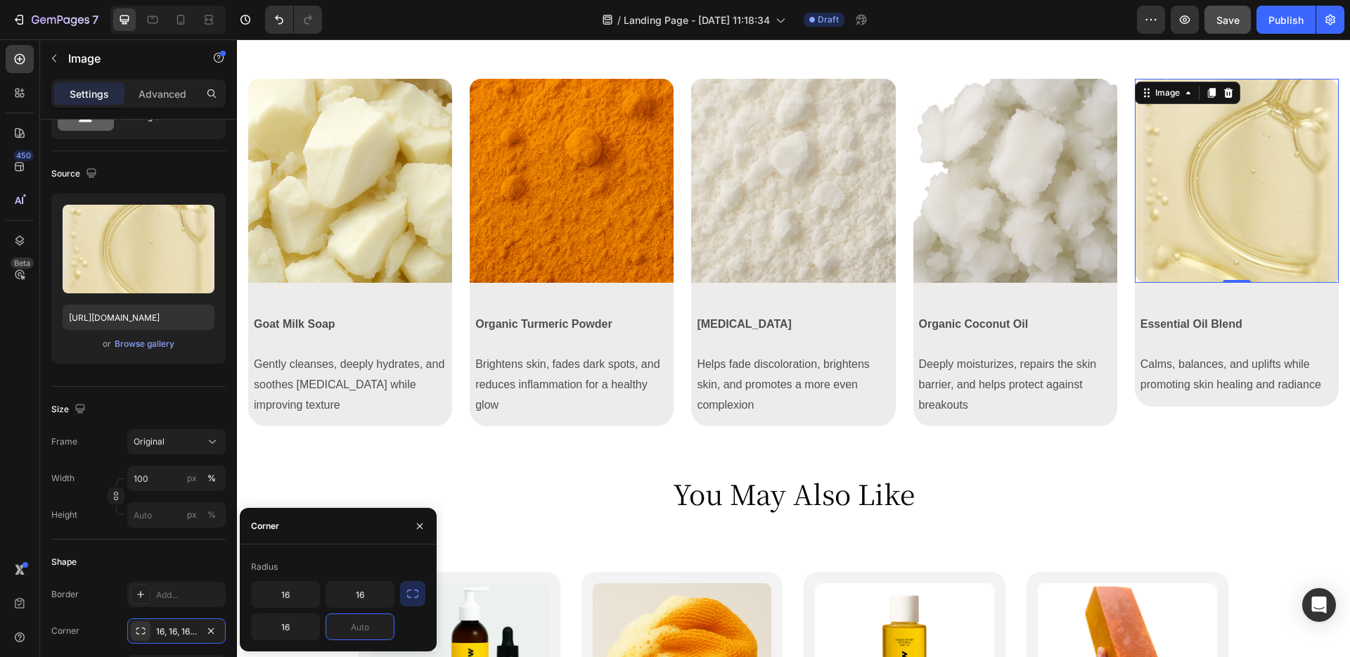
type input "2"
type input "3"
type input "4"
type input "5"
type input "6"
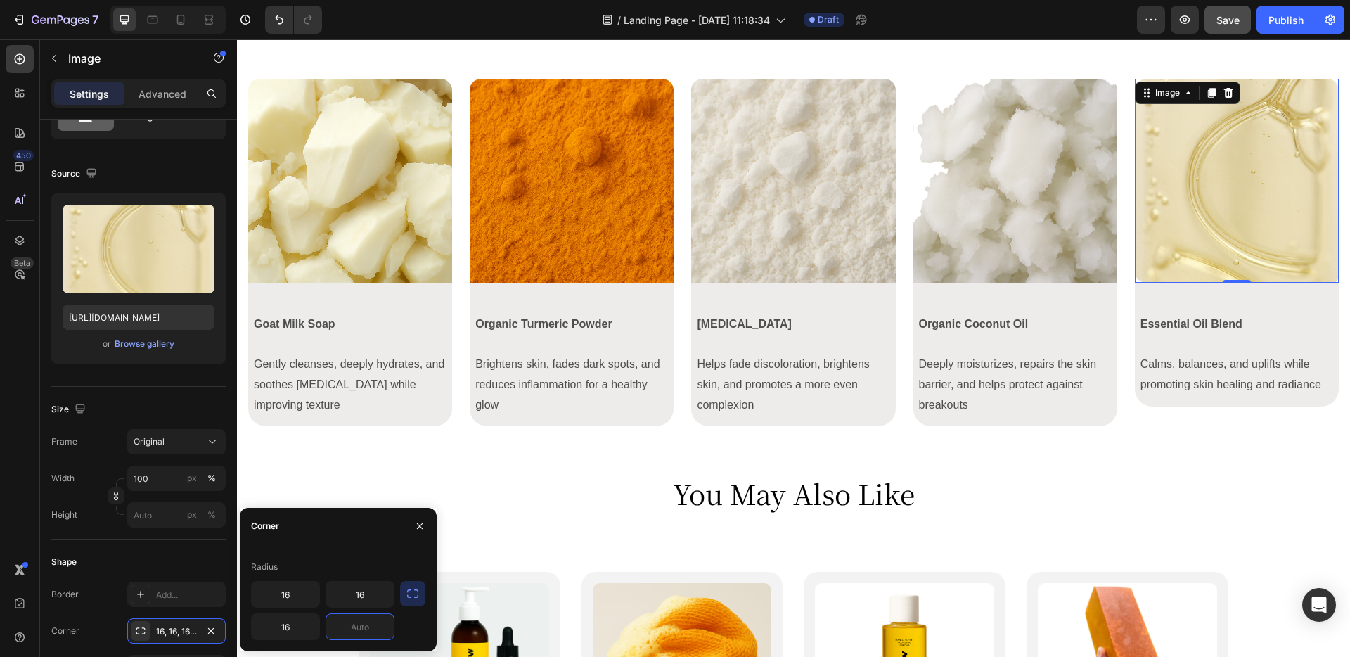
type input "7"
type input "2"
click at [283, 616] on input "16" at bounding box center [286, 626] width 68 height 25
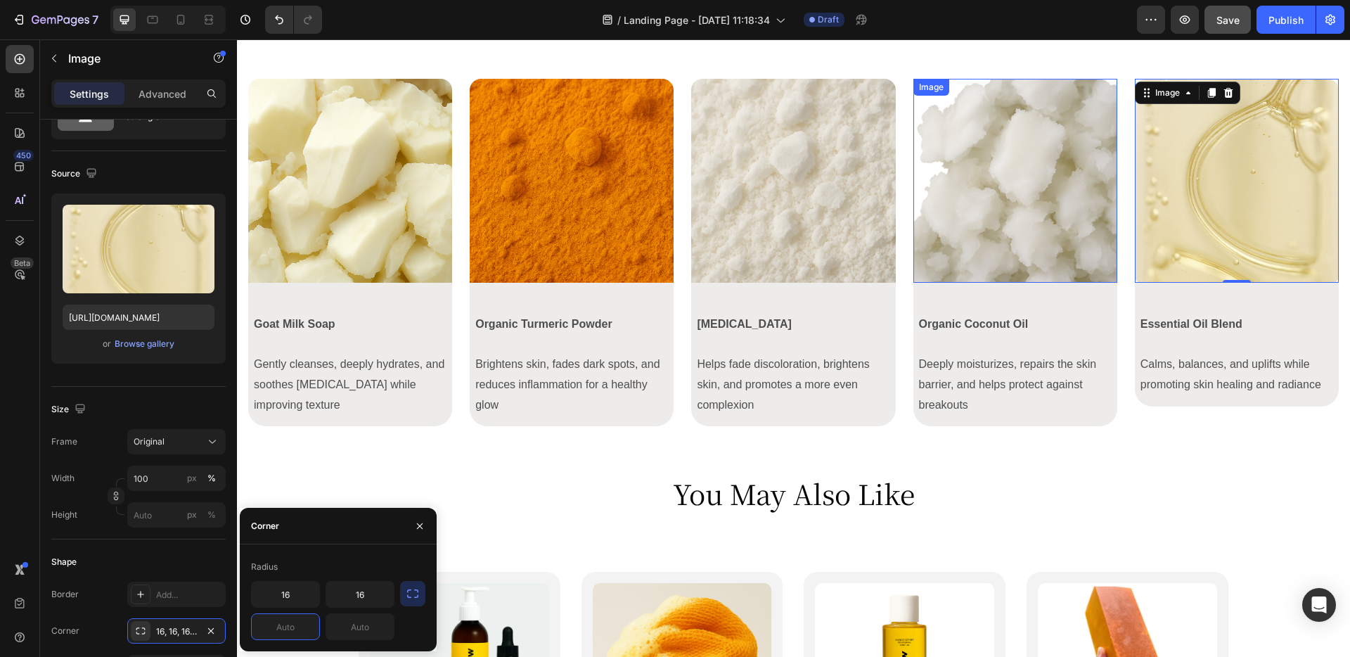
click at [1107, 278] on img at bounding box center [1015, 181] width 204 height 204
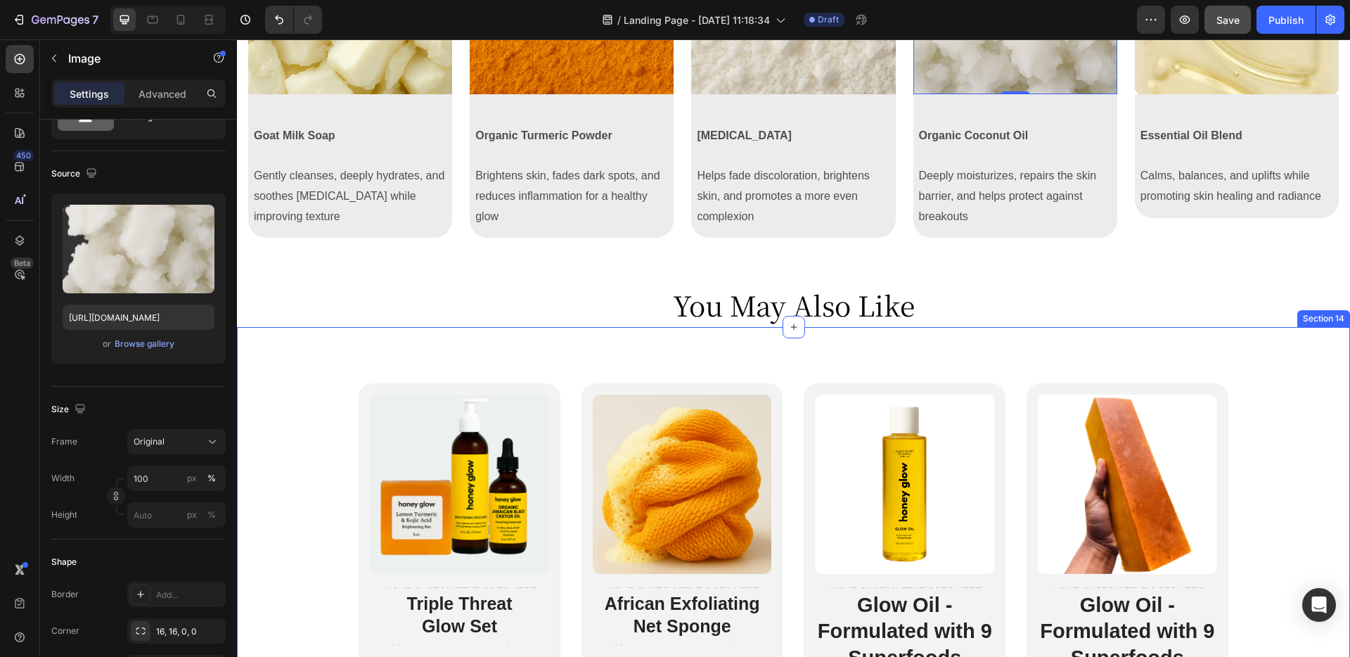
scroll to position [3810, 0]
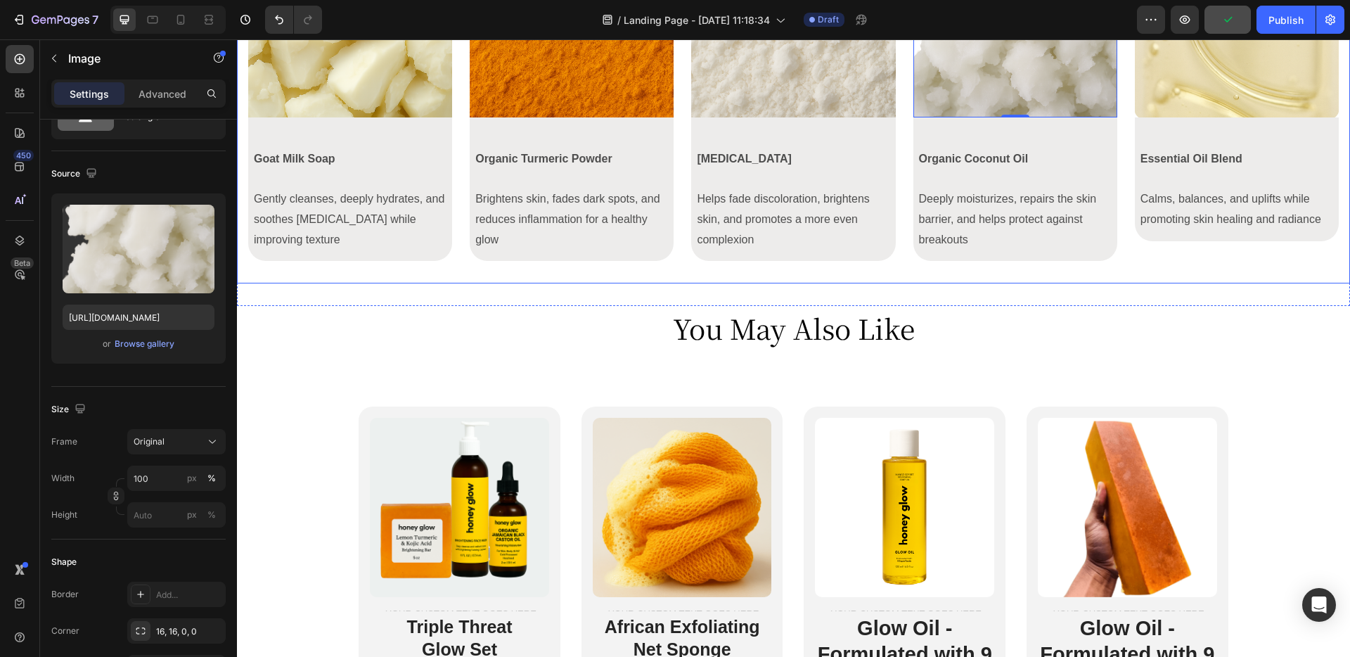
click at [1133, 128] on div "Image Row Goat Milk Soap Gently cleanses, deeply hydrates, and soothes [MEDICAL…" at bounding box center [793, 93] width 1091 height 359
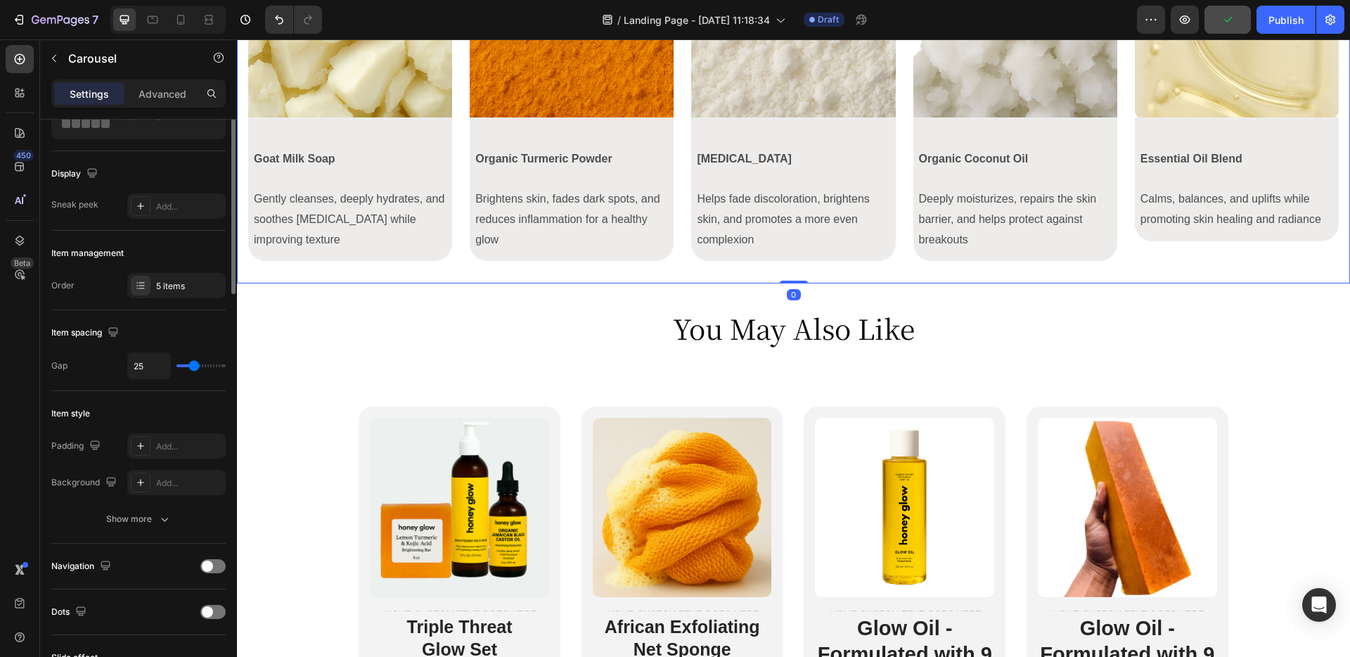
scroll to position [0, 0]
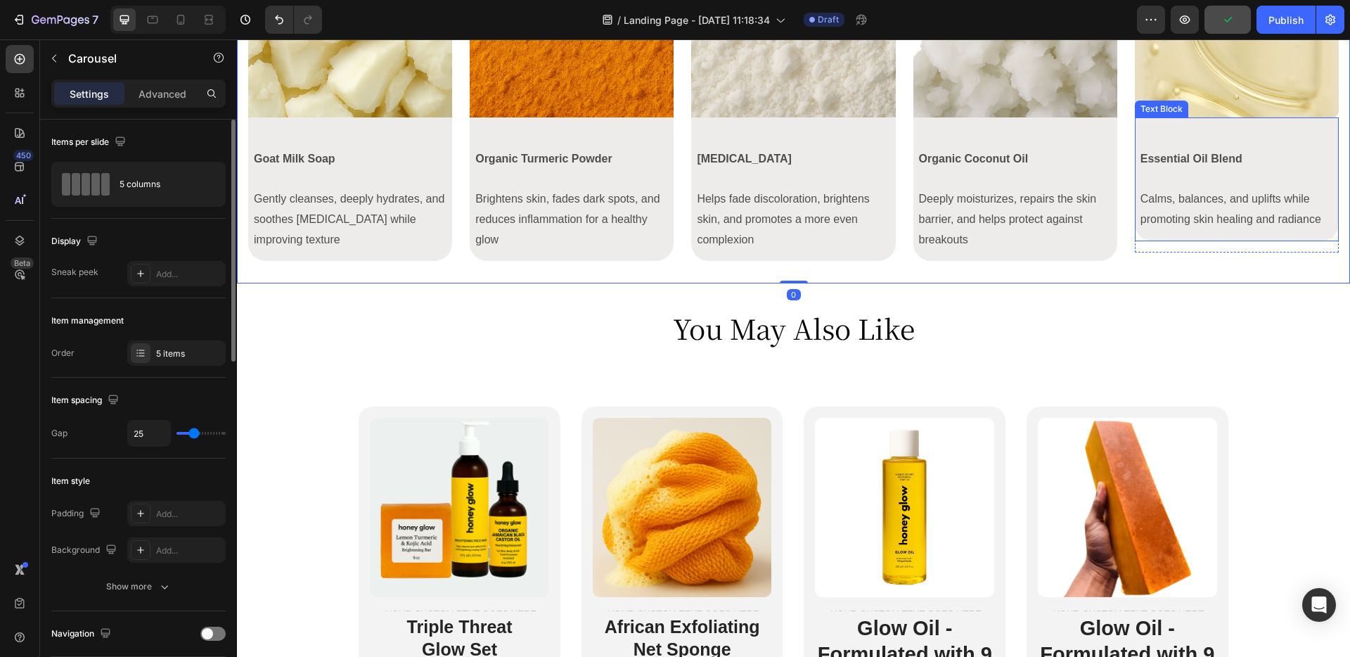
click at [1139, 115] on div "Text Block" at bounding box center [1161, 109] width 53 height 17
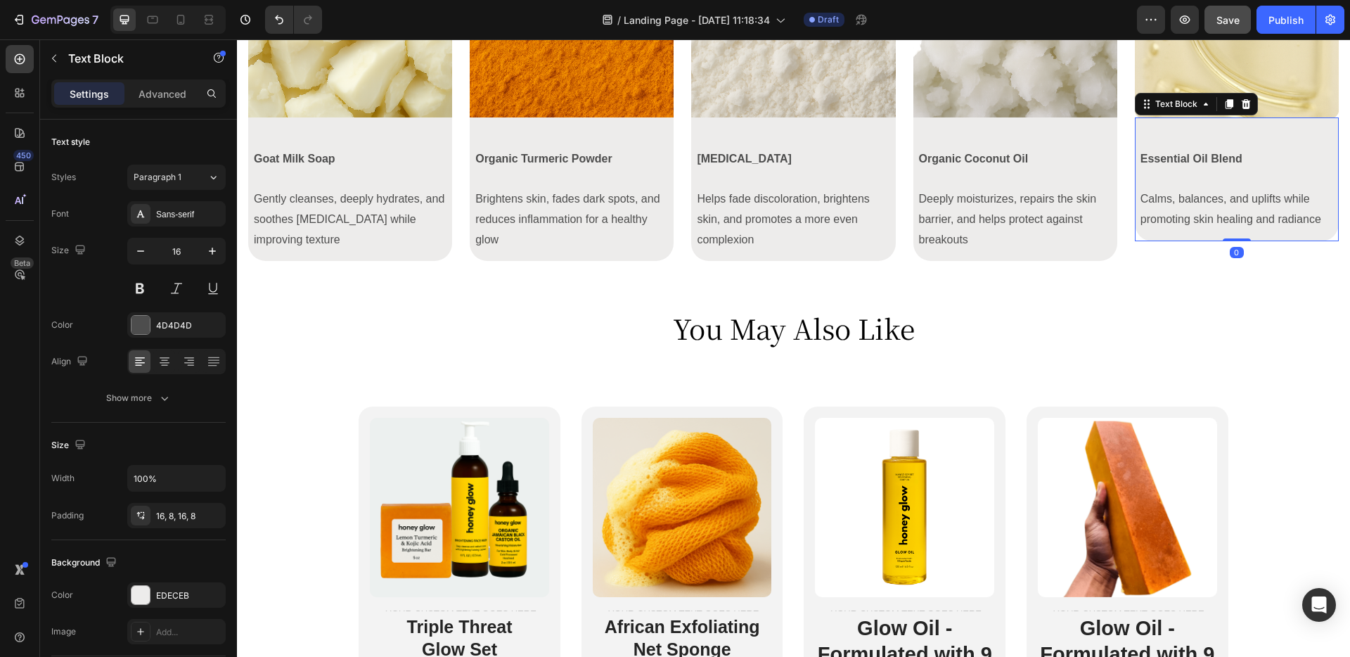
click at [1139, 77] on img at bounding box center [1237, 16] width 204 height 204
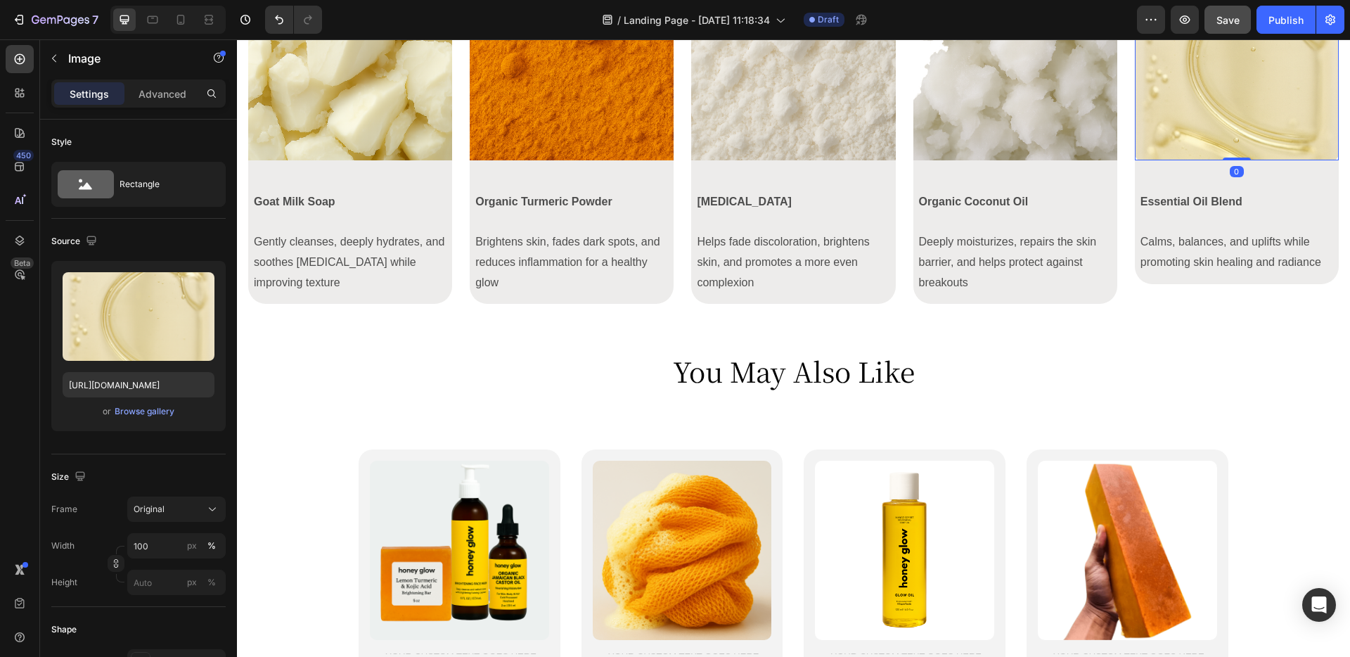
scroll to position [3762, 0]
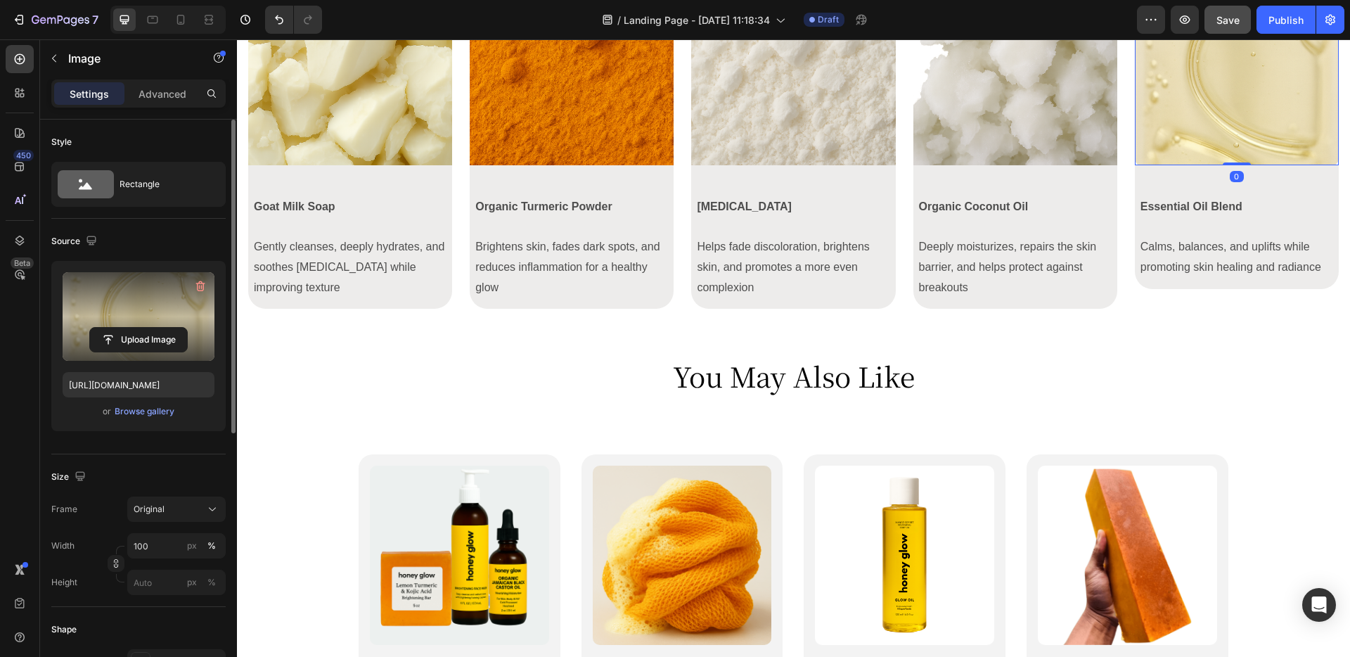
click at [108, 313] on label at bounding box center [139, 316] width 152 height 89
click at [108, 328] on input "file" at bounding box center [138, 340] width 97 height 24
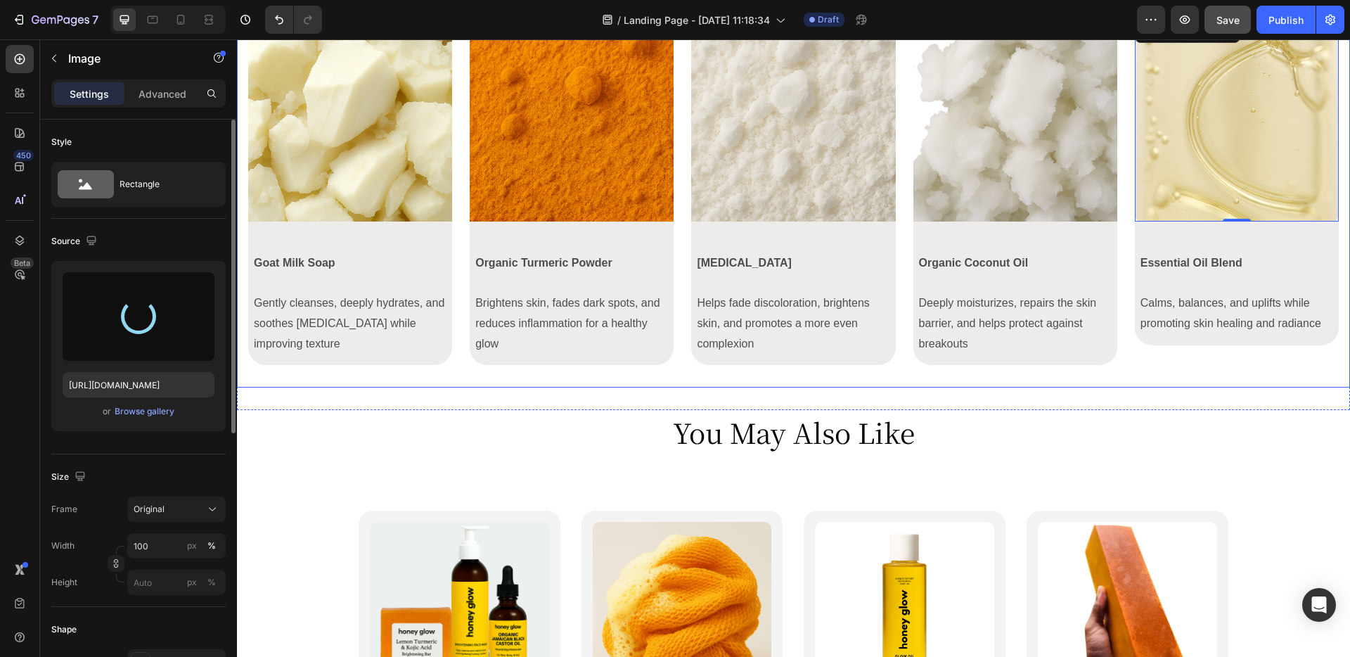
scroll to position [3704, 0]
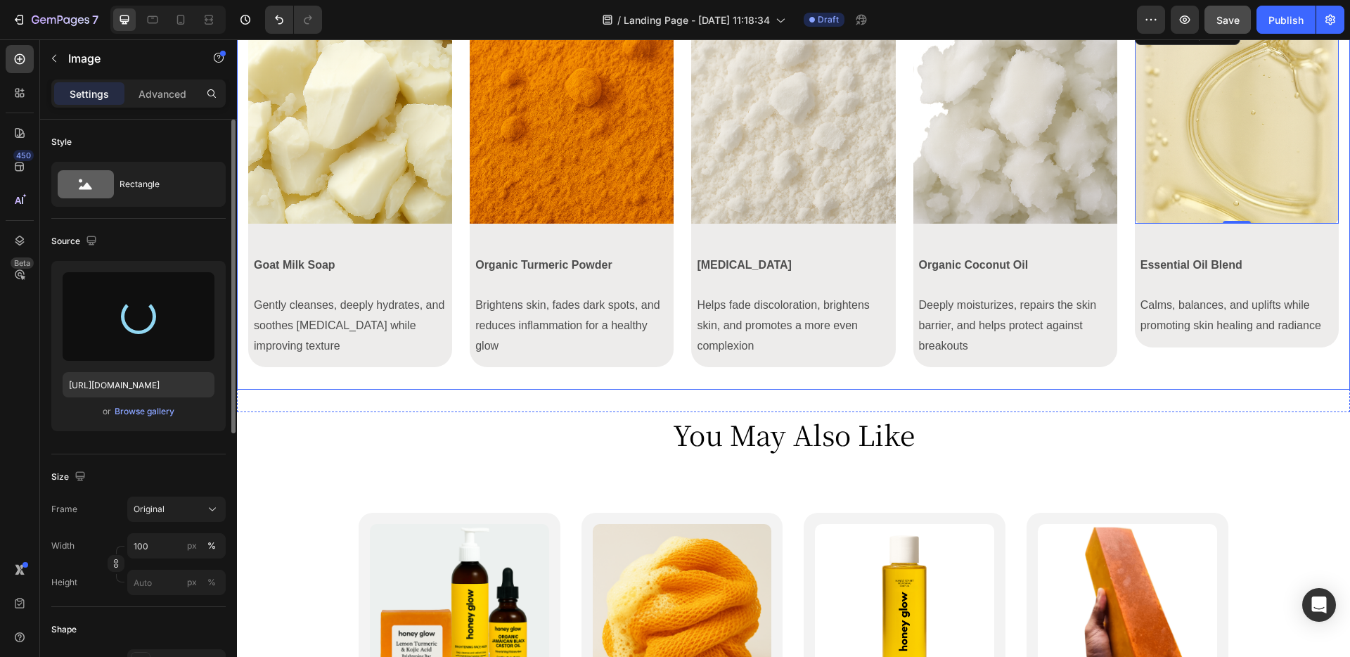
type input "[URL][DOMAIN_NAME]"
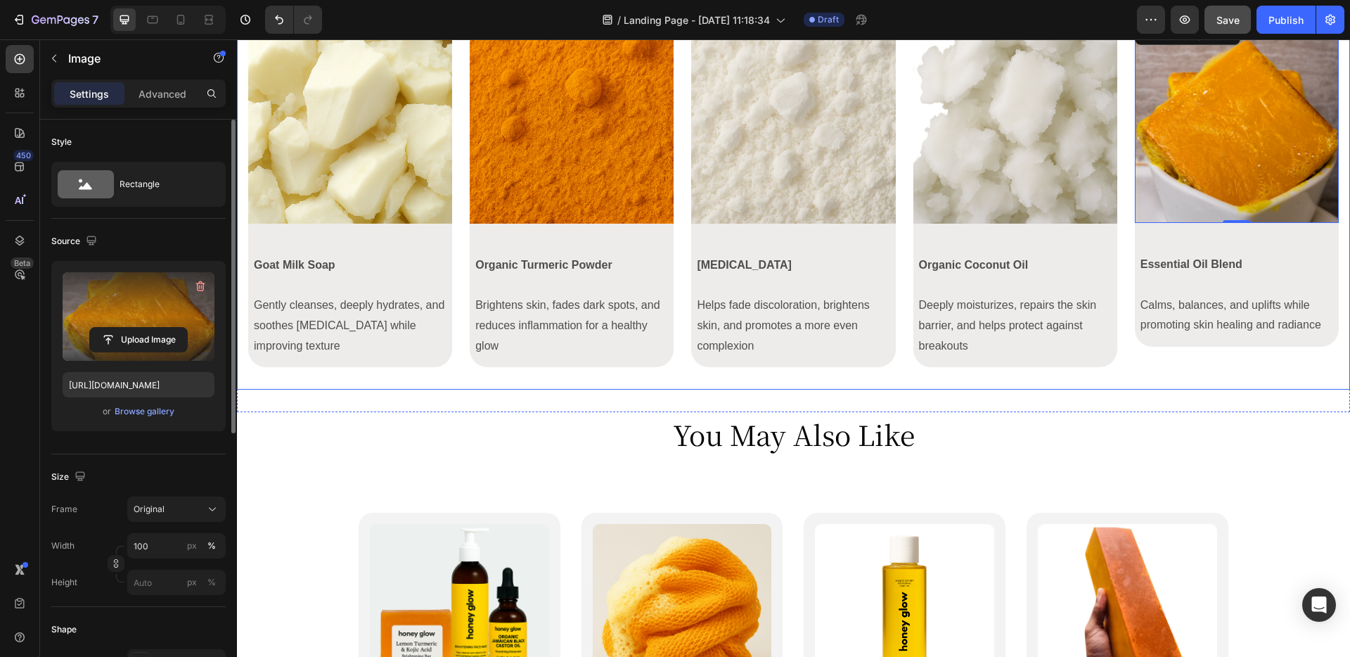
click at [1125, 240] on div "Image Row Goat Milk Soap Gently cleanses, deeply hydrates, and soothes [MEDICAL…" at bounding box center [793, 199] width 1091 height 359
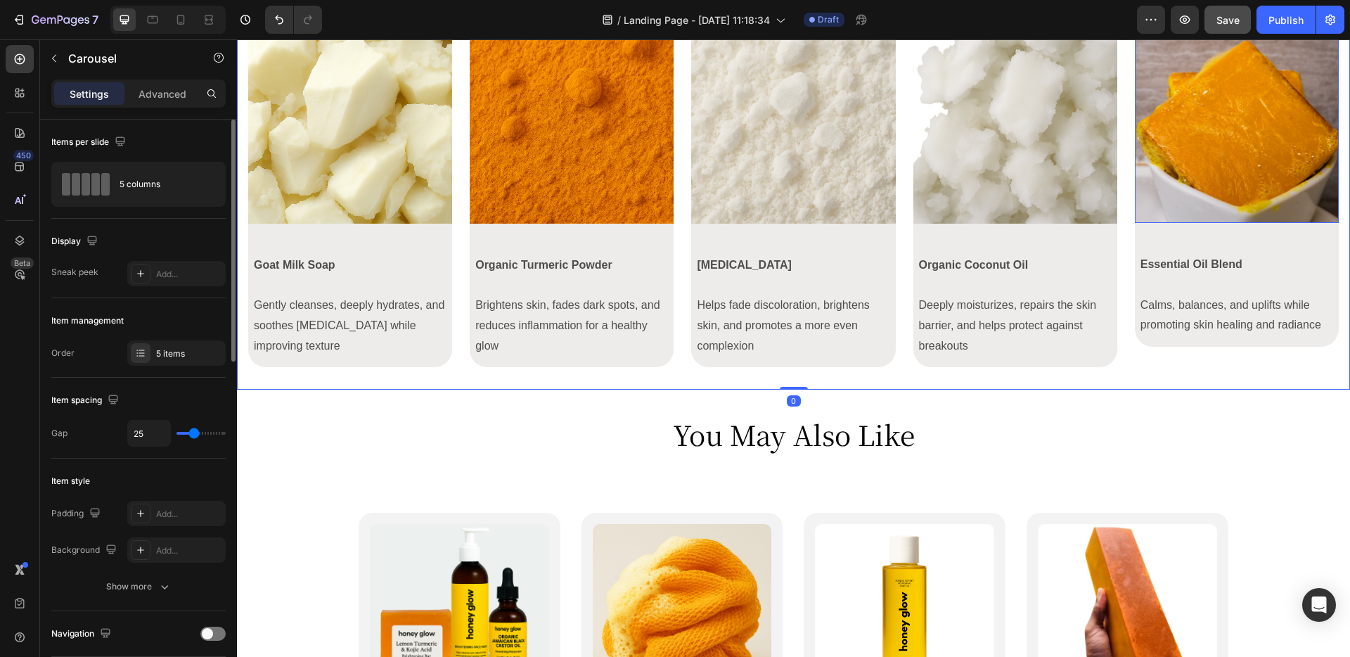
click at [1211, 199] on img at bounding box center [1237, 122] width 204 height 204
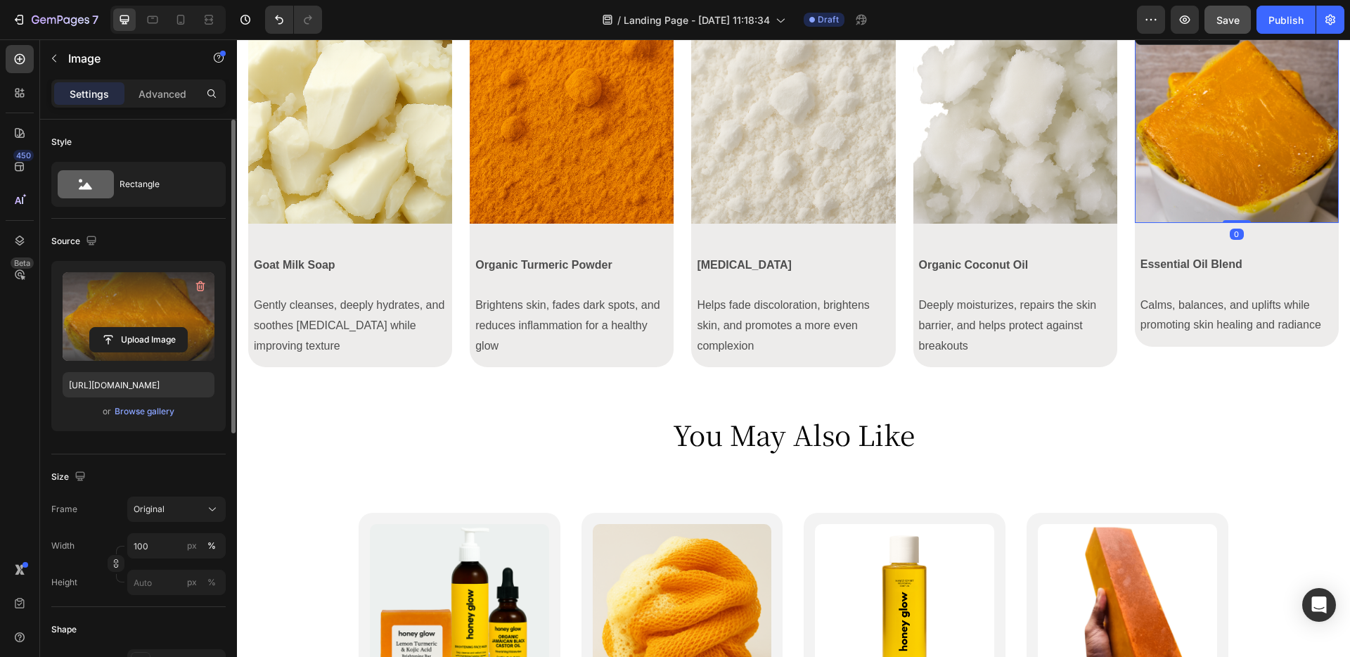
click at [96, 301] on label at bounding box center [139, 316] width 152 height 89
click at [96, 328] on input "file" at bounding box center [138, 340] width 97 height 24
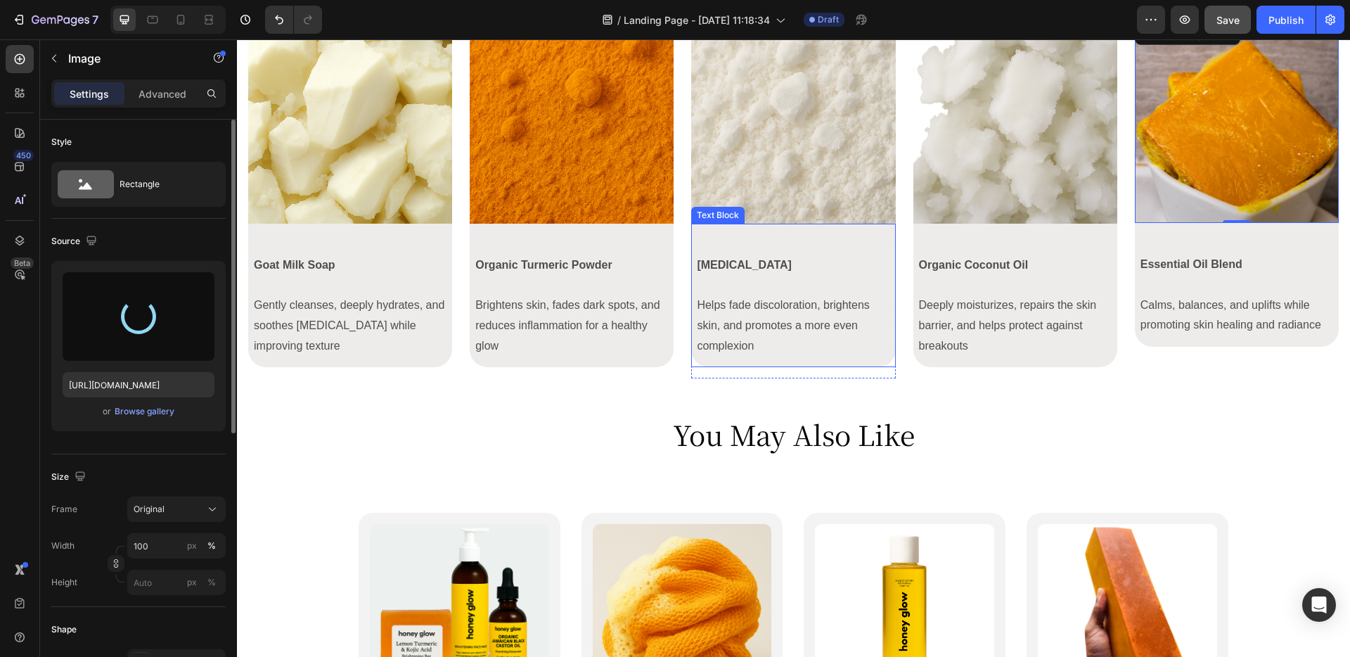
type input "[URL][DOMAIN_NAME]"
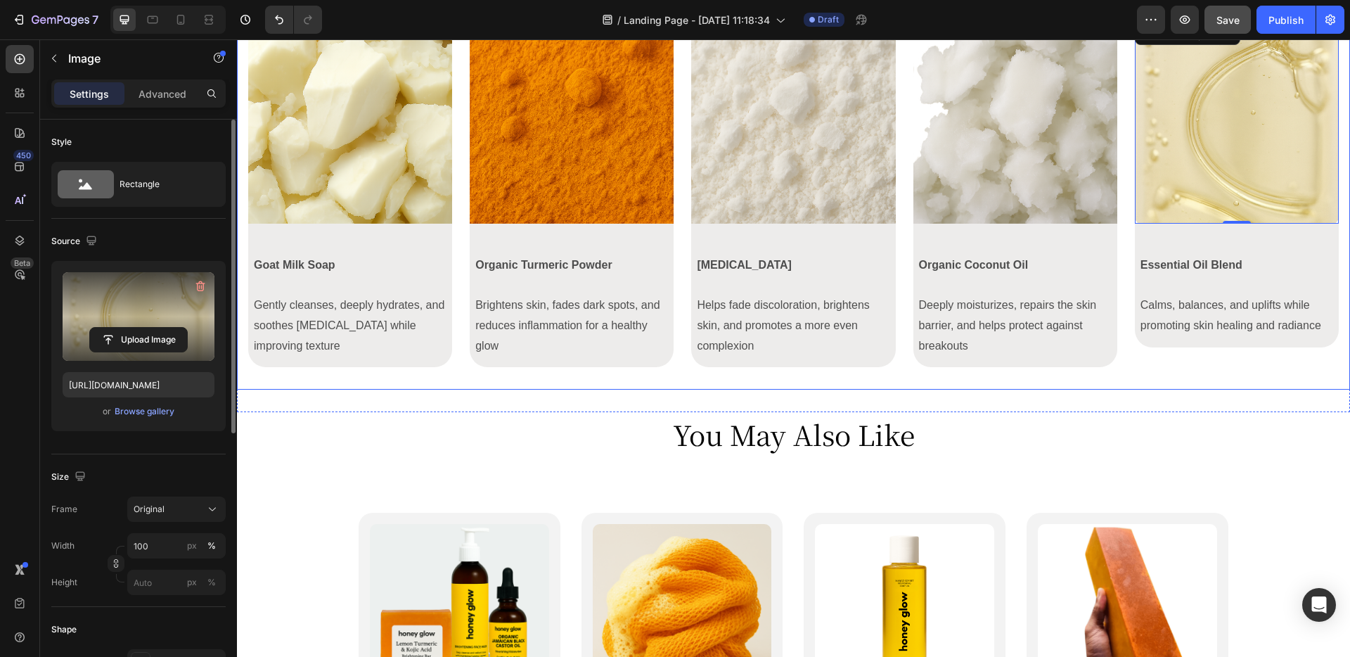
click at [1124, 258] on div "Image Row Goat Milk Soap Gently cleanses, deeply hydrates, and soothes [MEDICAL…" at bounding box center [793, 199] width 1091 height 359
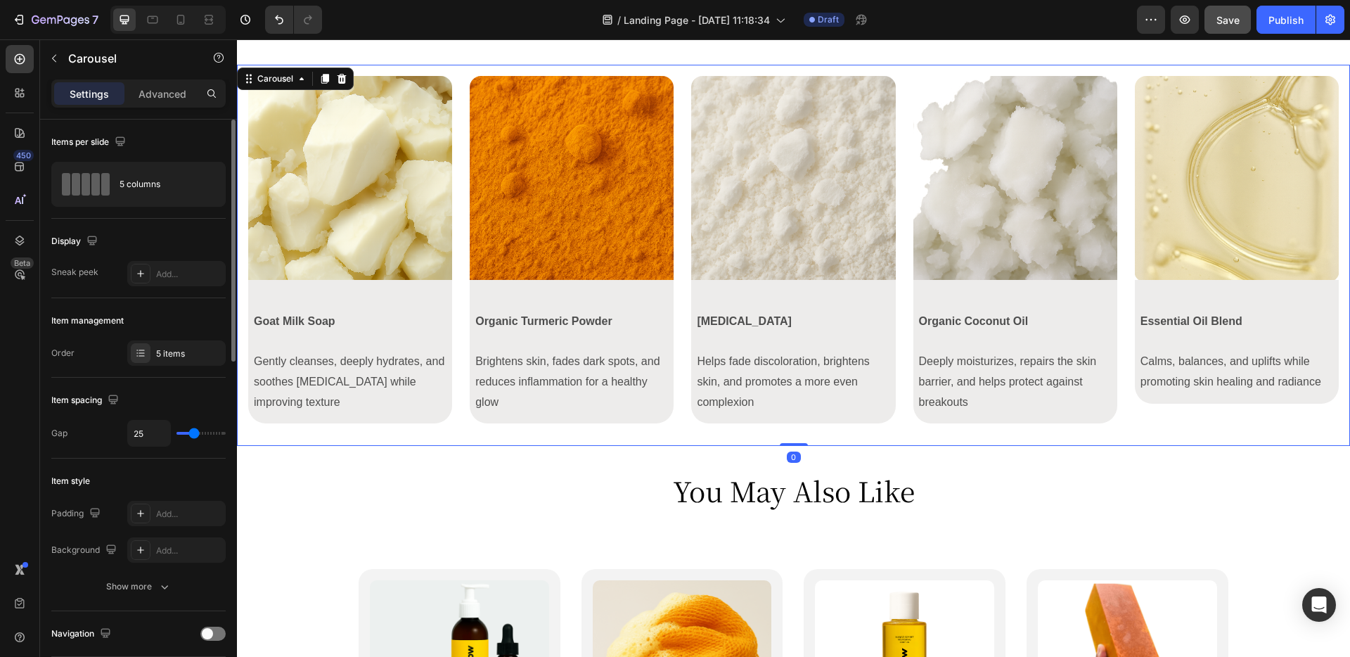
scroll to position [3646, 0]
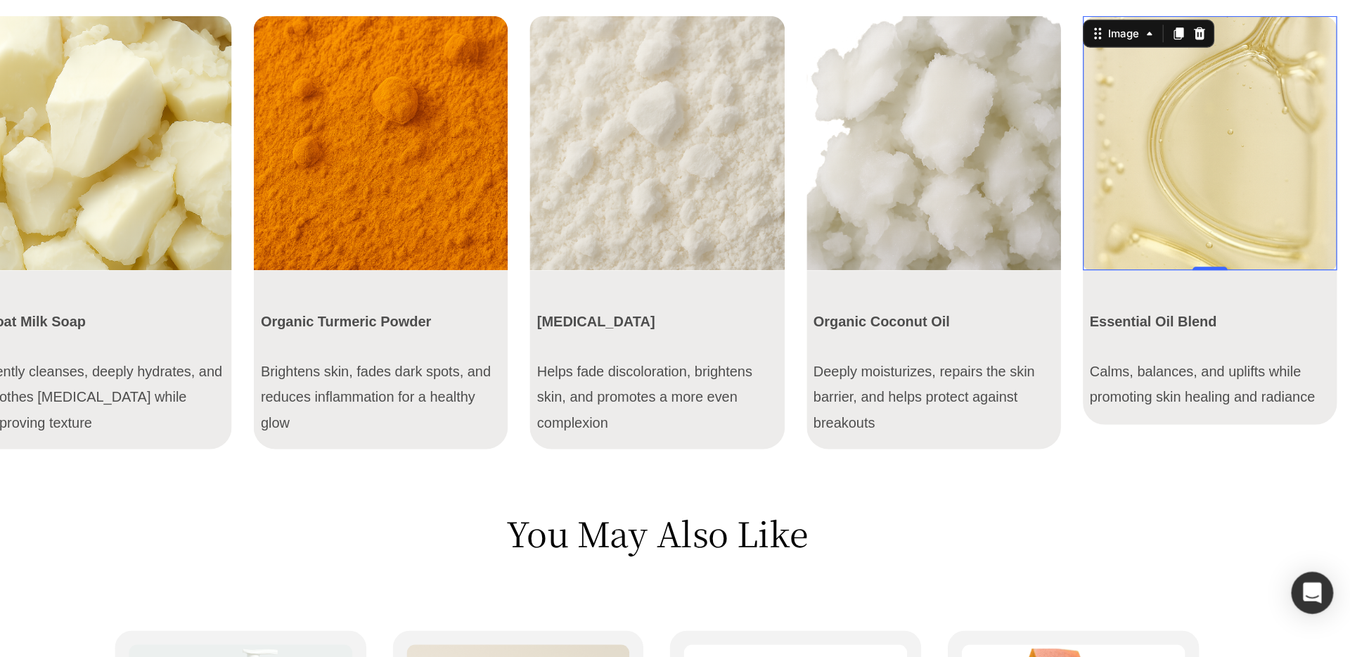
scroll to position [3569, 0]
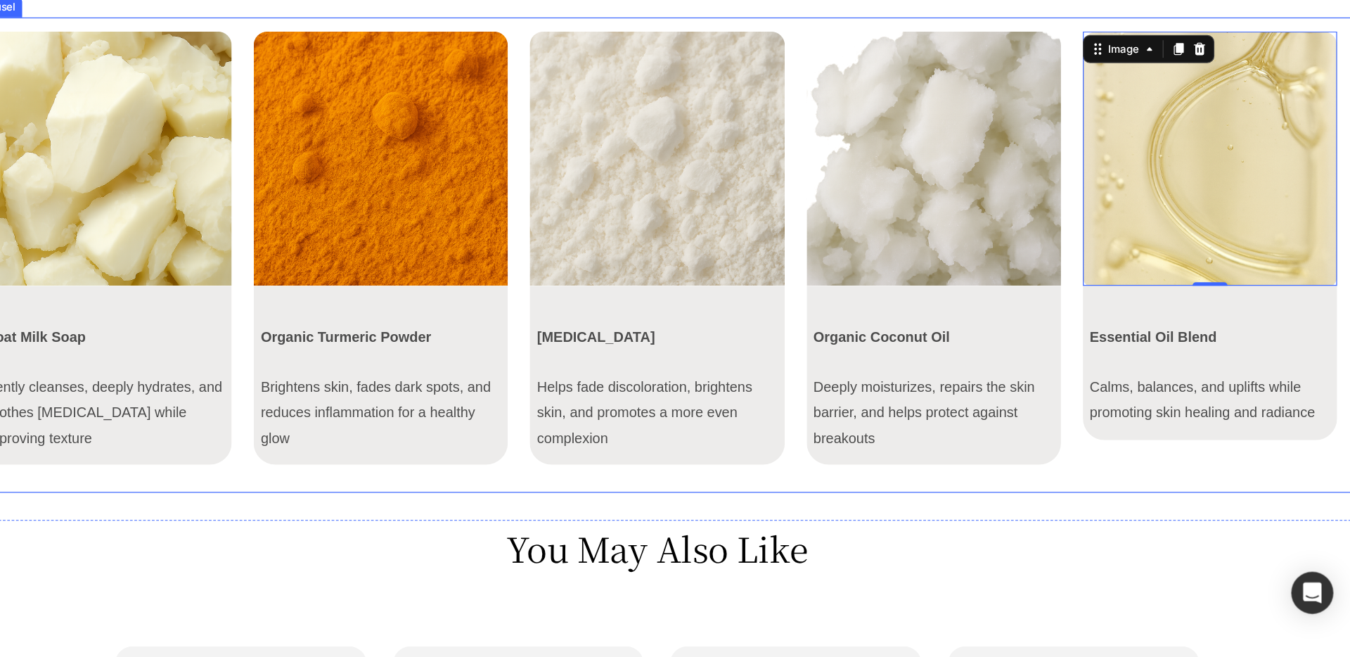
click at [850, 106] on div "Image Row Goat Milk Soap Gently cleanses, deeply hydrates, and soothes [MEDICAL…" at bounding box center [520, 183] width 1091 height 359
click at [866, 82] on img at bounding box center [963, 106] width 204 height 204
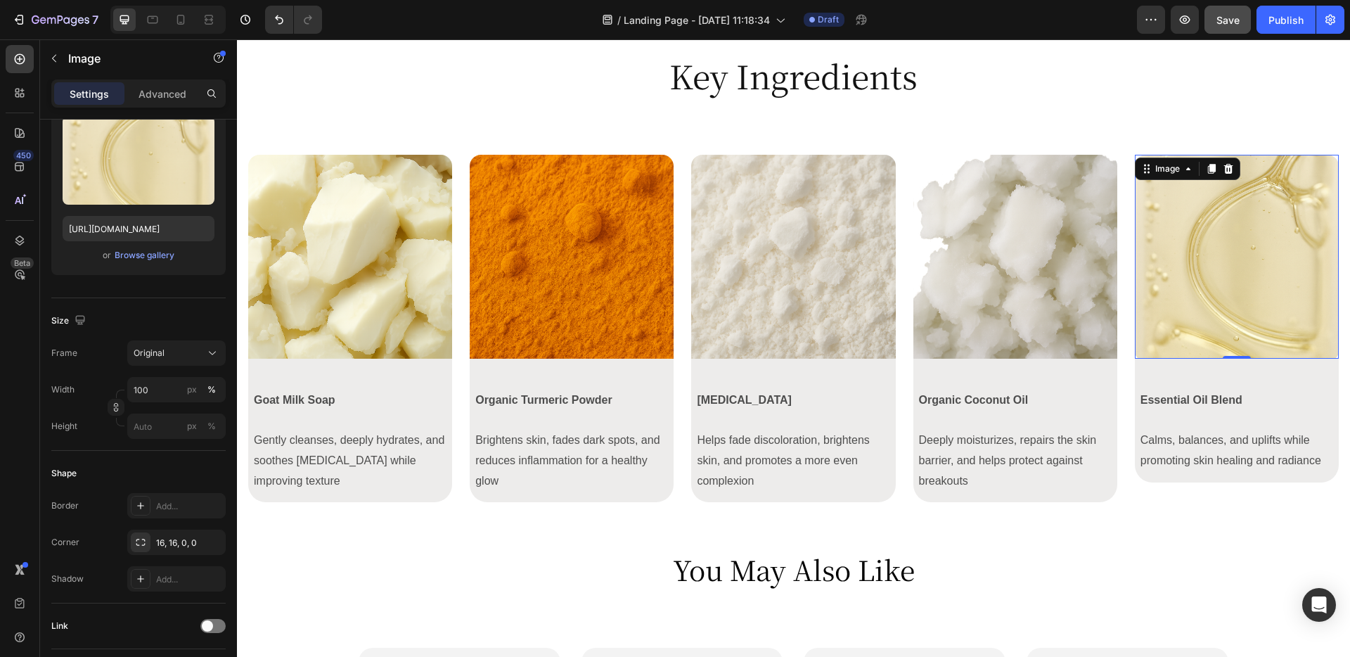
scroll to position [484, 0]
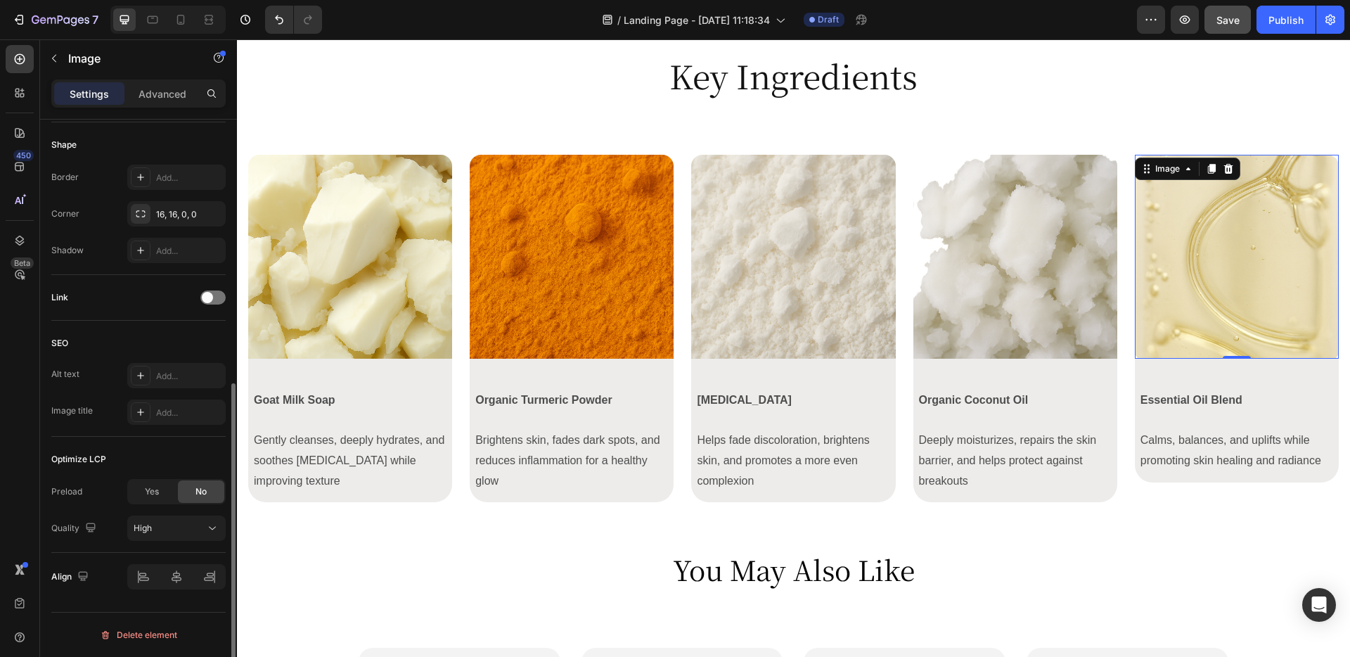
click at [198, 200] on div "Border Add... Corner 16, 16, 0, 0 Shadow Add..." at bounding box center [138, 214] width 174 height 98
click at [173, 215] on div "16, 16, 0, 0" at bounding box center [176, 214] width 41 height 13
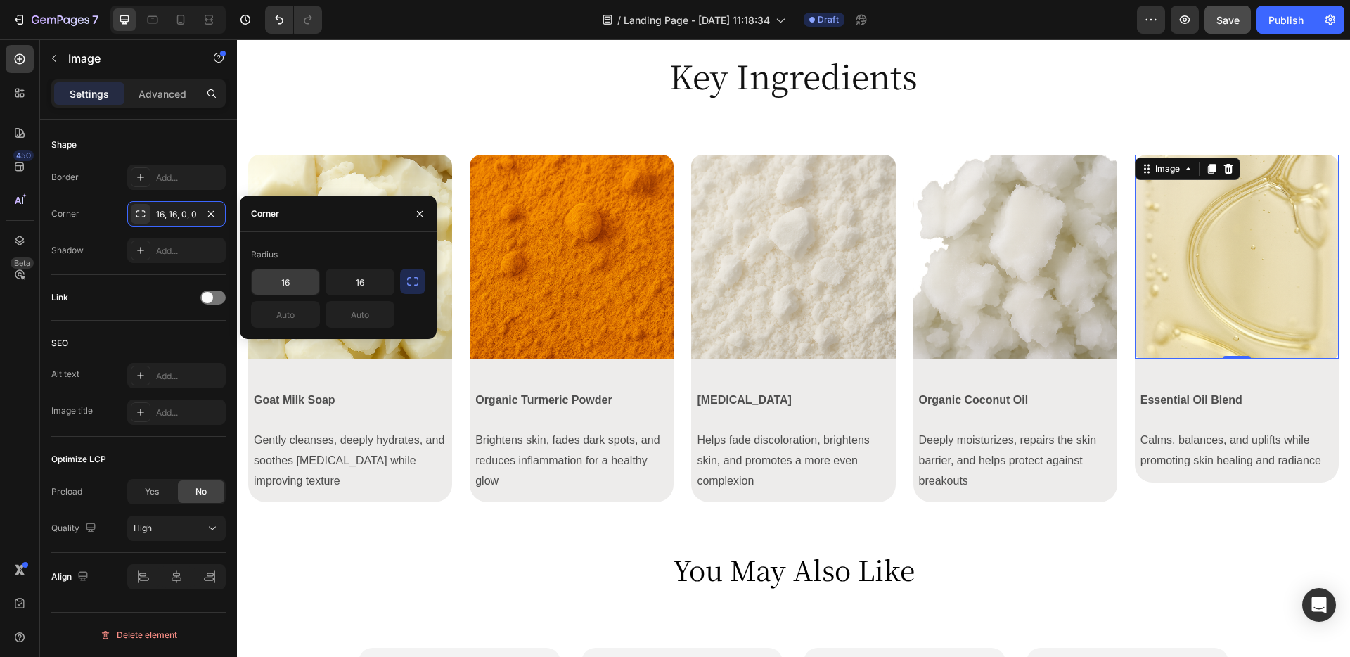
click at [283, 286] on input "16" at bounding box center [286, 281] width 68 height 25
type input "0"
click at [963, 142] on div "Image Row Goat Milk Soap Gently cleanses, deeply hydrates, and soothes [MEDICAL…" at bounding box center [793, 334] width 1113 height 427
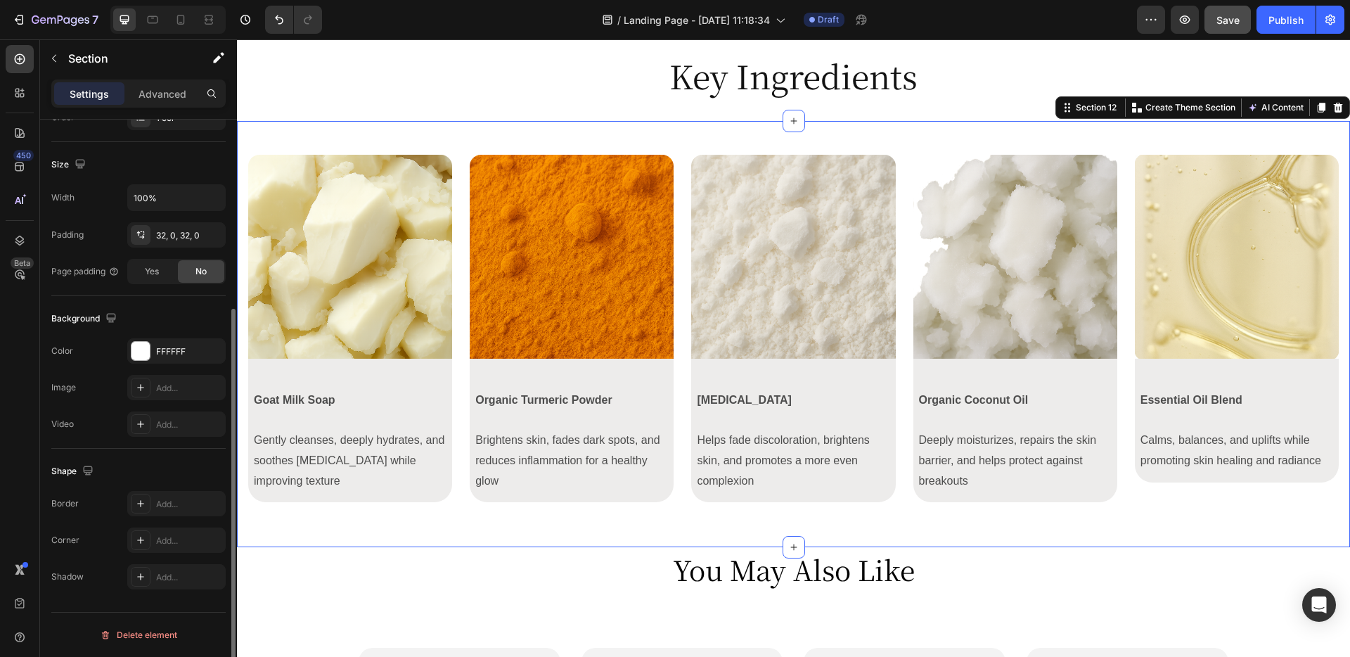
scroll to position [0, 0]
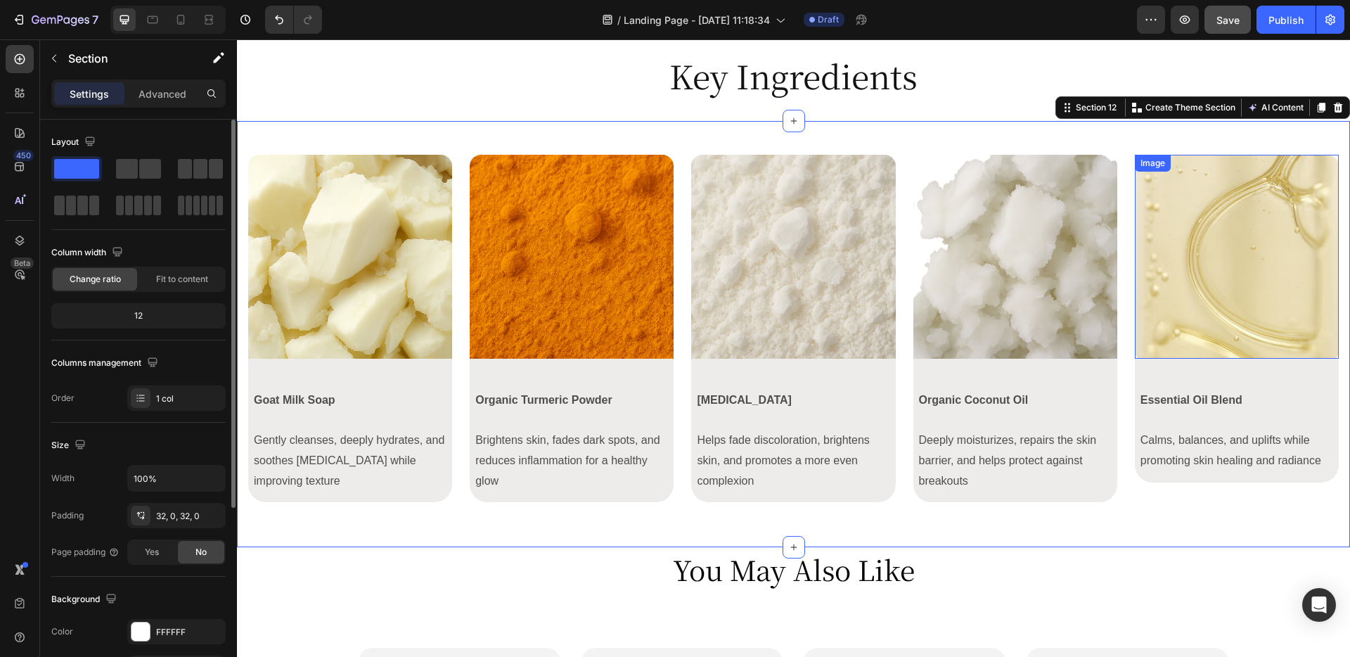
click at [1242, 200] on img at bounding box center [1237, 257] width 204 height 204
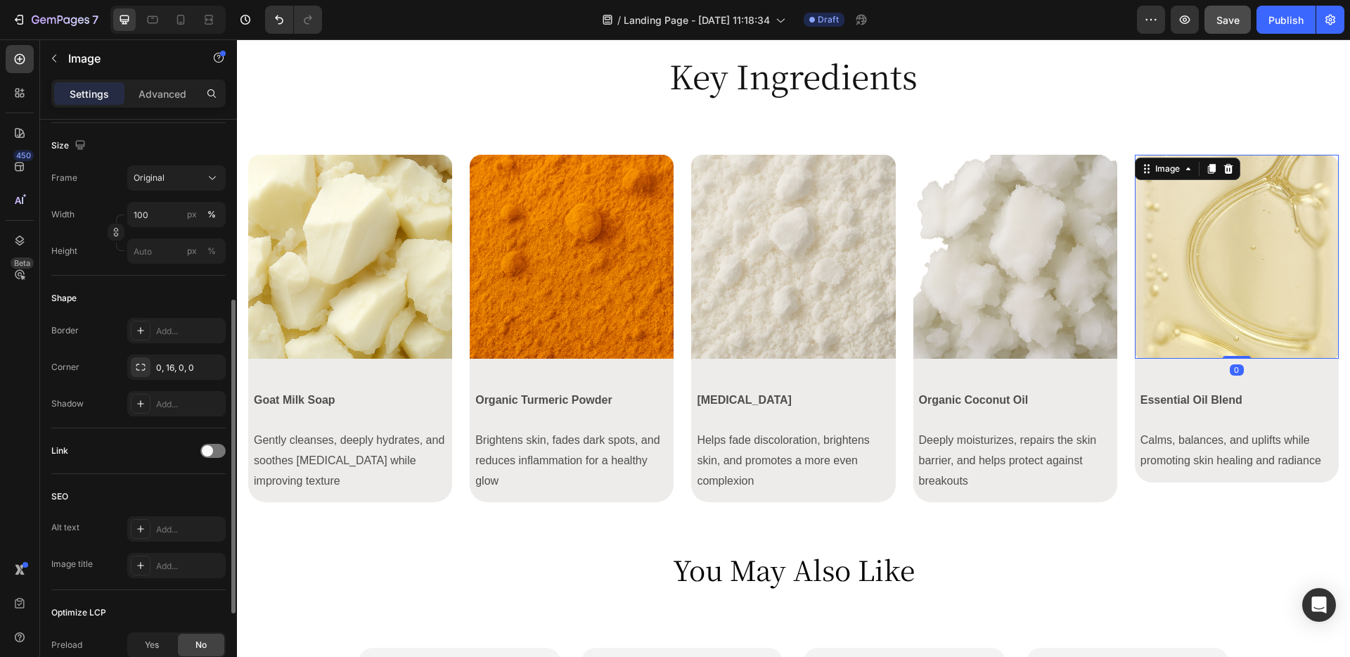
scroll to position [337, 0]
click at [186, 362] on div "0, 16, 0, 0" at bounding box center [176, 362] width 41 height 13
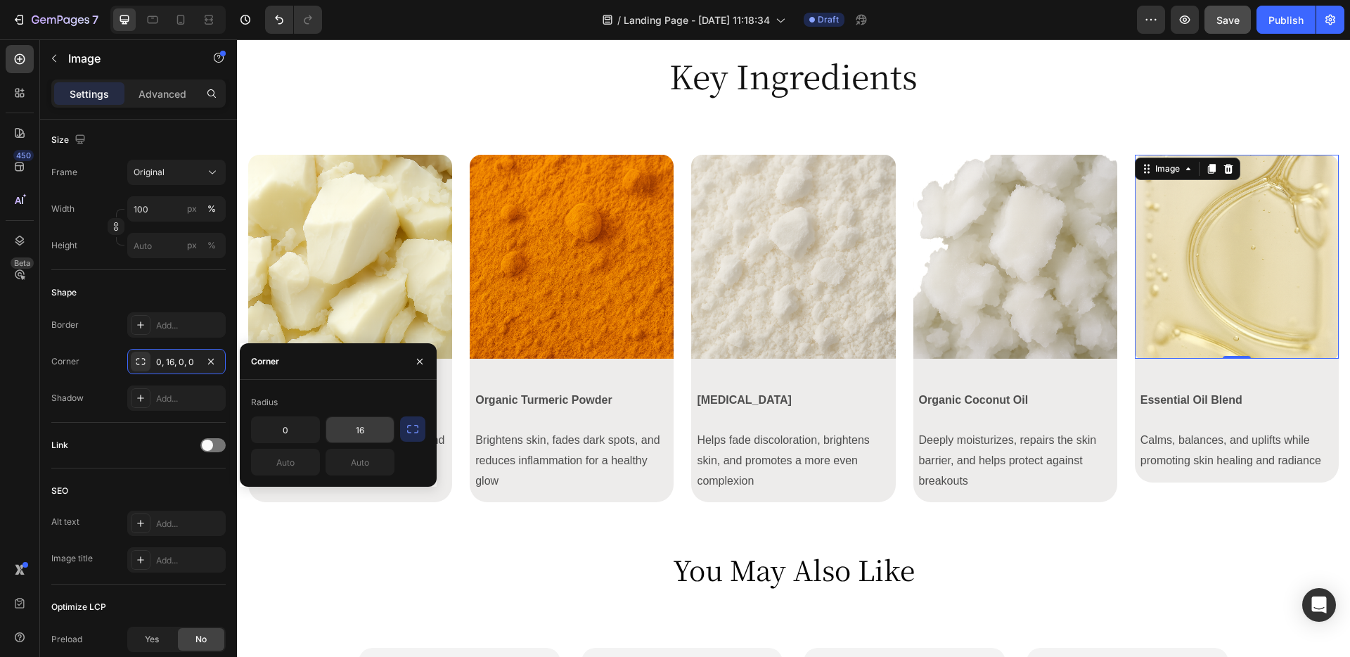
click at [359, 424] on input "16" at bounding box center [360, 429] width 68 height 25
type input "0"
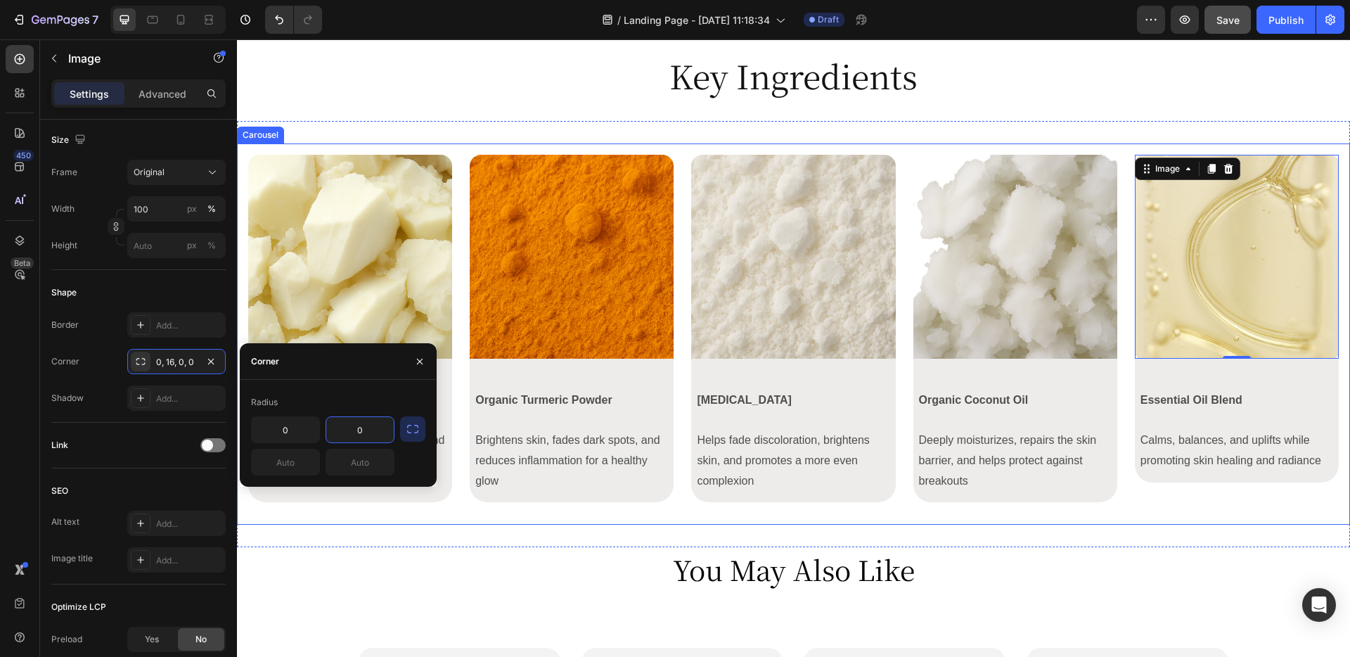
click at [480, 522] on div "Image Row Goat Milk Soap Gently cleanses, deeply hydrates, and soothes [MEDICAL…" at bounding box center [793, 334] width 1113 height 382
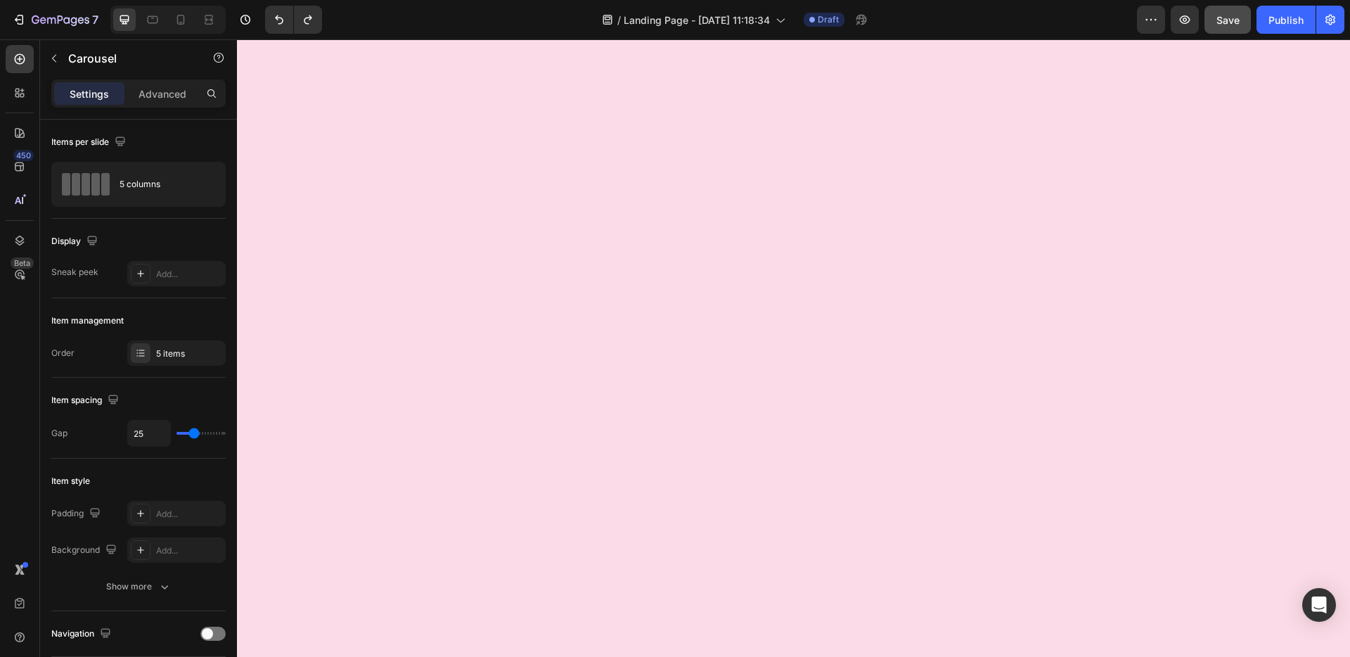
scroll to position [25, 0]
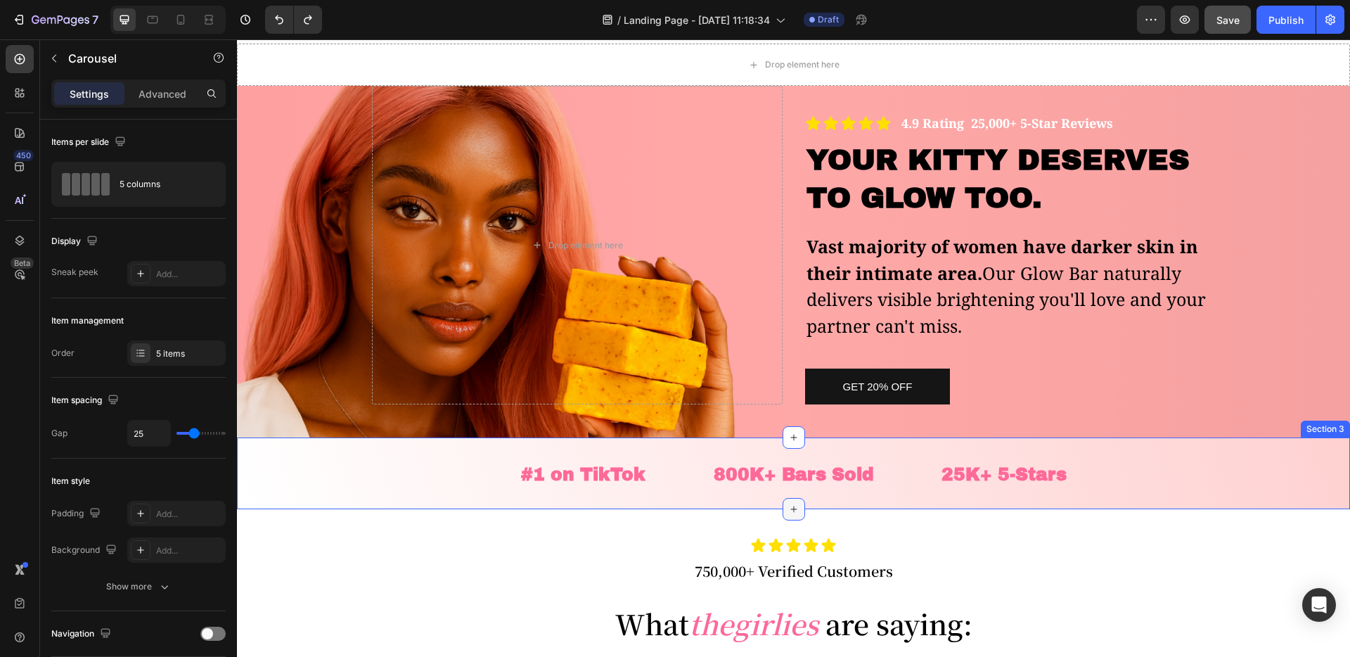
click at [788, 508] on icon at bounding box center [793, 508] width 11 height 11
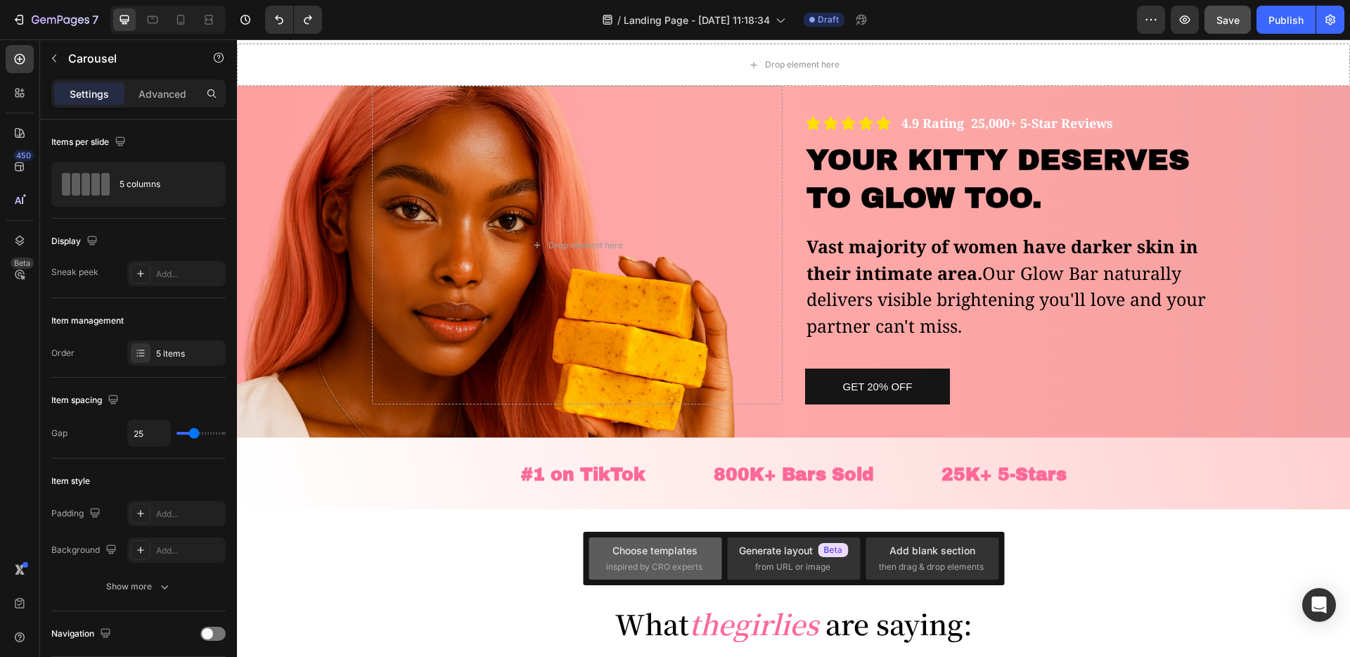
click at [685, 551] on div "Choose templates" at bounding box center [654, 550] width 85 height 15
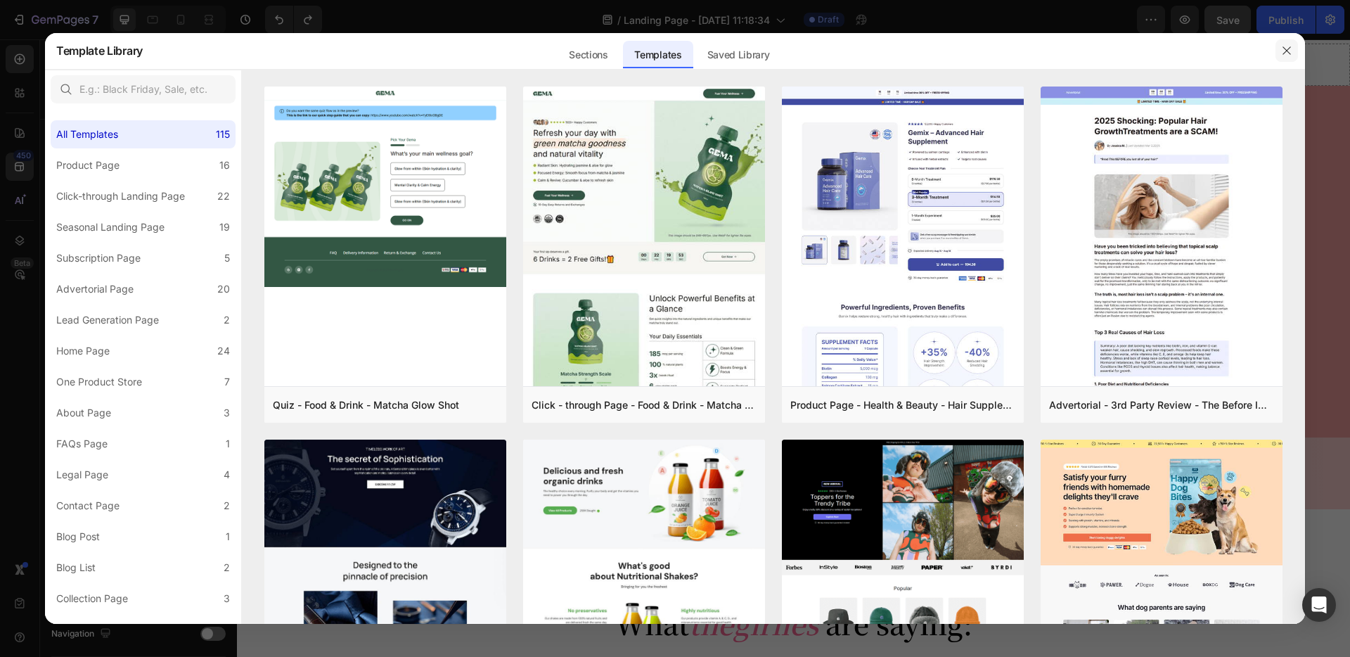
click at [1283, 57] on button "button" at bounding box center [1287, 50] width 23 height 23
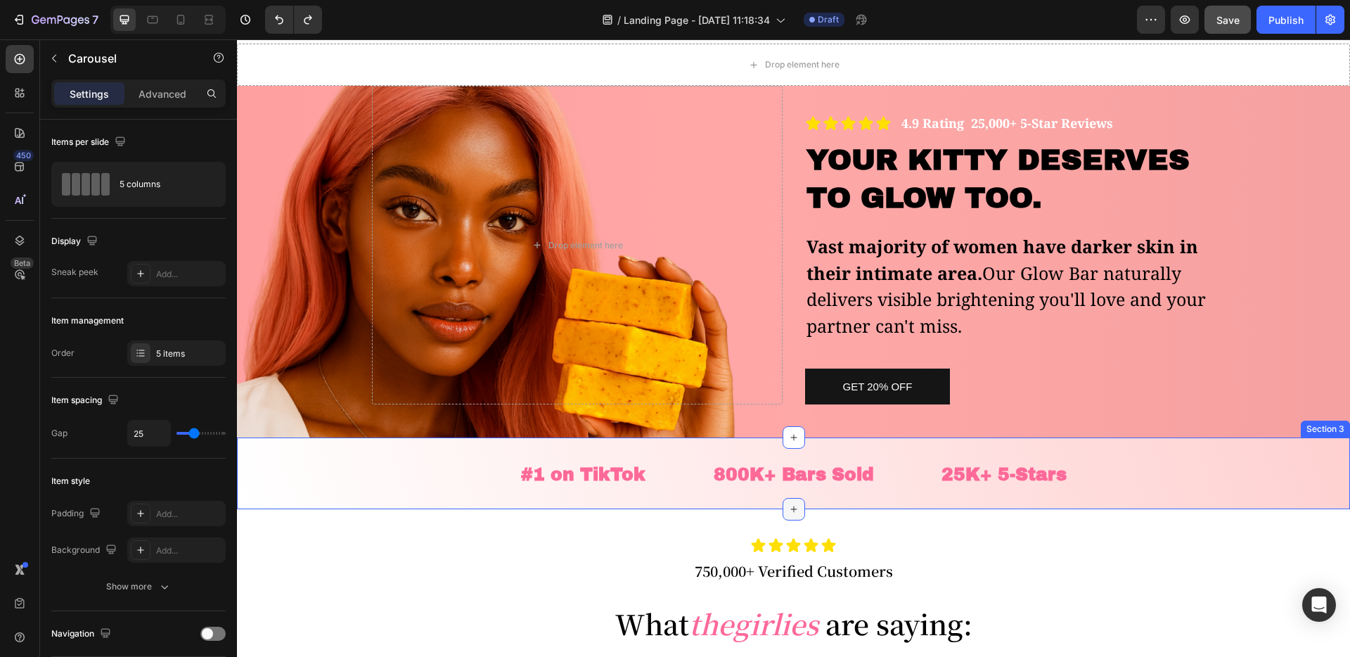
click at [795, 509] on icon at bounding box center [793, 508] width 11 height 11
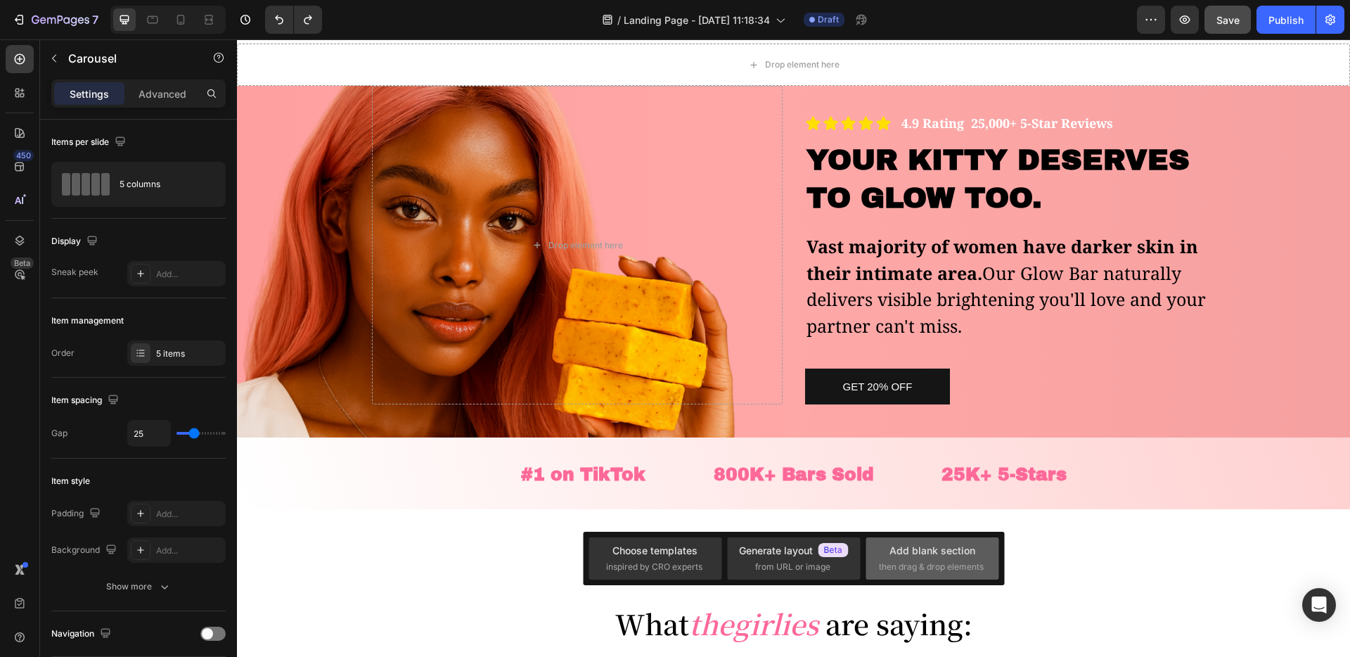
click at [916, 568] on span "then drag & drop elements" at bounding box center [931, 566] width 105 height 13
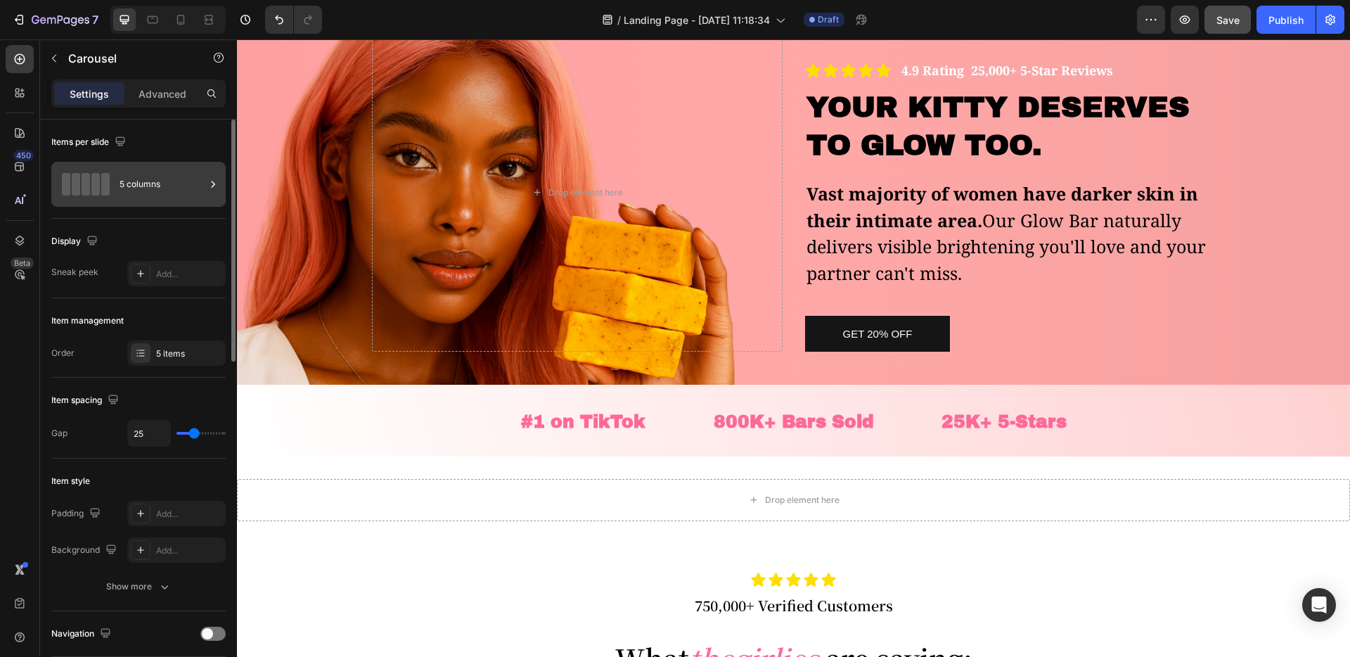
scroll to position [181, 0]
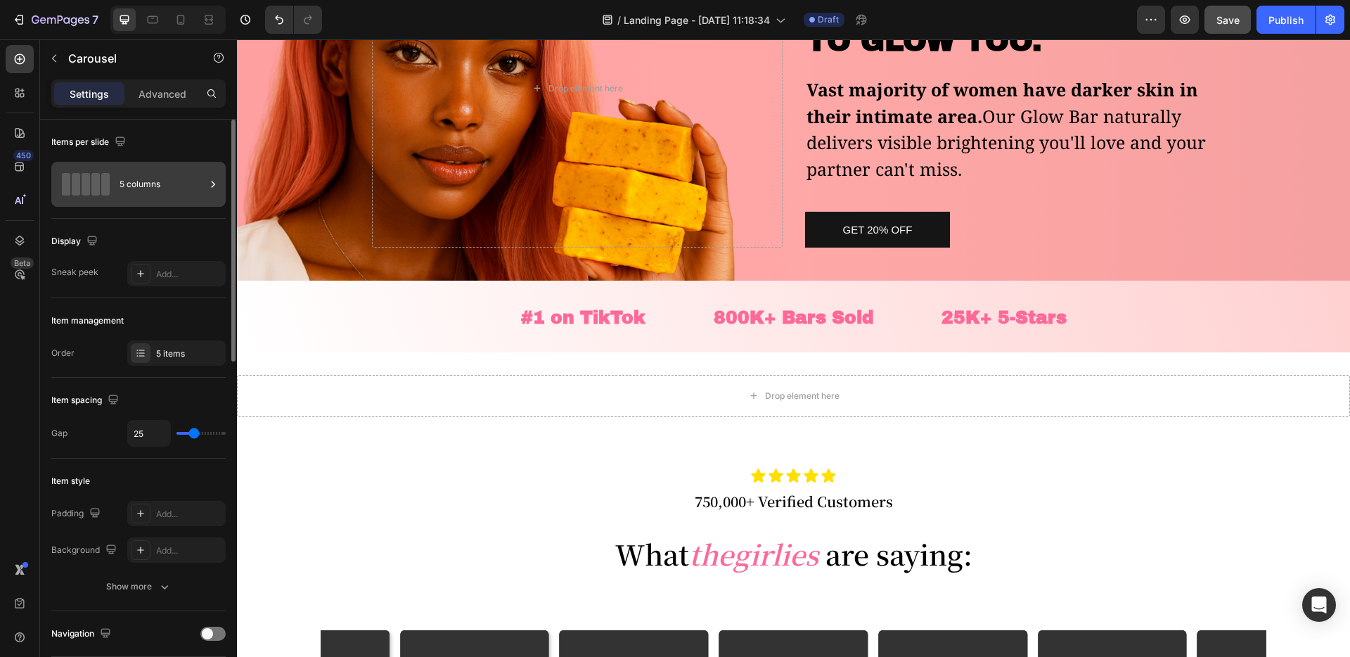
click at [152, 172] on div "5 columns" at bounding box center [163, 184] width 86 height 32
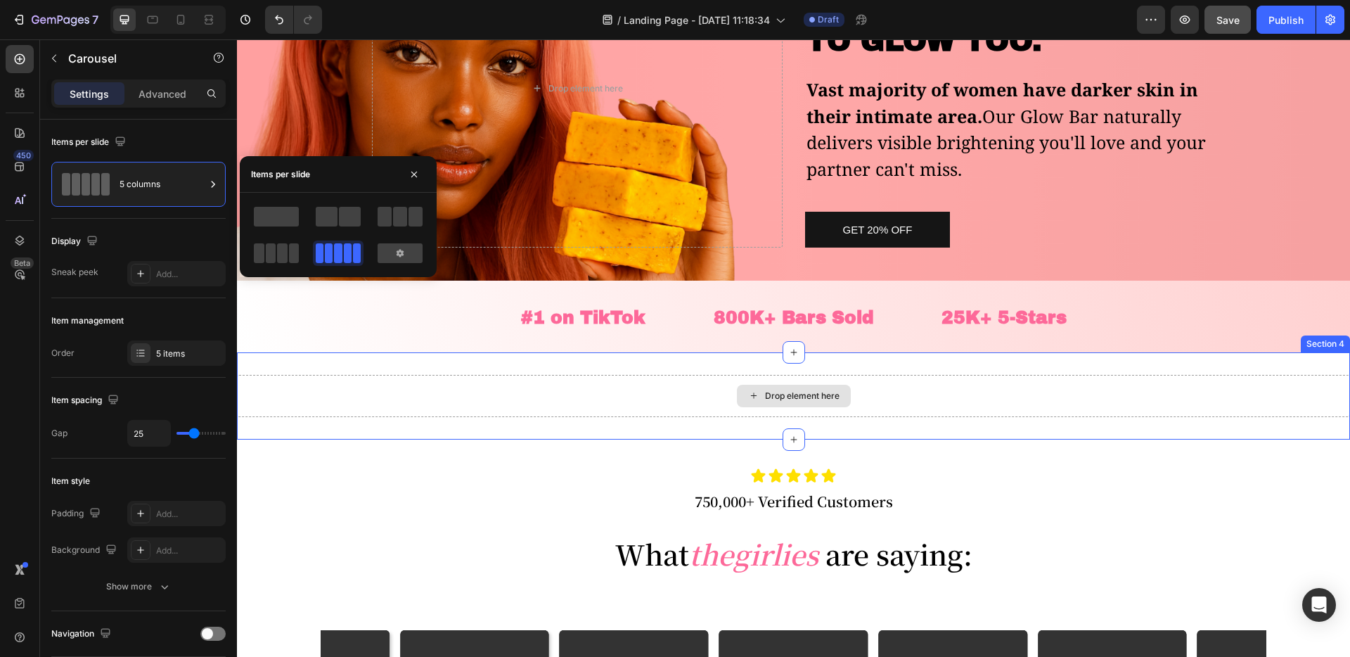
drag, startPoint x: 574, startPoint y: 259, endPoint x: 777, endPoint y: 398, distance: 245.4
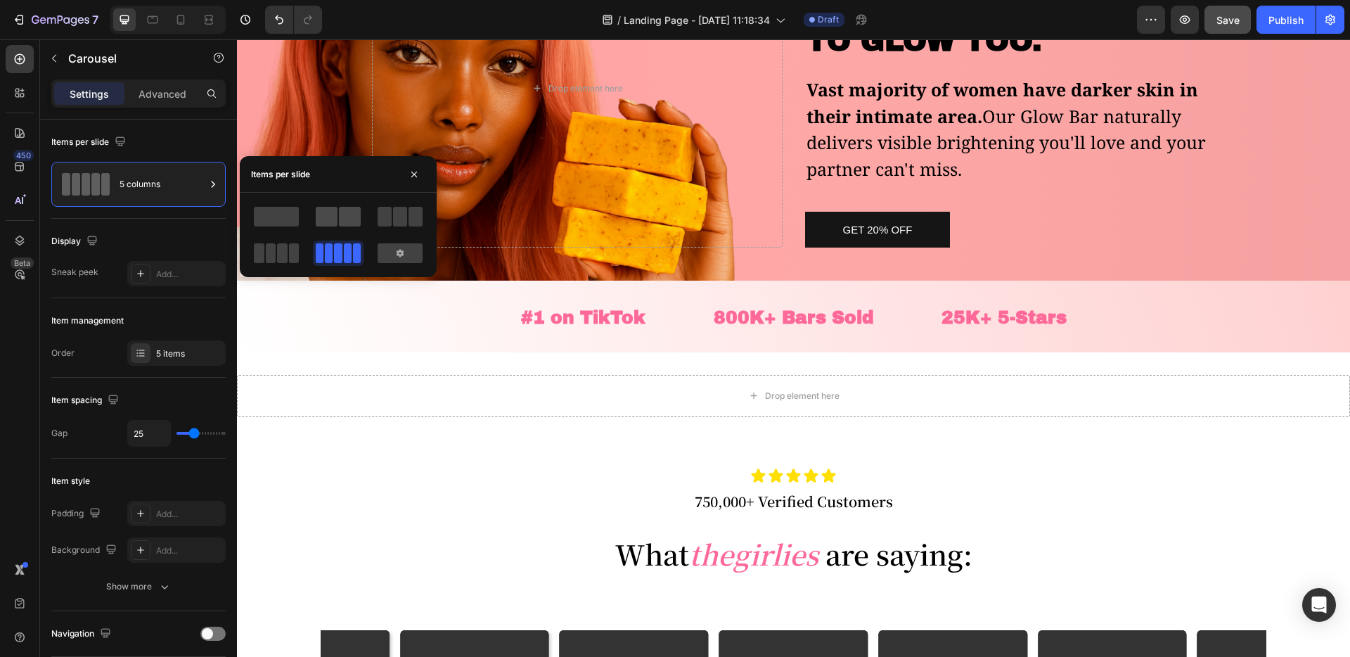
click at [340, 212] on span at bounding box center [350, 217] width 22 height 20
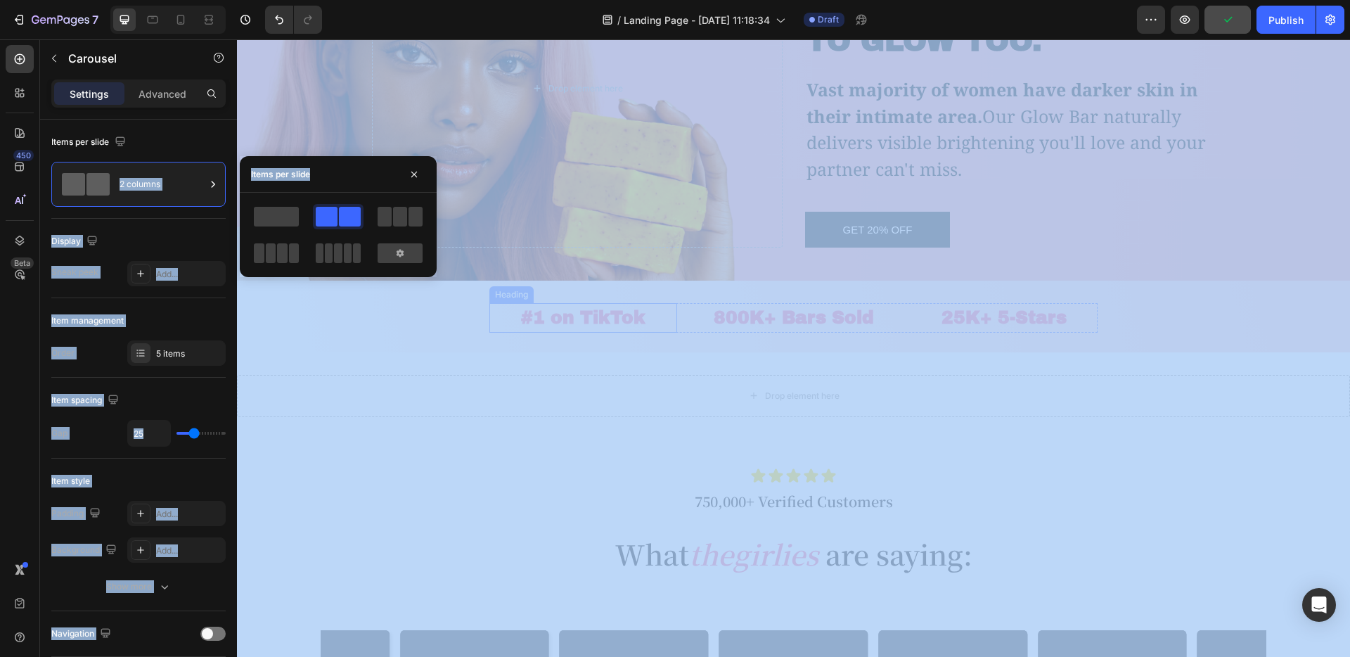
drag, startPoint x: 315, startPoint y: 221, endPoint x: 459, endPoint y: 323, distance: 177.0
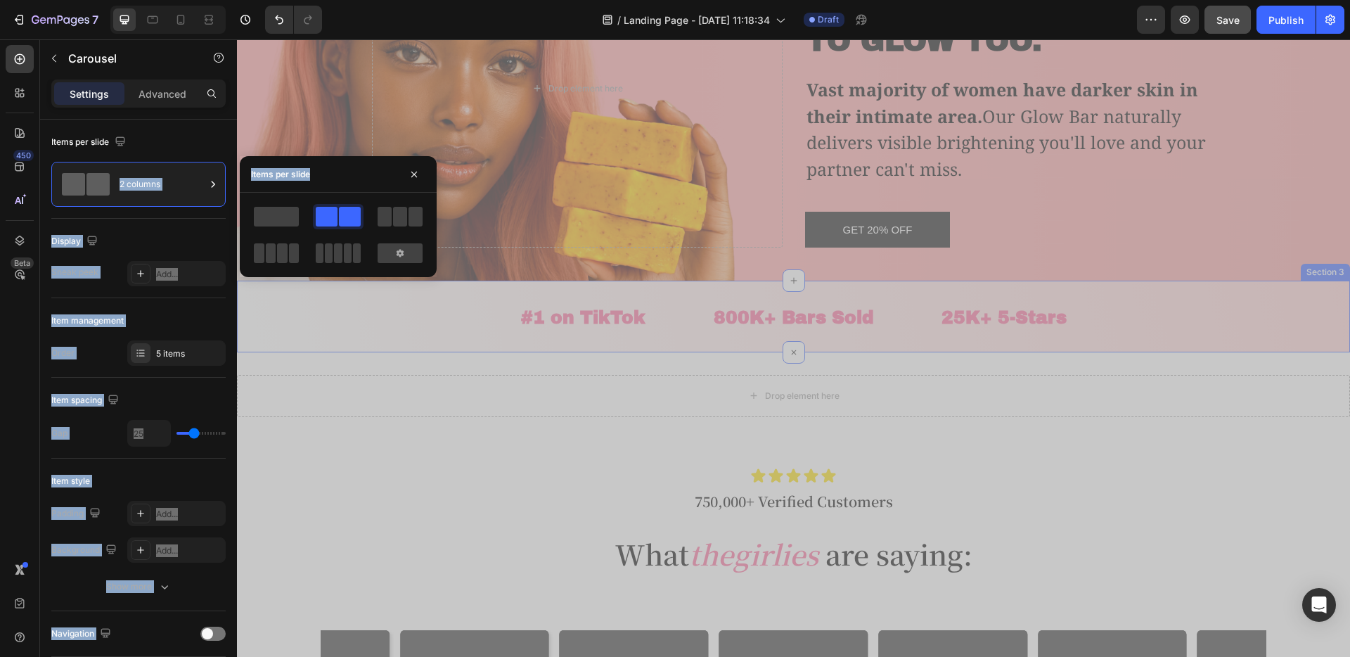
click at [413, 323] on div "#1 on TikTok Heading 800K+ Bars Sold Heading 25K+ 5-Stars Heading Row" at bounding box center [793, 318] width 1113 height 30
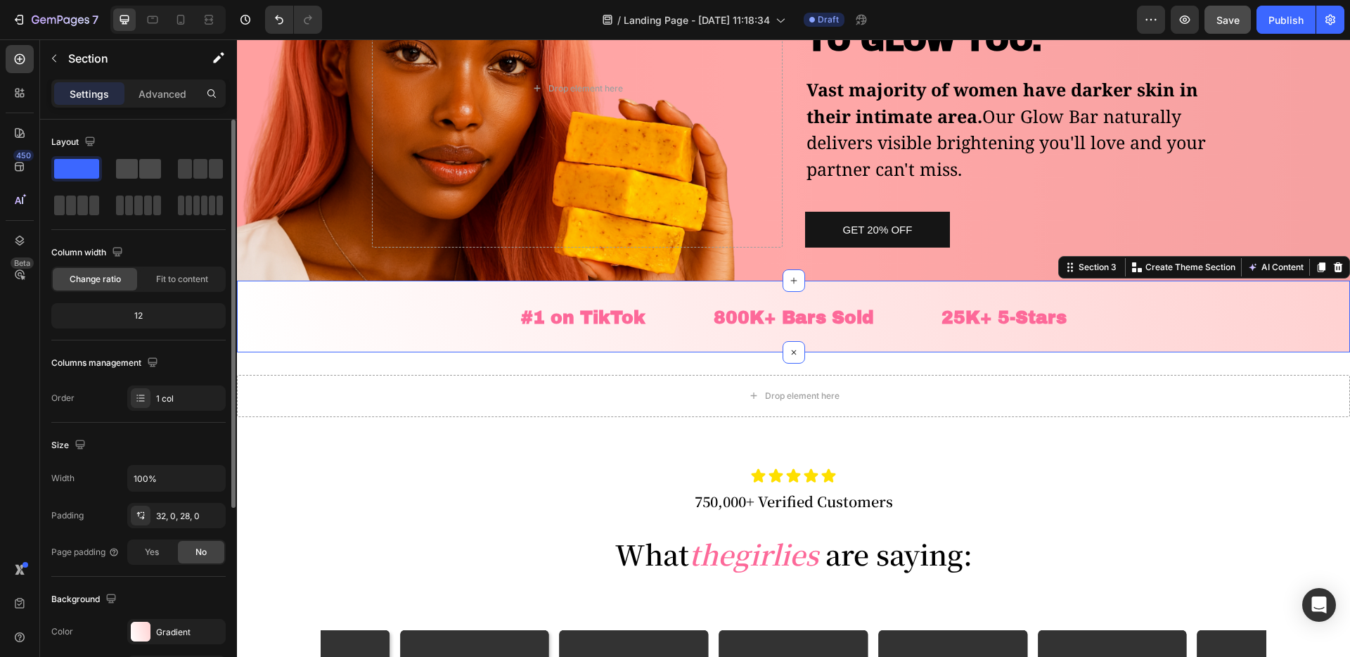
click at [142, 171] on span at bounding box center [150, 169] width 22 height 20
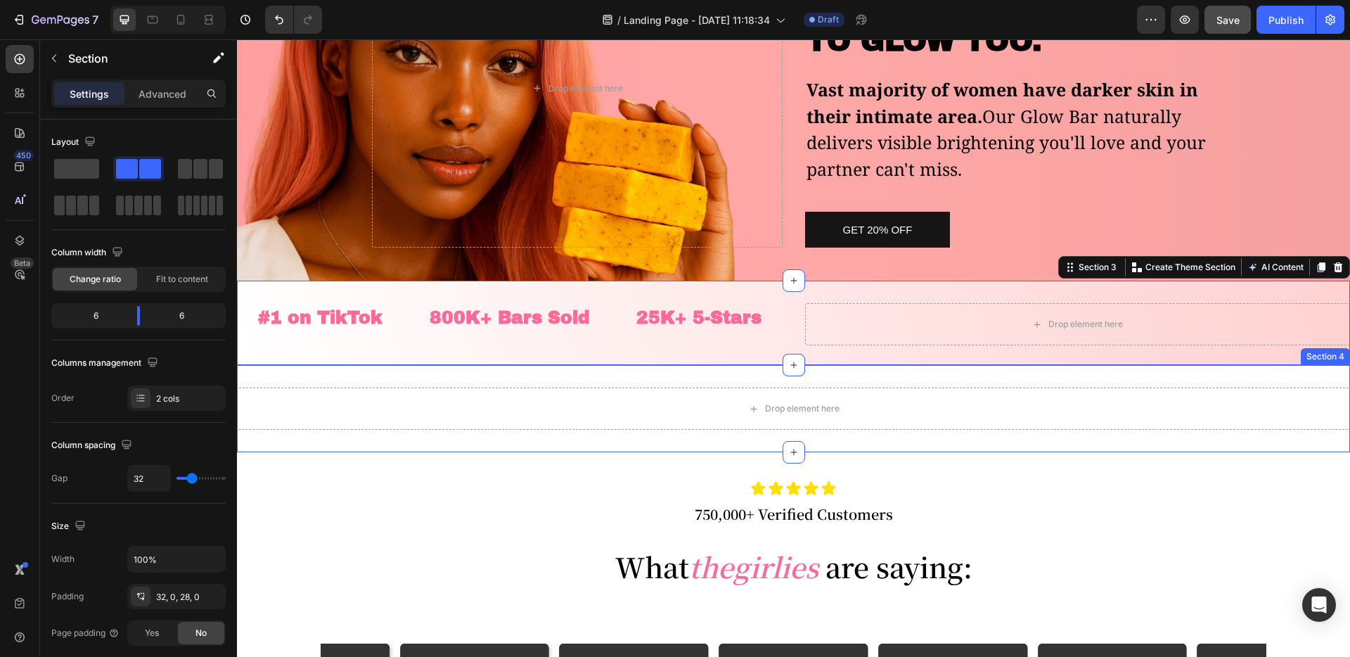
drag, startPoint x: 369, startPoint y: 203, endPoint x: 592, endPoint y: 383, distance: 287.0
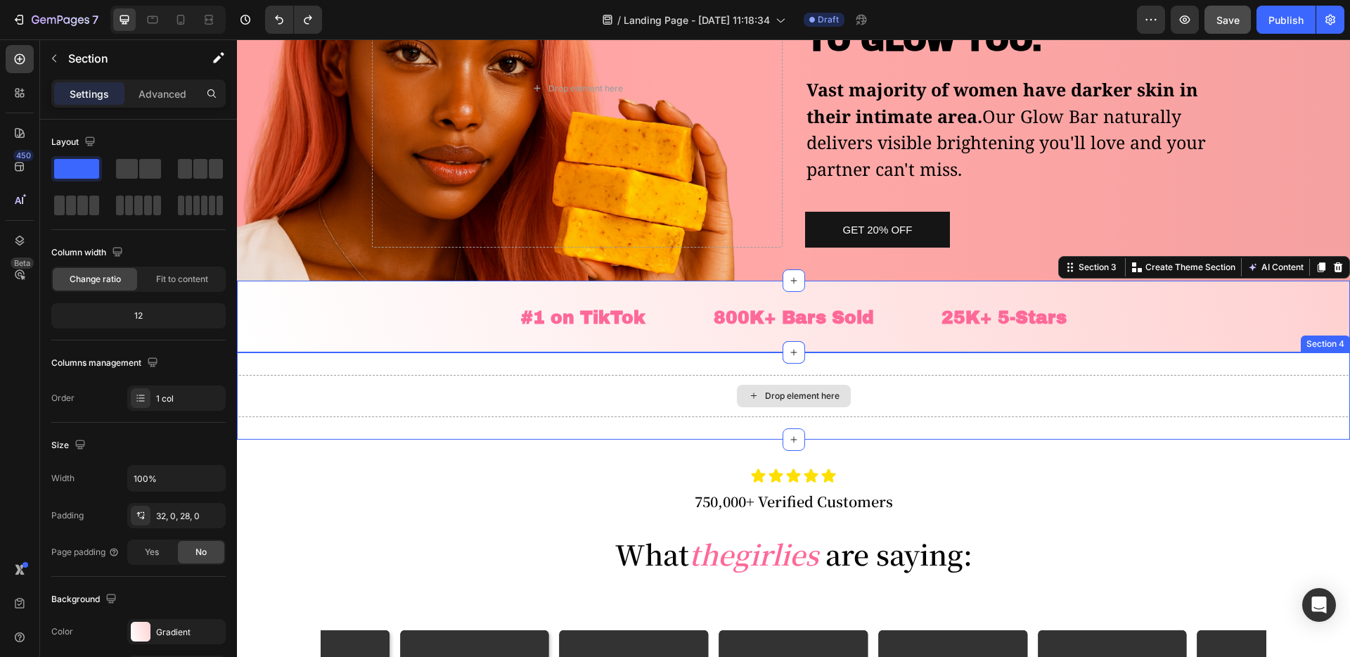
click at [623, 387] on div "Drop element here" at bounding box center [793, 396] width 1113 height 42
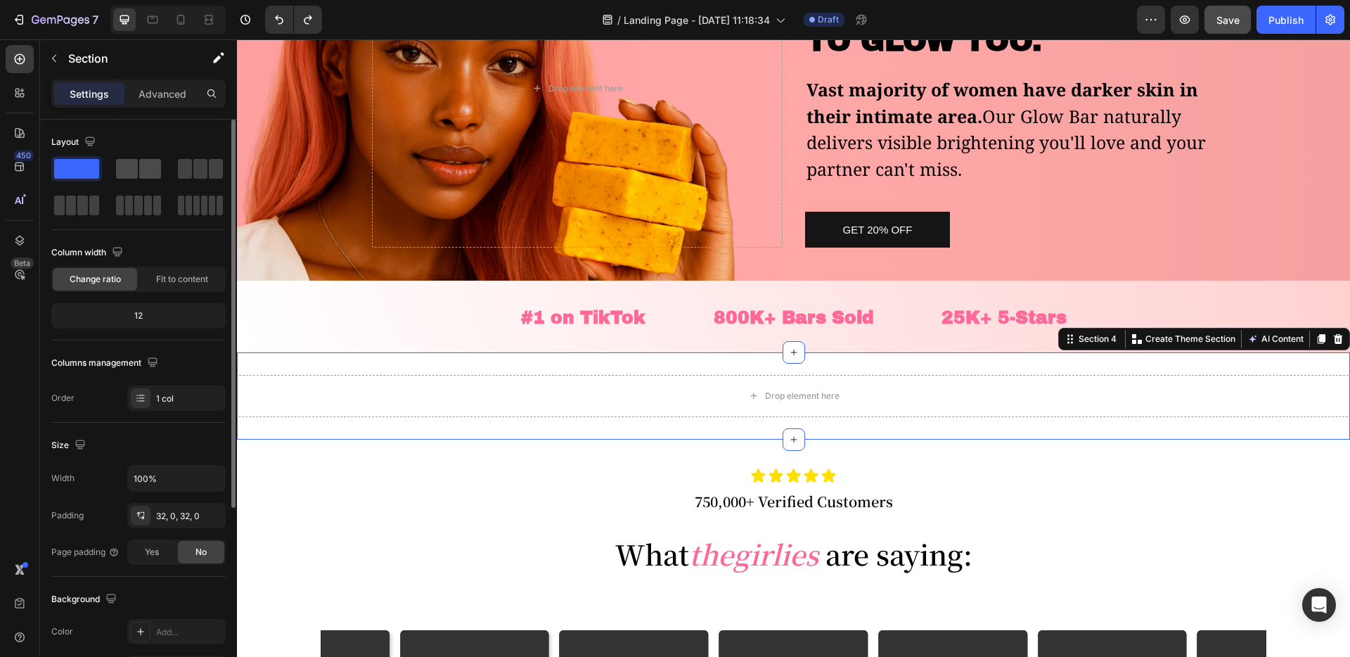
click at [141, 159] on span at bounding box center [150, 169] width 22 height 20
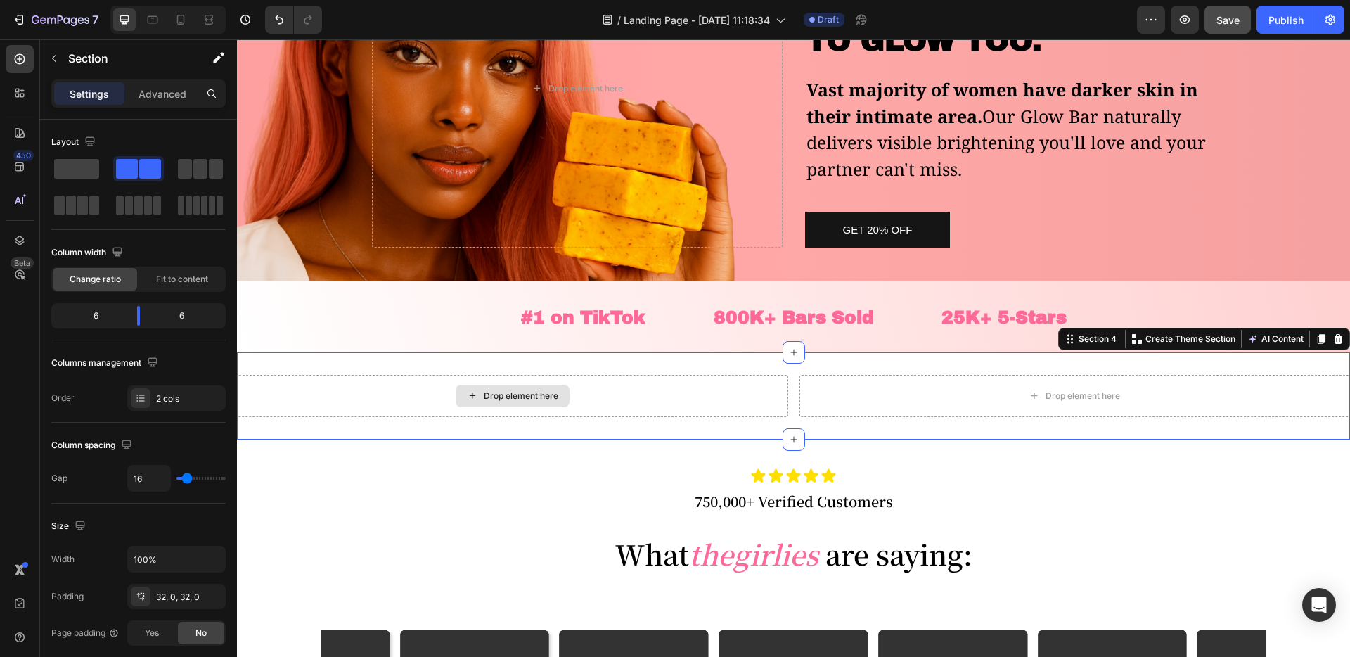
click at [435, 375] on div "Drop element here" at bounding box center [512, 396] width 551 height 42
click at [406, 392] on div "Drop element here" at bounding box center [512, 396] width 551 height 42
click at [383, 348] on div "#1 on TikTok Heading 800K+ Bars Sold Heading 25K+ 5-Stars Heading Row Section 3" at bounding box center [793, 317] width 1113 height 72
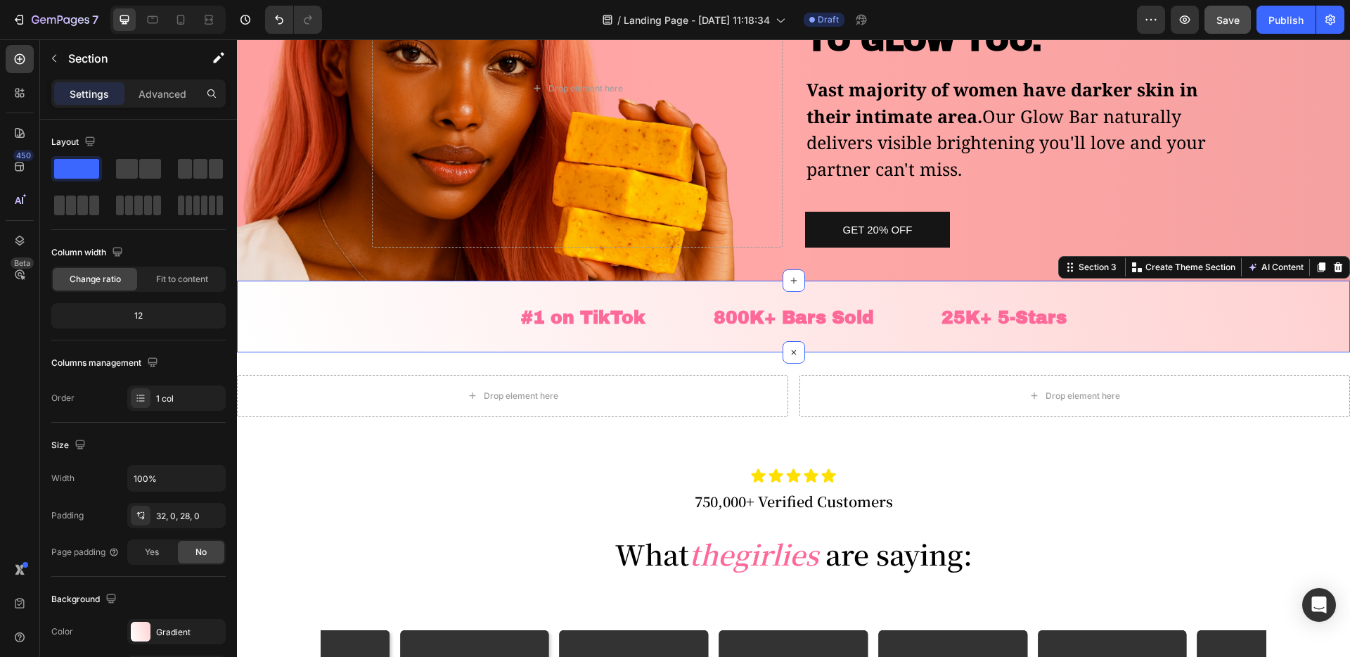
click at [364, 364] on div "Drop element here Drop element here Section 4" at bounding box center [793, 395] width 1113 height 87
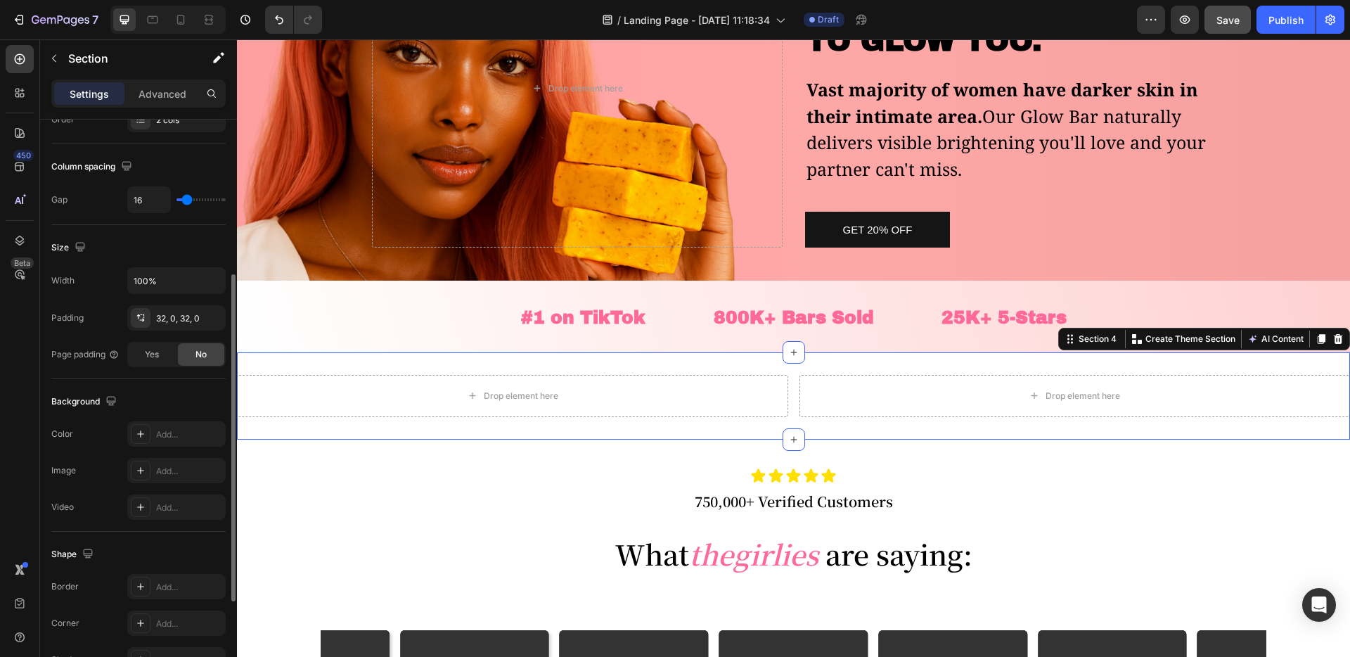
scroll to position [262, 0]
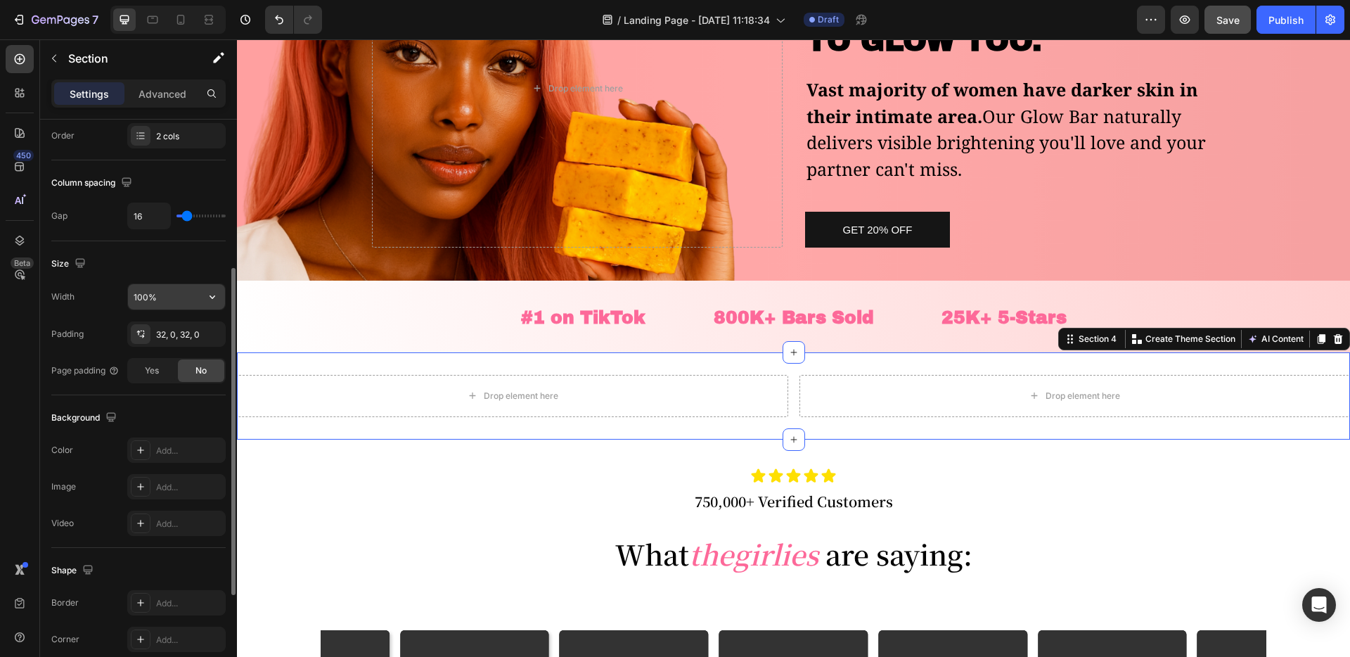
click at [161, 290] on input "100%" at bounding box center [176, 296] width 97 height 25
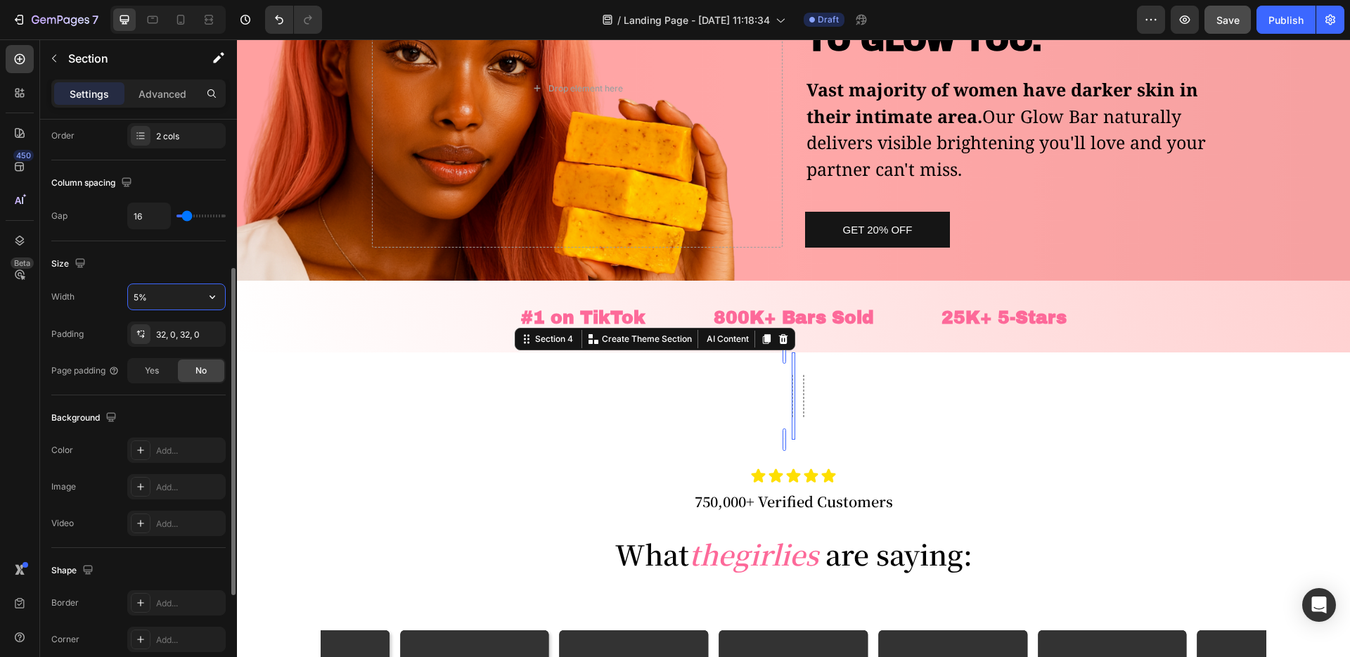
type input "50%"
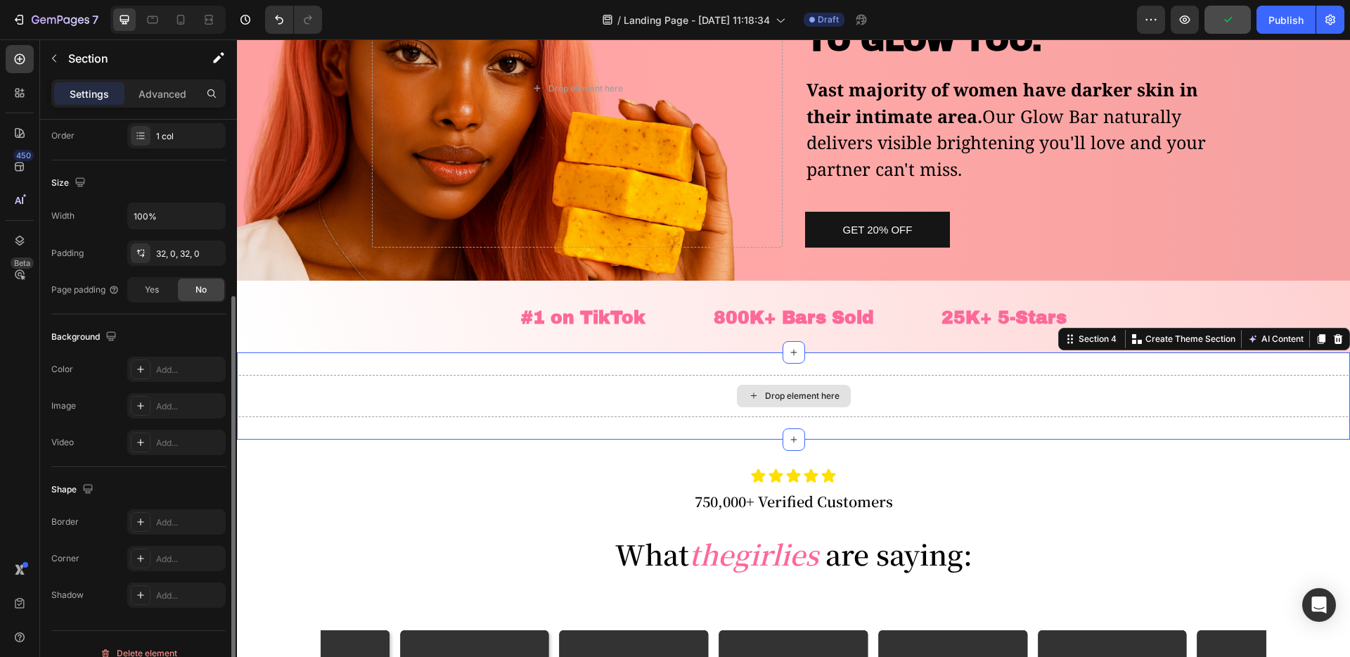
click at [607, 404] on div "Drop element here" at bounding box center [793, 396] width 1113 height 42
click at [167, 94] on p "Advanced" at bounding box center [163, 93] width 48 height 15
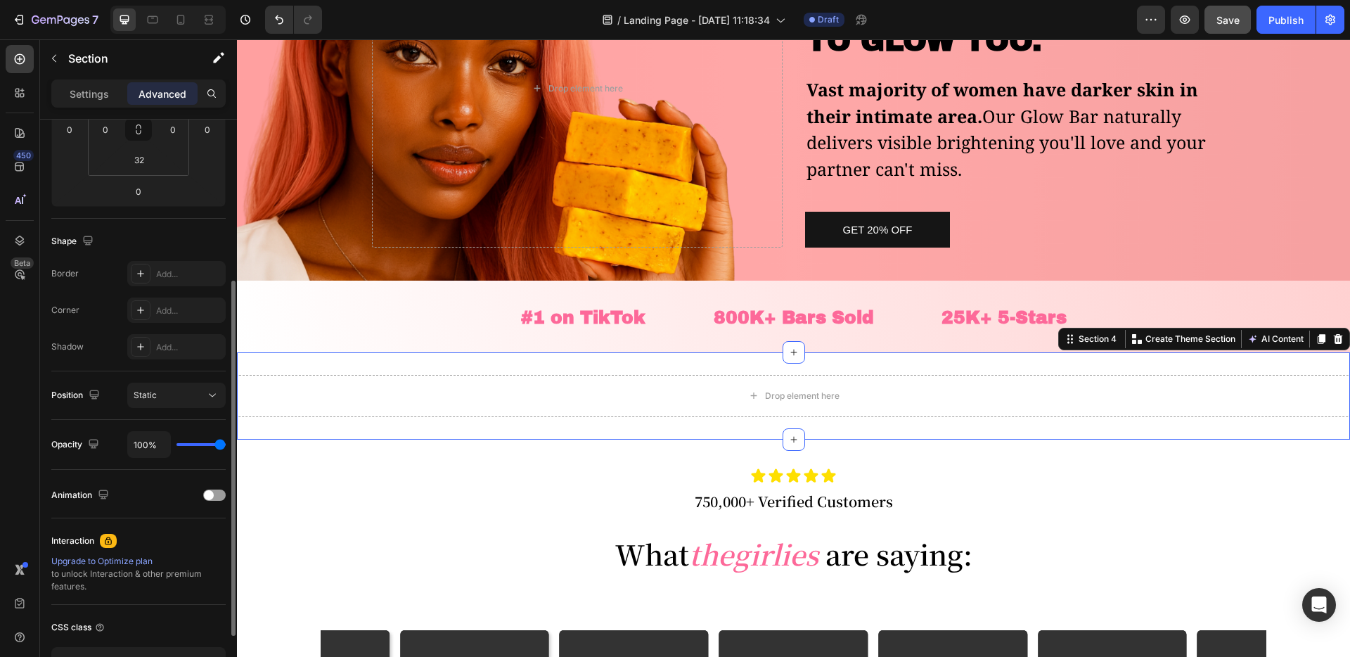
click at [96, 85] on div "Settings" at bounding box center [89, 93] width 70 height 23
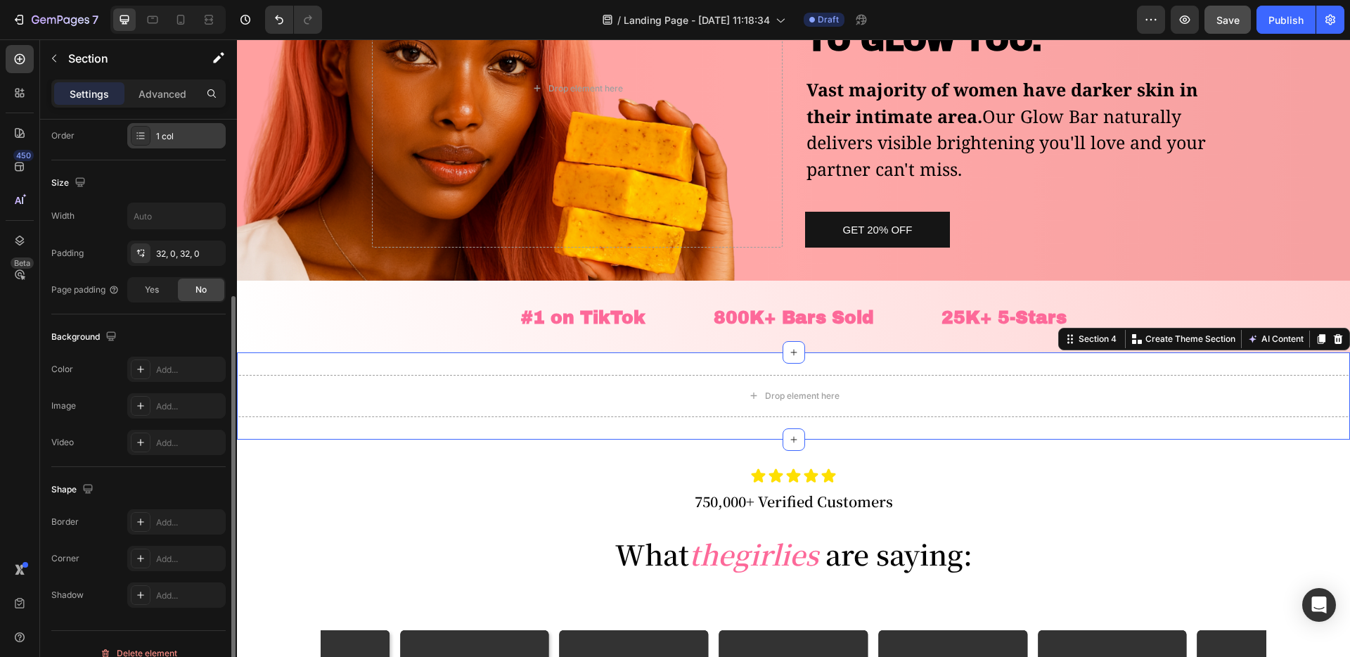
click at [162, 130] on div "1 col" at bounding box center [189, 136] width 66 height 13
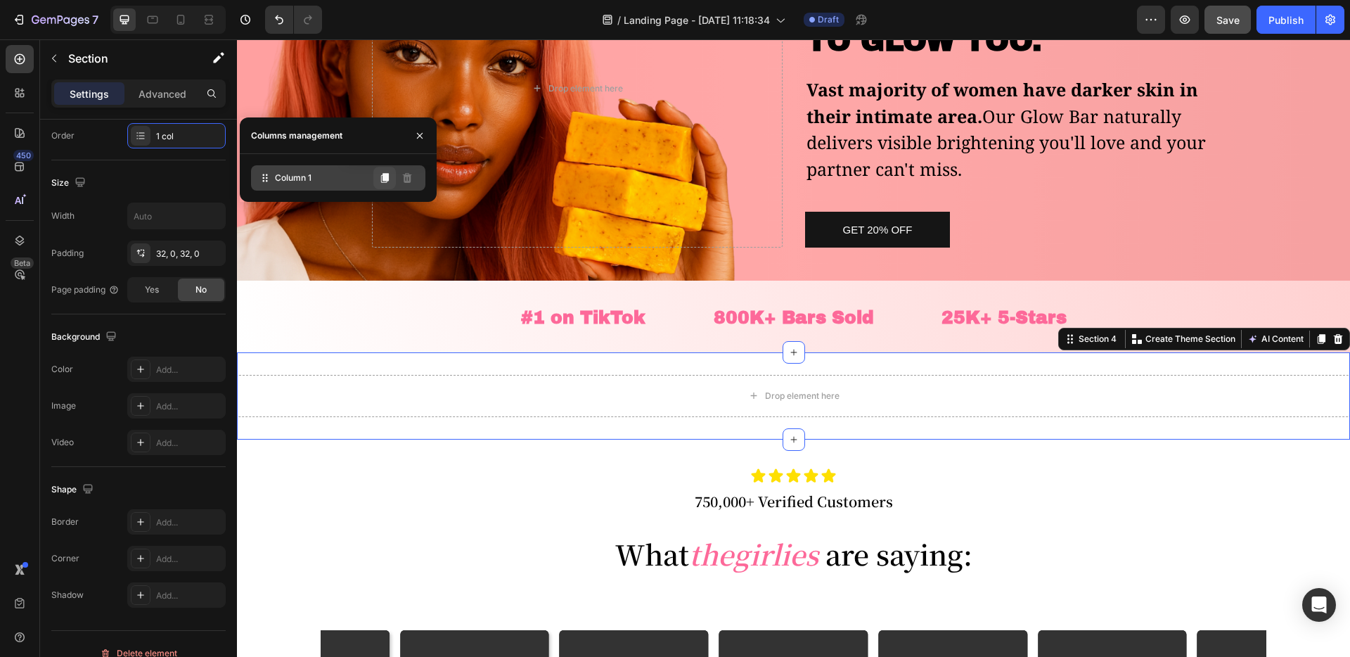
click at [385, 179] on icon at bounding box center [385, 178] width 8 height 10
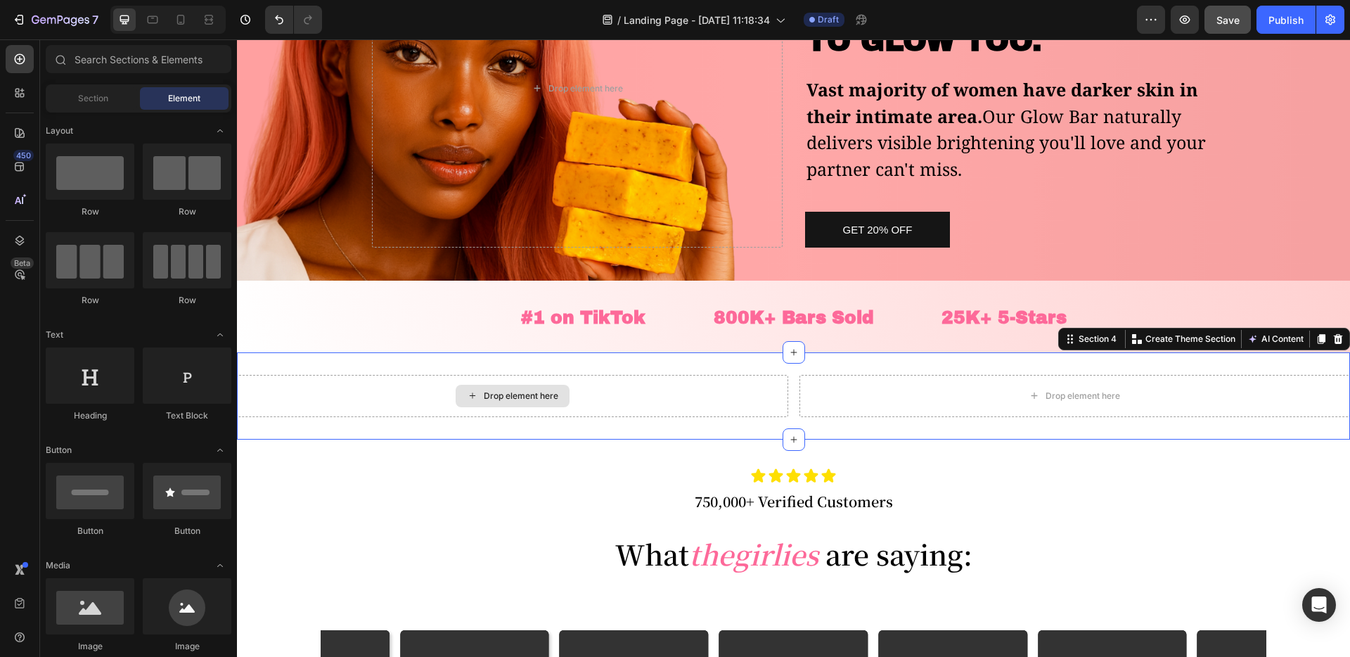
click at [546, 401] on div "Drop element here" at bounding box center [513, 396] width 114 height 23
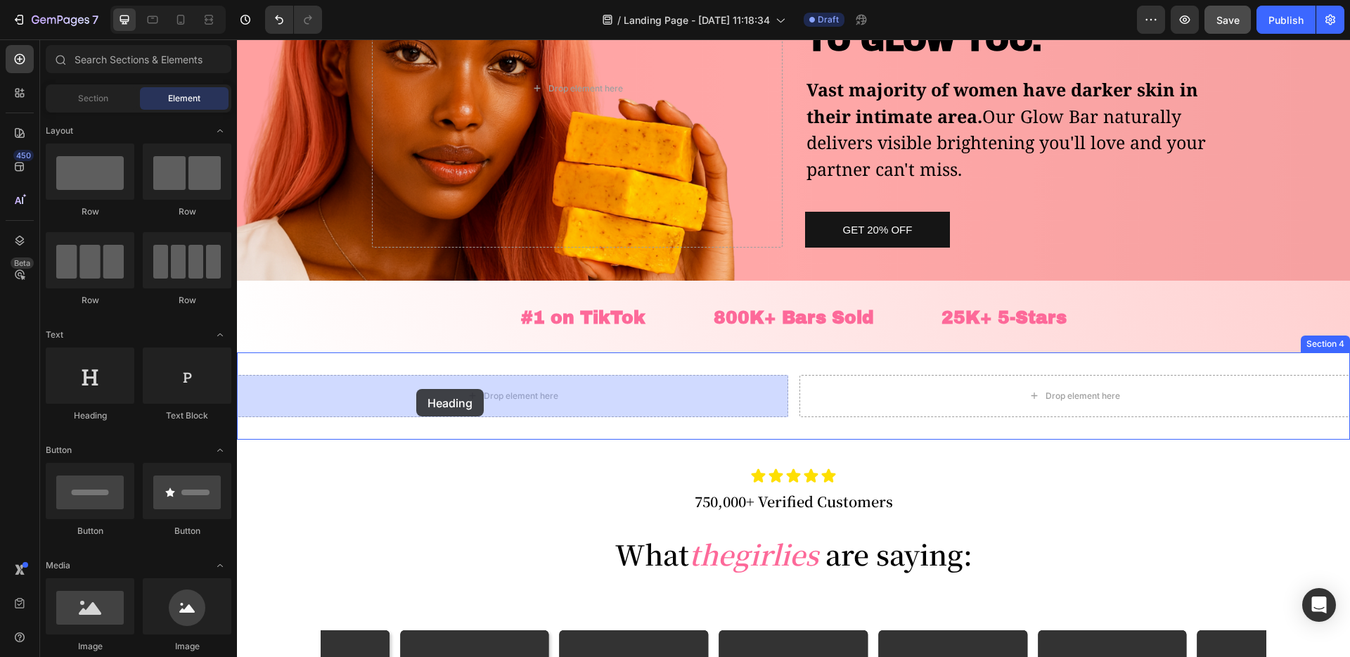
drag, startPoint x: 342, startPoint y: 404, endPoint x: 455, endPoint y: 387, distance: 113.9
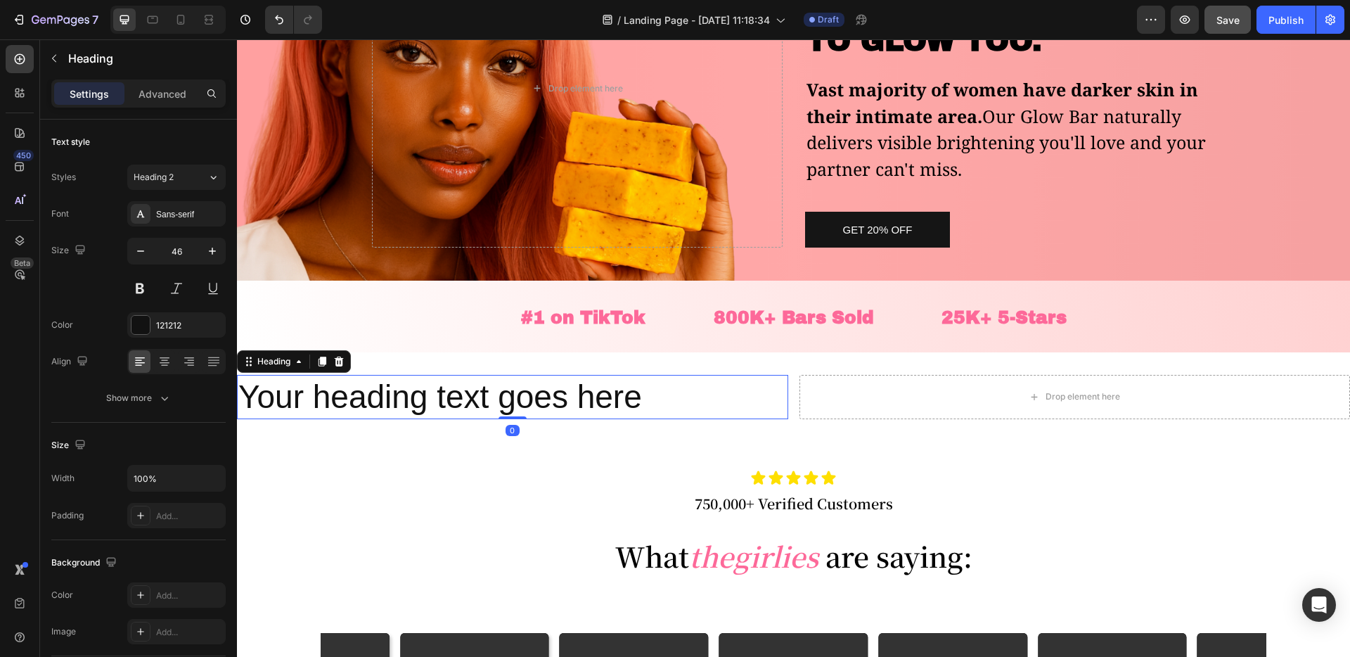
click at [315, 406] on h2 "Your heading text goes here" at bounding box center [512, 397] width 551 height 45
click at [315, 406] on p "Your heading text goes here" at bounding box center [512, 397] width 548 height 42
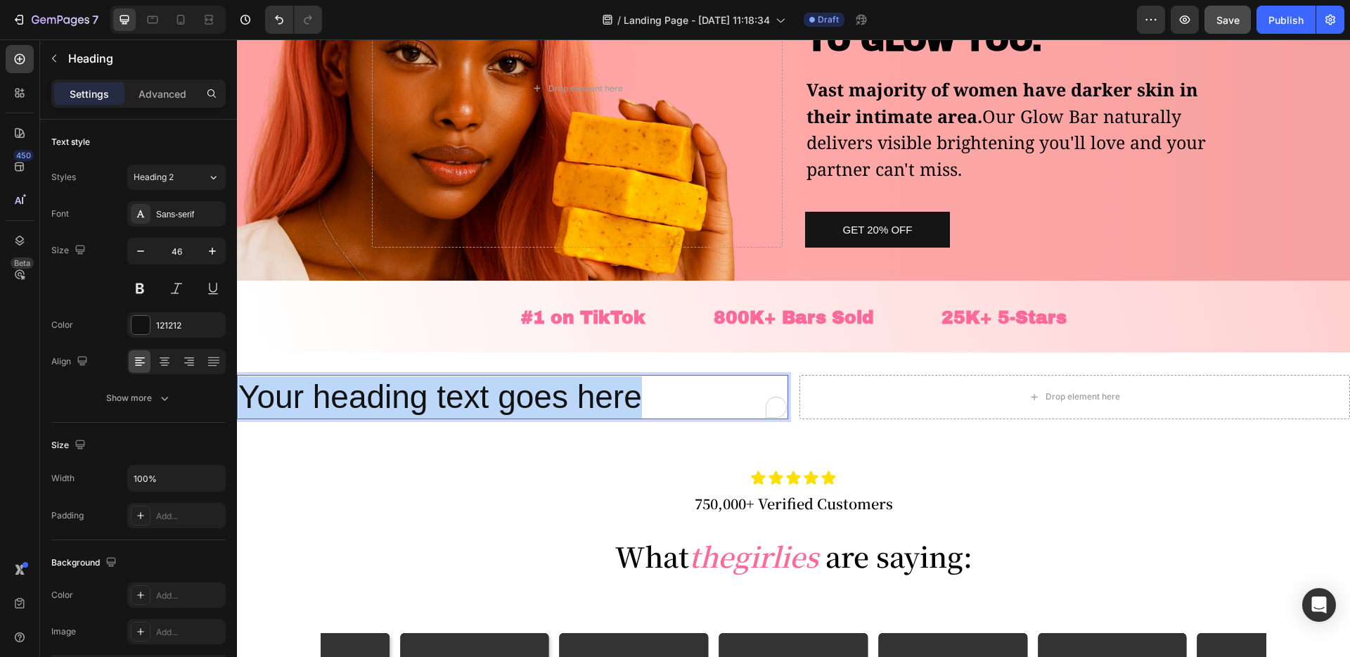
click at [315, 406] on p "Your heading text goes here" at bounding box center [512, 397] width 548 height 42
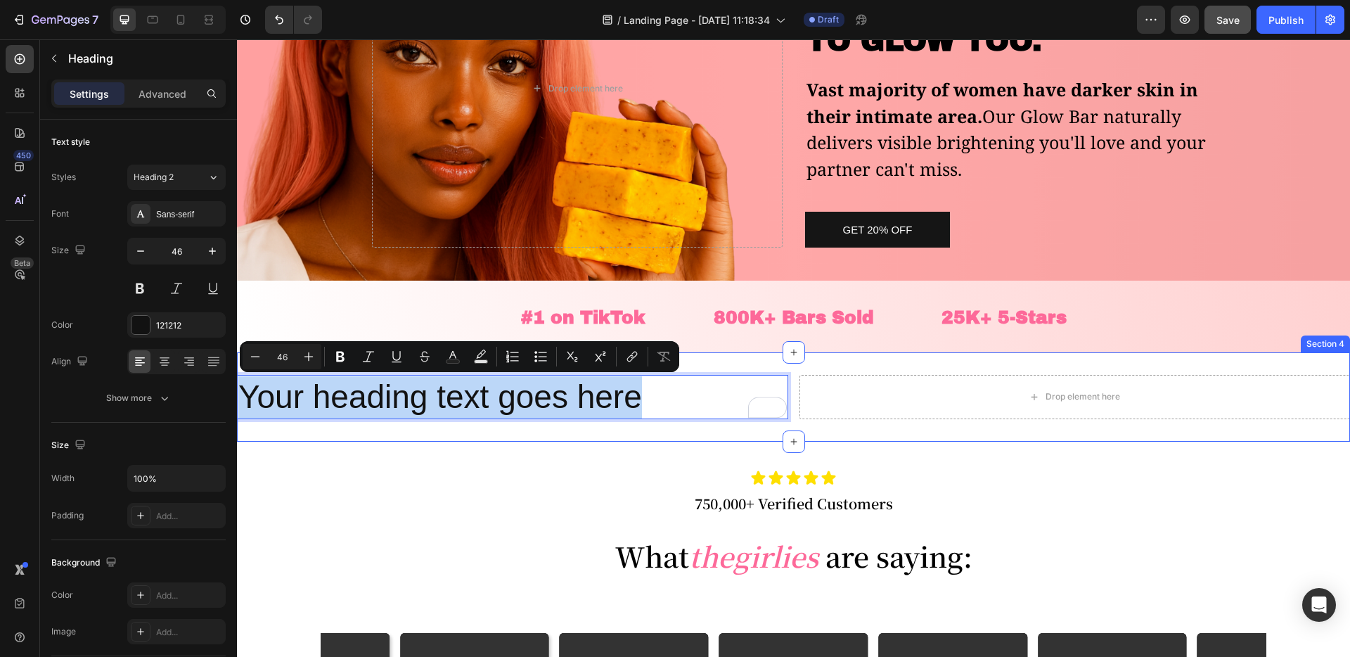
click at [634, 427] on div "Your heading text goes here Heading 0 Drop element here Section 4" at bounding box center [793, 397] width 1113 height 90
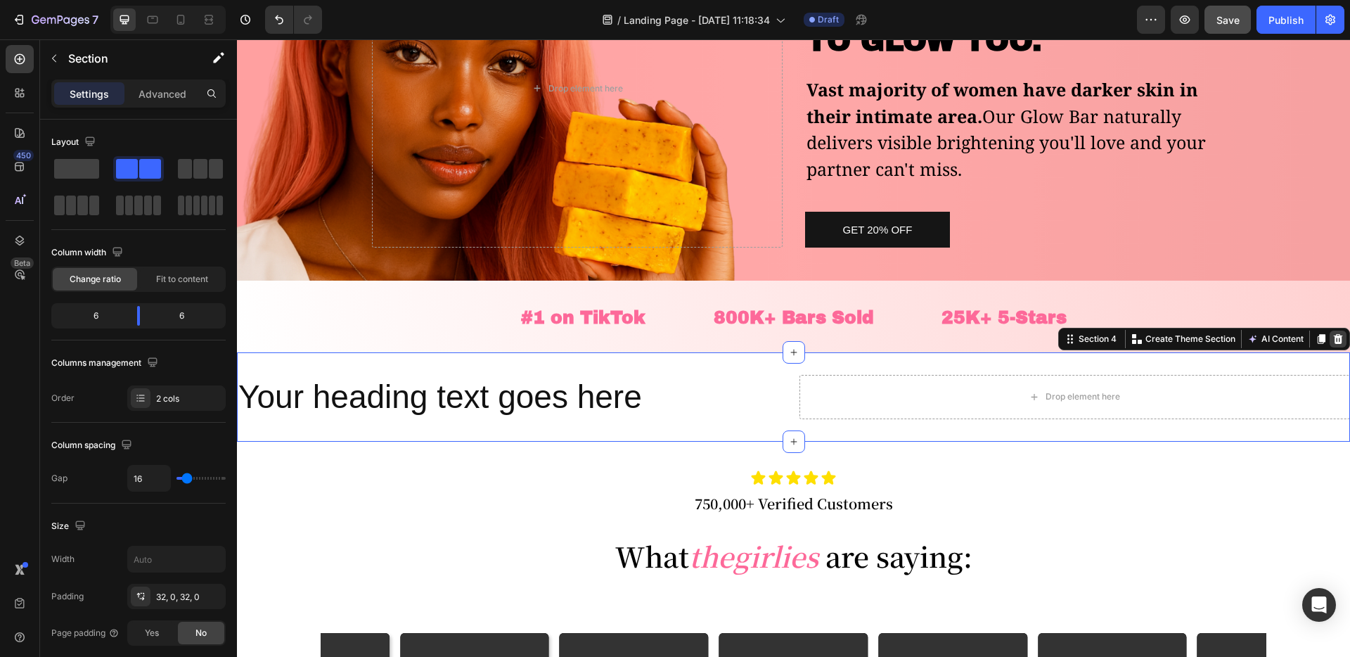
click at [1340, 336] on icon at bounding box center [1338, 338] width 9 height 10
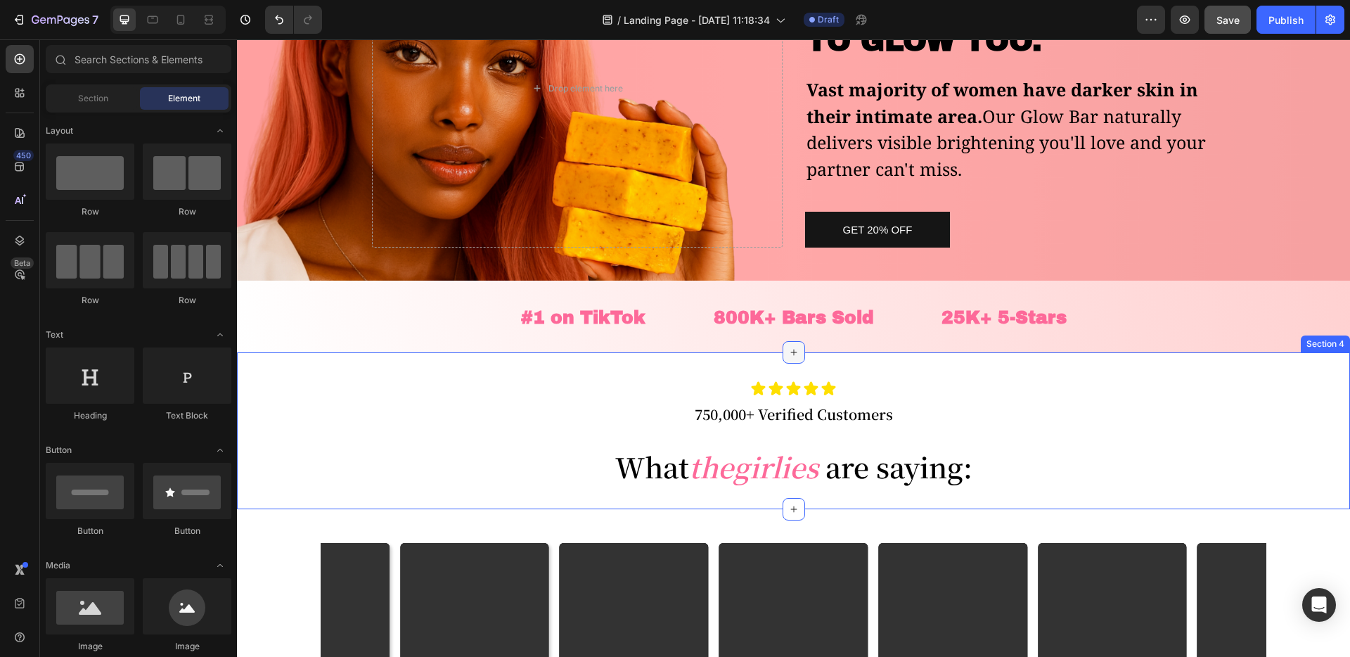
click at [788, 351] on icon at bounding box center [793, 352] width 11 height 11
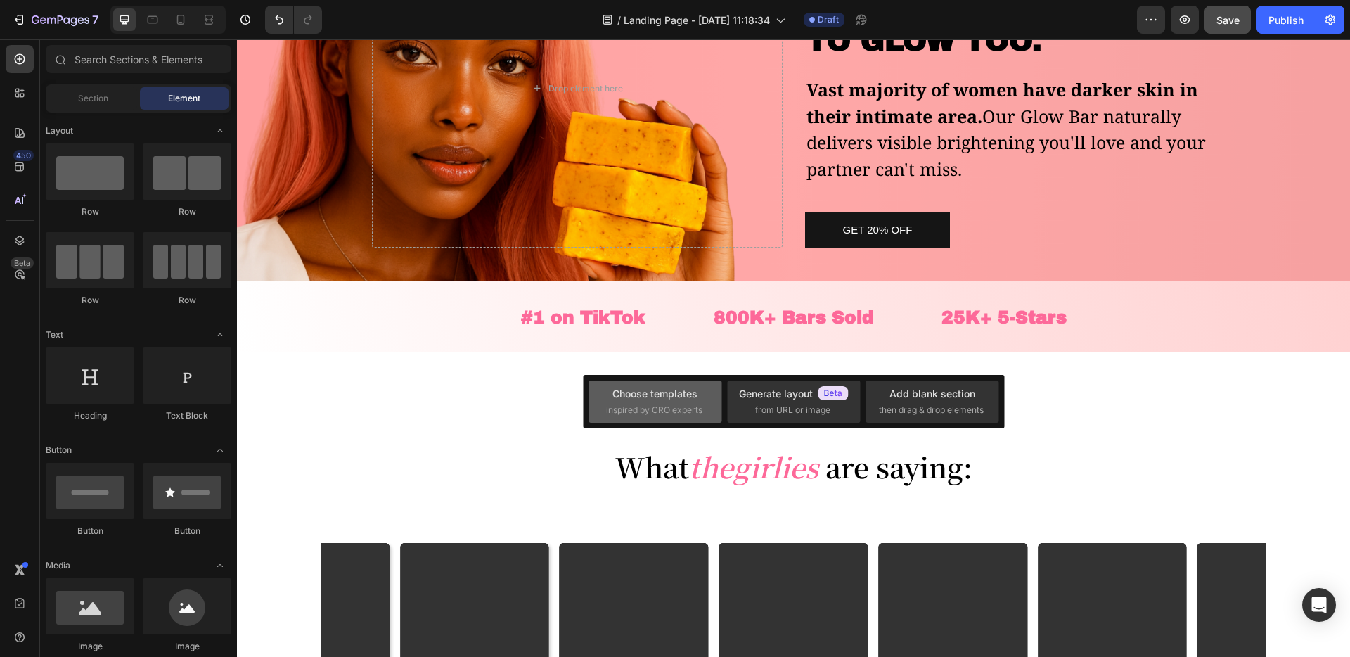
click at [691, 387] on div "Choose templates" at bounding box center [654, 393] width 85 height 15
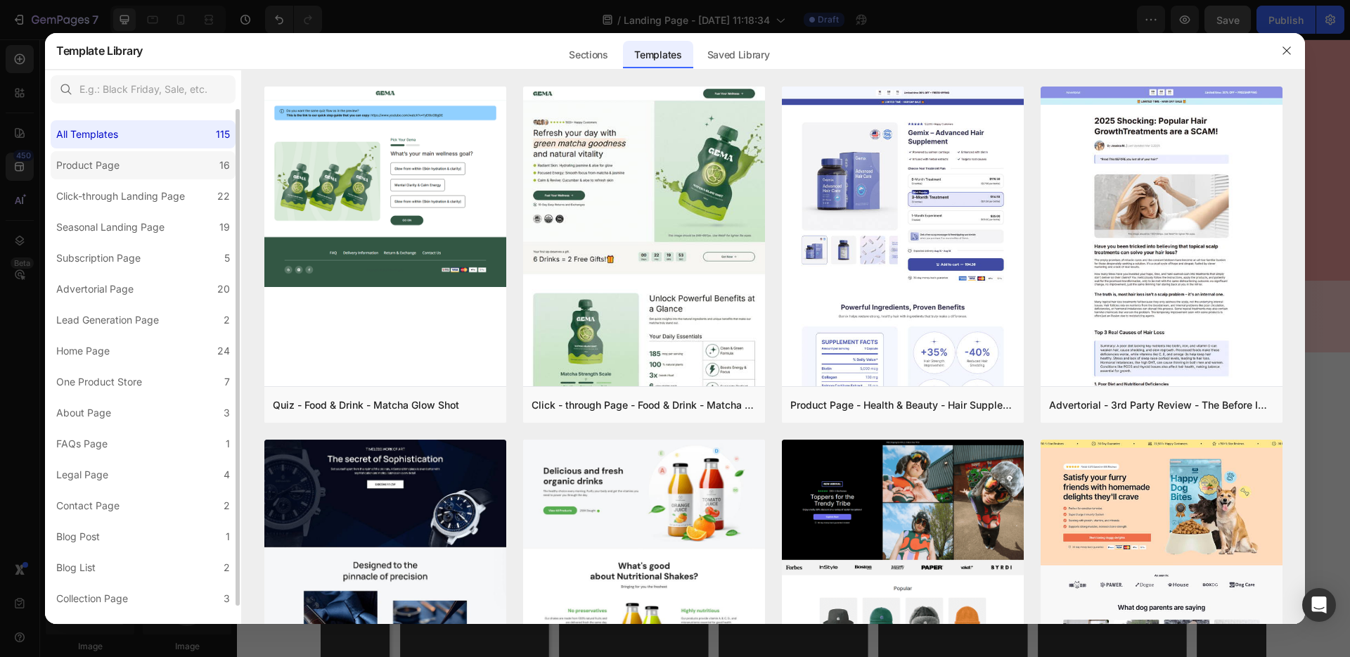
click at [138, 171] on label "Product Page 16" at bounding box center [143, 165] width 185 height 28
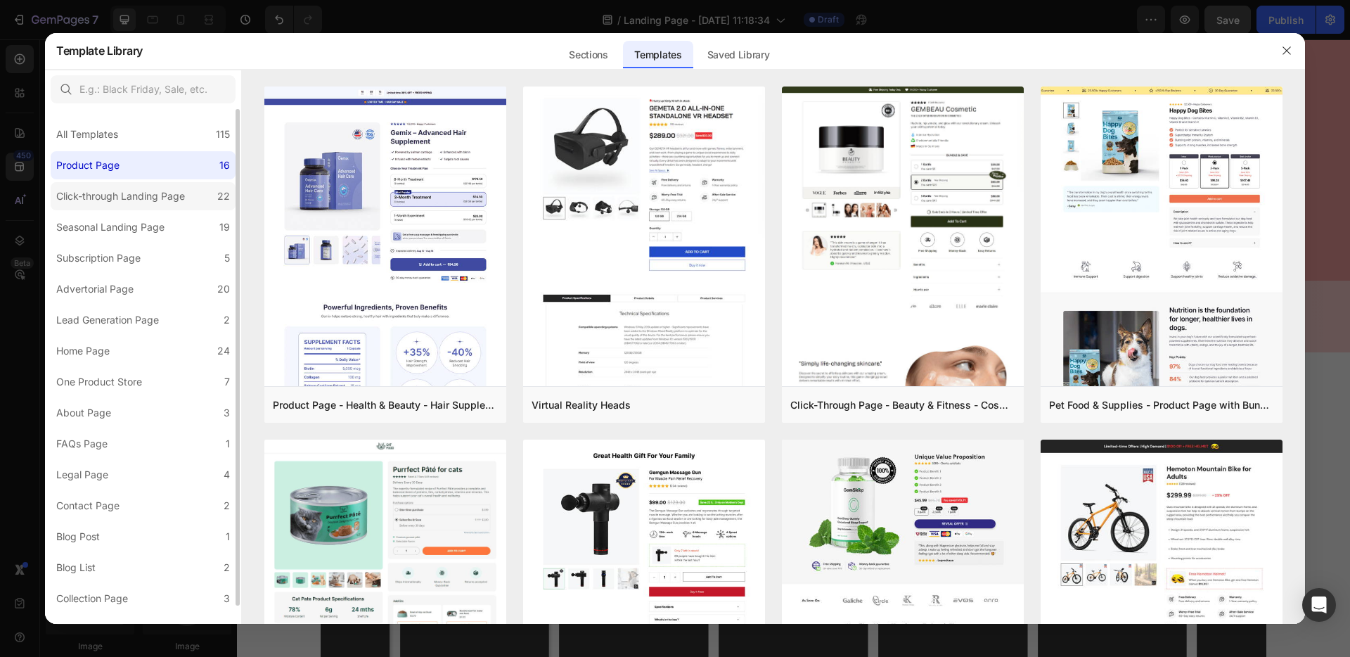
click at [134, 195] on div "Click-through Landing Page" at bounding box center [120, 196] width 129 height 17
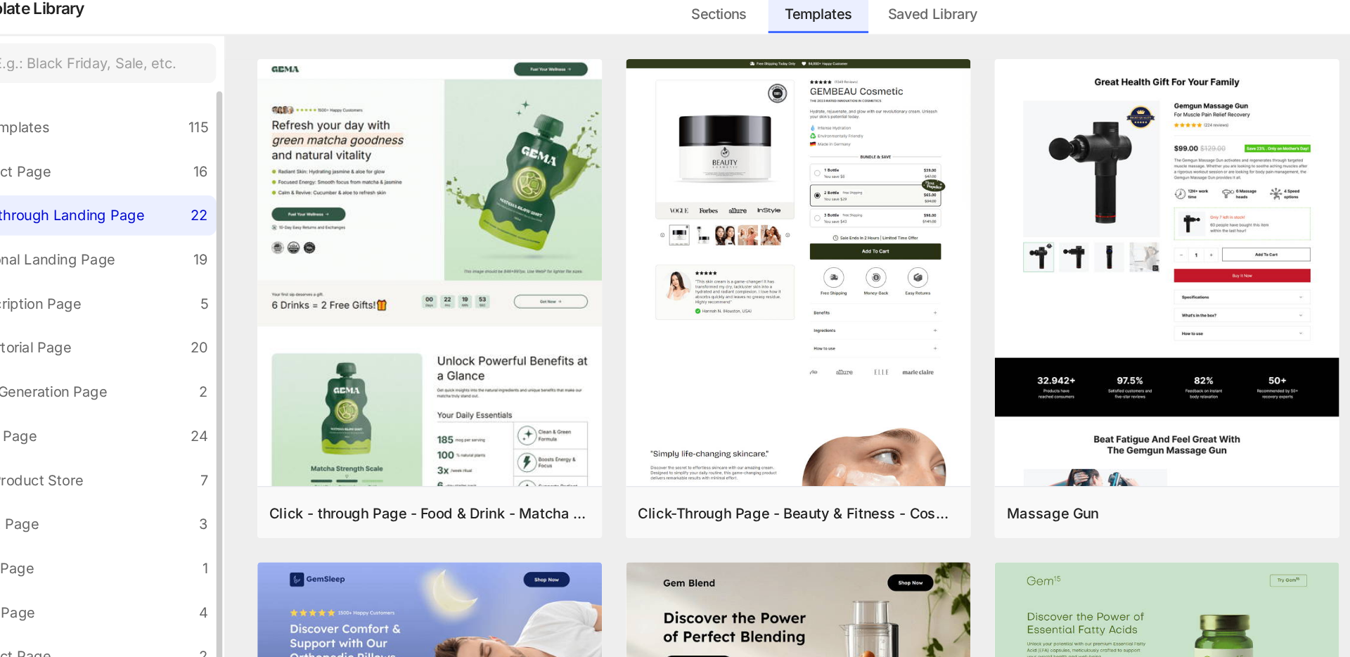
scroll to position [19, 0]
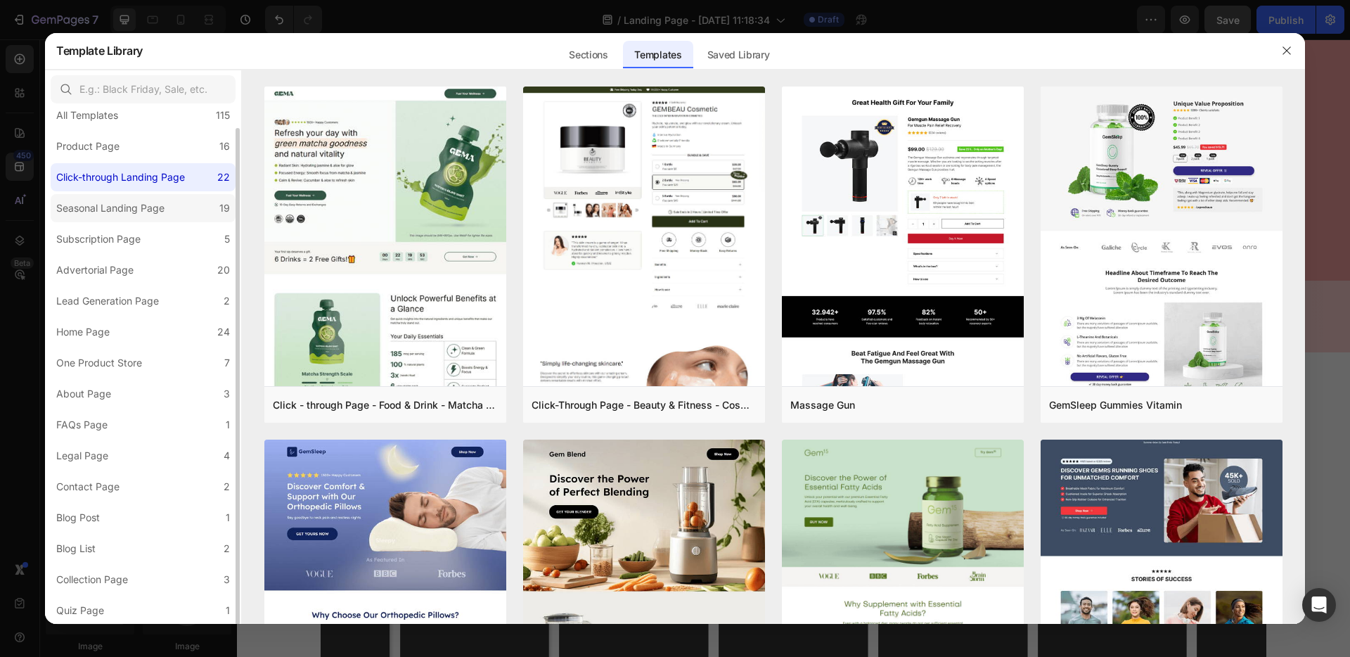
click at [176, 213] on label "Seasonal Landing Page 19" at bounding box center [143, 208] width 185 height 28
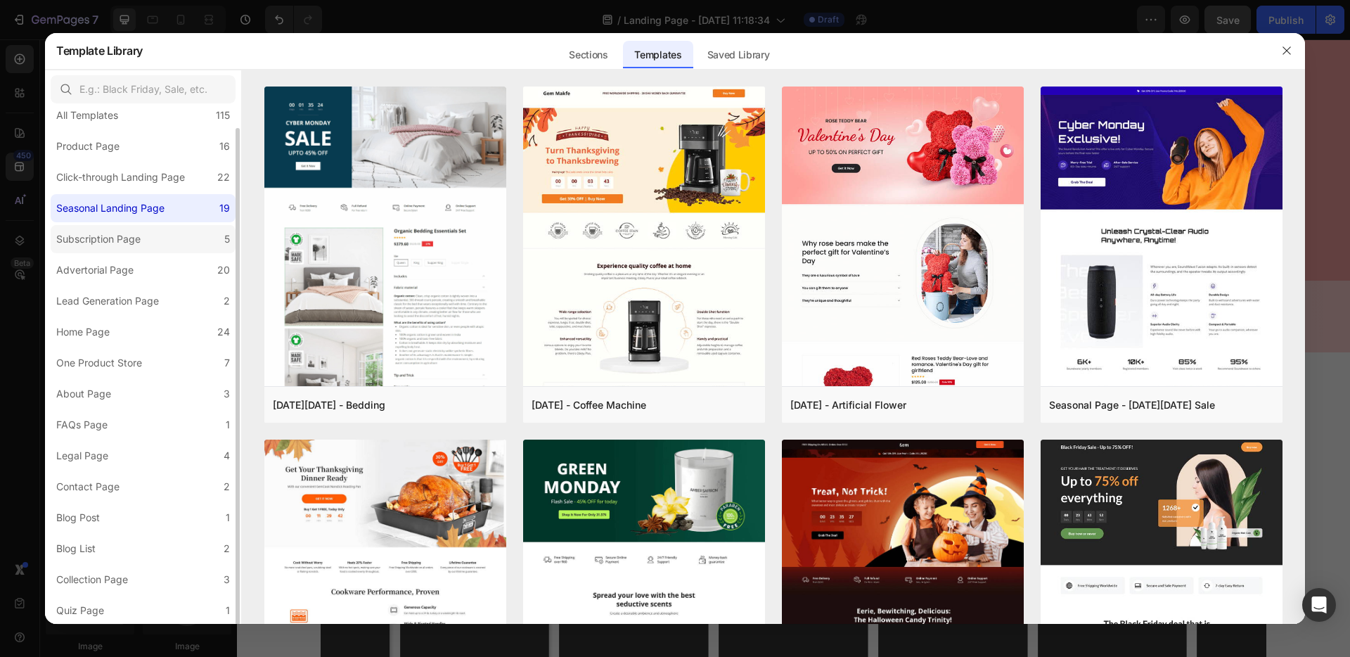
click at [163, 248] on label "Subscription Page 5" at bounding box center [143, 239] width 185 height 28
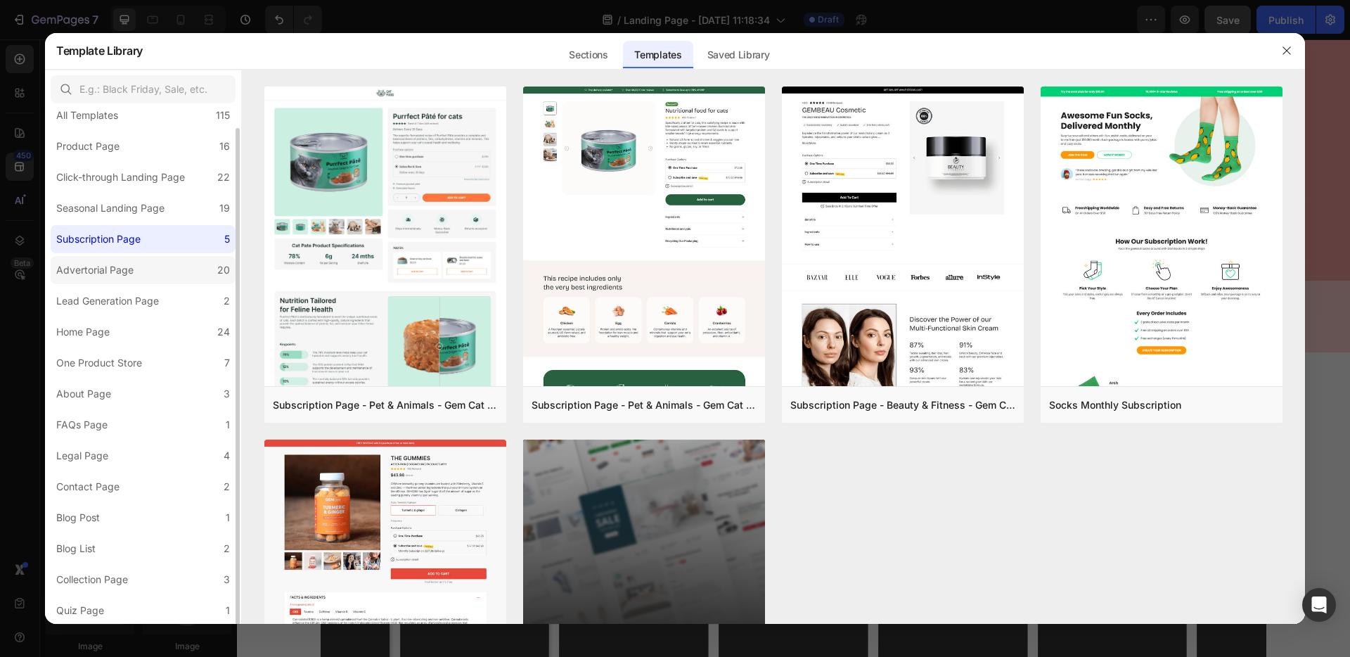
click at [173, 266] on label "Advertorial Page 20" at bounding box center [143, 270] width 185 height 28
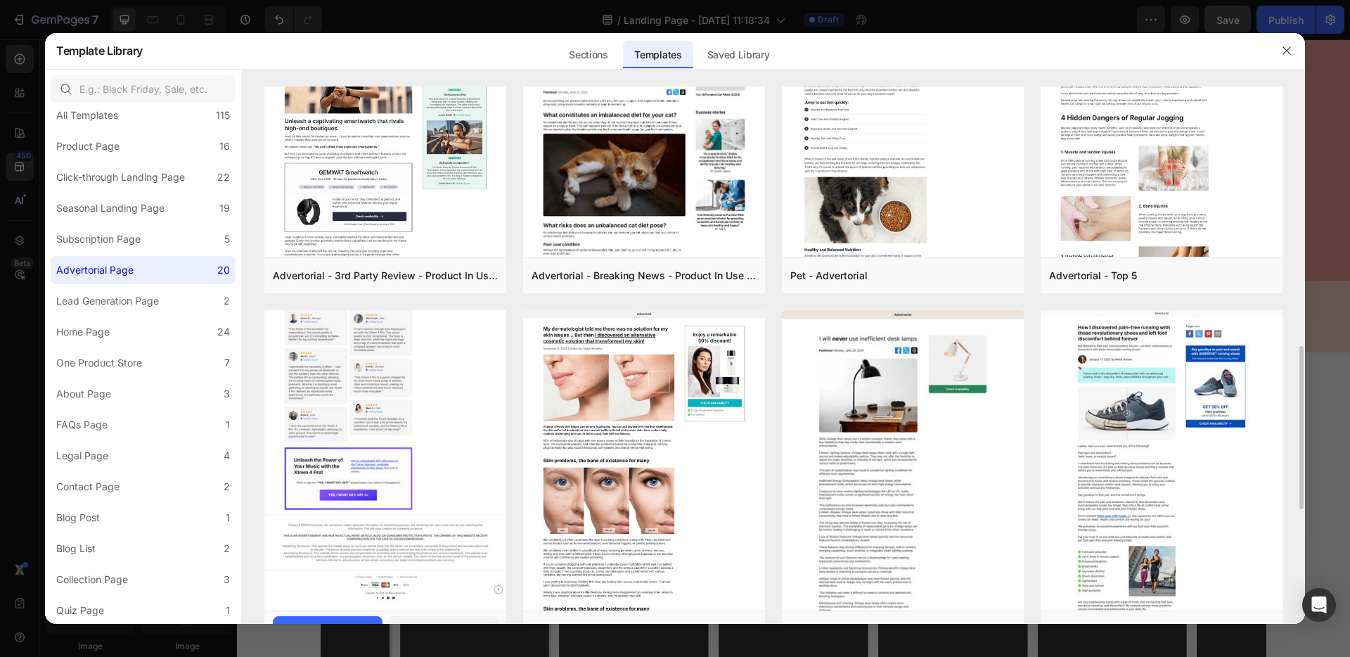
scroll to position [840, 0]
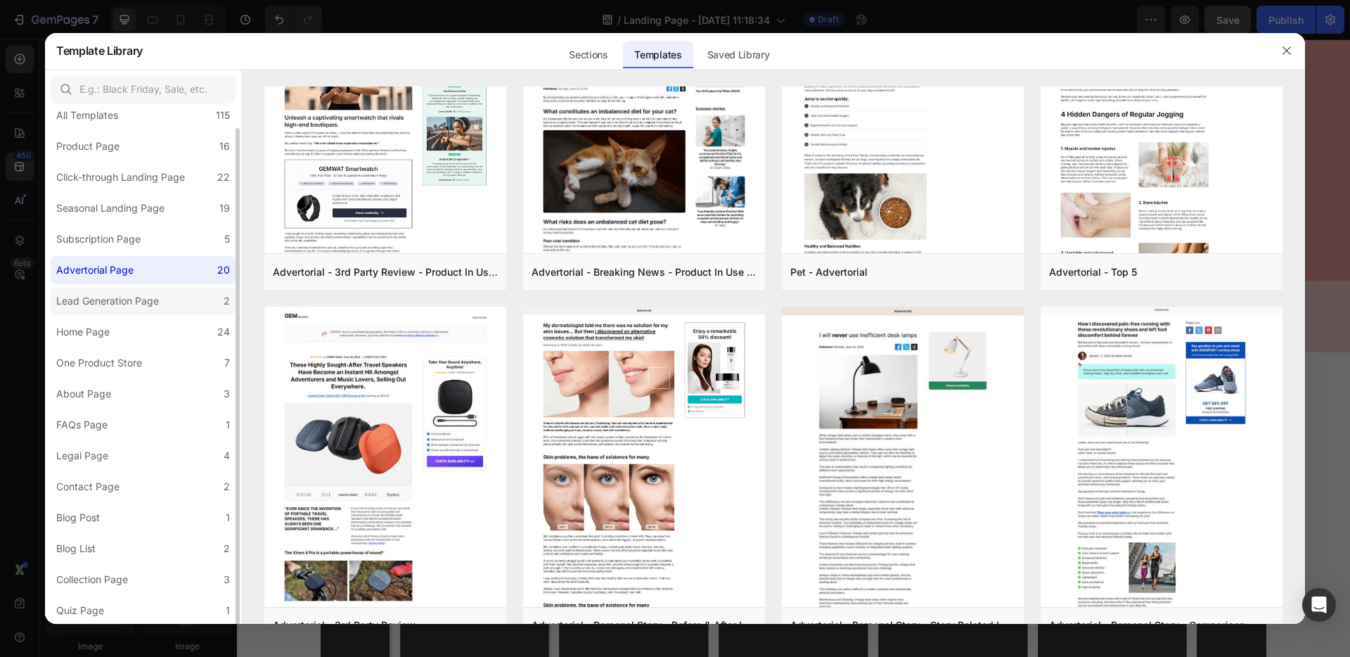
click at [177, 292] on label "Lead Generation Page 2" at bounding box center [143, 301] width 185 height 28
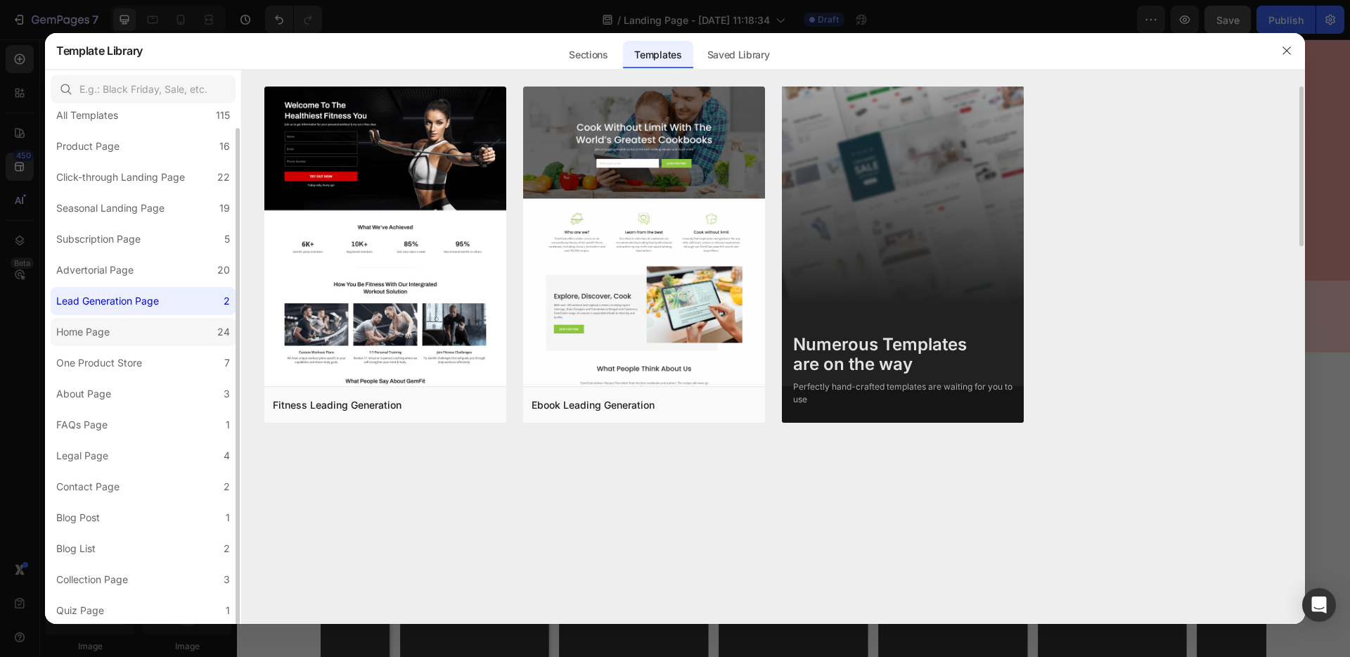
click at [153, 333] on label "Home Page 24" at bounding box center [143, 332] width 185 height 28
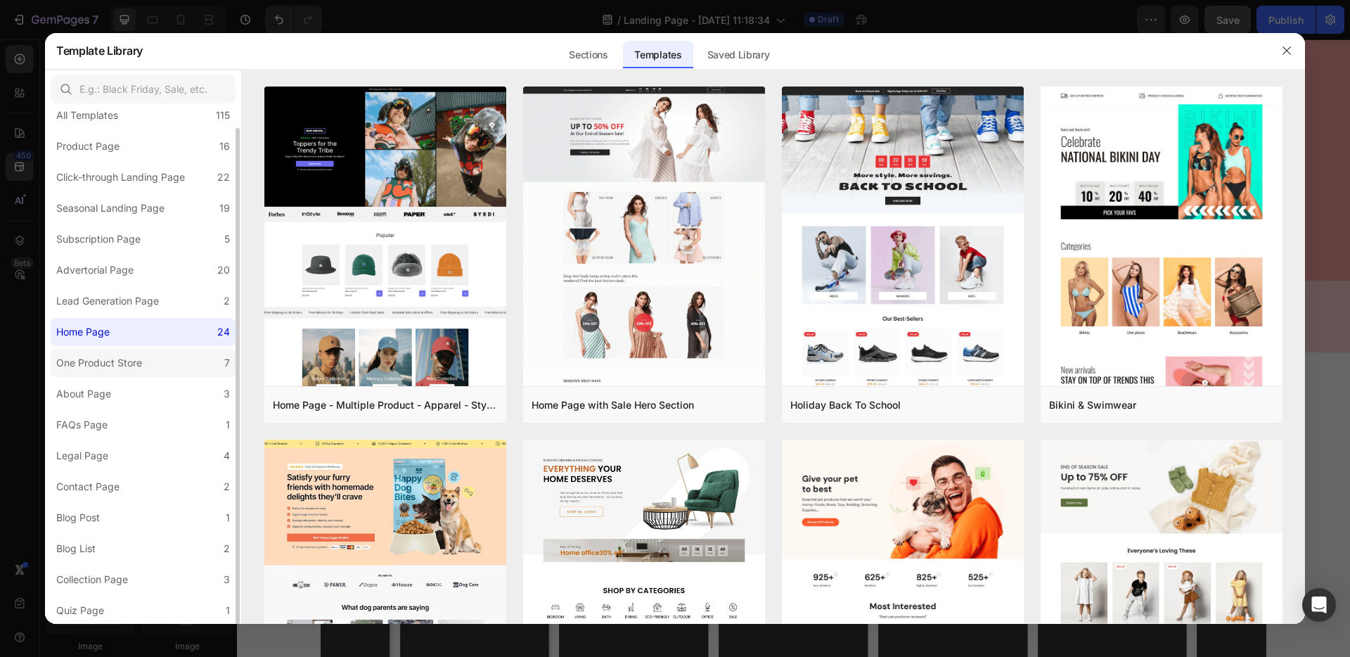
click at [140, 367] on div "One Product Store" at bounding box center [99, 362] width 86 height 17
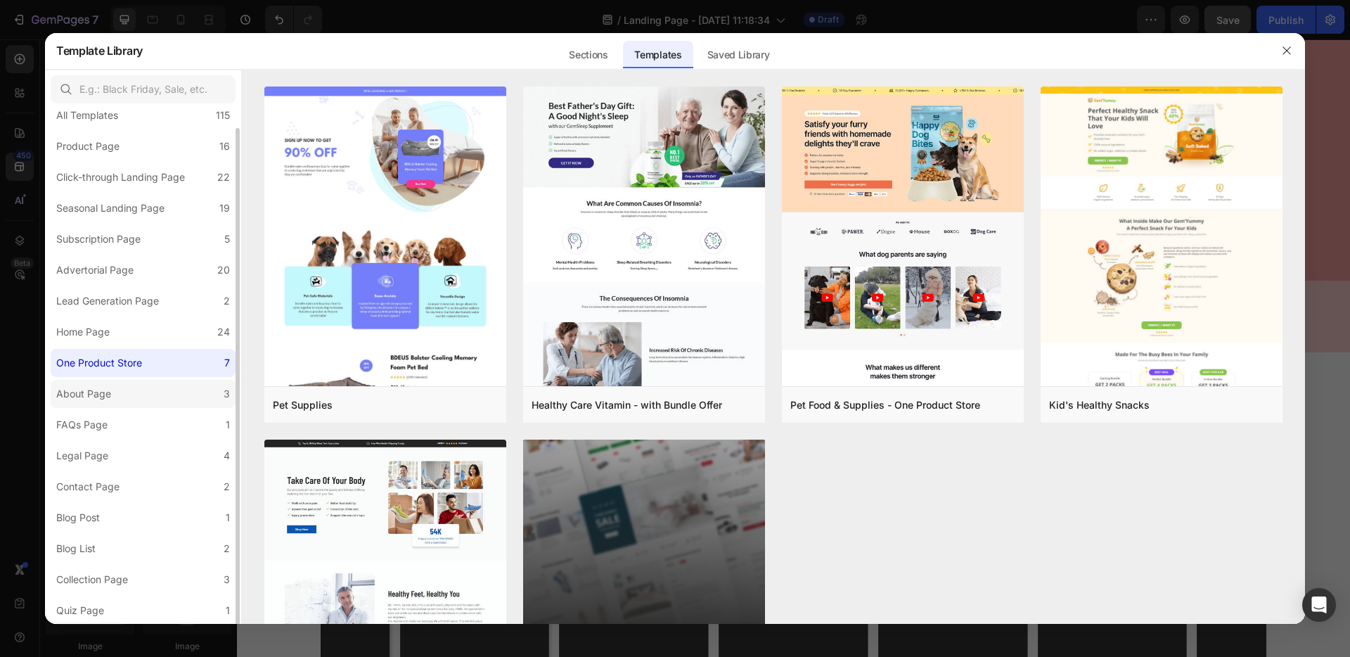
click at [131, 390] on label "About Page 3" at bounding box center [143, 394] width 185 height 28
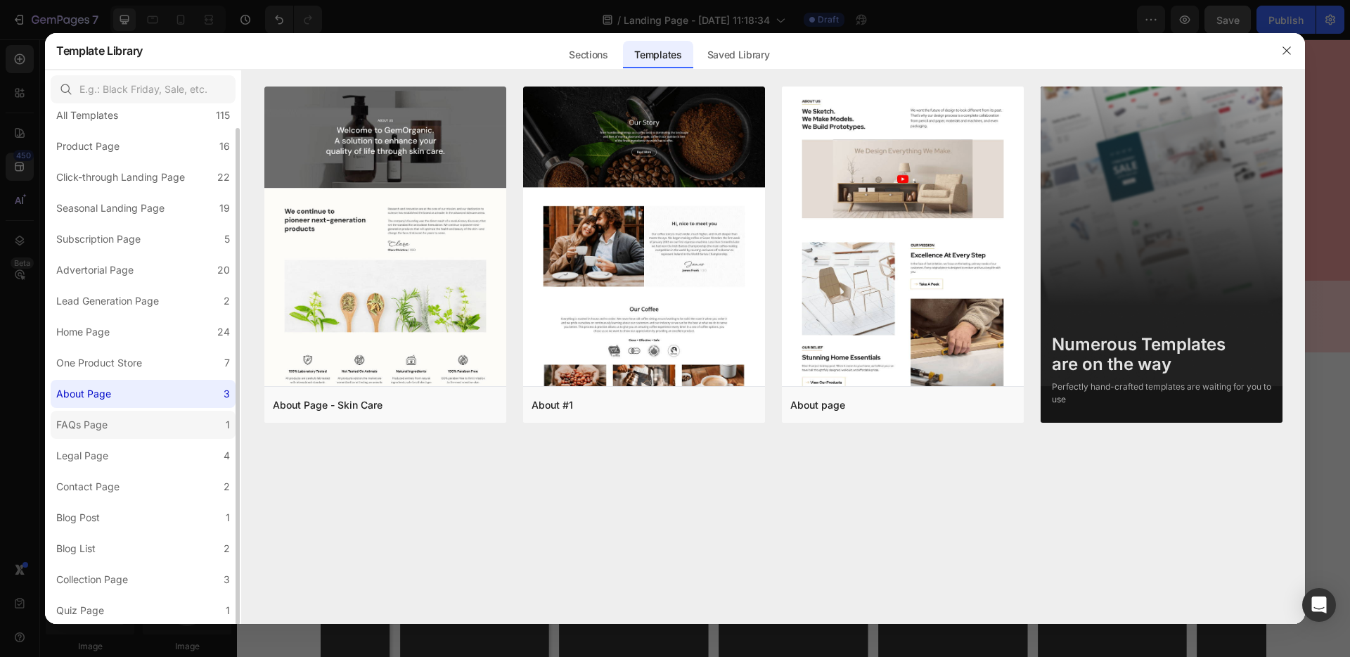
click at [120, 429] on label "FAQs Page 1" at bounding box center [143, 425] width 185 height 28
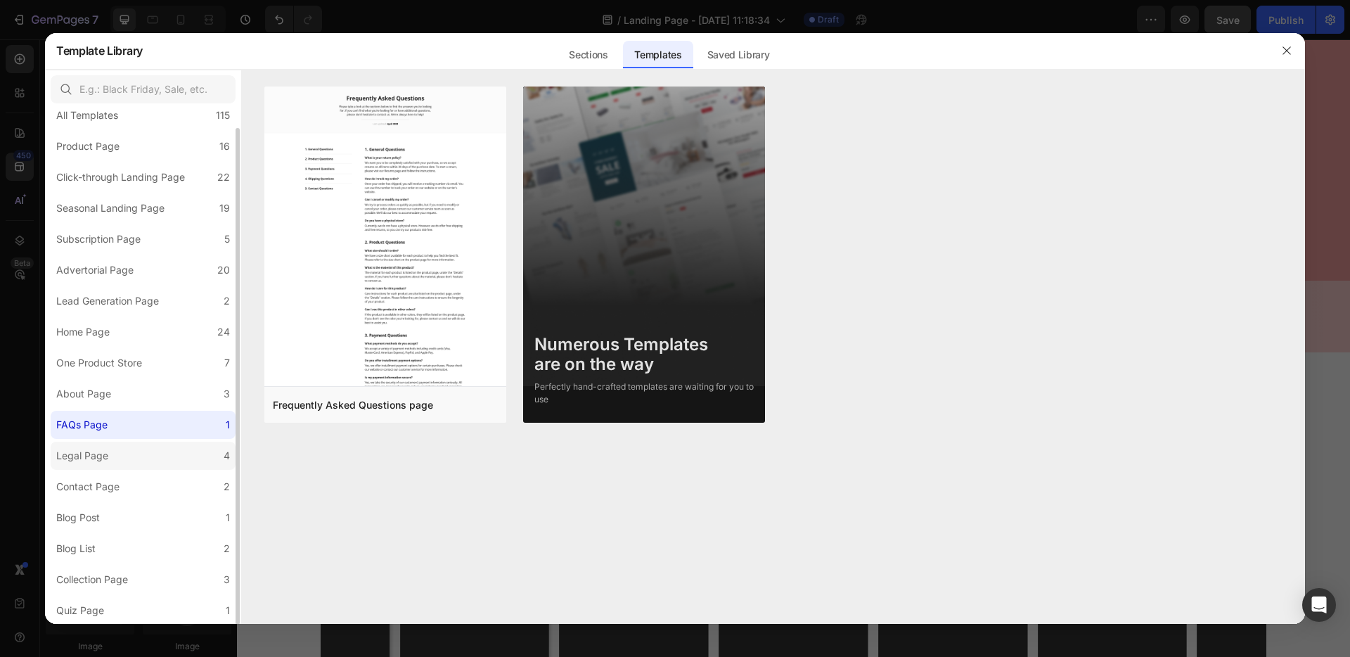
click at [117, 462] on label "Legal Page 4" at bounding box center [143, 456] width 185 height 28
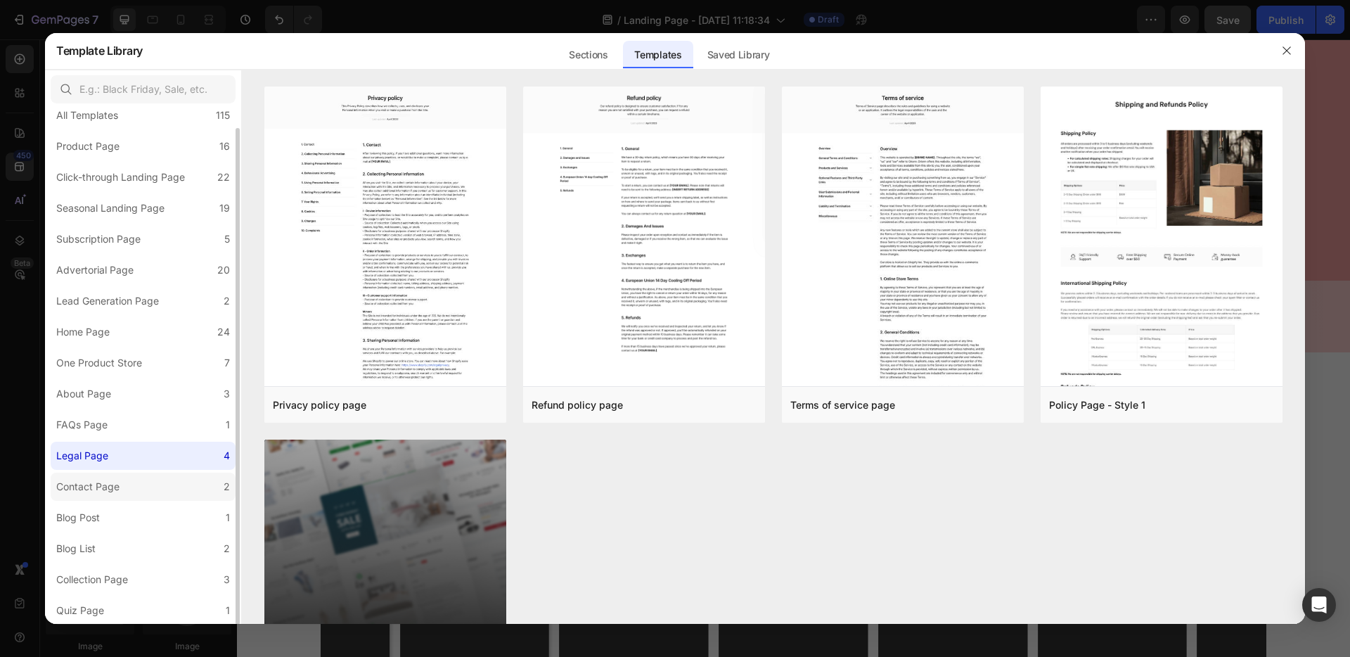
click at [116, 493] on div "Contact Page" at bounding box center [87, 486] width 63 height 17
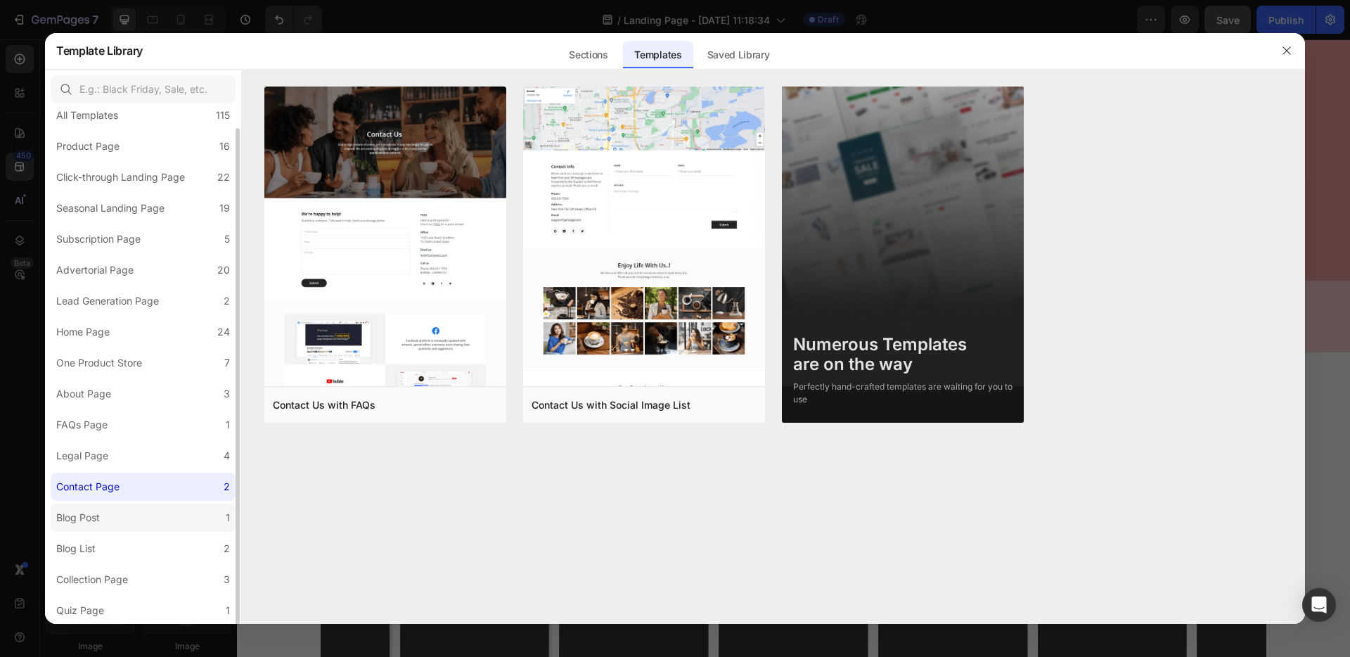
click at [111, 520] on label "Blog Post 1" at bounding box center [143, 517] width 185 height 28
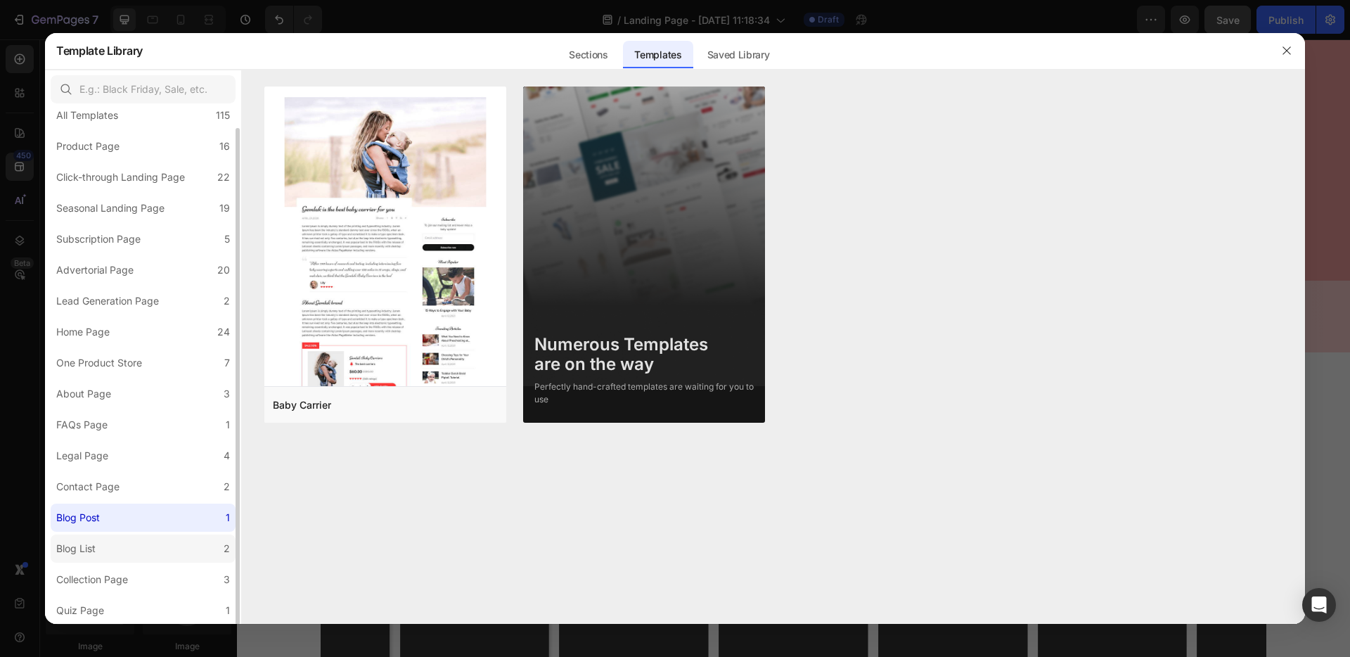
click at [105, 548] on label "Blog List 2" at bounding box center [143, 548] width 185 height 28
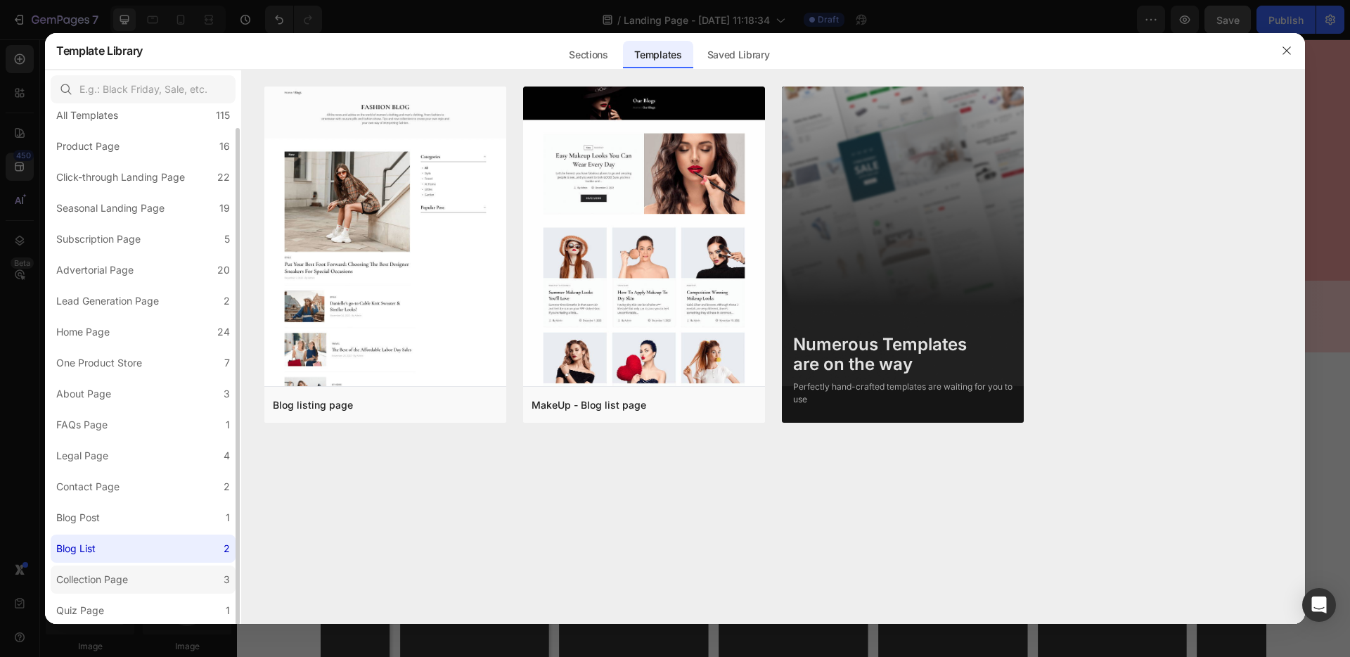
click at [109, 569] on label "Collection Page 3" at bounding box center [143, 579] width 185 height 28
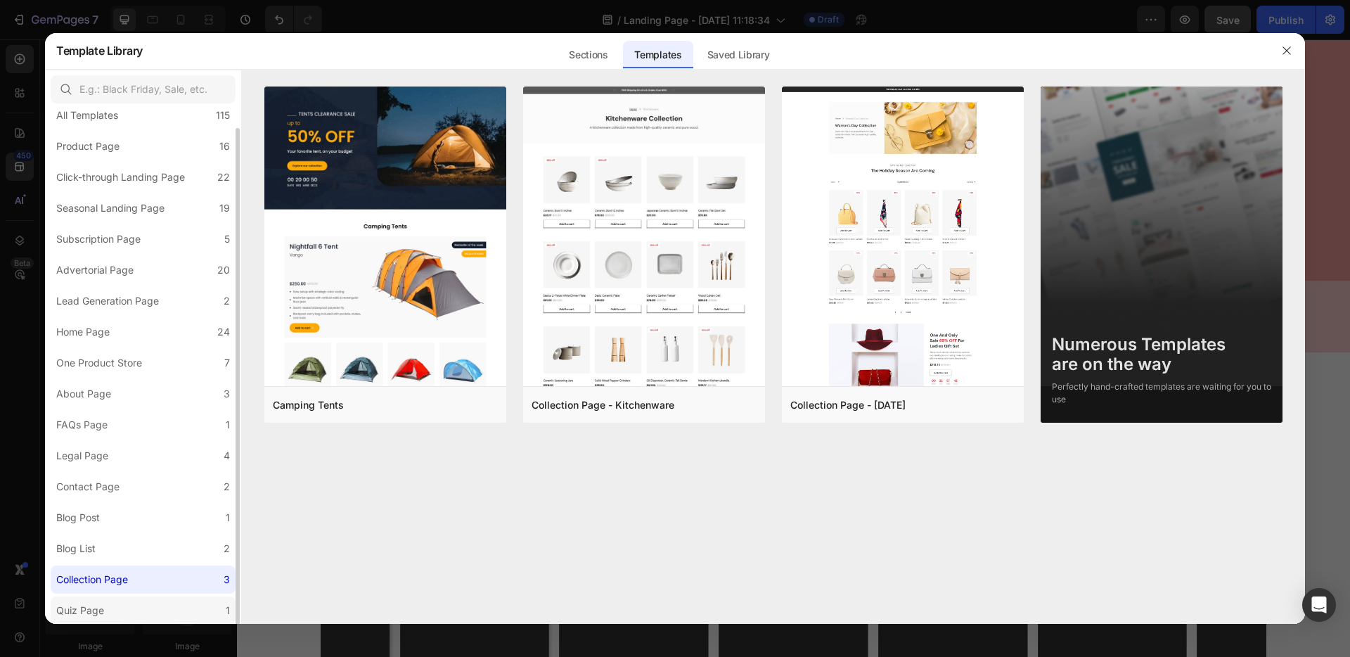
click at [105, 602] on div "Quiz Page" at bounding box center [82, 610] width 53 height 17
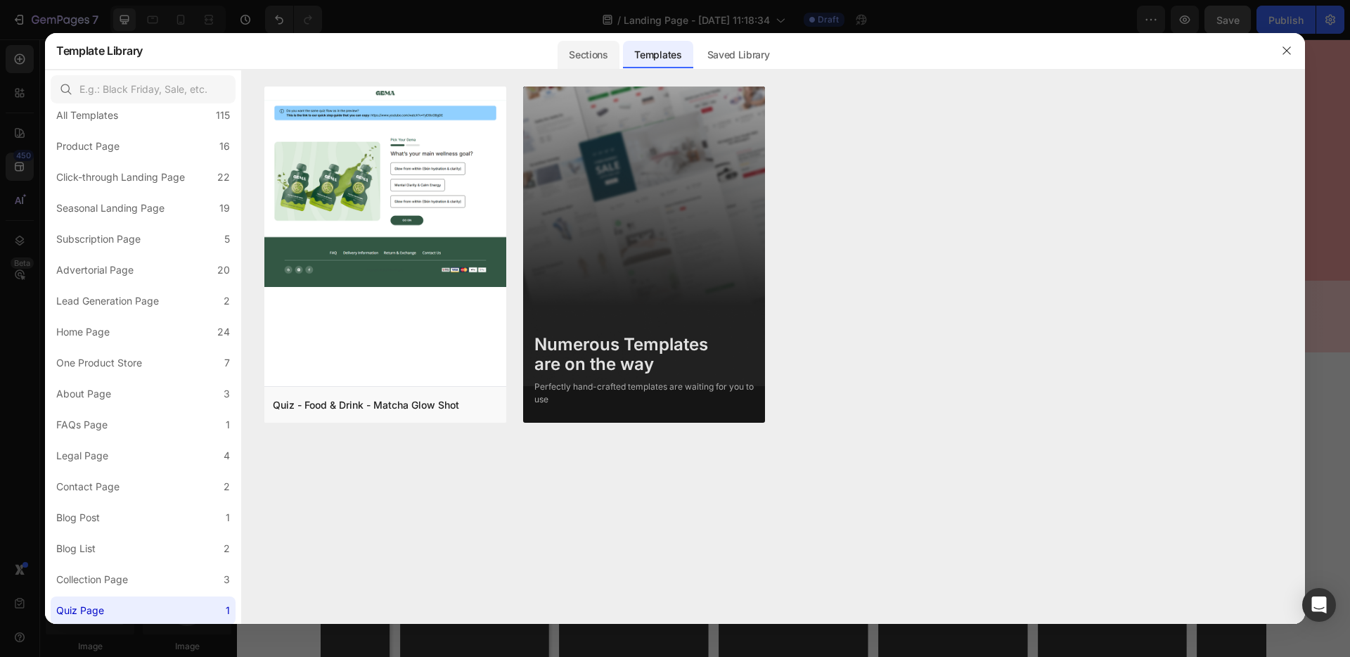
click at [615, 60] on div "Sections" at bounding box center [588, 55] width 61 height 28
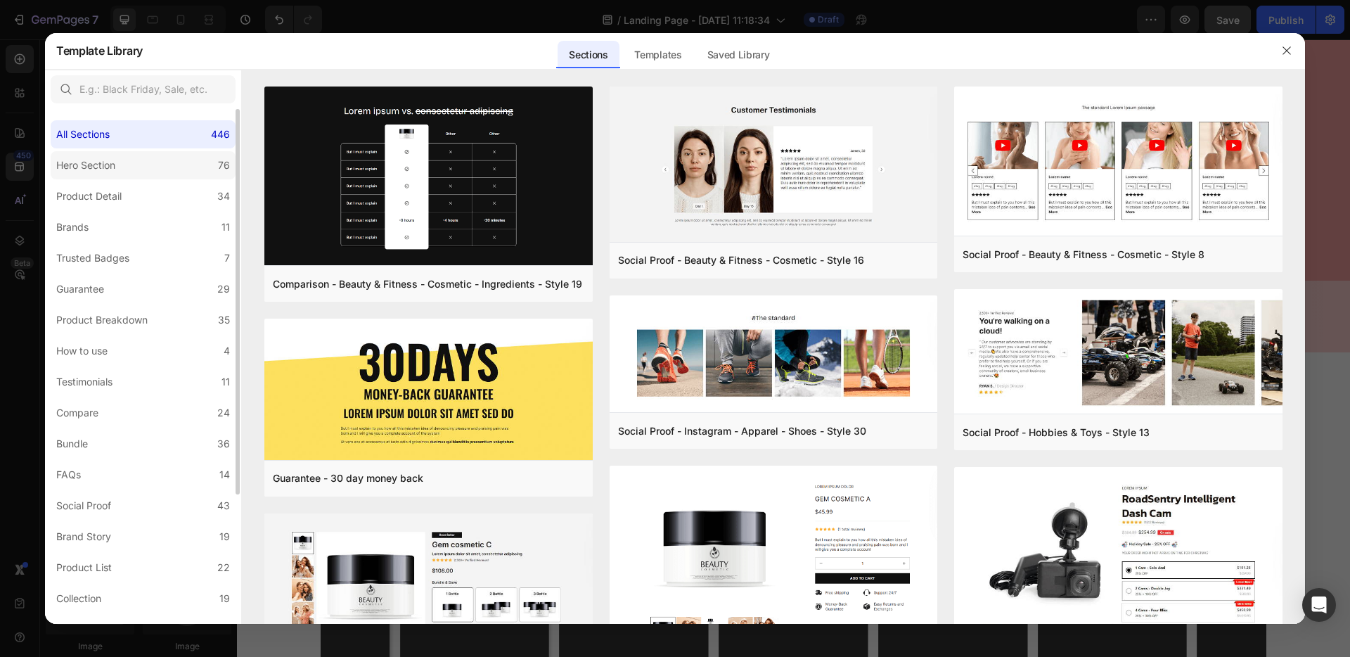
click at [165, 162] on label "Hero Section 76" at bounding box center [143, 165] width 185 height 28
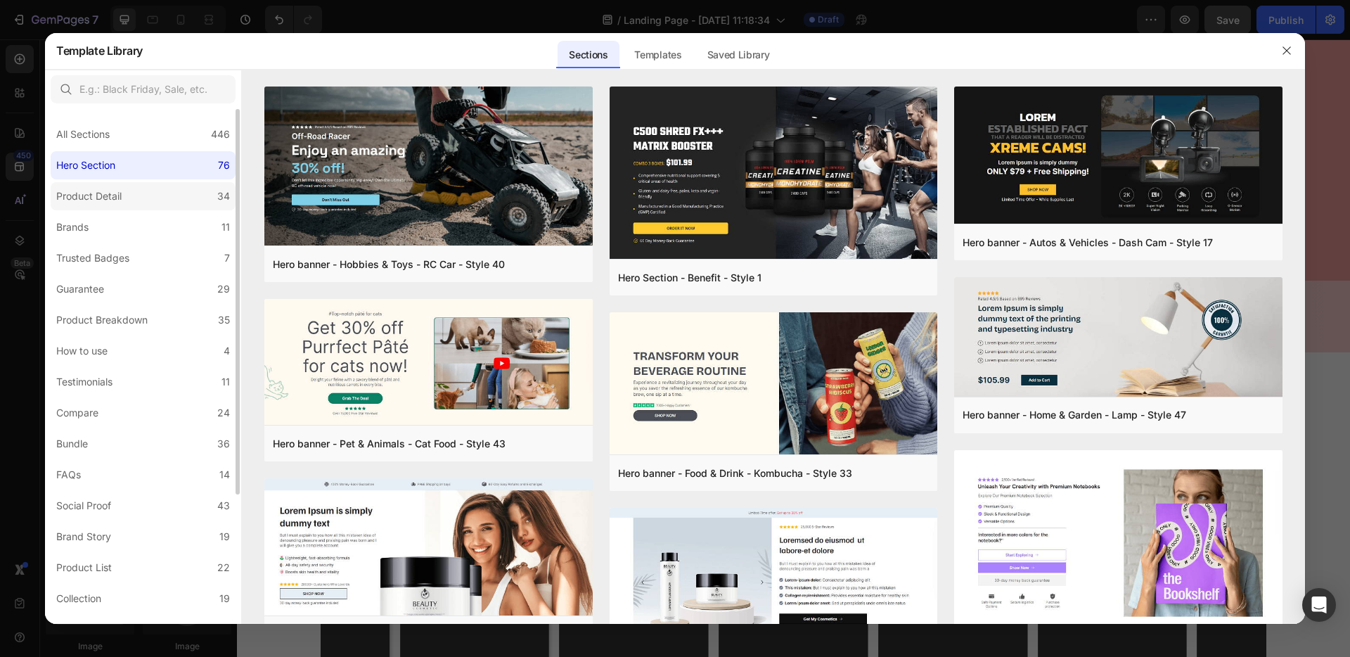
click at [149, 207] on label "Product Detail 34" at bounding box center [143, 196] width 185 height 28
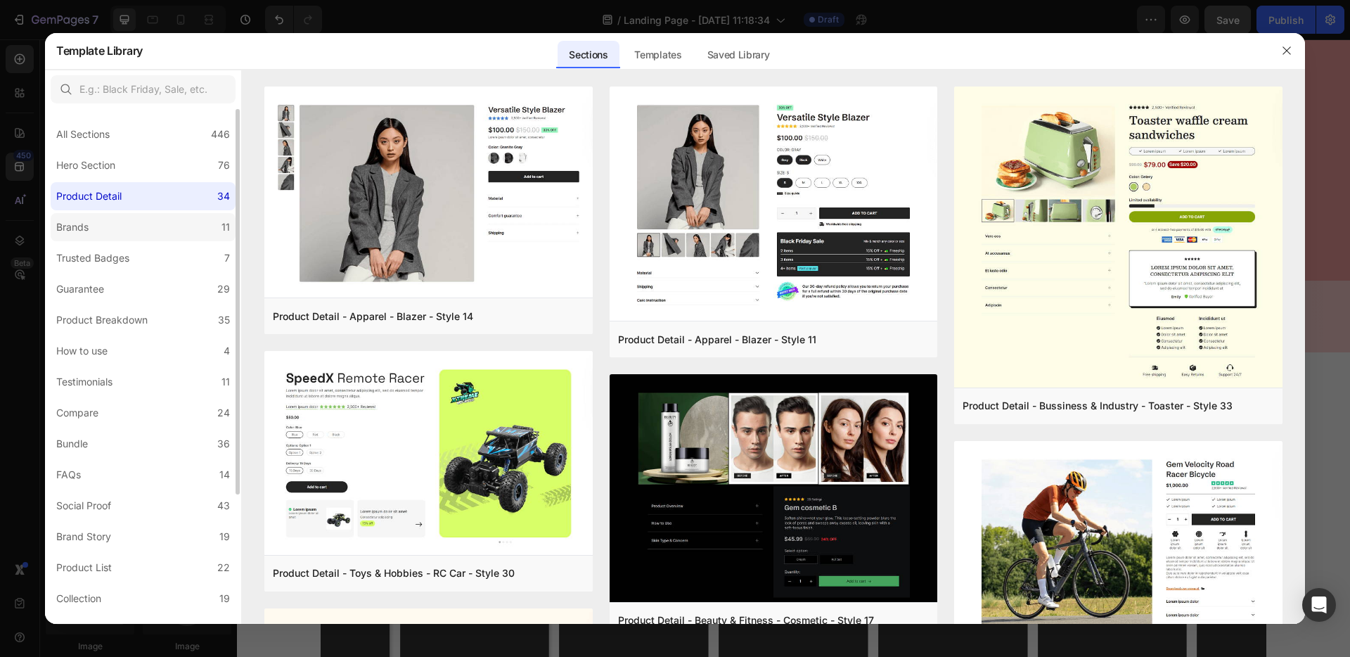
click at [141, 231] on label "Brands 11" at bounding box center [143, 227] width 185 height 28
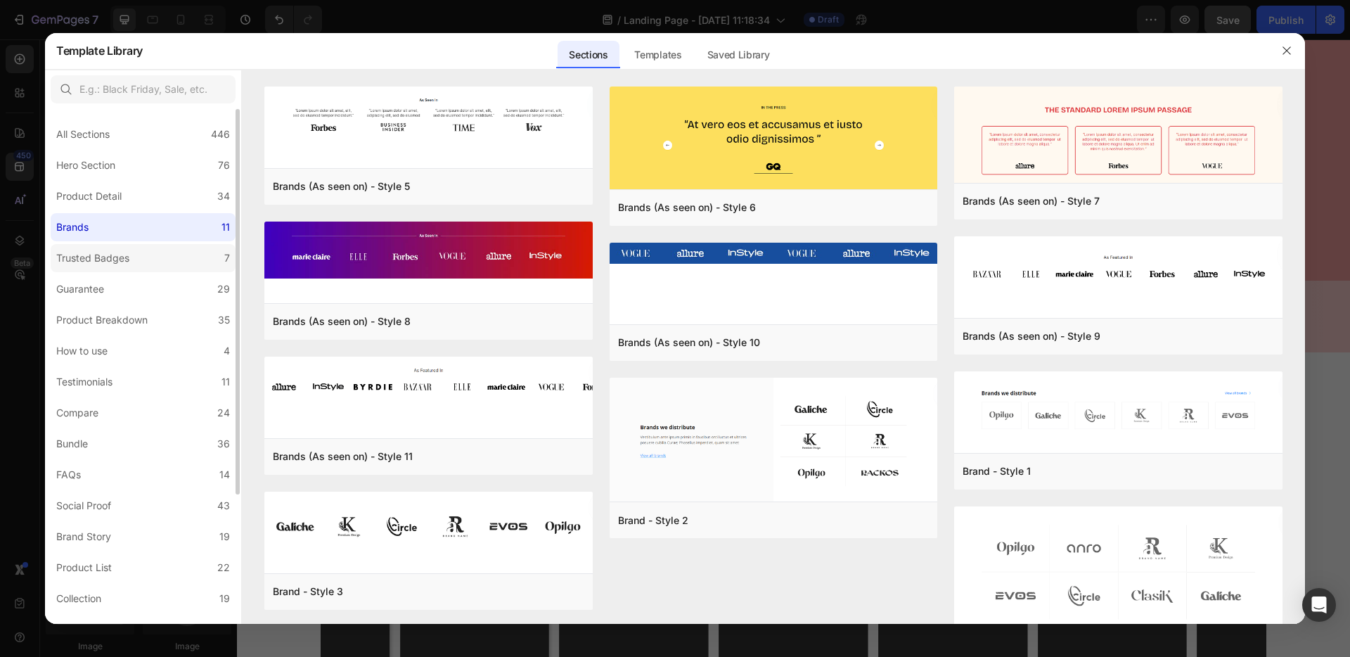
click at [120, 257] on div "Trusted Badges" at bounding box center [92, 258] width 73 height 17
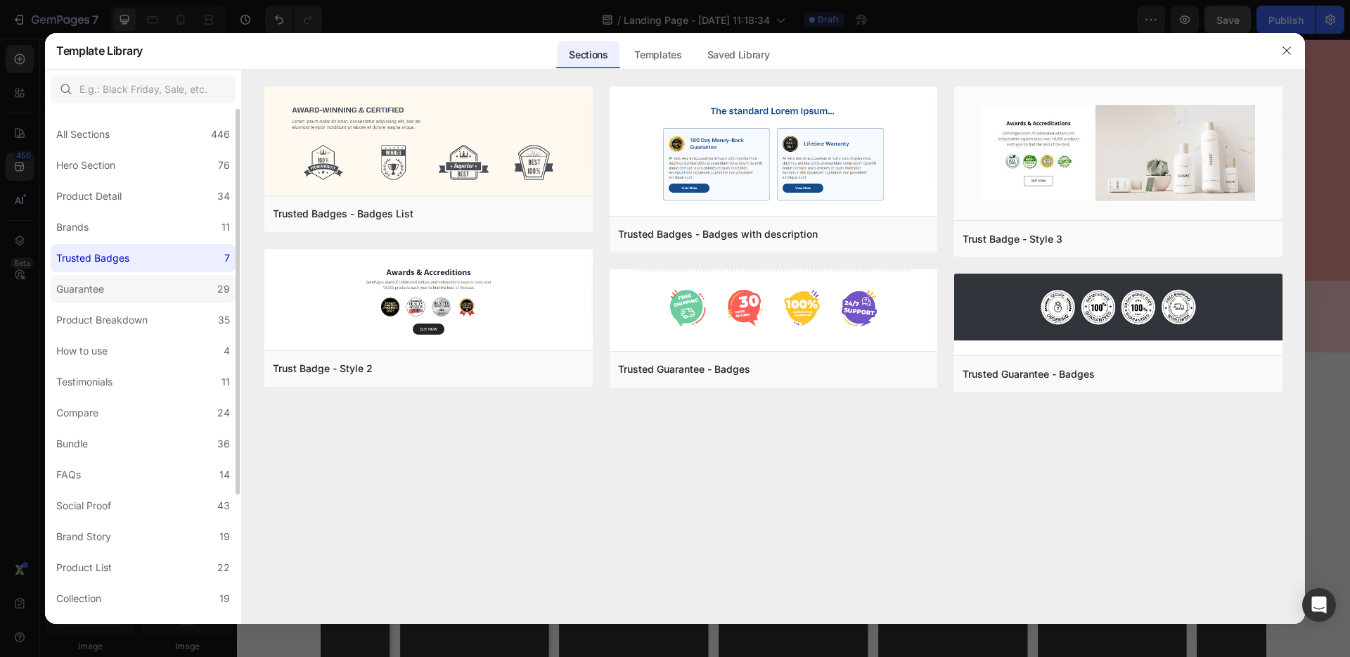
click at [110, 291] on label "Guarantee 29" at bounding box center [143, 289] width 185 height 28
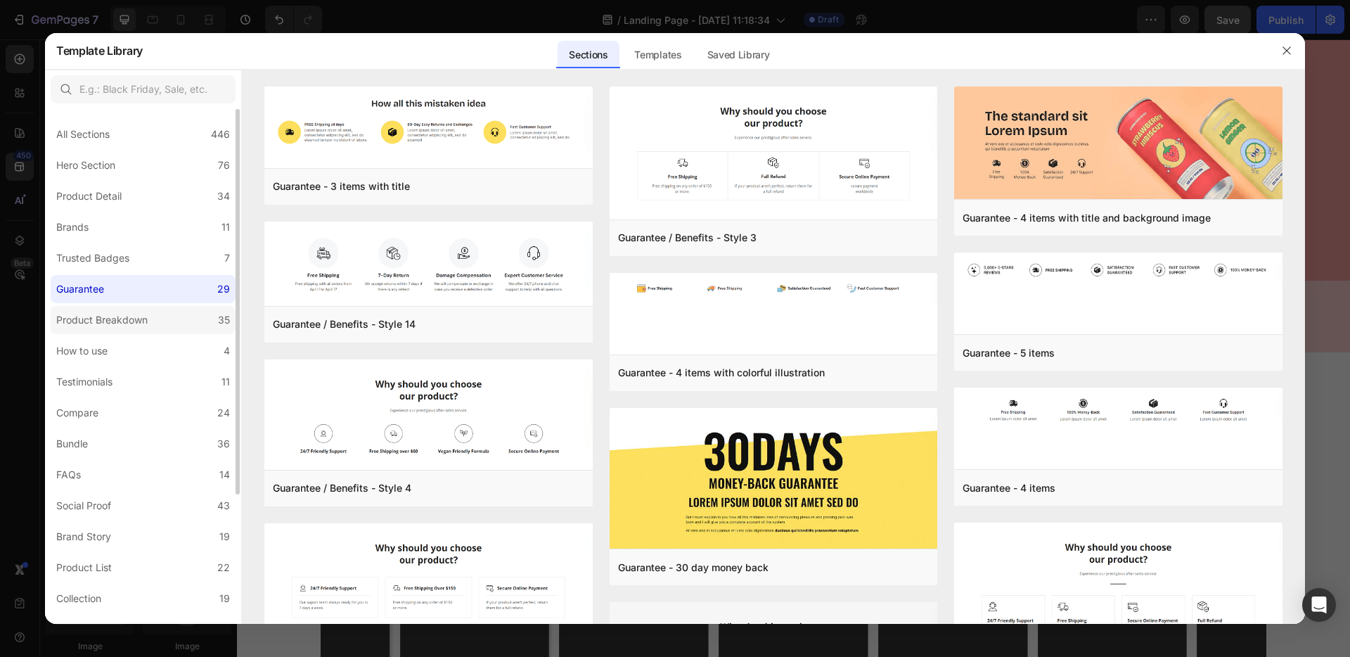
click at [118, 319] on div "Product Breakdown" at bounding box center [101, 320] width 91 height 17
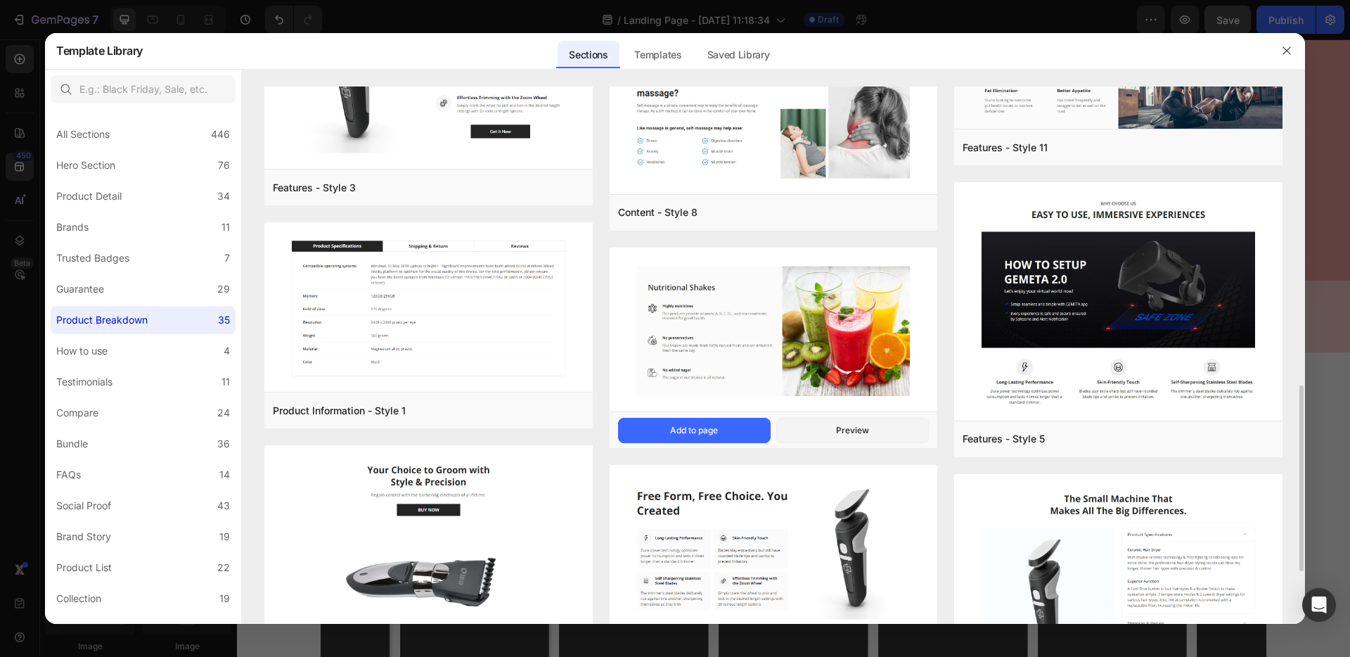
scroll to position [867, 0]
